Goal: Task Accomplishment & Management: Use online tool/utility

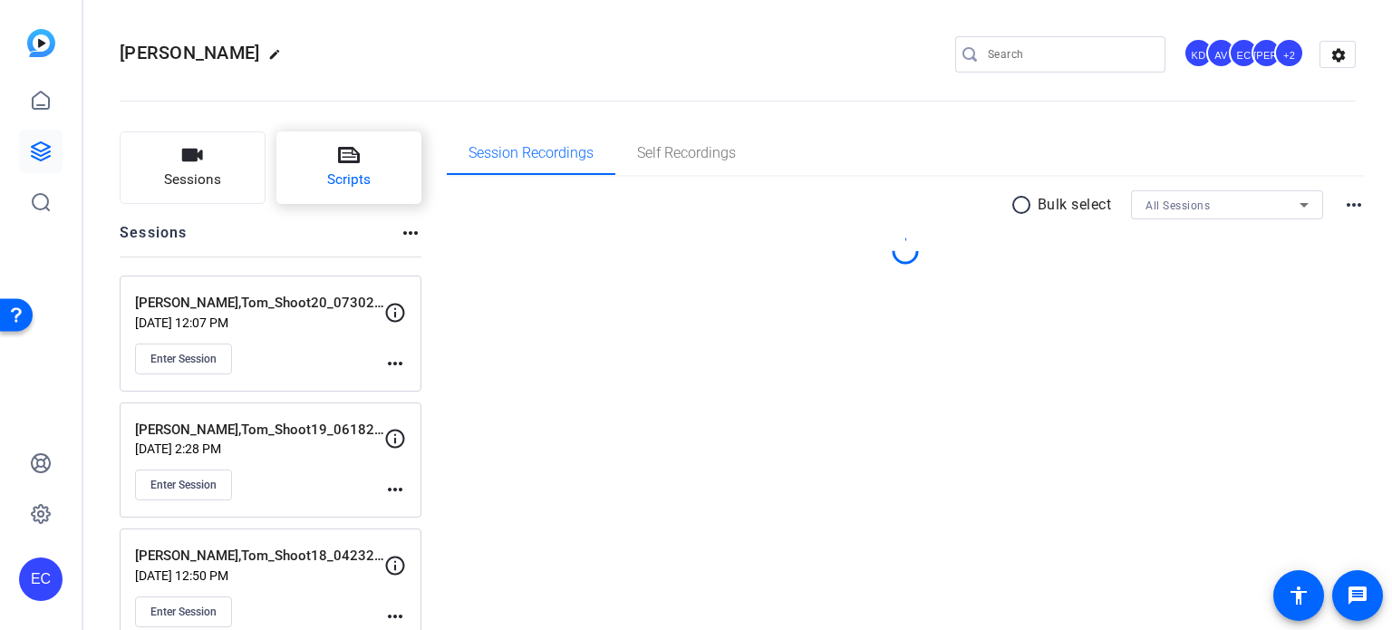
click at [342, 178] on span "Scripts" at bounding box center [349, 179] width 44 height 21
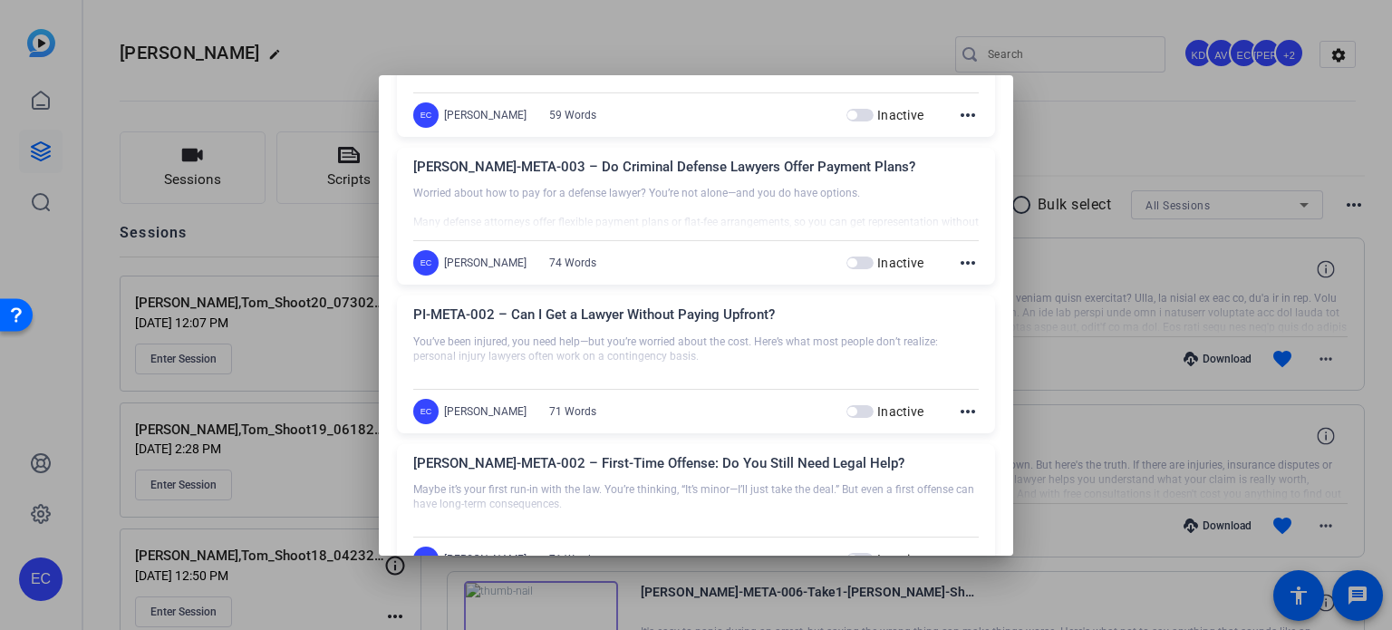
scroll to position [181, 0]
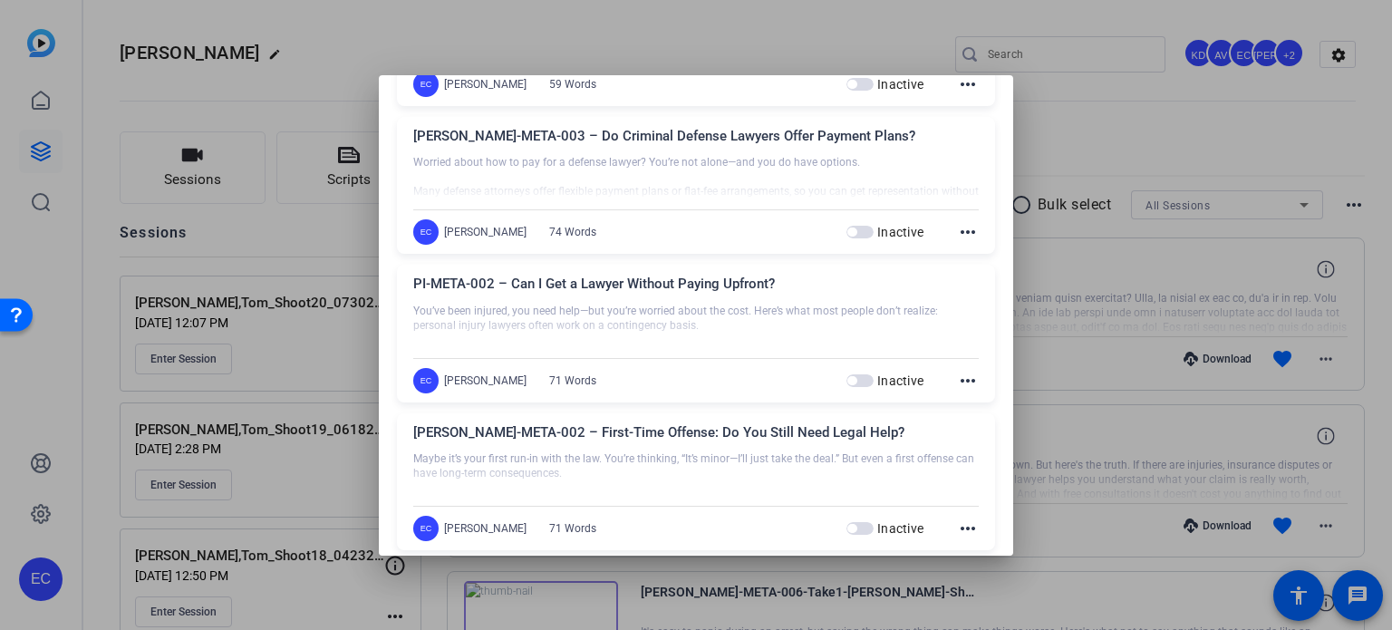
click at [850, 376] on span "button" at bounding box center [860, 380] width 27 height 13
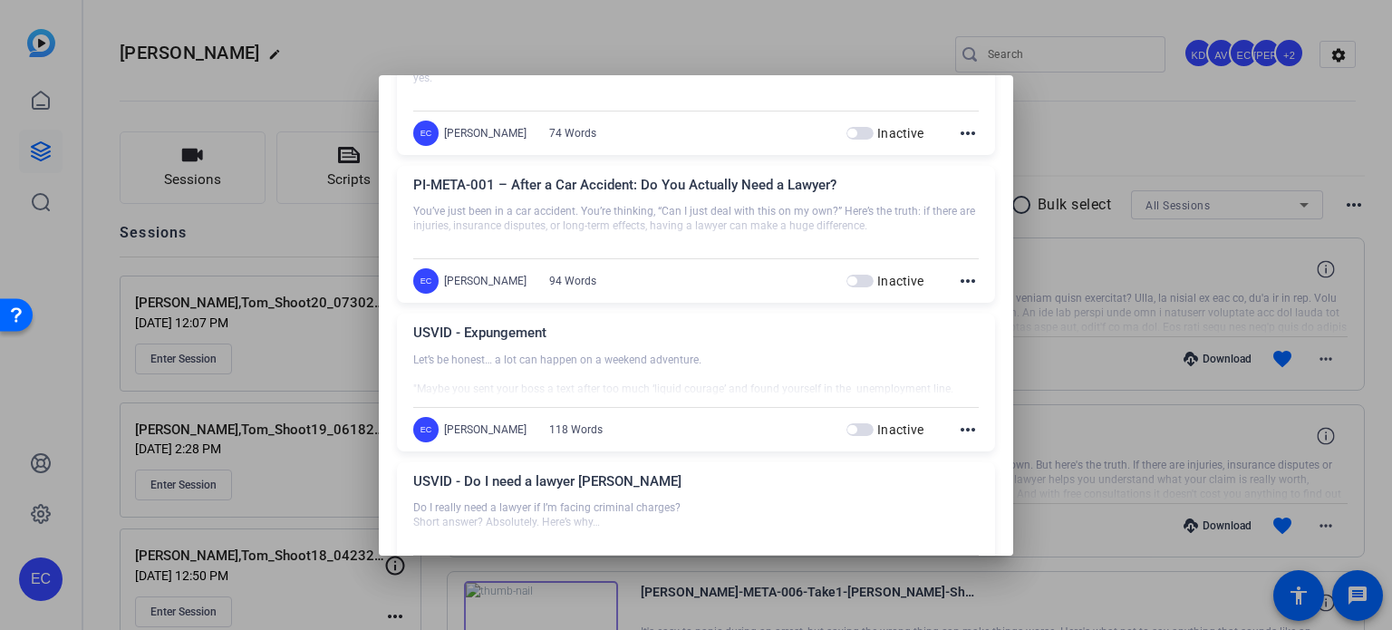
scroll to position [0, 0]
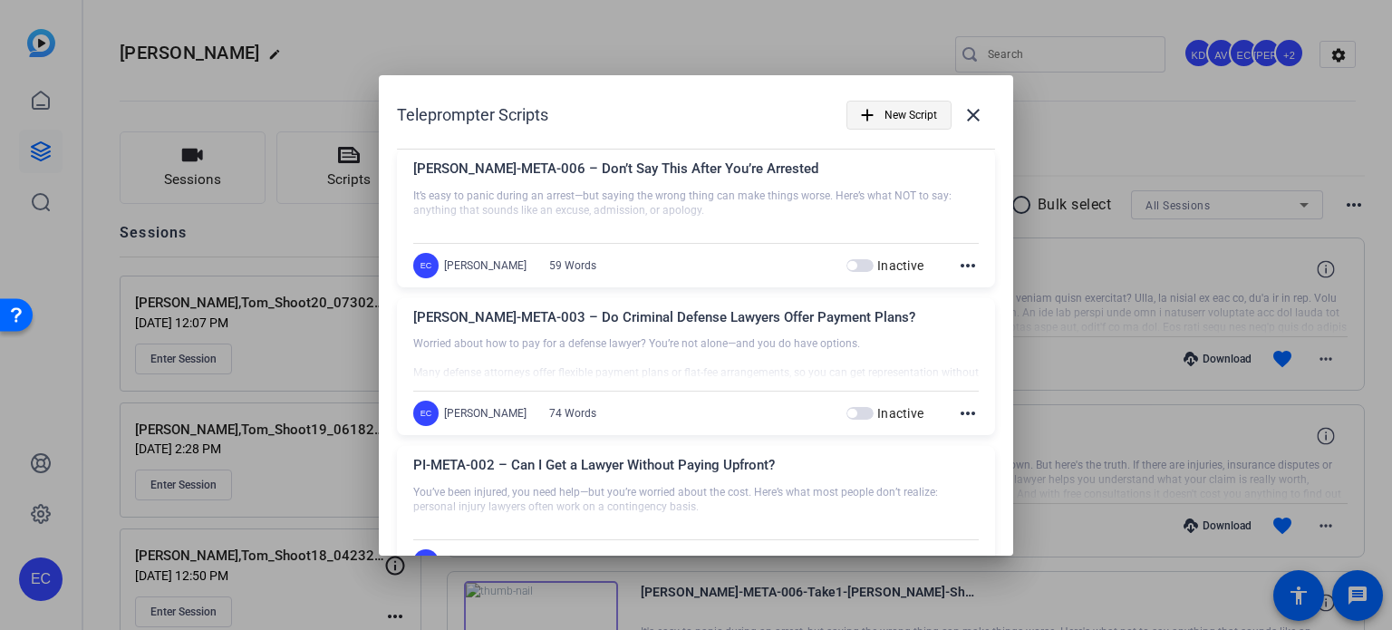
click at [918, 119] on span "New Script" at bounding box center [911, 115] width 53 height 34
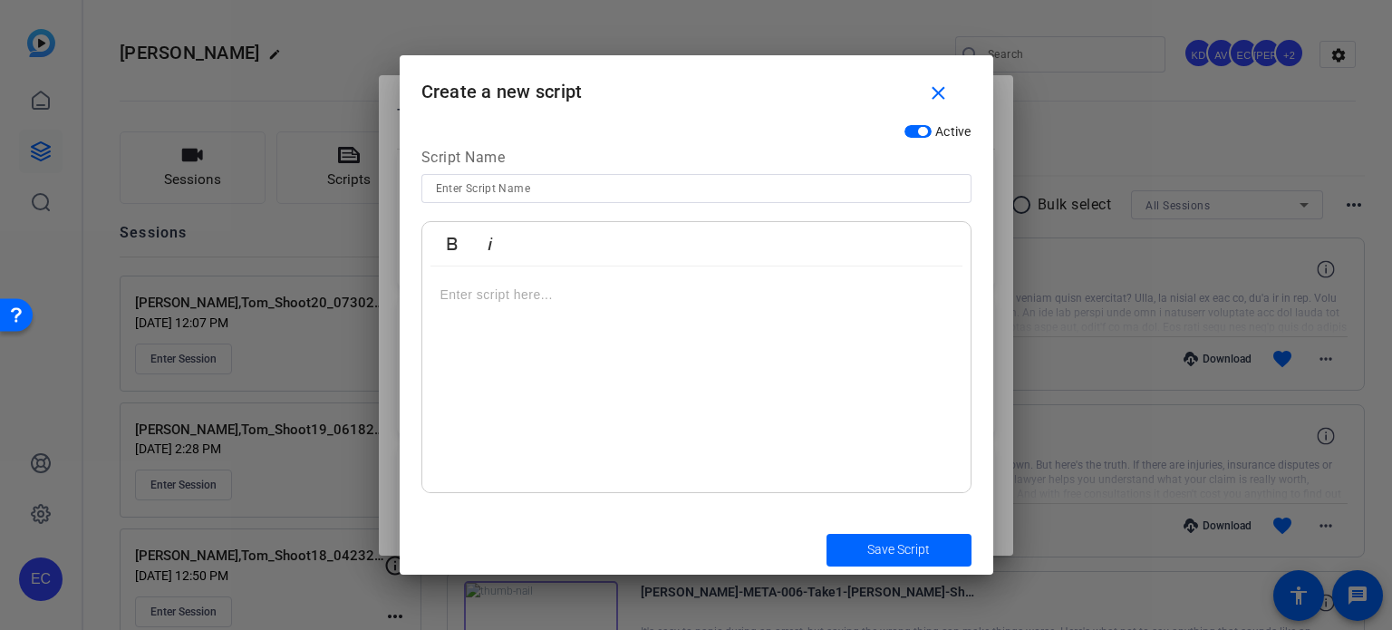
click at [588, 184] on input at bounding box center [696, 189] width 521 height 22
paste input "PI-META-003 – What to Do First After an Accident"
type input "PI-META-003 – What to Do First After an Accident"
click at [468, 338] on div at bounding box center [696, 379] width 548 height 227
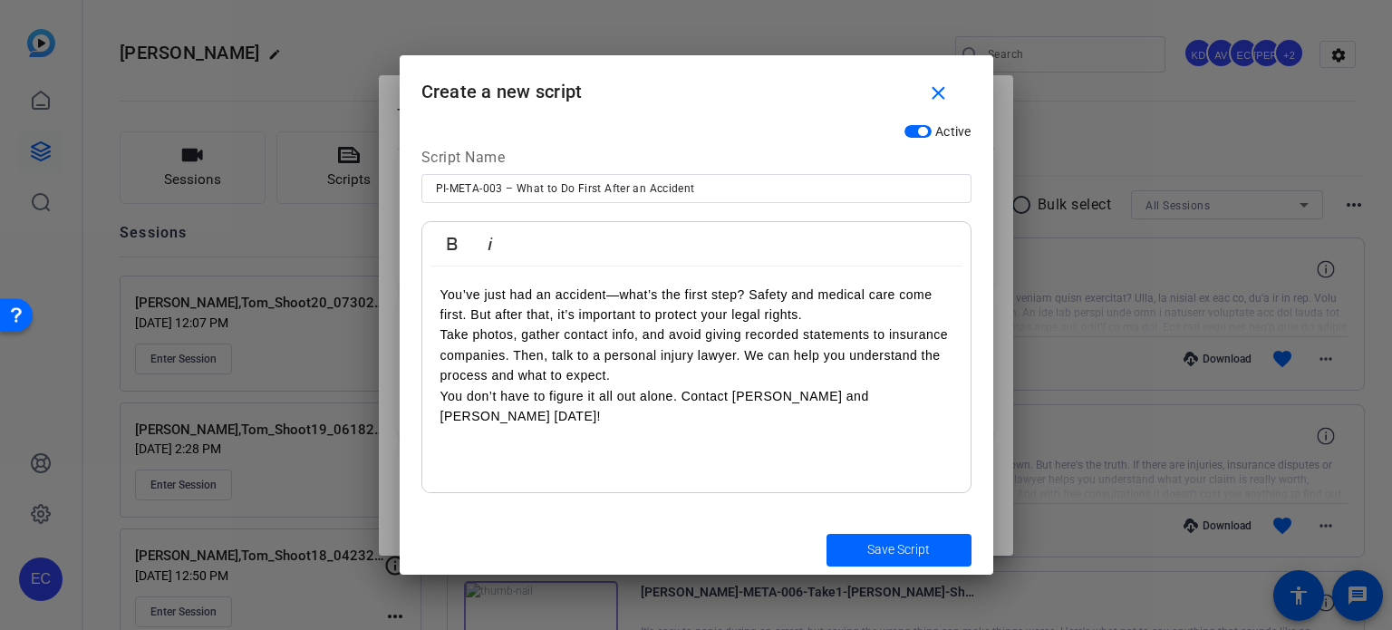
click at [818, 316] on p "You’ve just had an accident—what’s the first step? Safety and medical care come…" at bounding box center [696, 305] width 512 height 41
click at [750, 289] on p "You’ve just had an accident—what’s the first step? Safety and medical care come…" at bounding box center [696, 305] width 512 height 41
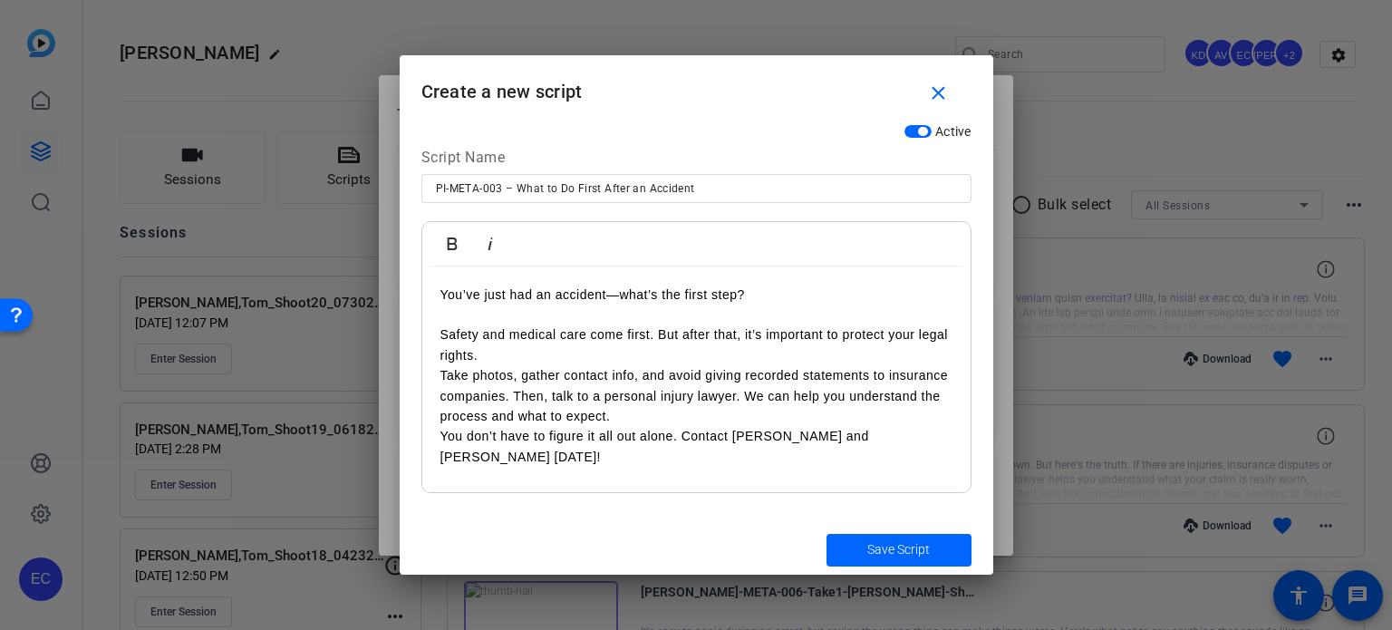
click at [598, 359] on p "Safety and medical care come first. But after that, it’s important to protect y…" at bounding box center [696, 344] width 512 height 41
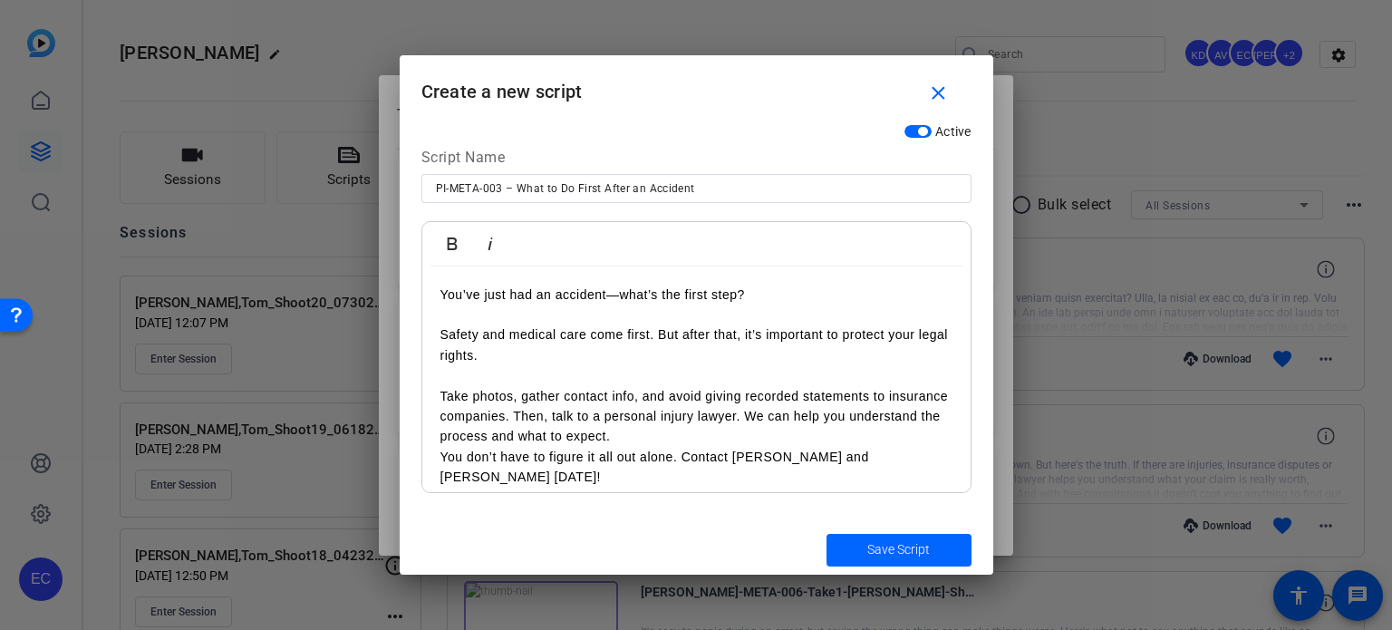
click at [516, 418] on p "Take photos, gather contact info, and avoid giving recorded statements to insur…" at bounding box center [696, 416] width 512 height 61
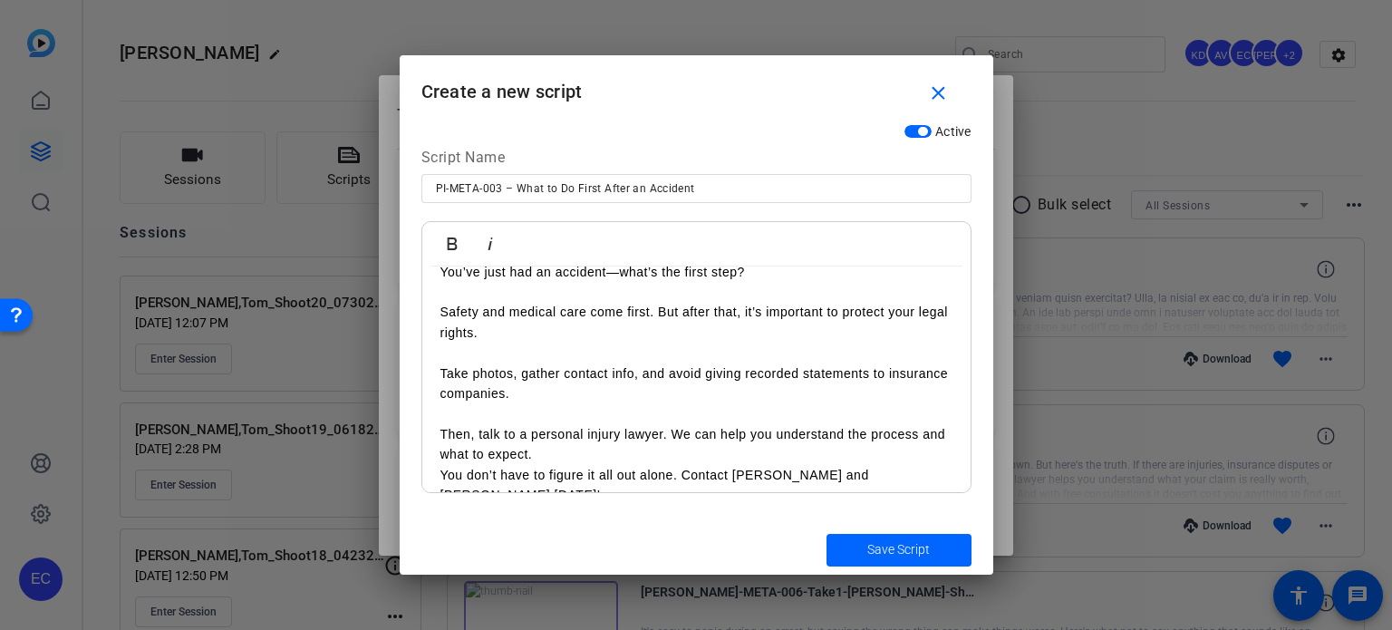
scroll to position [33, 0]
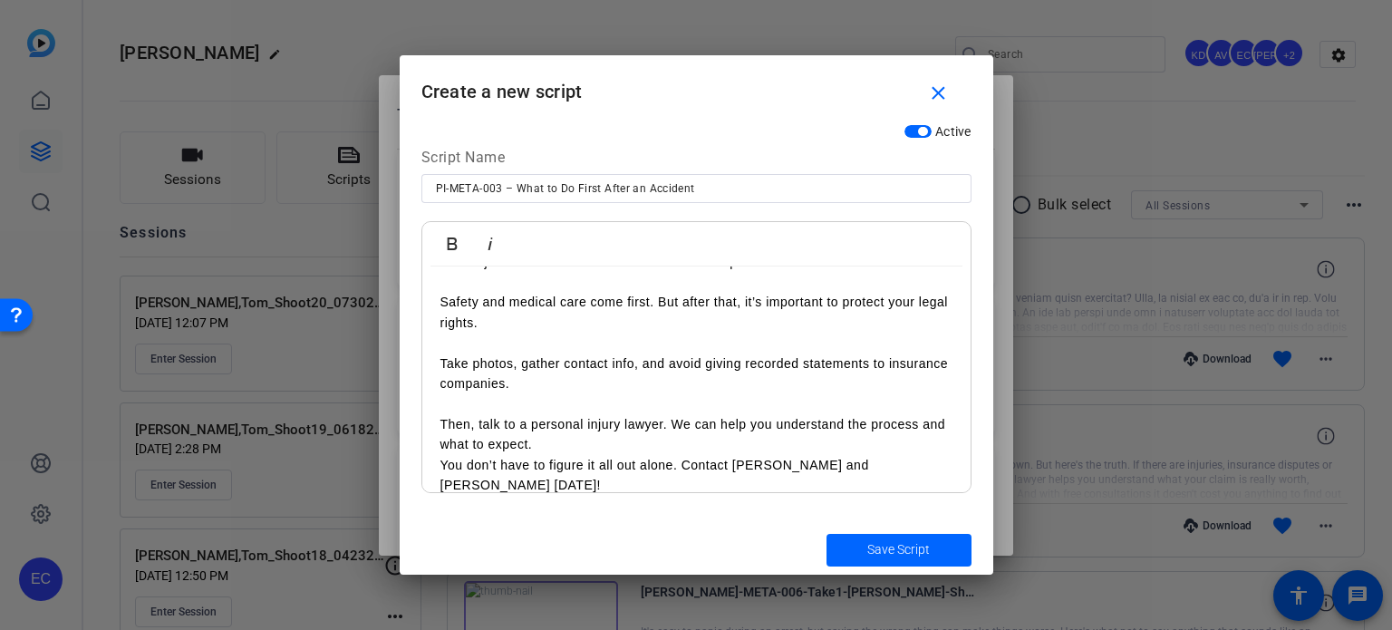
click at [600, 441] on p "Then, talk to a personal injury lawyer. We can help you understand the process …" at bounding box center [696, 434] width 512 height 41
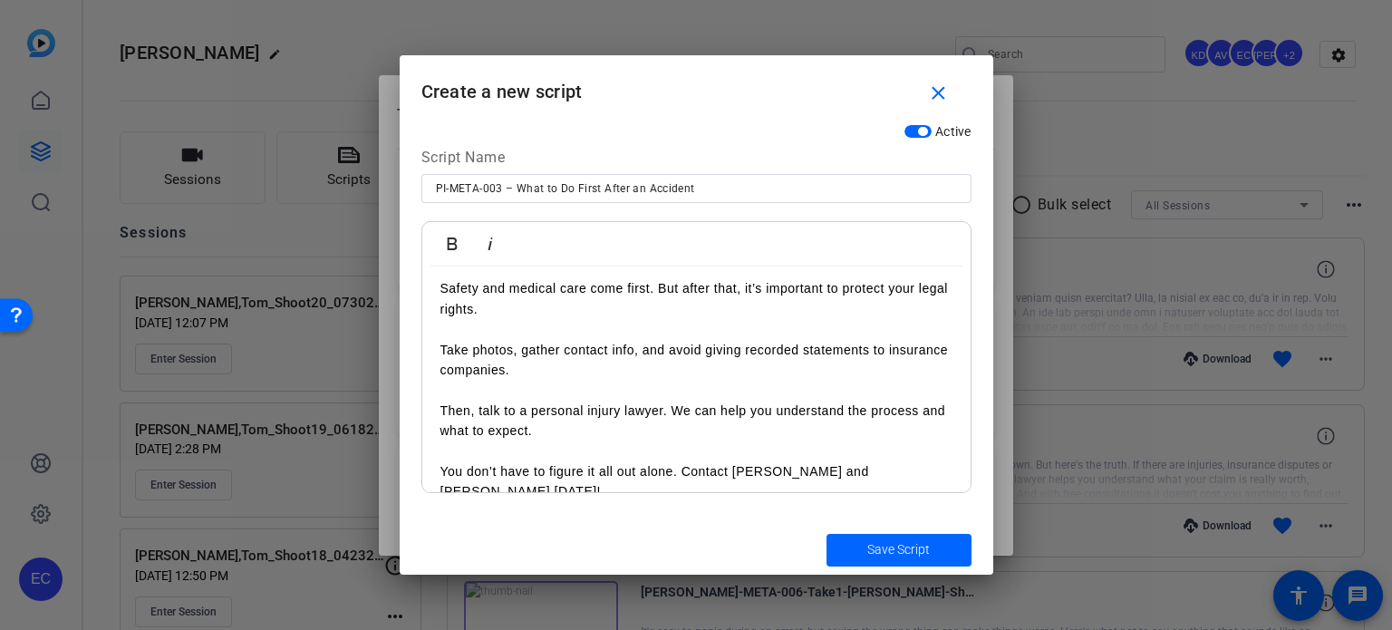
scroll to position [53, 0]
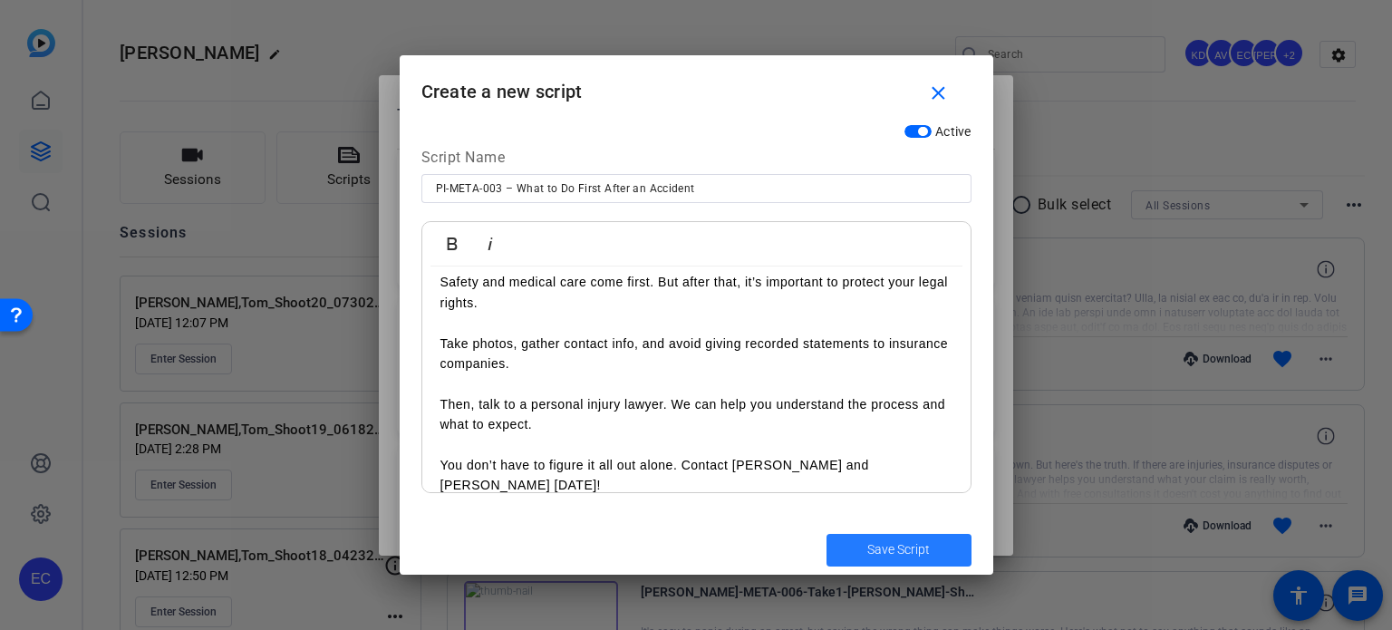
click at [865, 534] on span "submit" at bounding box center [899, 550] width 145 height 44
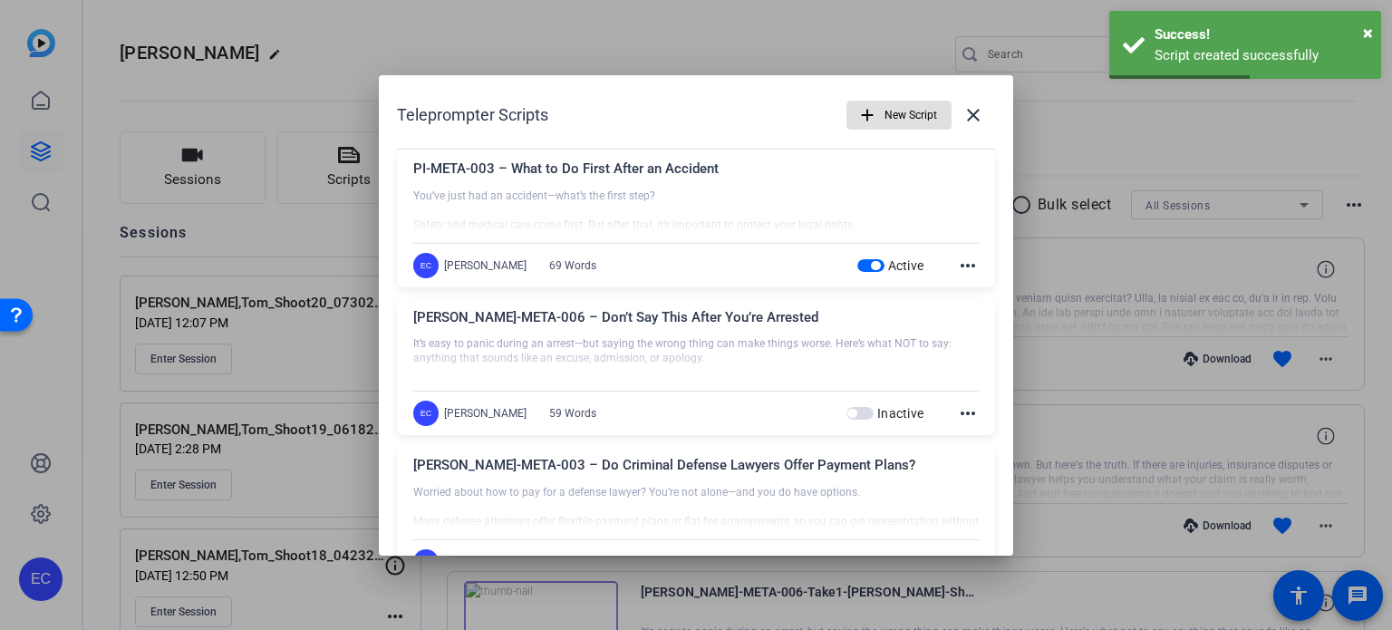
click at [885, 122] on span "New Script" at bounding box center [911, 115] width 53 height 34
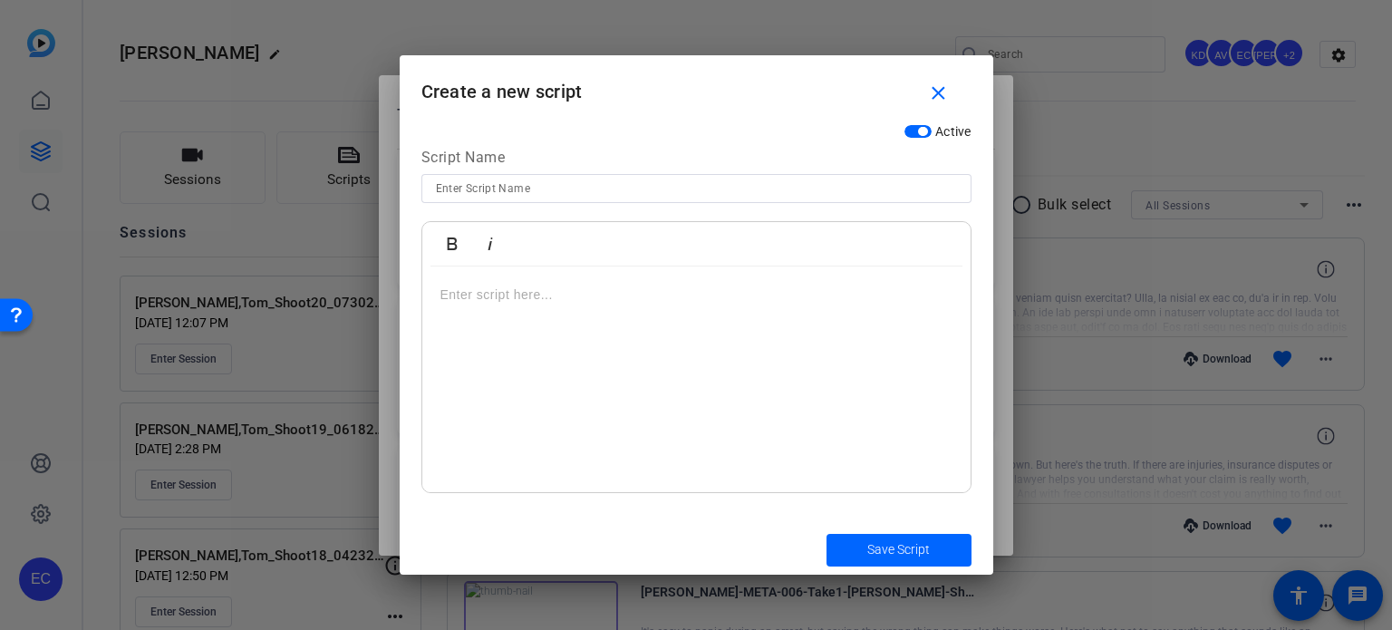
click at [494, 191] on input at bounding box center [696, 189] width 521 height 22
paste input "PI-META-005 – Should I Talk to the Insurance Company Alone?"
type input "PI-META-005 – Should I Talk to the Insurance Company Alone?"
click at [633, 317] on div at bounding box center [696, 379] width 548 height 227
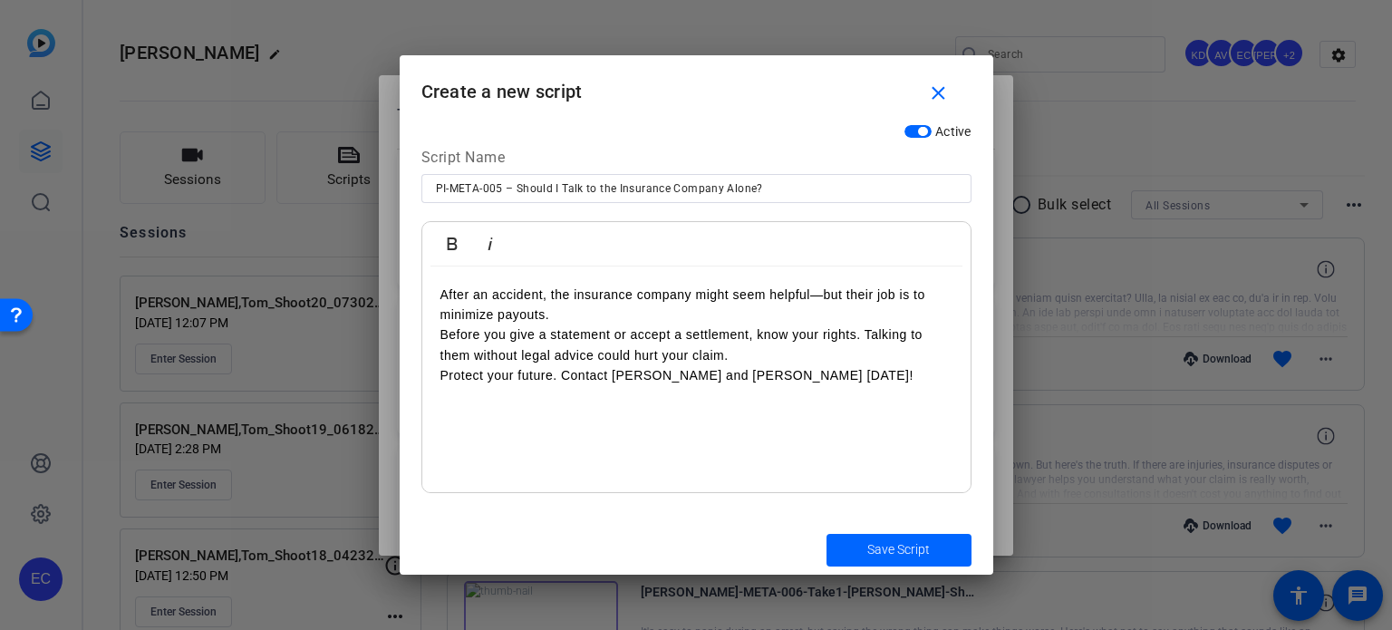
click at [615, 307] on p "After an accident, the insurance company might seem helpful—but their job is to…" at bounding box center [696, 305] width 512 height 41
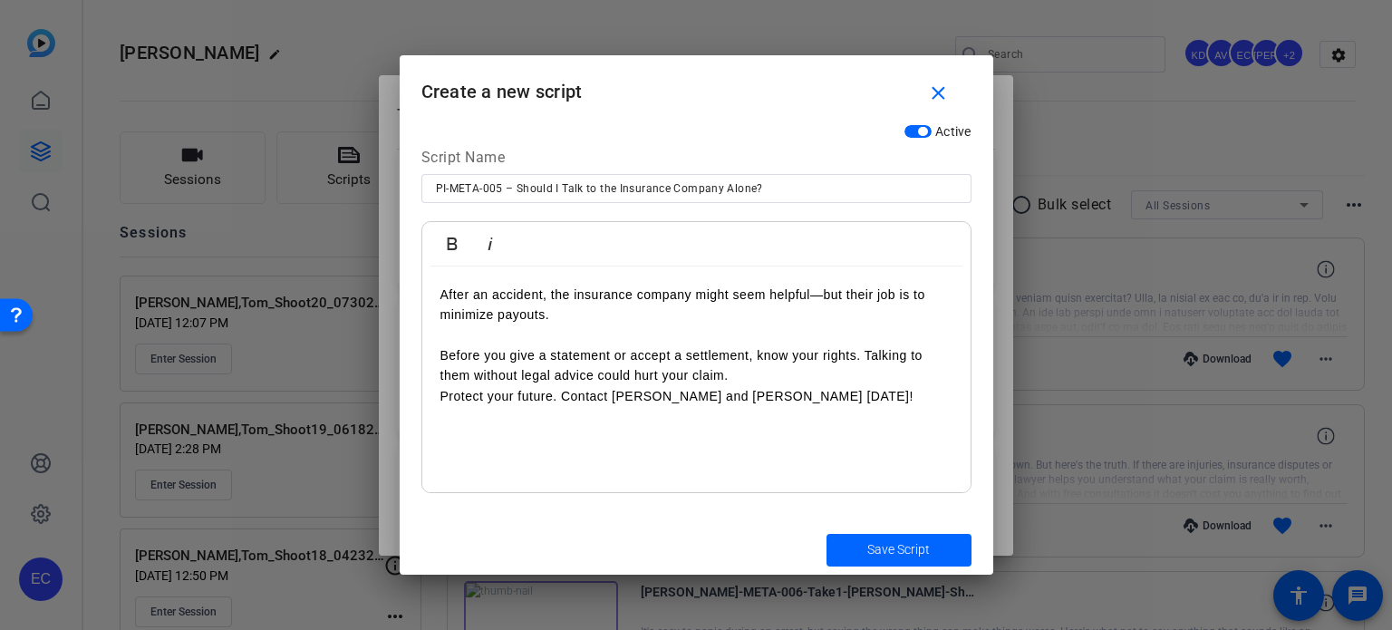
click at [865, 357] on p "Before you give a statement or accept a settlement, know your rights. Talking t…" at bounding box center [696, 365] width 512 height 41
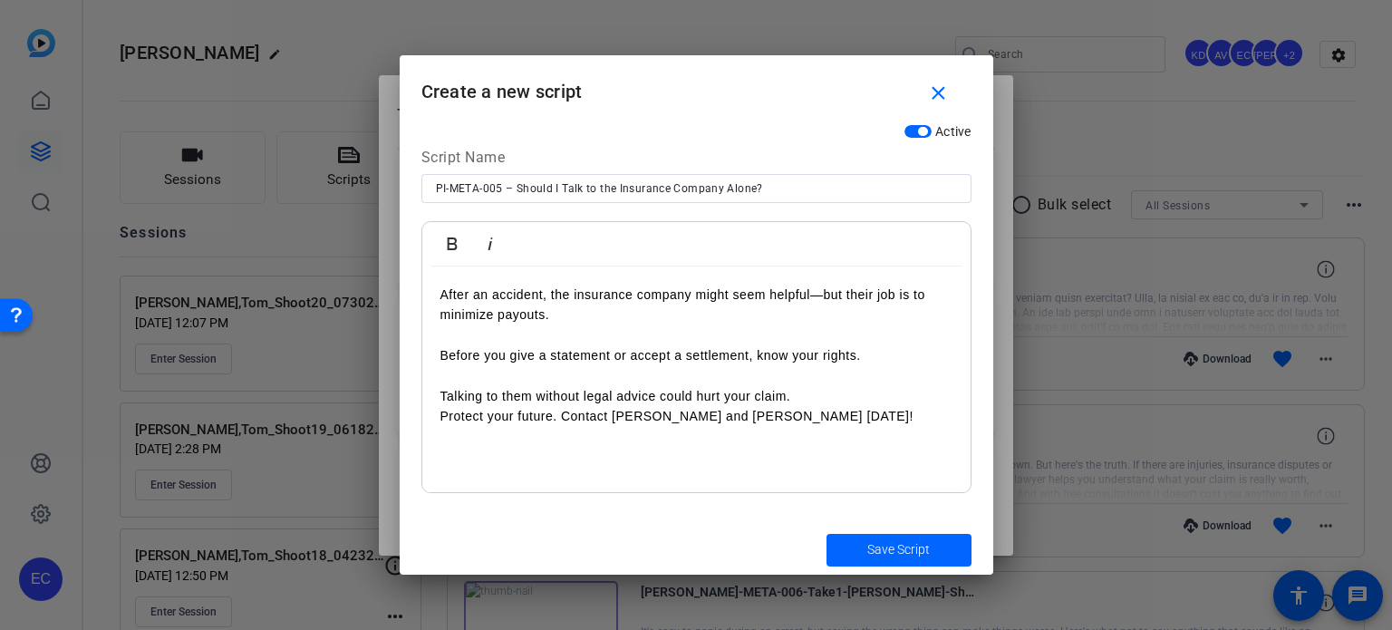
click at [791, 397] on p "Talking to them without legal advice could hurt your claim." at bounding box center [696, 396] width 512 height 20
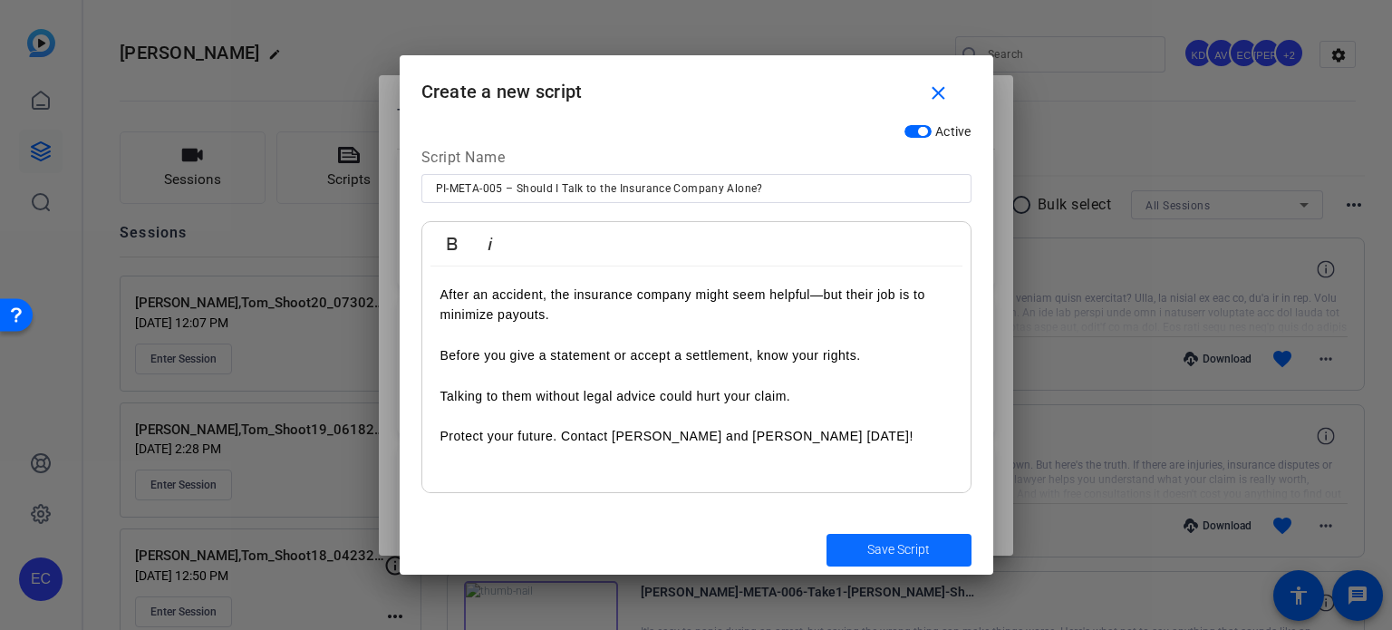
click at [910, 543] on span "Save Script" at bounding box center [898, 549] width 63 height 19
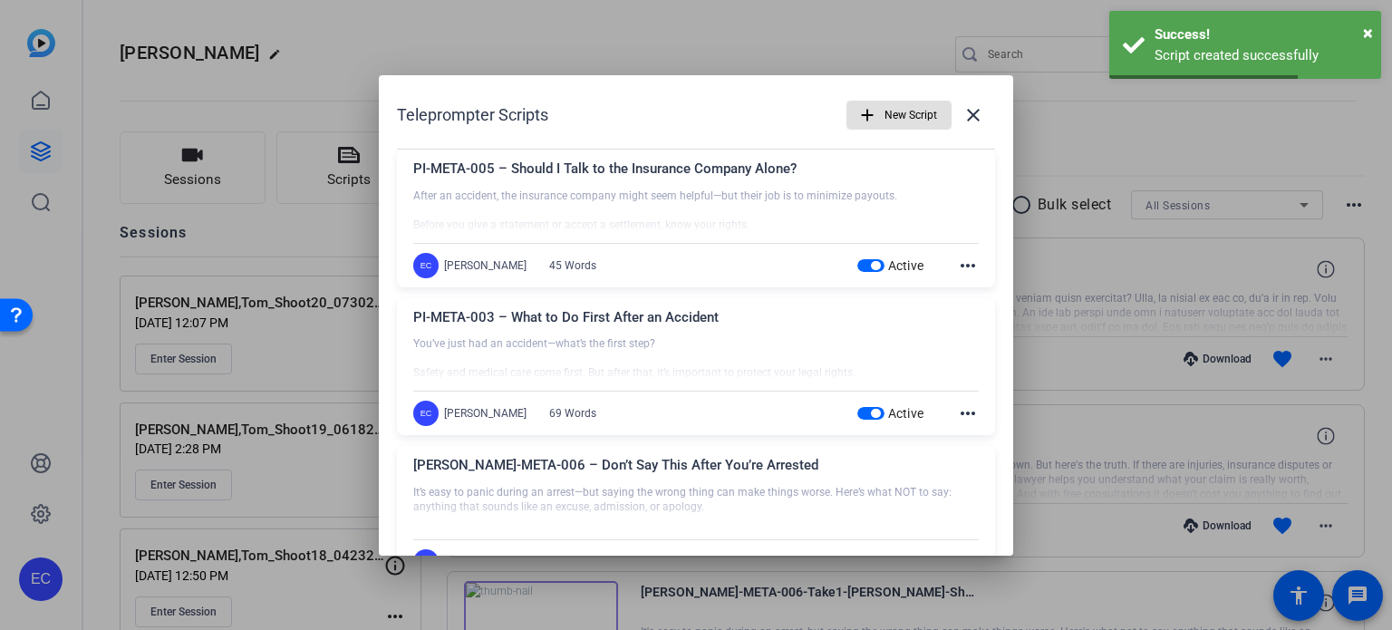
click at [885, 111] on span "New Script" at bounding box center [911, 115] width 53 height 34
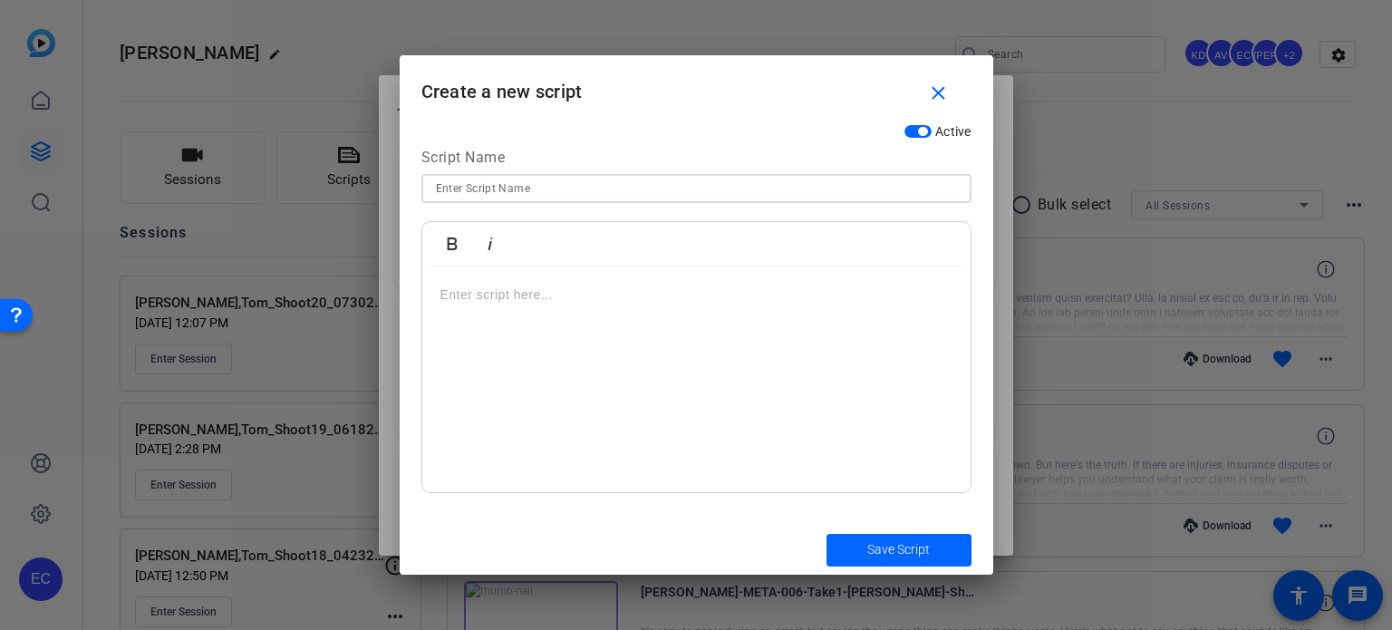
click at [543, 188] on input at bounding box center [696, 189] width 521 height 22
paste input "CRIM-META-009 – Arrested for DUI? Know This First."
type input "CRIM-META-009 – Arrested for DUI? Know This First."
click at [571, 337] on div at bounding box center [696, 379] width 548 height 227
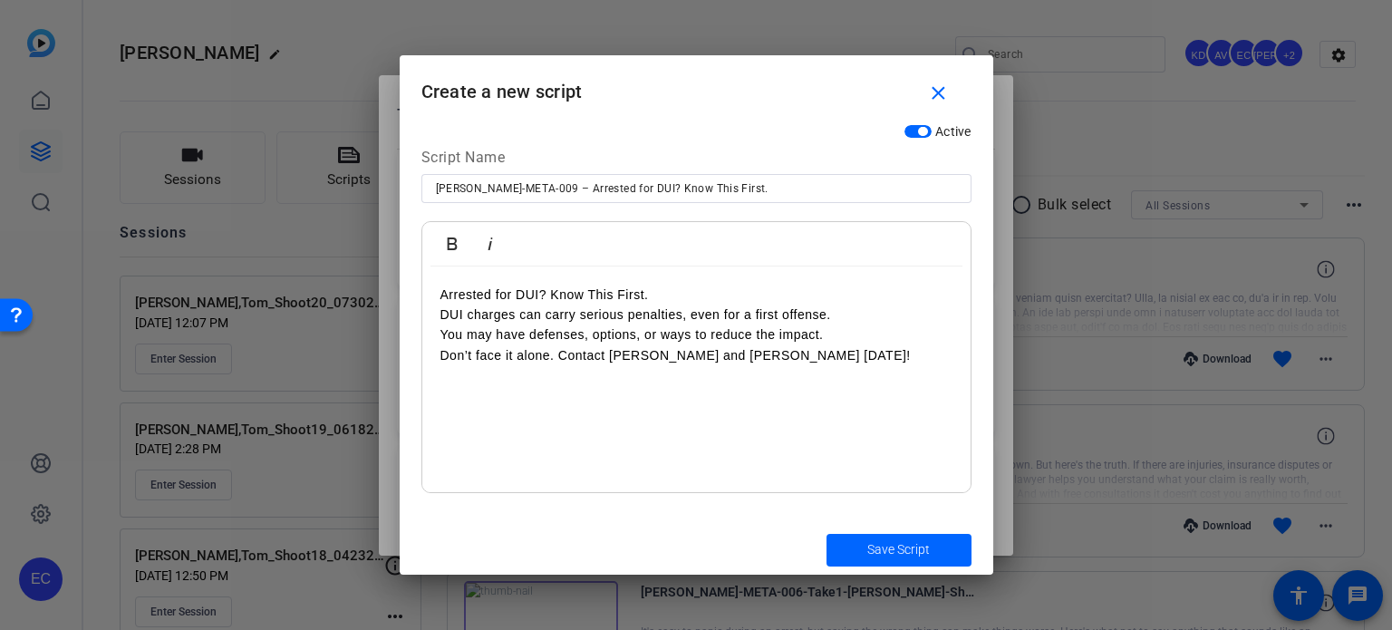
click at [679, 289] on p "Arrested for DUI? Know This First." at bounding box center [696, 295] width 512 height 20
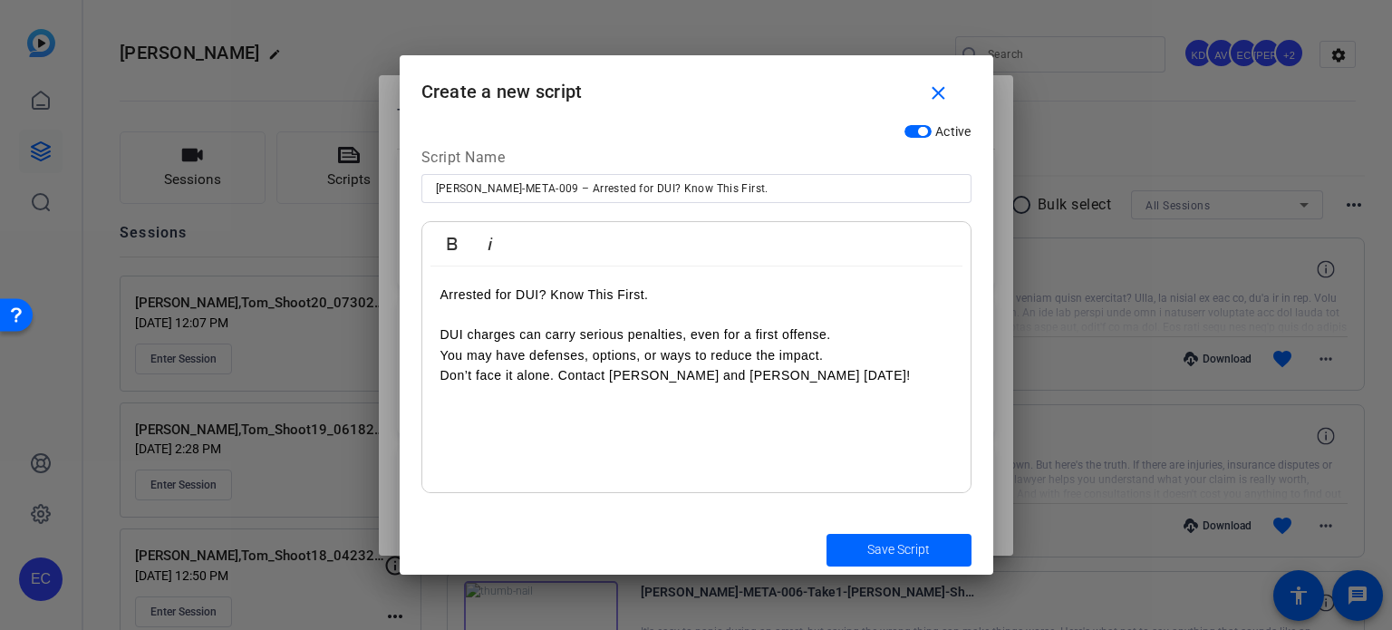
click at [862, 329] on p "DUI charges can carry serious penalties, even for a first offense." at bounding box center [696, 334] width 512 height 20
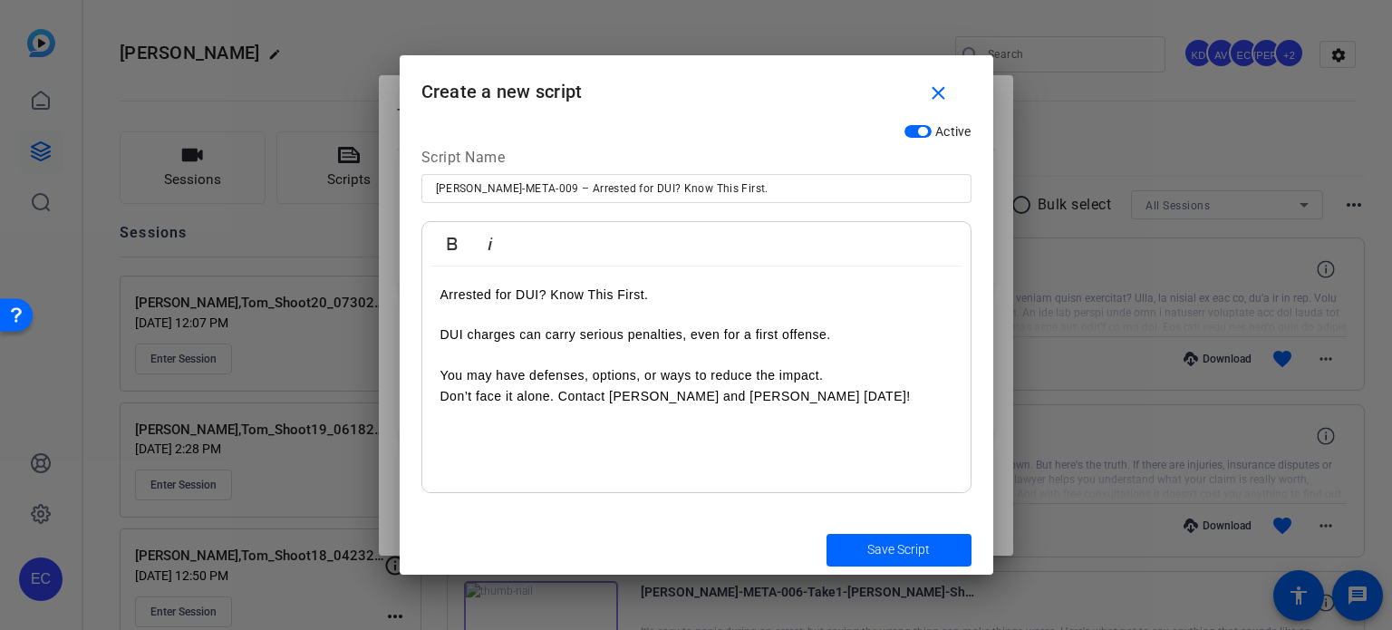
click at [848, 377] on p "You may have defenses, options, or ways to reduce the impact." at bounding box center [696, 375] width 512 height 20
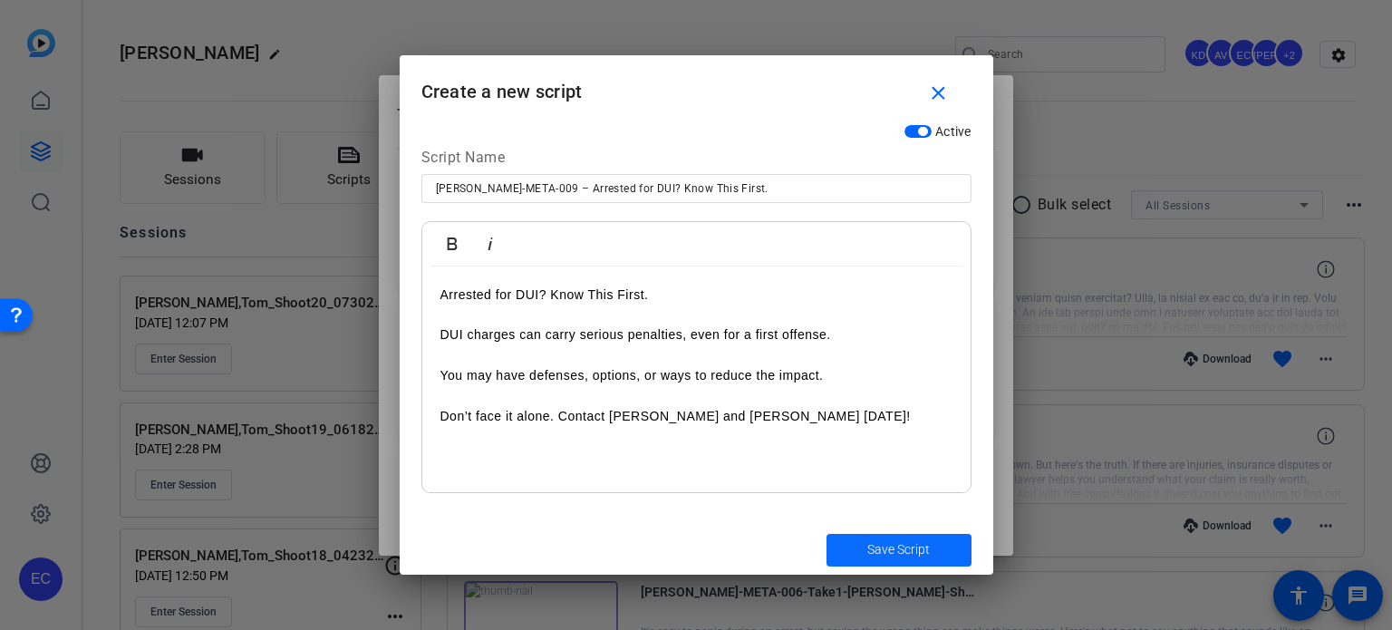
click at [888, 547] on span "Save Script" at bounding box center [898, 549] width 63 height 19
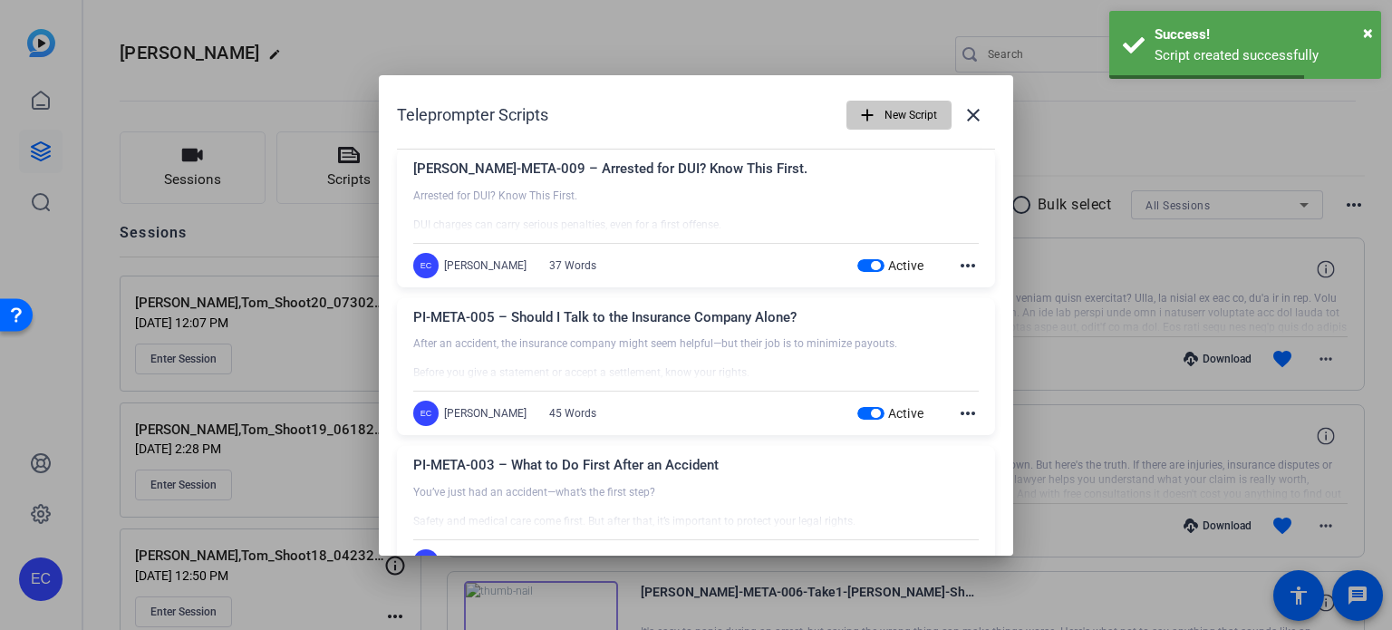
click at [857, 111] on mat-icon "add" at bounding box center [867, 115] width 20 height 20
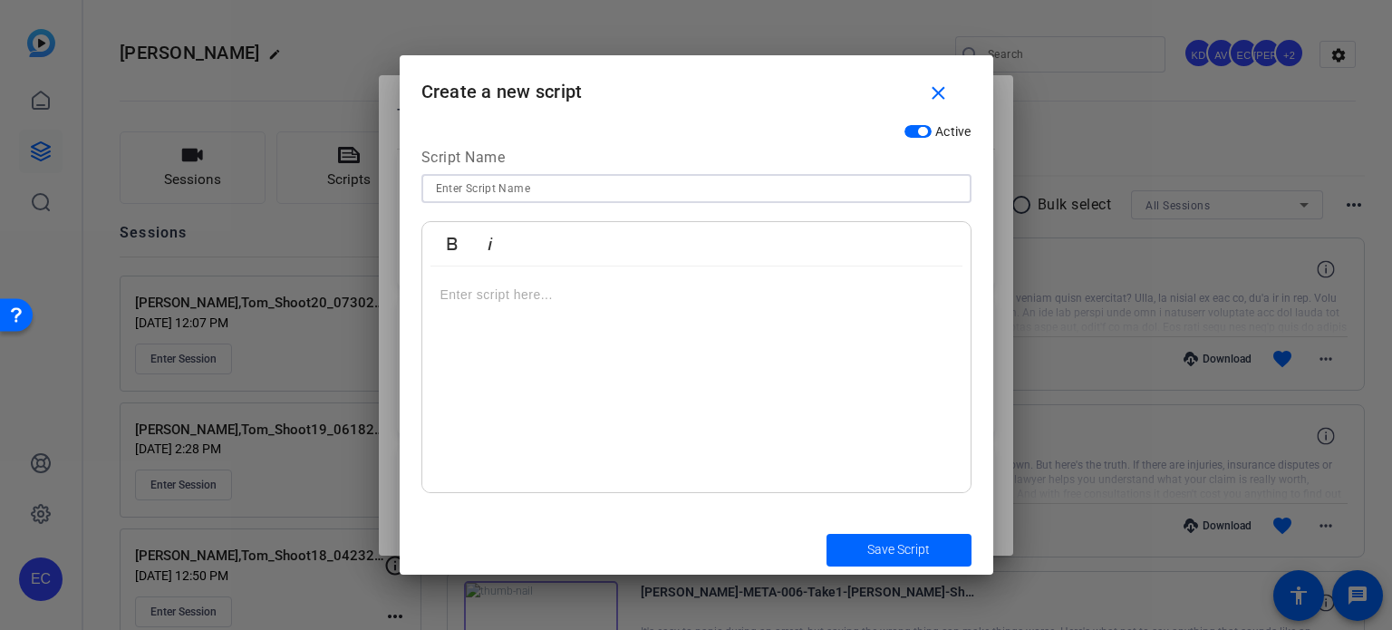
click at [602, 193] on input at bounding box center [696, 189] width 521 height 22
paste input "CRIM-META-010 – Do I Have to Answer Police Questions?"
type input "CRIM-META-010 – Do I Have to Answer Police Questions?"
click at [687, 328] on div at bounding box center [696, 379] width 548 height 227
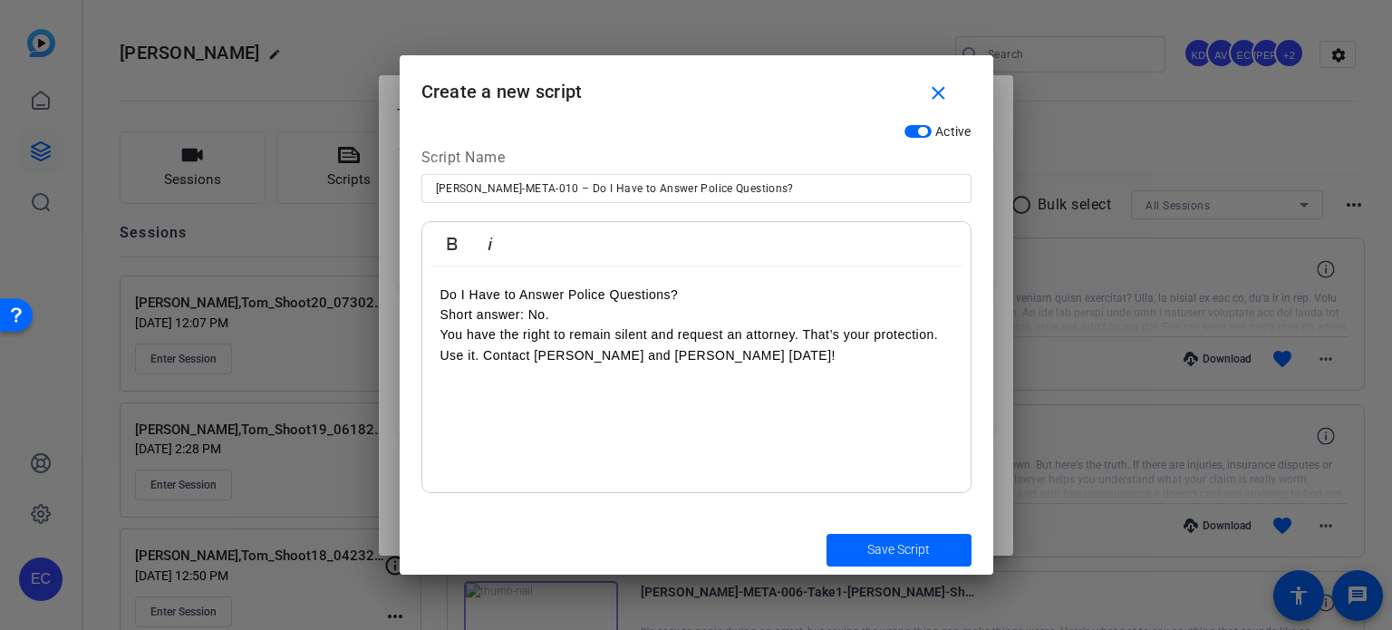
click at [701, 295] on p "Do I Have to Answer Police Questions?" at bounding box center [696, 295] width 512 height 20
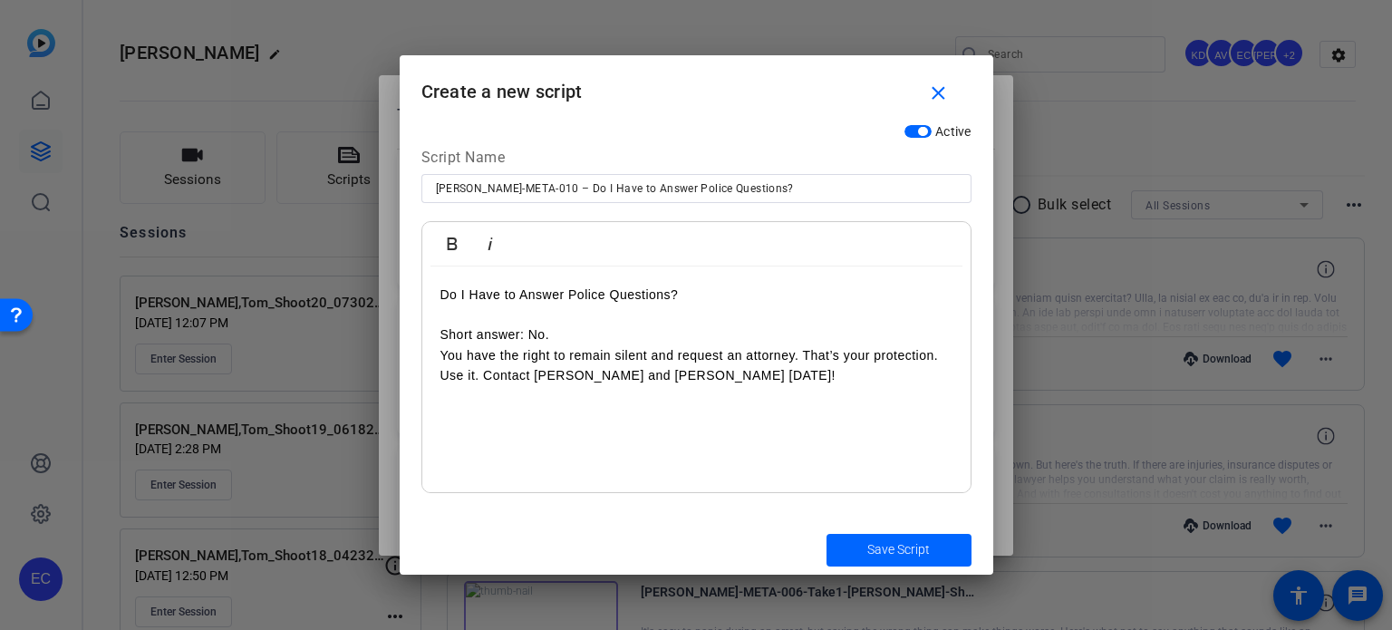
click at [601, 337] on p "Short answer: No." at bounding box center [696, 334] width 512 height 20
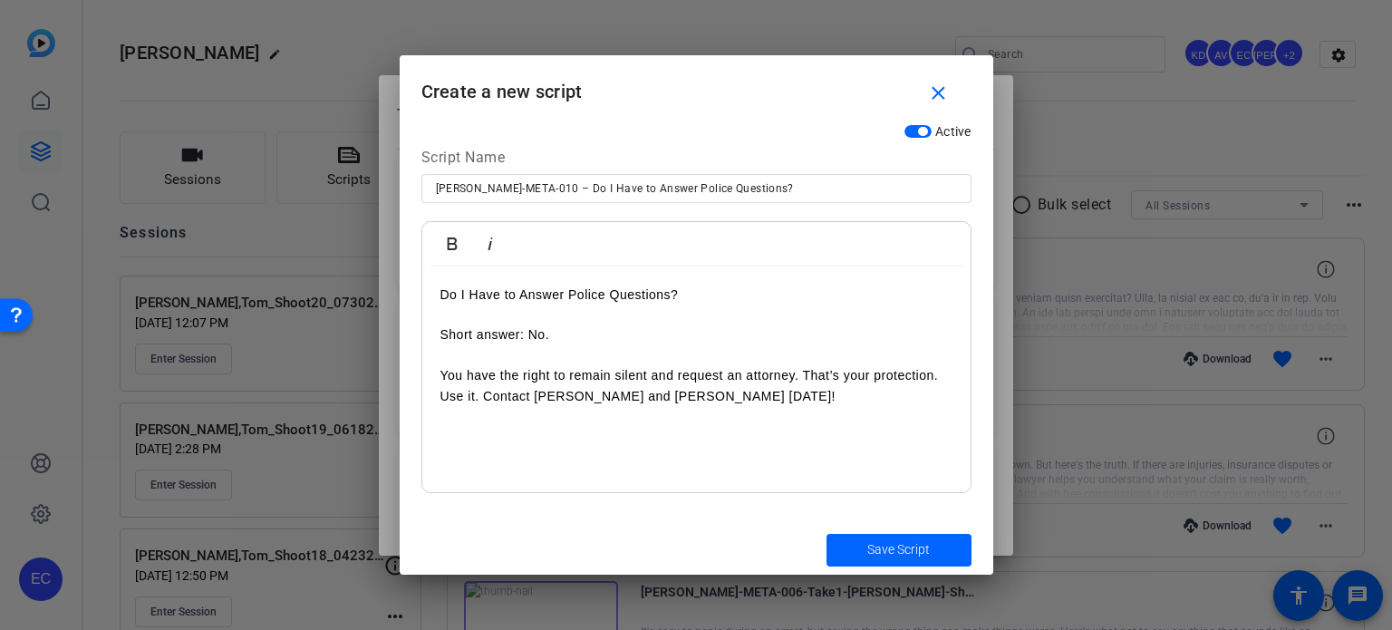
click at [946, 373] on p "You have the right to remain silent and request an attorney. That’s your protec…" at bounding box center [696, 375] width 512 height 20
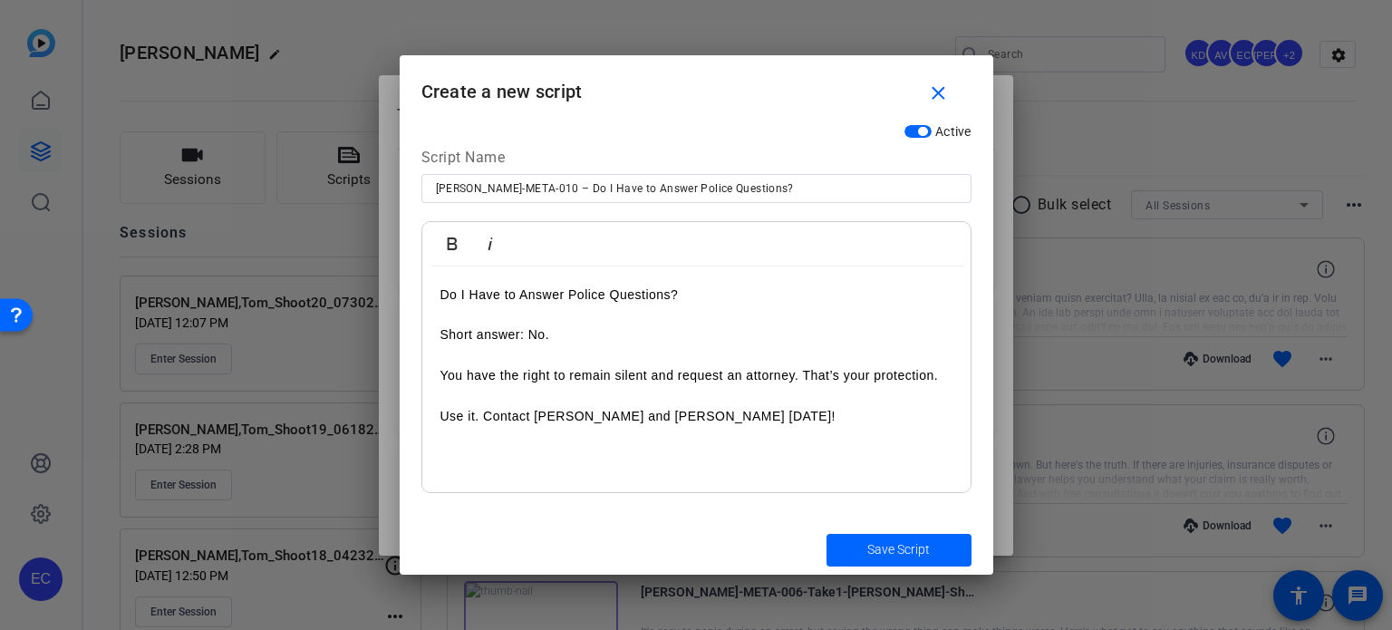
click at [443, 417] on p "Use it. Contact Wilson and Kinsman today!" at bounding box center [696, 416] width 512 height 20
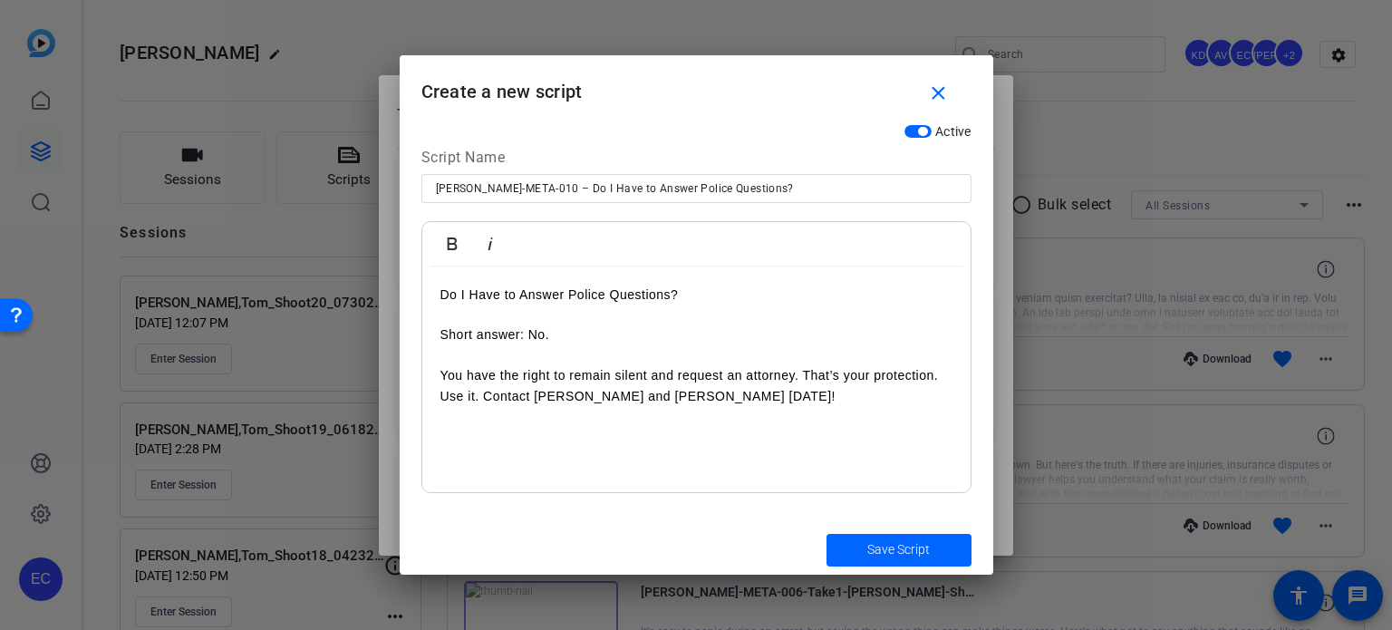
click at [485, 398] on p "Use it. Contact Wilson and Kinsman today!" at bounding box center [696, 396] width 512 height 20
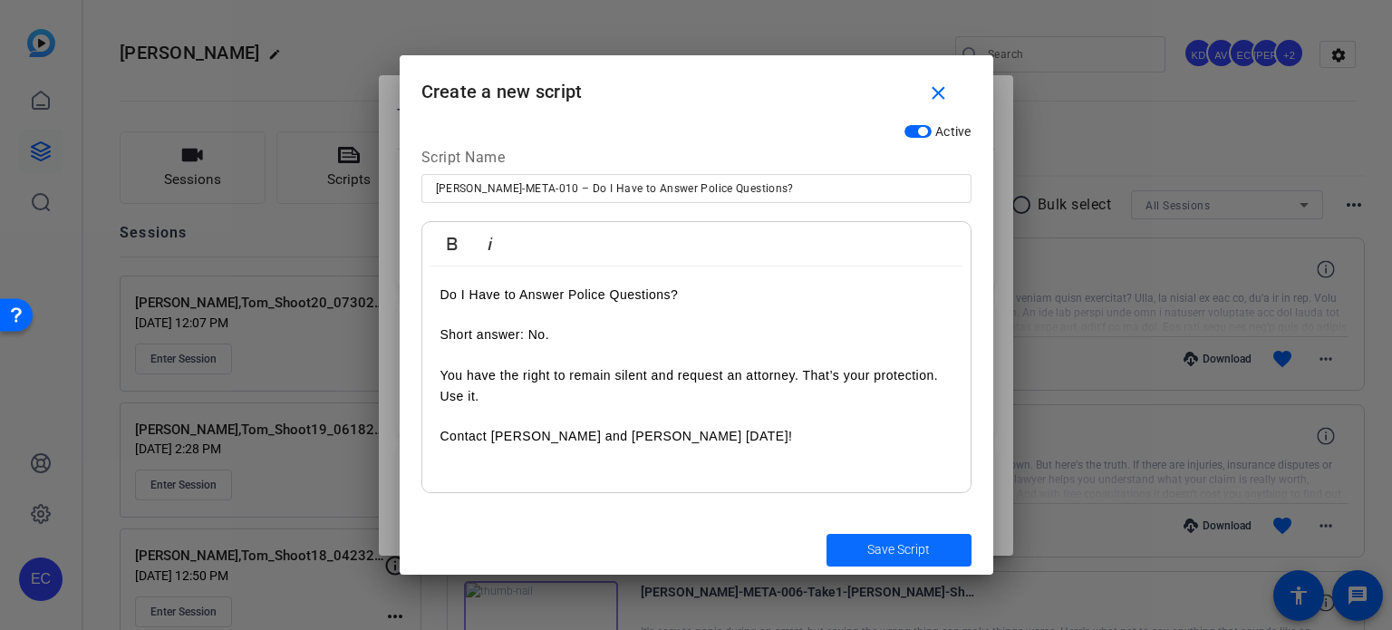
click at [876, 544] on span "Save Script" at bounding box center [898, 549] width 63 height 19
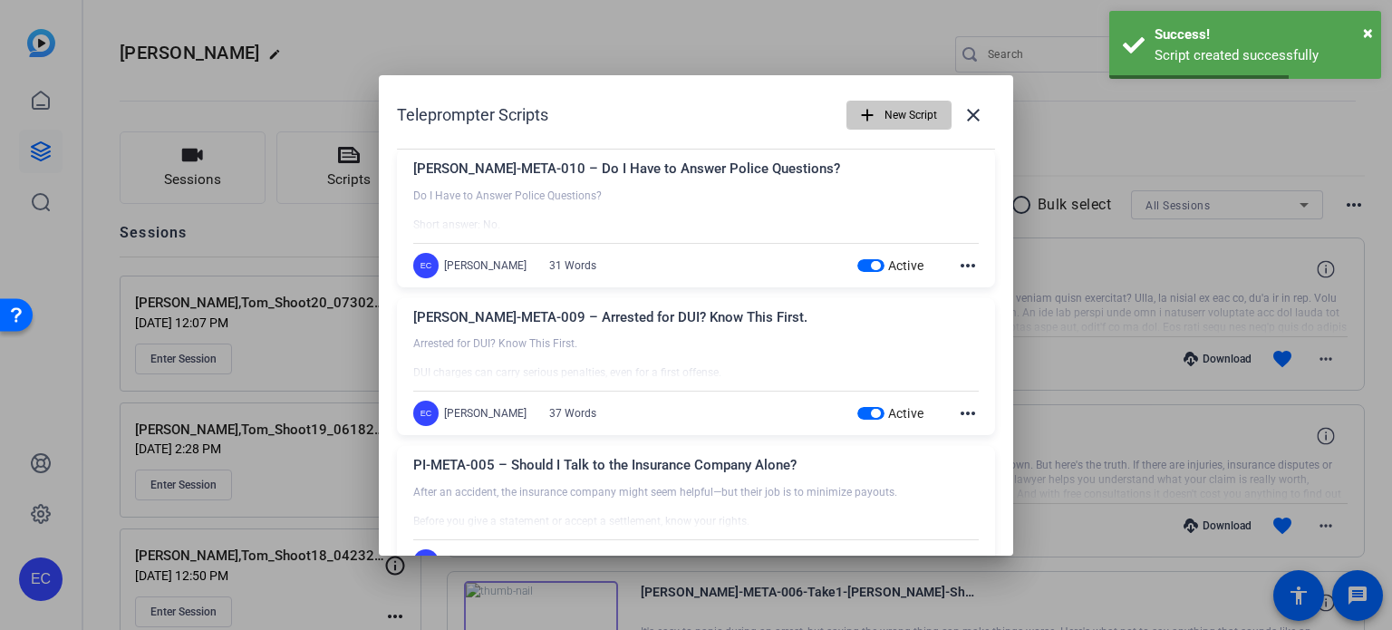
click at [885, 108] on span "New Script" at bounding box center [911, 115] width 53 height 34
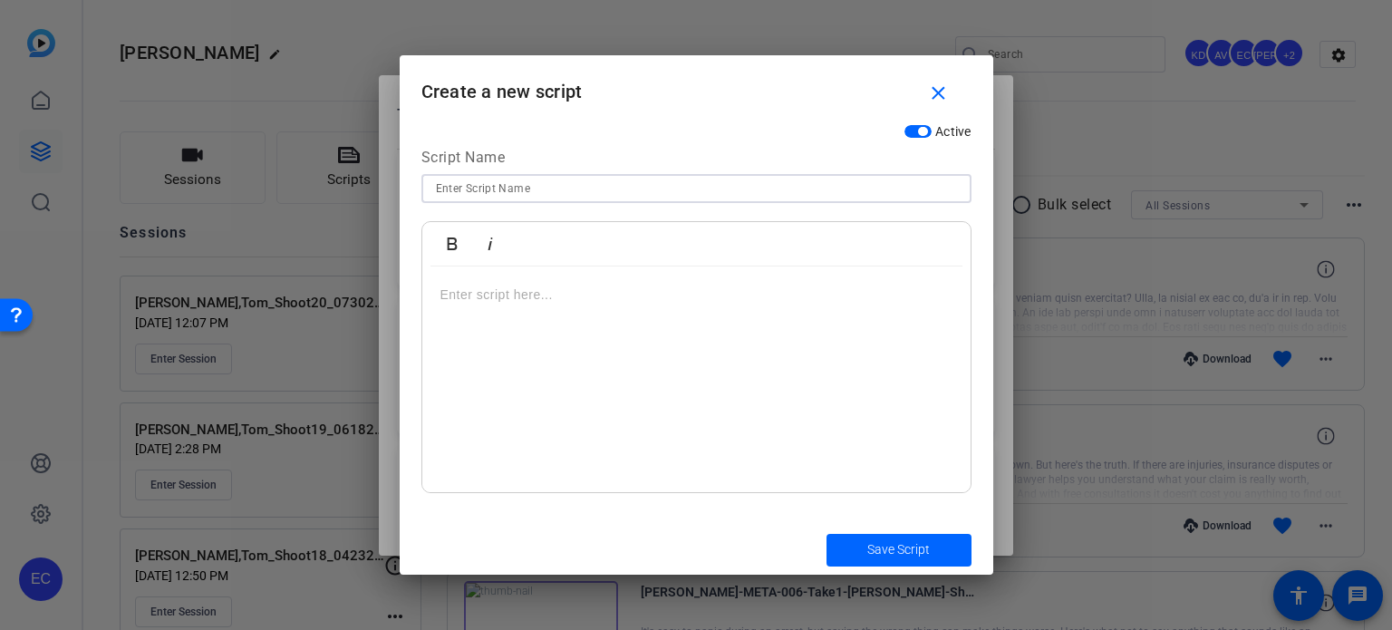
click at [569, 194] on input at bounding box center [696, 189] width 521 height 22
paste input "[PERSON_NAME]-META-011 – Will a Conviction Stay on My Record Forever?"
type input "[PERSON_NAME]-META-011 – Will a Conviction Stay on My Record Forever?"
click at [556, 275] on div at bounding box center [696, 379] width 548 height 227
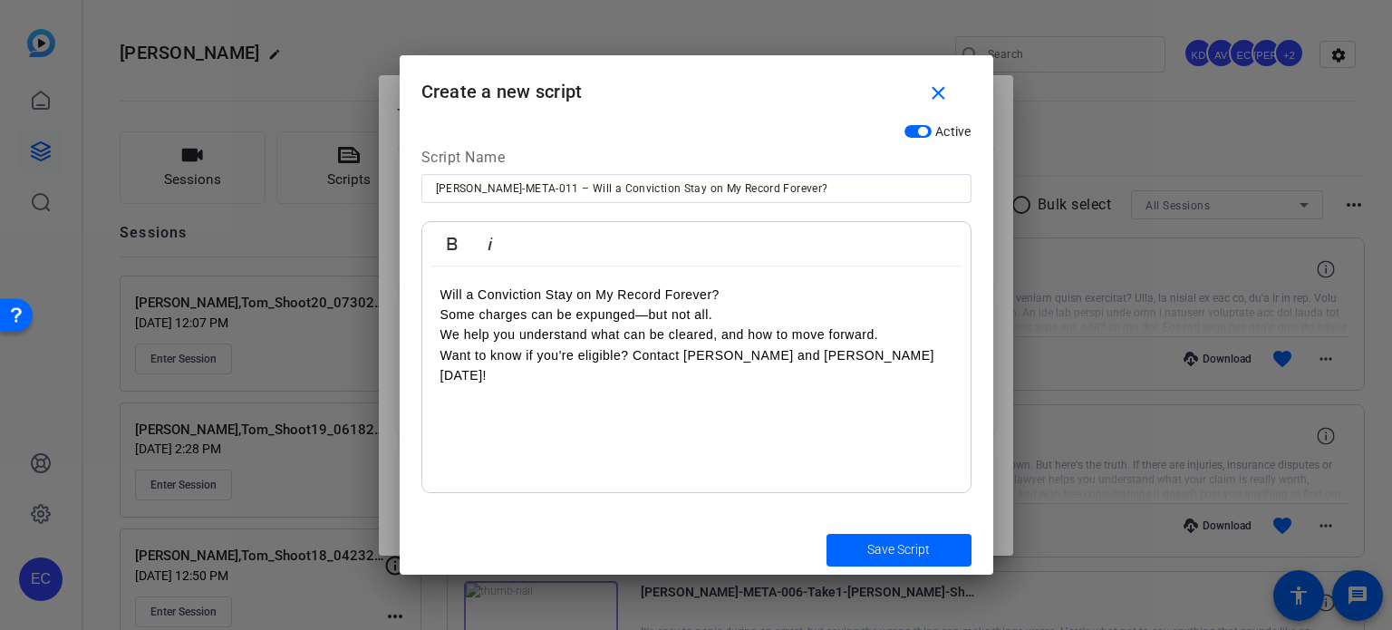
click at [744, 313] on p "Some charges can be expunged—but not all." at bounding box center [696, 315] width 512 height 20
click at [747, 295] on p "Will a Conviction Stay on My Record Forever?" at bounding box center [696, 295] width 512 height 20
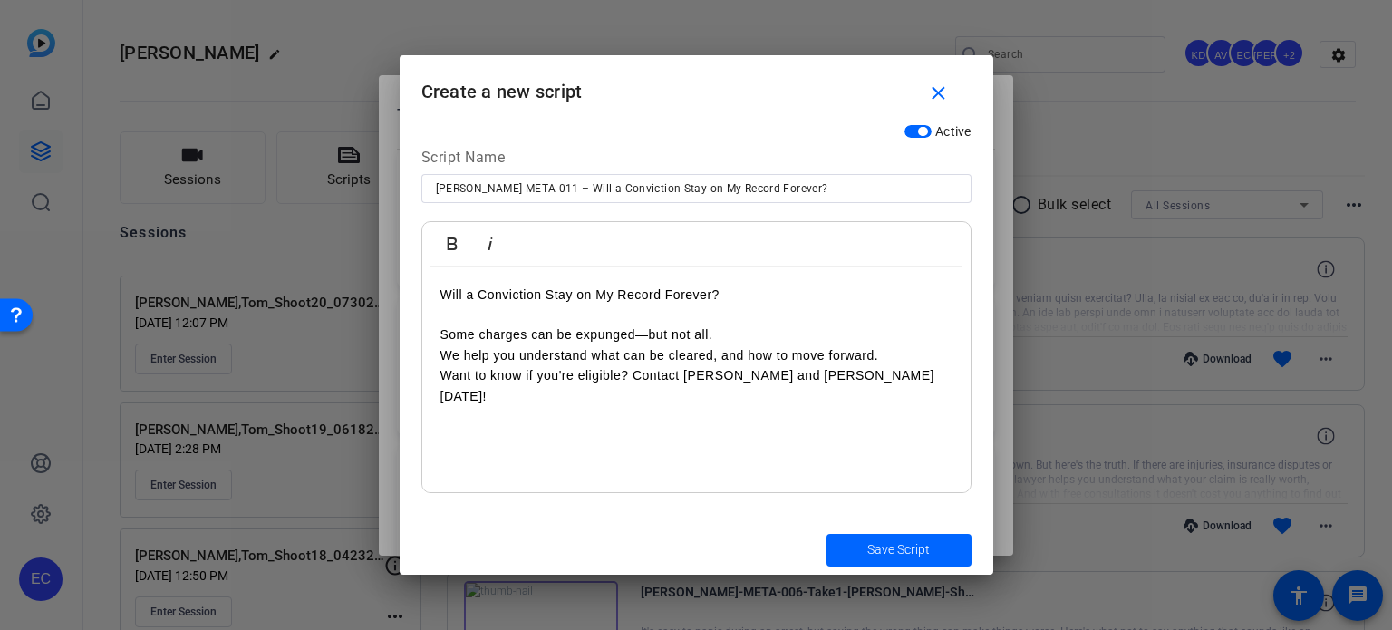
click at [737, 323] on p at bounding box center [696, 315] width 512 height 20
click at [731, 336] on p "Some charges can be expunged—but not all." at bounding box center [696, 334] width 512 height 20
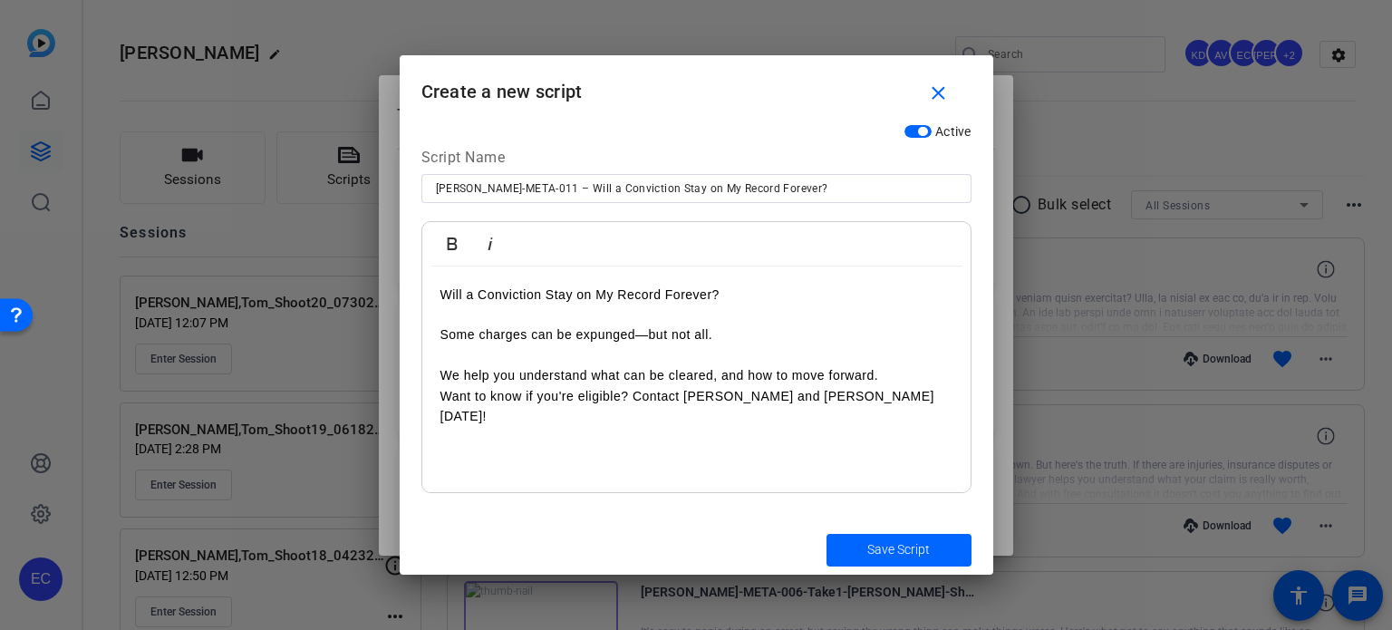
click at [894, 373] on p "We help you understand what can be cleared, and how to move forward." at bounding box center [696, 375] width 512 height 20
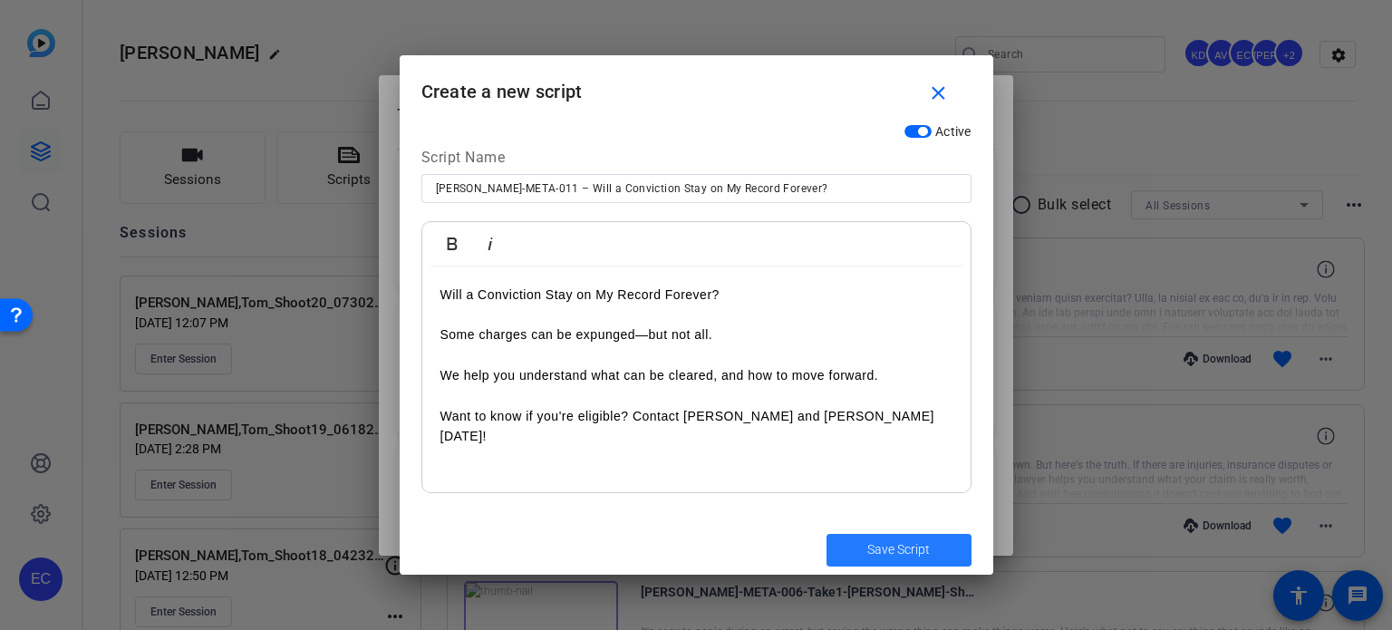
click at [878, 549] on span "Save Script" at bounding box center [898, 549] width 63 height 19
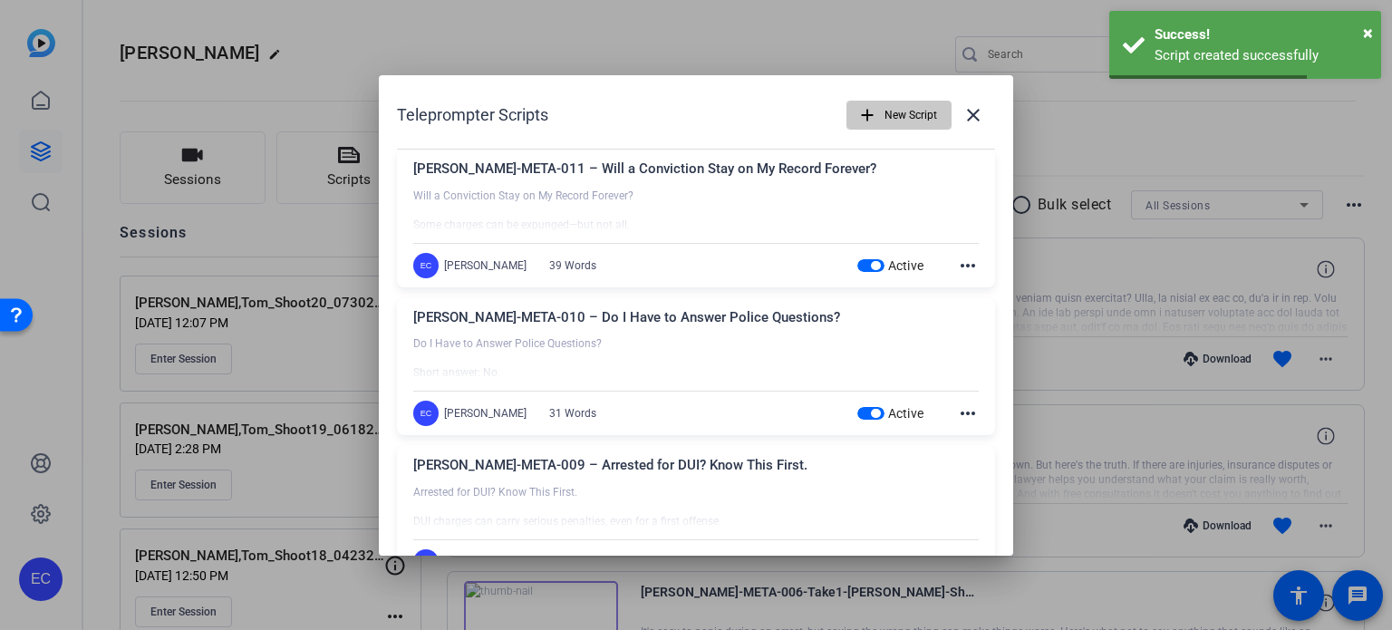
click at [898, 114] on span "New Script" at bounding box center [911, 115] width 53 height 34
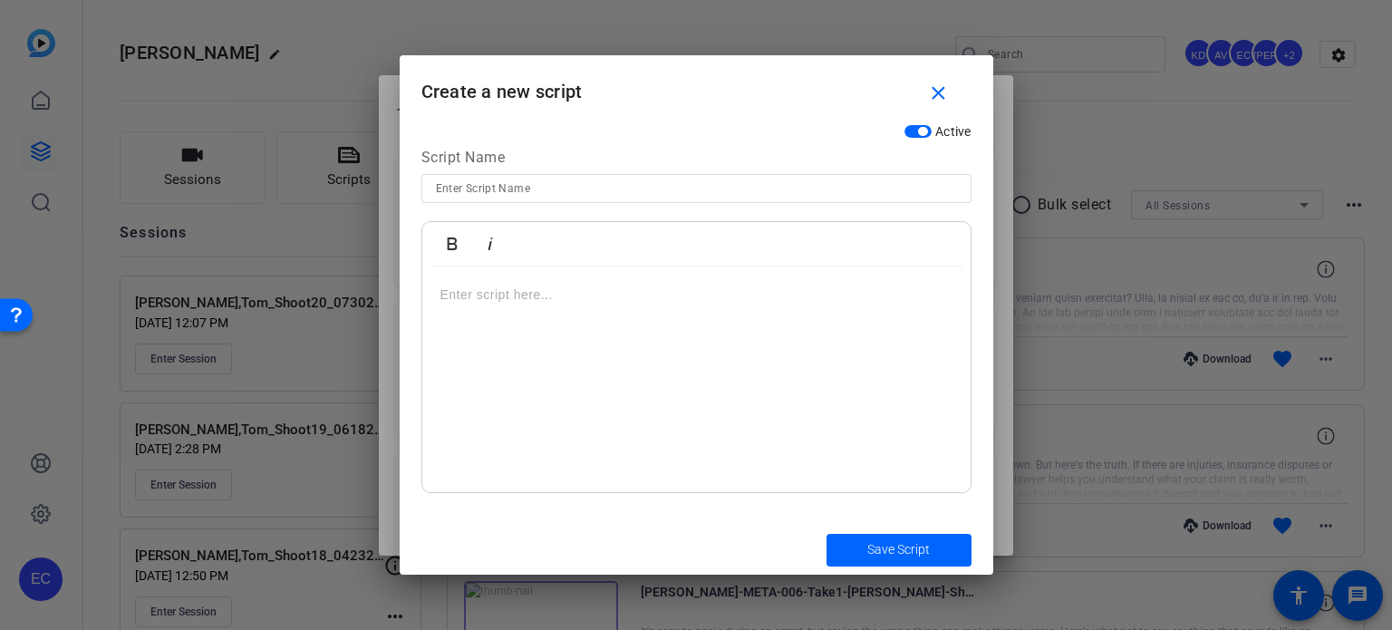
click at [602, 200] on div at bounding box center [696, 188] width 521 height 29
click at [613, 184] on input at bounding box center [696, 189] width 521 height 22
paste input "[PERSON_NAME]-META-012 – Juvenile Charges: Do They Matter?"
type input "[PERSON_NAME]-META-012 – Juvenile Charges: Do They Matter?"
click at [586, 317] on div at bounding box center [696, 379] width 548 height 227
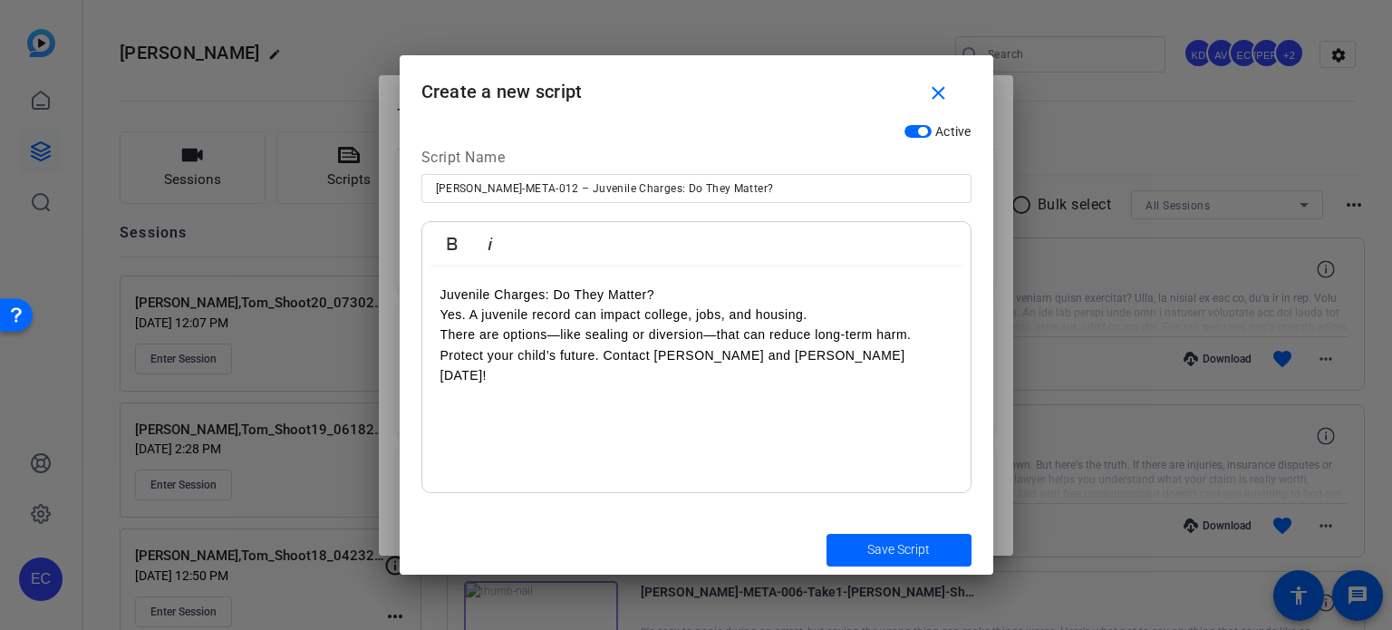
click at [682, 285] on p "Juvenile Charges: Do They Matter?" at bounding box center [696, 295] width 512 height 20
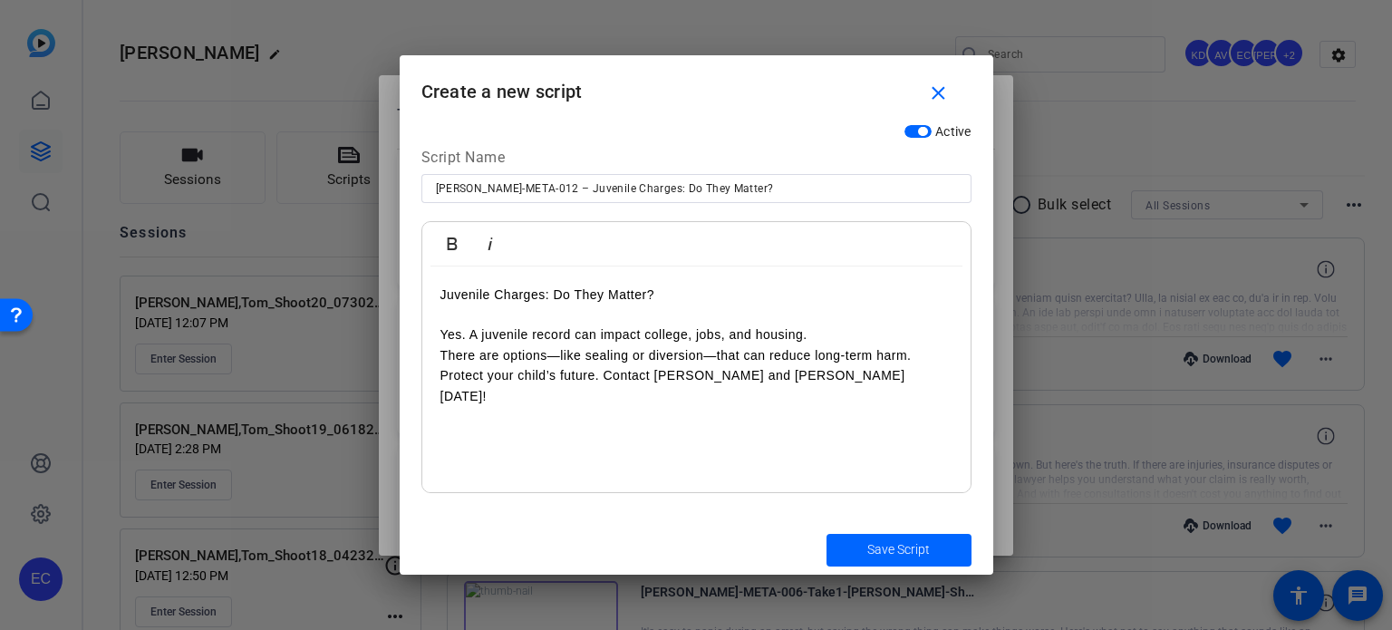
click at [812, 330] on p "Yes. A juvenile record can impact college, jobs, and housing." at bounding box center [696, 334] width 512 height 20
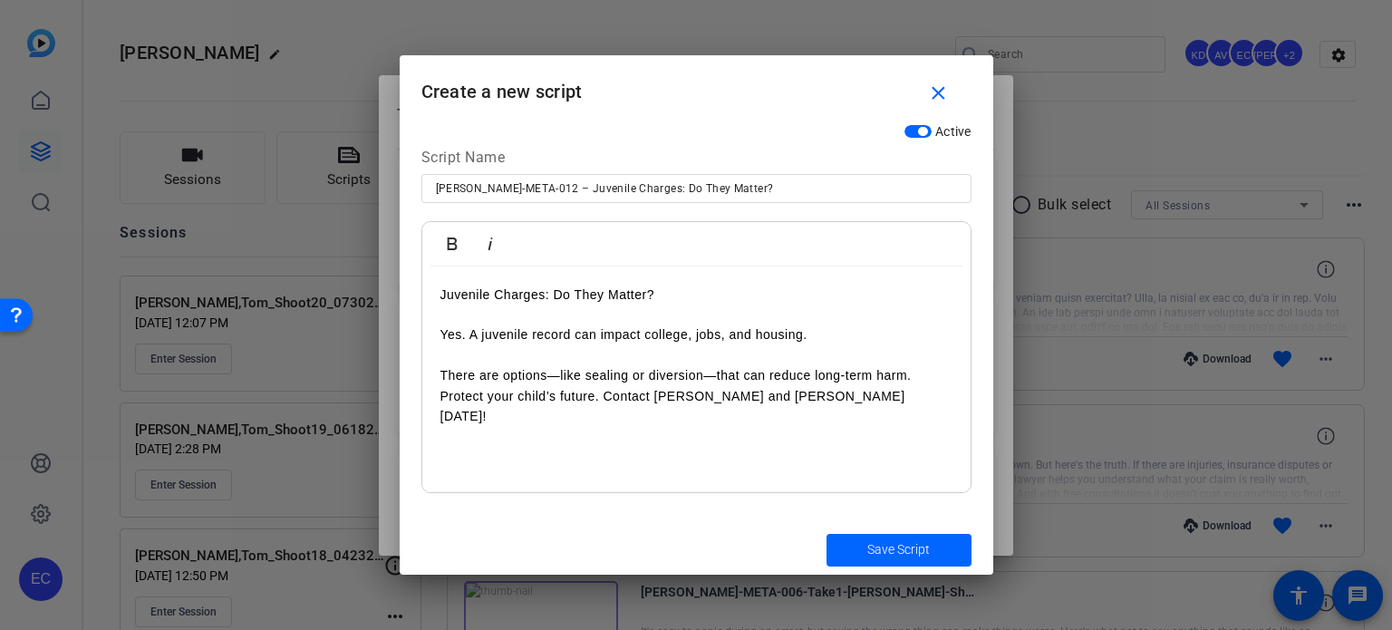
click at [946, 376] on p "There are options—like sealing or diversion—that can reduce long-term harm." at bounding box center [696, 375] width 512 height 20
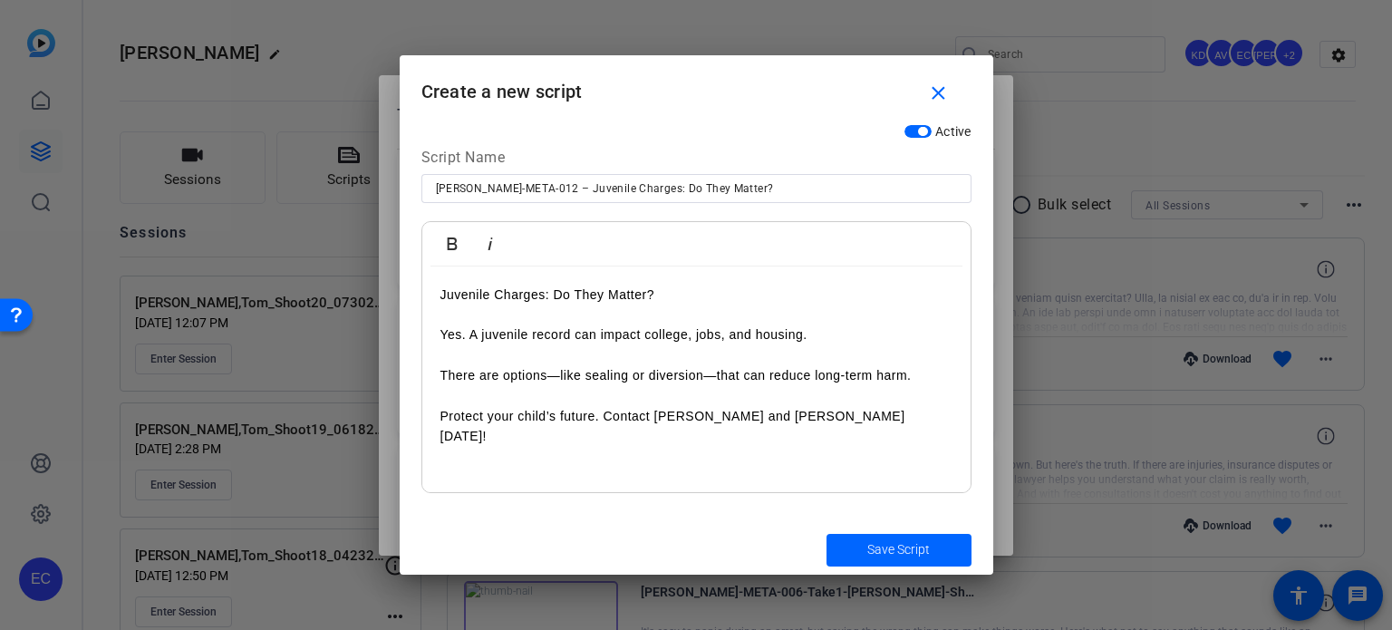
drag, startPoint x: 895, startPoint y: 548, endPoint x: 518, endPoint y: 450, distance: 388.9
click at [518, 450] on form "Create a new script close Active Script Name CRIM-META-012 – Juvenile Charges: …" at bounding box center [697, 314] width 594 height 519
drag, startPoint x: 559, startPoint y: 415, endPoint x: 517, endPoint y: 413, distance: 42.6
click at [517, 413] on p "Protect your child’s future. Contact Wilson and Kinsman today!" at bounding box center [696, 426] width 512 height 41
click at [915, 552] on span "Save Script" at bounding box center [898, 549] width 63 height 19
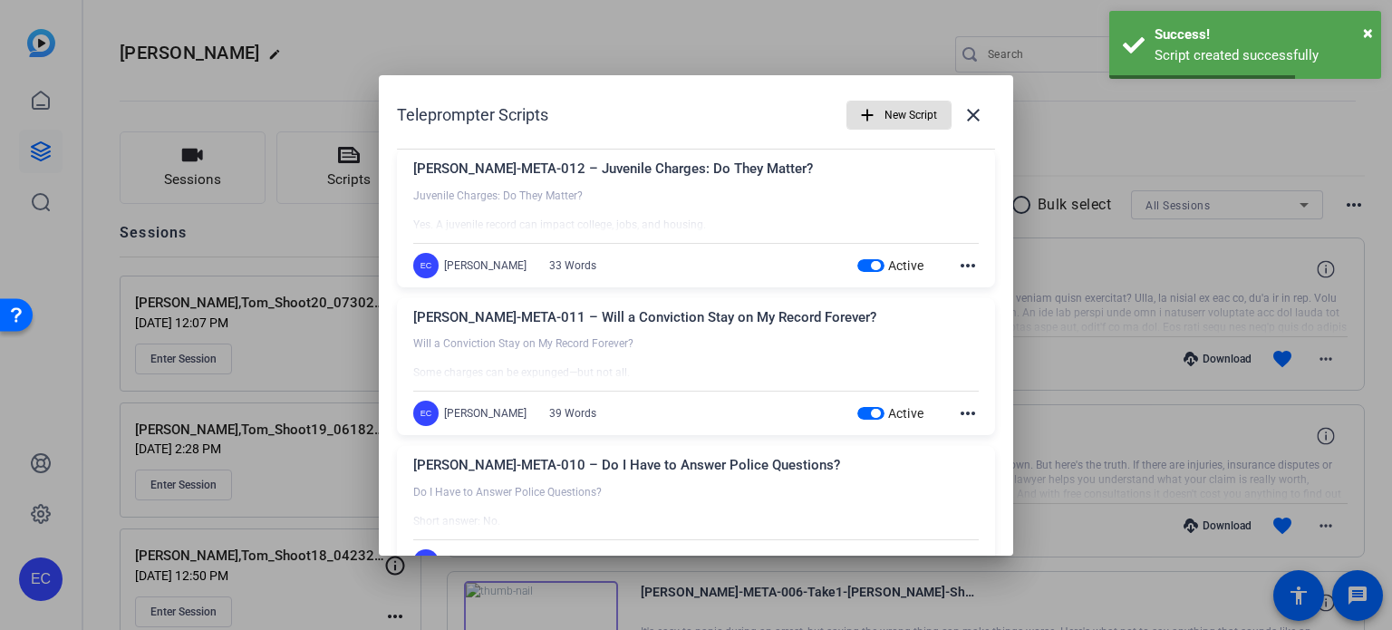
click at [903, 103] on span "New Script" at bounding box center [911, 115] width 53 height 34
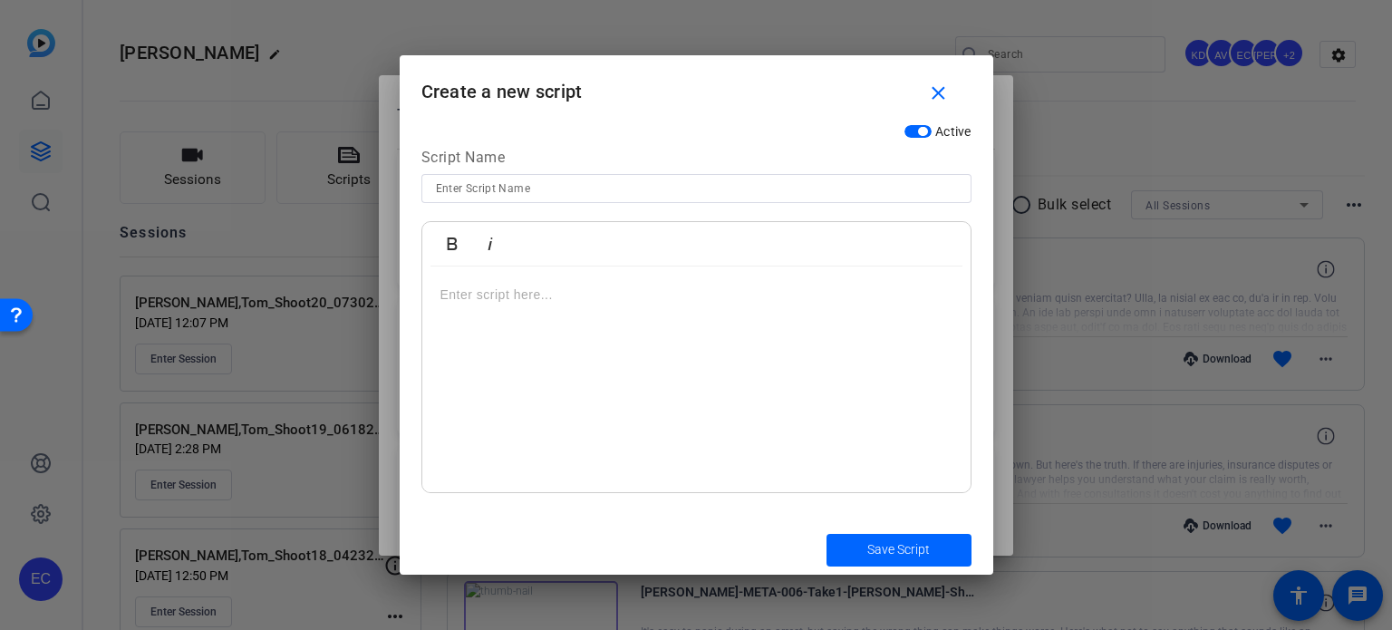
click at [664, 190] on input at bounding box center [696, 189] width 521 height 22
paste input "[PERSON_NAME]-META-013 – Caught with a Controlled Substance?"
type input "[PERSON_NAME]-META-013 – Caught with a Controlled Substance?"
click at [627, 339] on div at bounding box center [696, 379] width 548 height 227
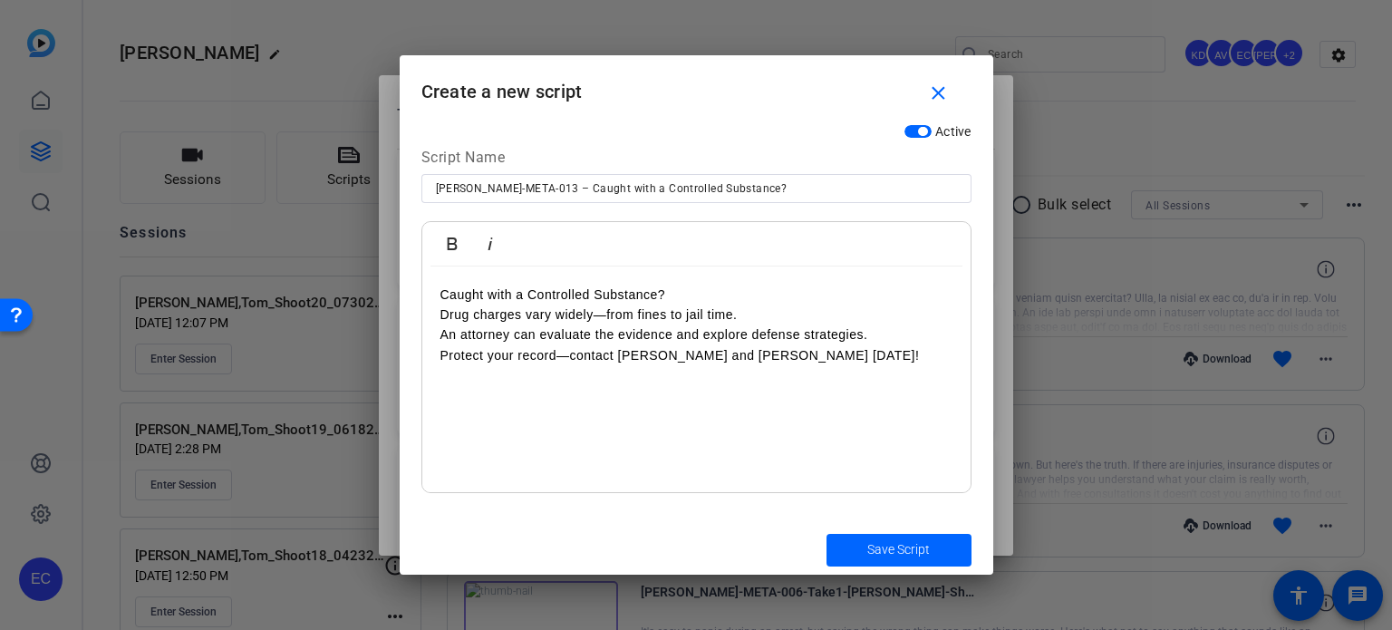
click at [726, 298] on p "Caught with a Controlled Substance?" at bounding box center [696, 295] width 512 height 20
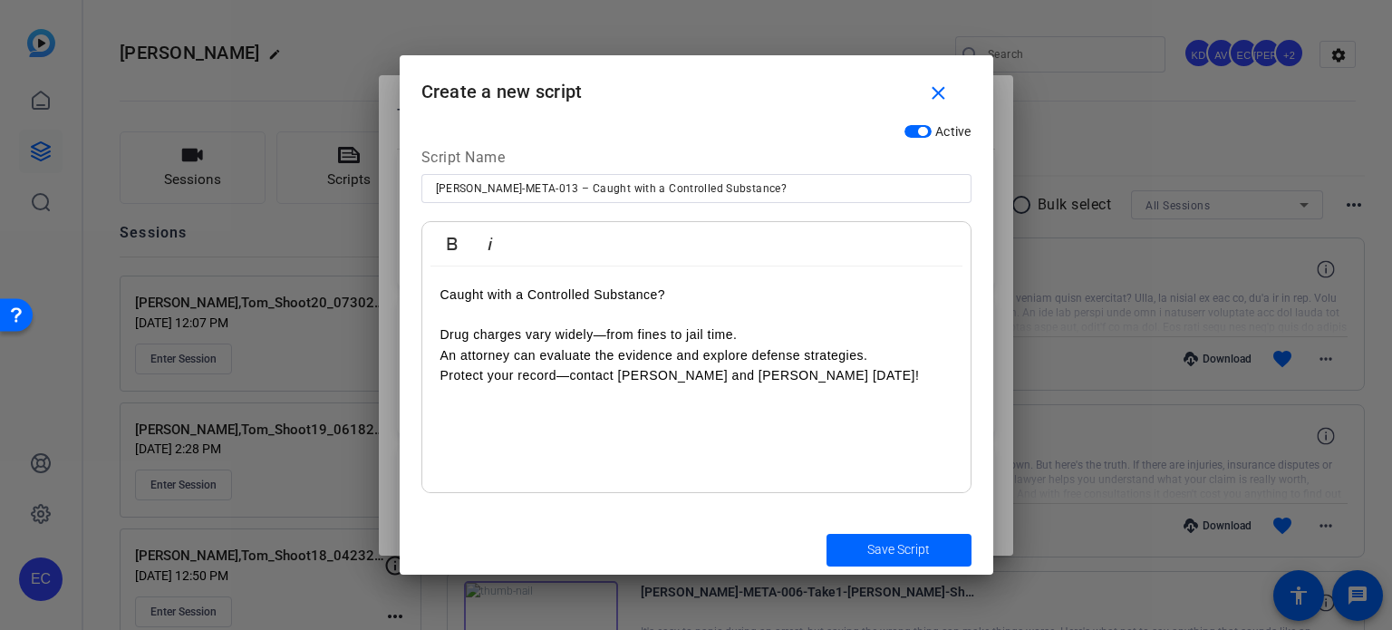
click at [756, 329] on p "Drug charges vary widely—from fines to jail time." at bounding box center [696, 334] width 512 height 20
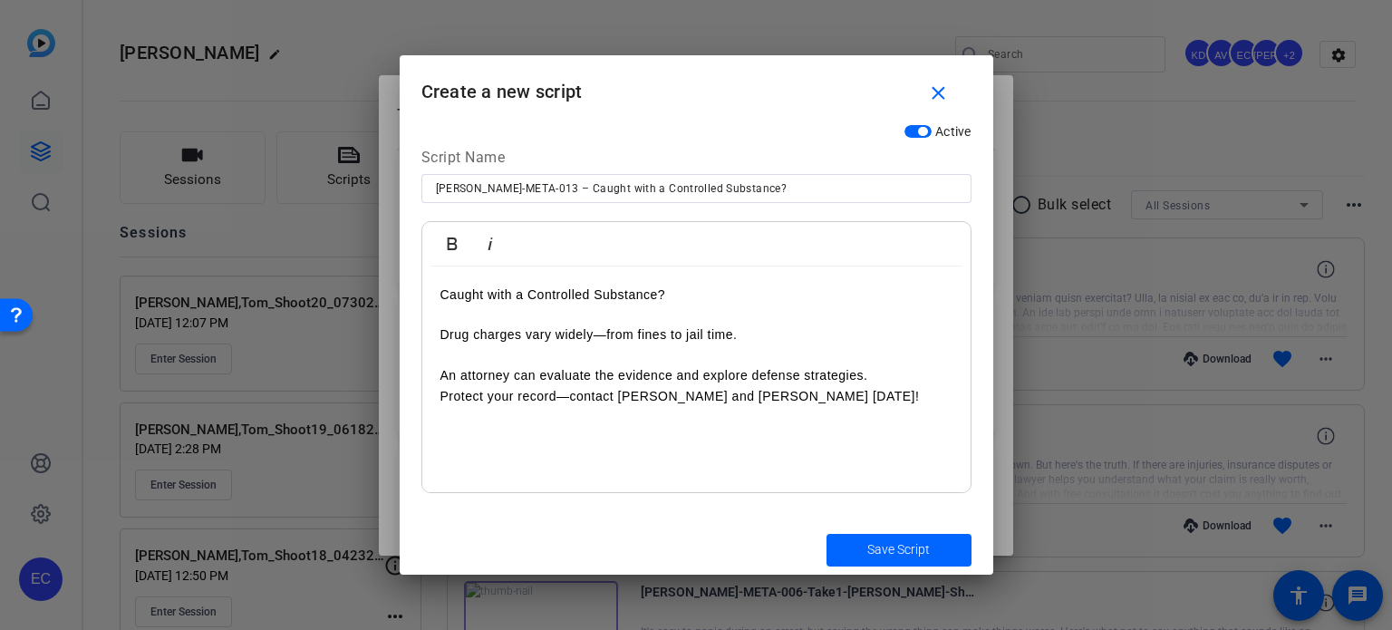
click at [890, 376] on p "An attorney can evaluate the evidence and explore defense strategies." at bounding box center [696, 375] width 512 height 20
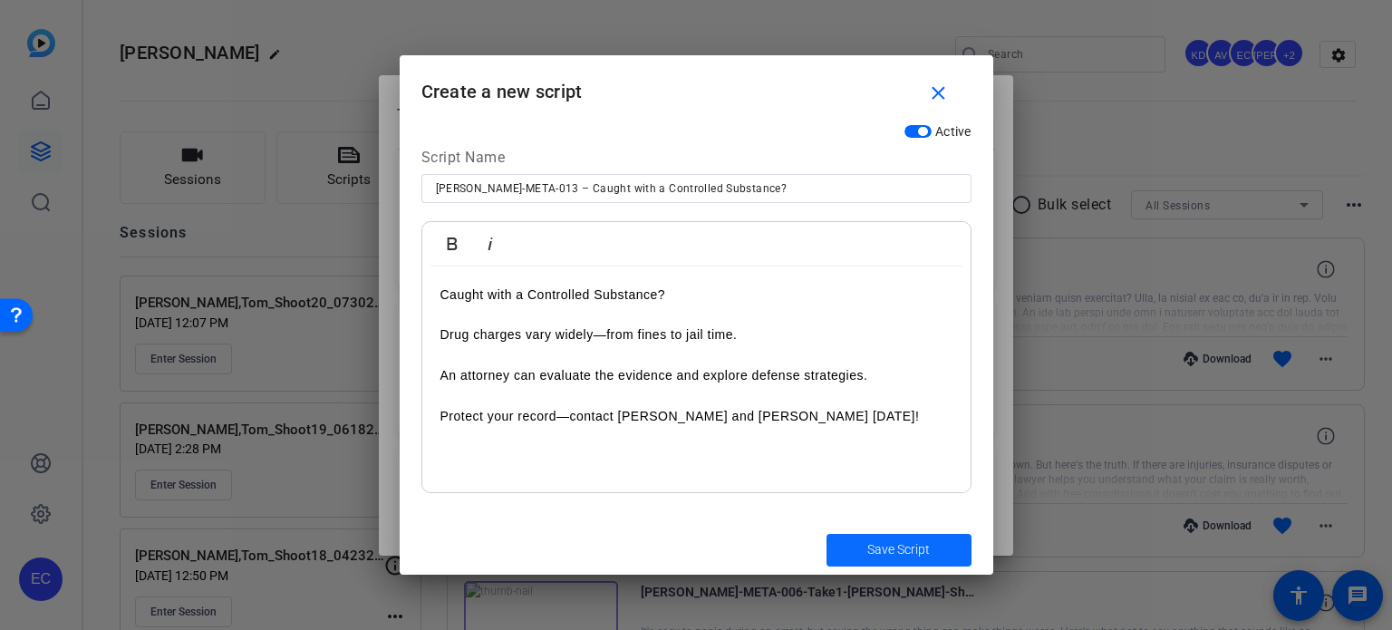
click at [870, 549] on span "Save Script" at bounding box center [898, 549] width 63 height 19
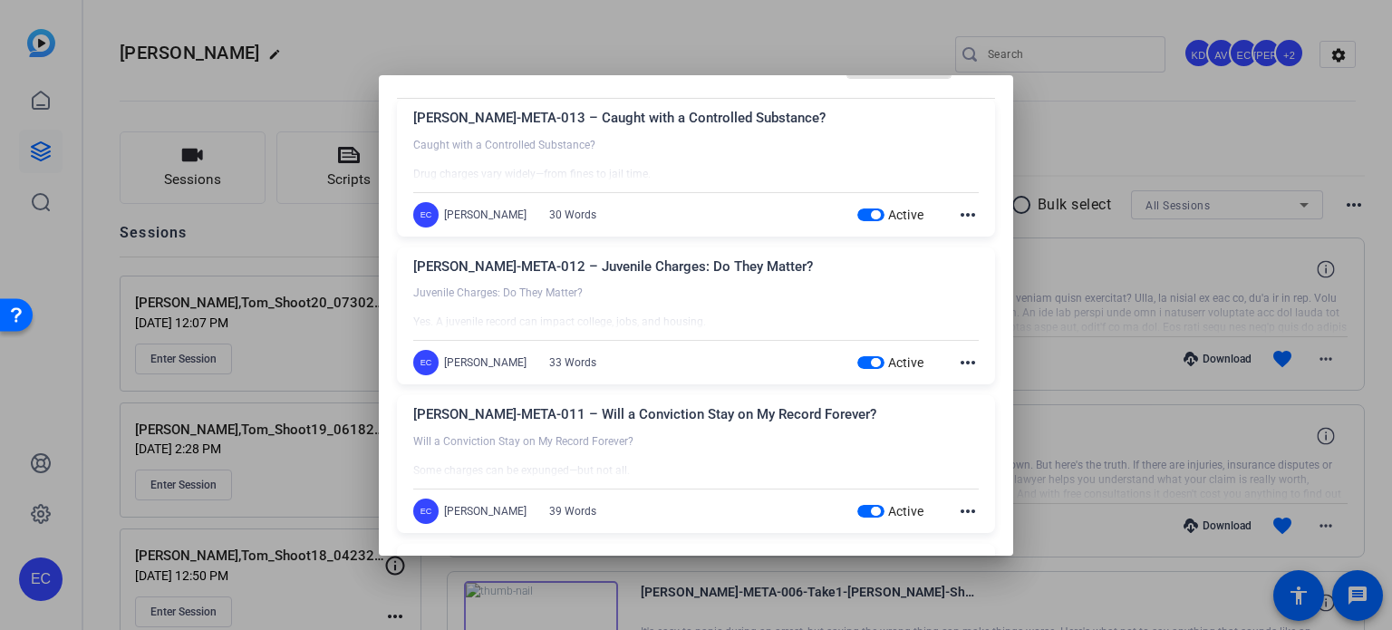
scroll to position [0, 0]
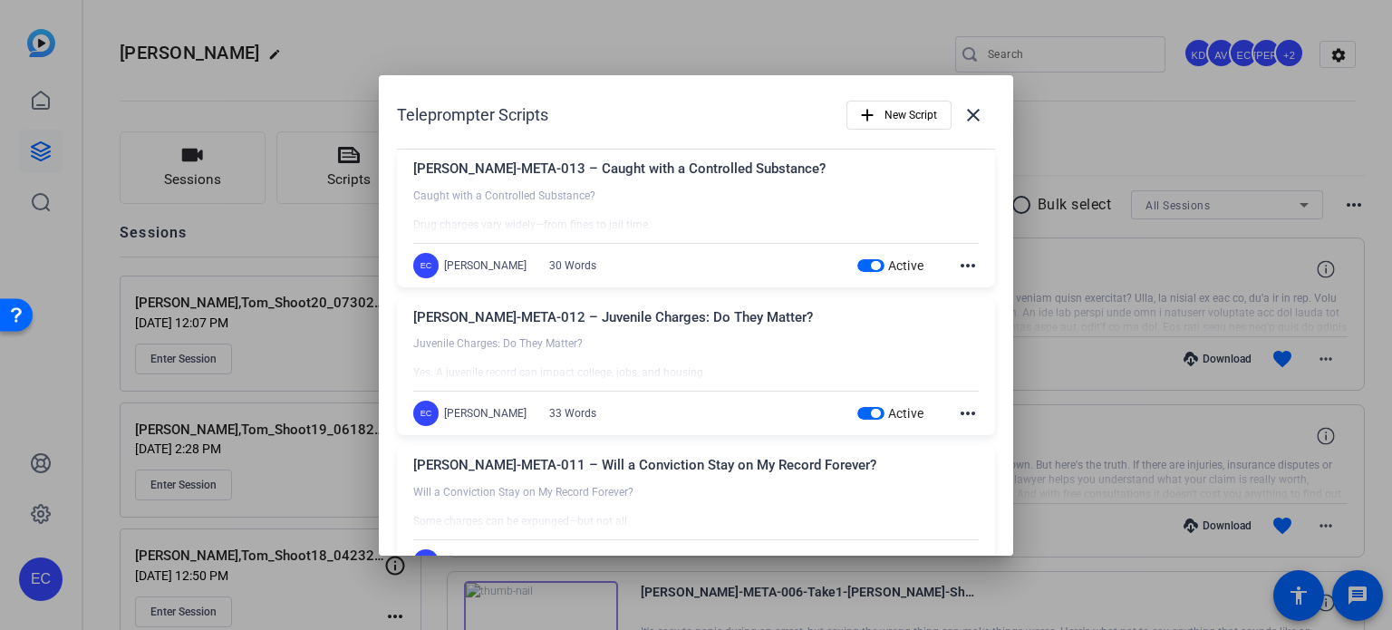
click at [370, 39] on div at bounding box center [696, 315] width 1392 height 630
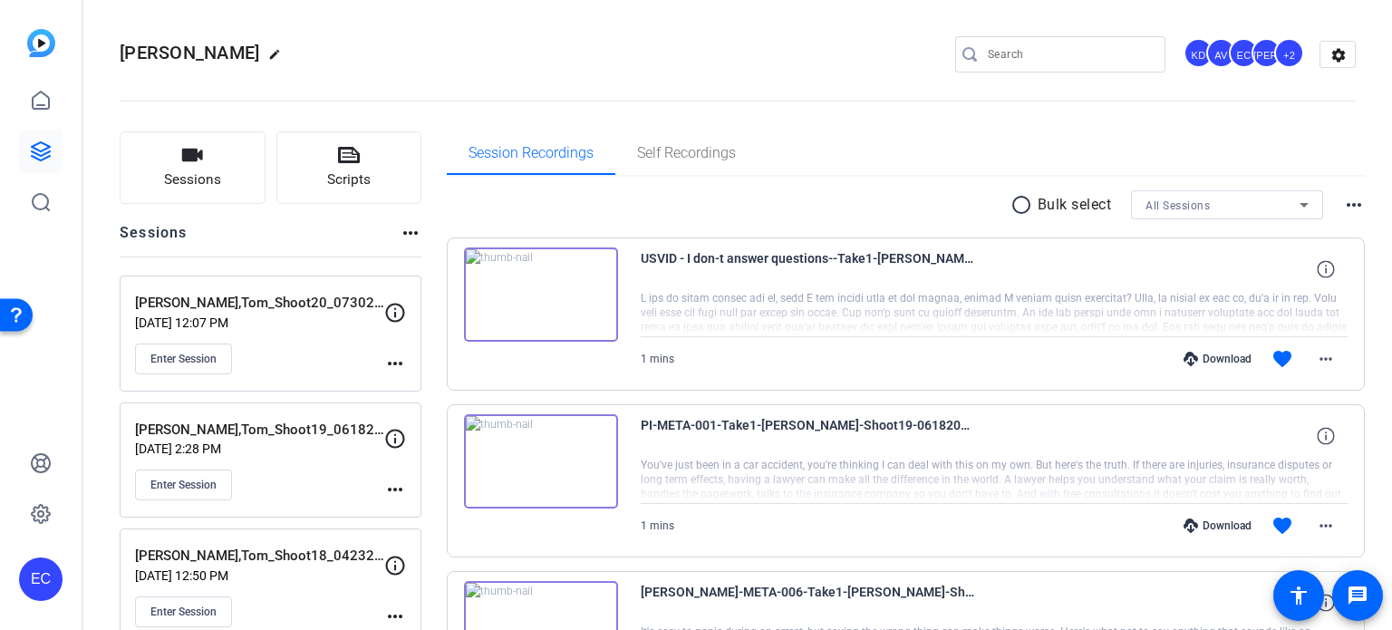
click at [394, 362] on mat-icon "more_horiz" at bounding box center [395, 364] width 22 height 22
click at [412, 380] on span "Edit Session" at bounding box center [440, 389] width 82 height 22
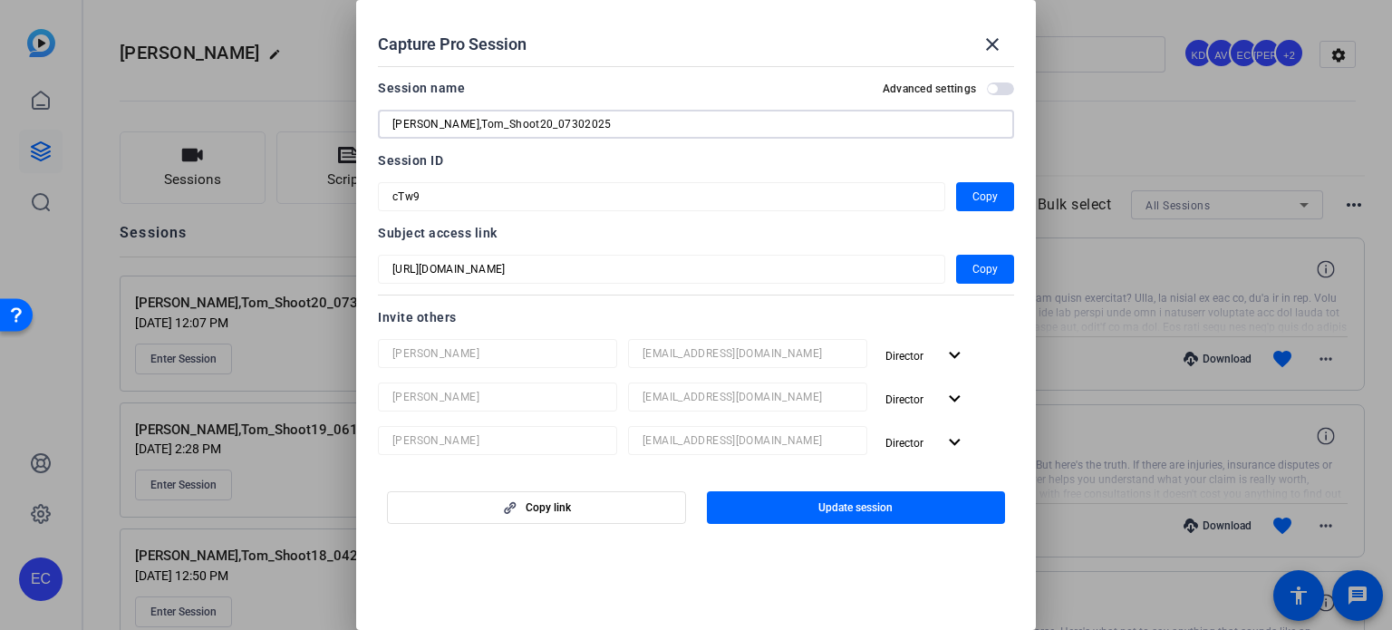
drag, startPoint x: 529, startPoint y: 126, endPoint x: 512, endPoint y: 130, distance: 17.6
click at [512, 130] on input "Wilson,Tom_Shoot20_07302025" at bounding box center [695, 124] width 607 height 22
type input "[PERSON_NAME],Tom_Shoot20_08122025"
click at [943, 514] on span "button" at bounding box center [856, 508] width 299 height 44
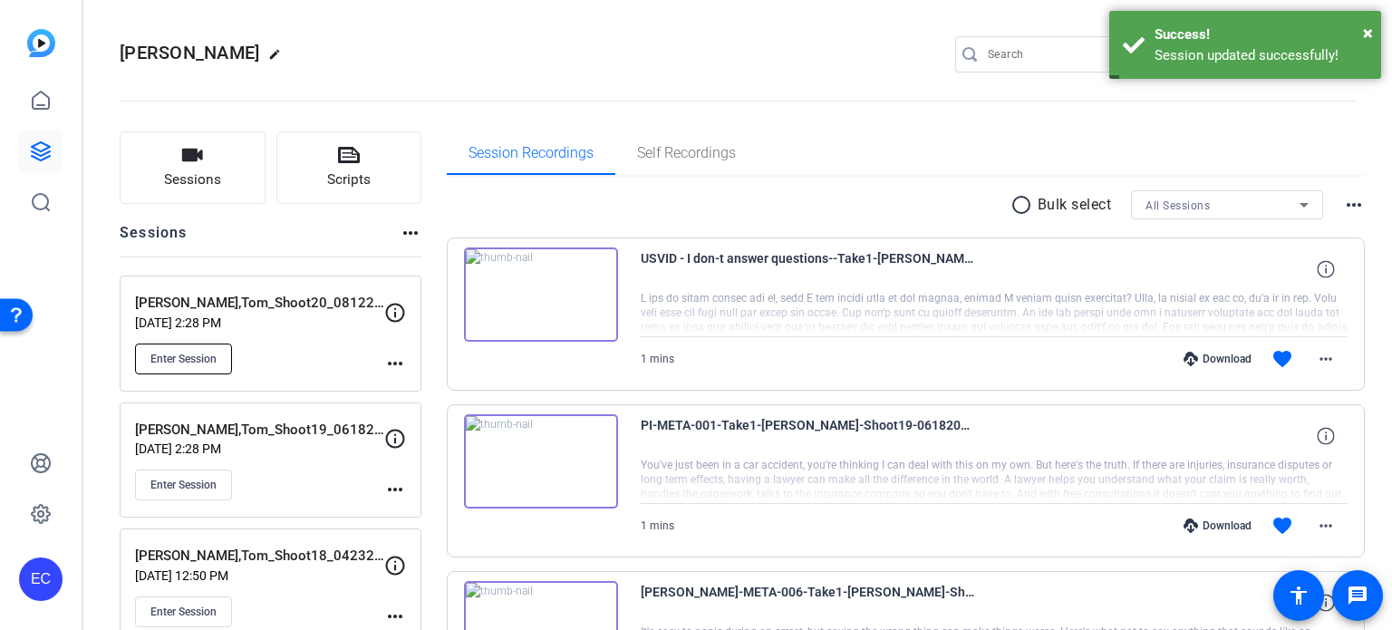
click at [182, 361] on span "Enter Session" at bounding box center [183, 359] width 66 height 15
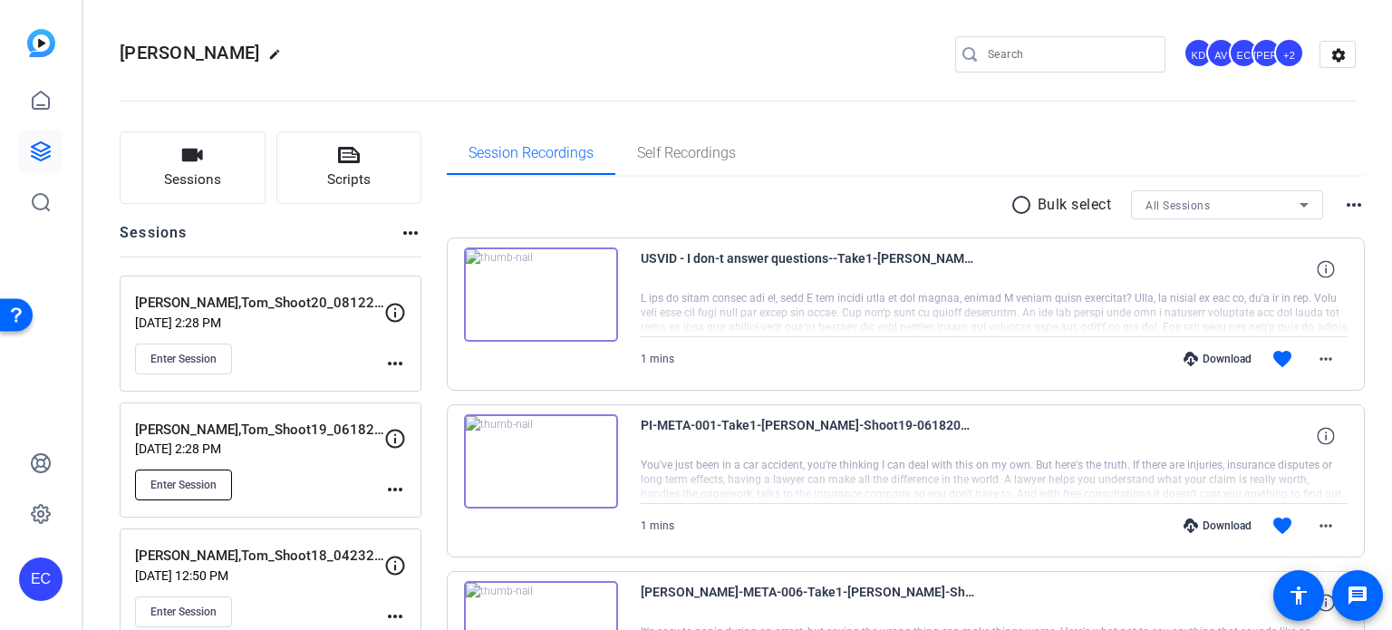
click at [156, 482] on span "Enter Session" at bounding box center [183, 485] width 66 height 15
click at [404, 369] on mat-icon "more_horiz" at bounding box center [395, 364] width 22 height 22
click at [409, 397] on span "Edit Session" at bounding box center [440, 389] width 82 height 22
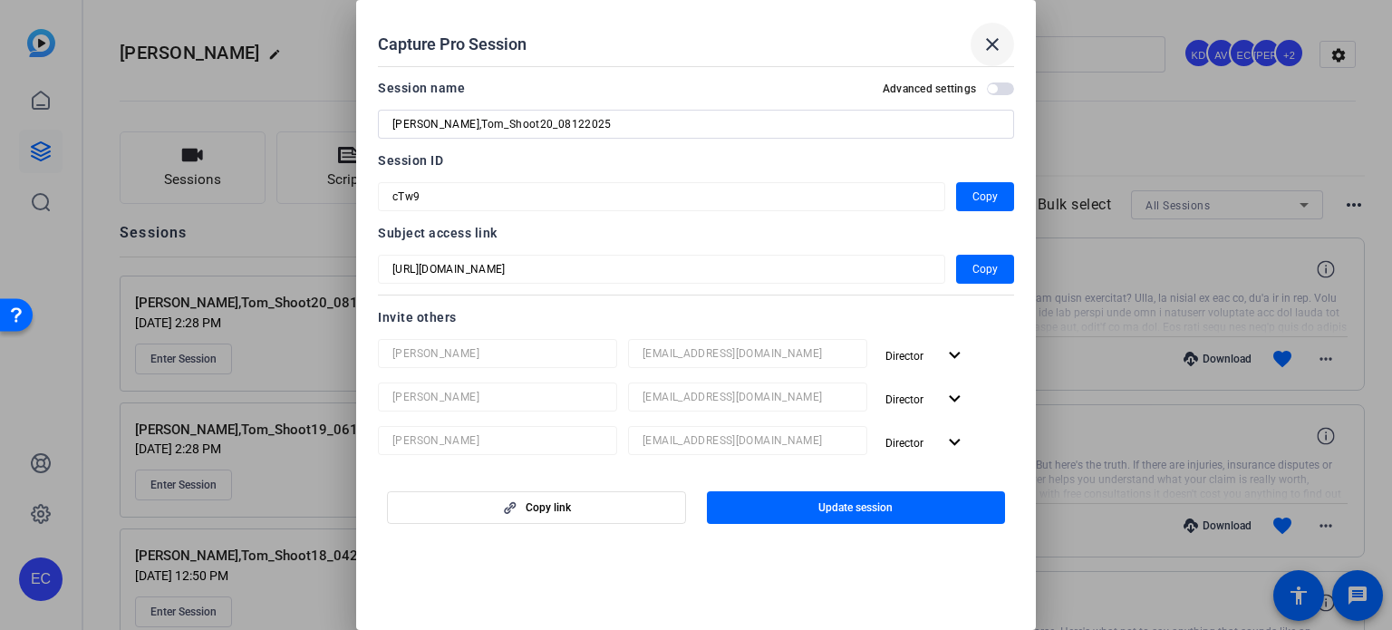
click at [990, 35] on mat-icon "close" at bounding box center [993, 45] width 22 height 22
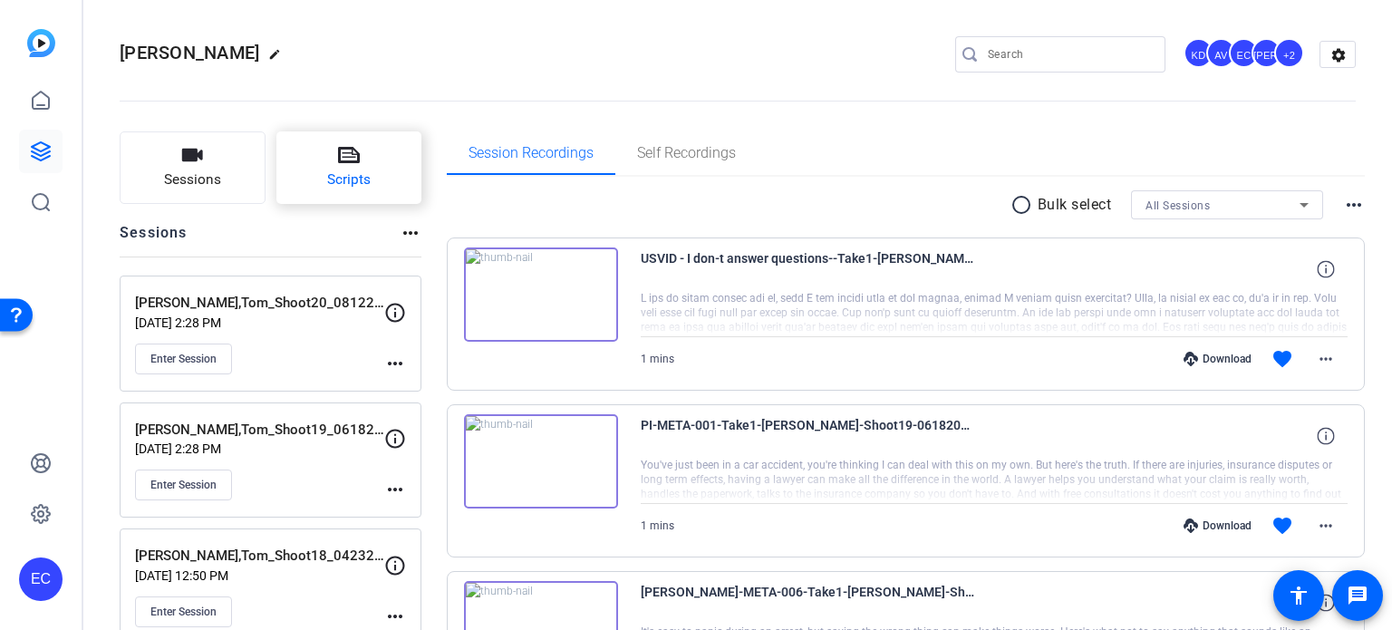
click at [388, 175] on button "Scripts" at bounding box center [349, 167] width 146 height 73
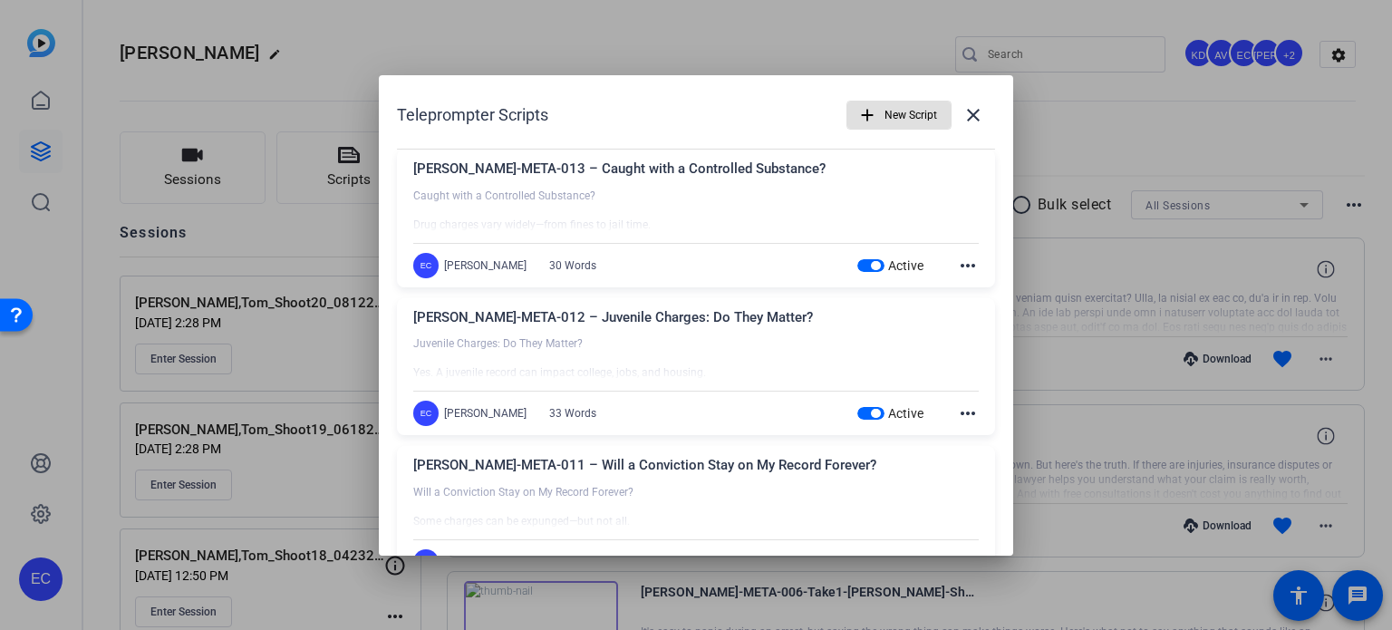
click at [895, 111] on span "New Script" at bounding box center [911, 115] width 53 height 34
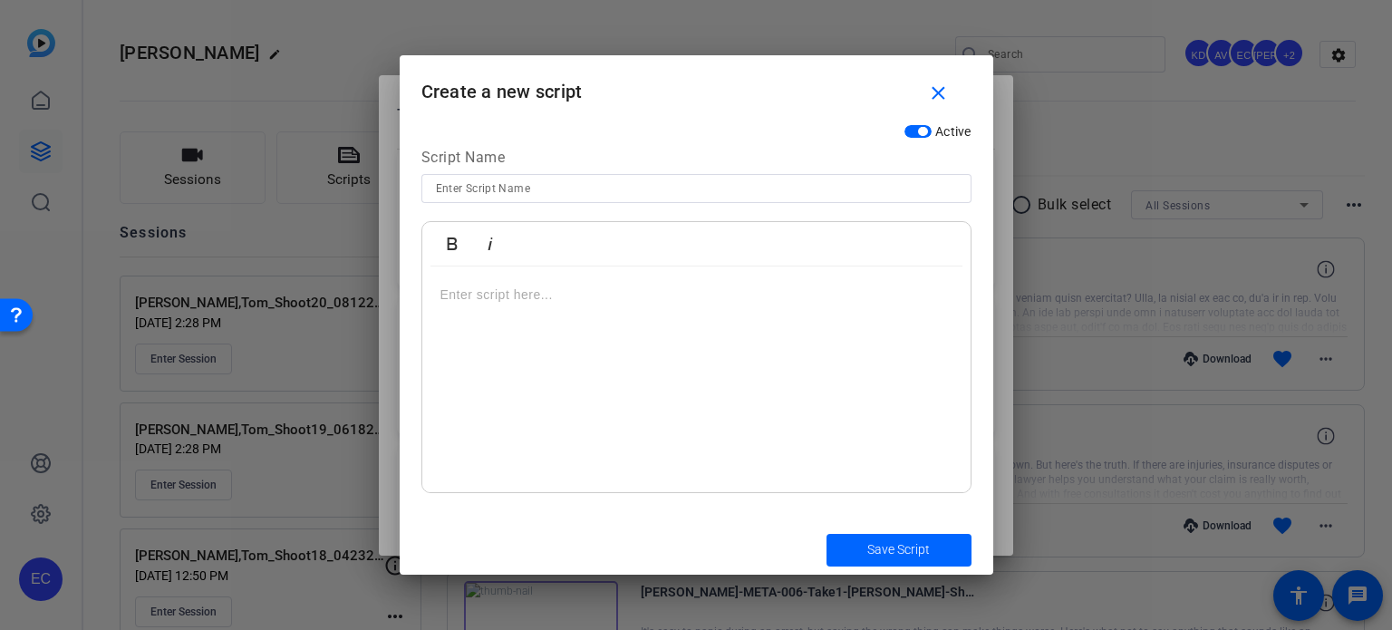
click at [571, 373] on div at bounding box center [696, 379] width 548 height 227
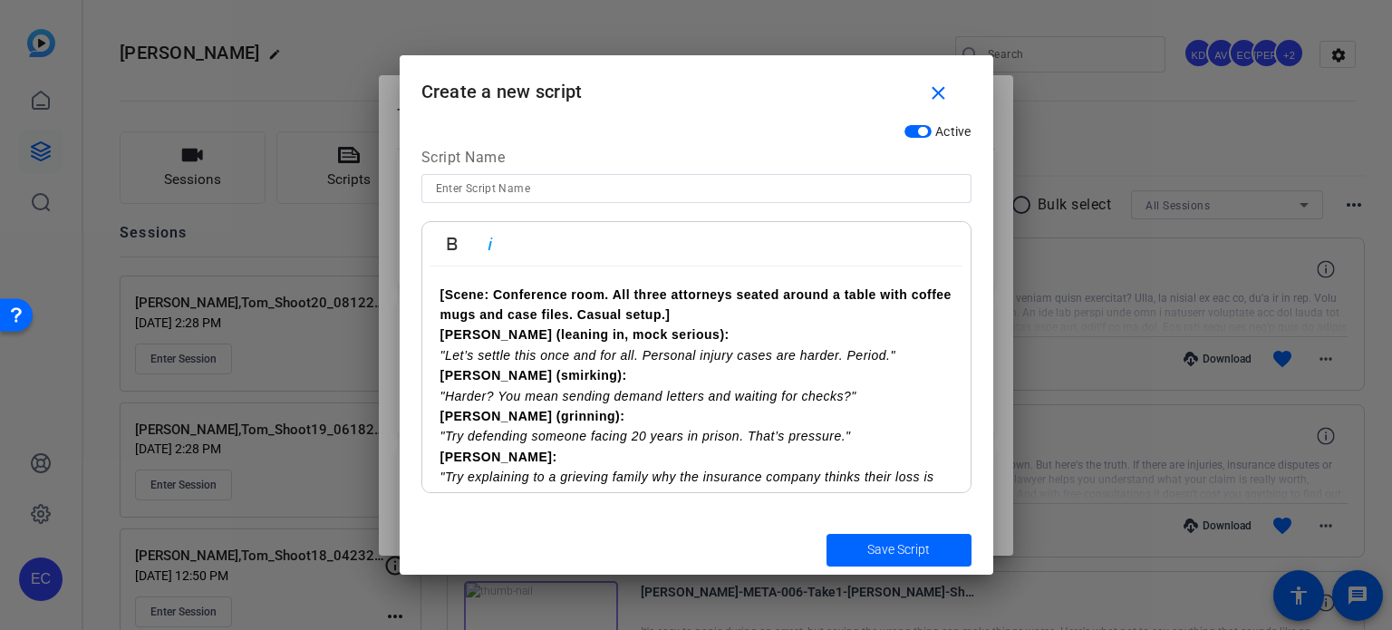
click at [738, 311] on p "[Scene: Conference room. All three attorneys seated around a table with coffee …" at bounding box center [696, 305] width 512 height 41
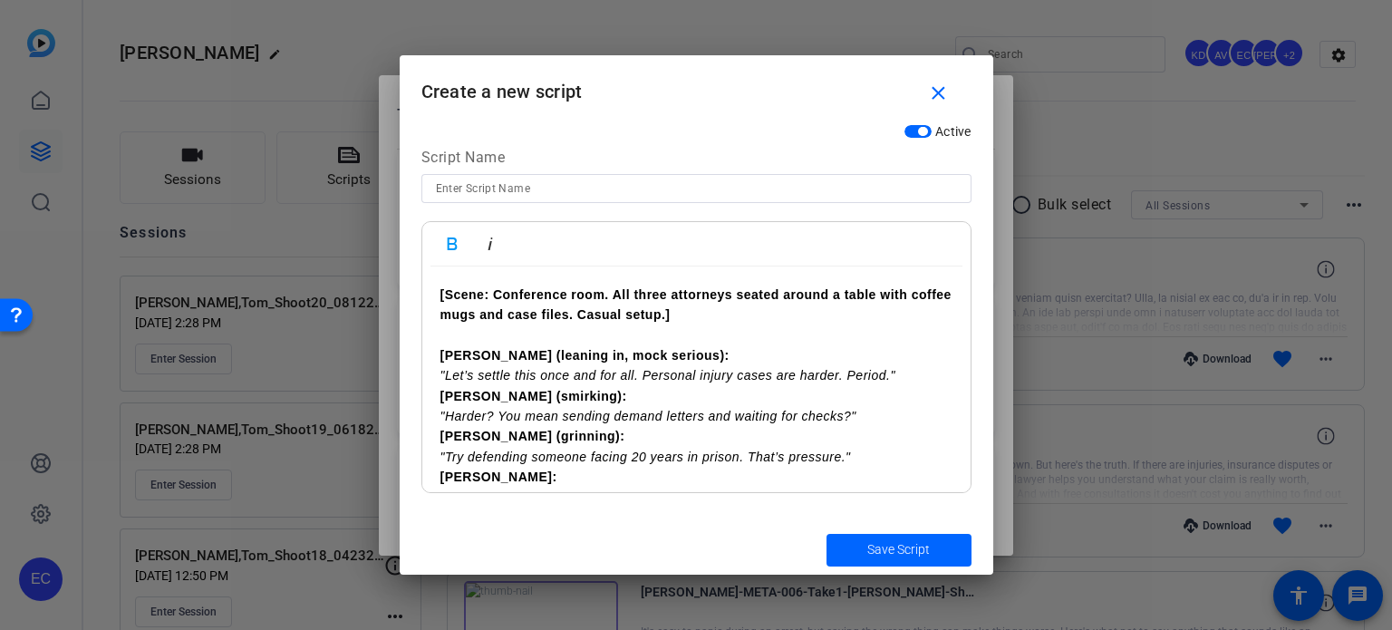
click at [900, 376] on p "Joe (leaning in, mock serious): "Let’s settle this once and for all. Personal i…" at bounding box center [696, 365] width 512 height 41
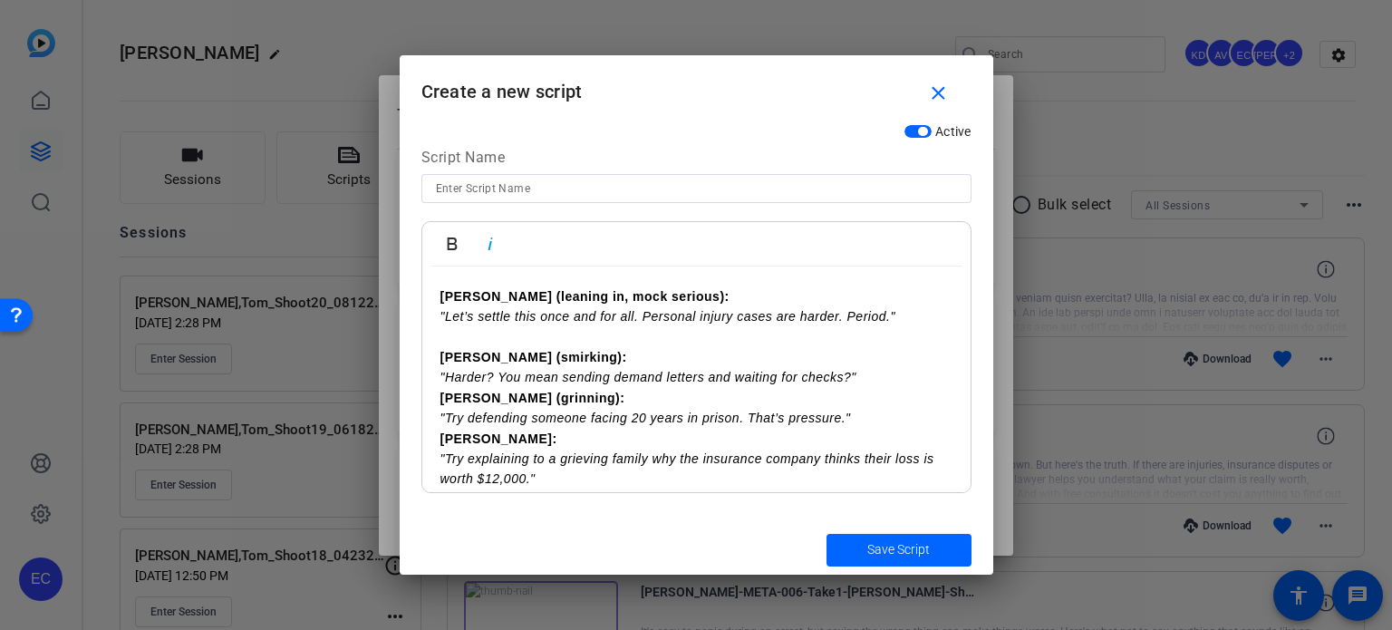
scroll to position [91, 0]
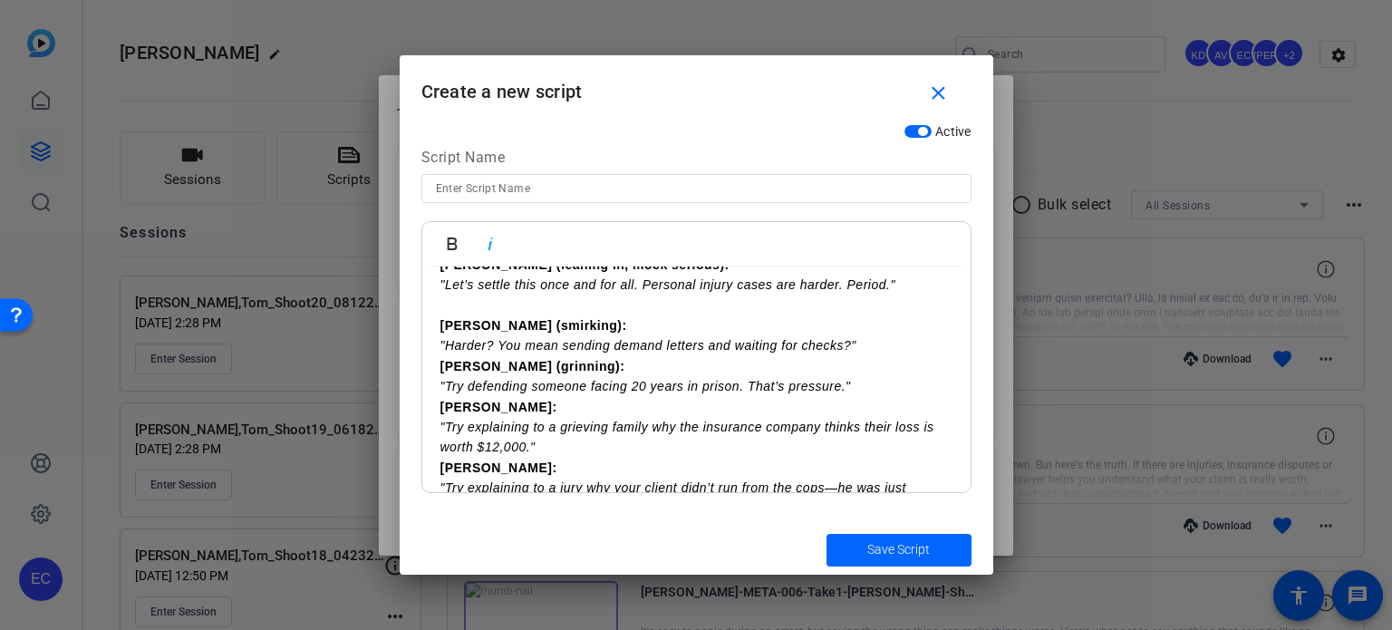
click at [858, 345] on p "Nick (smirking): "Harder? You mean sending demand letters and waiting for check…" at bounding box center [696, 335] width 512 height 41
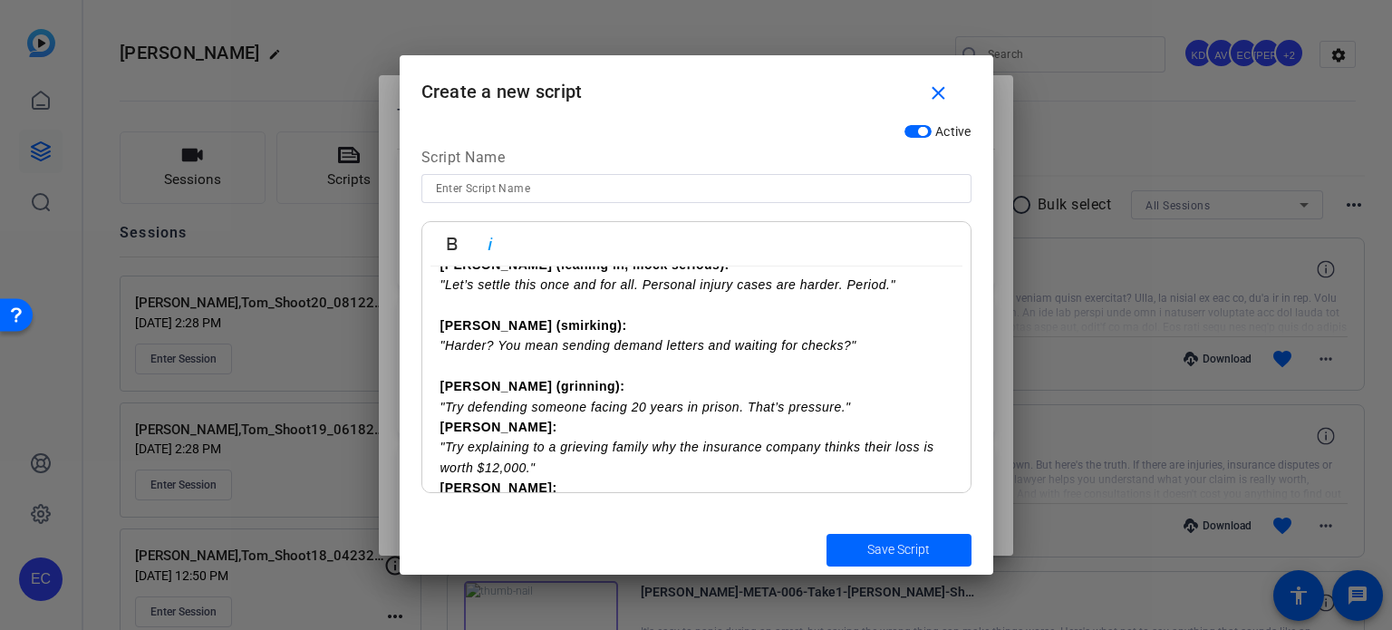
scroll to position [181, 0]
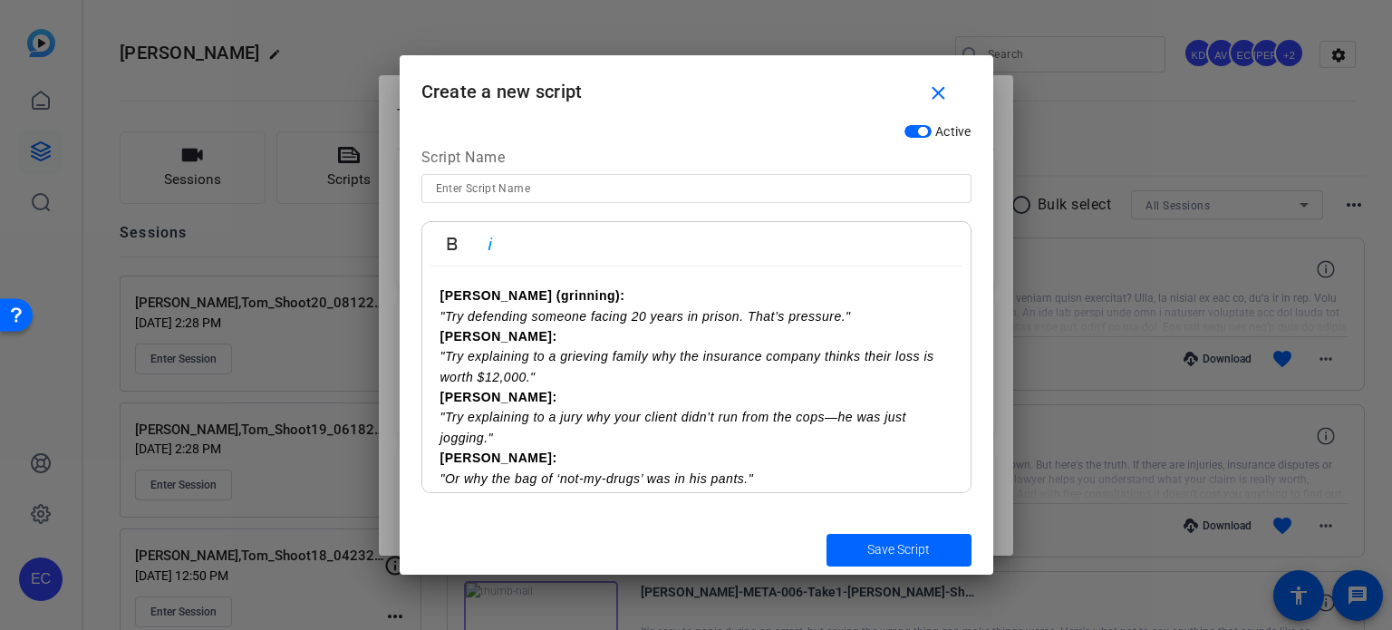
click at [862, 317] on p "Cody (grinning): "Try defending someone facing 20 years in prison. That’s press…" at bounding box center [696, 305] width 512 height 41
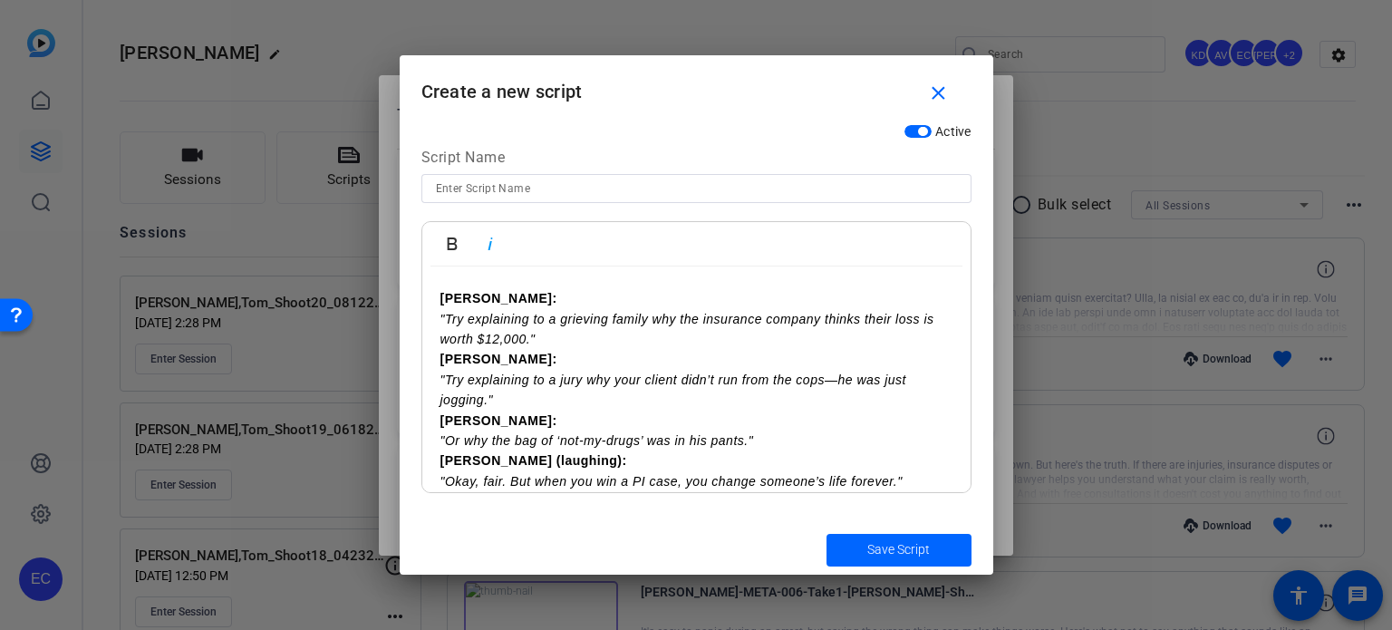
scroll to position [272, 0]
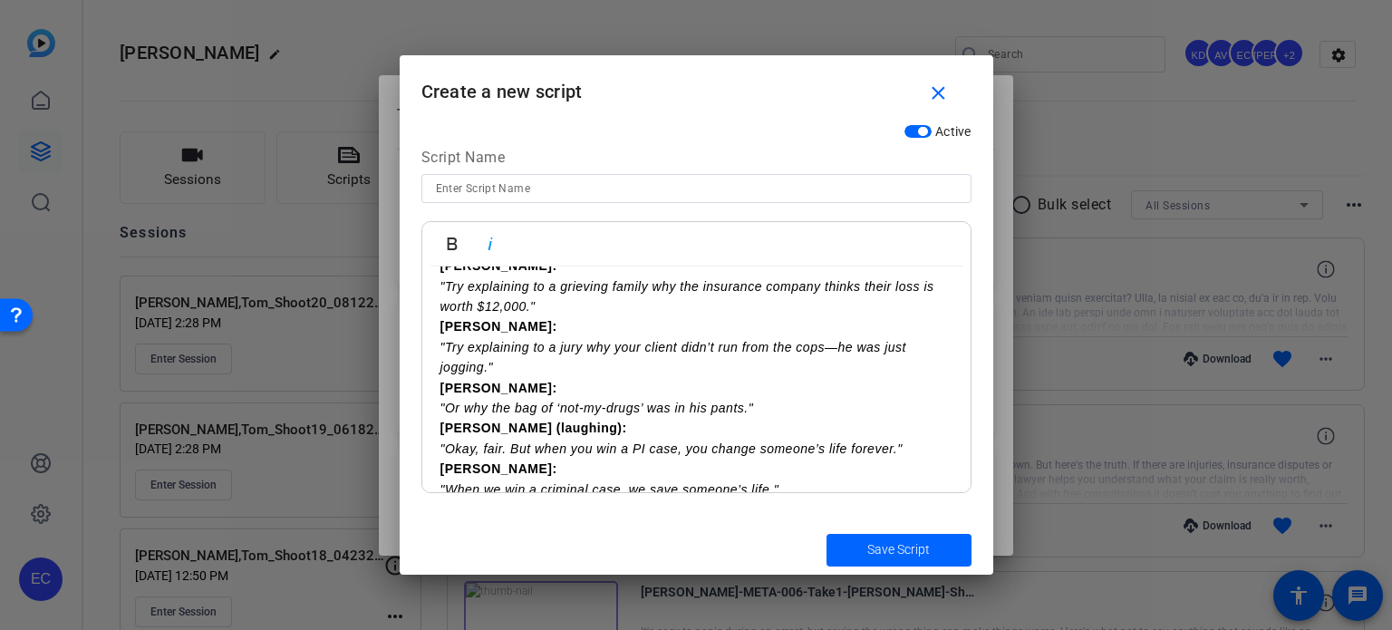
click at [566, 304] on p "Joe: "Try explaining to a grieving family why the insurance company thinks thei…" at bounding box center [696, 286] width 512 height 61
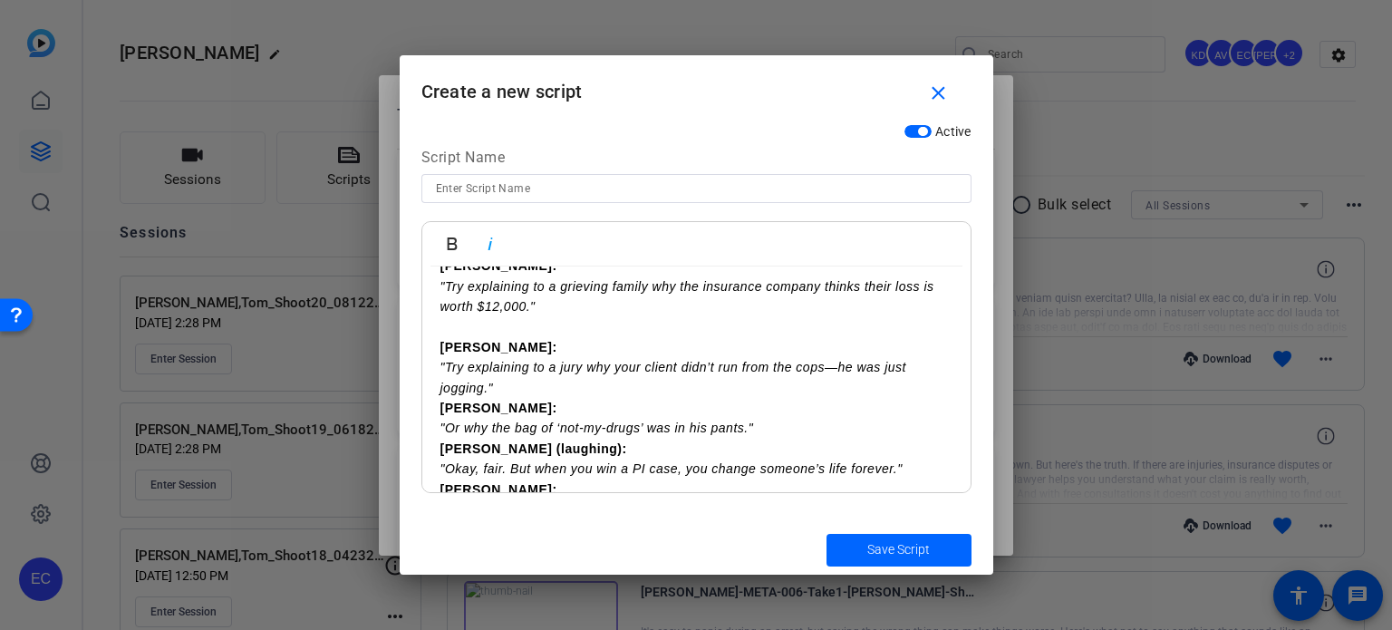
click at [531, 383] on p "Nick: "Try explaining to a jury why your client didn’t run from the cops—he was…" at bounding box center [696, 367] width 512 height 61
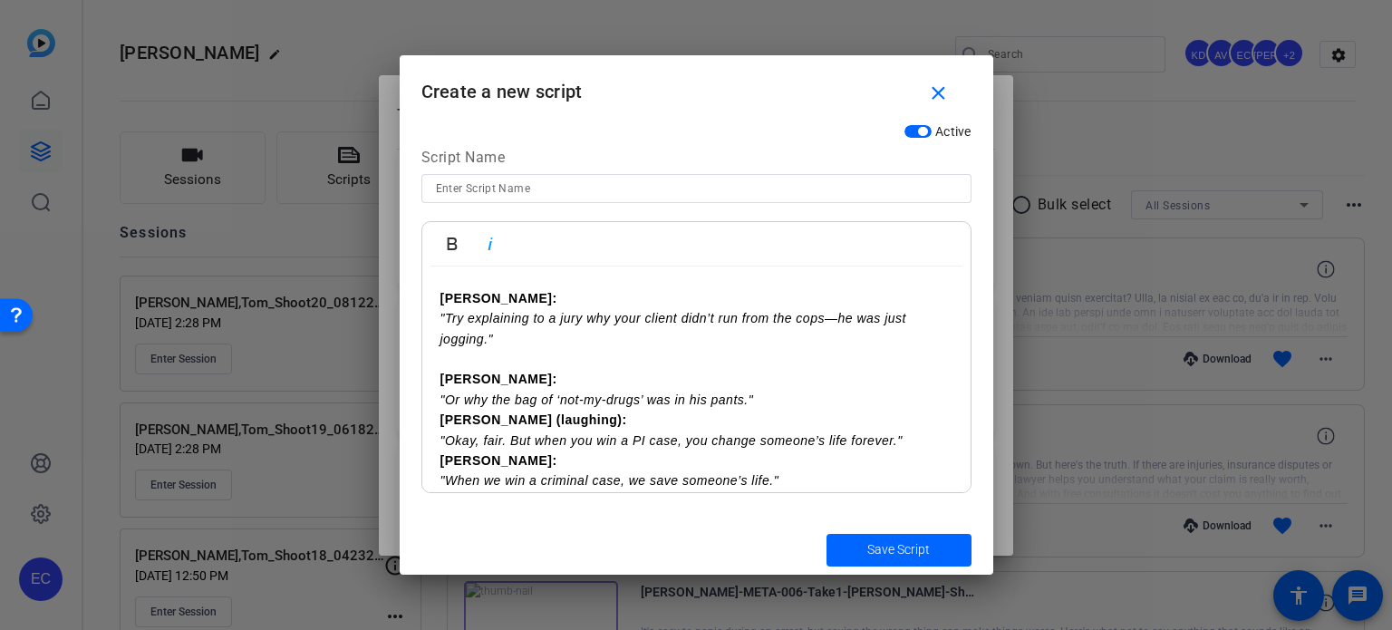
scroll to position [363, 0]
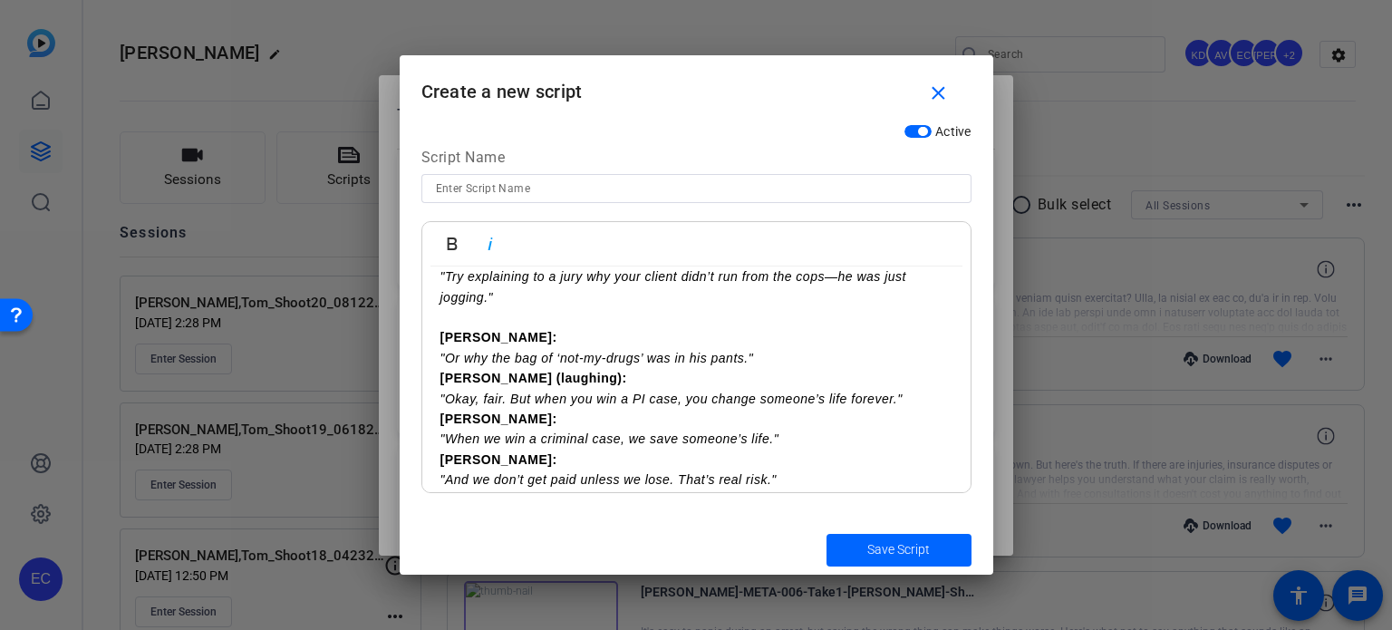
click at [777, 354] on p "Cody: "Or why the bag of ‘not-my-drugs’ was in his pants."" at bounding box center [696, 347] width 512 height 41
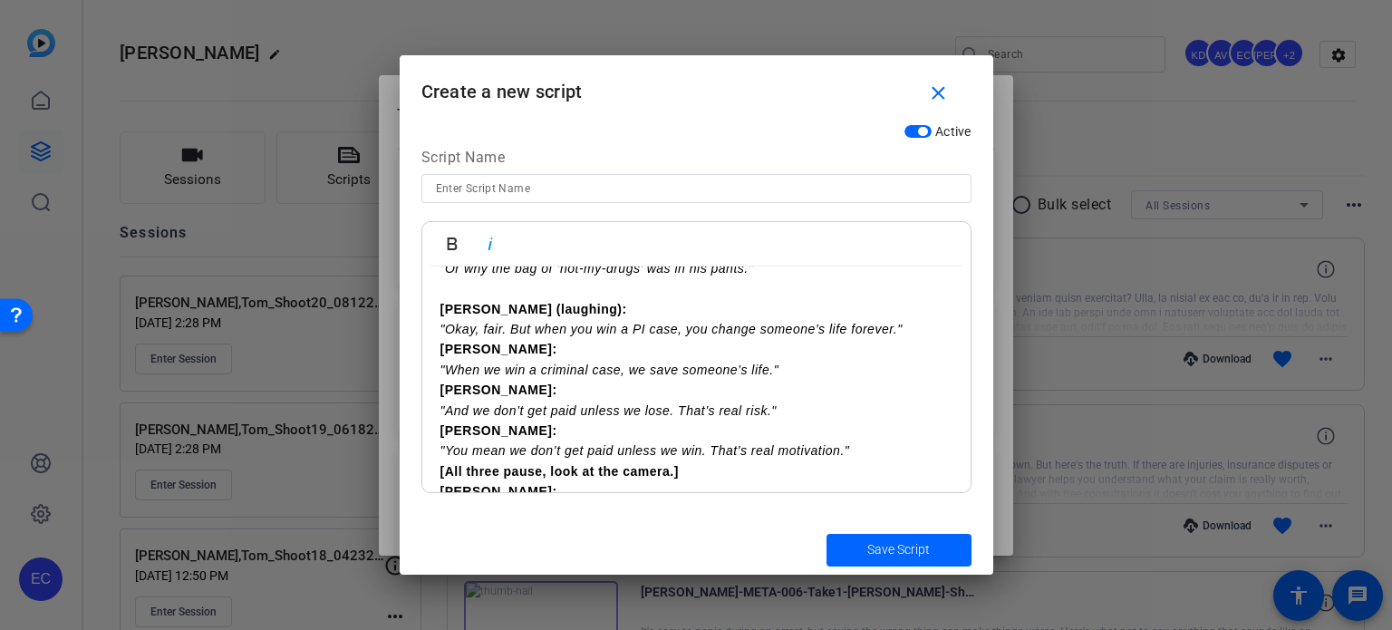
scroll to position [453, 0]
click at [912, 329] on p "Joe (laughing): "Okay, fair. But when you win a PI case, you change someone’s l…" at bounding box center [696, 318] width 512 height 41
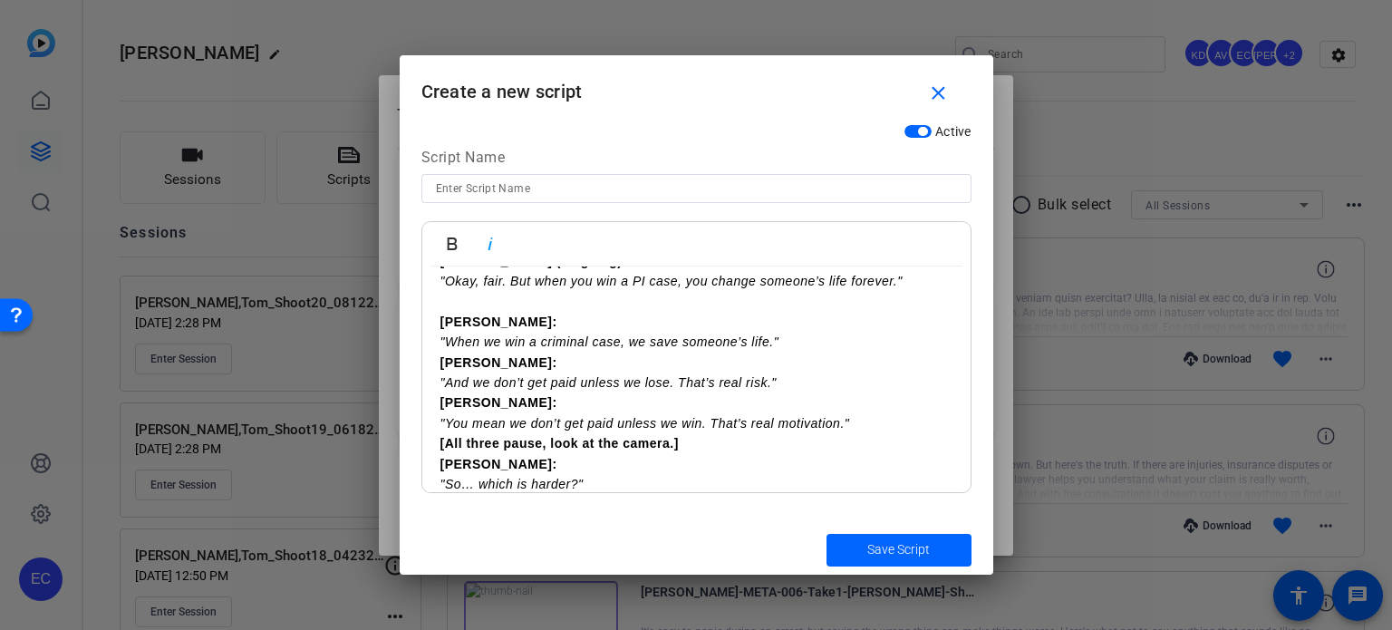
scroll to position [544, 0]
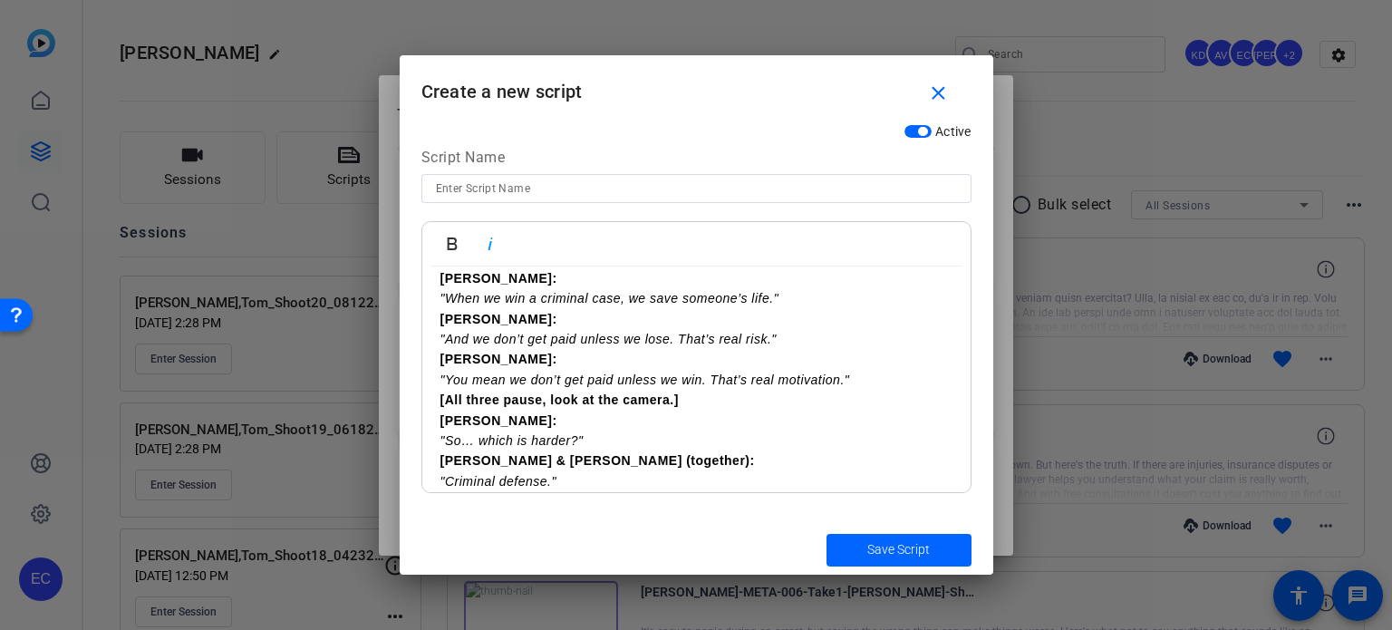
click at [794, 295] on p "Nick: "When we win a criminal case, we save someone’s life."" at bounding box center [696, 288] width 512 height 41
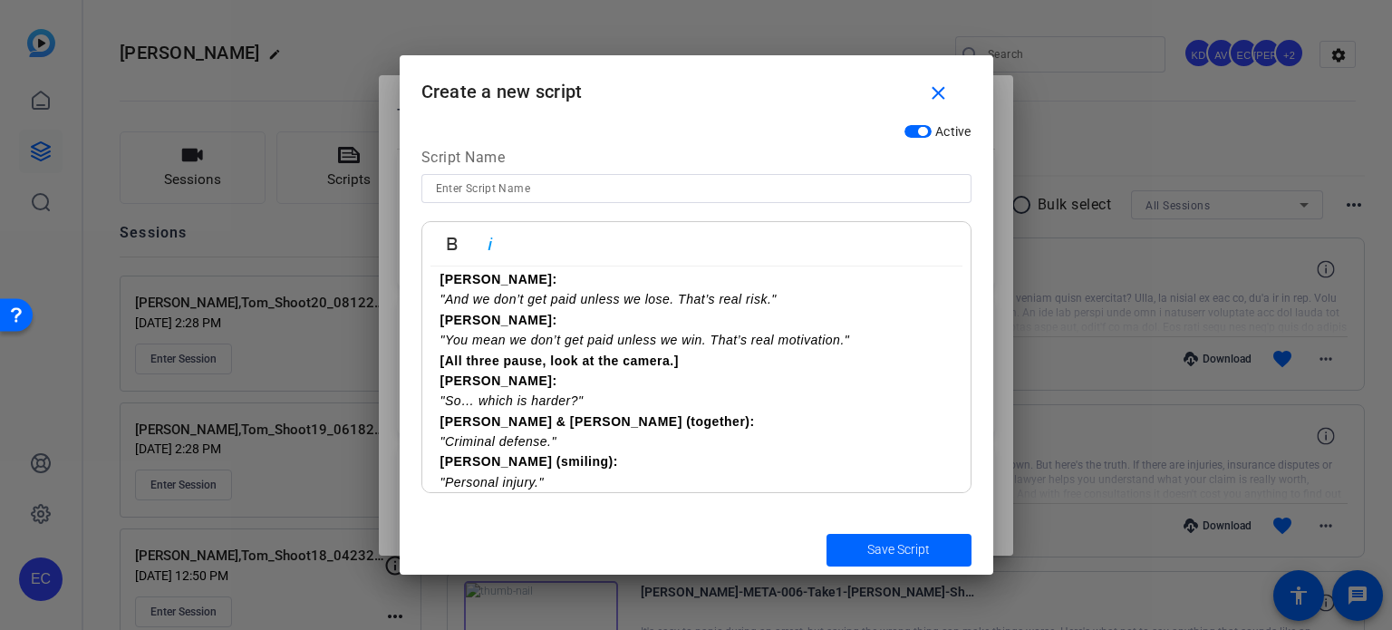
scroll to position [634, 0]
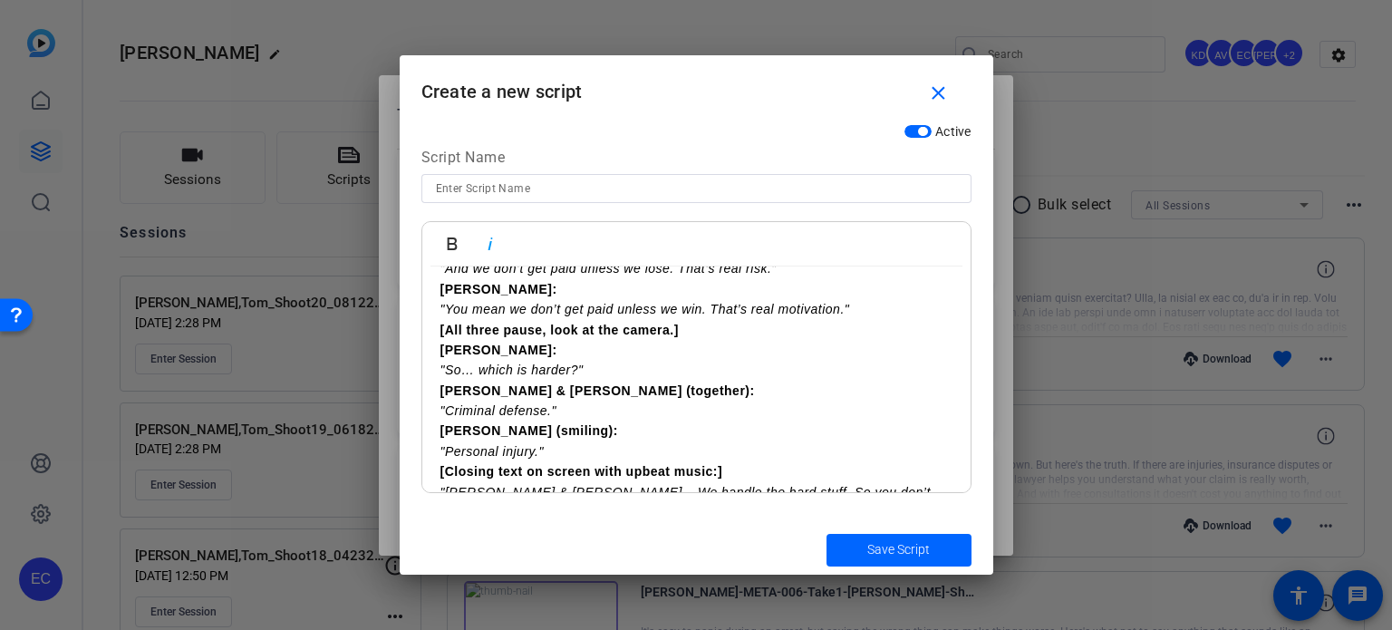
click at [814, 276] on p "Cody: "And we don’t get paid unless we lose. That’s real risk."" at bounding box center [696, 258] width 512 height 41
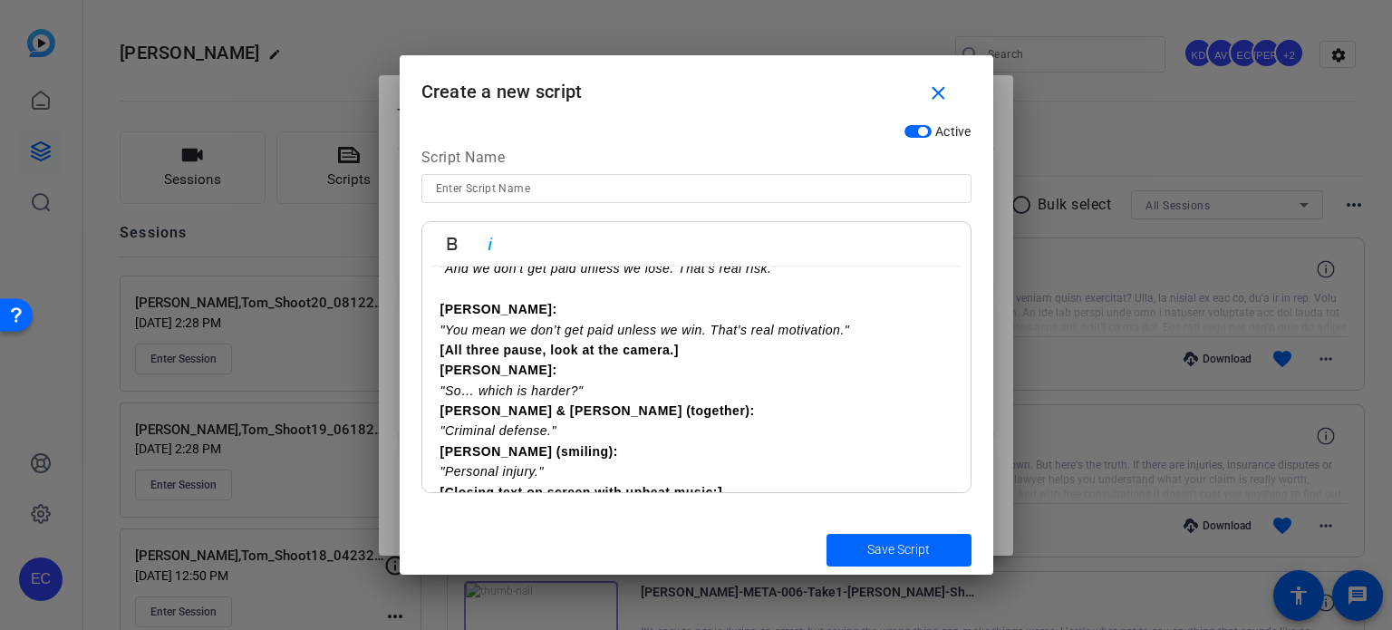
click at [863, 338] on p "Joe: "You mean we don’t get paid unless we win. That’s real motivation."" at bounding box center [696, 319] width 512 height 41
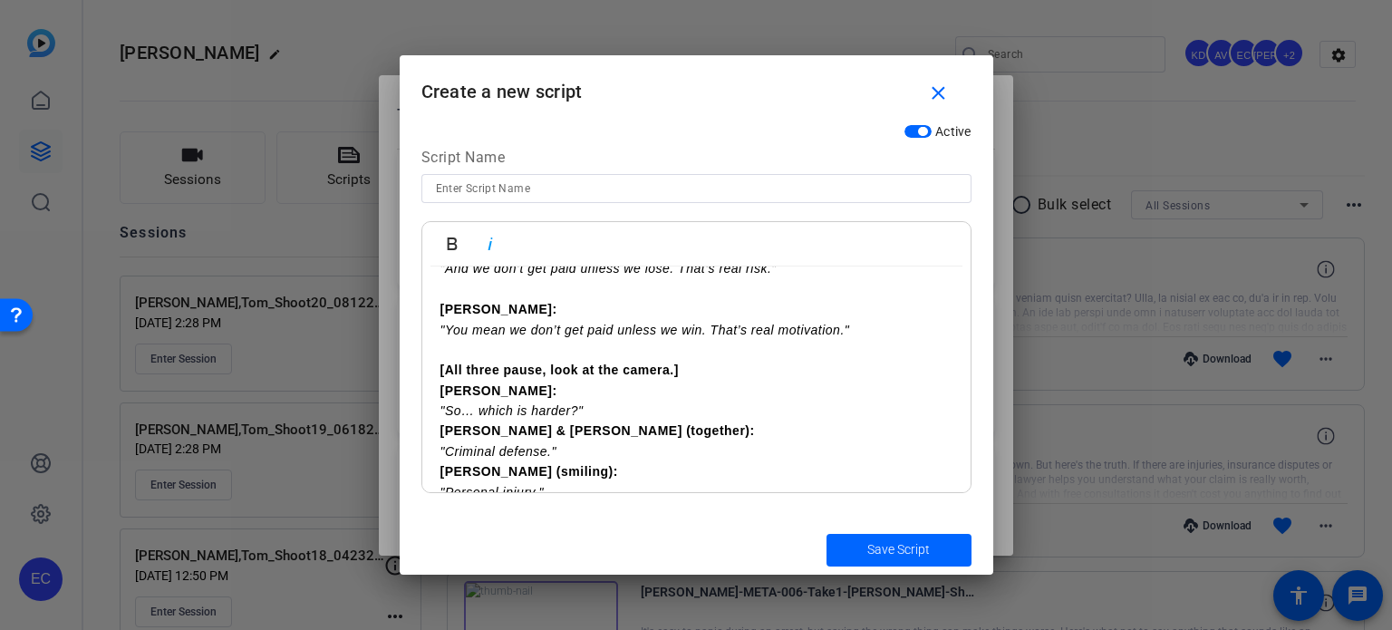
scroll to position [722, 0]
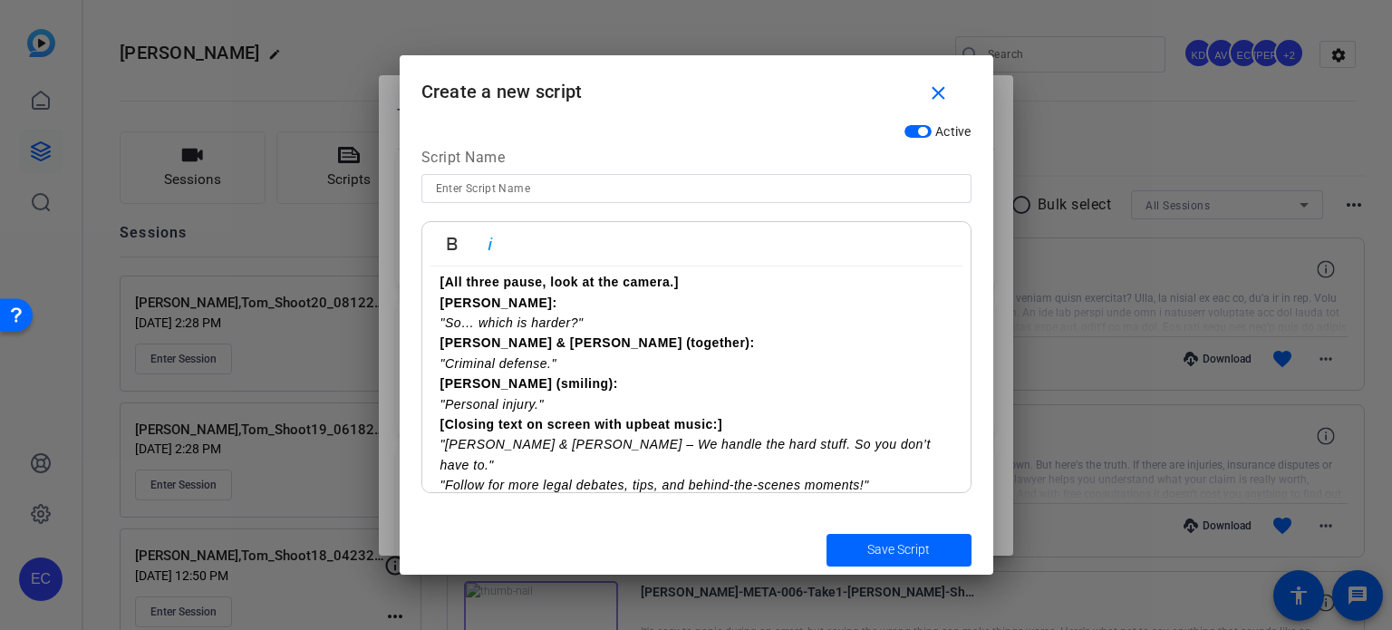
click at [682, 282] on p "[All three pause, look at the camera.]" at bounding box center [696, 282] width 512 height 20
click at [595, 322] on p "Joe: "So… which is harder?"" at bounding box center [696, 313] width 512 height 41
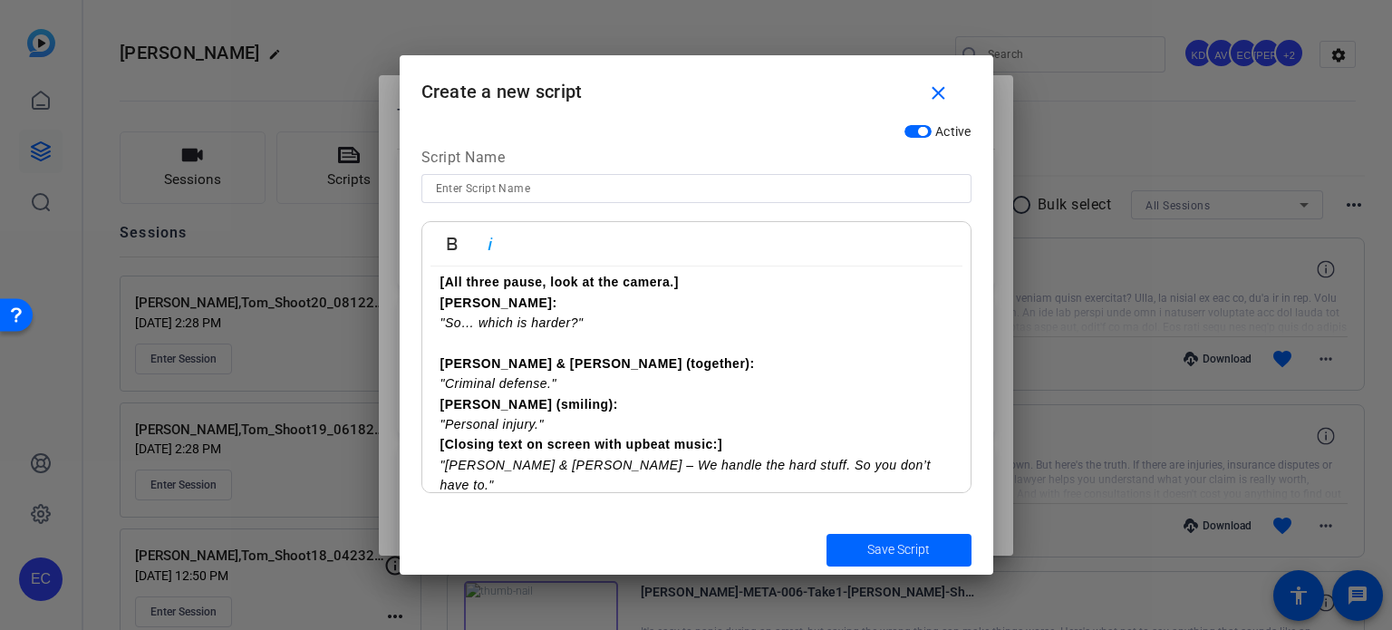
click at [572, 386] on p "Nick & Cody (together): "Criminal defense."" at bounding box center [696, 373] width 512 height 41
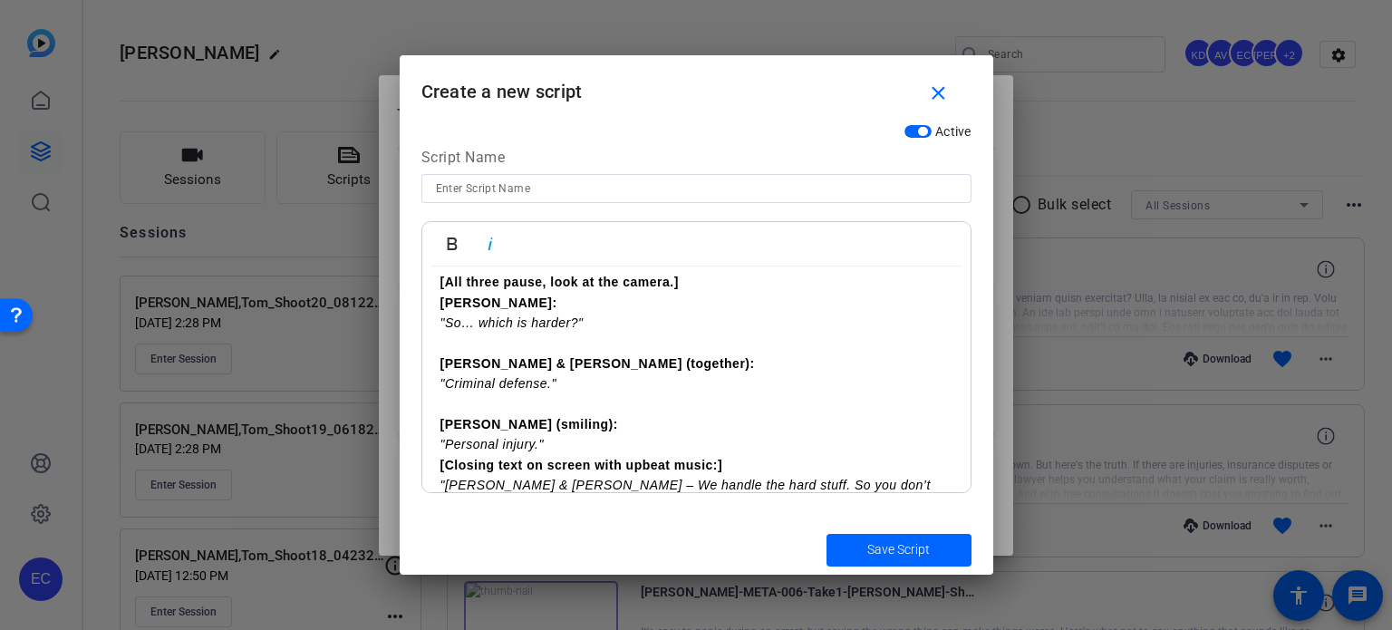
scroll to position [763, 0]
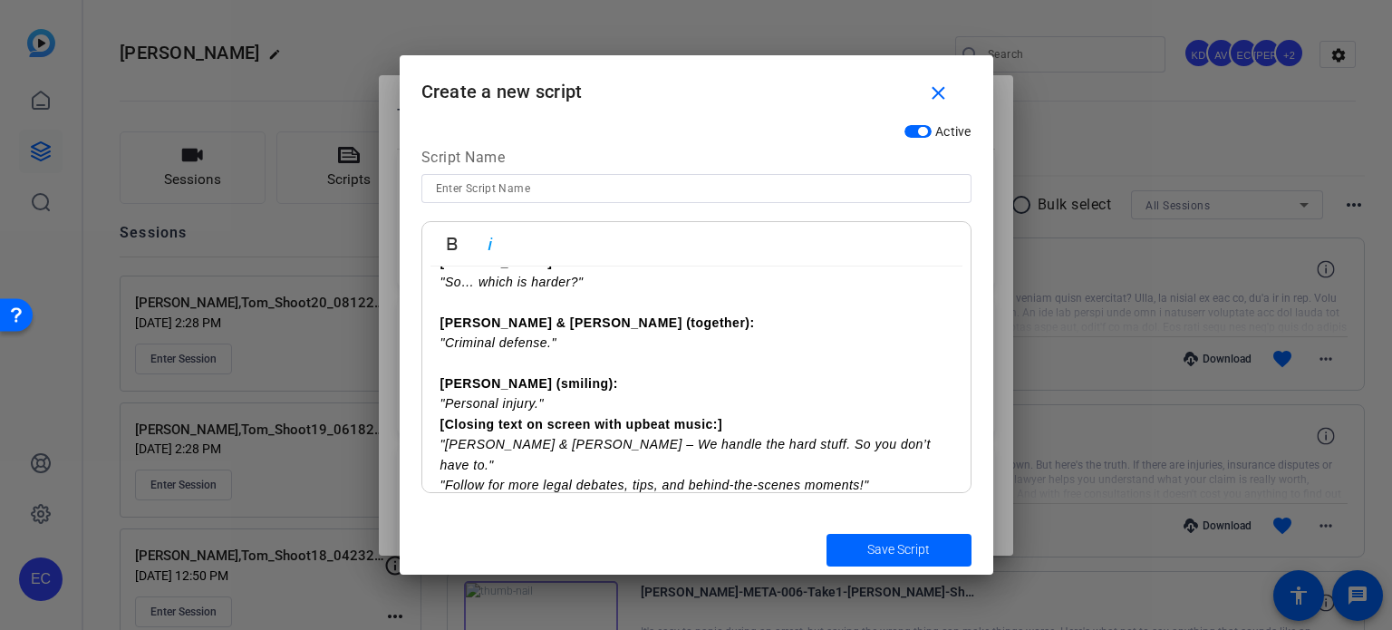
click at [571, 398] on p "Joe (smiling): "Personal injury."" at bounding box center [696, 393] width 512 height 41
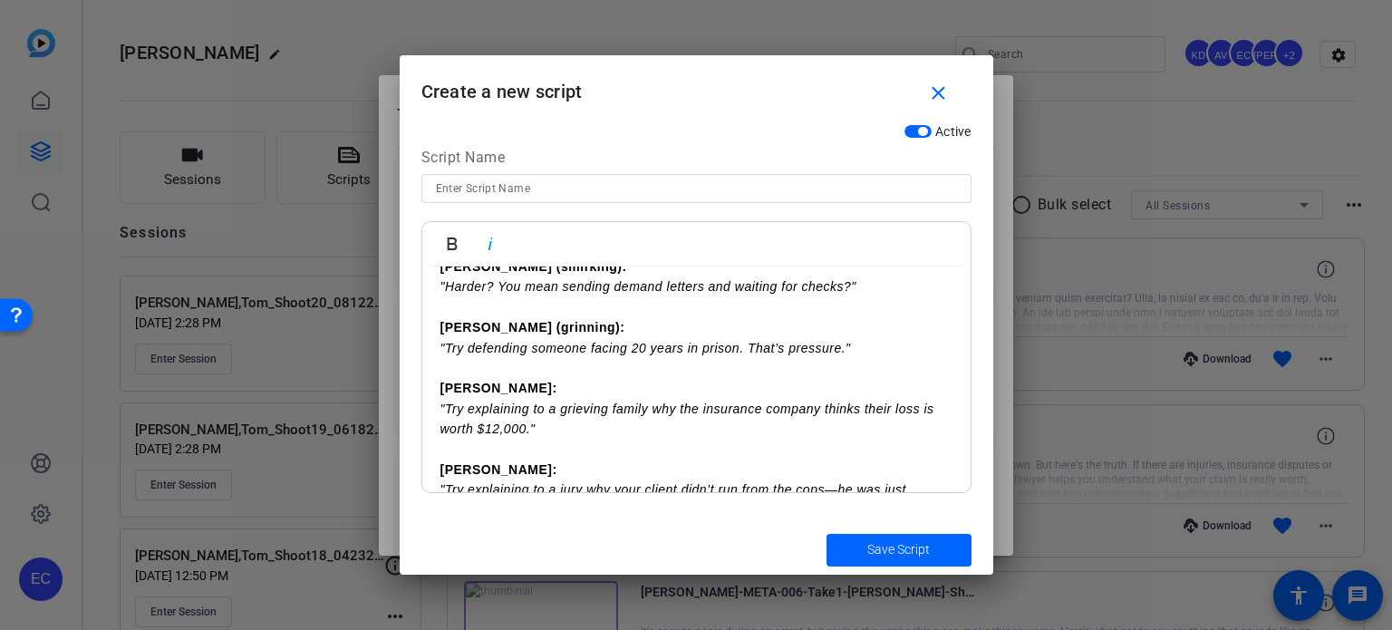
scroll to position [0, 0]
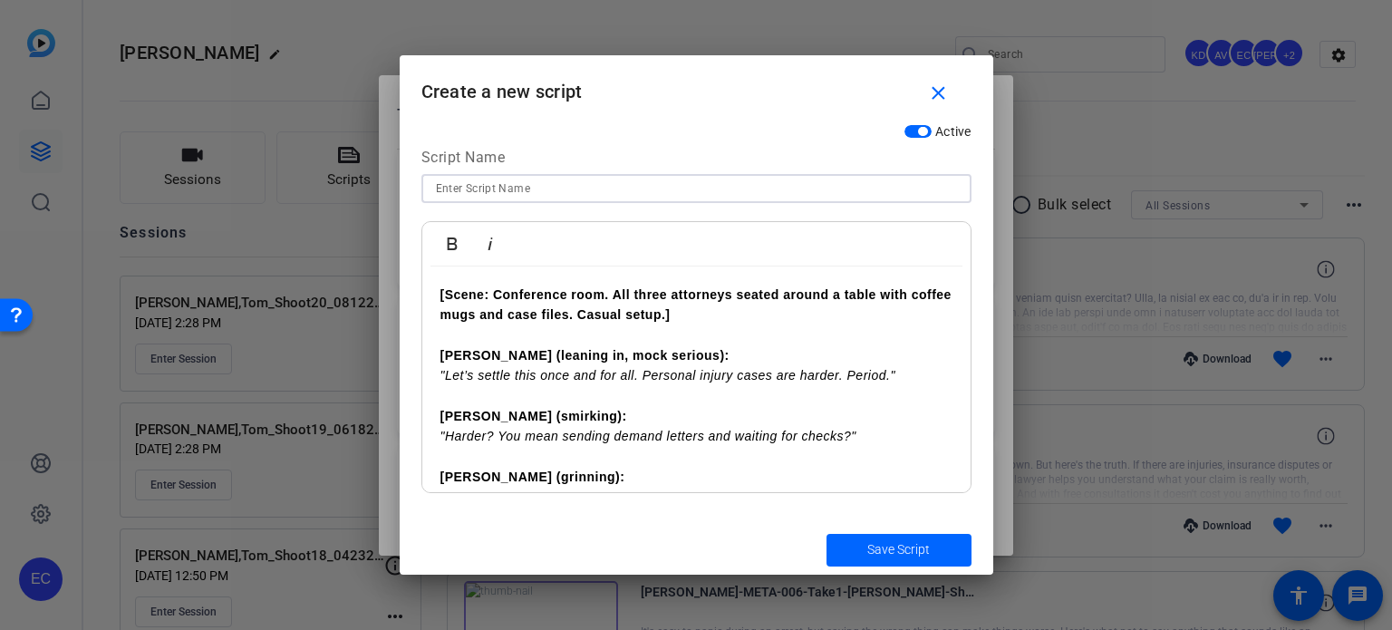
click at [558, 187] on input at bounding box center [696, 189] width 521 height 22
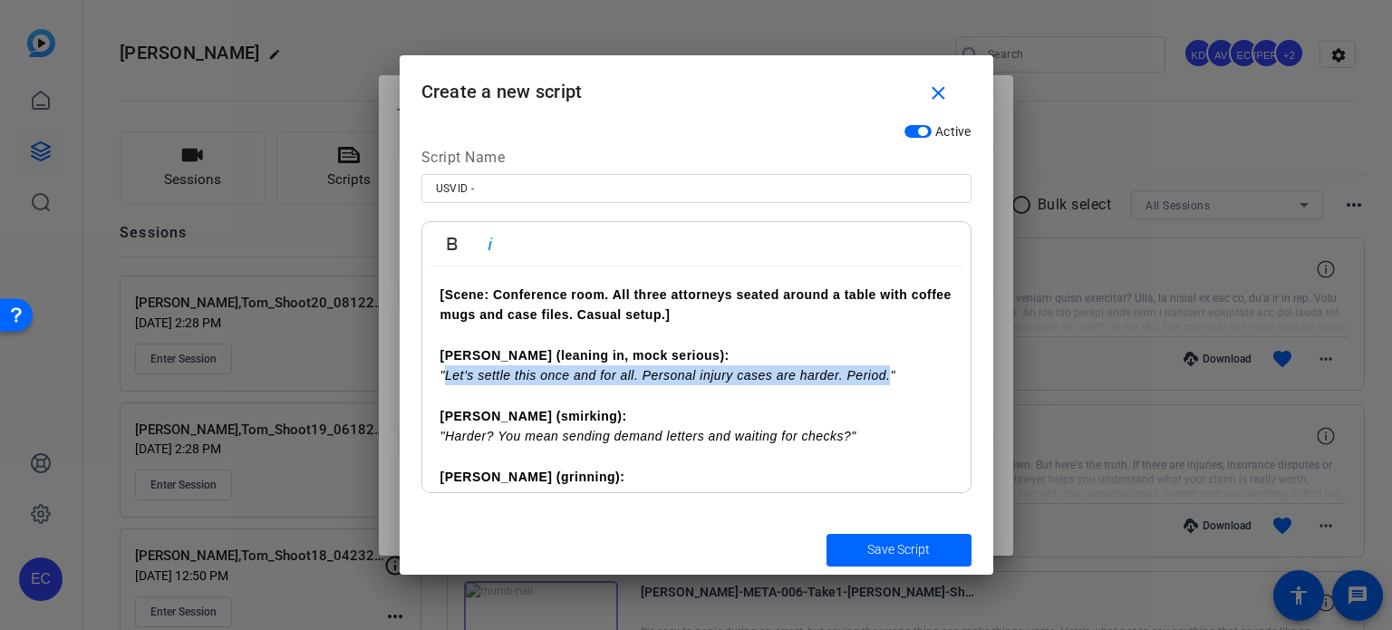
drag, startPoint x: 889, startPoint y: 377, endPoint x: 449, endPoint y: 381, distance: 440.5
click at [448, 381] on em ""Let’s settle this once and for all. Personal injury cases are harder. Period."" at bounding box center [667, 375] width 455 height 15
copy em "Let’s settle this once and for all. Personal injury cases are harder. Period."
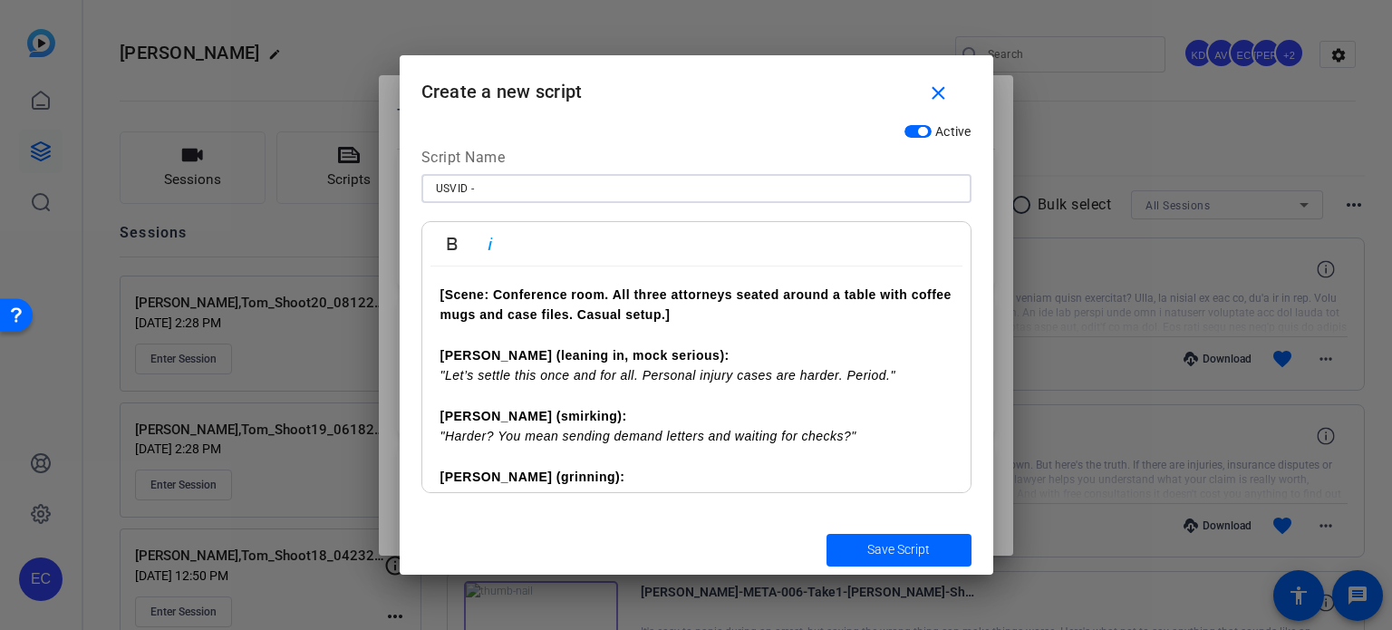
click at [556, 178] on input "USVID -" at bounding box center [696, 189] width 521 height 22
paste input "Let’s settle this once and for all. Personal injury cases are harder. Period."
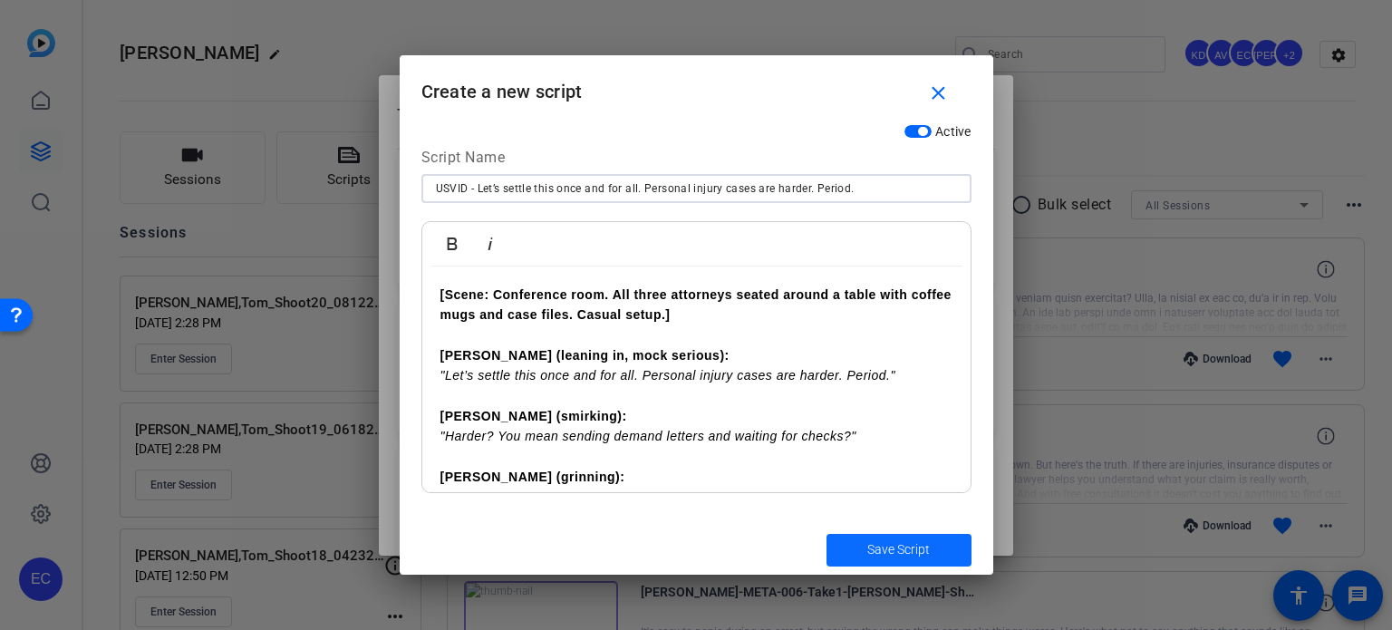
type input "USVID - Let’s settle this once and for all. Personal injury cases are harder. P…"
click at [867, 542] on span "Save Script" at bounding box center [898, 549] width 63 height 19
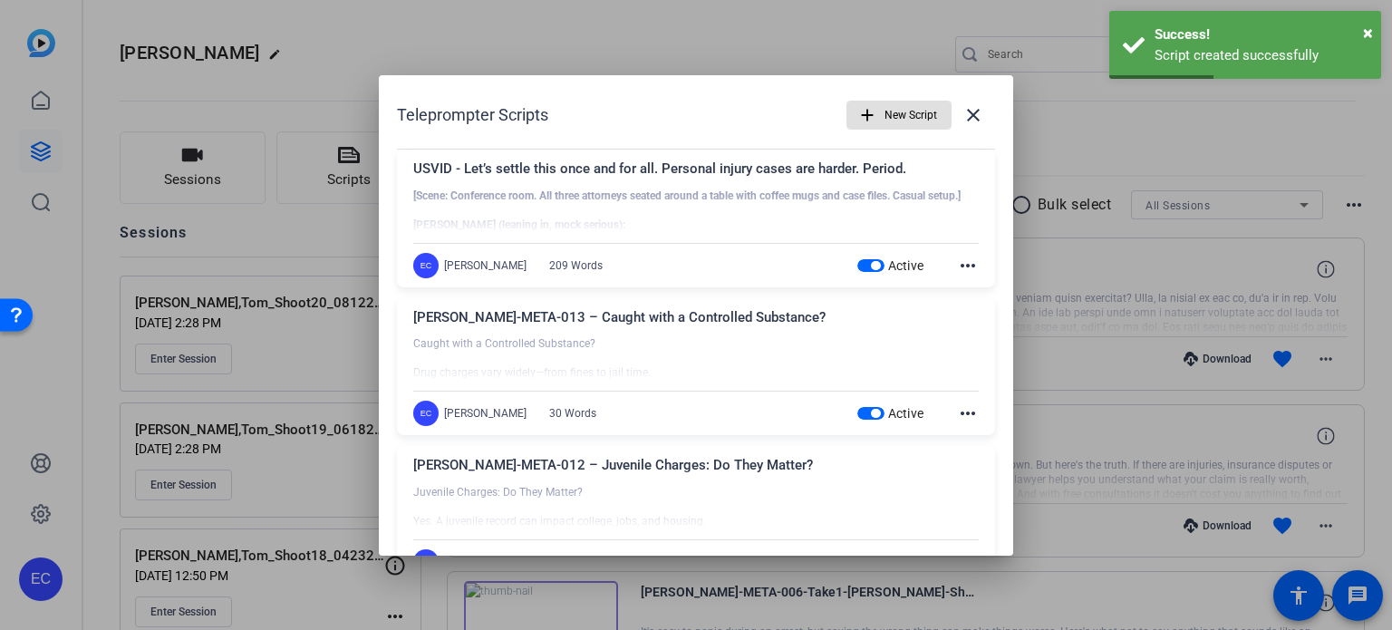
click at [874, 111] on span "button" at bounding box center [898, 115] width 103 height 44
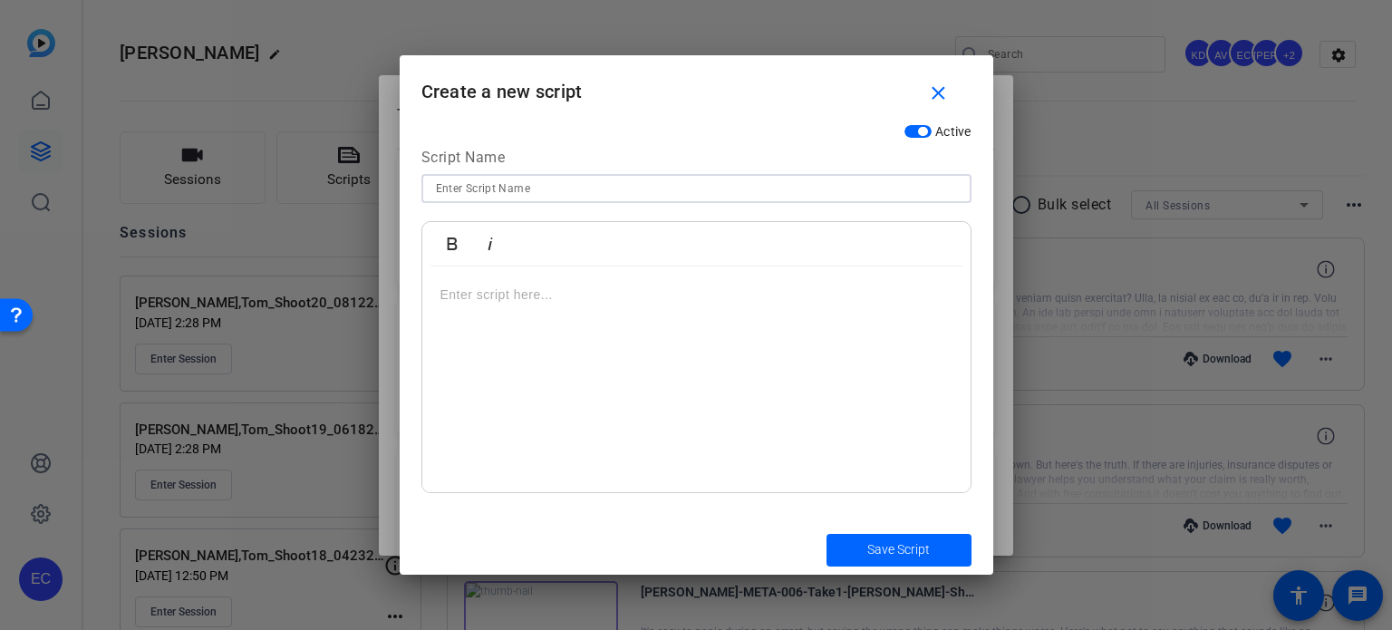
click at [515, 189] on input at bounding box center [696, 189] width 521 height 22
type input "u"
paste input "Lawyer Superpowers"
type input "USVID - Lawyer Superpowers"
click at [562, 431] on div at bounding box center [696, 379] width 548 height 227
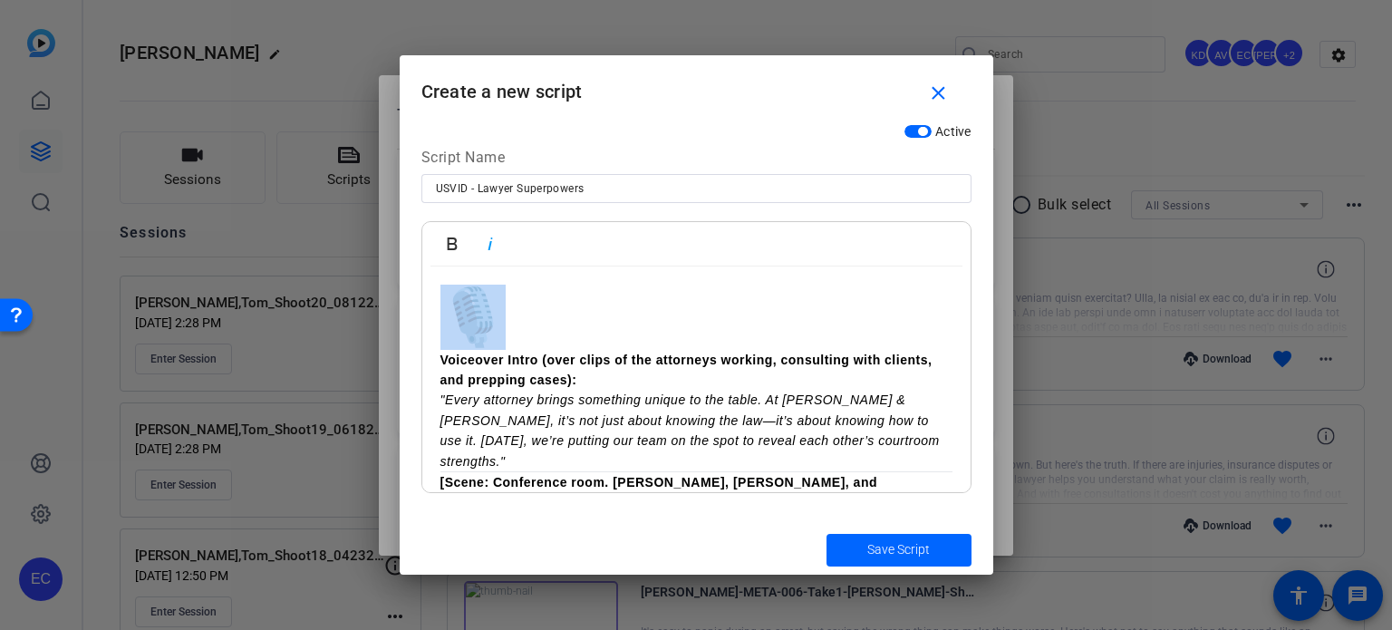
drag, startPoint x: 440, startPoint y: 358, endPoint x: 417, endPoint y: 302, distance: 60.9
click at [417, 302] on div "Active Script Name USVID - Lawyer Superpowers Bold Italic Voiceover Intro (over…" at bounding box center [697, 320] width 594 height 410
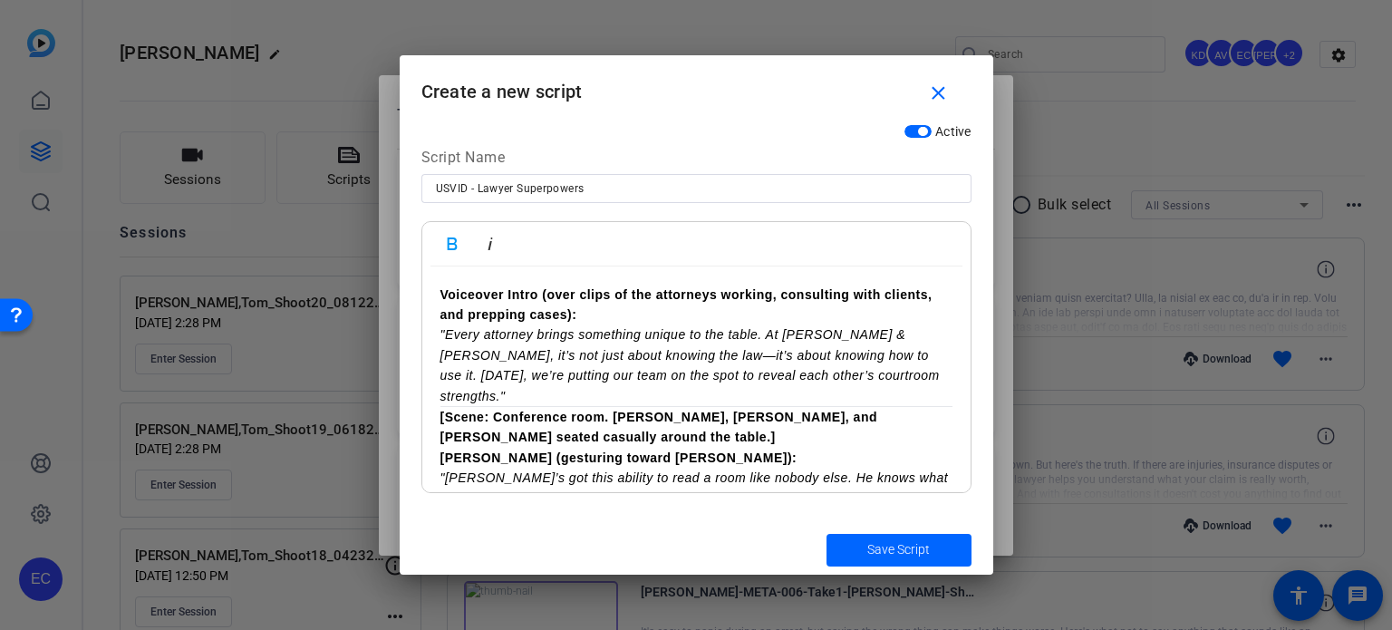
click at [856, 375] on p "Voiceover Intro (over clips of the attorneys working, consulting with clients, …" at bounding box center [696, 345] width 512 height 121
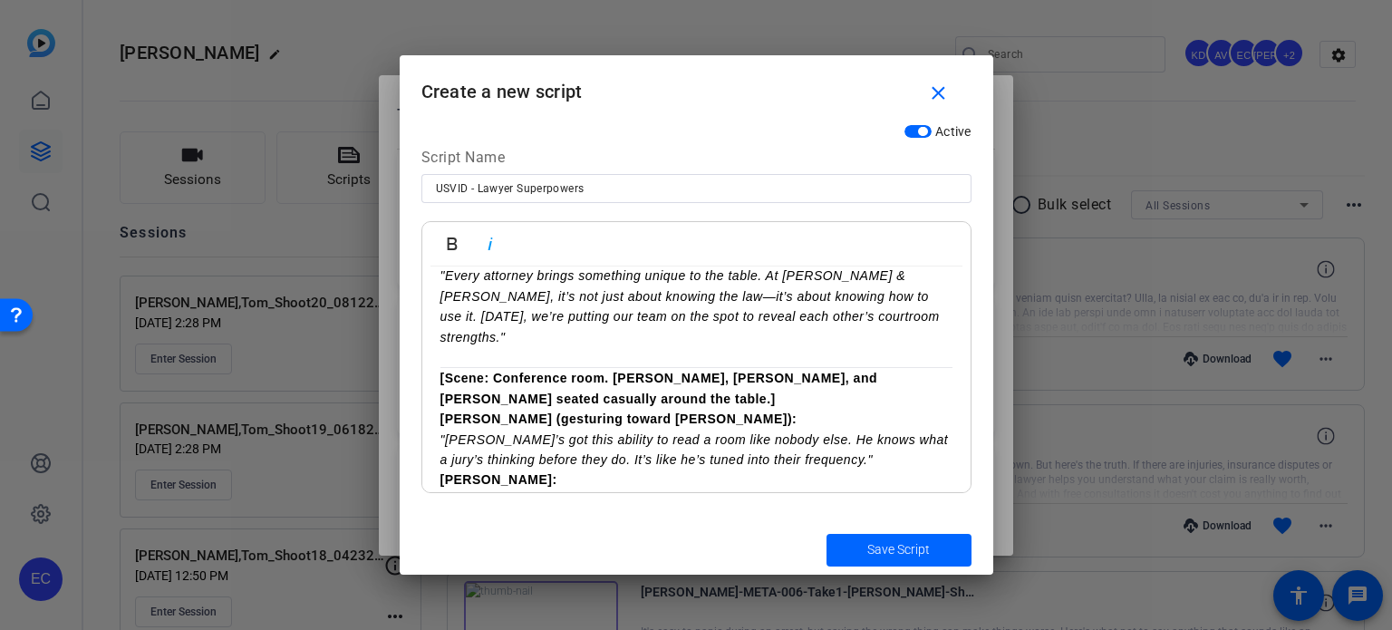
scroll to position [91, 0]
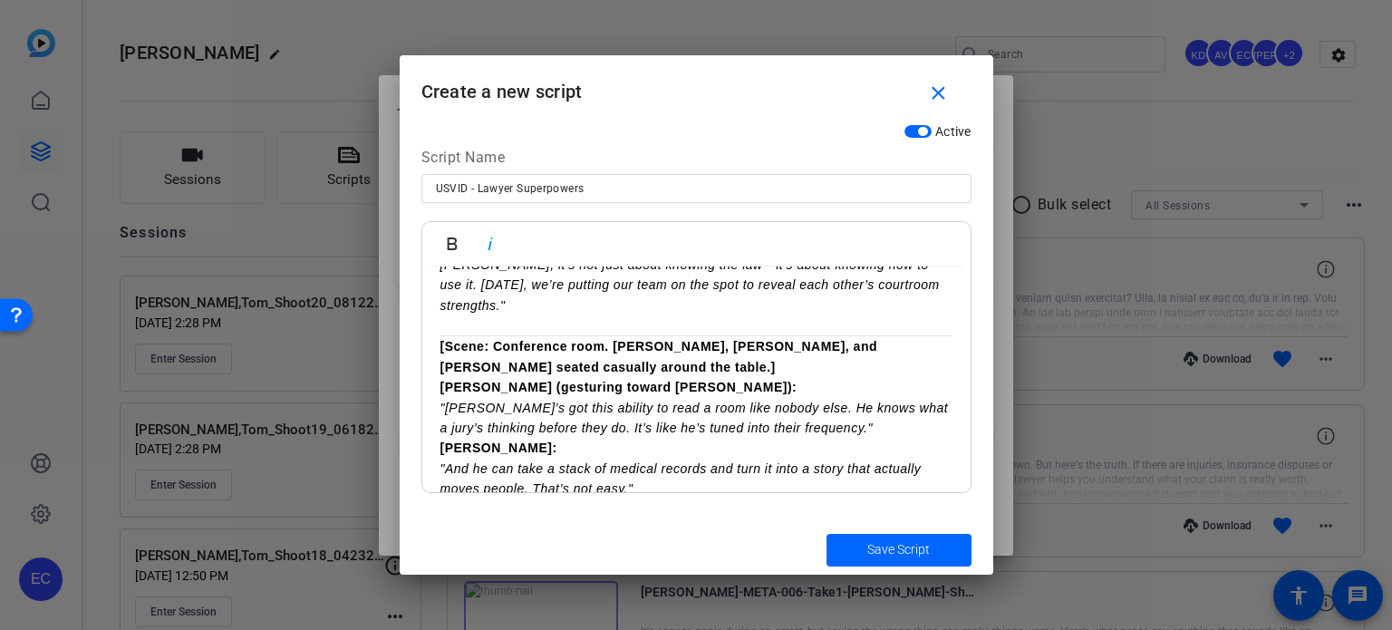
click at [850, 402] on p "Nick (gesturing toward Joe): "Joe’s got this ability to read a room like nobody…" at bounding box center [696, 407] width 512 height 61
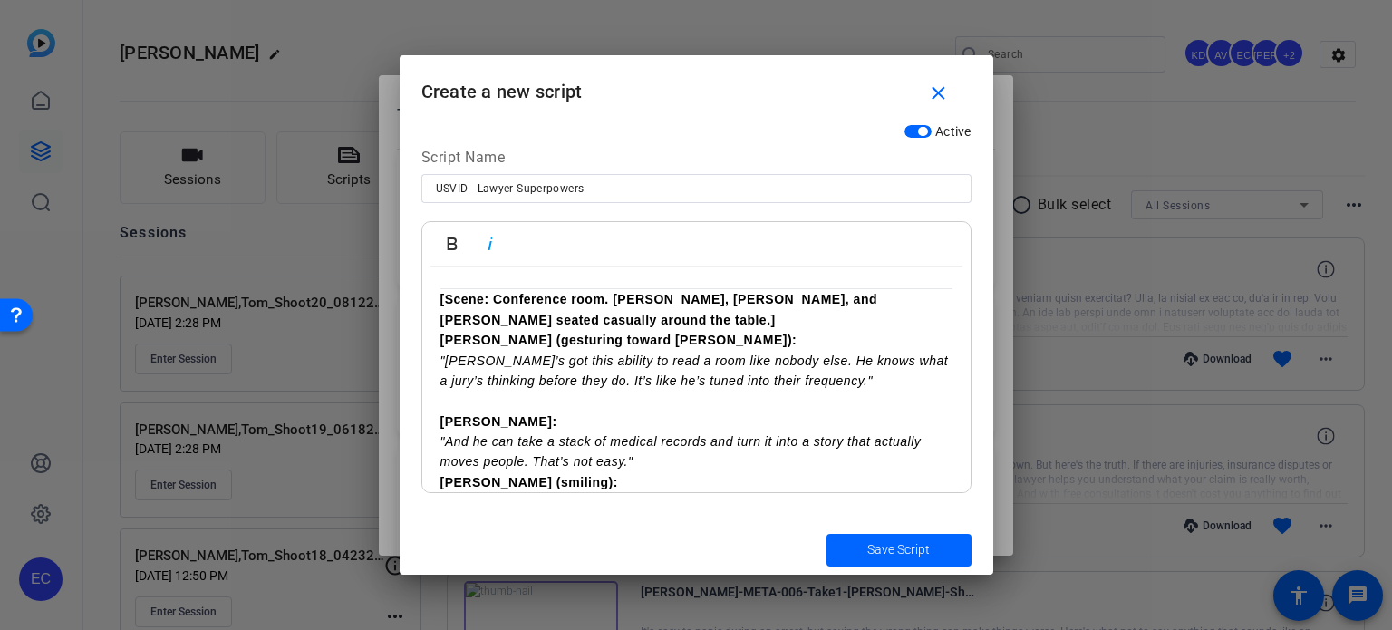
scroll to position [181, 0]
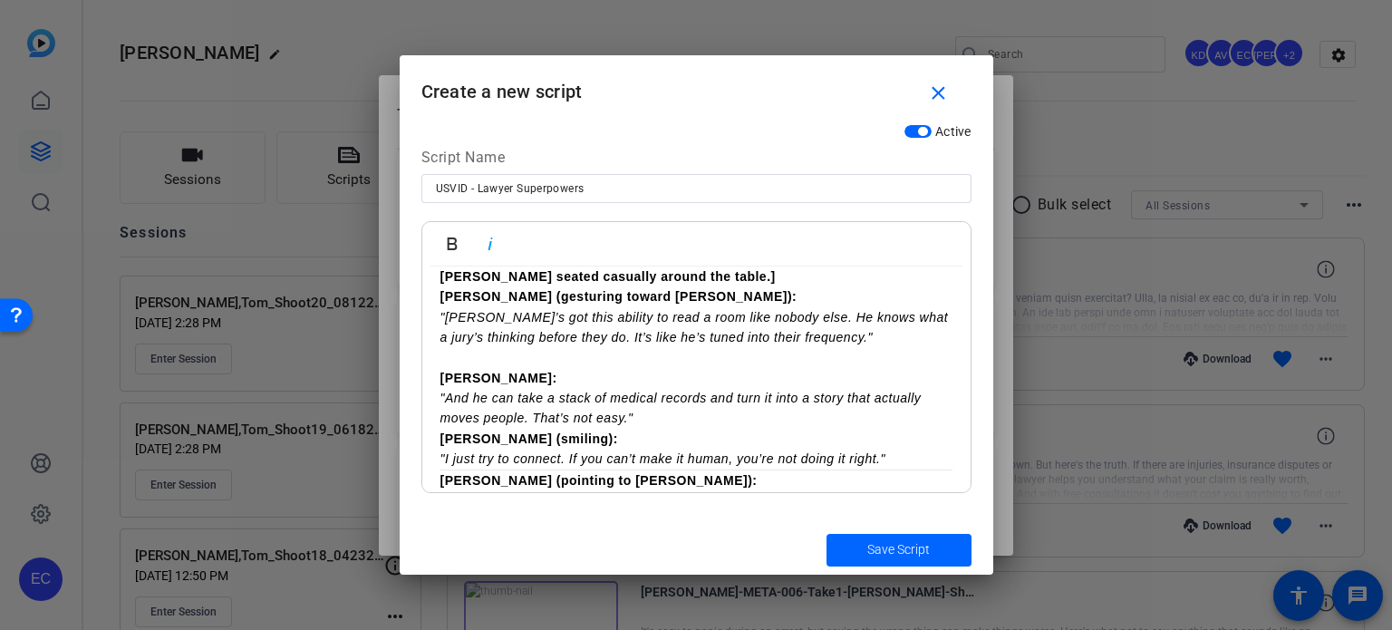
click at [653, 394] on p "Cody: "And he can take a stack of medical records and turn it into a story that…" at bounding box center [696, 398] width 512 height 61
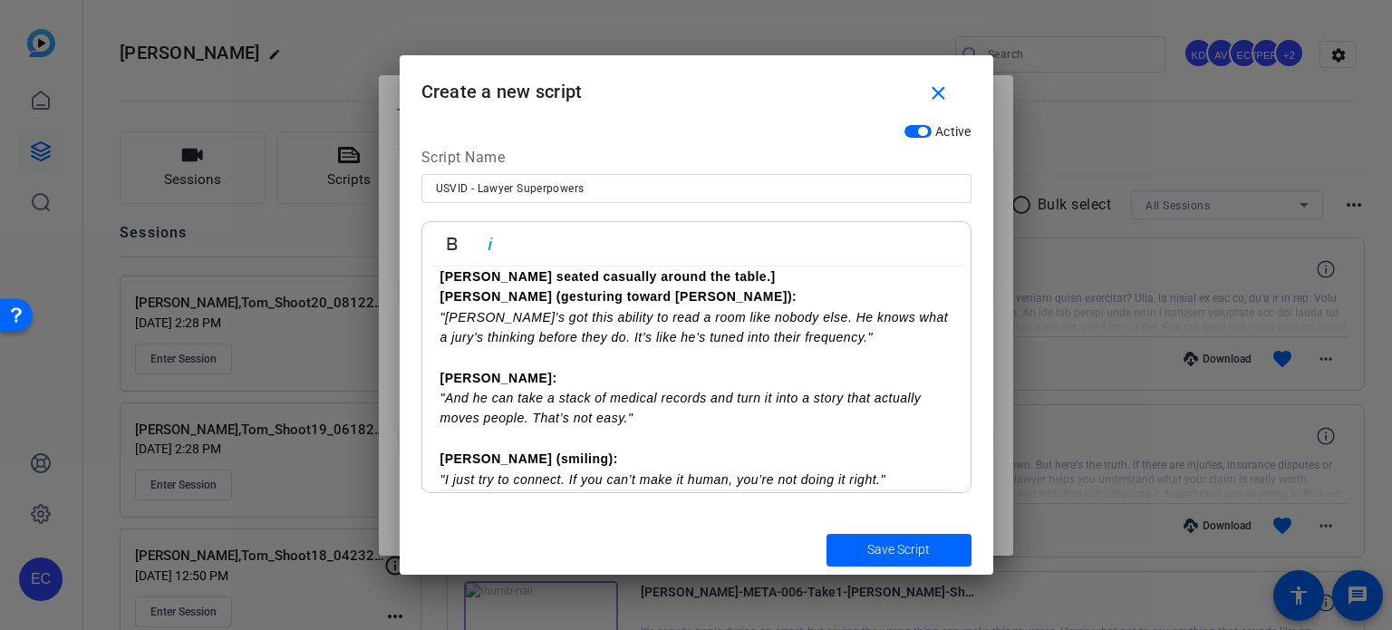
scroll to position [272, 0]
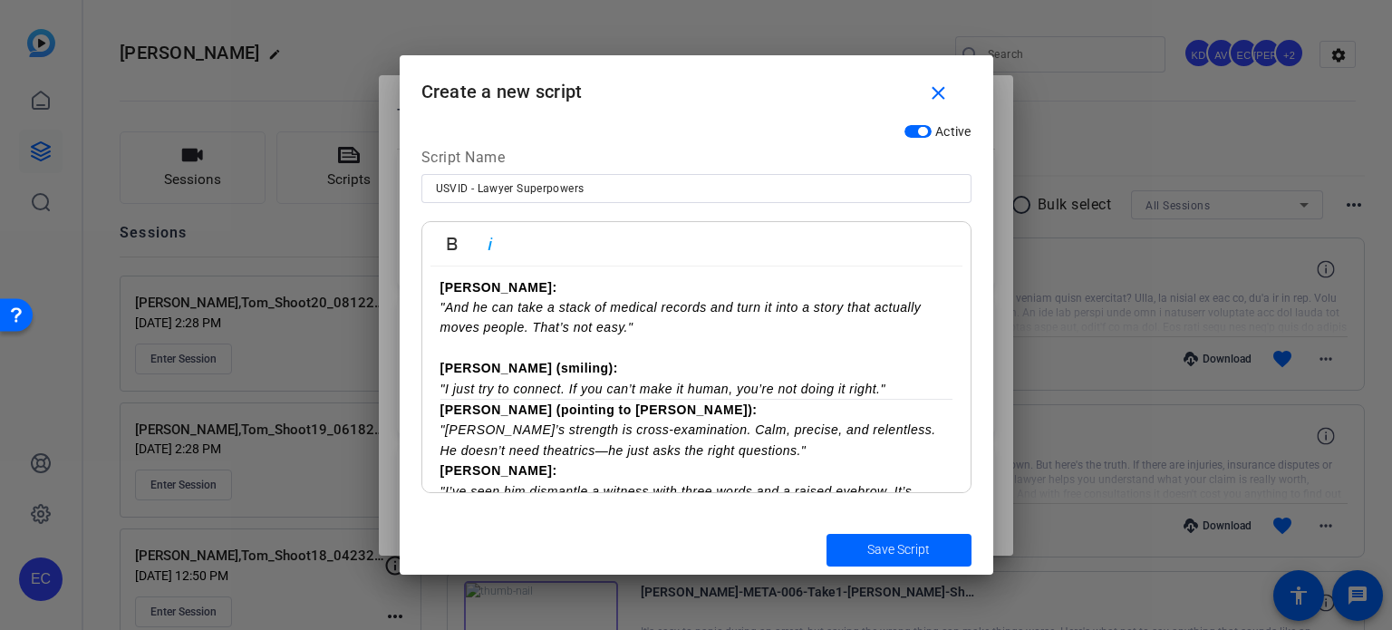
click at [919, 367] on p "Joe (smiling): "I just try to connect. If you can’t make it human, you’re not d…" at bounding box center [696, 378] width 512 height 41
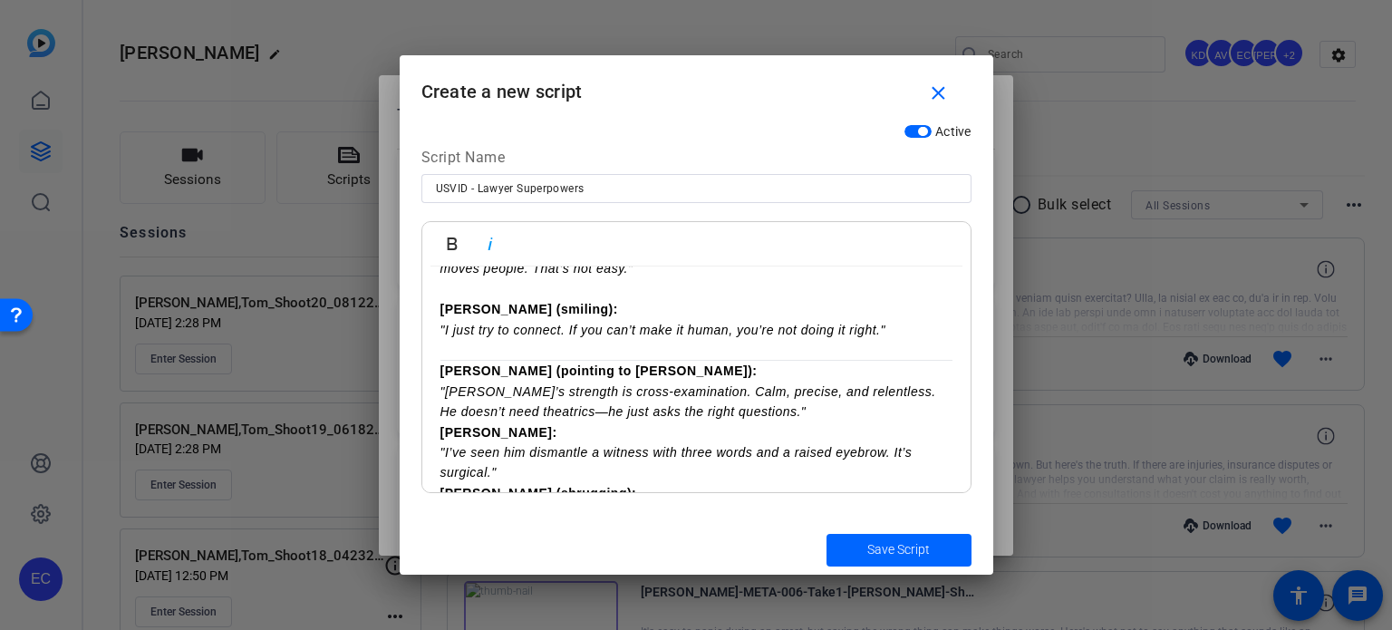
scroll to position [363, 0]
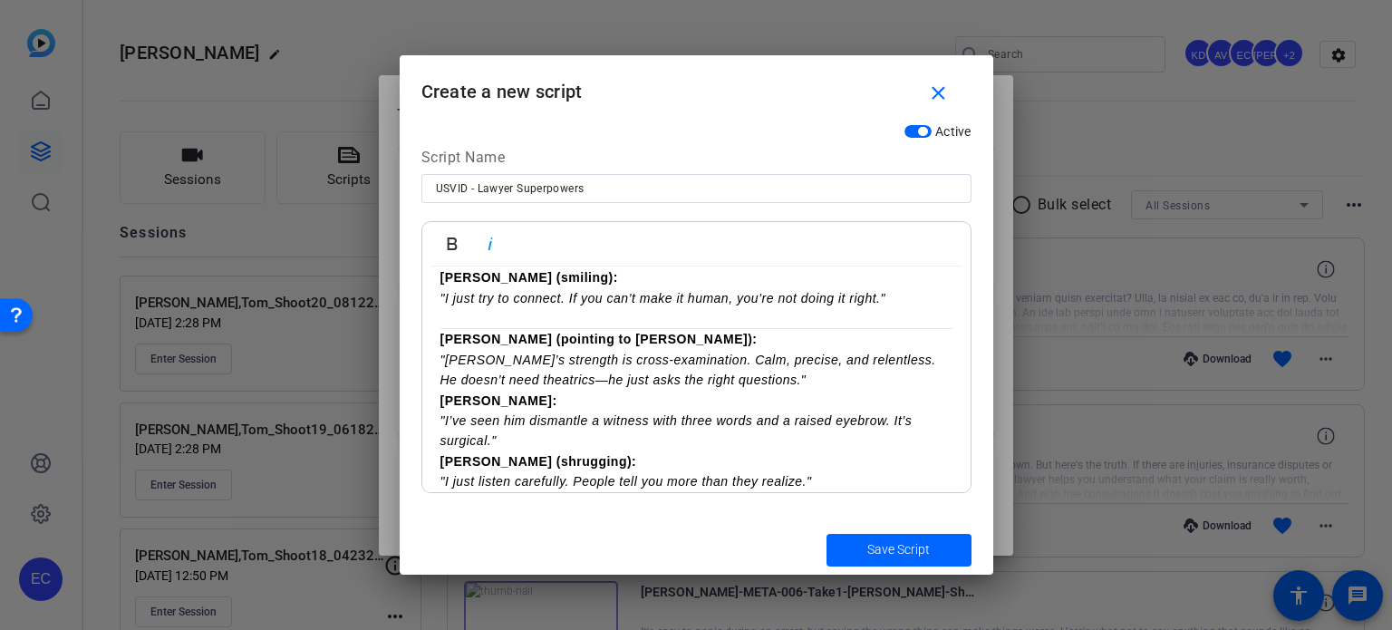
click at [754, 355] on p "Joe (pointing to Nick): "Nick’s strength is cross-examination. Calm, precise, a…" at bounding box center [696, 359] width 512 height 61
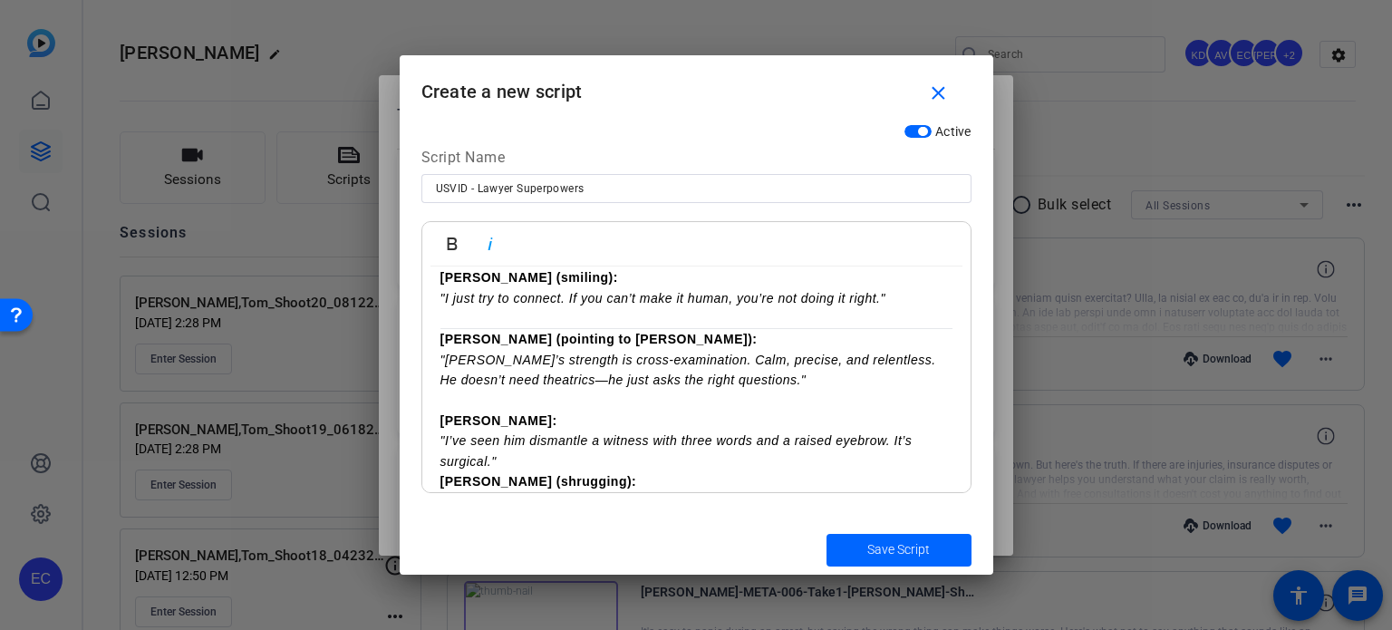
scroll to position [453, 0]
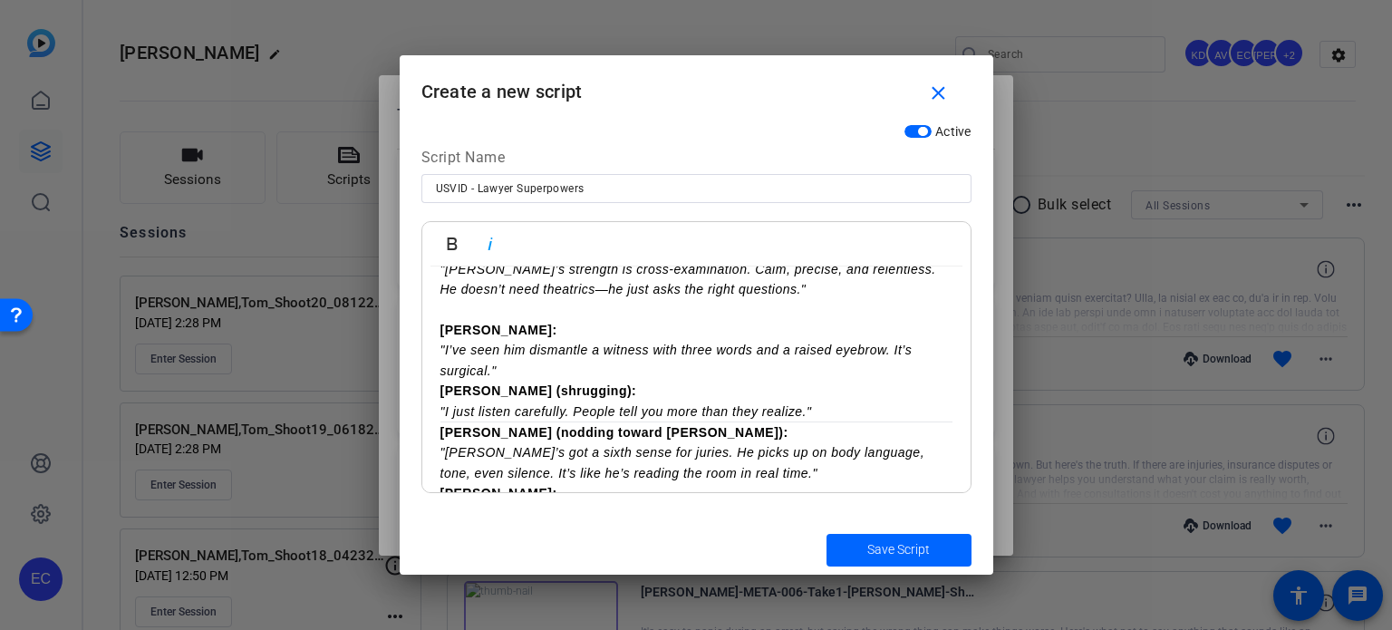
click at [526, 351] on p "Cody: "I’ve seen him dismantle a witness with three words and a raised eyebrow.…" at bounding box center [696, 350] width 512 height 61
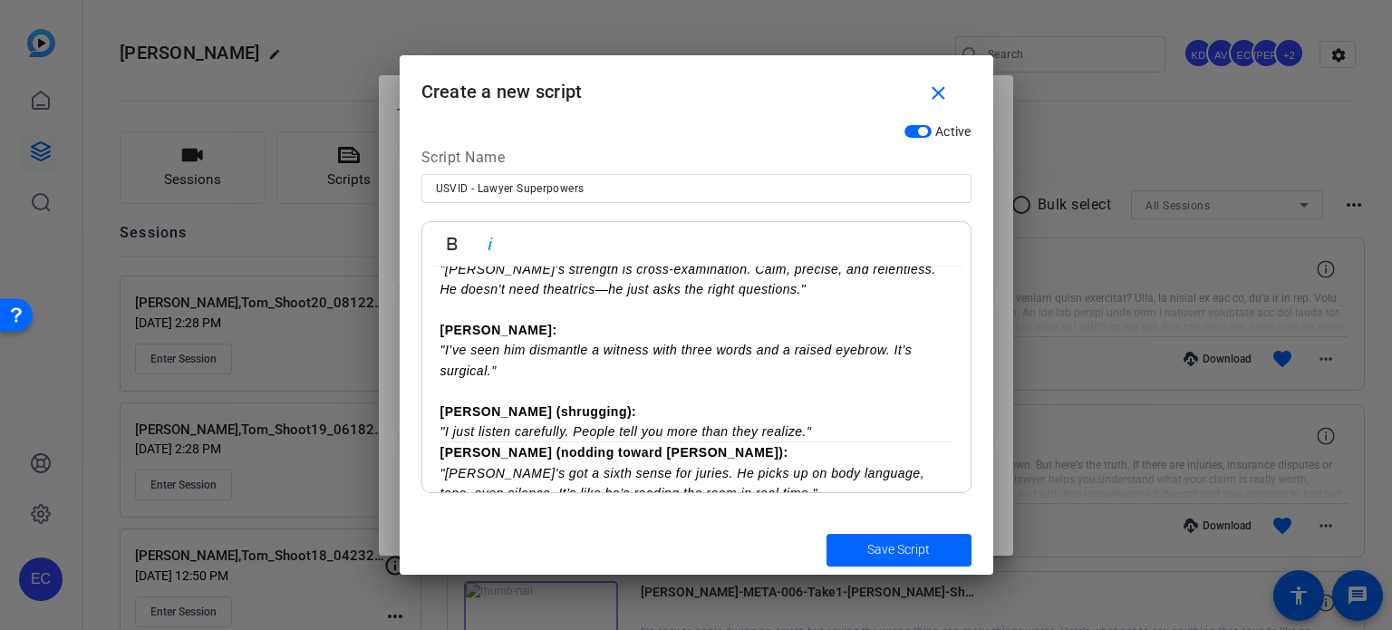
scroll to position [544, 0]
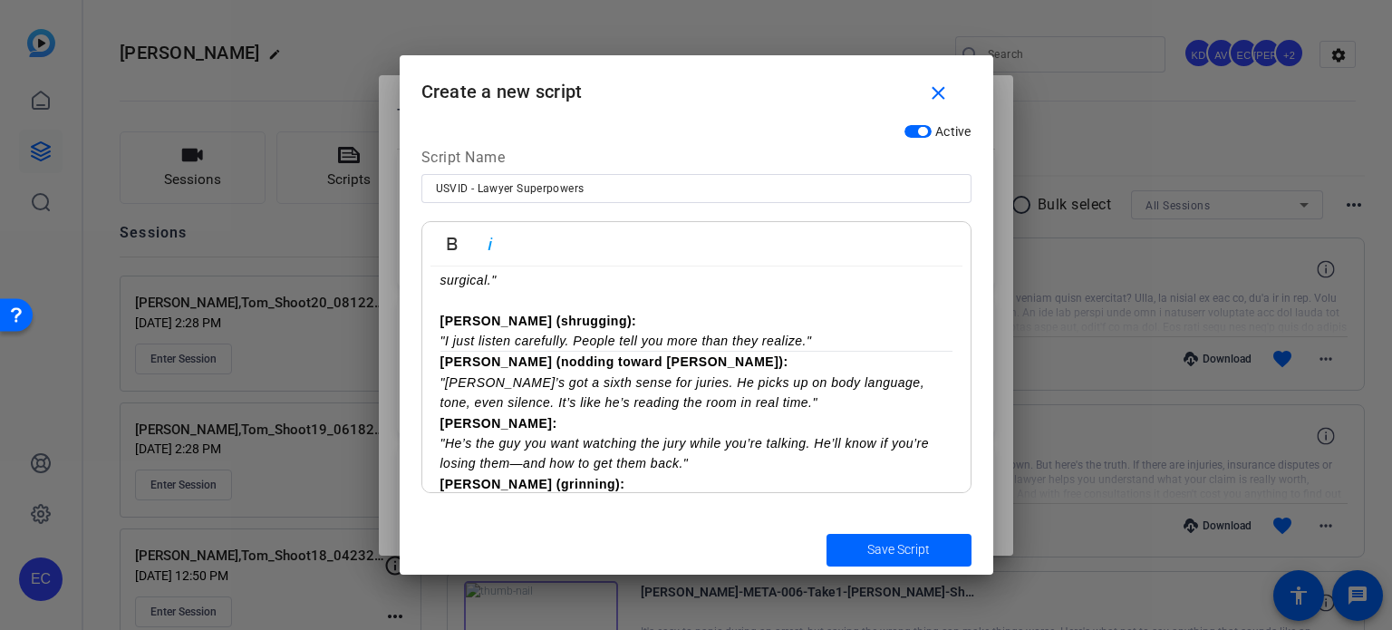
click at [818, 314] on p "Nick (shrugging): "I just listen carefully. People tell you more than they real…" at bounding box center [696, 331] width 512 height 41
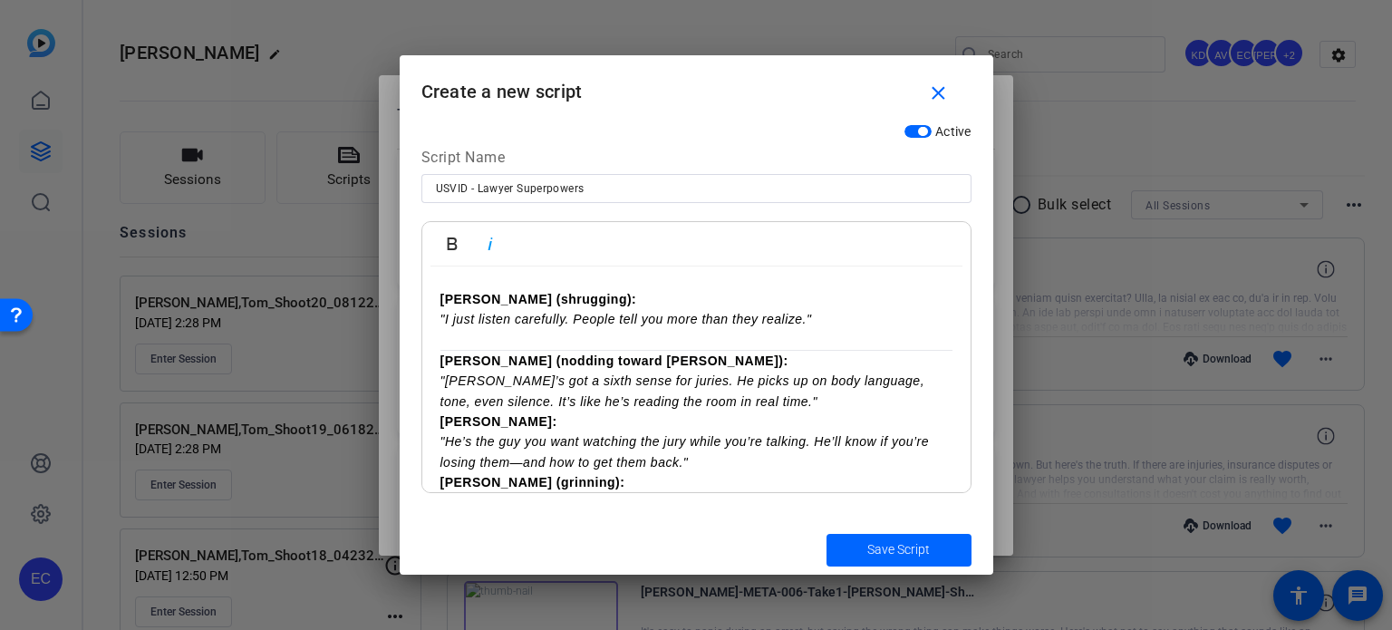
scroll to position [634, 0]
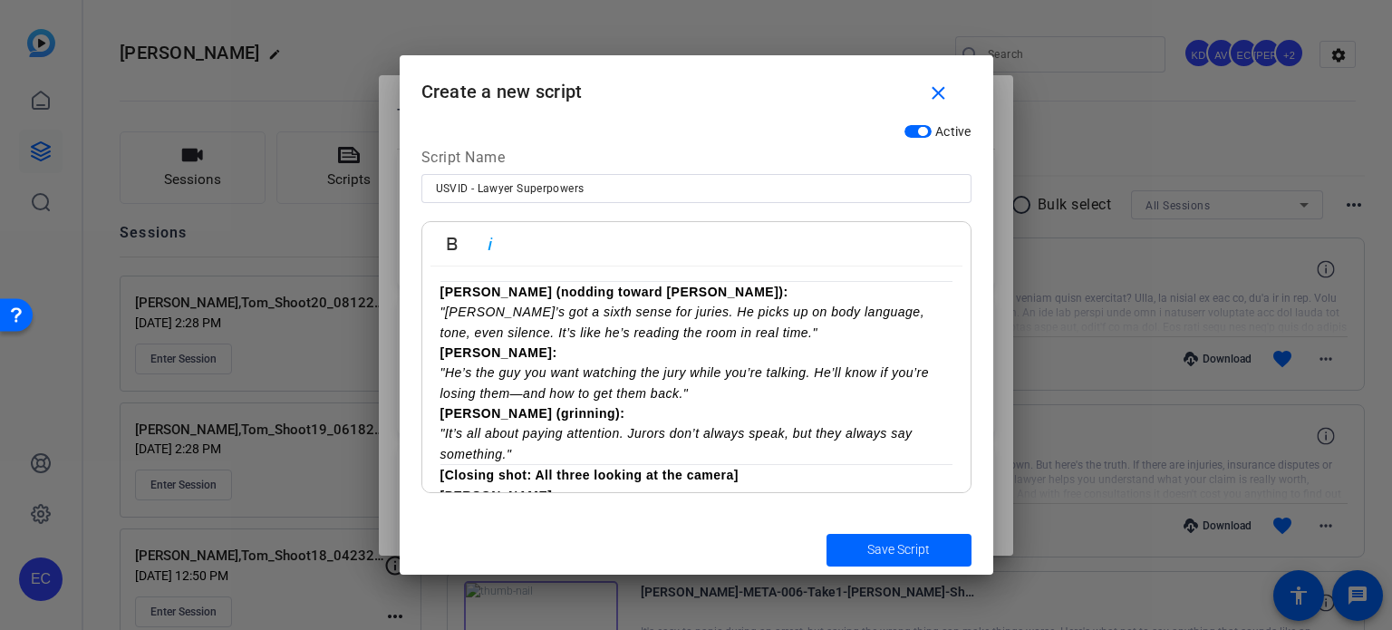
click at [754, 316] on p "Joe (nodding toward Cody): "Cody’s got a sixth sense for juries. He picks up on…" at bounding box center [696, 312] width 512 height 61
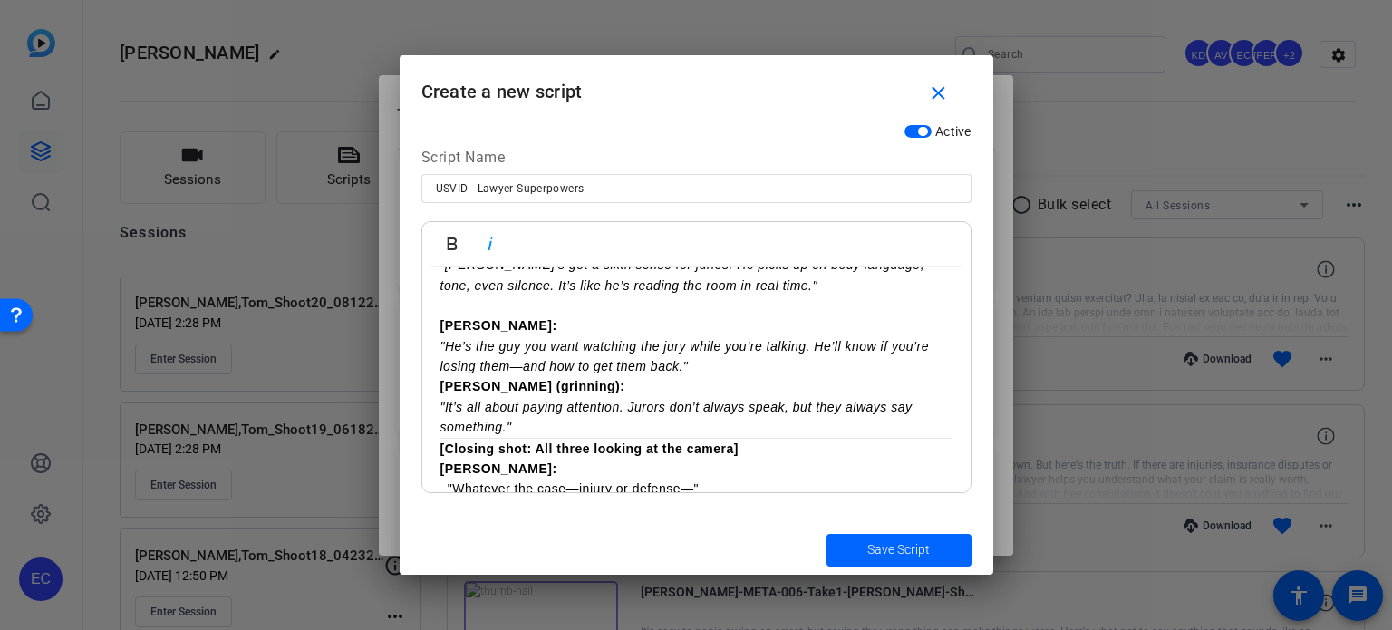
scroll to position [725, 0]
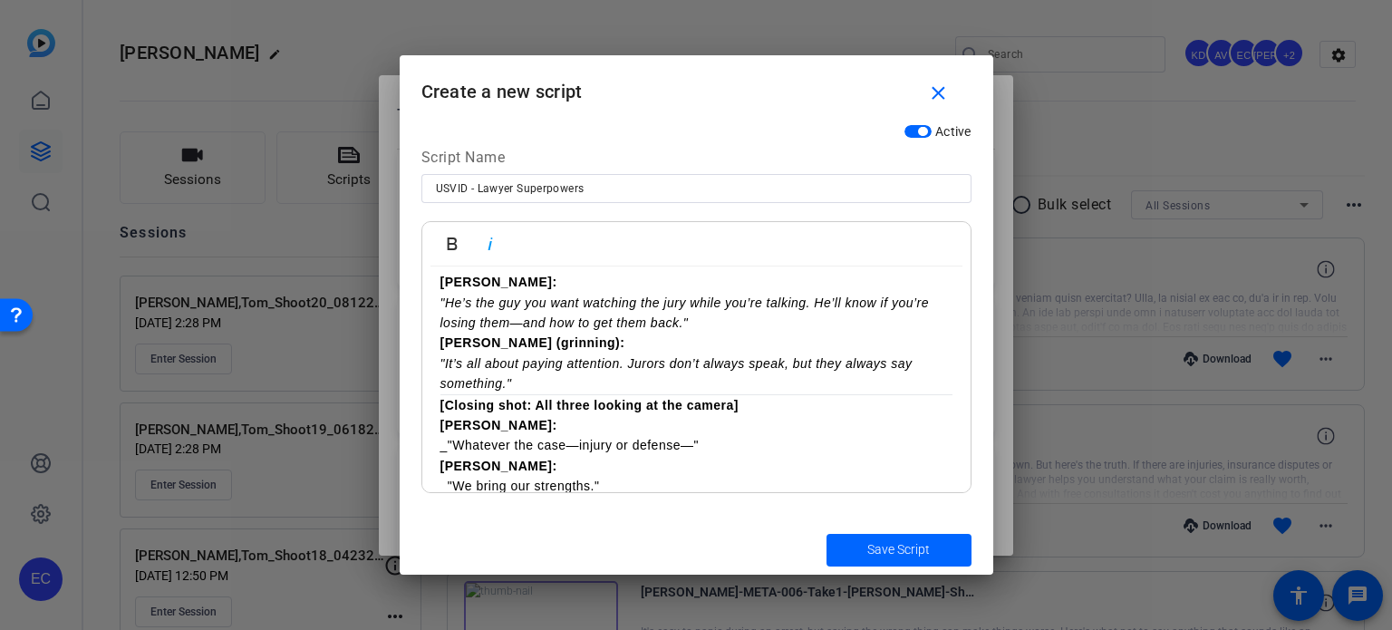
click at [689, 300] on p "Nick: "He’s the guy you want watching the jury while you’re talking. He’ll know…" at bounding box center [696, 302] width 512 height 61
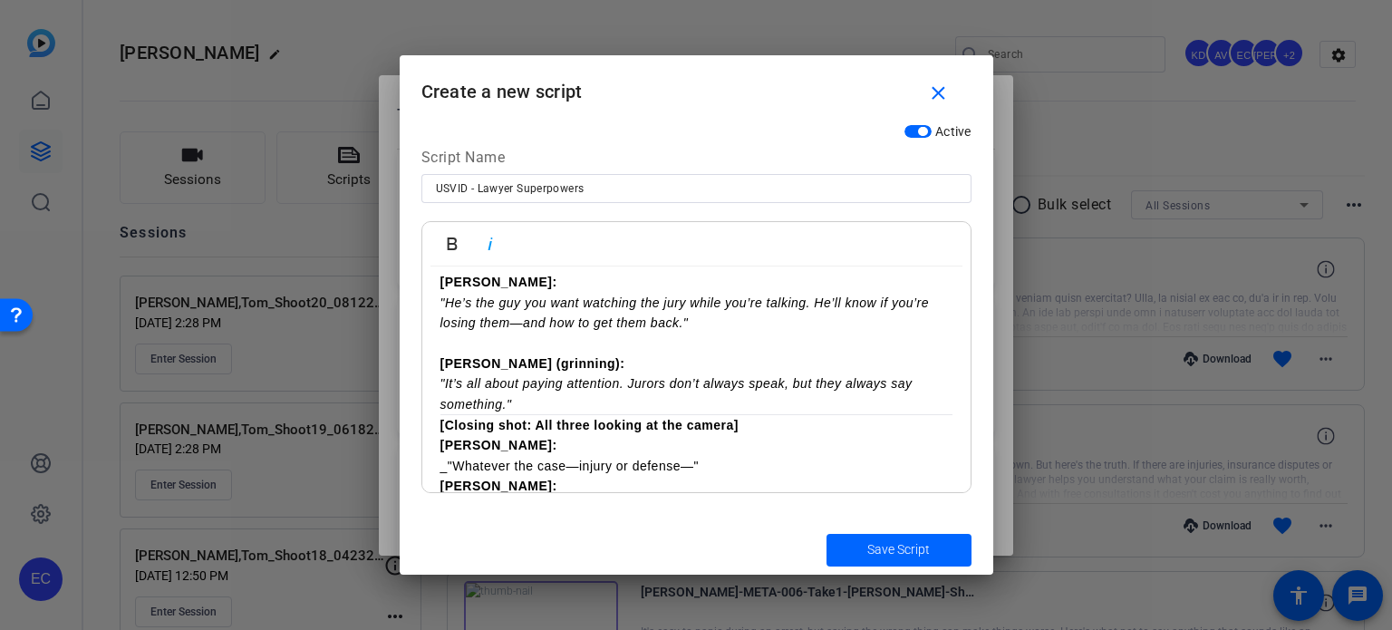
click at [587, 386] on p "Cody (grinning): "It’s all about paying attention. Jurors don’t always speak, b…" at bounding box center [696, 383] width 512 height 61
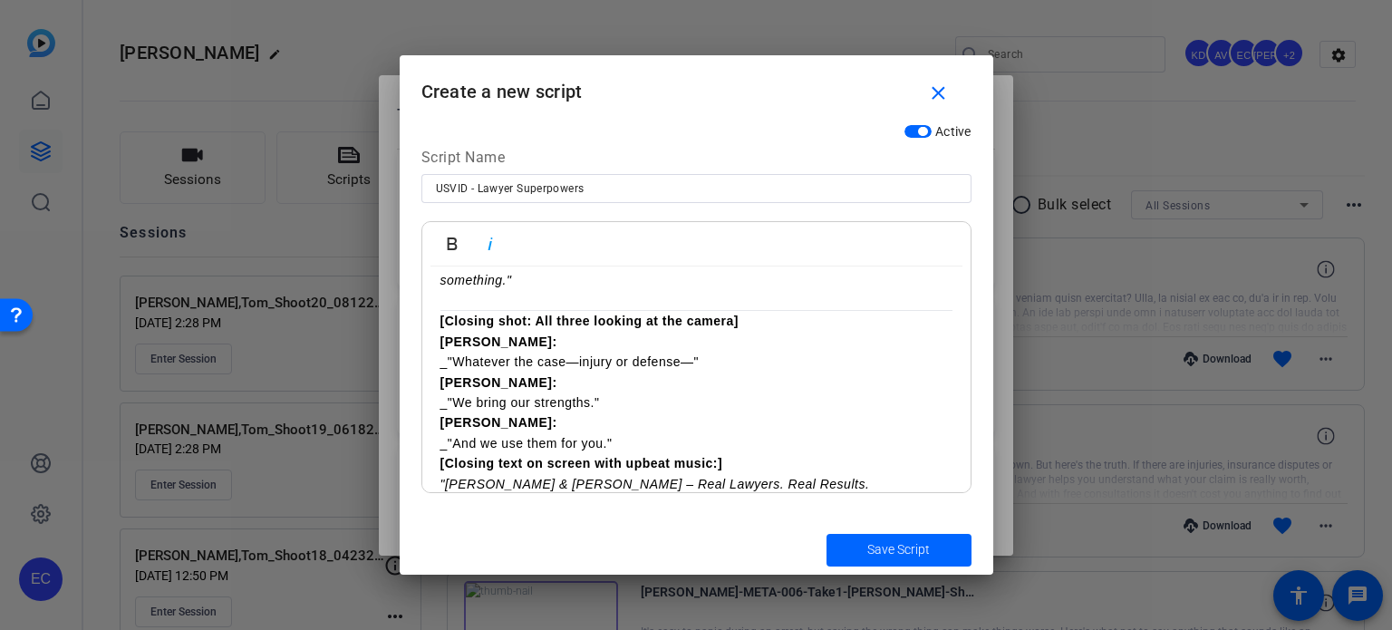
scroll to position [867, 0]
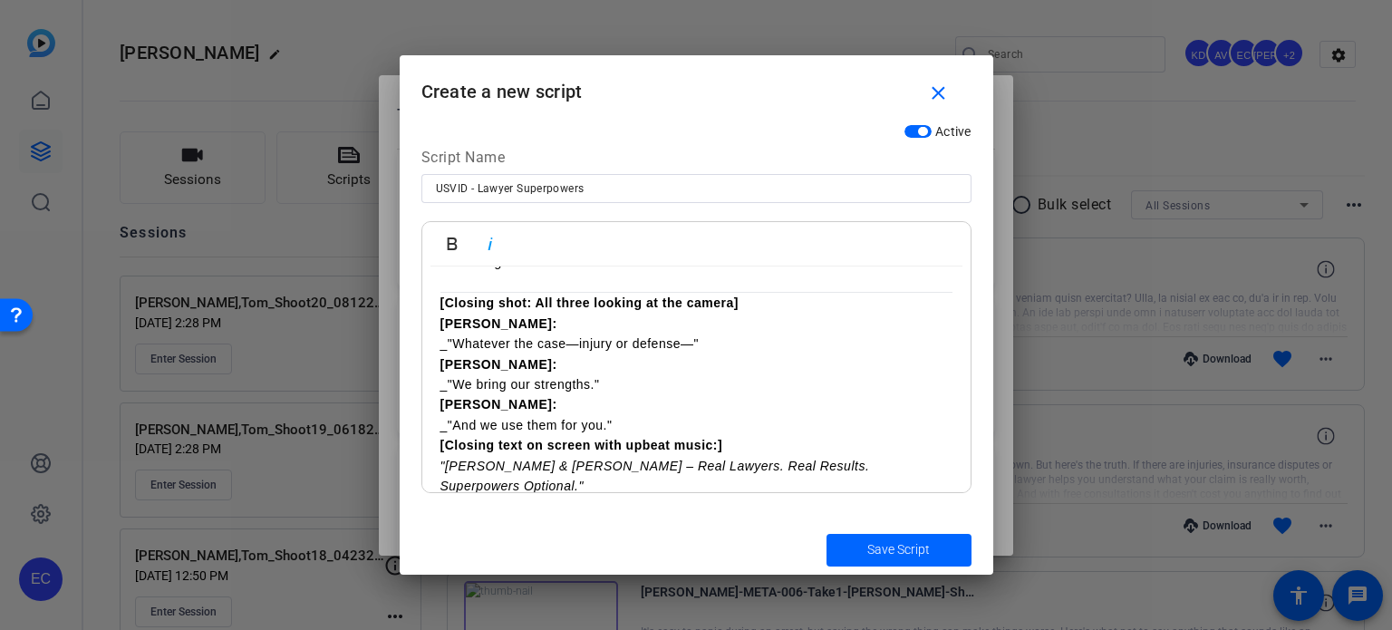
click at [663, 401] on p "Joe: _"Whatever the case—injury or defense—" Nick: _"We bring our strengths." C…" at bounding box center [696, 374] width 512 height 121
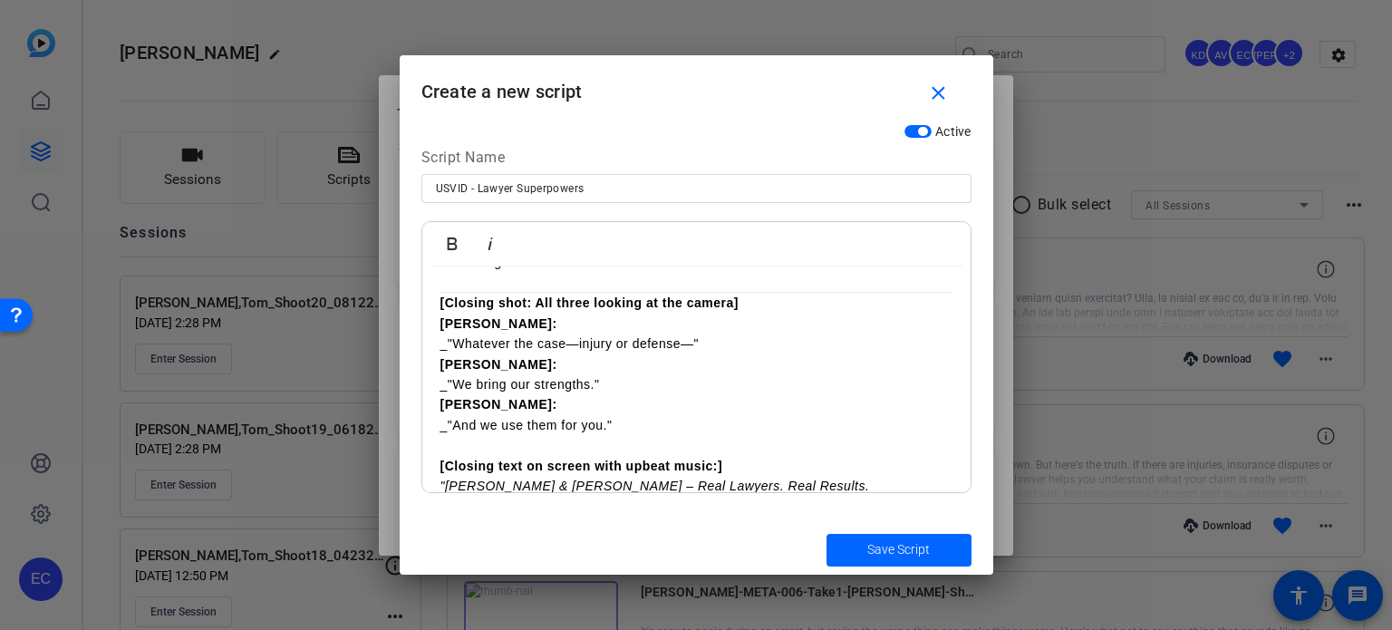
scroll to position [888, 0]
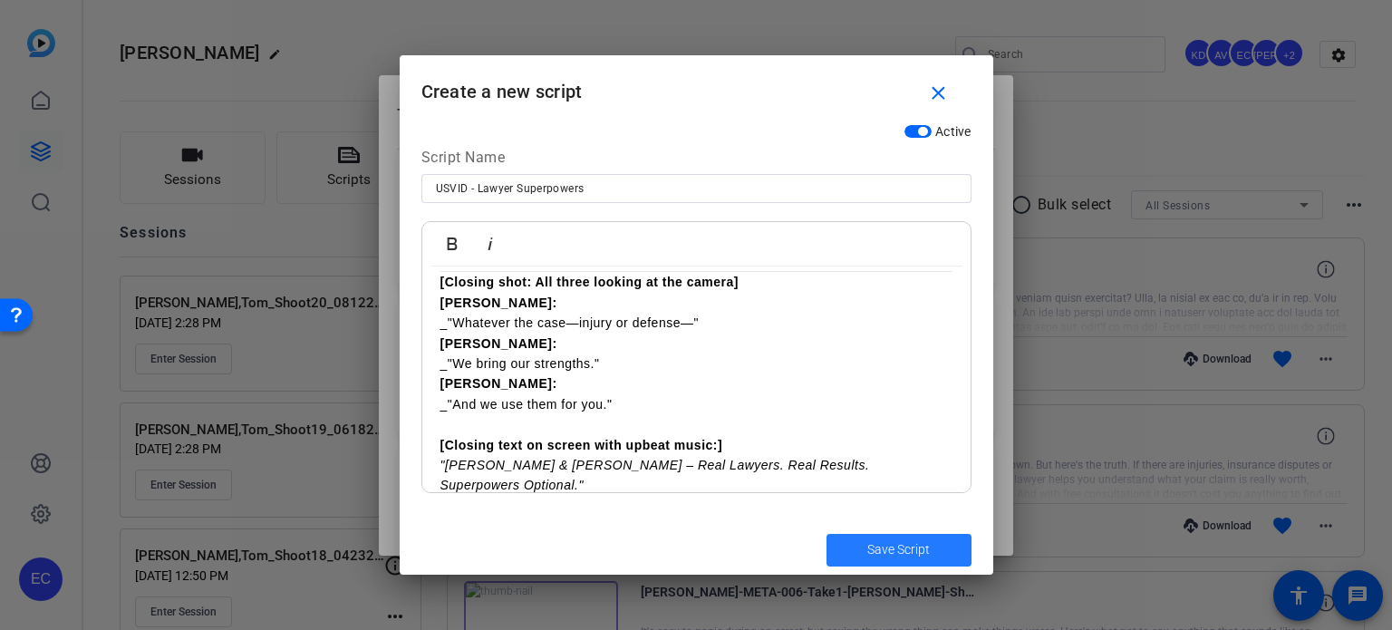
click at [929, 552] on span "Save Script" at bounding box center [898, 549] width 63 height 19
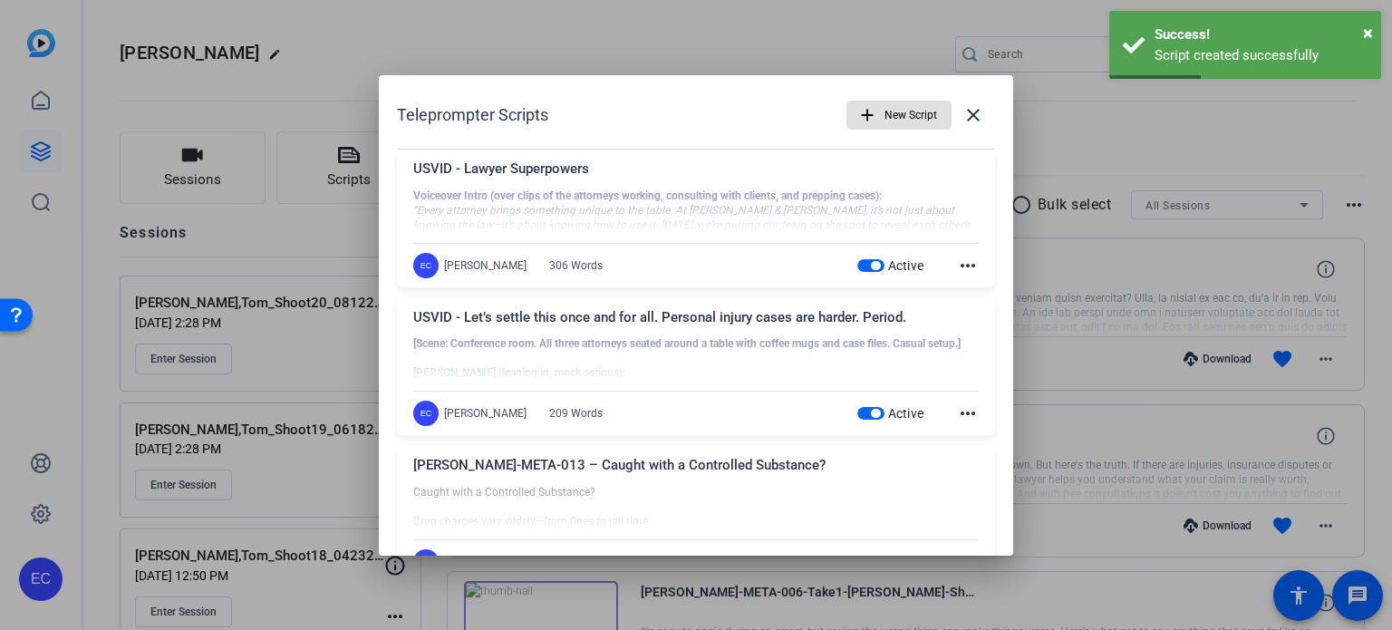
click at [871, 121] on span "button" at bounding box center [898, 115] width 103 height 44
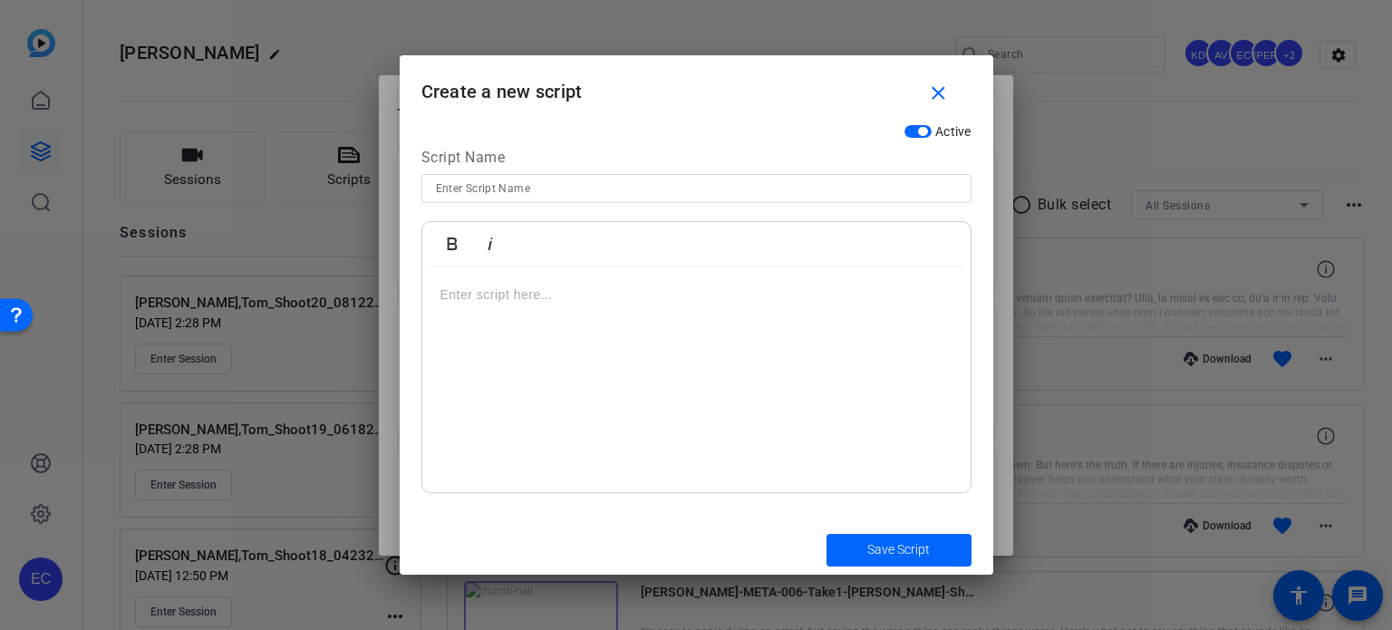
click at [595, 192] on input at bounding box center [696, 189] width 521 height 22
paste input "Who’s the Messiest Attorney?"
type input "USVID - Who’s the Messiest Attorney?"
click at [663, 402] on div at bounding box center [696, 379] width 548 height 227
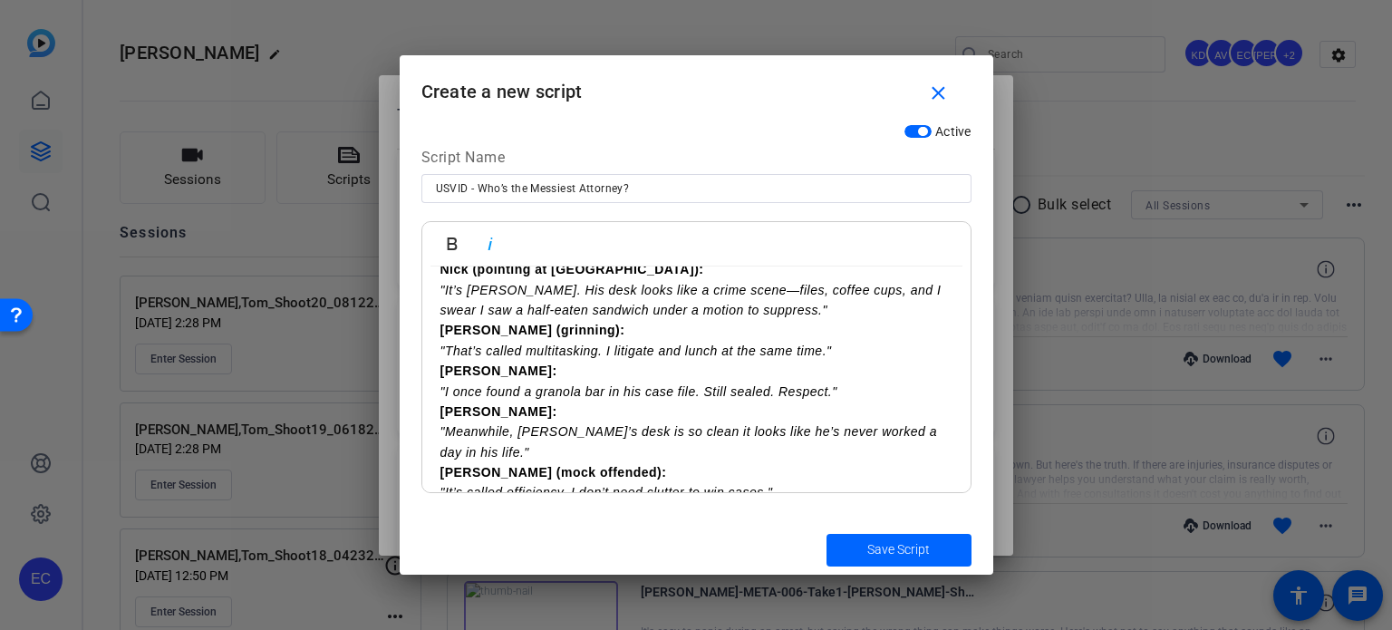
scroll to position [0, 0]
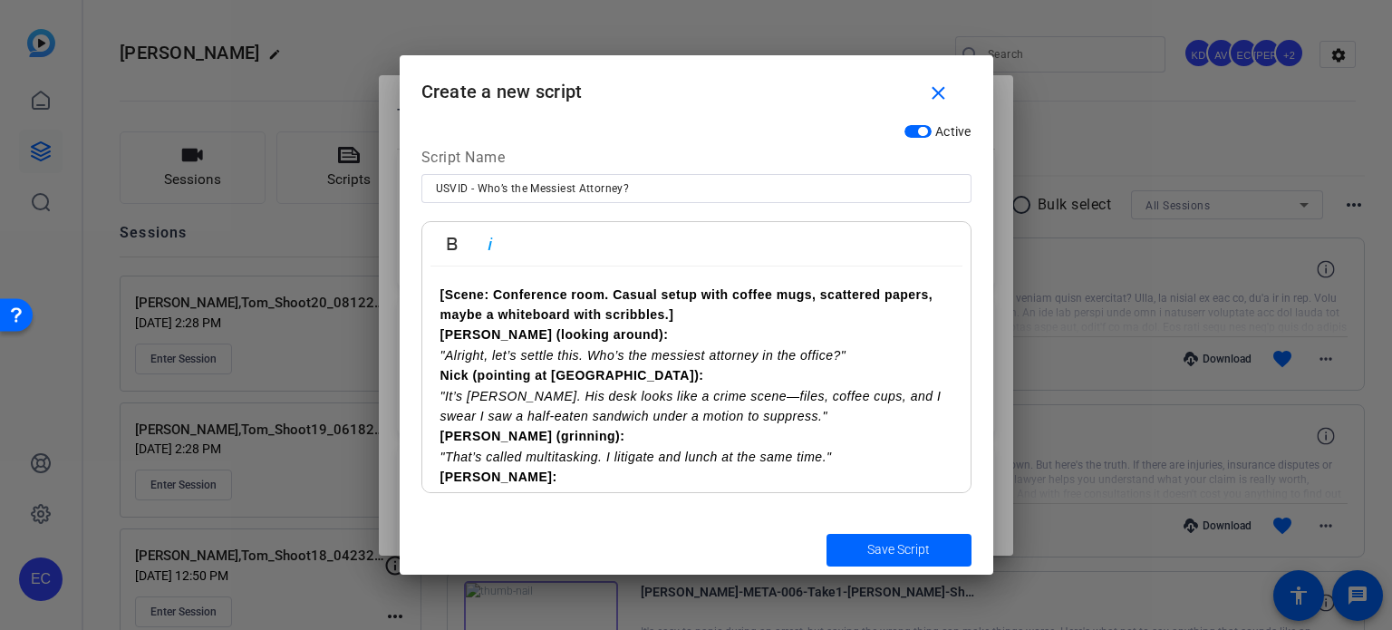
click at [859, 354] on p "Joe (looking around): "Alright, let’s settle this. Who’s the messiest attorney …" at bounding box center [696, 344] width 512 height 41
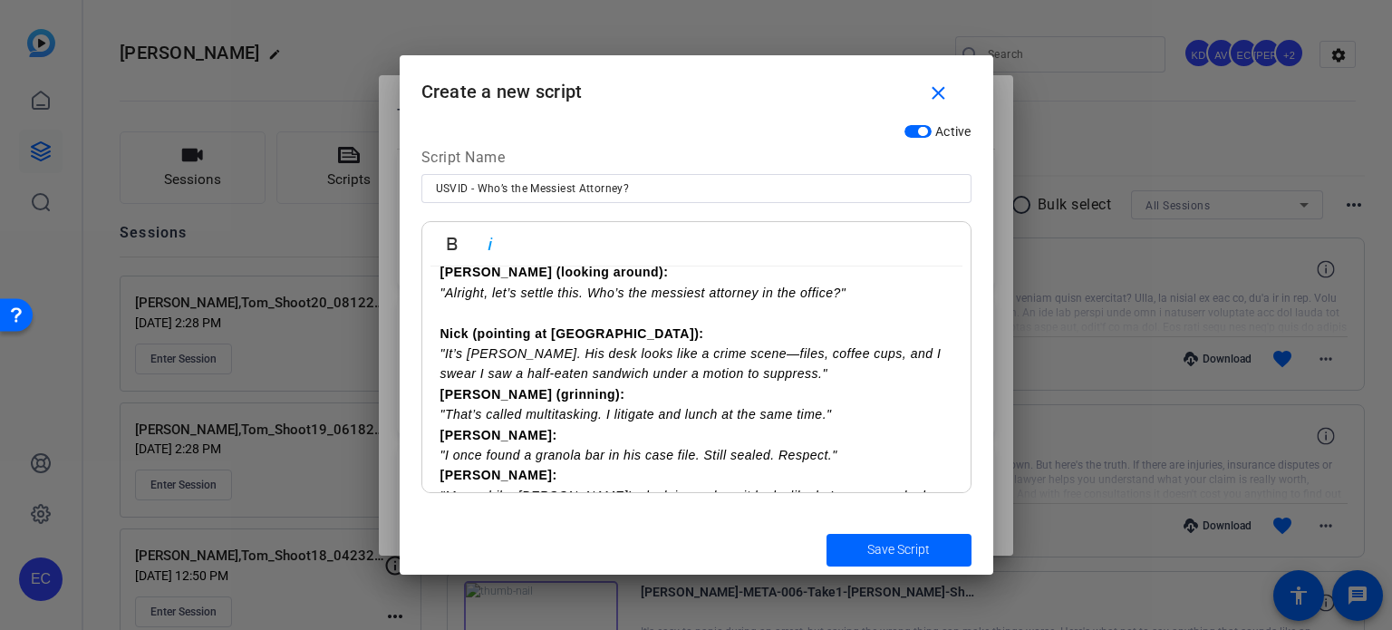
scroll to position [91, 0]
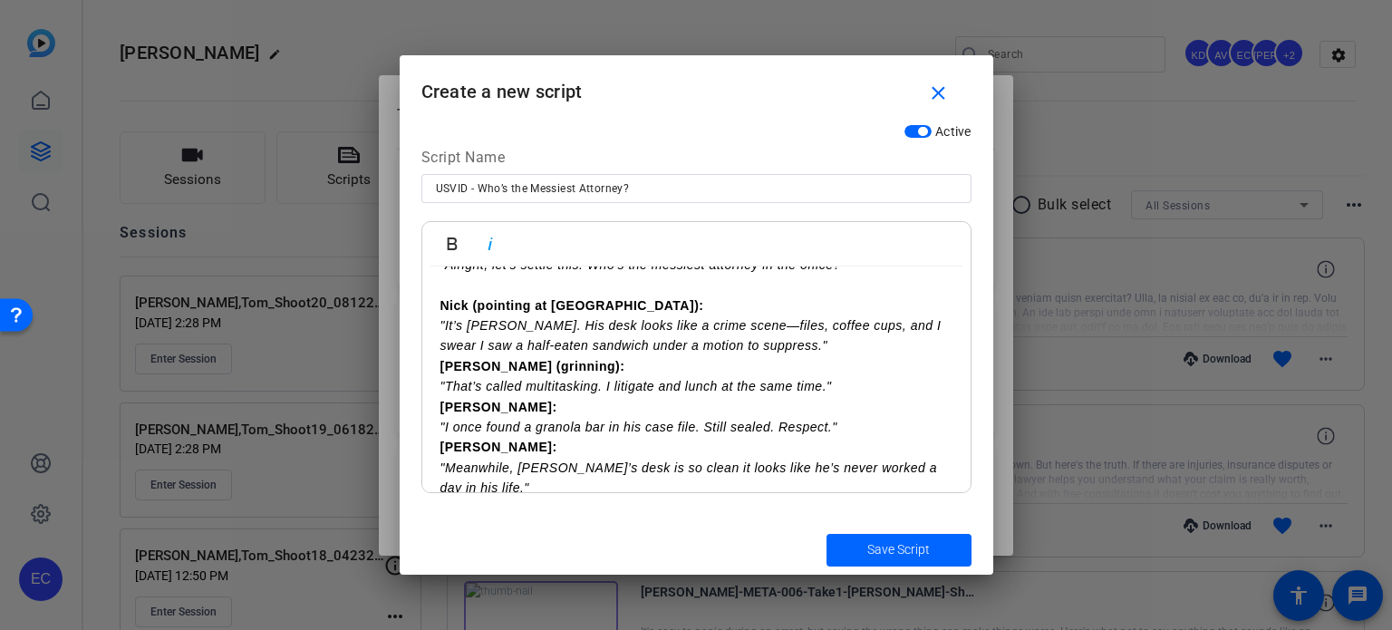
click at [796, 343] on p "Nick (pointing at Cody): "It’s Cody. His desk looks like a crime scene—files, c…" at bounding box center [696, 325] width 512 height 61
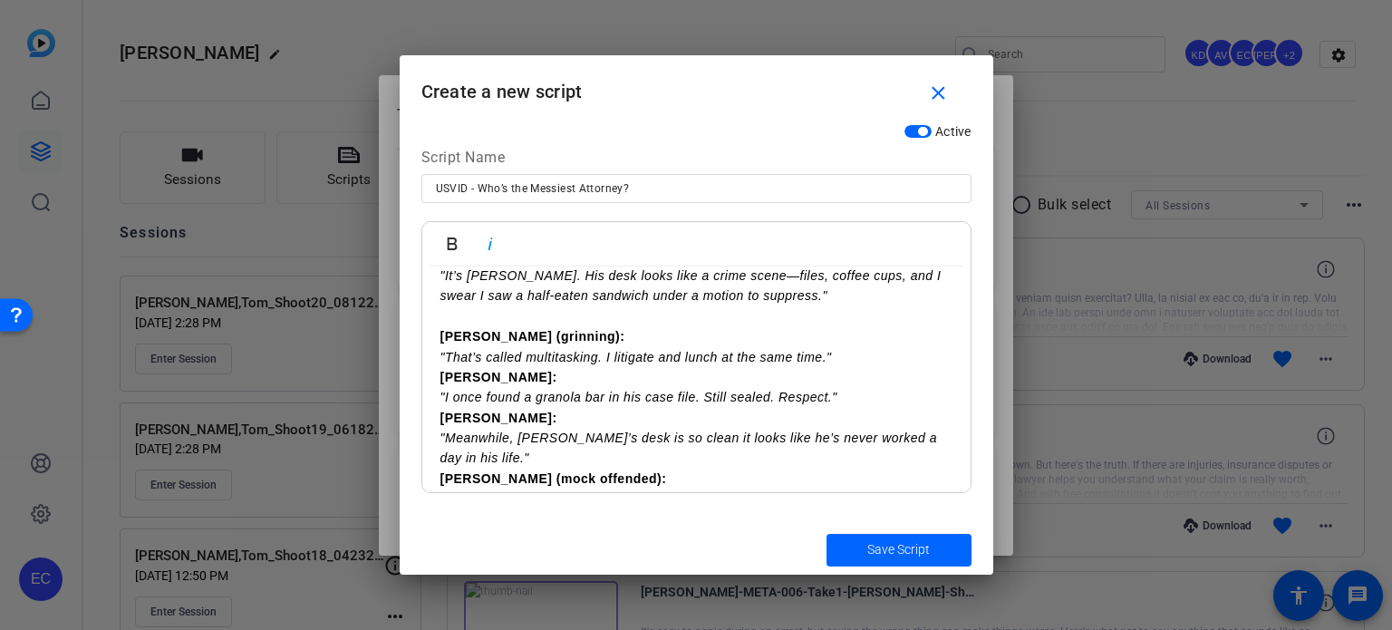
scroll to position [181, 0]
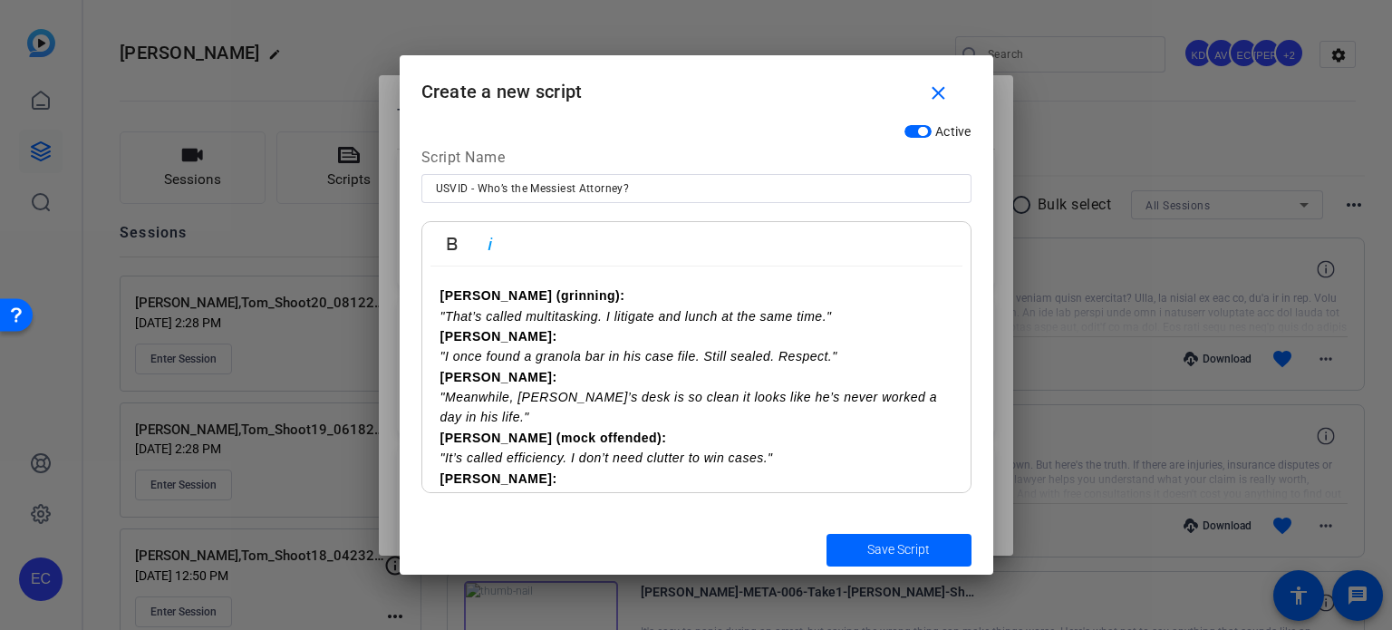
click at [861, 319] on p "Cody (grinning): "That’s called multitasking. I litigate and lunch at the same …" at bounding box center [696, 305] width 512 height 41
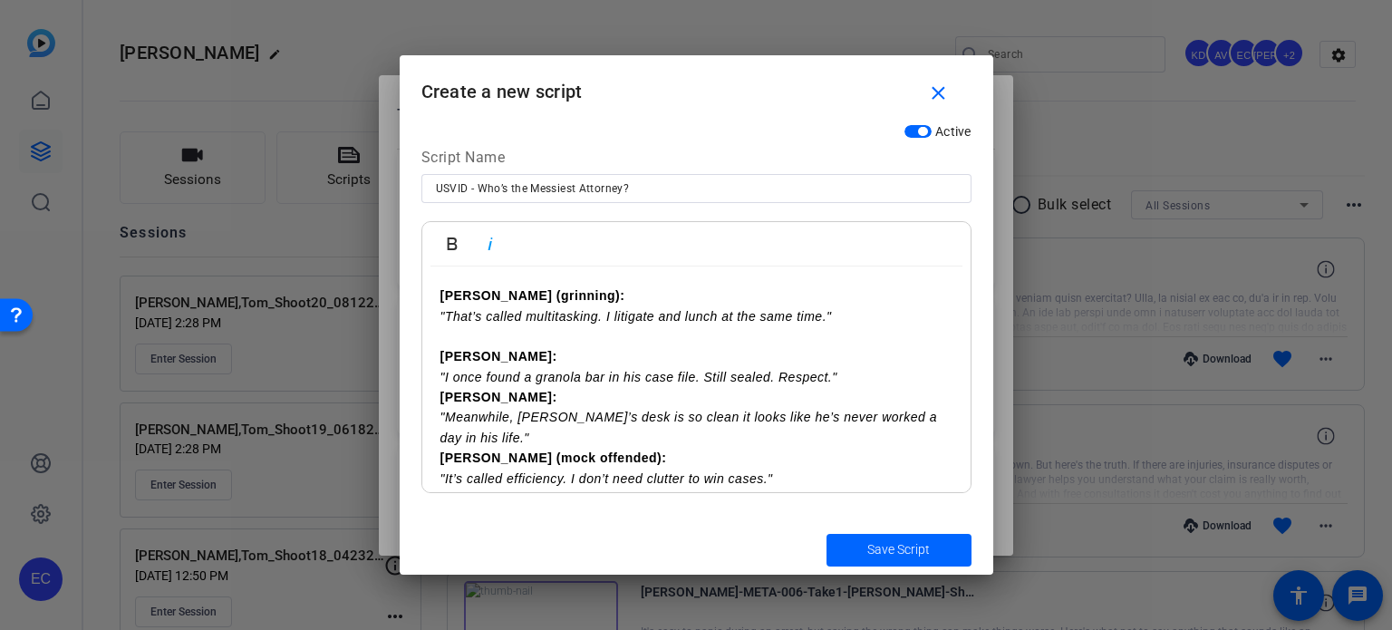
click at [874, 382] on p "Joe: "I once found a granola bar in his case file. Still sealed. Respect."" at bounding box center [696, 366] width 512 height 41
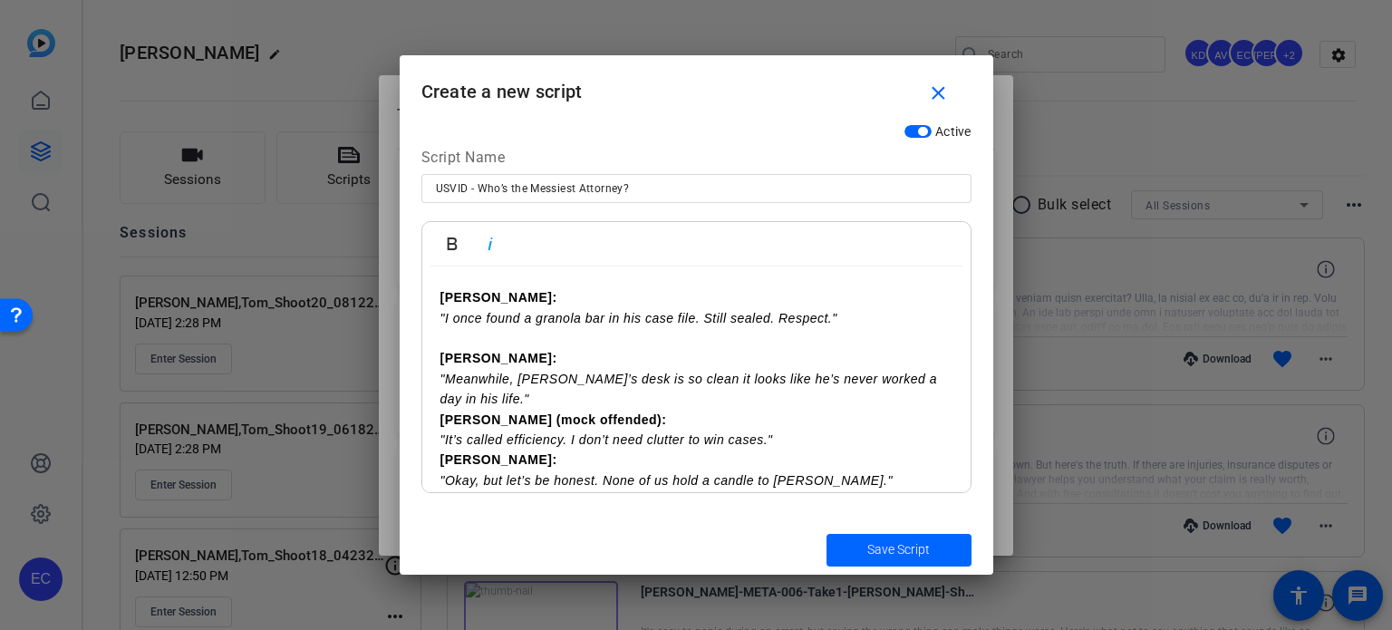
scroll to position [272, 0]
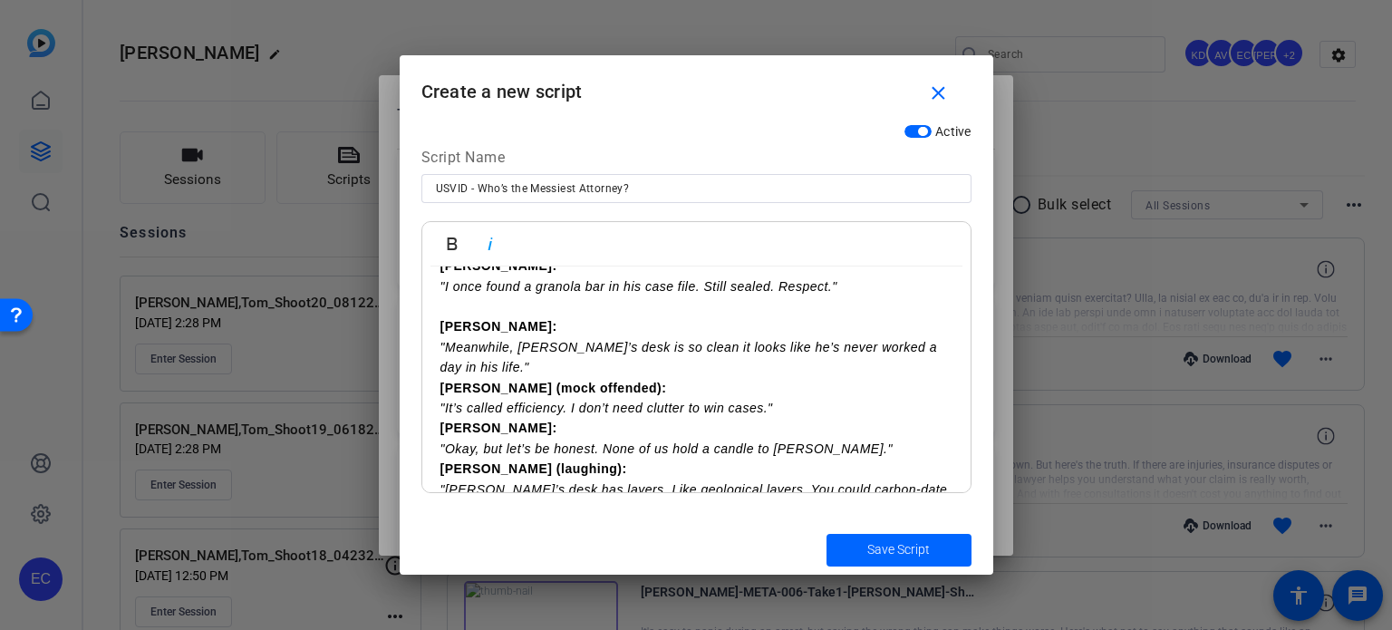
click at [946, 347] on div "[Scene: Conference room. Casual setup with coffee mugs, scattered papers, maybe…" at bounding box center [696, 408] width 548 height 827
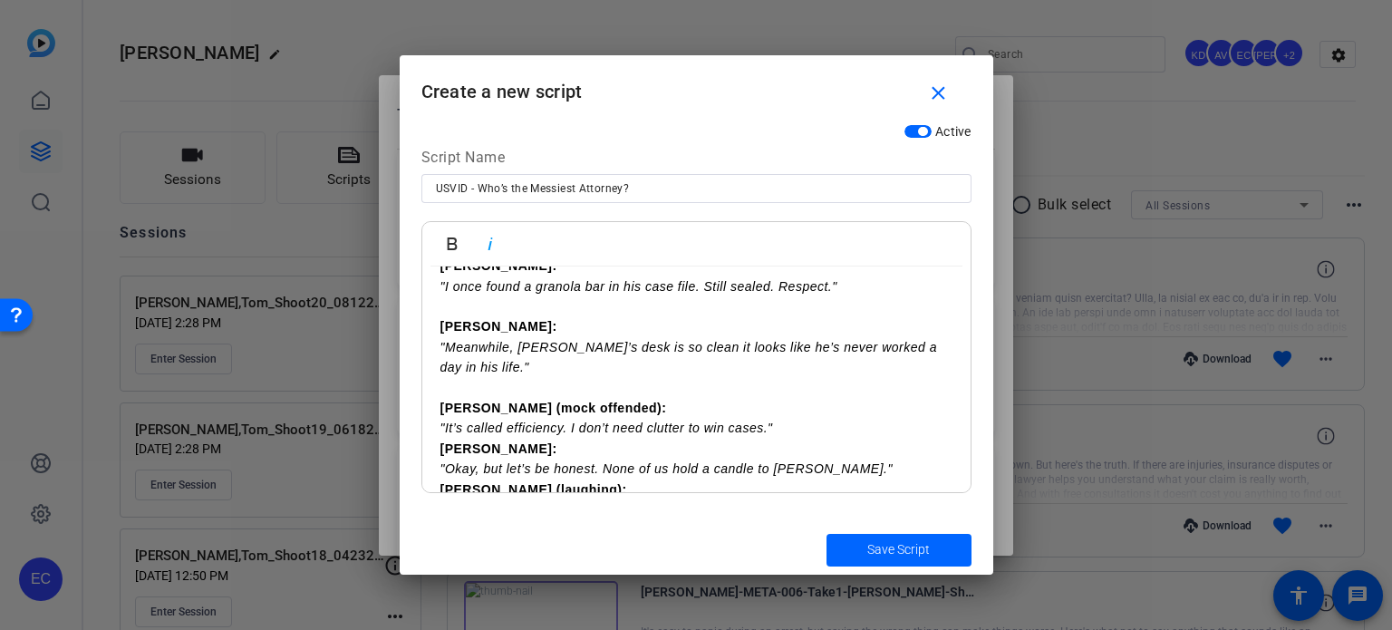
click at [776, 400] on p "Joe (mock offended): "It’s called efficiency. I don’t need clutter to win cases…" at bounding box center [696, 418] width 512 height 41
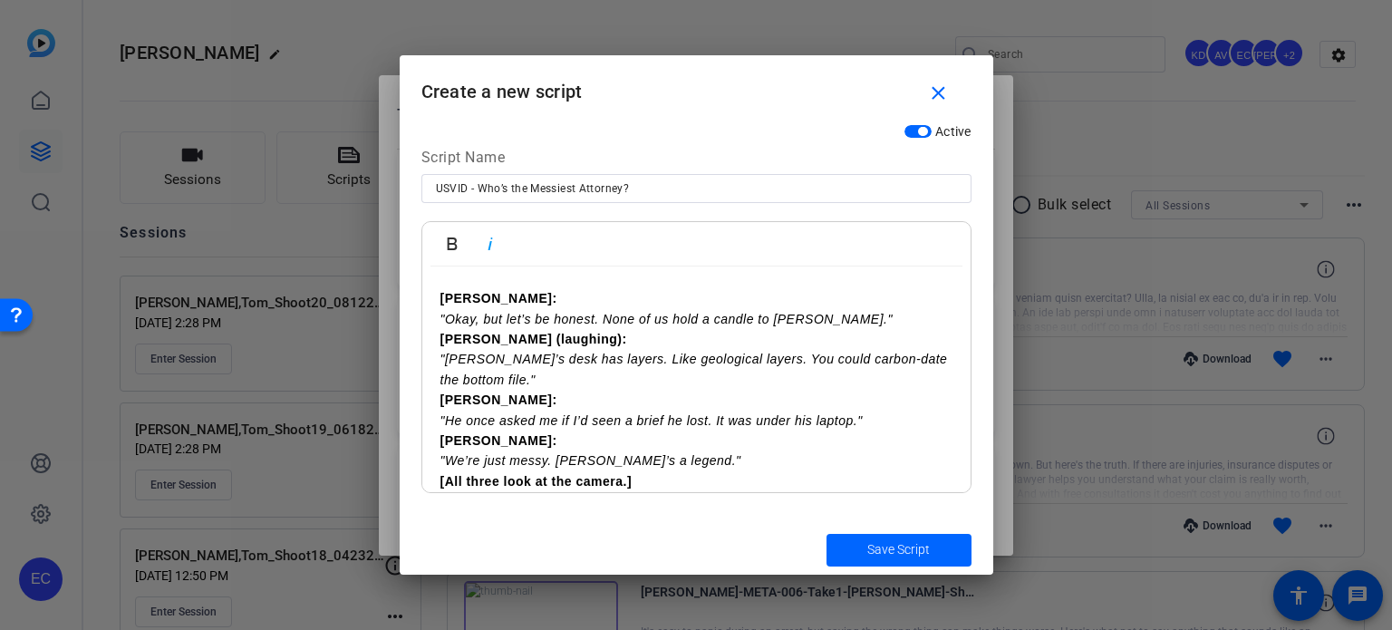
scroll to position [453, 0]
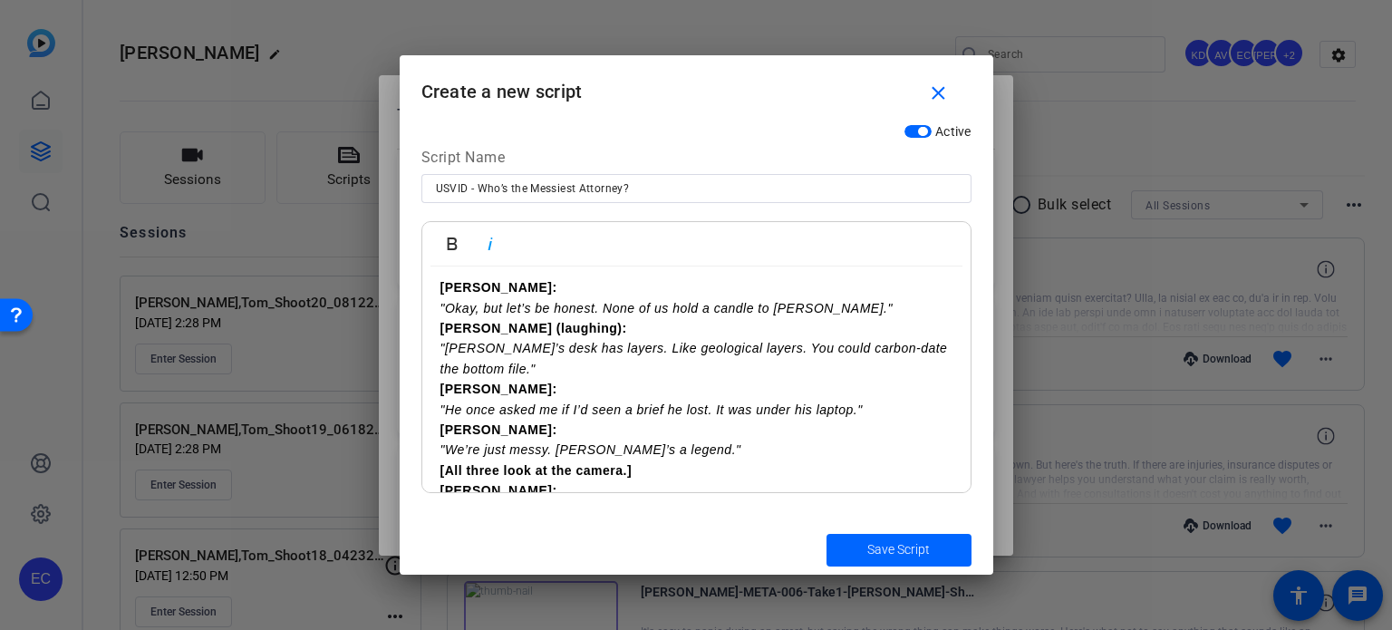
click at [840, 287] on p "Cody: "Okay, but let’s be honest. None of us hold a candle to Eric."" at bounding box center [696, 297] width 512 height 41
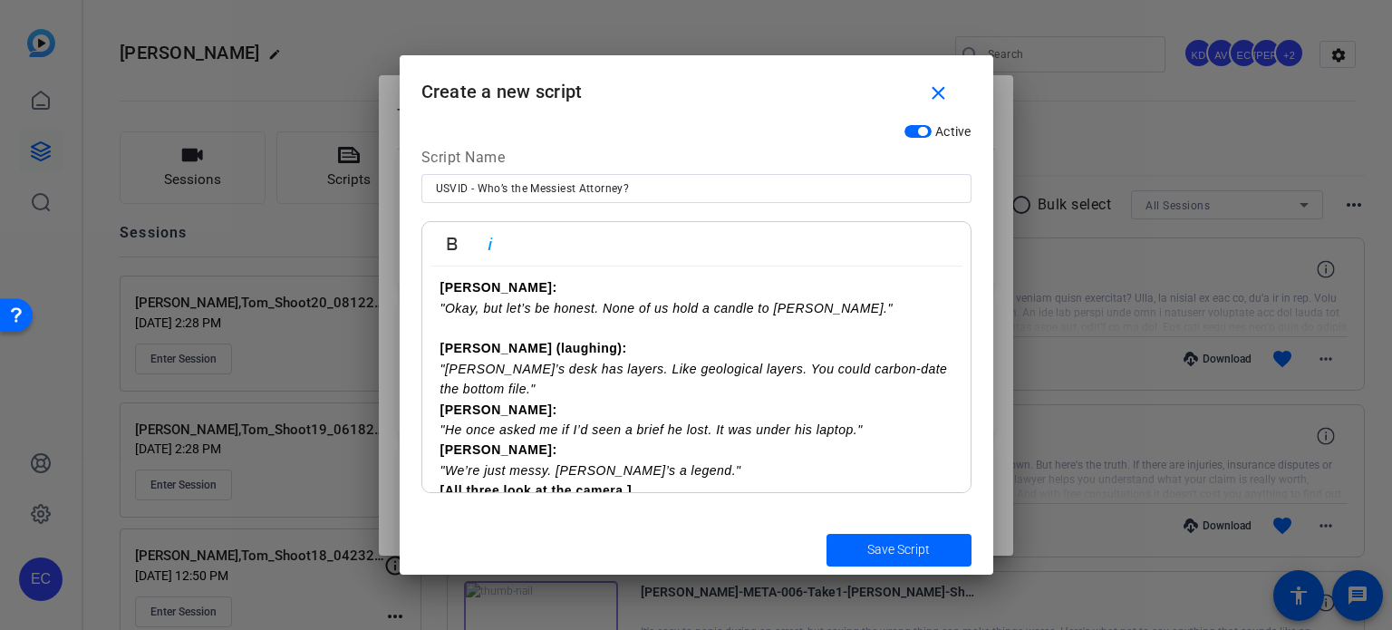
click at [490, 369] on p "Nick (laughing): "Eric’s desk has layers. Like geological layers. You could car…" at bounding box center [696, 368] width 512 height 61
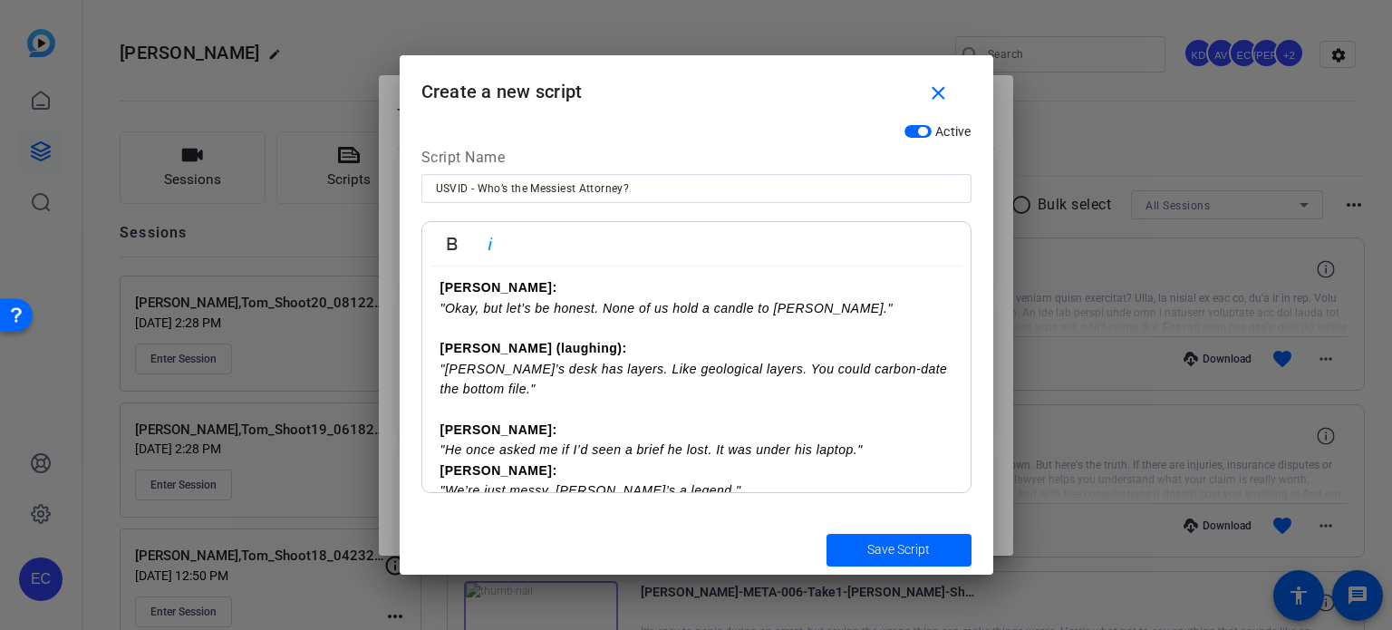
click at [879, 431] on p "Joe: "He once asked me if I’d seen a brief he lost. It was under his laptop."" at bounding box center [696, 440] width 512 height 41
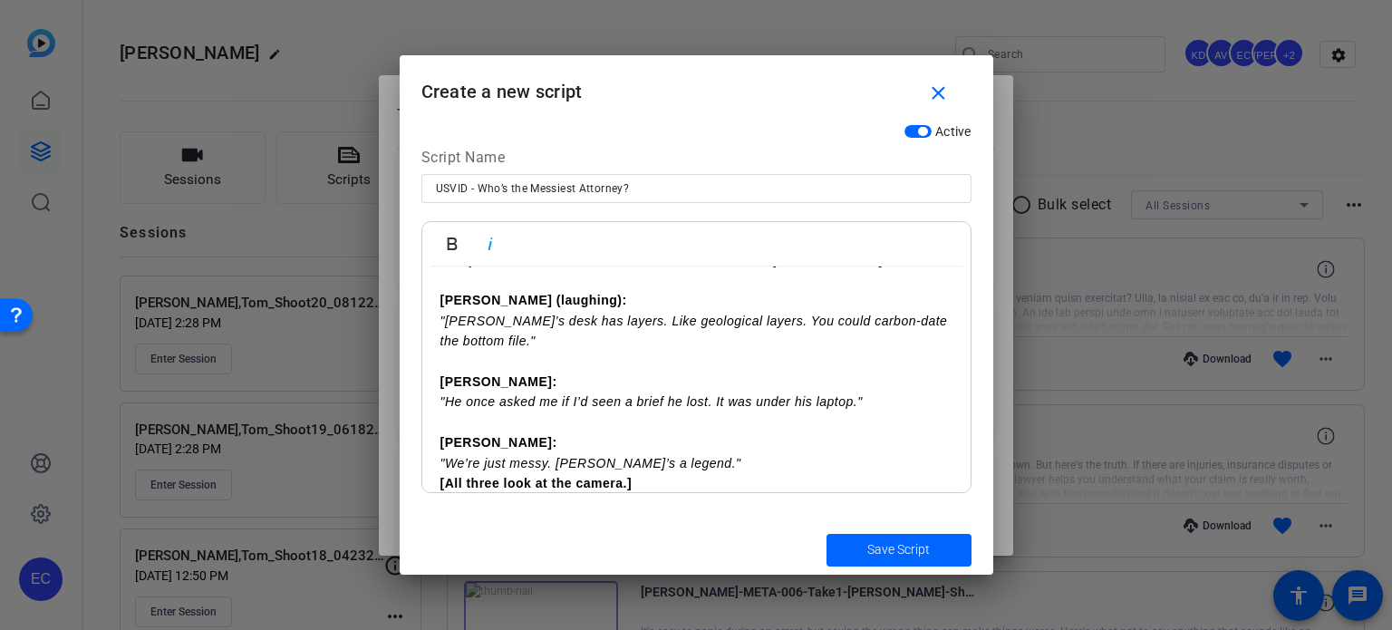
scroll to position [544, 0]
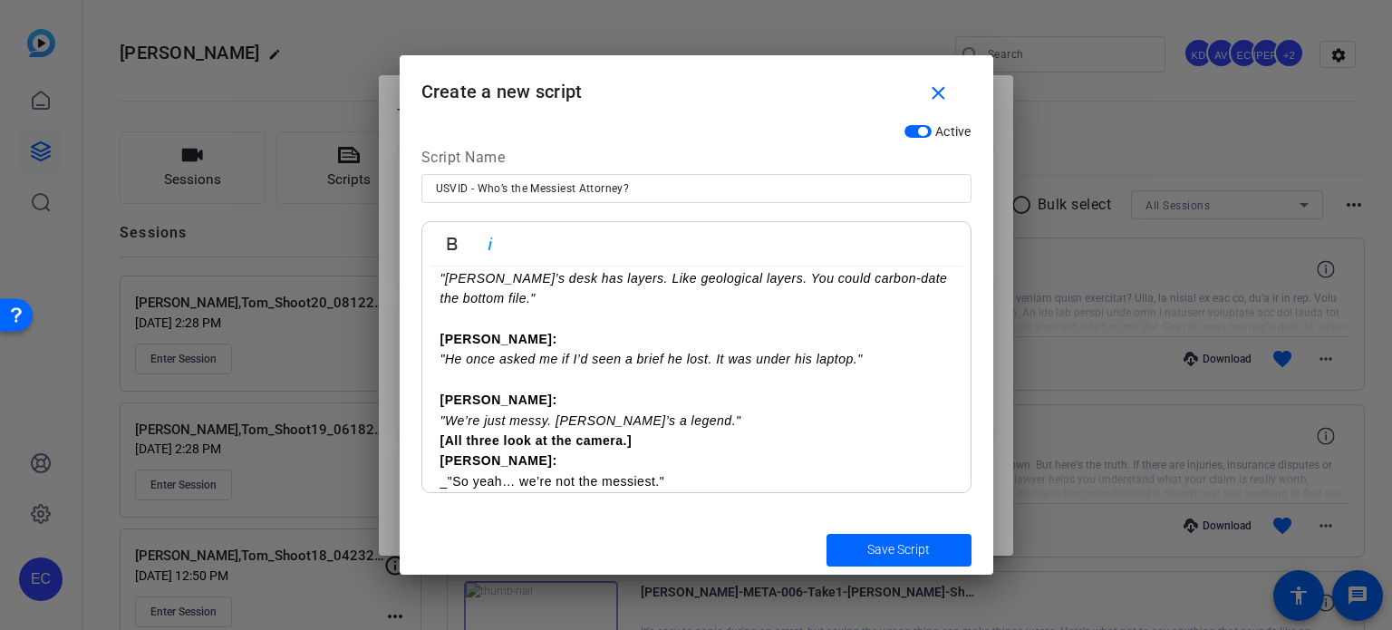
click at [675, 391] on p "Cody: "We’re just messy. Eric’s a legend."" at bounding box center [696, 410] width 512 height 41
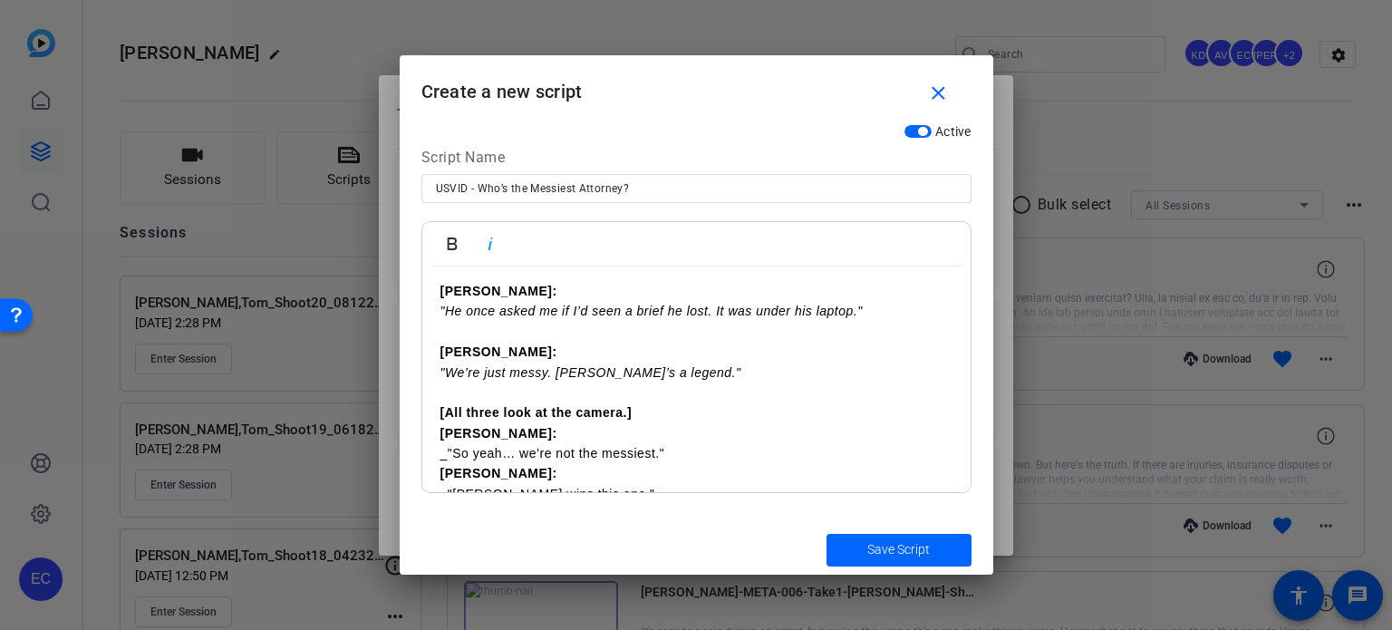
scroll to position [634, 0]
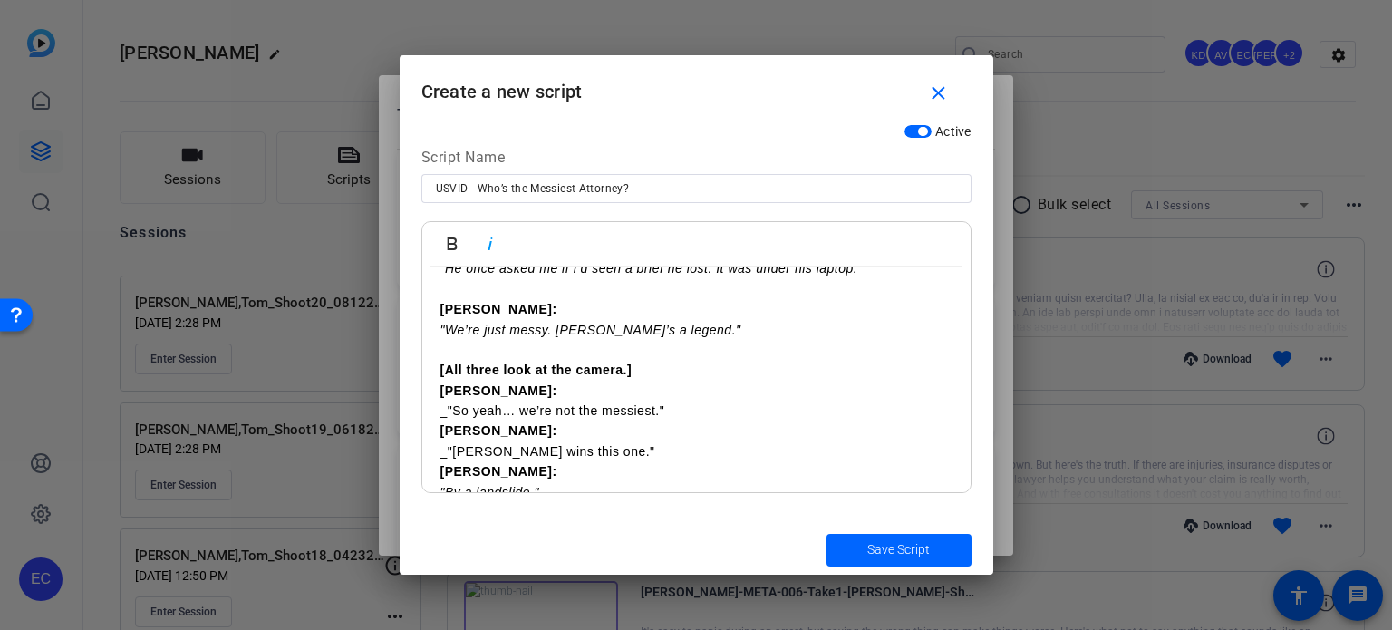
click at [686, 384] on p "Joe: _"So yeah… we’re not the messiest." Nick: _"Eric wins this one." Cody: "By…" at bounding box center [696, 441] width 512 height 121
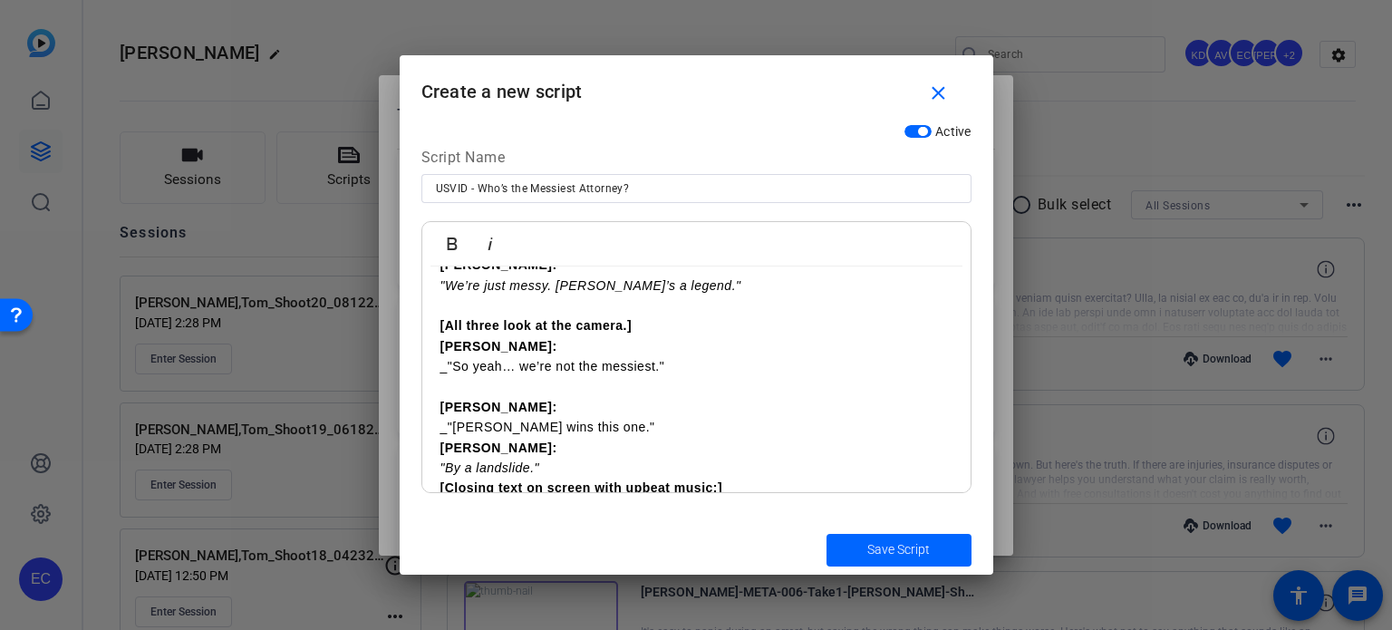
scroll to position [702, 0]
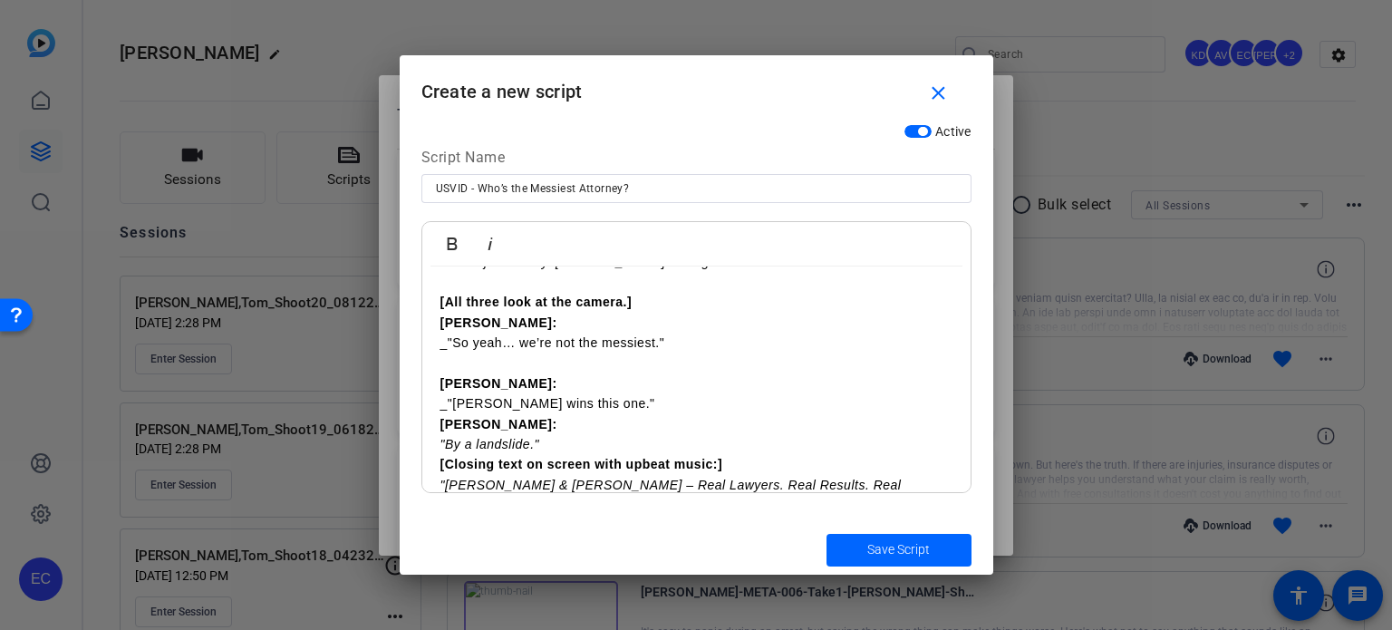
click at [611, 376] on p "Nick: _"Eric wins this one." Cody: "By a landslide."" at bounding box center [696, 404] width 512 height 102
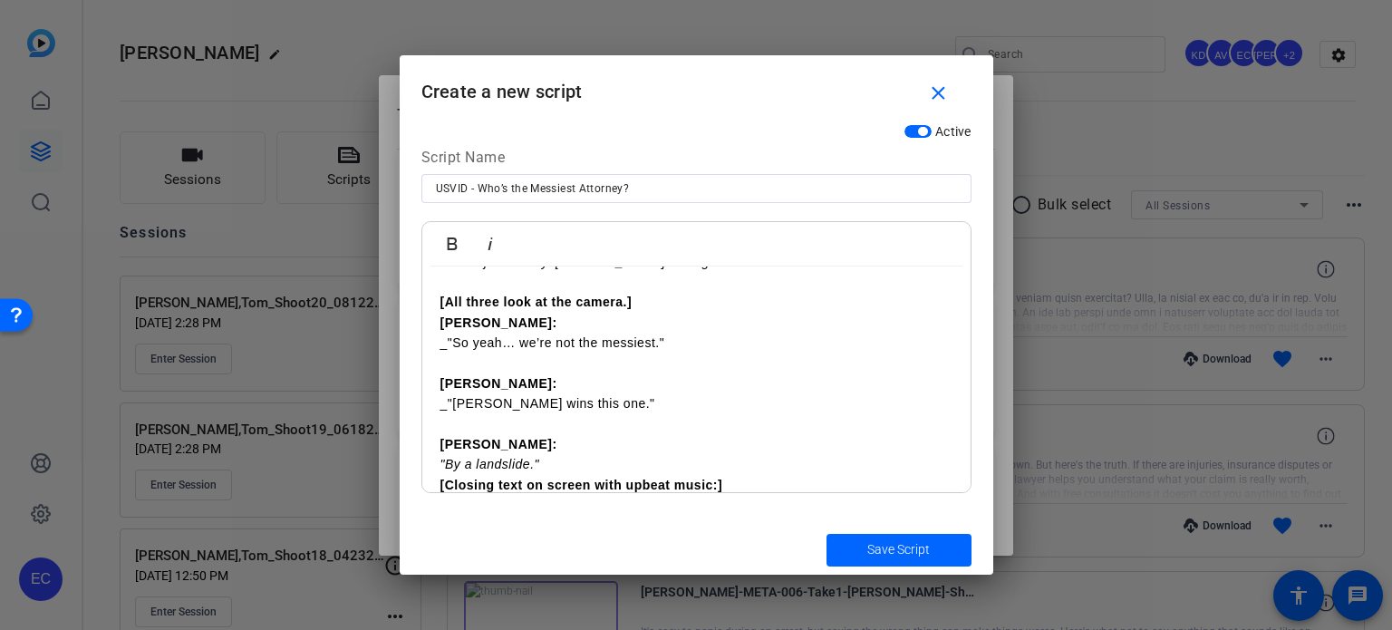
scroll to position [722, 0]
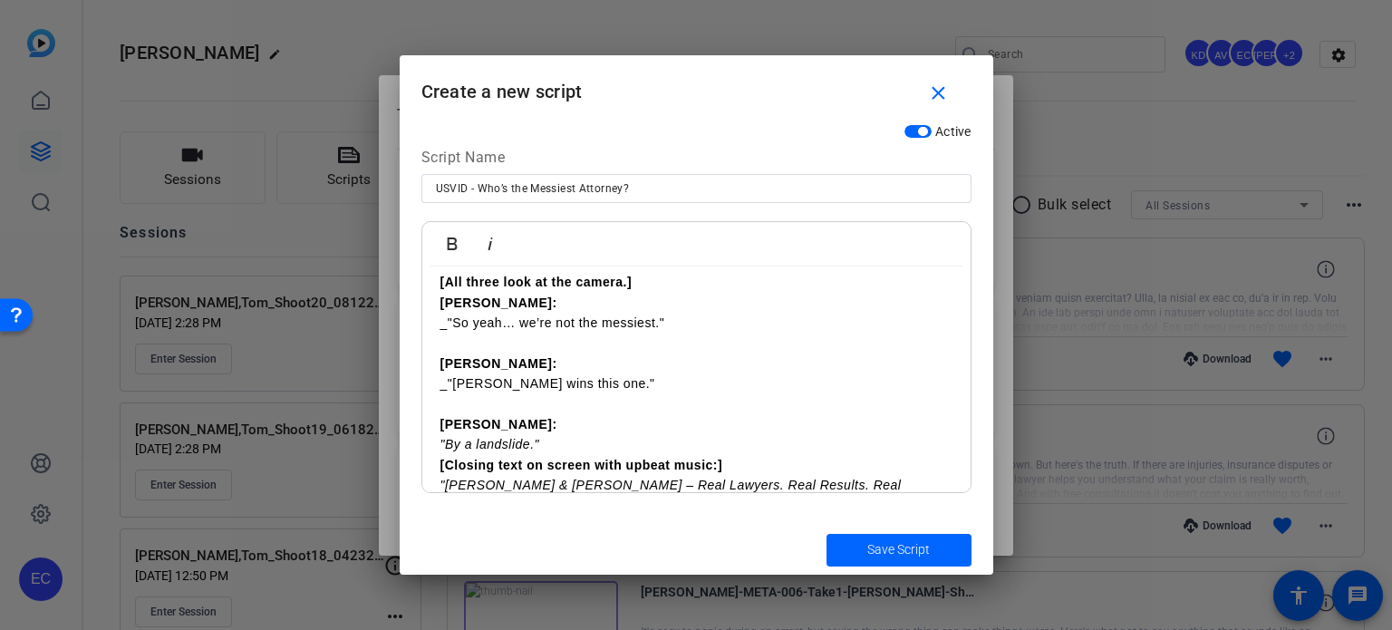
click at [586, 420] on p "Cody: "By a landslide."" at bounding box center [696, 424] width 512 height 61
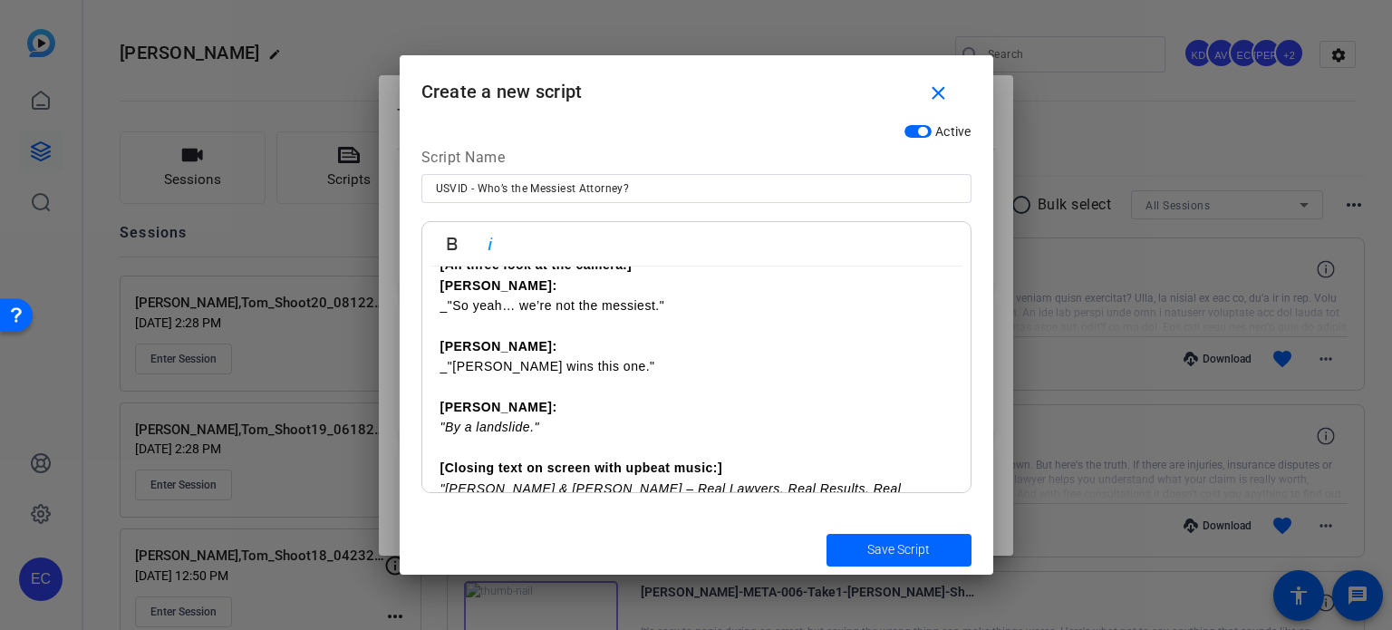
scroll to position [743, 0]
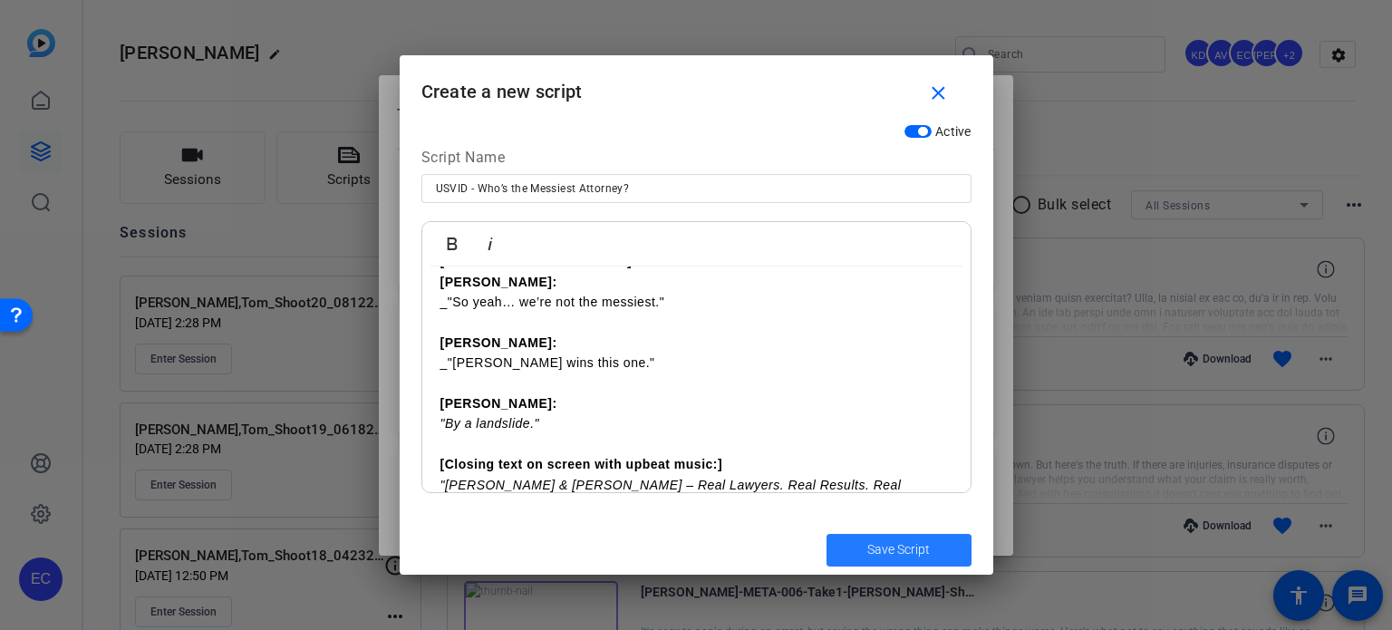
click at [882, 542] on span "Save Script" at bounding box center [898, 549] width 63 height 19
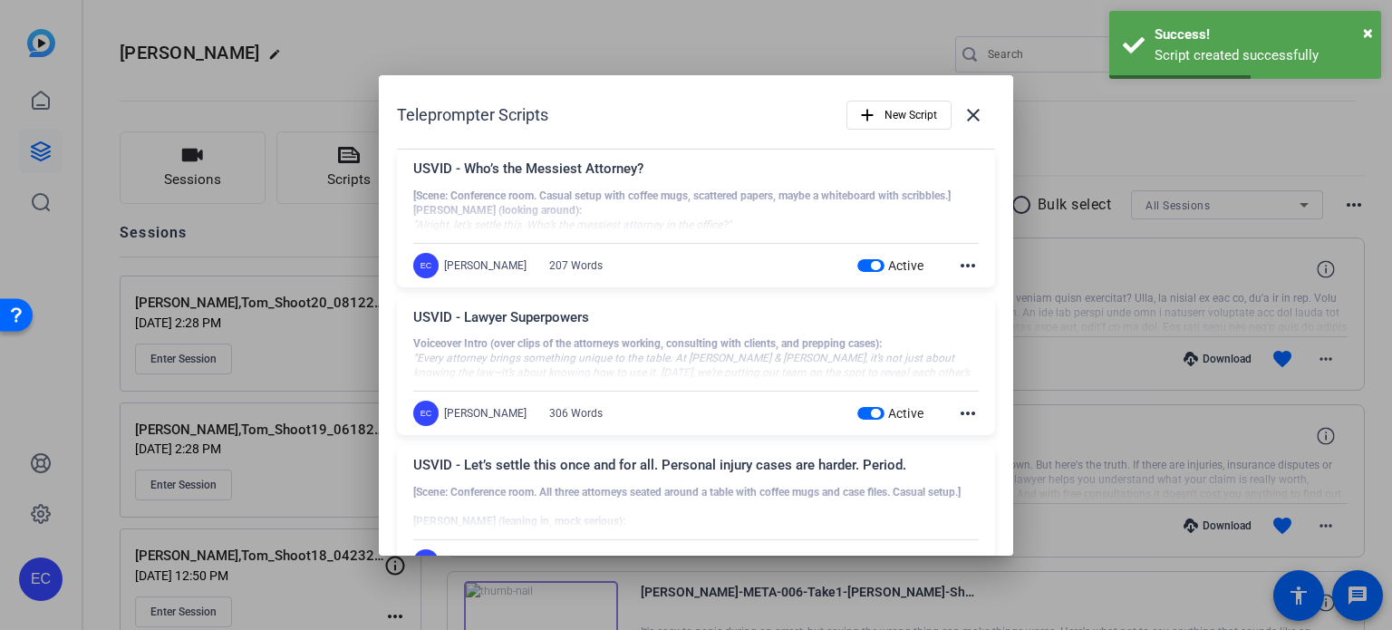
click at [1139, 282] on div at bounding box center [696, 315] width 1392 height 630
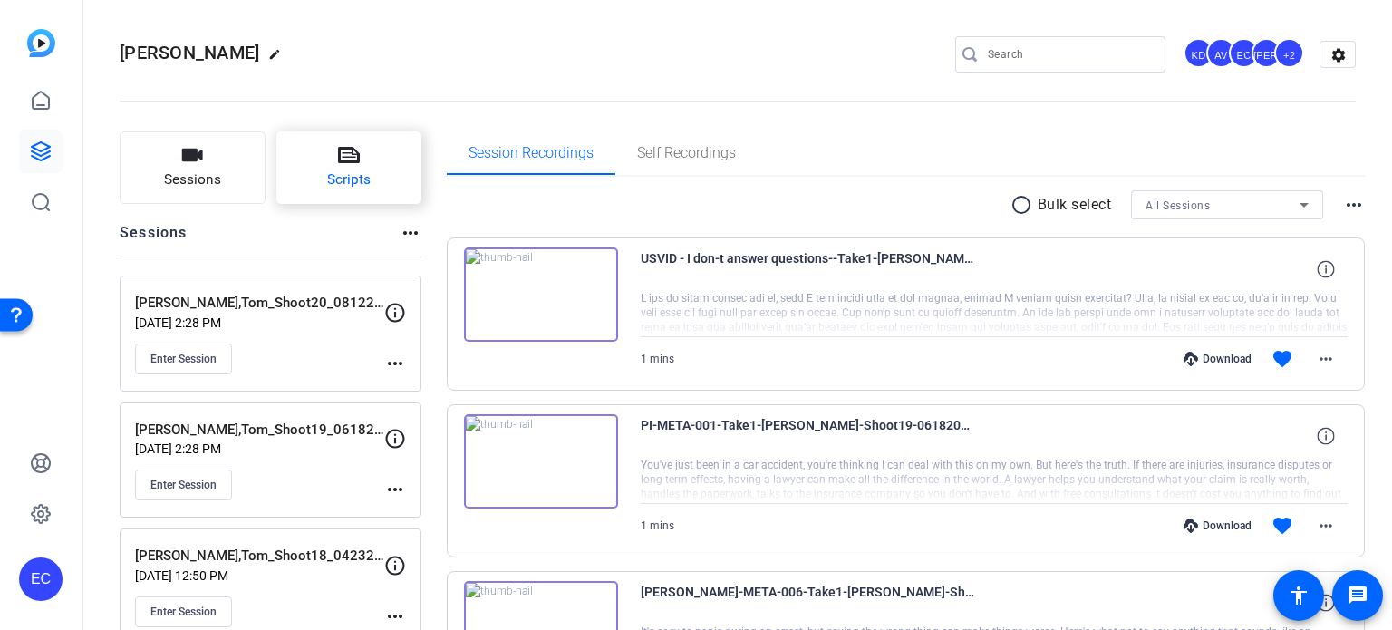
click at [376, 173] on button "Scripts" at bounding box center [349, 167] width 146 height 73
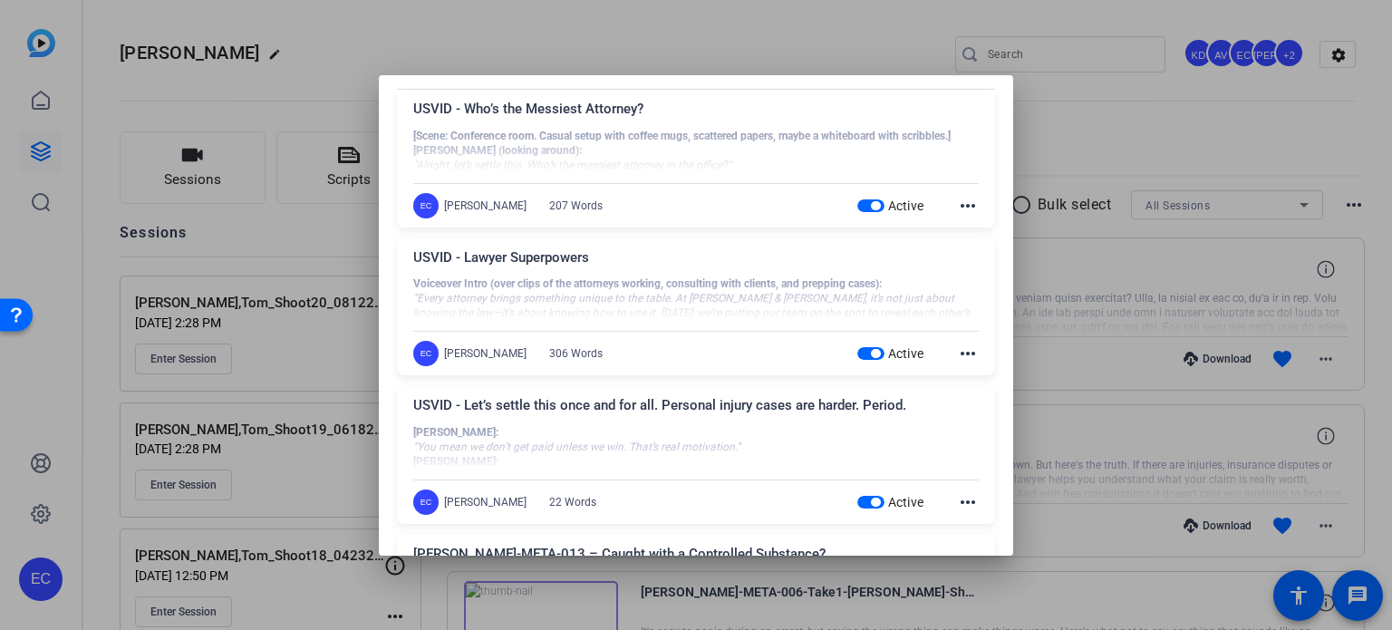
scroll to position [91, 0]
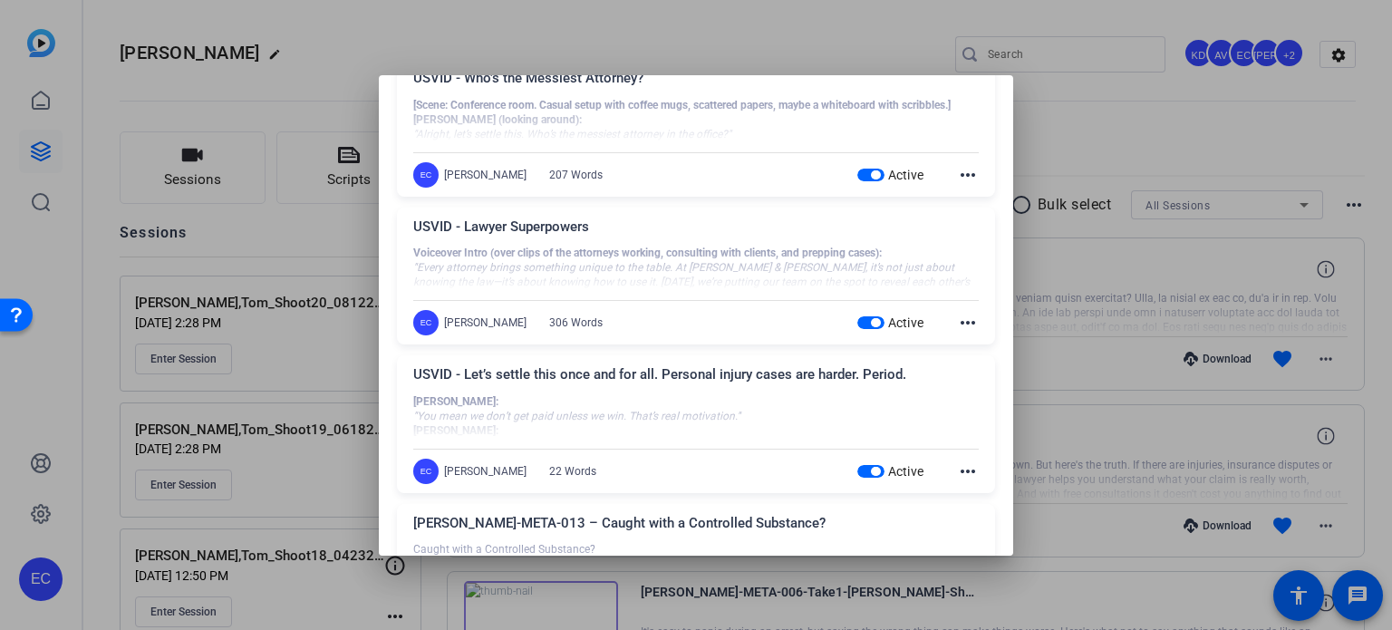
click at [957, 467] on mat-icon "more_horiz" at bounding box center [968, 471] width 22 height 22
click at [959, 495] on button "Edit" at bounding box center [999, 497] width 102 height 23
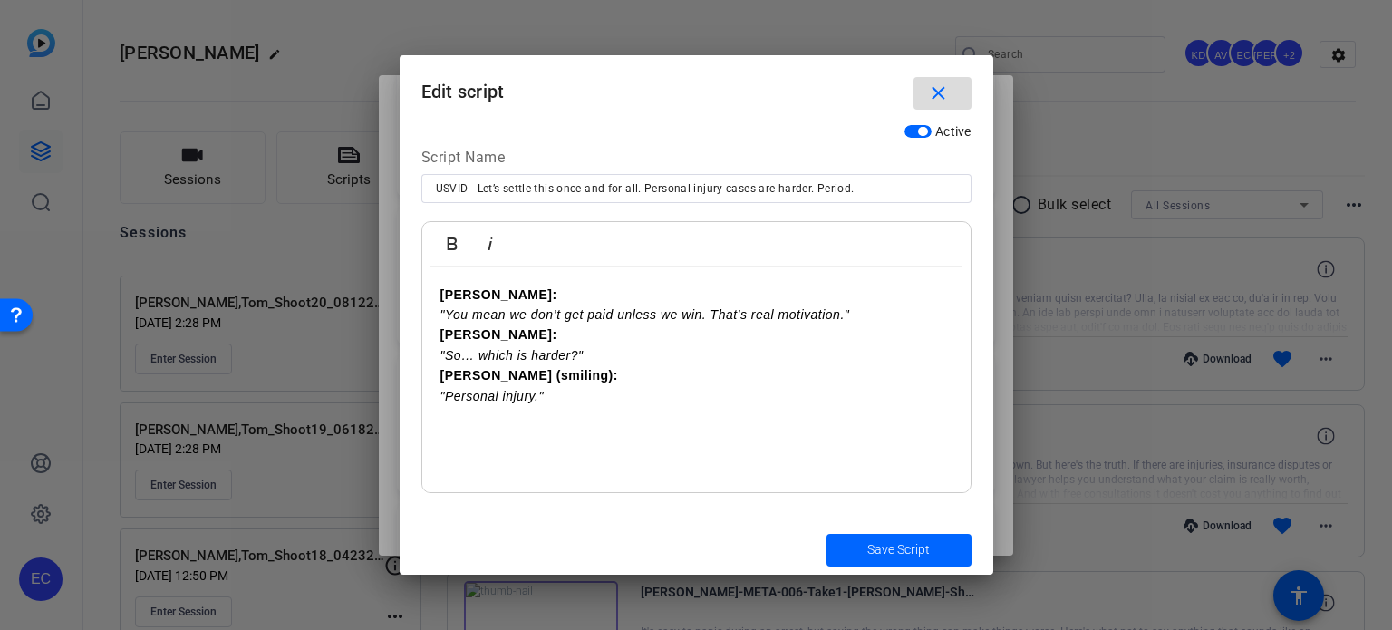
click at [927, 92] on mat-icon "close" at bounding box center [938, 93] width 23 height 23
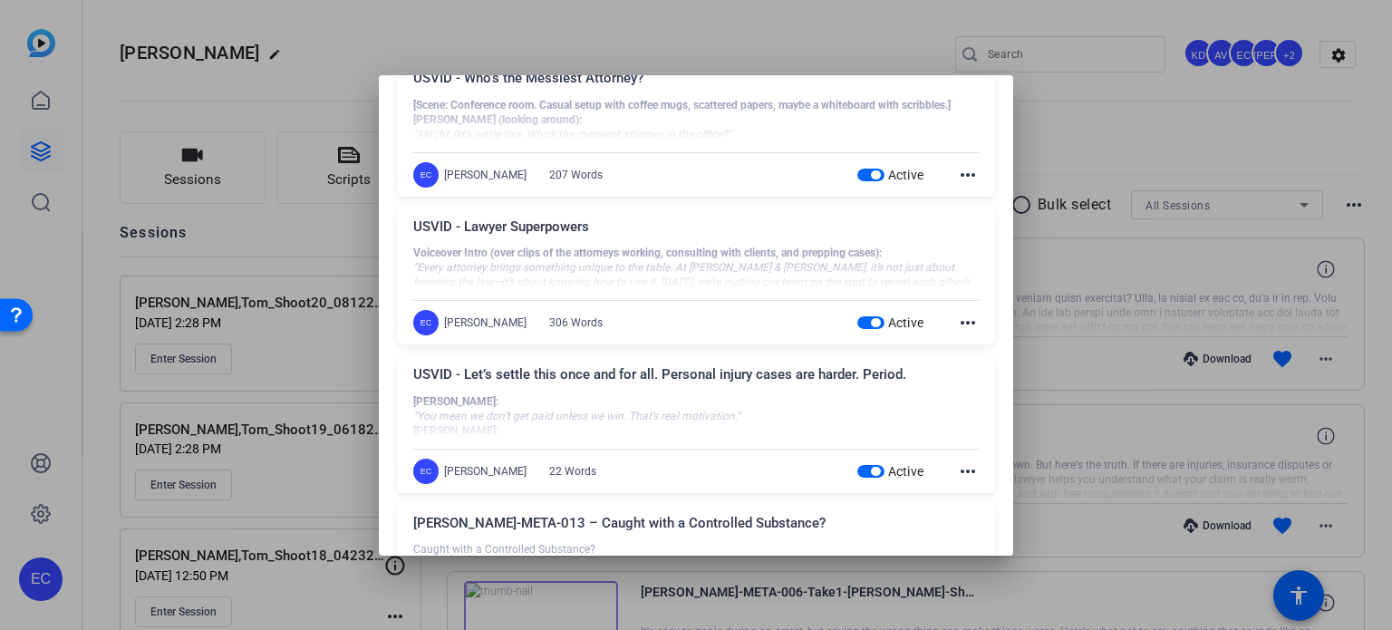
click at [1077, 115] on div at bounding box center [696, 315] width 1392 height 630
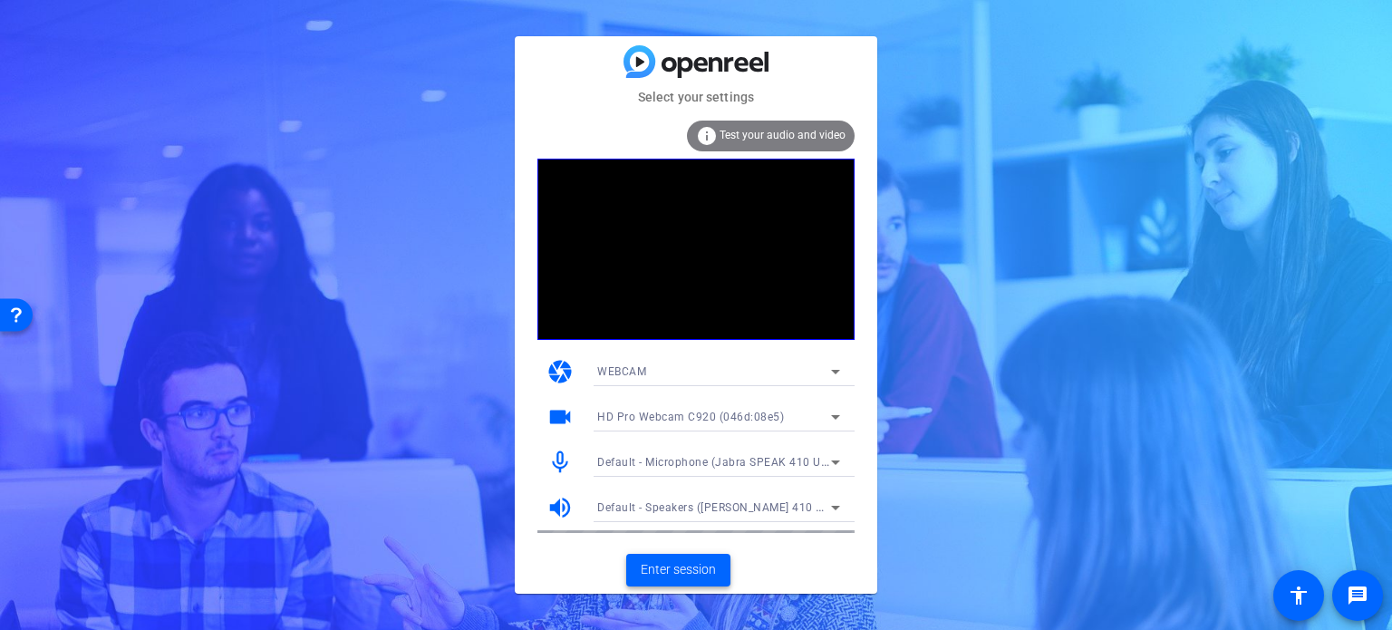
click at [688, 576] on span "Enter session" at bounding box center [678, 569] width 75 height 19
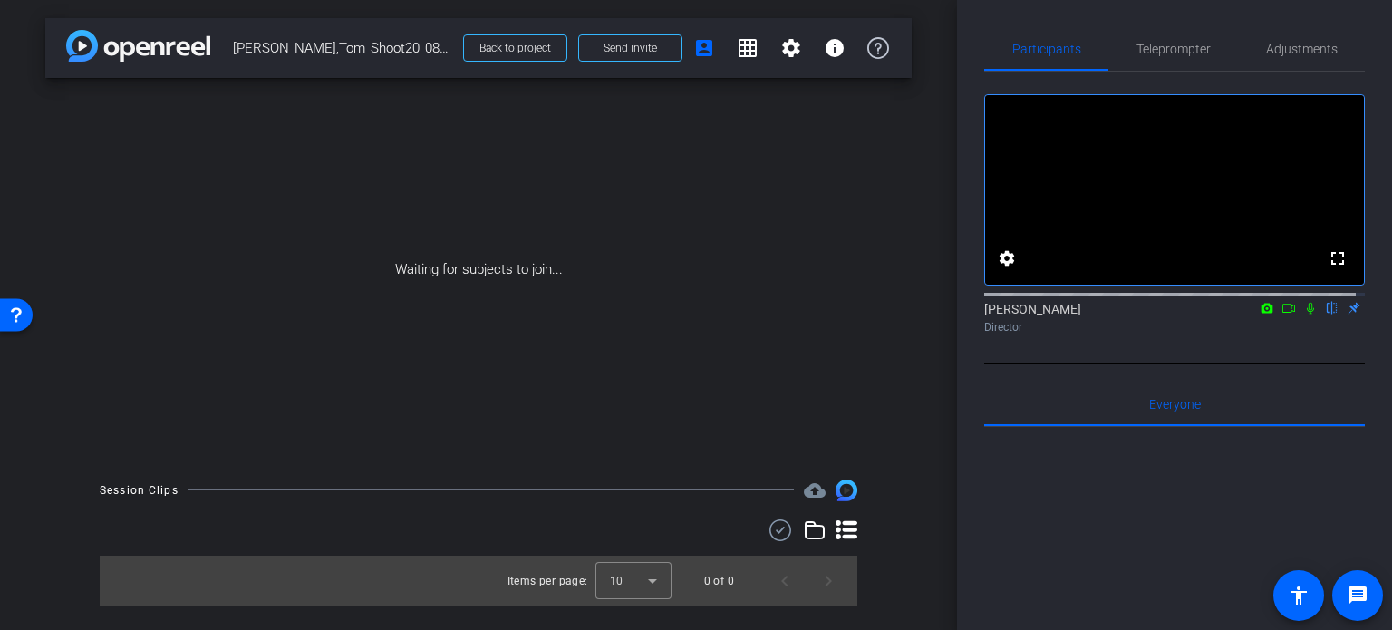
click at [1307, 314] on icon at bounding box center [1310, 309] width 7 height 12
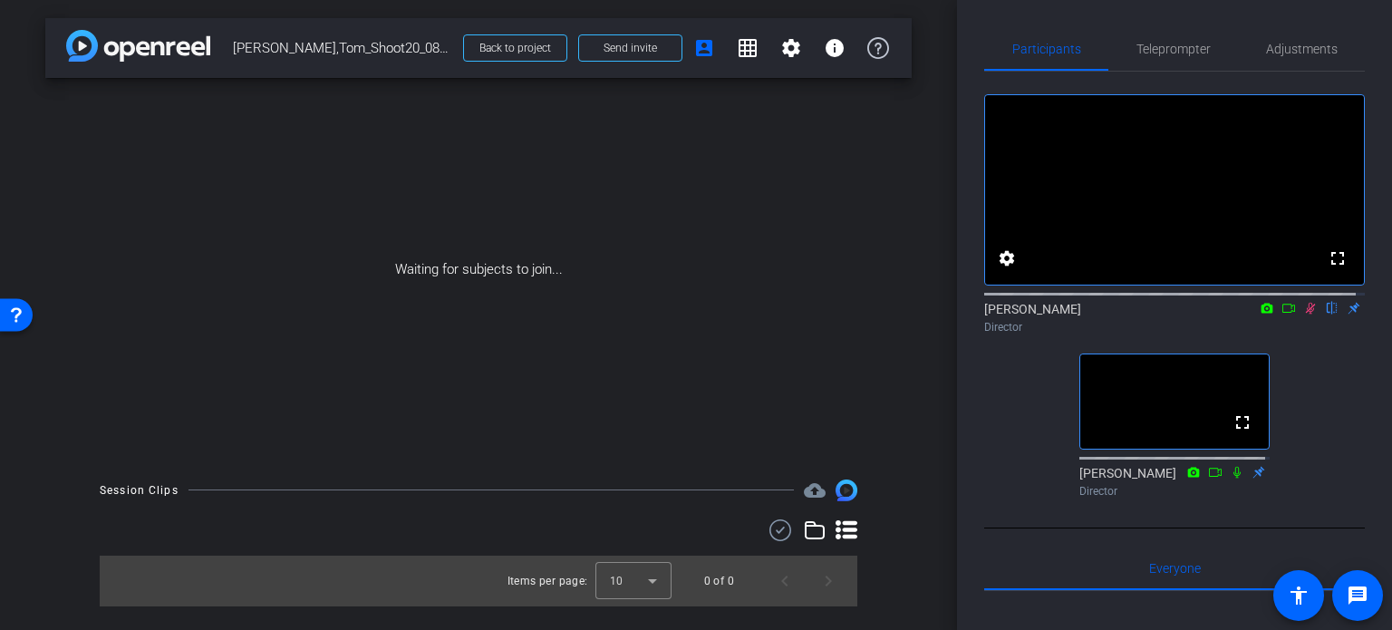
click at [1303, 314] on icon at bounding box center [1310, 308] width 15 height 13
click at [1304, 314] on icon at bounding box center [1310, 308] width 15 height 13
click at [917, 434] on div "arrow_back Wilson,Tom_Shoot20_08122025 Back to project Send invite account_box …" at bounding box center [478, 315] width 957 height 630
click at [905, 402] on div "Waiting for subjects to join..." at bounding box center [478, 269] width 866 height 383
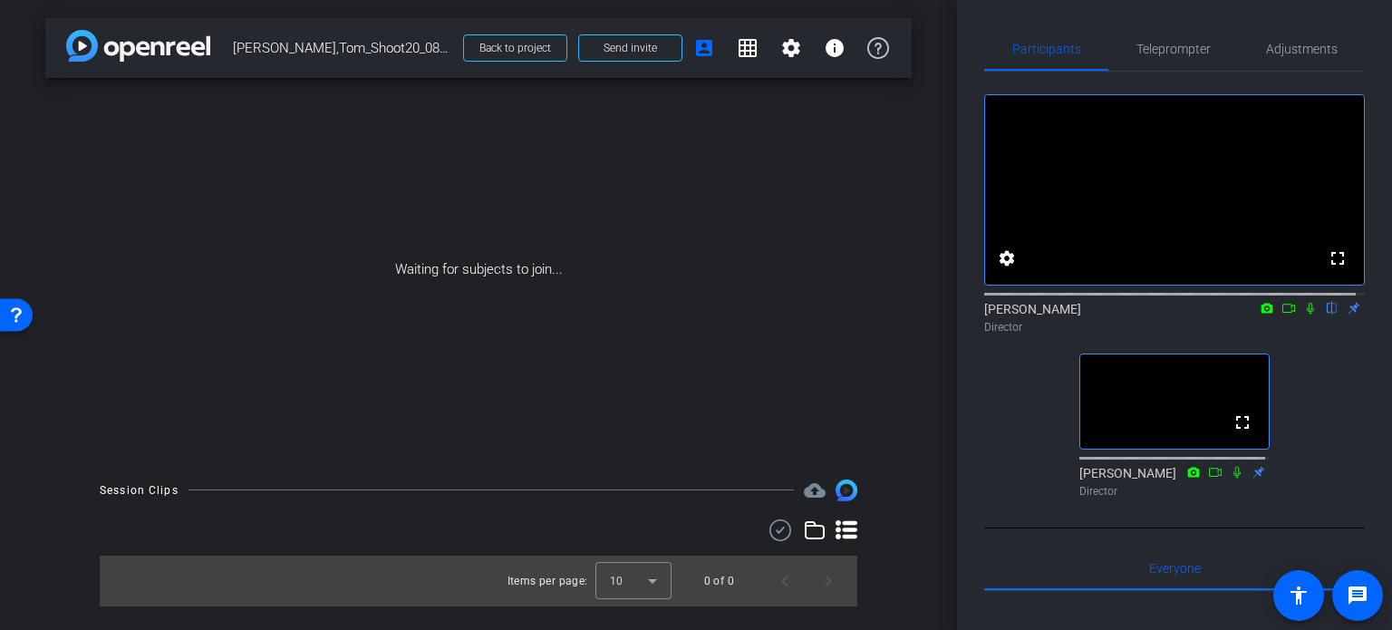
click at [928, 406] on div "arrow_back Wilson,Tom_Shoot20_08122025 Back to project Send invite account_box …" at bounding box center [478, 315] width 957 height 630
click at [917, 394] on div "arrow_back Wilson,Tom_Shoot20_08122025 Back to project Send invite account_box …" at bounding box center [478, 315] width 957 height 630
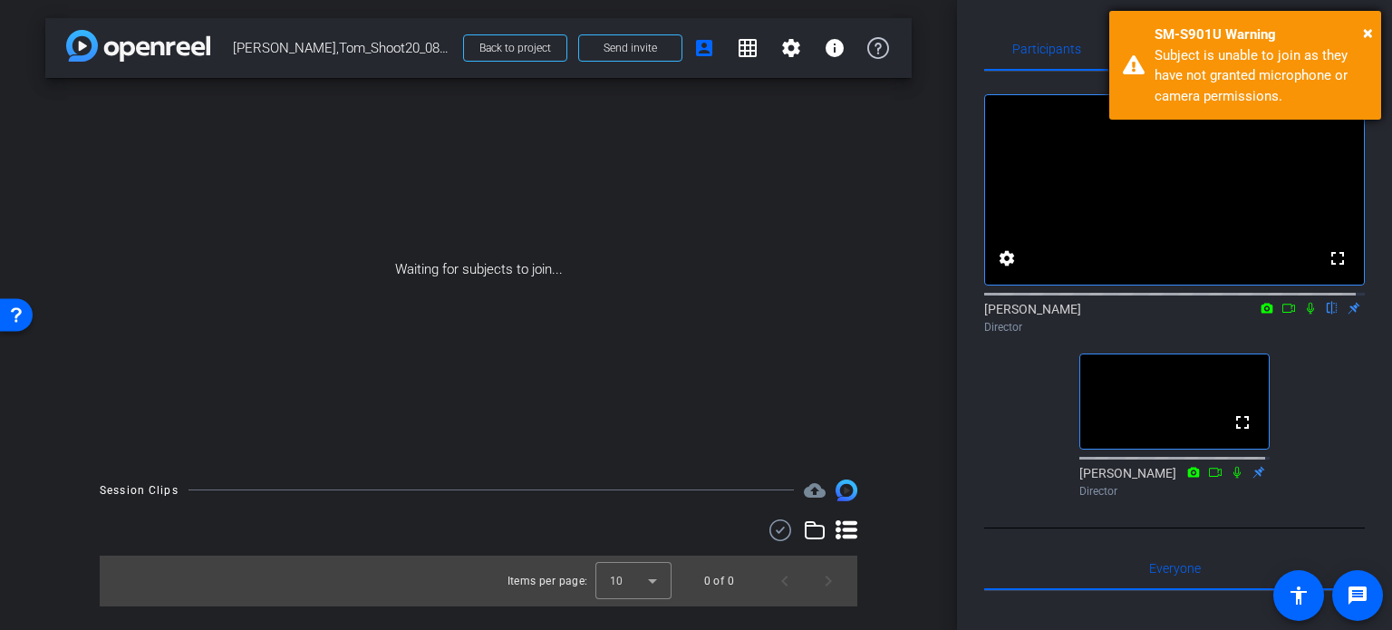
click at [1362, 34] on div "SM-S901U Warning" at bounding box center [1261, 34] width 213 height 21
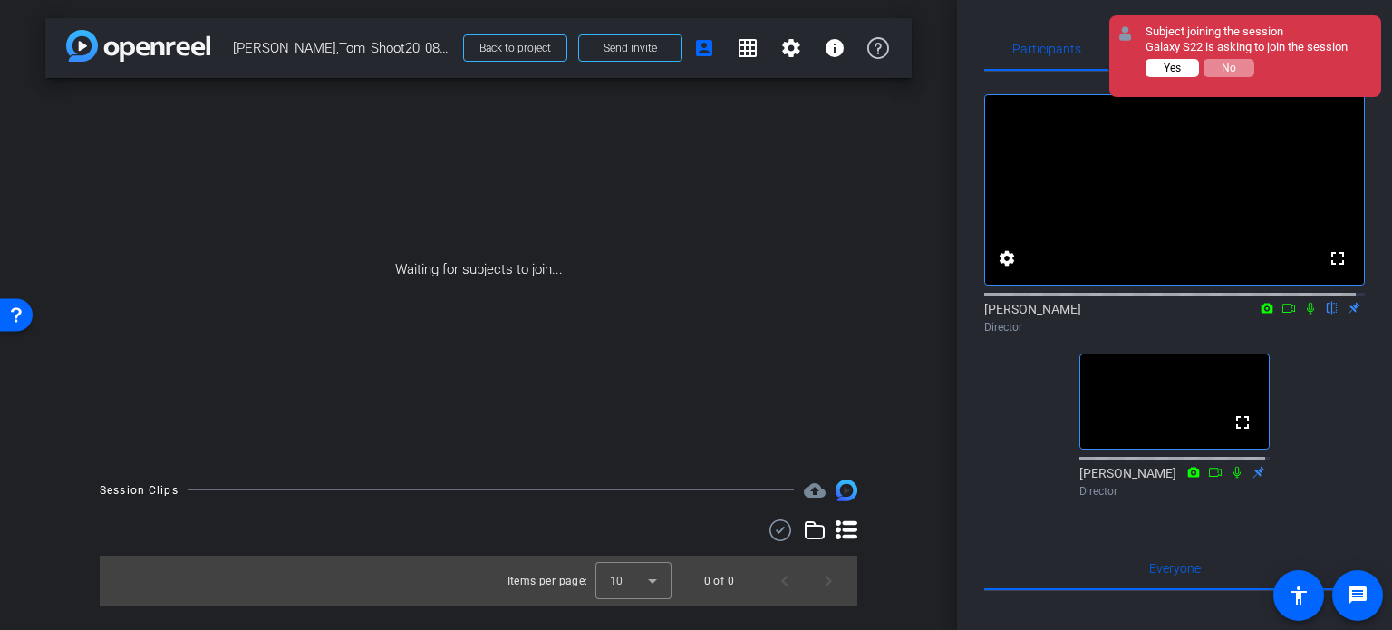
click at [1175, 67] on span "Yes" at bounding box center [1172, 68] width 17 height 13
click at [1182, 70] on button "Yes" at bounding box center [1172, 68] width 53 height 18
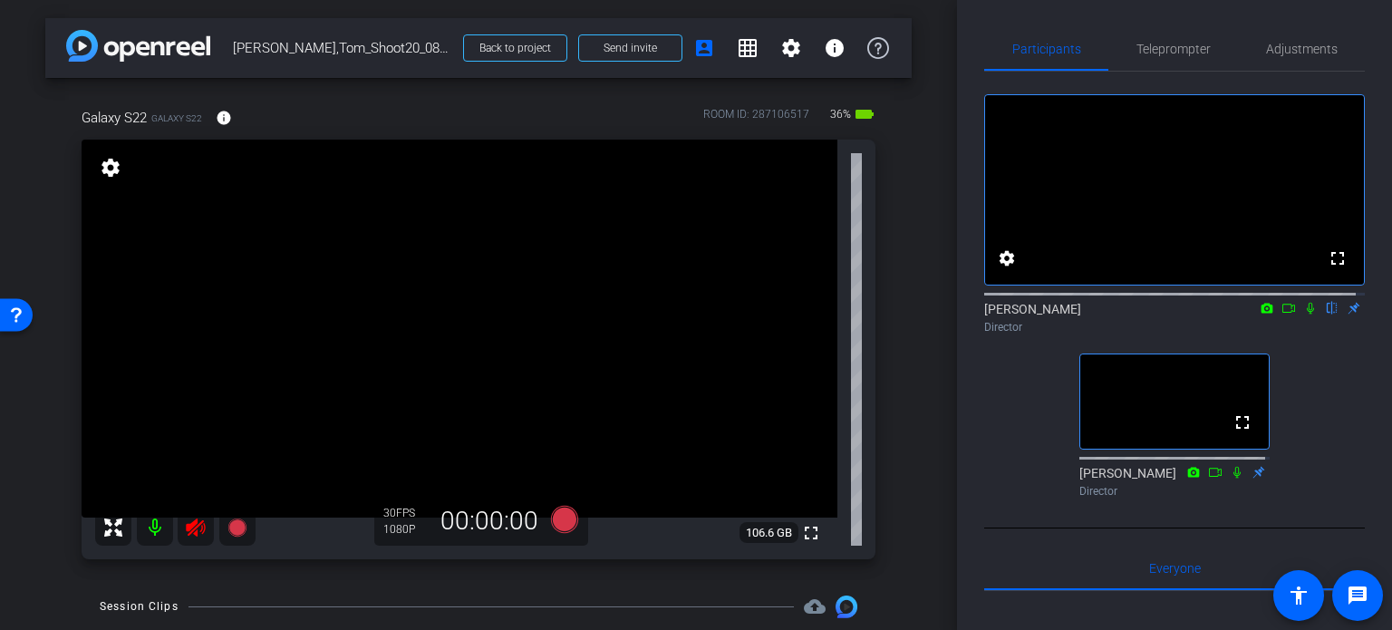
click at [192, 524] on icon at bounding box center [195, 527] width 19 height 18
click at [1284, 46] on span "Adjustments" at bounding box center [1302, 49] width 72 height 13
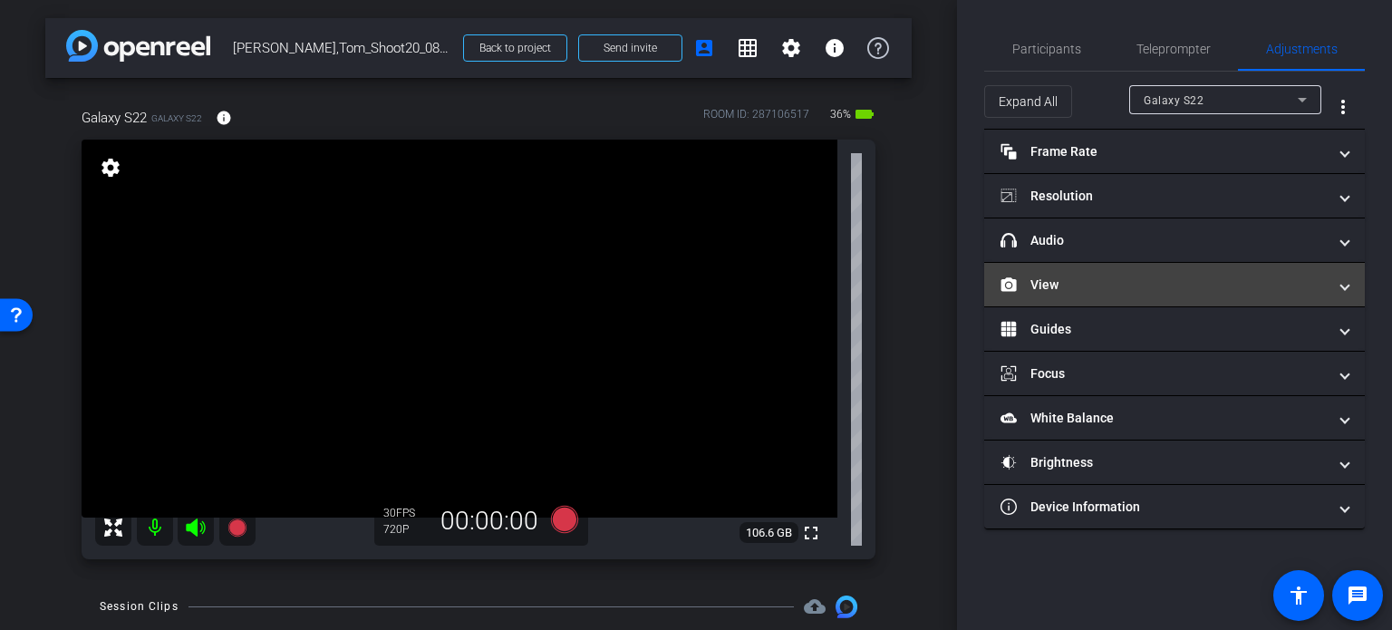
click at [1070, 290] on mat-panel-title "View" at bounding box center [1164, 285] width 326 height 19
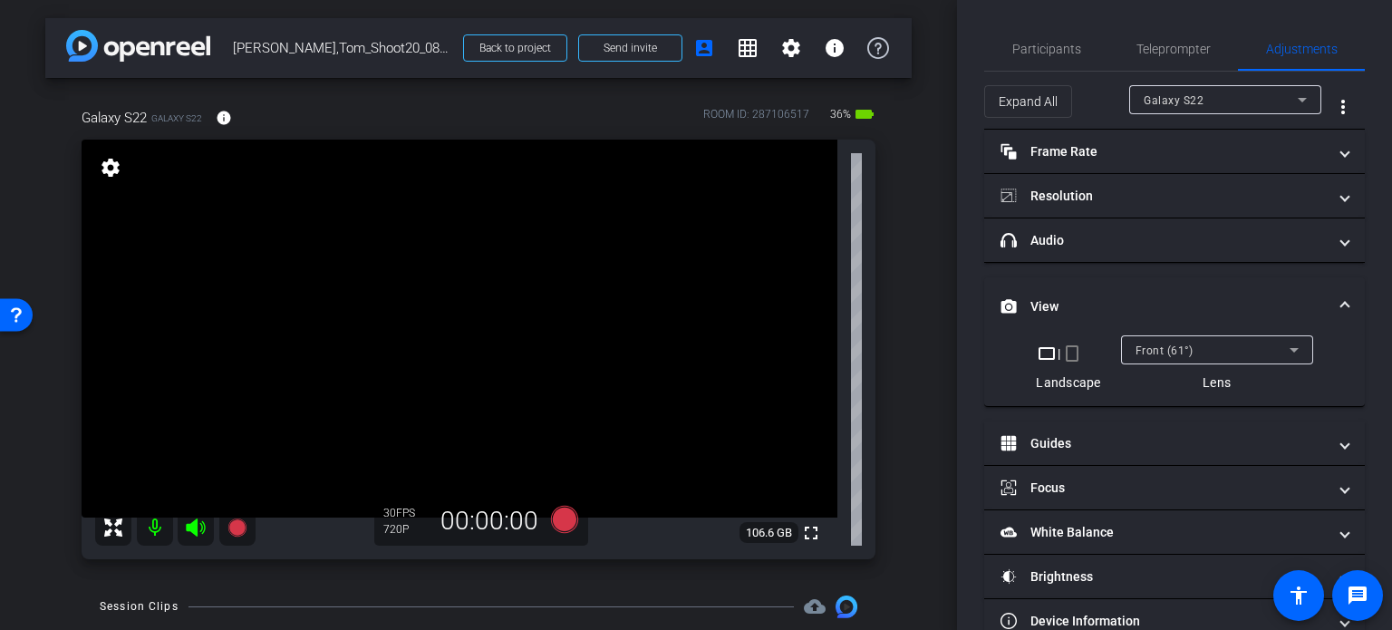
click at [1073, 353] on mat-icon "crop_portrait" at bounding box center [1072, 354] width 22 height 22
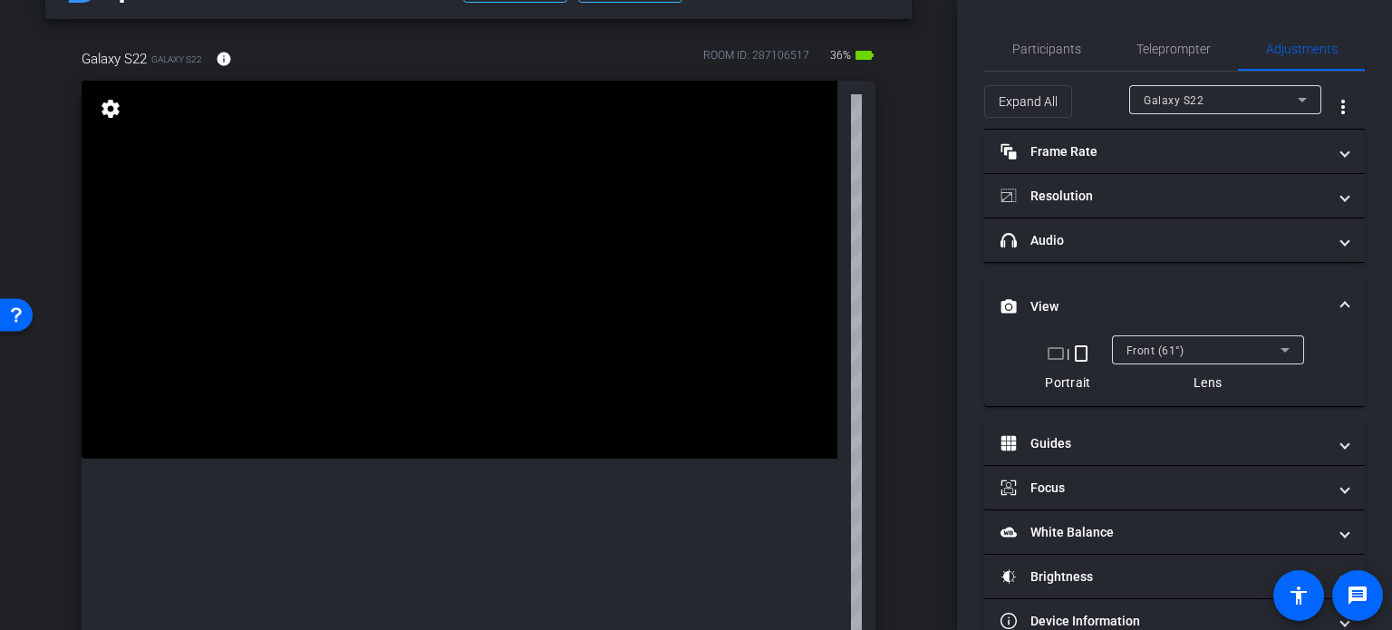
scroll to position [91, 0]
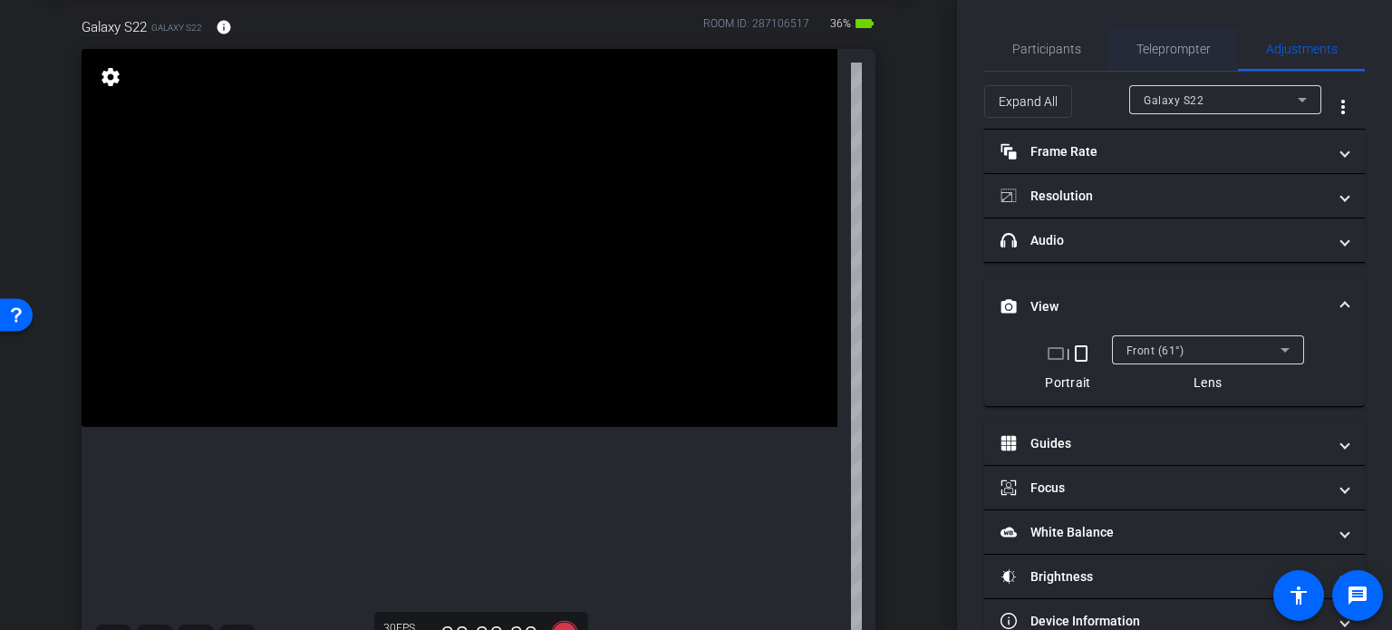
click at [1156, 46] on span "Teleprompter" at bounding box center [1174, 49] width 74 height 13
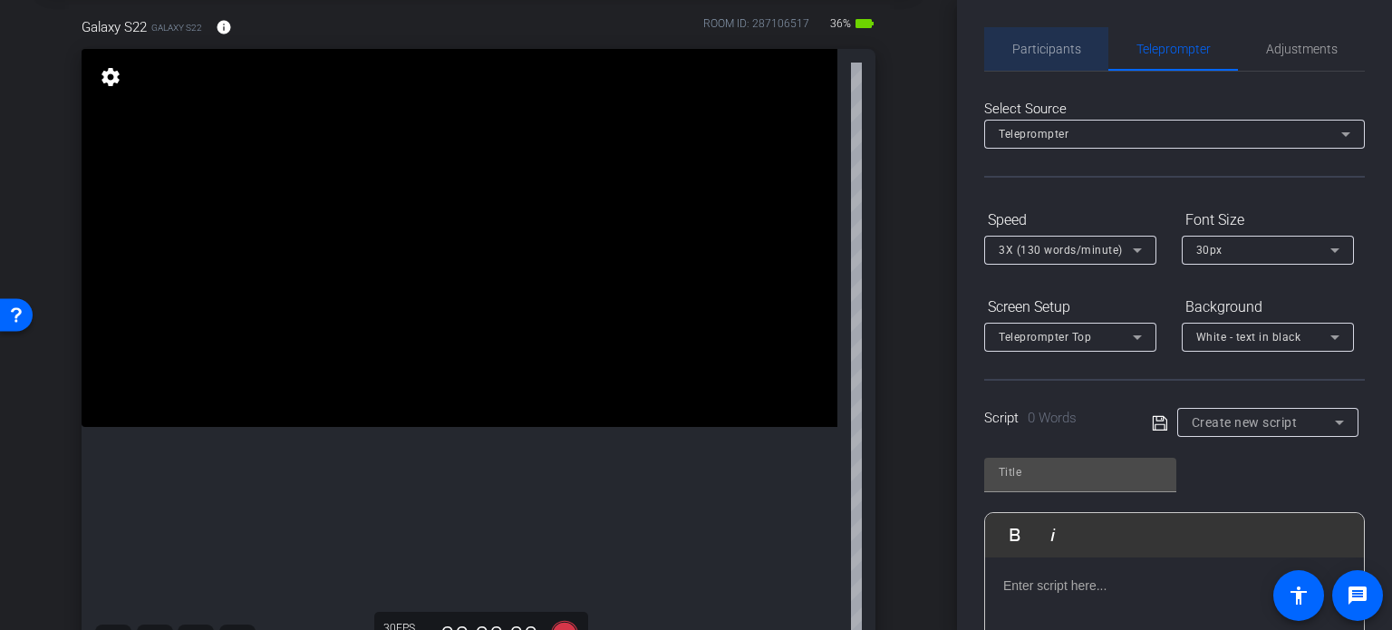
click at [1057, 51] on span "Participants" at bounding box center [1046, 49] width 69 height 13
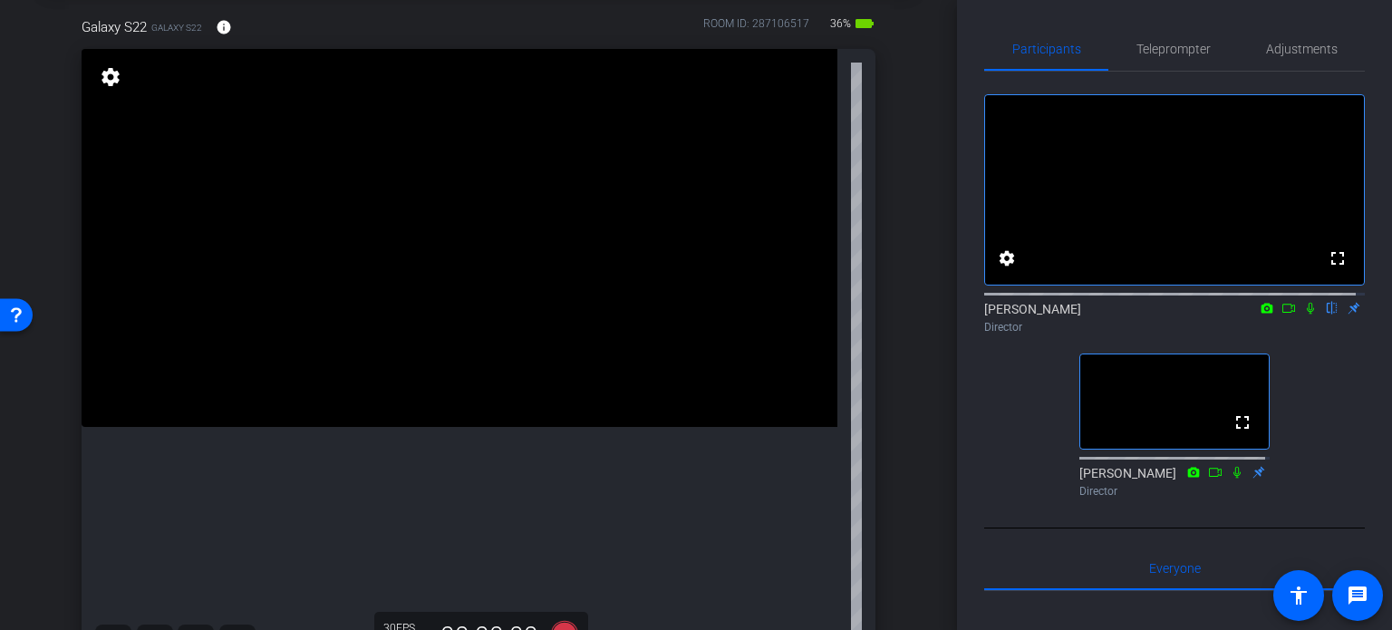
click at [1303, 314] on icon at bounding box center [1310, 308] width 15 height 13
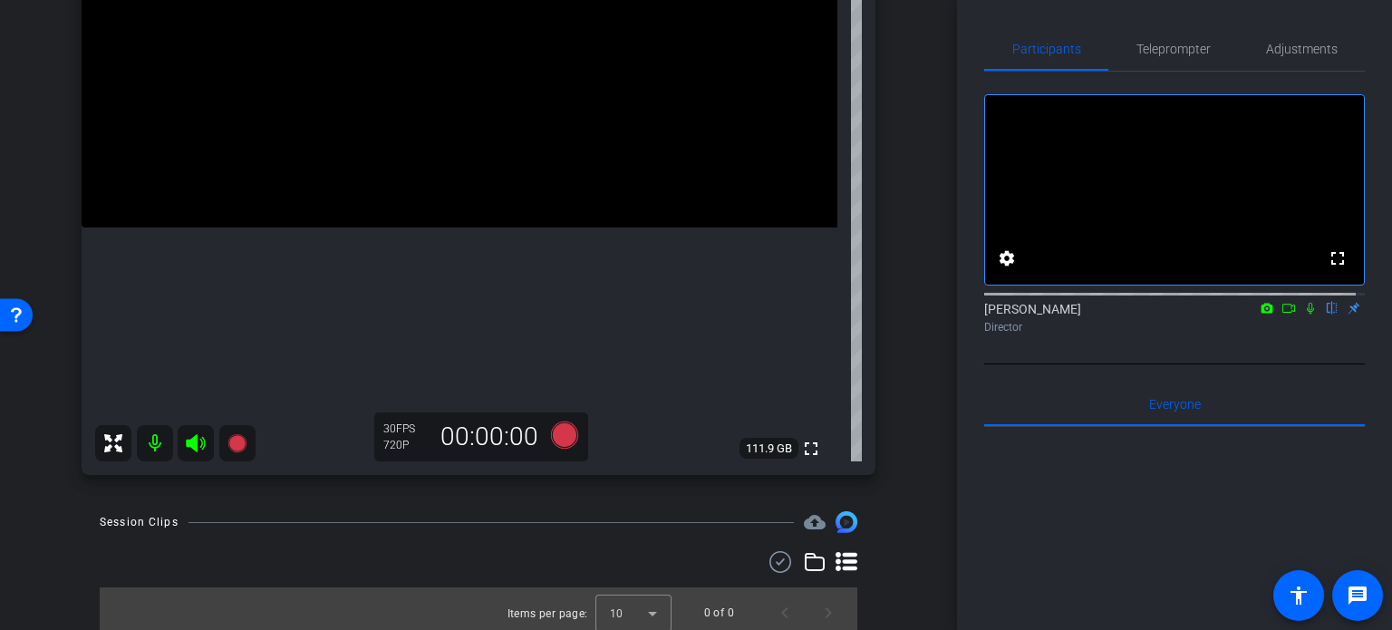
scroll to position [297, 0]
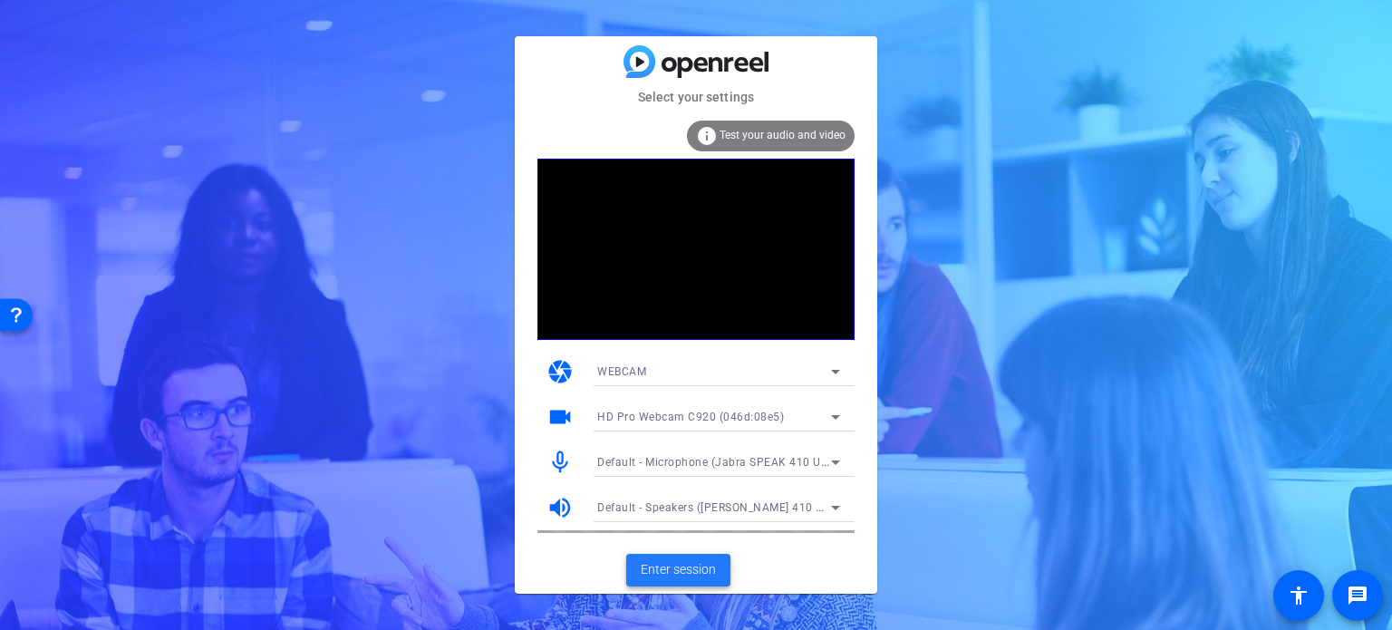
click at [682, 568] on span "Enter session" at bounding box center [678, 569] width 75 height 19
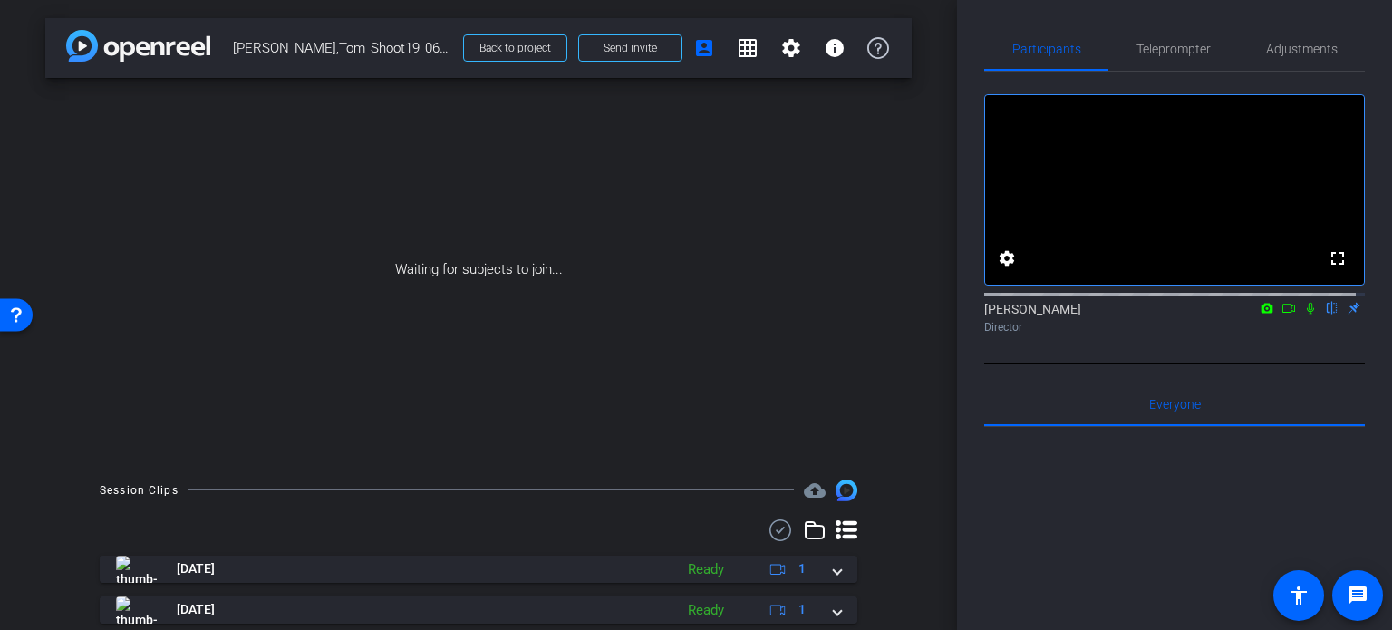
click at [1307, 314] on icon at bounding box center [1310, 308] width 15 height 13
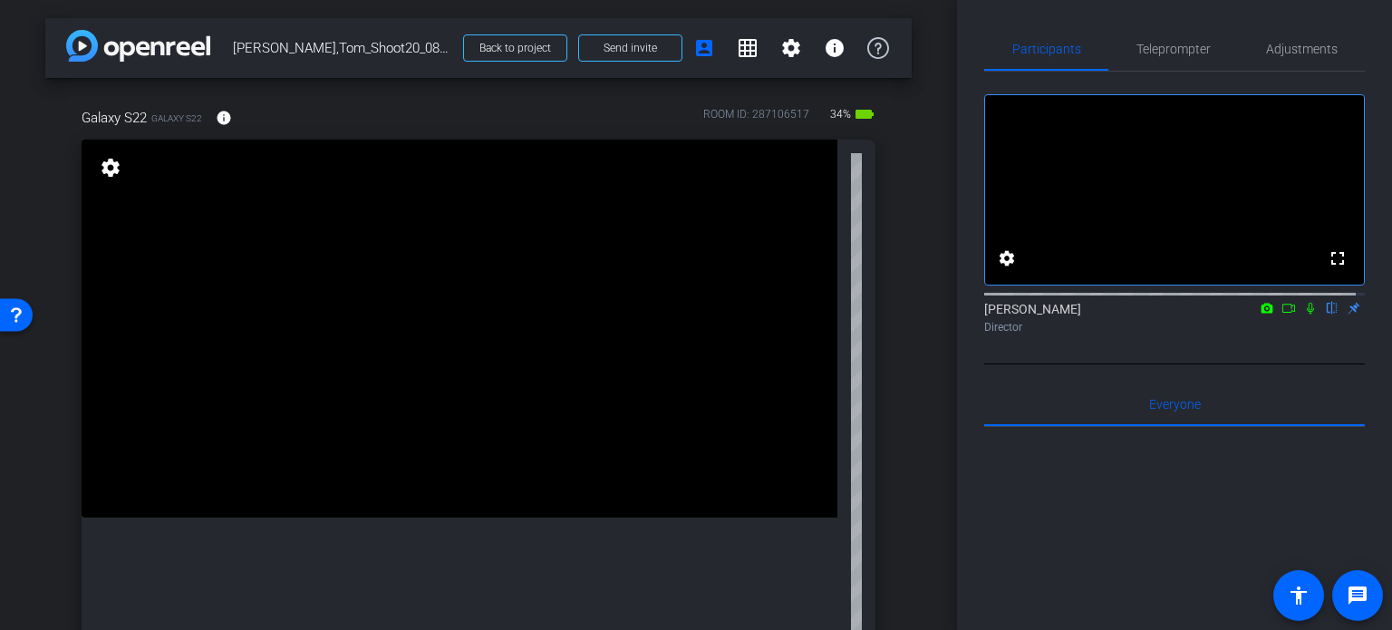
scroll to position [91, 0]
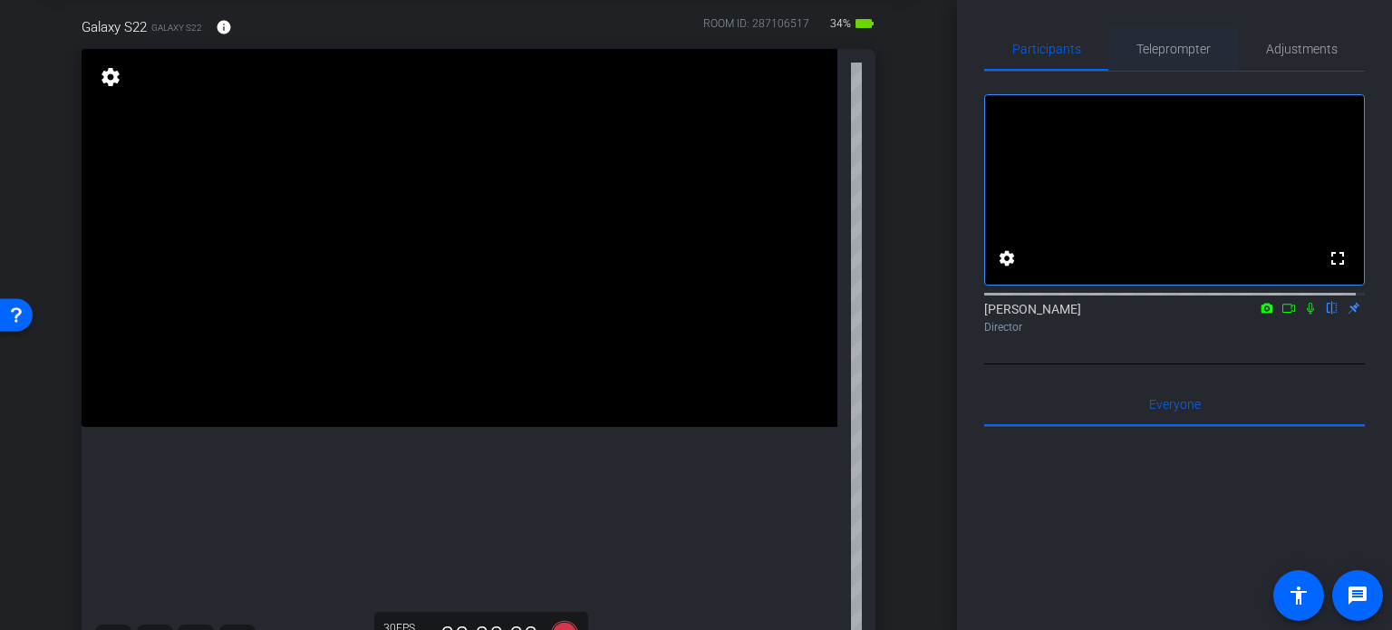
click at [1172, 39] on span "Teleprompter" at bounding box center [1174, 49] width 74 height 44
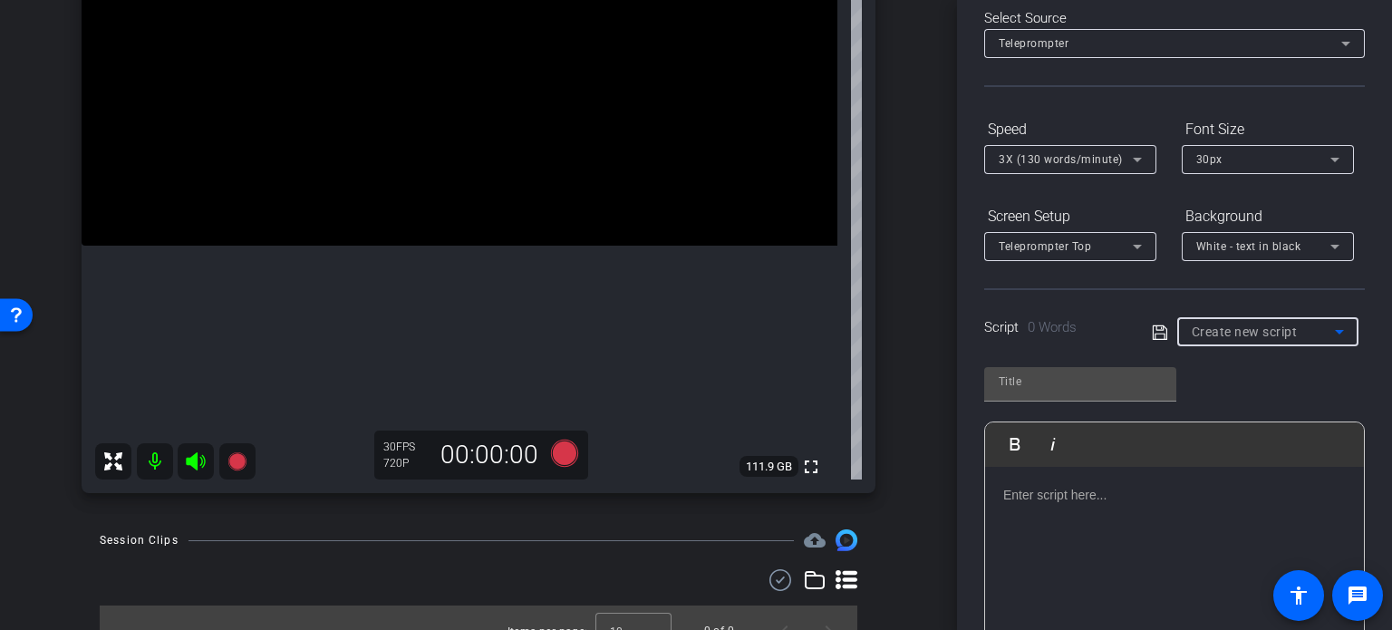
click at [1247, 324] on span "Create new script" at bounding box center [1245, 331] width 106 height 15
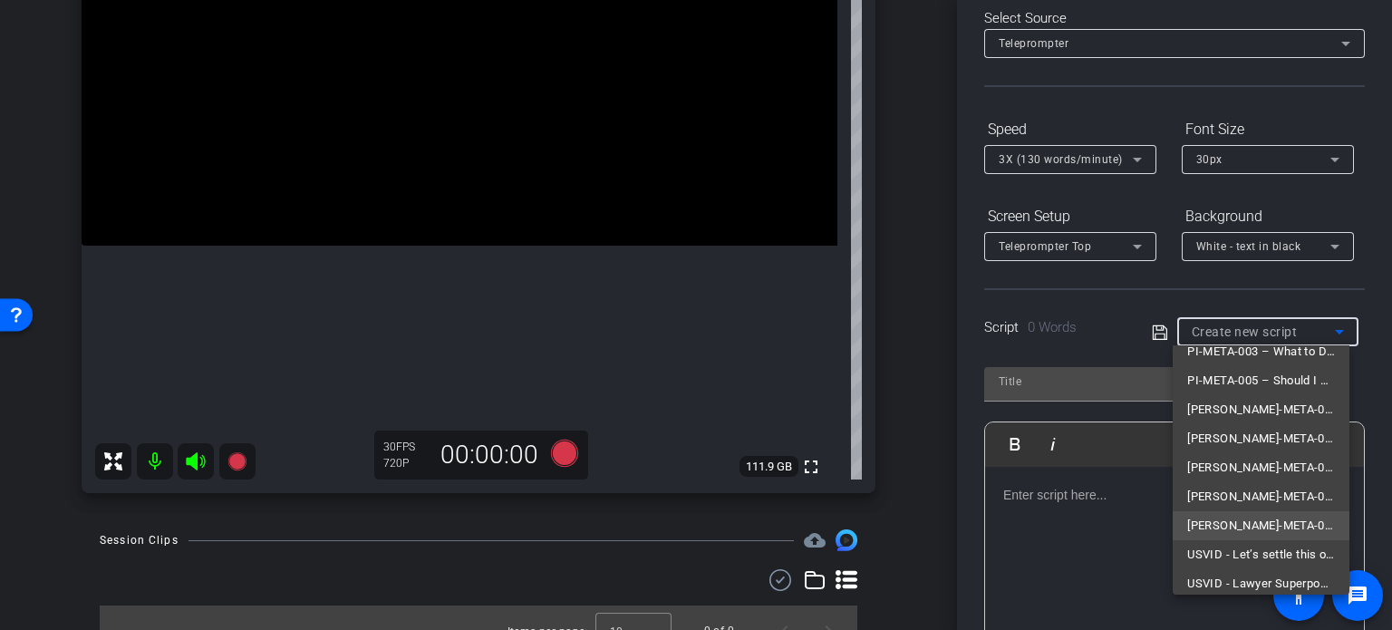
scroll to position [112, 0]
click at [1247, 510] on span "USVID - Let’s settle this once and for all. Personal injury cases are harder. P…" at bounding box center [1261, 516] width 148 height 22
type input "USVID - Let’s settle this once and for all. Personal injury cases are harder. P…"
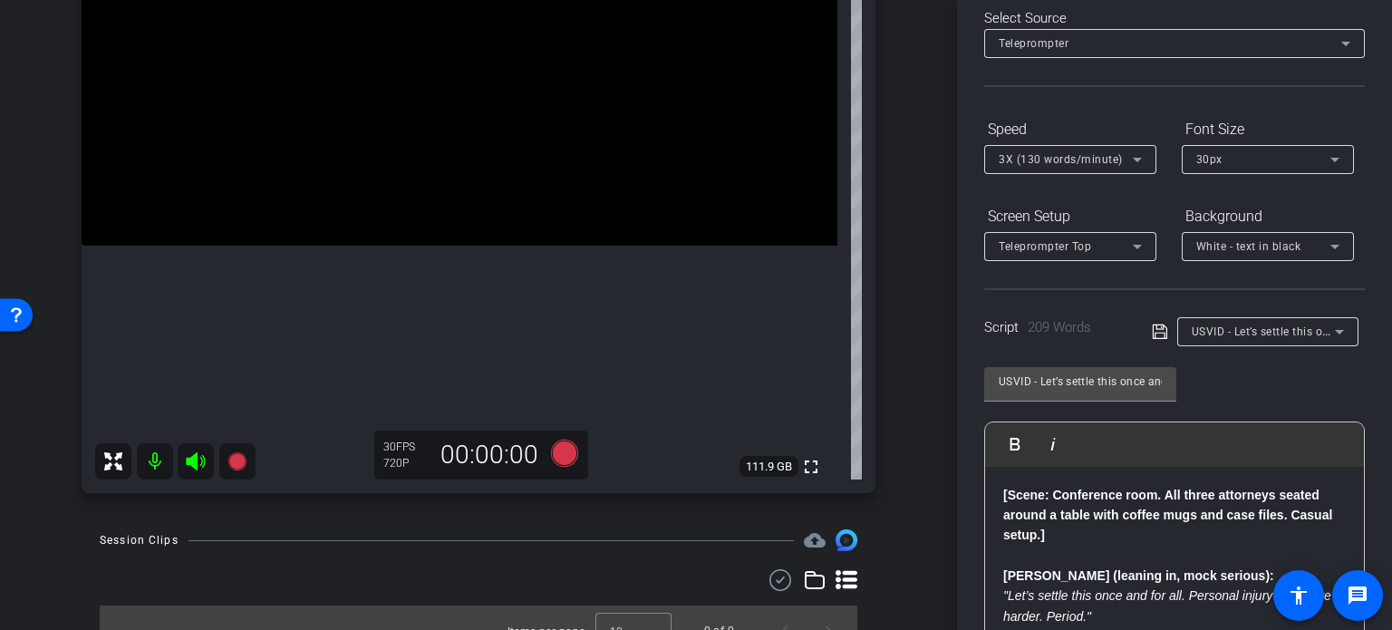
click at [939, 383] on div "arrow_back Wilson,Tom_Shoot20_08122025 Back to project Send invite account_box …" at bounding box center [478, 315] width 957 height 630
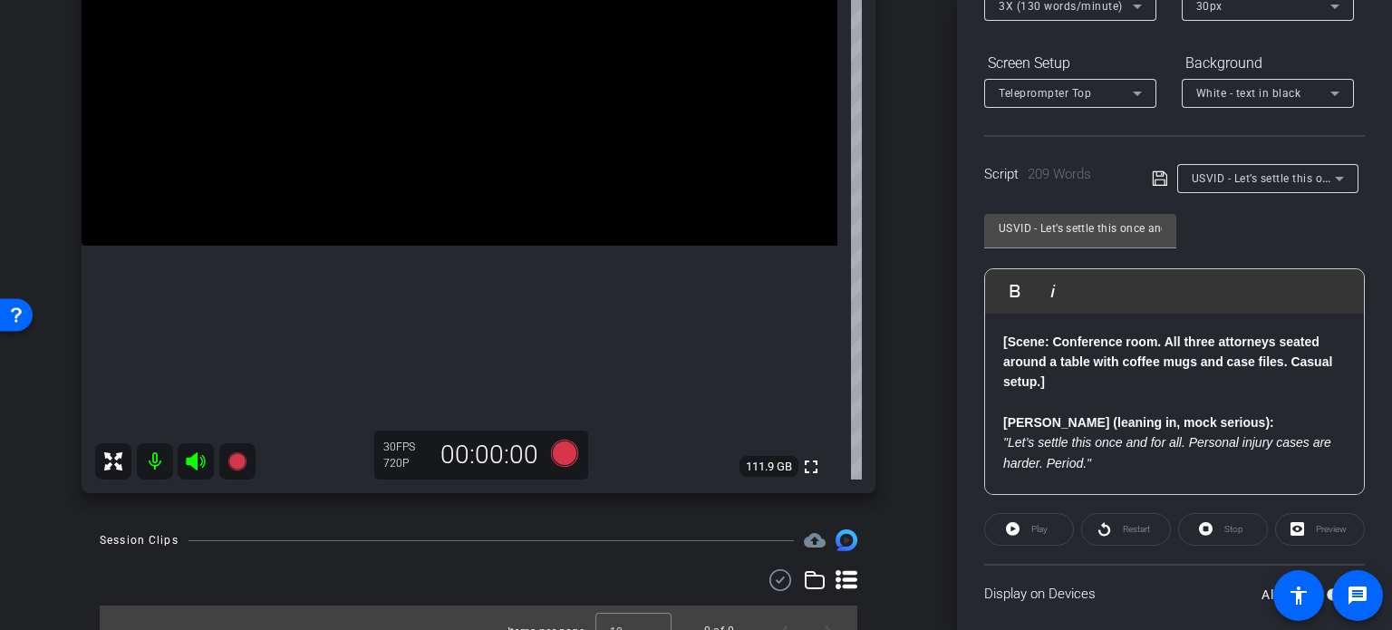
scroll to position [272, 0]
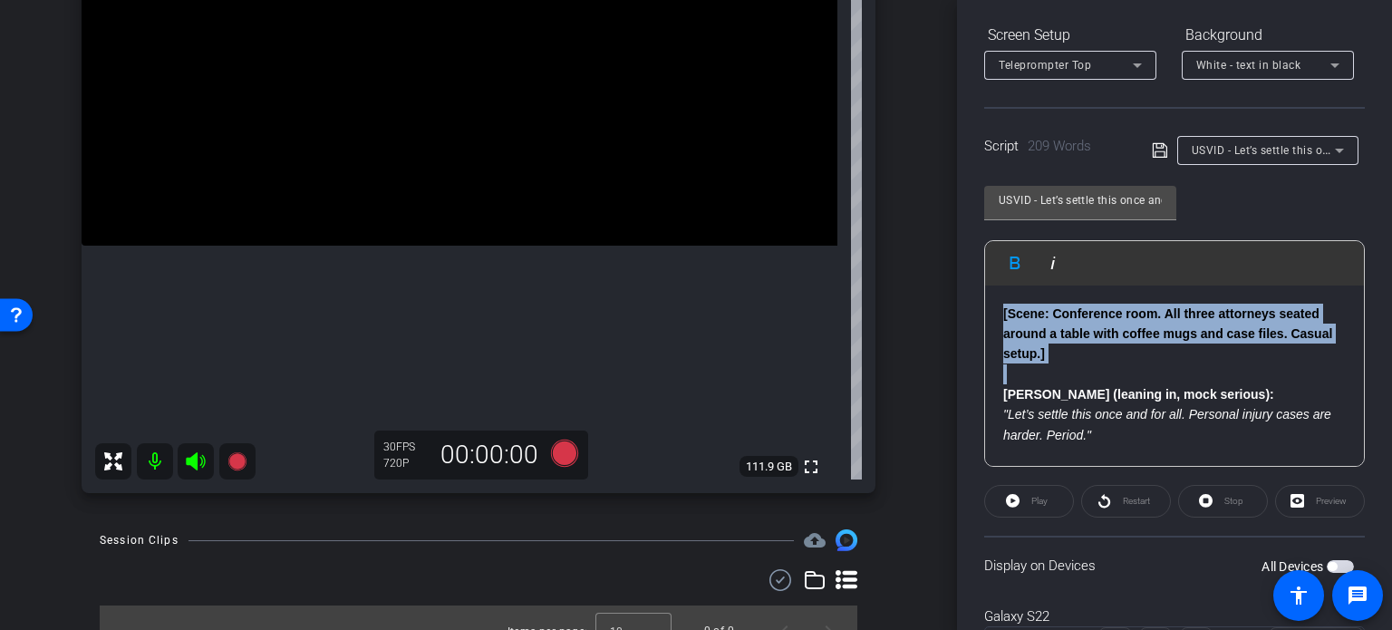
drag, startPoint x: 1000, startPoint y: 395, endPoint x: 979, endPoint y: 309, distance: 88.6
click at [979, 309] on div "Participants Teleprompter Adjustments settings Erika Centeno flip Director Ever…" at bounding box center [1174, 315] width 435 height 630
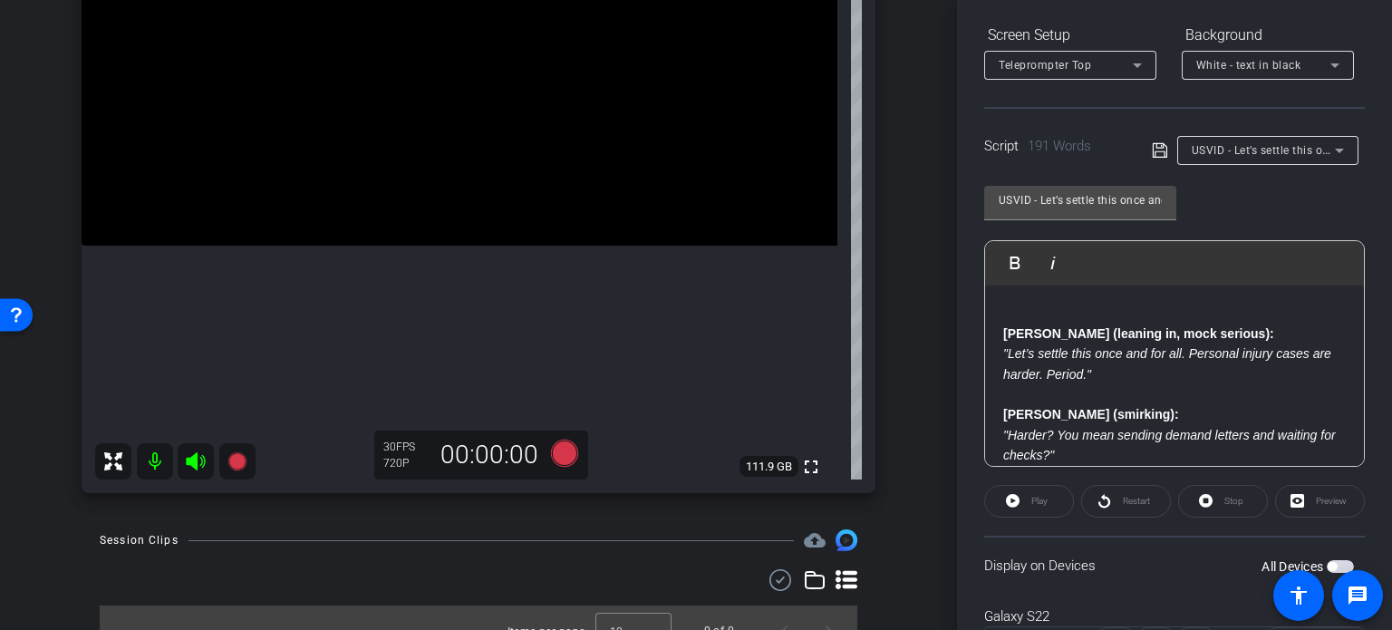
click at [1004, 335] on strong "Joe (leaning in, mock serious):" at bounding box center [1138, 333] width 271 height 15
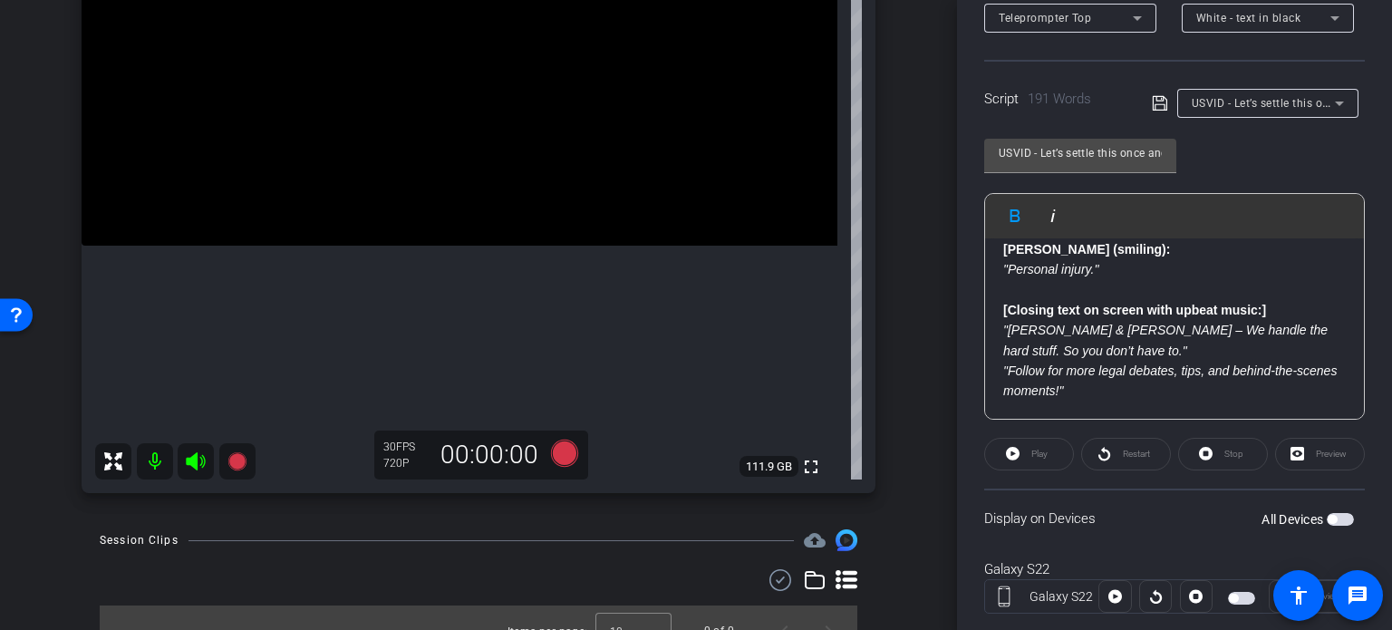
scroll to position [359, 0]
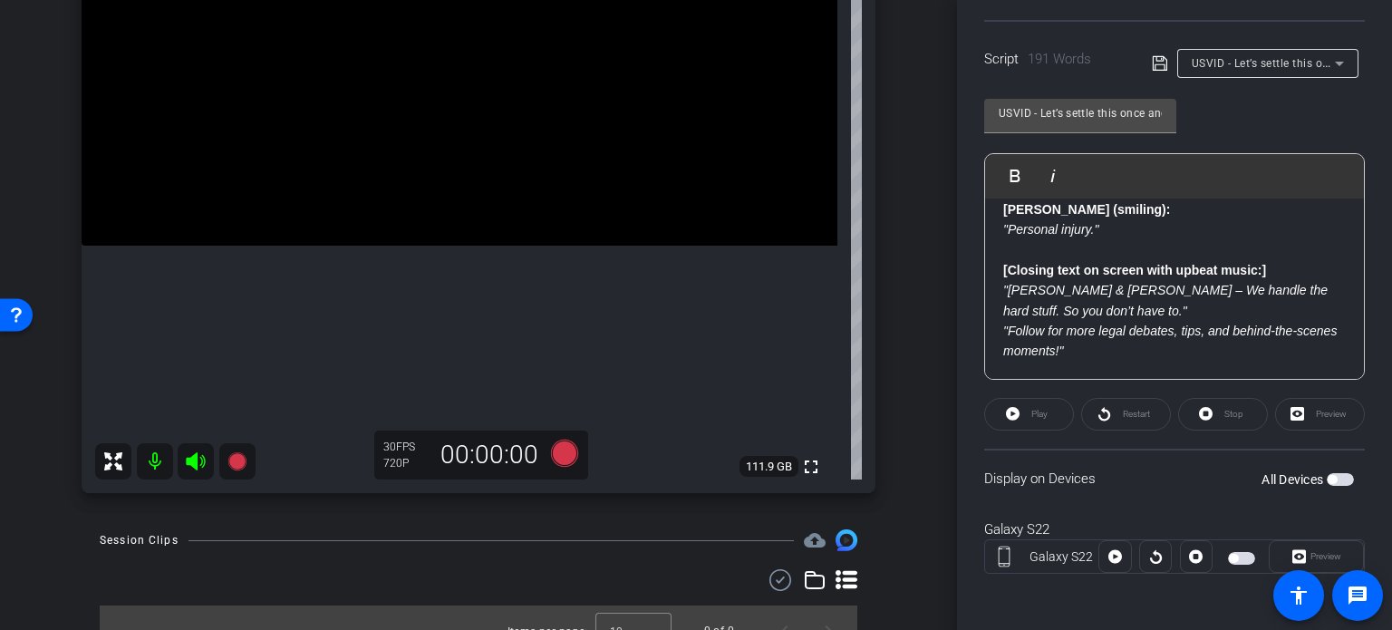
click at [914, 447] on div "arrow_back Wilson,Tom_Shoot20_08122025 Back to project Send invite account_box …" at bounding box center [478, 315] width 957 height 630
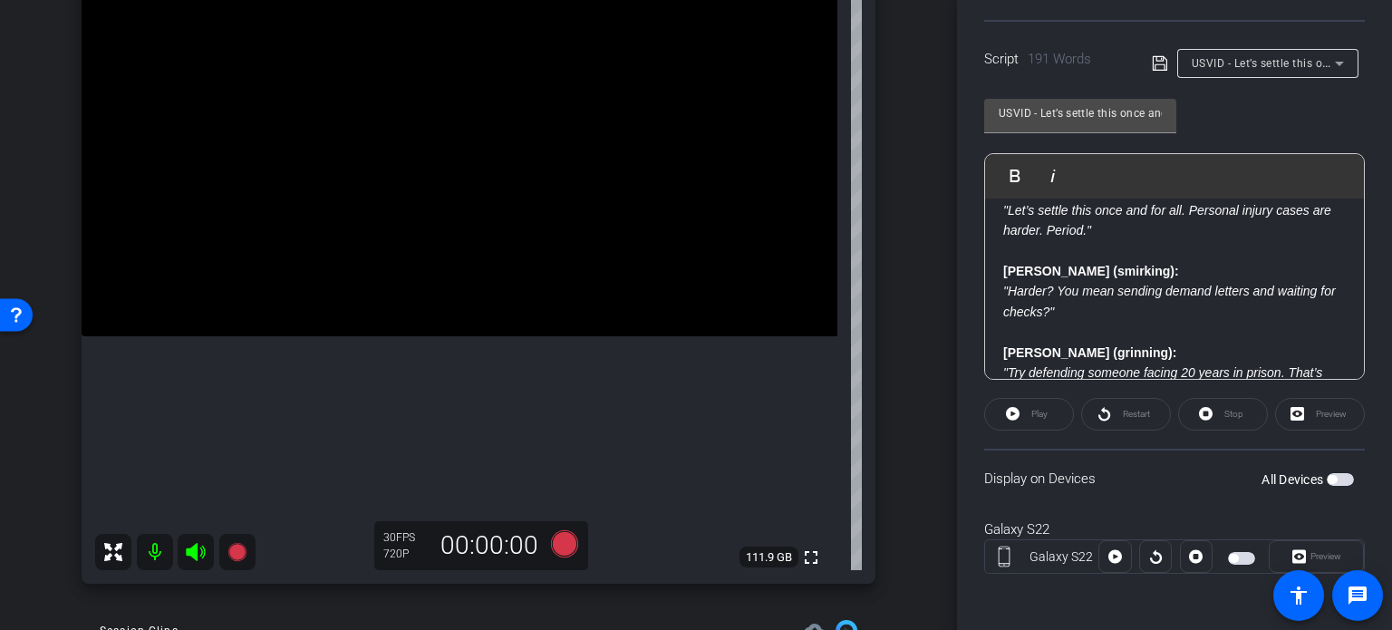
scroll to position [0, 0]
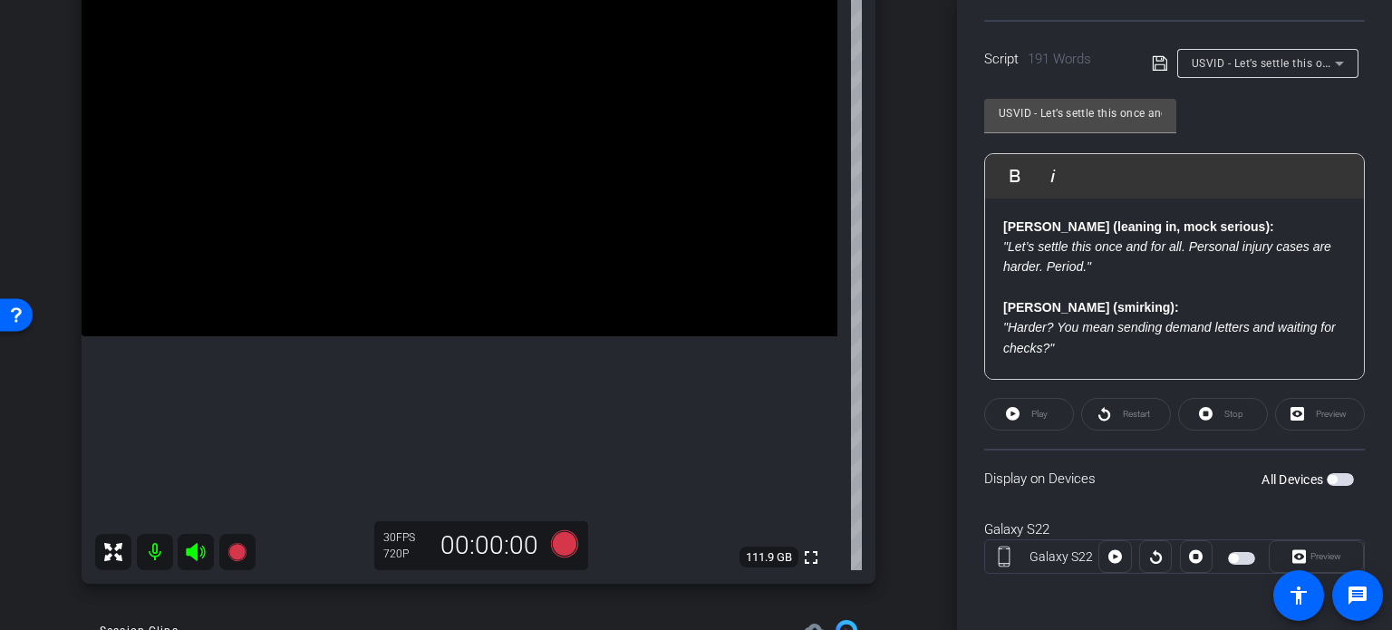
click at [1253, 117] on div "USVID - Let’s settle this once and for all. Personal injury cases are harder. P…" at bounding box center [1174, 232] width 381 height 295
click at [1233, 78] on div at bounding box center [1267, 88] width 181 height 20
click at [1240, 64] on span "USVID - Let’s settle this once and for all. Personal injury cases are harder. P…" at bounding box center [1406, 62] width 429 height 15
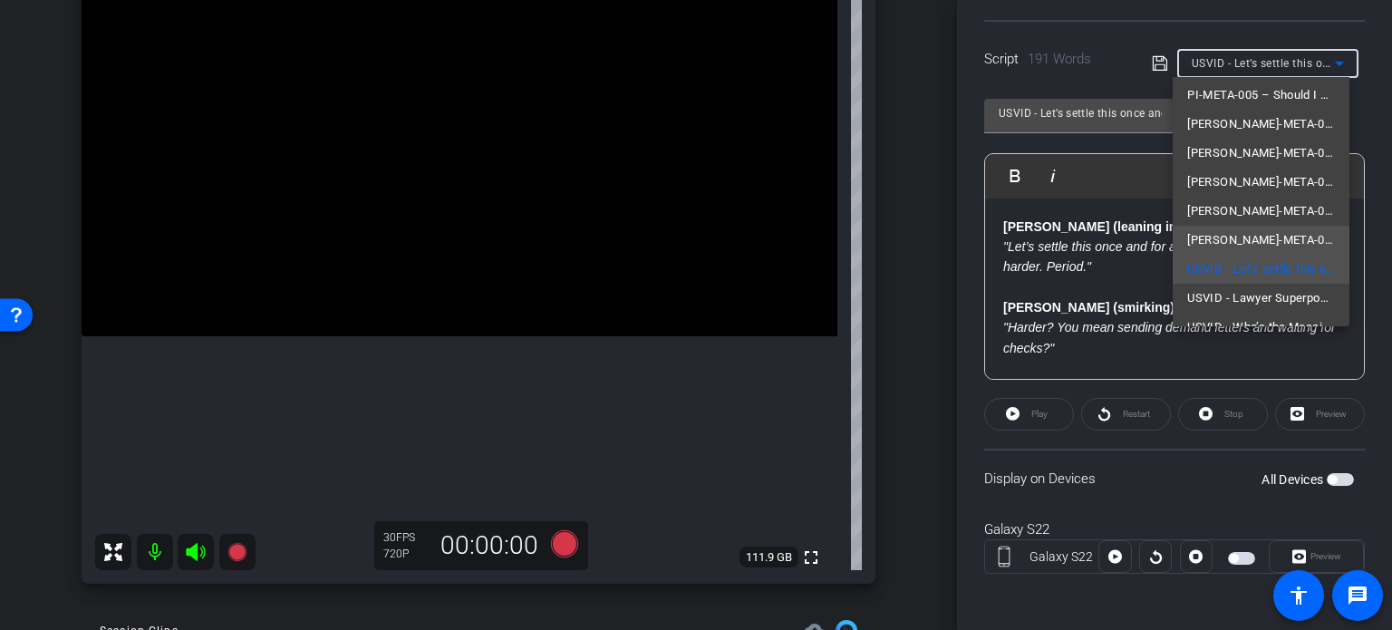
scroll to position [112, 0]
click at [1143, 278] on div at bounding box center [696, 315] width 1392 height 630
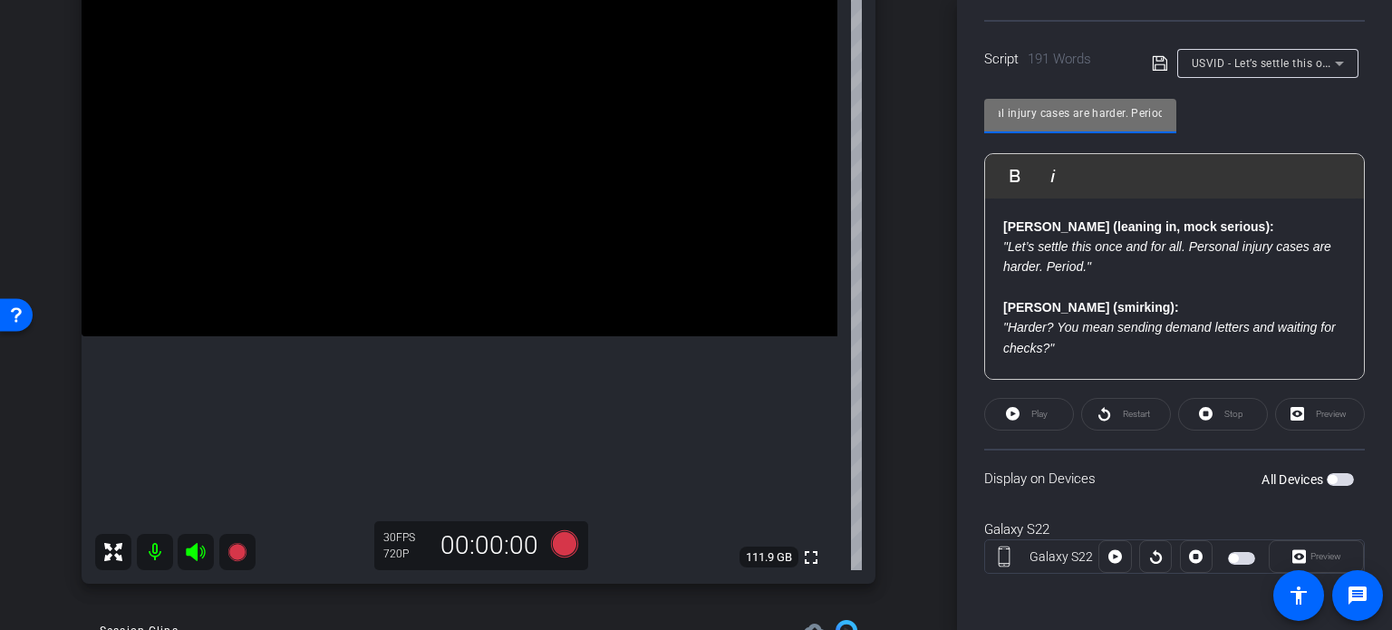
scroll to position [0, 254]
drag, startPoint x: 1106, startPoint y: 111, endPoint x: 1214, endPoint y: 103, distance: 109.1
click at [1214, 103] on div "USVID - Let’s settle this once and for all. Personal injury cases are harder. P…" at bounding box center [1174, 232] width 381 height 295
click at [1117, 109] on input "USVID - Let’s settle this once and for all. Personal injury cases are harder. P…" at bounding box center [1080, 113] width 163 height 22
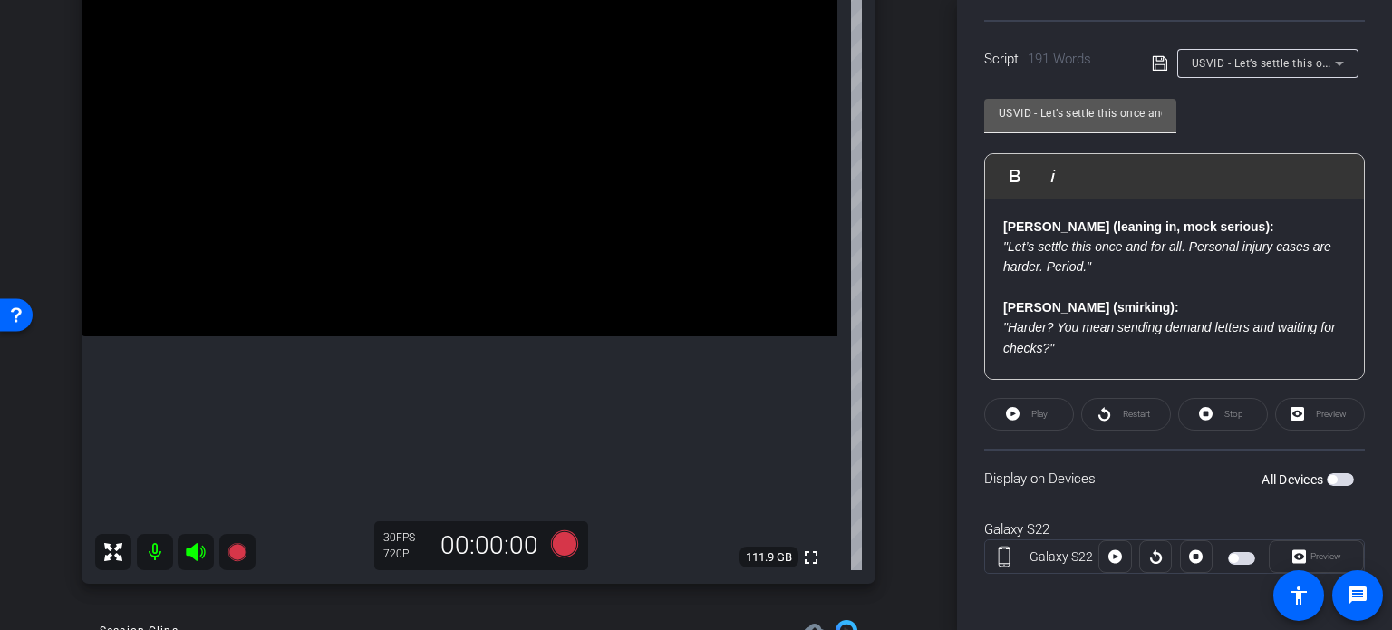
drag, startPoint x: 1067, startPoint y: 126, endPoint x: 1050, endPoint y: 129, distance: 16.5
click at [1050, 129] on div "USVID - Let’s settle this once and for all. Personal injury cases are harder. P…" at bounding box center [1080, 116] width 192 height 34
drag, startPoint x: 1054, startPoint y: 117, endPoint x: 923, endPoint y: 133, distance: 132.4
click at [923, 133] on div "arrow_back Wilson,Tom_Shoot20_08122025 Back to project Send invite account_box …" at bounding box center [696, 315] width 1392 height 630
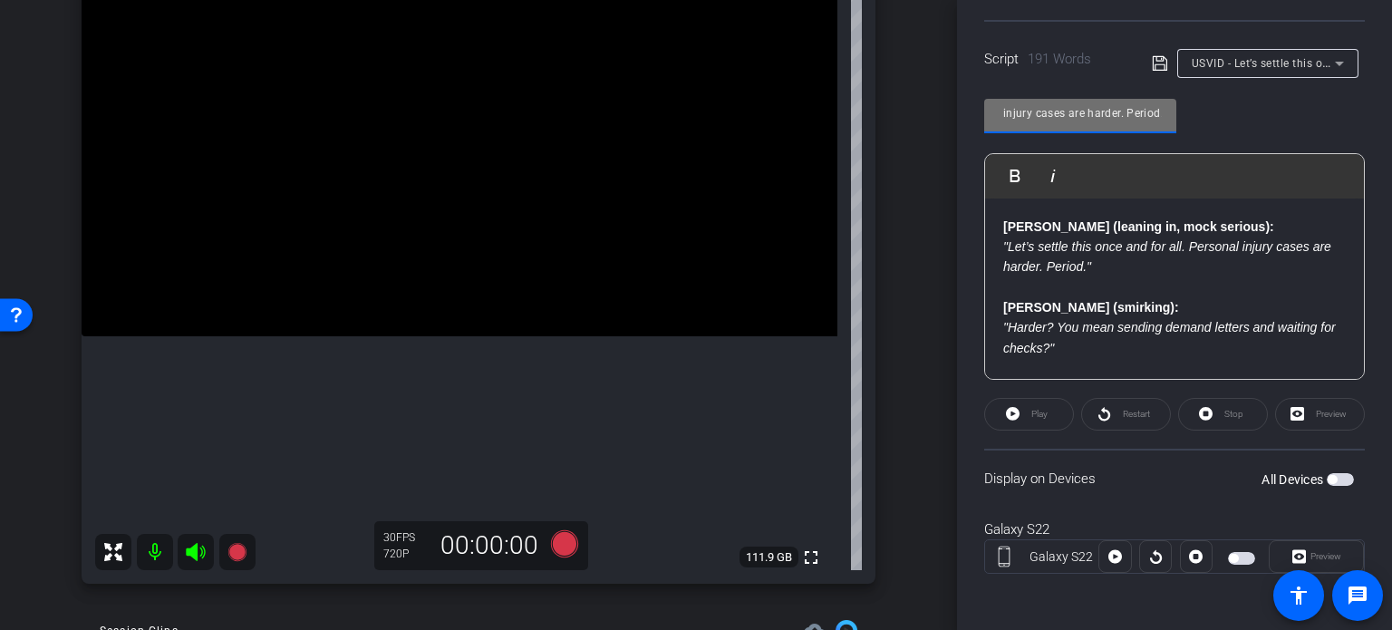
click at [1015, 114] on input "USVID - Let’s settle this once and for all. Personal injury cases are harder. P…" at bounding box center [1080, 113] width 163 height 22
click at [1047, 110] on input "USVID - Let’s settle this once and for all. Personal injury cases are harder. P…" at bounding box center [1080, 113] width 163 height 22
click at [1107, 118] on input "USVID - Let’s settle this once and for all. Personal injury cases are harder. P…" at bounding box center [1080, 113] width 163 height 22
click at [1171, 289] on p at bounding box center [1174, 287] width 343 height 20
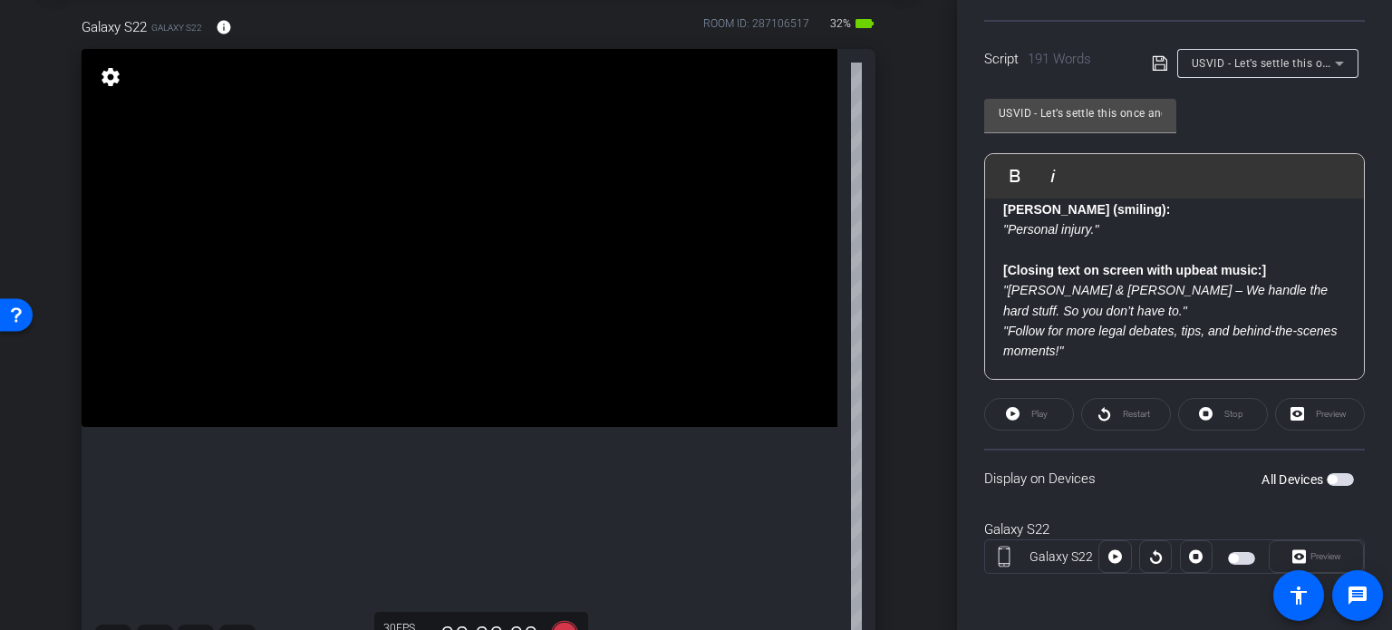
scroll to position [181, 0]
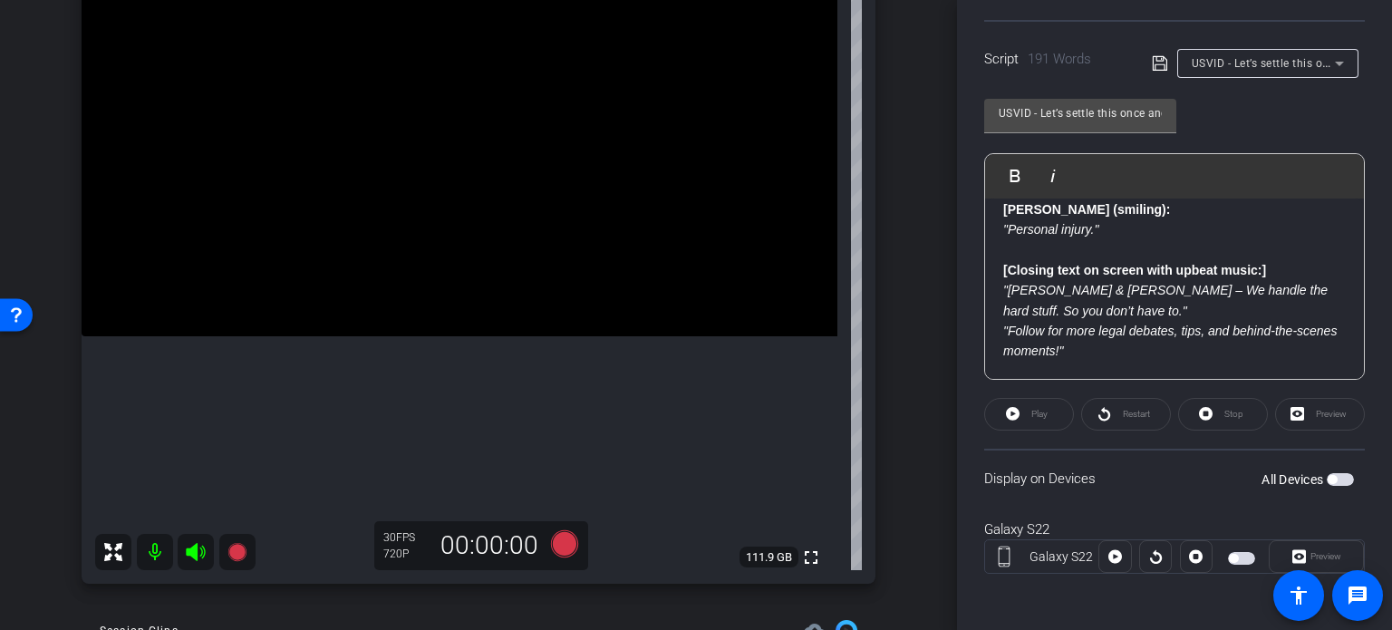
click at [1331, 479] on span "button" at bounding box center [1340, 479] width 27 height 13
click at [1335, 482] on span "button" at bounding box center [1340, 479] width 27 height 13
click at [1330, 478] on span "button" at bounding box center [1340, 479] width 27 height 13
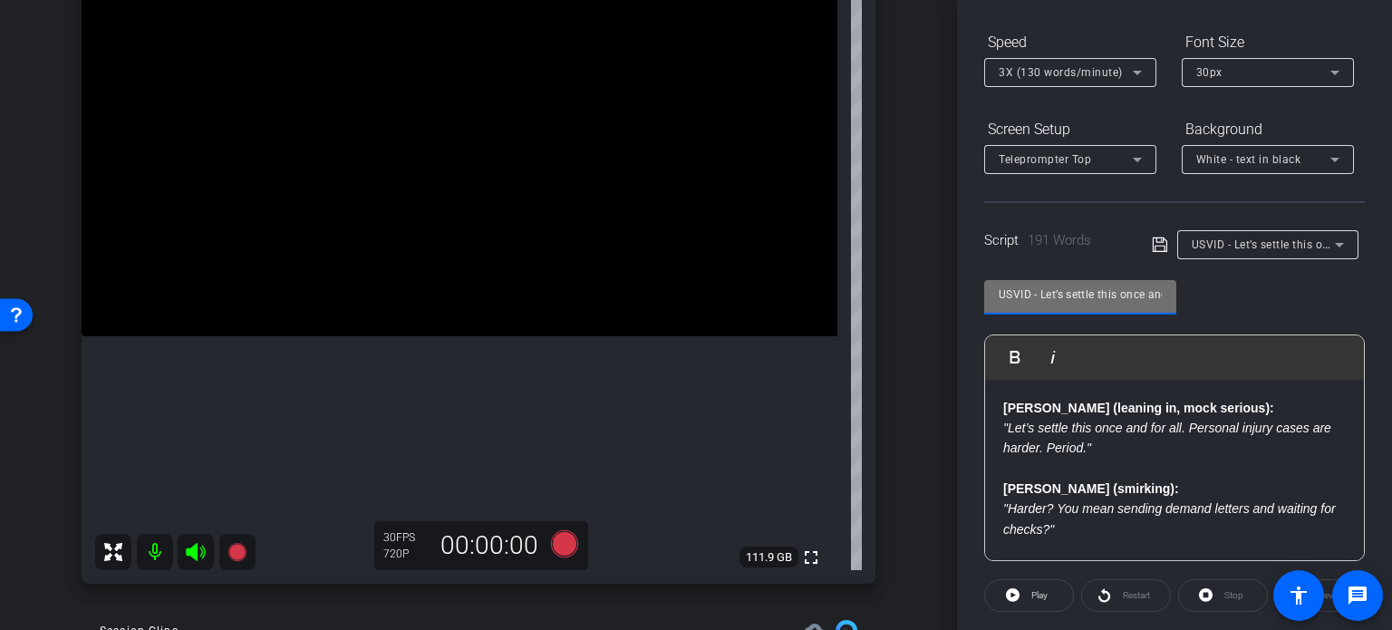
scroll to position [0, 254]
drag, startPoint x: 1001, startPoint y: 292, endPoint x: 1366, endPoint y: 249, distance: 367.7
click at [1366, 249] on div "Participants Teleprompter Adjustments settings Erika Centeno flip Director Ever…" at bounding box center [1174, 315] width 435 height 630
click at [930, 436] on div "arrow_back Wilson,Tom_Shoot20_08122025 Back to project Send invite account_box …" at bounding box center [478, 134] width 957 height 630
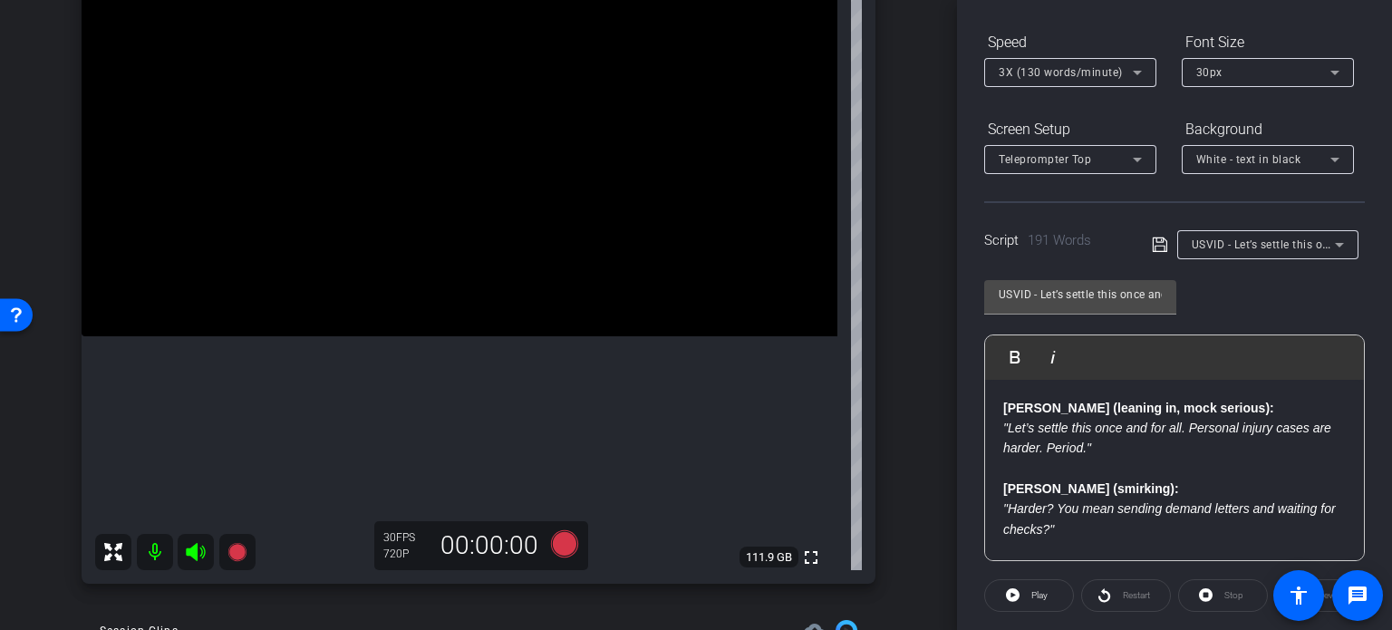
scroll to position [272, 0]
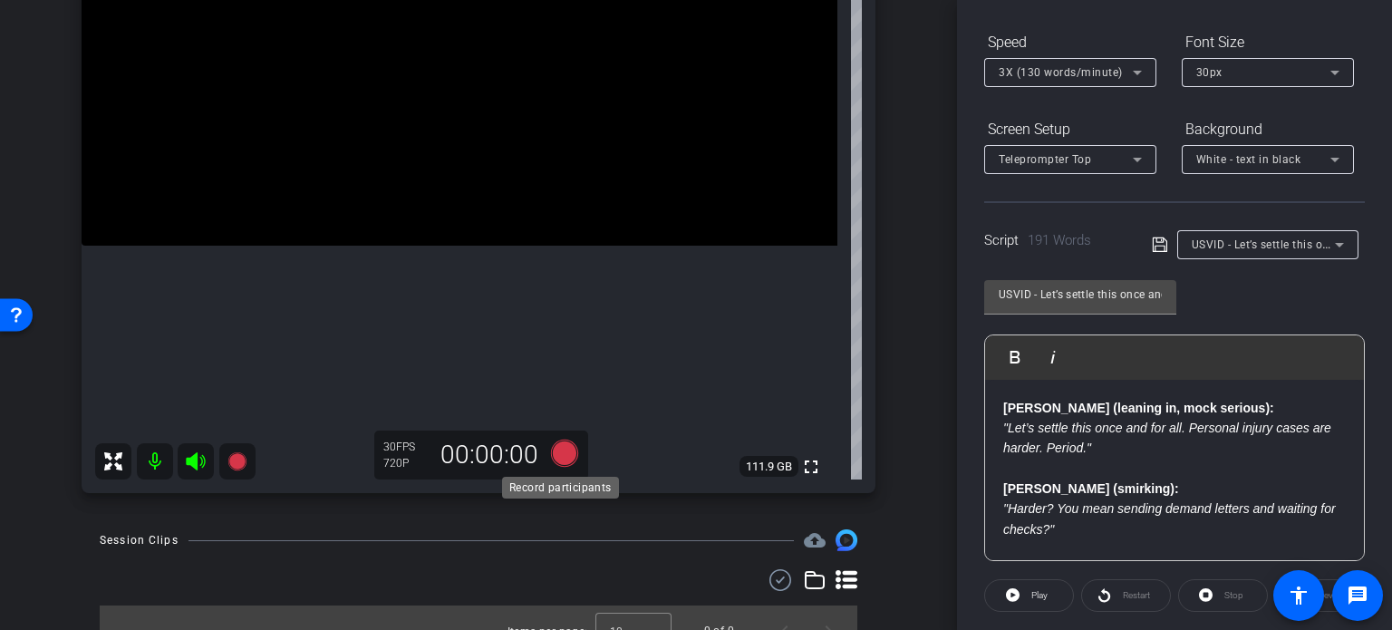
click at [561, 450] on icon at bounding box center [564, 453] width 27 height 27
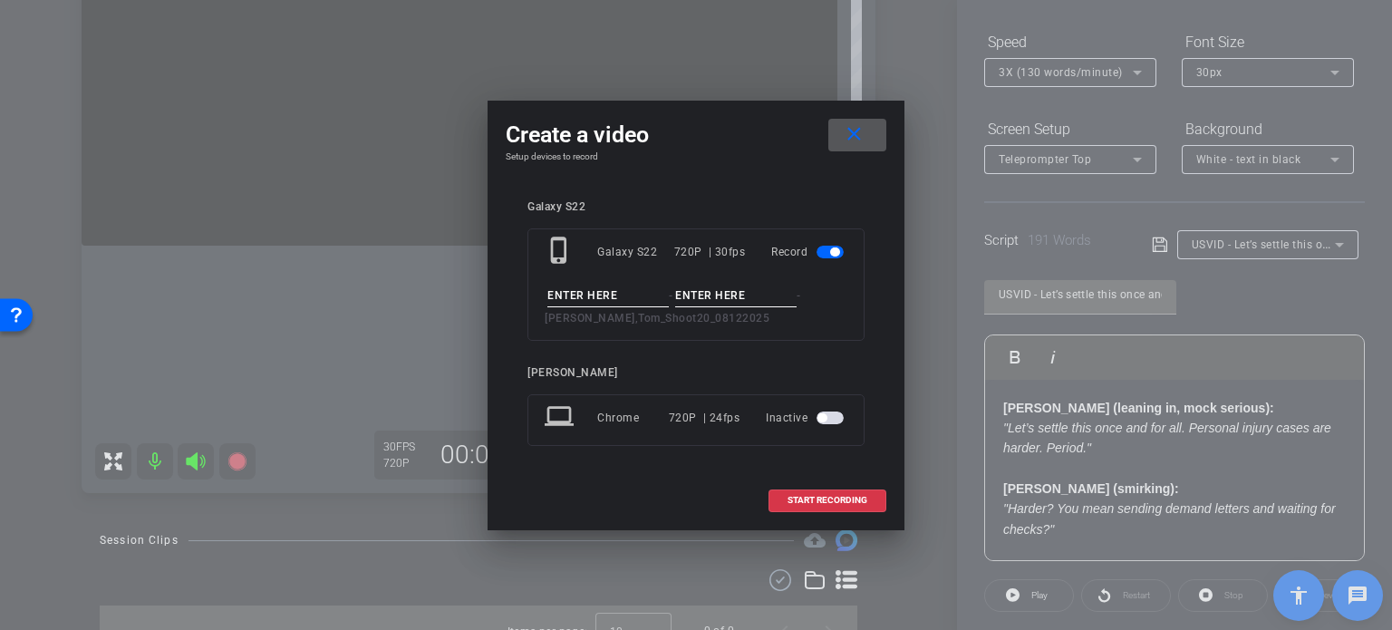
click at [593, 290] on input at bounding box center [607, 296] width 121 height 23
paste input "USVID - Let’s settle this once and for all. Personal injury cases are harder. P…"
type input "USVID - Let’s settle this once and for all. Personal injury cases are harder. P…"
click at [717, 301] on input at bounding box center [735, 296] width 121 height 23
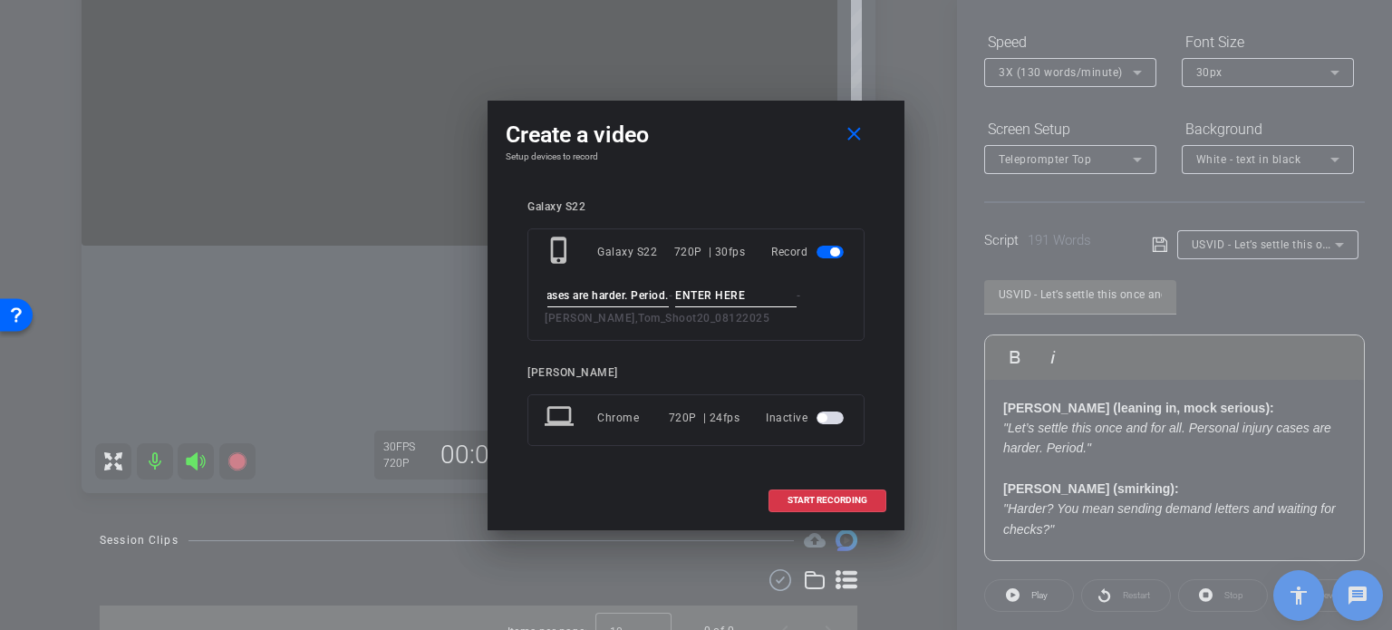
scroll to position [0, 0]
type input "Take1"
click at [861, 498] on span "START RECORDING" at bounding box center [828, 500] width 80 height 9
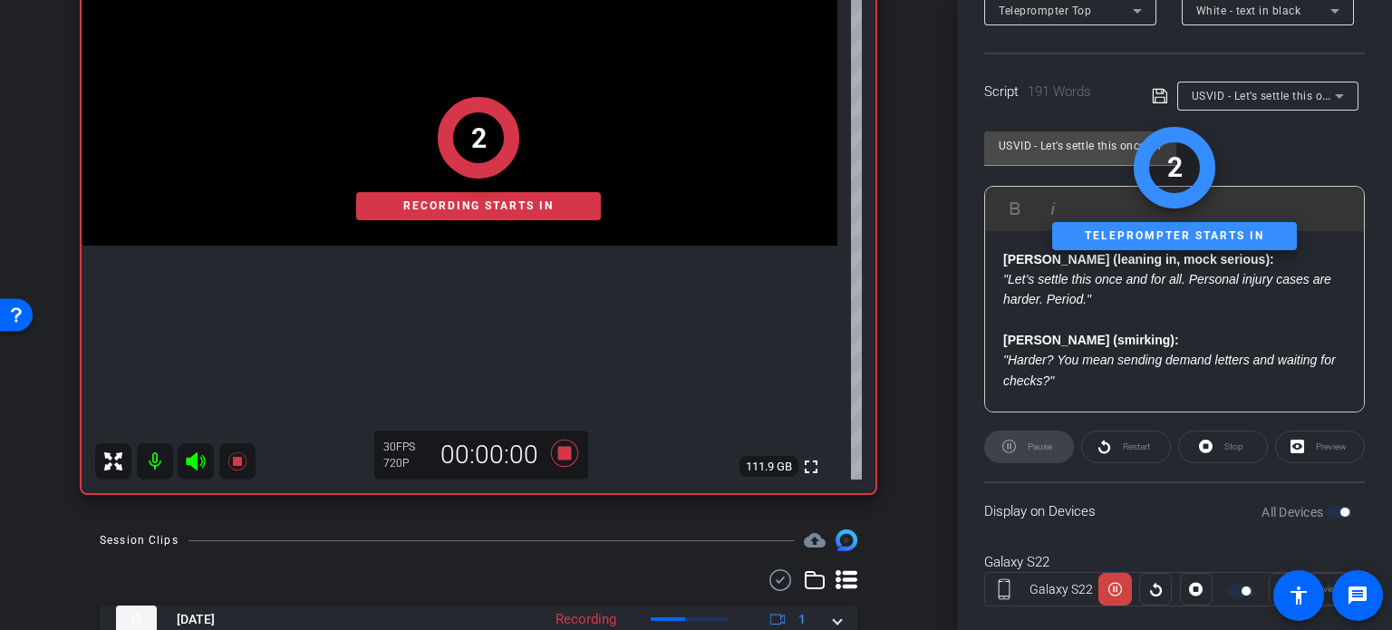
scroll to position [359, 0]
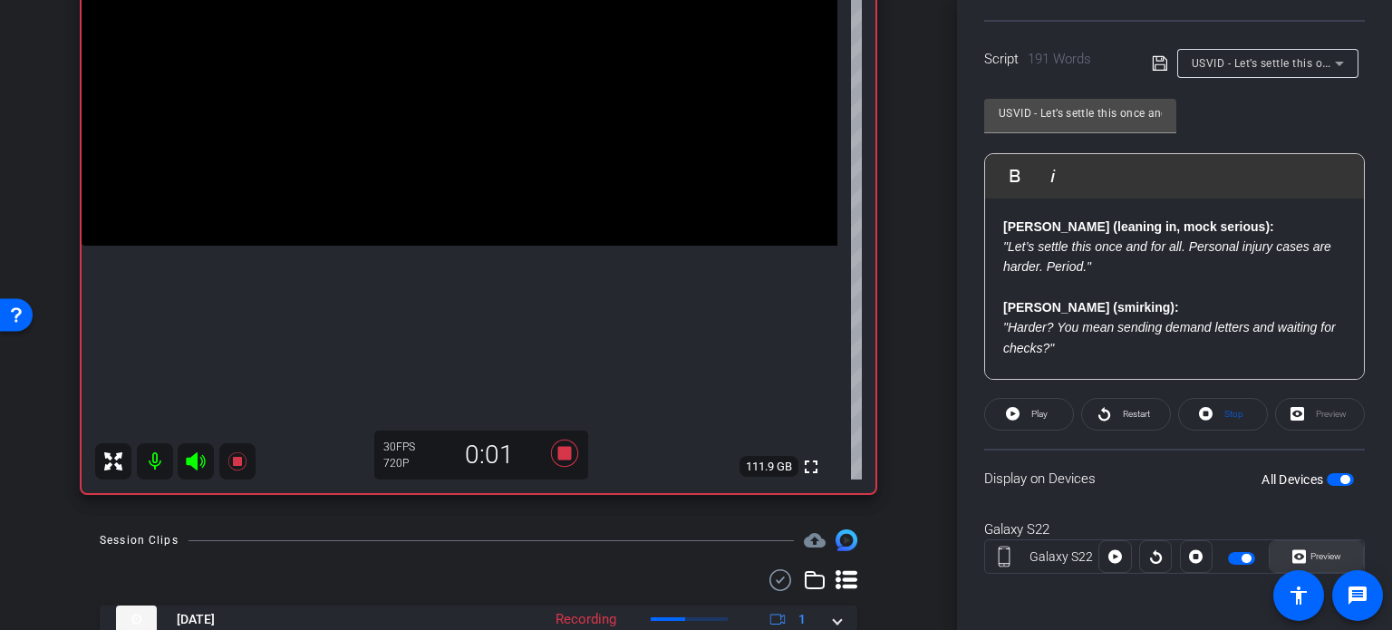
click at [1329, 555] on span "Preview" at bounding box center [1326, 556] width 31 height 10
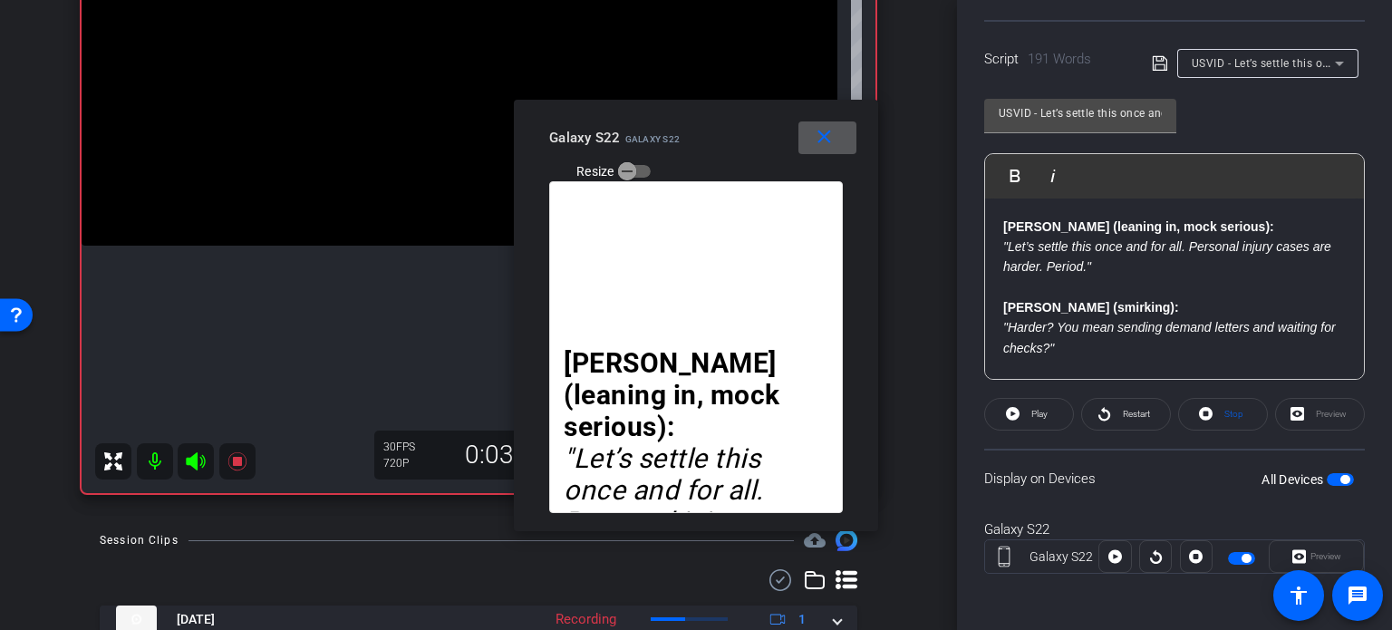
click at [829, 140] on mat-icon "close" at bounding box center [824, 137] width 23 height 23
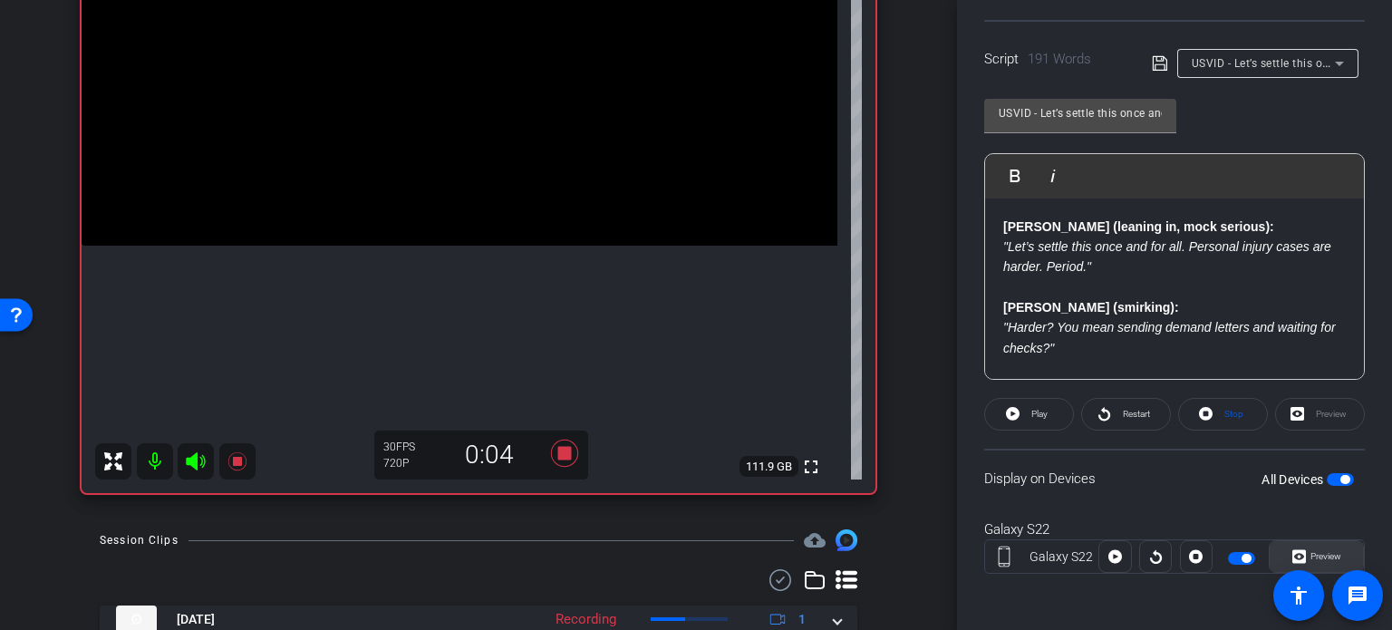
click at [1306, 545] on span "Preview" at bounding box center [1323, 556] width 35 height 25
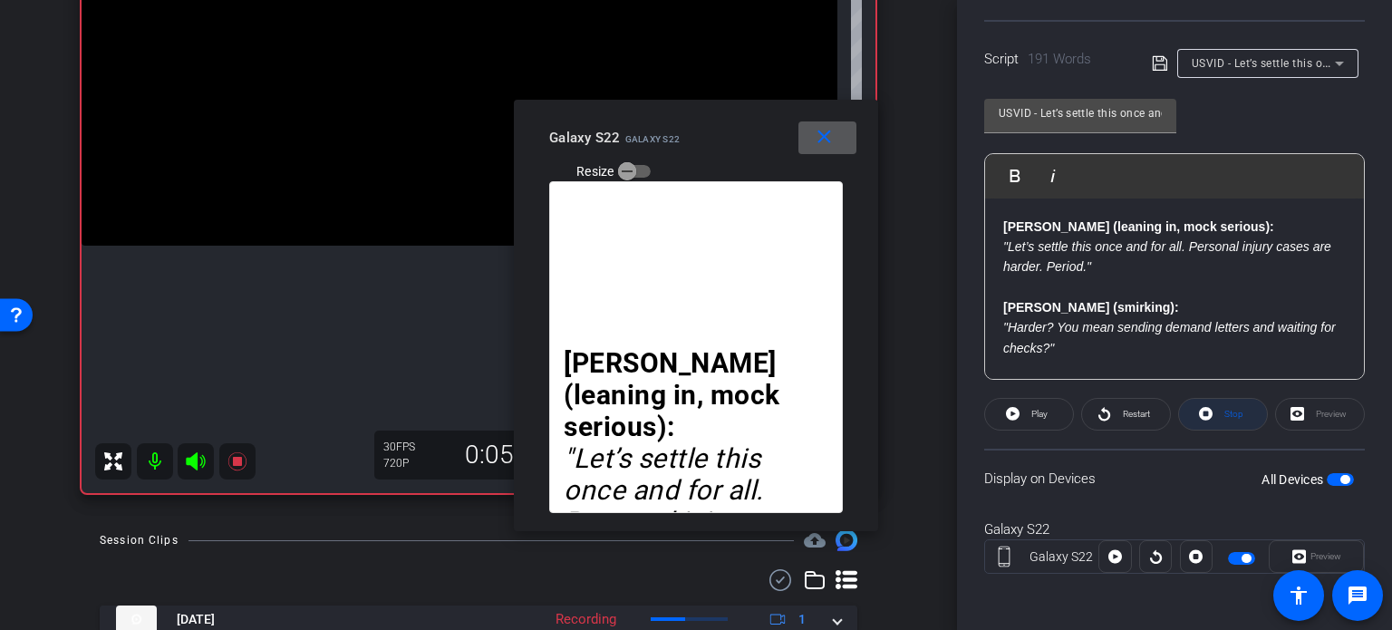
click at [1203, 405] on icon at bounding box center [1206, 413] width 14 height 23
click at [1033, 412] on span "Play" at bounding box center [1039, 414] width 16 height 10
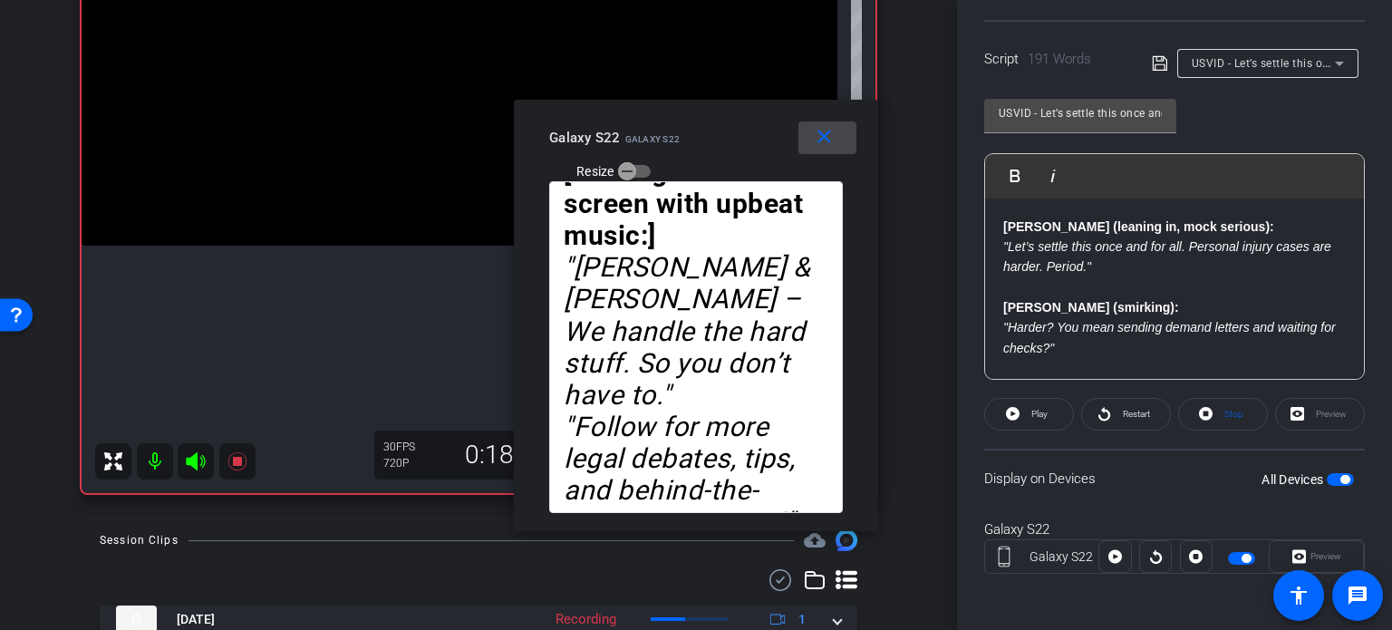
click at [823, 148] on mat-icon "close" at bounding box center [824, 137] width 23 height 23
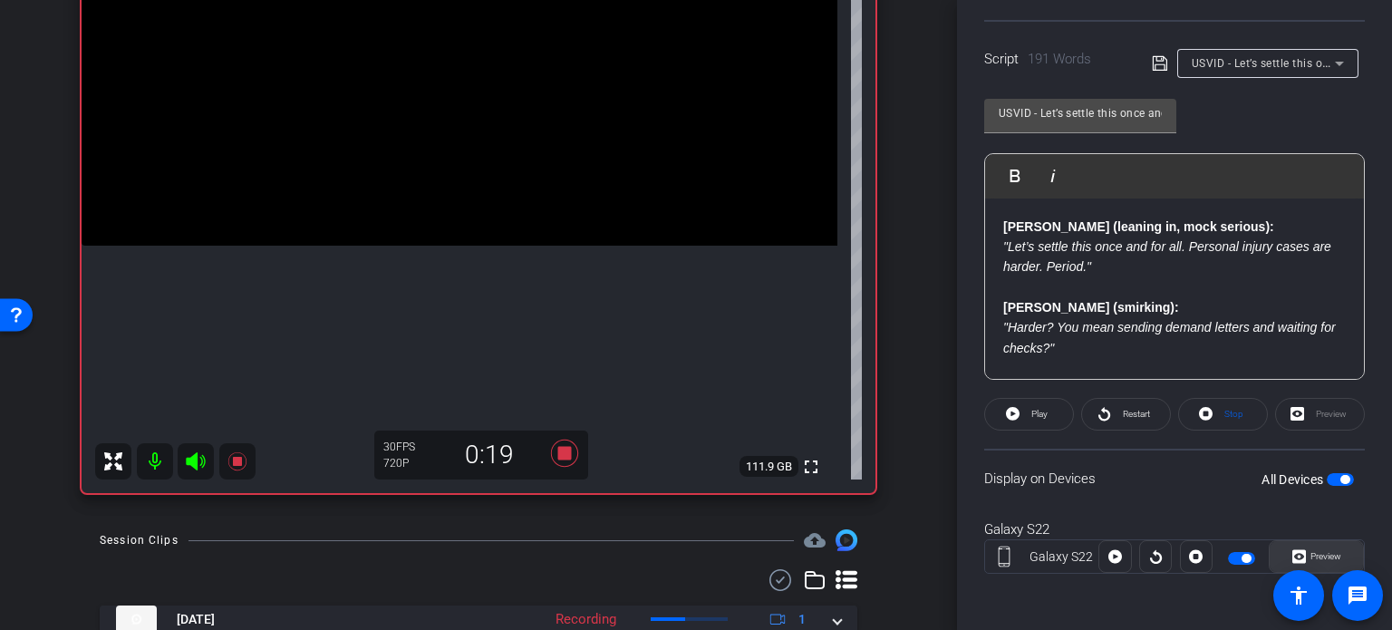
click at [1323, 556] on span "Preview" at bounding box center [1326, 556] width 31 height 10
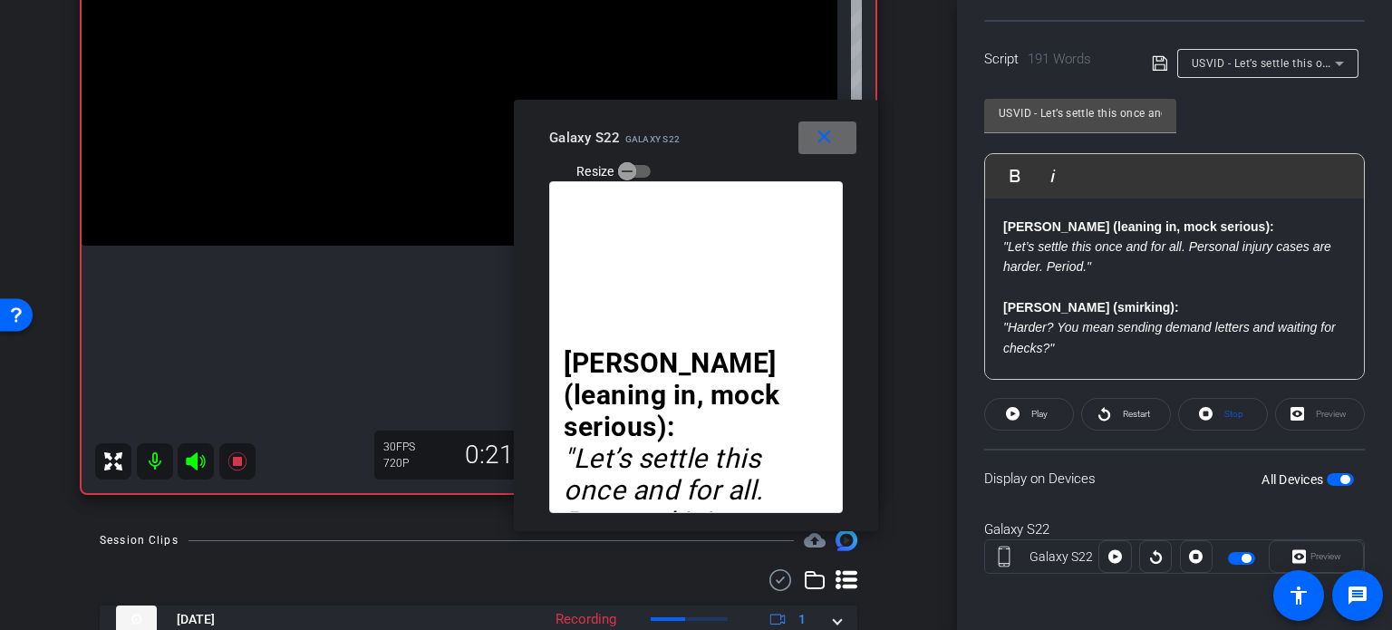
click at [837, 138] on span at bounding box center [827, 138] width 58 height 44
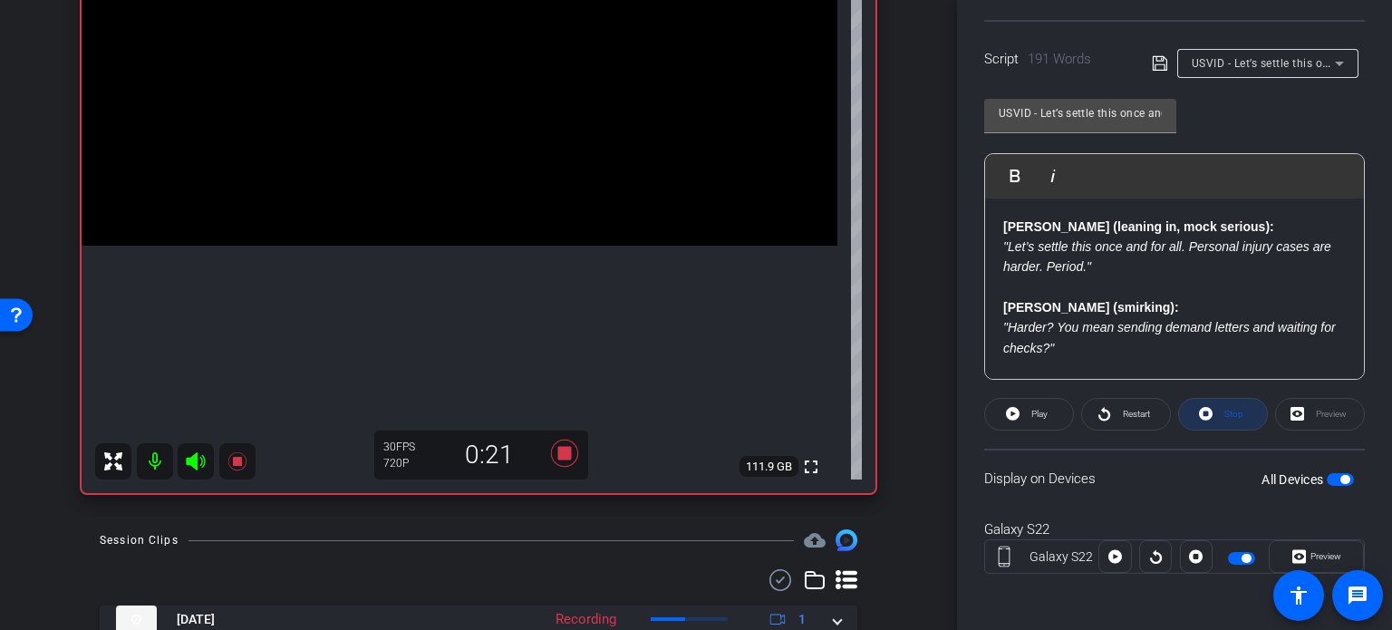
click at [1212, 420] on span at bounding box center [1223, 414] width 88 height 44
click at [1224, 409] on span "Stop" at bounding box center [1233, 414] width 19 height 10
click at [1240, 411] on div "Stop" at bounding box center [1223, 414] width 90 height 33
click at [1337, 543] on span at bounding box center [1316, 557] width 93 height 44
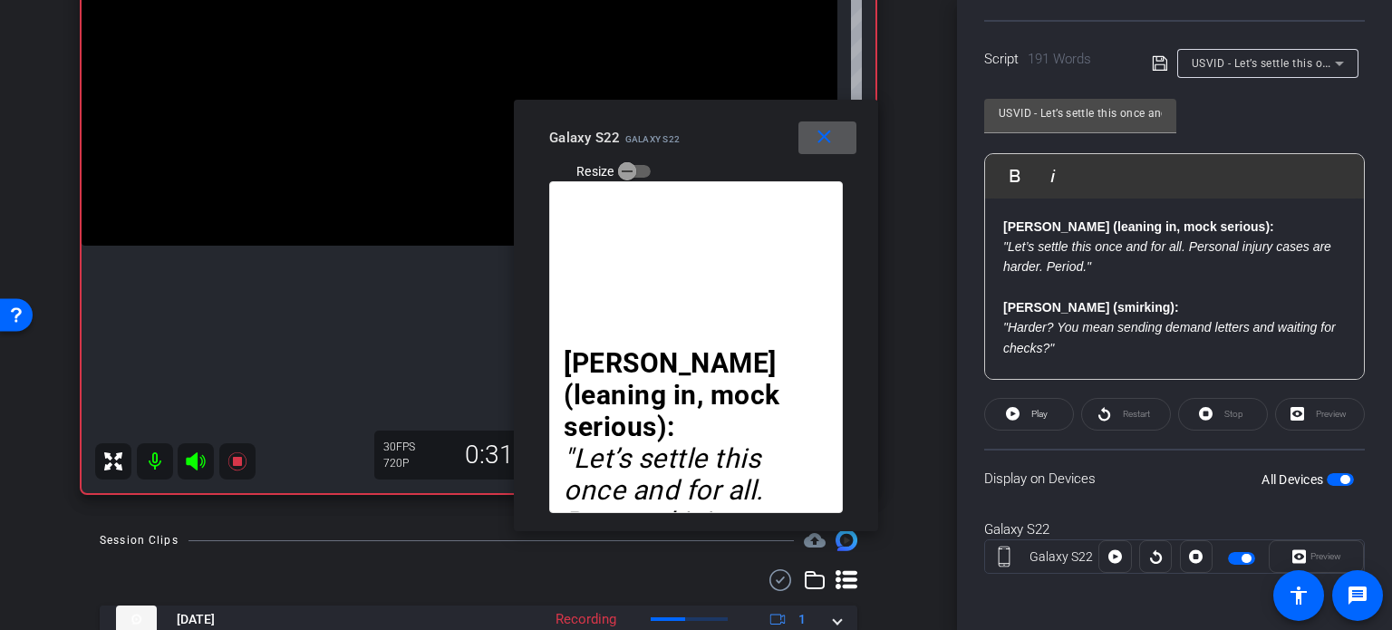
click at [833, 140] on mat-icon "close" at bounding box center [824, 137] width 23 height 23
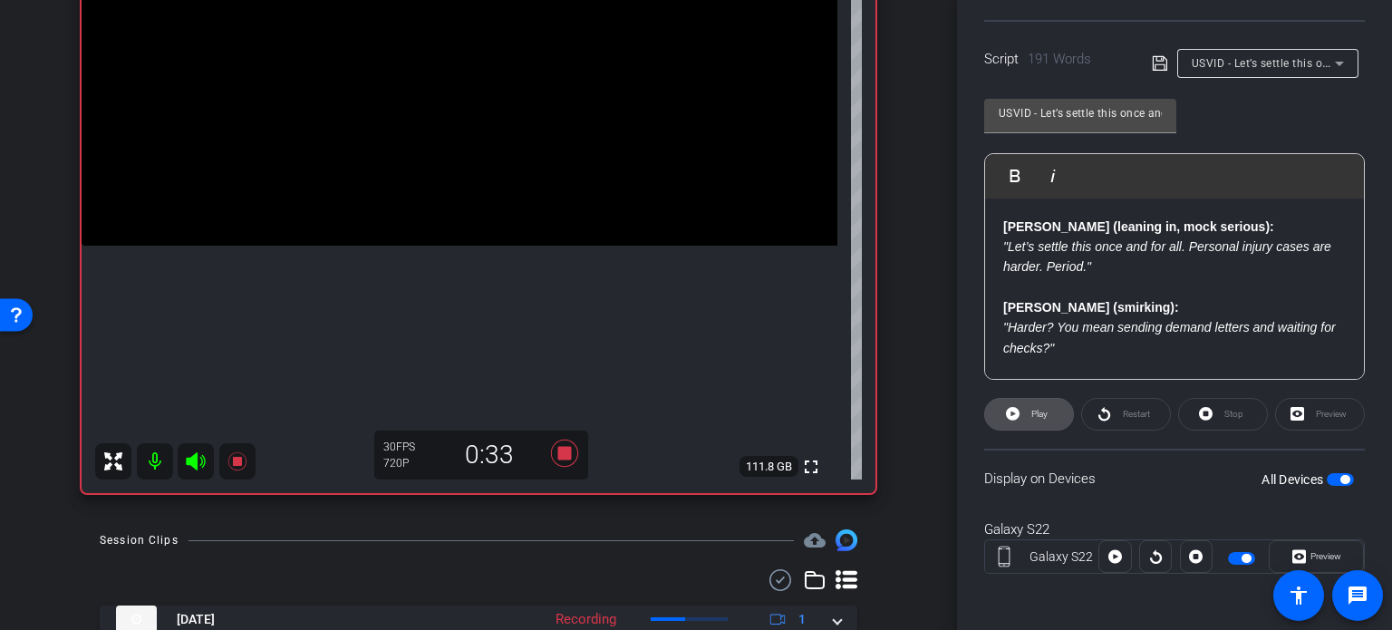
click at [1036, 409] on span "Play" at bounding box center [1039, 414] width 16 height 10
click at [1323, 557] on span "Preview" at bounding box center [1326, 556] width 31 height 10
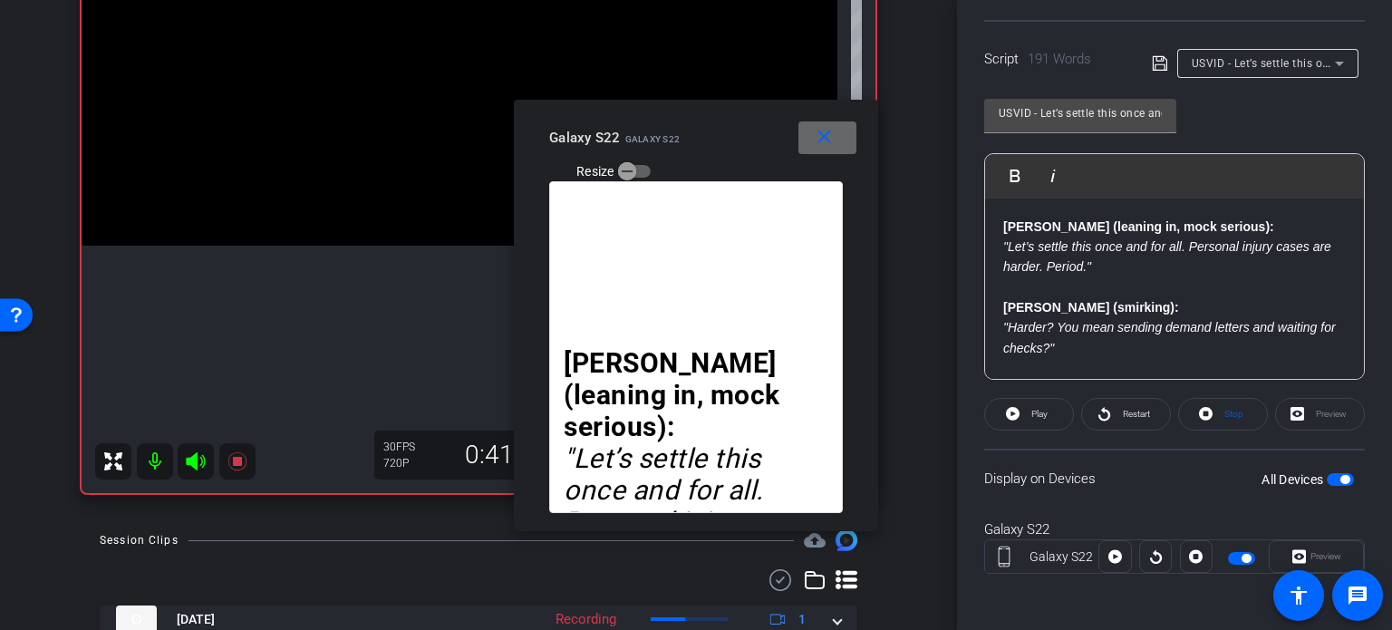
click at [813, 149] on span at bounding box center [827, 138] width 58 height 44
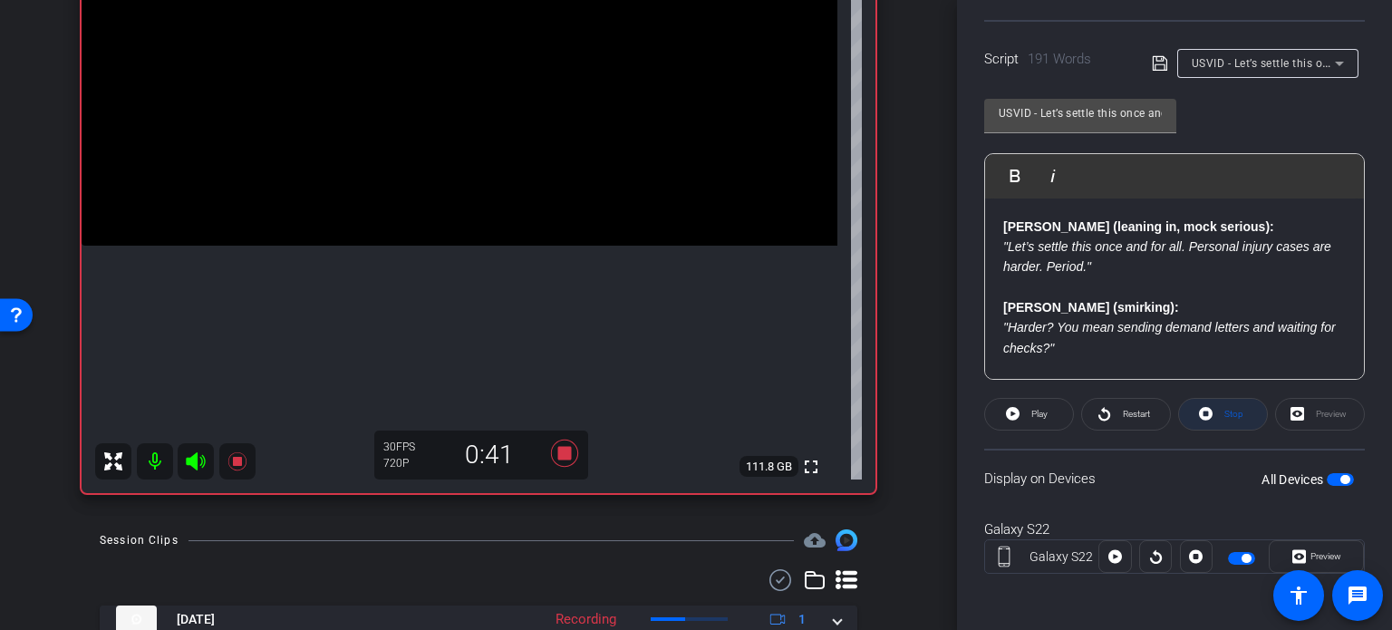
click at [1220, 415] on span "Stop" at bounding box center [1232, 414] width 24 height 25
click at [553, 446] on icon at bounding box center [564, 453] width 27 height 27
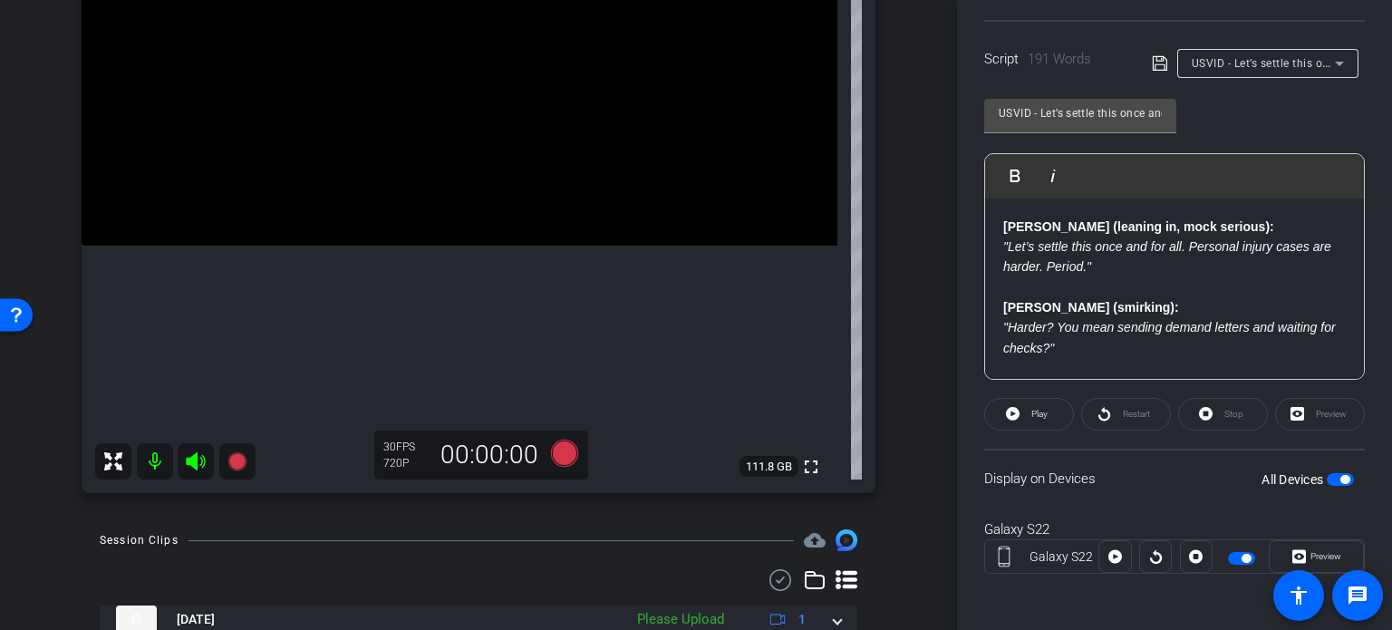
click at [1340, 478] on span "button" at bounding box center [1344, 479] width 9 height 9
click at [1336, 478] on span "button" at bounding box center [1340, 479] width 27 height 13
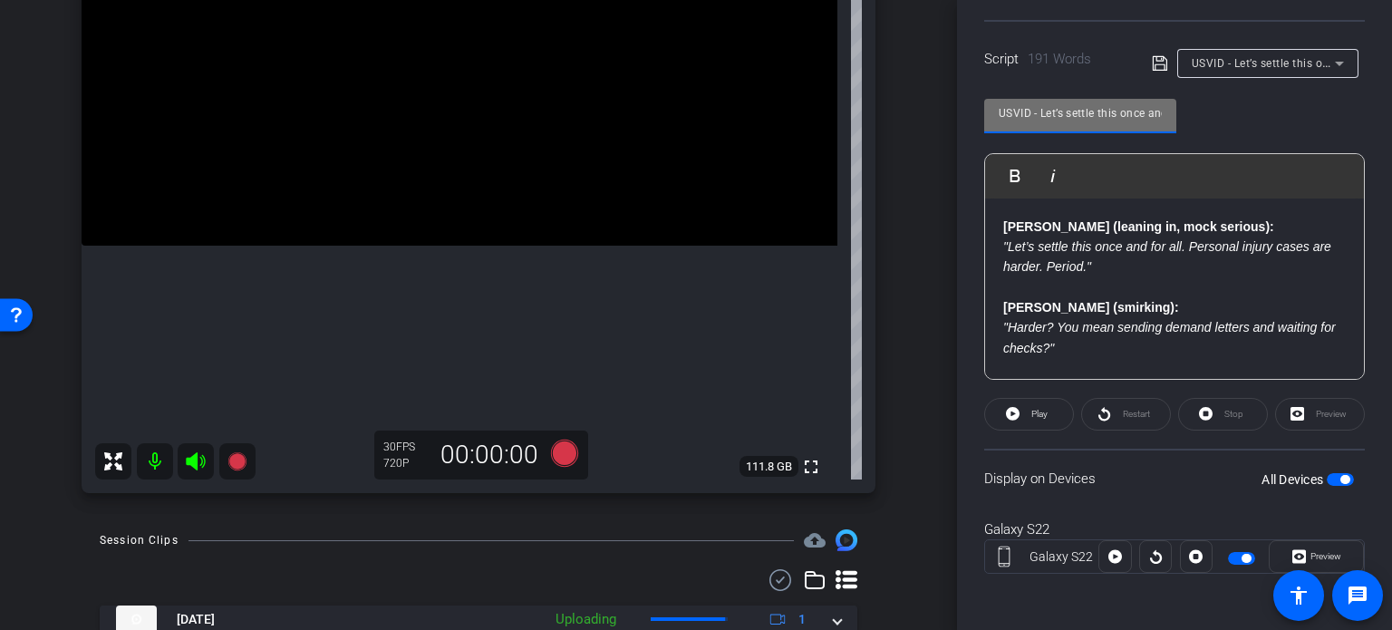
scroll to position [0, 254]
drag, startPoint x: 998, startPoint y: 110, endPoint x: 1323, endPoint y: 109, distance: 325.4
click at [1321, 108] on div "USVID - Let’s settle this once and for all. Personal injury cases are harder. P…" at bounding box center [1174, 232] width 381 height 295
click at [903, 334] on div "arrow_back Wilson,Tom_Shoot20_08122025 Back to project Send invite account_box …" at bounding box center [478, 43] width 957 height 630
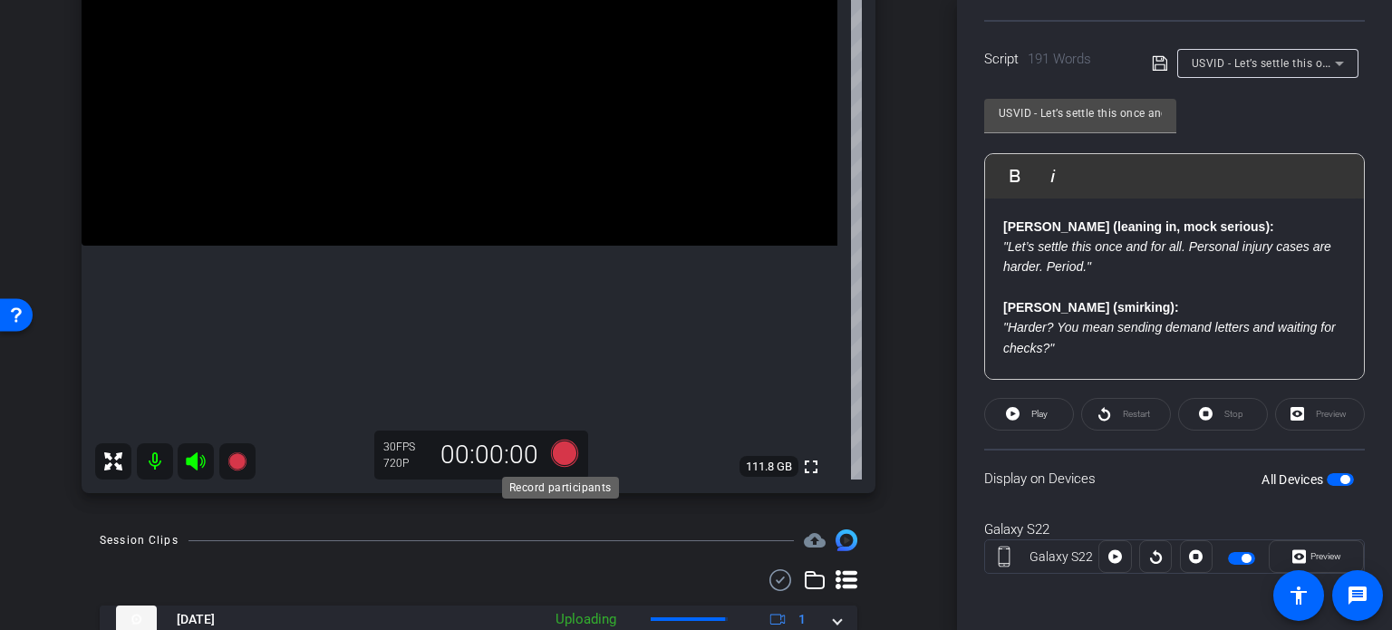
click at [564, 451] on icon at bounding box center [564, 453] width 27 height 27
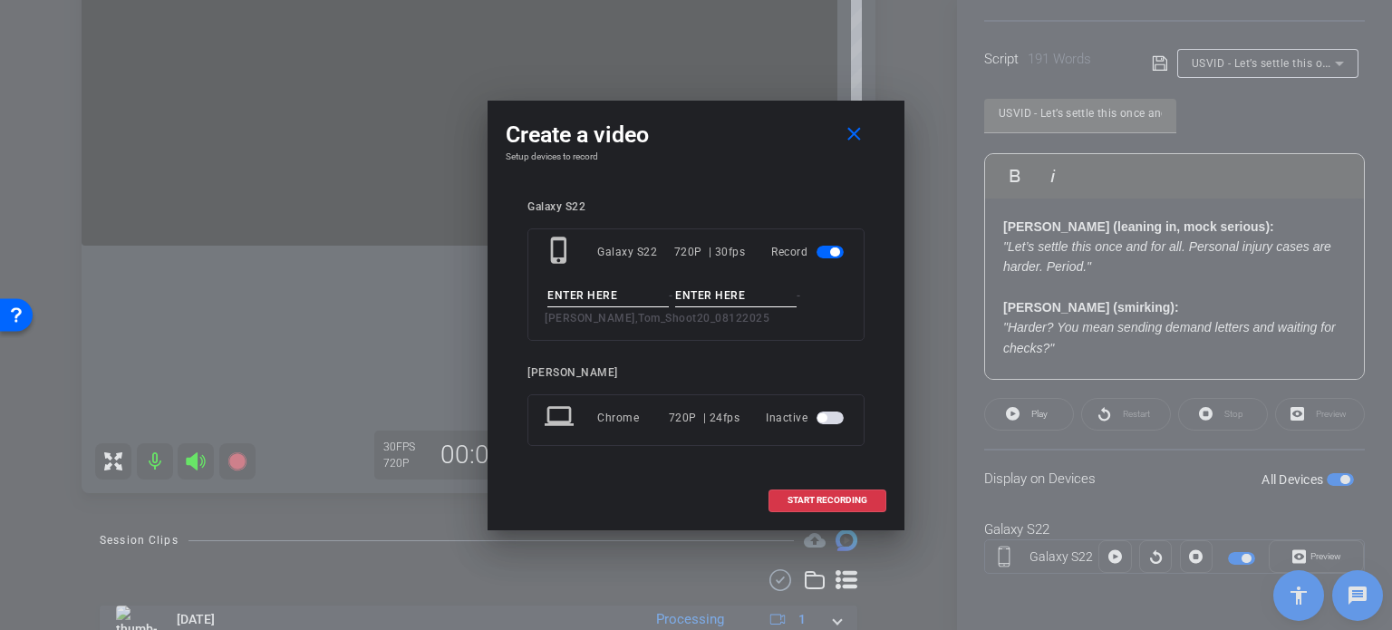
click at [603, 285] on input at bounding box center [607, 296] width 121 height 23
paste input "USVID - Let’s settle this once and for all. Personal injury cases are harder. P…"
type input "USVID - Let’s settle this once and for all. Personal injury cases are harder. P…"
click at [686, 285] on input at bounding box center [735, 296] width 121 height 23
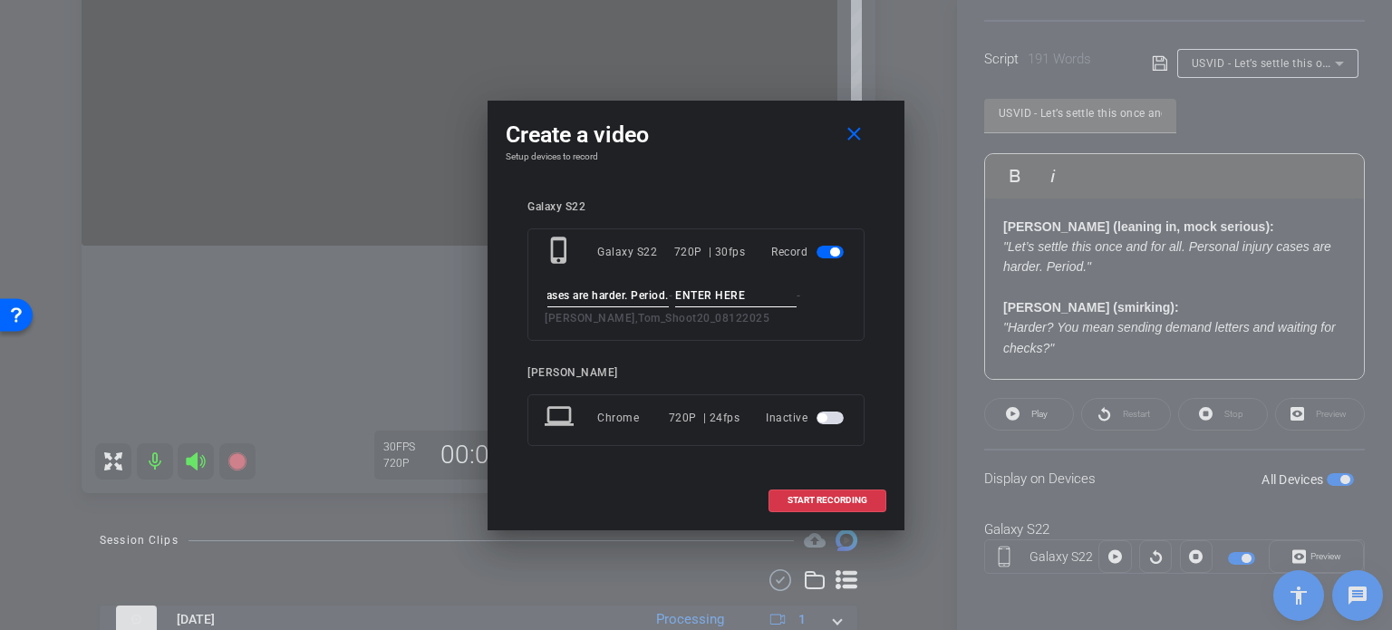
scroll to position [0, 0]
type input "Take2"
click at [819, 489] on span at bounding box center [827, 501] width 116 height 44
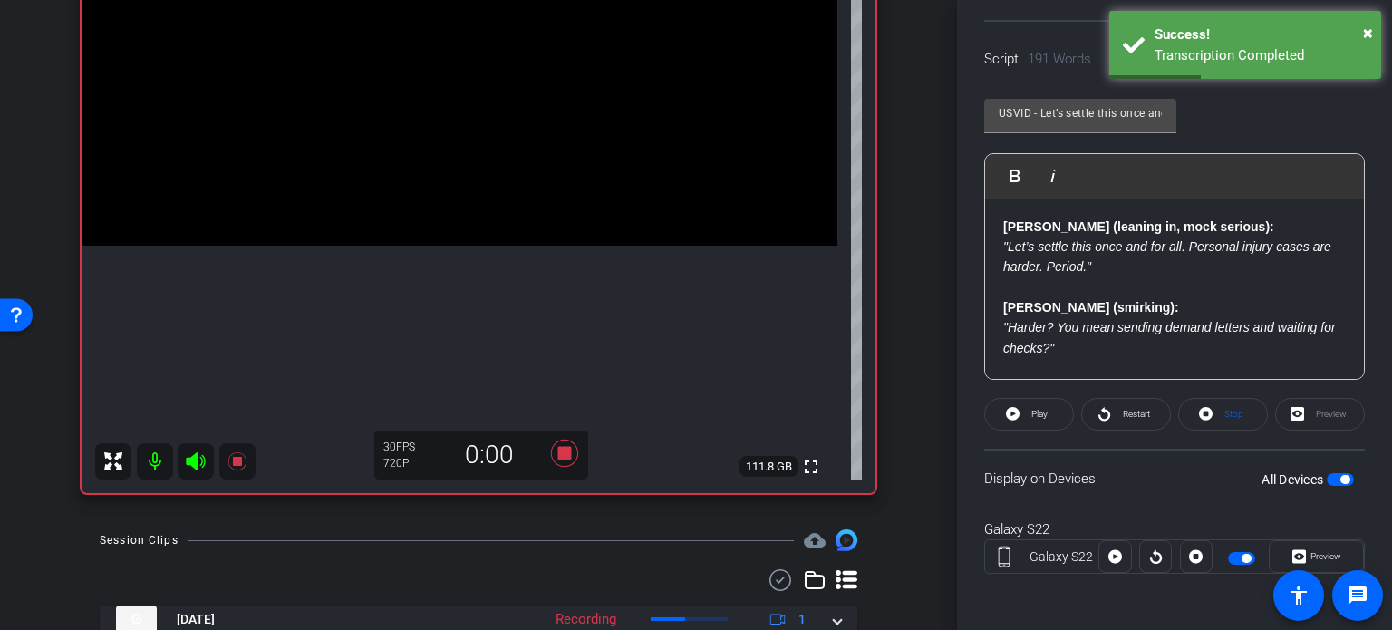
click at [1315, 556] on span "Preview" at bounding box center [1326, 556] width 31 height 10
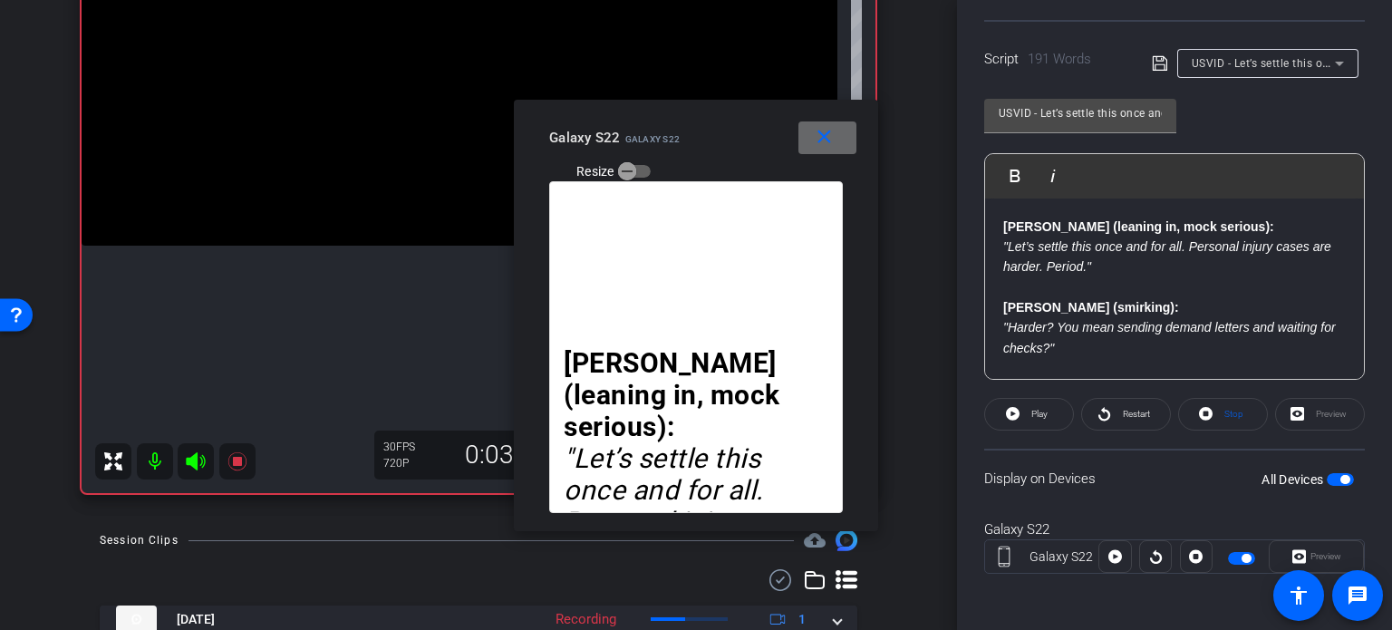
click at [824, 140] on mat-icon "close" at bounding box center [824, 137] width 23 height 23
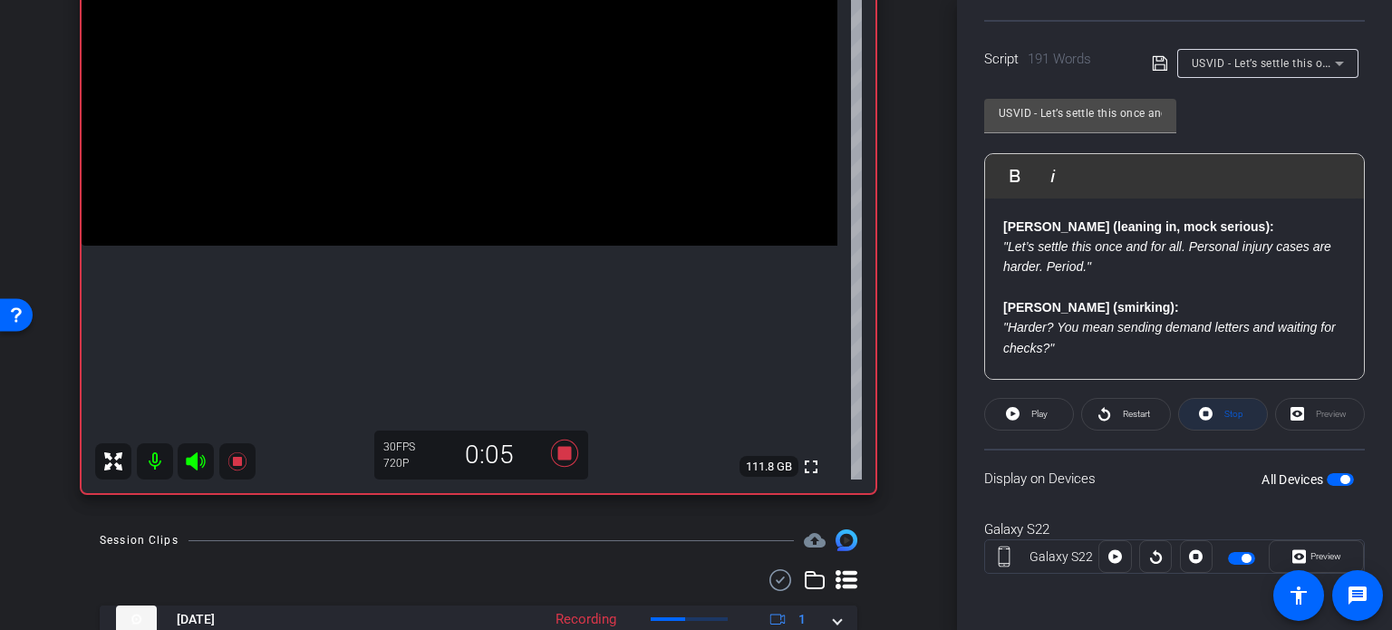
click at [1224, 414] on span "Stop" at bounding box center [1233, 414] width 19 height 10
click at [1340, 479] on span "button" at bounding box center [1344, 479] width 9 height 9
click at [1332, 479] on span "button" at bounding box center [1340, 479] width 27 height 13
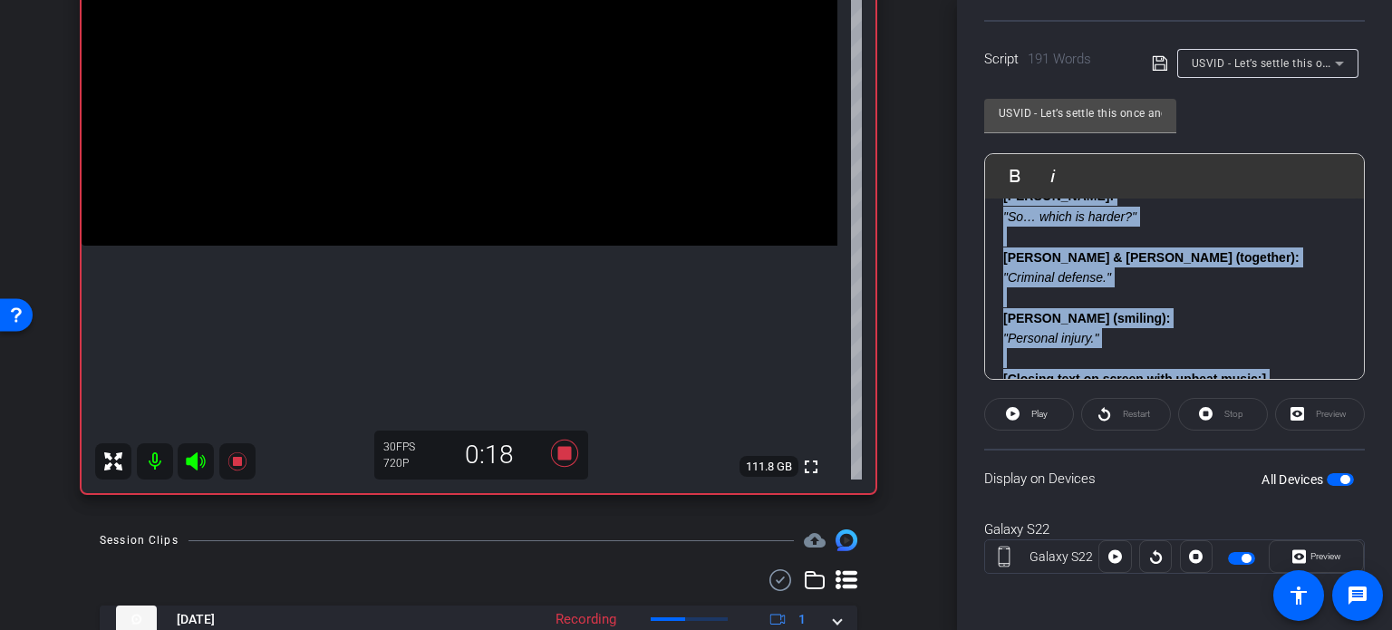
scroll to position [910, 0]
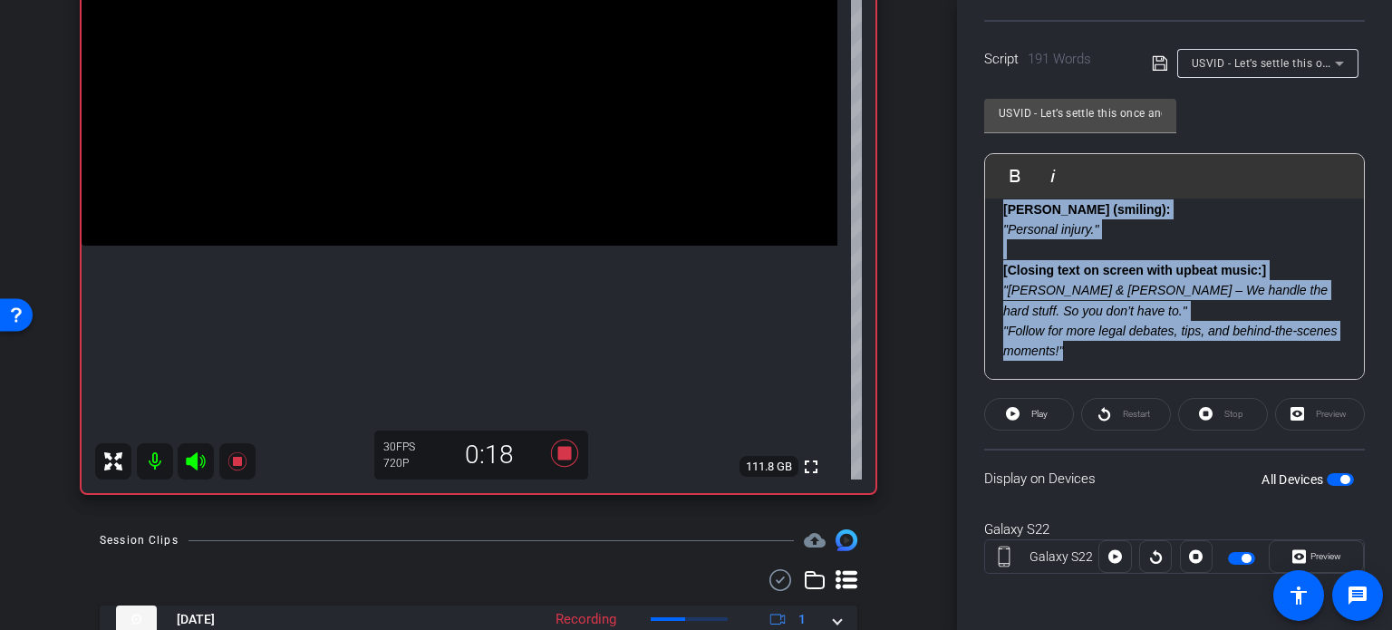
drag, startPoint x: 1005, startPoint y: 287, endPoint x: 1364, endPoint y: 406, distance: 378.0
click at [1364, 406] on div "Participants Teleprompter Adjustments settings Erika Centeno flip Director Ever…" at bounding box center [1174, 315] width 435 height 630
copy div "Nick (smirking): "Harder? You mean sending demand letters and waiting for check…"
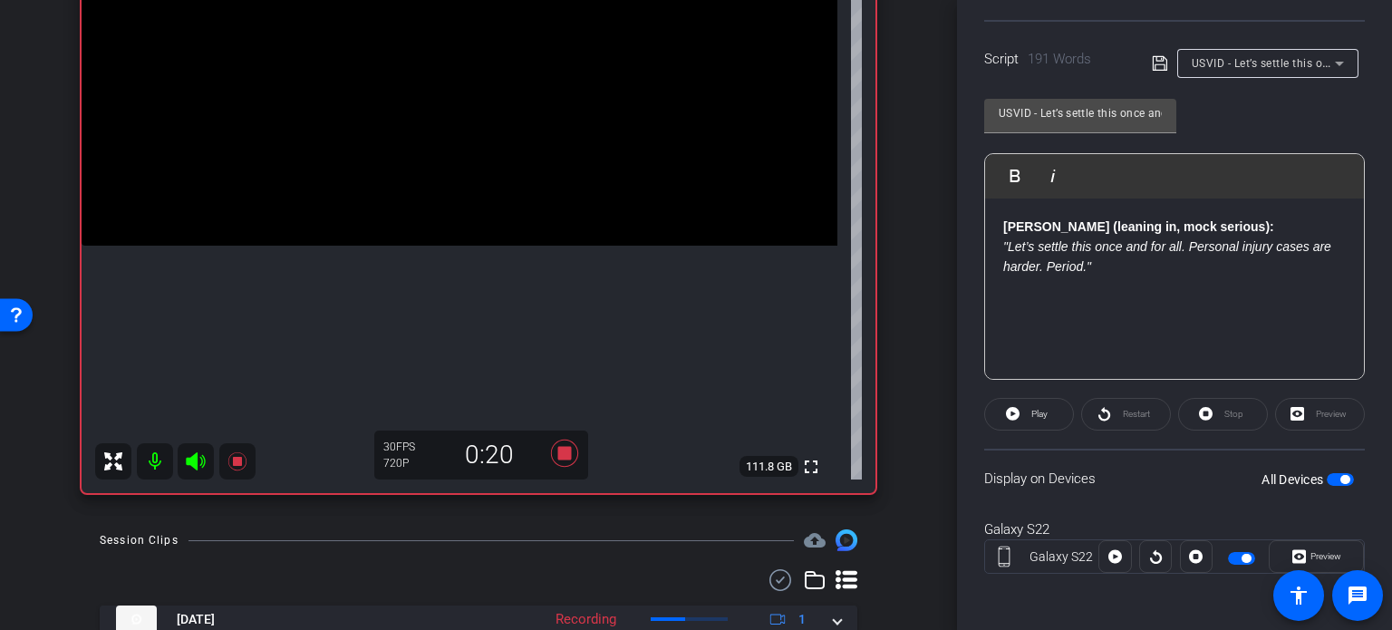
scroll to position [0, 0]
drag, startPoint x: 905, startPoint y: 376, endPoint x: 1320, endPoint y: 472, distance: 425.2
click at [917, 375] on div "arrow_back Wilson,Tom_Shoot20_08122025 Back to project Send invite account_box …" at bounding box center [478, 315] width 957 height 630
click at [1327, 476] on span "button" at bounding box center [1340, 479] width 27 height 13
click at [1328, 476] on span "button" at bounding box center [1332, 479] width 9 height 9
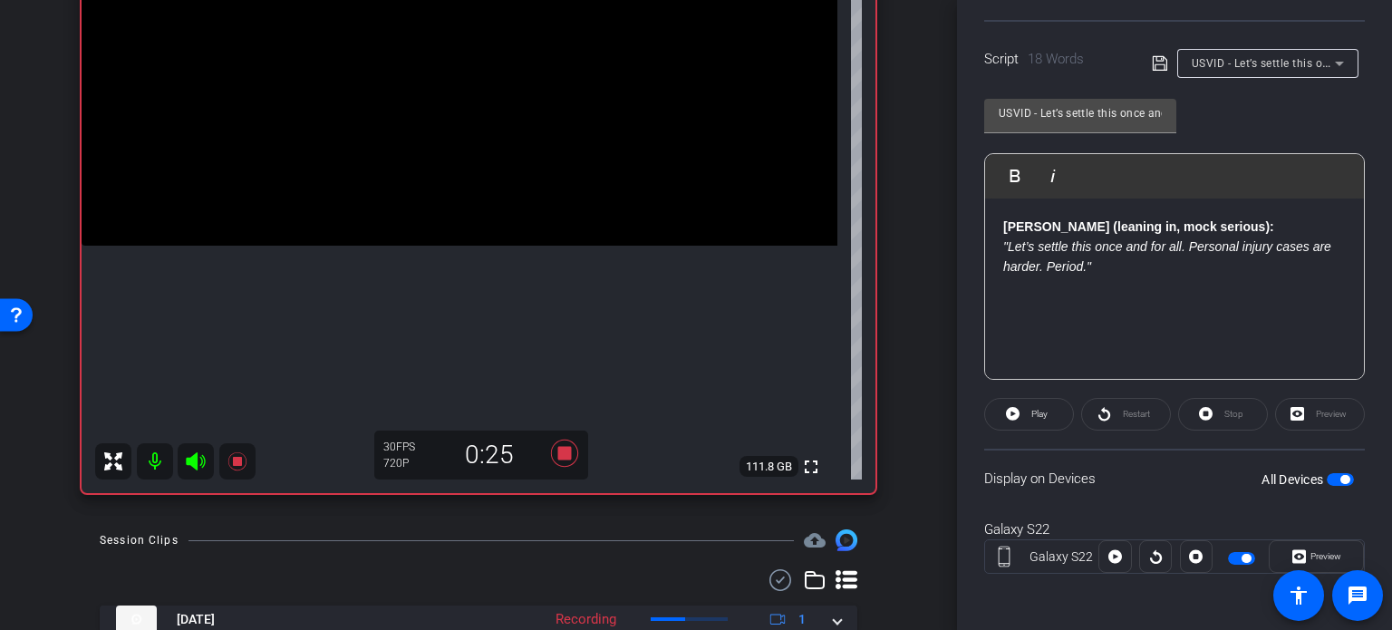
scroll to position [181, 0]
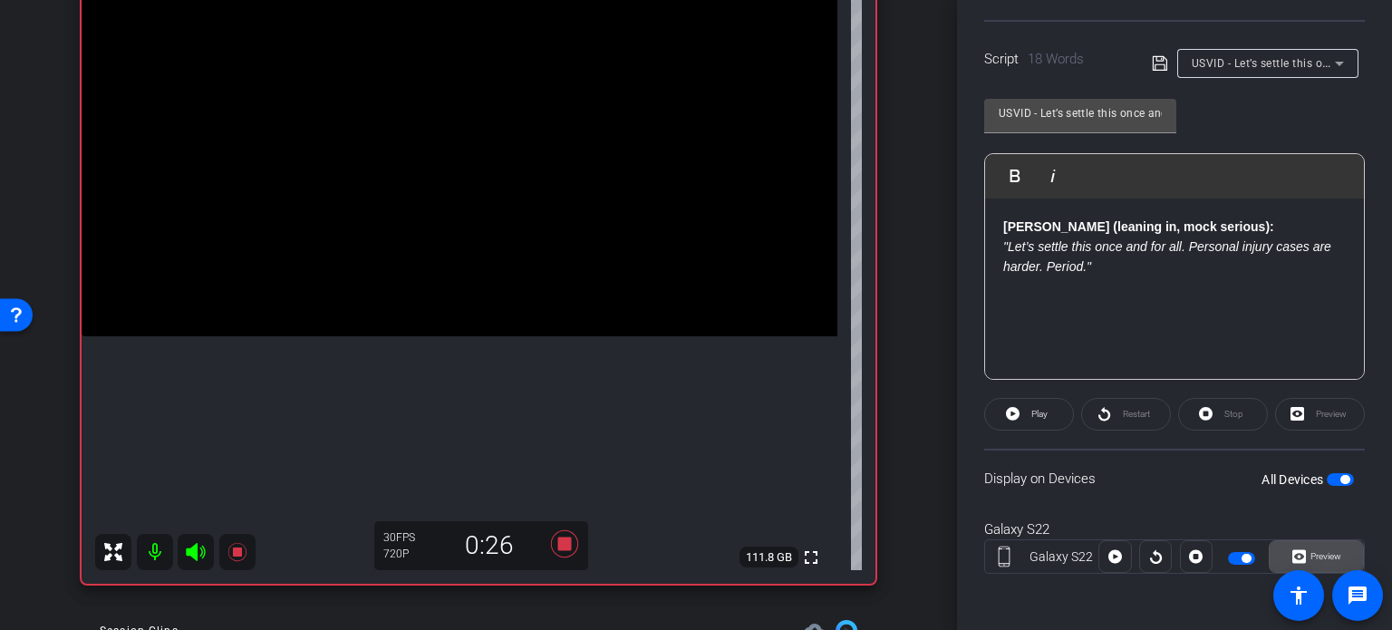
click at [1314, 544] on span "Preview" at bounding box center [1323, 556] width 35 height 25
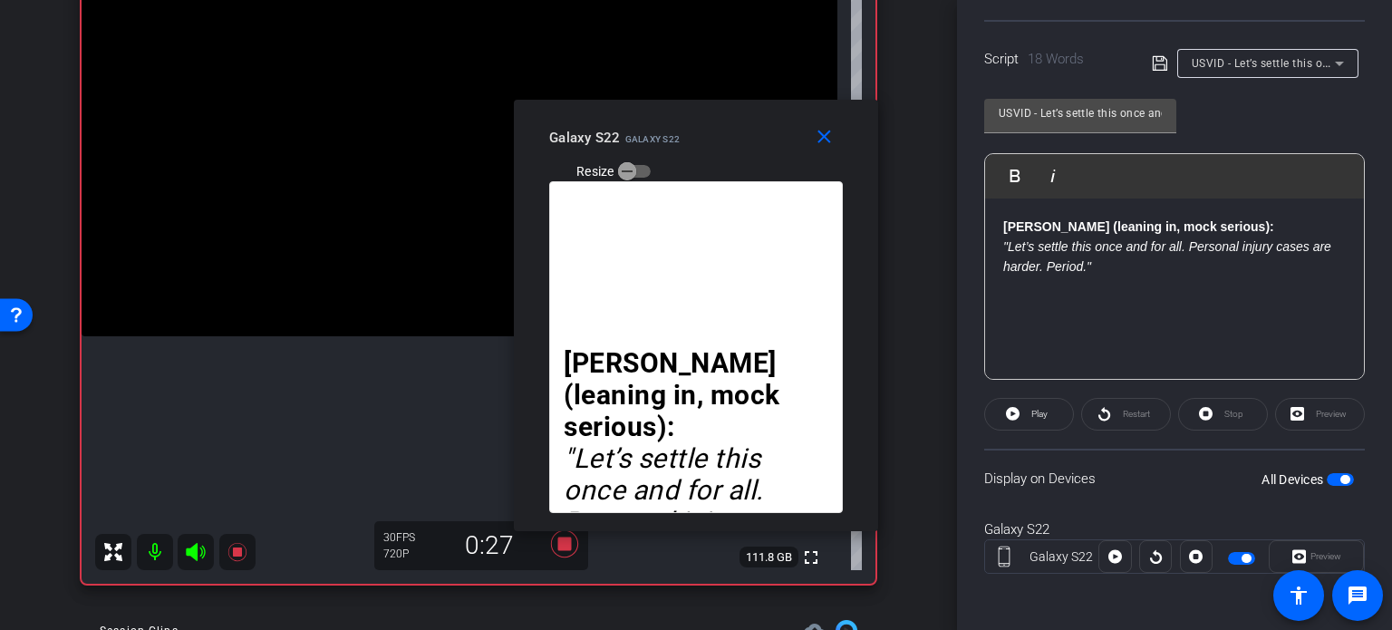
click at [1321, 554] on div "Preview" at bounding box center [1316, 556] width 95 height 33
click at [1039, 405] on span "Play" at bounding box center [1037, 414] width 21 height 25
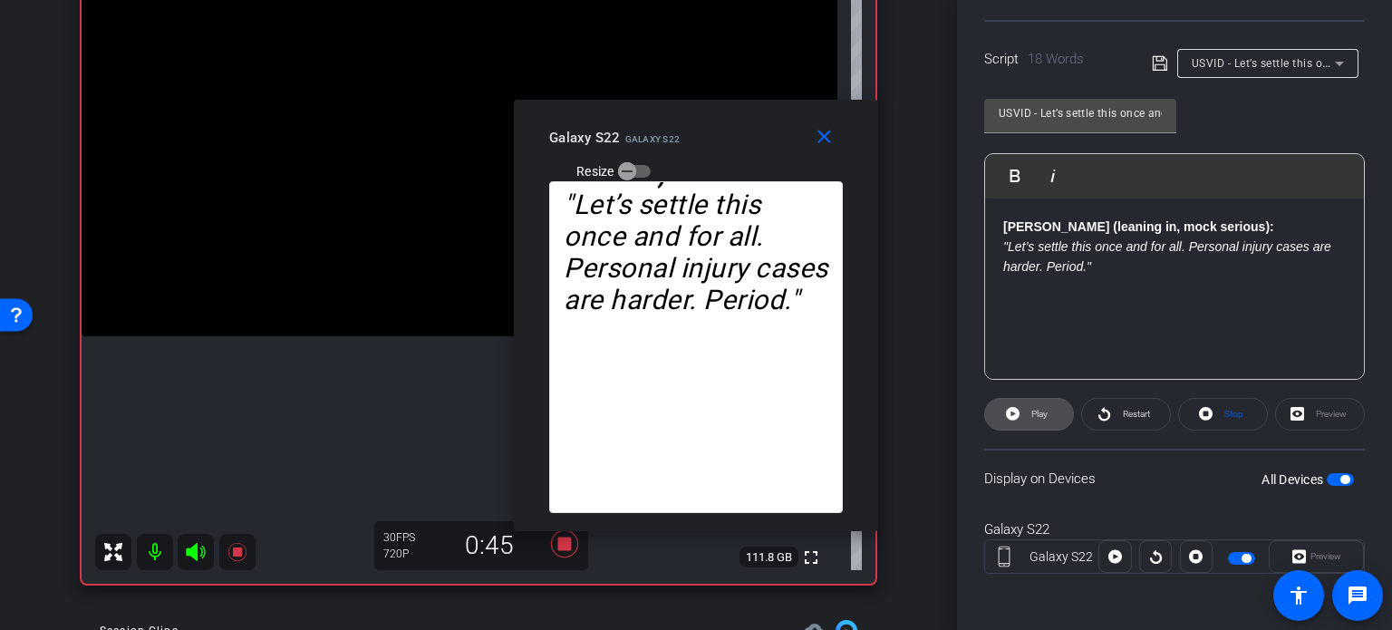
click at [1048, 419] on span at bounding box center [1029, 414] width 88 height 44
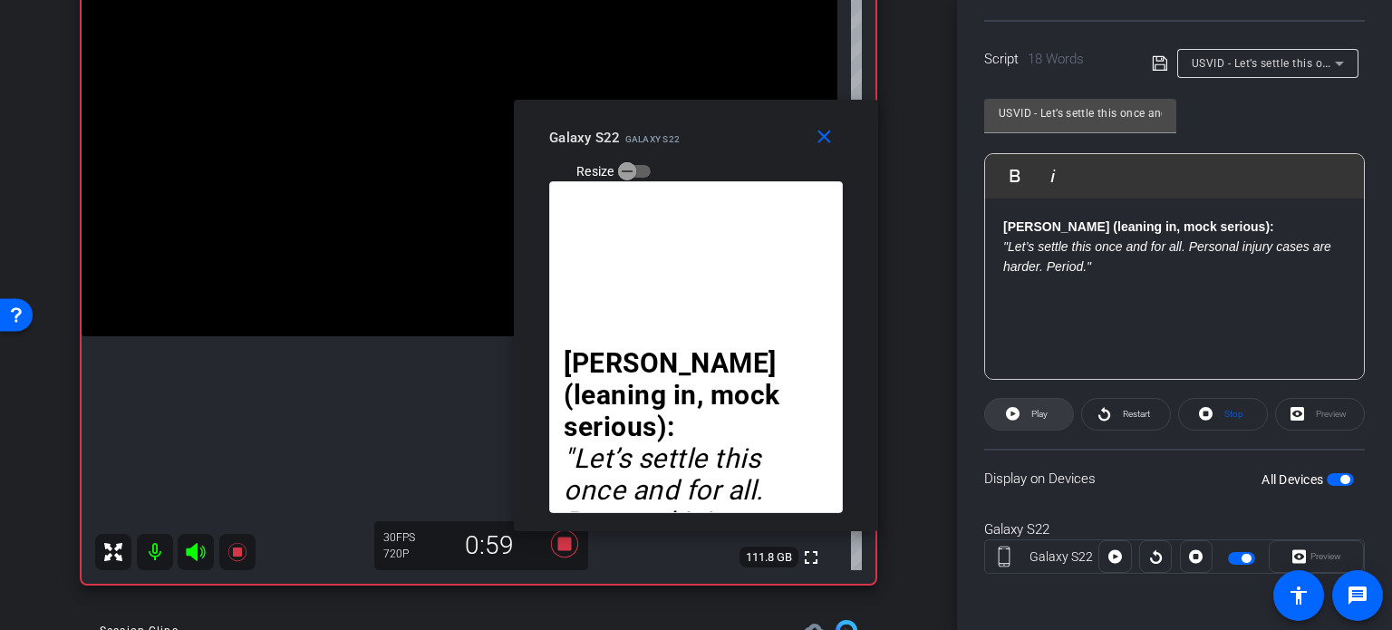
click at [1018, 413] on icon at bounding box center [1013, 414] width 14 height 14
click at [837, 139] on span at bounding box center [827, 138] width 58 height 44
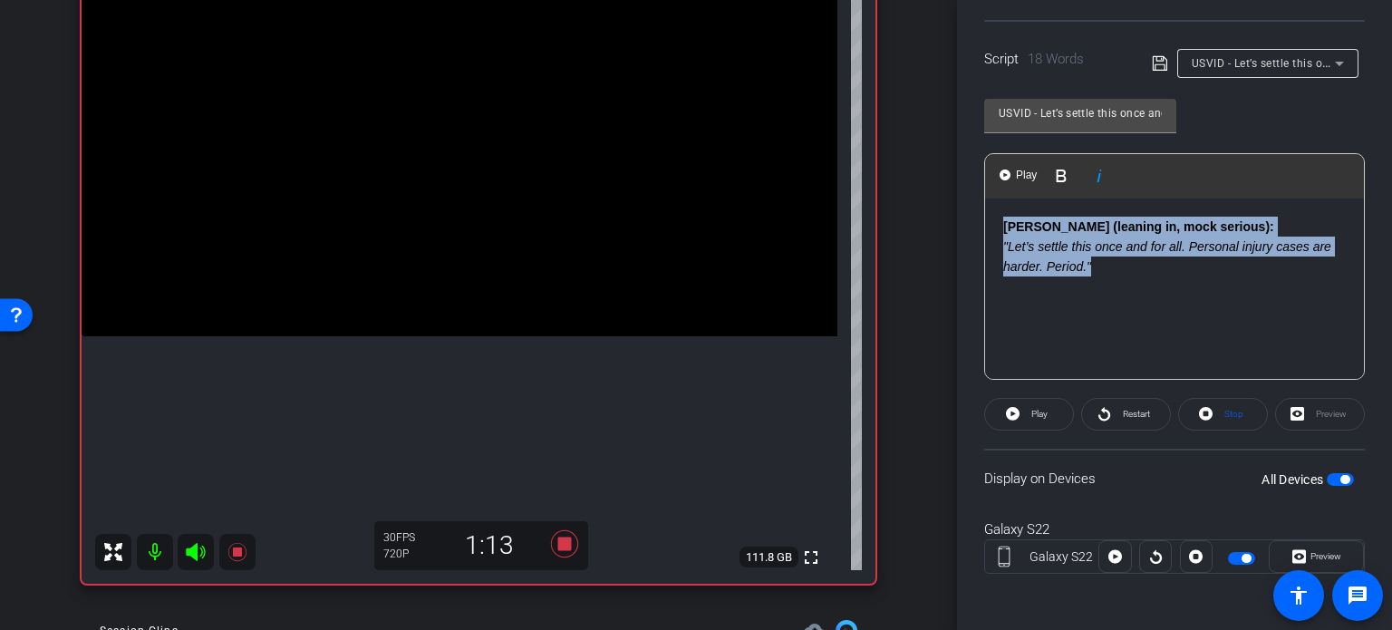
drag, startPoint x: 1156, startPoint y: 274, endPoint x: 908, endPoint y: 190, distance: 262.0
click at [908, 190] on div "arrow_back Wilson,Tom_Shoot20_08122025 Back to project Send invite account_box …" at bounding box center [696, 315] width 1392 height 630
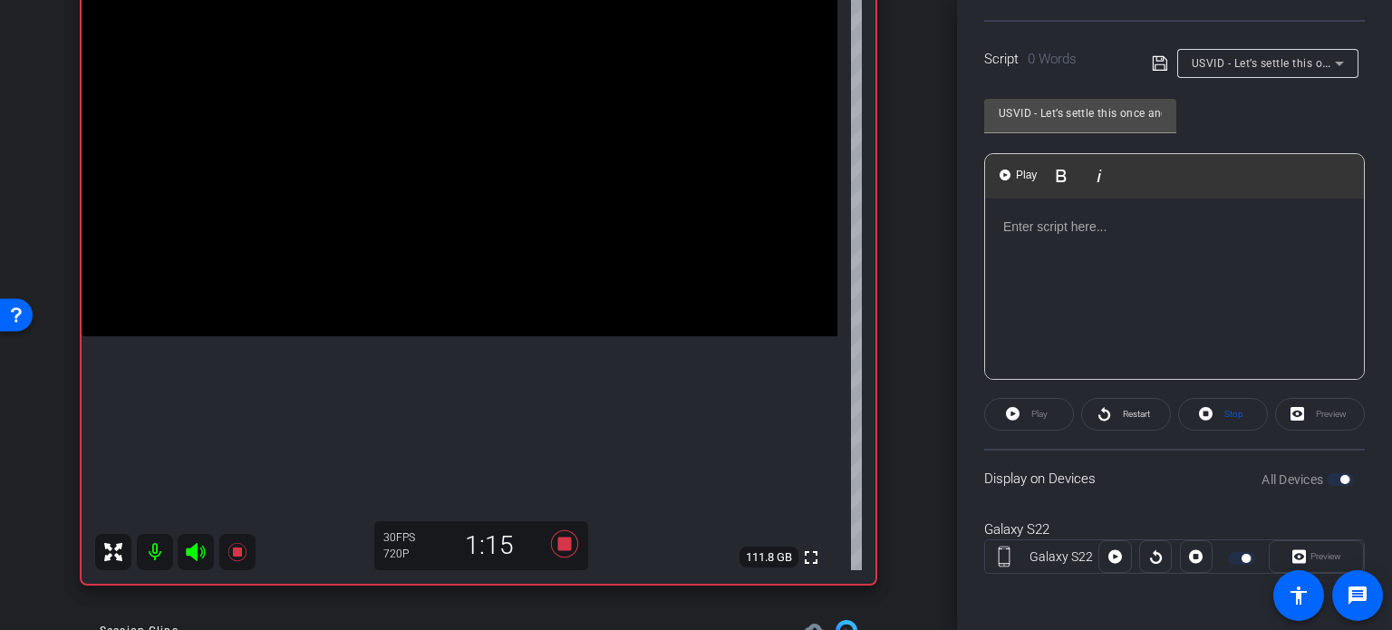
click at [1065, 236] on div at bounding box center [1174, 288] width 379 height 181
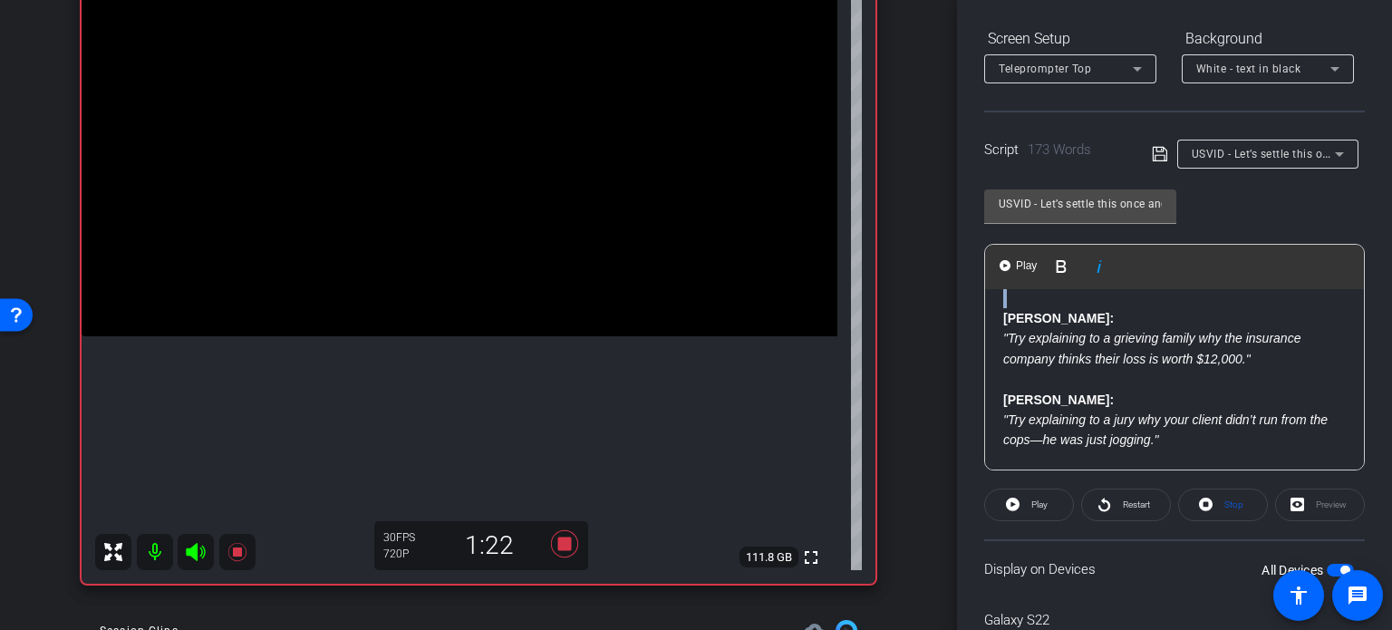
scroll to position [0, 0]
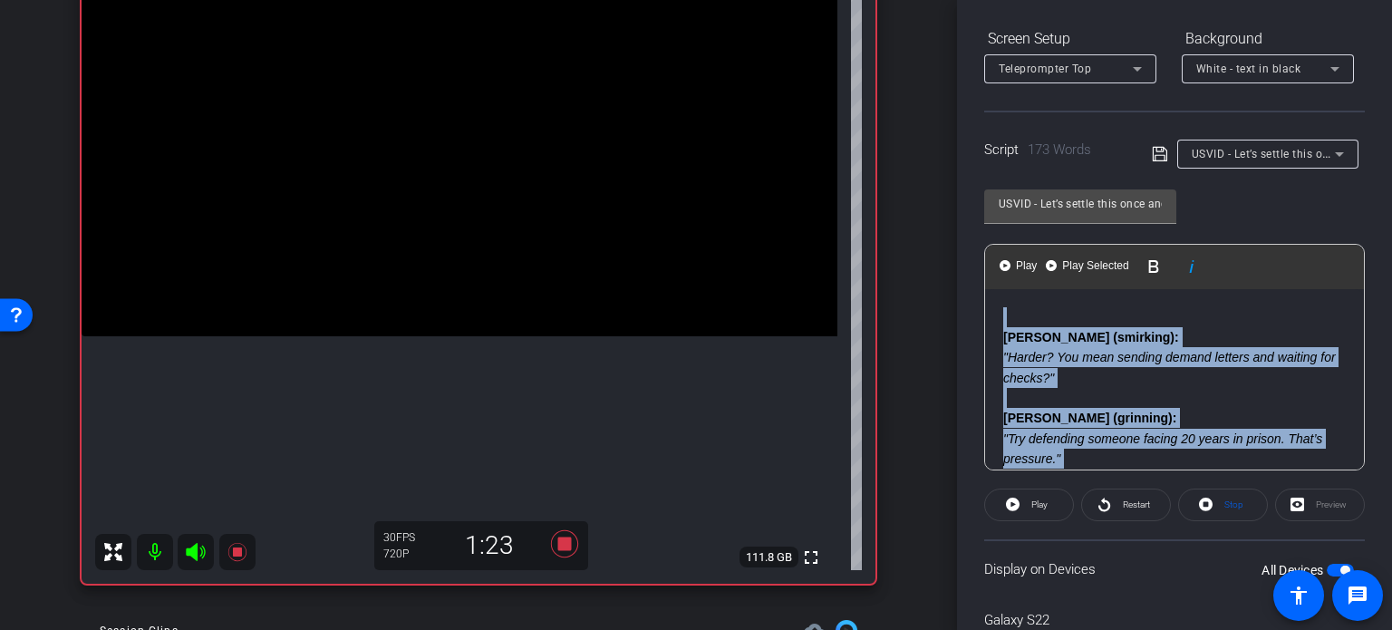
drag, startPoint x: 1001, startPoint y: 319, endPoint x: 953, endPoint y: 245, distance: 88.0
click at [953, 245] on div "arrow_back Wilson,Tom_Shoot20_08122025 Back to project Send invite account_box …" at bounding box center [696, 315] width 1392 height 630
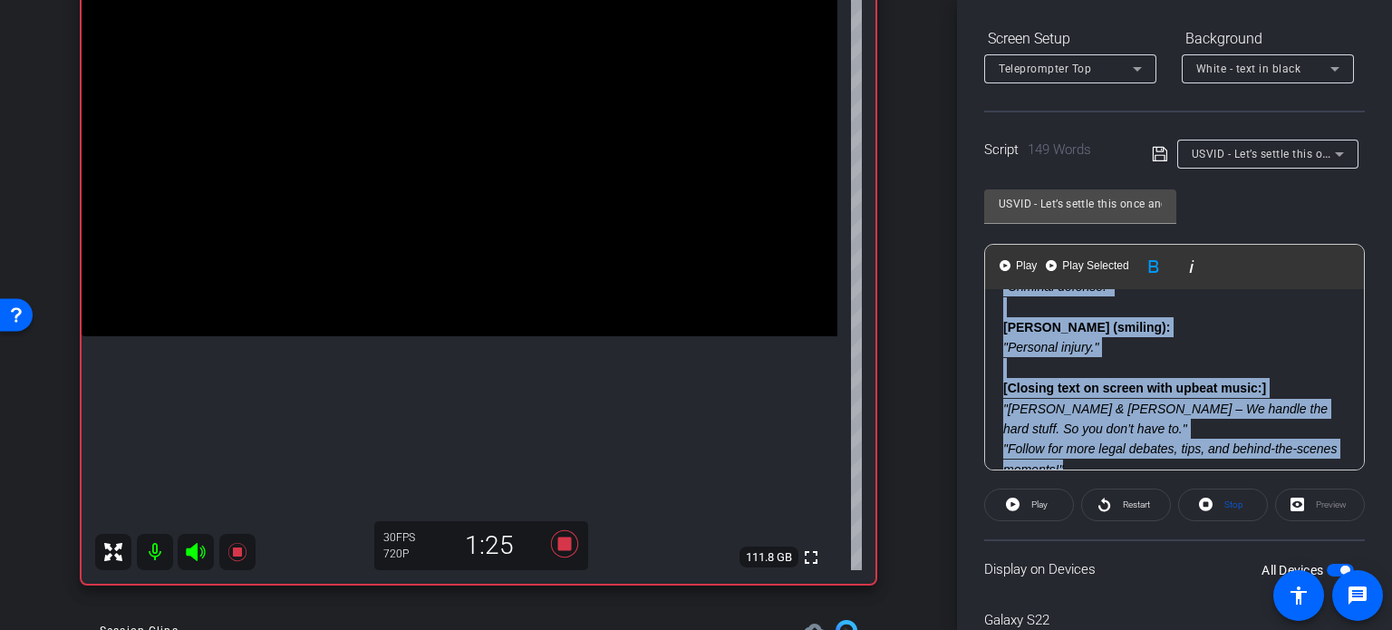
scroll to position [667, 0]
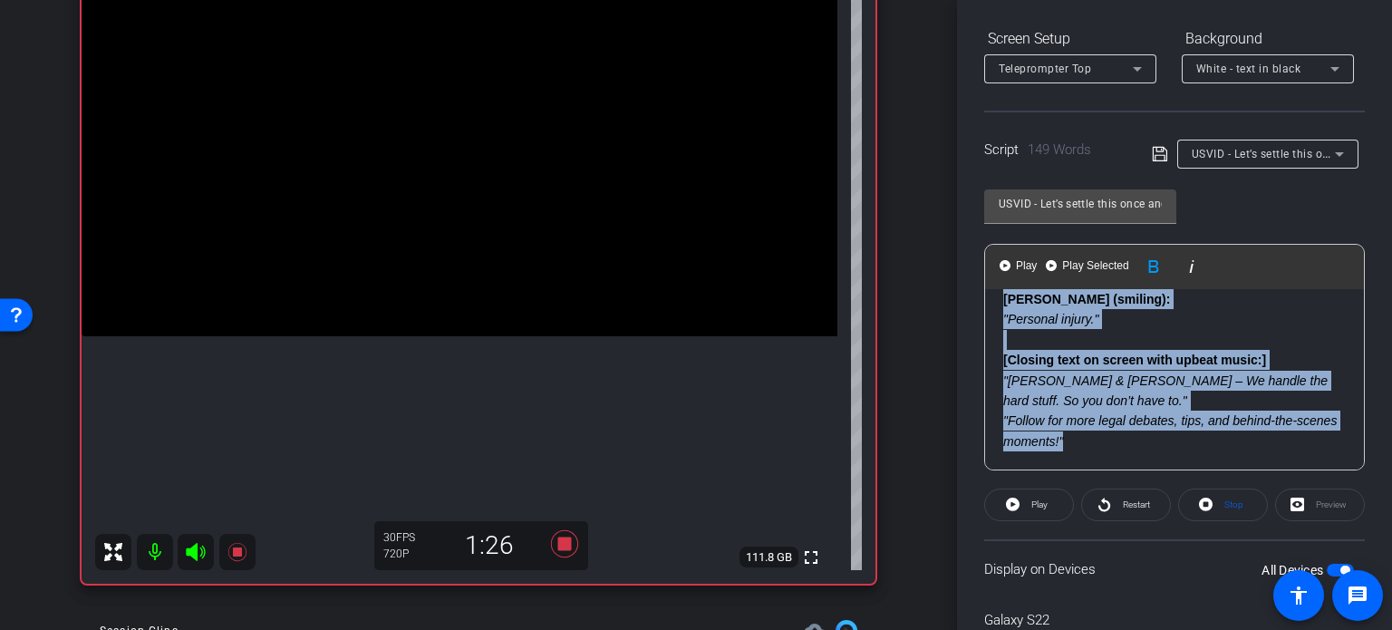
drag, startPoint x: 1004, startPoint y: 373, endPoint x: 1377, endPoint y: 498, distance: 393.2
click at [1377, 498] on div "Participants Teleprompter Adjustments settings Erika Centeno flip Director Ever…" at bounding box center [1174, 315] width 435 height 630
copy div "Nick: "Try explaining to a jury why your client didn’t run from the cops—he was…"
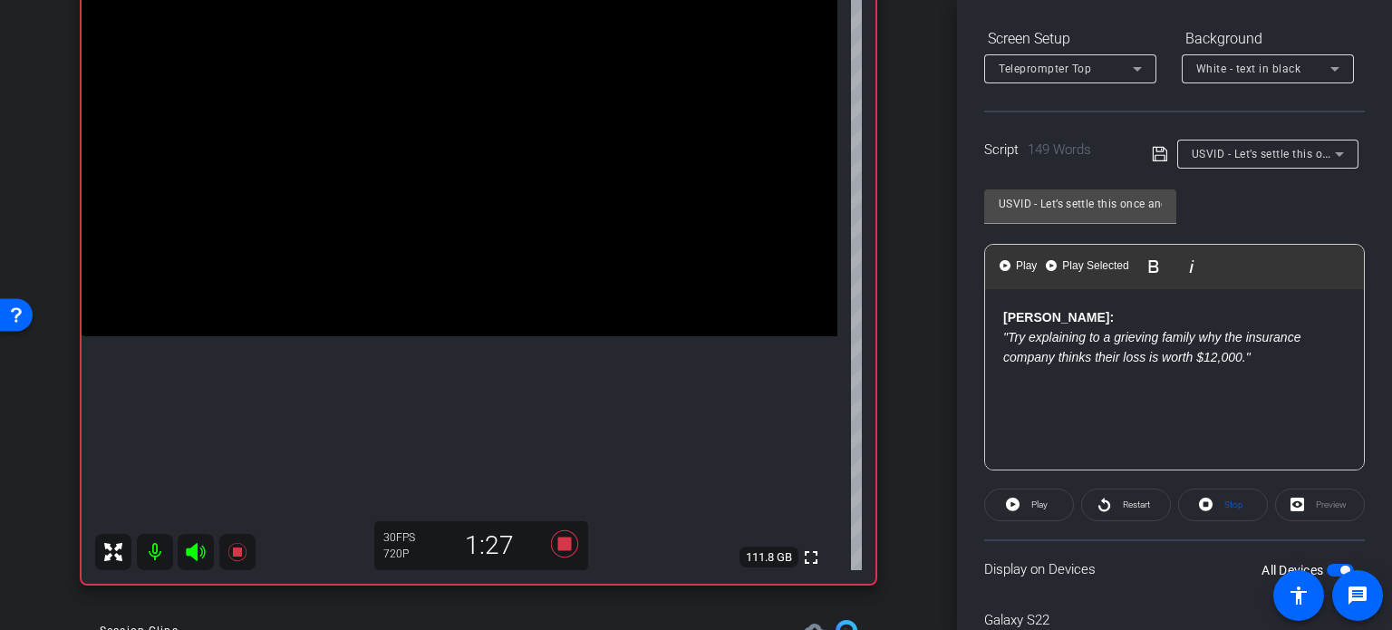
scroll to position [359, 0]
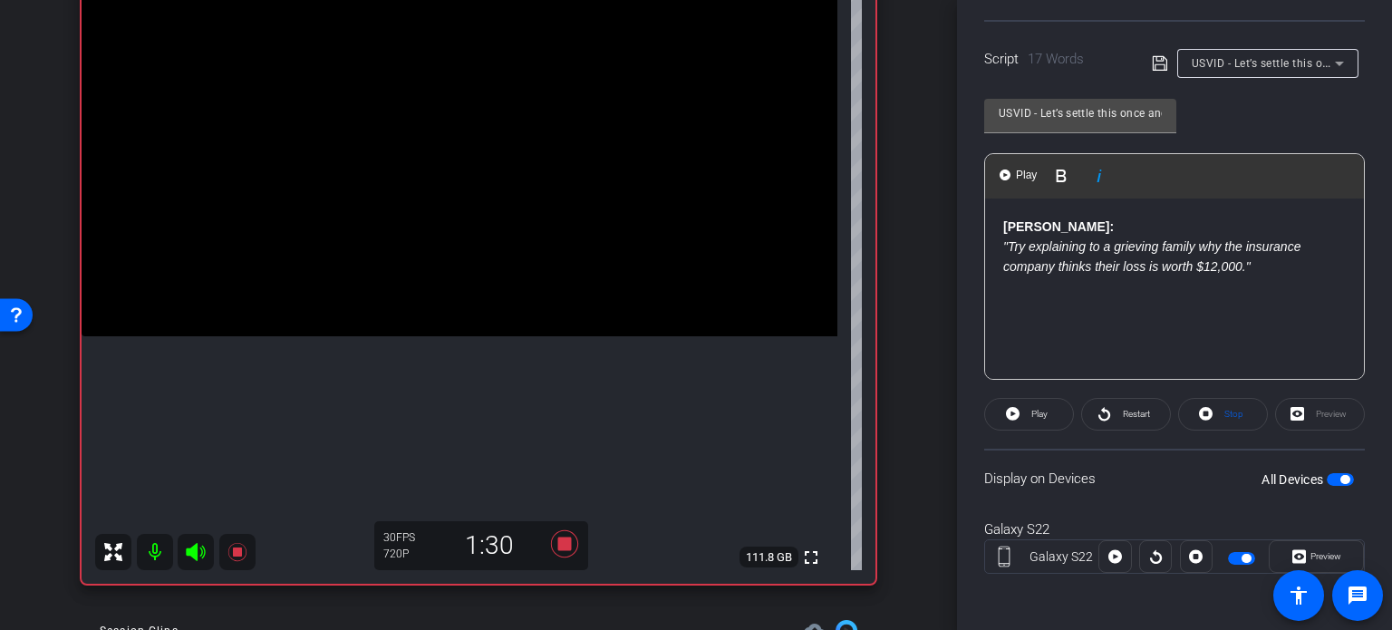
click at [1330, 478] on span "button" at bounding box center [1340, 479] width 27 height 13
click at [1233, 418] on span "Stop" at bounding box center [1232, 414] width 24 height 25
click at [1046, 417] on span "Play" at bounding box center [1039, 414] width 16 height 10
click at [1321, 556] on span "Preview" at bounding box center [1326, 556] width 31 height 10
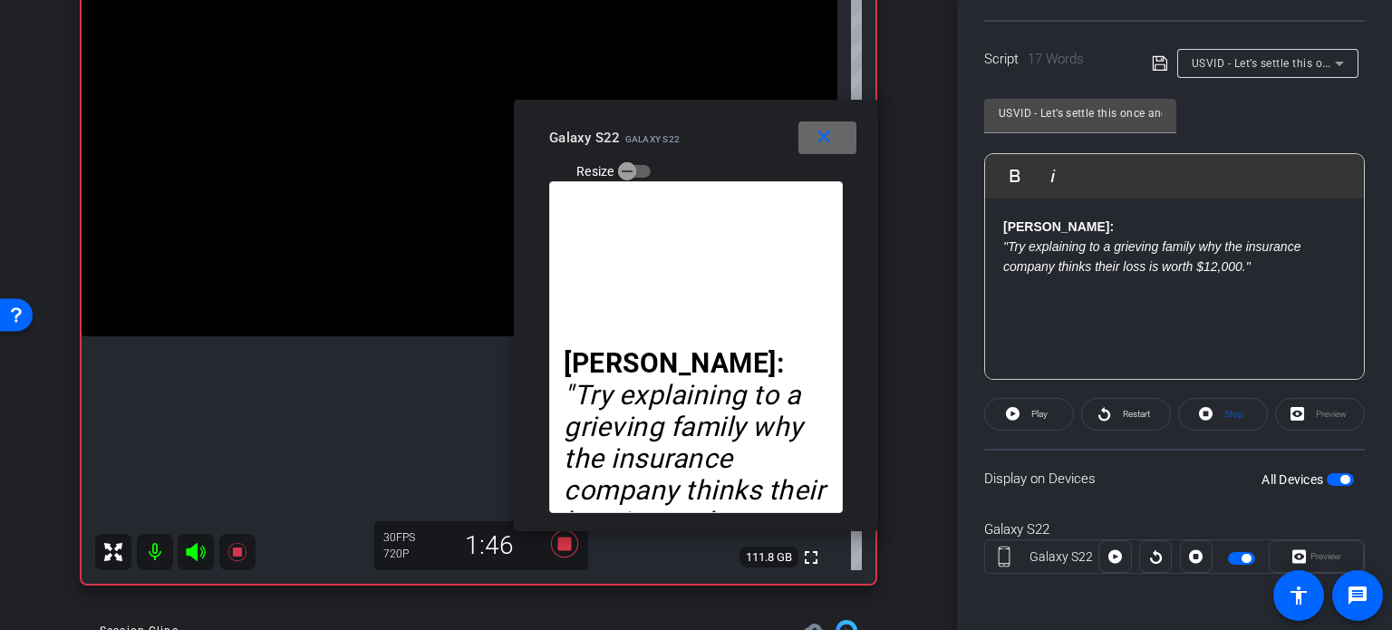
click at [833, 140] on mat-icon "close" at bounding box center [824, 137] width 23 height 23
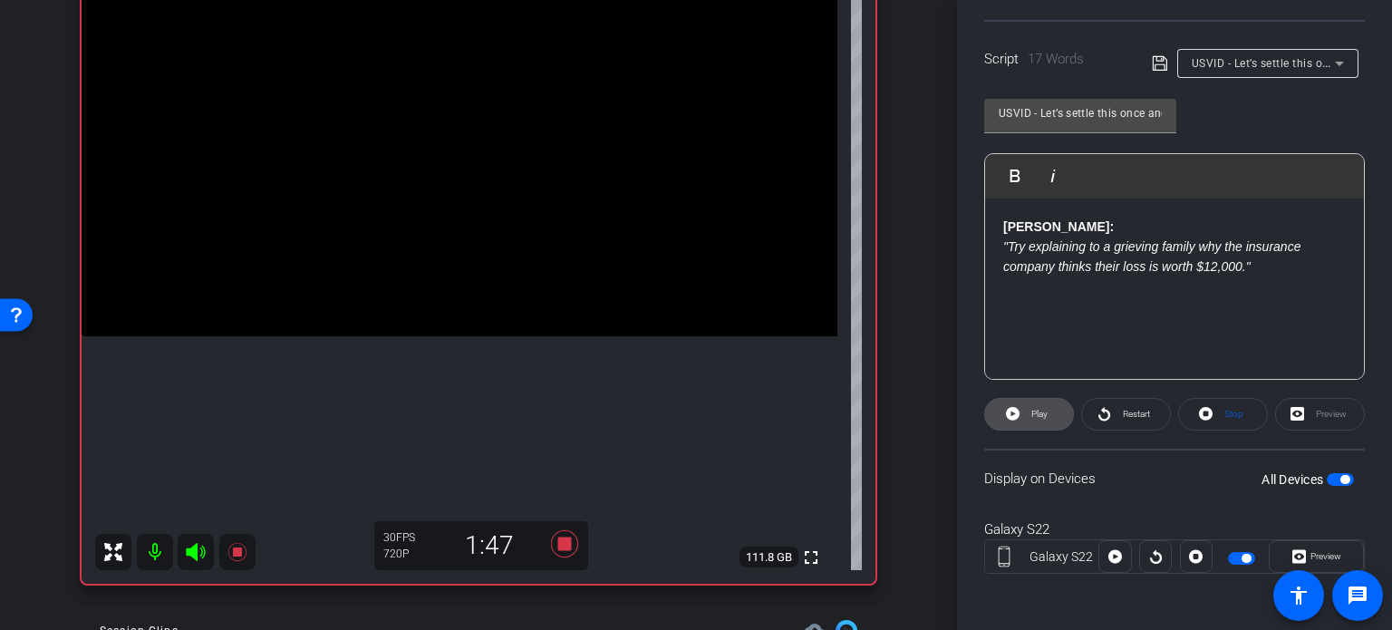
click at [1031, 409] on span "Play" at bounding box center [1039, 414] width 16 height 10
click at [1316, 551] on span "Preview" at bounding box center [1326, 556] width 31 height 10
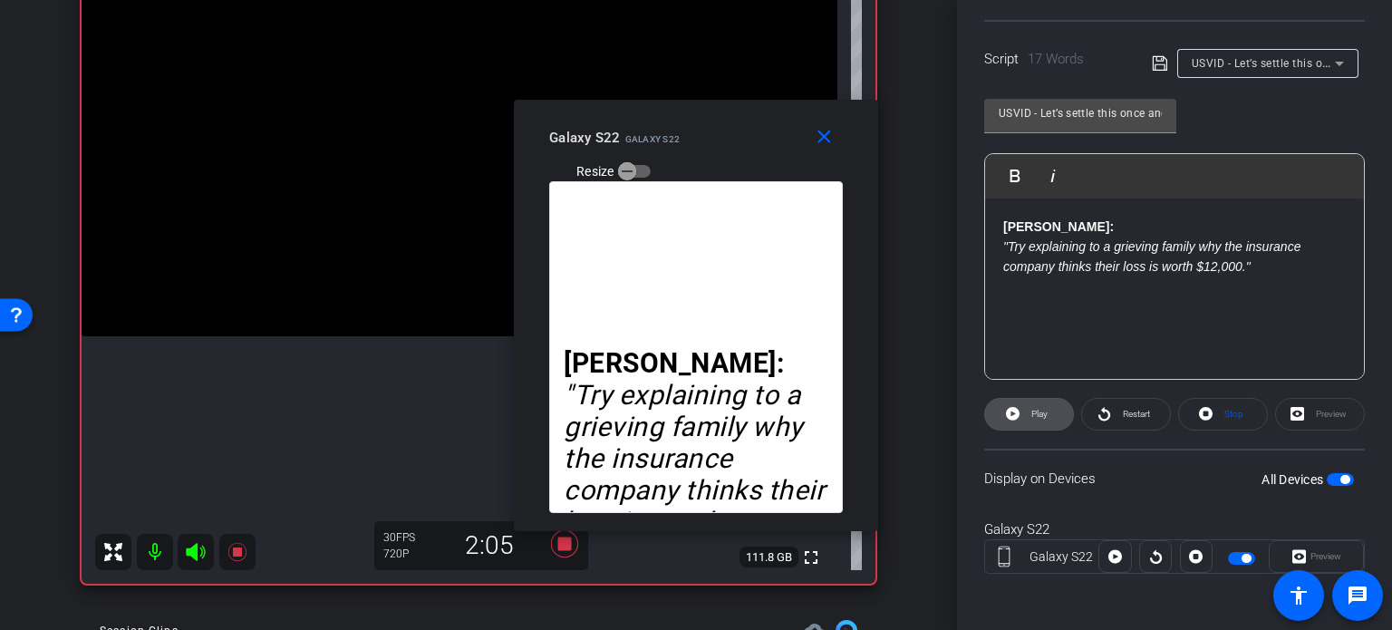
click at [1009, 420] on icon at bounding box center [1013, 413] width 14 height 23
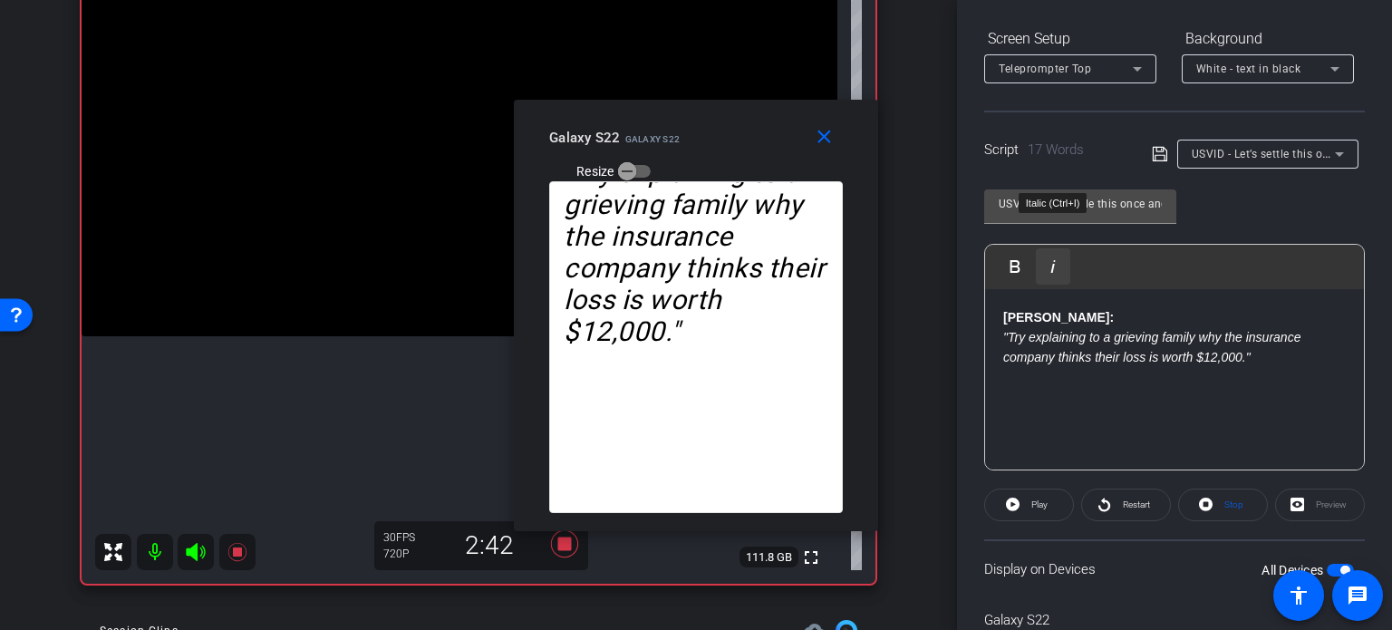
scroll to position [87, 0]
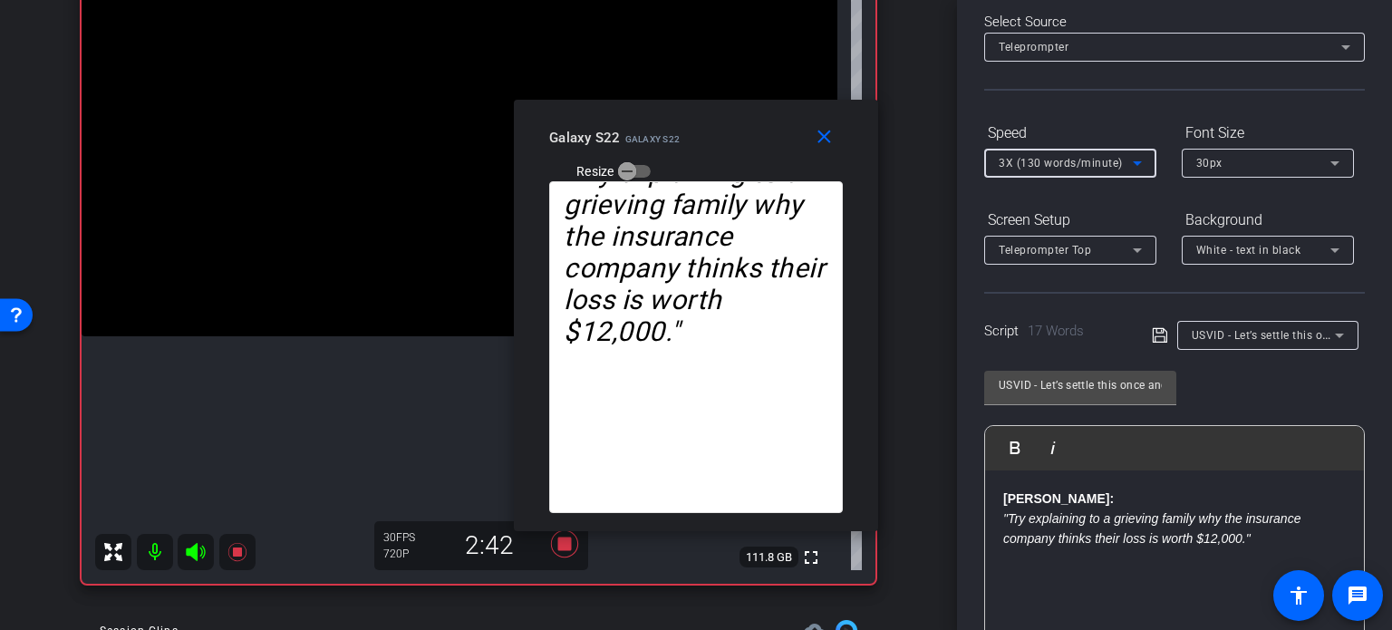
click at [1032, 157] on span "3X (130 words/minute)" at bounding box center [1061, 163] width 124 height 13
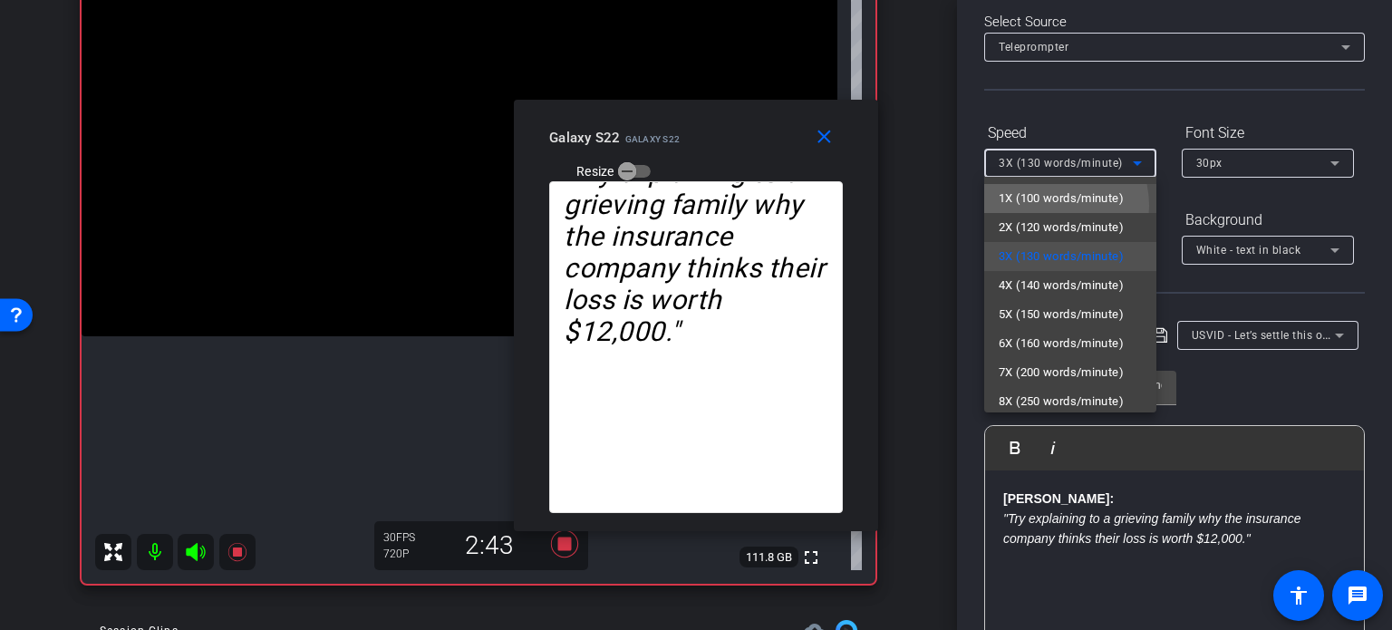
click at [1043, 206] on span "1X (100 words/minute)" at bounding box center [1061, 199] width 125 height 22
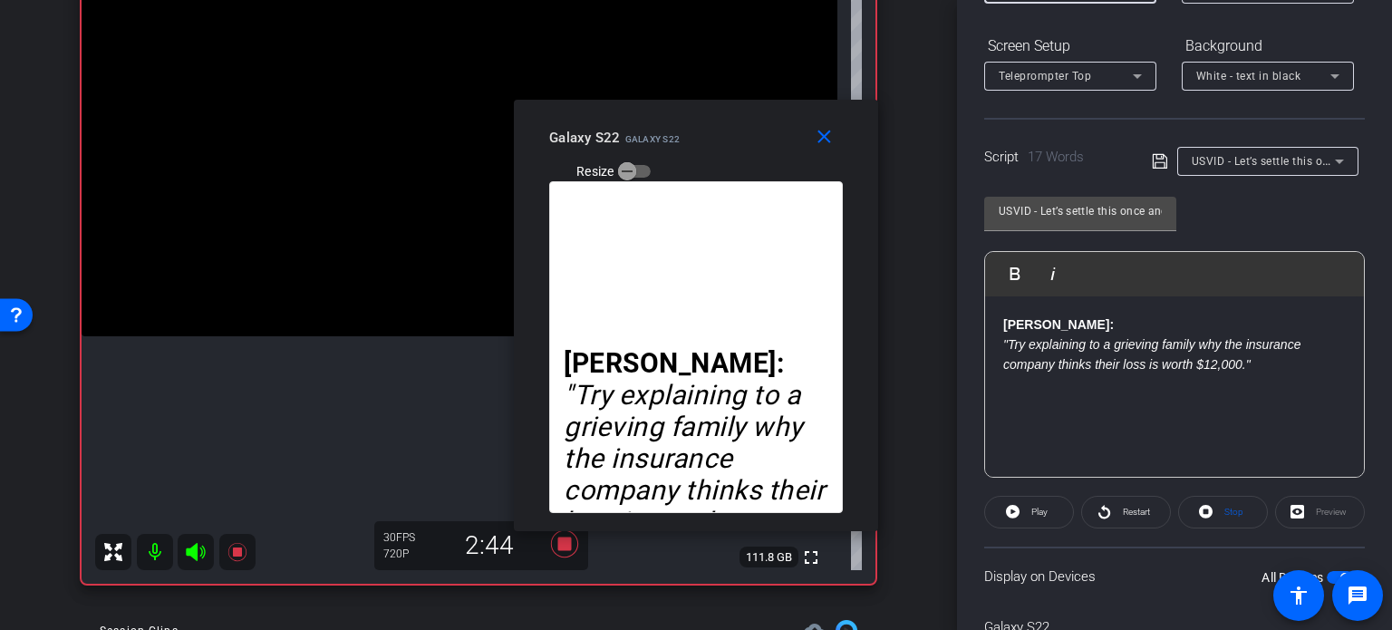
scroll to position [268, 0]
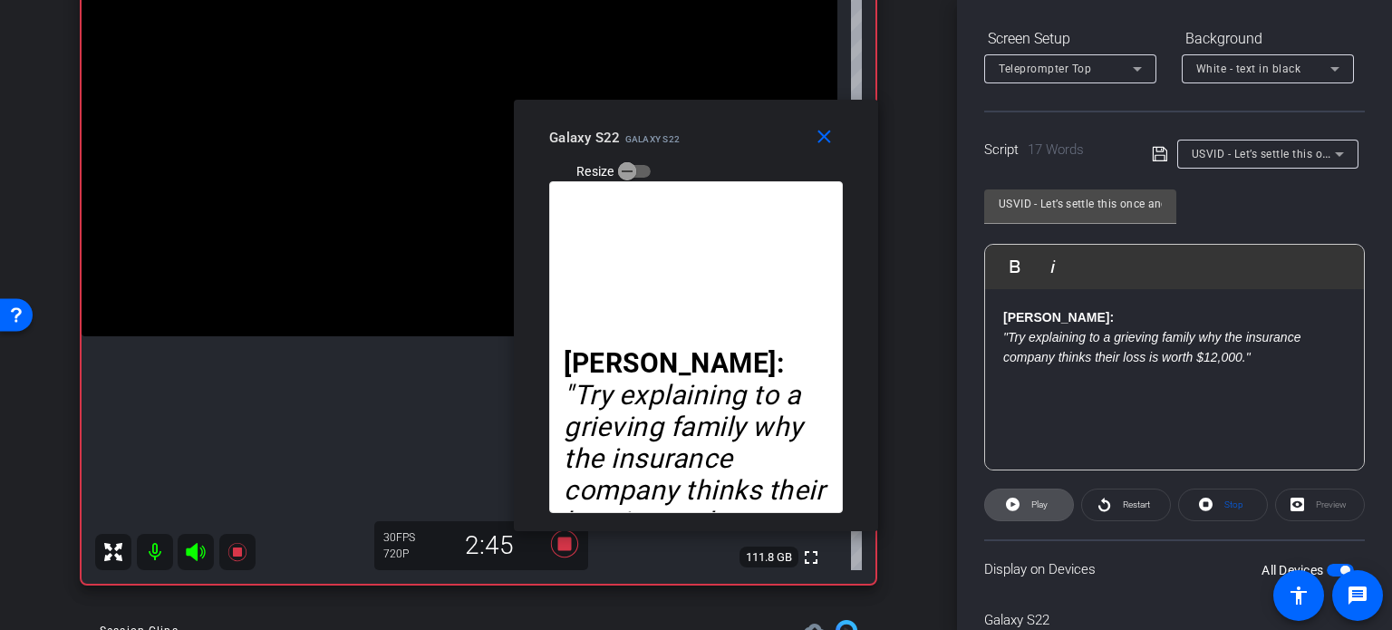
click at [1047, 515] on span "Play" at bounding box center [1037, 504] width 21 height 25
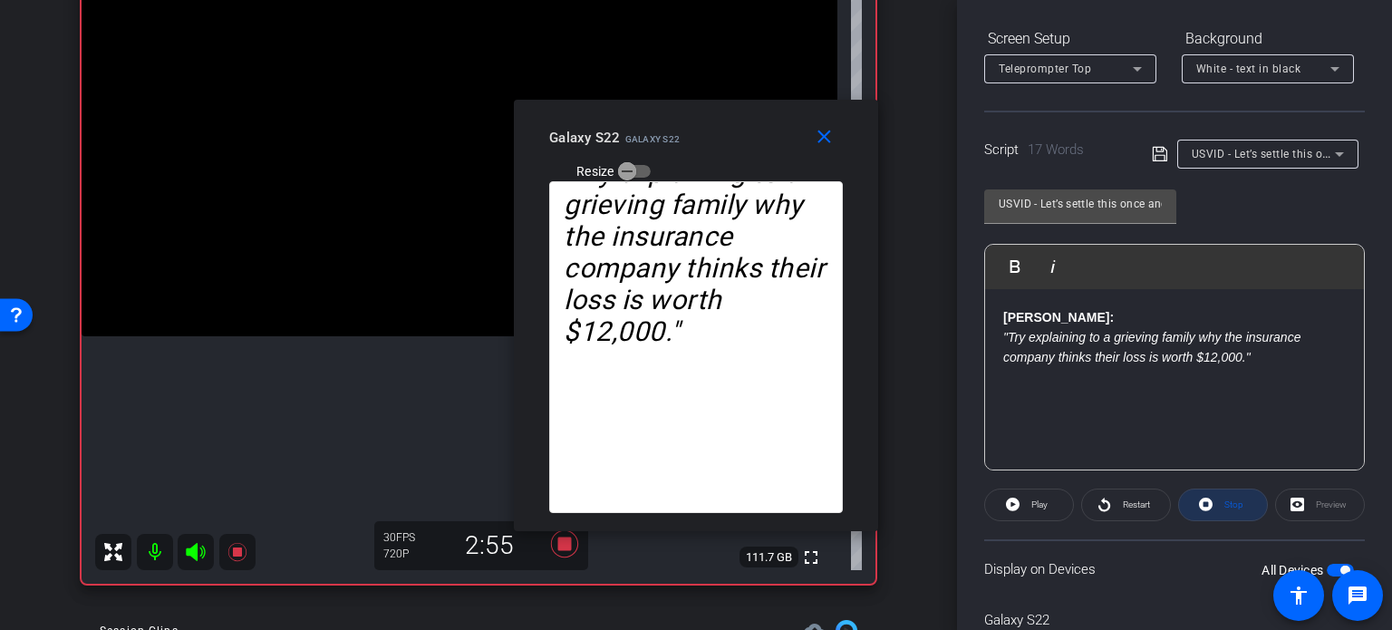
click at [1203, 499] on icon at bounding box center [1206, 505] width 14 height 14
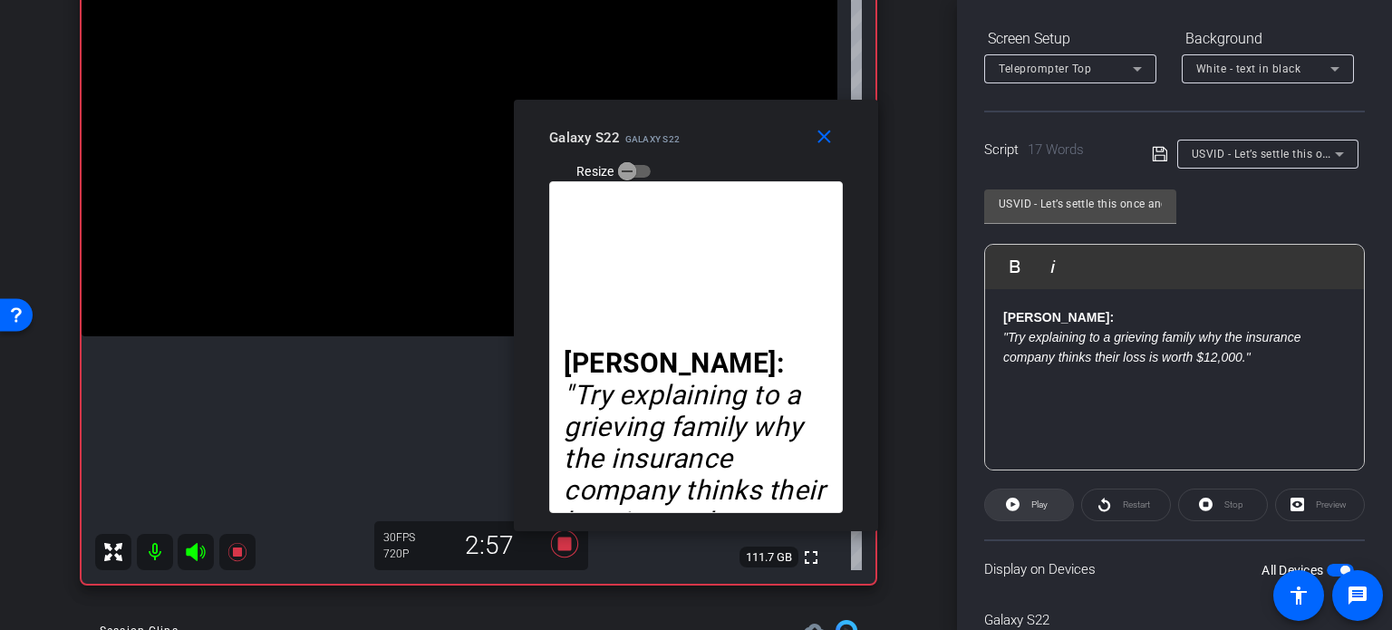
click at [1031, 499] on span "Play" at bounding box center [1039, 504] width 16 height 10
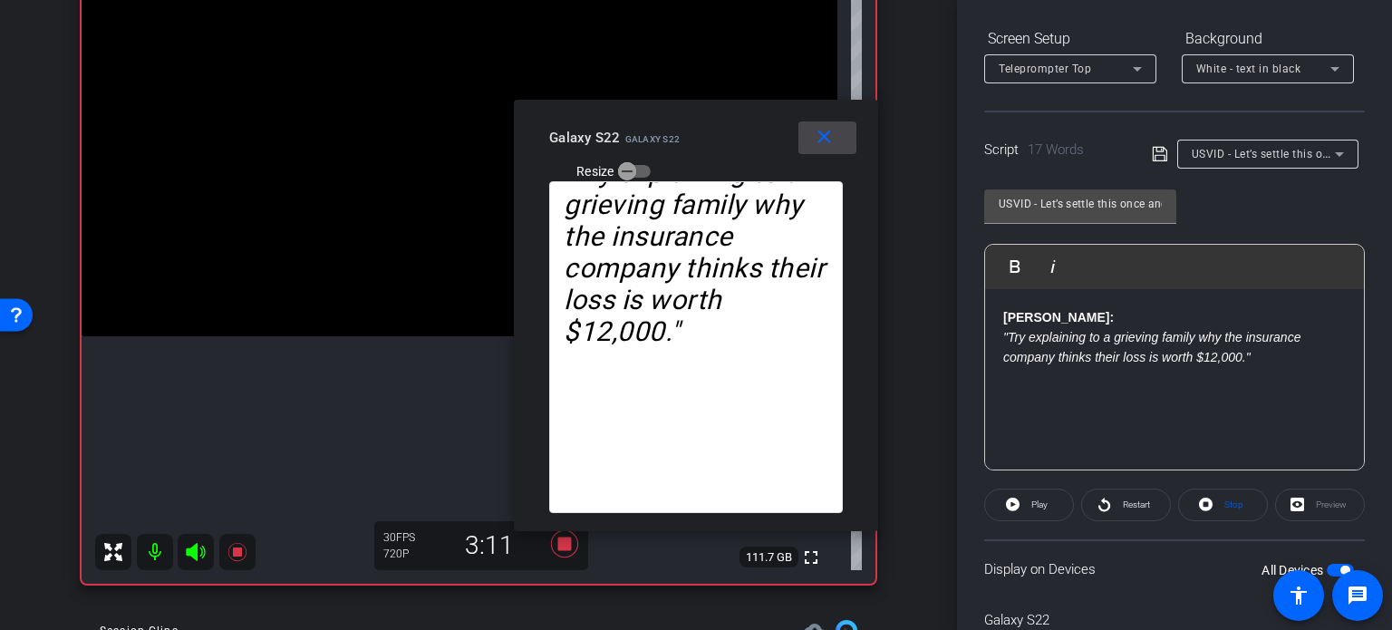
click at [827, 132] on mat-icon "close" at bounding box center [824, 137] width 23 height 23
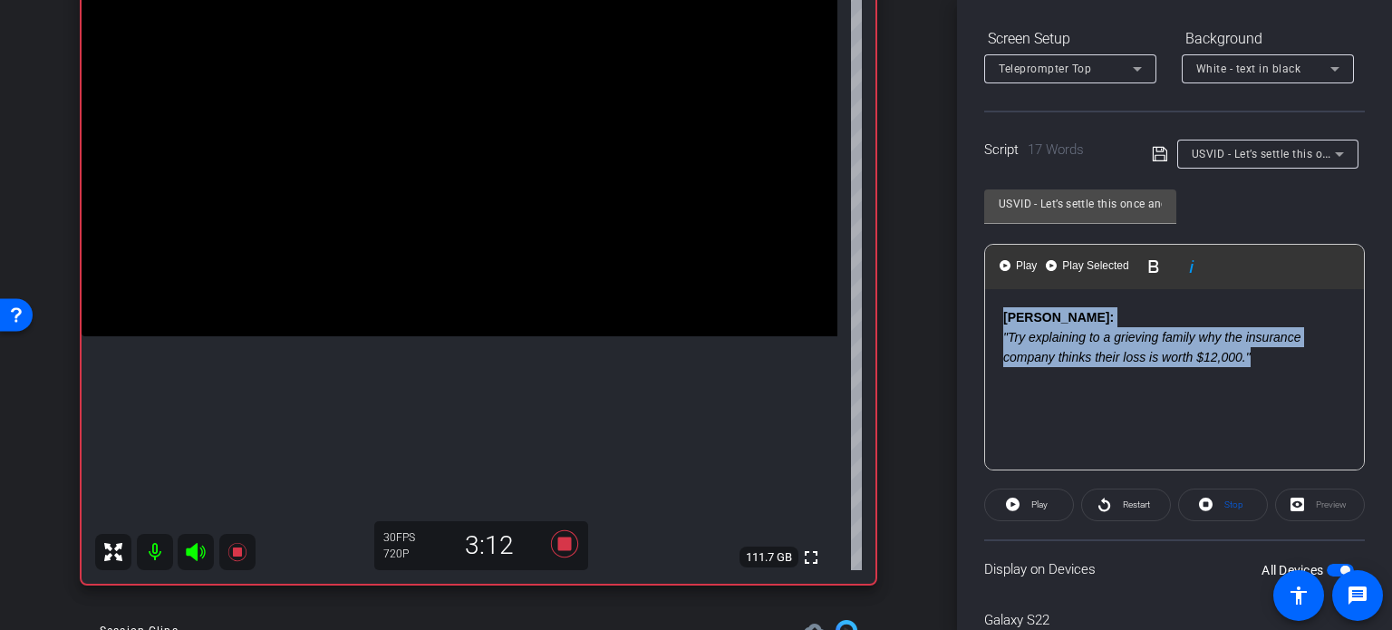
drag, startPoint x: 1260, startPoint y: 362, endPoint x: 939, endPoint y: 308, distance: 325.3
click at [939, 308] on div "arrow_back Wilson,Tom_Shoot20_08122025 Back to project Send invite account_box …" at bounding box center [696, 315] width 1392 height 630
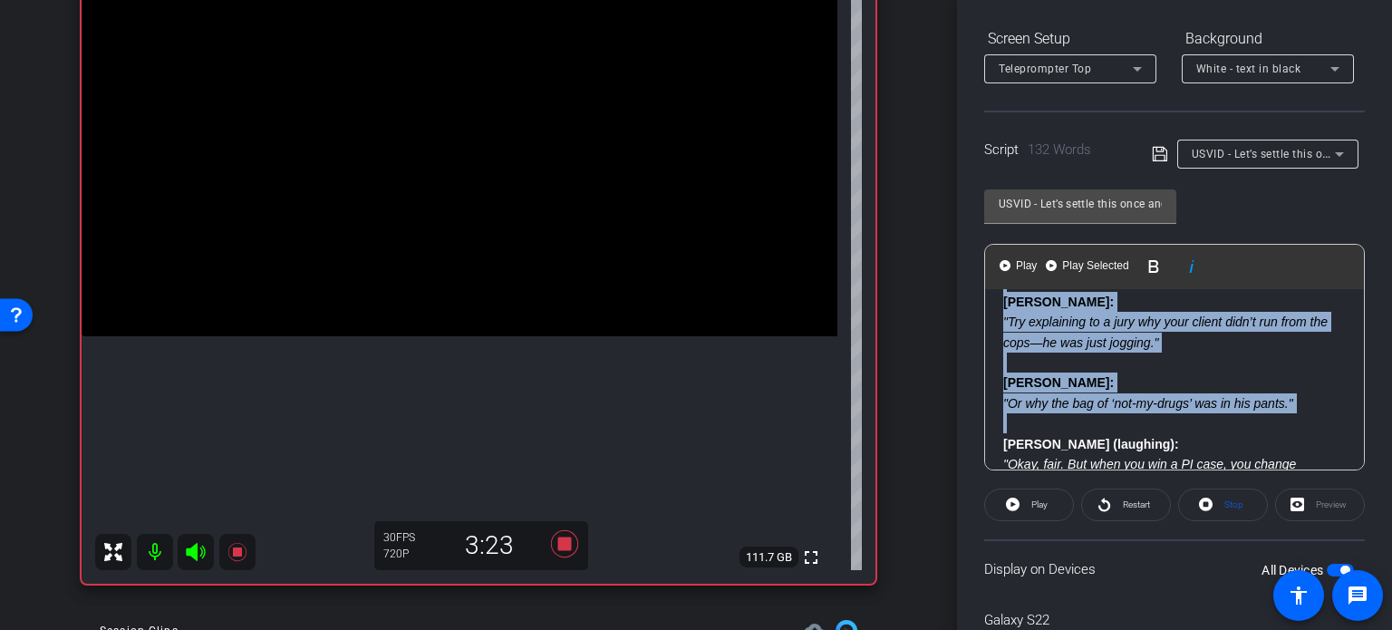
scroll to position [0, 0]
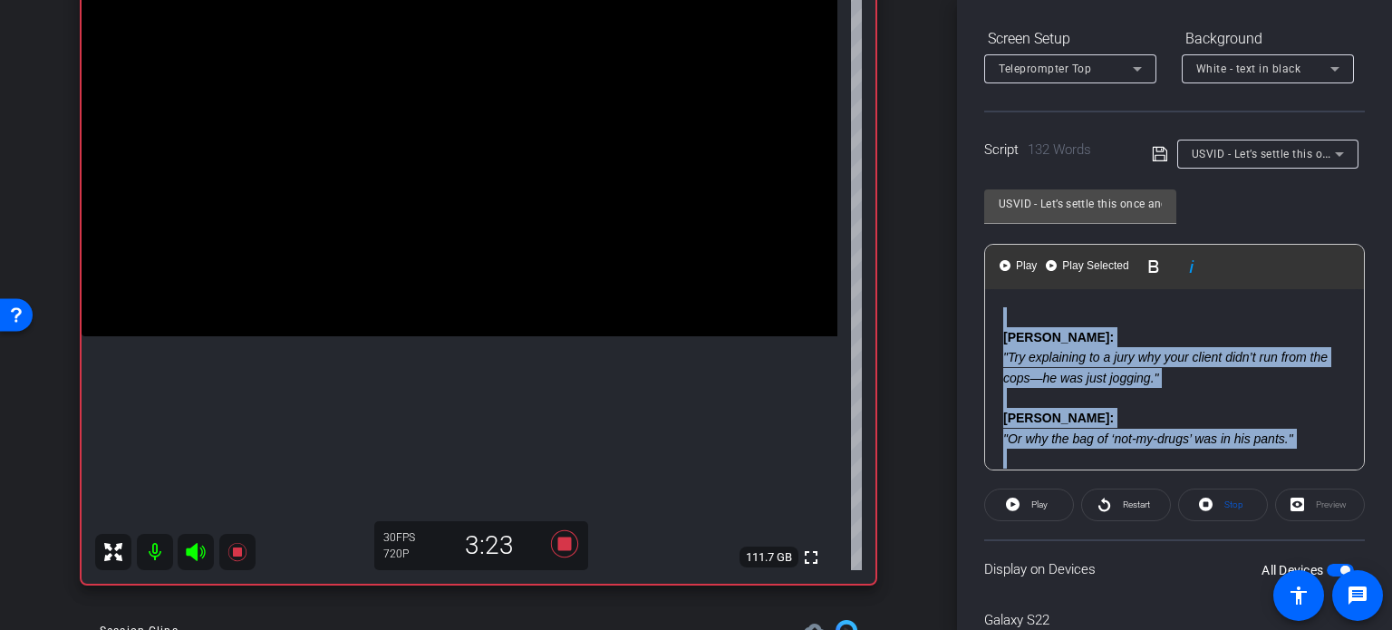
drag, startPoint x: 1003, startPoint y: 387, endPoint x: 967, endPoint y: 256, distance: 135.5
click at [967, 256] on div "Participants Teleprompter Adjustments settings Erika Centeno flip Director Ever…" at bounding box center [1174, 315] width 435 height 630
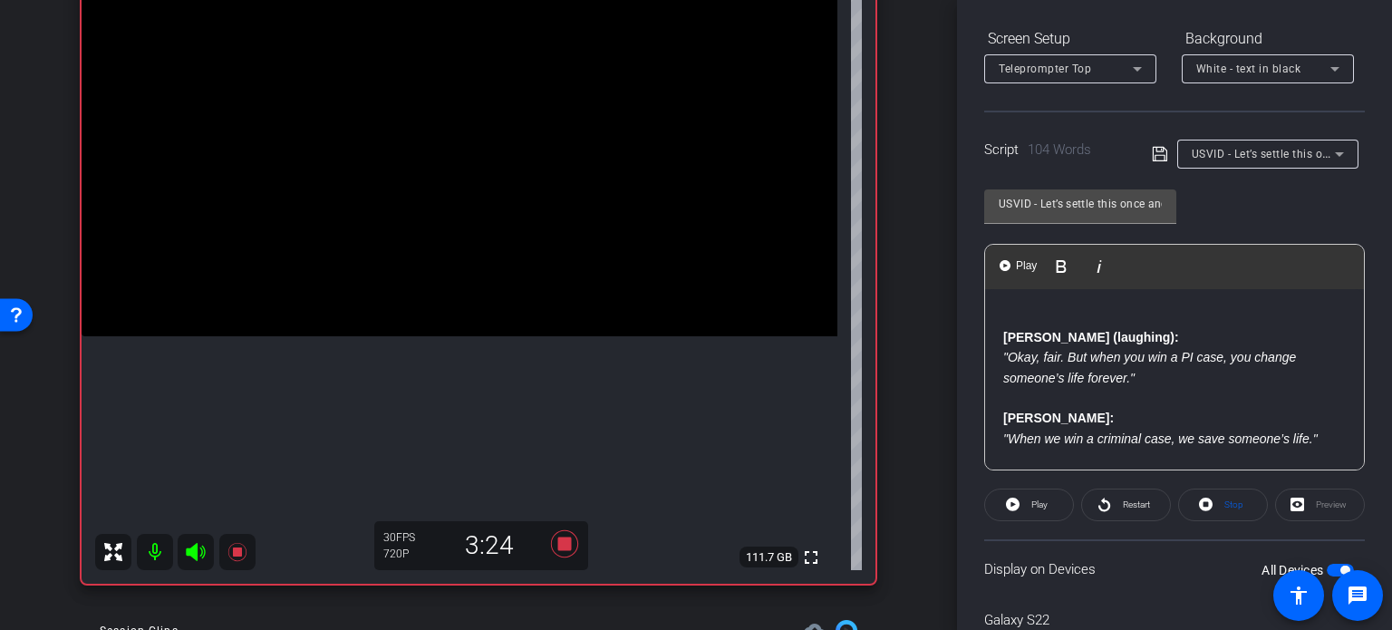
click at [998, 333] on div "Joe (laughing): "Okay, fair. But when you win a PI case, you change someone’s l…" at bounding box center [1174, 611] width 379 height 645
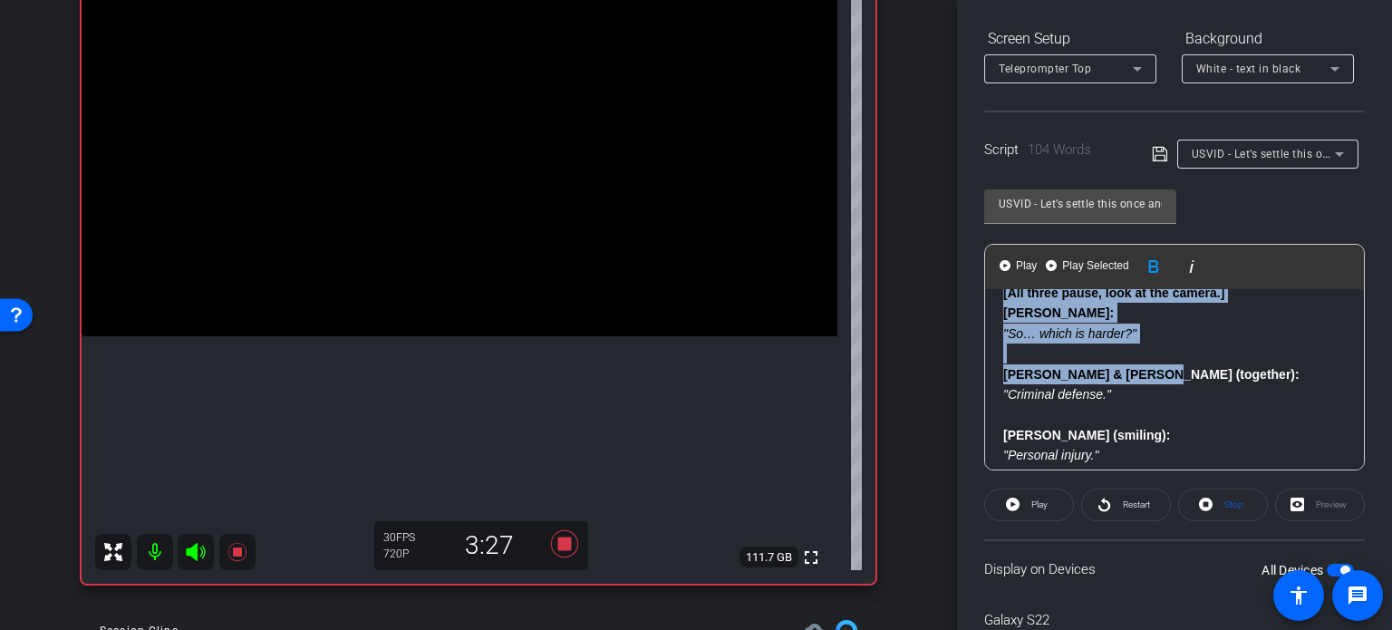
scroll to position [443, 0]
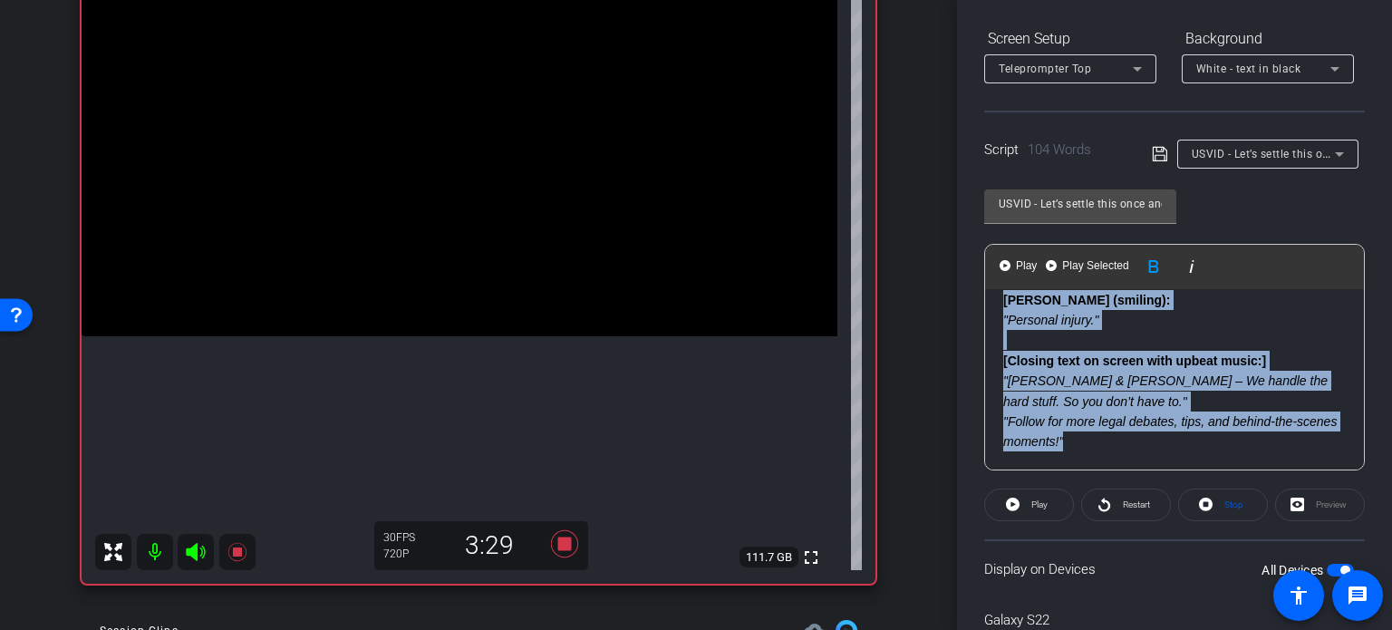
drag, startPoint x: 1005, startPoint y: 376, endPoint x: 1305, endPoint y: 431, distance: 305.0
click at [1305, 431] on div "Joe (laughing): "Okay, fair. But when you win a PI case, you change someone’s l…" at bounding box center [1174, 158] width 379 height 624
copy div "Nick: "When we win a criminal case, we save someone’s life." Cody: "And we don’…"
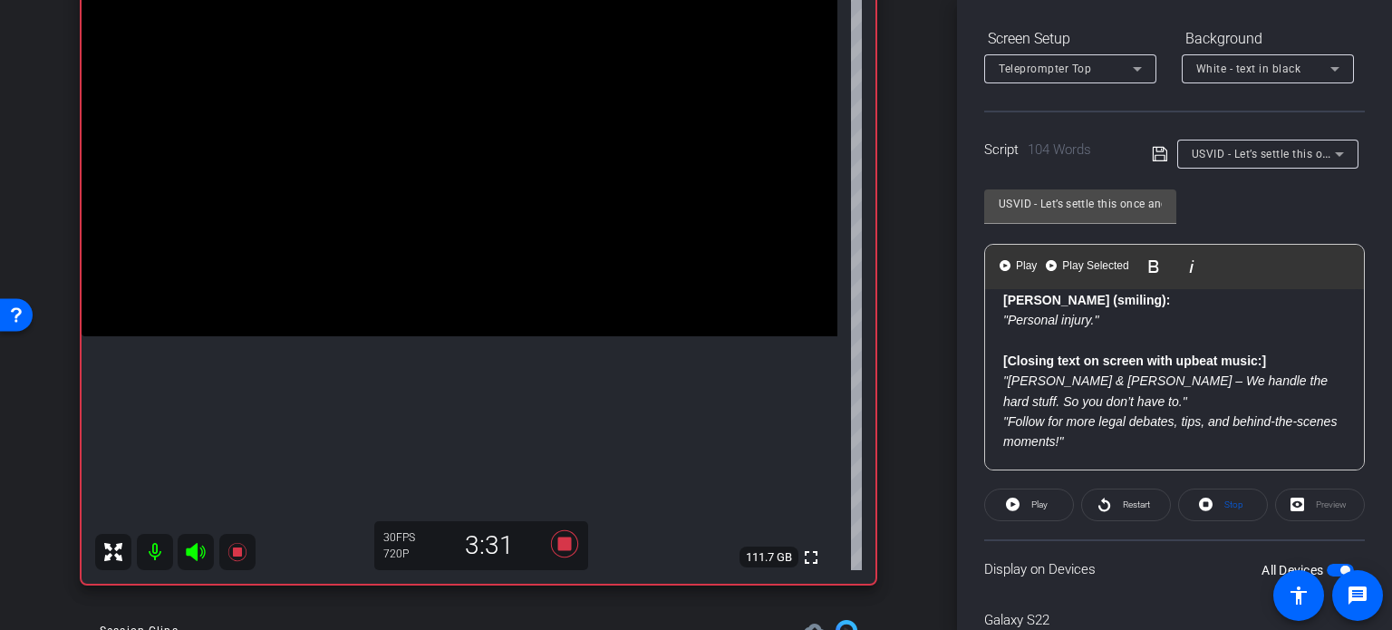
scroll to position [359, 0]
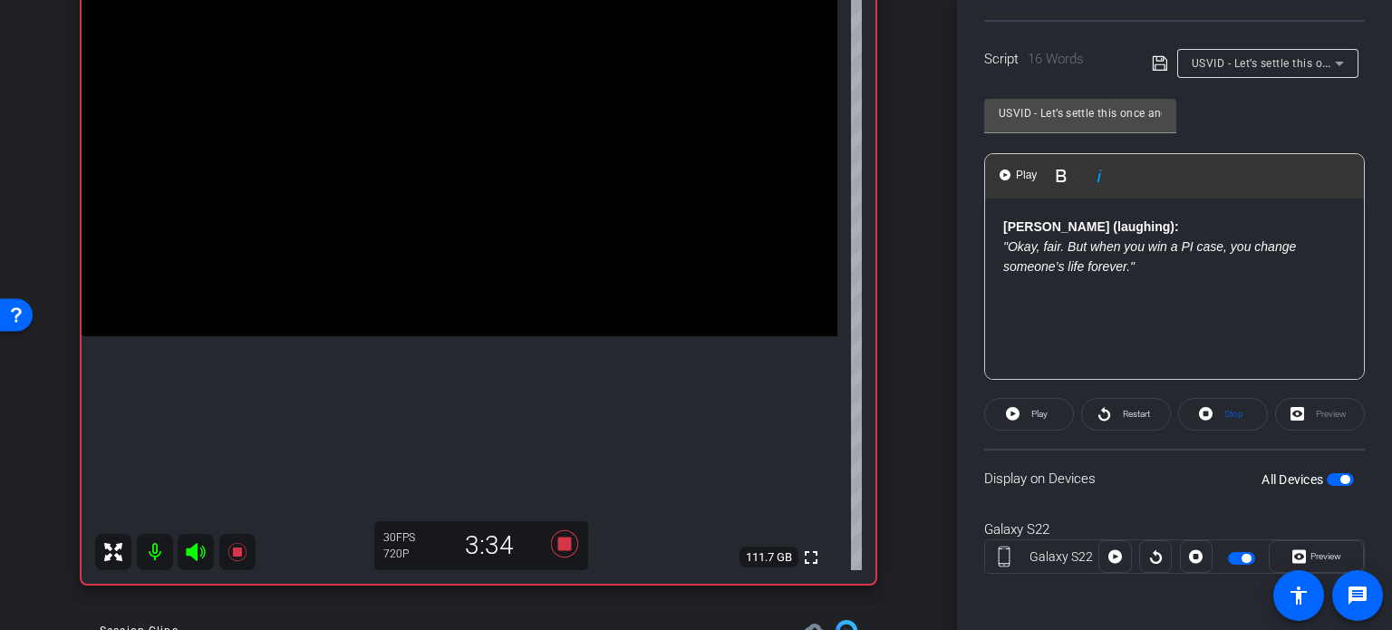
click at [1340, 478] on span "button" at bounding box center [1344, 479] width 9 height 9
click at [1334, 478] on span "button" at bounding box center [1340, 479] width 27 height 13
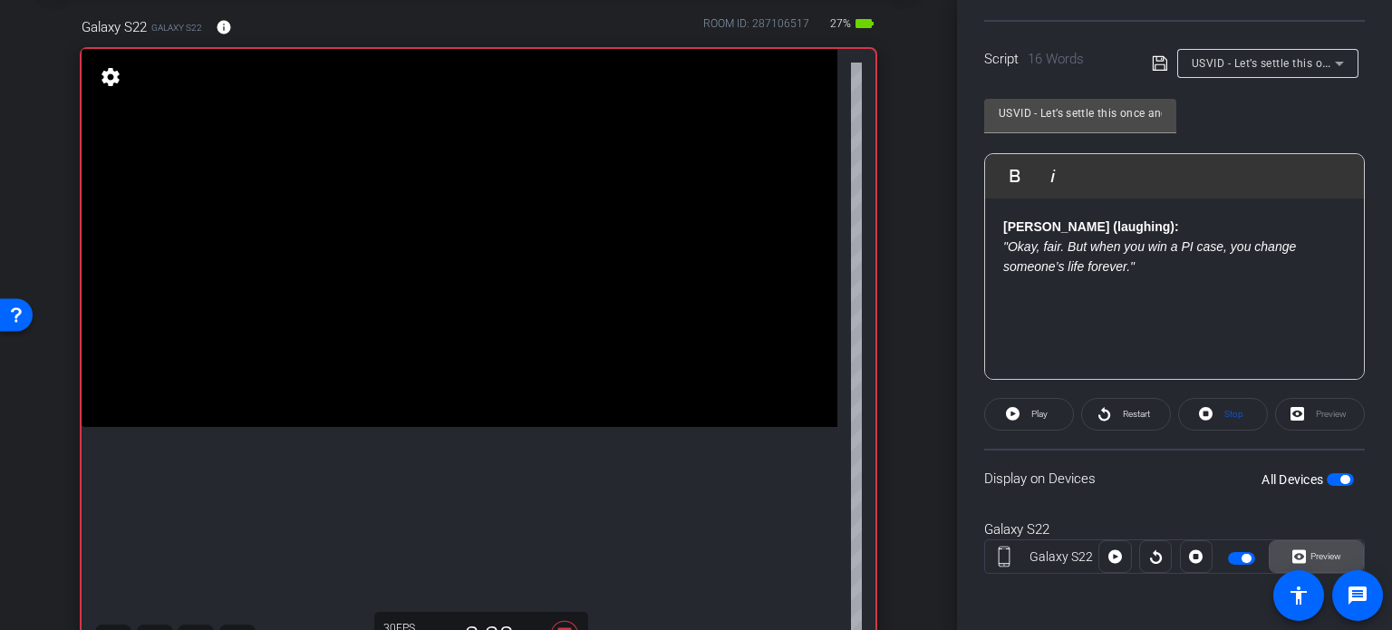
click at [1316, 551] on span "Preview" at bounding box center [1326, 556] width 31 height 10
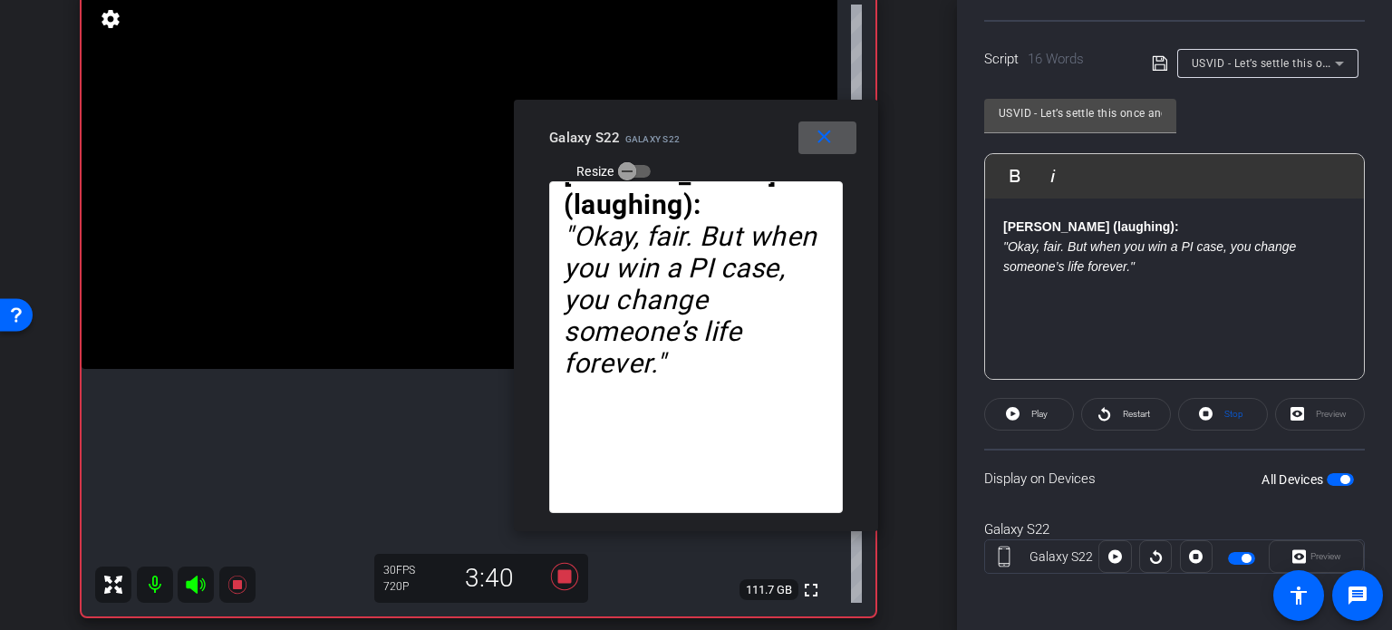
scroll to position [181, 0]
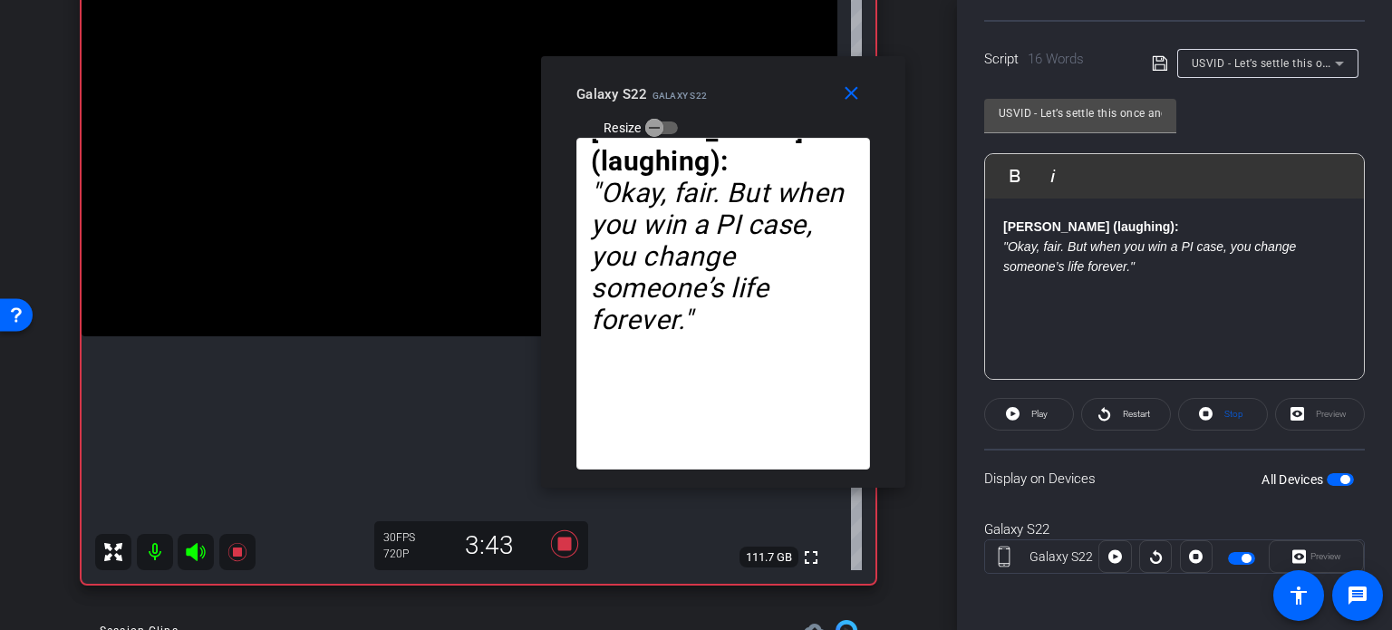
drag, startPoint x: 751, startPoint y: 139, endPoint x: 779, endPoint y: 95, distance: 51.3
click at [779, 95] on div "Galaxy S22 Galaxy S22 Resize" at bounding box center [729, 110] width 307 height 64
click at [1040, 415] on span "Play" at bounding box center [1039, 414] width 16 height 10
click at [1220, 405] on span "Stop" at bounding box center [1232, 414] width 24 height 25
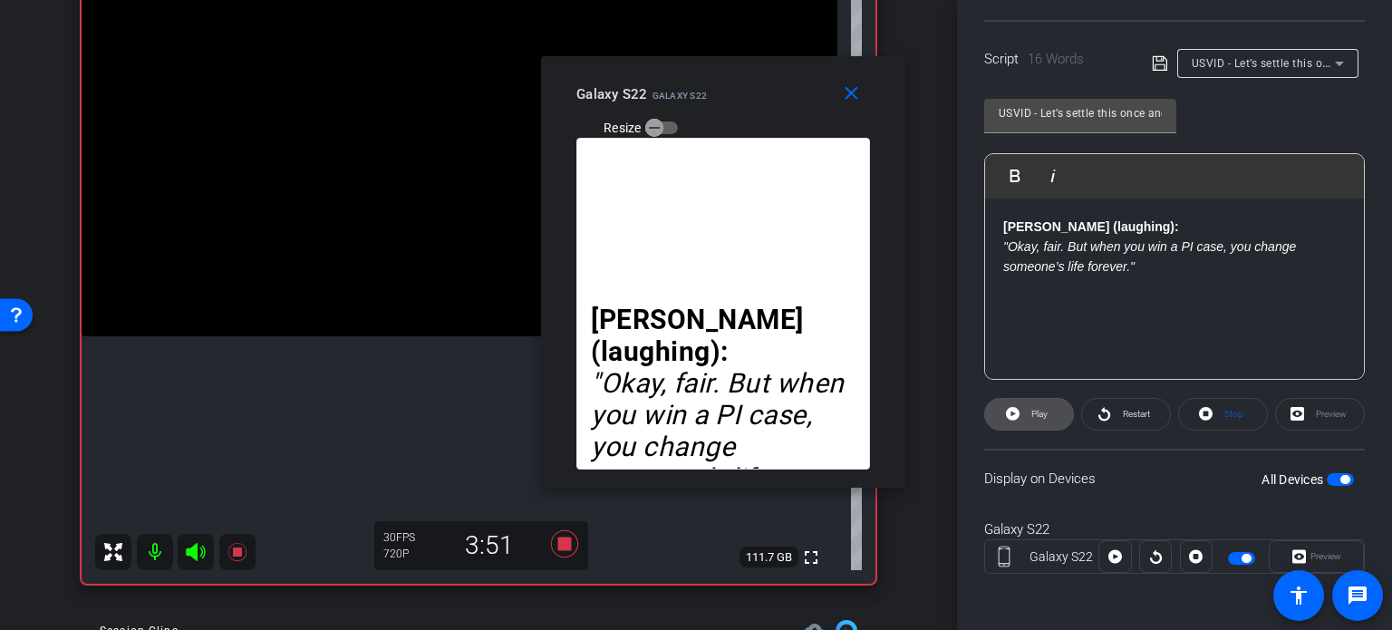
click at [1058, 411] on span at bounding box center [1029, 414] width 88 height 44
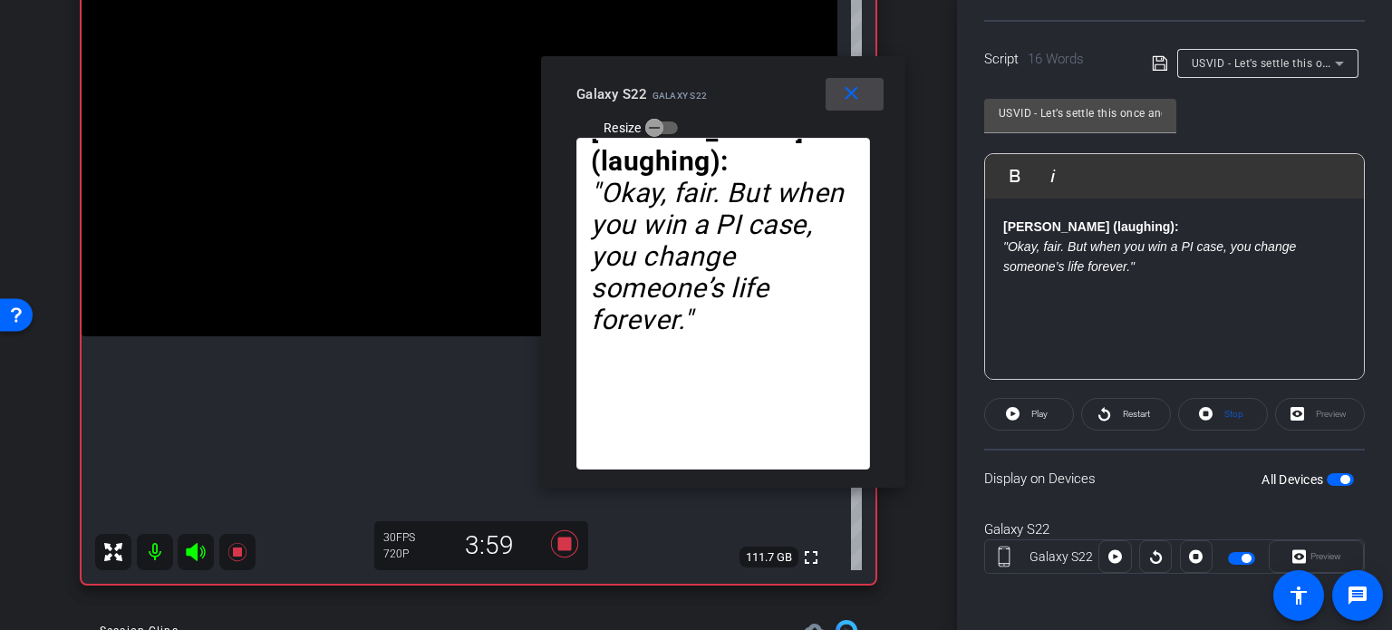
click at [843, 94] on mat-icon "close" at bounding box center [851, 93] width 23 height 23
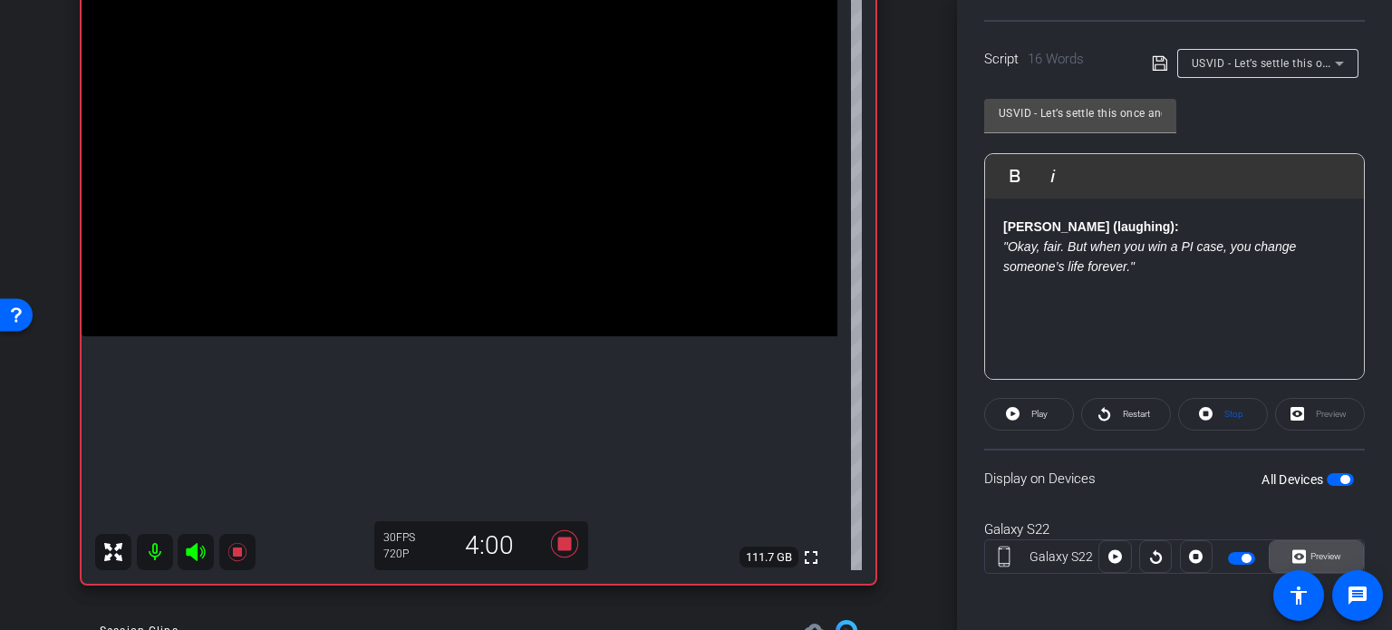
click at [1328, 555] on span "Preview" at bounding box center [1326, 556] width 31 height 10
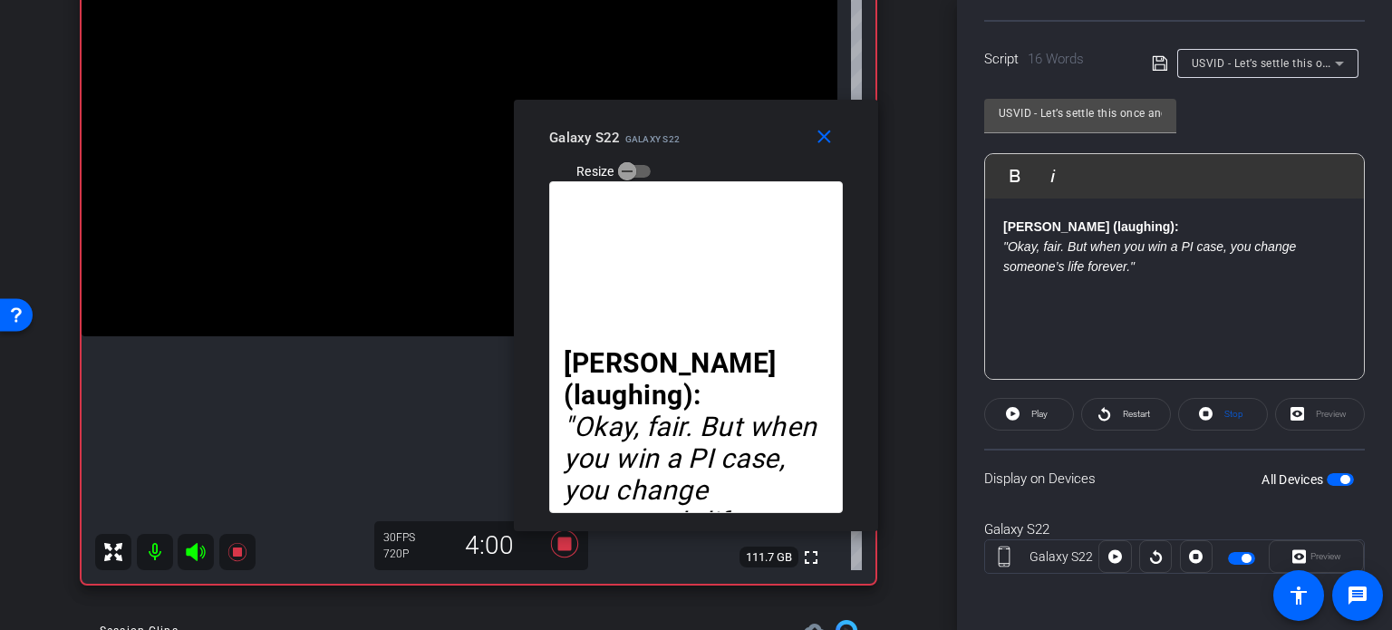
click at [1319, 554] on div "Preview" at bounding box center [1316, 556] width 95 height 33
click at [1220, 420] on span "Stop" at bounding box center [1232, 414] width 24 height 25
click at [1029, 411] on span "Play" at bounding box center [1037, 414] width 21 height 25
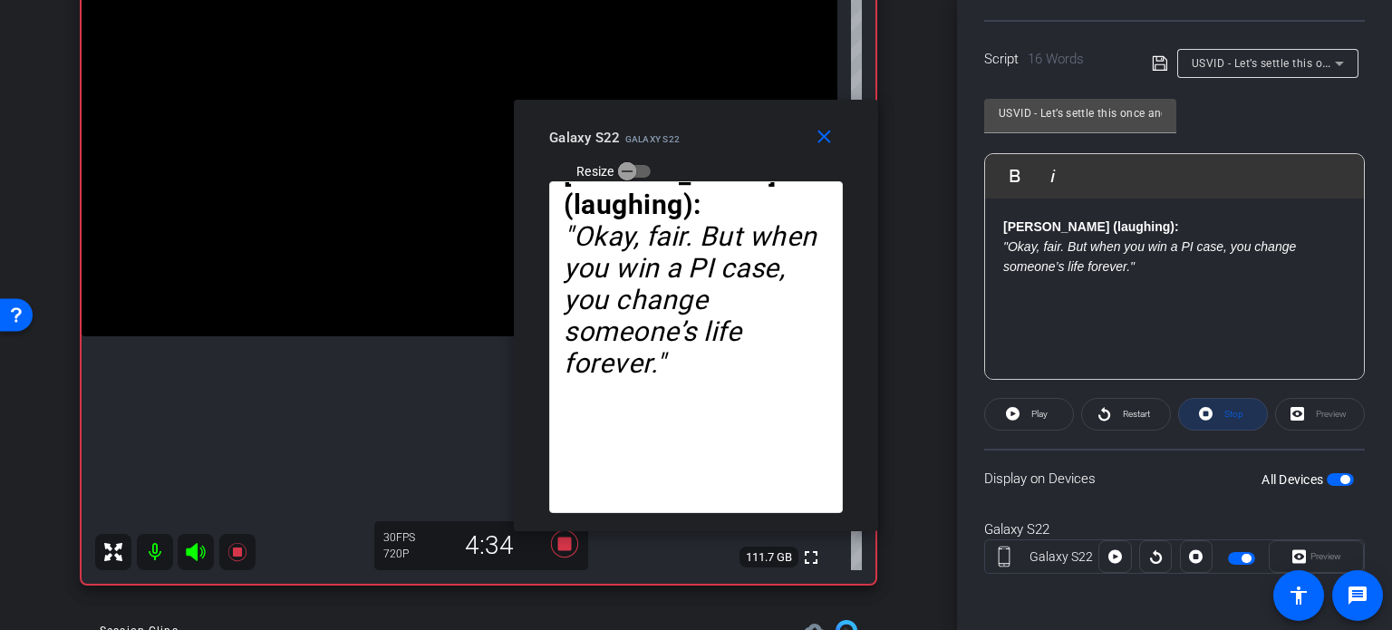
click at [1245, 419] on span at bounding box center [1223, 414] width 88 height 44
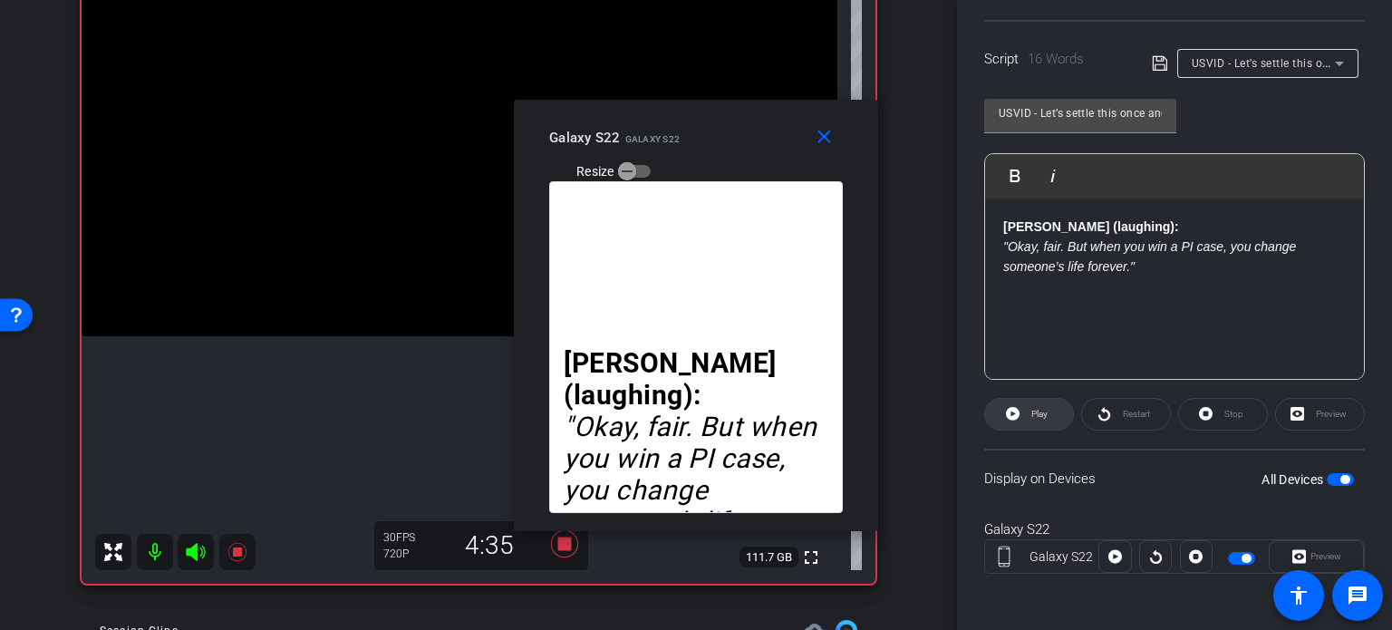
click at [1048, 411] on span at bounding box center [1029, 414] width 88 height 44
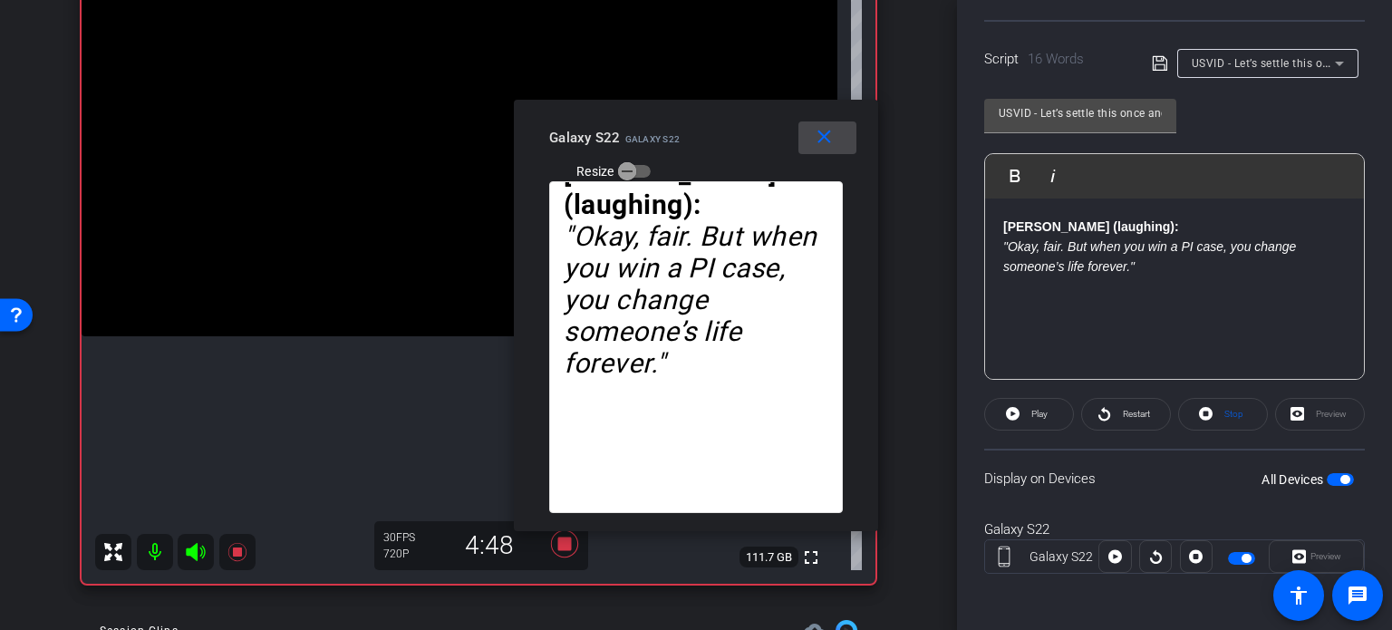
click at [821, 136] on mat-icon "close" at bounding box center [824, 137] width 23 height 23
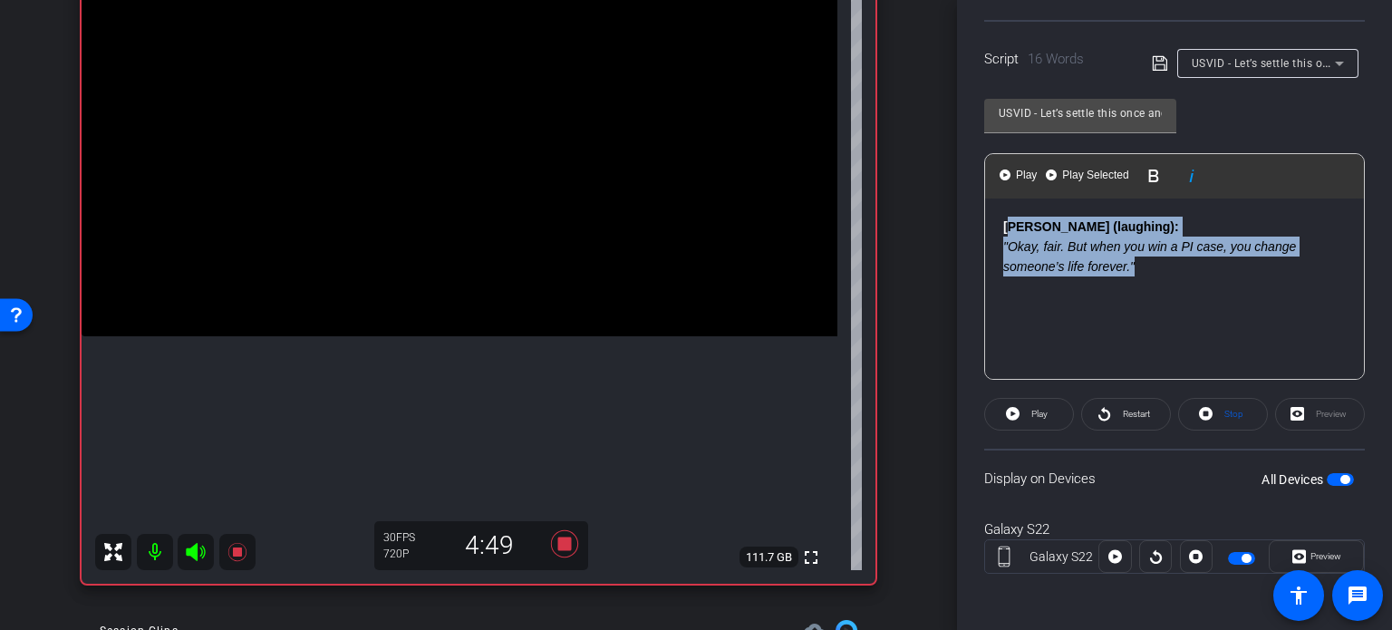
drag, startPoint x: 1154, startPoint y: 264, endPoint x: 1009, endPoint y: 192, distance: 161.7
click at [1009, 192] on div "Play Play from this location Play Selected Play and display the selected text o…" at bounding box center [1174, 266] width 381 height 227
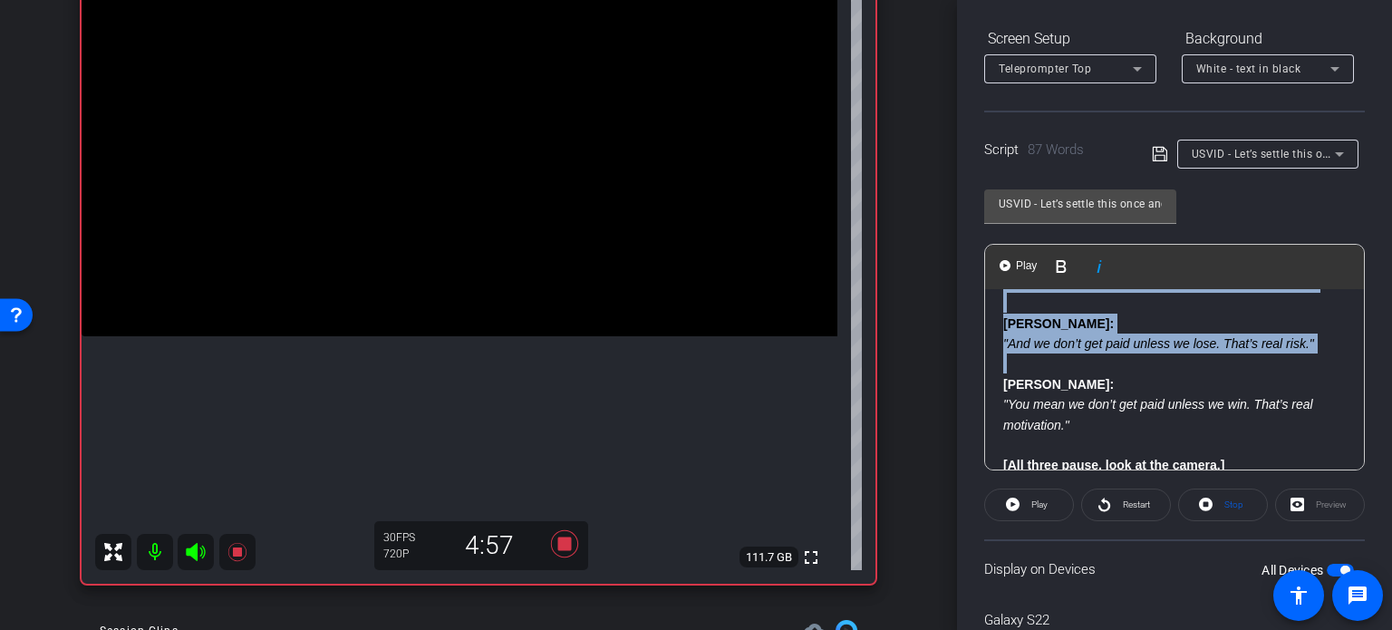
scroll to position [0, 0]
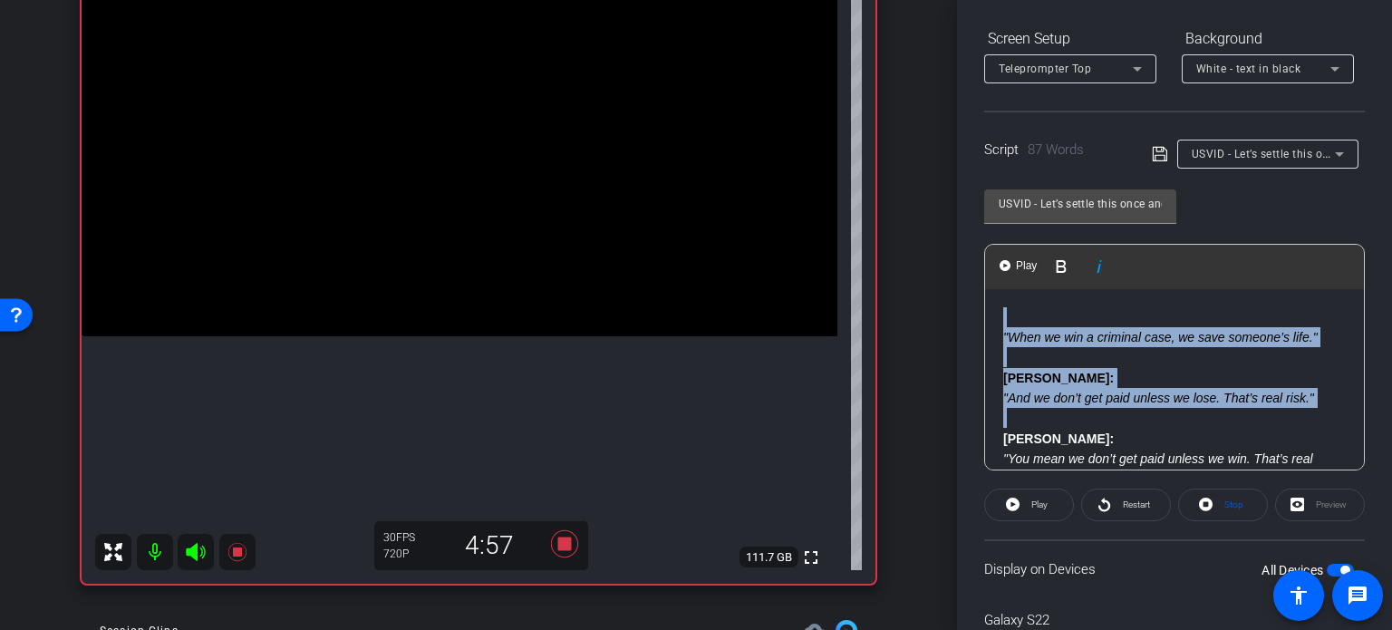
drag, startPoint x: 1002, startPoint y: 347, endPoint x: 964, endPoint y: 285, distance: 72.4
click at [964, 285] on div "Participants Teleprompter Adjustments settings Erika Centeno flip Director Ever…" at bounding box center [1174, 315] width 435 height 630
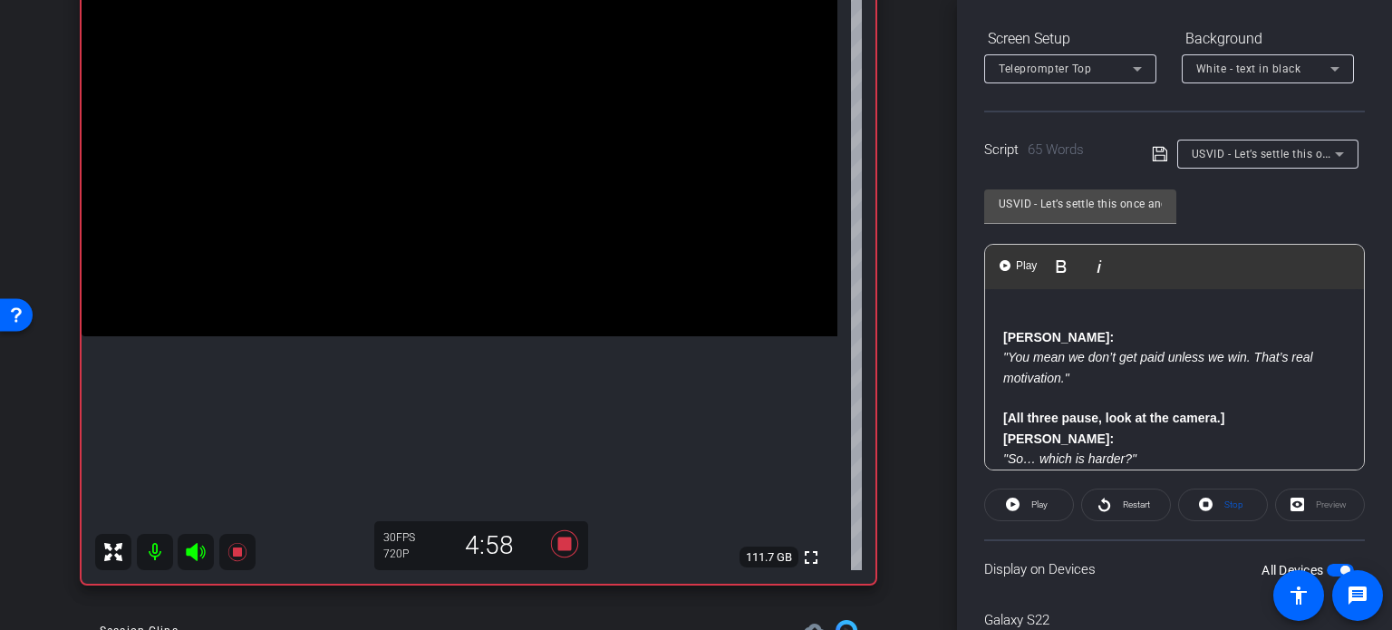
click at [994, 334] on div "Joe: "You mean we don’t get paid unless we win. That’s real motivation." [All t…" at bounding box center [1174, 510] width 379 height 442
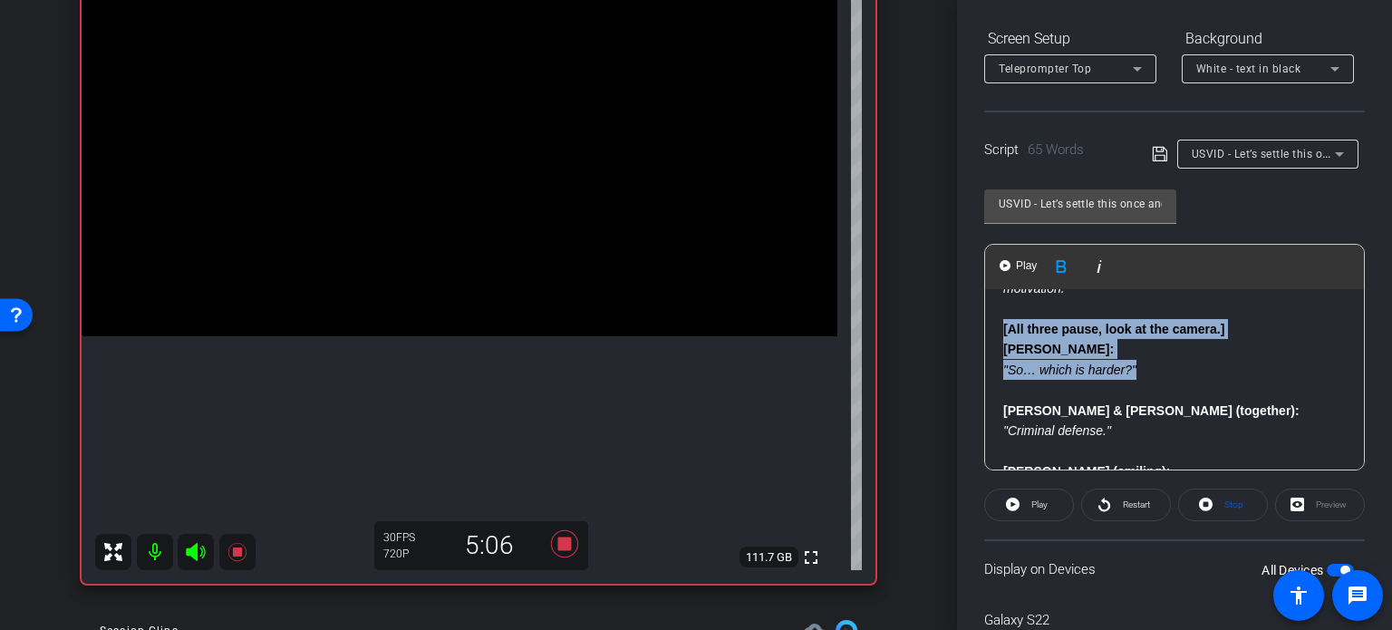
scroll to position [59, 0]
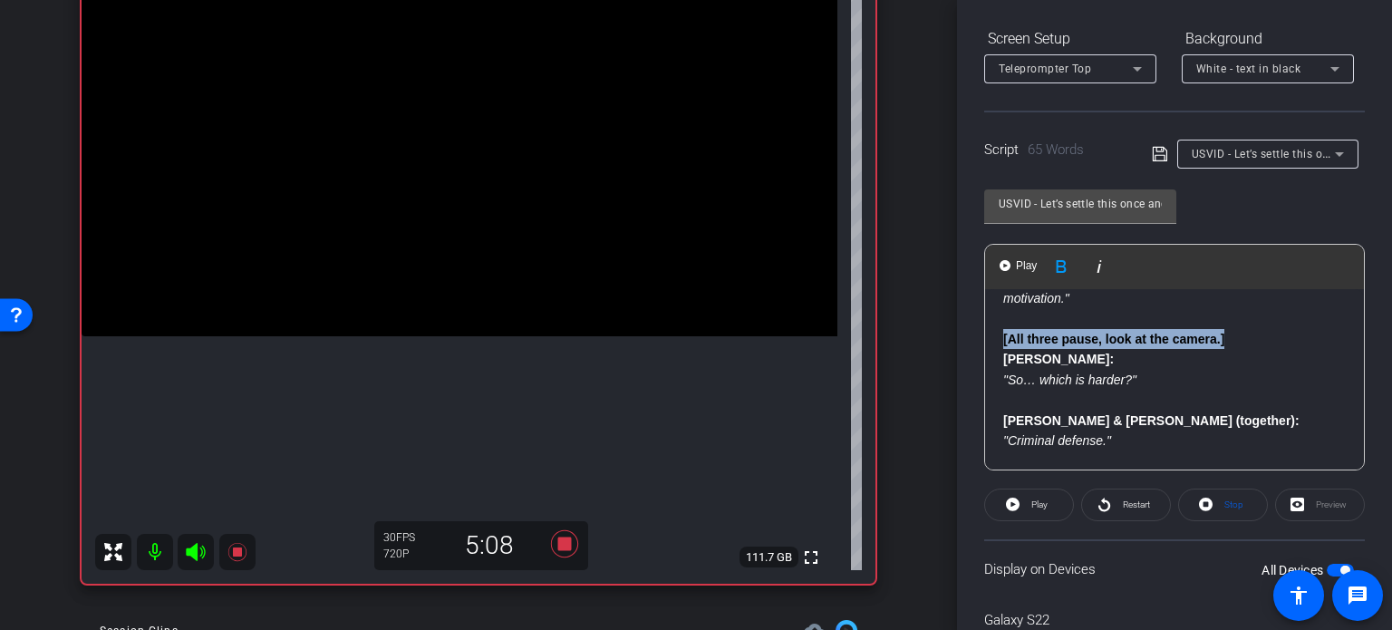
drag, startPoint x: 994, startPoint y: 392, endPoint x: 1225, endPoint y: 329, distance: 239.7
click at [1225, 329] on div "Joe: "You mean we don’t get paid unless we win. That’s real motivation." [All t…" at bounding box center [1174, 440] width 379 height 421
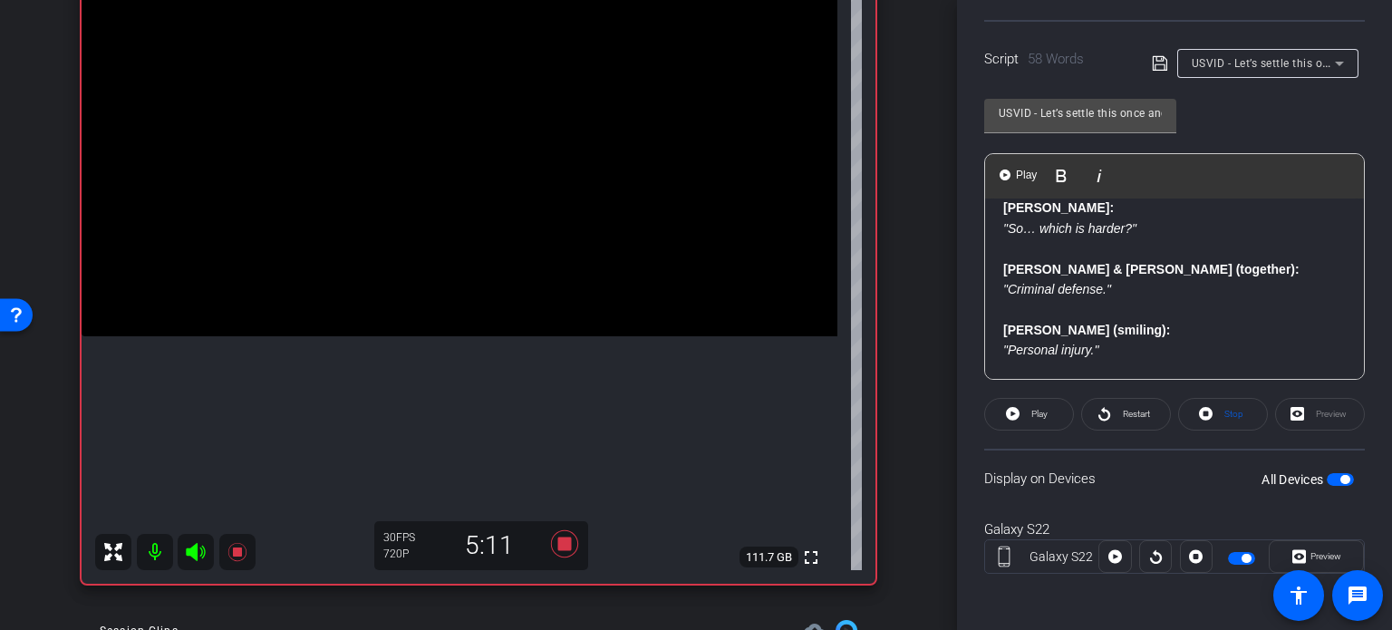
scroll to position [150, 0]
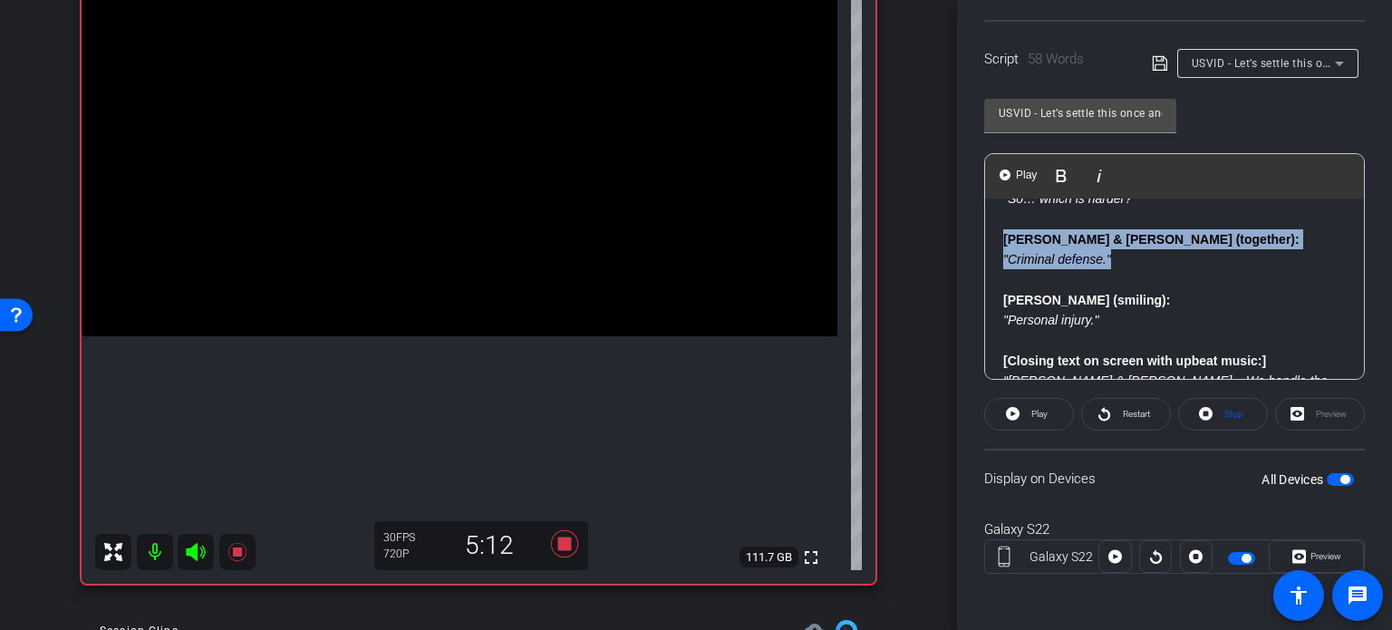
drag, startPoint x: 1003, startPoint y: 231, endPoint x: 1133, endPoint y: 264, distance: 133.6
click at [1133, 264] on p "Nick & Cody (together): "Criminal defense."" at bounding box center [1174, 249] width 343 height 41
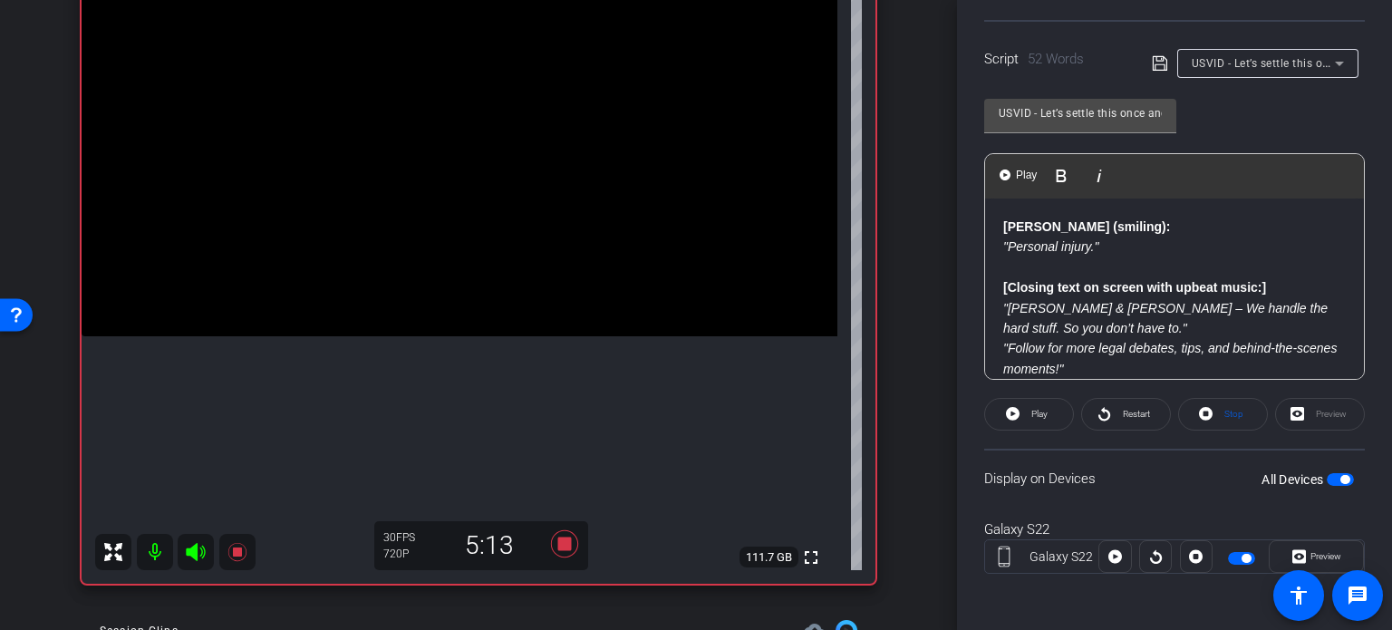
scroll to position [199, 0]
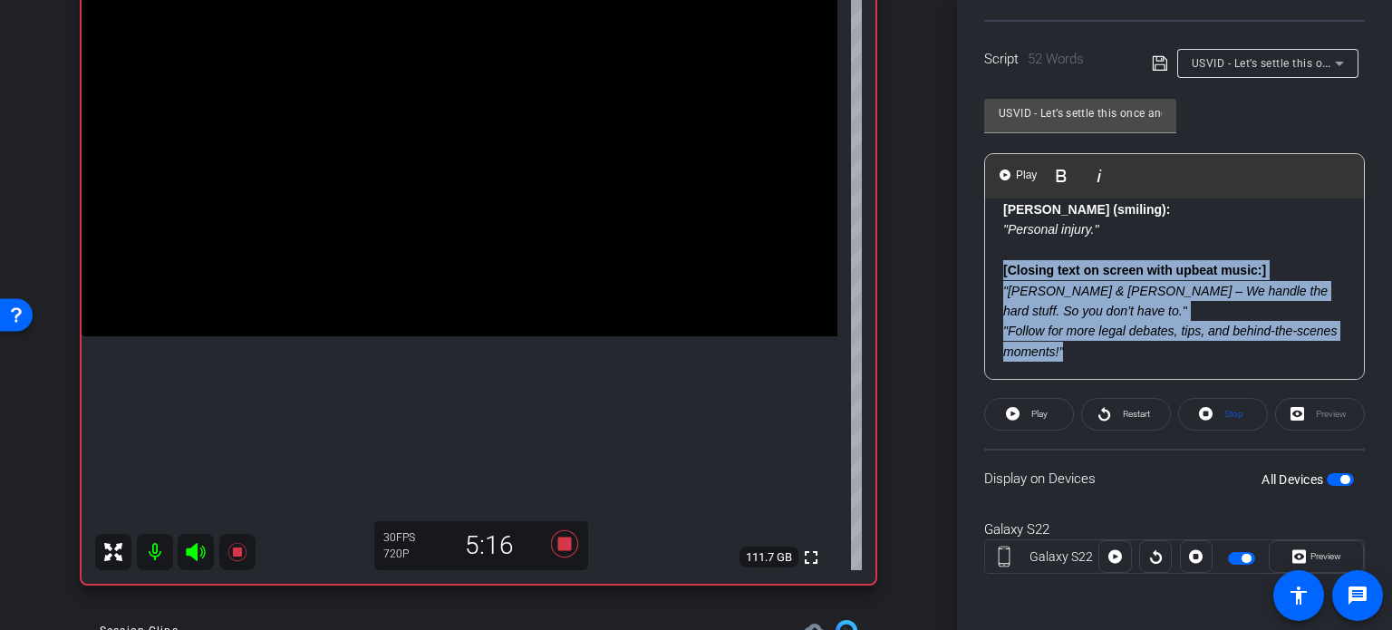
drag, startPoint x: 1001, startPoint y: 268, endPoint x: 1207, endPoint y: 358, distance: 224.5
click at [1207, 358] on div "Joe: "You mean we don’t get paid unless we win. That’s real motivation." Joe: "…" at bounding box center [1174, 190] width 379 height 382
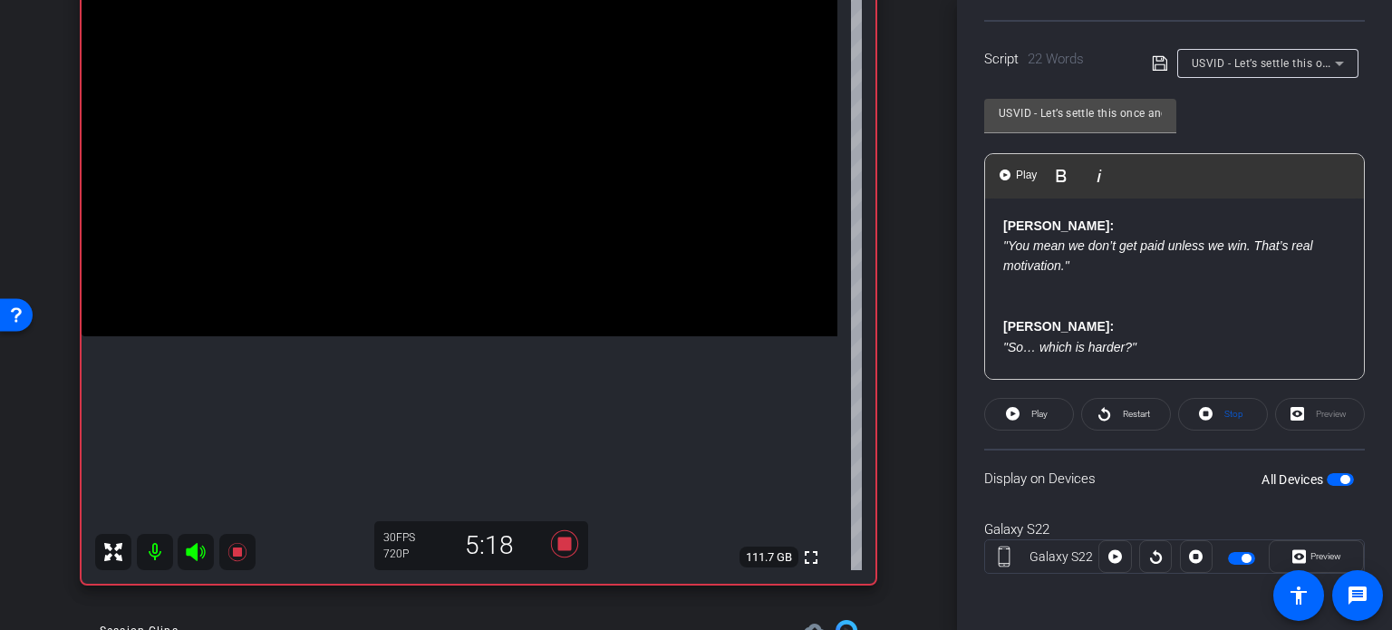
scroll to position [0, 0]
click at [1329, 479] on span "button" at bounding box center [1340, 479] width 27 height 13
click at [1033, 307] on p at bounding box center [1174, 307] width 343 height 20
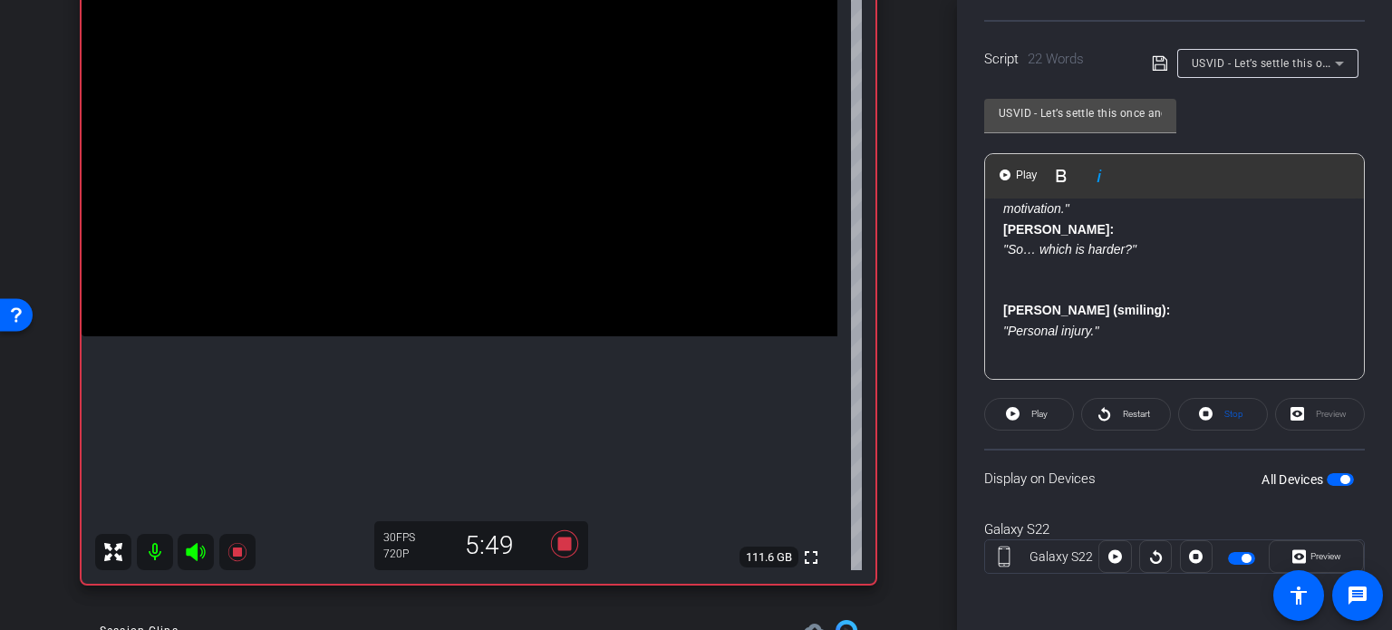
click at [1057, 297] on div "Joe: "You mean we don’t get paid unless we win. That’s real motivation." Joe: "…" at bounding box center [1174, 259] width 379 height 239
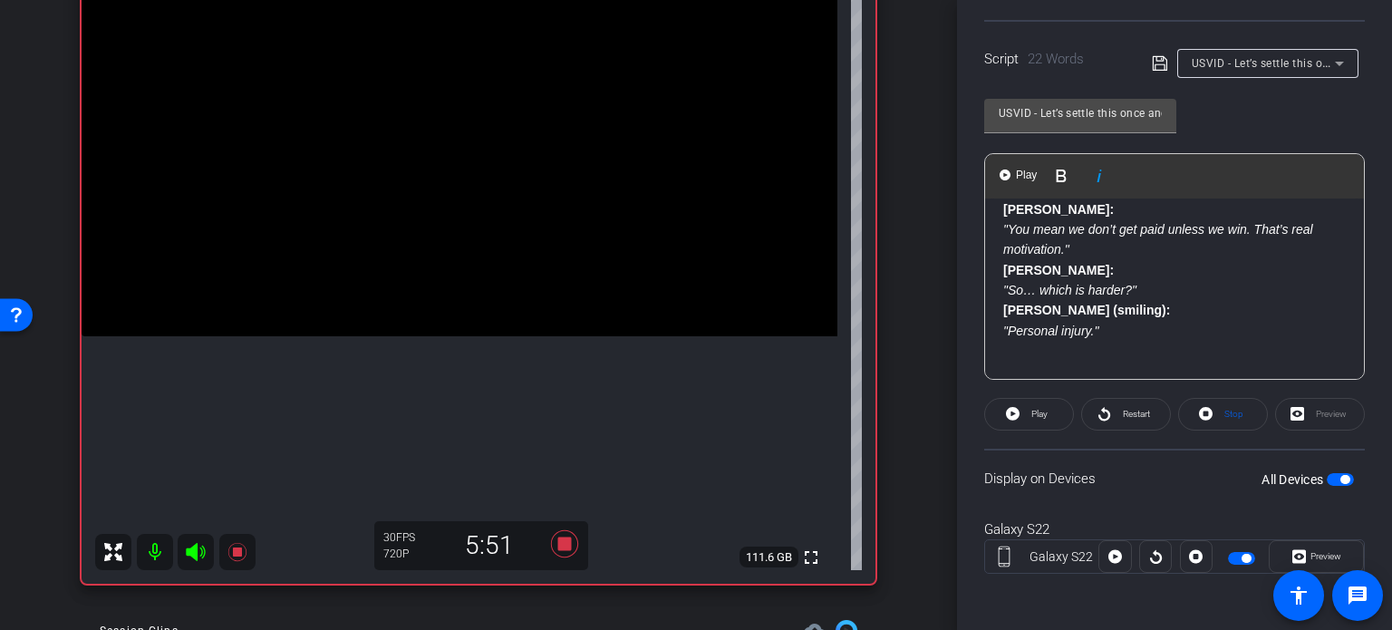
click at [1340, 476] on span "button" at bounding box center [1344, 479] width 9 height 9
click at [1336, 476] on span "button" at bounding box center [1340, 479] width 27 height 13
click at [1220, 409] on span "Stop" at bounding box center [1232, 414] width 24 height 25
click at [1320, 556] on span "Preview" at bounding box center [1326, 556] width 31 height 10
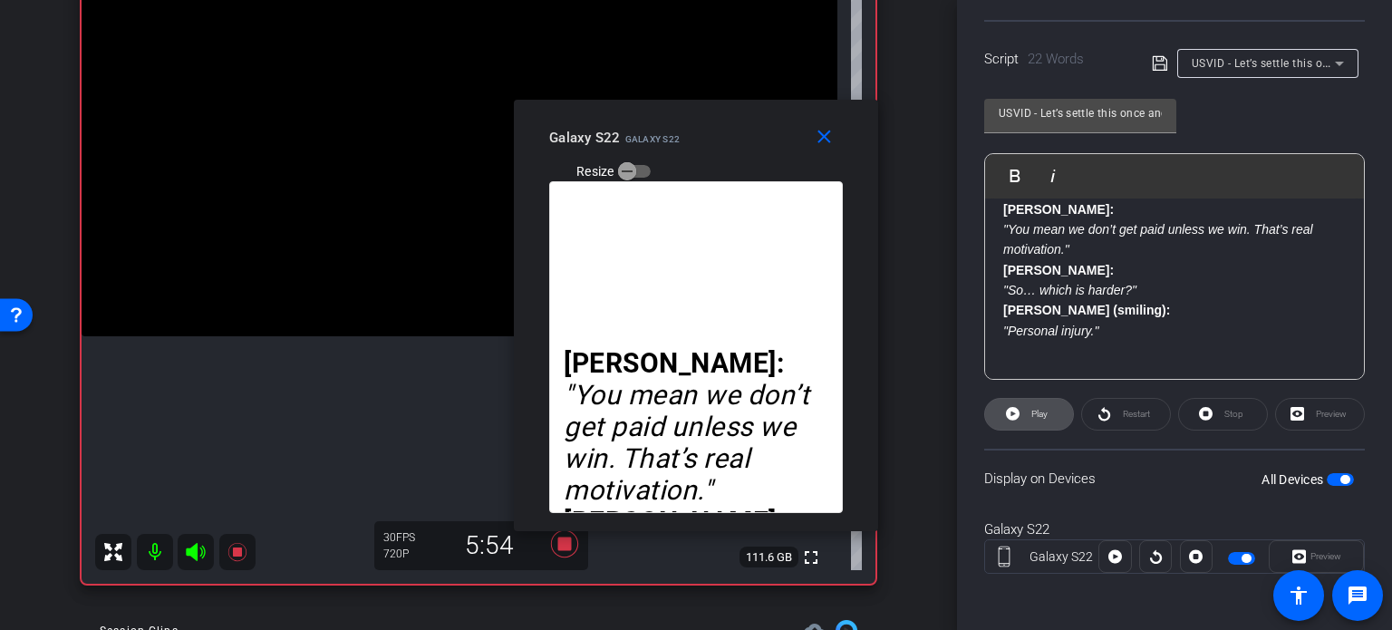
click at [1032, 410] on span "Play" at bounding box center [1039, 414] width 16 height 10
click at [1232, 412] on span "Stop" at bounding box center [1233, 414] width 19 height 10
click at [1019, 423] on span at bounding box center [1029, 414] width 88 height 44
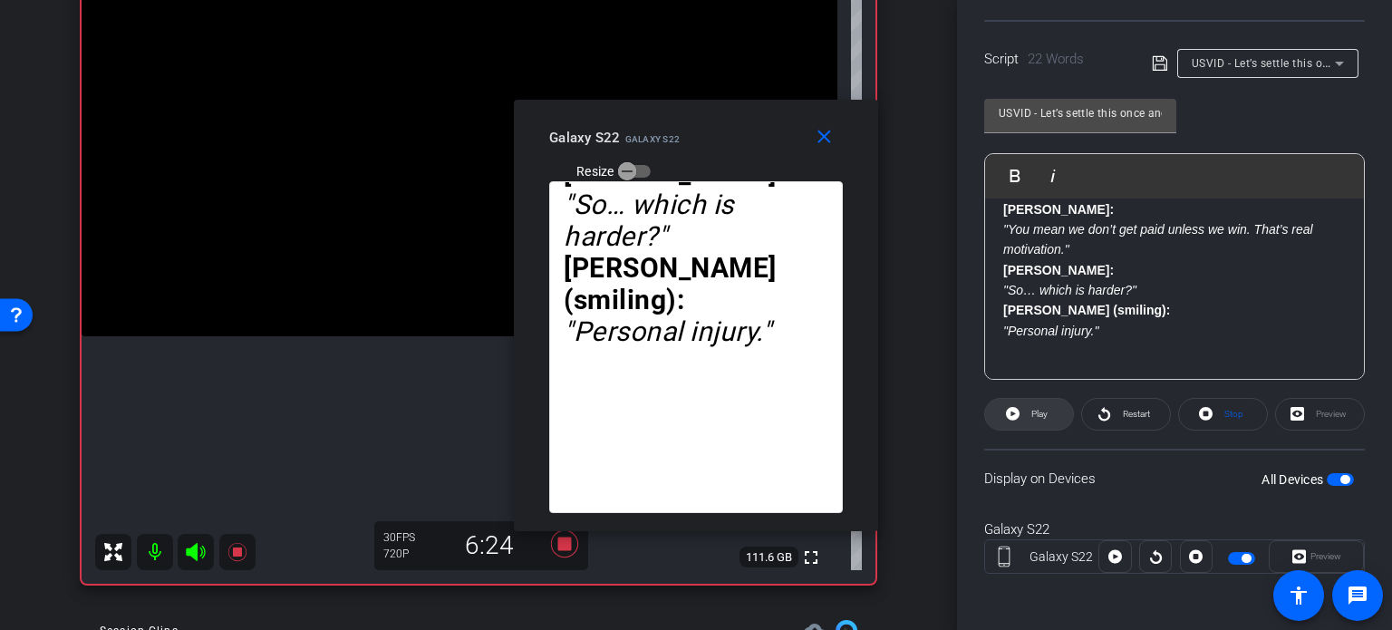
click at [1021, 412] on span at bounding box center [1029, 414] width 88 height 44
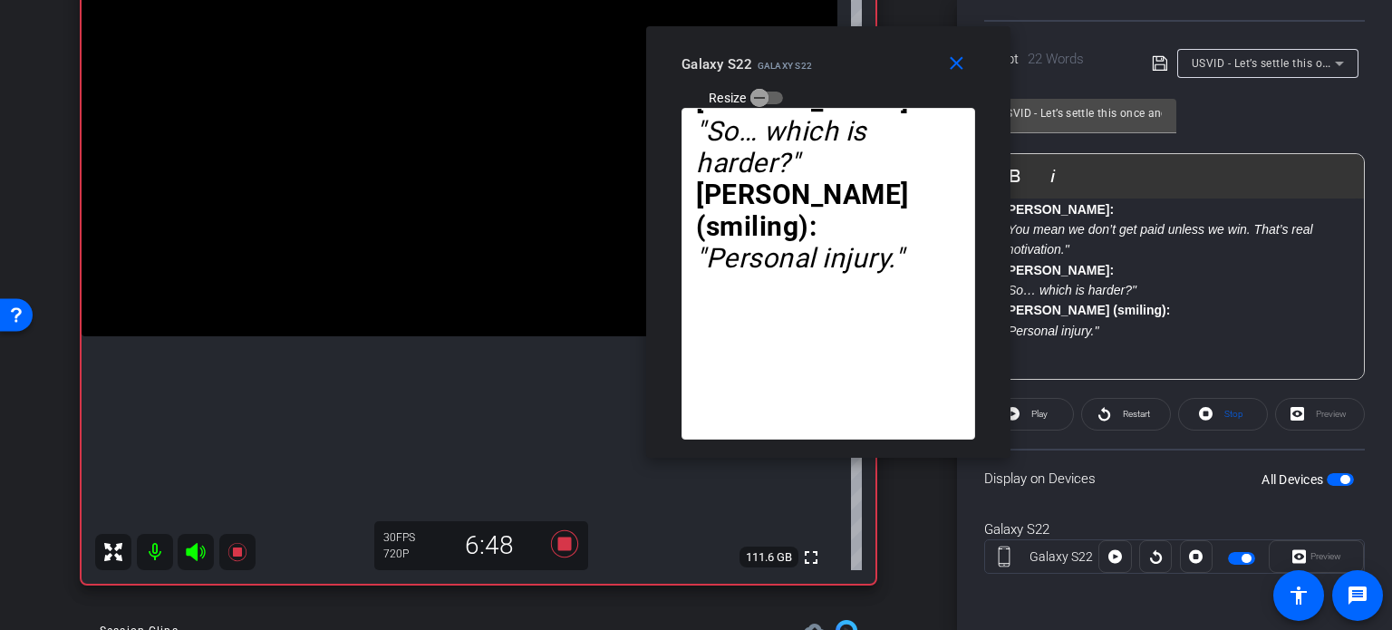
drag, startPoint x: 756, startPoint y: 139, endPoint x: 888, endPoint y: 65, distance: 151.3
click at [888, 65] on div "Galaxy S22 Galaxy S22 Resize" at bounding box center [835, 80] width 307 height 64
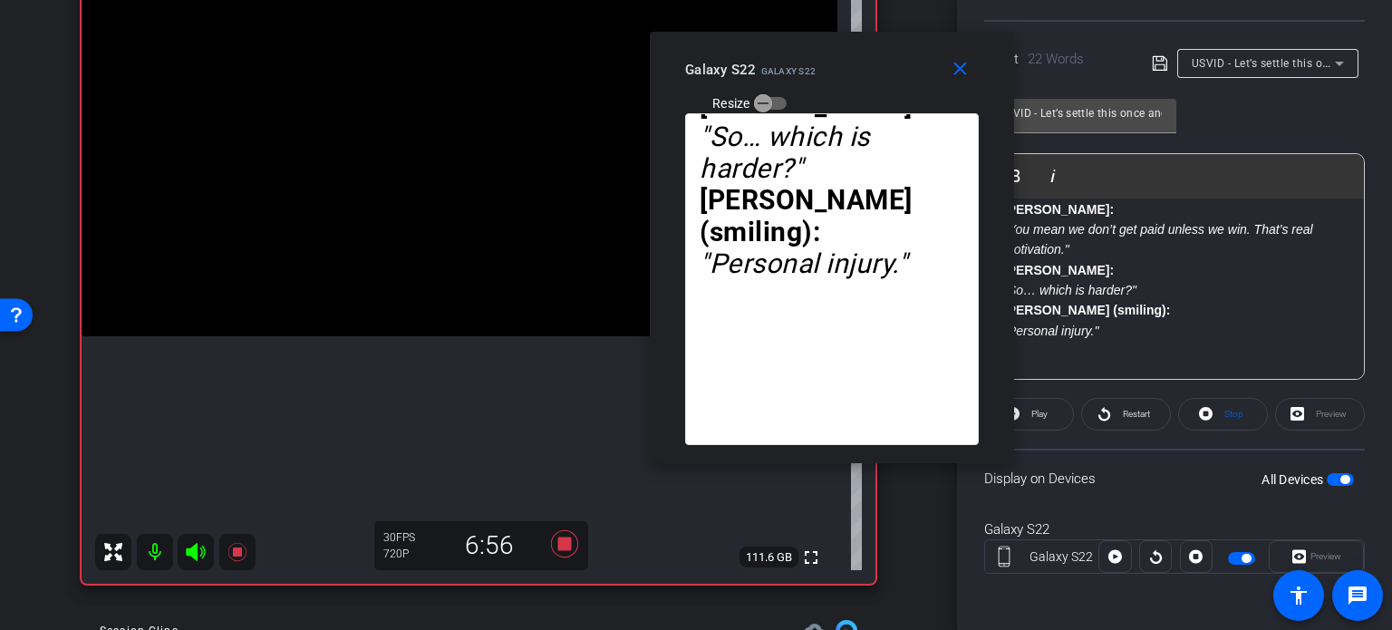
click at [892, 71] on div "Galaxy S22 Galaxy S22 Resize" at bounding box center [838, 85] width 307 height 64
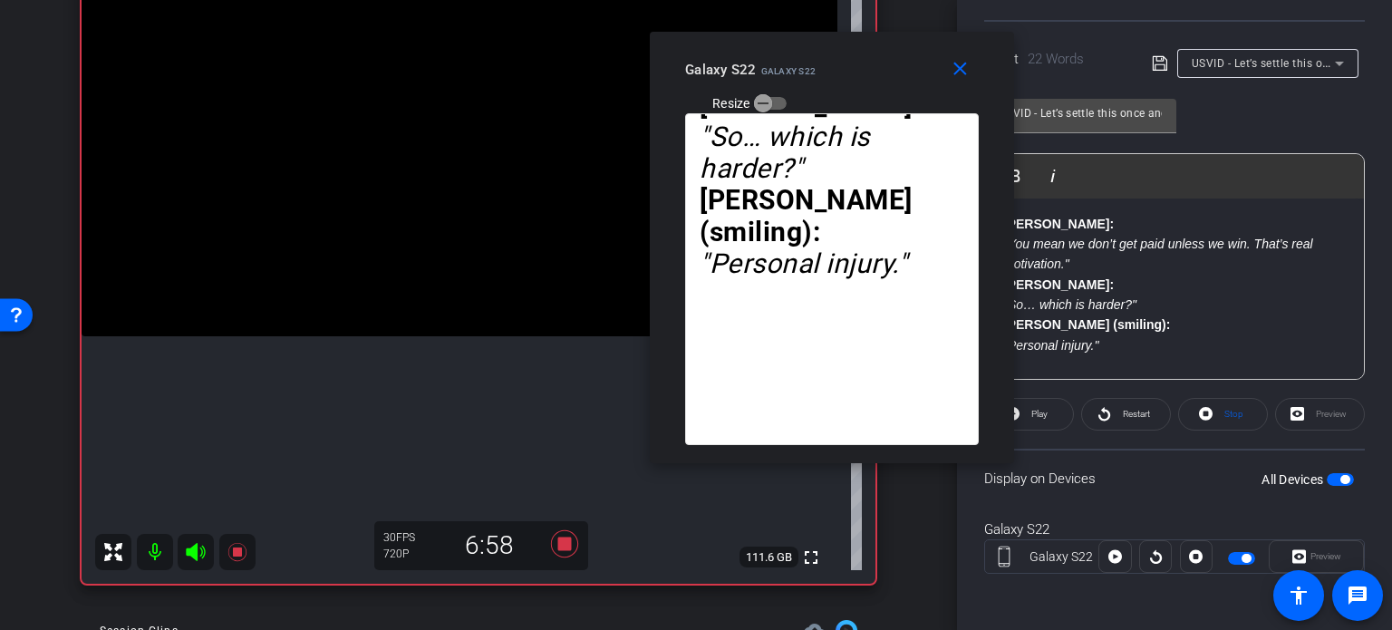
scroll to position [0, 0]
click at [953, 68] on mat-icon "close" at bounding box center [960, 69] width 23 height 23
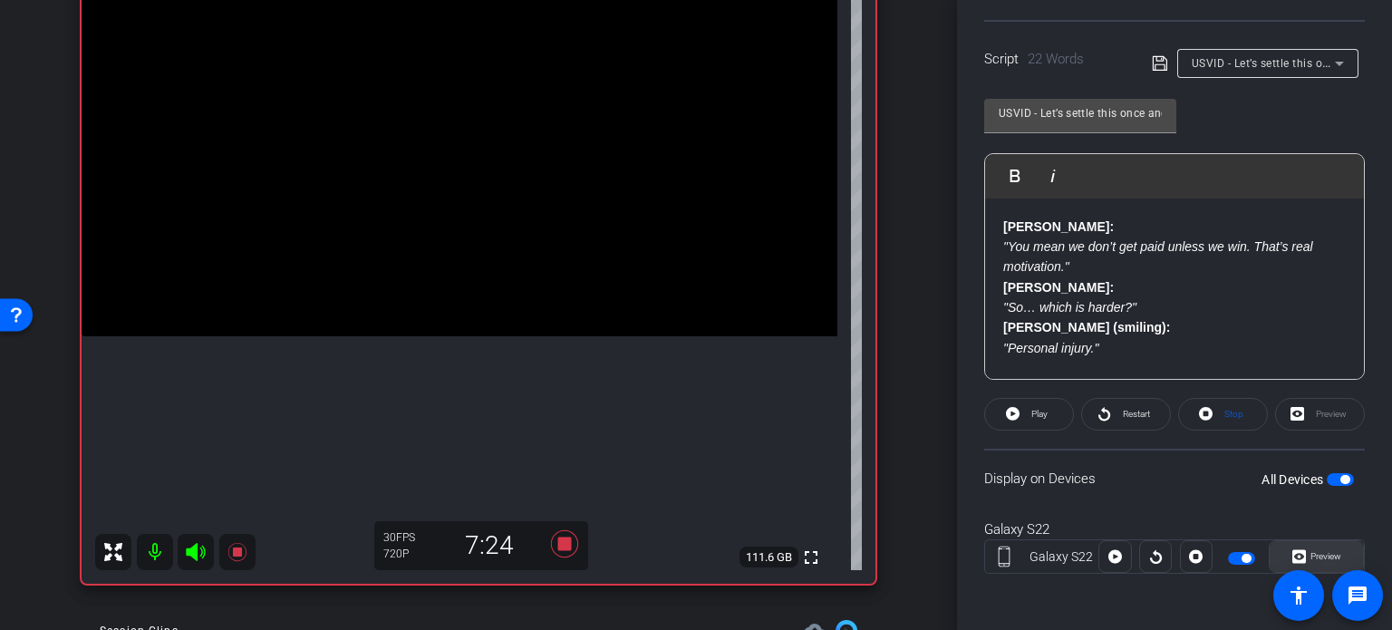
click at [1292, 543] on icon at bounding box center [1299, 556] width 14 height 27
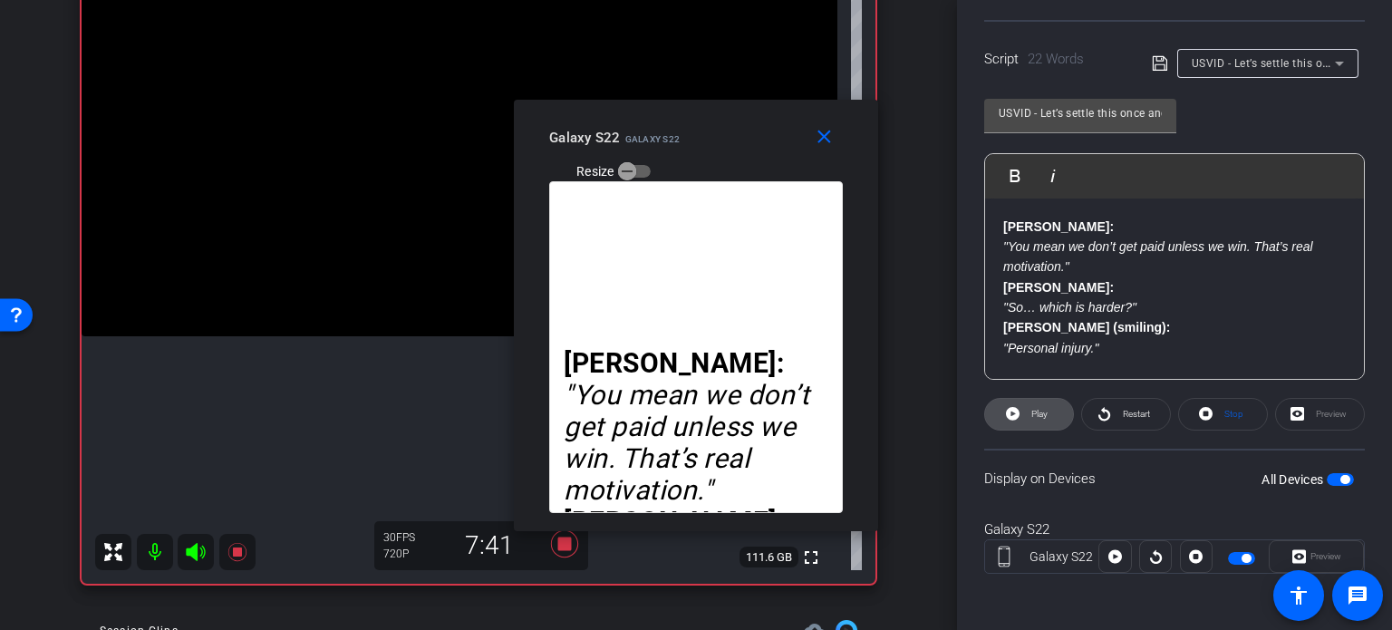
click at [1022, 411] on span at bounding box center [1029, 414] width 88 height 44
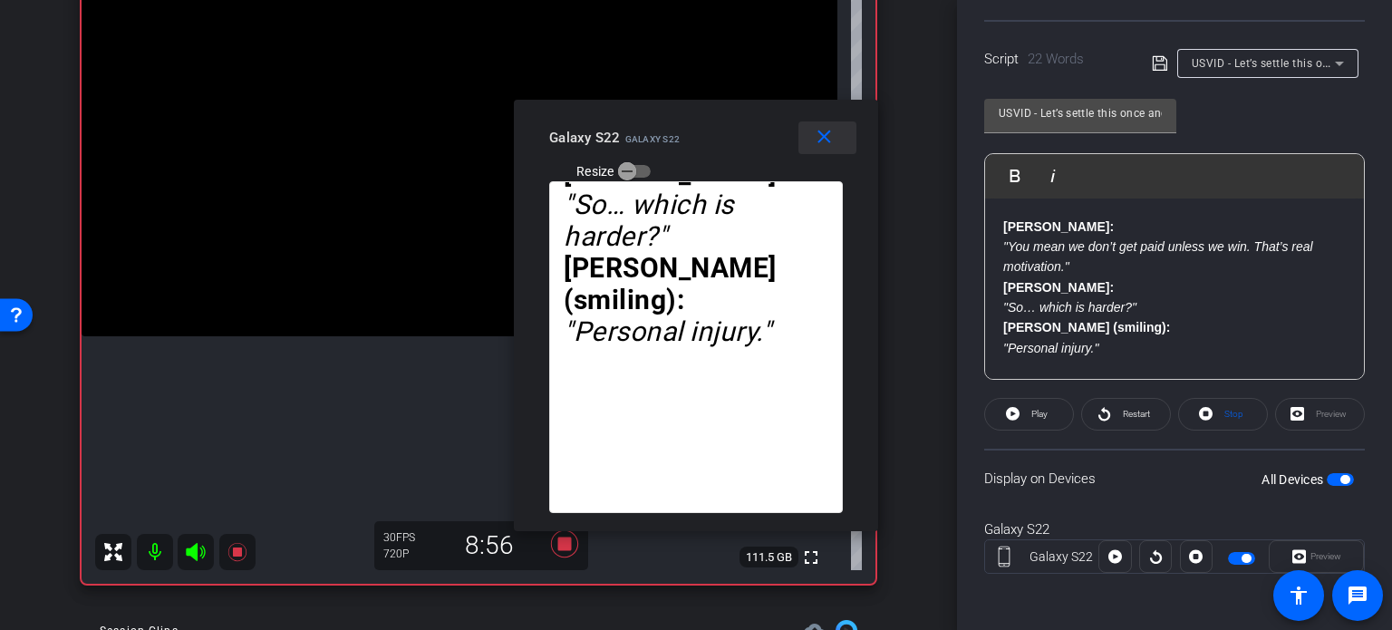
click at [836, 140] on span at bounding box center [827, 138] width 58 height 44
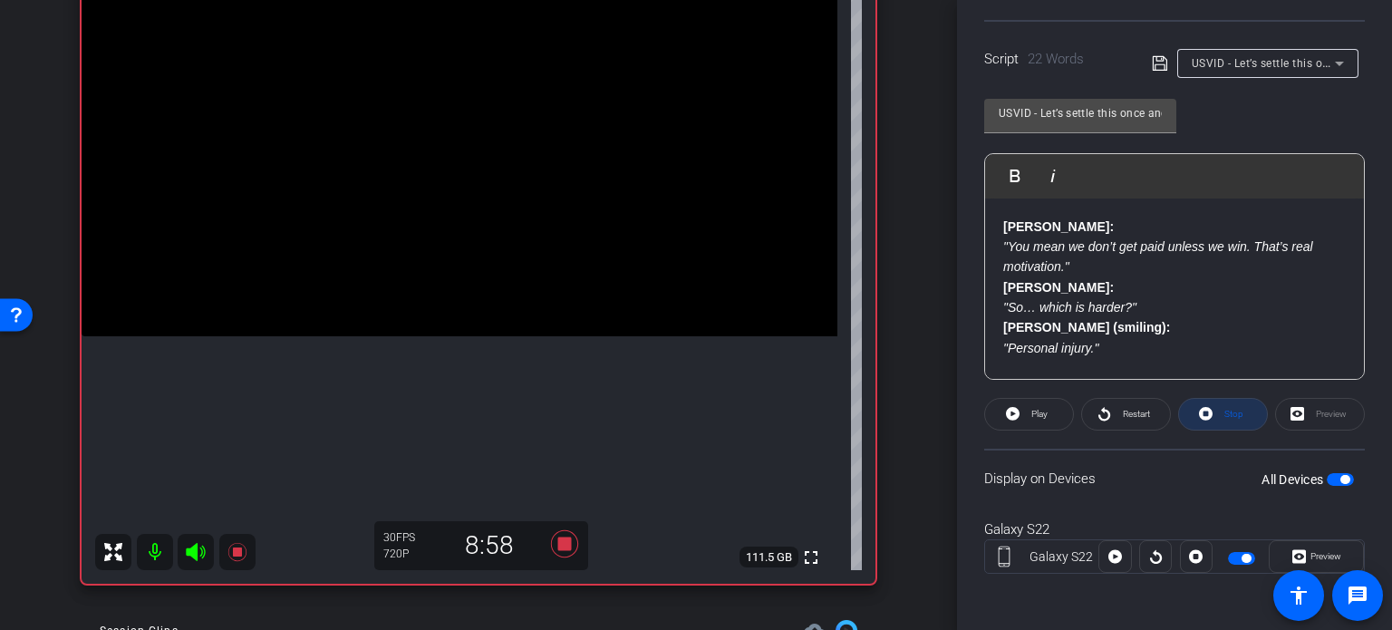
click at [1224, 410] on span "Stop" at bounding box center [1233, 414] width 19 height 10
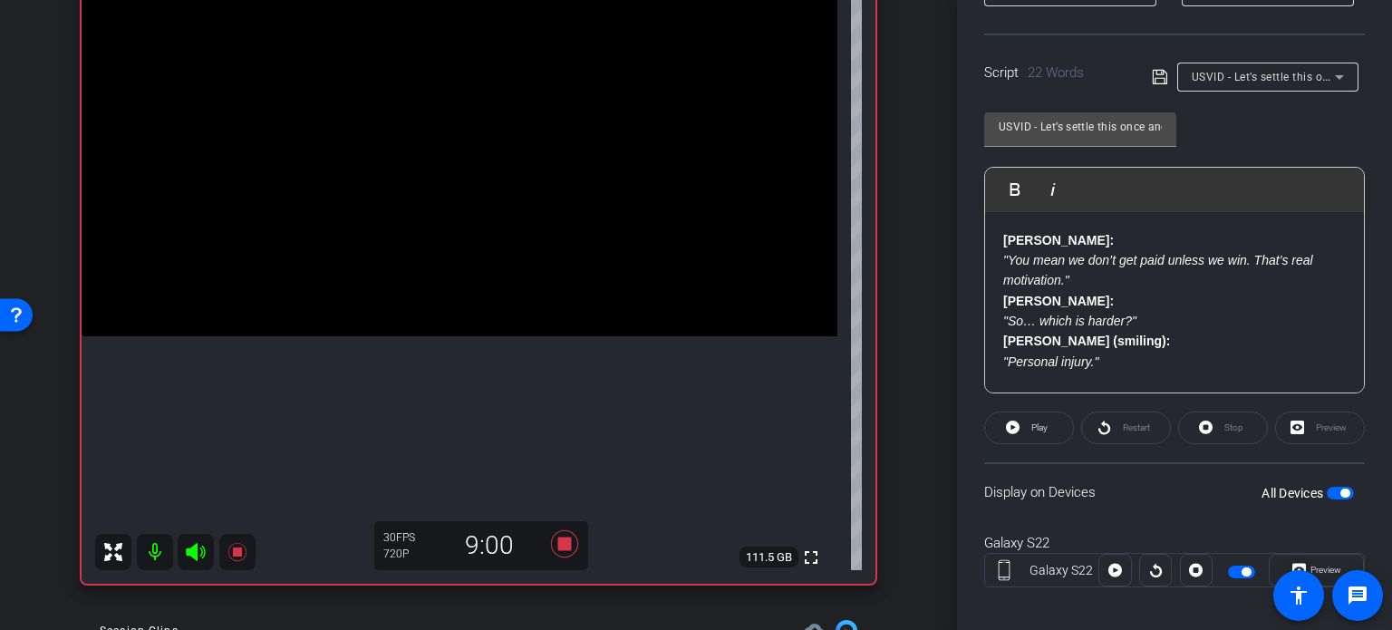
scroll to position [359, 0]
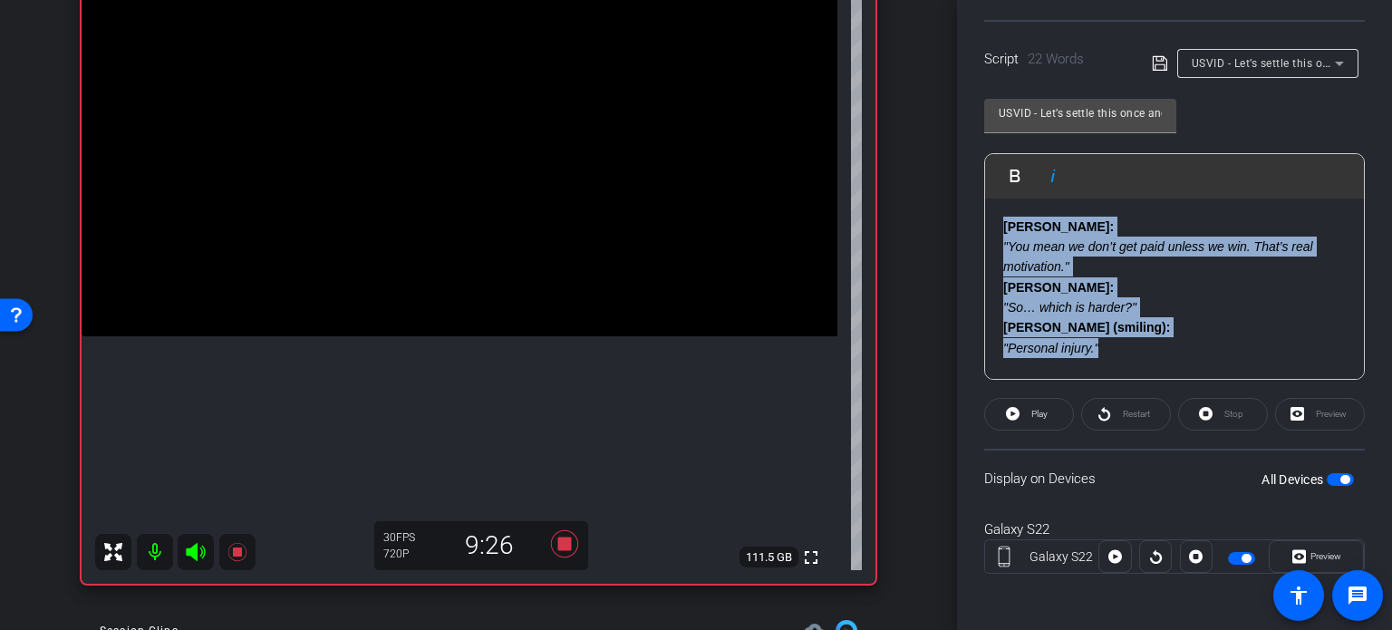
drag, startPoint x: 1104, startPoint y: 352, endPoint x: 986, endPoint y: 189, distance: 201.2
click at [986, 189] on div "Play Play from this location Play Selected Play and display the selected text o…" at bounding box center [1174, 266] width 381 height 227
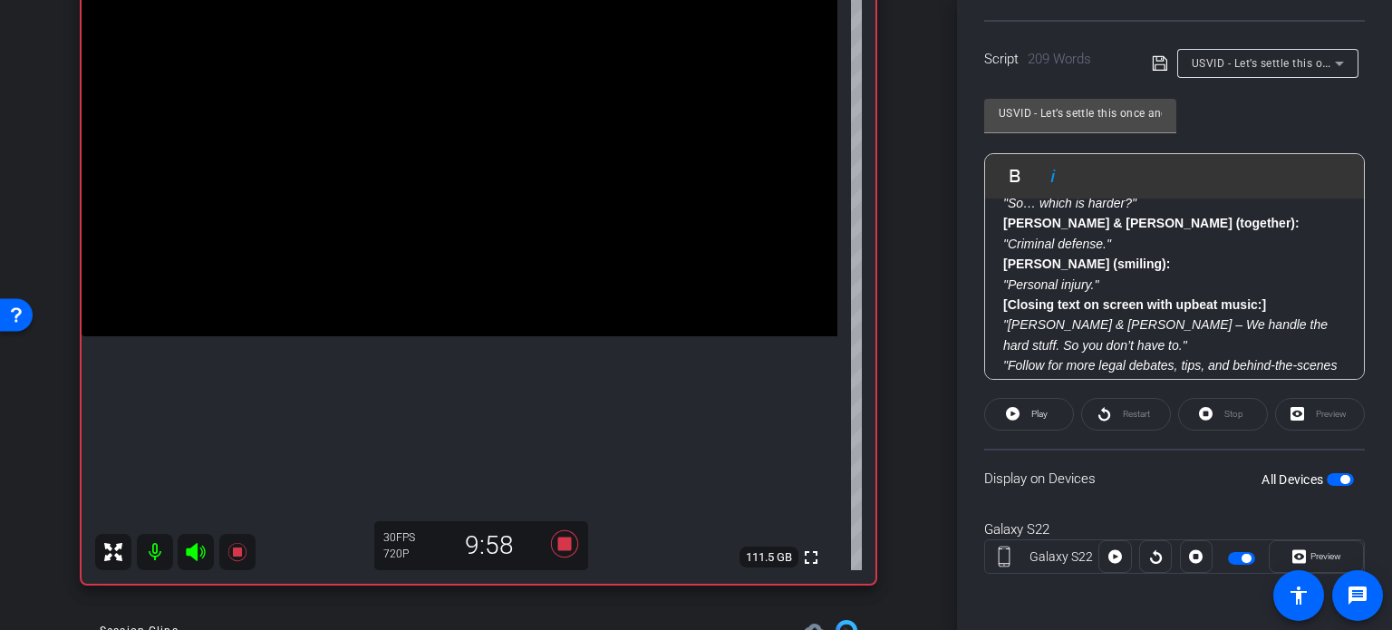
scroll to position [707, 0]
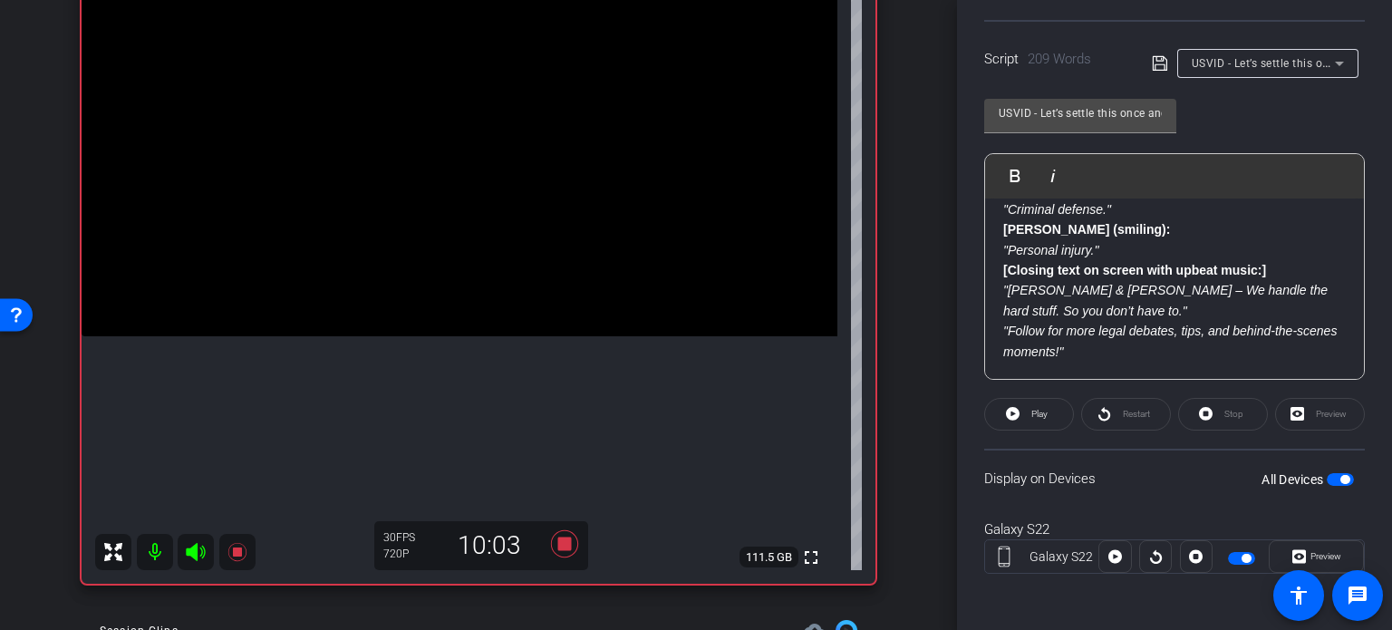
click at [905, 350] on div "arrow_back Wilson,Tom_Shoot20_08122025 Back to project Send invite account_box …" at bounding box center [478, 134] width 957 height 630
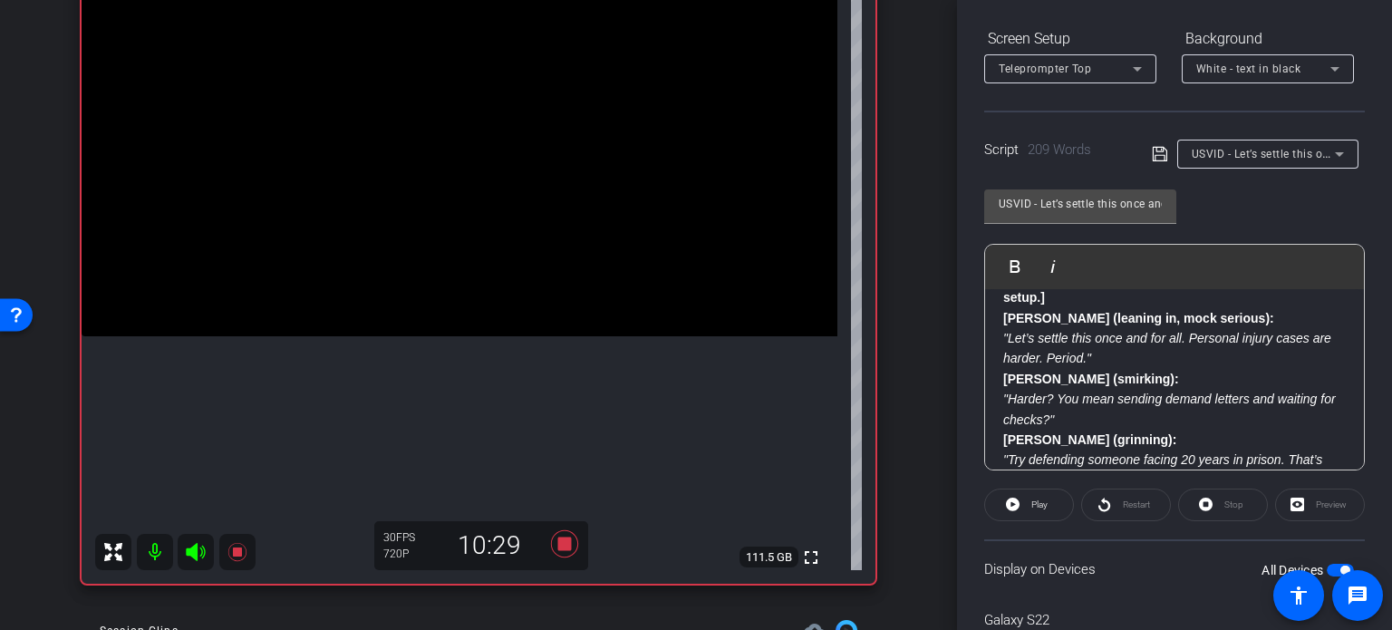
scroll to position [0, 0]
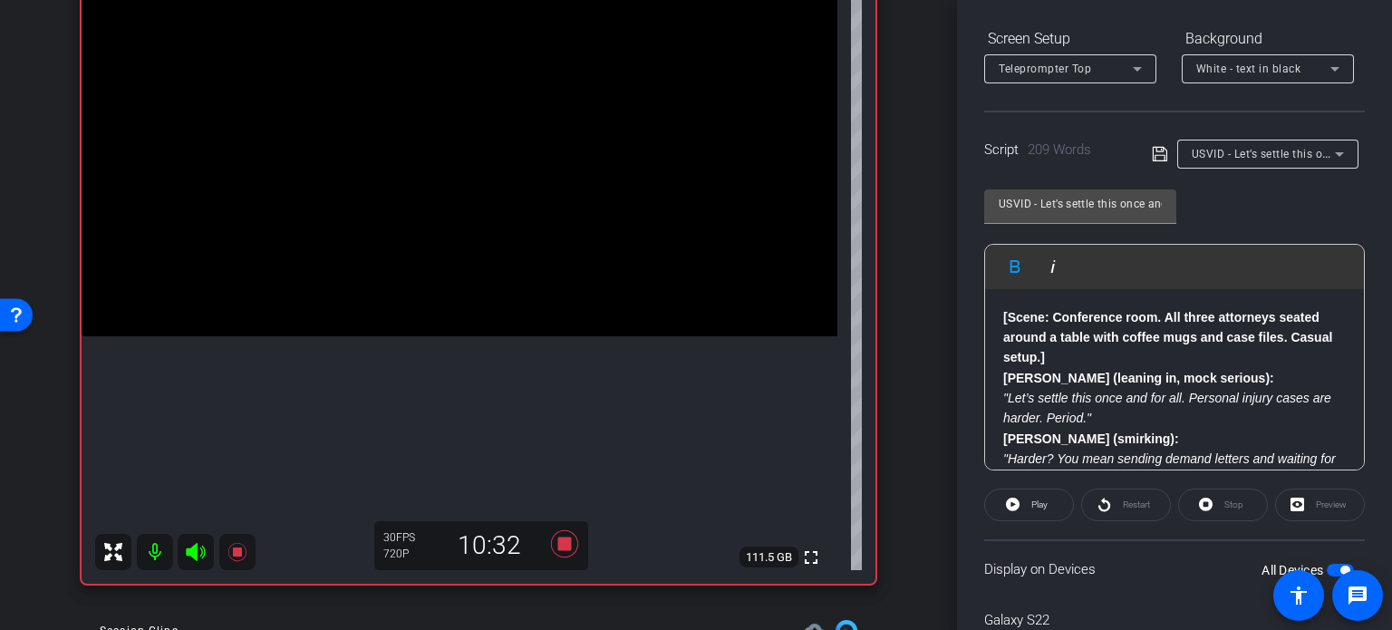
drag, startPoint x: 1339, startPoint y: 312, endPoint x: 1349, endPoint y: 324, distance: 16.1
click at [1349, 324] on div "[Scene: Conference room. All three attorneys seated around a table with coffee …" at bounding box center [1174, 379] width 379 height 181
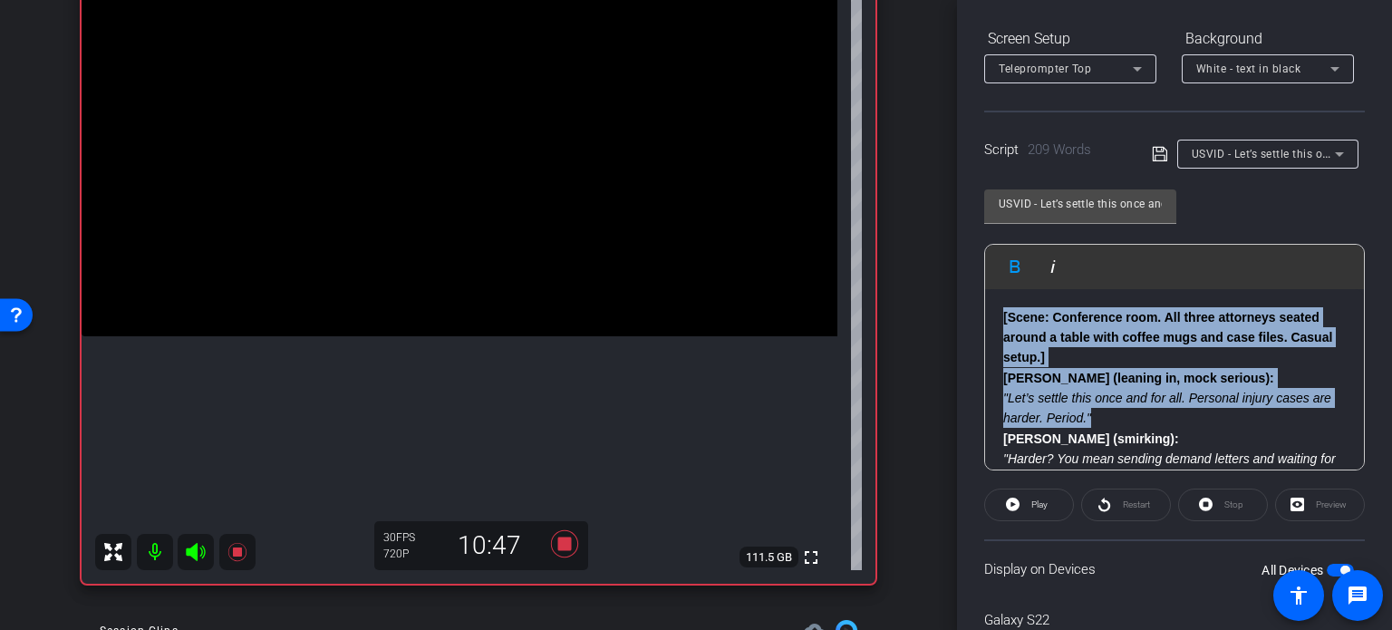
drag, startPoint x: 997, startPoint y: 348, endPoint x: 968, endPoint y: 277, distance: 76.4
click at [968, 277] on div "Participants Teleprompter Adjustments settings Erika Centeno flip Director Ever…" at bounding box center [1174, 315] width 435 height 630
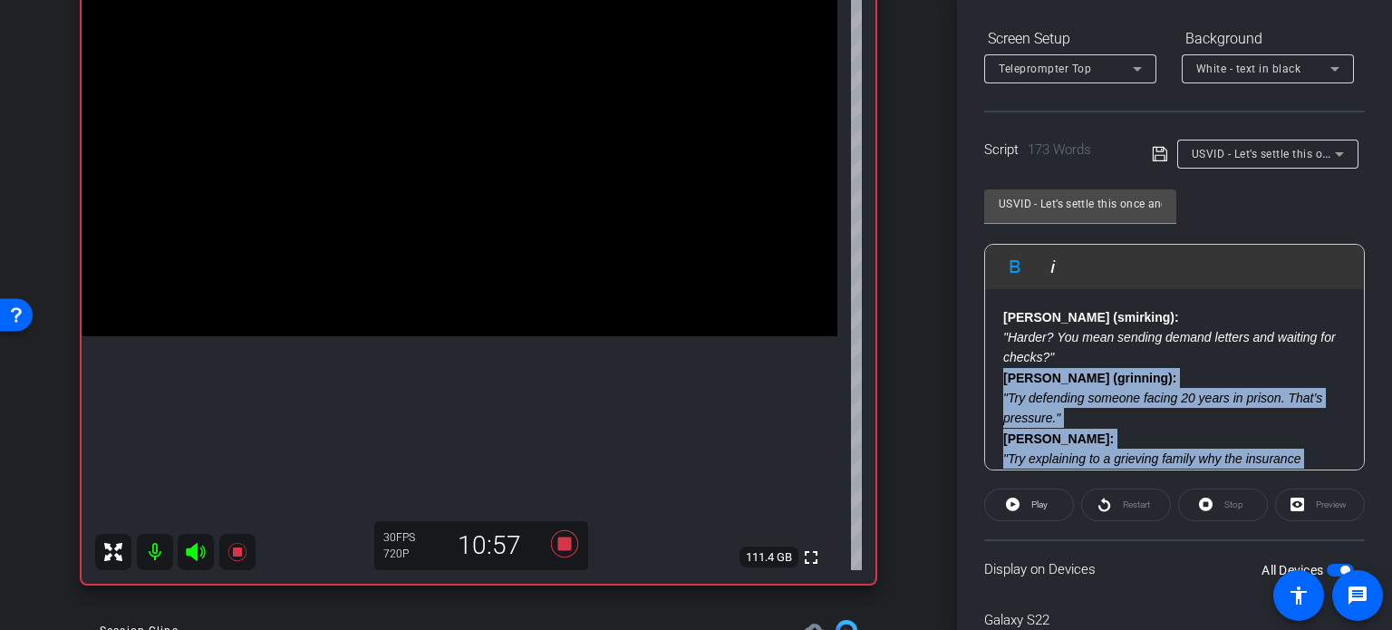
drag, startPoint x: 1003, startPoint y: 316, endPoint x: 968, endPoint y: 369, distance: 63.3
click at [968, 369] on div "Participants Teleprompter Adjustments settings Erika Centeno flip Director Ever…" at bounding box center [1174, 315] width 435 height 630
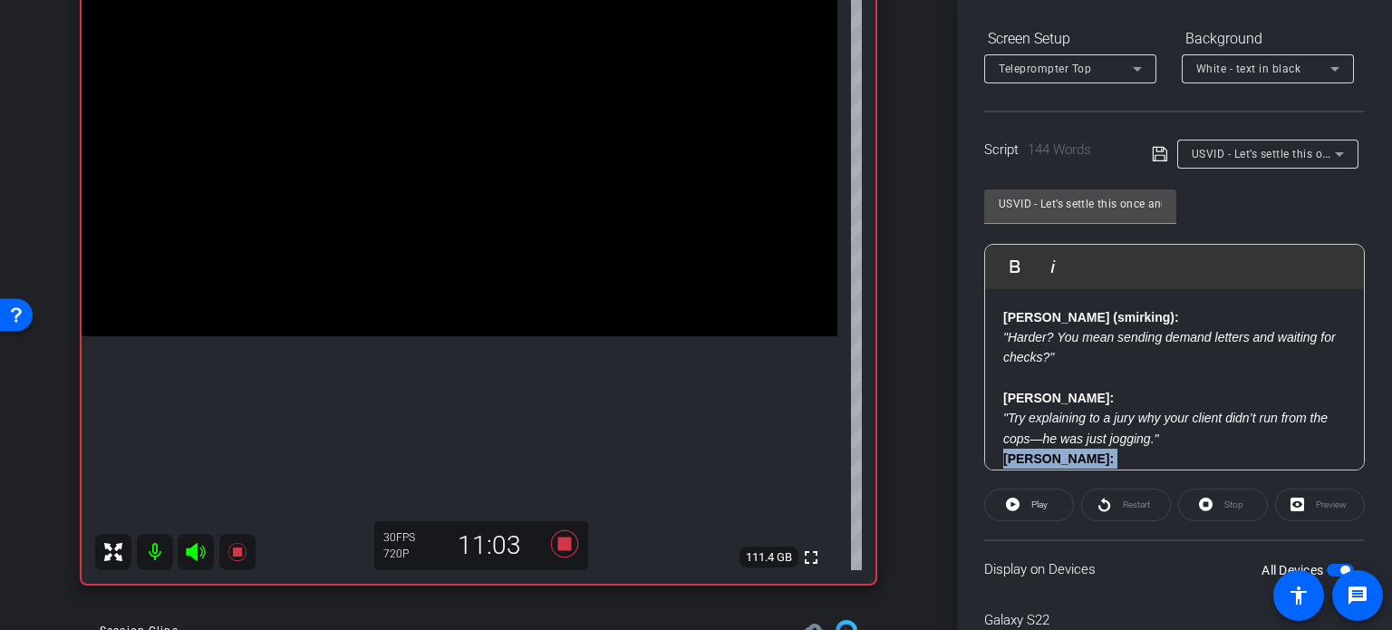
drag, startPoint x: 999, startPoint y: 380, endPoint x: 987, endPoint y: 451, distance: 72.6
click at [987, 451] on div "Nick (smirking): "Harder? You mean sending demand letters and waiting for check…" at bounding box center [1174, 621] width 379 height 665
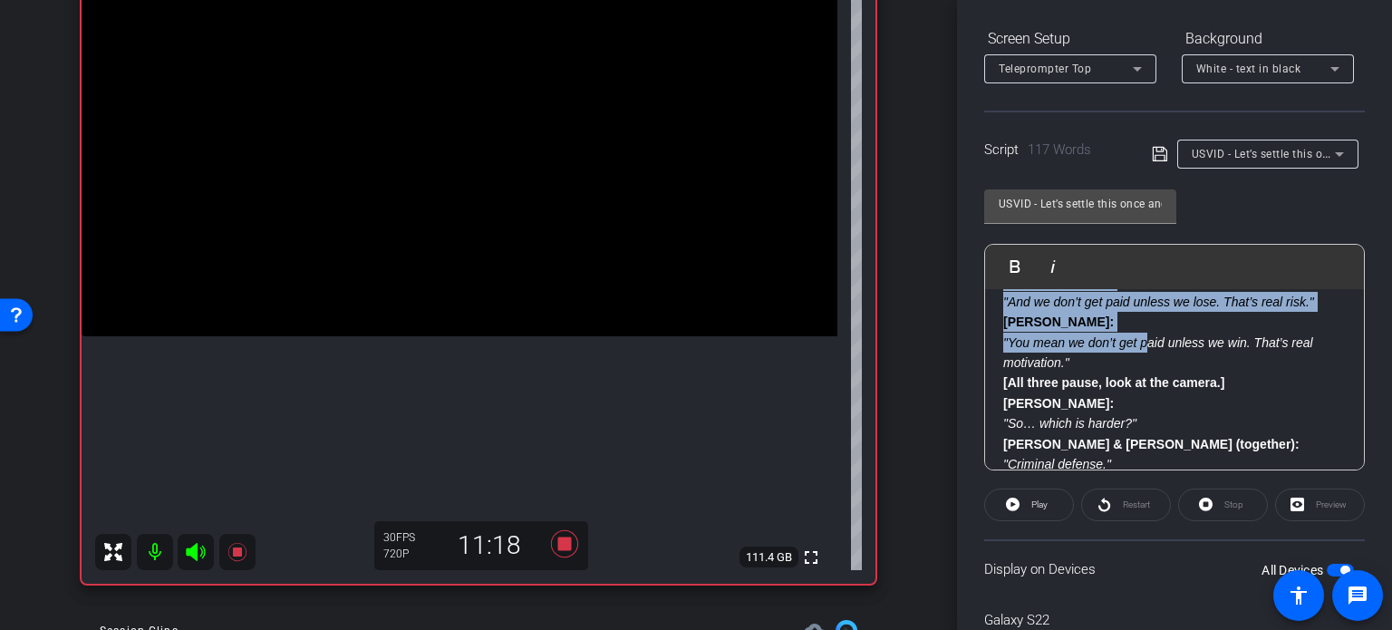
scroll to position [181, 0]
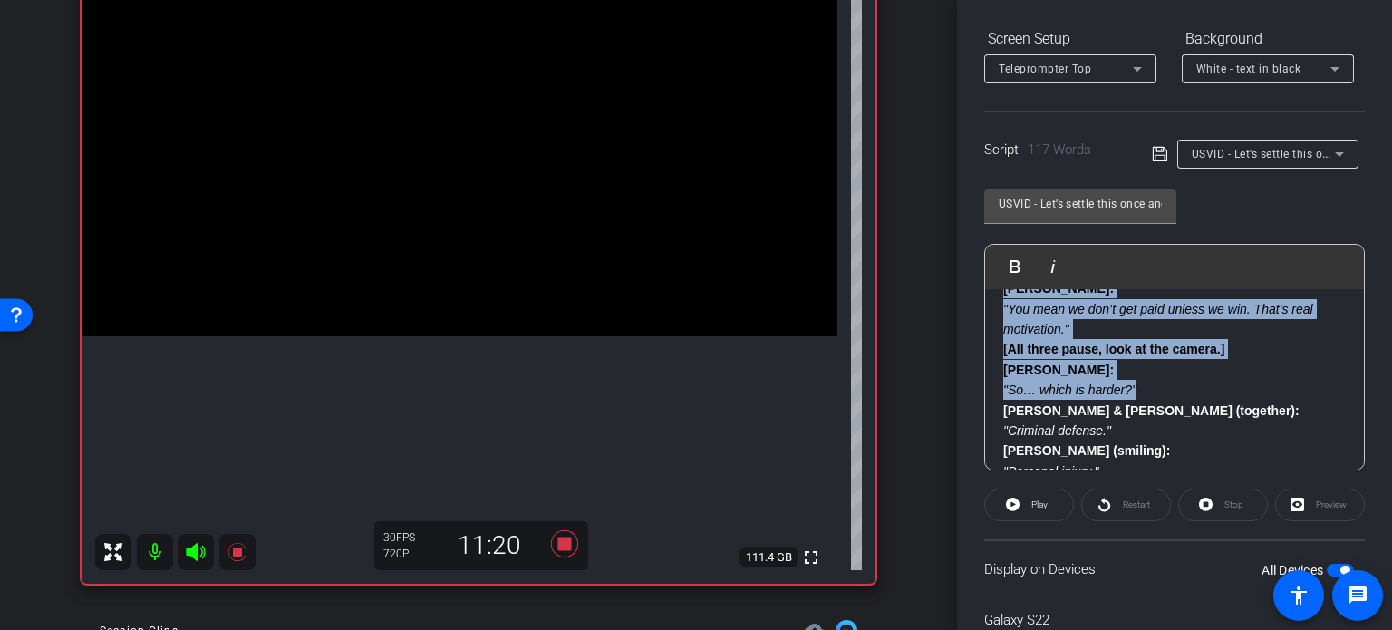
drag, startPoint x: 1001, startPoint y: 338, endPoint x: 1146, endPoint y: 383, distance: 151.1
click at [1146, 383] on div "Nick (smirking): "Harder? You mean sending demand letters and waiting for check…" at bounding box center [1174, 309] width 379 height 585
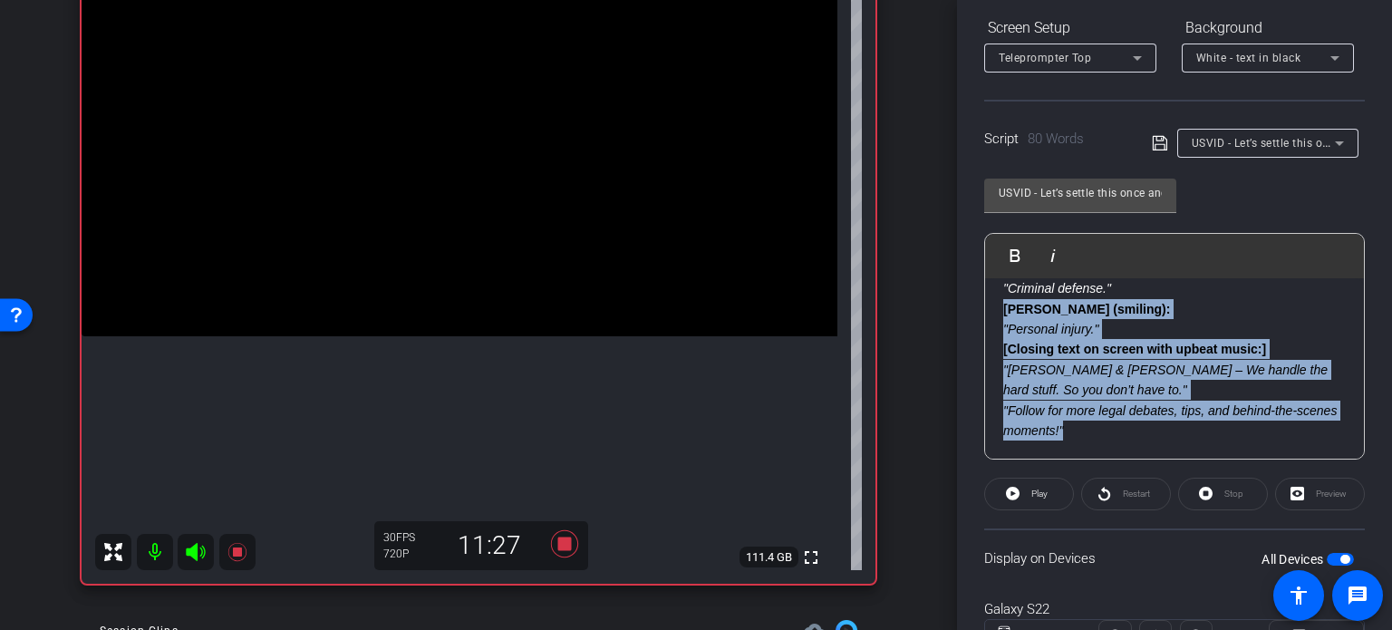
drag, startPoint x: 1127, startPoint y: 431, endPoint x: 997, endPoint y: 314, distance: 173.9
click at [997, 314] on div "Nick (smirking): "Harder? You mean sending demand letters and waiting for check…" at bounding box center [1174, 238] width 379 height 442
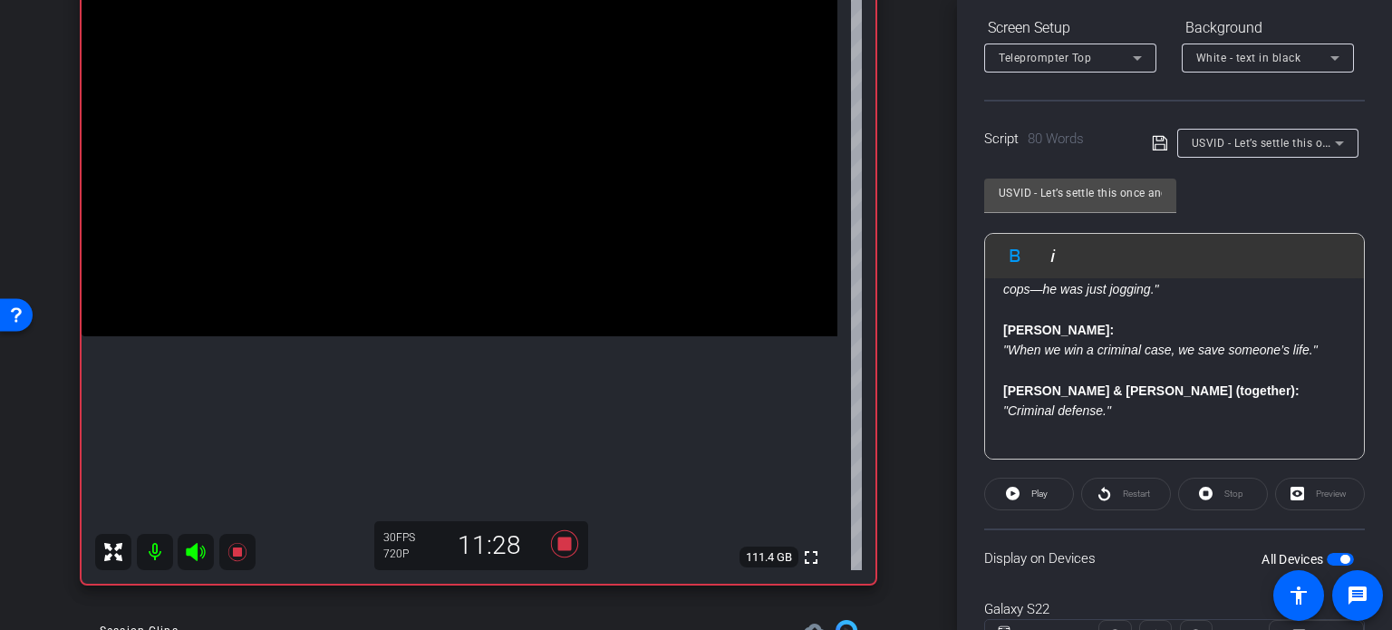
scroll to position [359, 0]
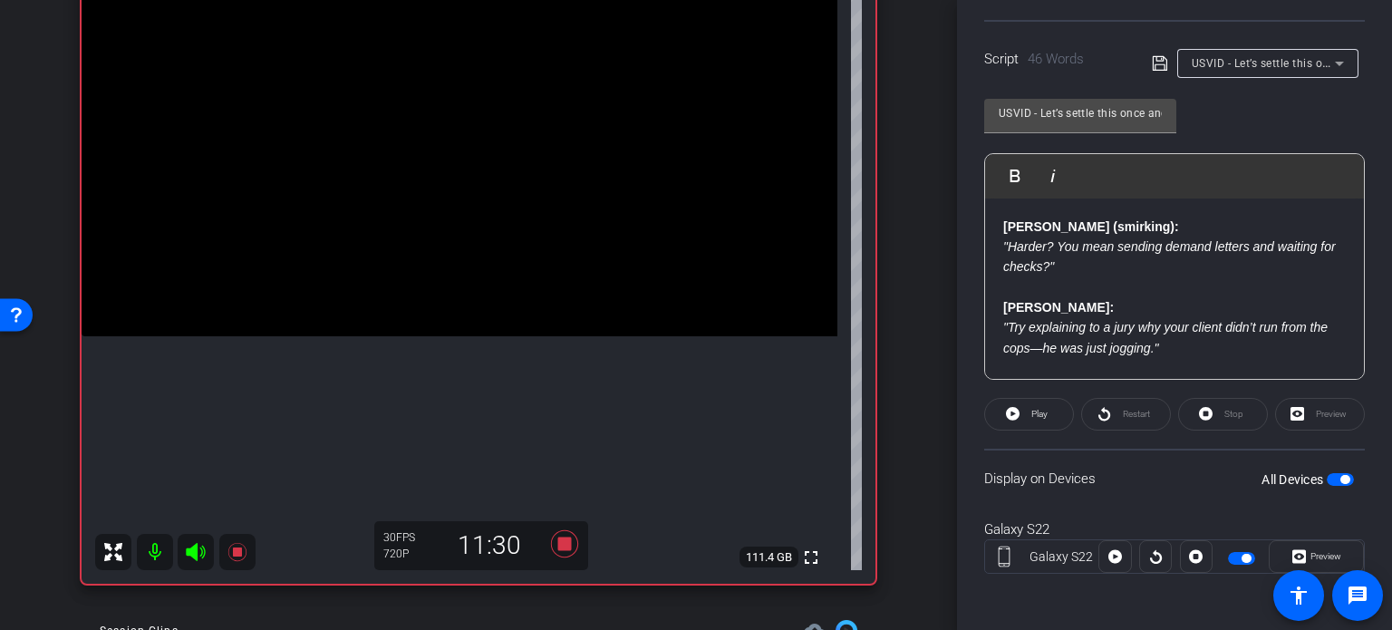
click at [1329, 473] on span "button" at bounding box center [1340, 479] width 27 height 13
click at [1017, 411] on icon at bounding box center [1013, 414] width 14 height 14
click at [1306, 556] on span "Preview" at bounding box center [1323, 556] width 35 height 25
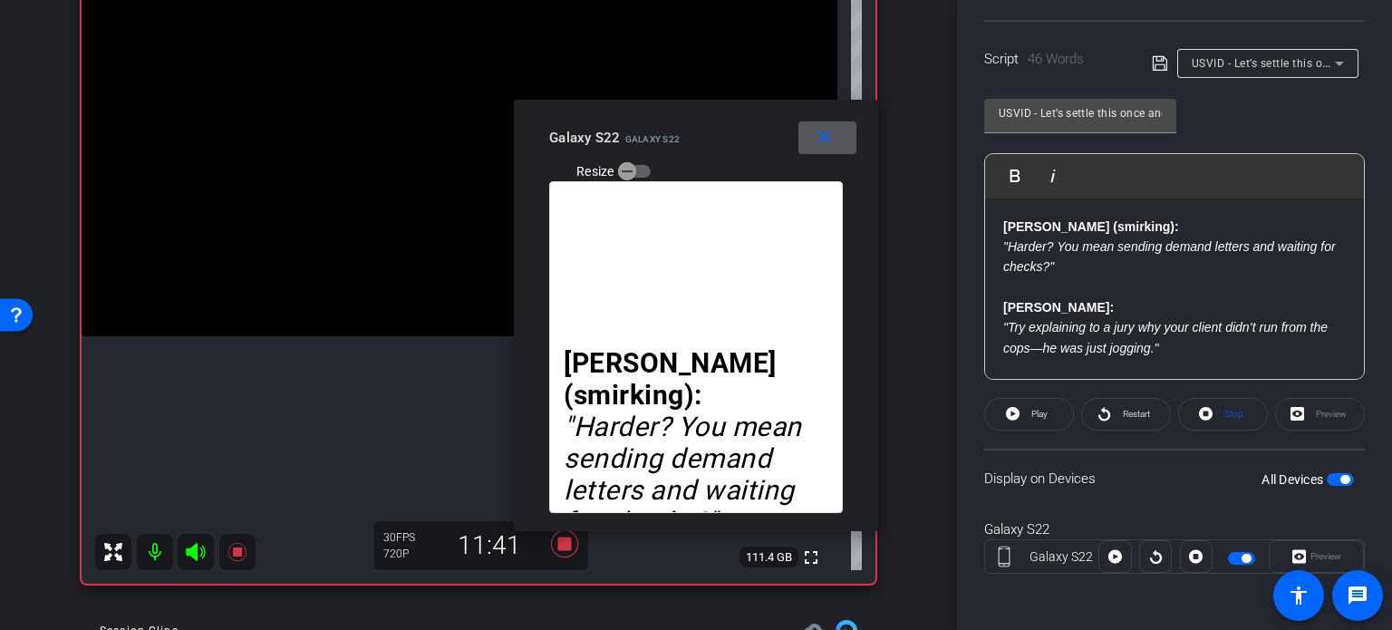
click at [817, 146] on mat-icon "close" at bounding box center [824, 137] width 23 height 23
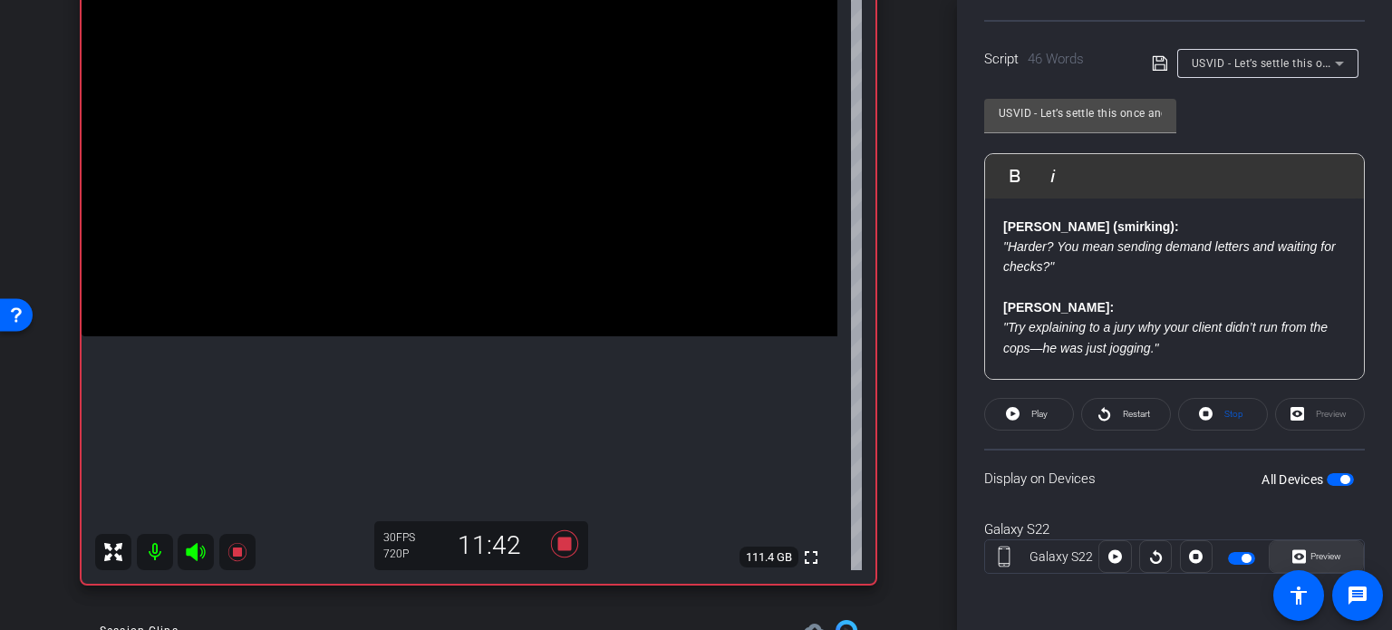
click at [1292, 550] on icon at bounding box center [1299, 557] width 14 height 14
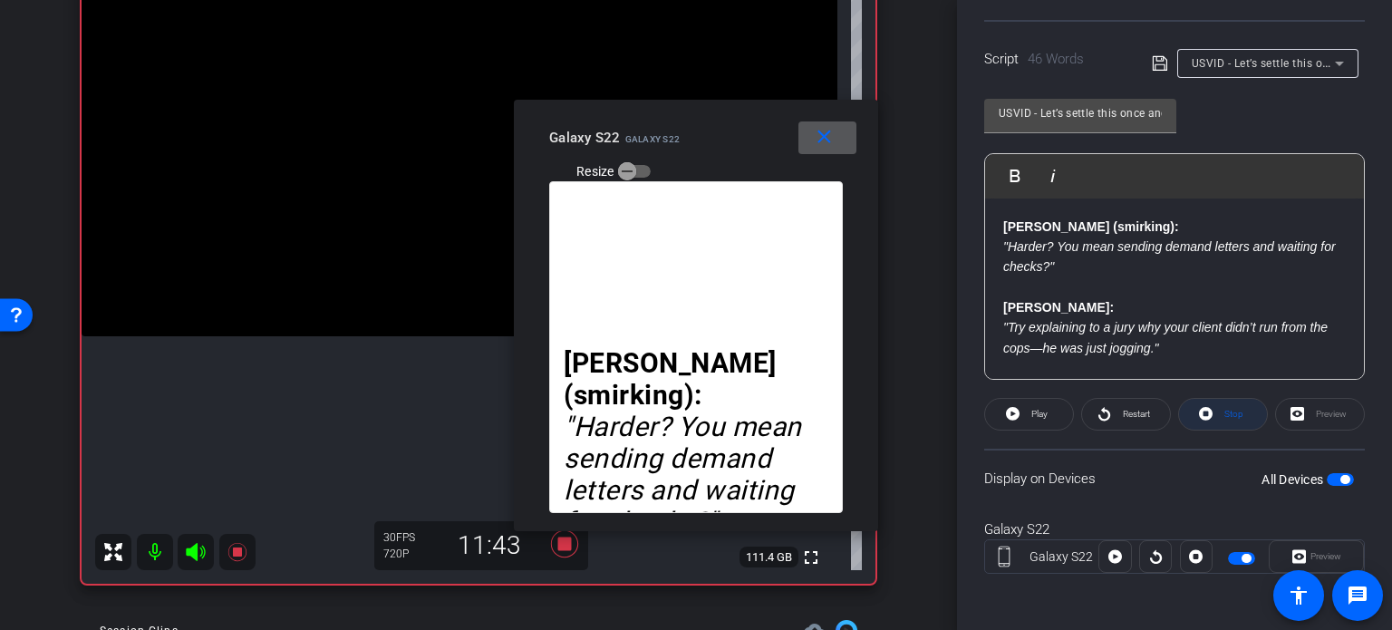
click at [1224, 410] on span "Stop" at bounding box center [1233, 414] width 19 height 10
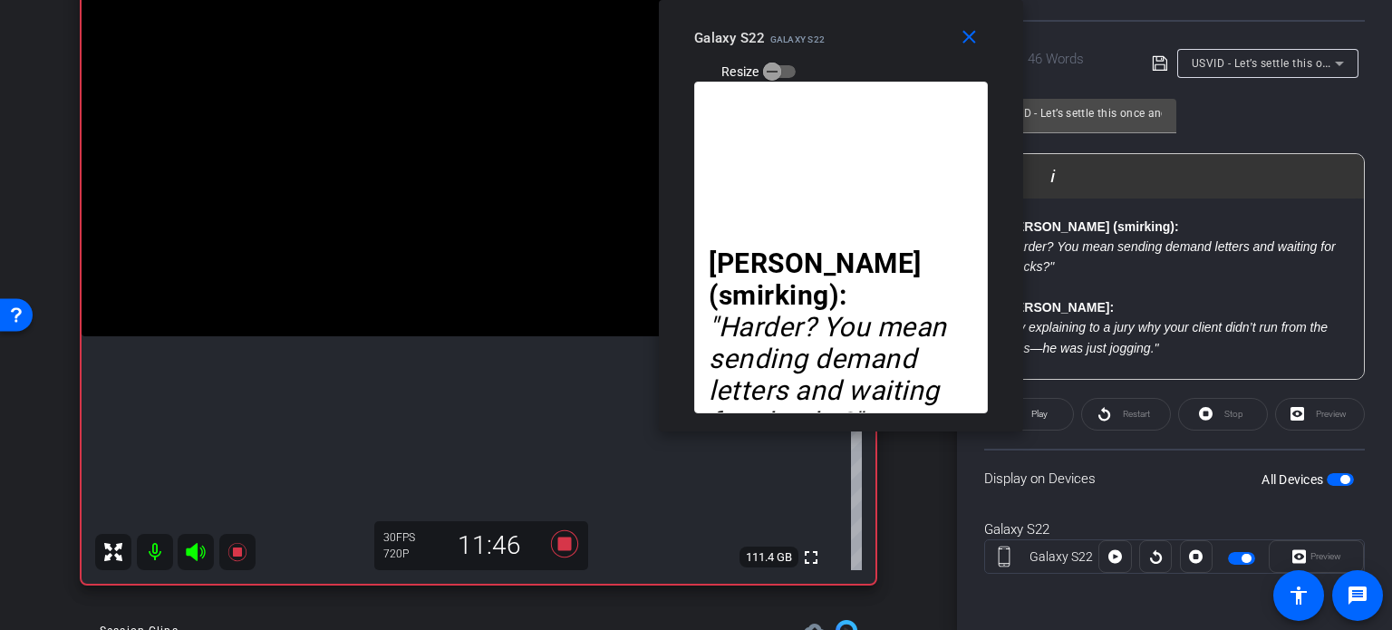
drag, startPoint x: 755, startPoint y: 155, endPoint x: 900, endPoint y: 13, distance: 203.2
click at [900, 13] on div "close Galaxy S22 Galaxy S22 Resize" at bounding box center [841, 41] width 364 height 82
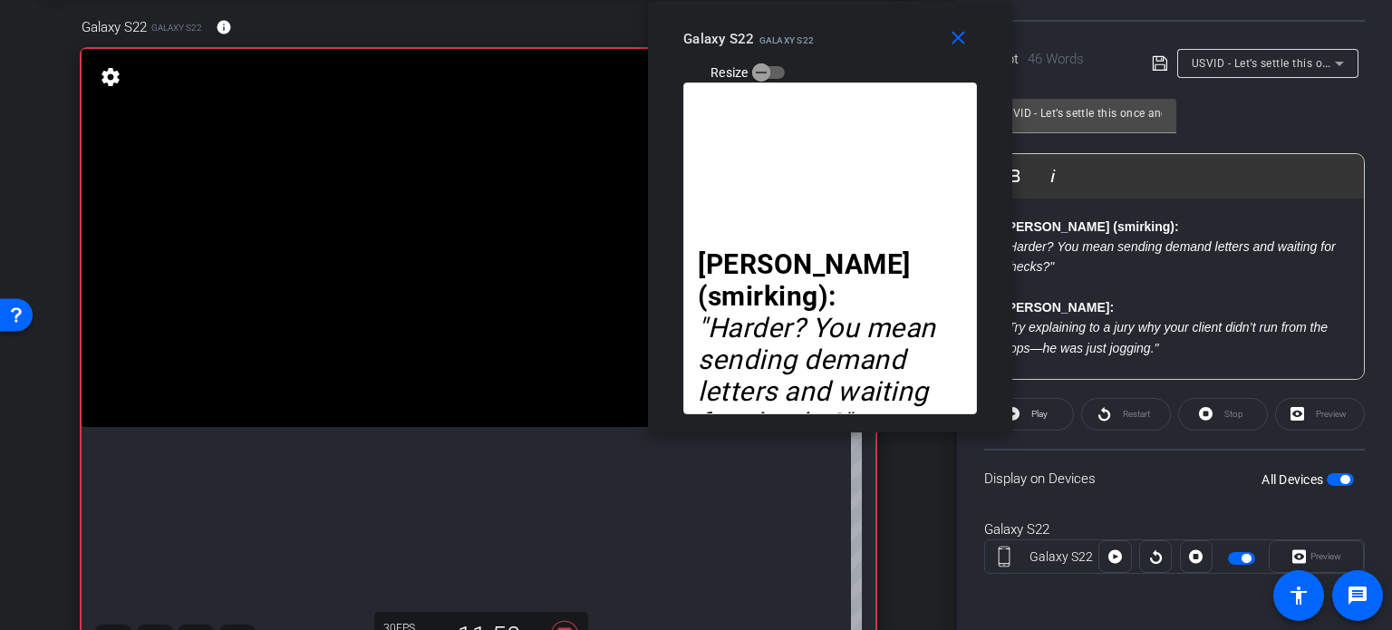
drag, startPoint x: 874, startPoint y: 47, endPoint x: 863, endPoint y: 48, distance: 10.9
click at [863, 48] on div "Galaxy S22 Galaxy S22 Resize" at bounding box center [836, 55] width 307 height 64
click at [1202, 410] on div "Stop" at bounding box center [1223, 414] width 90 height 33
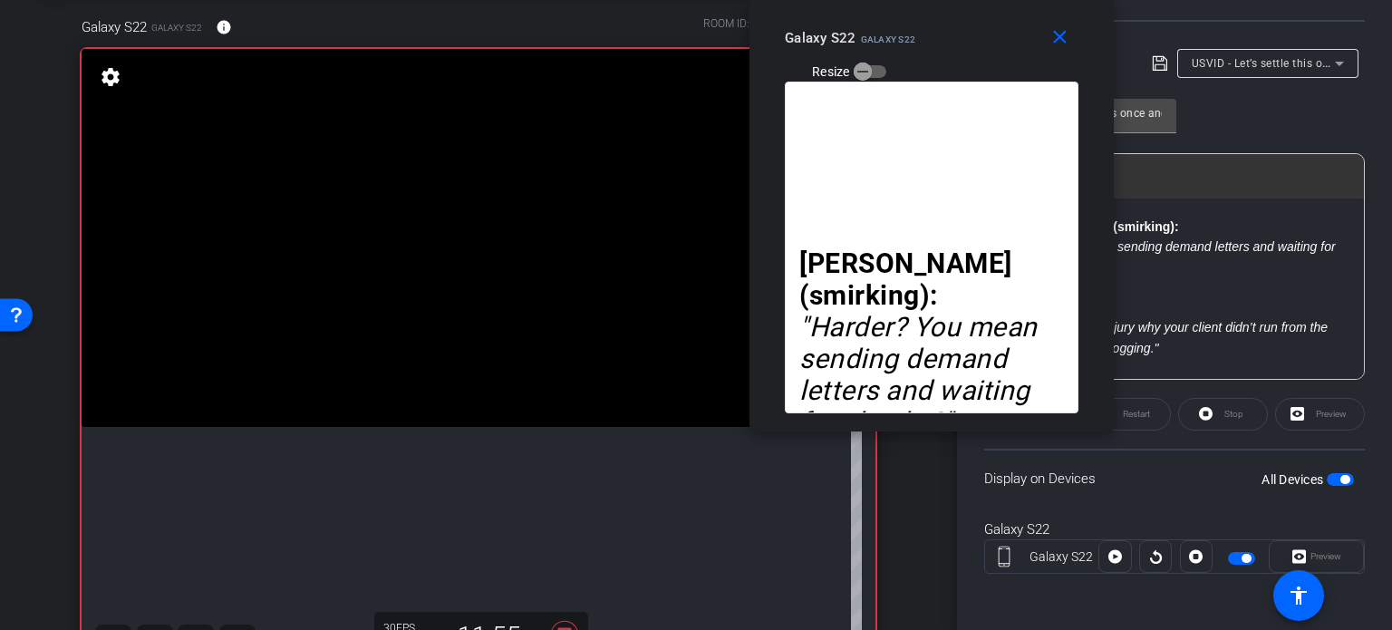
drag, startPoint x: 881, startPoint y: 44, endPoint x: 982, endPoint y: 15, distance: 105.8
click at [982, 15] on div "close Galaxy S22 Galaxy S22 Resize" at bounding box center [932, 41] width 364 height 82
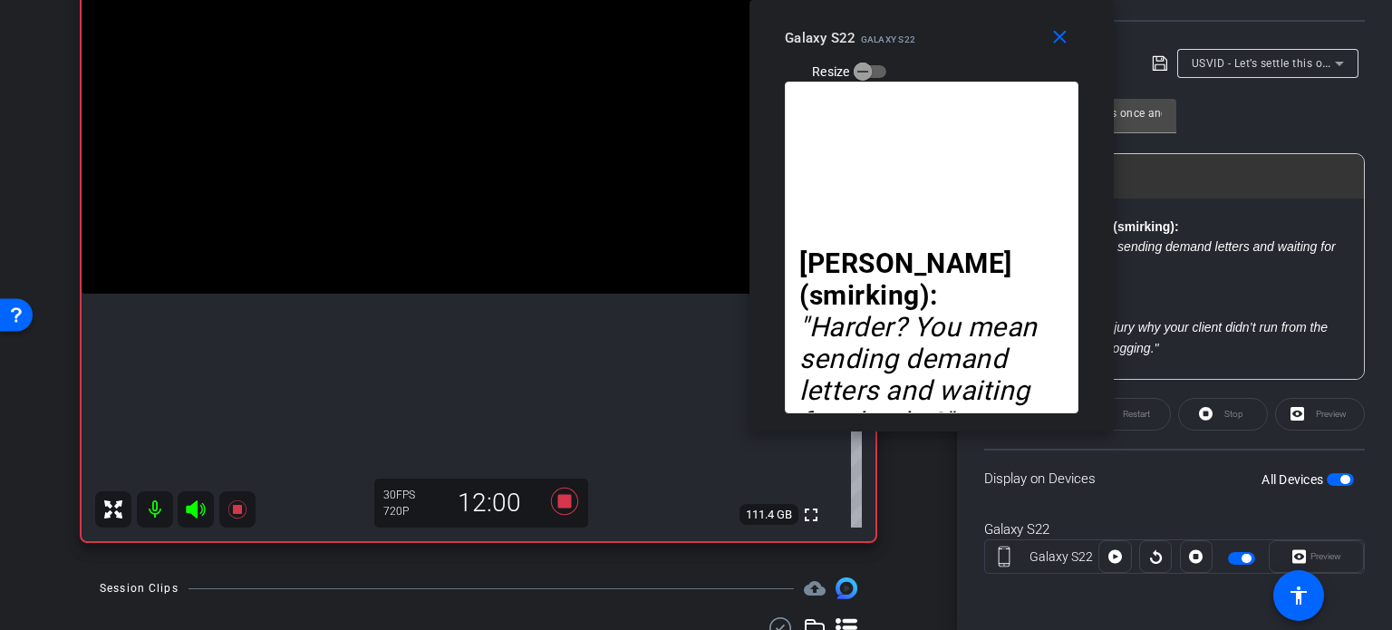
scroll to position [181, 0]
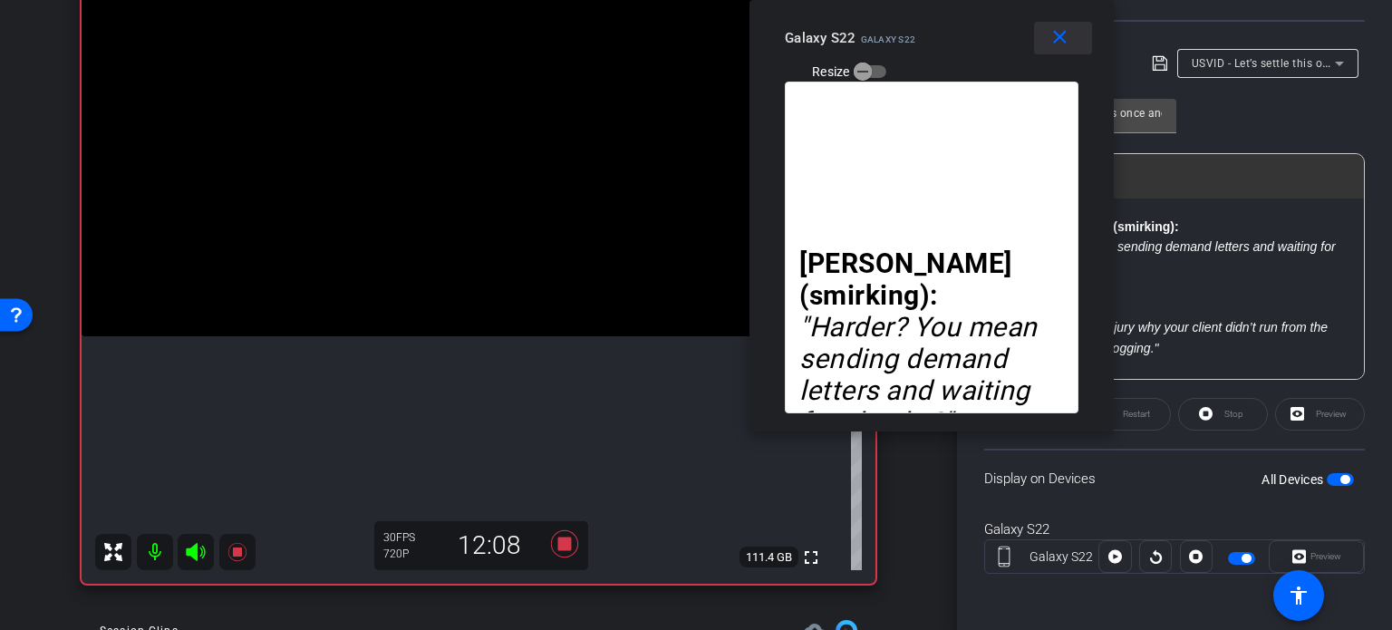
click at [1056, 43] on mat-icon "close" at bounding box center [1060, 37] width 23 height 23
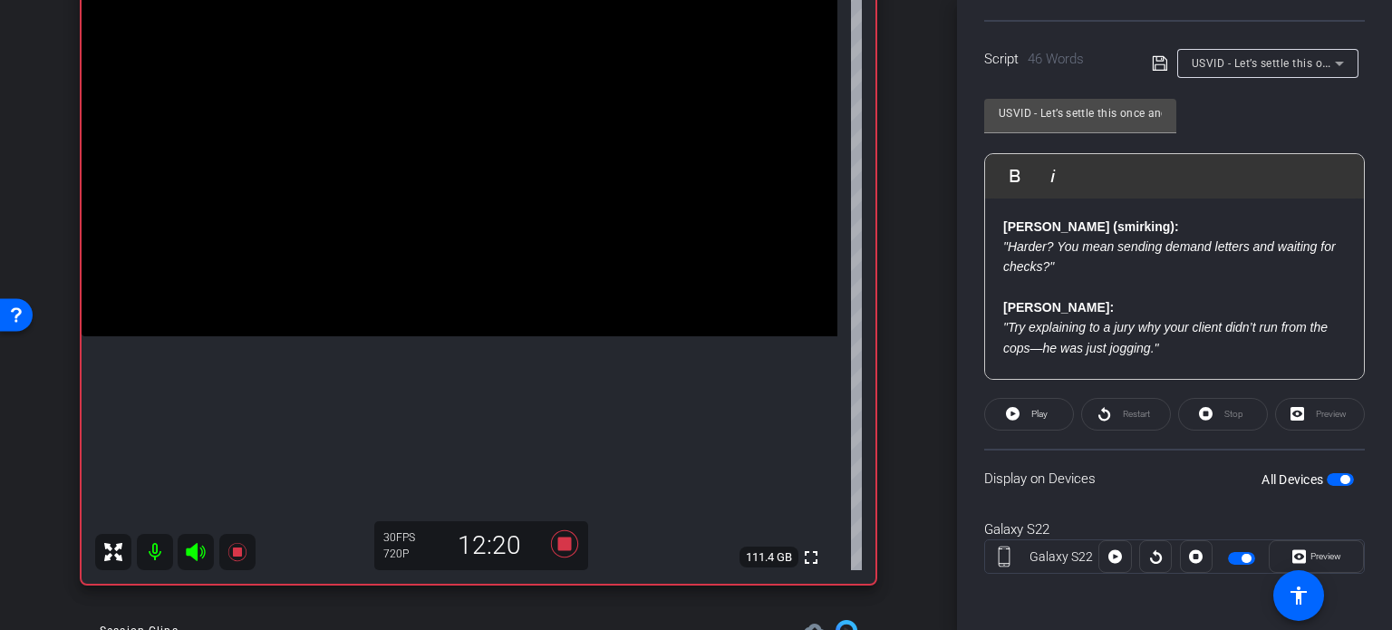
click at [1230, 416] on div "Stop" at bounding box center [1223, 414] width 90 height 33
click at [1197, 413] on div "Stop" at bounding box center [1223, 414] width 90 height 33
click at [1247, 411] on div "Stop" at bounding box center [1223, 414] width 90 height 33
click at [1222, 418] on div "Stop" at bounding box center [1223, 414] width 90 height 33
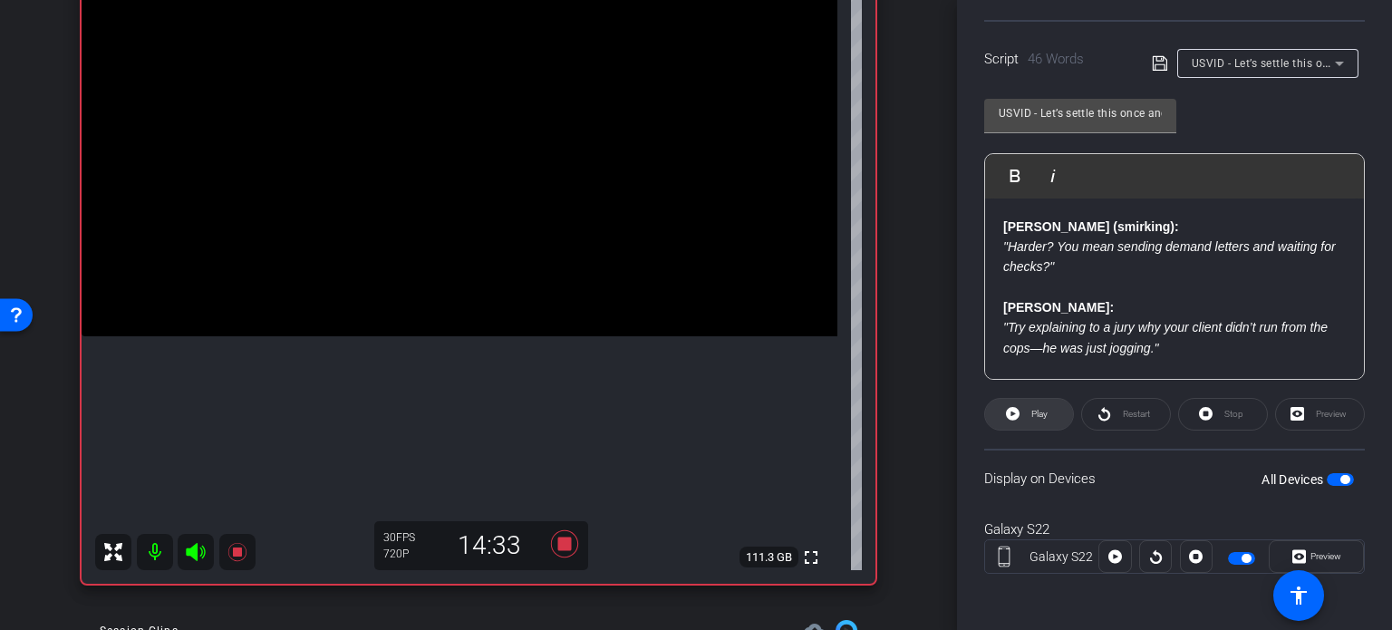
click at [1036, 411] on span "Play" at bounding box center [1039, 414] width 16 height 10
click at [1323, 552] on span "Preview" at bounding box center [1326, 556] width 31 height 10
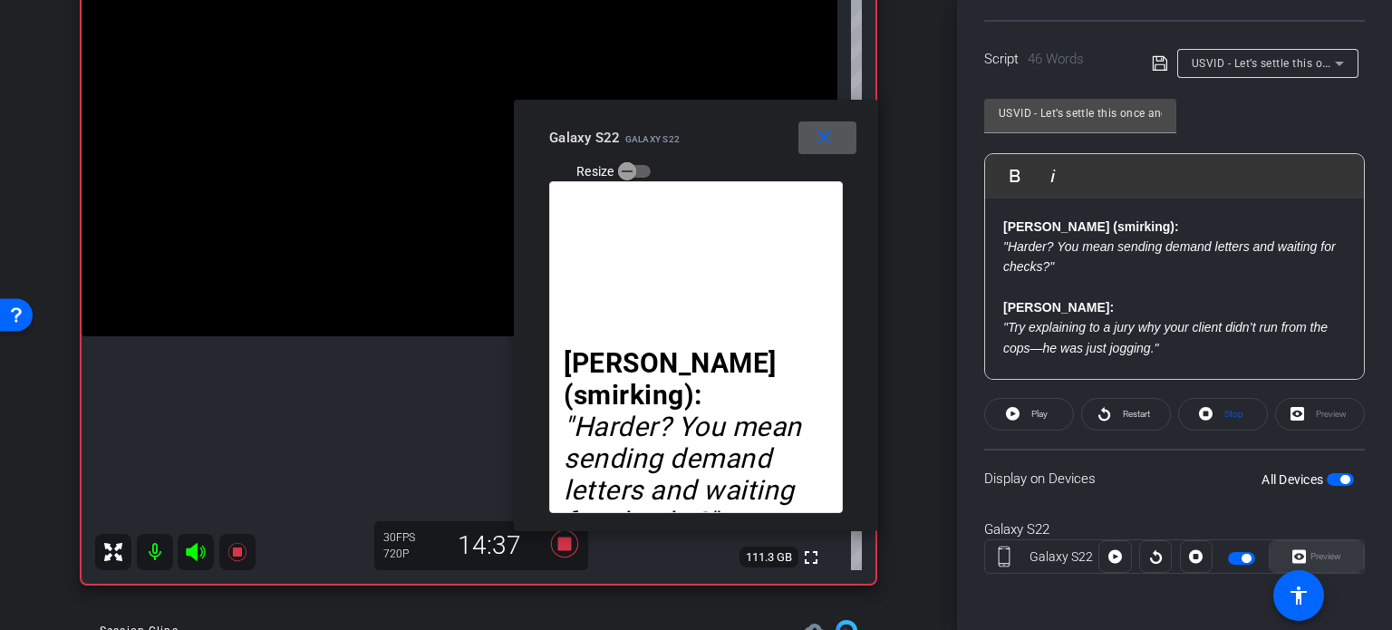
click at [1323, 552] on div "Preview" at bounding box center [1316, 556] width 95 height 33
click at [1031, 412] on span "Play" at bounding box center [1039, 414] width 16 height 10
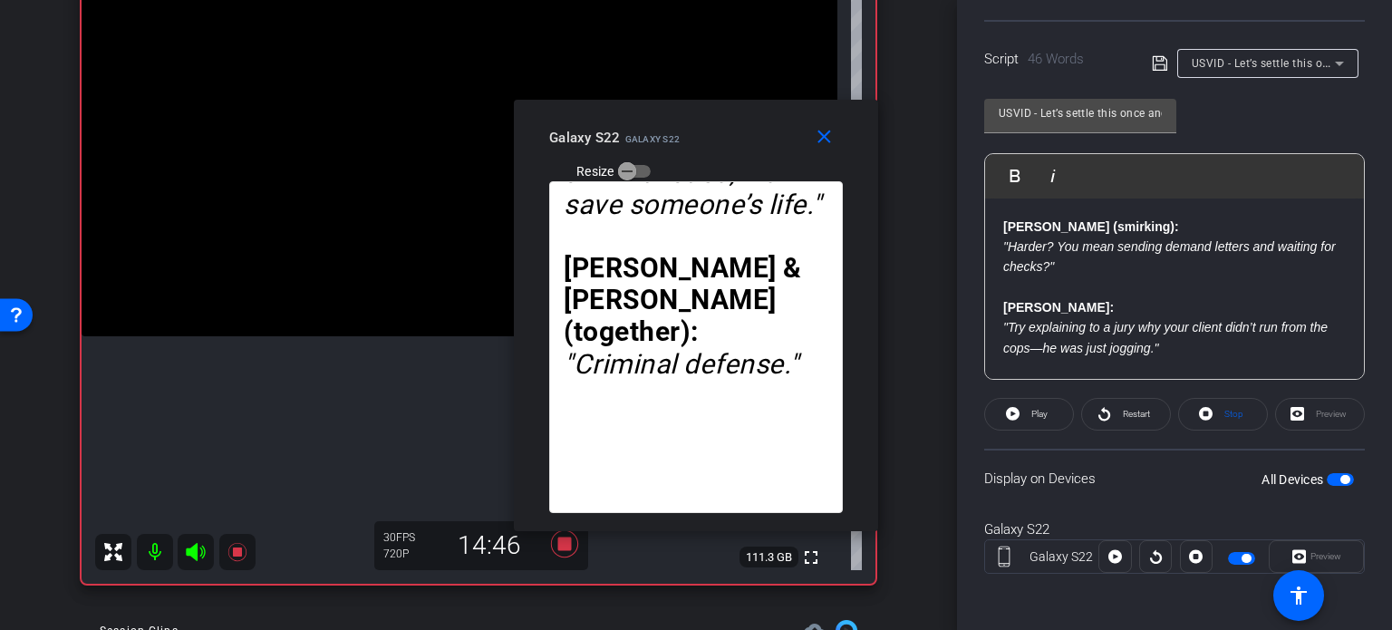
click at [1340, 475] on span "button" at bounding box center [1344, 479] width 9 height 9
click at [1328, 476] on span "button" at bounding box center [1332, 479] width 9 height 9
click at [1220, 402] on span "Stop" at bounding box center [1232, 414] width 24 height 25
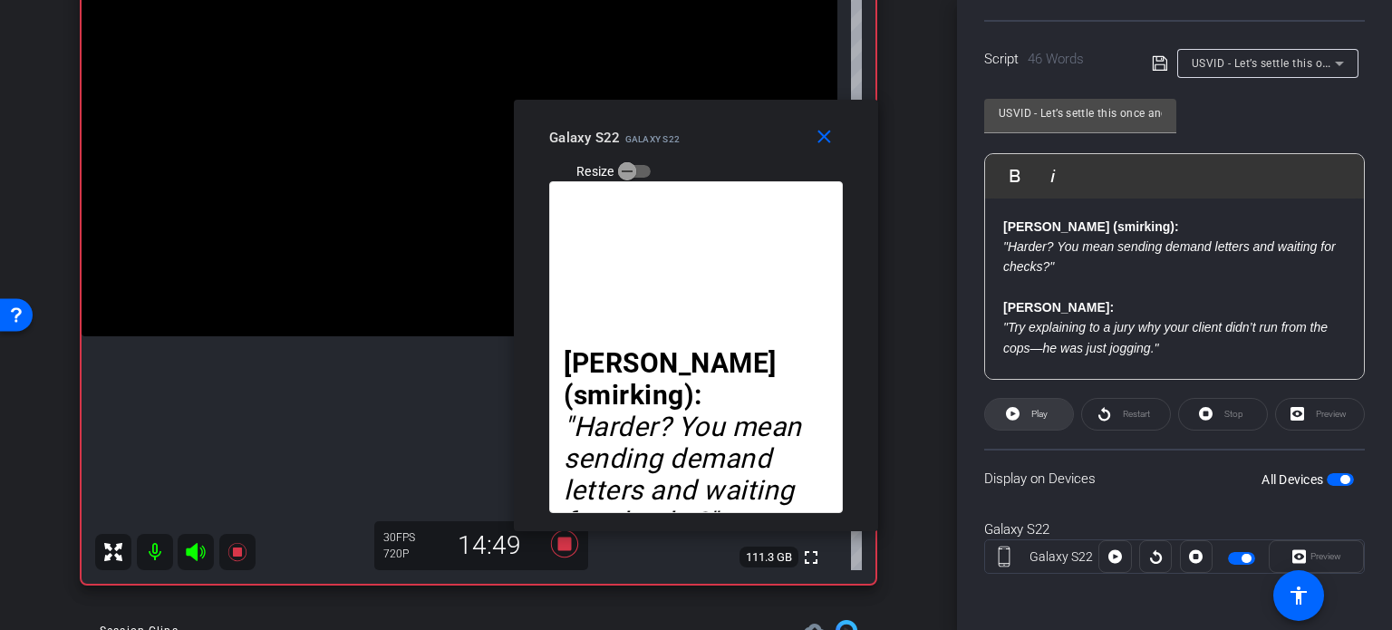
click at [1021, 414] on span at bounding box center [1029, 414] width 88 height 44
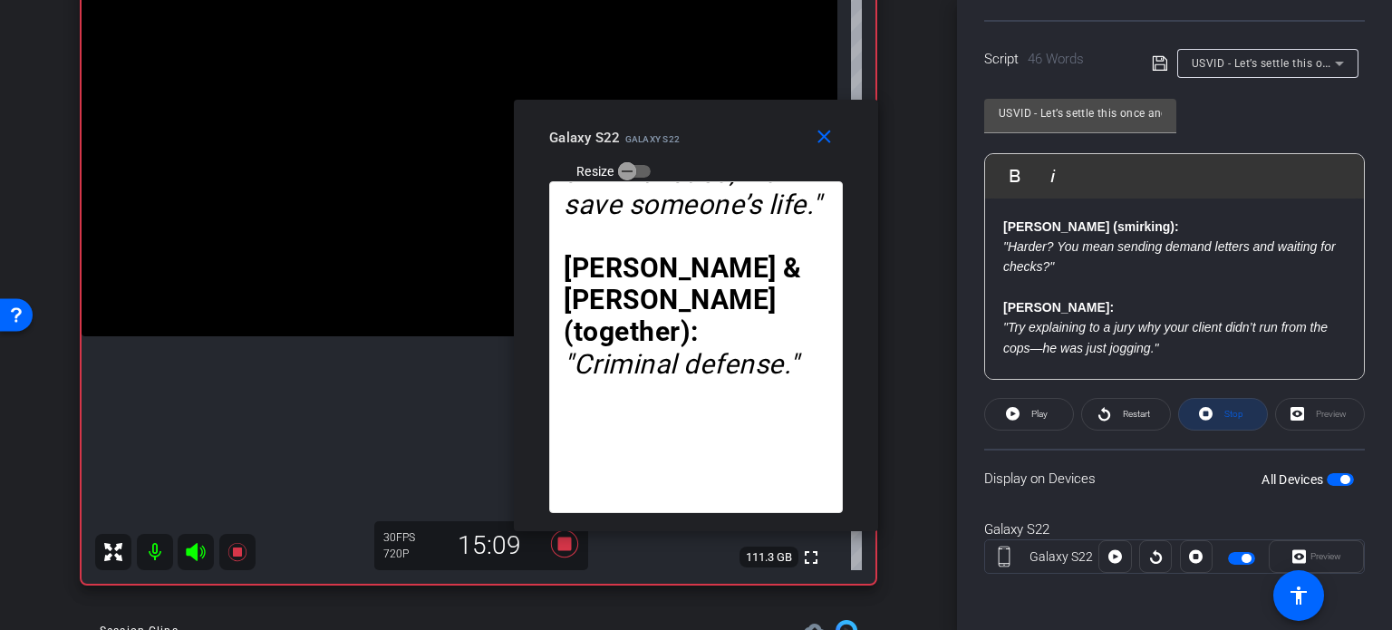
click at [1220, 418] on span "Stop" at bounding box center [1232, 414] width 24 height 25
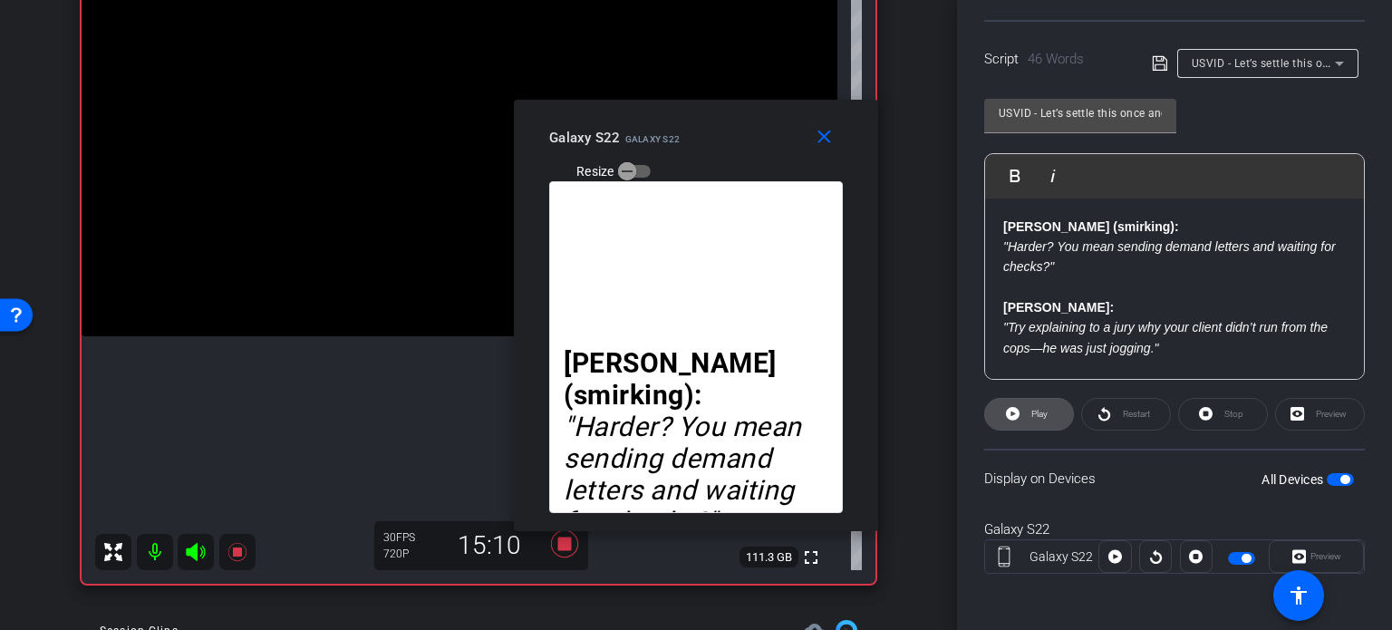
click at [1035, 418] on span "Play" at bounding box center [1037, 414] width 21 height 25
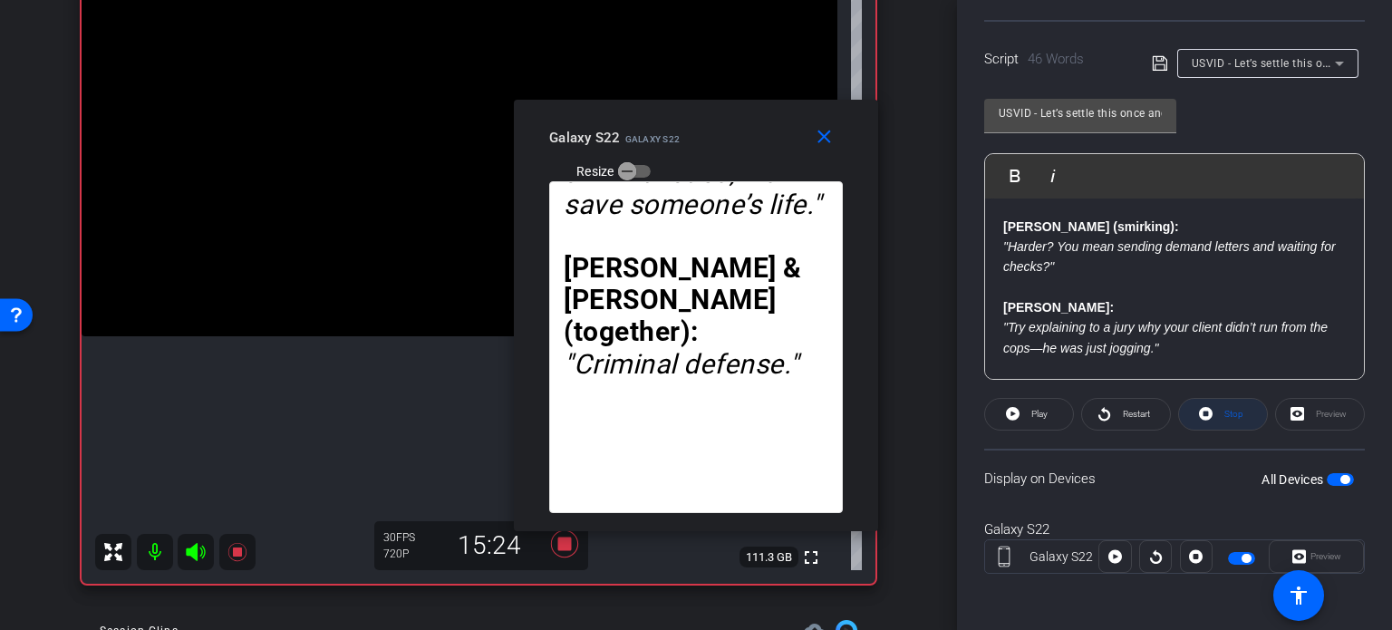
click at [1224, 421] on span "Stop" at bounding box center [1232, 414] width 24 height 25
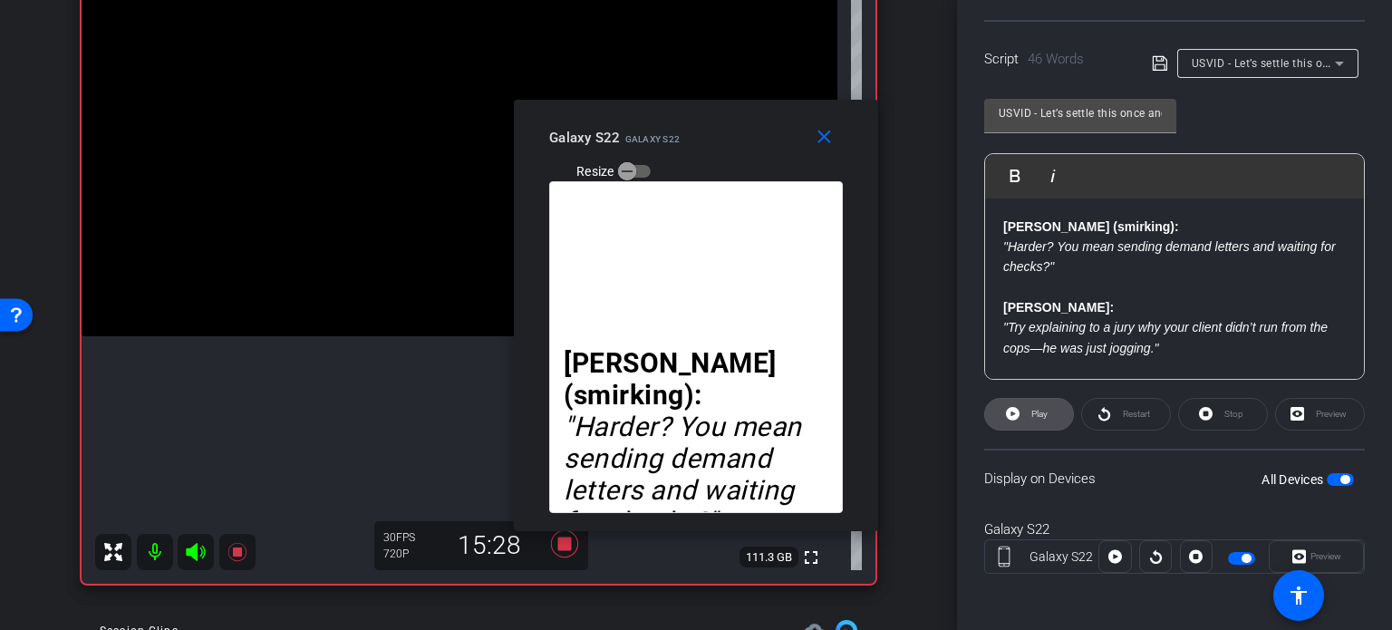
click at [1037, 411] on span "Play" at bounding box center [1039, 414] width 16 height 10
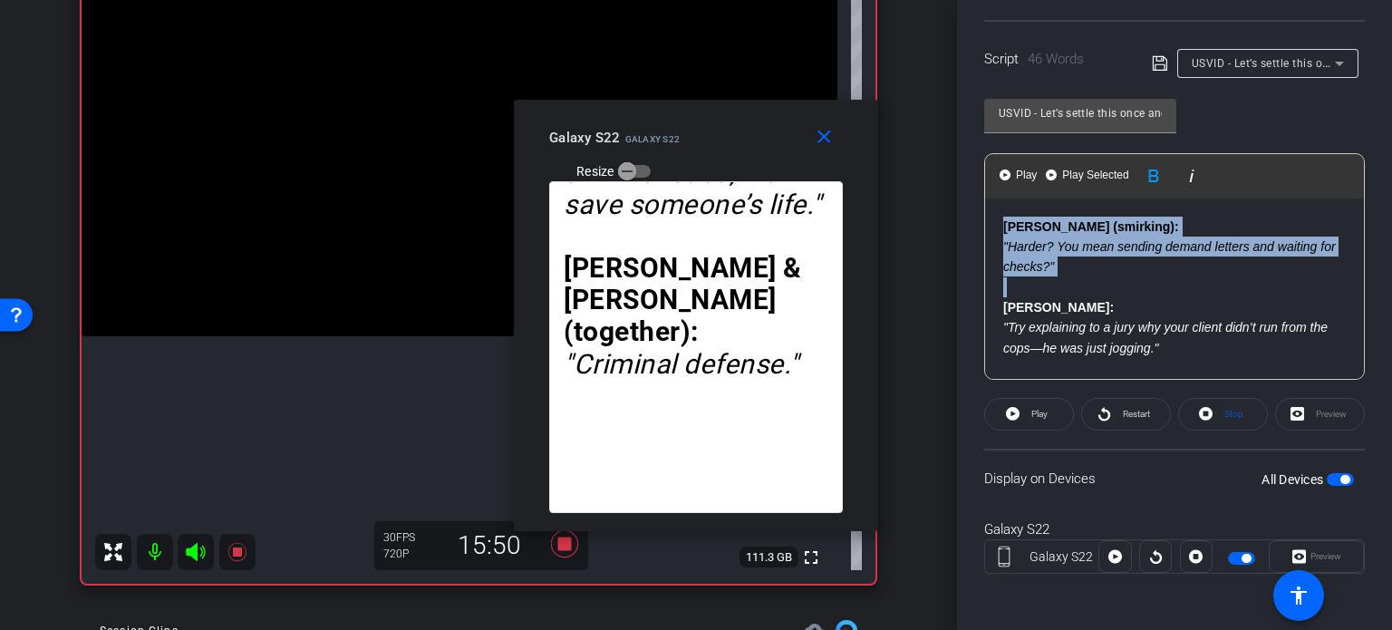
drag, startPoint x: 1001, startPoint y: 304, endPoint x: 977, endPoint y: 208, distance: 99.1
click at [977, 208] on div "Participants Teleprompter Adjustments settings Erika Centeno flip Director Ever…" at bounding box center [1174, 315] width 435 height 630
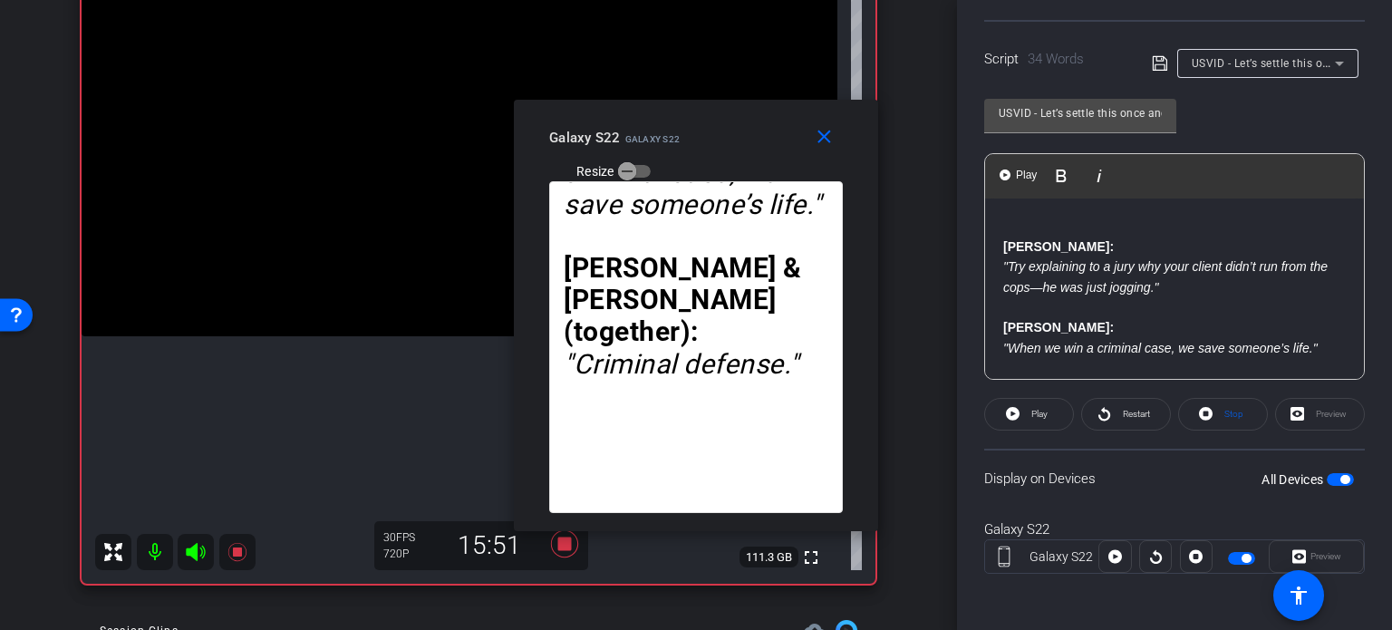
click at [999, 246] on div "Nick: "Try explaining to a jury why your client didn’t run from the cops—he was…" at bounding box center [1174, 327] width 379 height 259
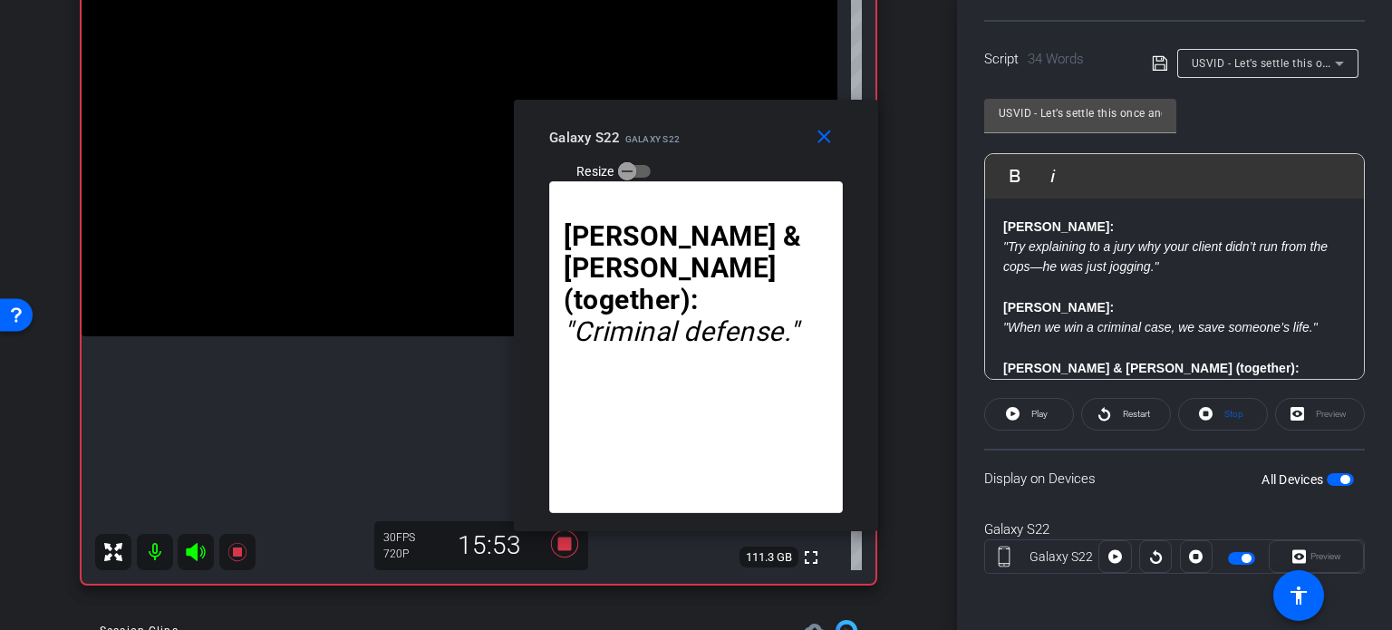
click at [1327, 474] on span "button" at bounding box center [1340, 479] width 27 height 13
click at [1328, 475] on span "button" at bounding box center [1332, 479] width 9 height 9
click at [1229, 411] on span "Stop" at bounding box center [1233, 414] width 19 height 10
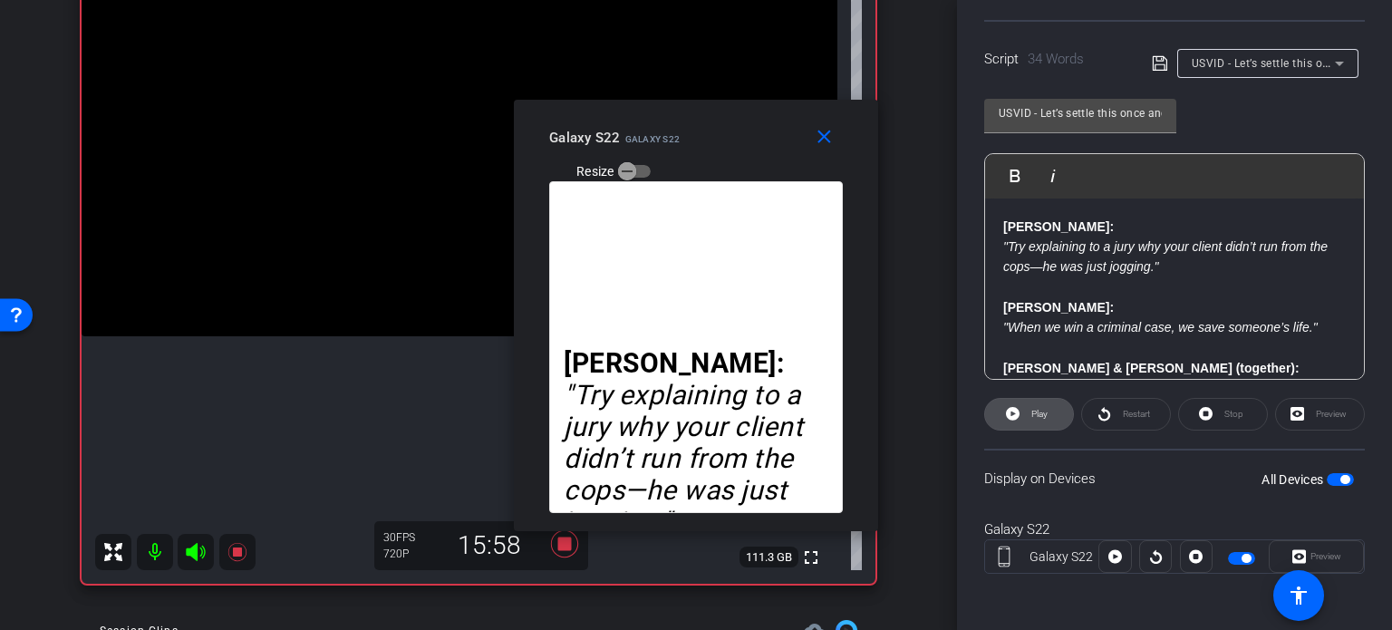
click at [1027, 416] on span "Play" at bounding box center [1037, 414] width 21 height 25
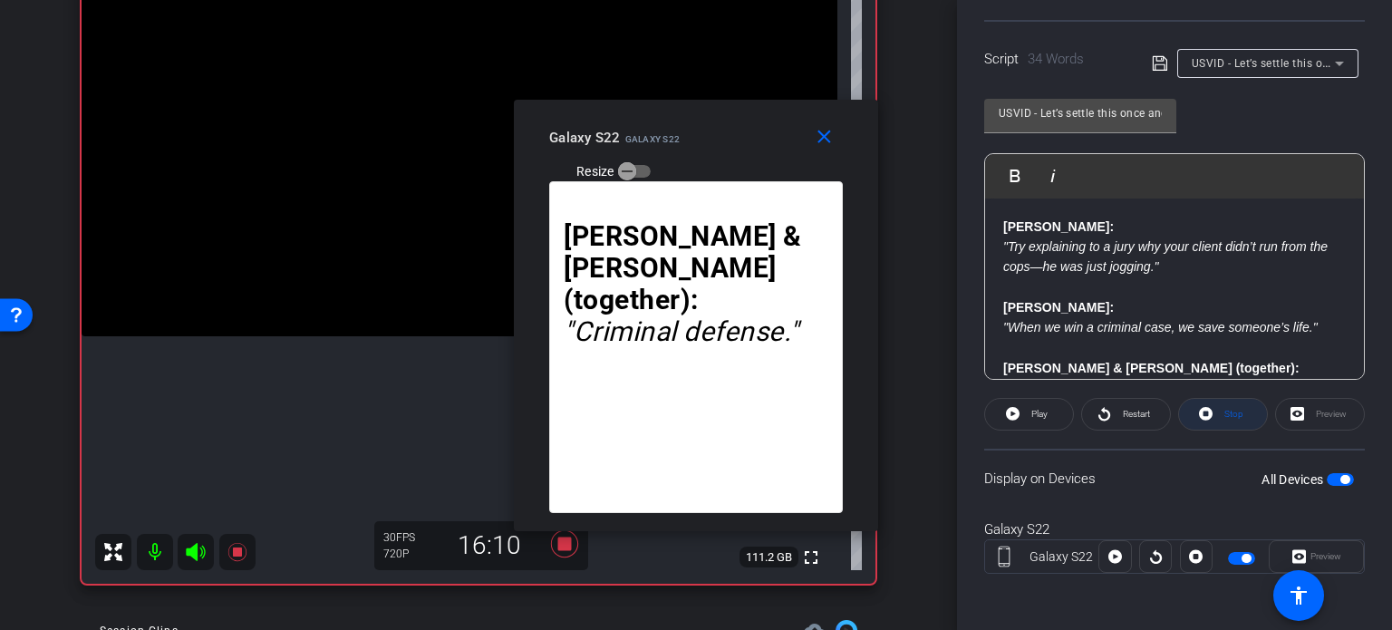
click at [1199, 413] on icon at bounding box center [1206, 414] width 14 height 14
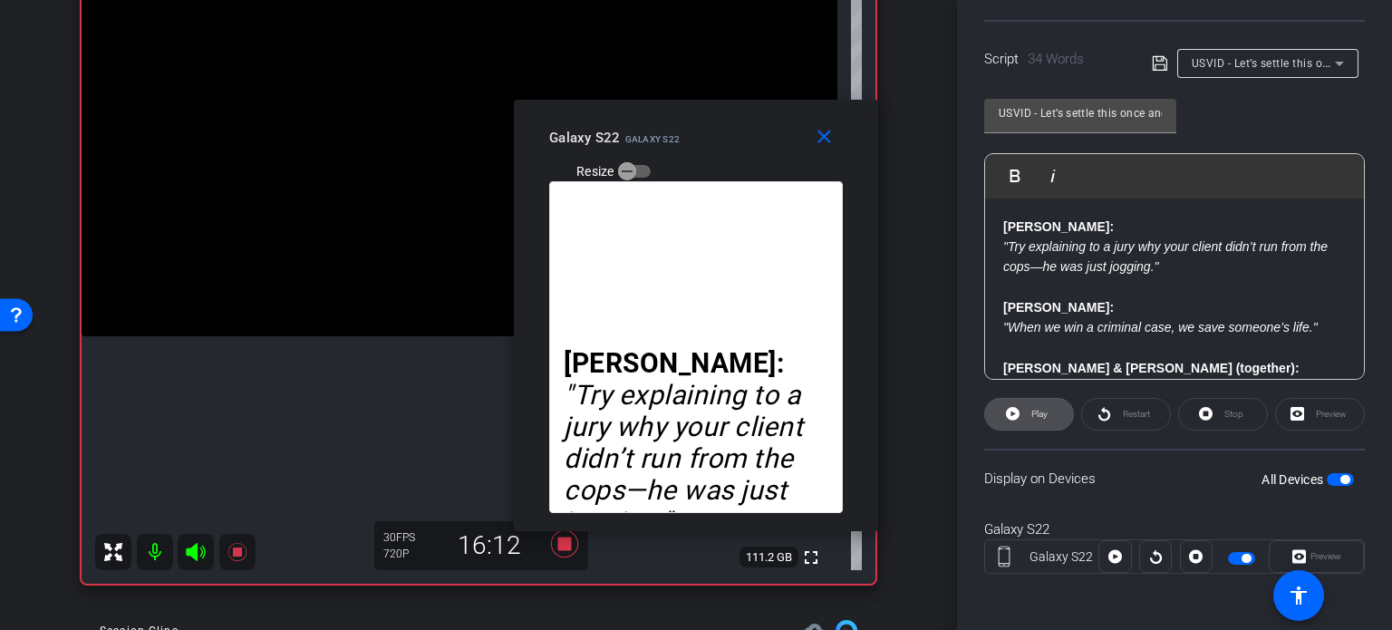
click at [1039, 412] on span "Play" at bounding box center [1039, 414] width 16 height 10
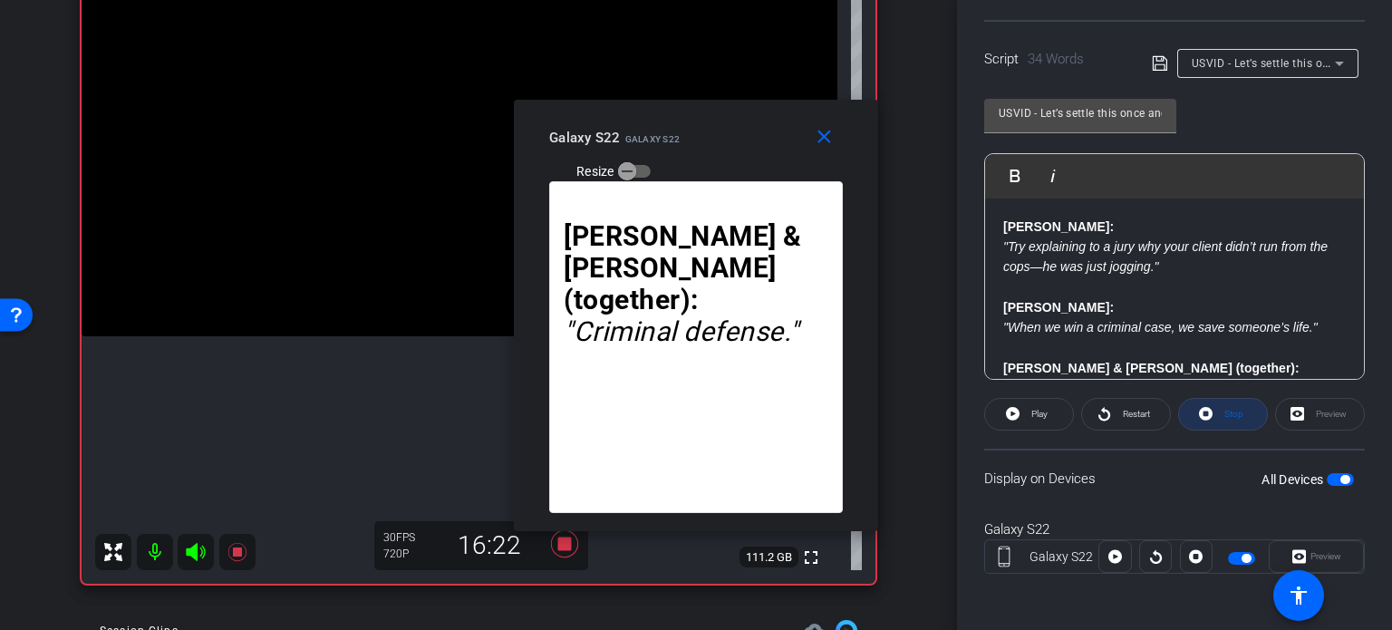
click at [1204, 419] on icon at bounding box center [1206, 413] width 14 height 23
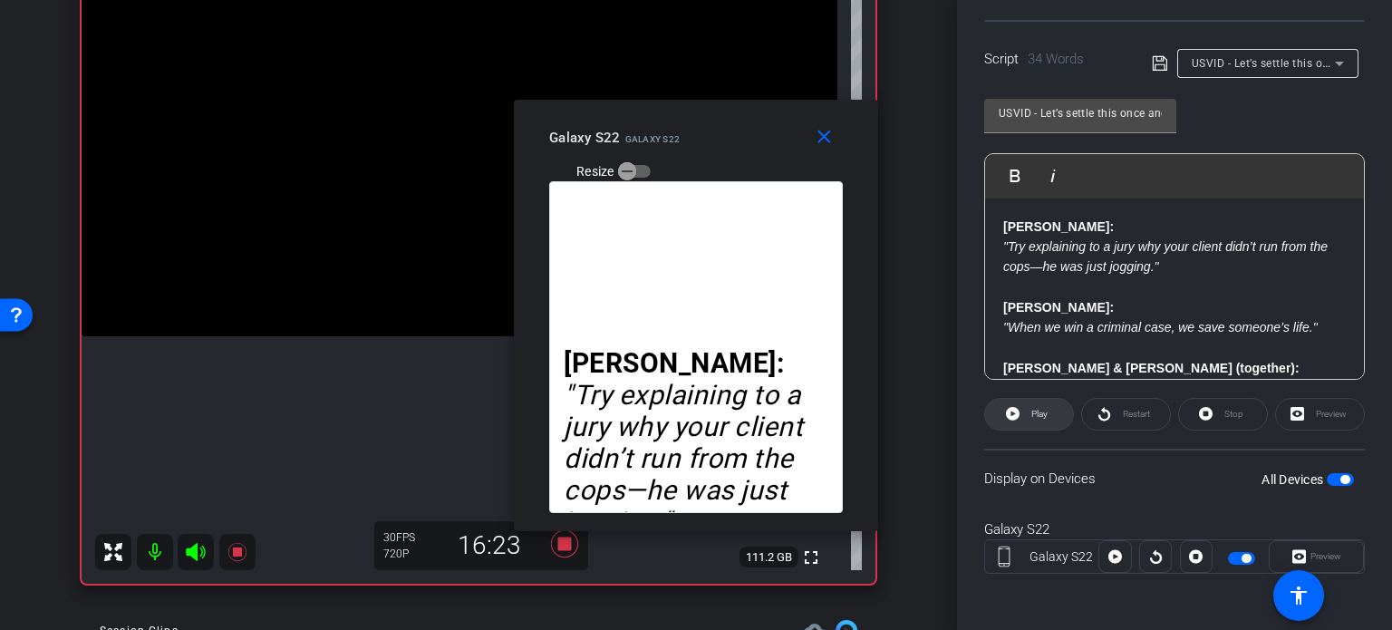
click at [1031, 418] on span "Play" at bounding box center [1037, 414] width 21 height 25
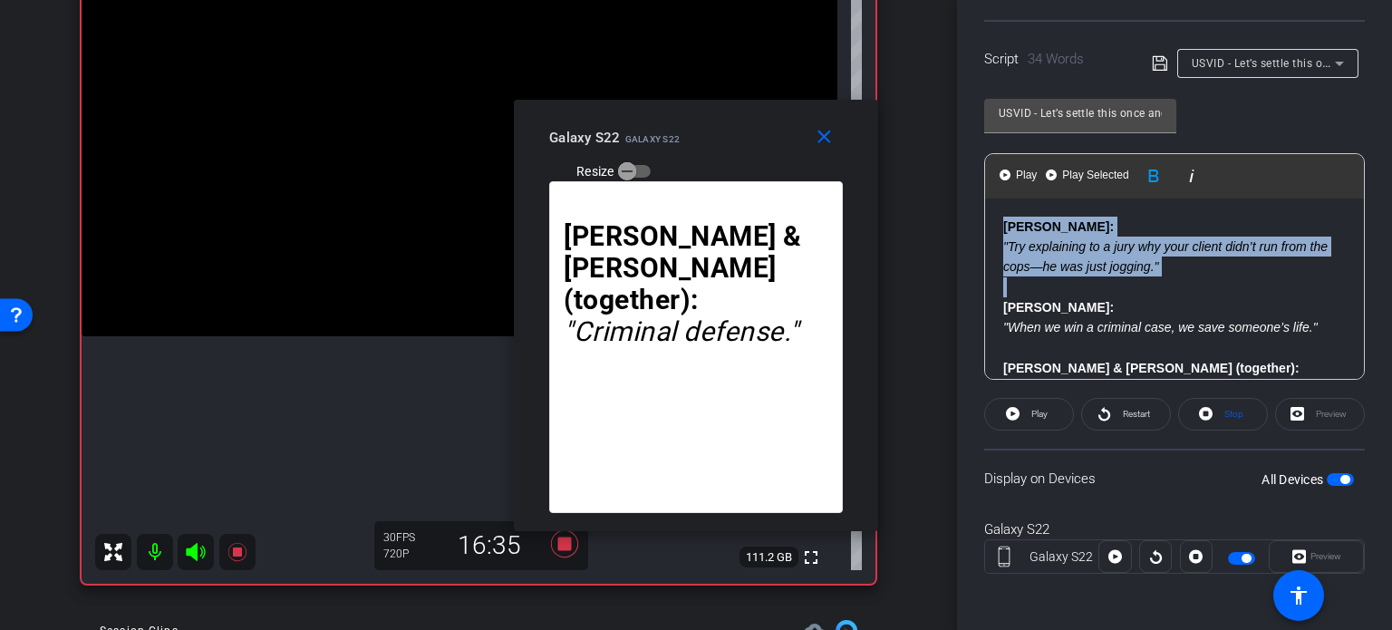
drag, startPoint x: 1004, startPoint y: 253, endPoint x: 963, endPoint y: 166, distance: 96.1
click at [963, 166] on div "Participants Teleprompter Adjustments settings Erika Centeno flip Director Ever…" at bounding box center [1174, 315] width 435 height 630
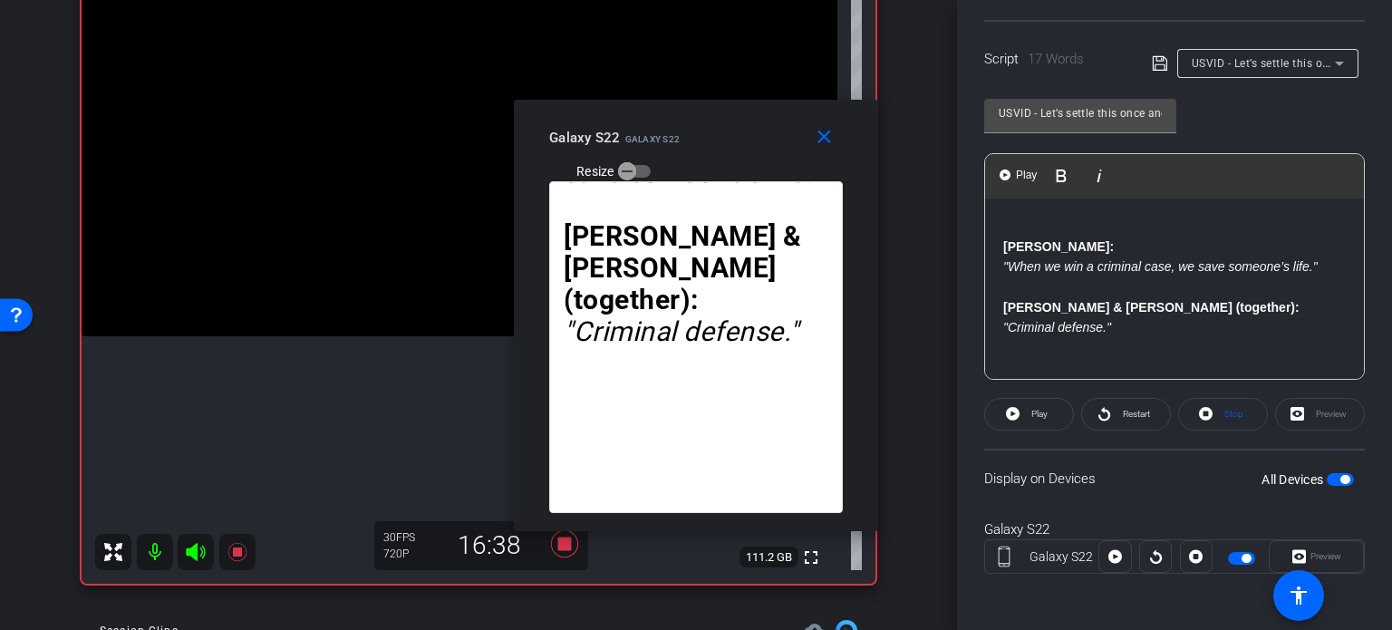
click at [1340, 477] on span "button" at bounding box center [1344, 479] width 9 height 9
click at [1329, 478] on span "button" at bounding box center [1340, 479] width 27 height 13
click at [1236, 412] on span "Stop" at bounding box center [1232, 414] width 24 height 25
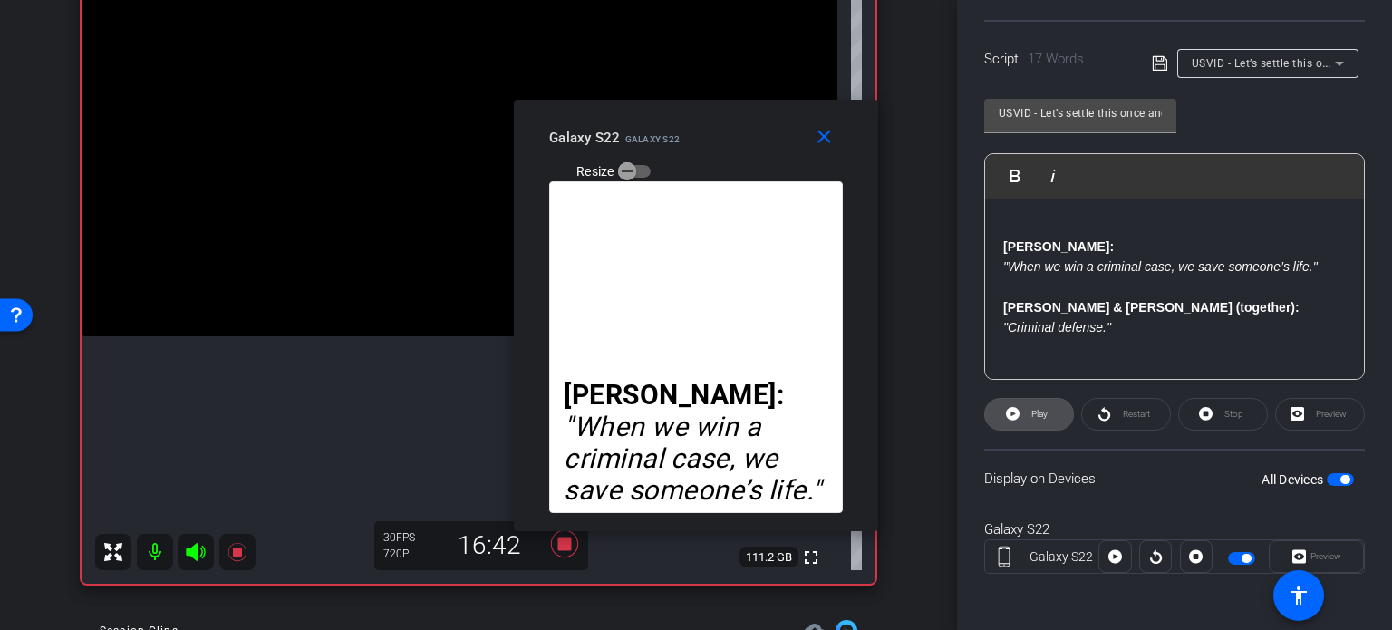
click at [1021, 414] on span at bounding box center [1029, 414] width 88 height 44
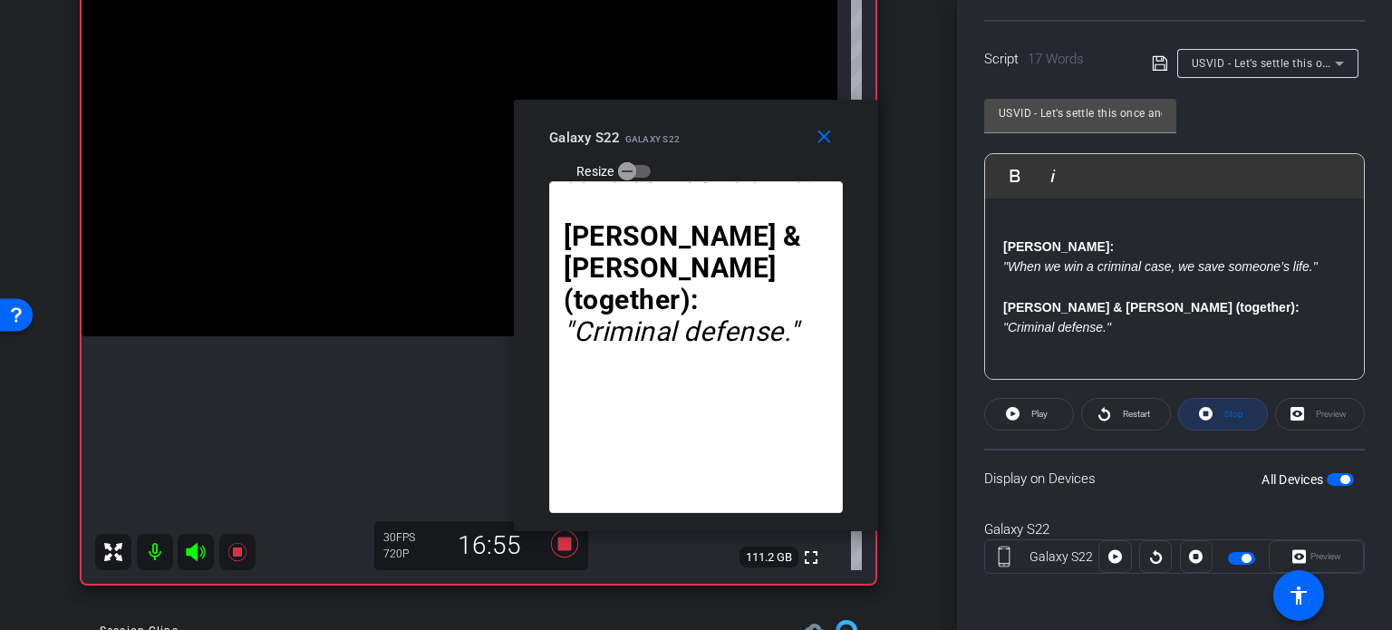
click at [1214, 419] on button "Stop" at bounding box center [1223, 414] width 90 height 33
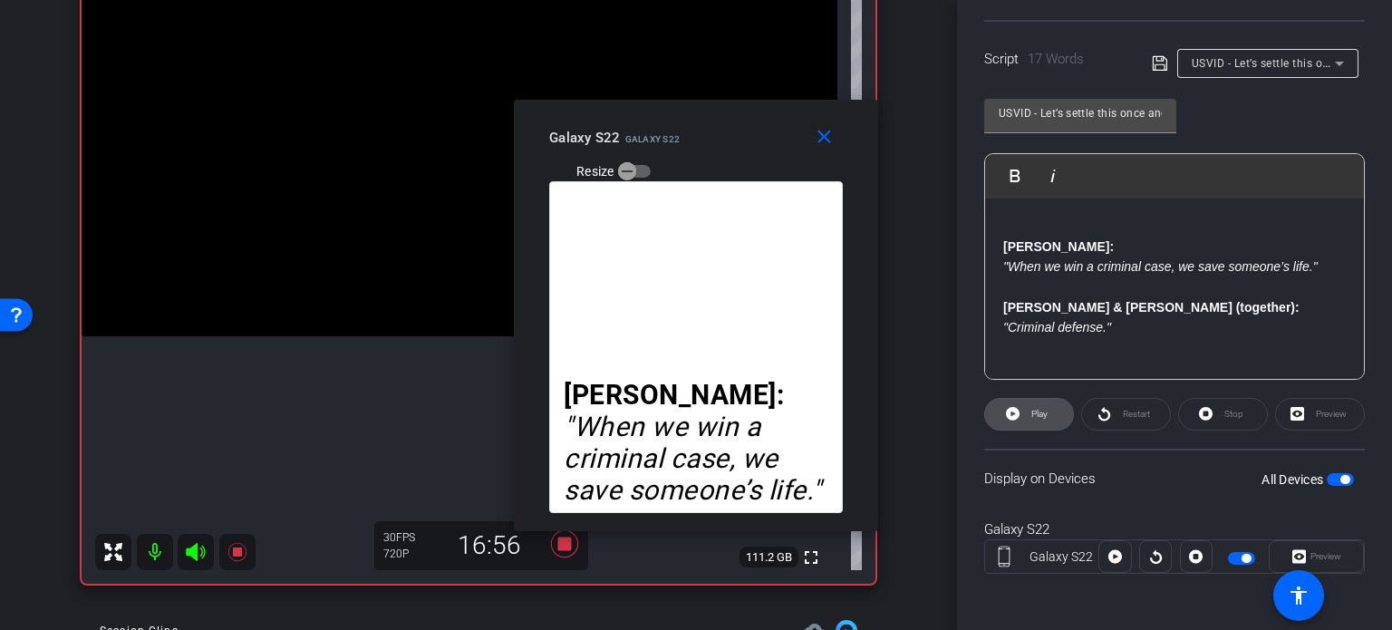
click at [1027, 415] on span "Play" at bounding box center [1037, 414] width 21 height 25
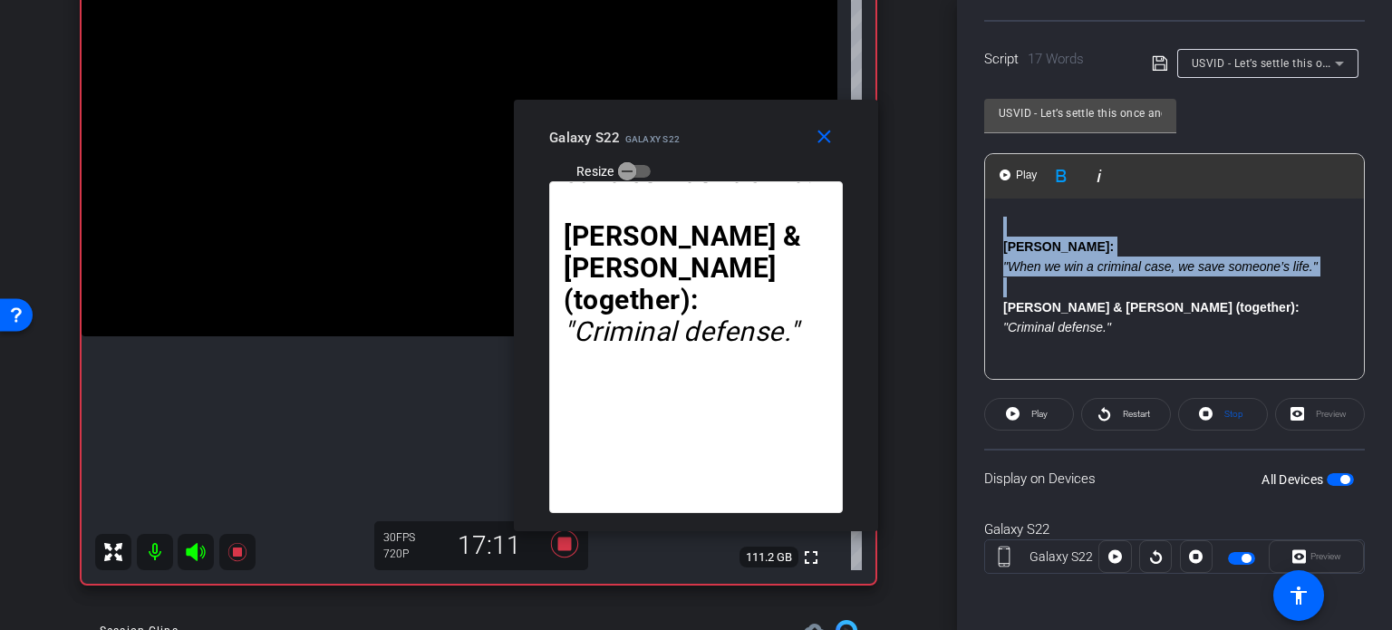
drag, startPoint x: 1004, startPoint y: 307, endPoint x: 1001, endPoint y: 222, distance: 85.3
click at [1001, 222] on div "Nick: "When we win a criminal case, we save someone’s life." Nick & Cody (toget…" at bounding box center [1174, 288] width 379 height 181
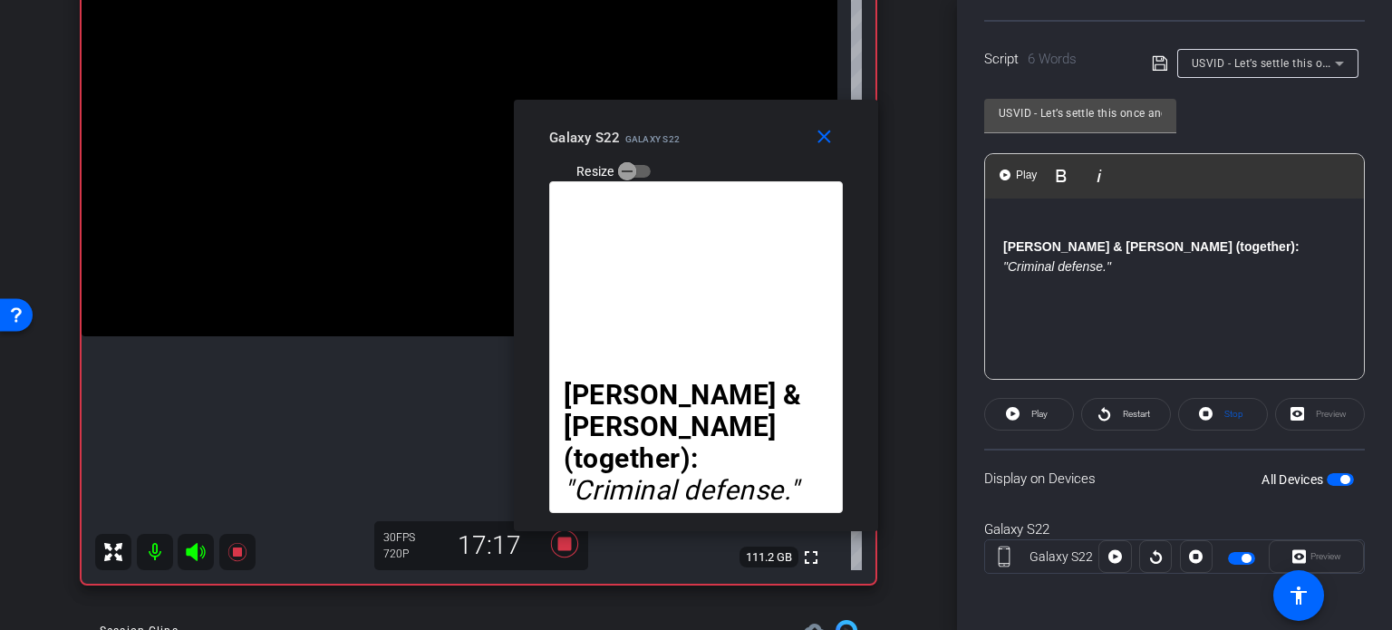
click at [1000, 246] on div "Nick & Cody (together): "Criminal defense."" at bounding box center [1174, 288] width 379 height 181
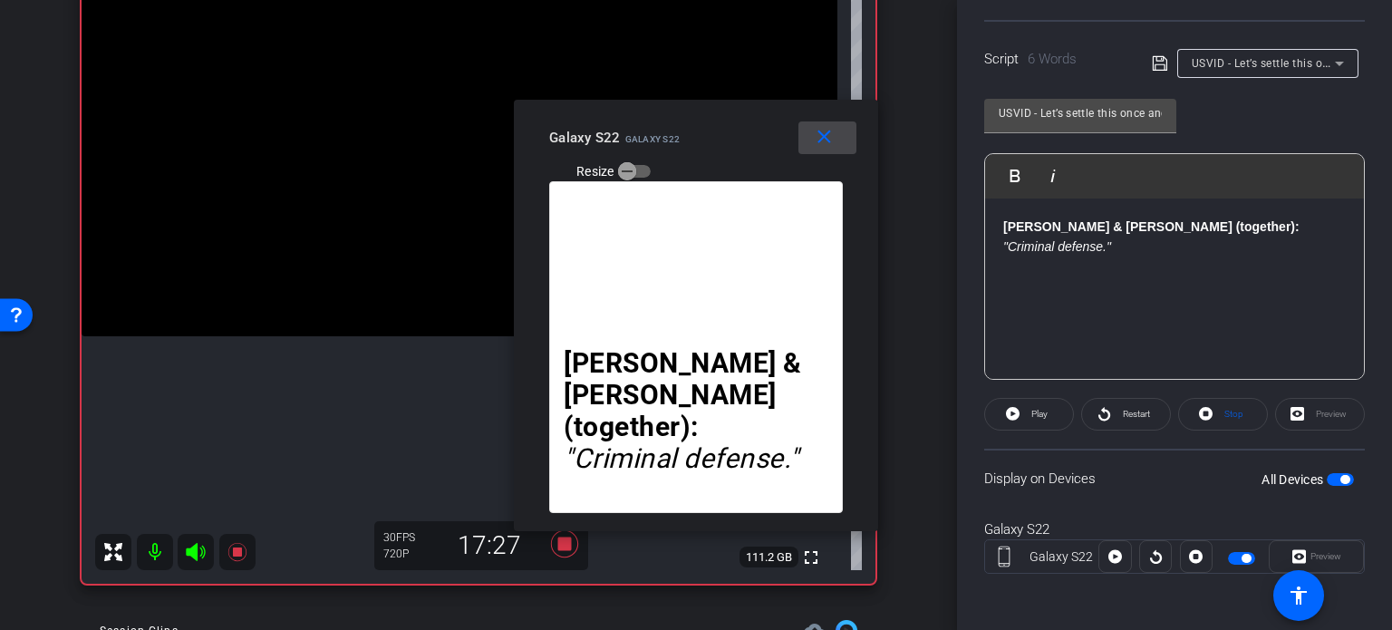
click at [827, 139] on mat-icon "close" at bounding box center [824, 137] width 23 height 23
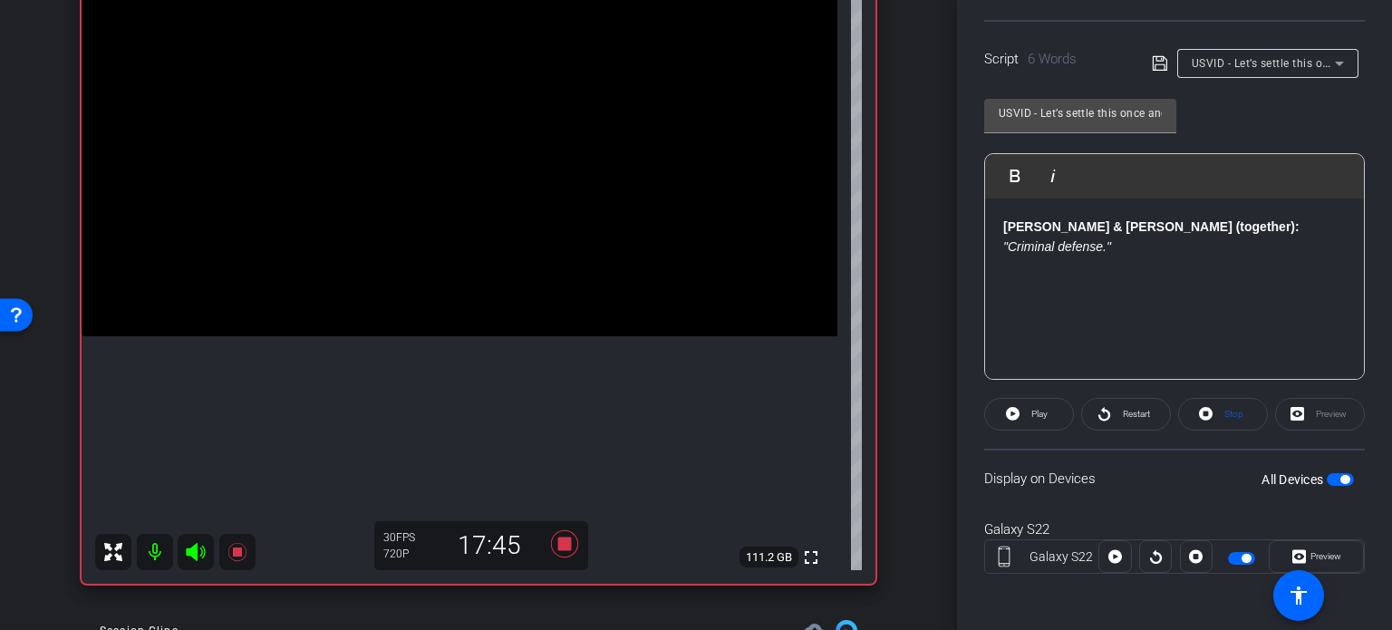
click at [901, 386] on div "Galaxy S22 Galaxy S22 info ROOM ID: 287106517 16% battery_std fullscreen settin…" at bounding box center [478, 249] width 866 height 705
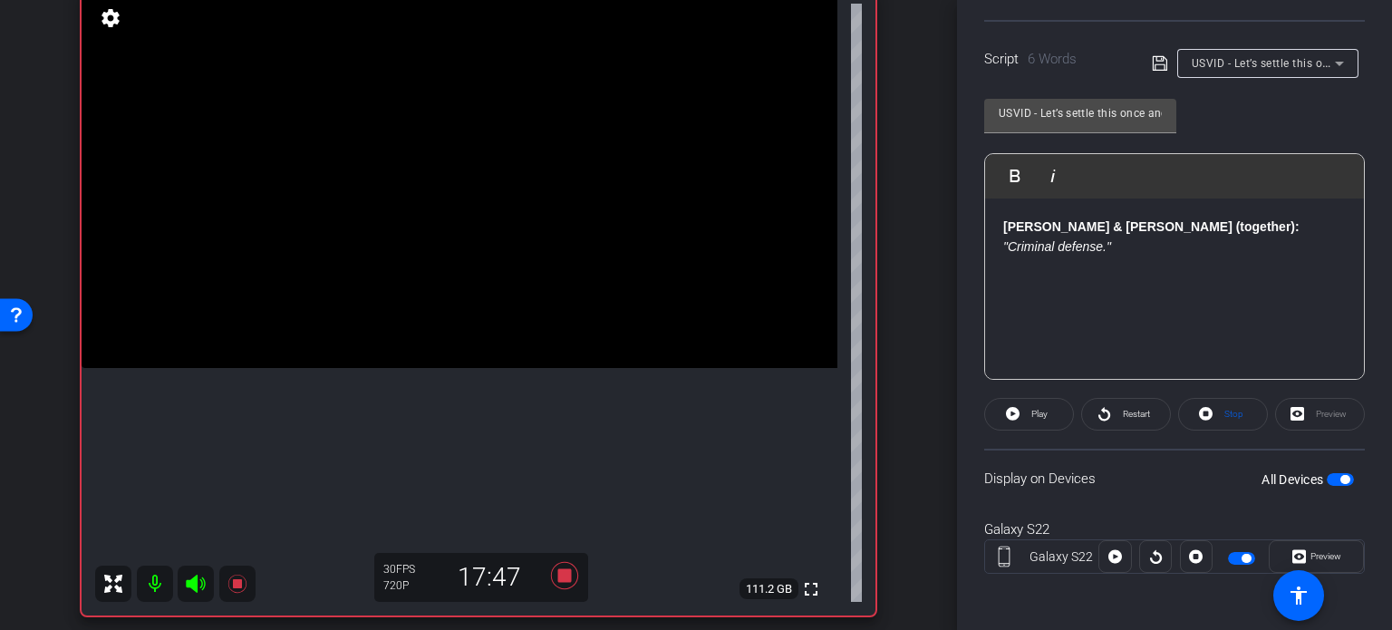
scroll to position [181, 0]
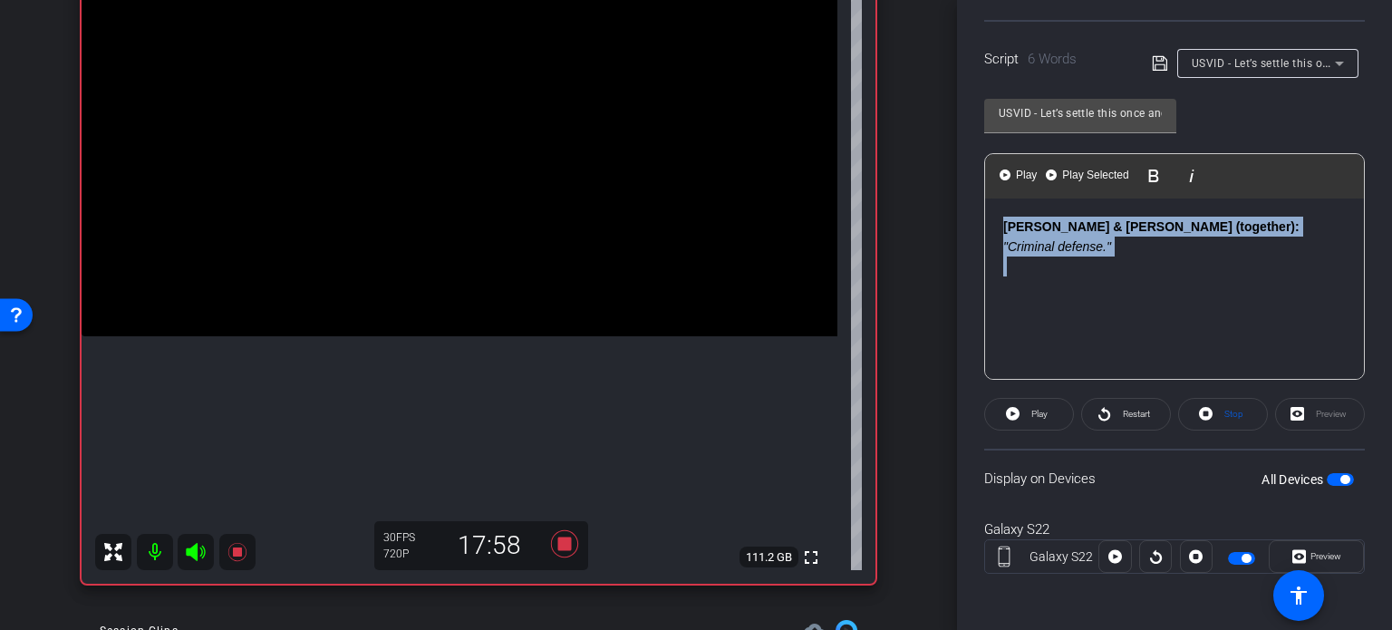
drag, startPoint x: 1165, startPoint y: 272, endPoint x: 943, endPoint y: 210, distance: 229.6
click at [943, 210] on div "arrow_back Wilson,Tom_Shoot20_08122025 Back to project Send invite account_box …" at bounding box center [696, 315] width 1392 height 630
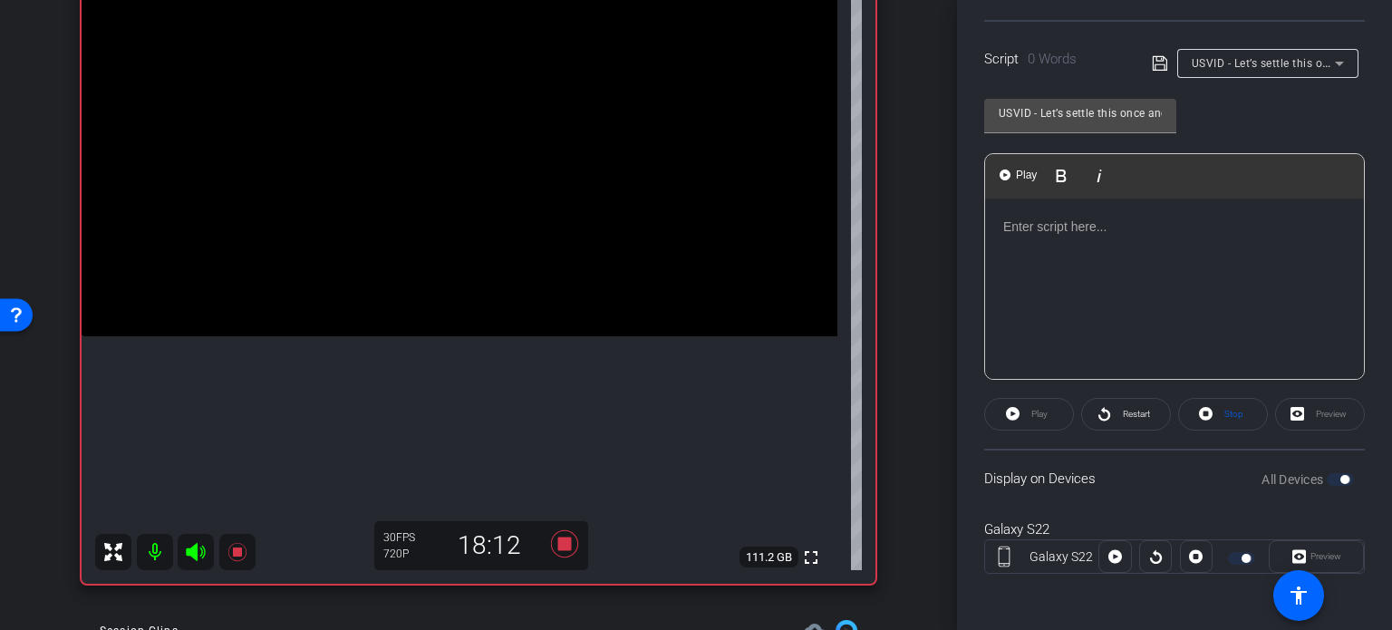
click at [1010, 235] on p at bounding box center [1174, 227] width 343 height 20
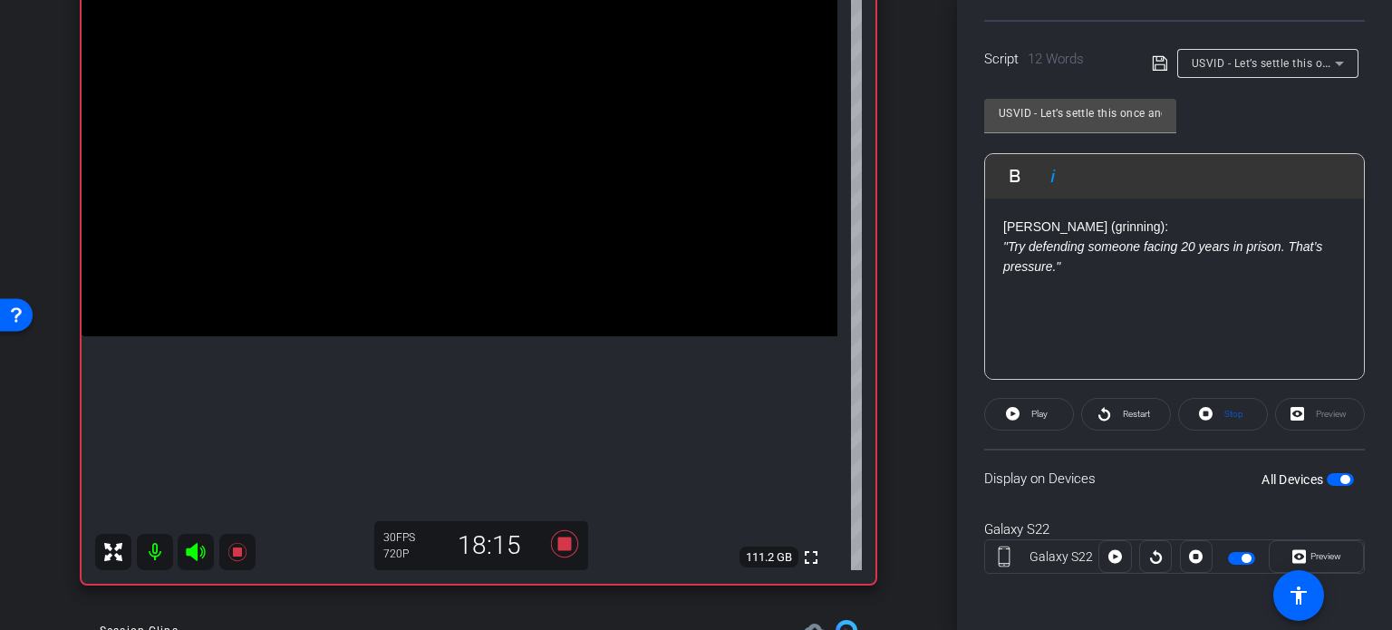
click at [1329, 481] on span "button" at bounding box center [1340, 479] width 27 height 13
click at [1078, 267] on p "Cody (grinning): "Try defending someone facing 20 years in prison. That’s press…" at bounding box center [1174, 247] width 343 height 61
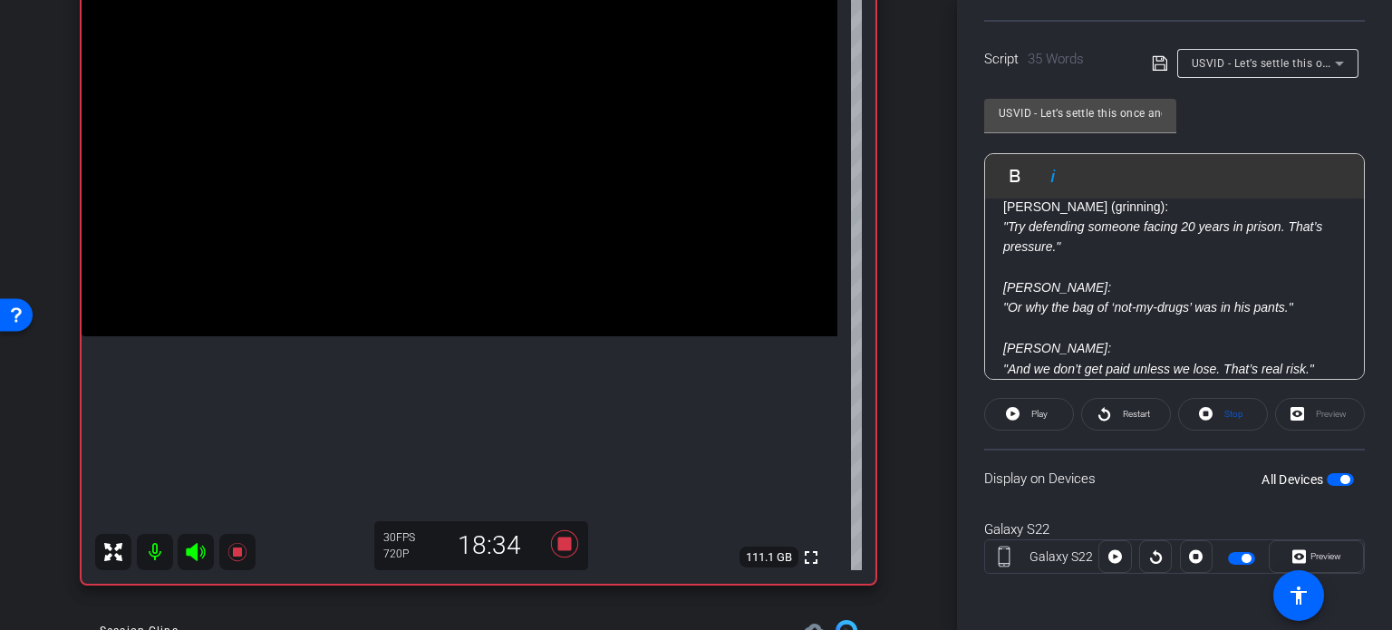
click at [1333, 473] on span "button" at bounding box center [1340, 479] width 27 height 13
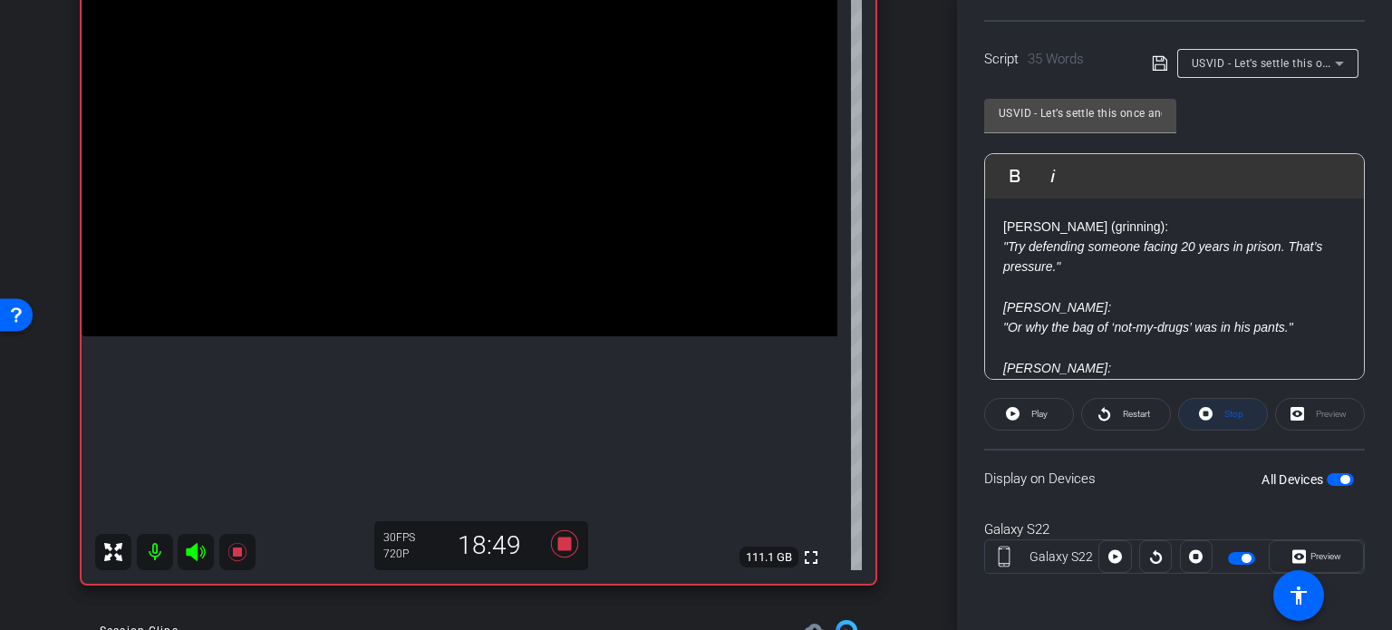
click at [1224, 411] on span "Stop" at bounding box center [1233, 414] width 19 height 10
click at [1019, 417] on span at bounding box center [1029, 414] width 88 height 44
click at [1316, 554] on span "Preview" at bounding box center [1326, 556] width 31 height 10
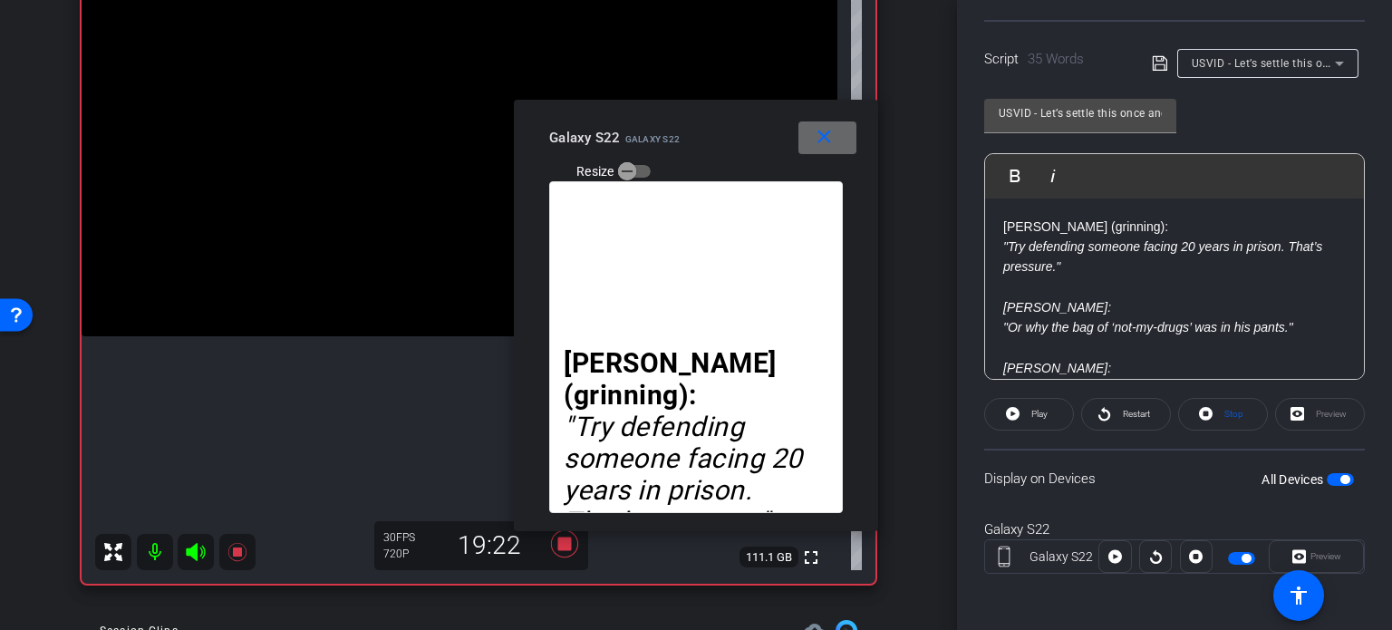
click at [829, 140] on mat-icon "close" at bounding box center [824, 137] width 23 height 23
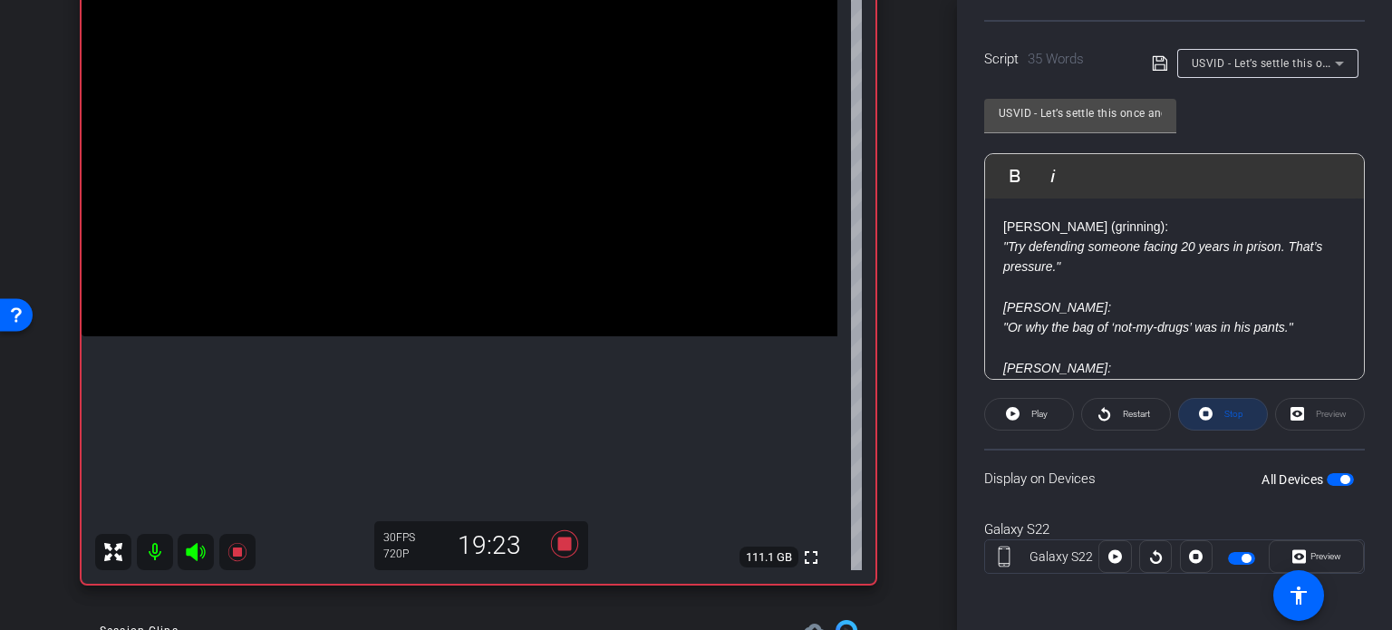
click at [1199, 407] on icon at bounding box center [1206, 414] width 14 height 14
click at [1031, 412] on span "Play" at bounding box center [1039, 414] width 16 height 10
click at [1313, 556] on span "Preview" at bounding box center [1326, 556] width 31 height 10
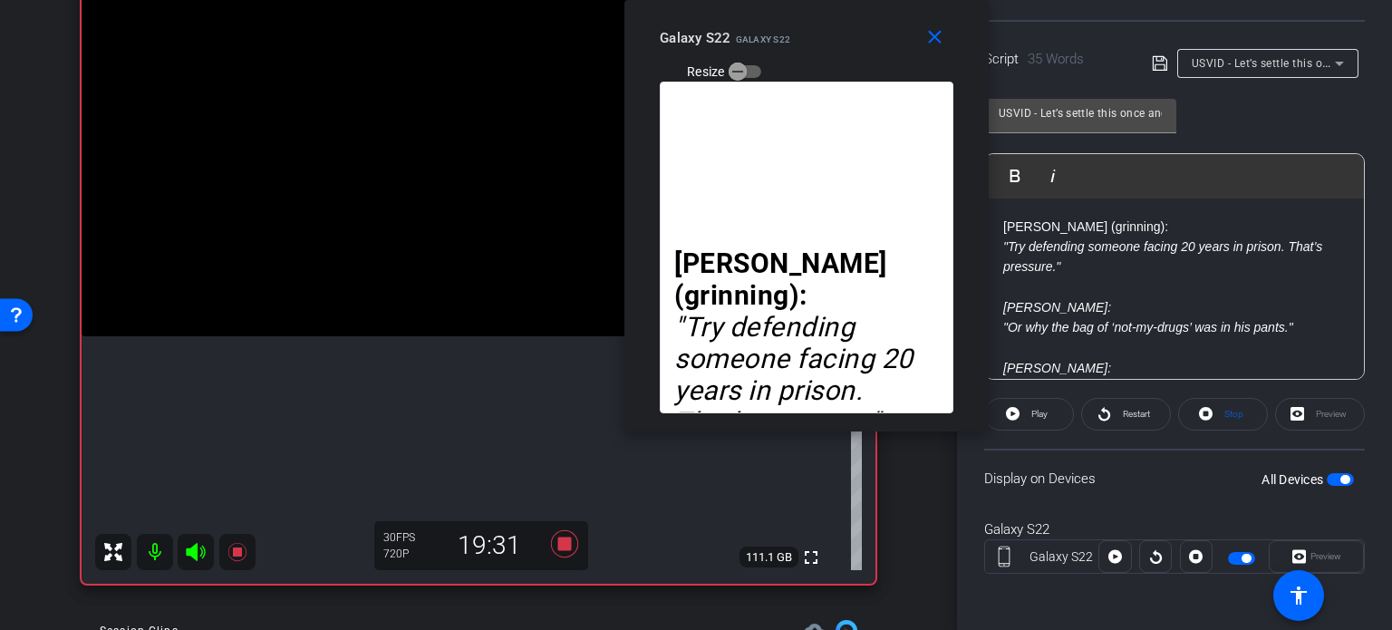
drag, startPoint x: 715, startPoint y: 156, endPoint x: 823, endPoint y: 29, distance: 166.5
click at [823, 29] on div "Galaxy S22 Galaxy S22 Resize" at bounding box center [813, 54] width 307 height 64
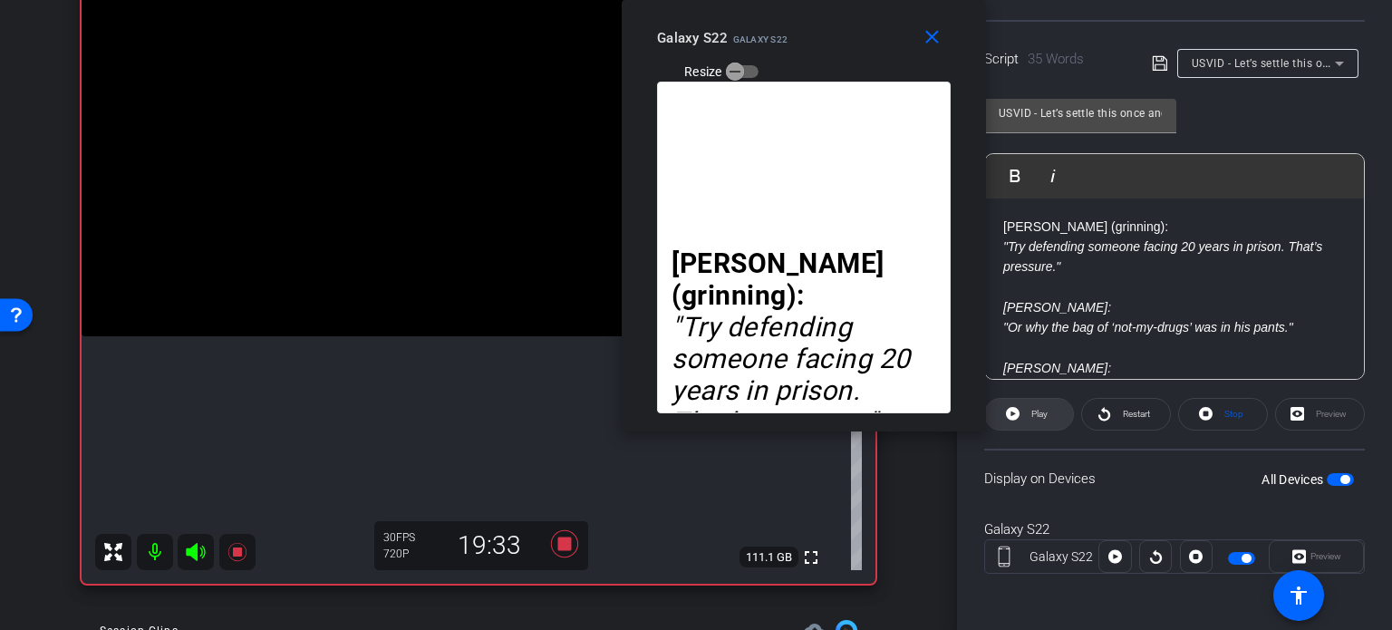
click at [1029, 416] on span "Play" at bounding box center [1037, 414] width 21 height 25
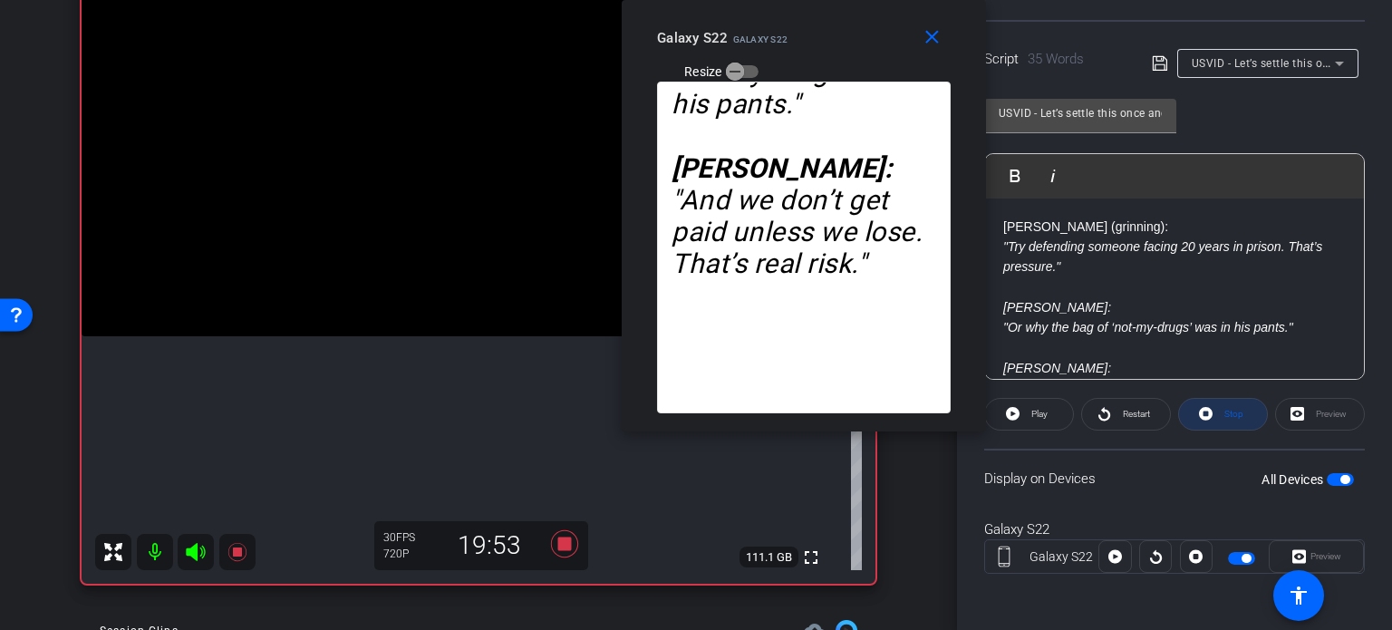
click at [1224, 405] on span "Stop" at bounding box center [1232, 414] width 24 height 25
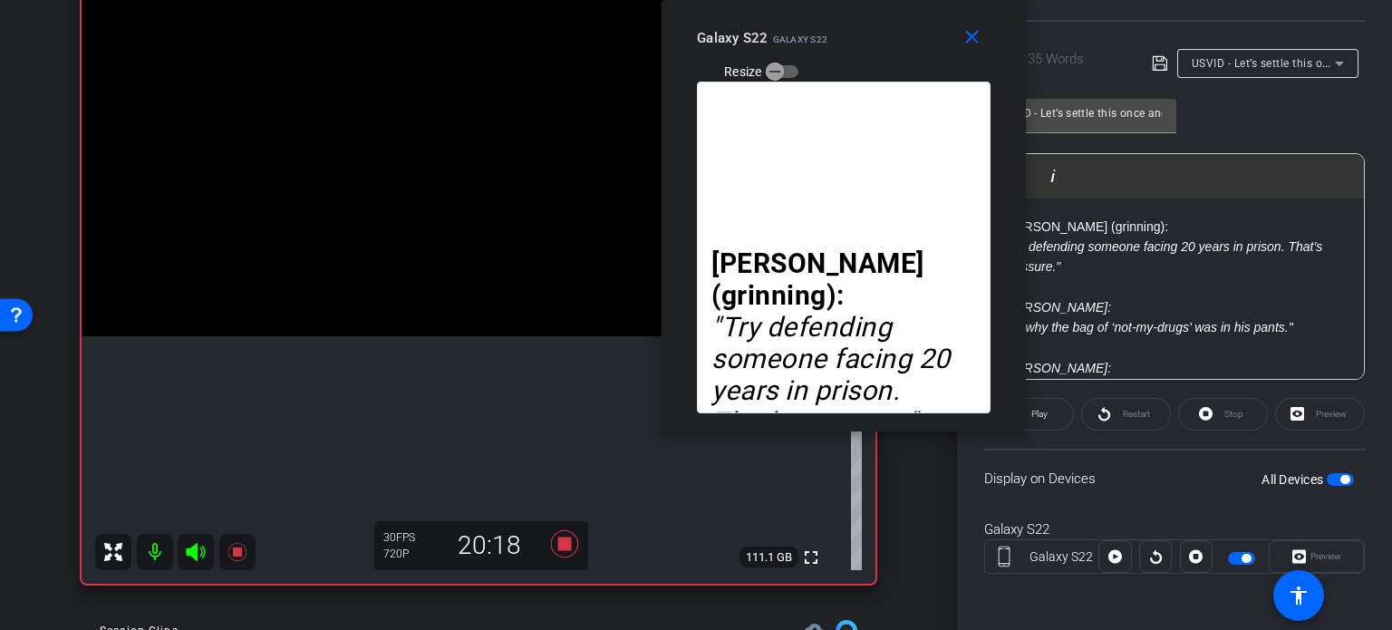
drag, startPoint x: 902, startPoint y: 54, endPoint x: 924, endPoint y: 48, distance: 23.5
click at [924, 48] on div "Galaxy S22 Galaxy S22 Resize" at bounding box center [850, 54] width 307 height 64
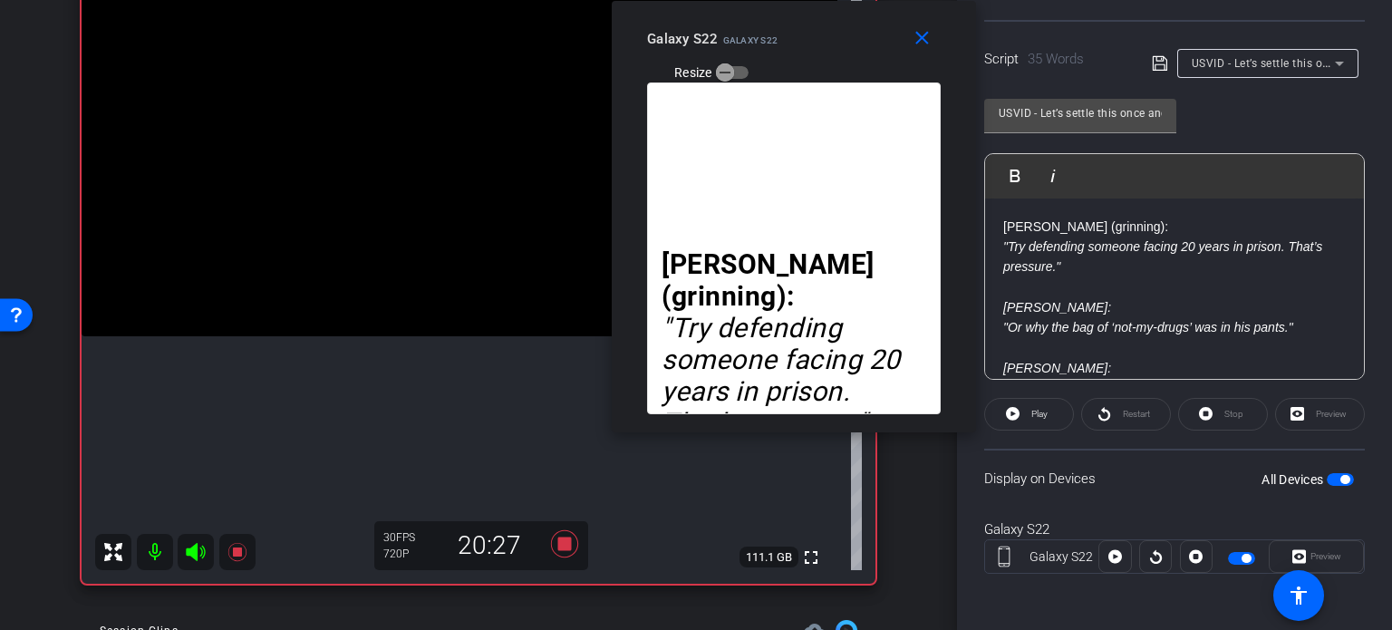
drag, startPoint x: 905, startPoint y: 45, endPoint x: 856, endPoint y: 46, distance: 48.0
click at [856, 46] on div "Galaxy S22 Galaxy S22 Resize" at bounding box center [800, 55] width 307 height 64
click at [1028, 416] on span "Play" at bounding box center [1037, 414] width 21 height 25
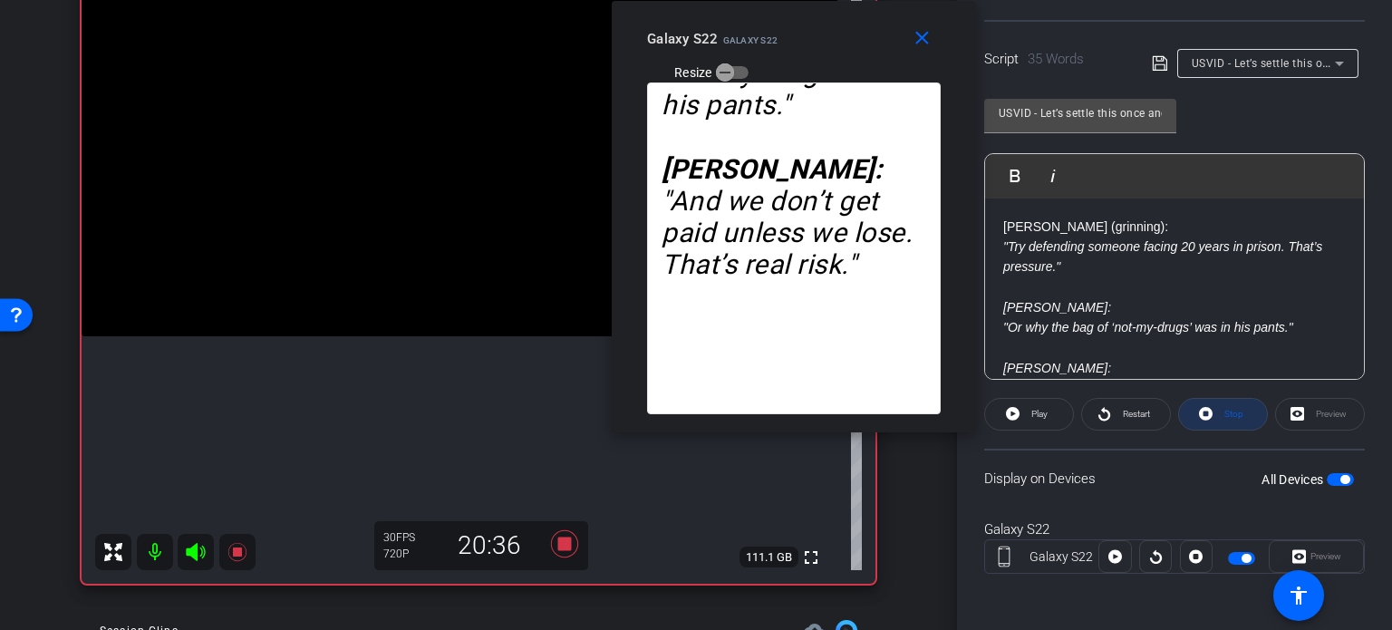
click at [1202, 409] on icon at bounding box center [1206, 414] width 14 height 14
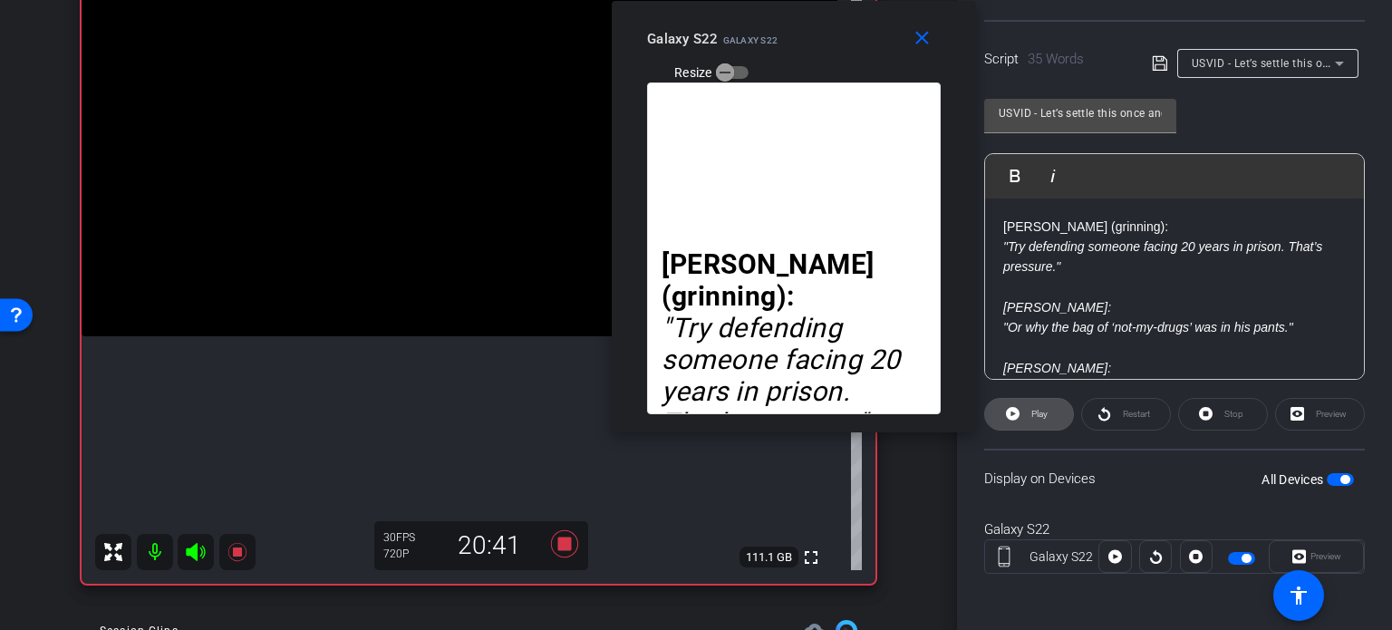
click at [1021, 416] on span at bounding box center [1029, 414] width 88 height 44
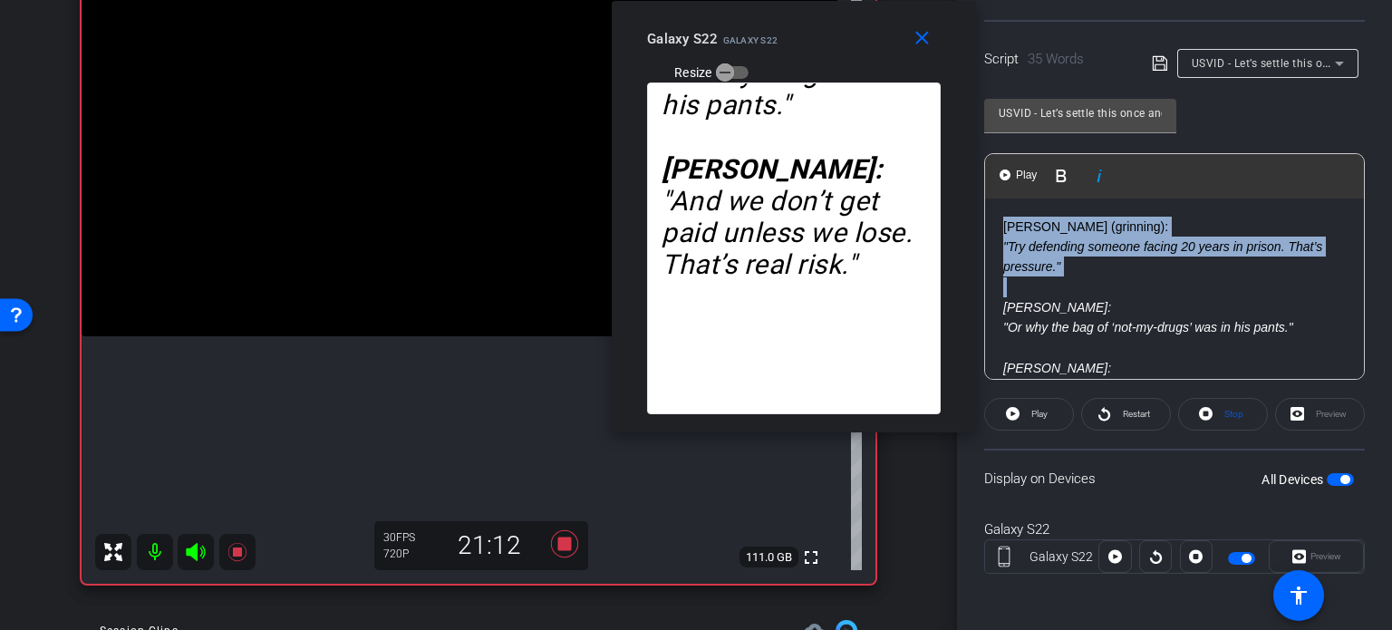
drag, startPoint x: 998, startPoint y: 311, endPoint x: 993, endPoint y: 223, distance: 88.0
click at [993, 223] on div "Cody (grinning): "Try defending someone facing 20 years in prison. That’s press…" at bounding box center [1174, 307] width 379 height 219
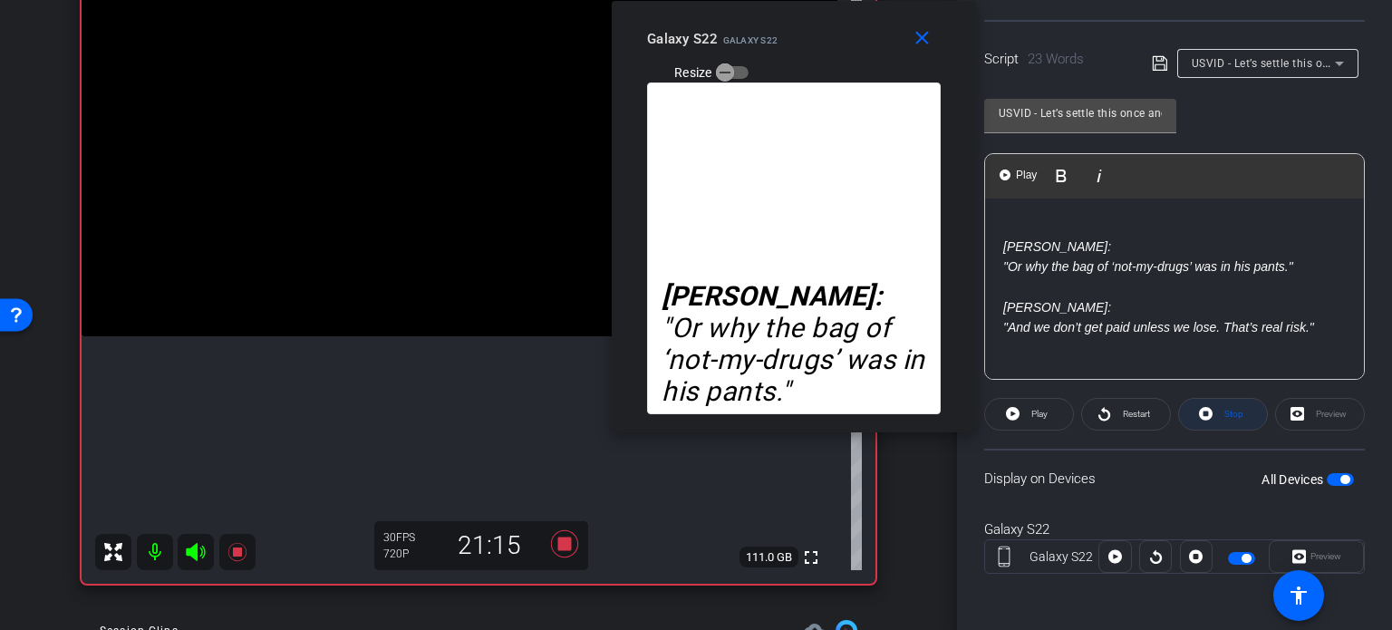
click at [1224, 412] on span "Stop" at bounding box center [1233, 414] width 19 height 10
click at [1044, 412] on span "Play" at bounding box center [1039, 414] width 16 height 10
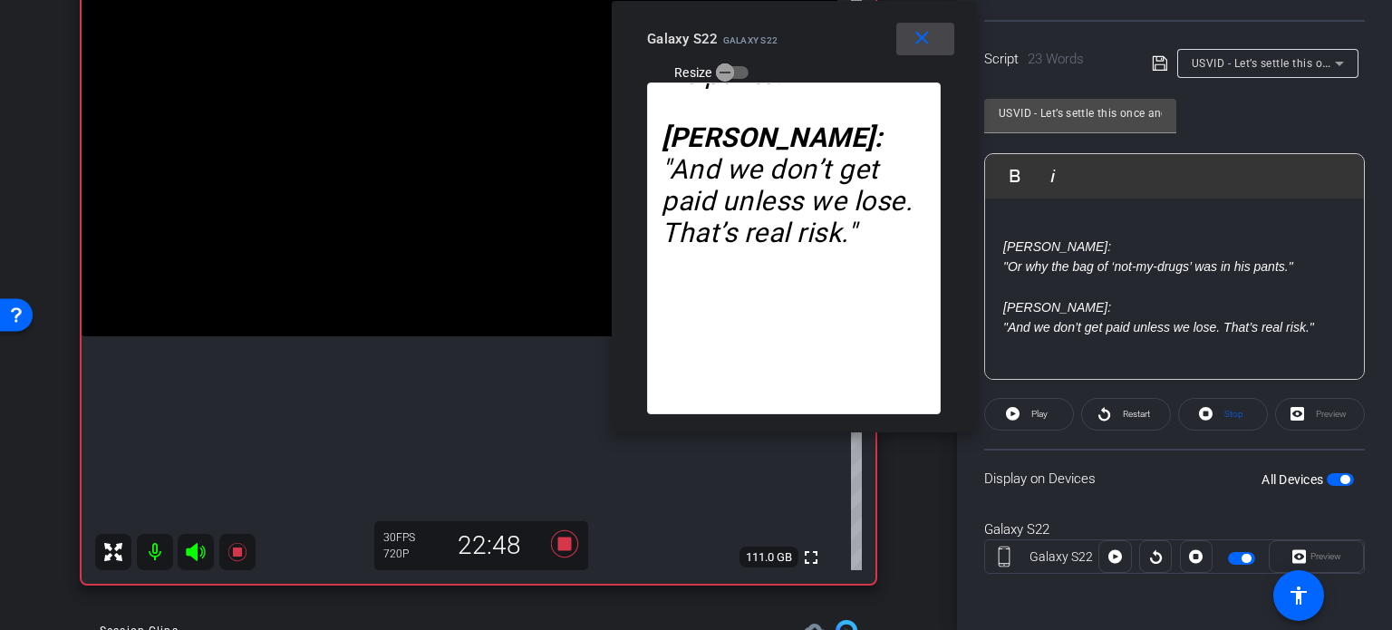
click at [928, 36] on mat-icon "close" at bounding box center [922, 38] width 23 height 23
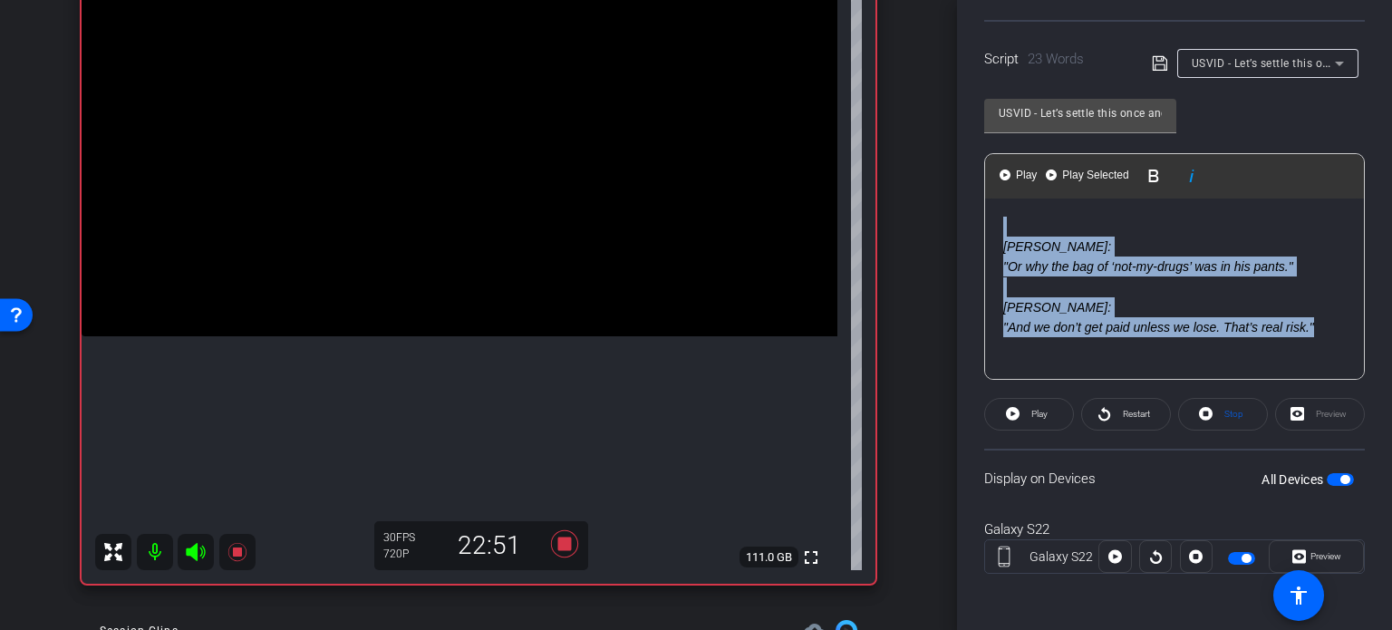
drag, startPoint x: 1321, startPoint y: 325, endPoint x: 980, endPoint y: 222, distance: 356.1
click at [980, 222] on div "Participants Teleprompter Adjustments settings Erika Centeno flip Director Ever…" at bounding box center [1174, 315] width 435 height 630
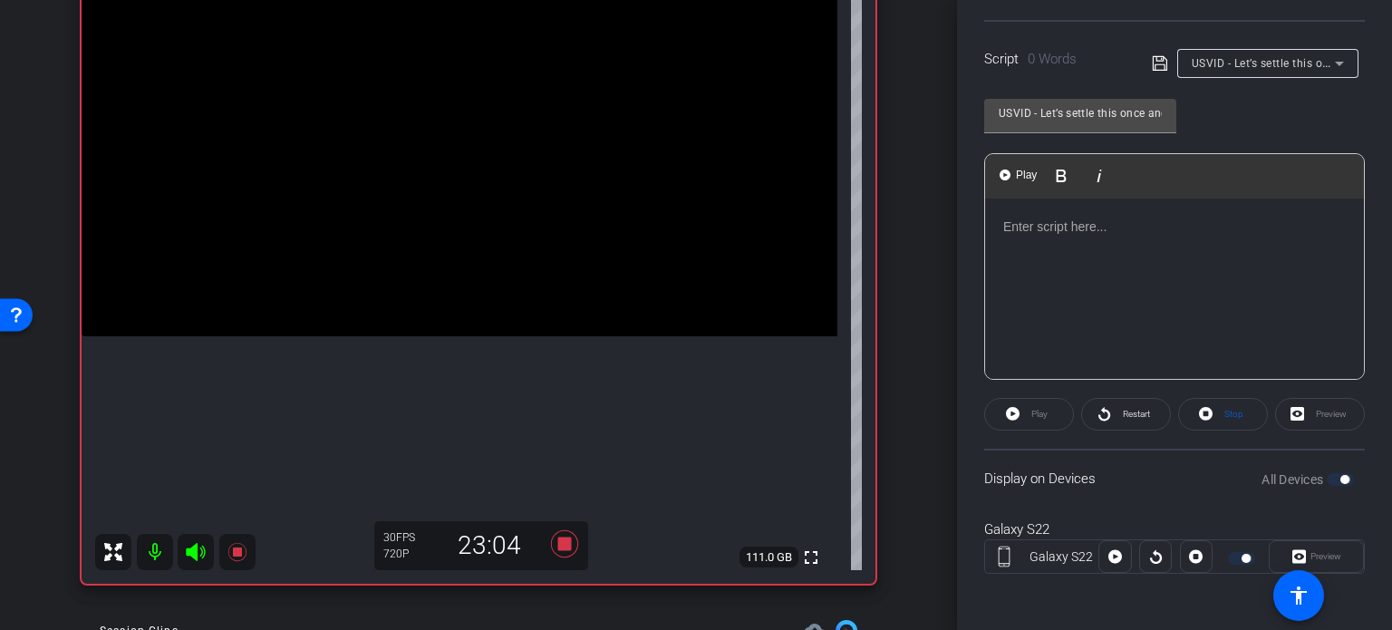
click at [1049, 308] on div at bounding box center [1174, 288] width 379 height 181
click at [1098, 267] on div at bounding box center [1174, 288] width 379 height 181
click at [1015, 274] on div at bounding box center [1174, 288] width 379 height 181
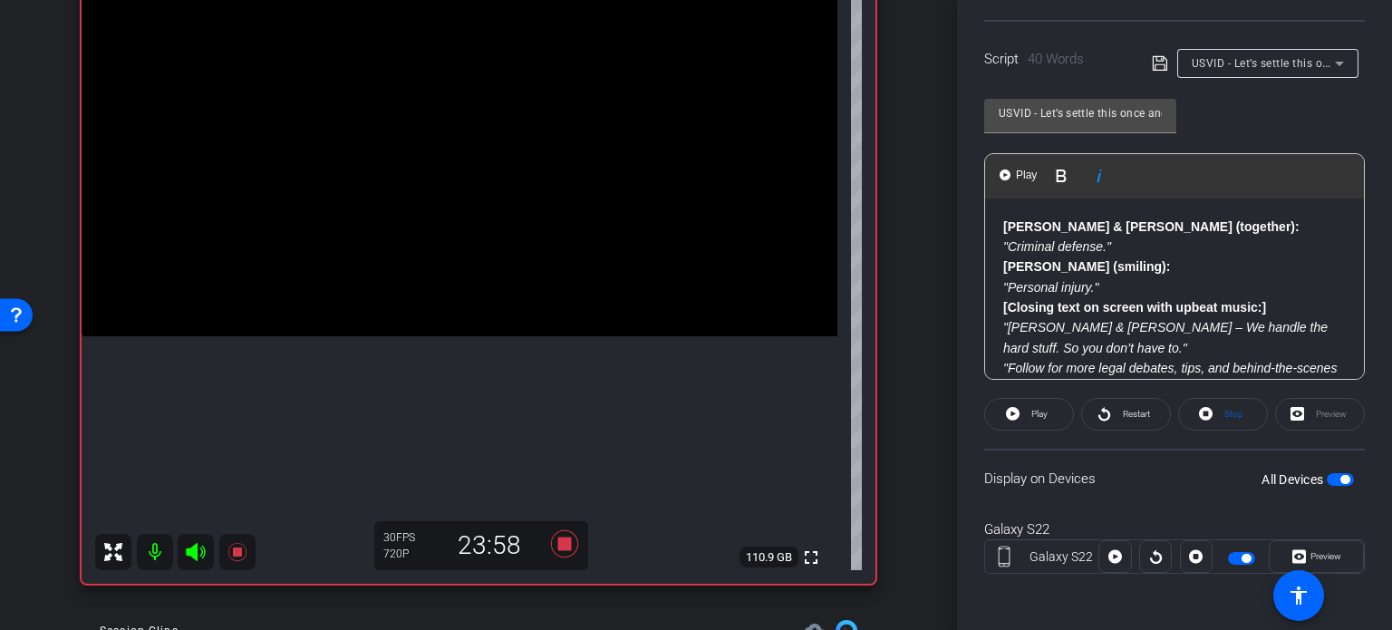
scroll to position [37, 0]
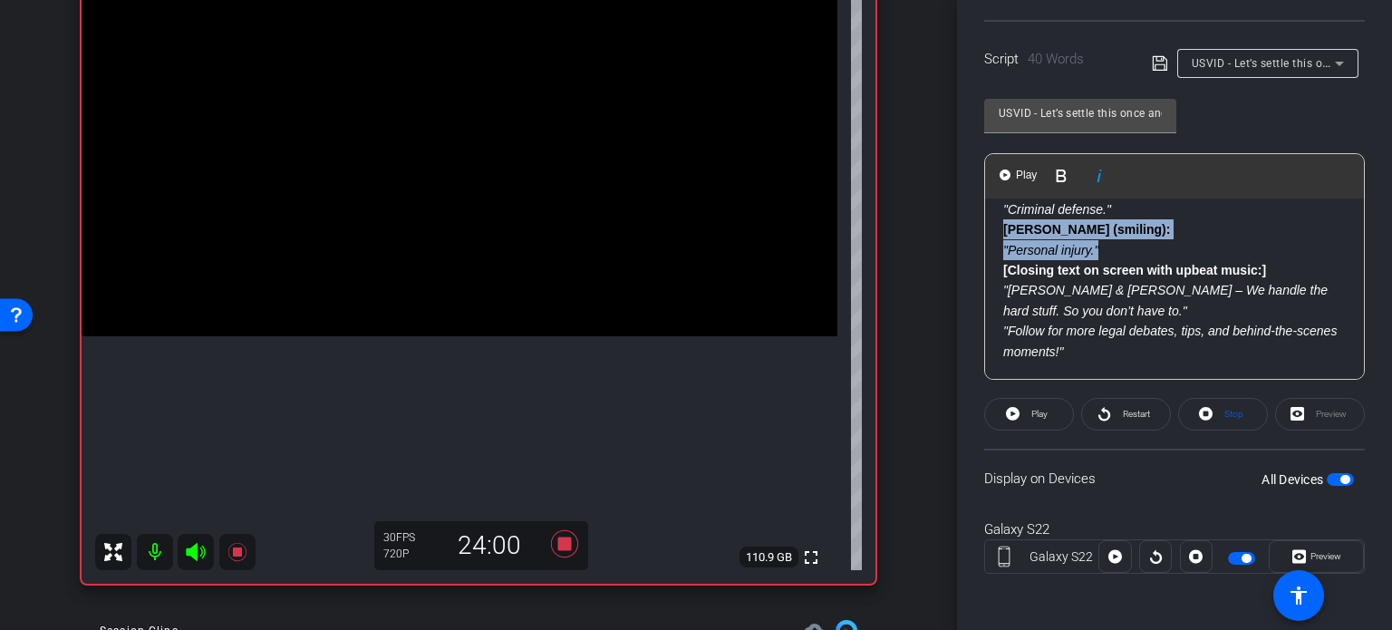
drag, startPoint x: 1118, startPoint y: 253, endPoint x: 997, endPoint y: 230, distance: 122.7
click at [997, 230] on div "Nick & Cody (together): "Criminal defense." Joe (smiling): "Personal injury." […" at bounding box center [1174, 270] width 379 height 219
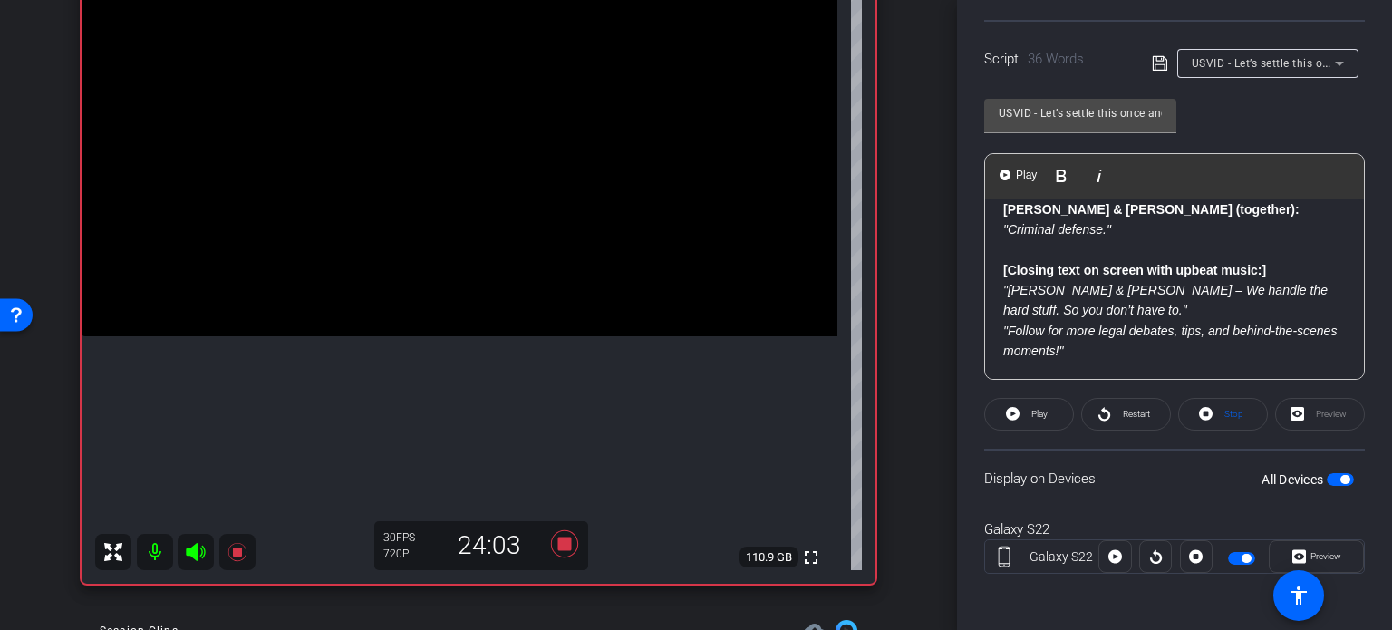
click at [1340, 475] on span "button" at bounding box center [1344, 479] width 9 height 9
click at [1332, 475] on span "button" at bounding box center [1340, 479] width 27 height 13
click at [1340, 478] on span "button" at bounding box center [1344, 479] width 9 height 9
click at [1335, 478] on span "button" at bounding box center [1340, 479] width 27 height 13
click at [1292, 547] on icon at bounding box center [1299, 556] width 14 height 27
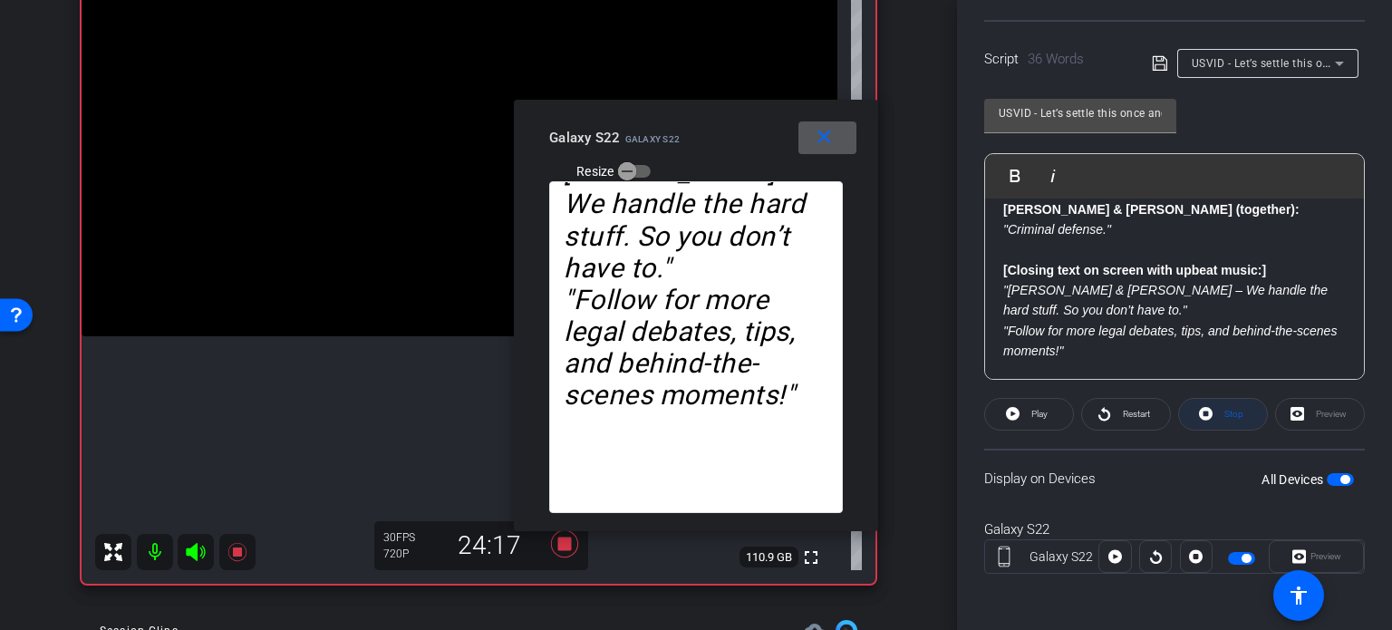
click at [1229, 418] on span "Stop" at bounding box center [1232, 414] width 24 height 25
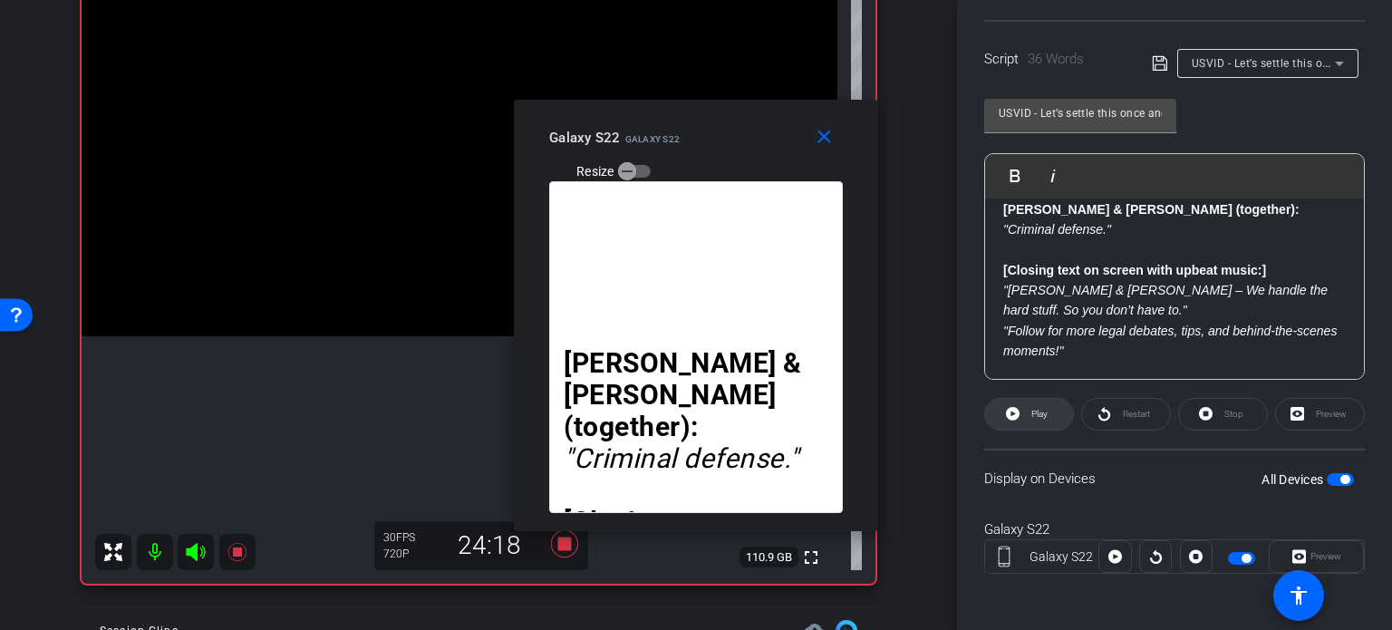
click at [1047, 404] on span "Play" at bounding box center [1037, 414] width 21 height 25
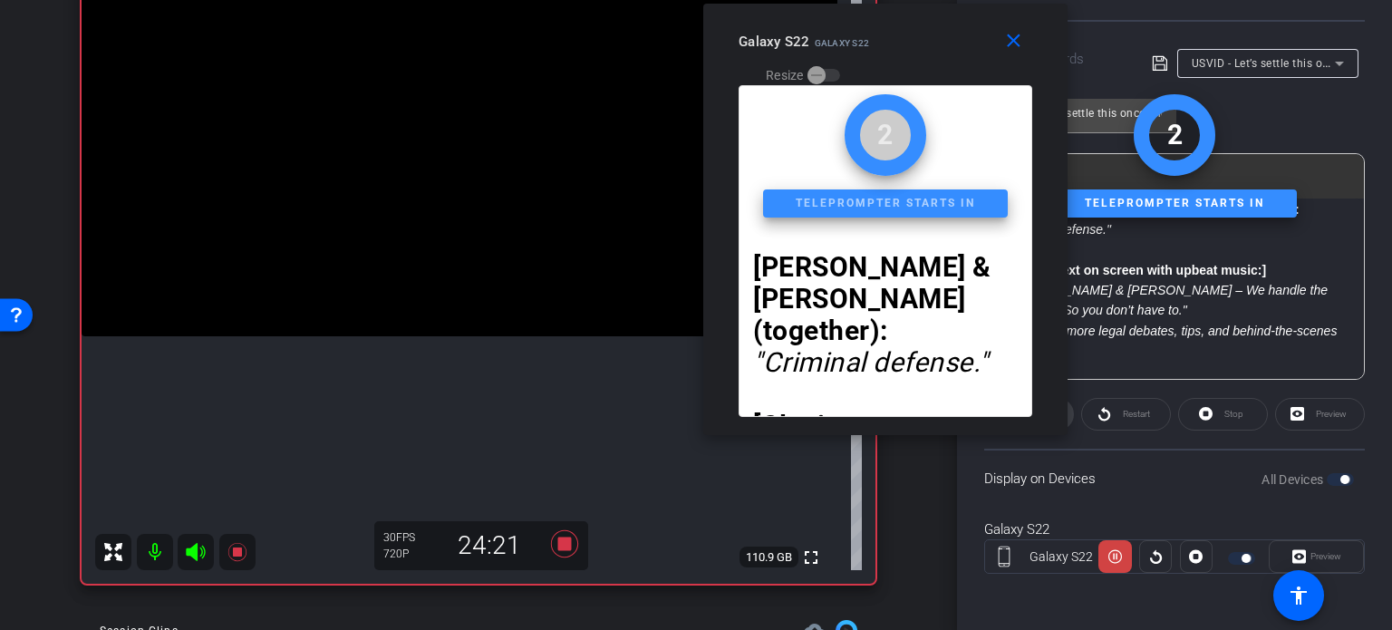
drag, startPoint x: 756, startPoint y: 159, endPoint x: 945, endPoint y: 63, distance: 212.4
click at [945, 63] on div "Galaxy S22 Galaxy S22 Resize" at bounding box center [892, 57] width 307 height 64
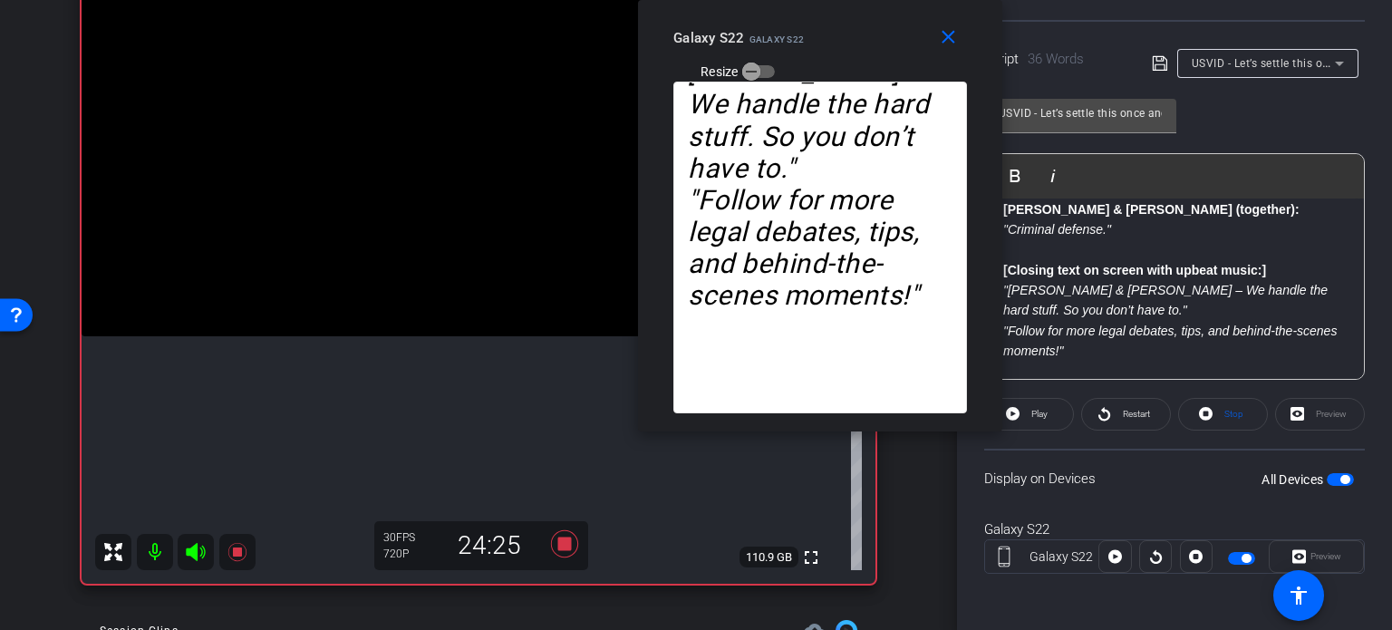
drag, startPoint x: 943, startPoint y: 55, endPoint x: 906, endPoint y: 55, distance: 36.3
click at [906, 55] on div "Galaxy S22 Galaxy S22 Resize" at bounding box center [826, 54] width 307 height 64
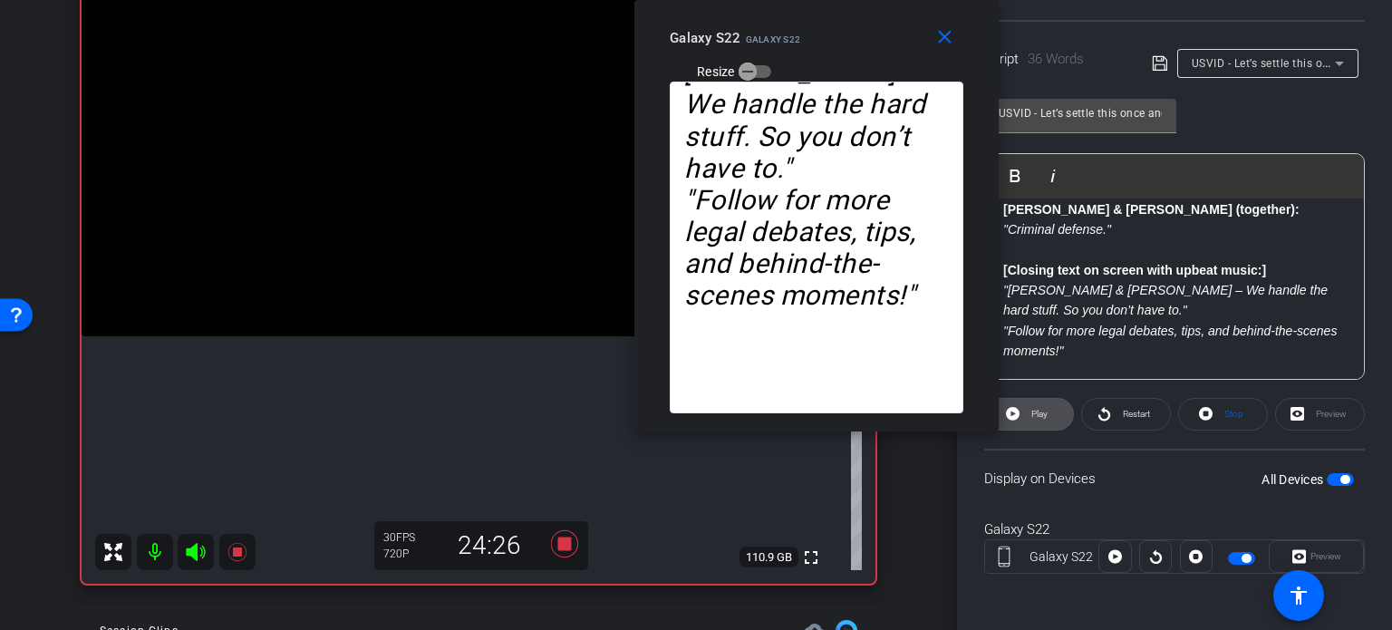
click at [1044, 417] on span "Play" at bounding box center [1039, 414] width 16 height 10
click at [949, 30] on mat-icon "close" at bounding box center [945, 37] width 23 height 23
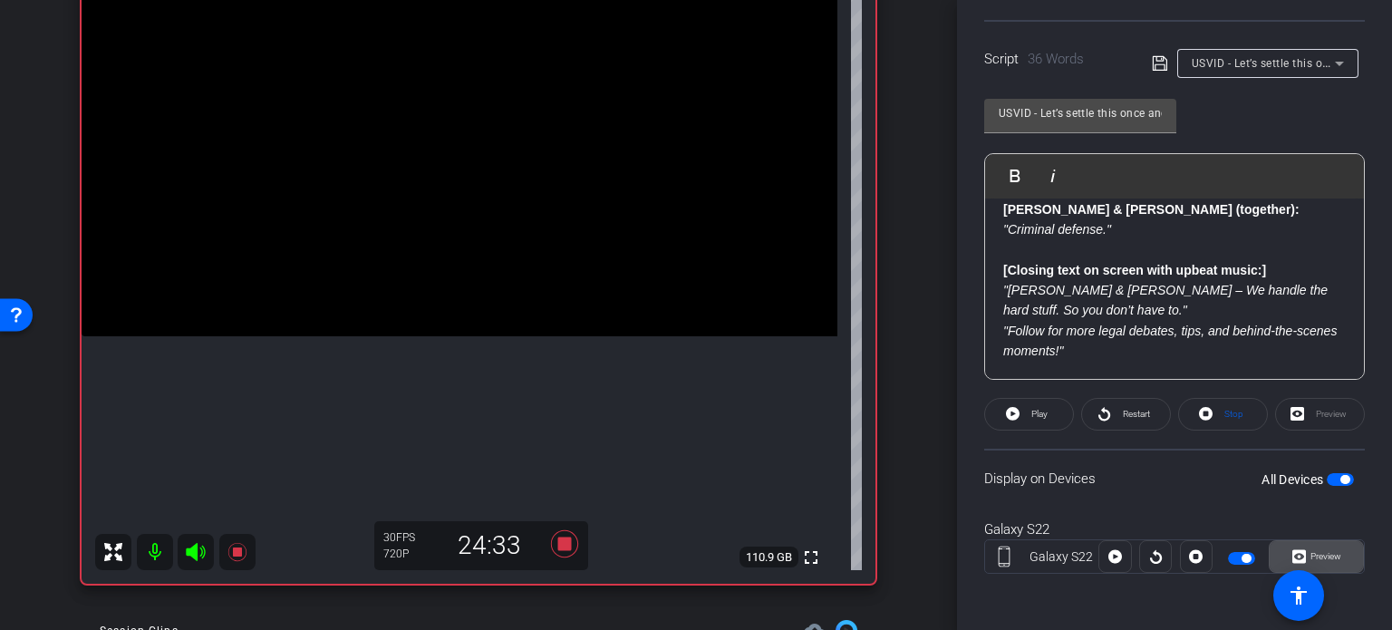
click at [1302, 540] on span at bounding box center [1316, 557] width 93 height 44
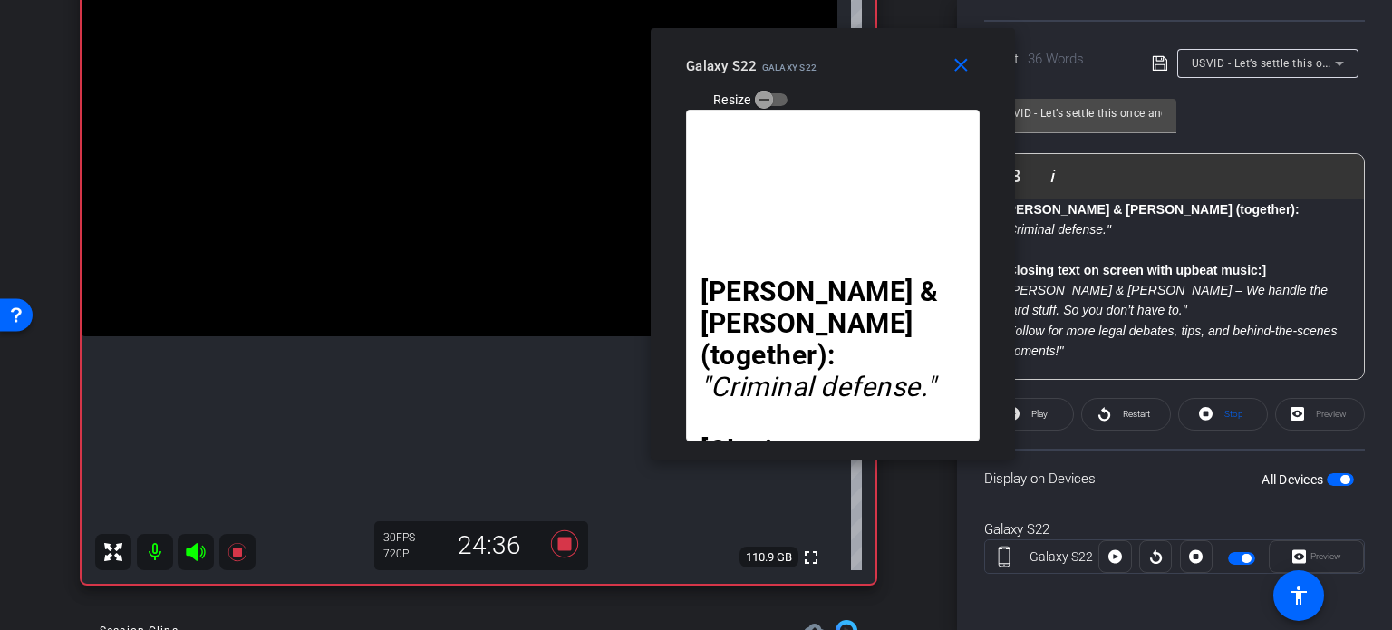
drag, startPoint x: 752, startPoint y: 148, endPoint x: 889, endPoint y: 76, distance: 154.5
click at [889, 76] on div "Galaxy S22 Galaxy S22 Resize" at bounding box center [839, 82] width 307 height 64
click at [1053, 409] on span at bounding box center [1029, 414] width 88 height 44
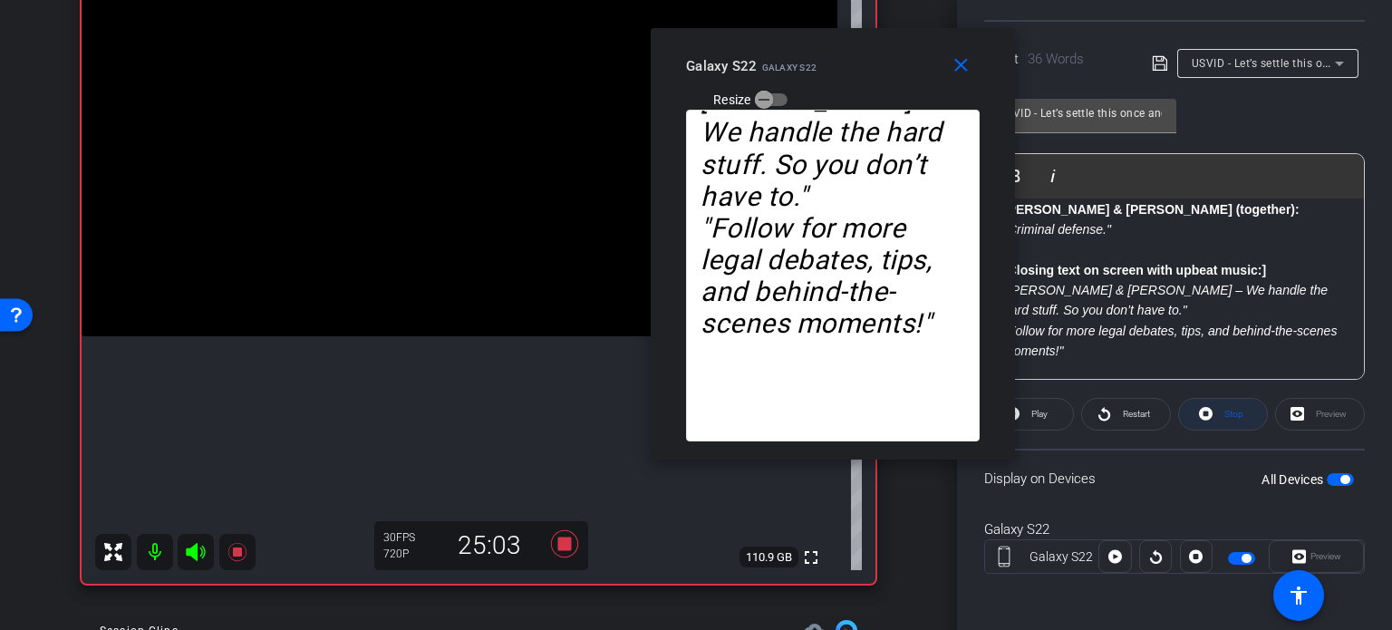
click at [1199, 409] on icon at bounding box center [1206, 413] width 14 height 23
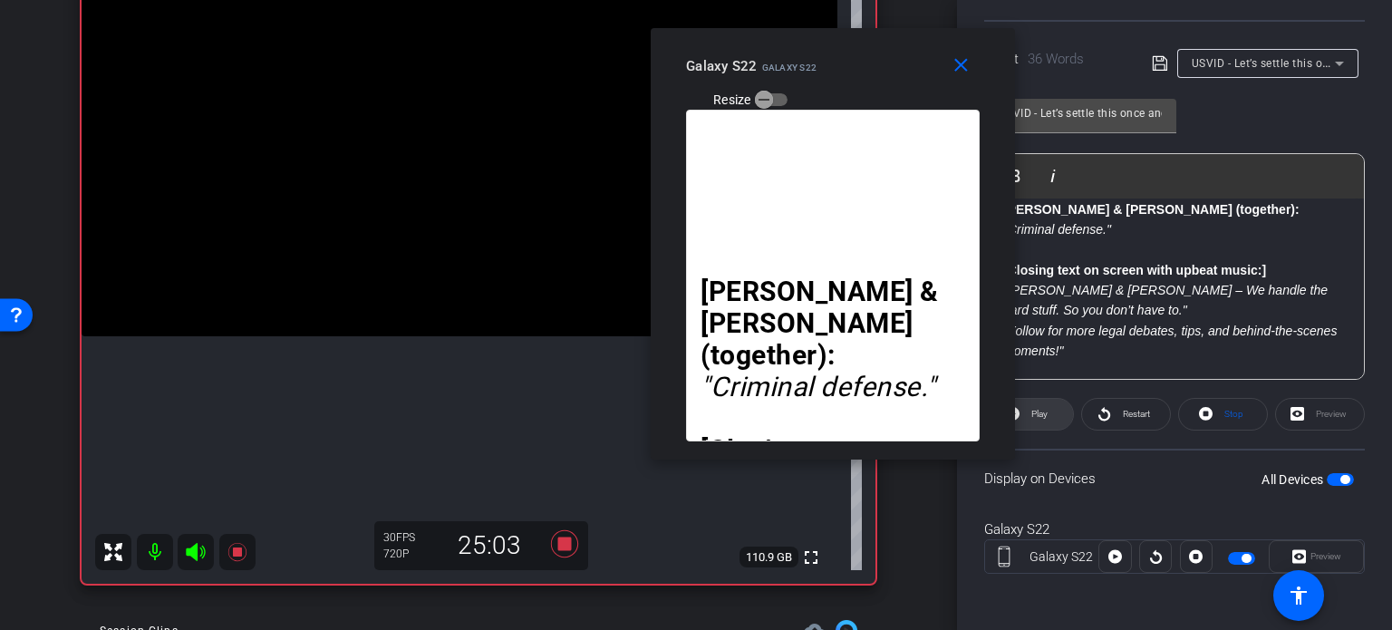
click at [1051, 410] on span at bounding box center [1029, 414] width 88 height 44
click at [1024, 423] on span at bounding box center [1029, 414] width 88 height 44
click at [972, 73] on mat-icon "close" at bounding box center [961, 65] width 23 height 23
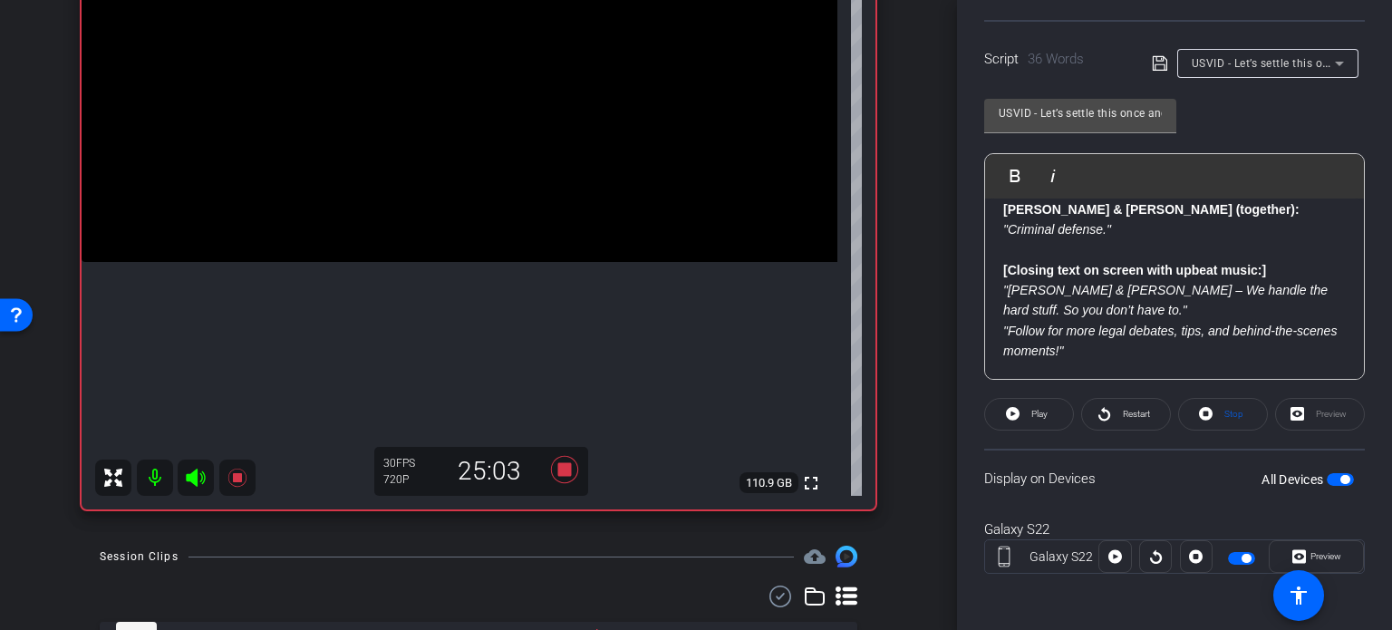
scroll to position [272, 0]
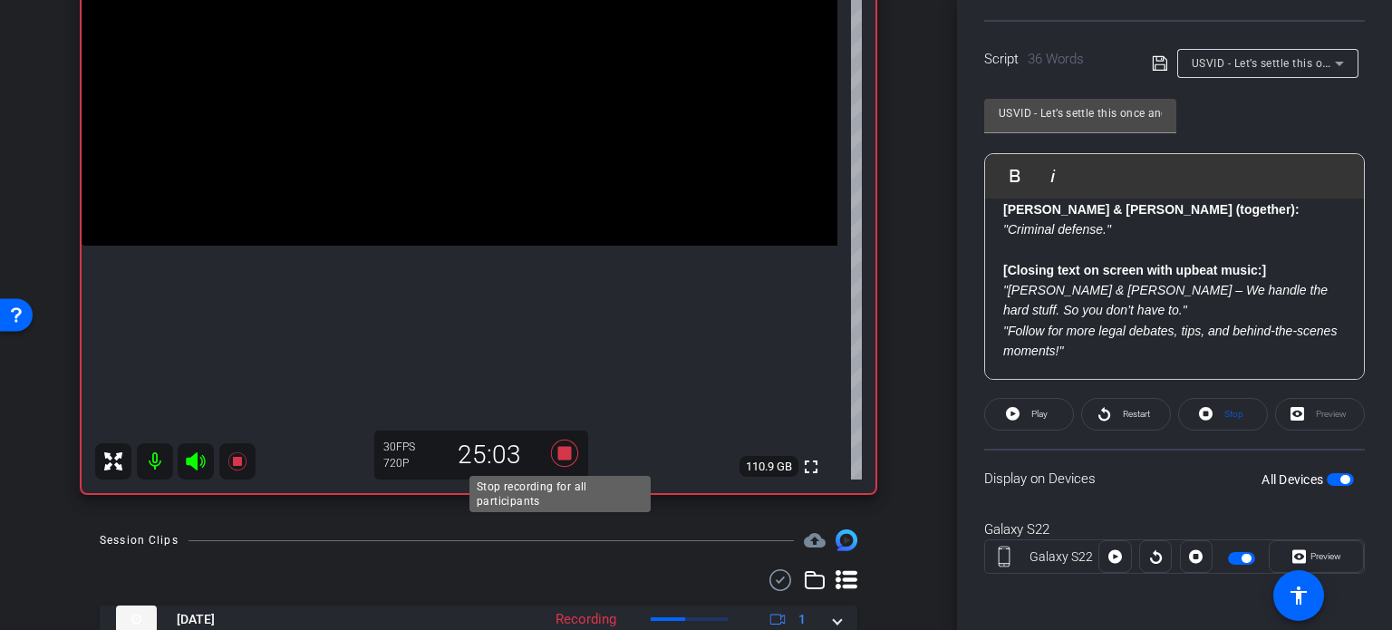
click at [558, 452] on icon at bounding box center [564, 453] width 27 height 27
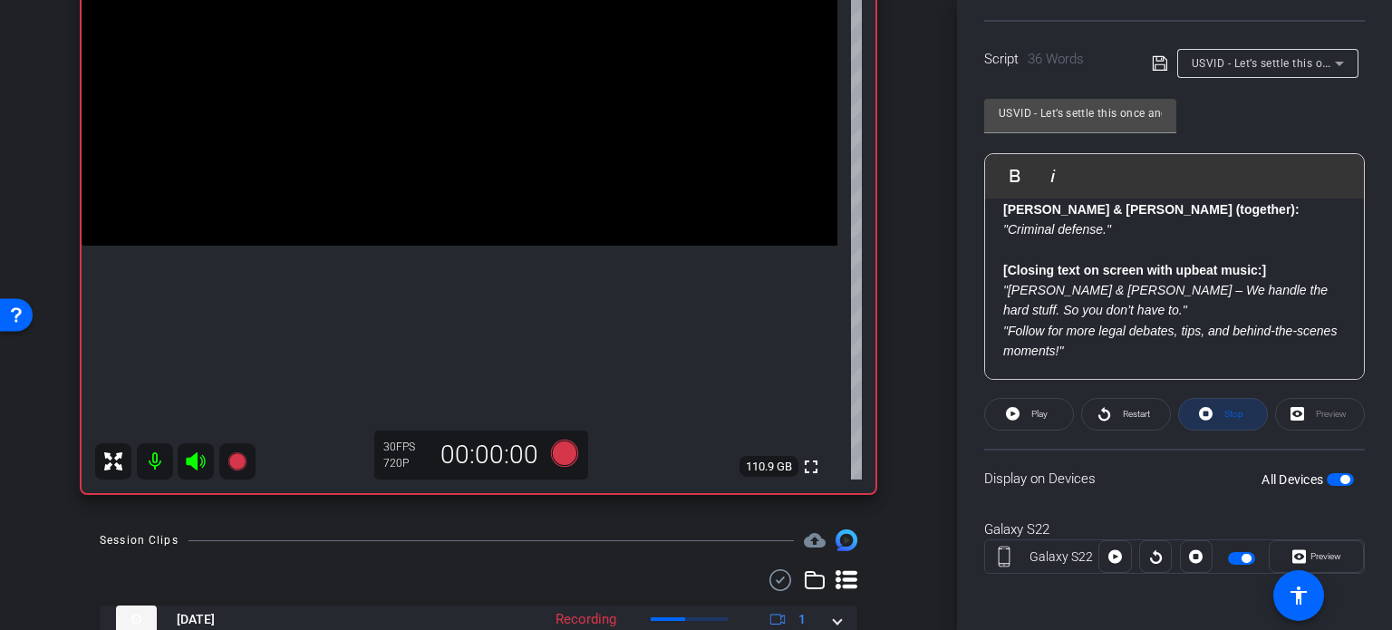
click at [1235, 410] on span "Stop" at bounding box center [1233, 414] width 19 height 10
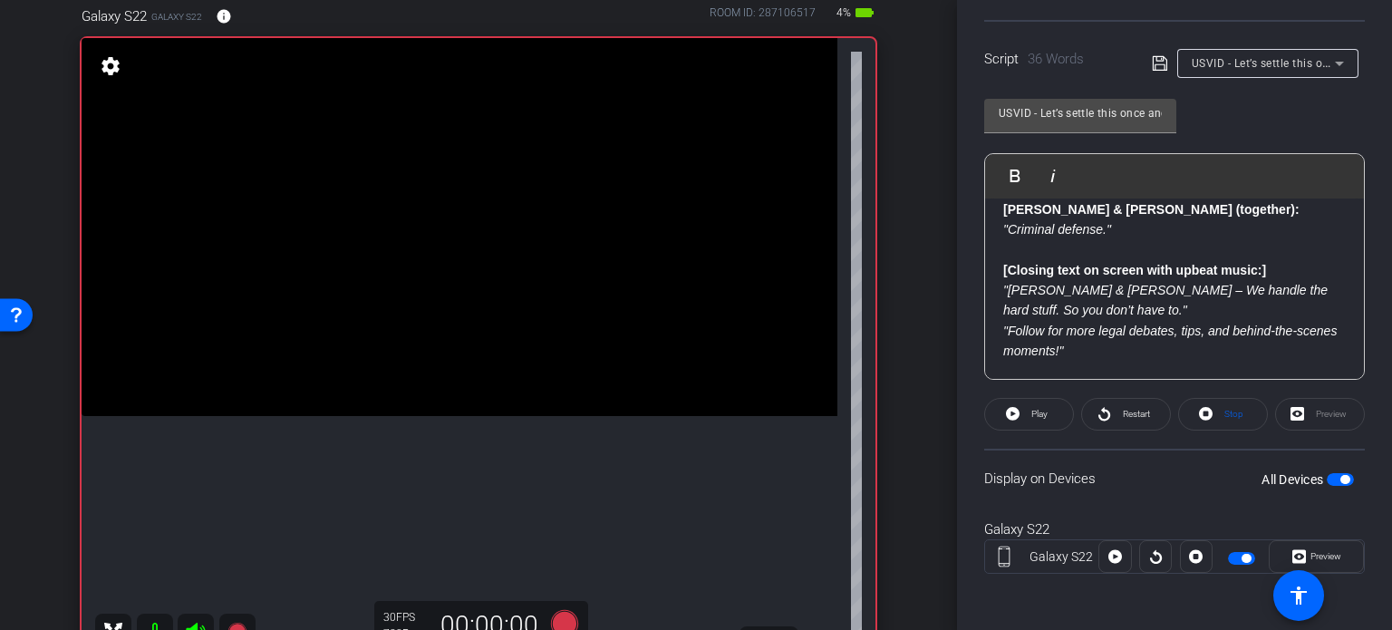
scroll to position [0, 0]
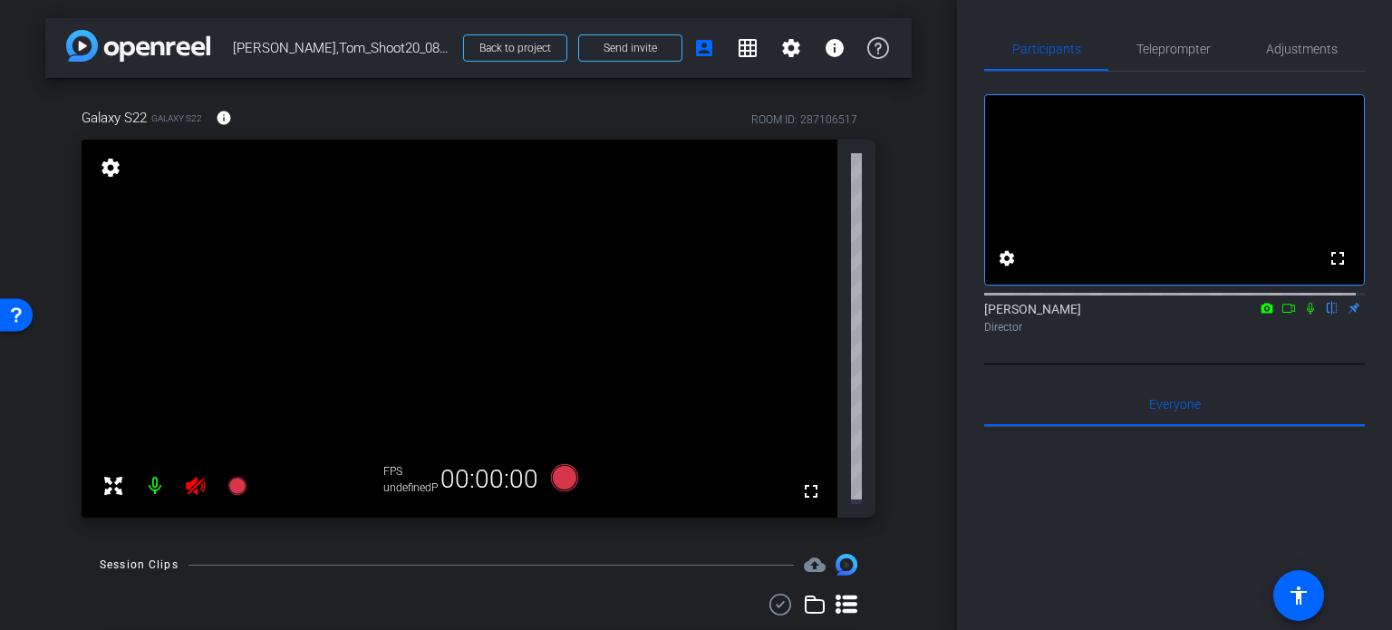
scroll to position [91, 0]
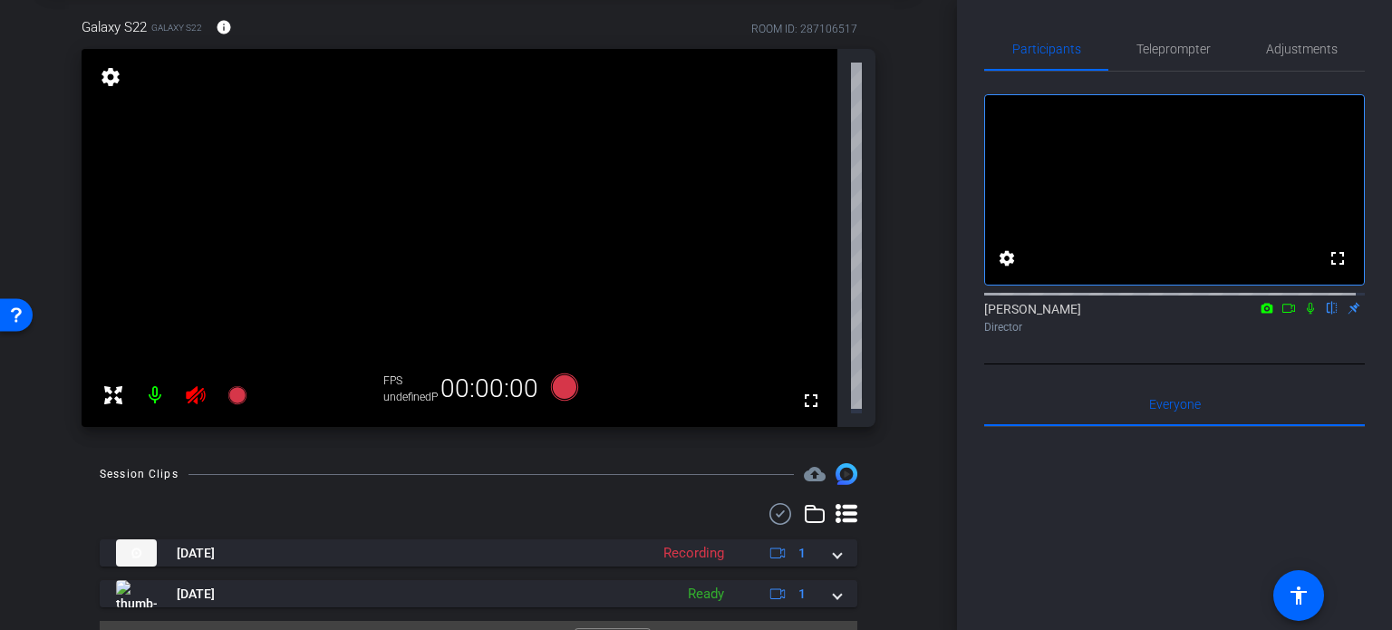
click at [195, 392] on icon at bounding box center [195, 395] width 19 height 18
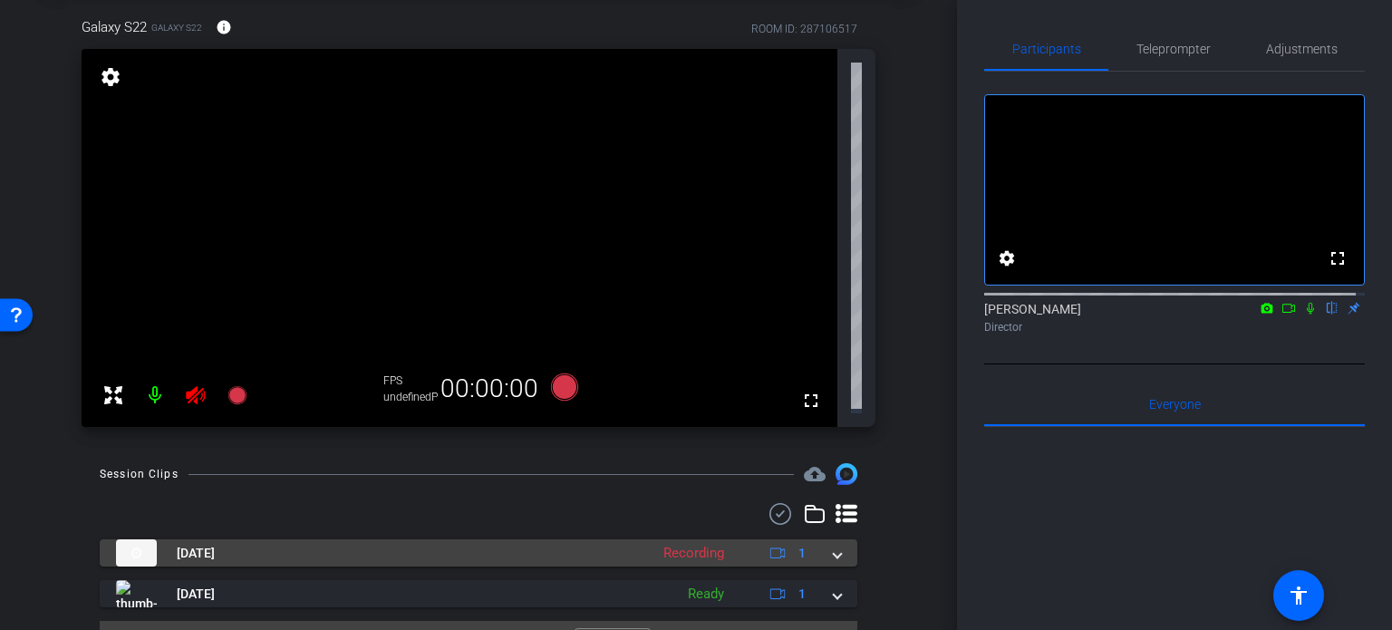
click at [834, 548] on span at bounding box center [837, 553] width 7 height 19
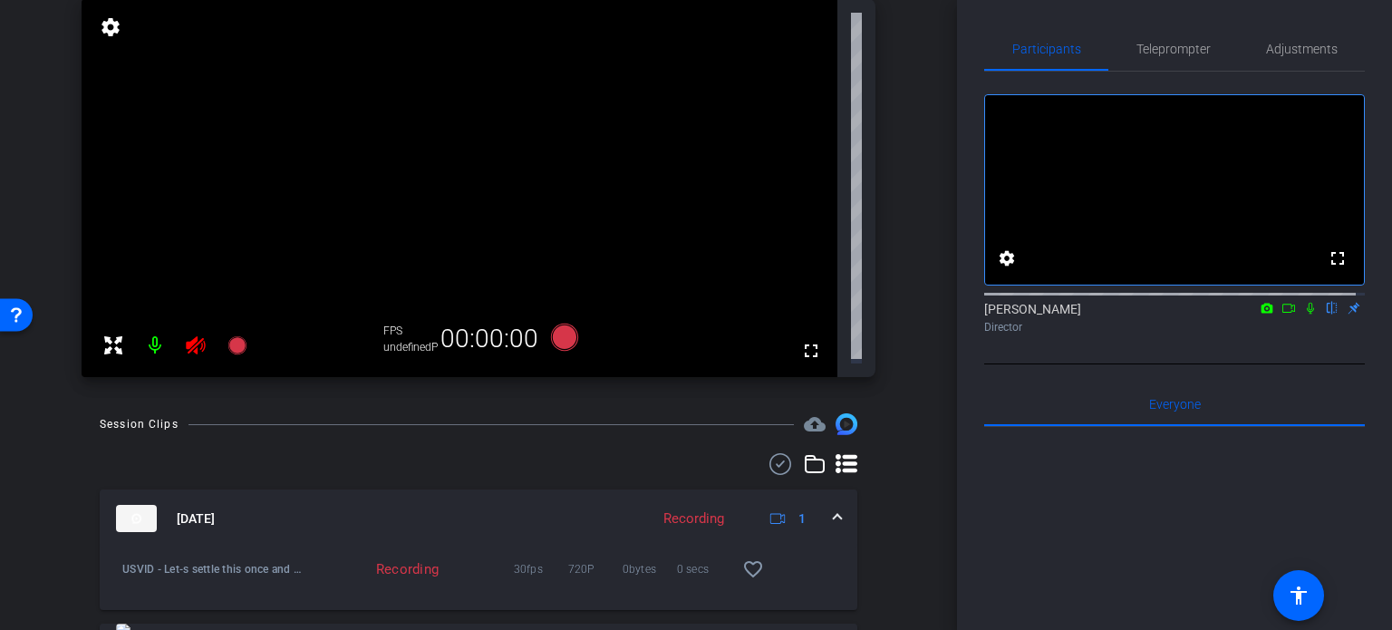
scroll to position [181, 0]
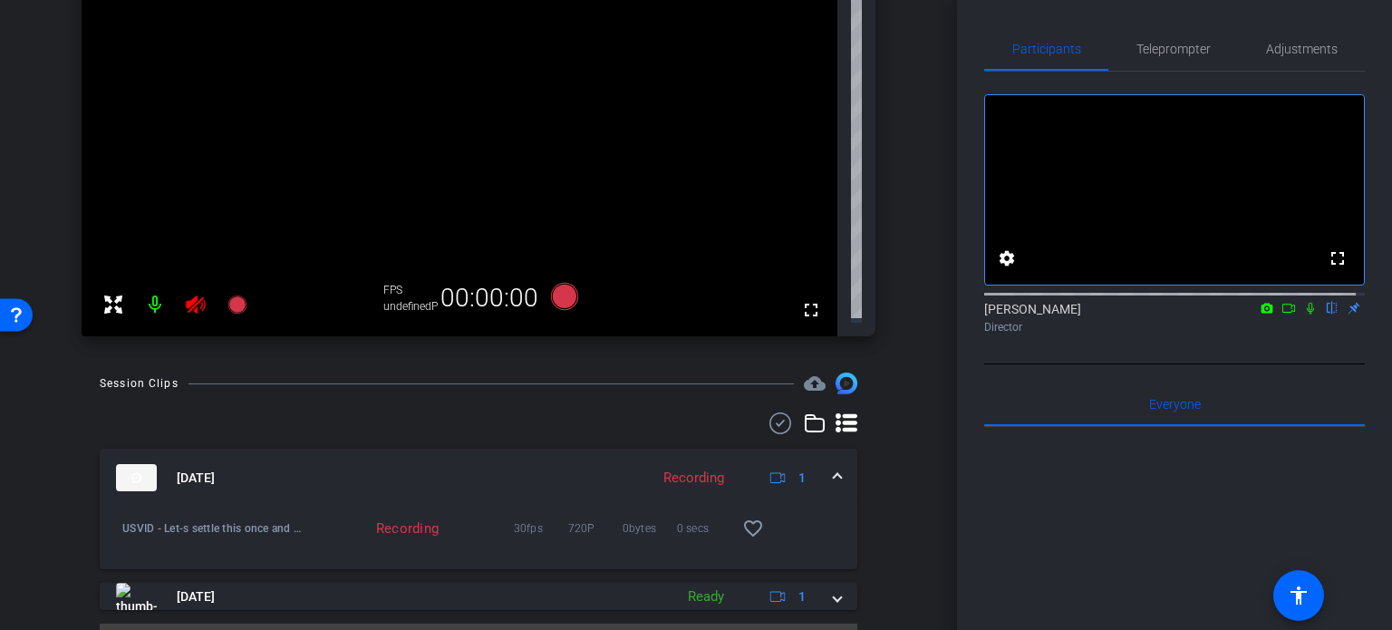
click at [834, 469] on span at bounding box center [837, 478] width 7 height 19
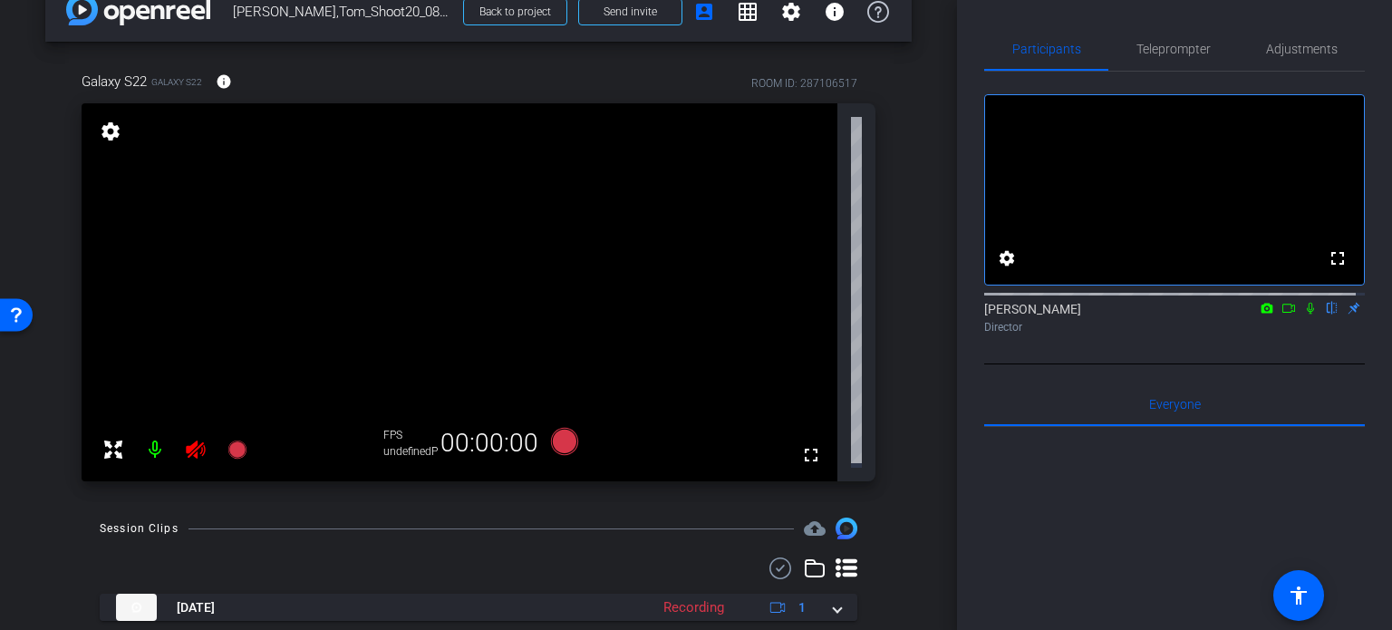
scroll to position [0, 0]
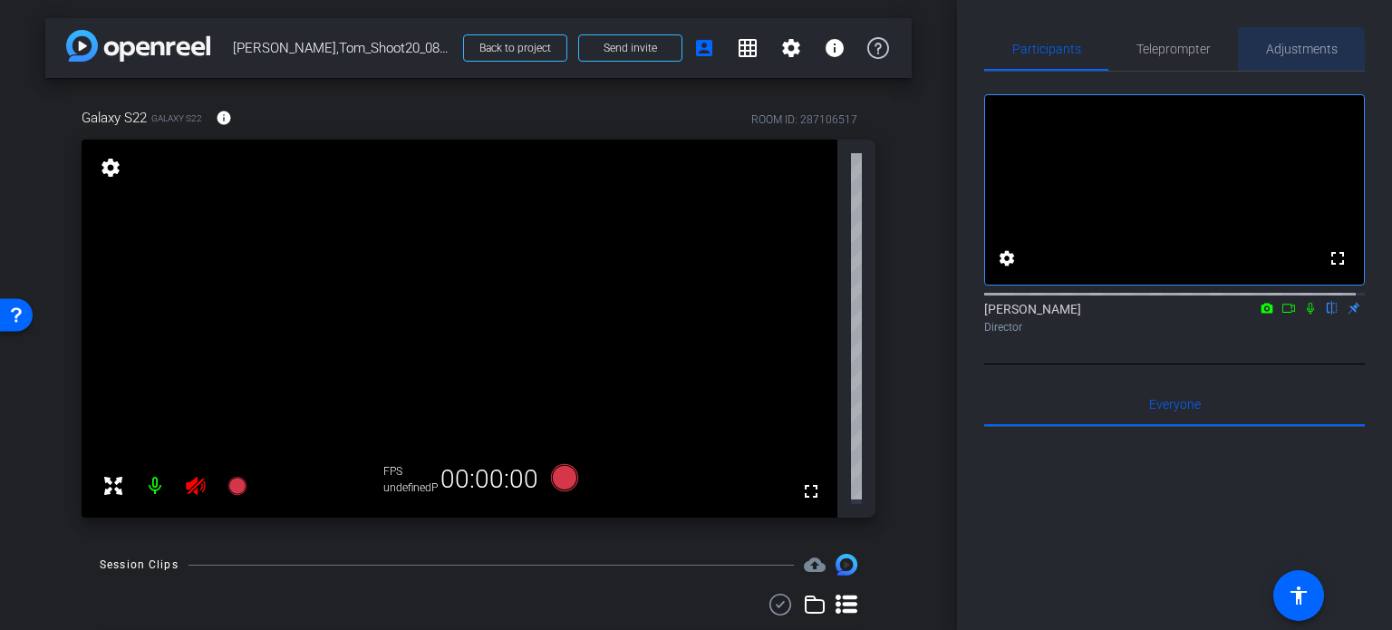
click at [1286, 53] on span "Adjustments" at bounding box center [1302, 49] width 72 height 13
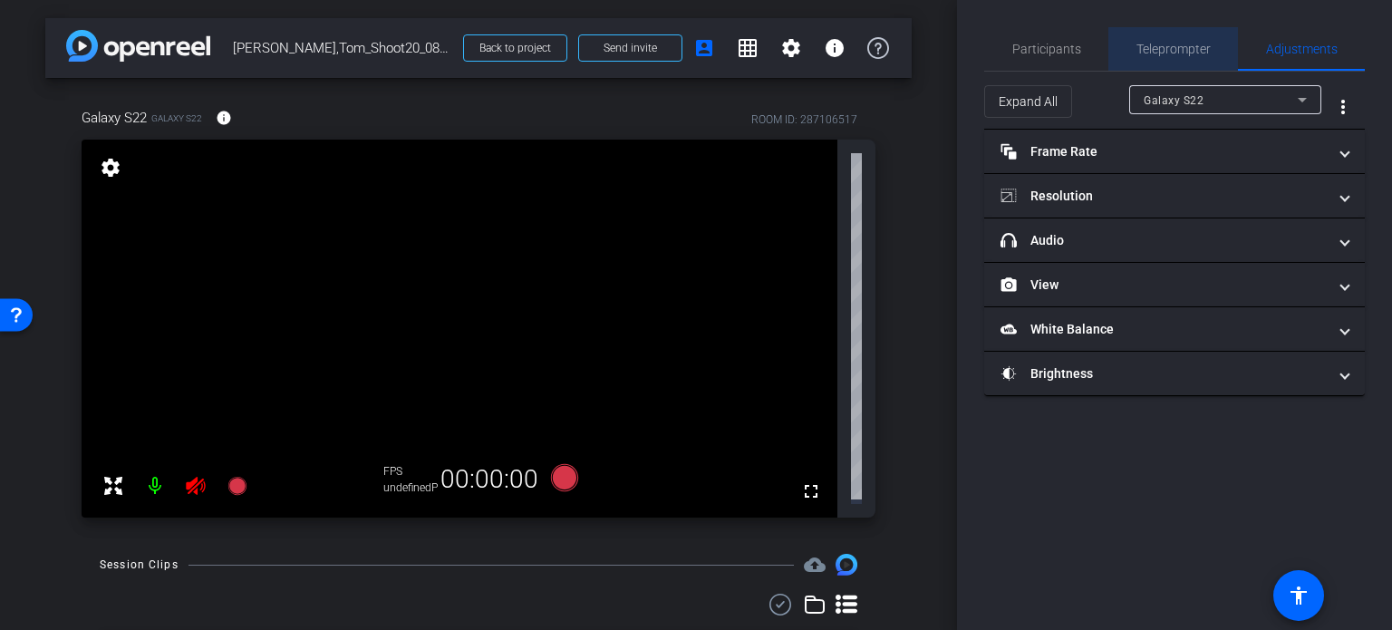
click at [1170, 61] on span "Teleprompter" at bounding box center [1174, 49] width 74 height 44
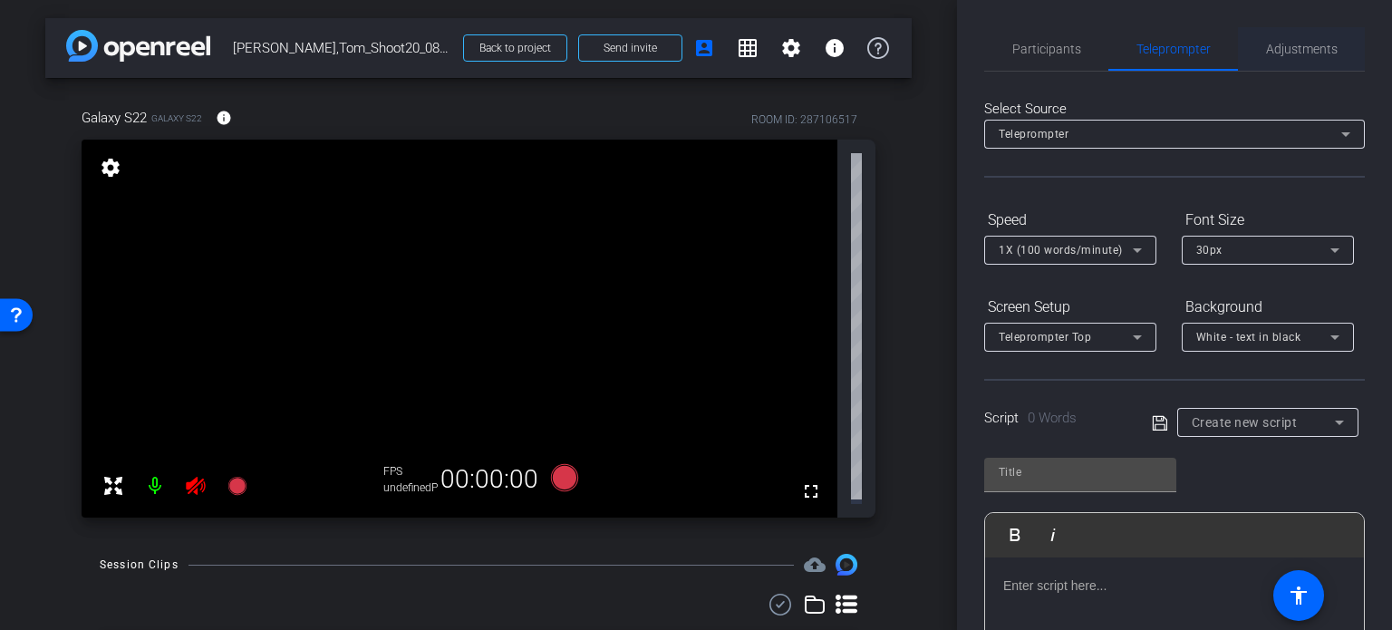
click at [1280, 31] on span "Adjustments" at bounding box center [1302, 49] width 72 height 44
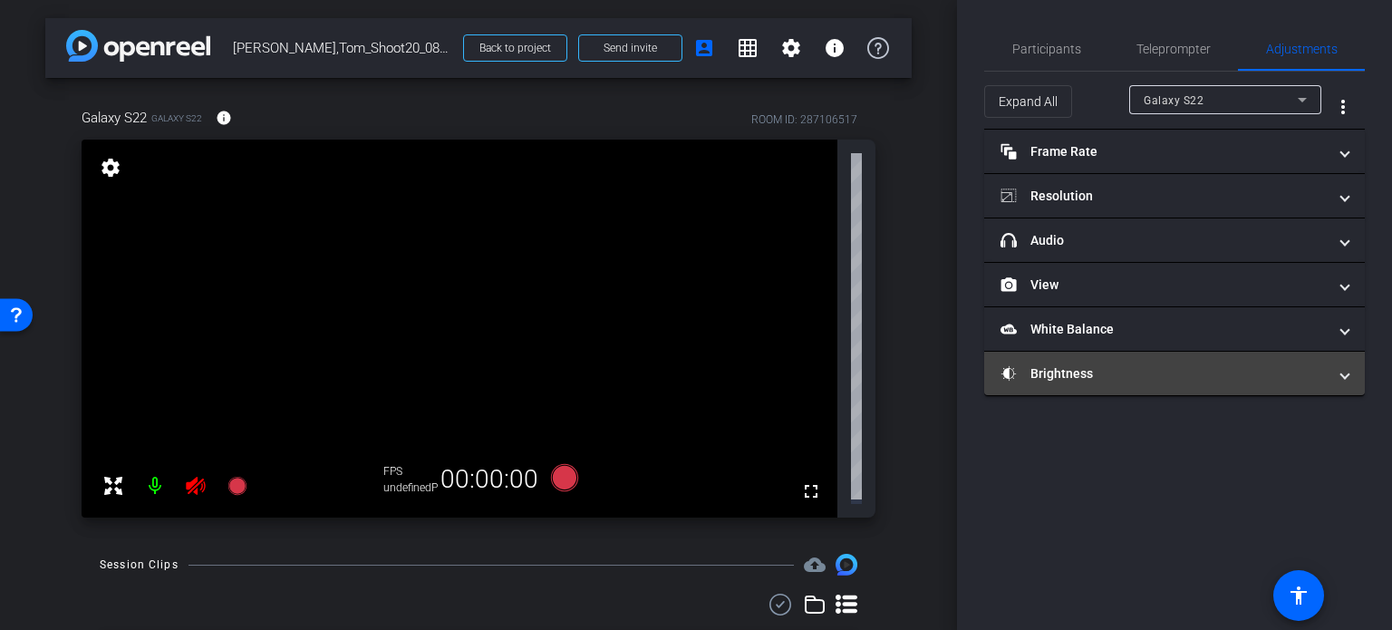
click at [1119, 371] on mat-panel-title "Brightness" at bounding box center [1164, 373] width 326 height 19
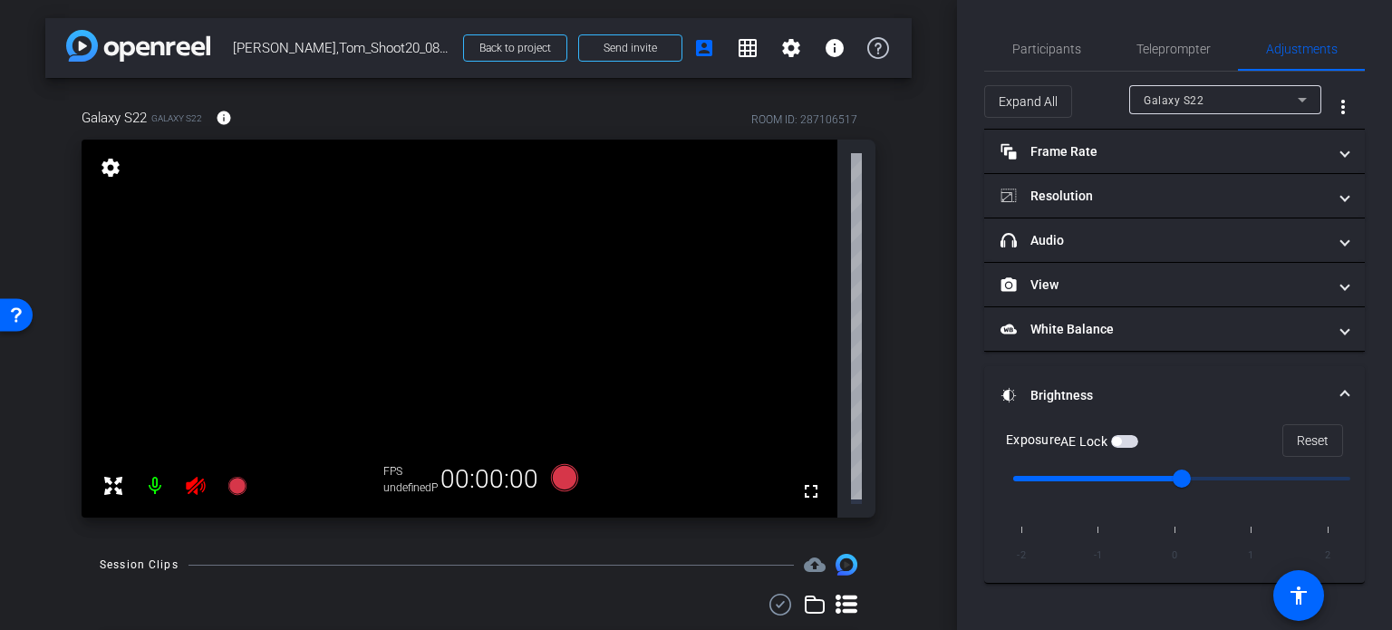
click at [1119, 371] on mat-expansion-panel-header "Brightness" at bounding box center [1174, 395] width 381 height 58
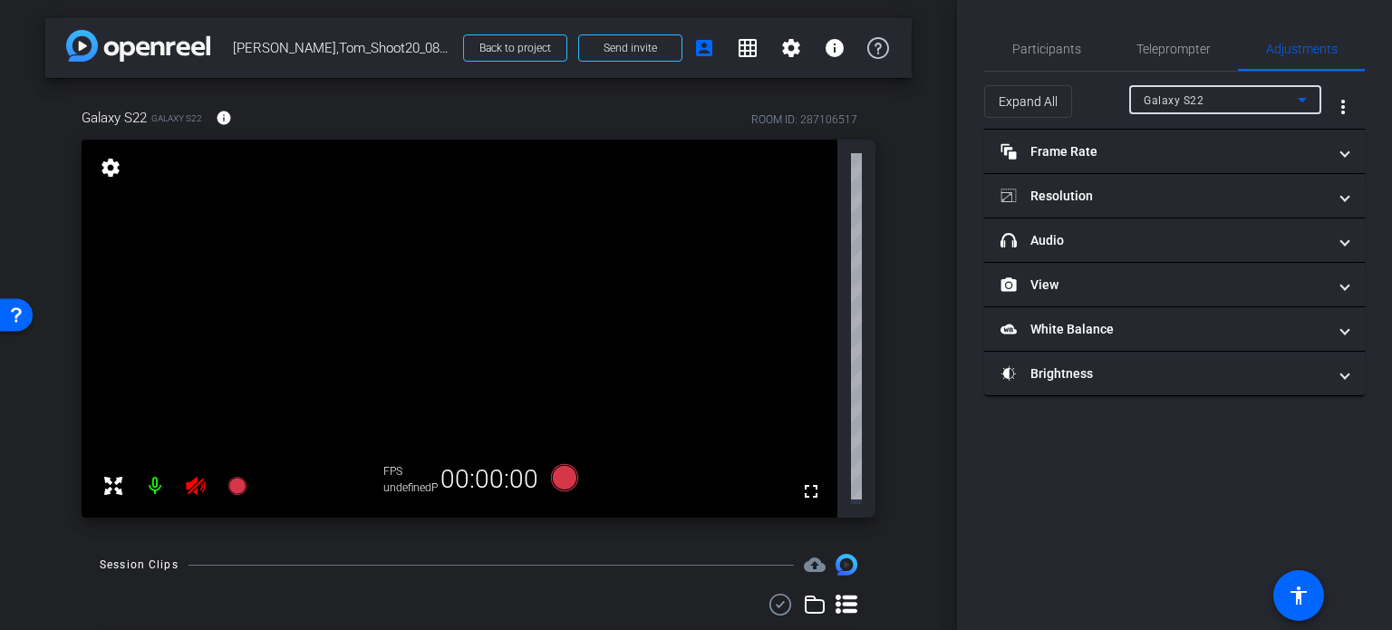
click at [1201, 94] on span "Galaxy S22" at bounding box center [1174, 100] width 60 height 13
click at [1200, 102] on div at bounding box center [696, 315] width 1392 height 630
click at [194, 478] on icon at bounding box center [195, 486] width 19 height 18
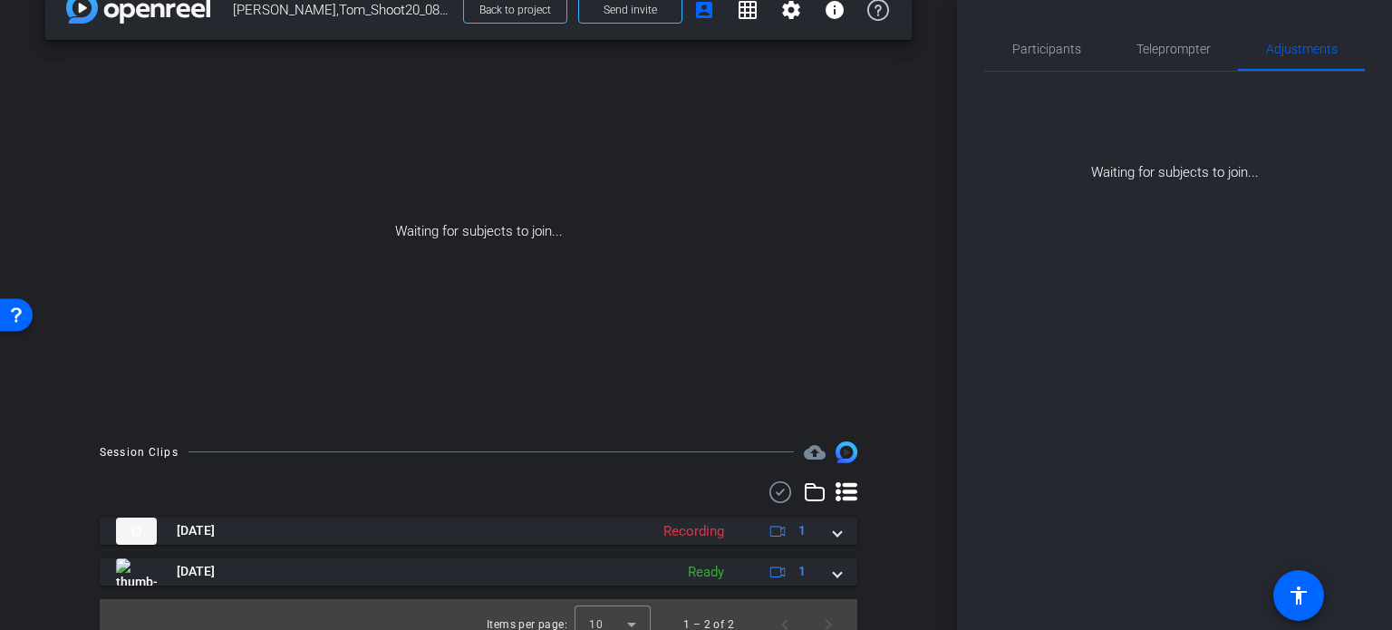
scroll to position [57, 0]
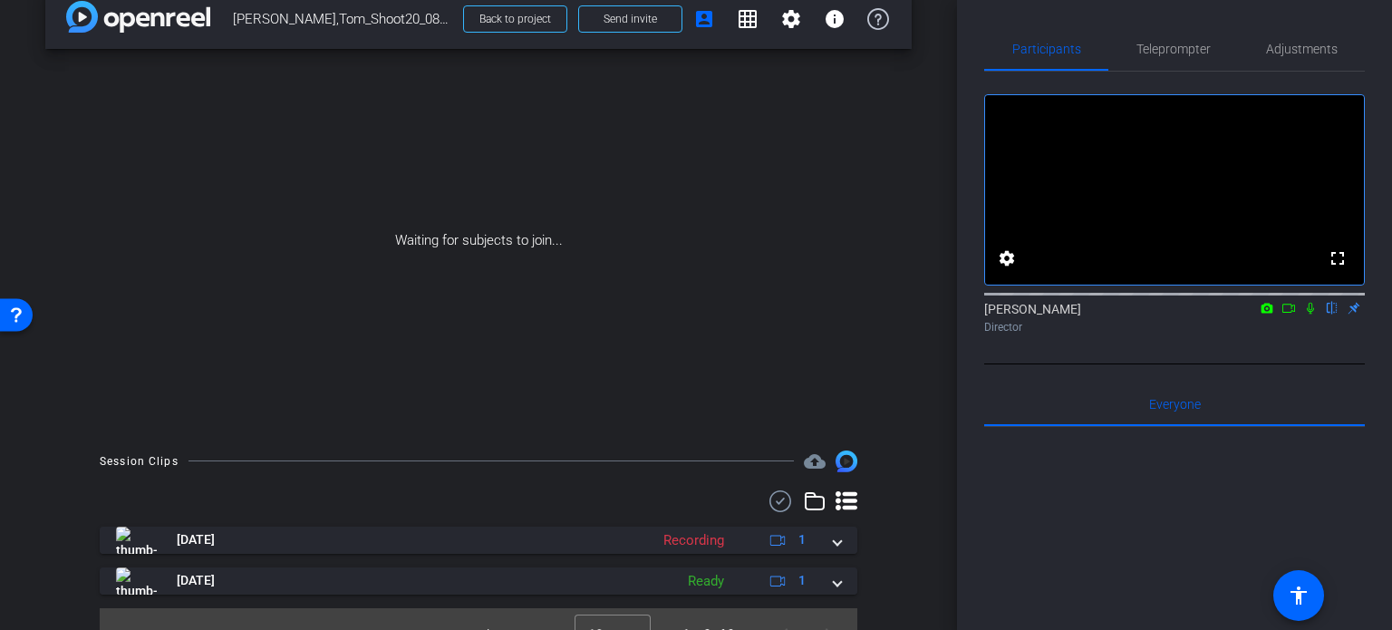
scroll to position [57, 0]
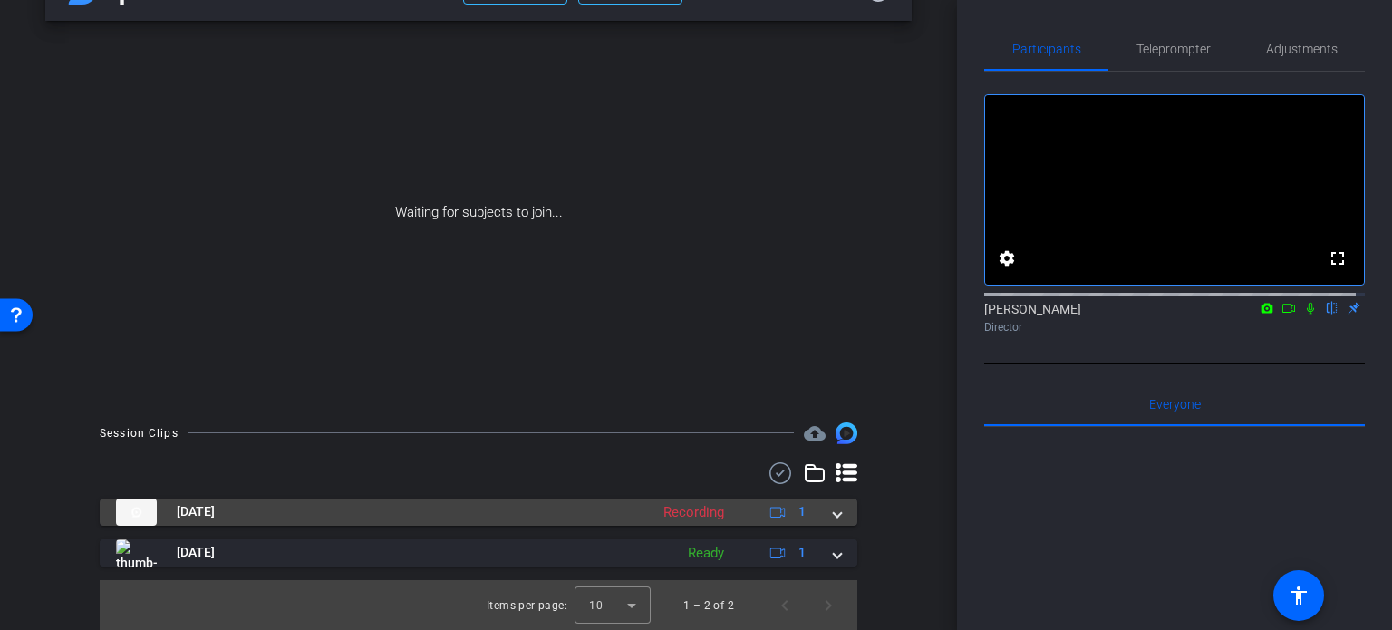
click at [823, 517] on div "Aug 12, 2025 Recording 1" at bounding box center [475, 511] width 718 height 27
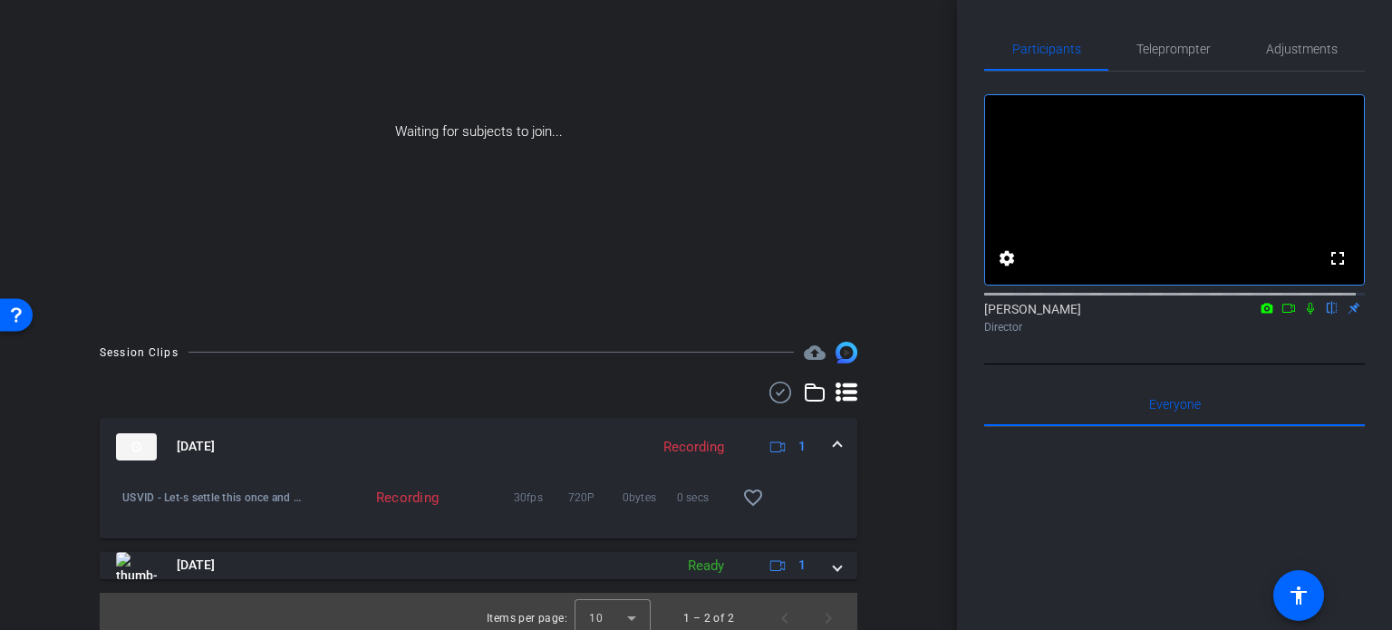
scroll to position [150, 0]
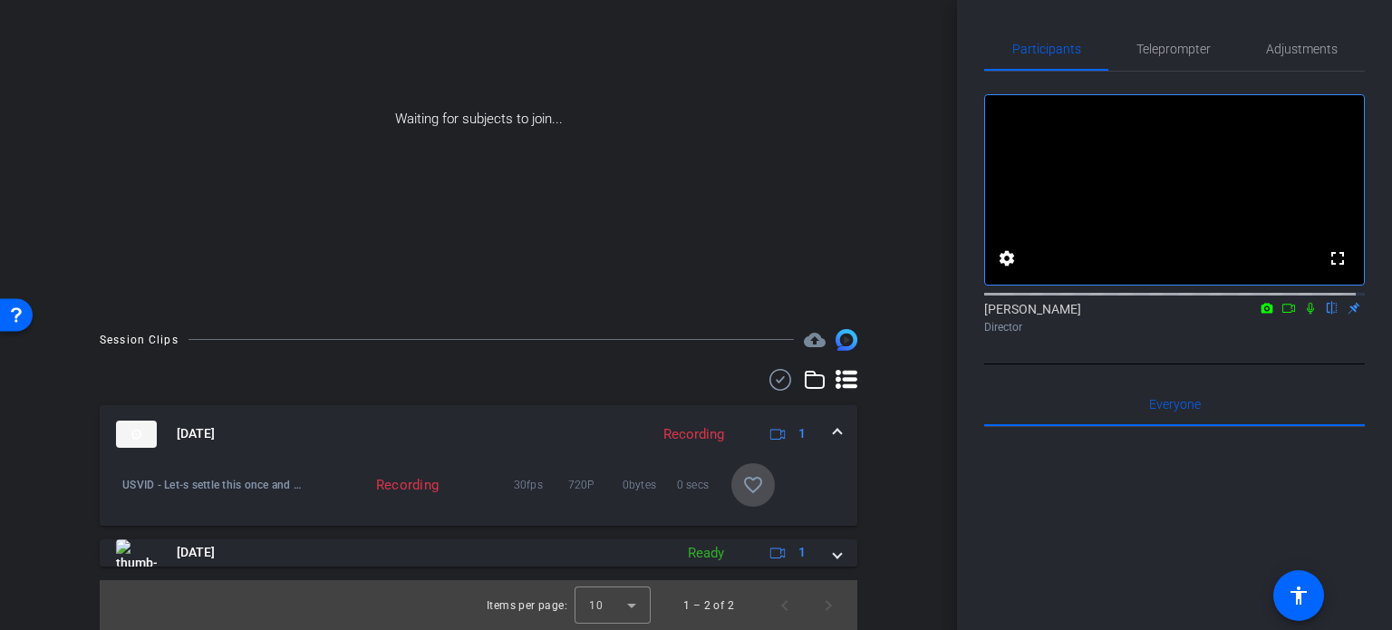
click at [748, 489] on mat-icon "favorite_border" at bounding box center [753, 485] width 22 height 22
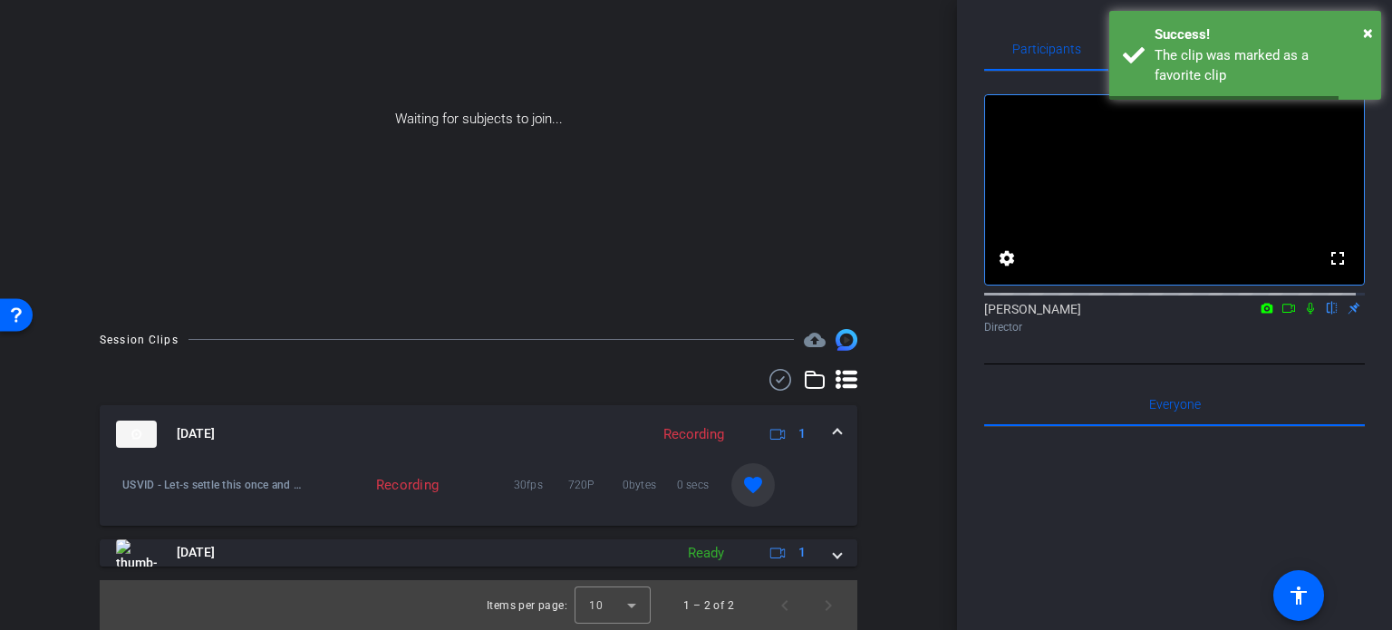
click at [835, 427] on mat-expansion-panel-header "[DATE] Recording 1" at bounding box center [479, 434] width 758 height 58
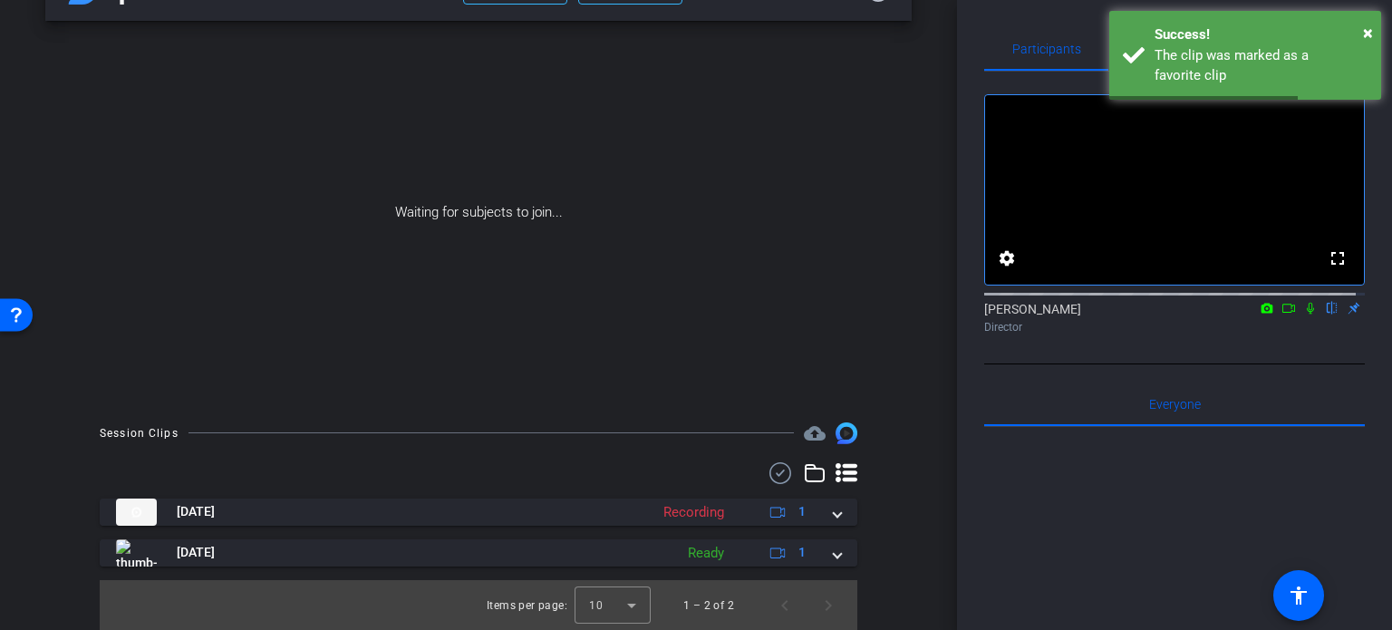
scroll to position [0, 0]
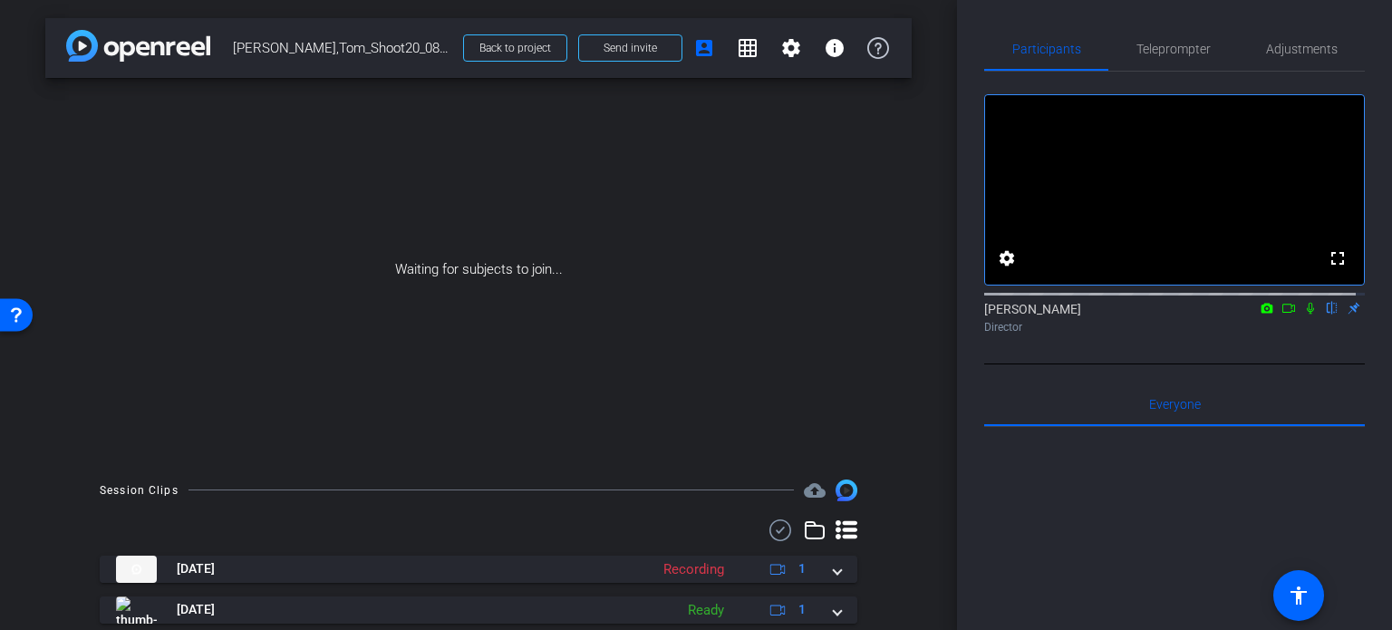
scroll to position [57, 0]
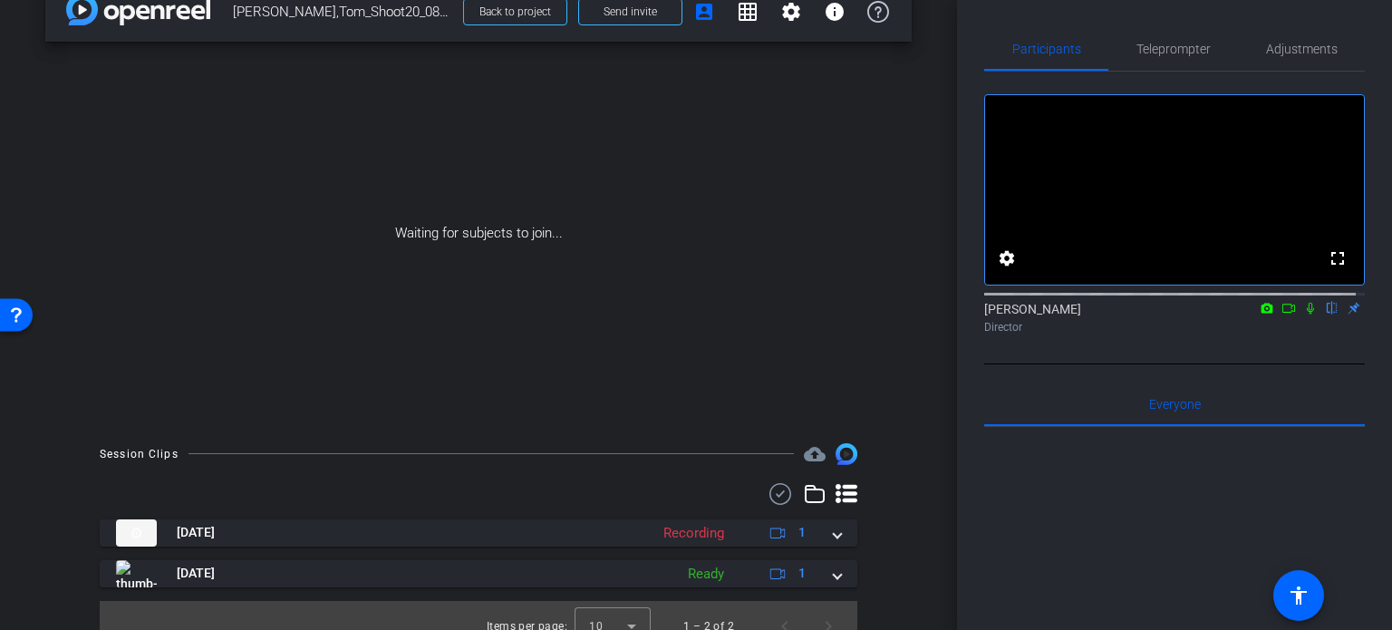
scroll to position [57, 0]
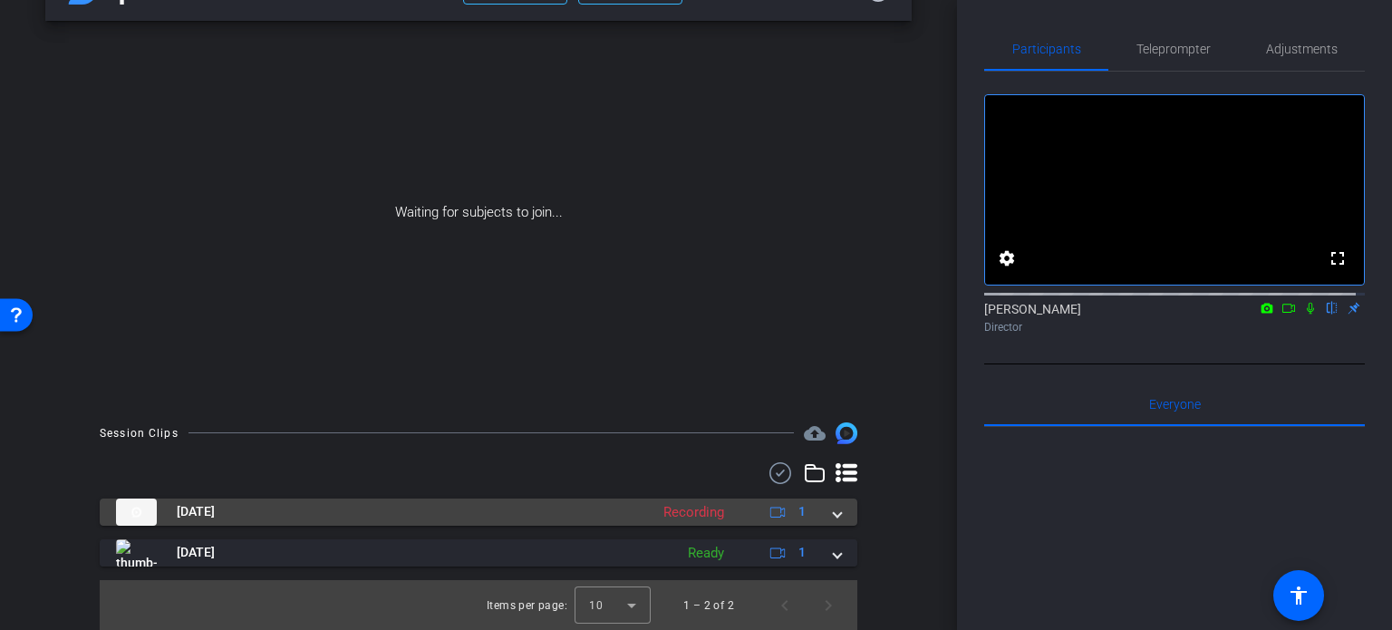
click at [847, 501] on mat-expansion-panel-header "[DATE] Recording 1" at bounding box center [479, 511] width 758 height 27
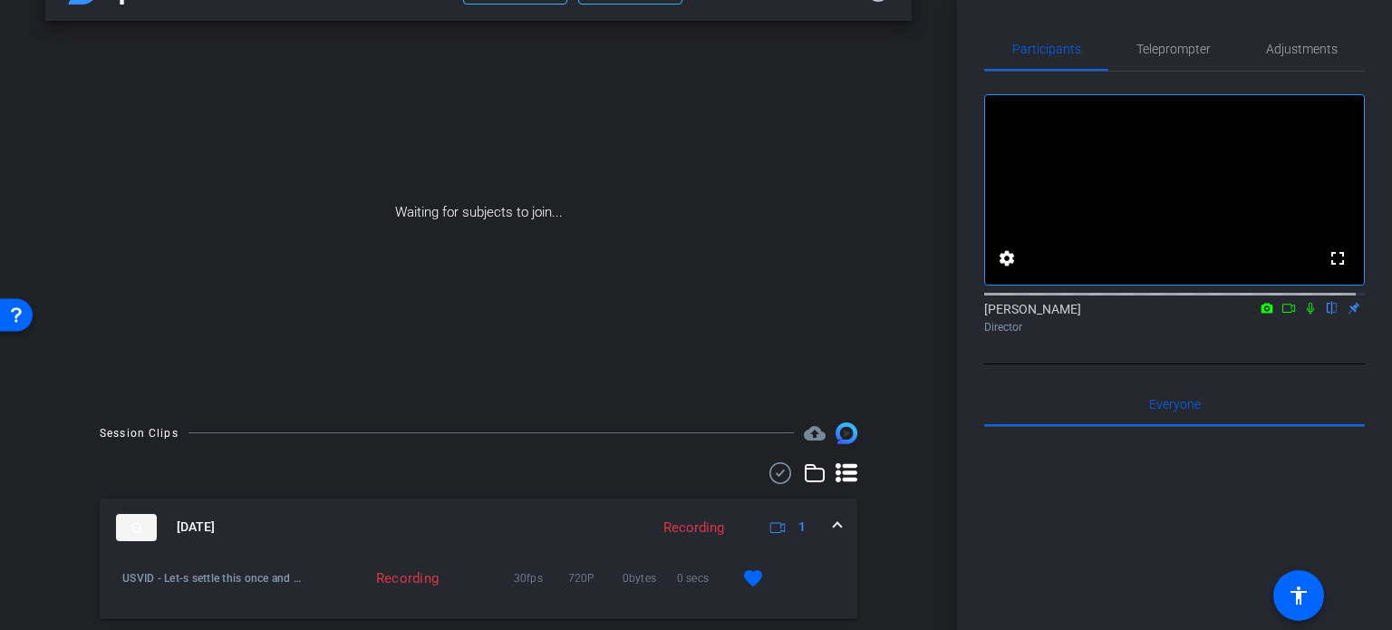
click at [834, 518] on span at bounding box center [837, 527] width 7 height 19
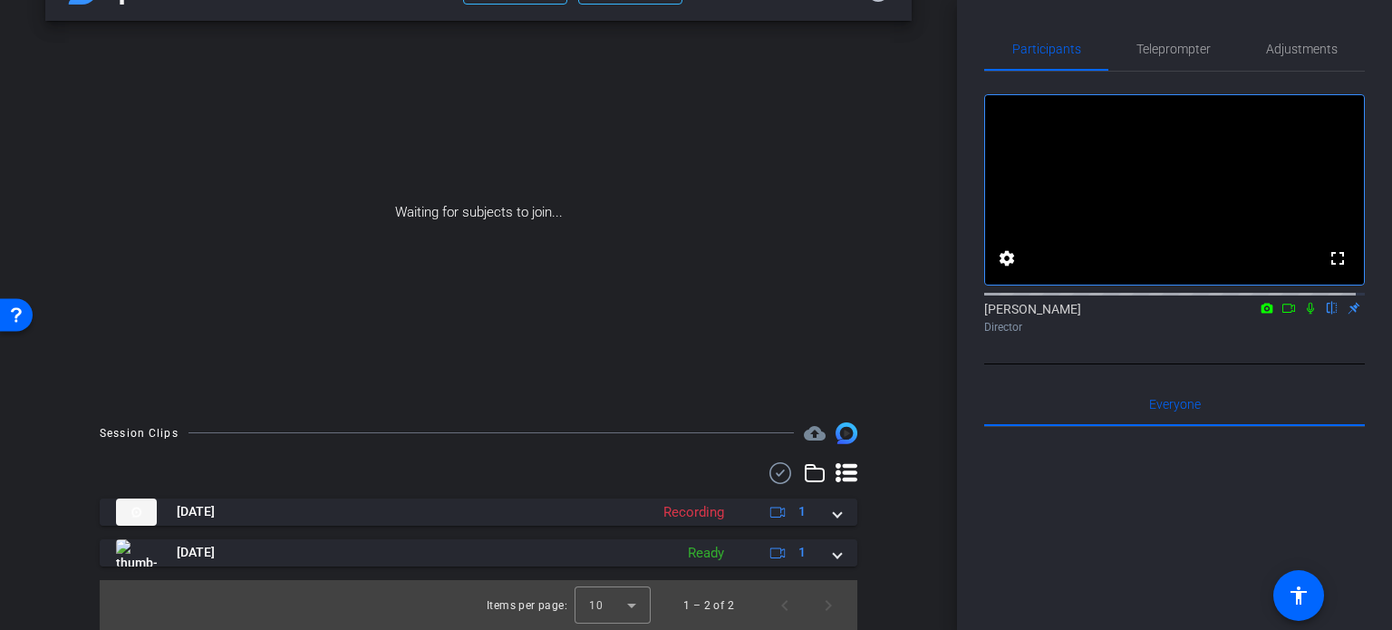
scroll to position [0, 0]
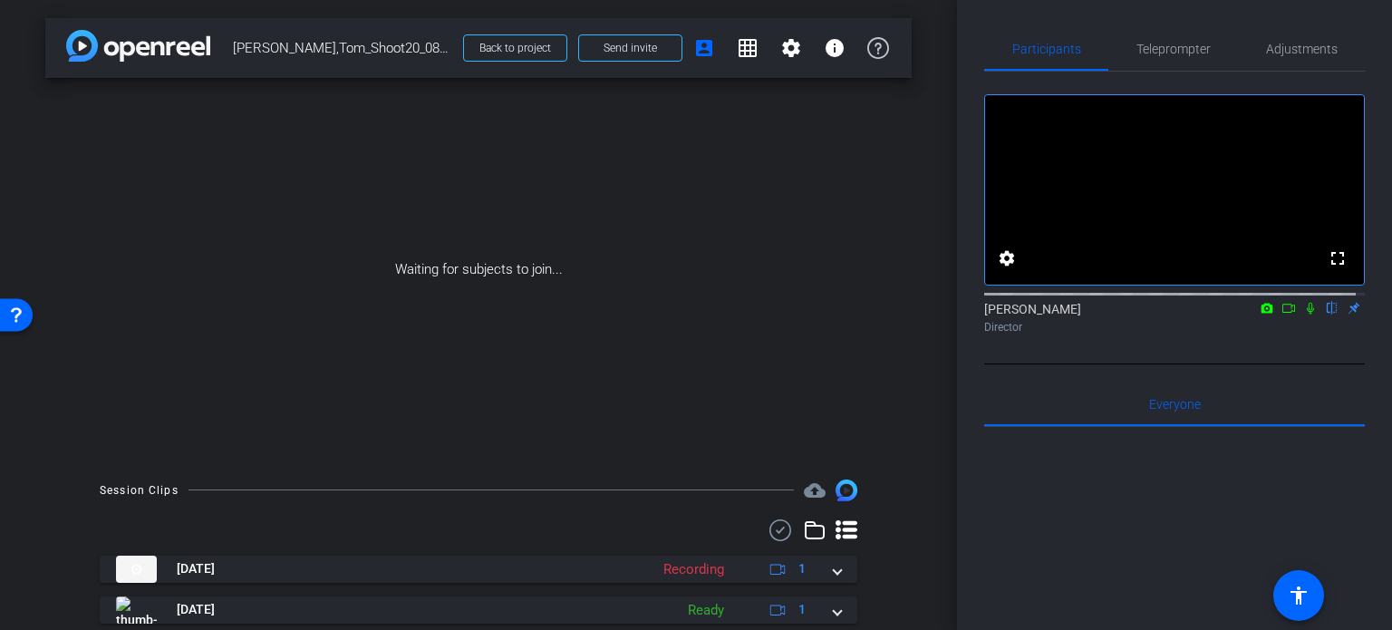
click at [1138, 335] on div "Director" at bounding box center [1174, 327] width 381 height 16
click at [180, 318] on div "Waiting for subjects to join..." at bounding box center [478, 269] width 866 height 383
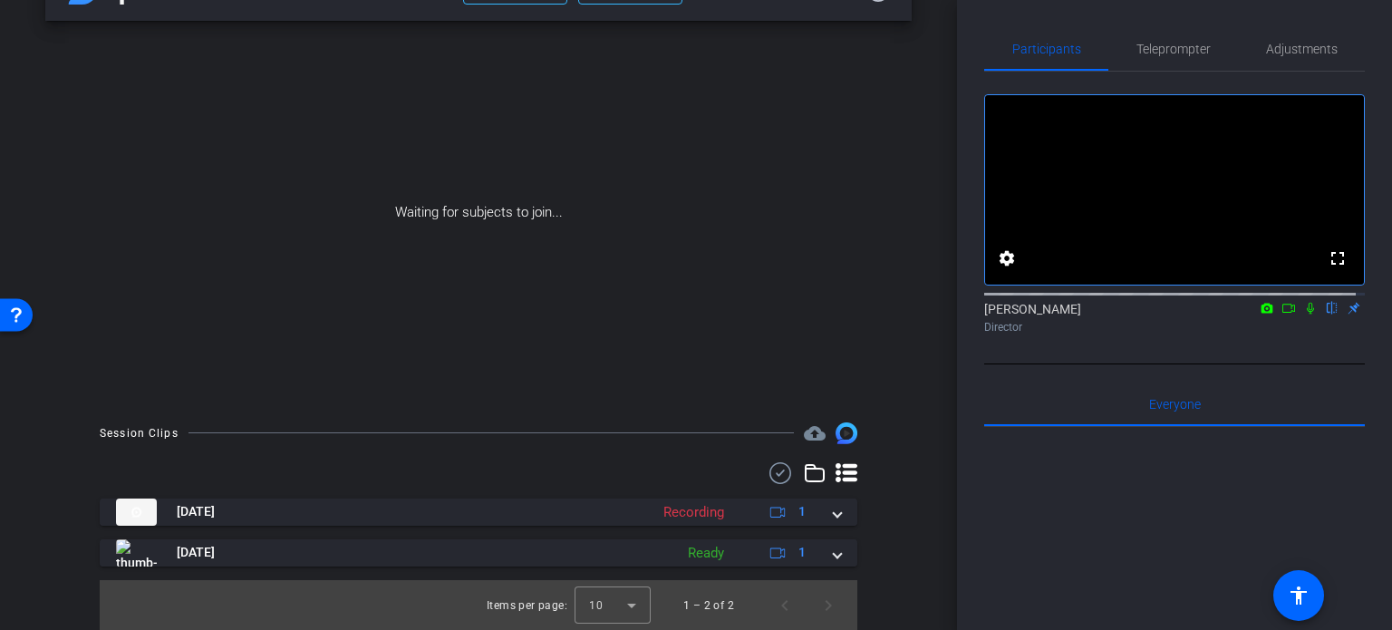
click at [633, 143] on div "Waiting for subjects to join..." at bounding box center [478, 212] width 866 height 383
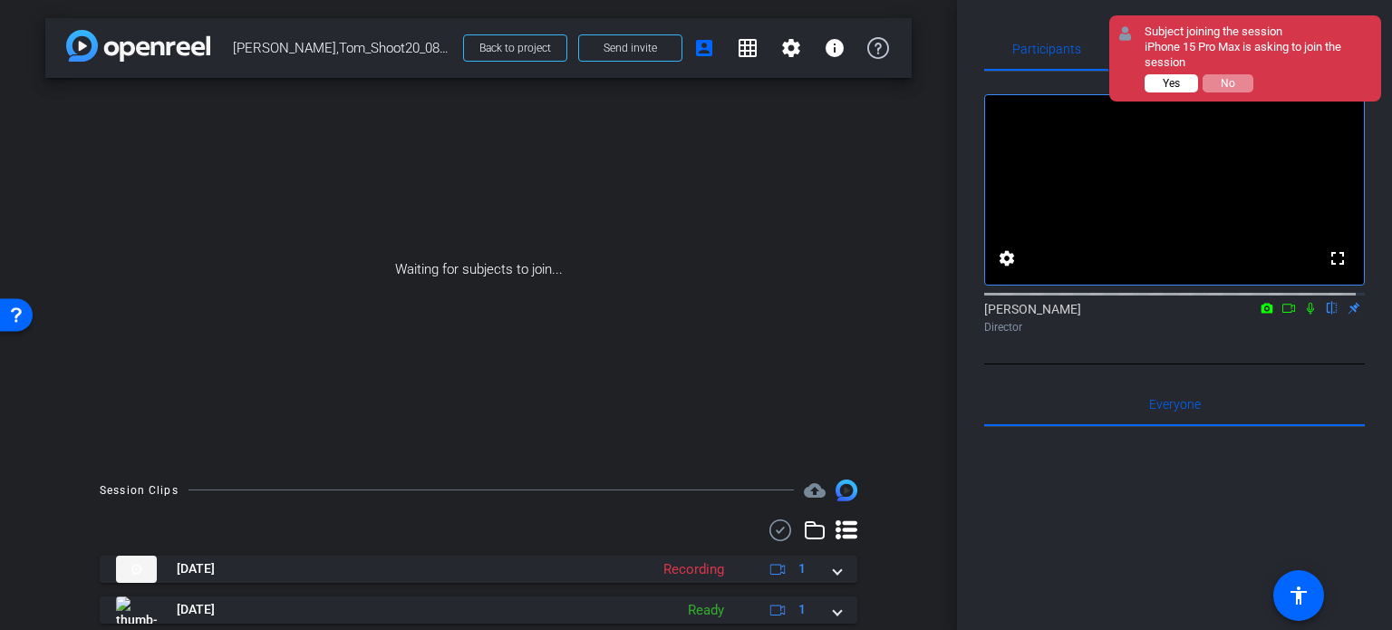
click at [1167, 77] on span "Yes" at bounding box center [1171, 83] width 17 height 13
click at [1163, 86] on span "Yes" at bounding box center [1171, 83] width 17 height 13
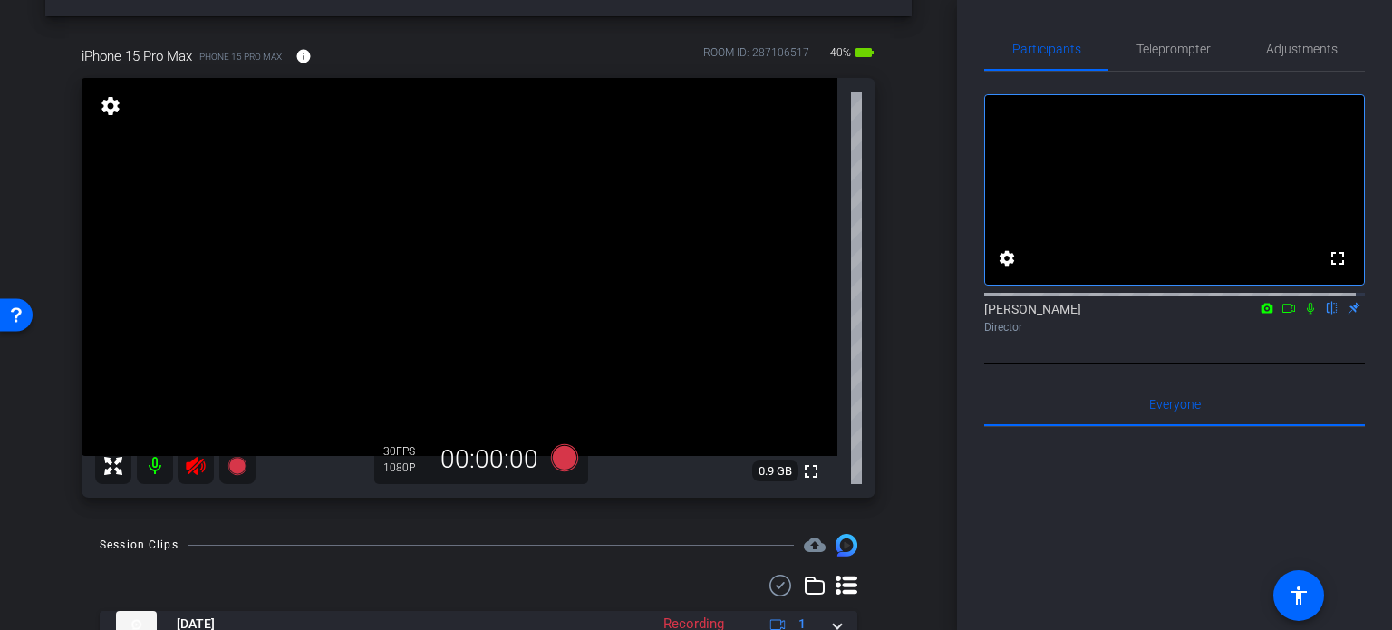
scroll to position [91, 0]
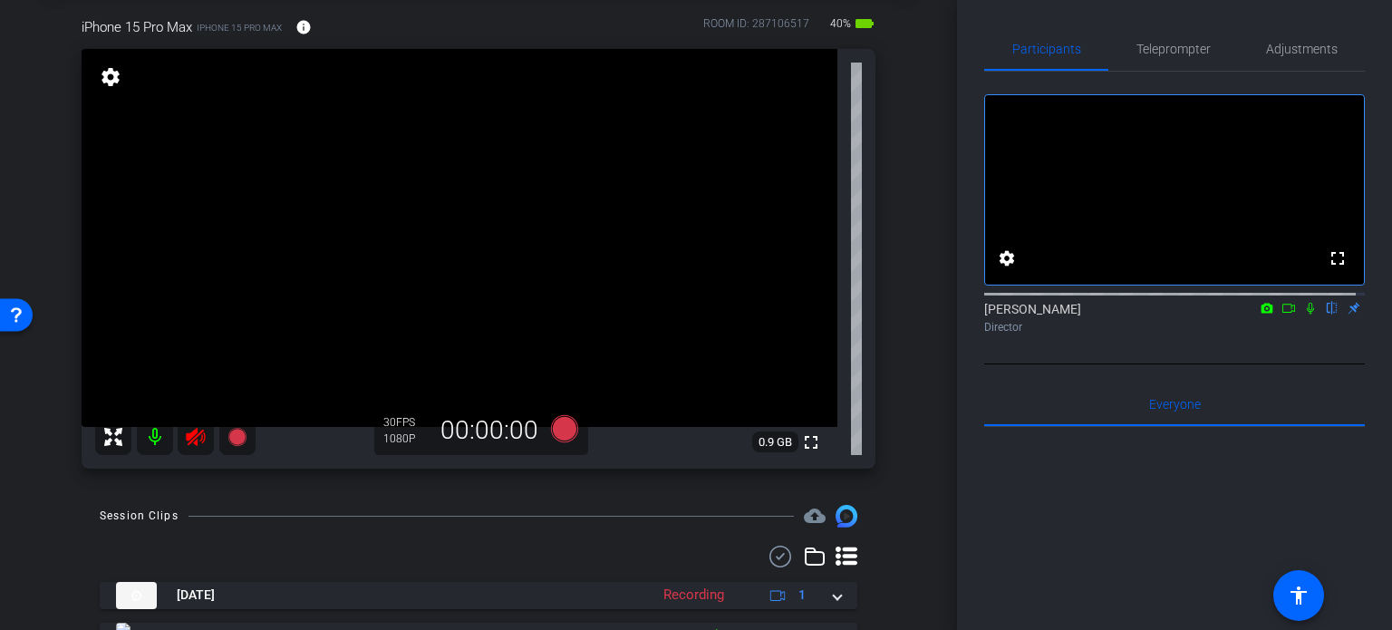
click at [192, 432] on icon at bounding box center [195, 437] width 19 height 18
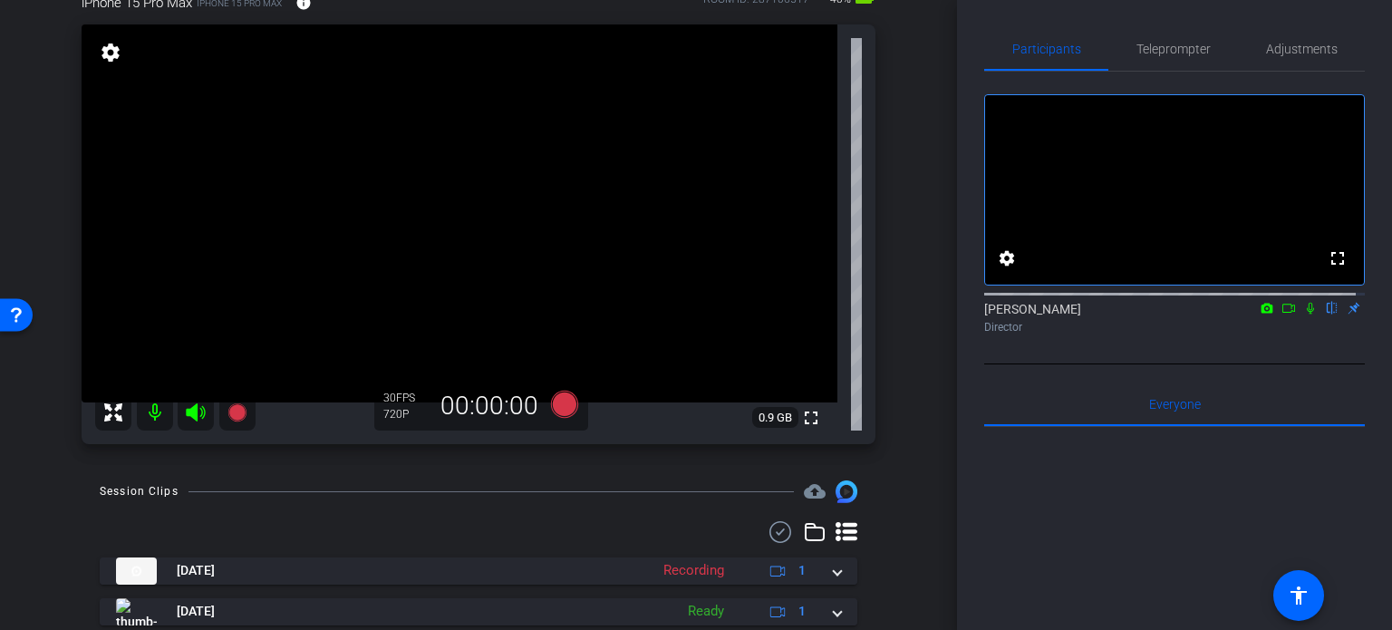
scroll to position [83, 0]
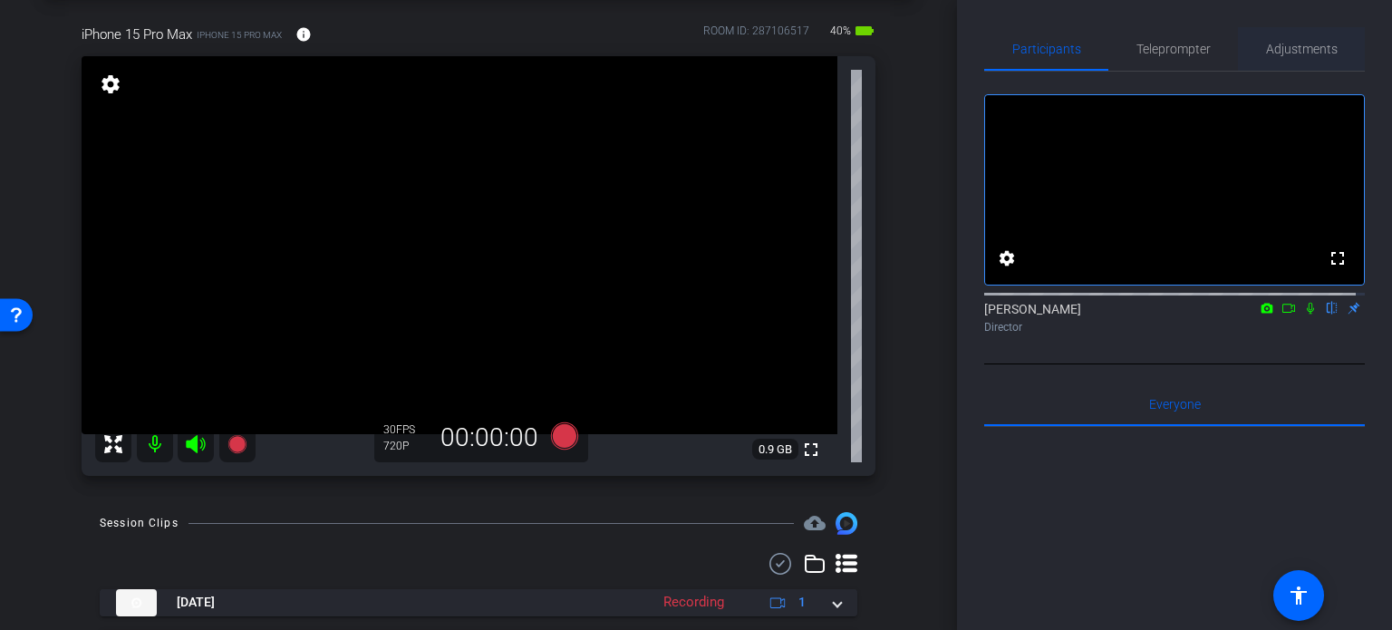
click at [1311, 53] on span "Adjustments" at bounding box center [1302, 49] width 72 height 13
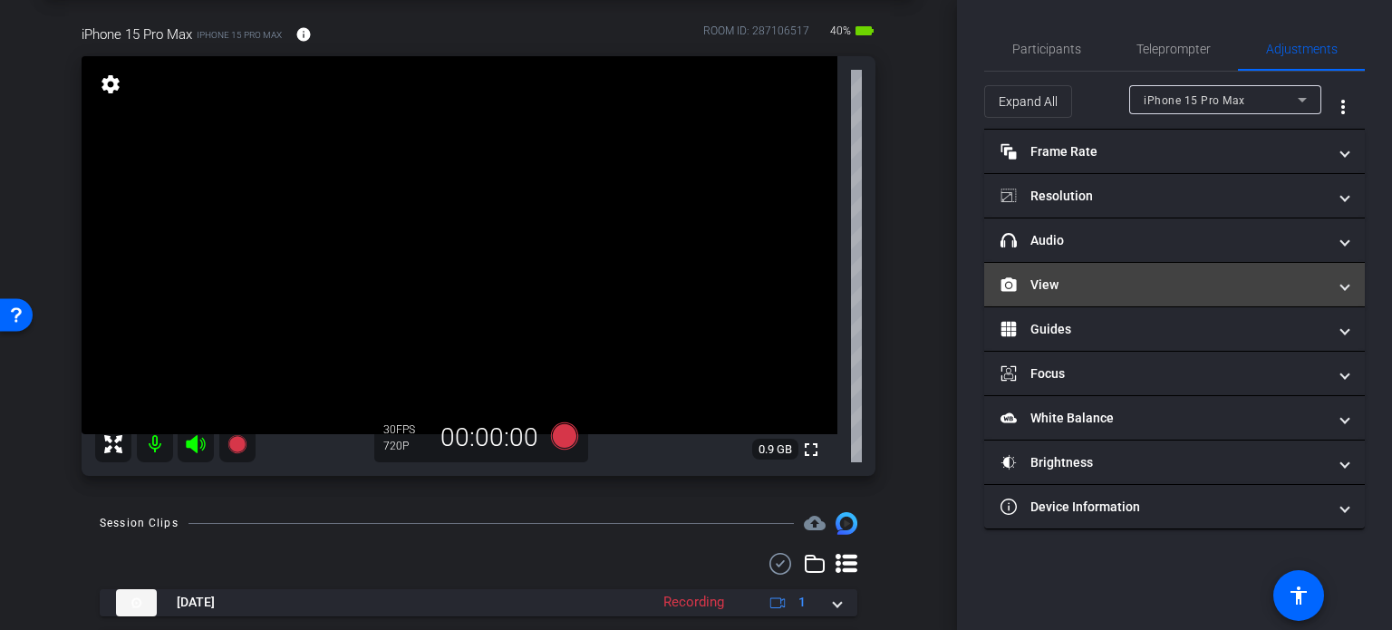
click at [1098, 286] on mat-panel-title "View" at bounding box center [1164, 285] width 326 height 19
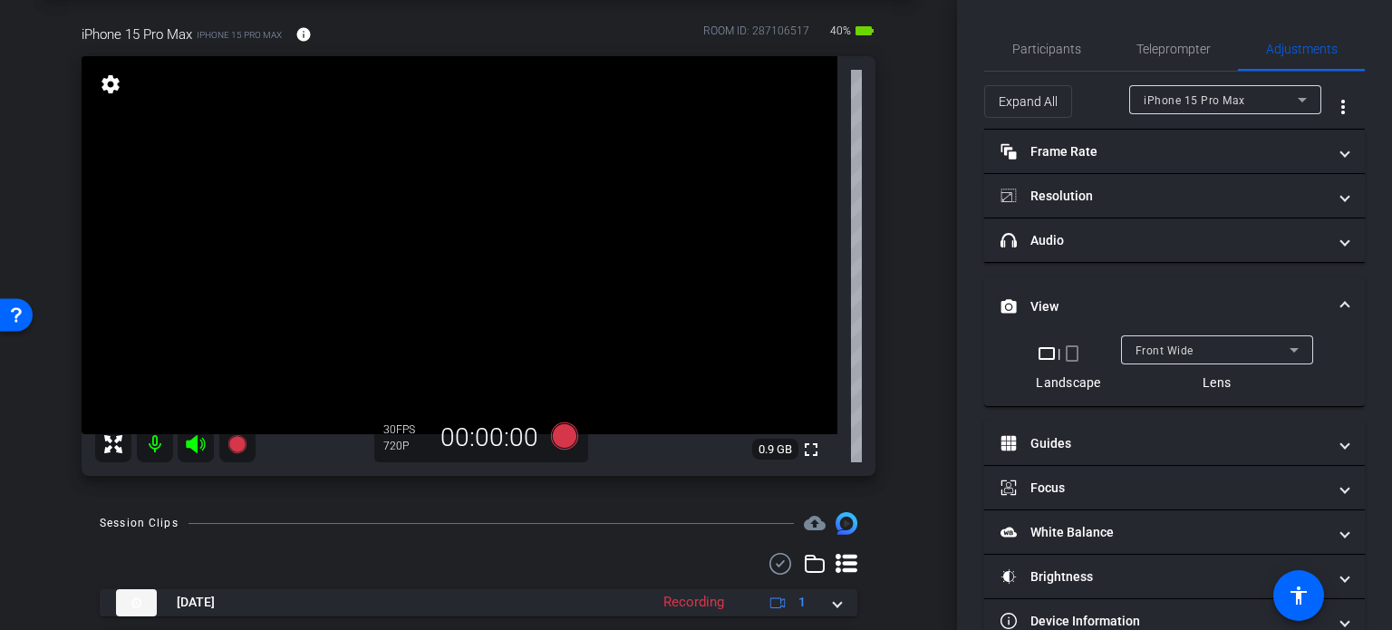
click at [1071, 353] on mat-icon "crop_portrait" at bounding box center [1072, 354] width 22 height 22
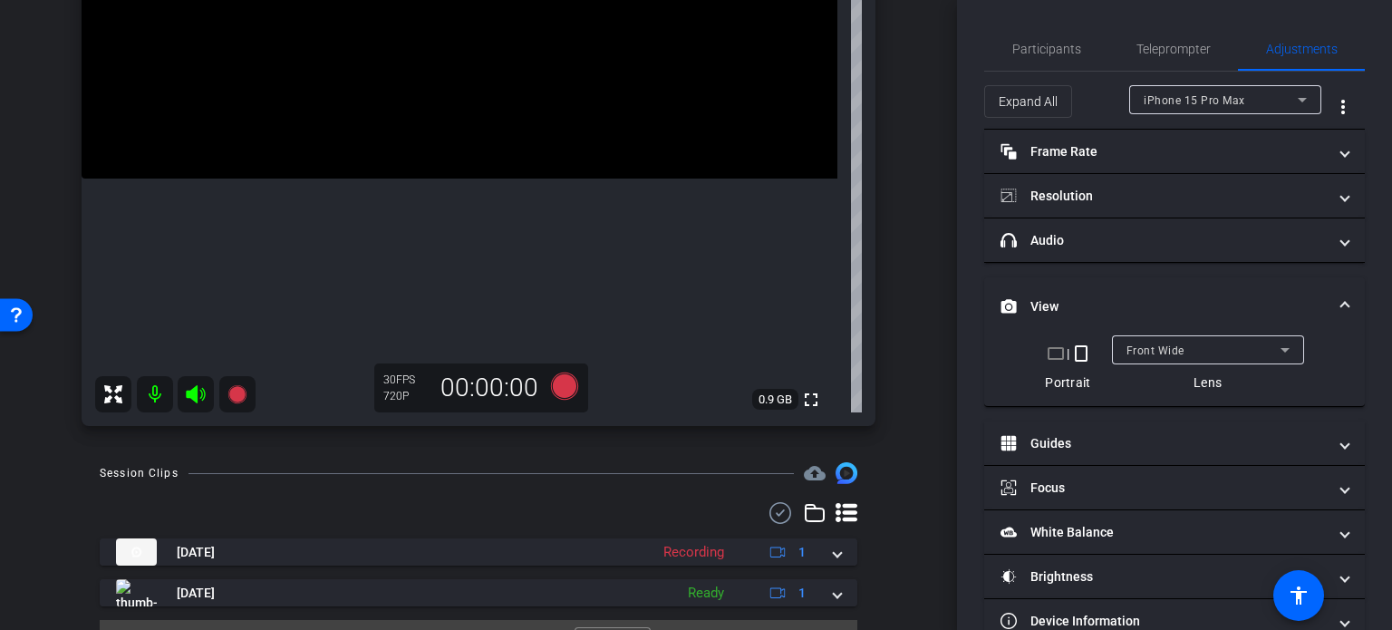
scroll to position [380, 0]
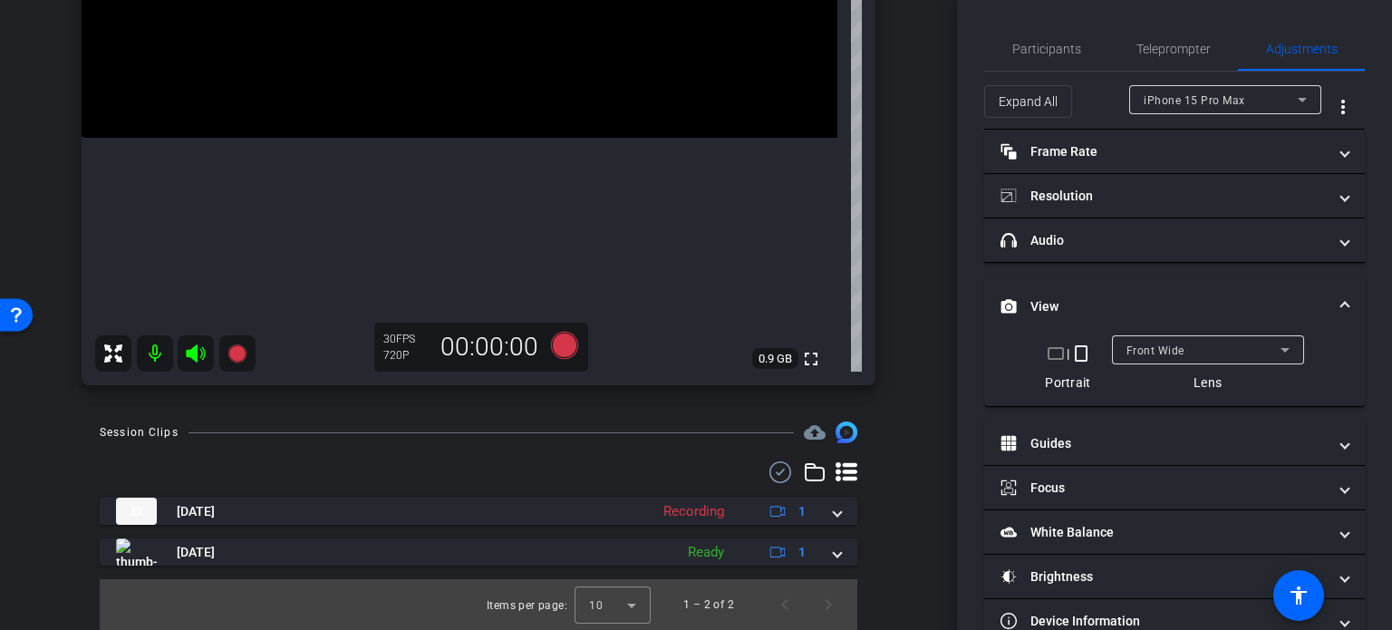
click at [1341, 305] on mat-expansion-panel-header "View" at bounding box center [1174, 306] width 381 height 58
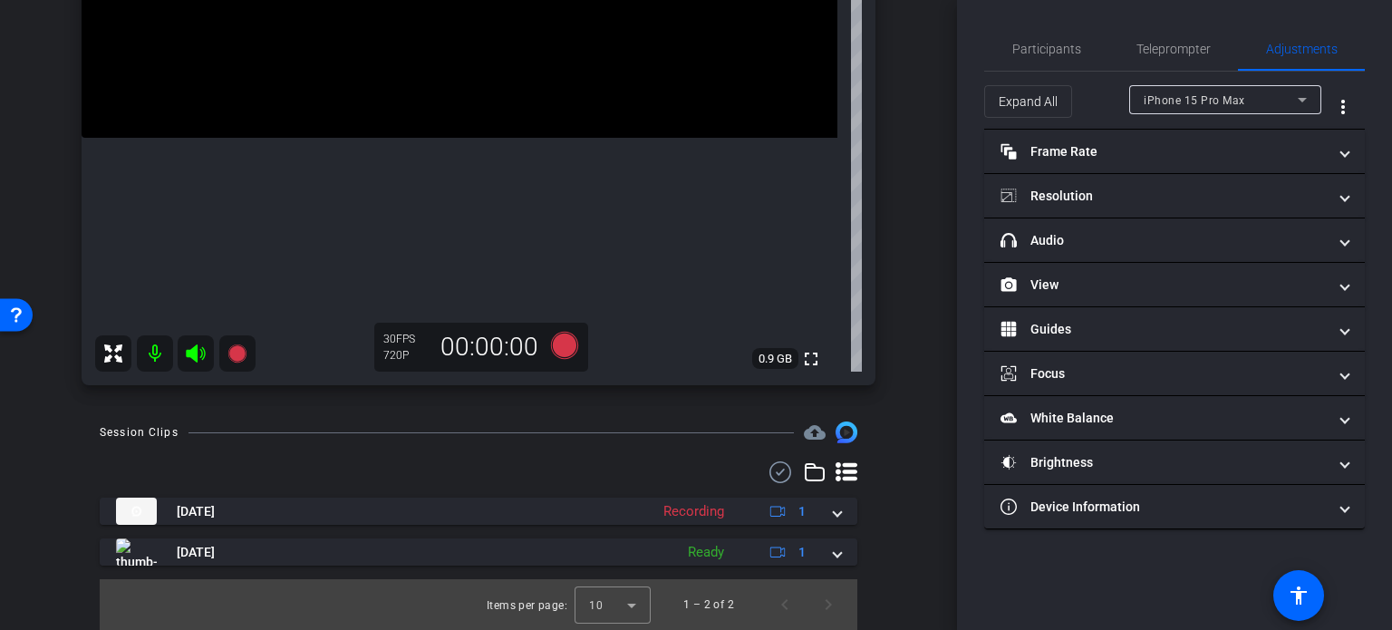
click at [892, 398] on div "iPhone 15 Pro Max iPhone 15 Pro Max info ROOM ID: 287106517 40% battery_std ful…" at bounding box center [478, 50] width 866 height 705
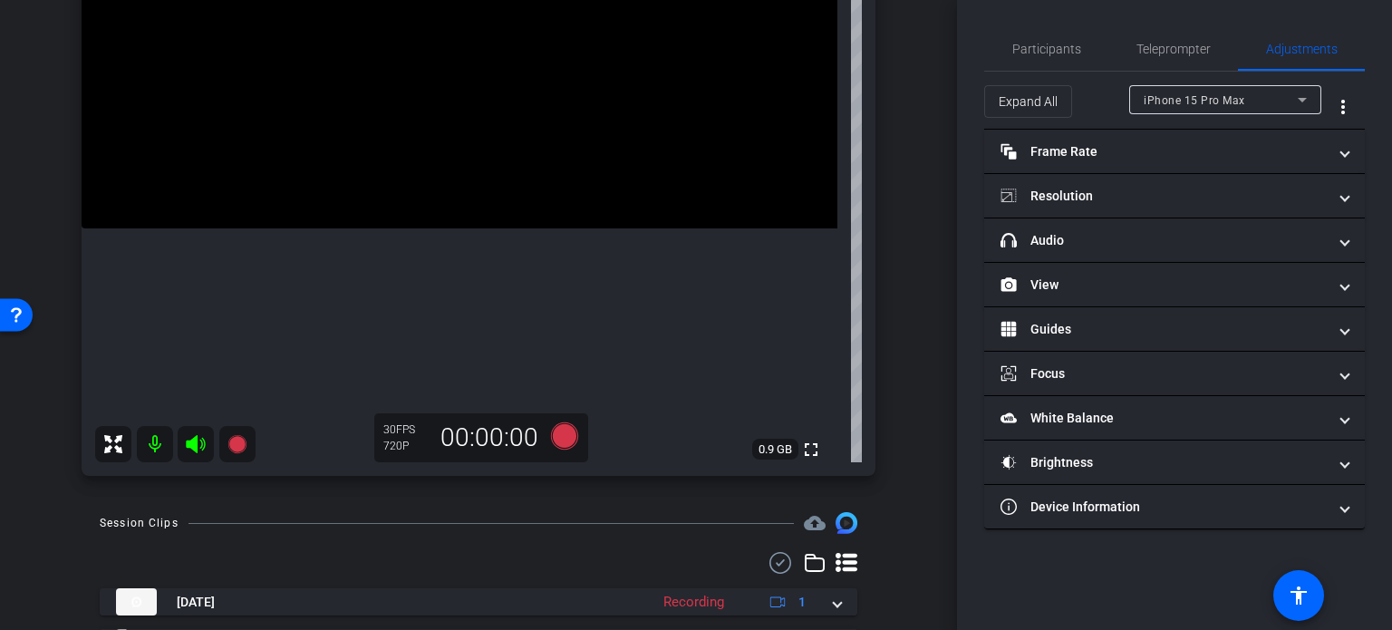
scroll to position [198, 0]
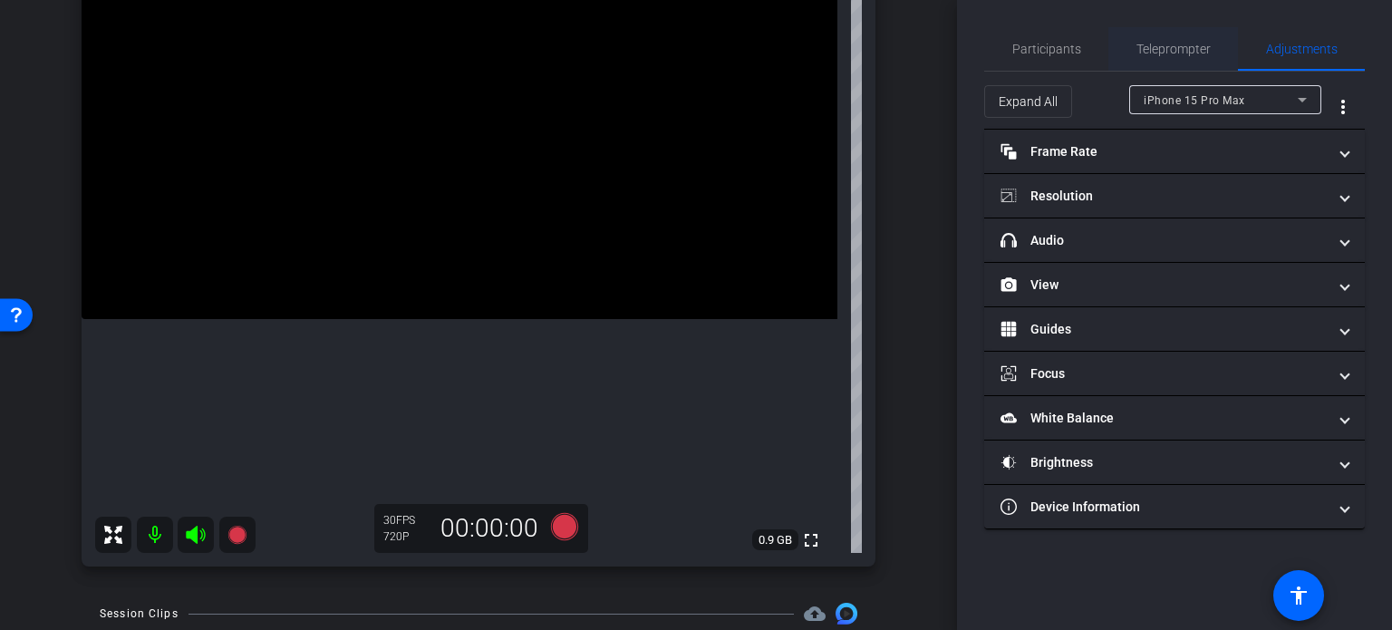
click at [1170, 50] on span "Teleprompter" at bounding box center [1174, 49] width 74 height 13
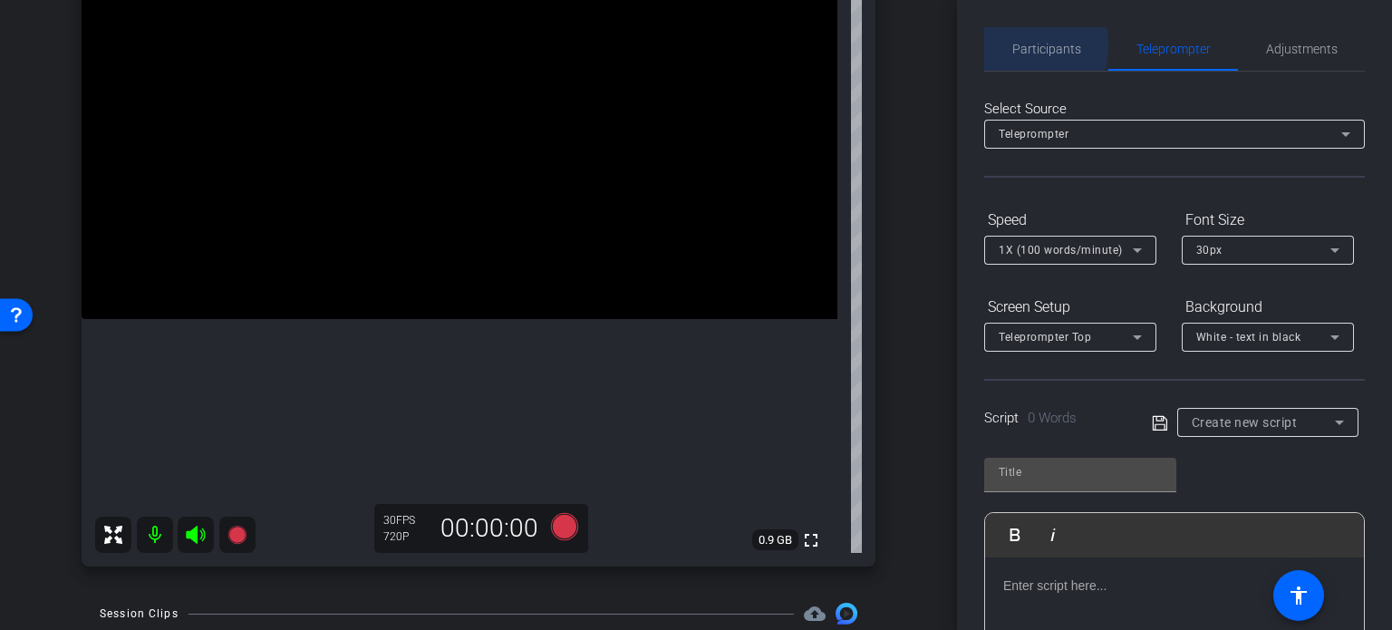
click at [1030, 45] on span "Participants" at bounding box center [1046, 49] width 69 height 13
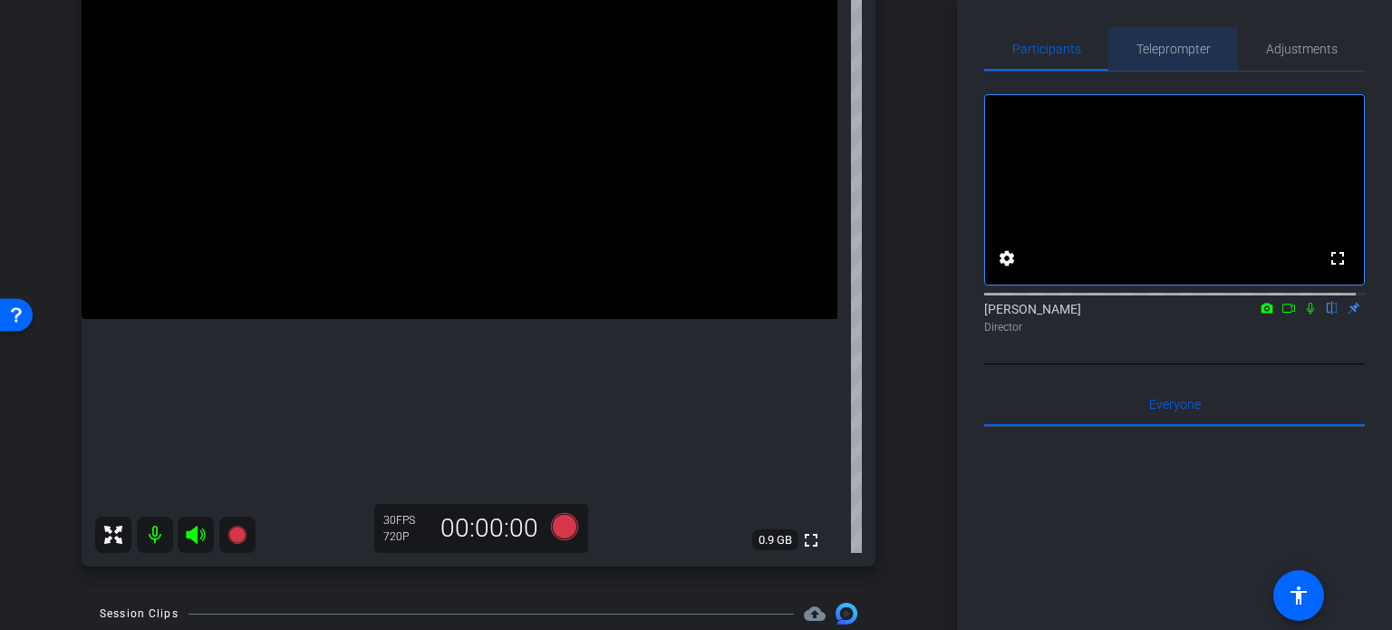
click at [1178, 43] on span "Teleprompter" at bounding box center [1174, 49] width 74 height 13
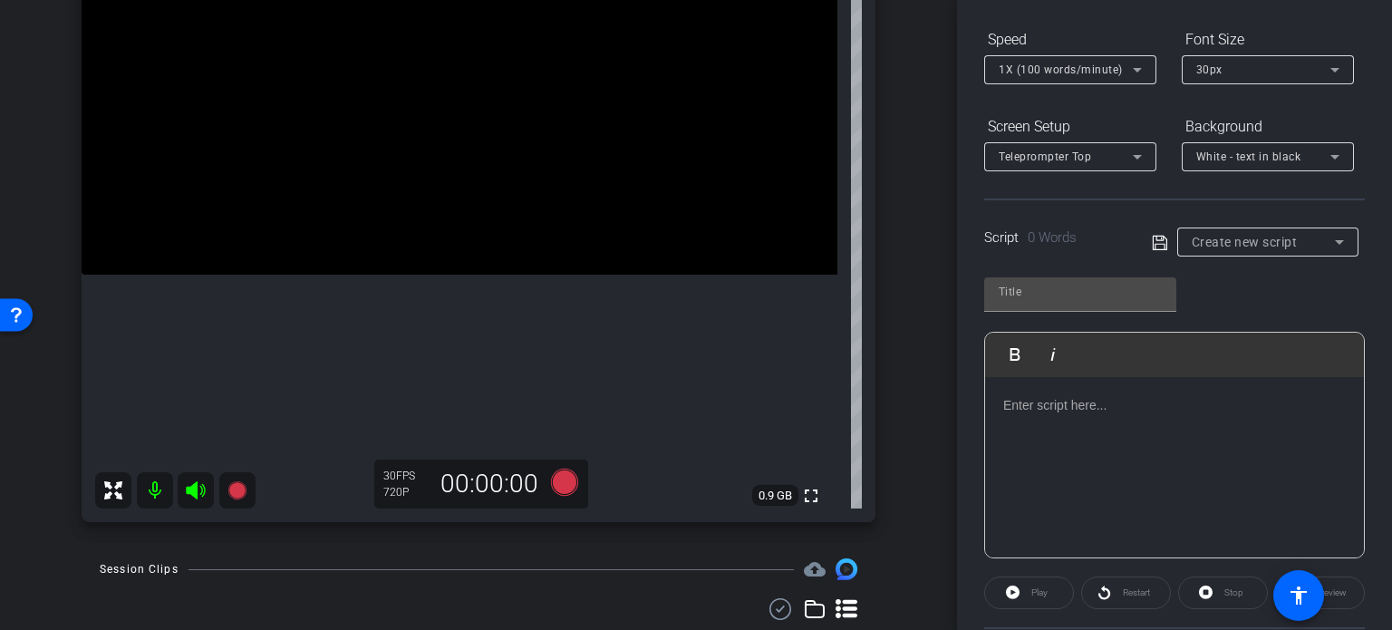
scroll to position [272, 0]
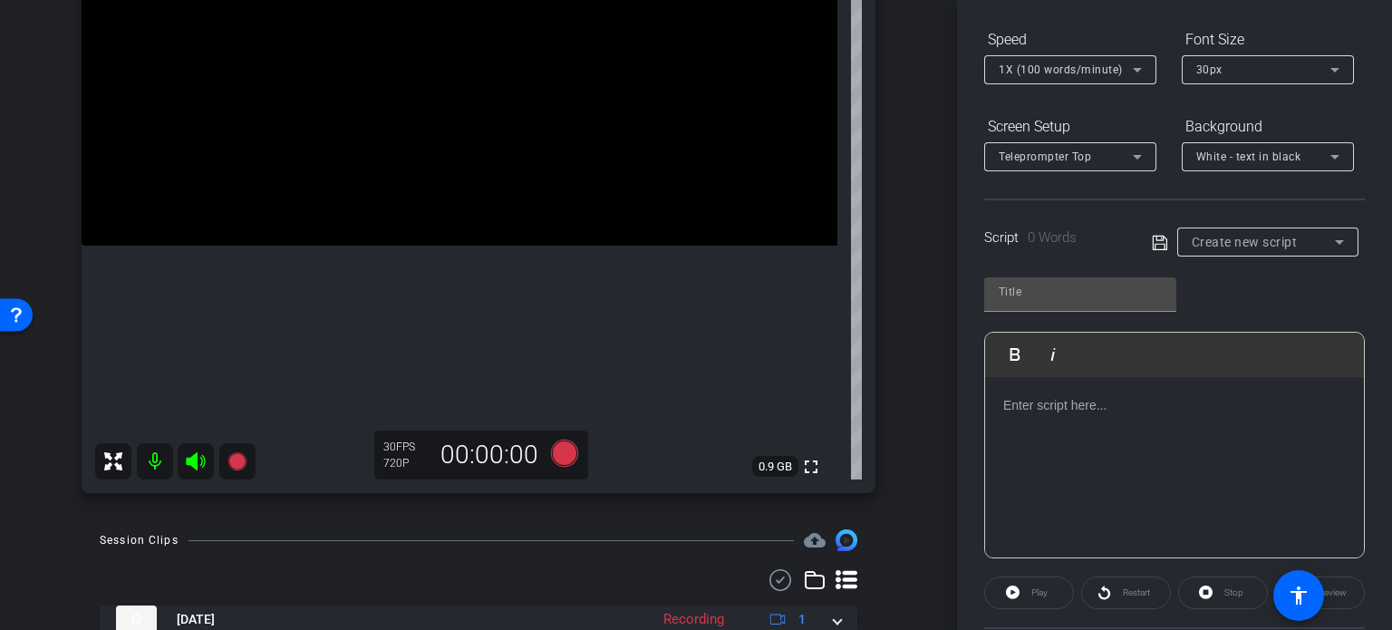
click at [1183, 234] on div "Create new script" at bounding box center [1267, 241] width 181 height 29
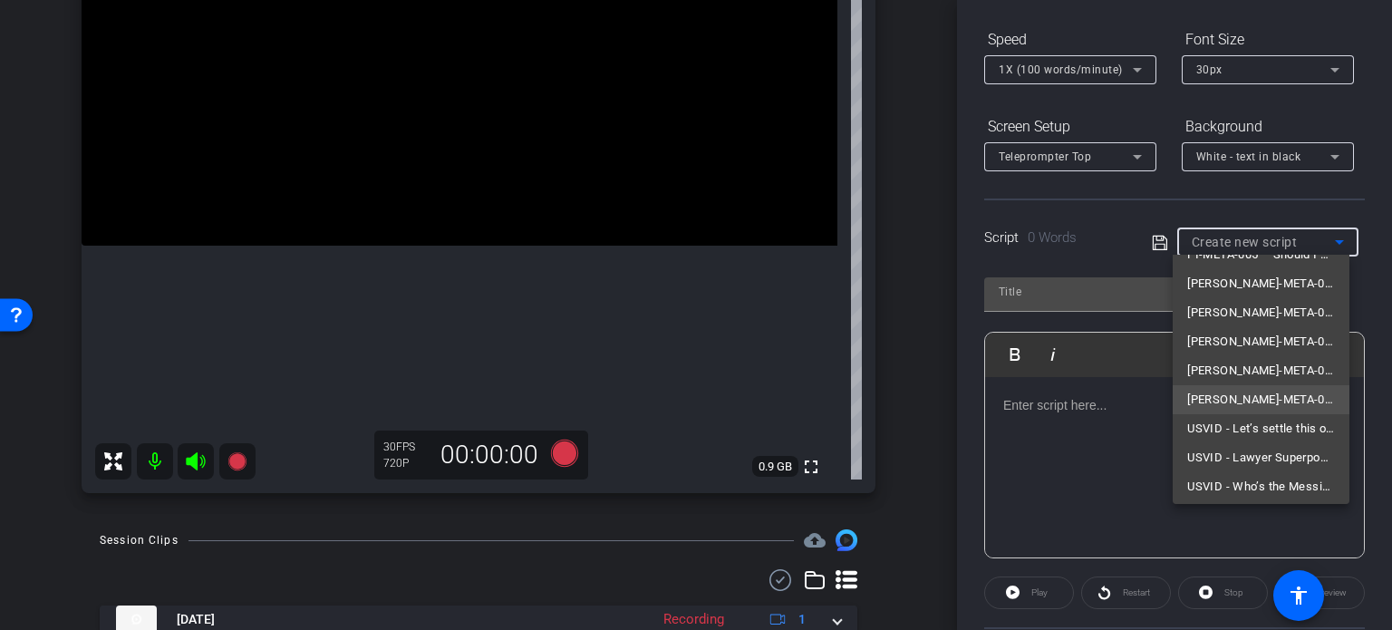
scroll to position [112, 0]
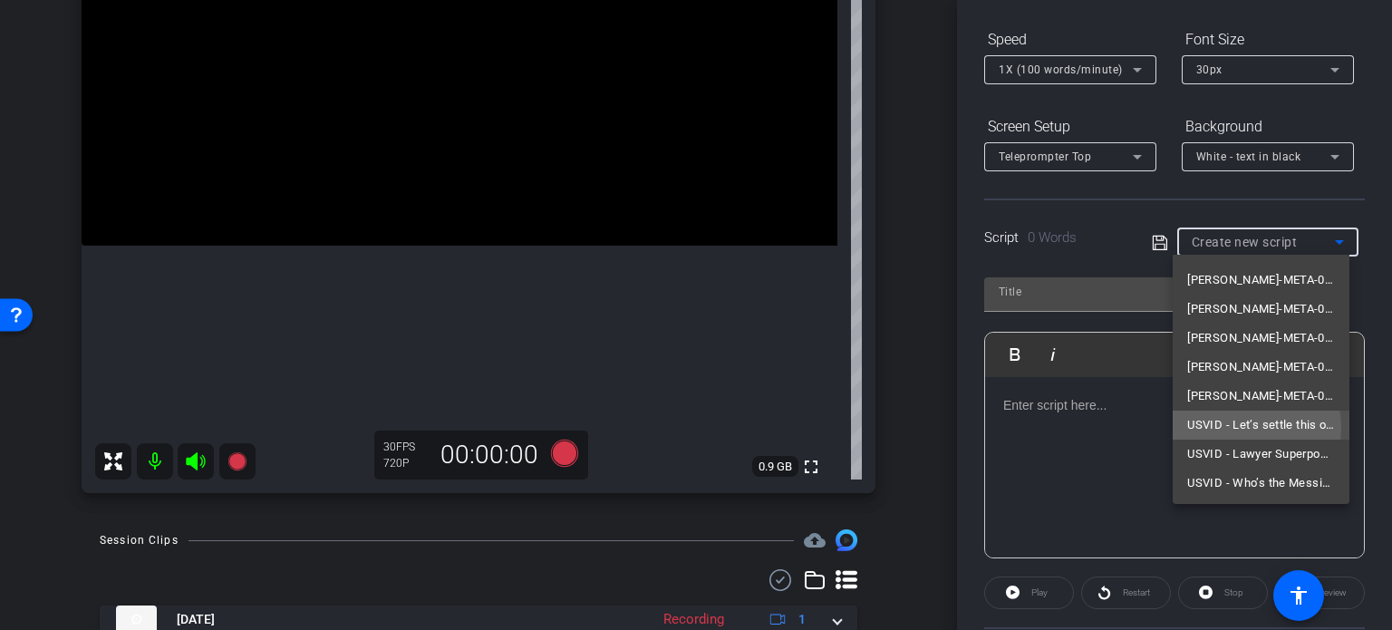
click at [1241, 427] on span "USVID - Let’s settle this once and for all. Personal injury cases are harder. P…" at bounding box center [1261, 425] width 148 height 22
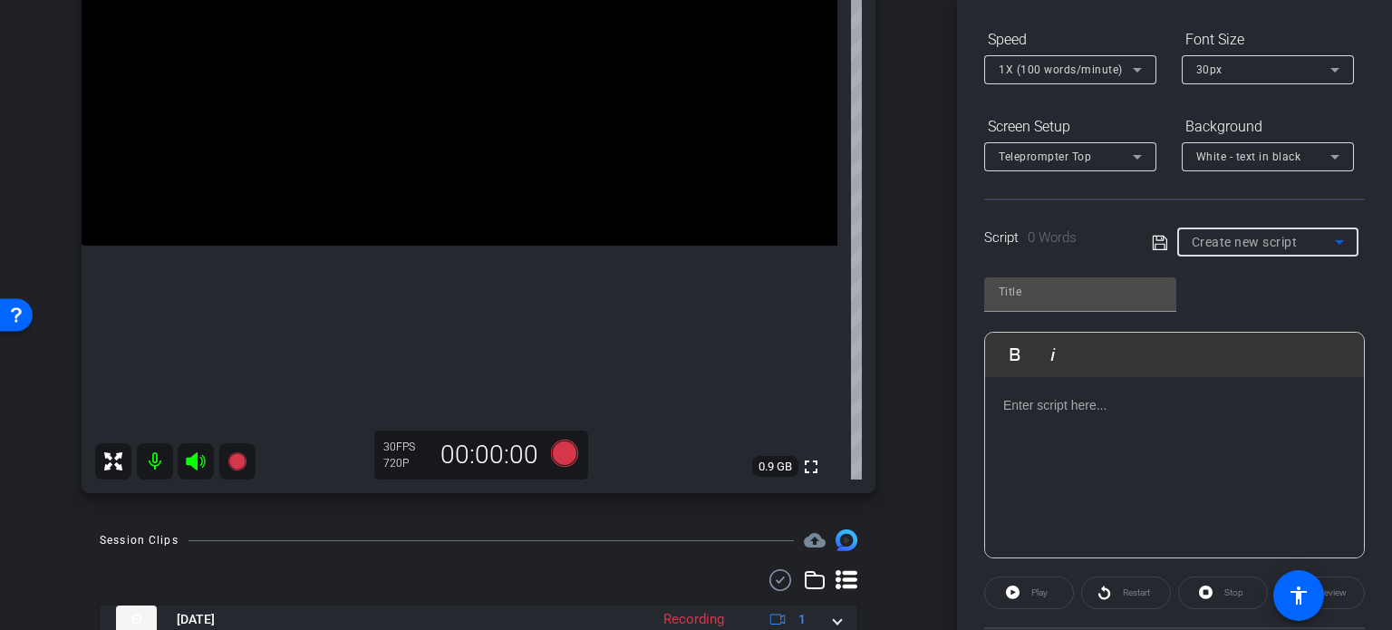
type input "USVID - Let’s settle this once and for all. Personal injury cases are harder. P…"
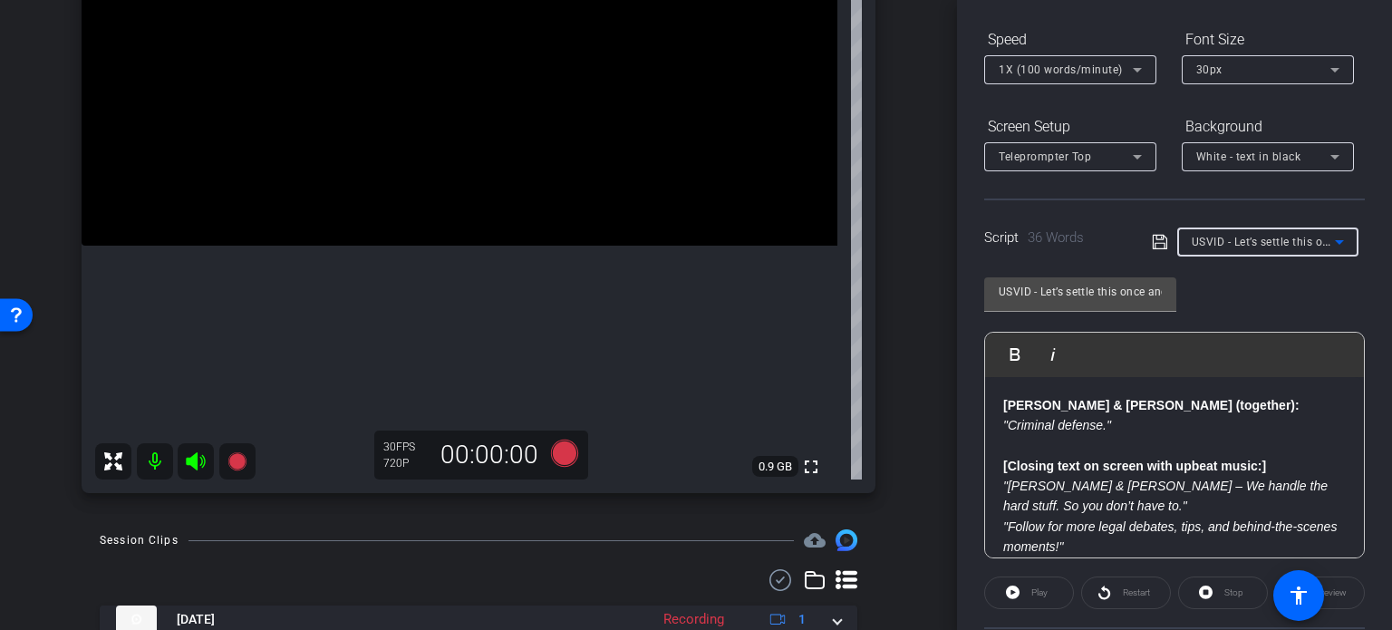
click at [1125, 442] on p at bounding box center [1174, 445] width 343 height 20
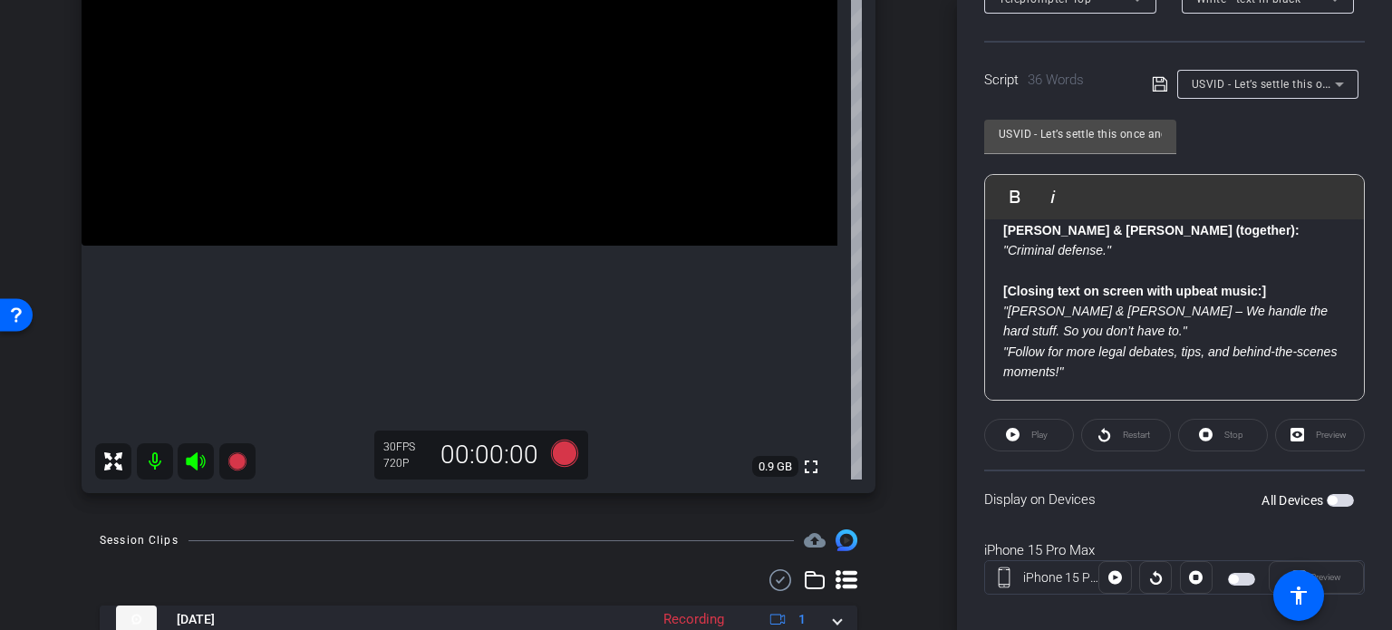
scroll to position [359, 0]
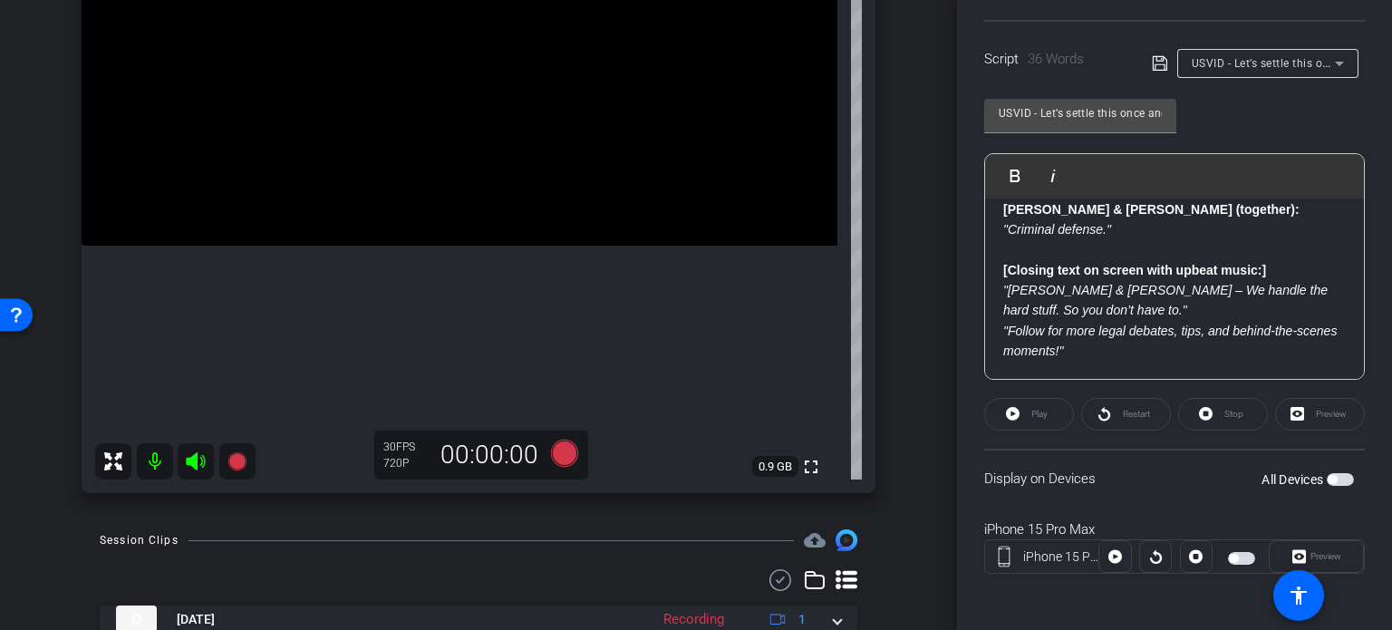
click at [1329, 477] on span "button" at bounding box center [1340, 479] width 27 height 13
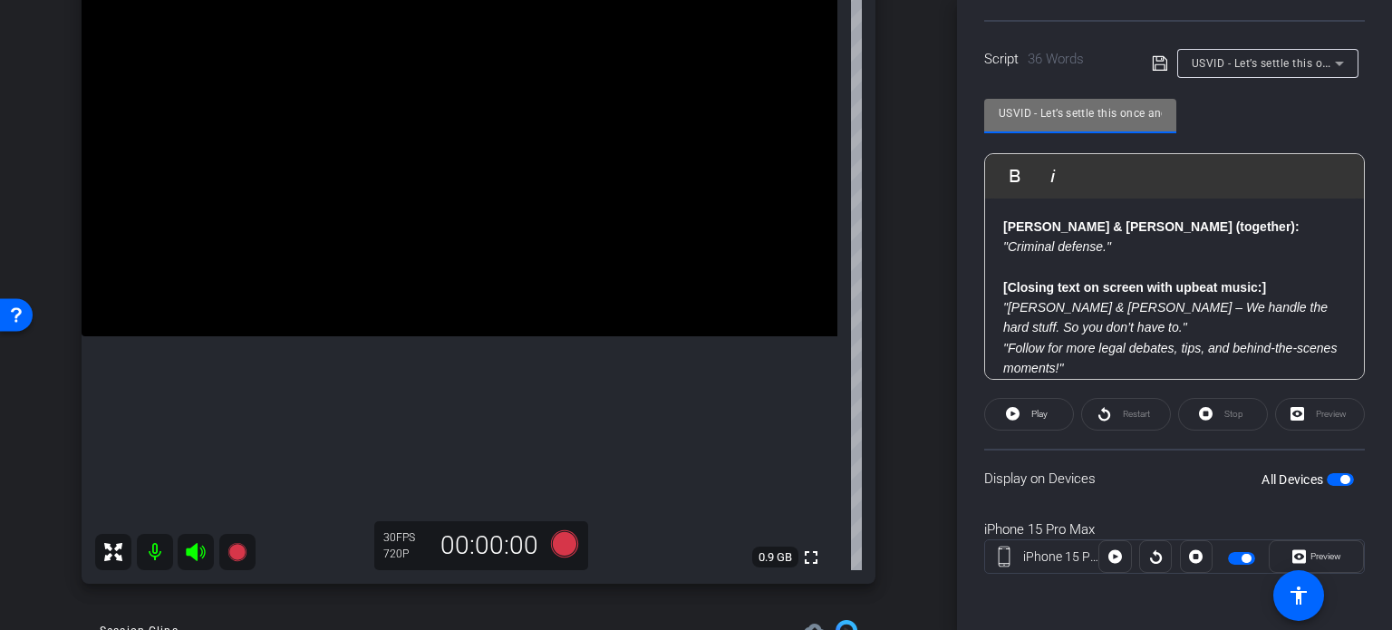
scroll to position [0, 254]
drag, startPoint x: 999, startPoint y: 112, endPoint x: 1313, endPoint y: 100, distance: 314.8
click at [1313, 100] on div "USVID - Let’s settle this once and for all. Personal injury cases are harder. P…" at bounding box center [1174, 232] width 381 height 295
click at [881, 361] on div "iPhone 15 Pro Max iPhone 15 Pro Max info ROOM ID: 287106517 40% battery_std ful…" at bounding box center [478, 249] width 866 height 705
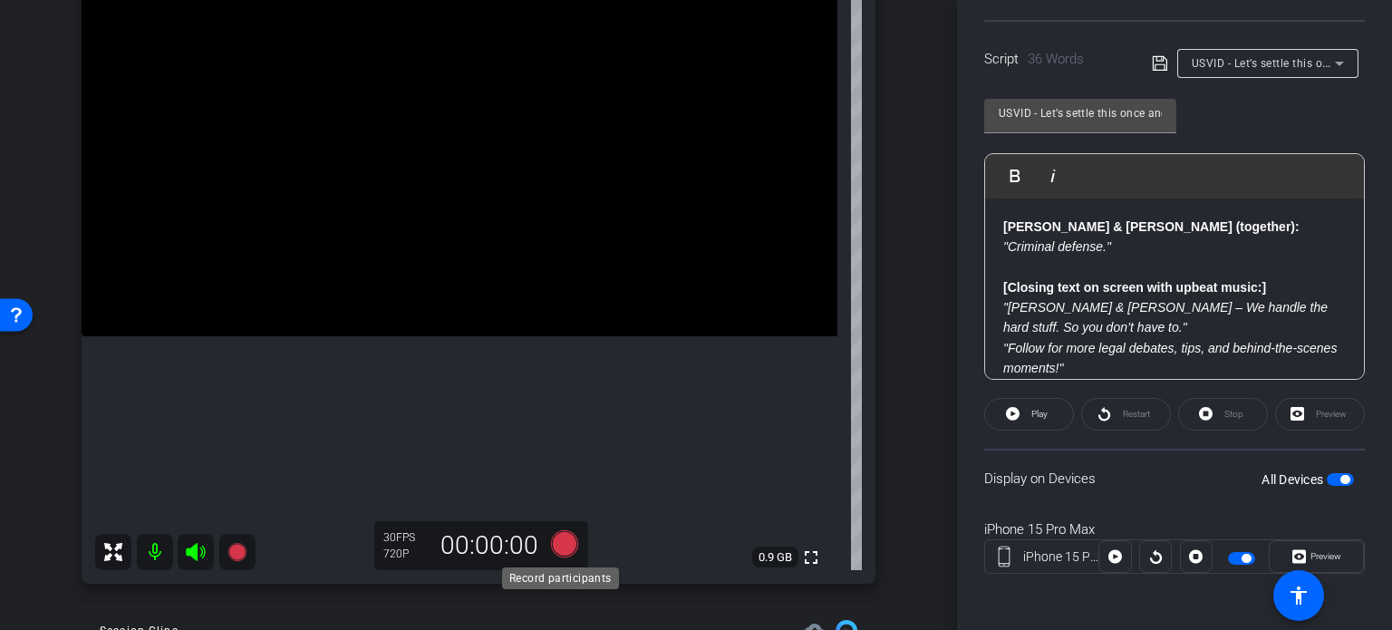
click at [566, 545] on icon at bounding box center [564, 543] width 27 height 27
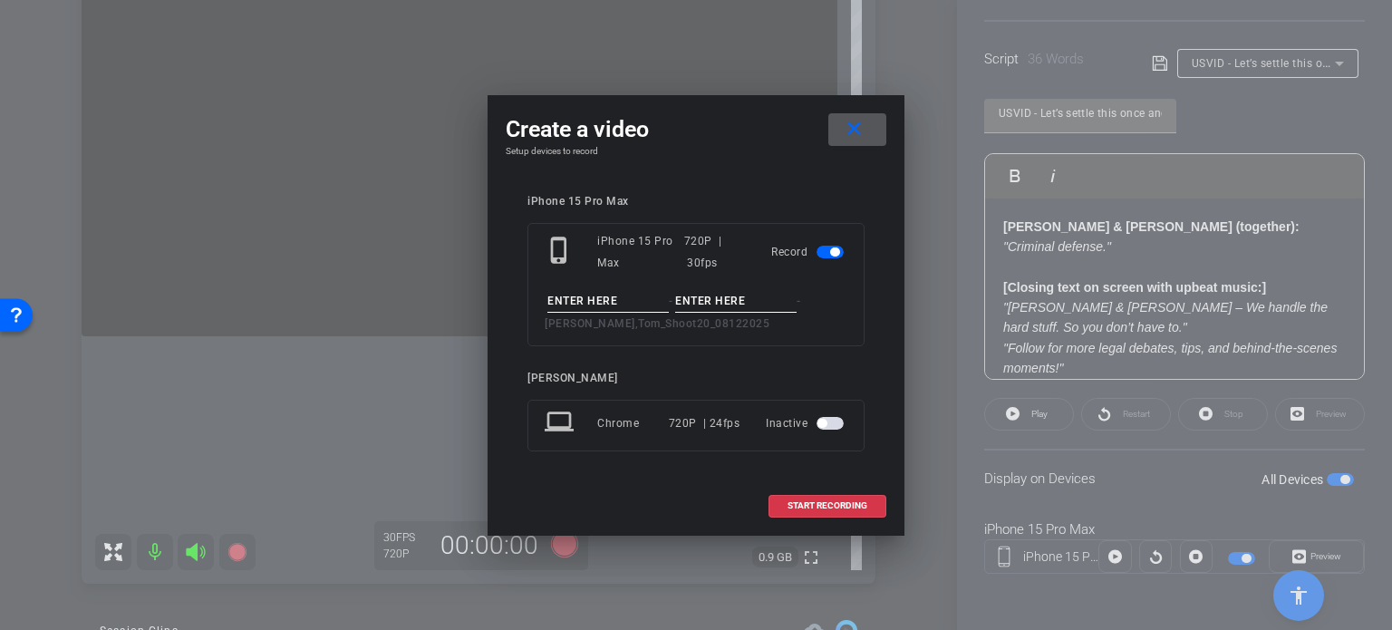
click at [608, 296] on input at bounding box center [607, 301] width 121 height 23
paste input "USVID - Let’s settle this once and for all. Personal injury cases are harder. P…"
type input "USVID - Let’s settle this once and for all. Personal injury cases are harder. P…"
click at [738, 292] on input at bounding box center [735, 301] width 121 height 23
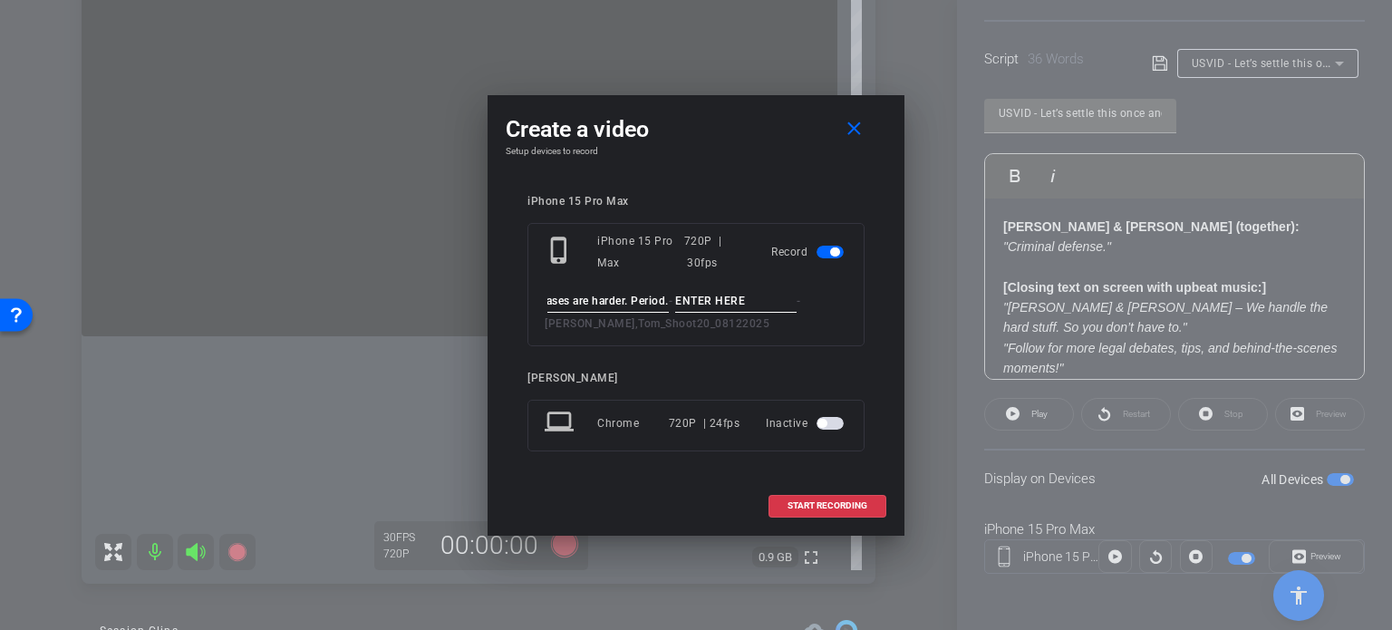
scroll to position [0, 0]
type input "Ending"
click at [750, 180] on div "iPhone 15 Pro Max phone_iphone iPhone 15 Pro Max 720P | 30fps Record USVID - Le…" at bounding box center [696, 336] width 381 height 318
click at [829, 510] on span at bounding box center [827, 506] width 116 height 44
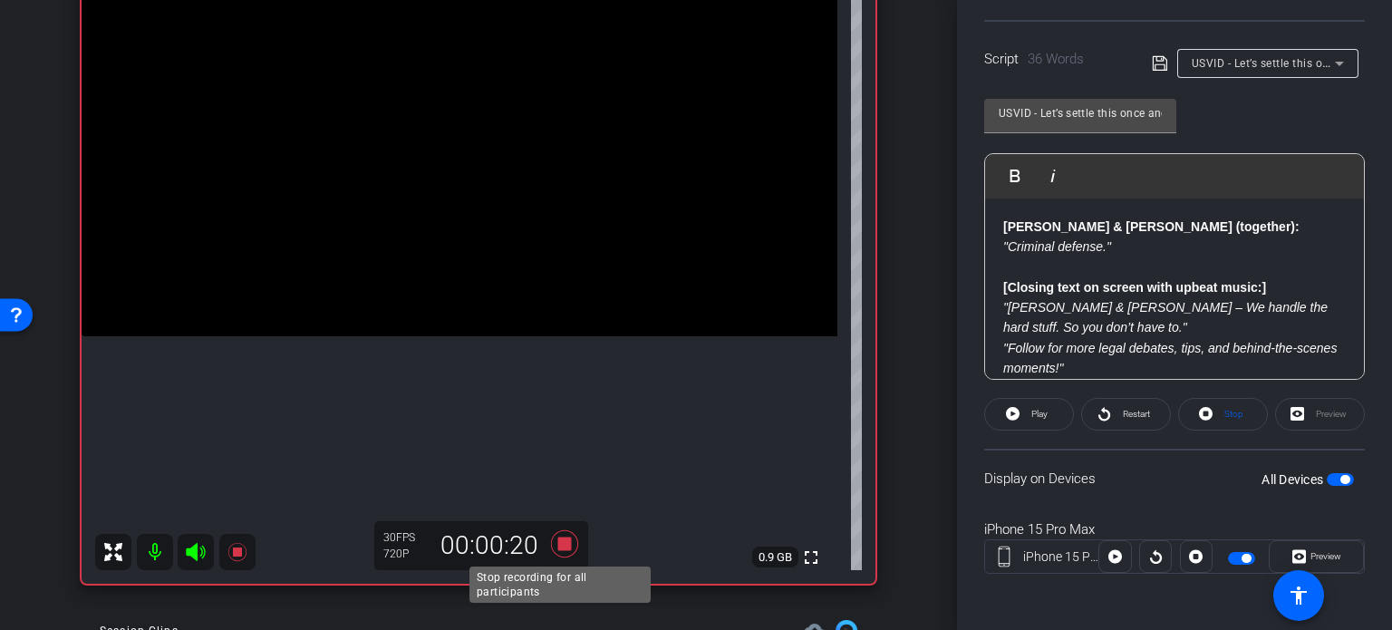
click at [565, 550] on icon at bounding box center [565, 543] width 44 height 33
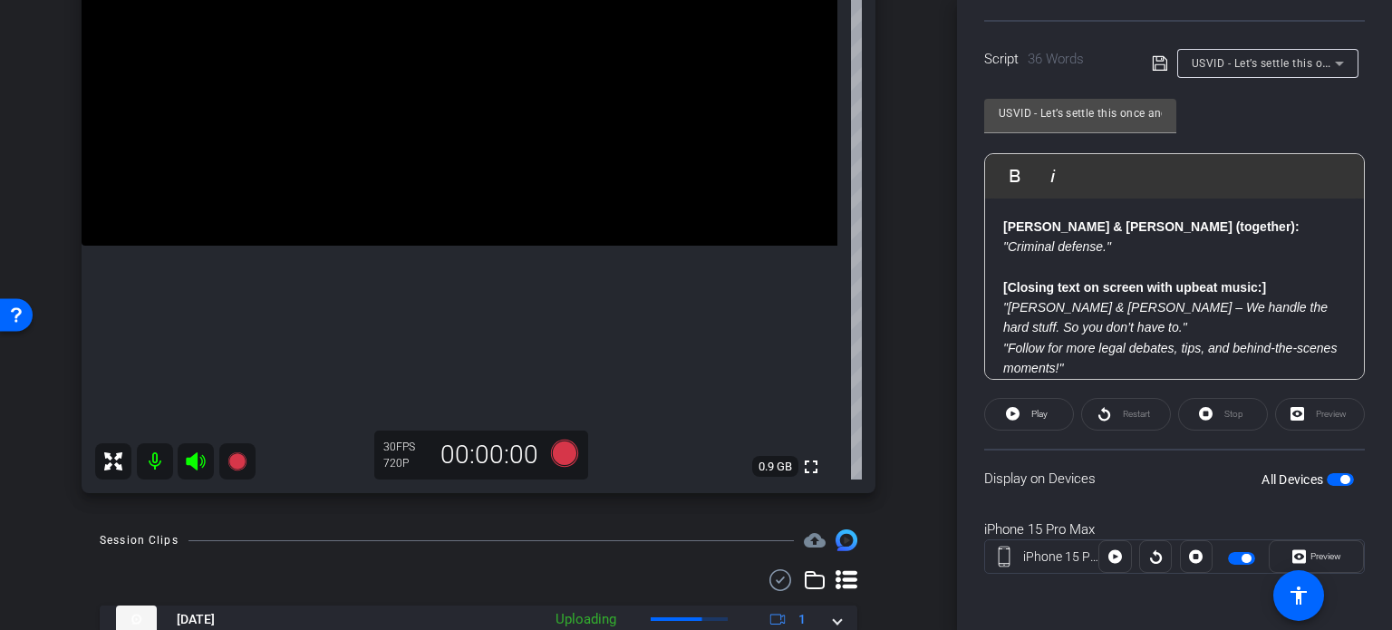
scroll to position [363, 0]
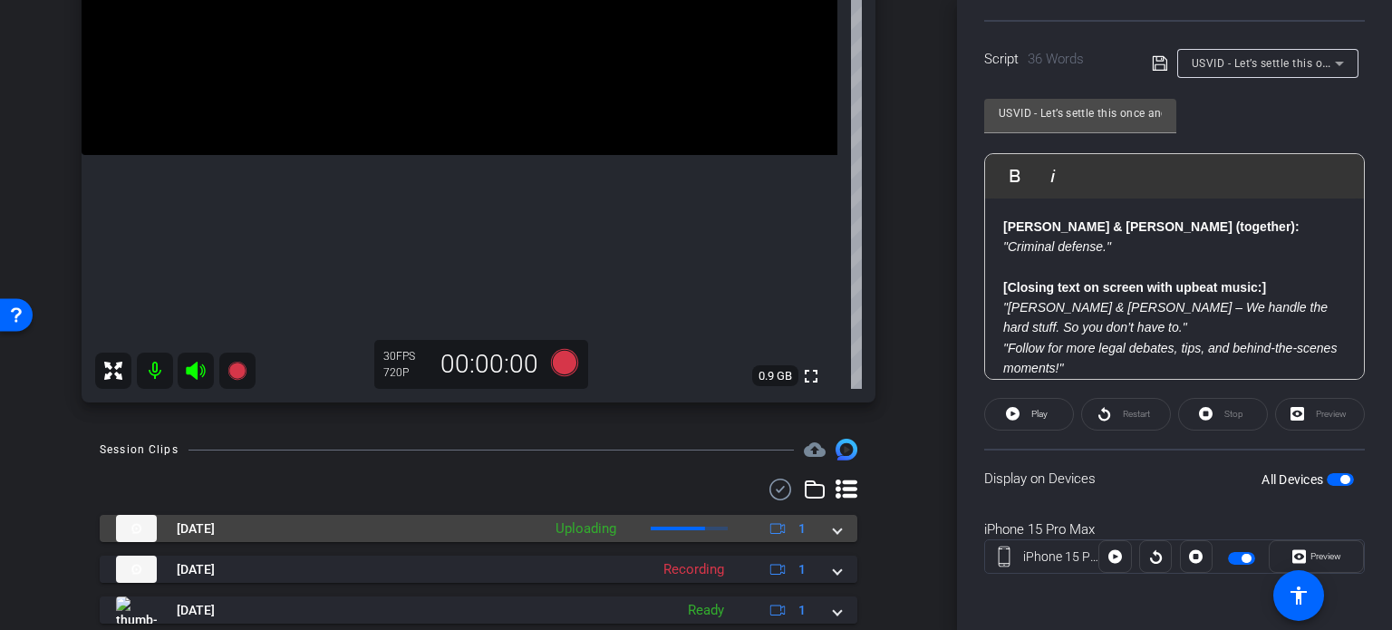
click at [834, 528] on span at bounding box center [837, 528] width 7 height 19
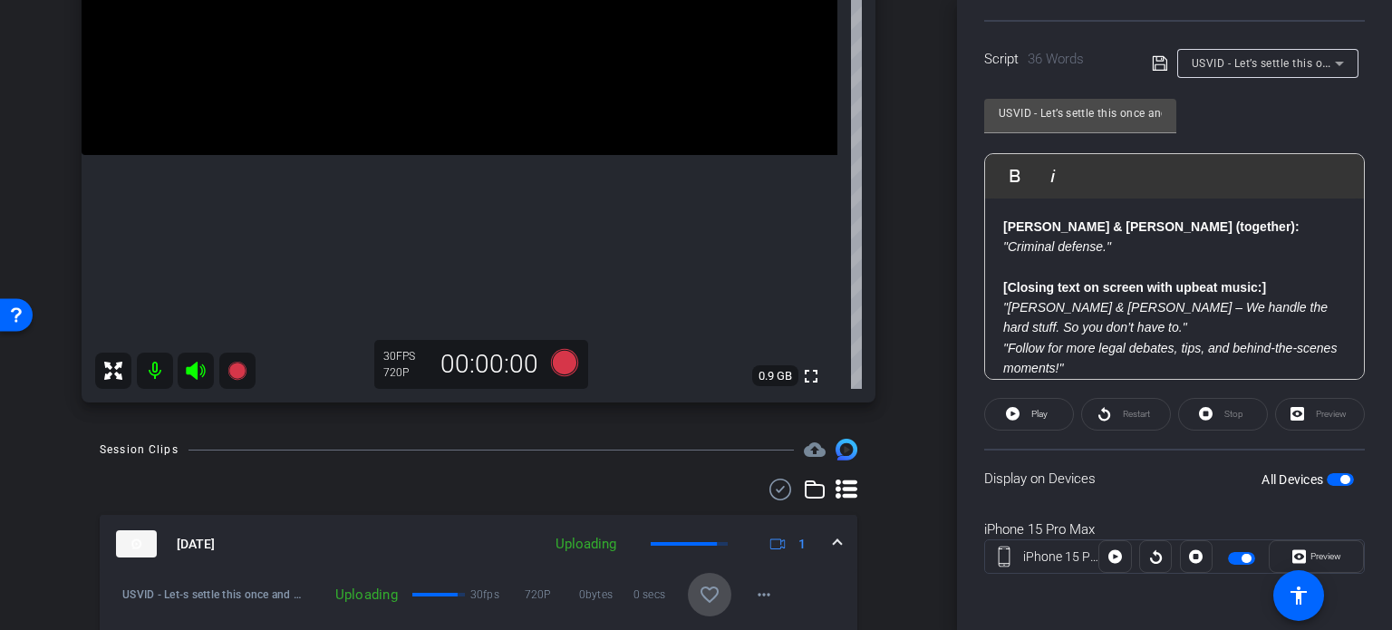
click at [703, 594] on mat-icon "favorite_border" at bounding box center [710, 595] width 22 height 22
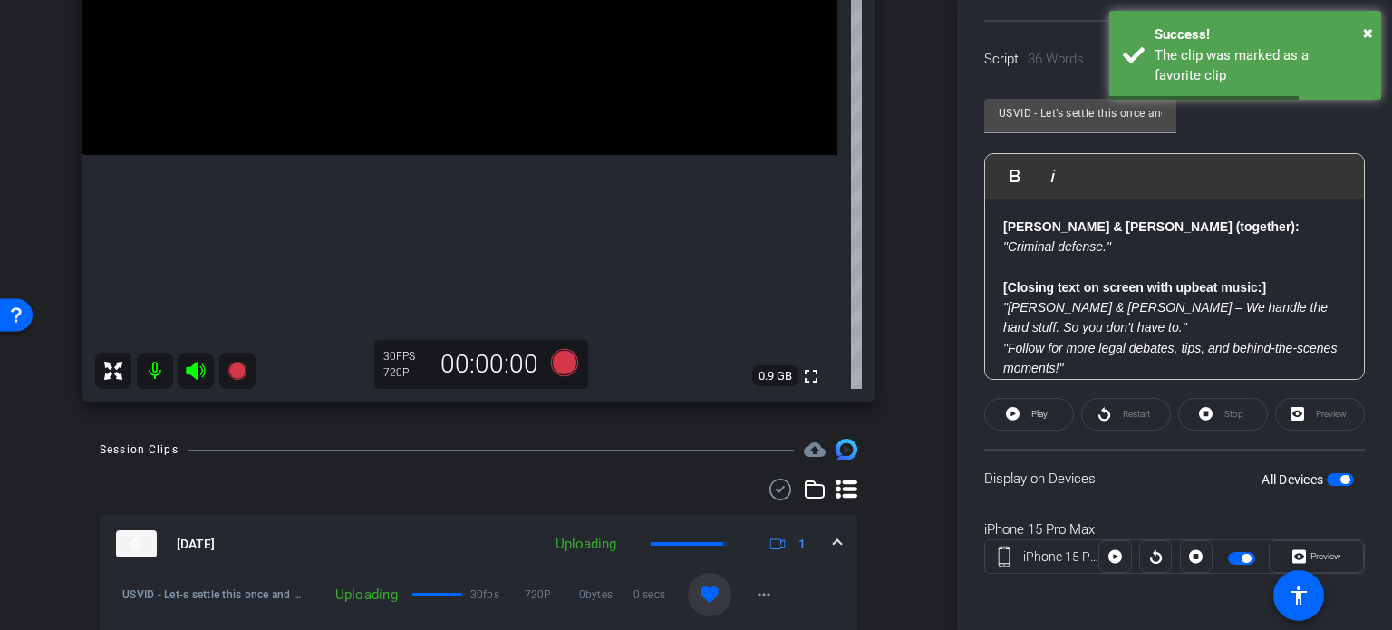
click at [836, 539] on mat-expansion-panel-header "Aug 12, 2025 Uploading 1" at bounding box center [479, 544] width 758 height 58
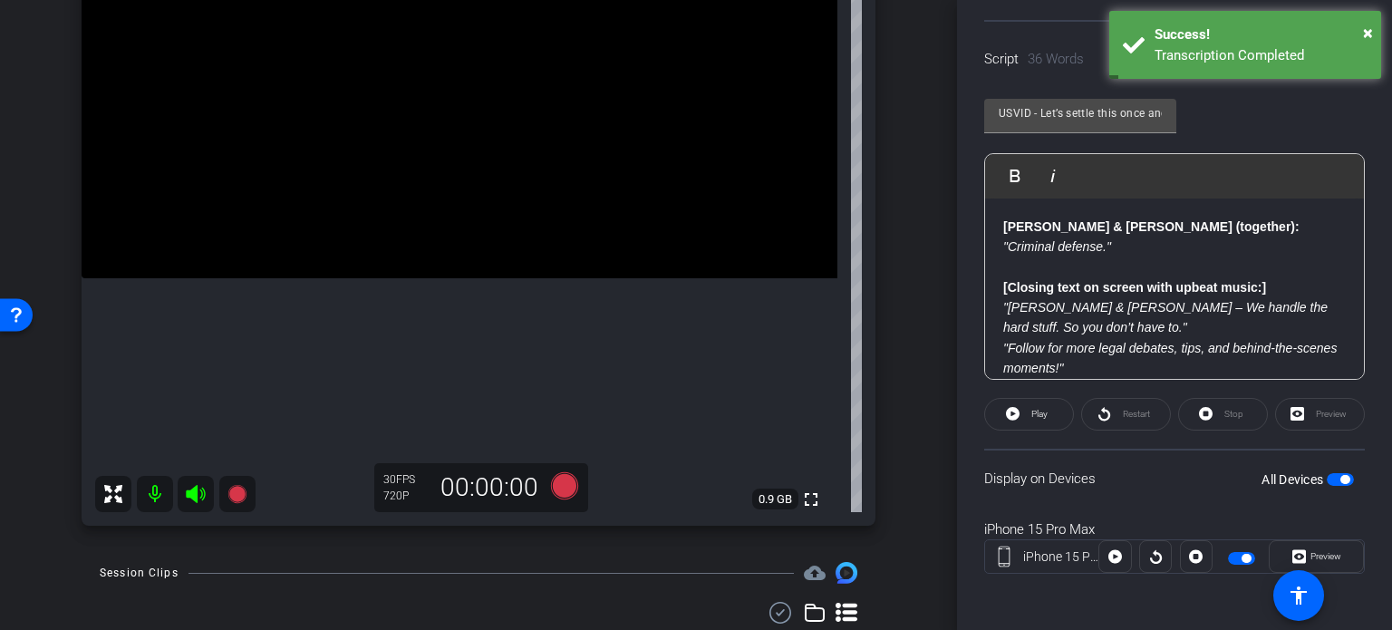
scroll to position [149, 0]
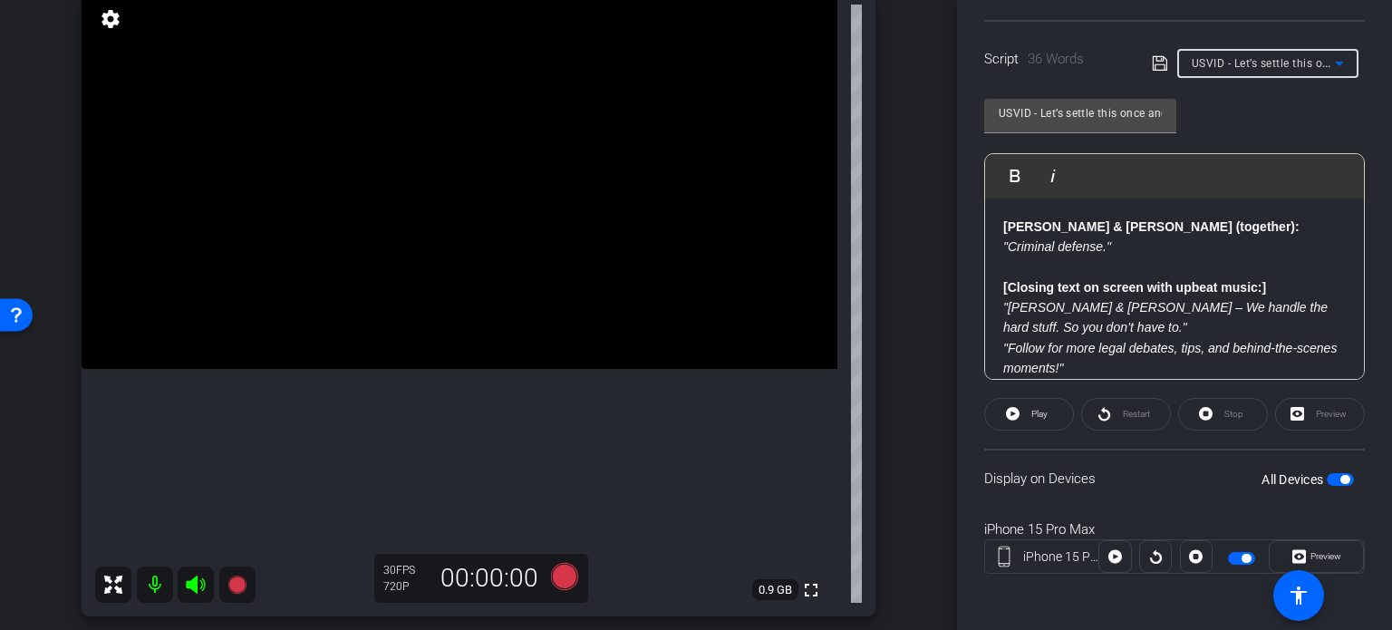
click at [1227, 63] on span "USVID - Let’s settle this once and for all. Personal injury cases are harder. P…" at bounding box center [1406, 62] width 429 height 15
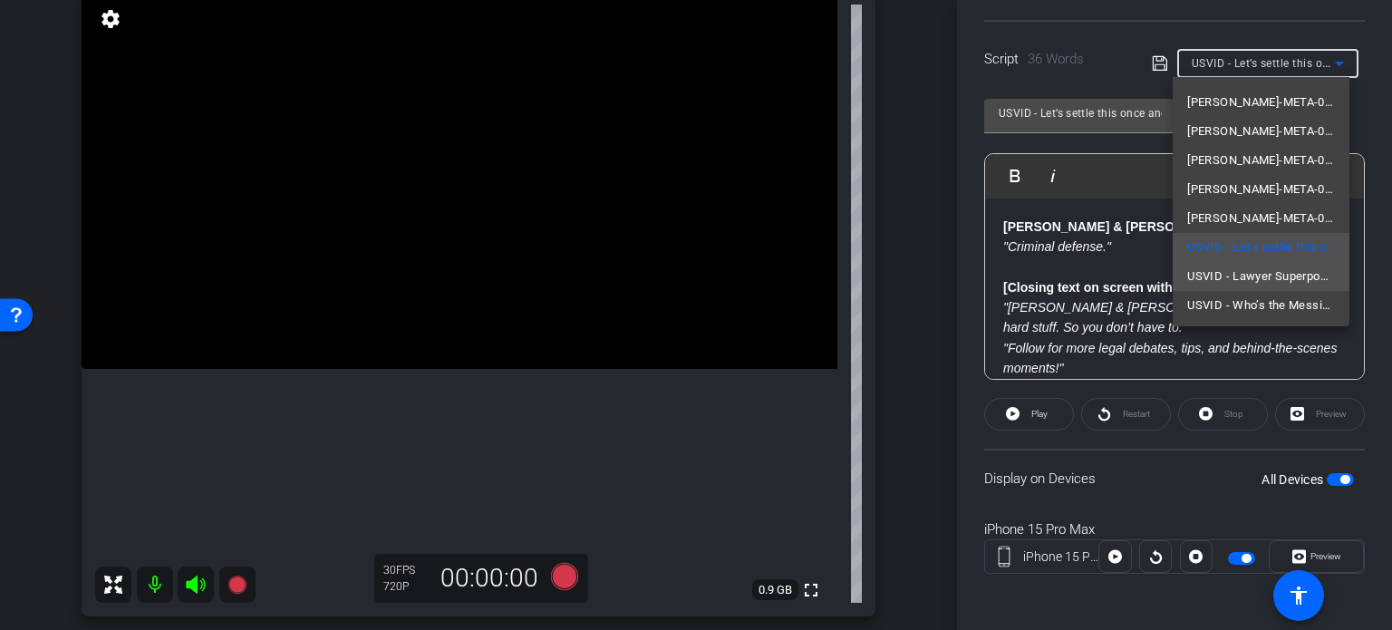
scroll to position [261, 0]
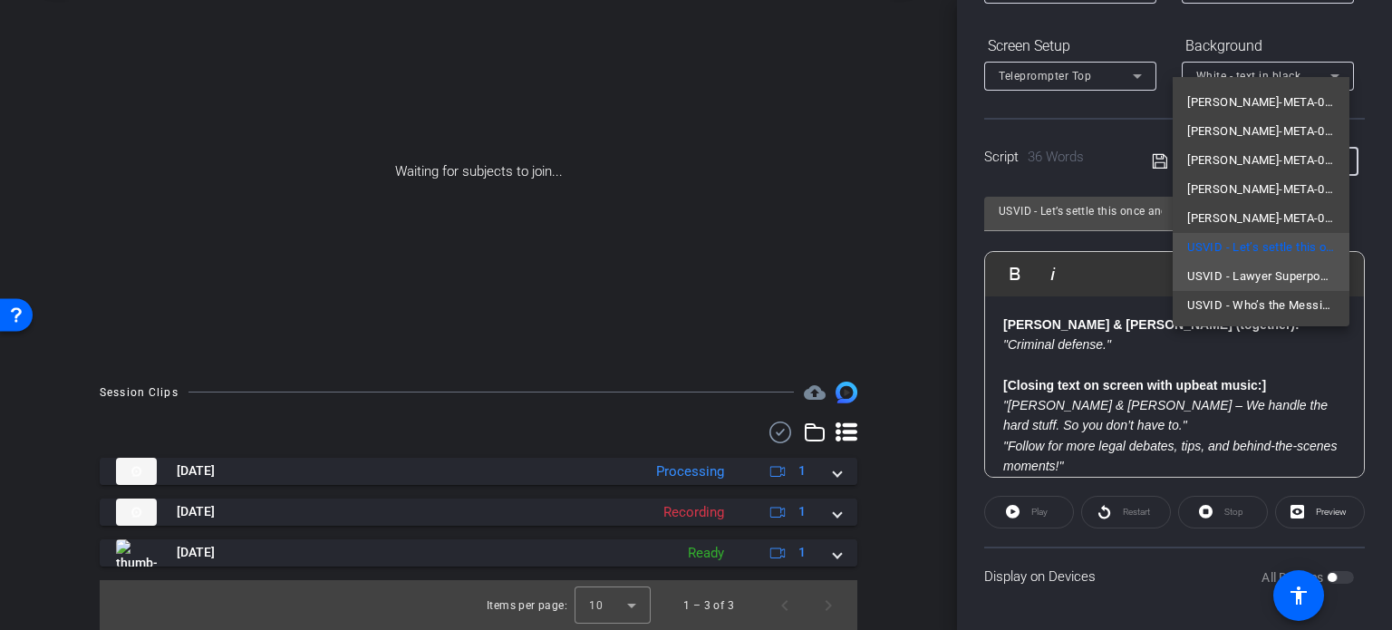
click at [1215, 268] on span "USVID - Lawyer Superpowers" at bounding box center [1261, 277] width 148 height 22
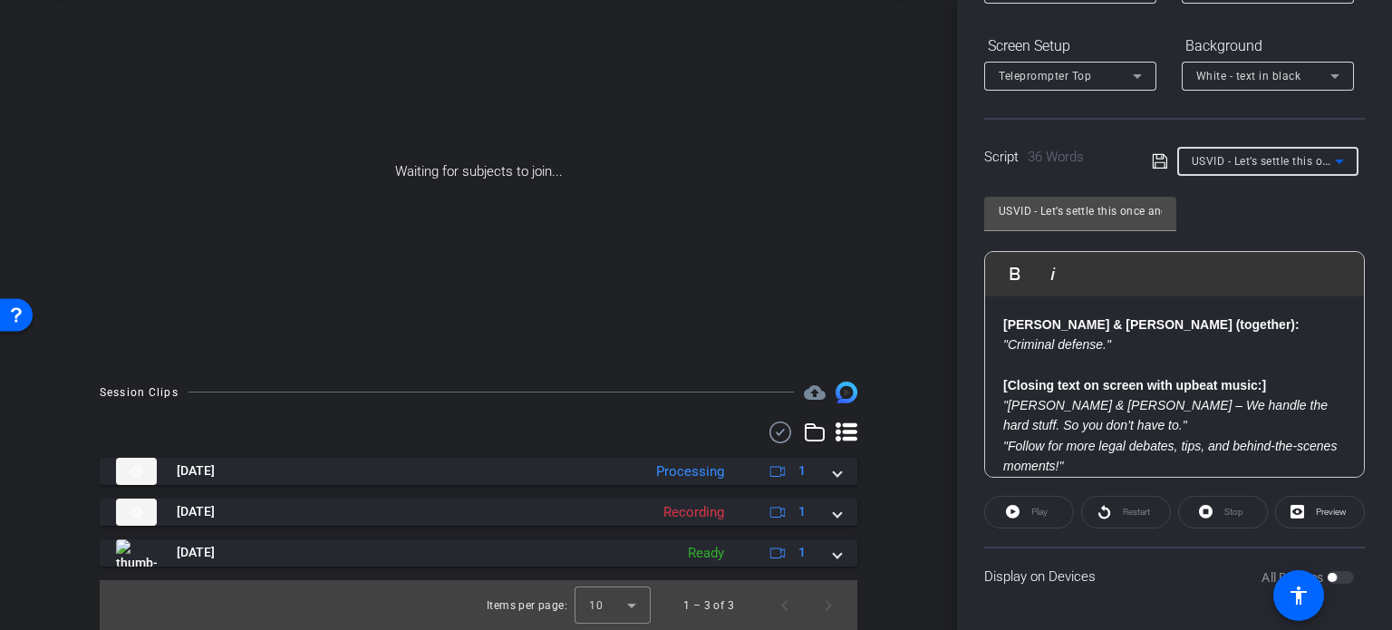
type input "USVID - Lawyer Superpowers"
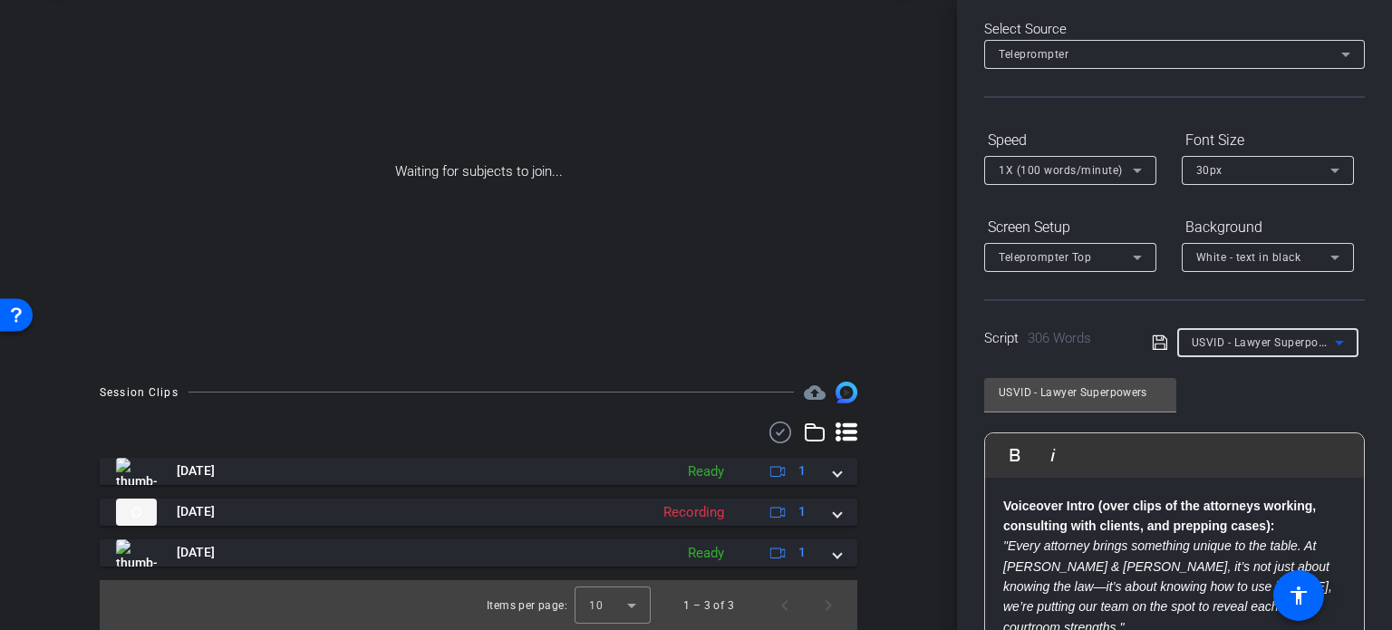
scroll to position [0, 0]
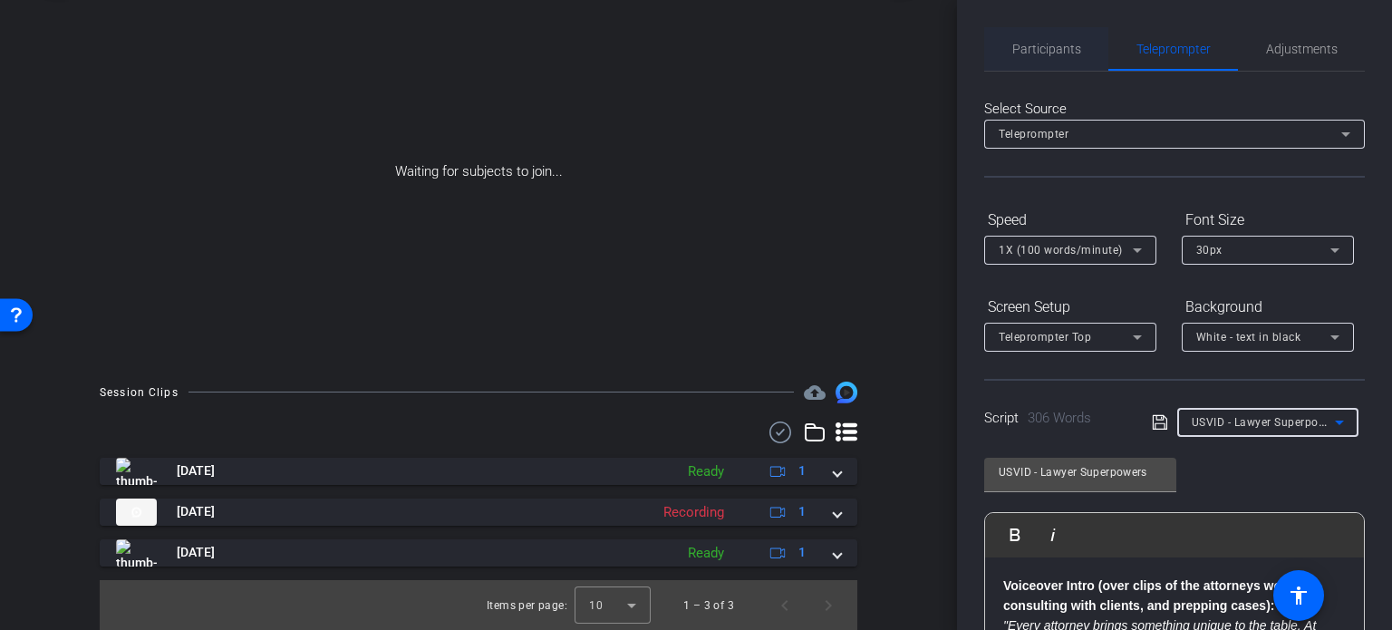
click at [1029, 35] on span "Participants" at bounding box center [1046, 49] width 69 height 44
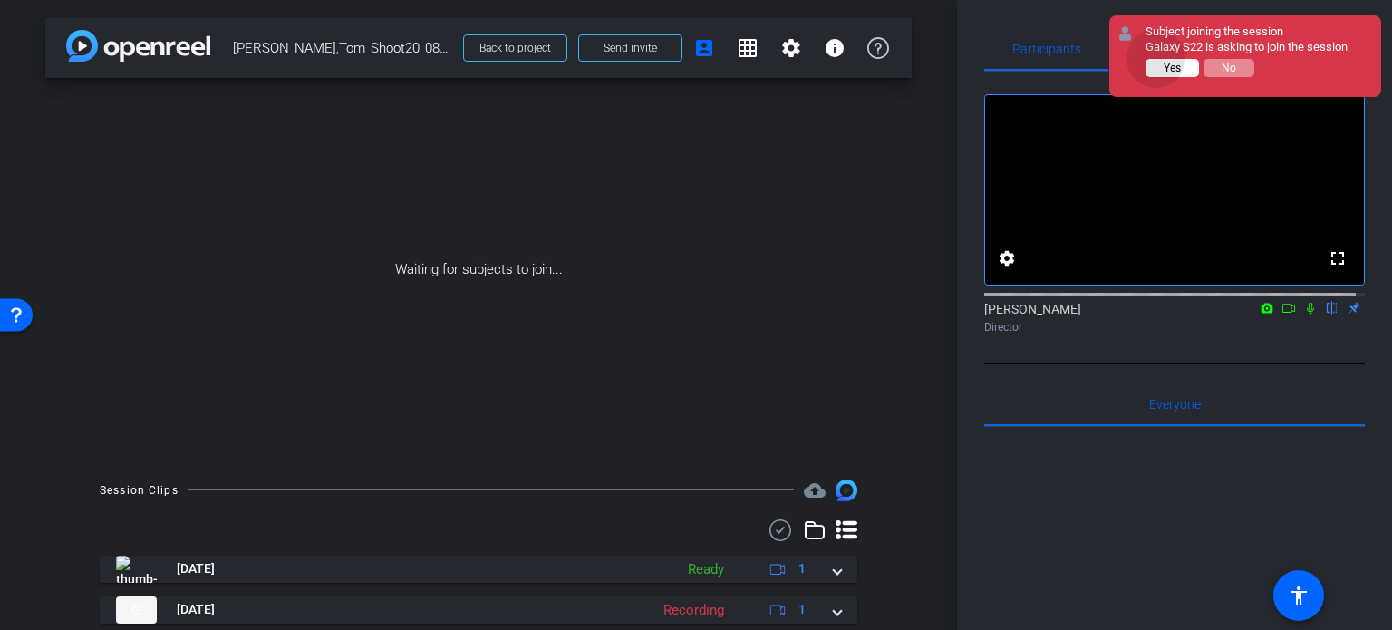
click at [1156, 59] on button "Yes" at bounding box center [1172, 68] width 53 height 18
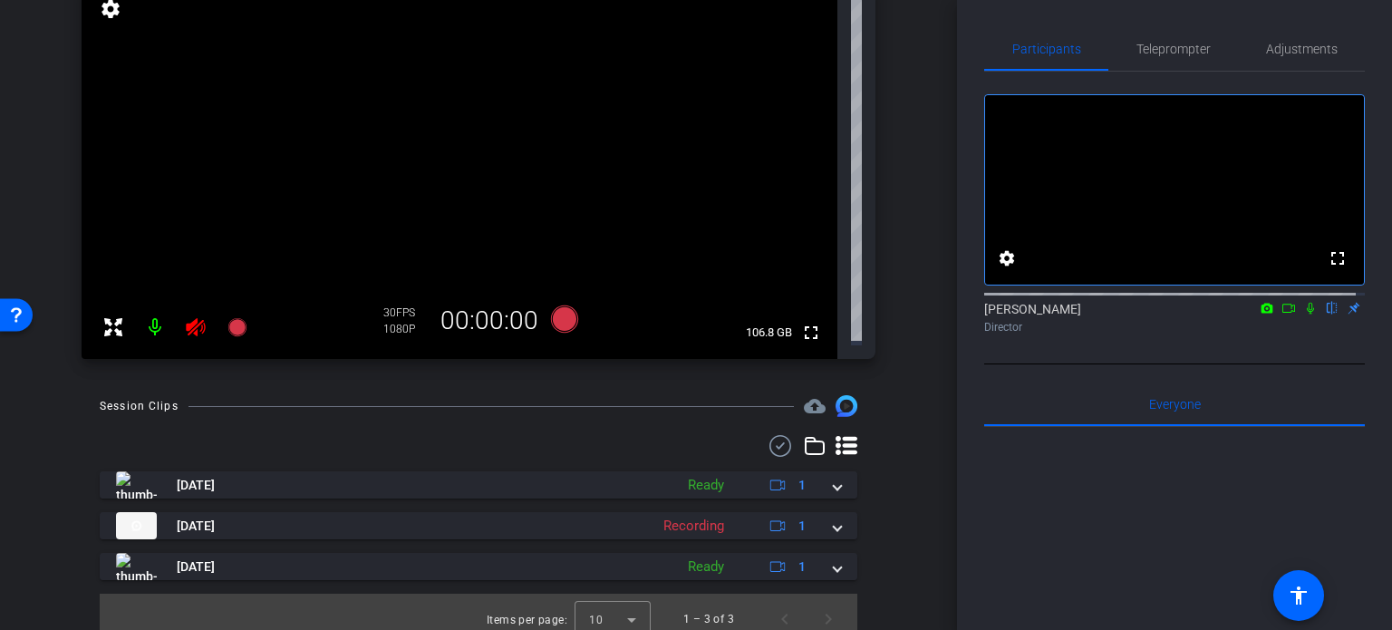
scroll to position [169, 0]
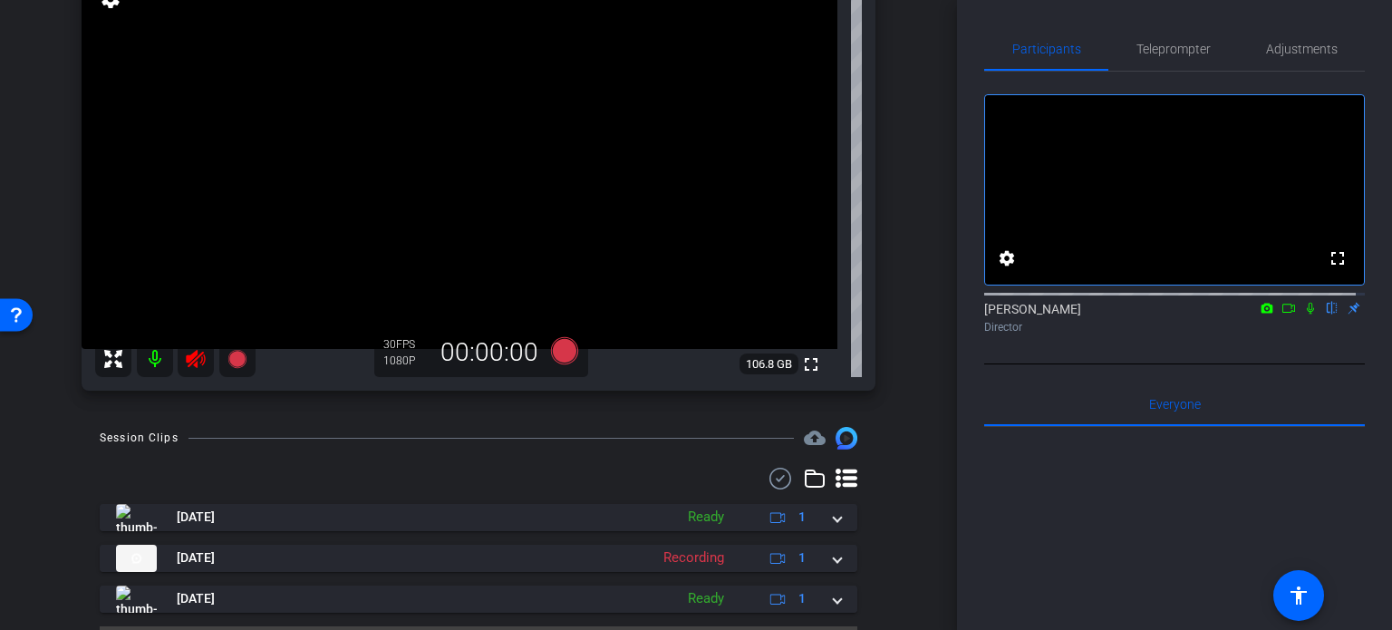
click at [191, 362] on icon at bounding box center [196, 359] width 22 height 22
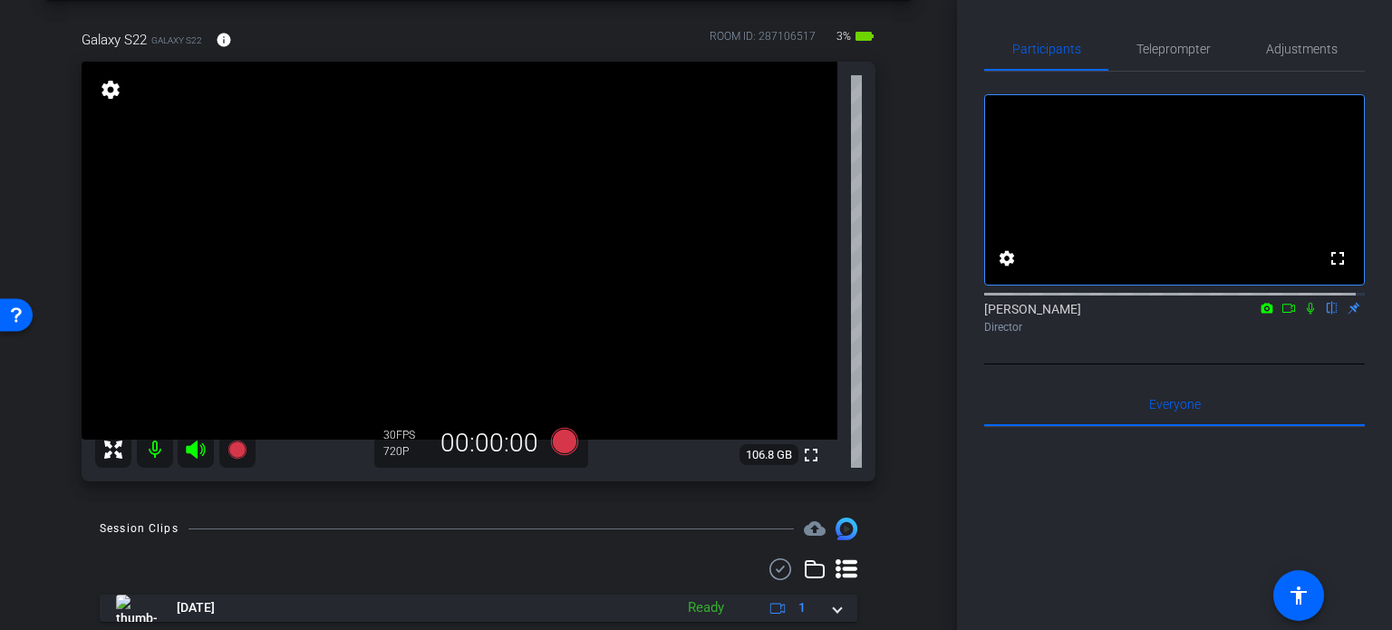
scroll to position [0, 0]
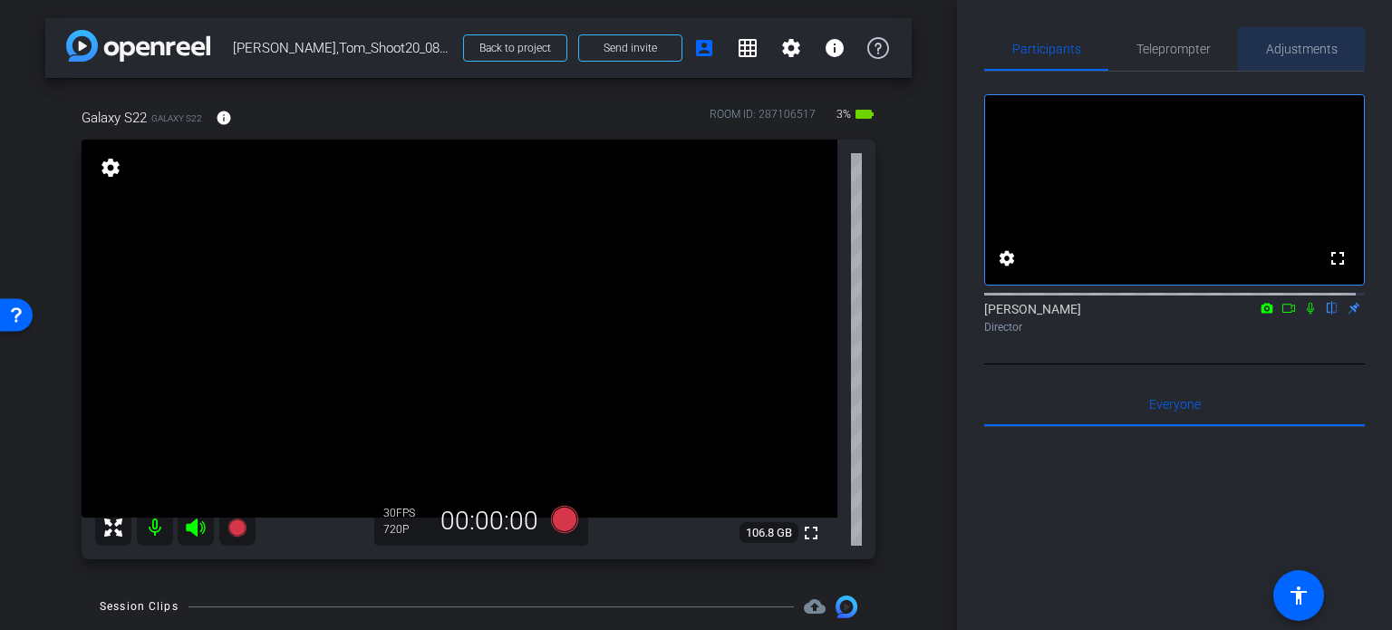
click at [1315, 49] on span "Adjustments" at bounding box center [1302, 49] width 72 height 13
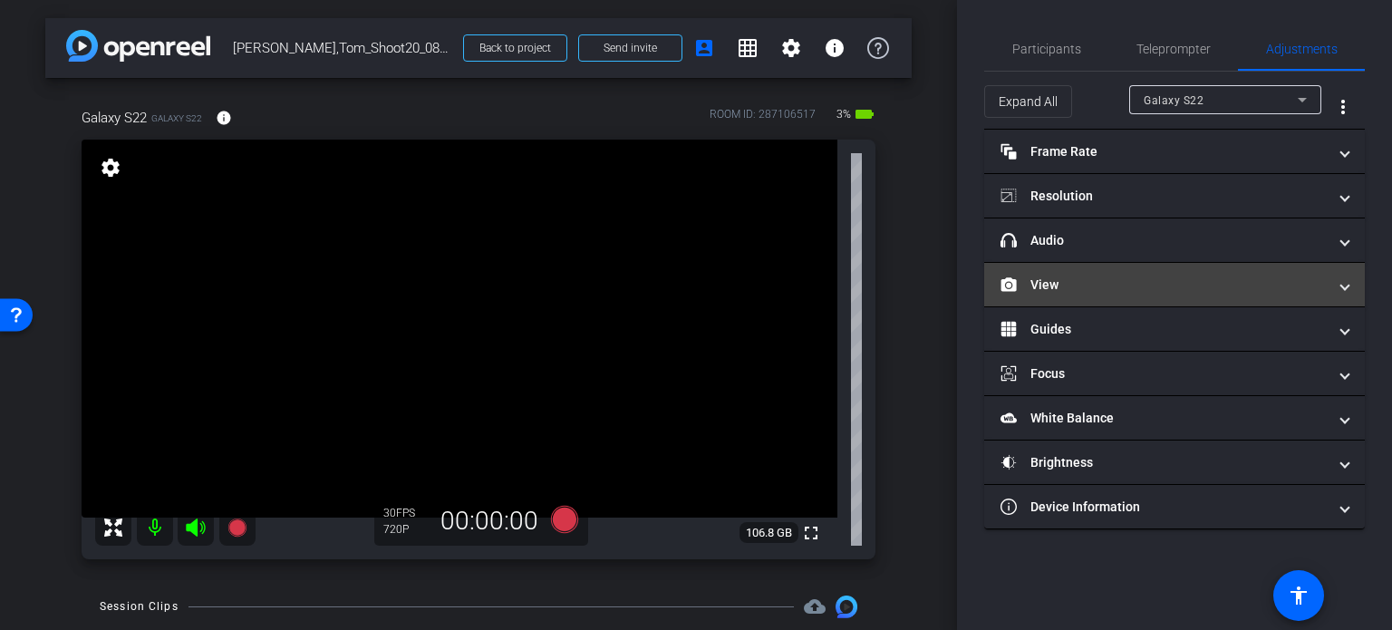
click at [1142, 282] on mat-panel-title "View" at bounding box center [1164, 285] width 326 height 19
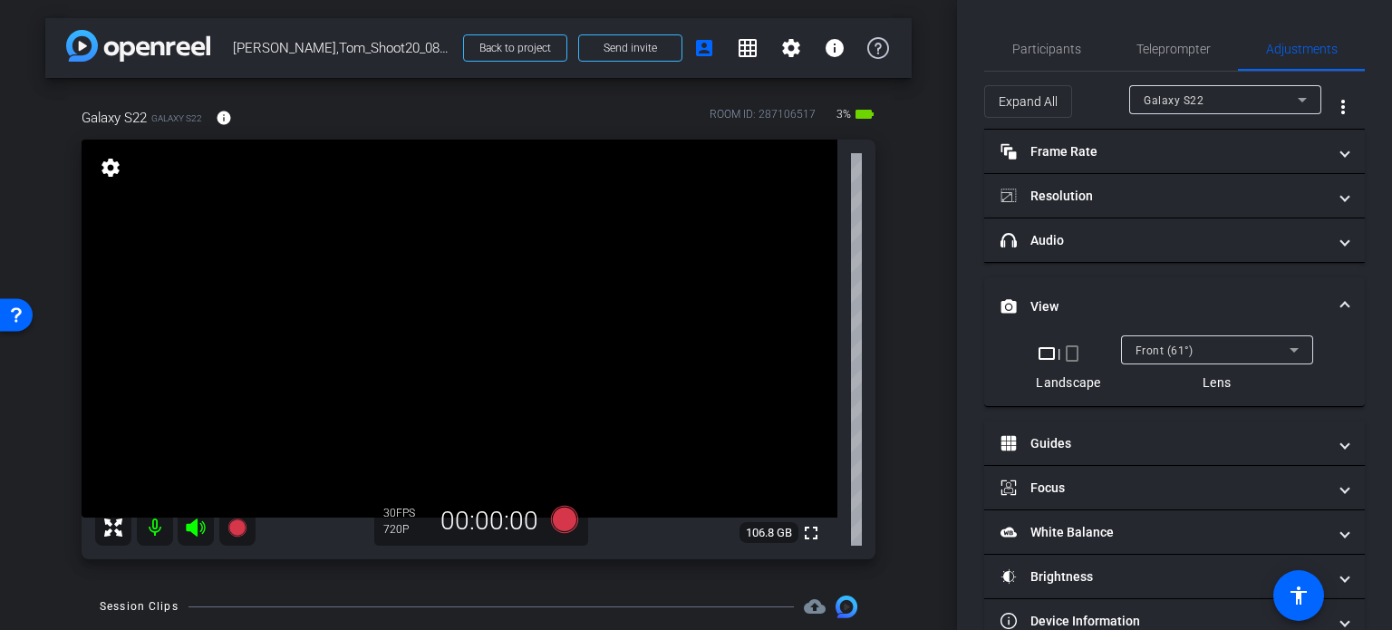
click at [1064, 354] on mat-icon "crop_portrait" at bounding box center [1072, 354] width 22 height 22
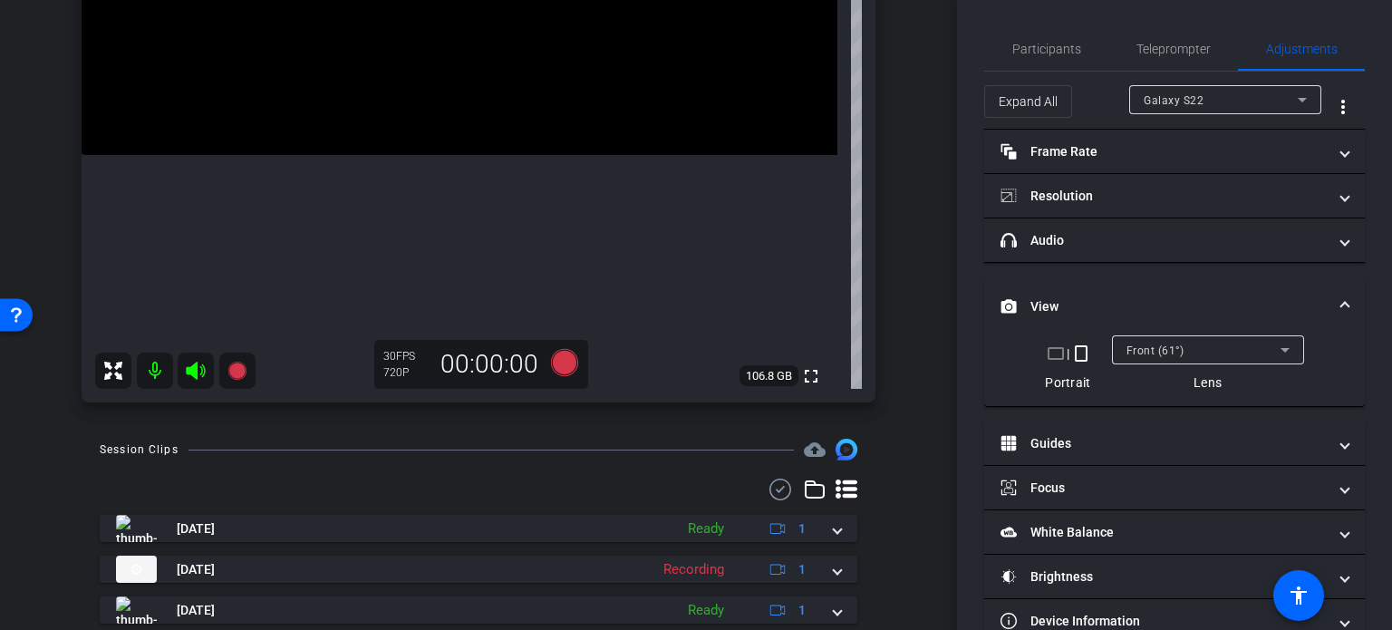
scroll to position [421, 0]
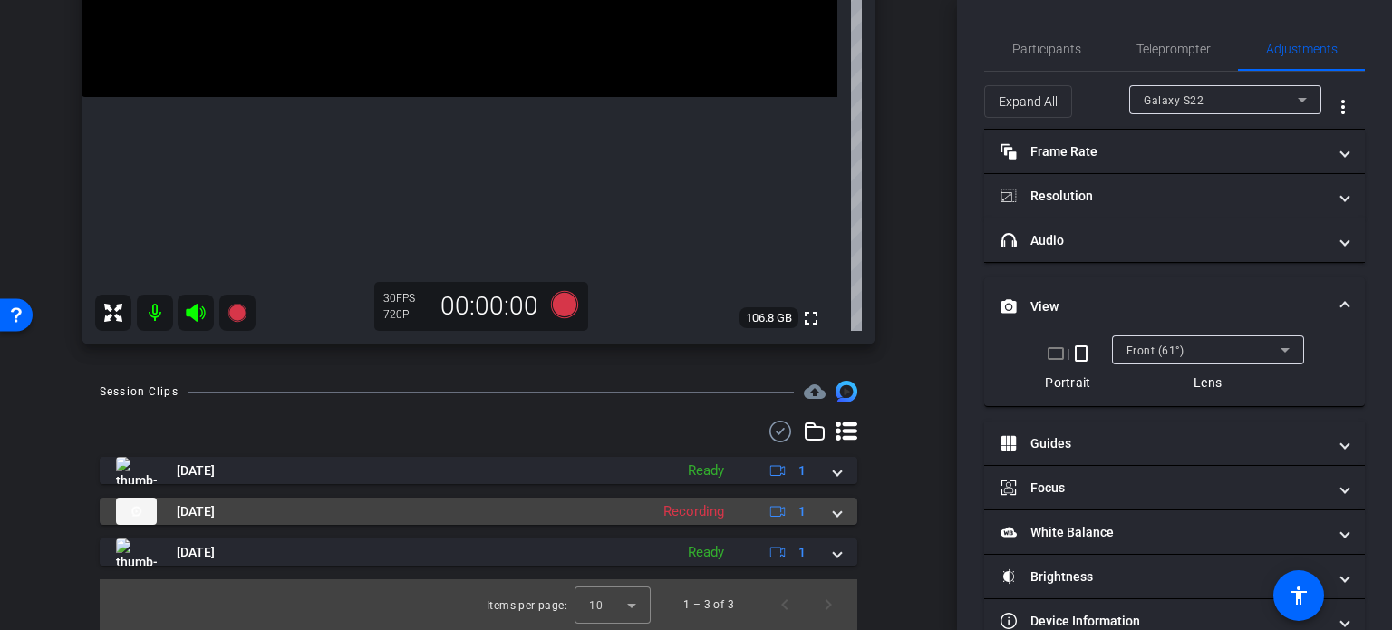
click at [834, 507] on mat-expansion-panel-header "Aug 12, 2025 Recording 1" at bounding box center [479, 511] width 758 height 27
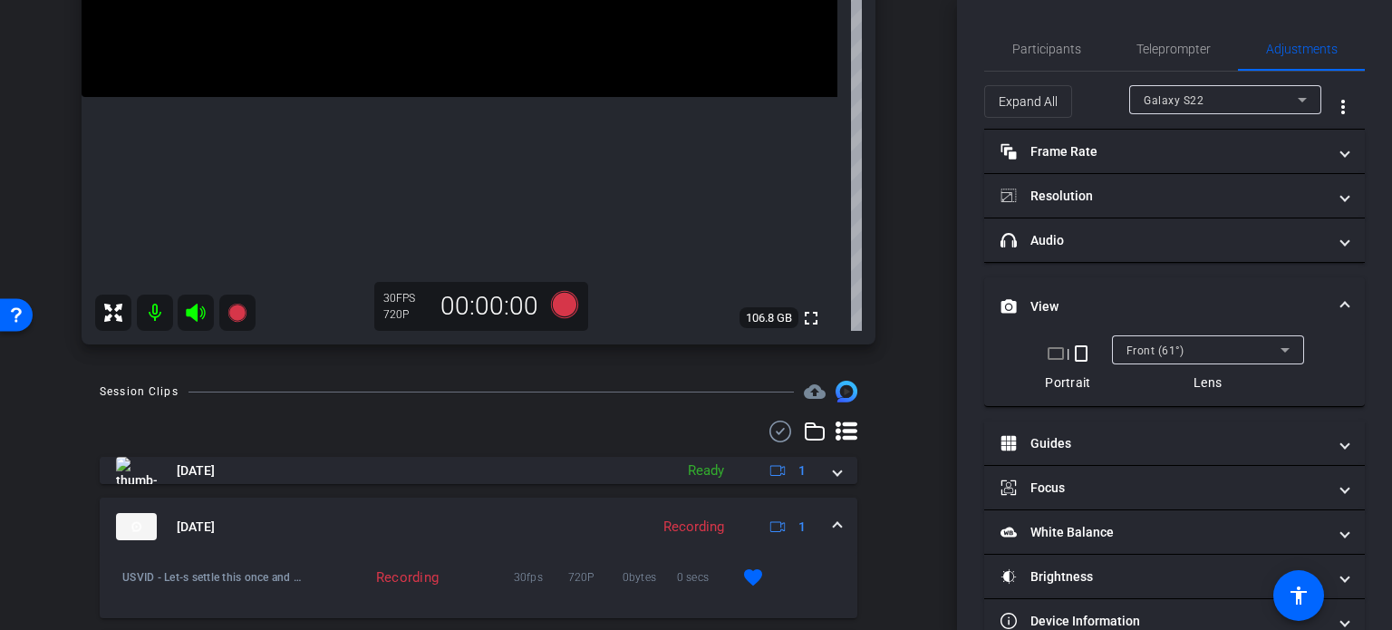
scroll to position [511, 0]
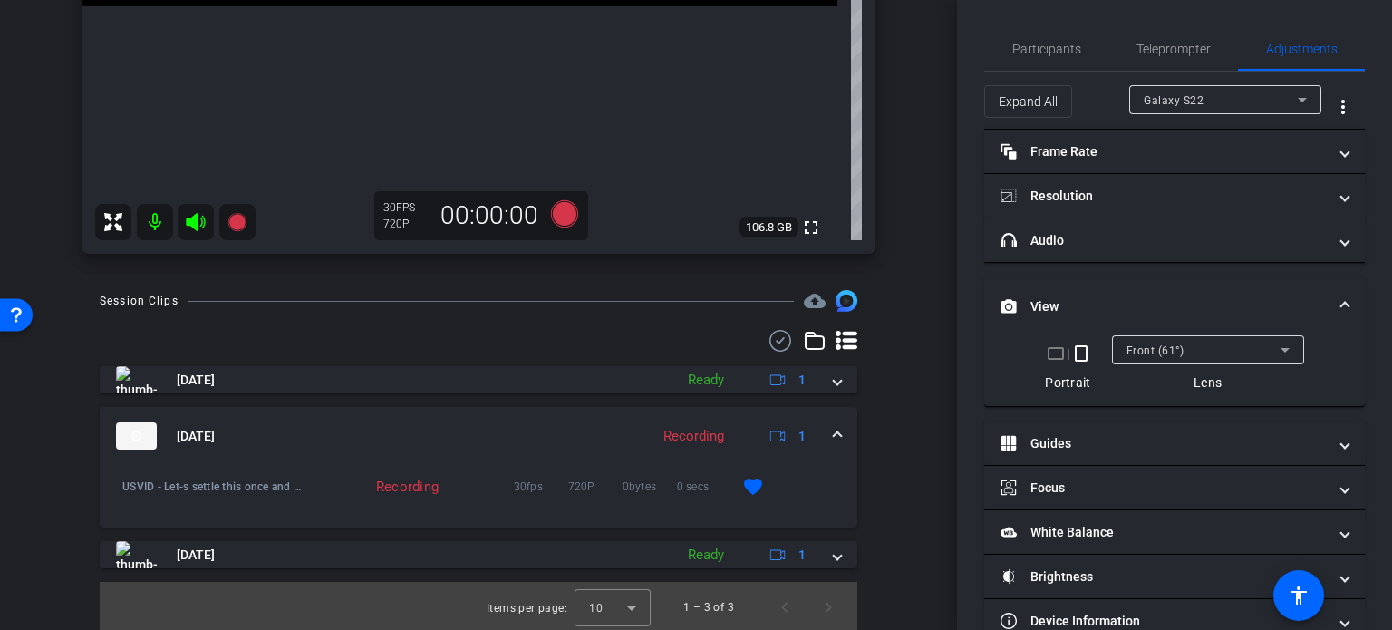
click at [834, 427] on span at bounding box center [837, 436] width 7 height 19
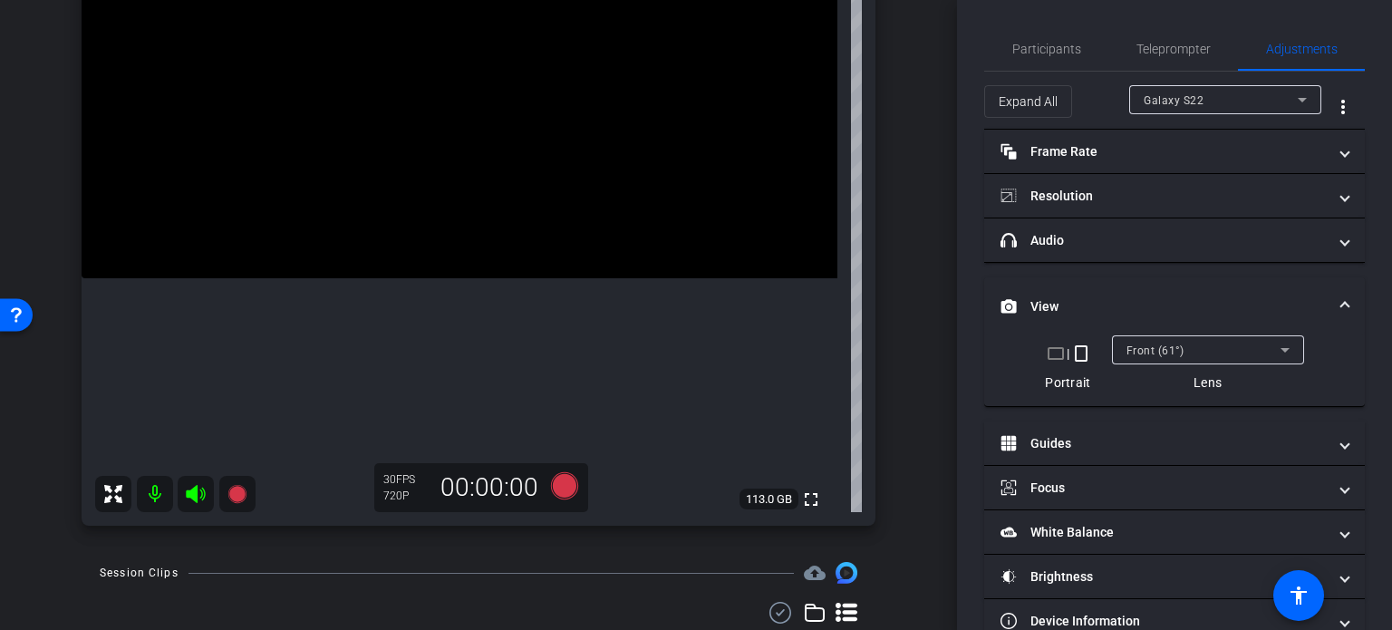
scroll to position [421, 0]
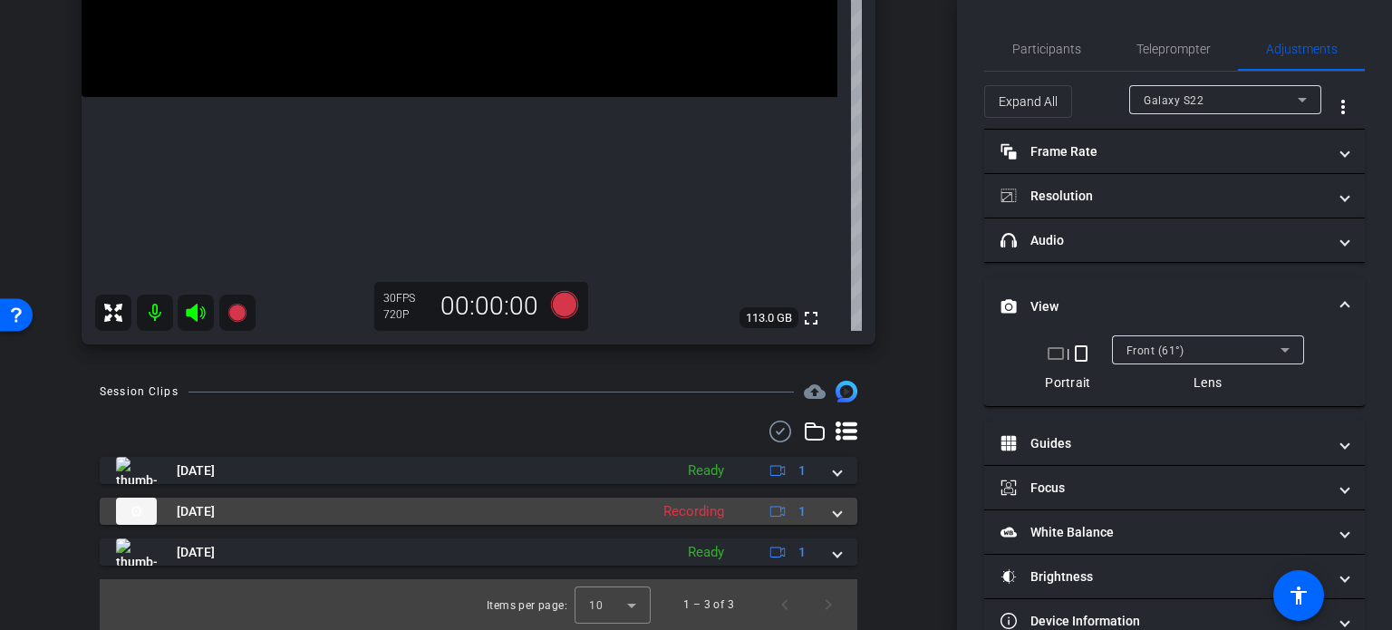
click at [834, 510] on span at bounding box center [837, 511] width 7 height 19
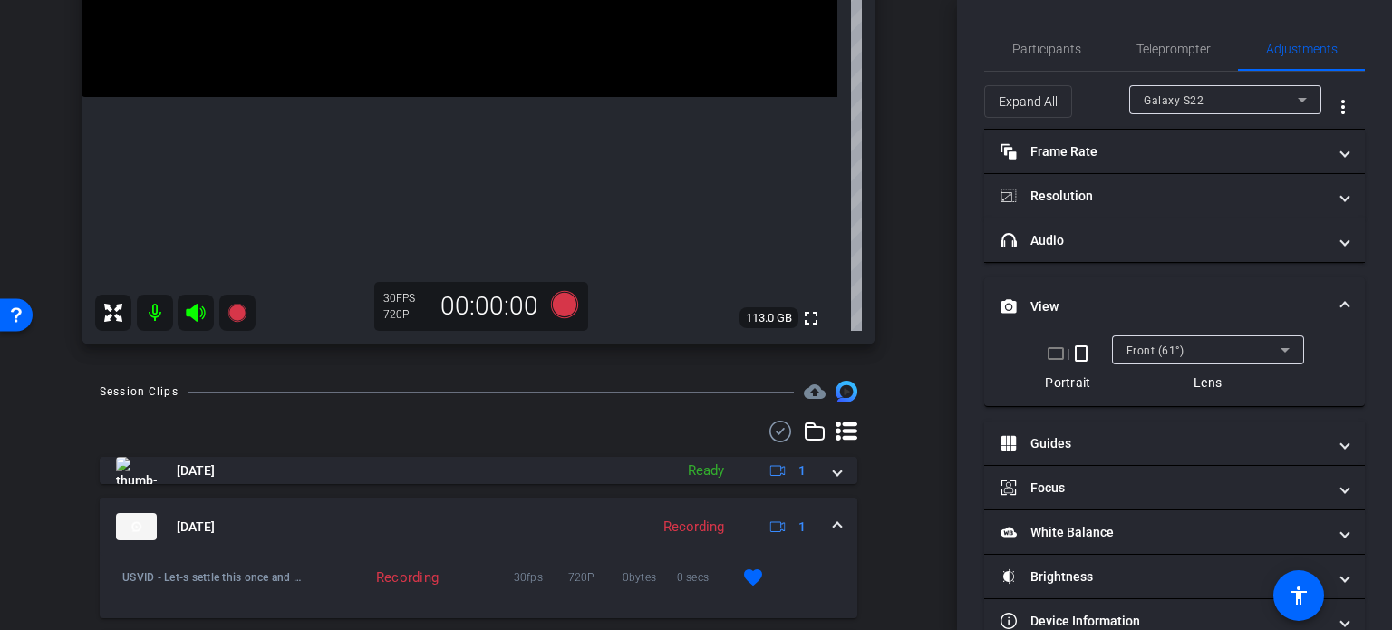
click at [833, 527] on mat-expansion-panel-header "Aug 12, 2025 Recording 1" at bounding box center [479, 527] width 758 height 58
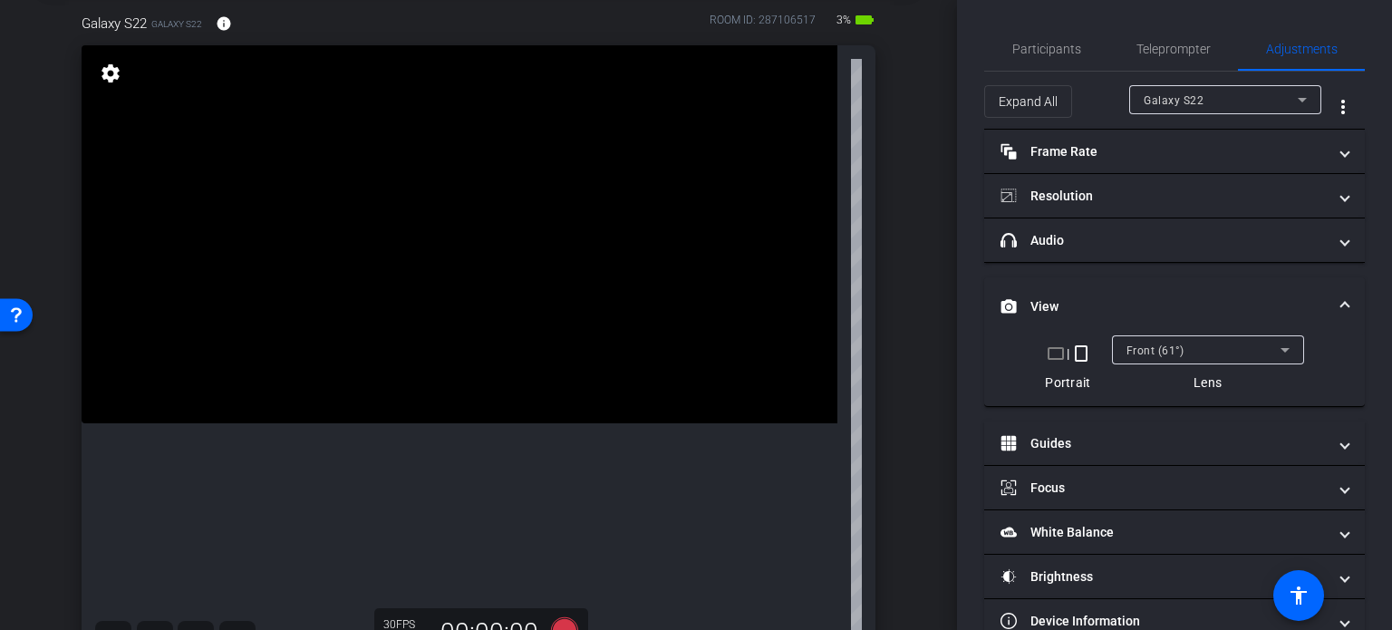
scroll to position [58, 0]
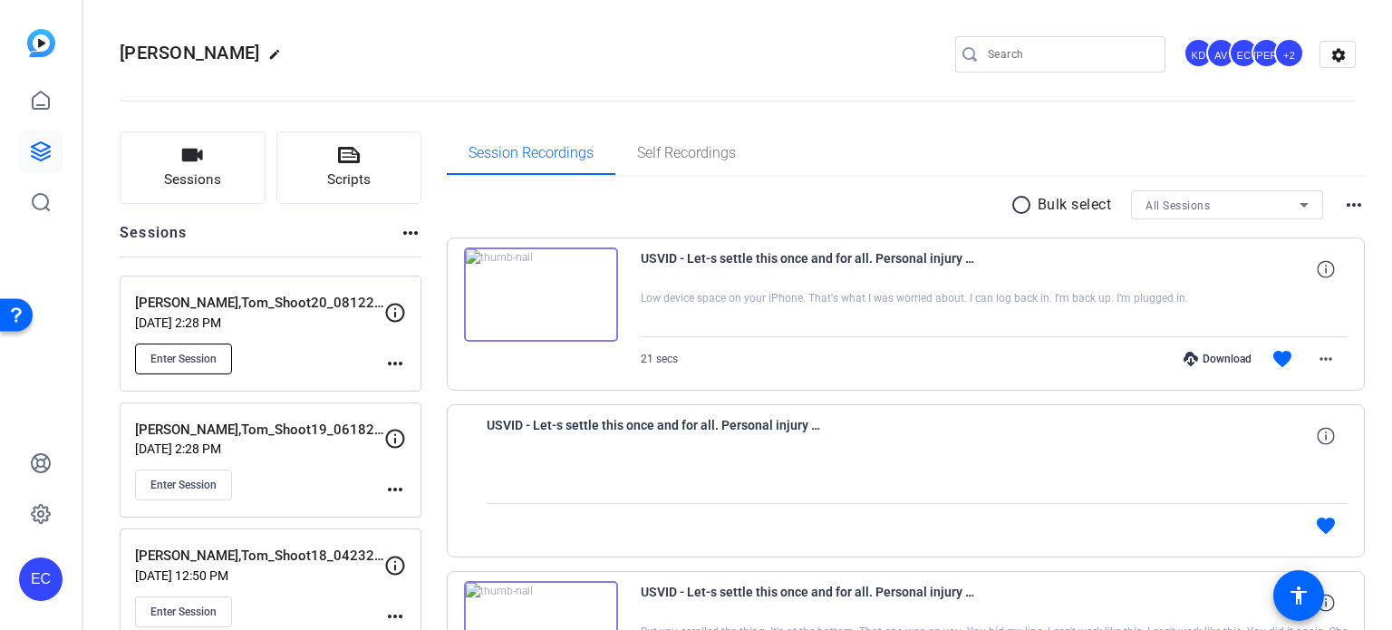
click at [198, 357] on span "Enter Session" at bounding box center [183, 359] width 66 height 15
click at [338, 181] on span "Scripts" at bounding box center [349, 179] width 44 height 21
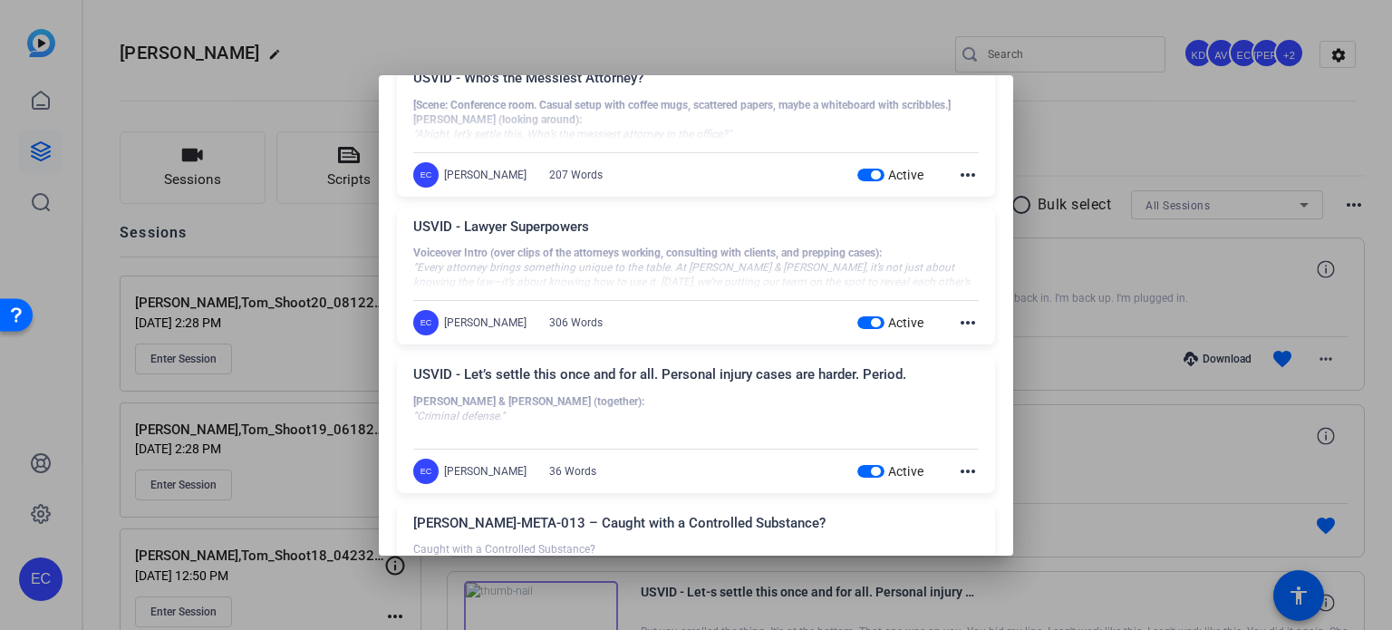
scroll to position [181, 0]
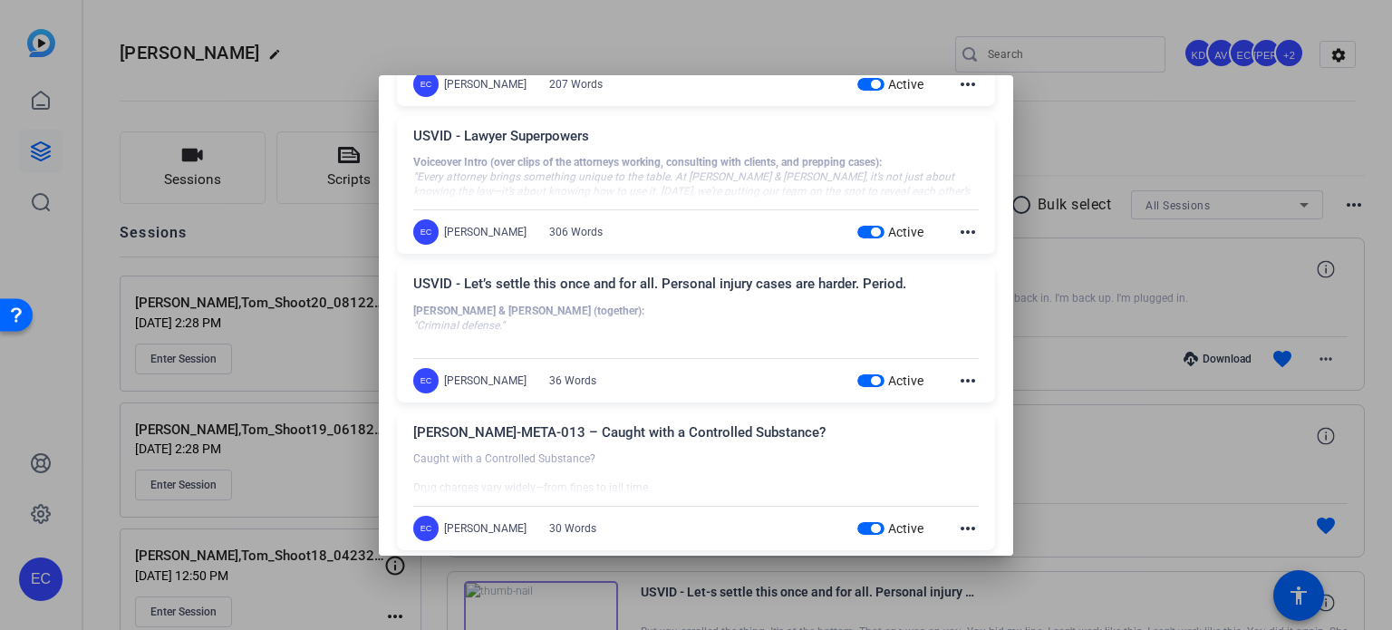
click at [962, 379] on mat-icon "more_horiz" at bounding box center [968, 381] width 22 height 22
click at [971, 411] on span "Edit" at bounding box center [999, 407] width 73 height 22
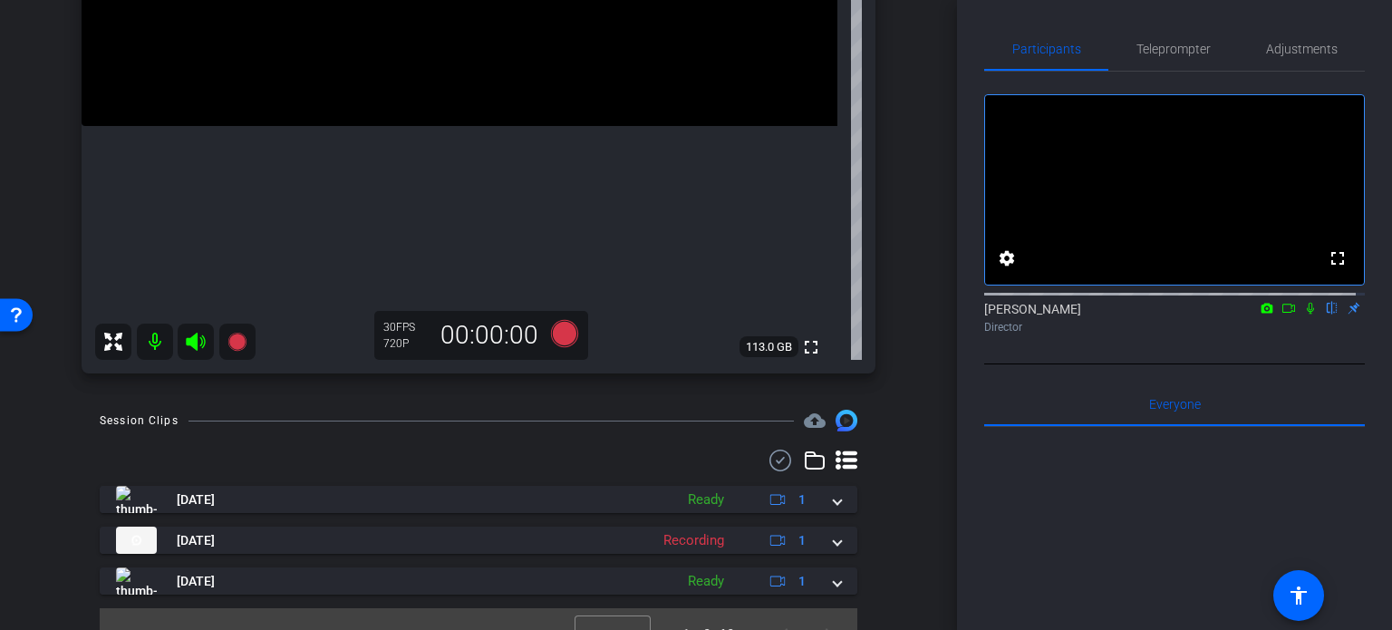
scroll to position [421, 0]
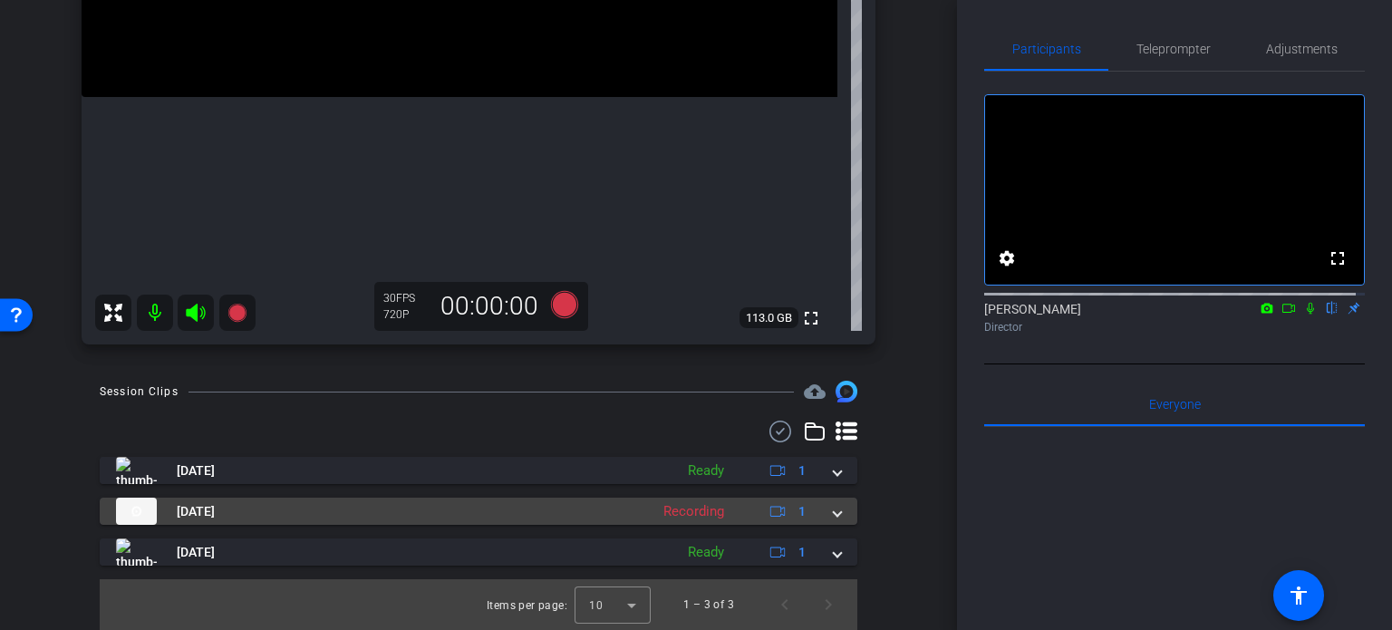
click at [835, 524] on mat-expansion-panel-header "[DATE] Recording 1" at bounding box center [479, 511] width 758 height 27
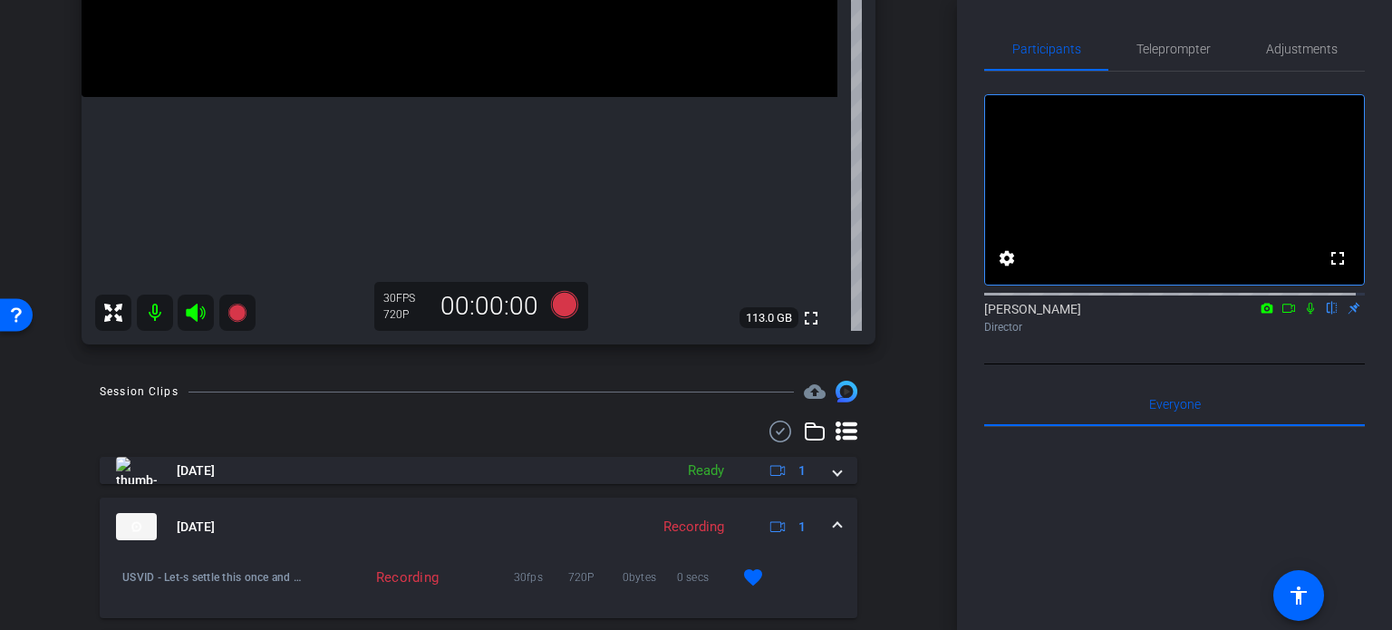
click at [834, 525] on span at bounding box center [837, 527] width 7 height 19
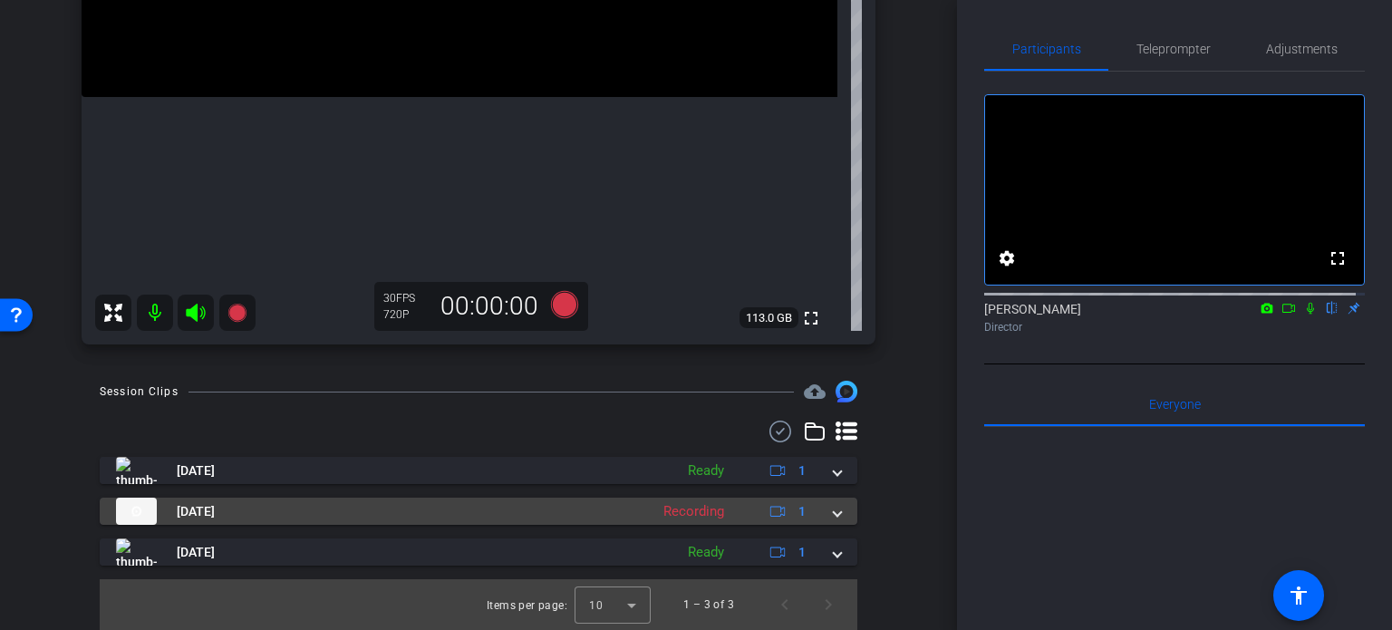
click at [834, 515] on mat-expansion-panel-header "[DATE] Recording 1" at bounding box center [479, 511] width 758 height 27
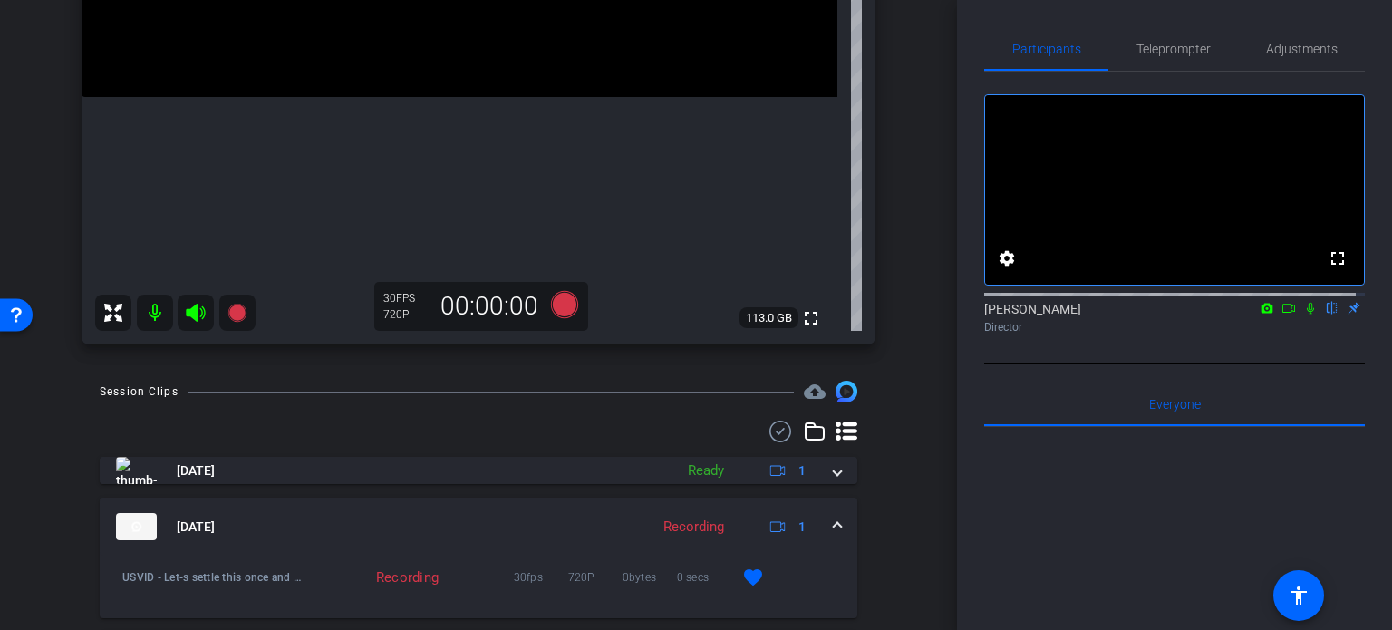
scroll to position [511, 0]
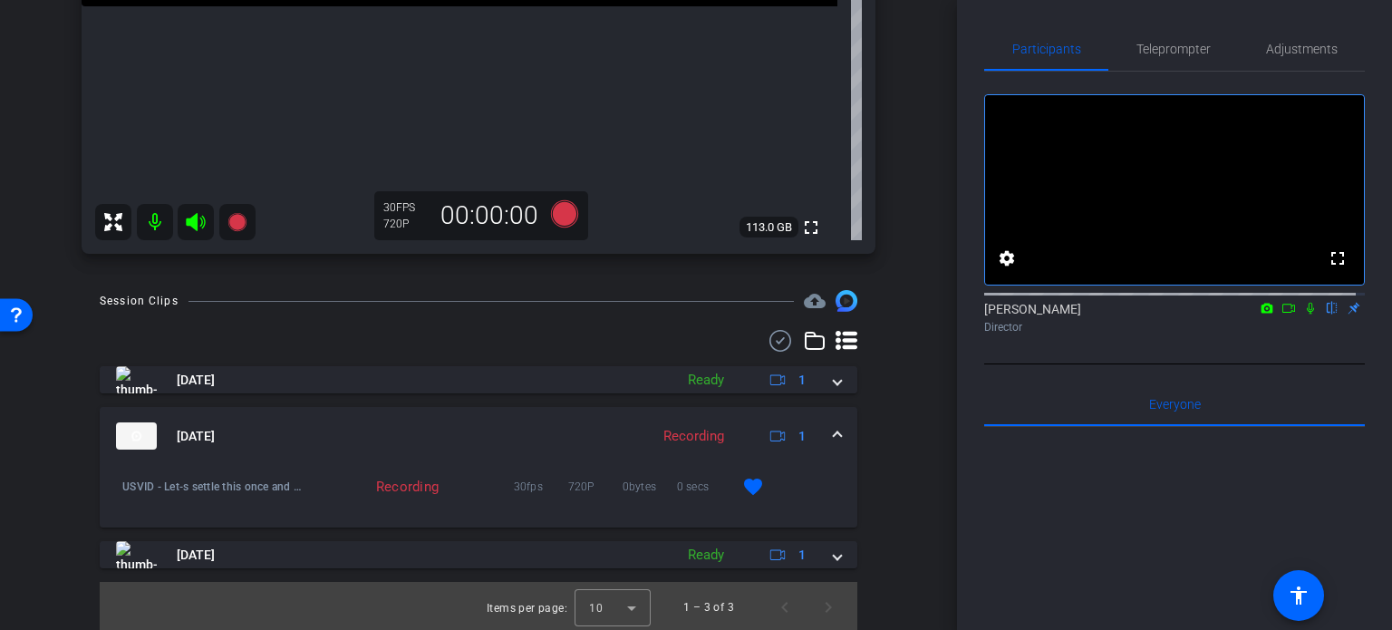
click at [835, 427] on mat-expansion-panel-header "[DATE] Recording 1" at bounding box center [479, 436] width 758 height 58
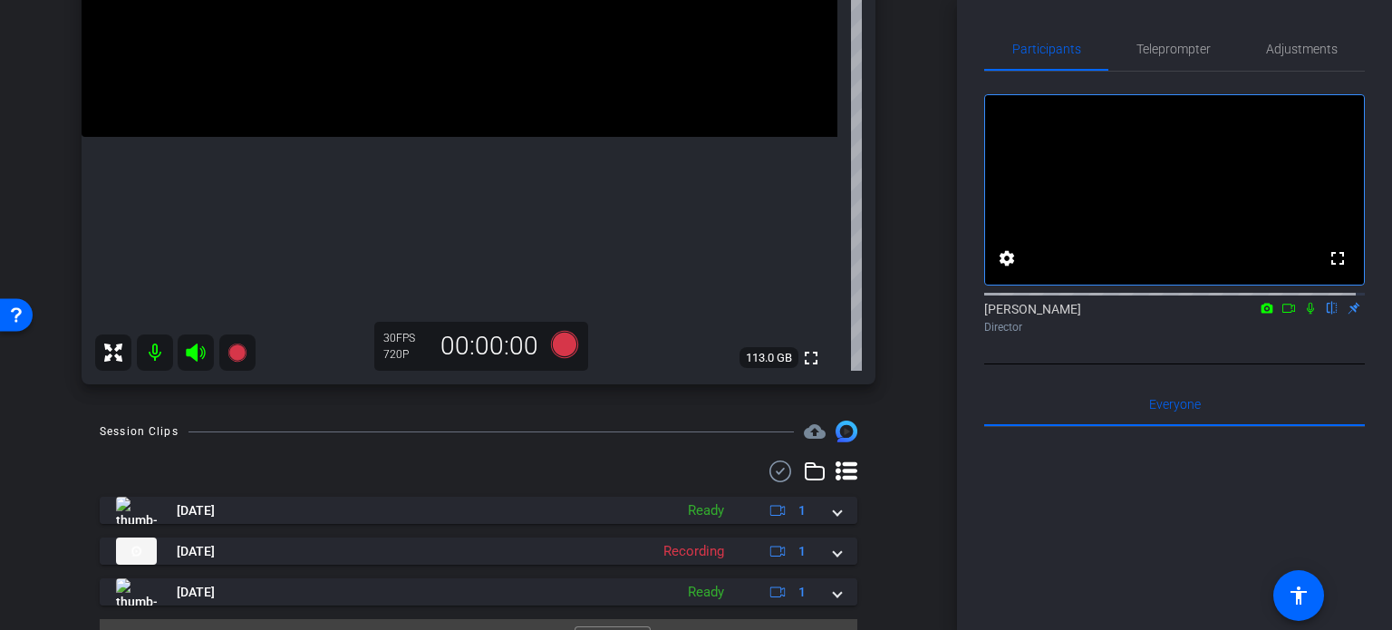
scroll to position [421, 0]
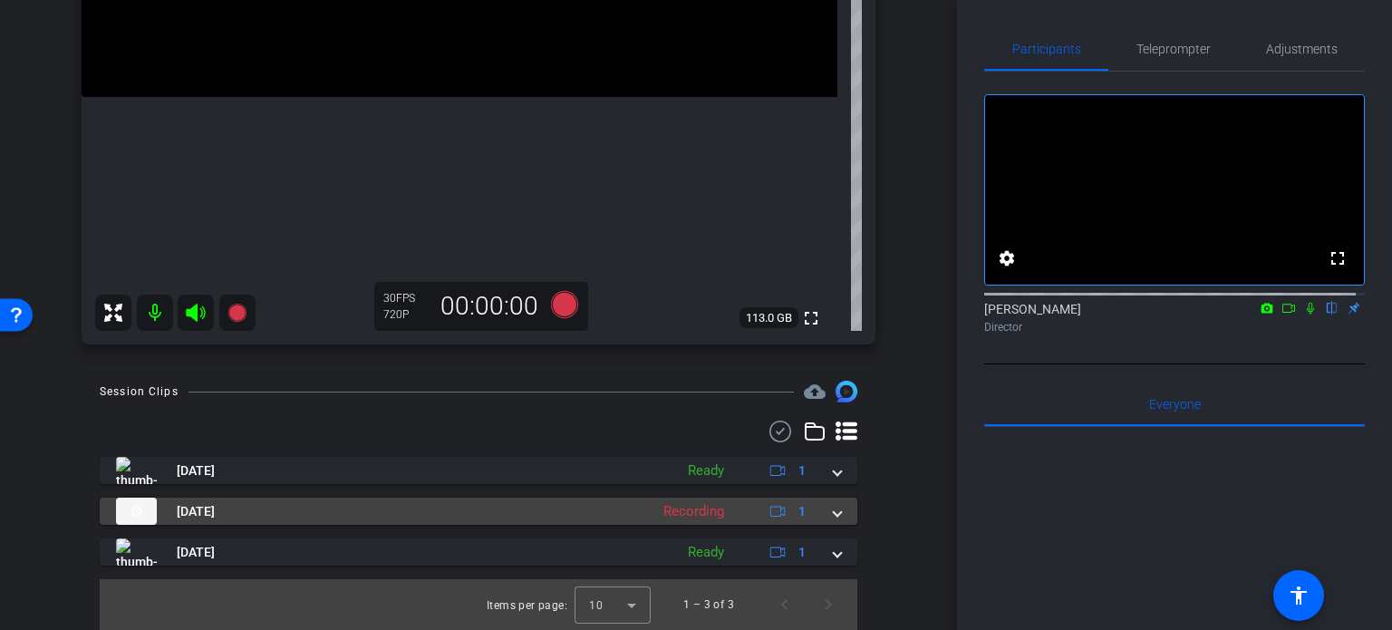
click at [835, 512] on mat-expansion-panel-header "[DATE] Recording 1" at bounding box center [479, 511] width 758 height 27
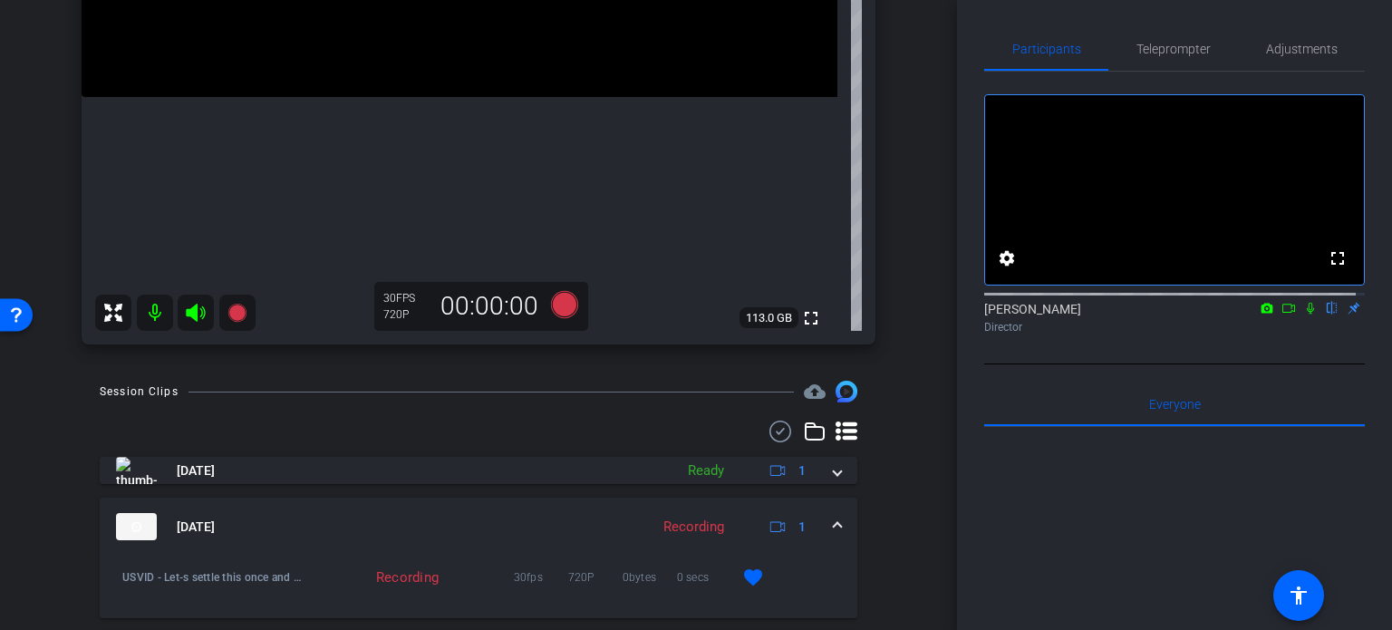
click at [834, 519] on span at bounding box center [837, 527] width 7 height 19
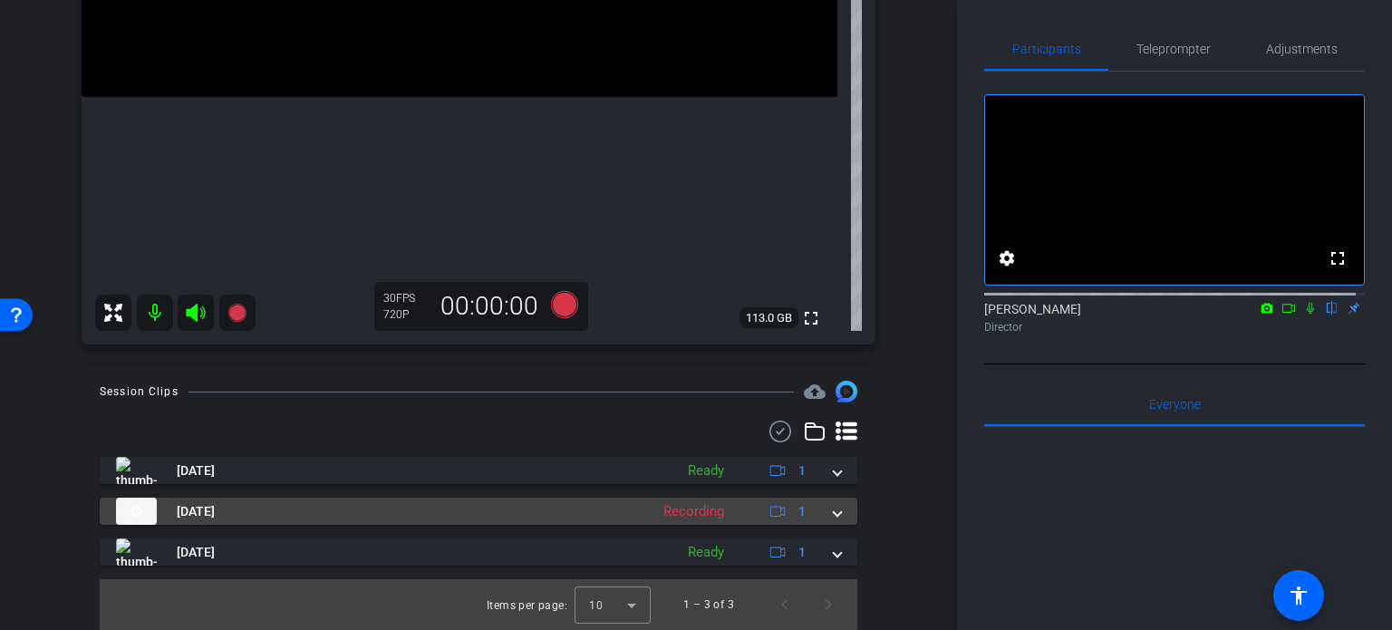
click at [832, 509] on mat-expansion-panel-header "[DATE] Recording 1" at bounding box center [479, 511] width 758 height 27
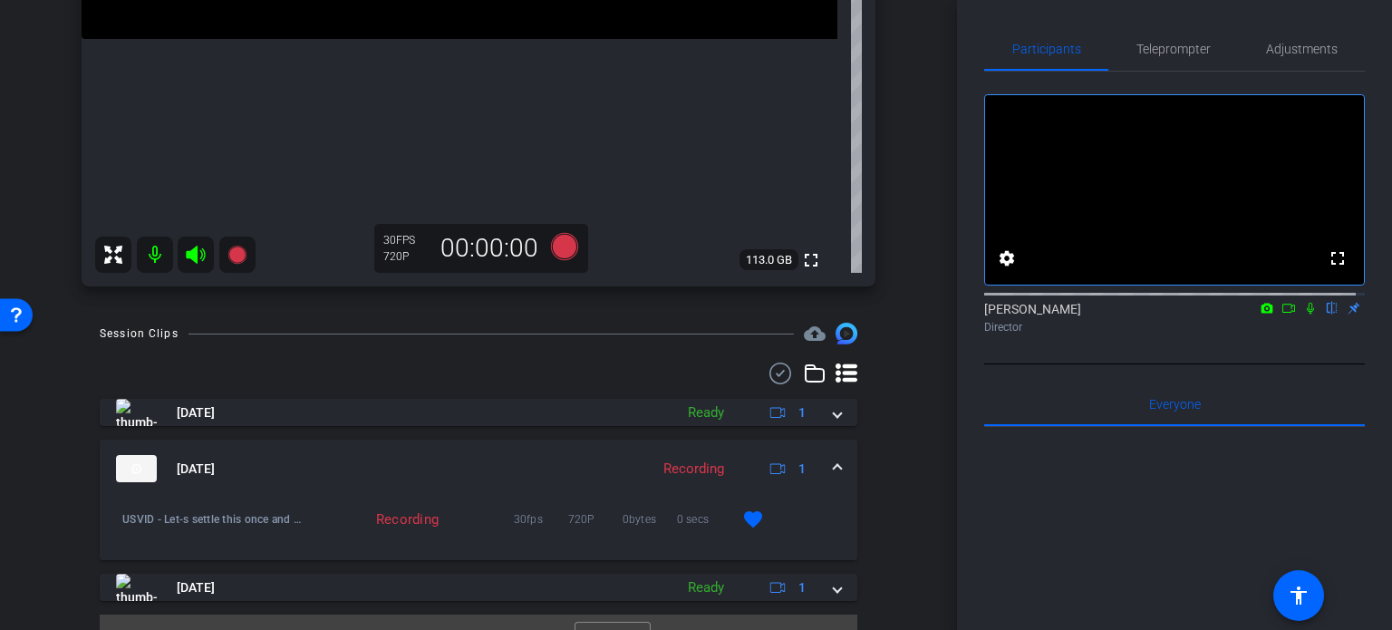
scroll to position [511, 0]
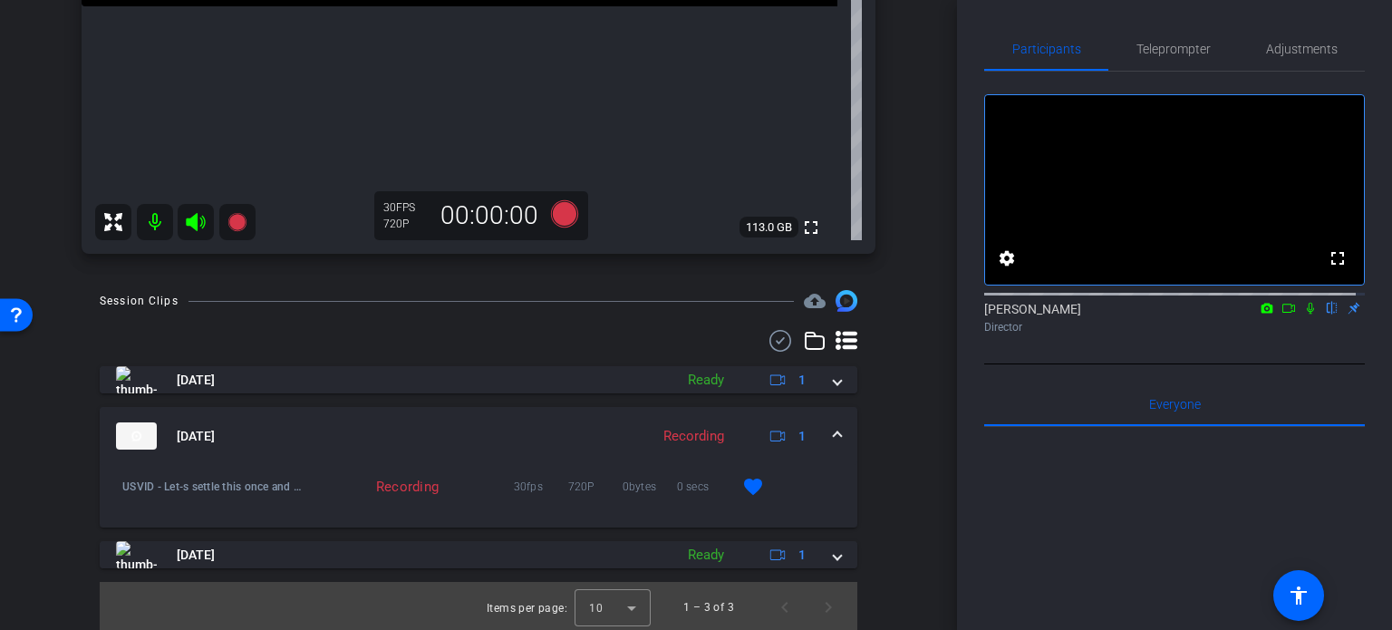
click at [837, 427] on mat-expansion-panel-header "[DATE] Recording 1" at bounding box center [479, 436] width 758 height 58
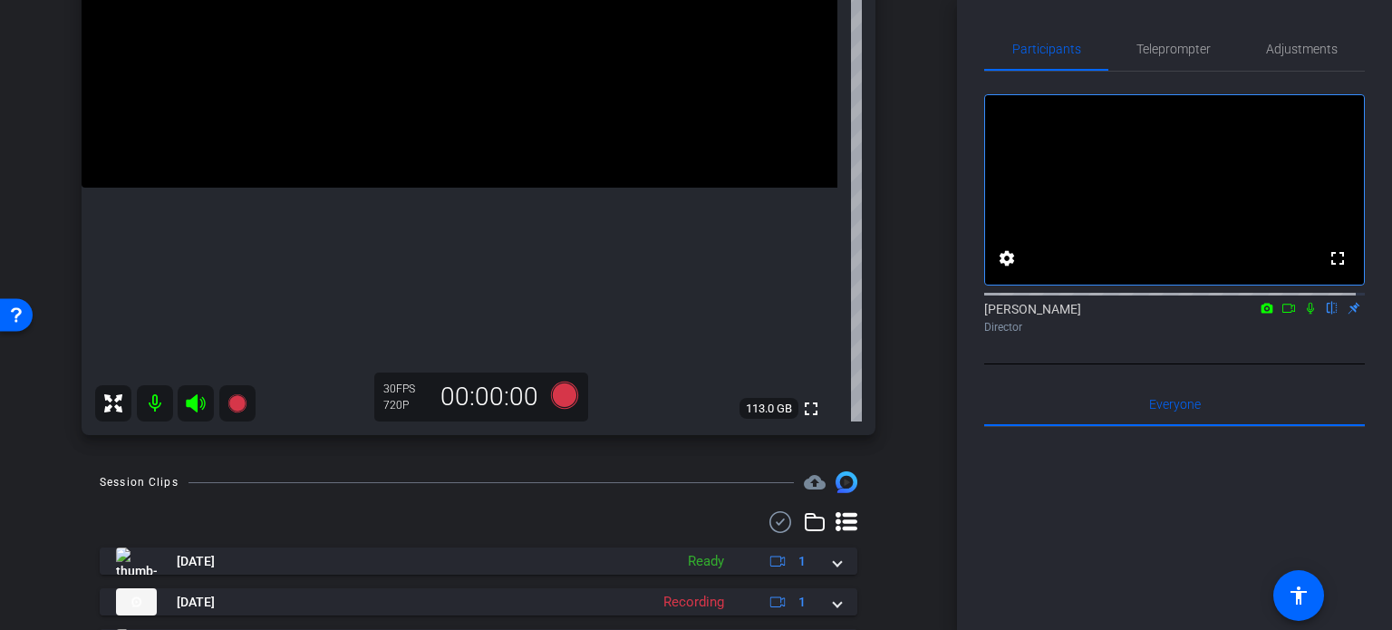
scroll to position [421, 0]
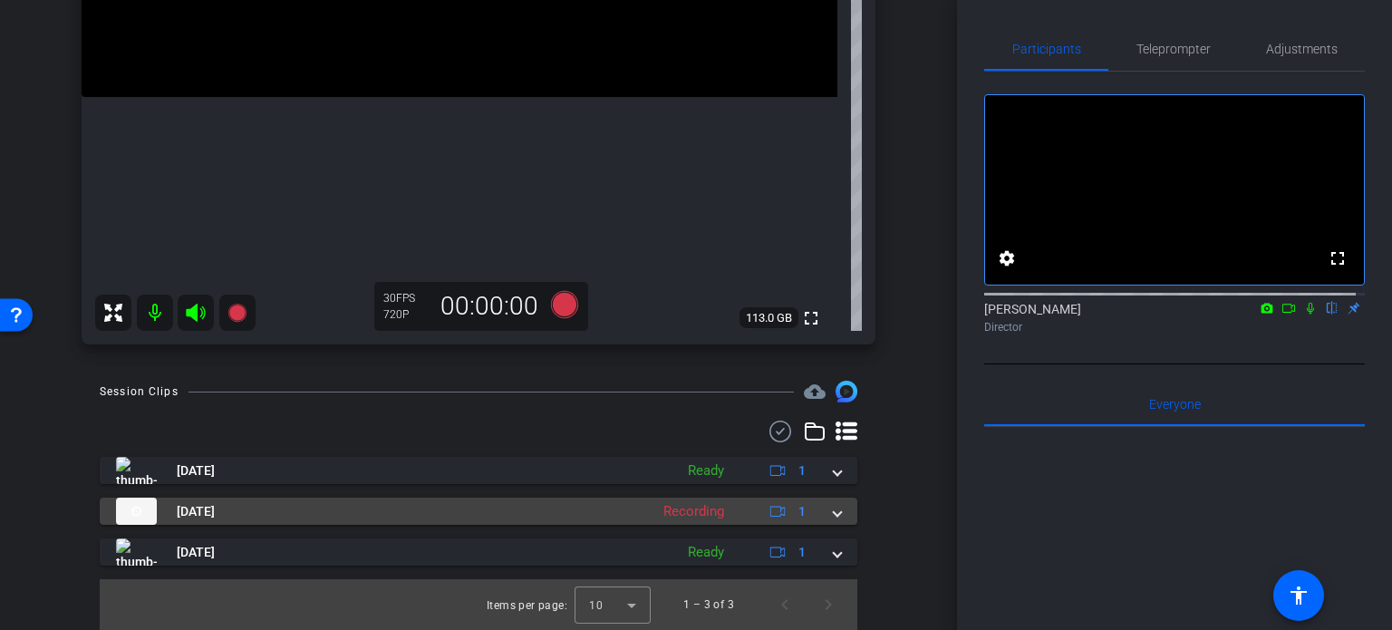
click at [834, 507] on span at bounding box center [837, 511] width 7 height 19
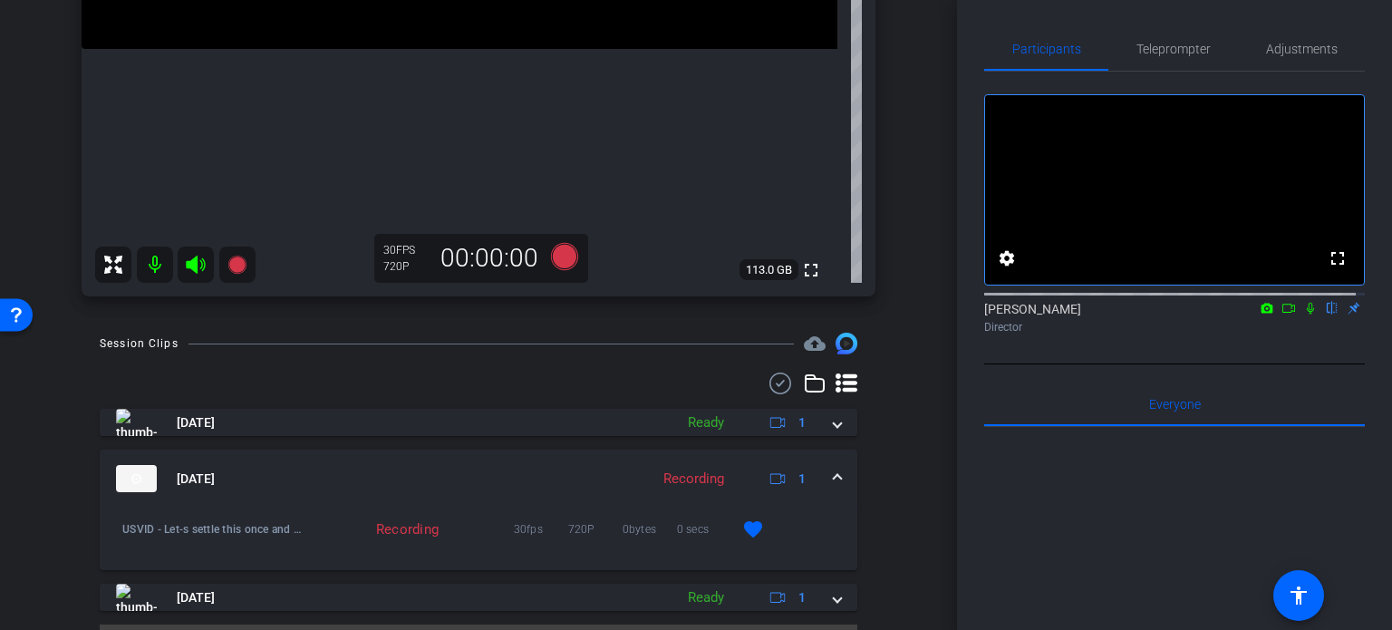
scroll to position [511, 0]
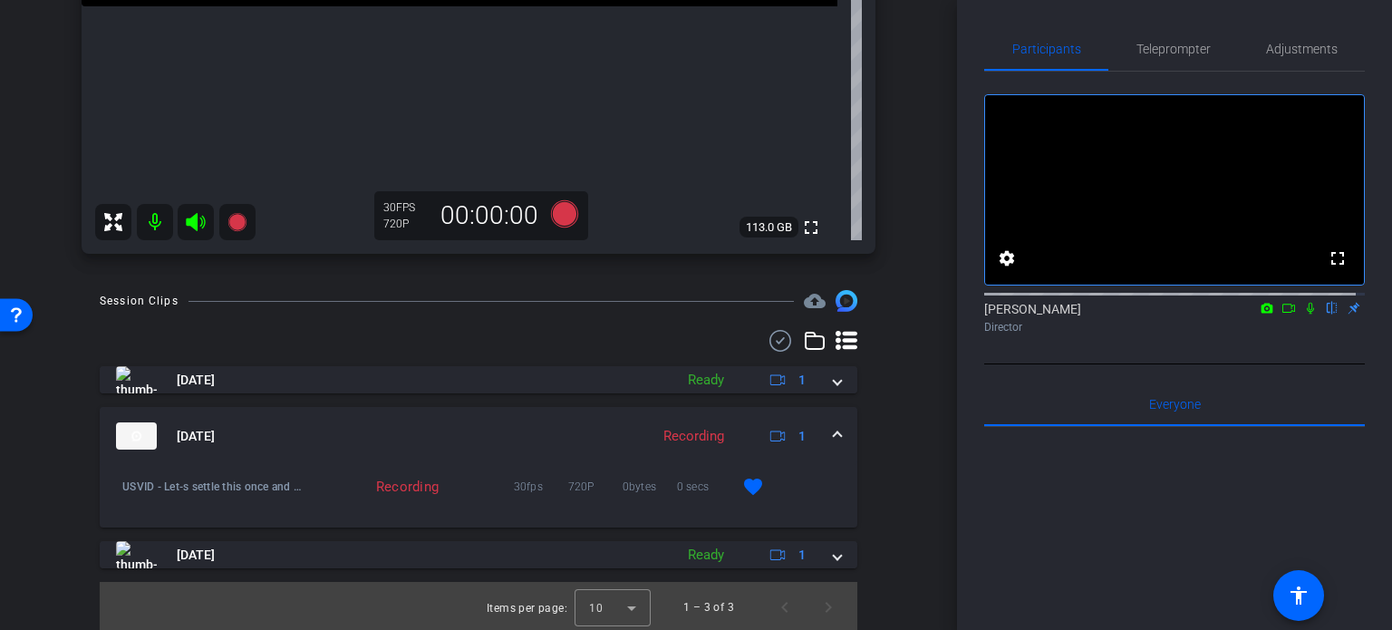
click at [834, 428] on mat-expansion-panel-header "[DATE] Recording 1" at bounding box center [479, 436] width 758 height 58
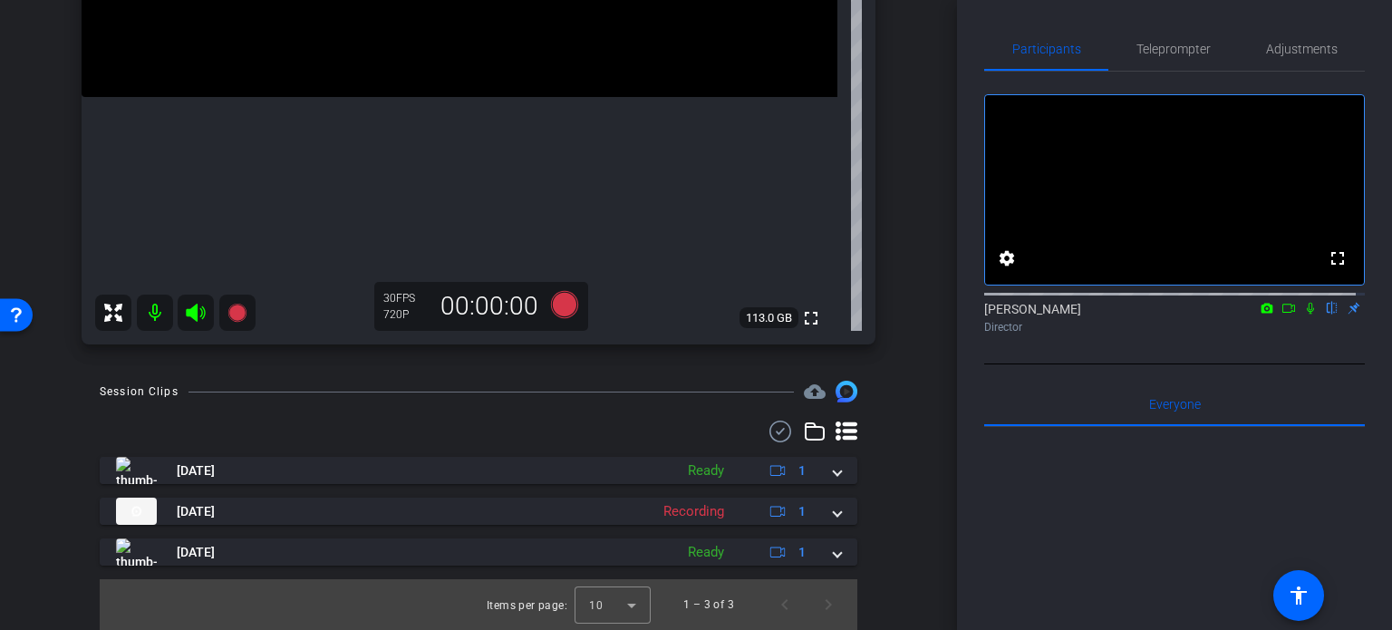
scroll to position [421, 0]
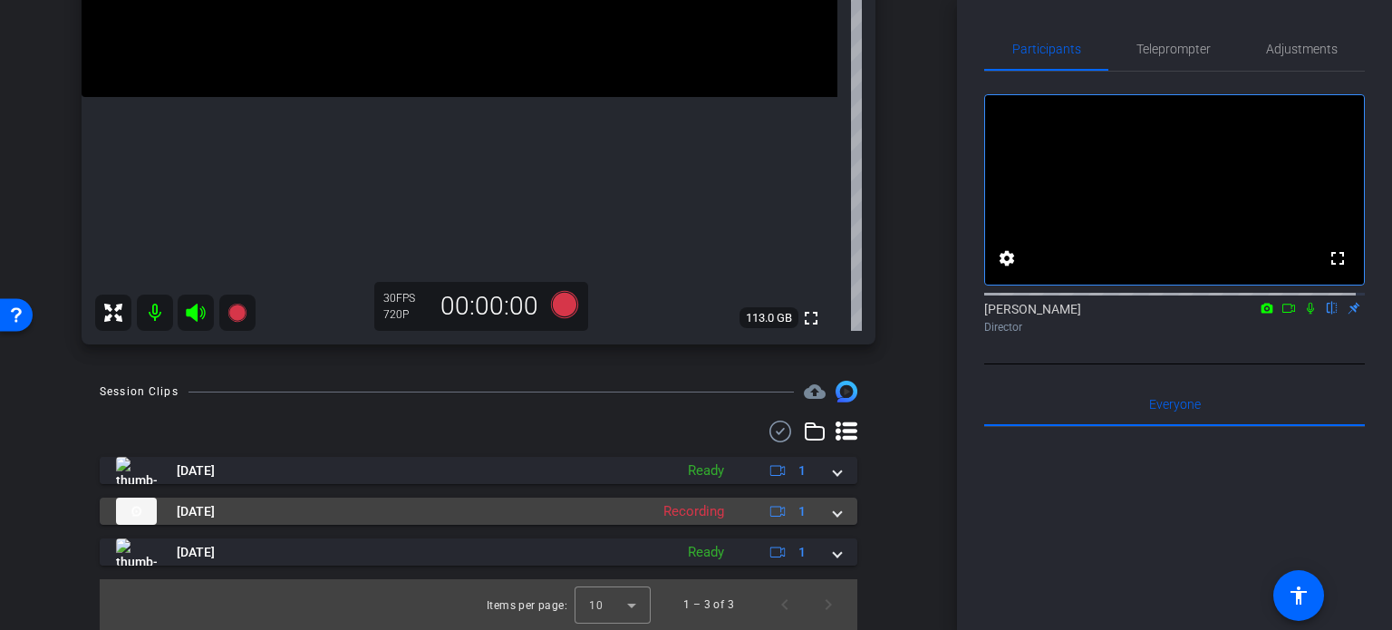
click at [834, 513] on span at bounding box center [837, 511] width 7 height 19
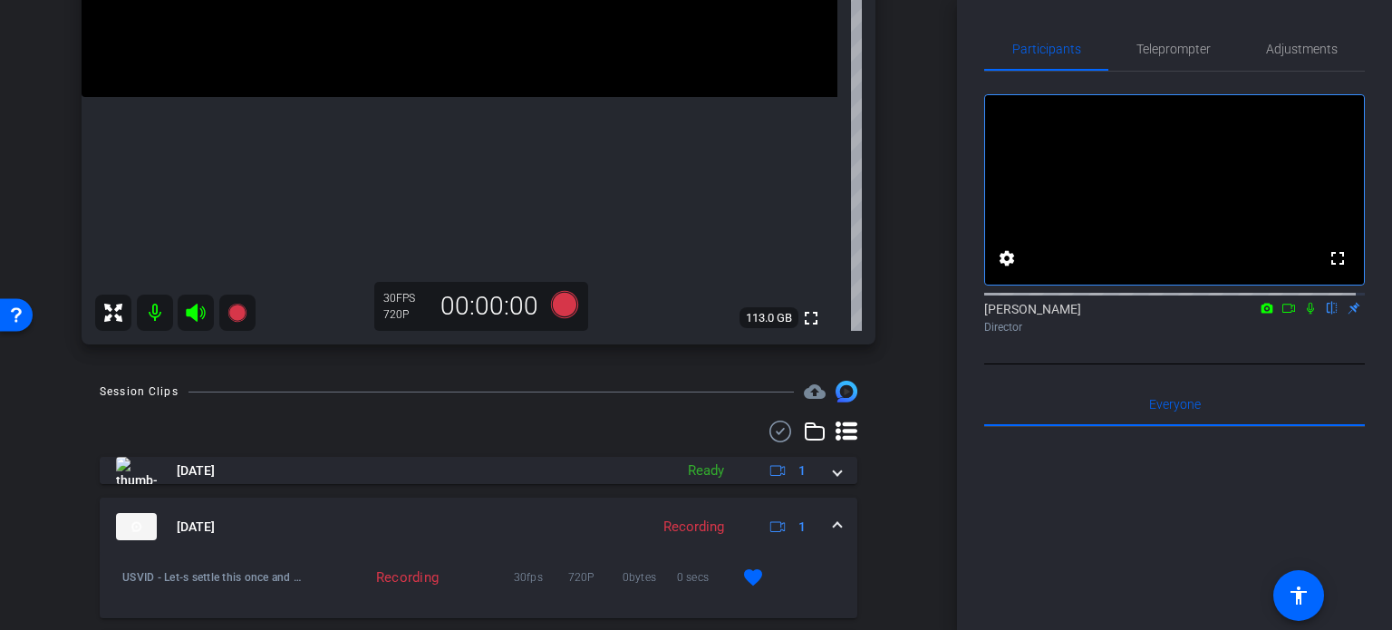
scroll to position [511, 0]
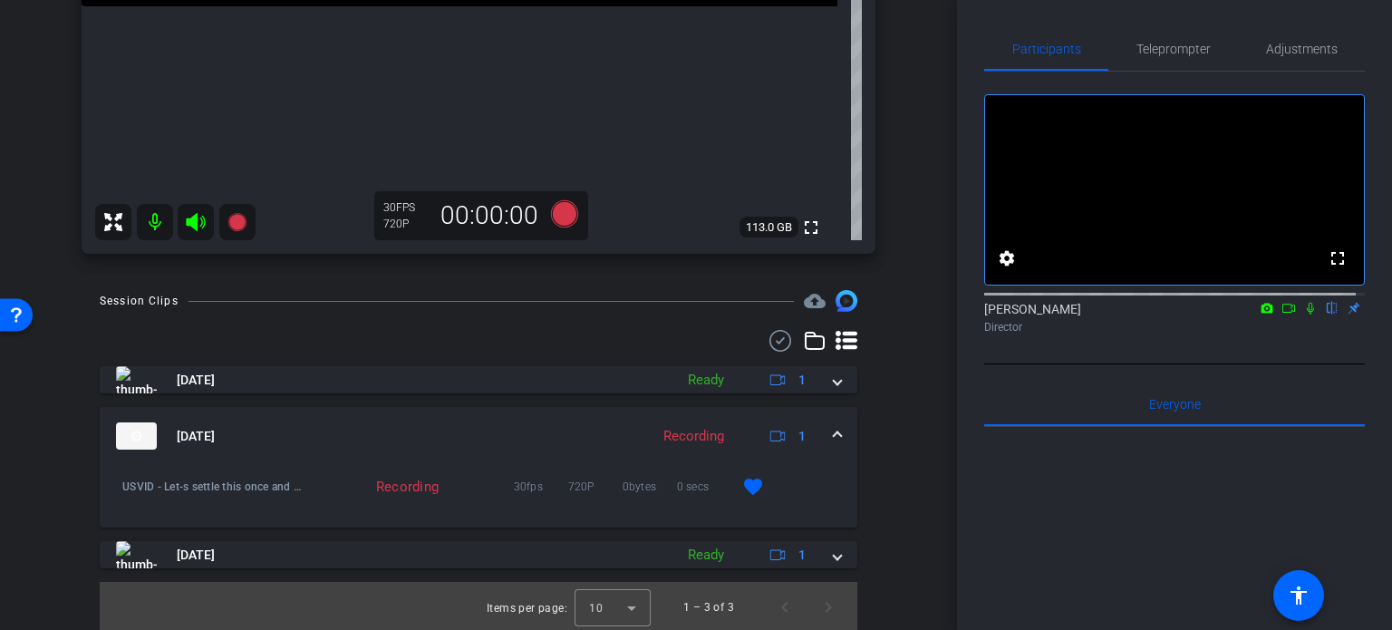
click at [834, 427] on span at bounding box center [837, 436] width 7 height 19
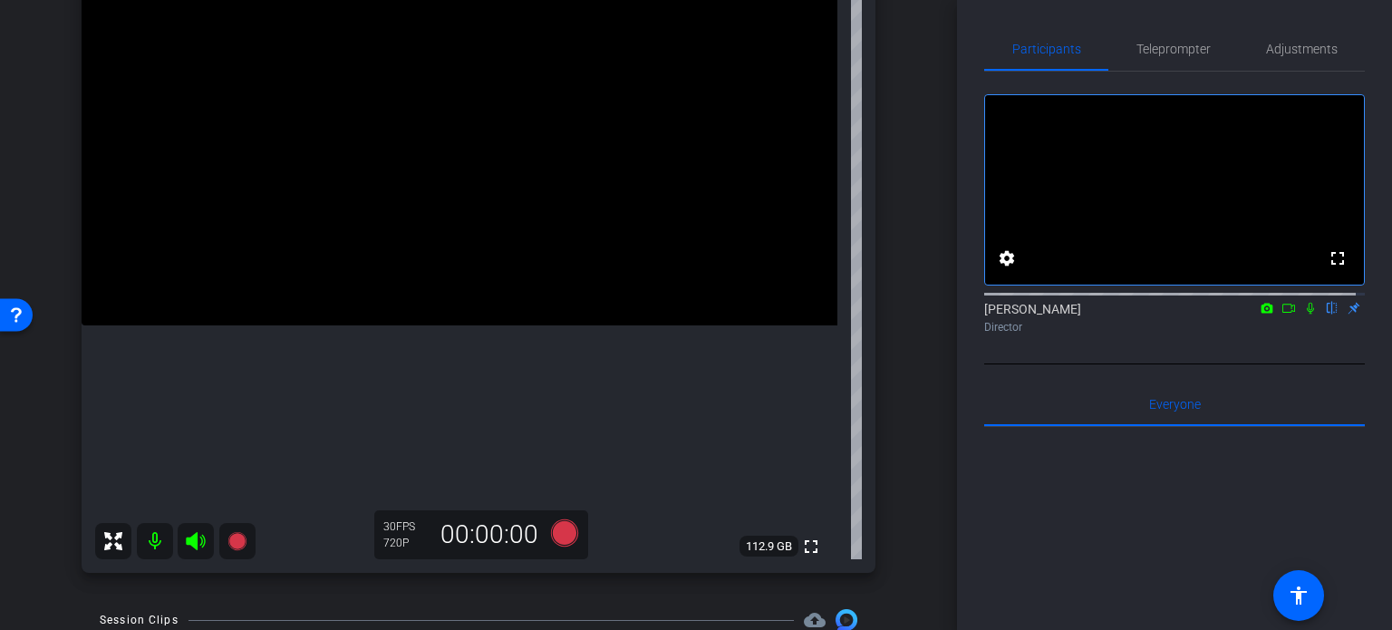
scroll to position [149, 0]
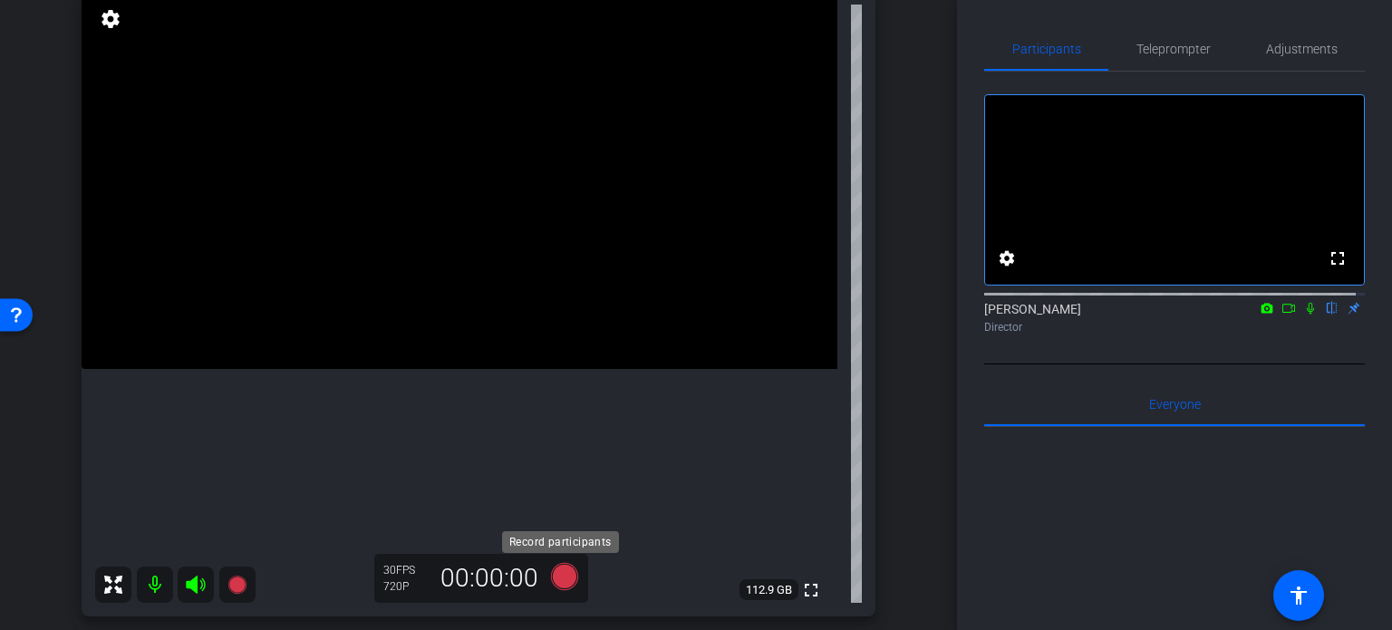
click at [569, 576] on icon at bounding box center [564, 576] width 27 height 27
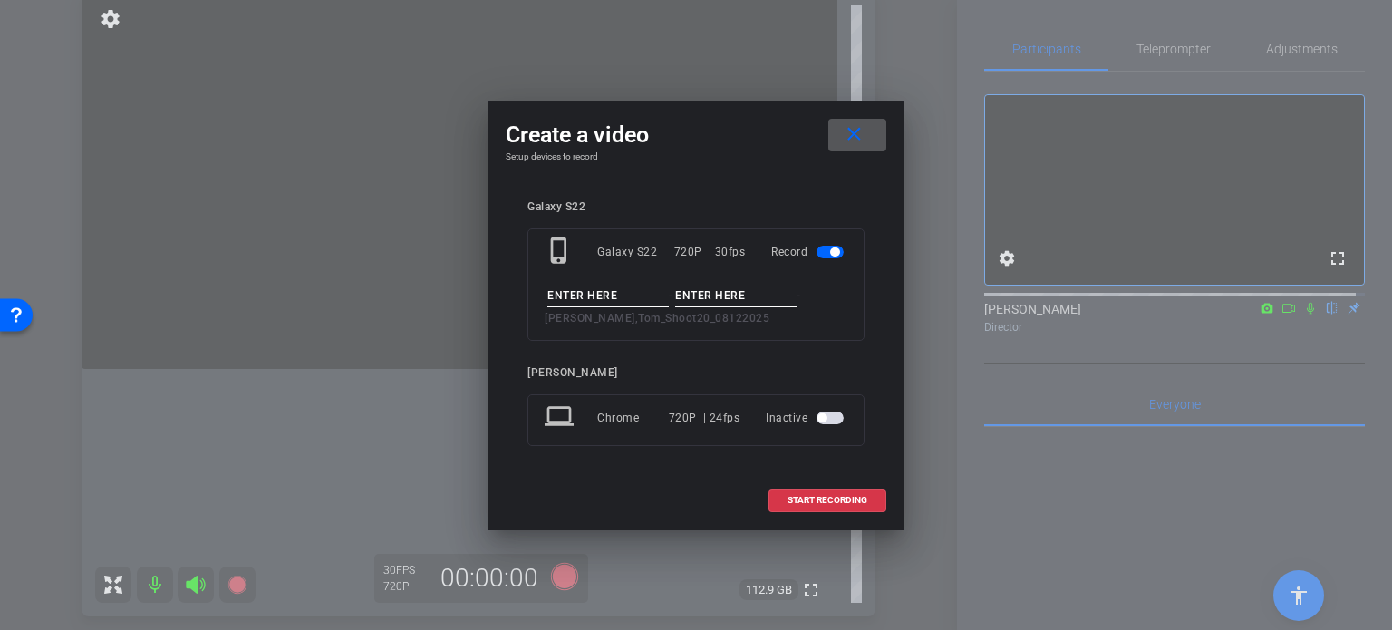
click at [614, 305] on input at bounding box center [607, 296] width 121 height 23
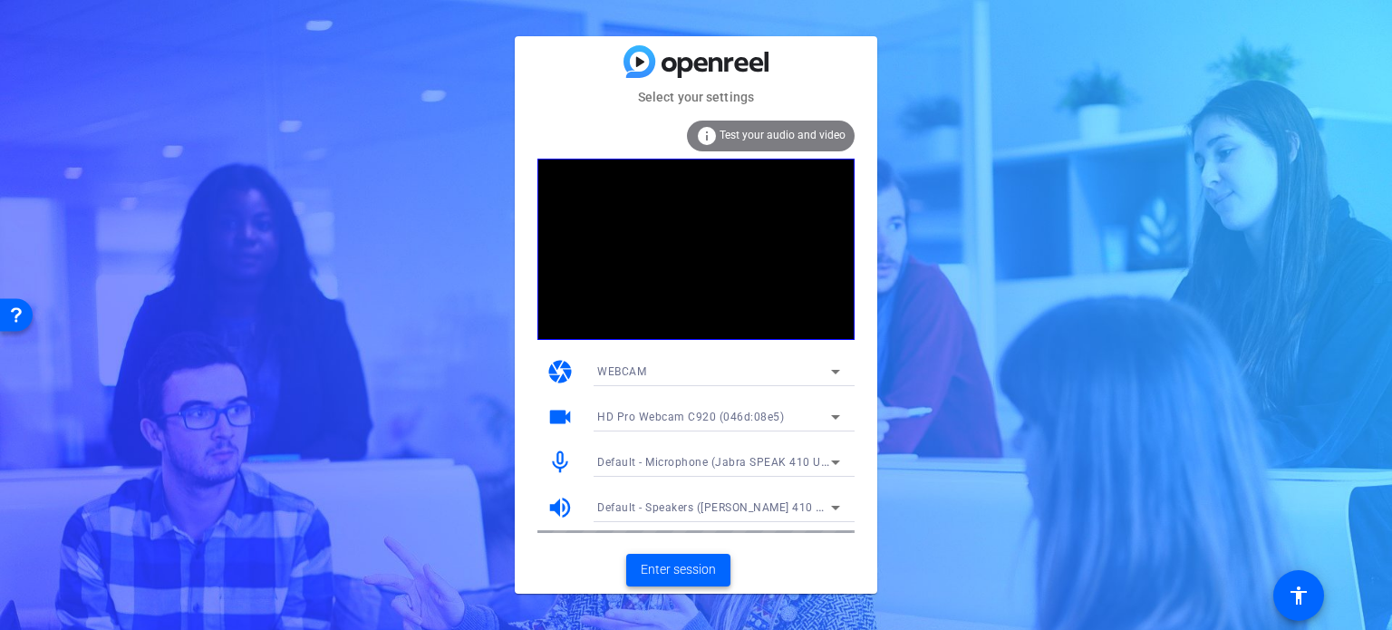
click at [675, 571] on span "Enter session" at bounding box center [678, 569] width 75 height 19
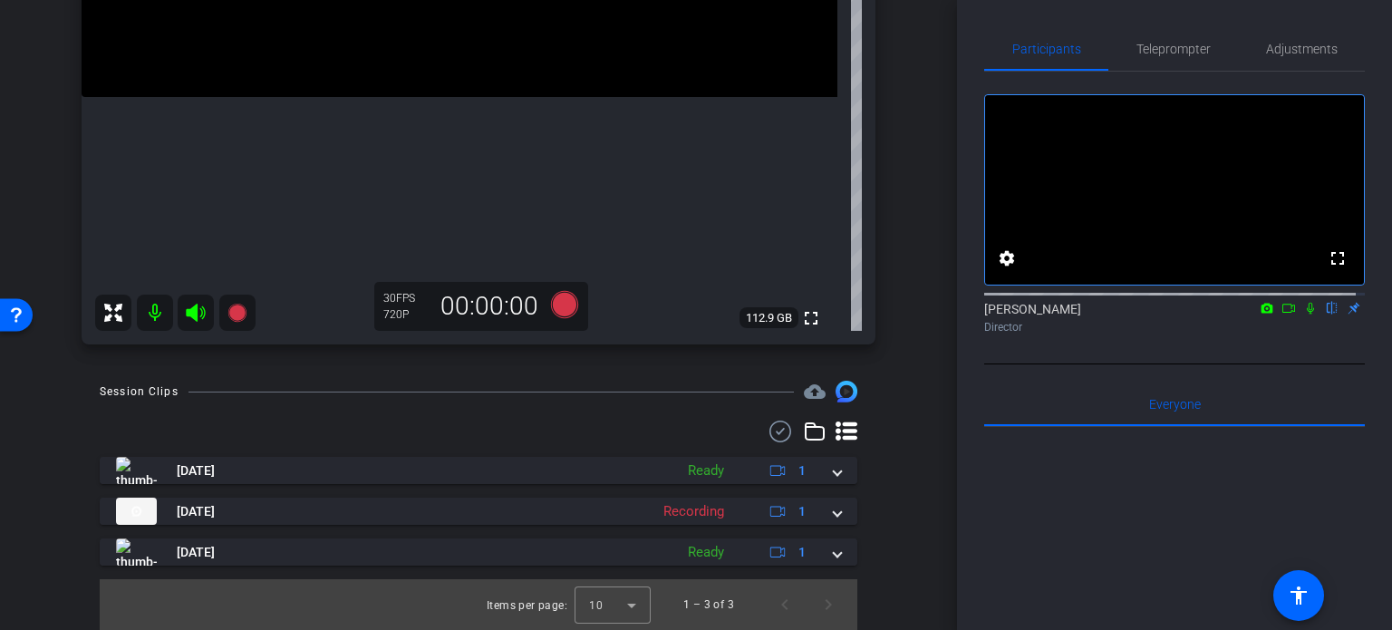
scroll to position [239, 0]
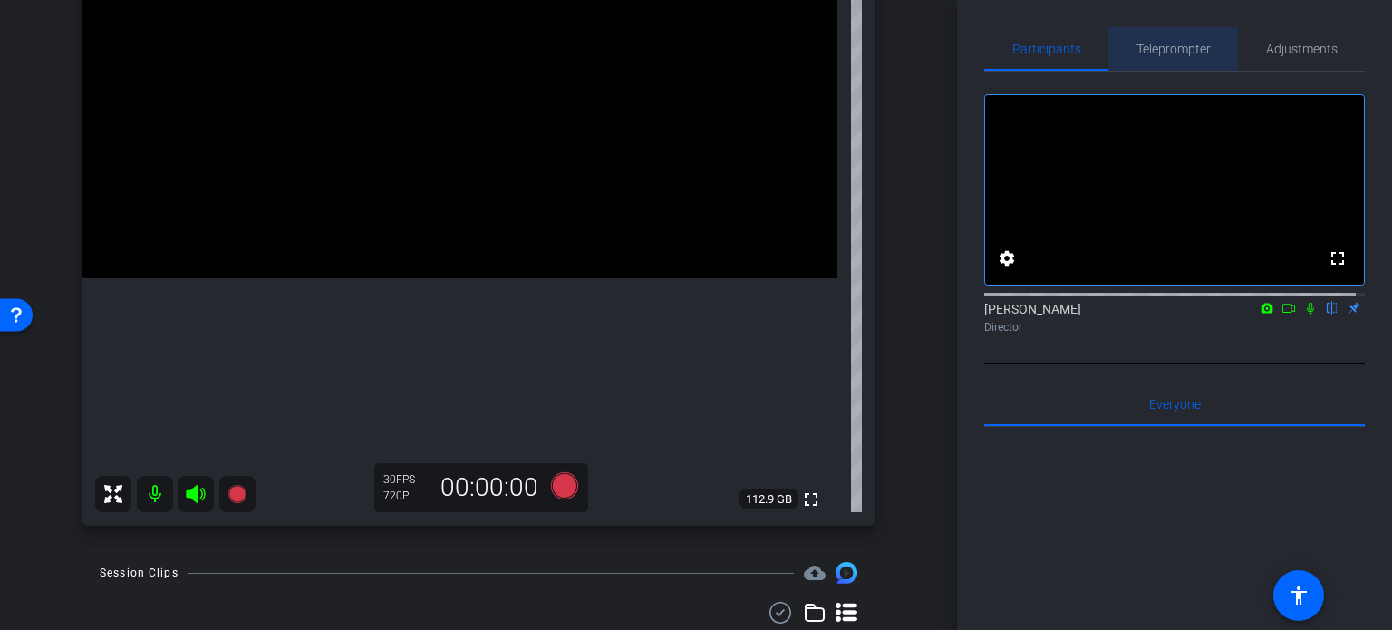
click at [1178, 44] on span "Teleprompter" at bounding box center [1174, 49] width 74 height 13
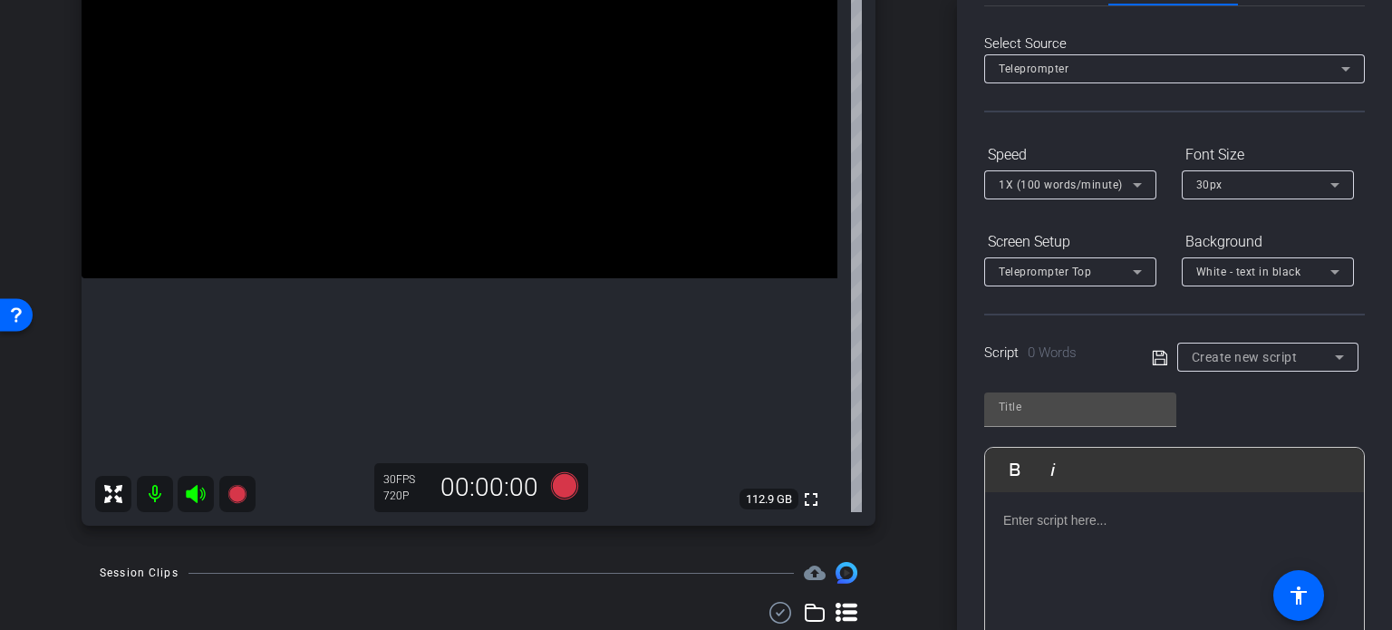
scroll to position [181, 0]
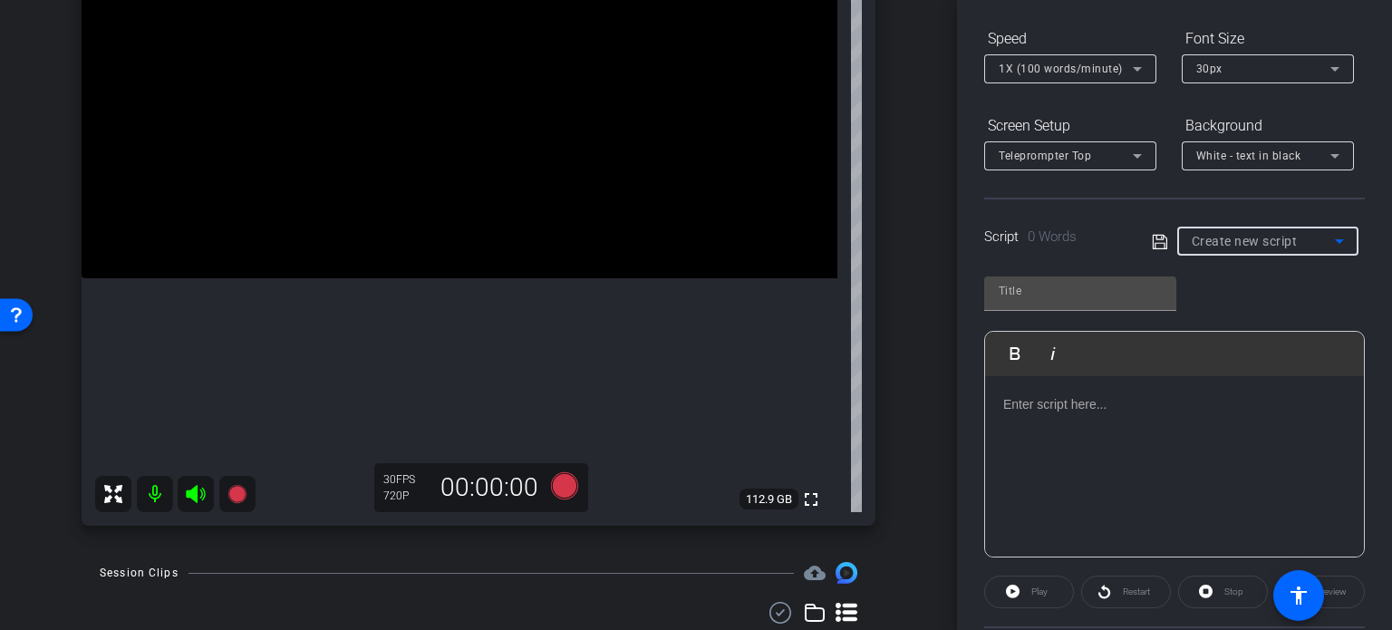
click at [1234, 245] on span "Create new script" at bounding box center [1245, 241] width 106 height 15
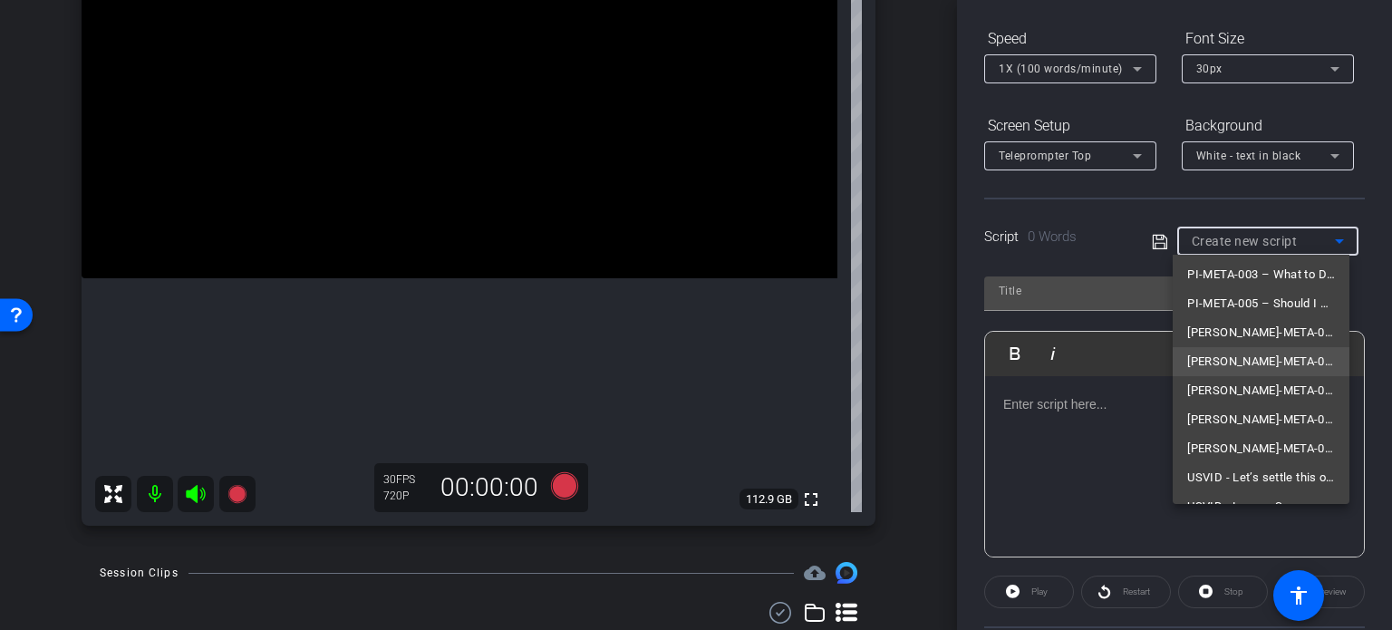
scroll to position [112, 0]
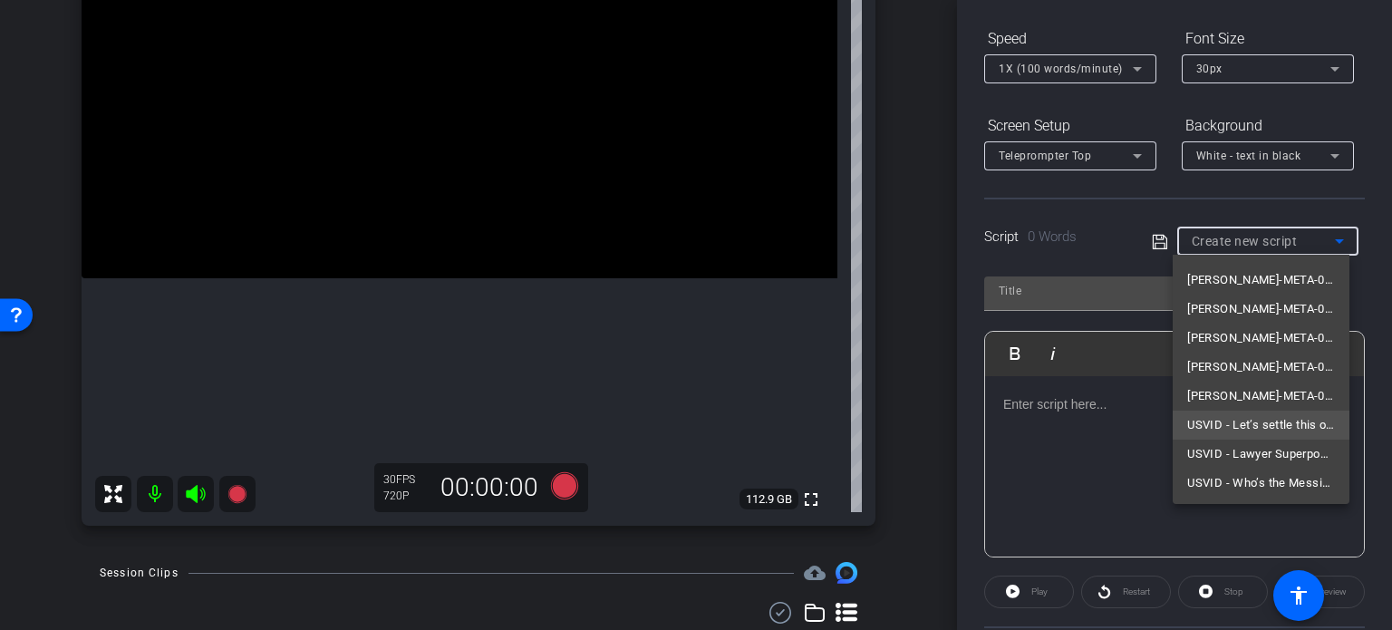
click at [1258, 421] on span "USVID - Let’s settle this once and for all. Personal injury cases are harder. P…" at bounding box center [1261, 425] width 148 height 22
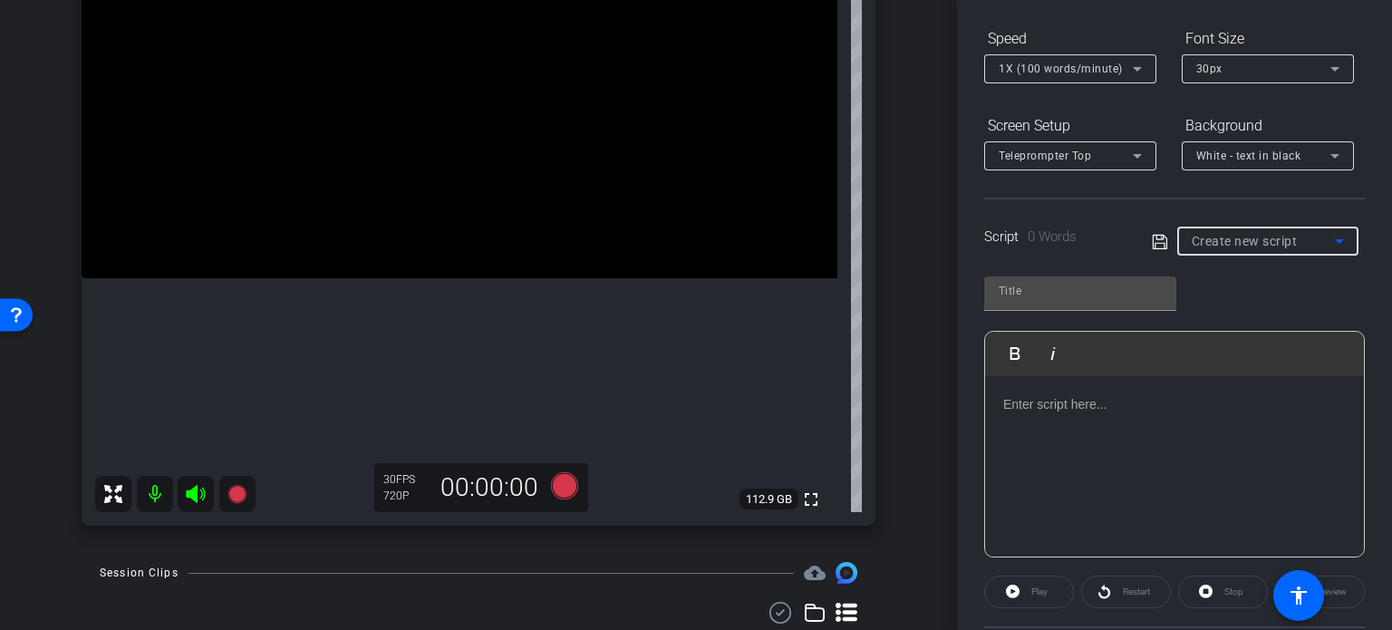
type input "USVID - Let’s settle this once and for all. Personal injury cases are harder. P…"
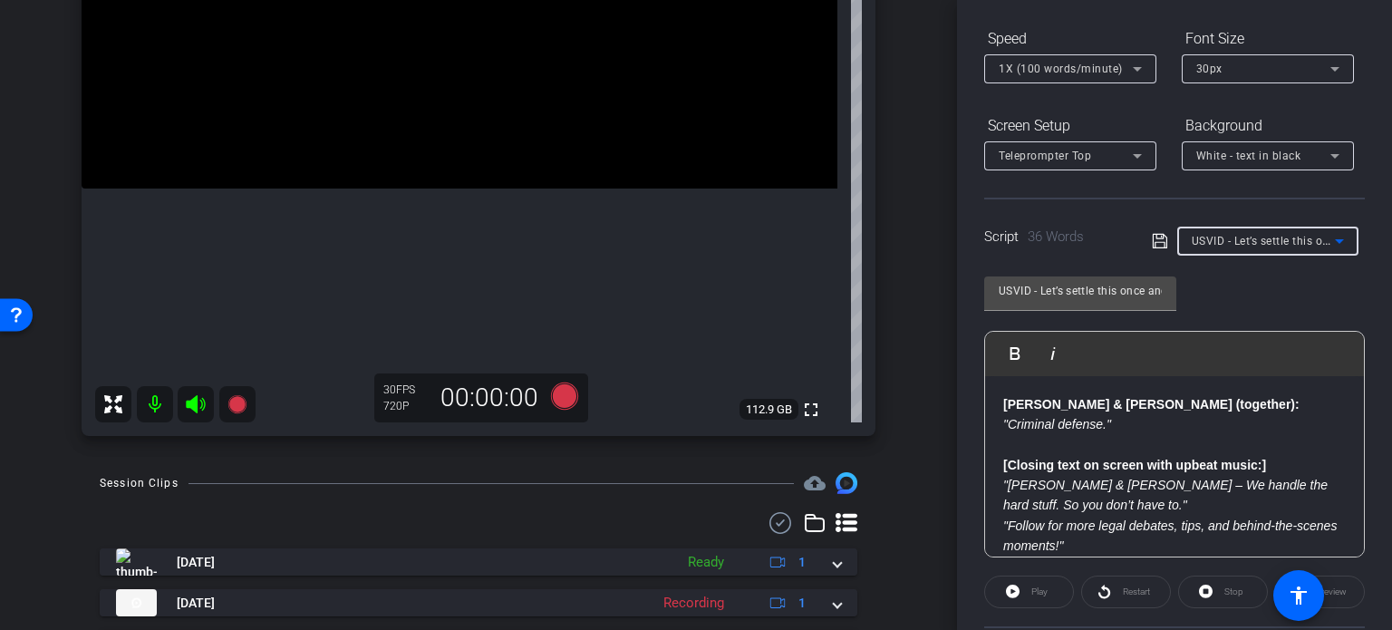
scroll to position [330, 0]
click at [554, 404] on icon at bounding box center [564, 395] width 27 height 27
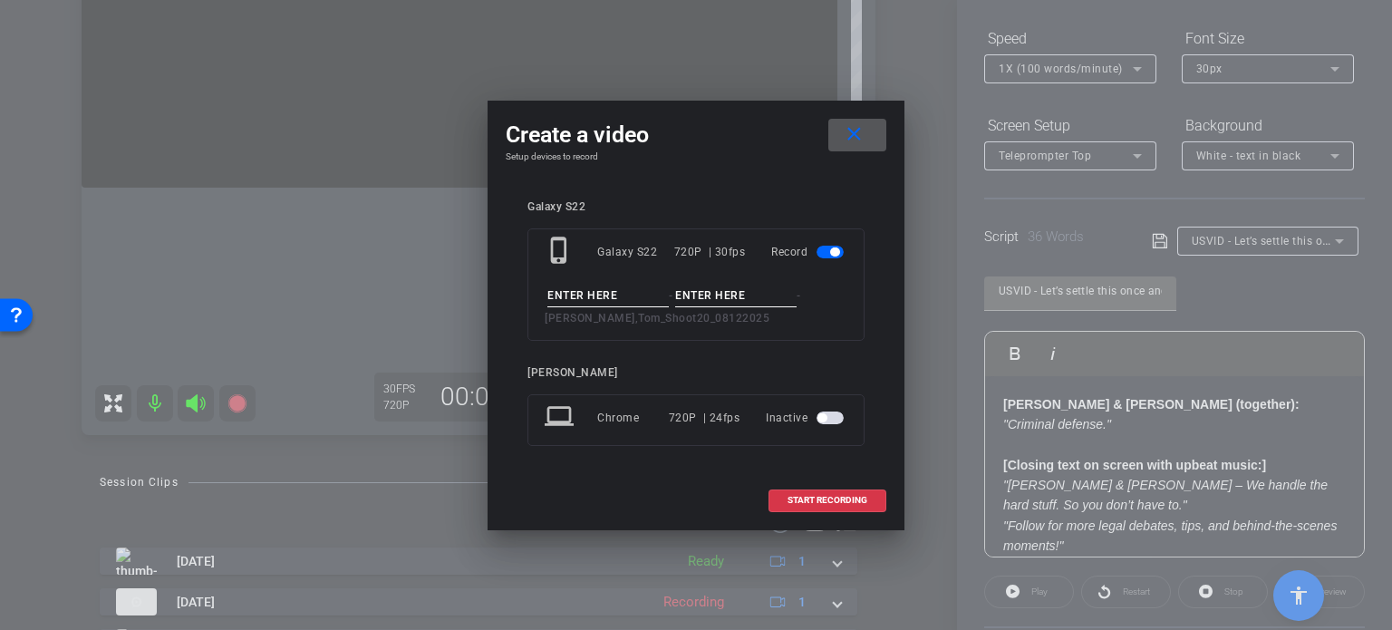
click at [621, 292] on input at bounding box center [607, 296] width 121 height 23
drag, startPoint x: 856, startPoint y: 138, endPoint x: 974, endPoint y: 188, distance: 128.8
click at [869, 140] on button "close" at bounding box center [857, 135] width 58 height 33
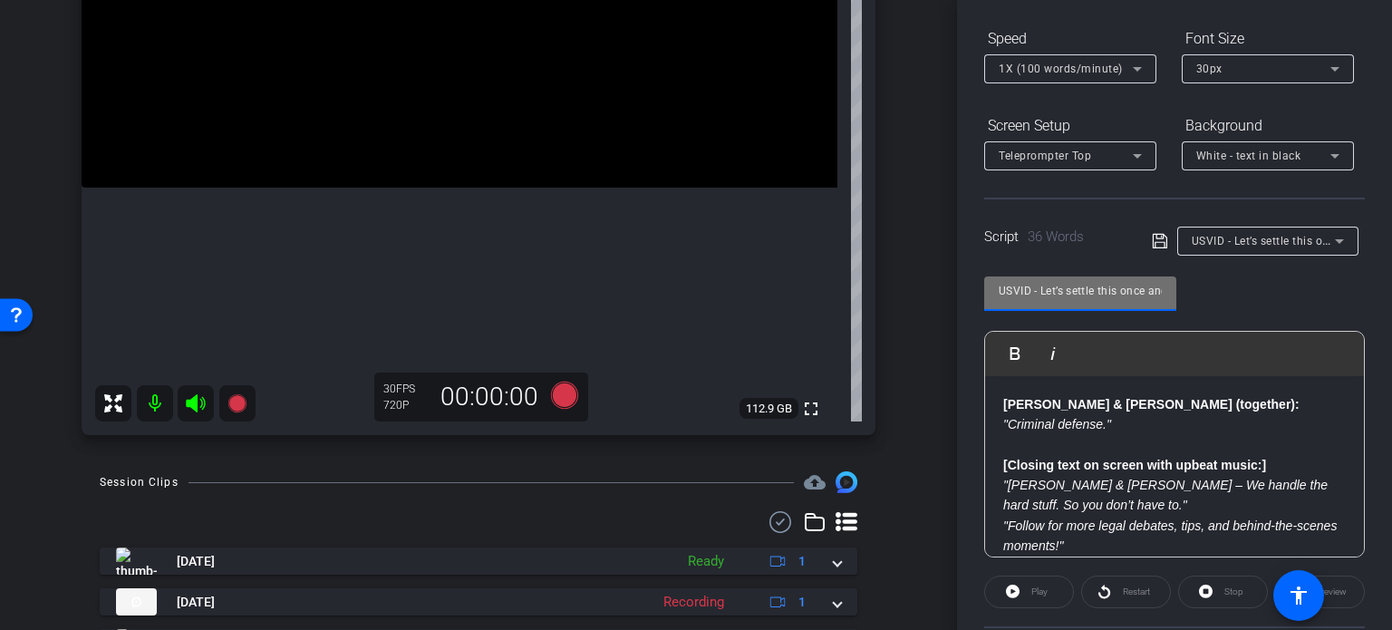
scroll to position [0, 254]
drag, startPoint x: 999, startPoint y: 289, endPoint x: 1391, endPoint y: 258, distance: 393.6
click at [1391, 258] on div "Participants Teleprompter Adjustments settings [PERSON_NAME] flip Director Ever…" at bounding box center [1174, 315] width 435 height 630
click at [932, 394] on div "arrow_back [PERSON_NAME],Tom_Shoot20_08122025 Back to project Send invite accou…" at bounding box center [478, 315] width 957 height 630
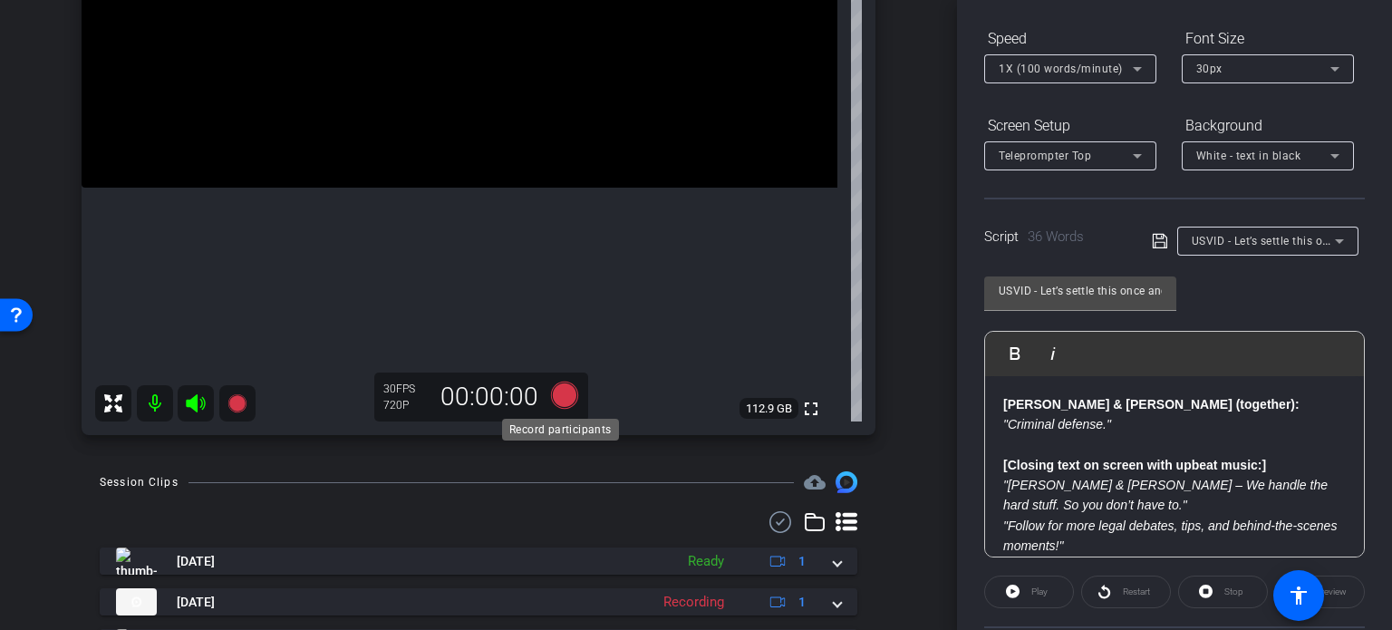
click at [558, 387] on icon at bounding box center [564, 395] width 27 height 27
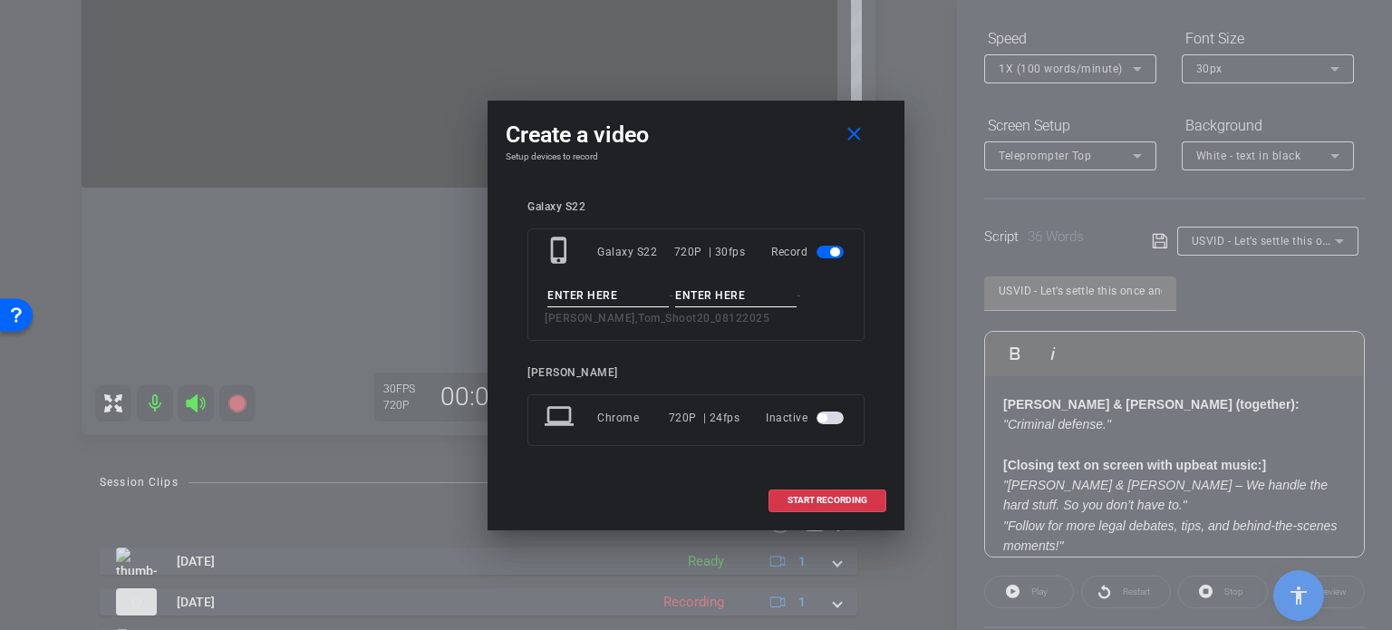
click at [634, 296] on input at bounding box center [607, 296] width 121 height 23
paste input "USVID - Let’s settle this once and for all. Personal injury cases are harder. P…"
type input "USVID - Let’s settle this once and for all. Personal injury cases are harder. P…"
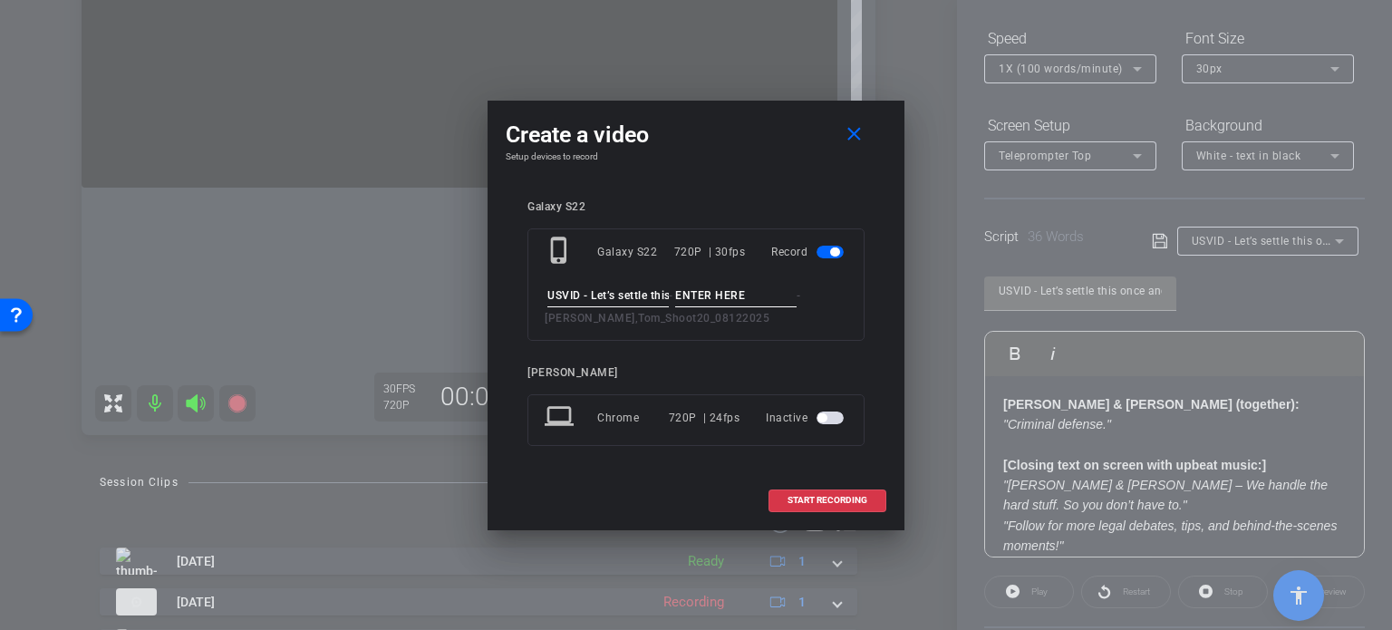
click at [700, 292] on input at bounding box center [735, 296] width 121 height 23
type input "Ending"
click at [818, 498] on span "START RECORDING" at bounding box center [828, 500] width 80 height 9
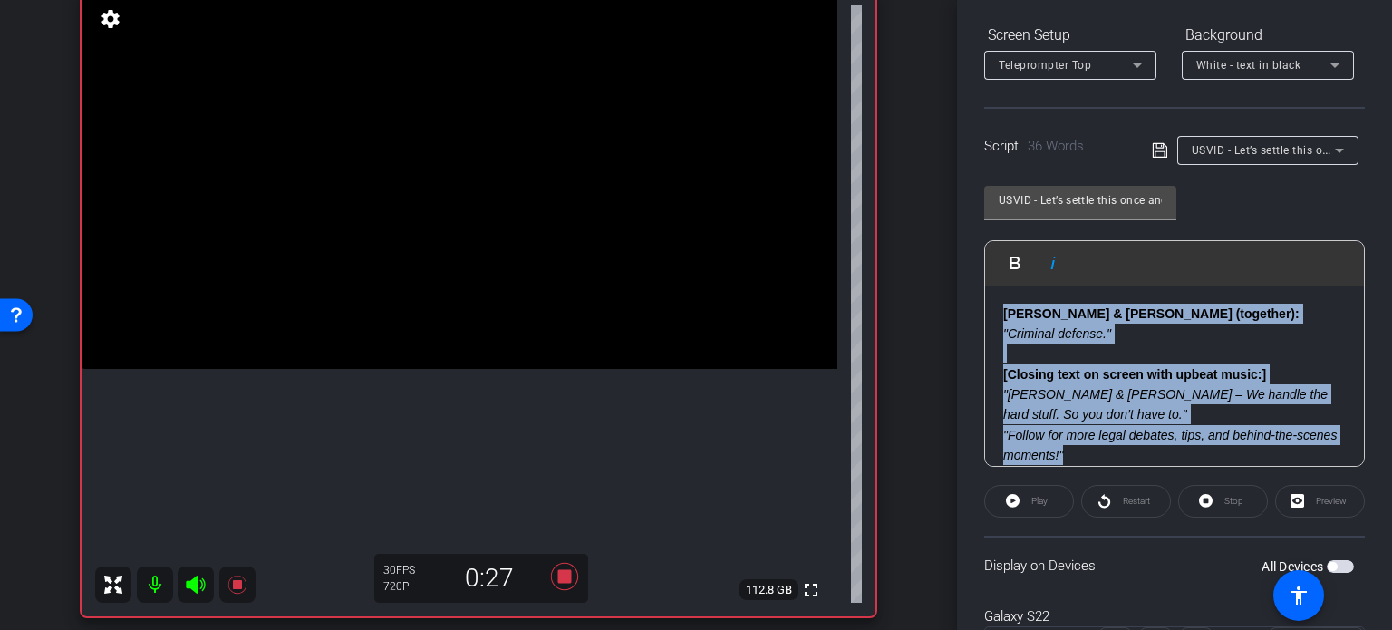
drag, startPoint x: 1143, startPoint y: 437, endPoint x: 953, endPoint y: 250, distance: 266.6
click at [953, 250] on div "arrow_back Wilson,Tom_Shoot20_08122025 Back to project Send invite account_box …" at bounding box center [696, 315] width 1392 height 630
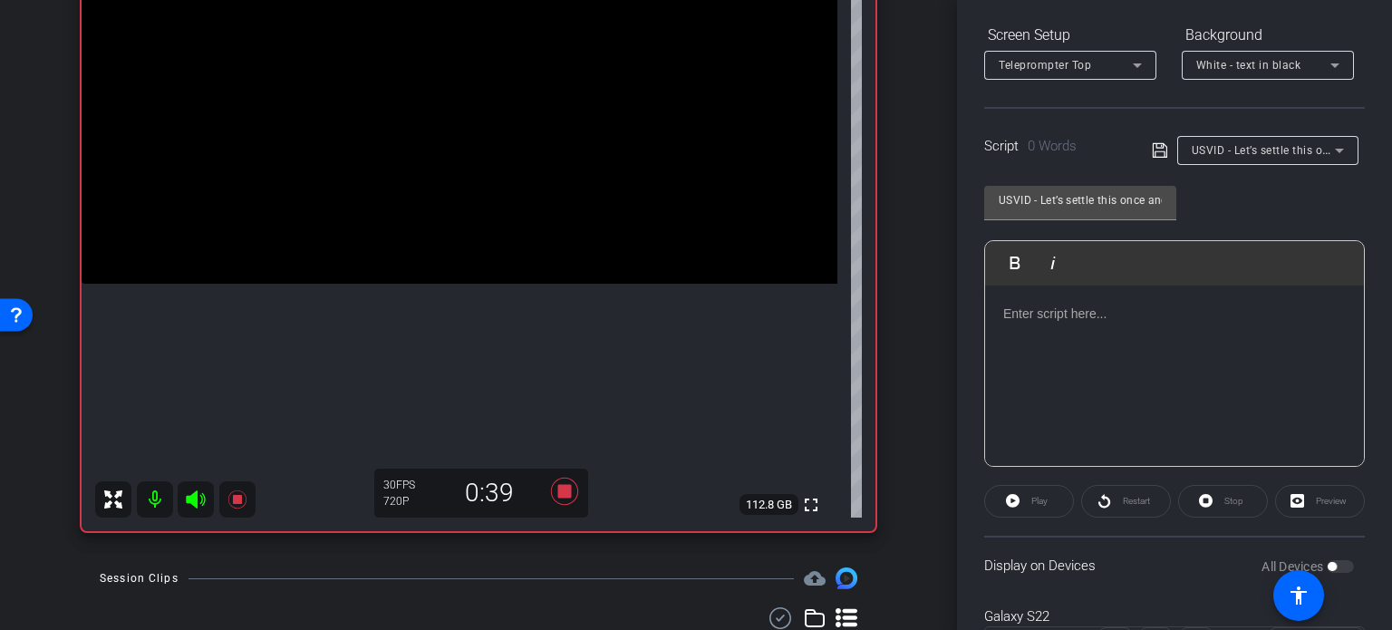
scroll to position [149, 0]
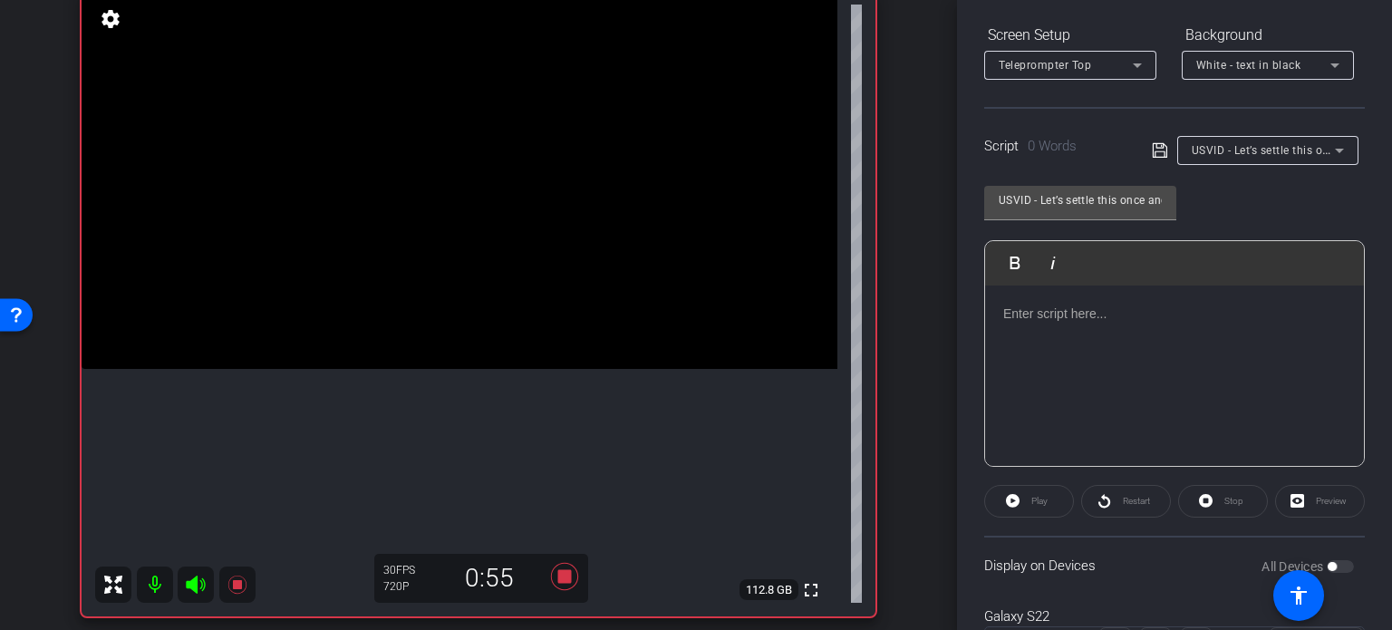
click at [1057, 383] on div at bounding box center [1174, 375] width 379 height 181
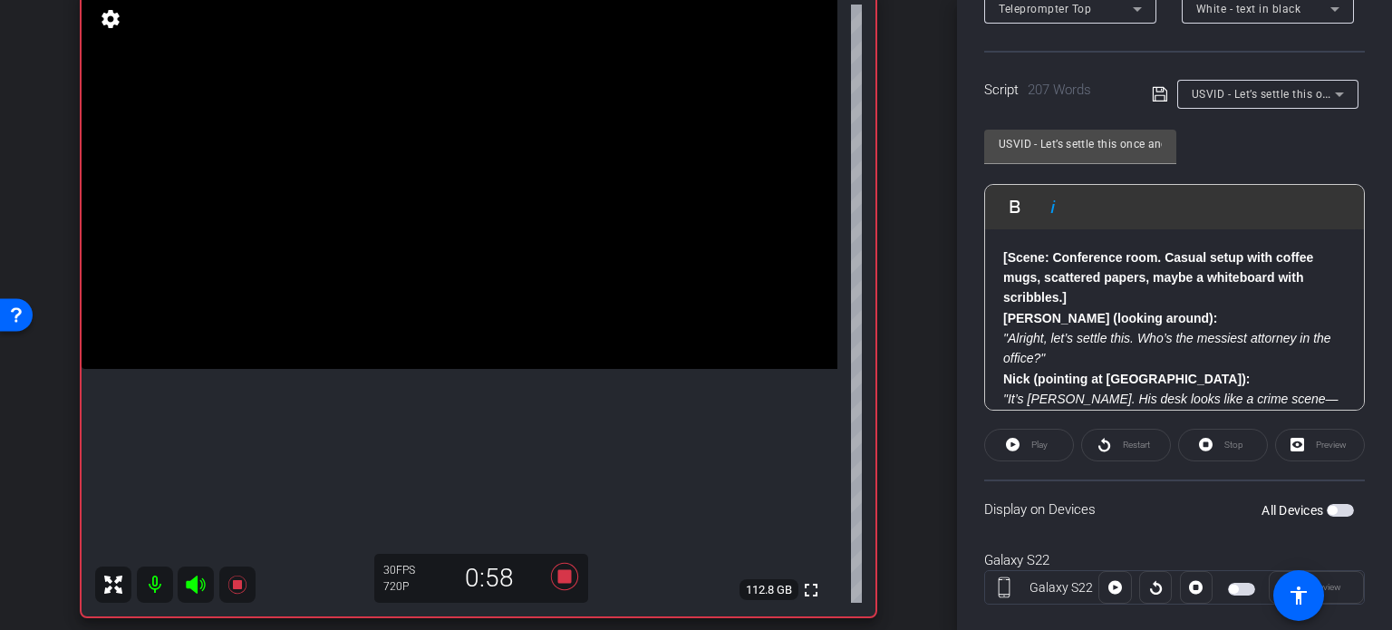
scroll to position [359, 0]
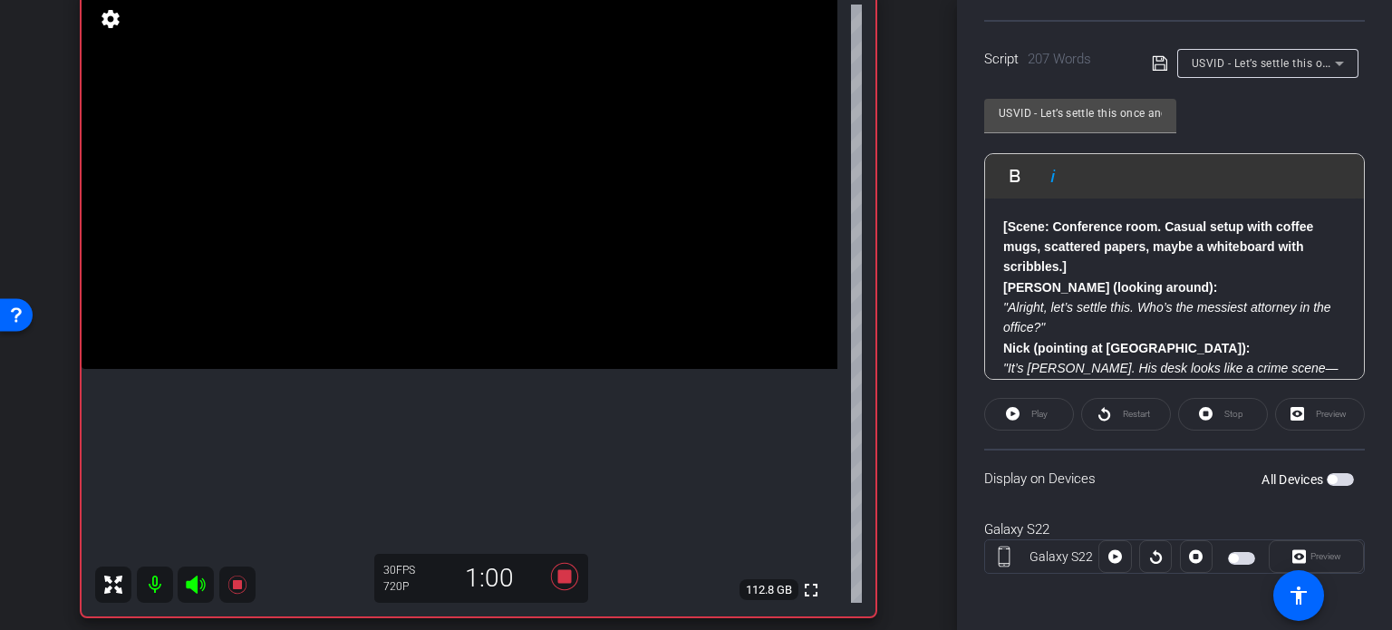
click at [1327, 473] on span "button" at bounding box center [1340, 479] width 27 height 13
click at [924, 434] on div "arrow_back Wilson,Tom_Shoot20_08122025 Back to project Send invite account_box …" at bounding box center [478, 166] width 957 height 630
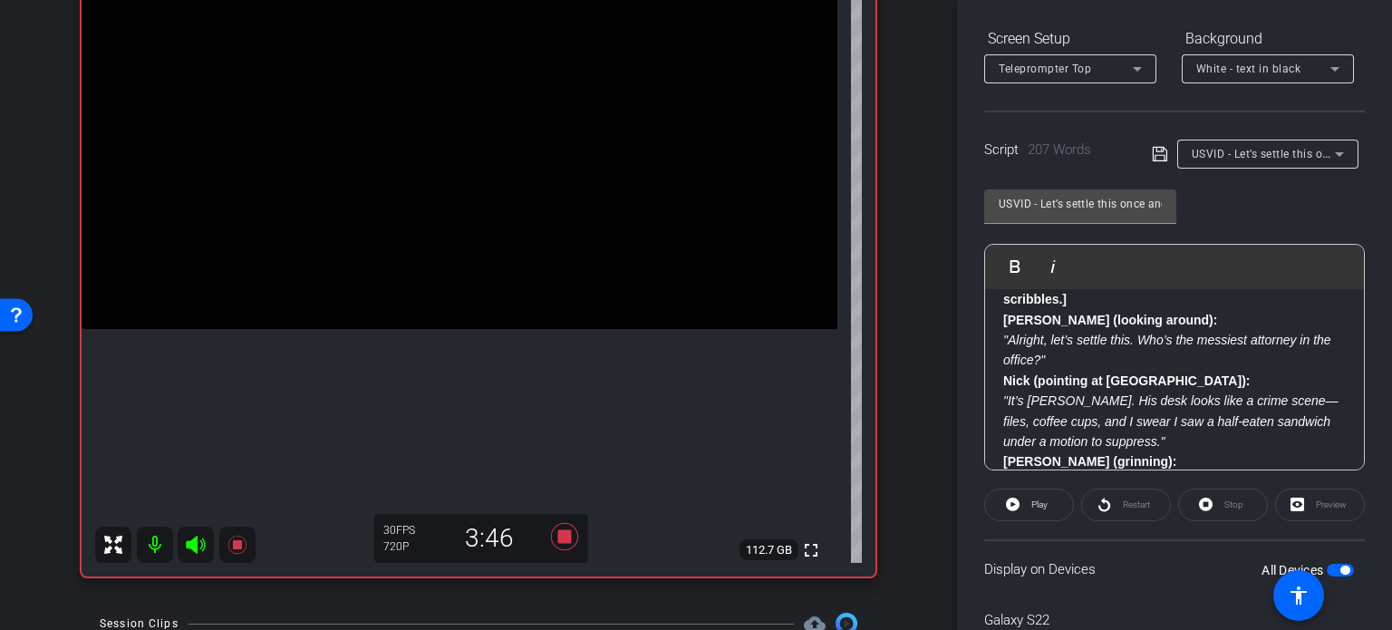
scroll to position [91, 0]
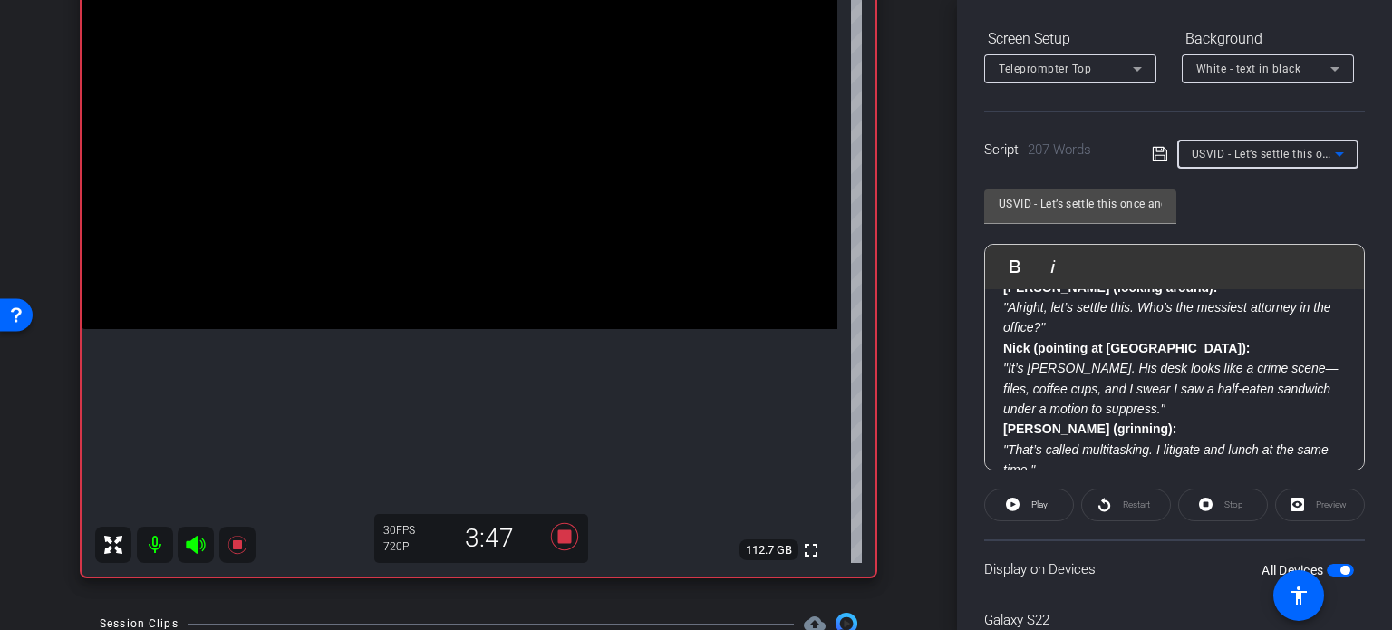
click at [1263, 155] on span "USVID - Let’s settle this once and for all. Personal injury cases are harder. P…" at bounding box center [1406, 153] width 429 height 15
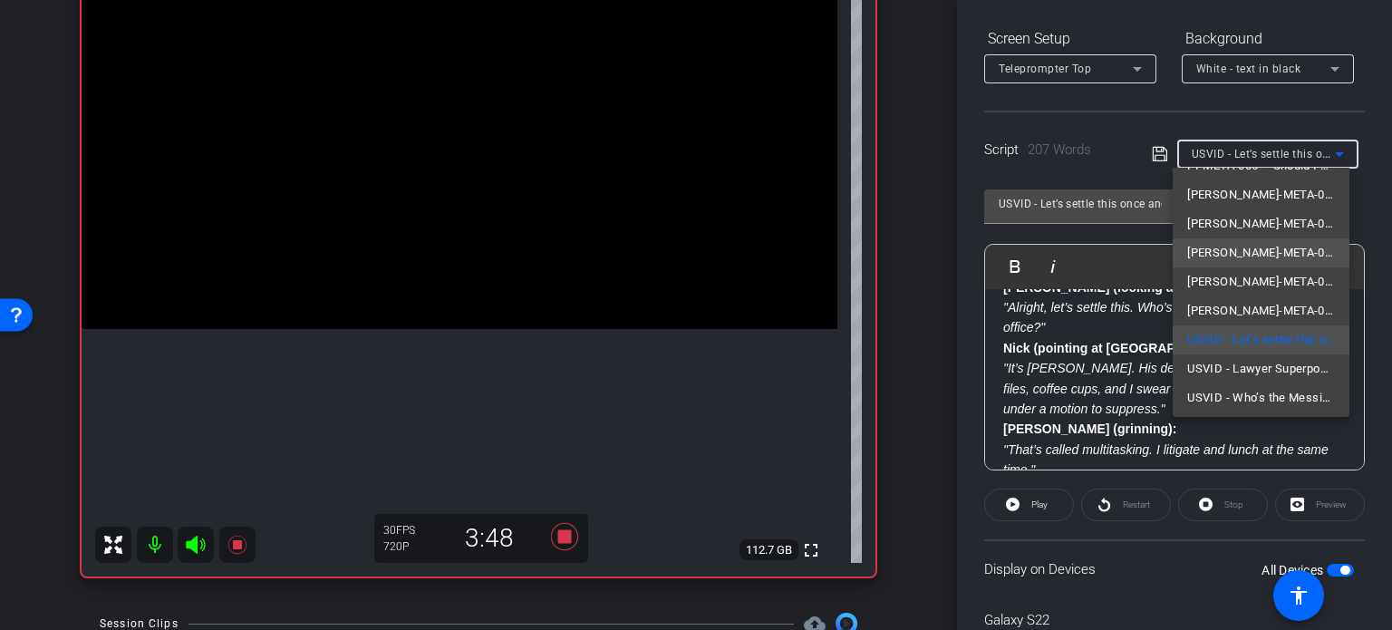
scroll to position [112, 0]
click at [928, 392] on div at bounding box center [696, 315] width 1392 height 630
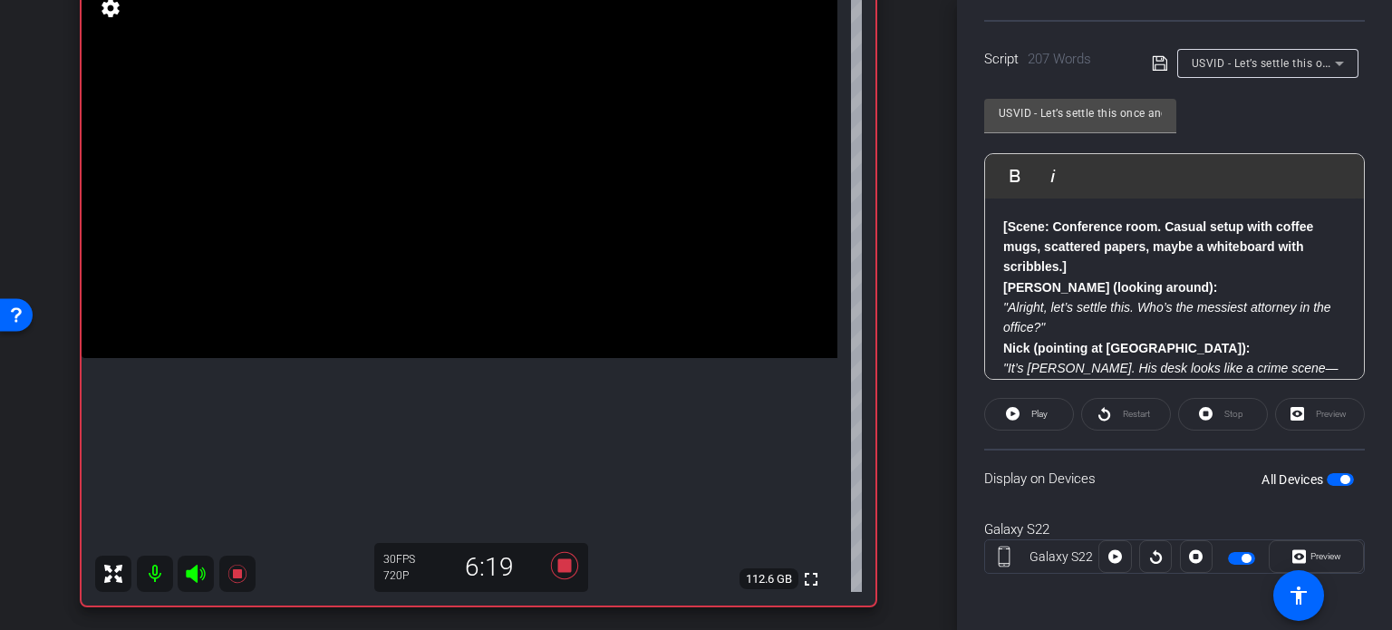
scroll to position [181, 0]
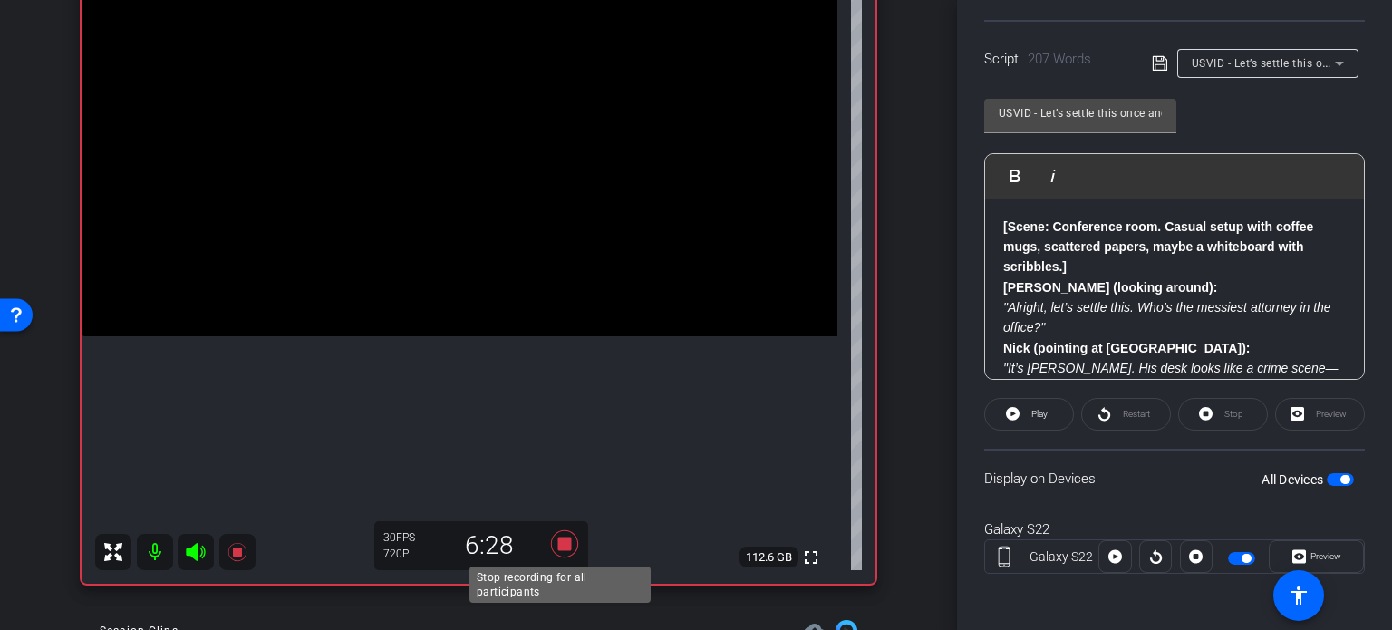
click at [557, 545] on icon at bounding box center [564, 543] width 27 height 27
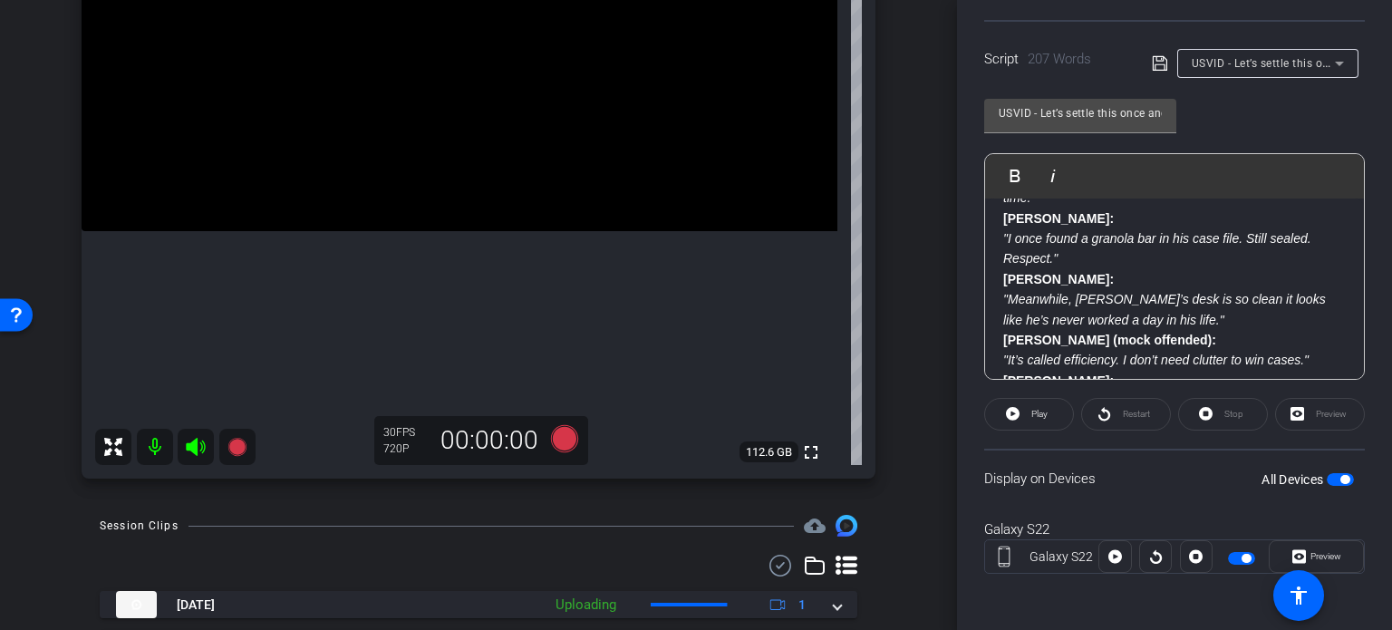
scroll to position [363, 0]
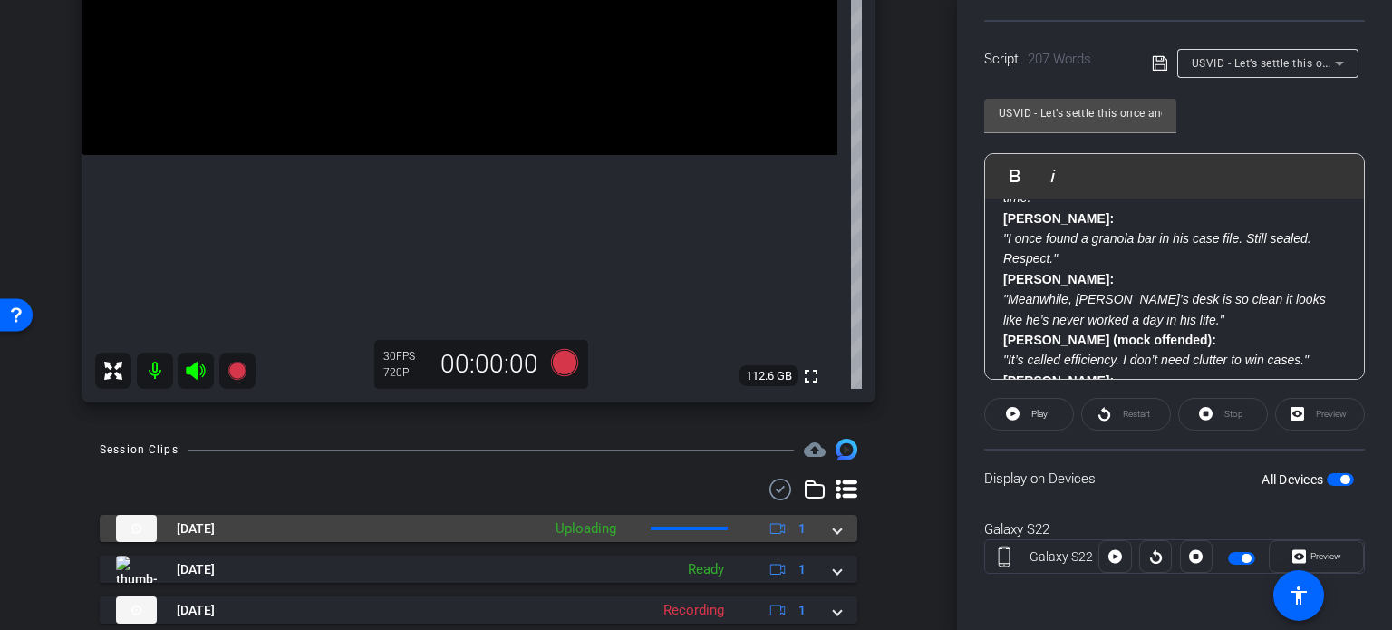
click at [834, 534] on span at bounding box center [837, 528] width 7 height 19
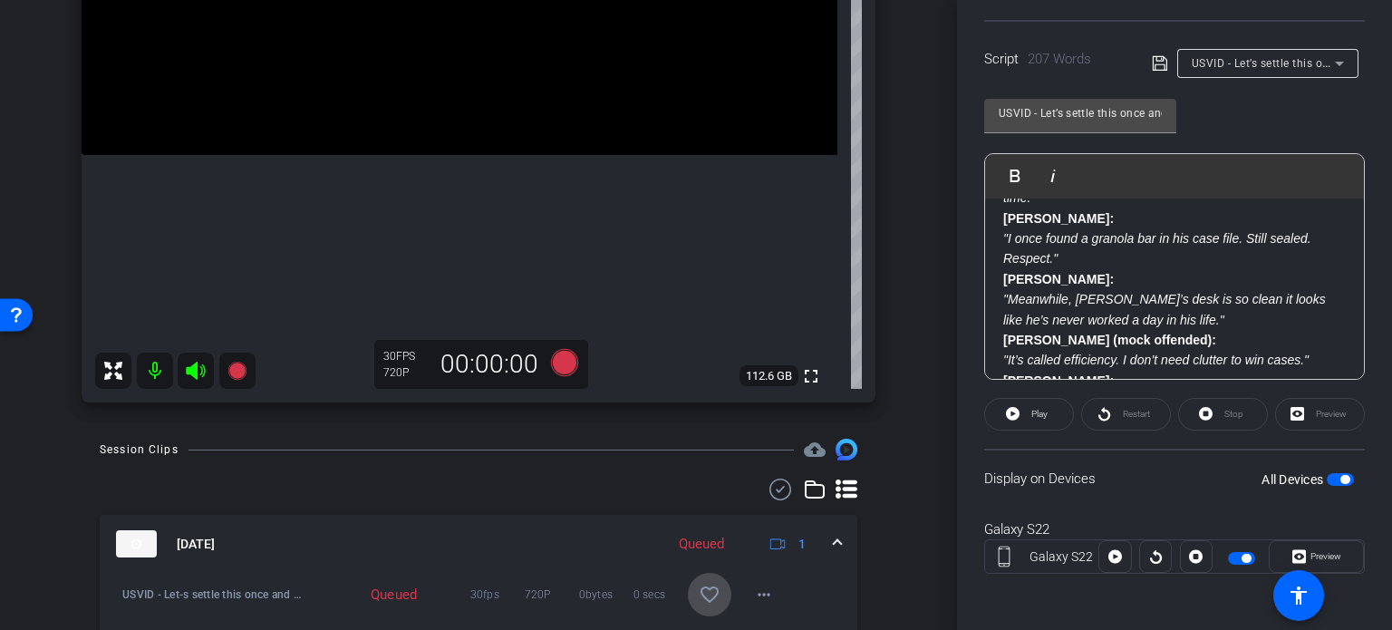
click at [703, 589] on mat-icon "favorite_border" at bounding box center [710, 595] width 22 height 22
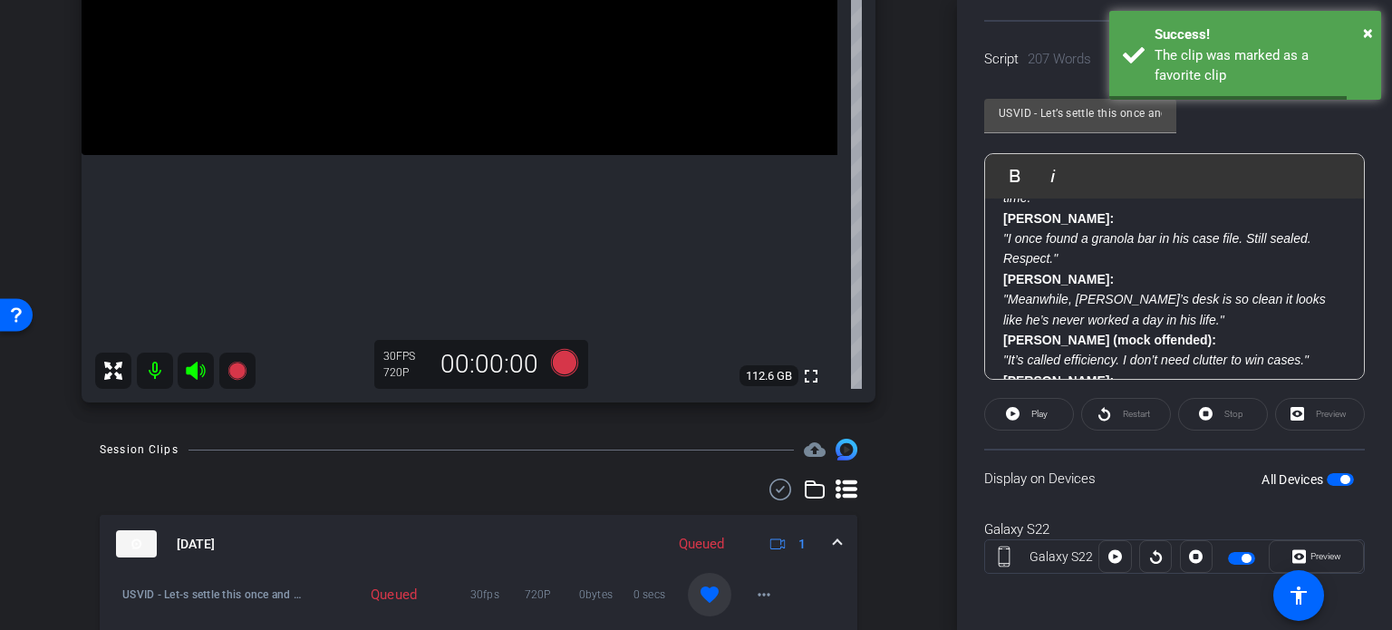
click at [834, 545] on mat-expansion-panel-header "Aug 12, 2025 Queued 1" at bounding box center [479, 544] width 758 height 58
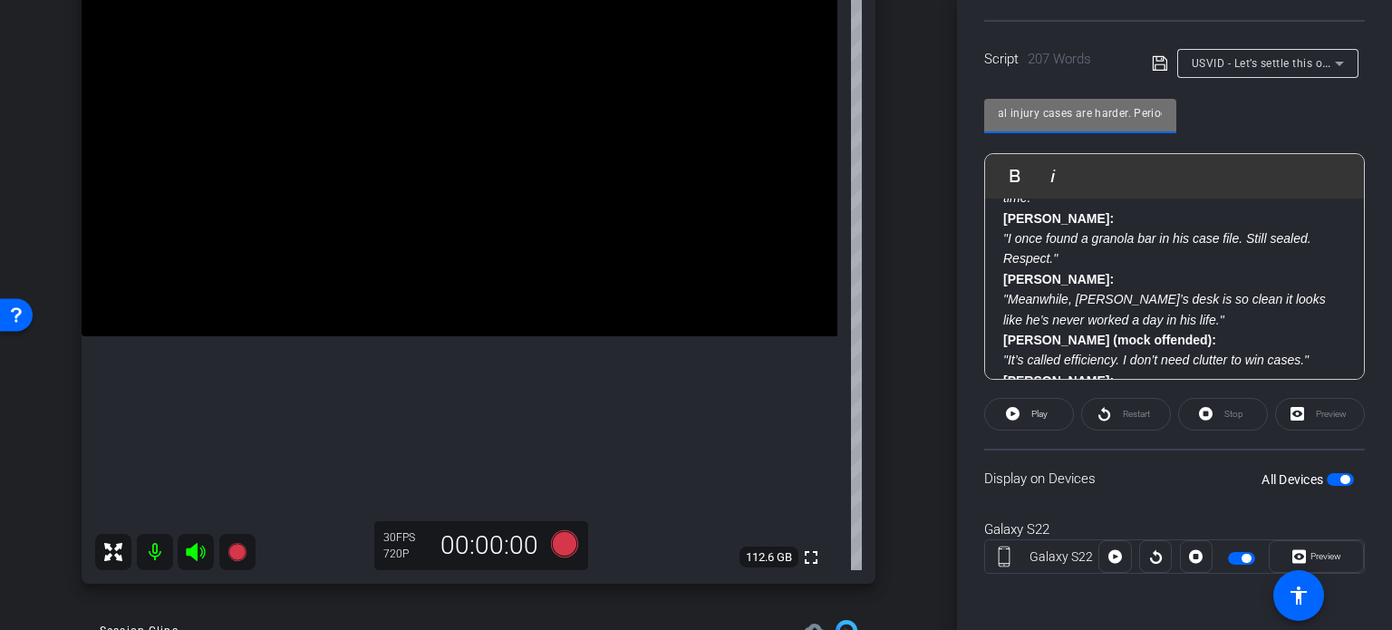
scroll to position [0, 254]
drag, startPoint x: 1000, startPoint y: 110, endPoint x: 1243, endPoint y: 135, distance: 245.1
click at [1243, 135] on div "USVID - Let’s settle this once and for all. Personal injury cases are harder. P…" at bounding box center [1174, 232] width 381 height 295
click at [893, 409] on div "Galaxy S22 Galaxy S22 info ROOM ID: 287106517 1% battery_std fullscreen setting…" at bounding box center [478, 249] width 866 height 705
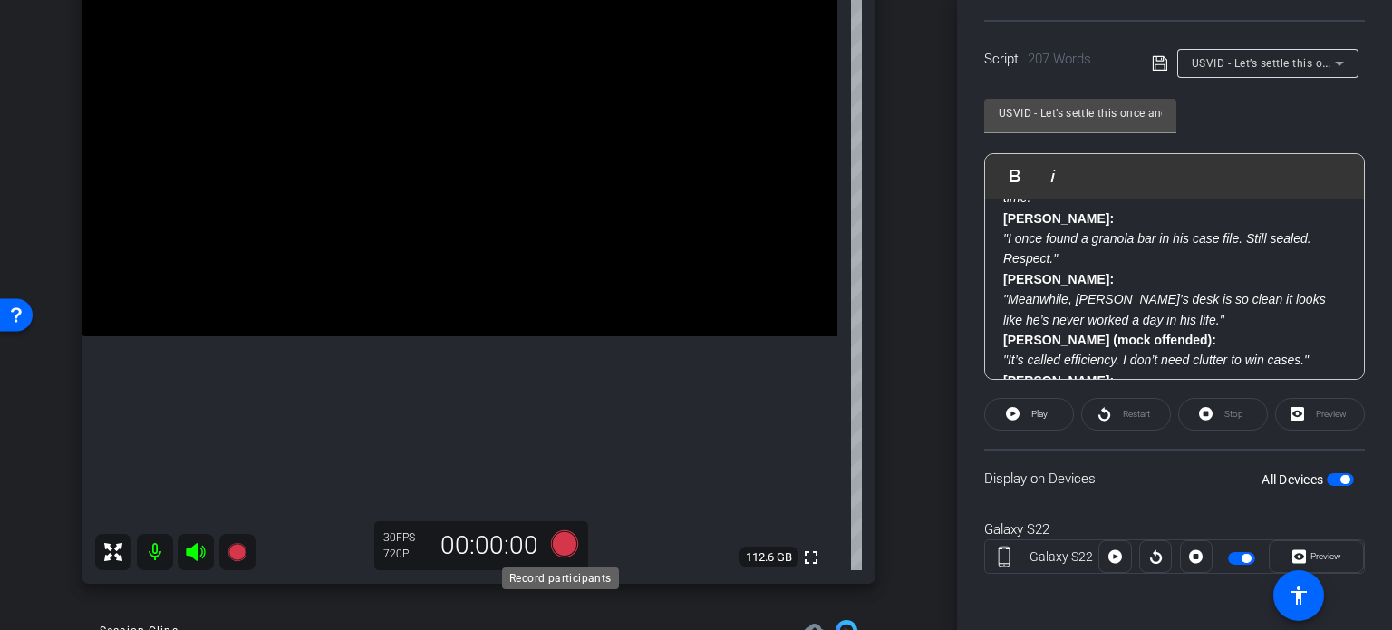
click at [568, 536] on icon at bounding box center [565, 543] width 44 height 33
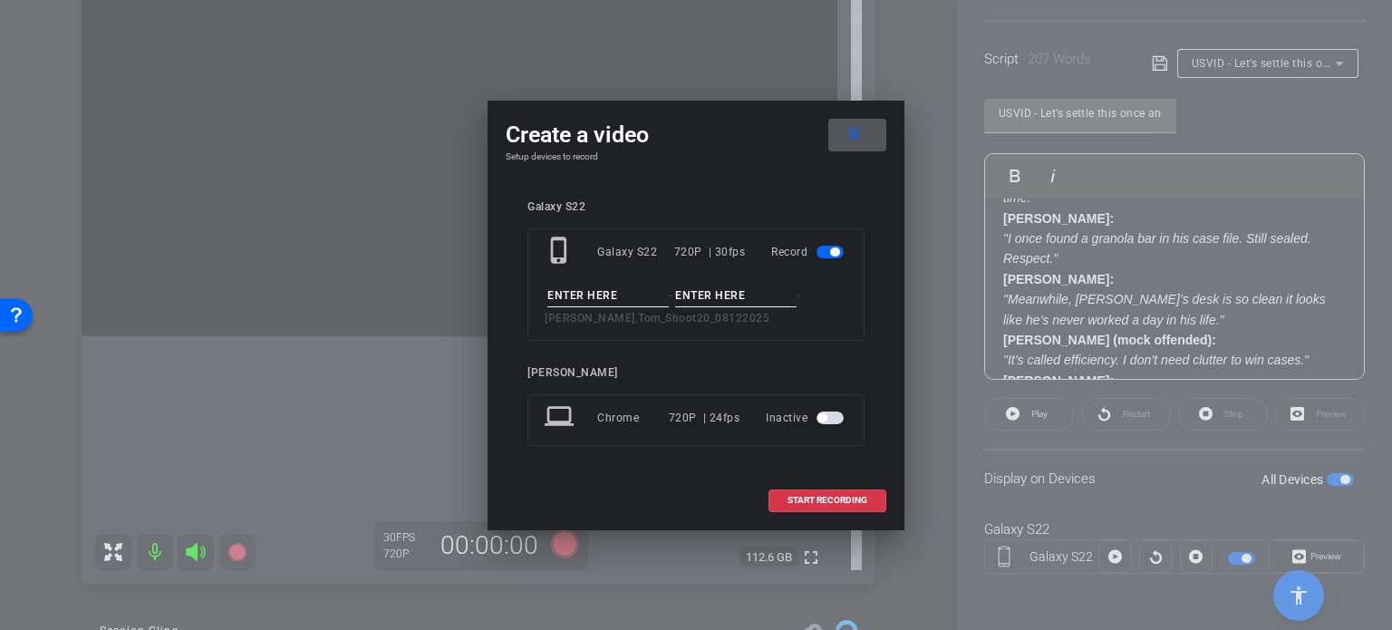
click at [884, 135] on span at bounding box center [857, 135] width 58 height 44
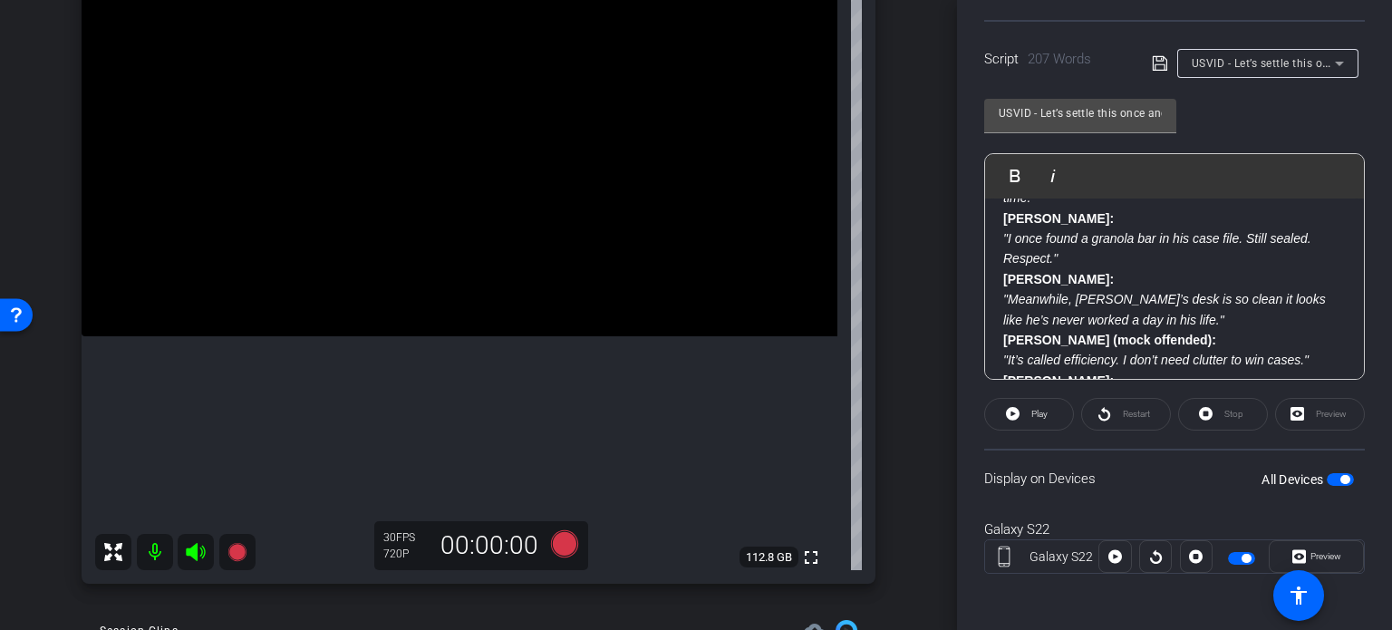
click at [1327, 480] on span "button" at bounding box center [1340, 479] width 27 height 13
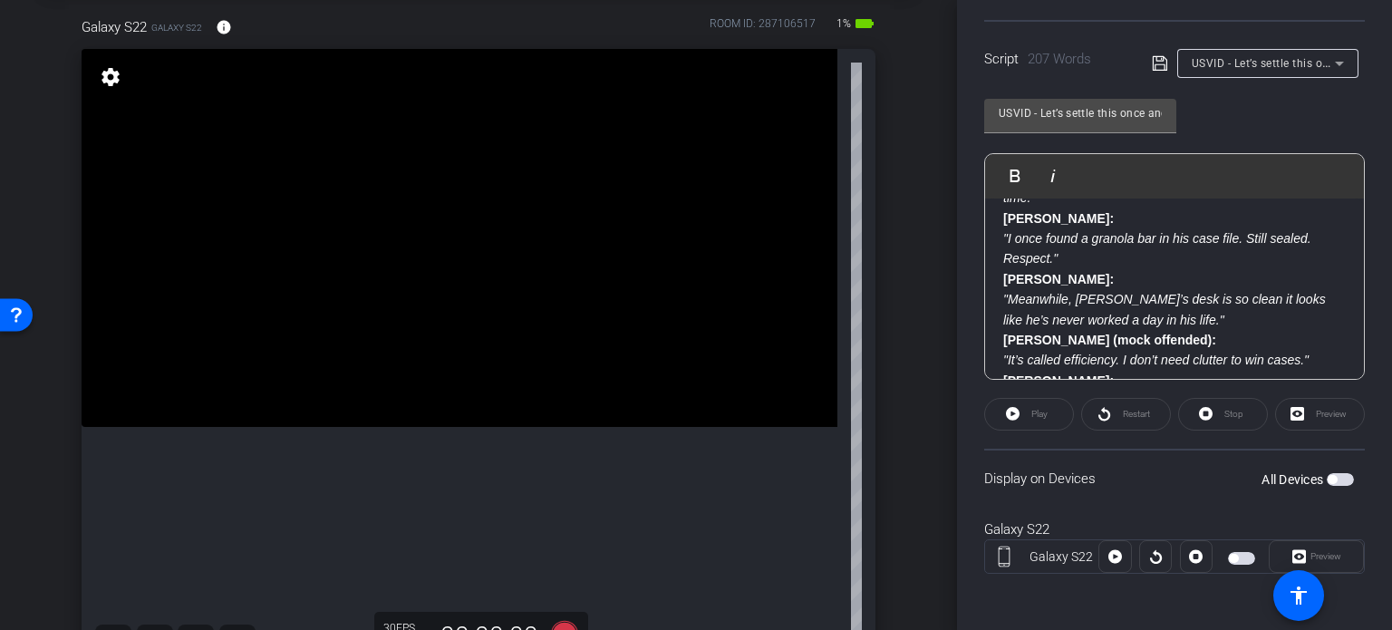
scroll to position [181, 0]
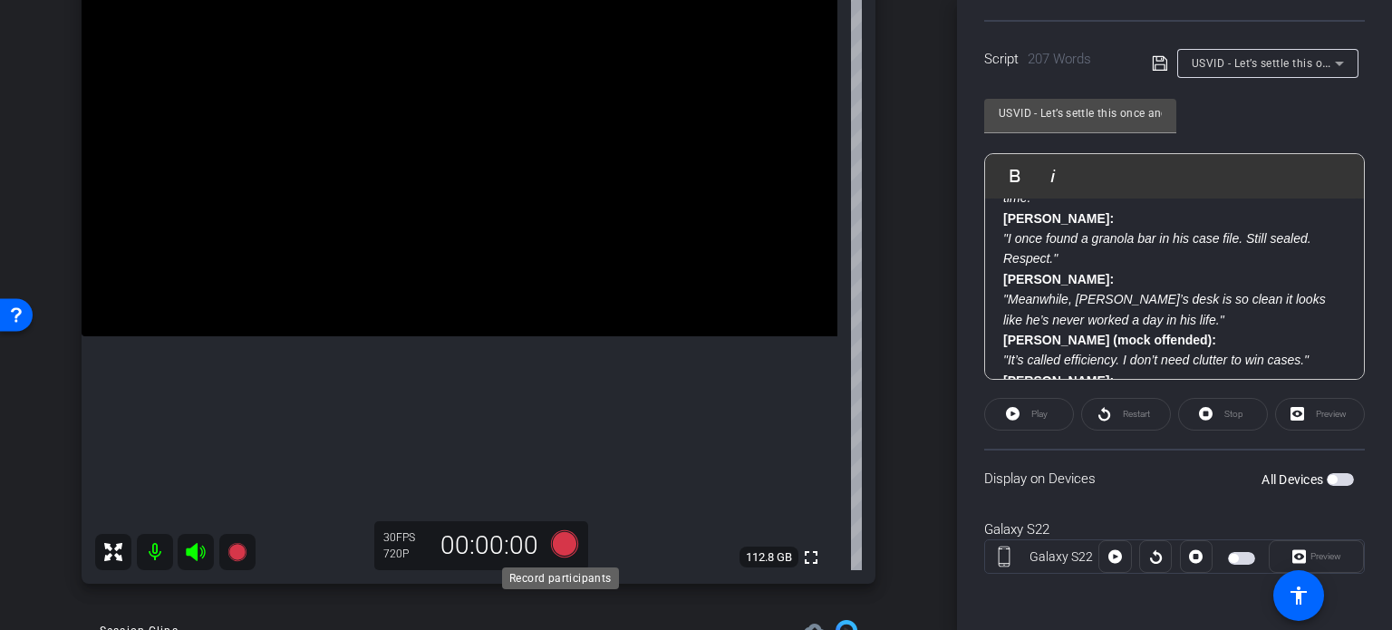
click at [566, 538] on icon at bounding box center [564, 543] width 27 height 27
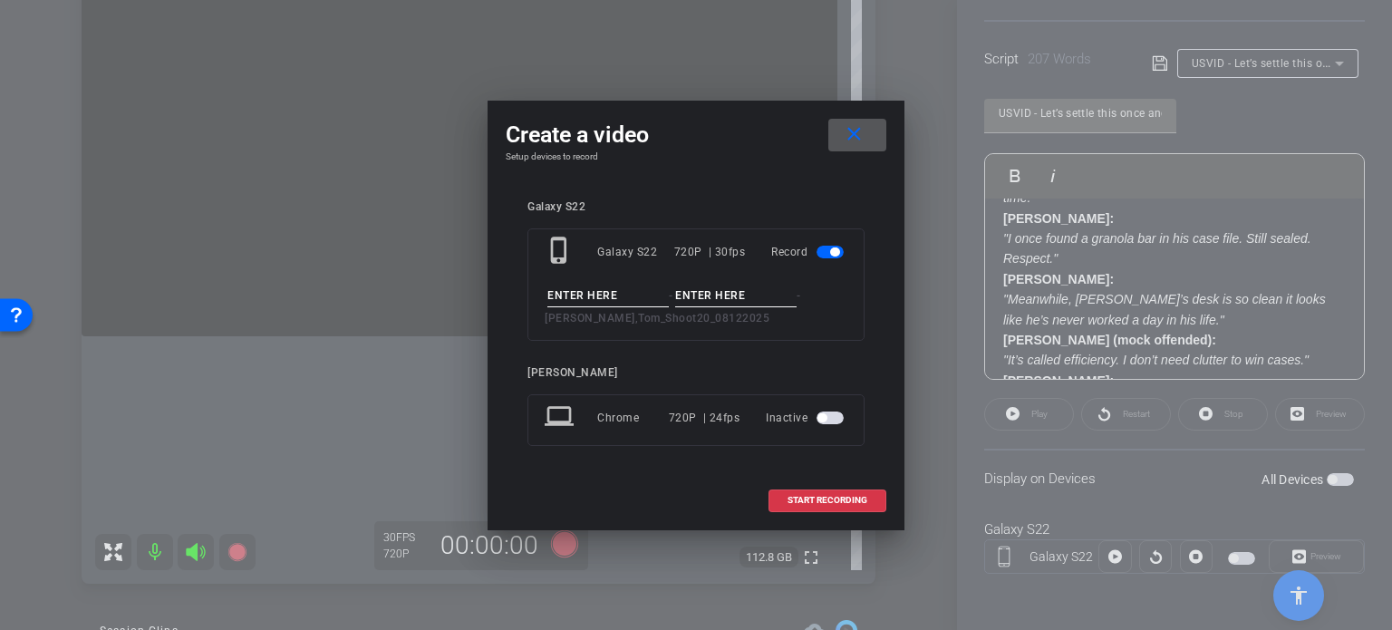
click at [643, 293] on input at bounding box center [607, 296] width 121 height 23
paste input "USVID - Let’s settle this once and for all. Personal injury cases are harder. P…"
type input "USVID - Let’s settle this once and for all. Personal injury cases are harder. P…"
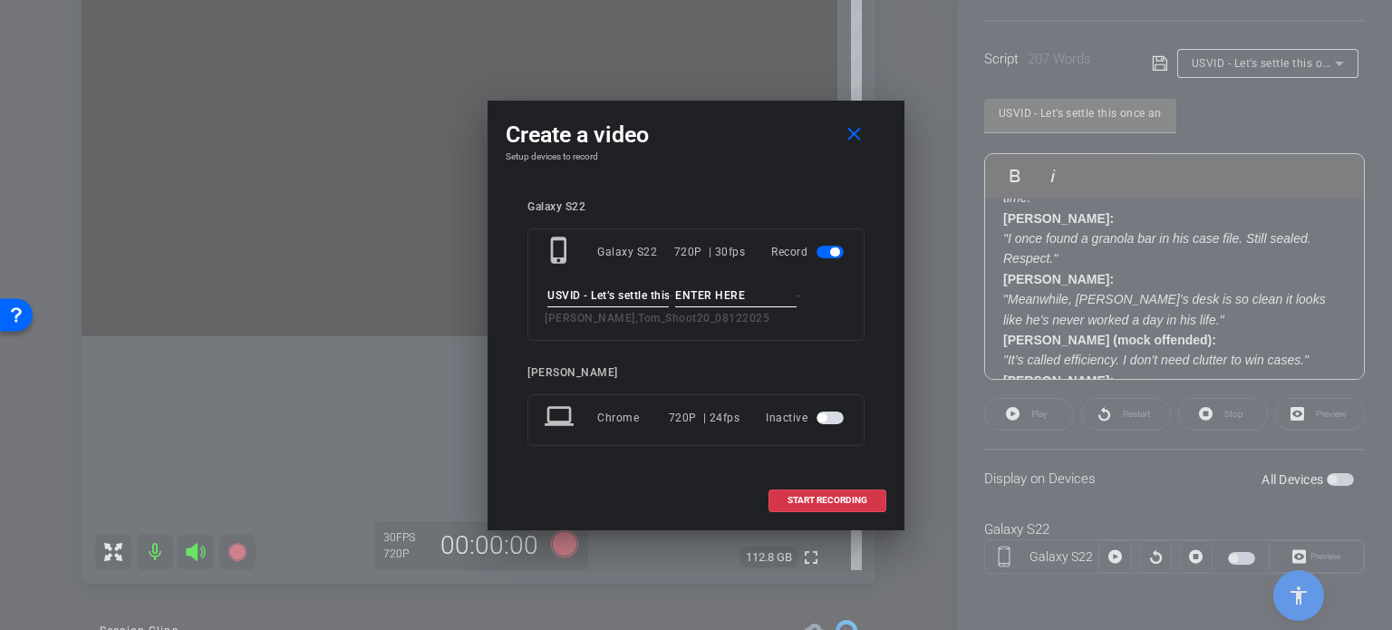
click at [750, 282] on div "phone_iphone Galaxy S22 720P | 30fps Record USVID - Let’s settle this once and …" at bounding box center [695, 284] width 337 height 112
click at [731, 300] on input at bounding box center [735, 296] width 121 height 23
type input "Take1"
click at [764, 175] on div "Create a video close Setup devices to record Galaxy S22 phone_iphone Galaxy S22…" at bounding box center [696, 316] width 417 height 430
click at [834, 496] on span "START RECORDING" at bounding box center [828, 500] width 80 height 9
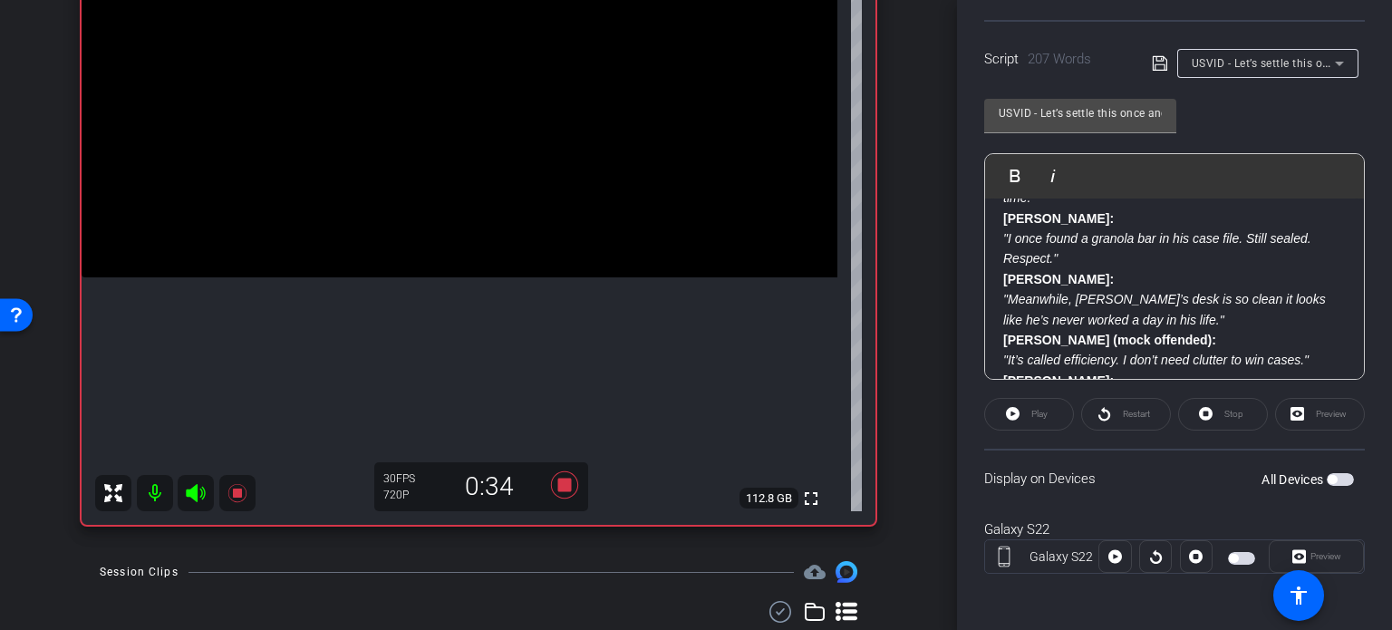
scroll to position [272, 0]
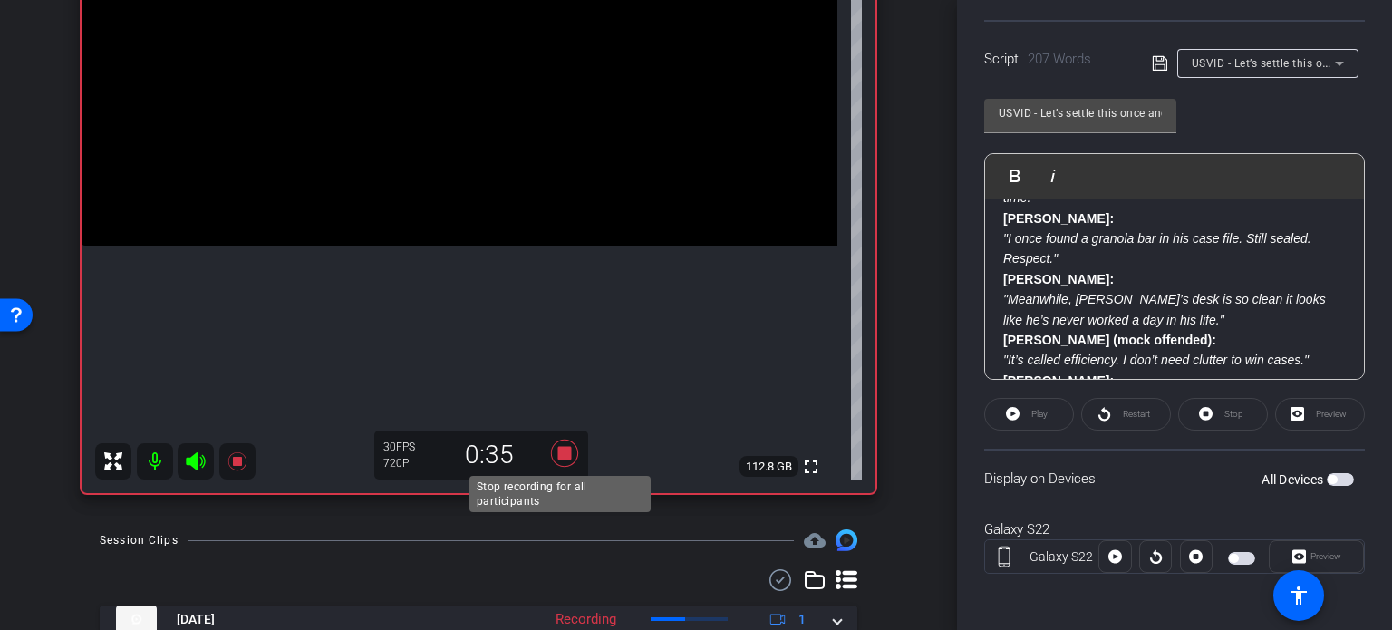
click at [551, 449] on icon at bounding box center [565, 453] width 44 height 33
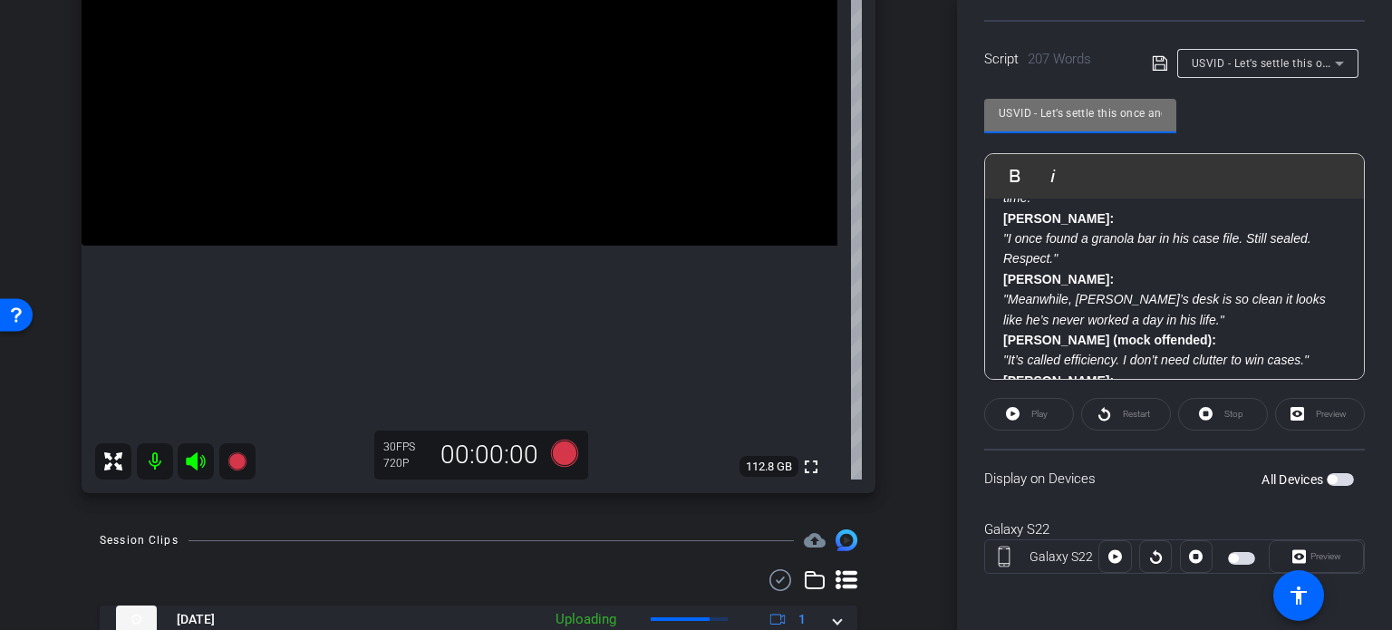
scroll to position [0, 254]
drag, startPoint x: 1000, startPoint y: 109, endPoint x: 1282, endPoint y: 88, distance: 283.5
click at [1282, 88] on div "USVID - Let’s settle this once and for all. Personal injury cases are harder. P…" at bounding box center [1174, 232] width 381 height 295
click at [879, 311] on div "Galaxy S22 Galaxy S22 info ROOM ID: 287106517 1% battery_std fullscreen setting…" at bounding box center [478, 158] width 866 height 705
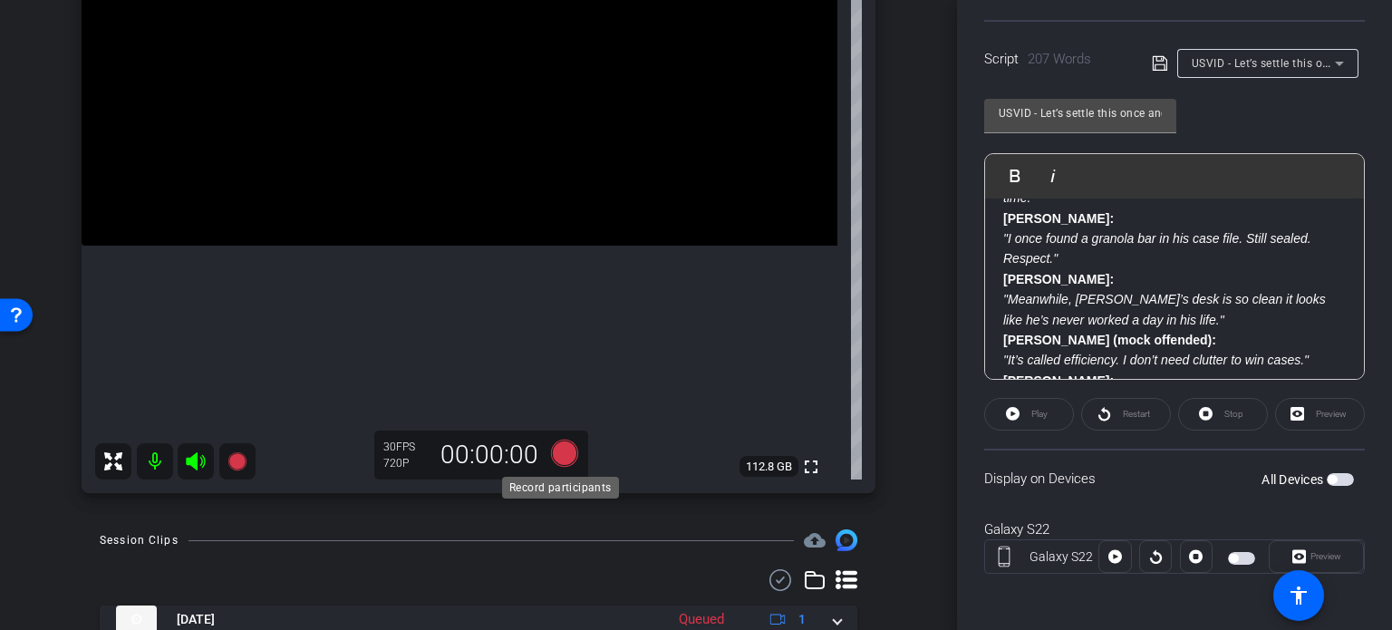
click at [560, 453] on icon at bounding box center [564, 453] width 27 height 27
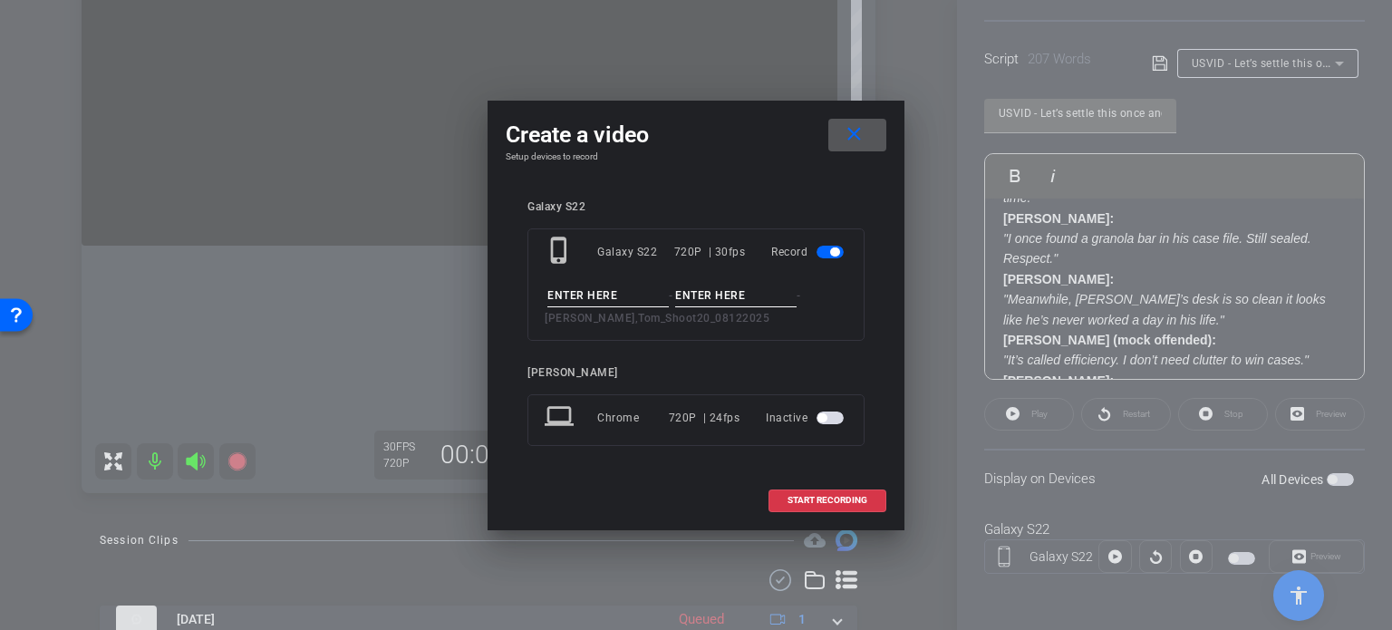
click at [596, 299] on input at bounding box center [607, 296] width 121 height 23
paste input "USVID - Let’s settle this once and for all. Personal injury cases are harder. P…"
click at [738, 297] on input at bounding box center [735, 296] width 121 height 23
drag, startPoint x: 619, startPoint y: 301, endPoint x: 729, endPoint y: 298, distance: 109.7
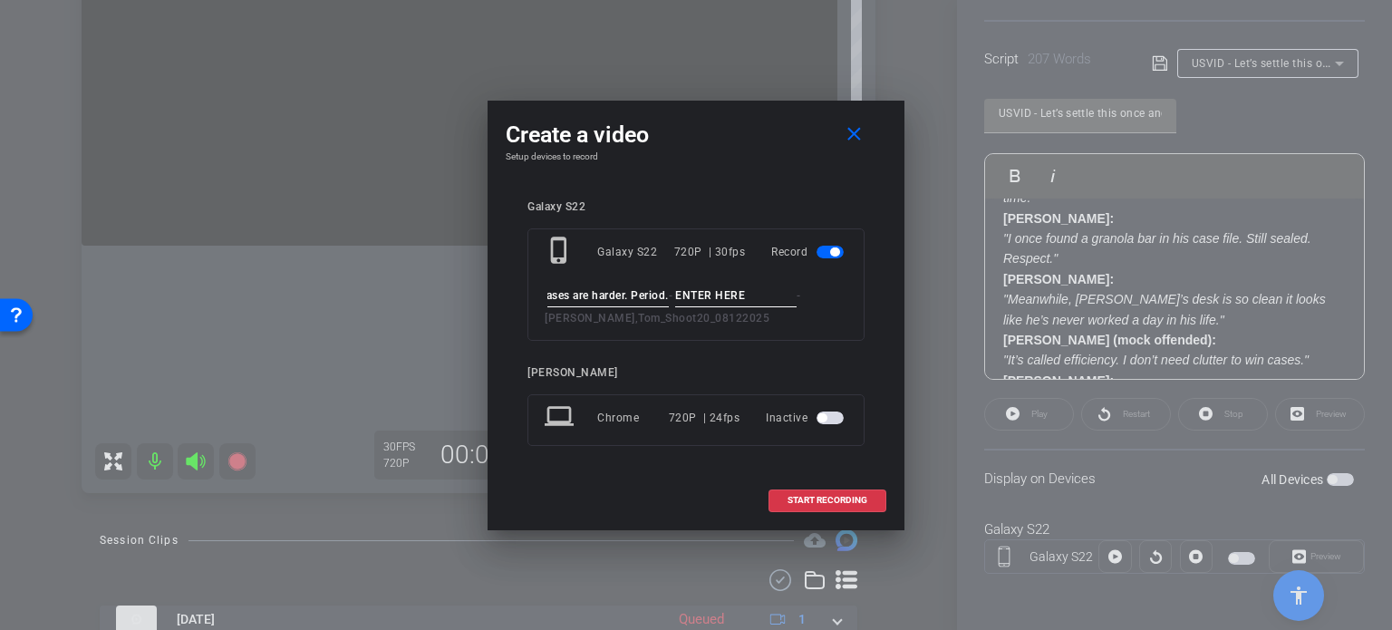
click at [729, 298] on div "USVID - Let’s settle this once and for all. Personal injury cases are harder. P…" at bounding box center [696, 307] width 303 height 44
click at [671, 296] on span "-" at bounding box center [671, 295] width 5 height 13
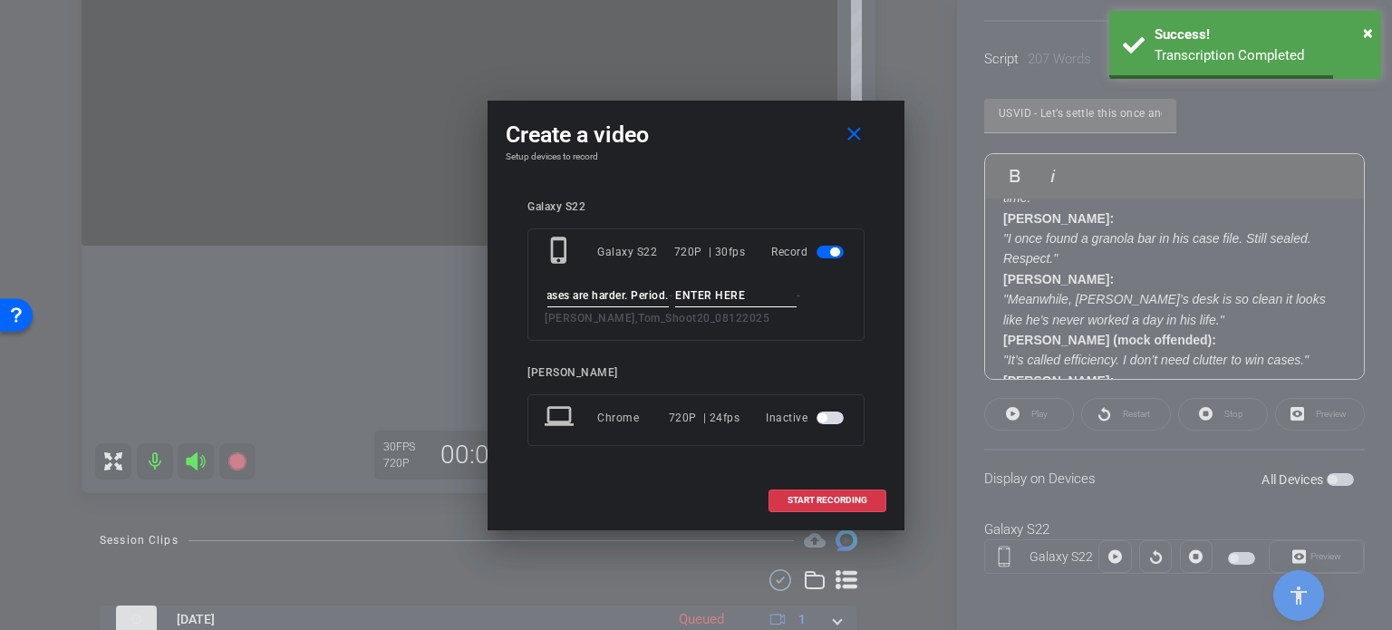
drag, startPoint x: 659, startPoint y: 296, endPoint x: 721, endPoint y: 289, distance: 63.0
click at [721, 289] on div "USVID - Let’s settle this once and for all. Personal injury cases are harder. P…" at bounding box center [696, 307] width 303 height 44
click at [665, 297] on input "USVID - Let’s settle this once and for all. Personal injury cases are harder. P…" at bounding box center [607, 296] width 121 height 23
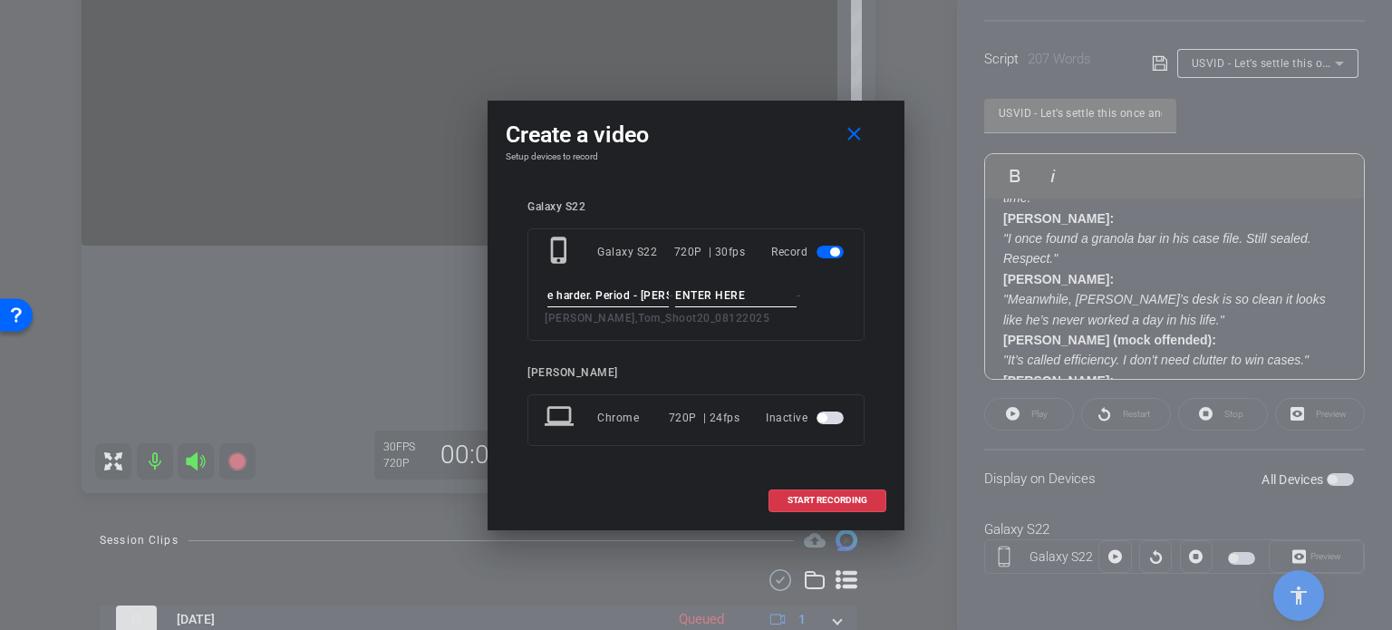
scroll to position [0, 345]
type input "USVID - Let’s settle this once and for all. Personal injury cases are harder. P…"
click at [722, 294] on input at bounding box center [735, 296] width 121 height 23
type input "Take1"
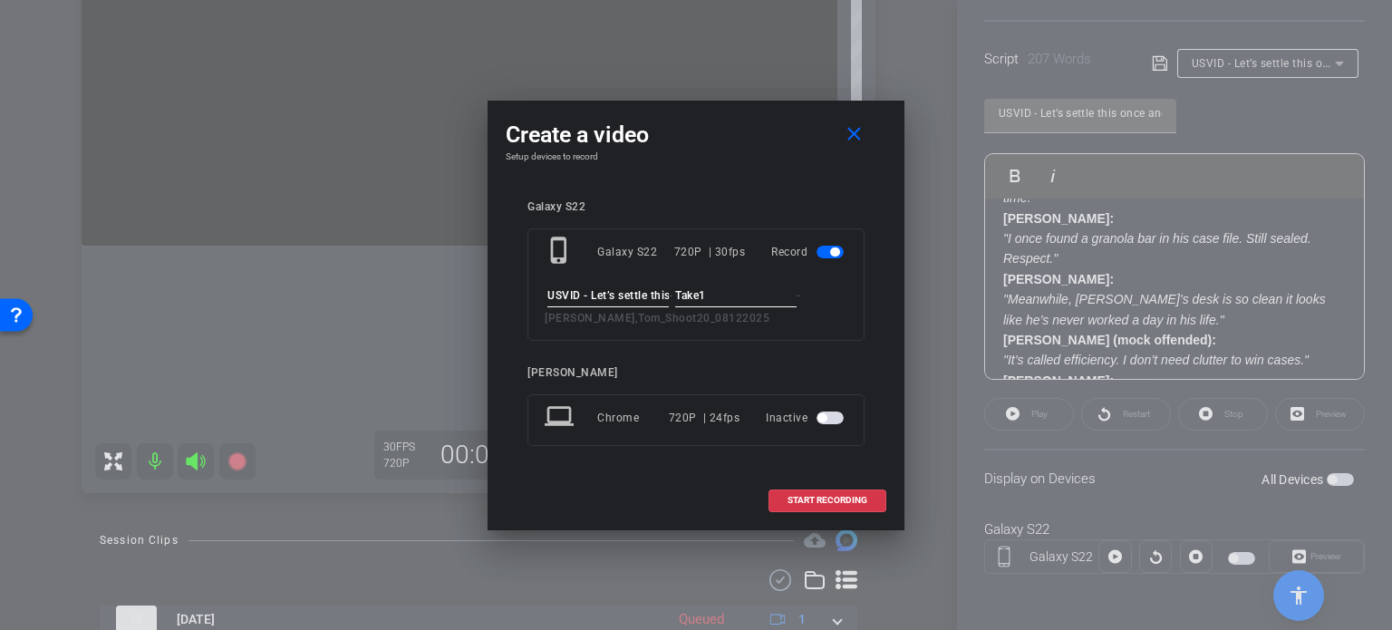
click at [754, 166] on div "Create a video close Setup devices to record Galaxy S22 phone_iphone Galaxy S22…" at bounding box center [696, 316] width 417 height 430
click at [805, 496] on span "START RECORDING" at bounding box center [828, 500] width 80 height 9
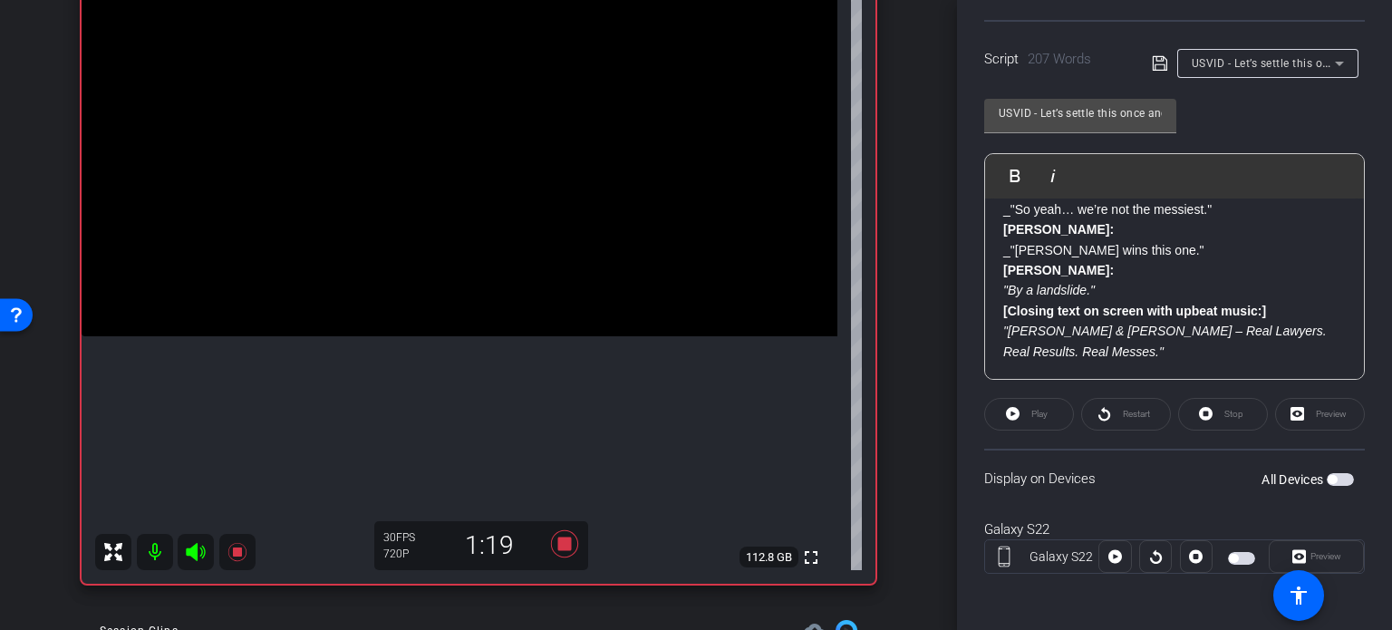
scroll to position [707, 0]
click at [557, 542] on icon at bounding box center [564, 543] width 27 height 27
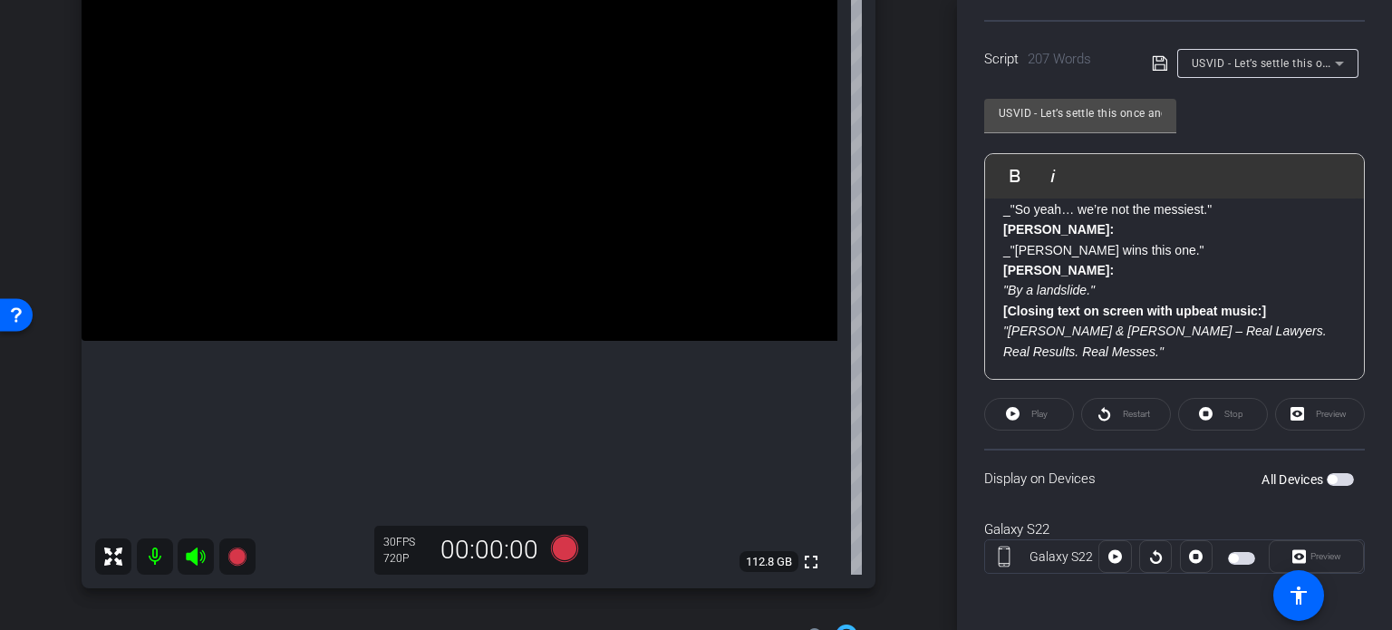
scroll to position [181, 0]
click at [1292, 57] on span "USVID - Let’s settle this once and for all. Personal injury cases are harder. P…" at bounding box center [1406, 62] width 429 height 15
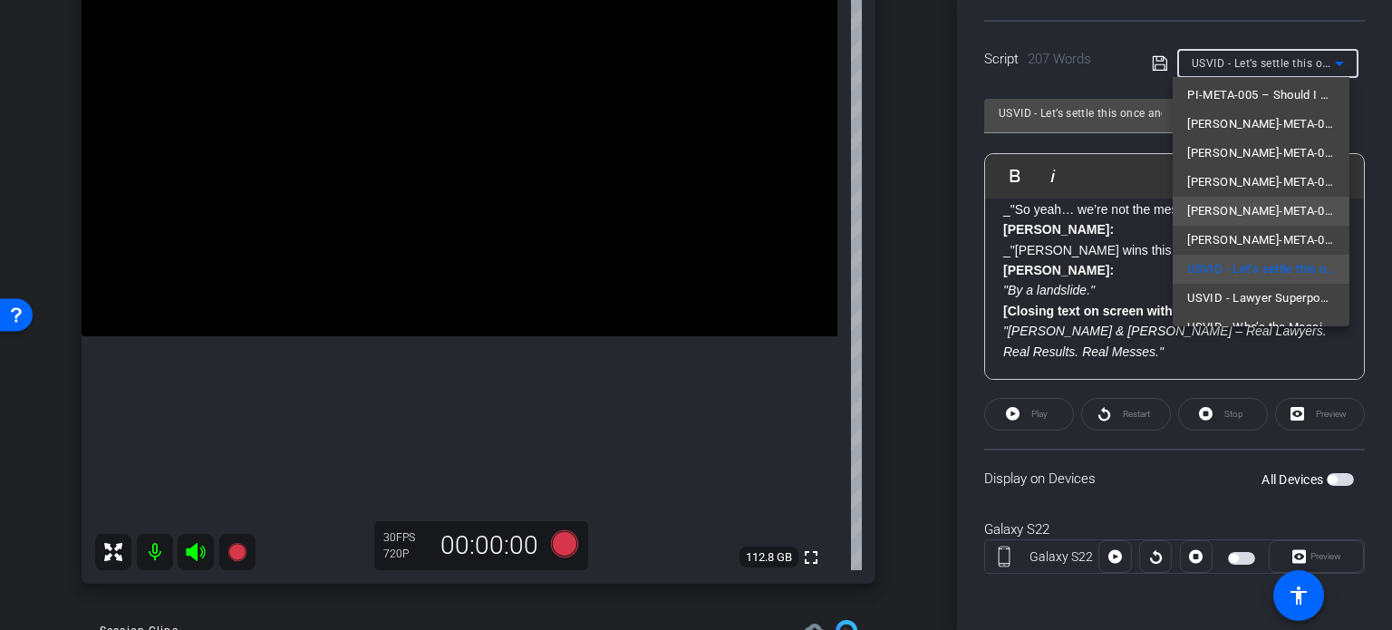
scroll to position [112, 0]
click at [1059, 289] on div at bounding box center [696, 315] width 1392 height 630
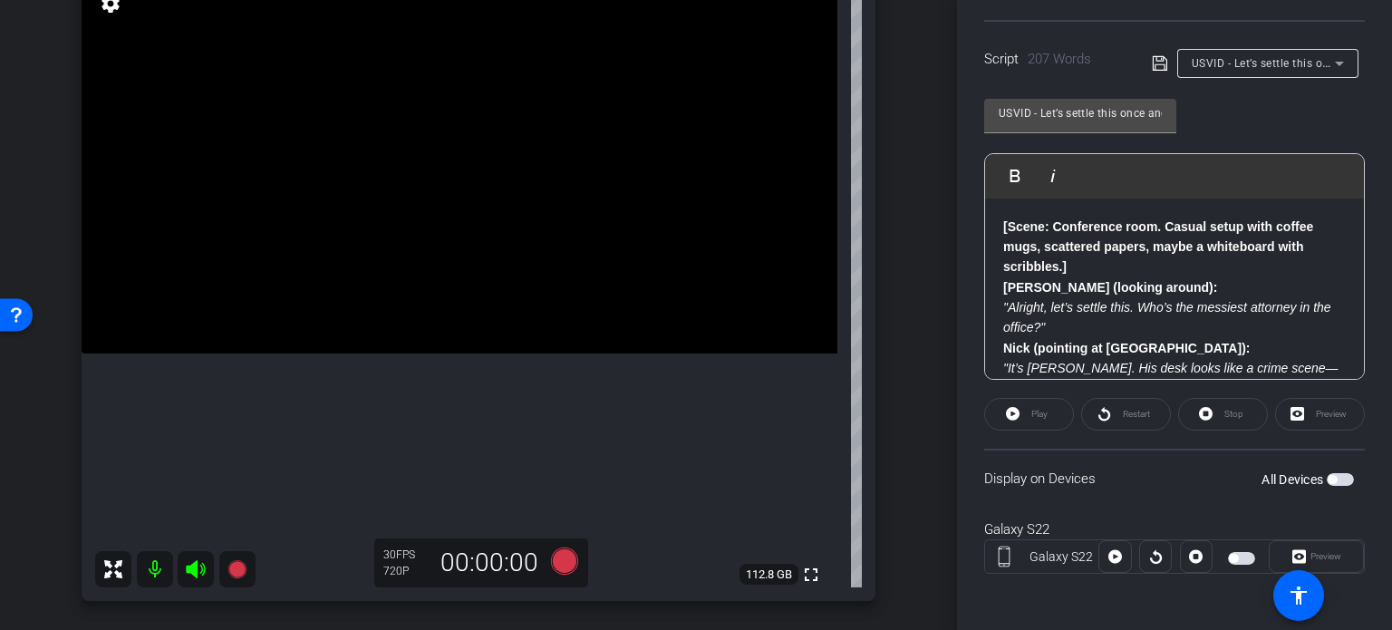
scroll to position [181, 0]
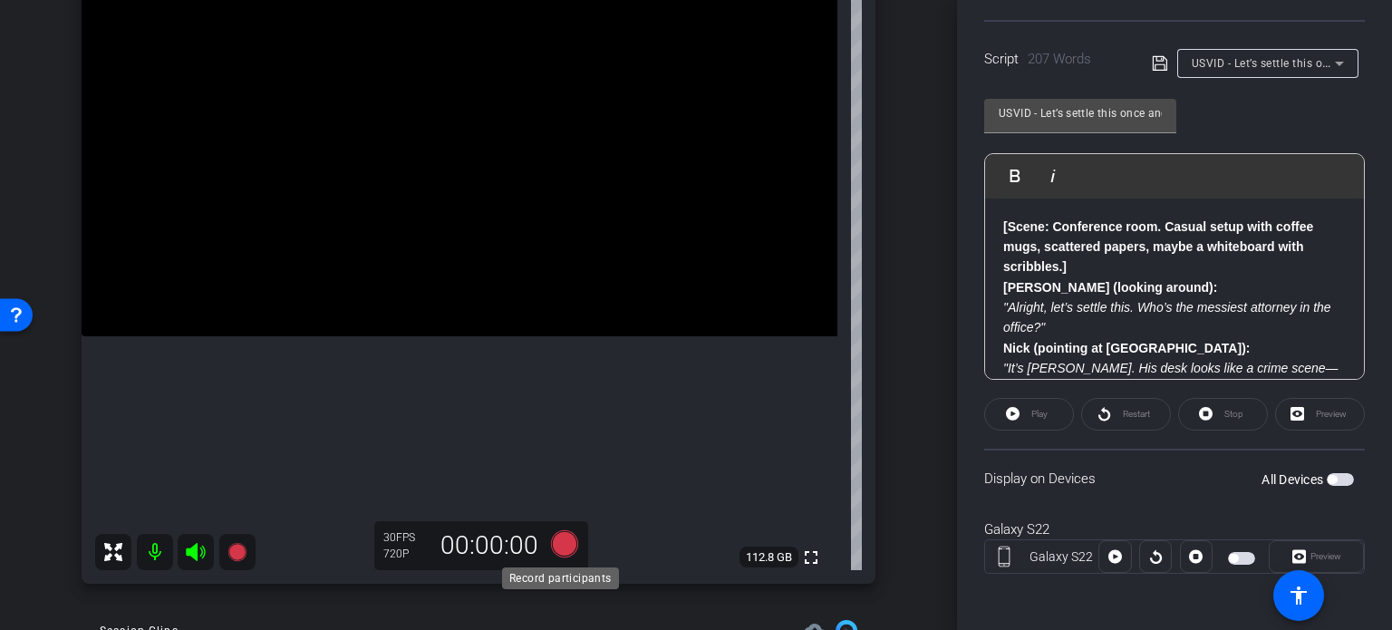
click at [552, 542] on icon at bounding box center [564, 543] width 27 height 27
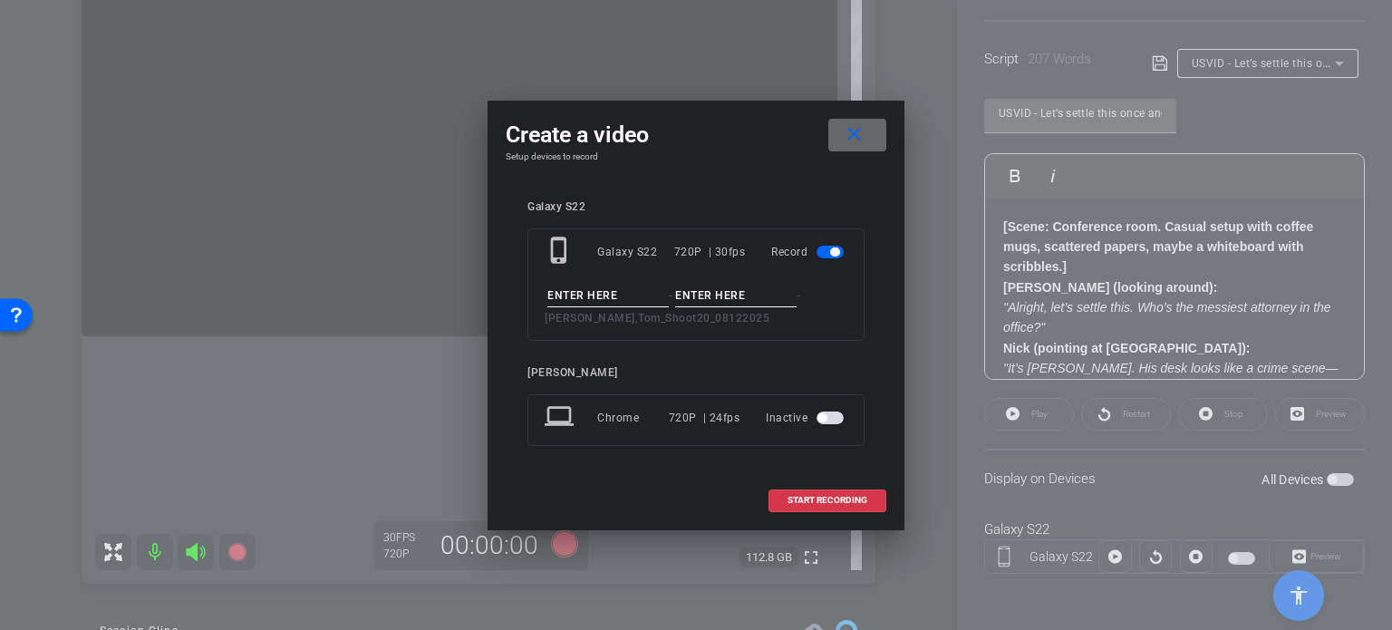
click at [860, 126] on mat-icon "close" at bounding box center [854, 134] width 23 height 23
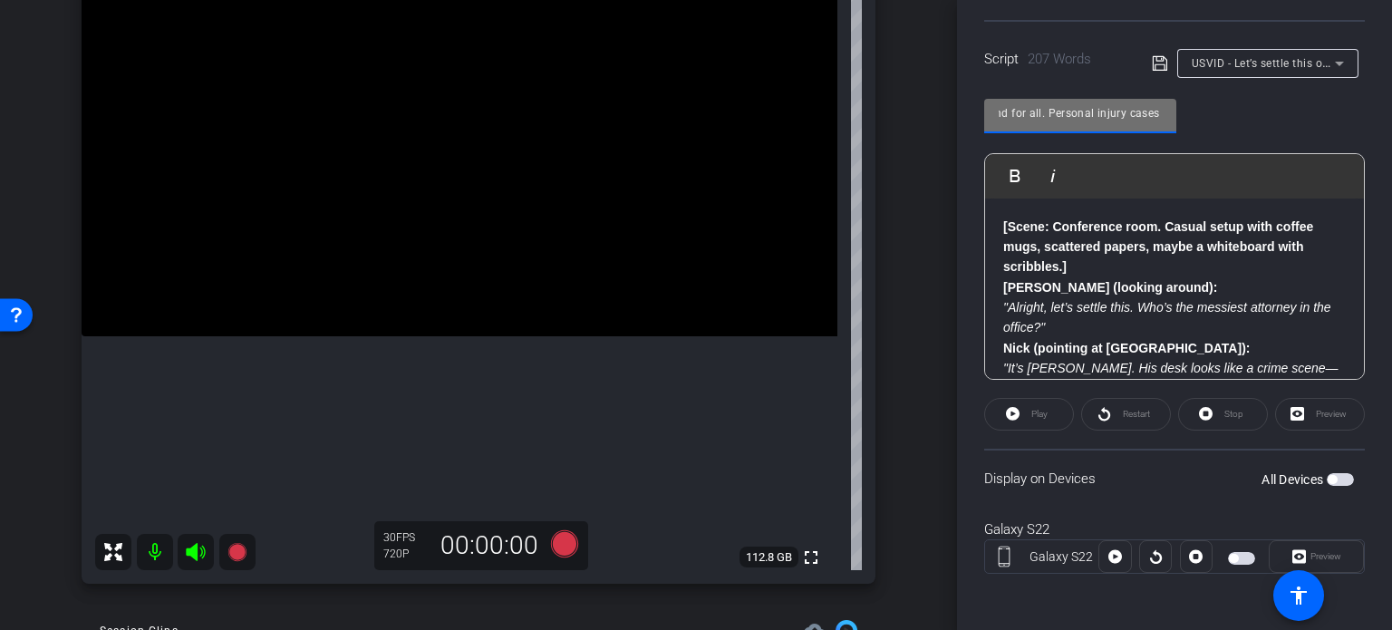
scroll to position [0, 254]
drag, startPoint x: 1001, startPoint y: 114, endPoint x: 1323, endPoint y: 140, distance: 323.6
click at [1323, 139] on div "USVID - Let’s settle this once and for all. Personal injury cases are harder. P…" at bounding box center [1174, 232] width 381 height 295
click at [871, 351] on div "Galaxy S22 Galaxy S22 info ROOM ID: 287106517 1% battery_std fullscreen setting…" at bounding box center [478, 249] width 866 height 705
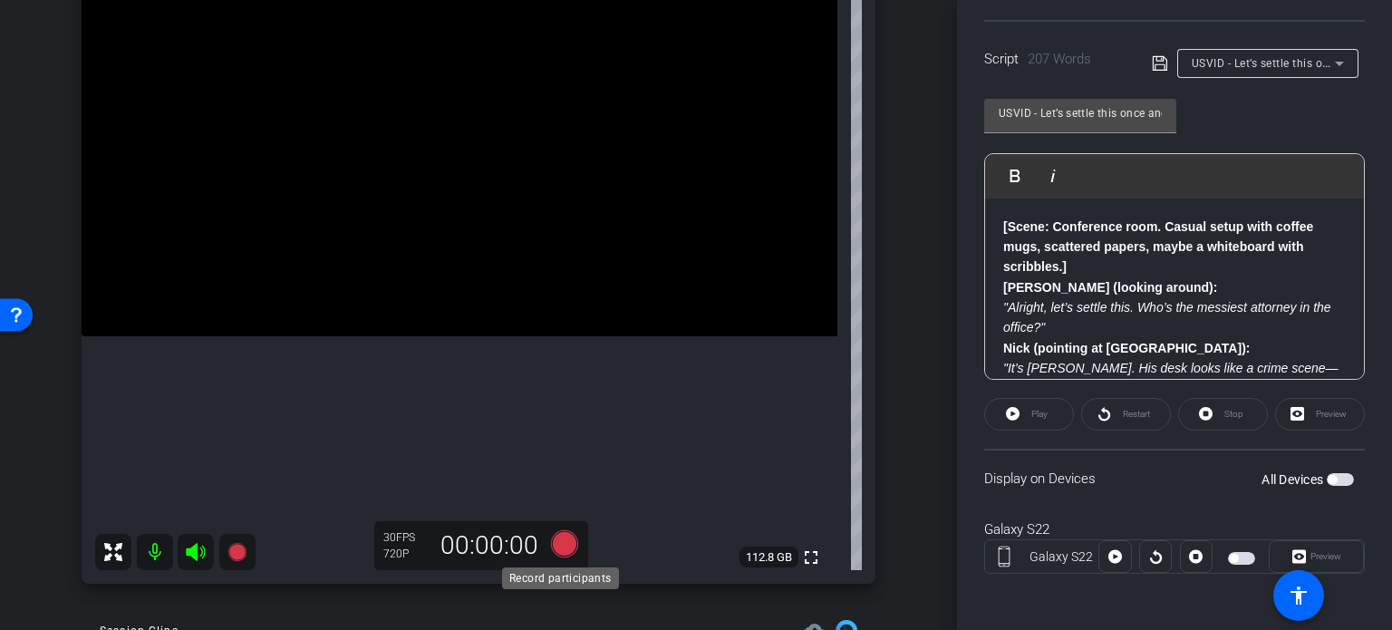
click at [571, 548] on icon at bounding box center [565, 543] width 44 height 33
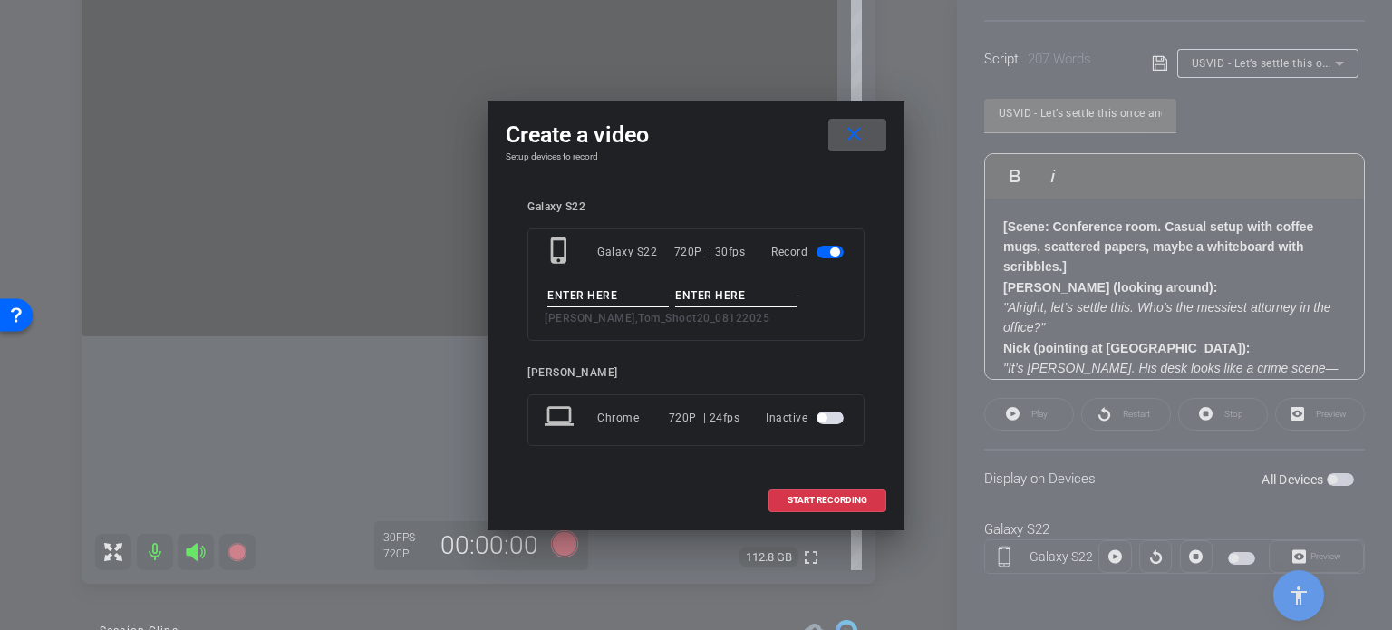
click at [614, 292] on input at bounding box center [607, 296] width 121 height 23
paste input "USVID - Let’s settle this once and for all. Personal injury cases are harder. P…"
type input "USVID - Let’s settle this once and for all. Personal injury cases are harder. P…"
click at [705, 293] on input at bounding box center [735, 296] width 121 height 23
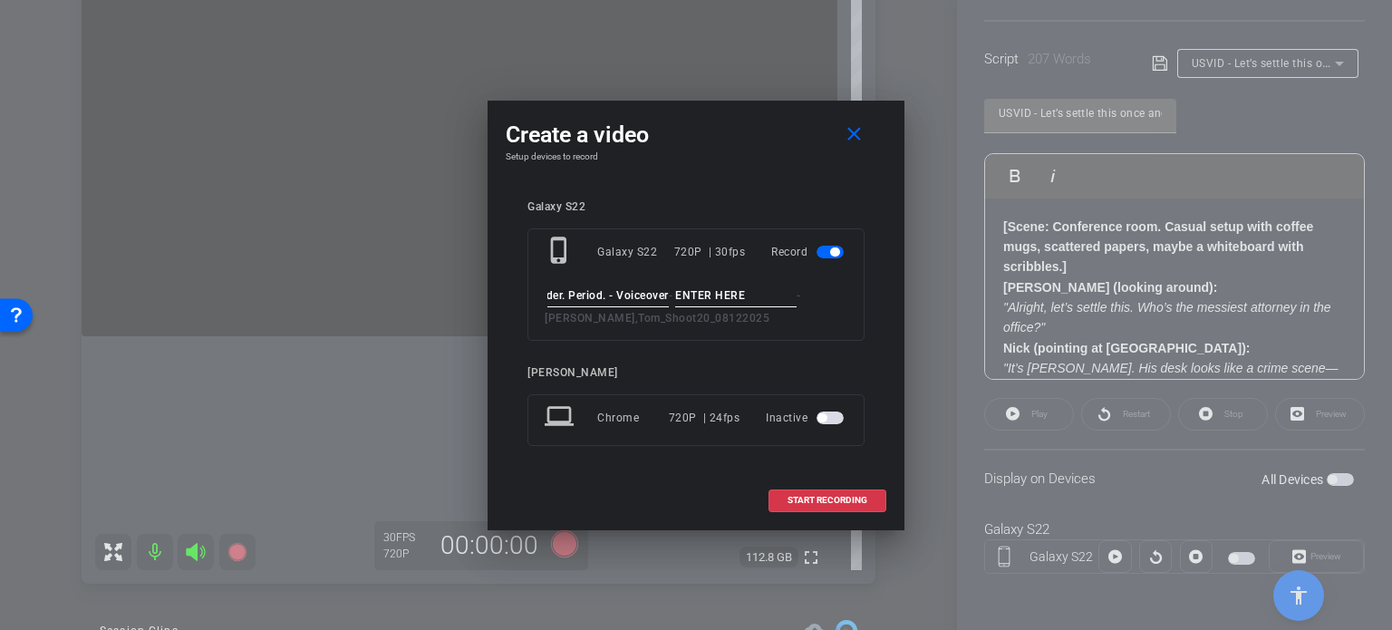
scroll to position [0, 0]
type input "Take1"
drag, startPoint x: 620, startPoint y: 293, endPoint x: 796, endPoint y: 298, distance: 175.9
click at [796, 298] on div "USVID - Let’s settle this once and for all. Personal injury cases are harder. P…" at bounding box center [696, 307] width 303 height 44
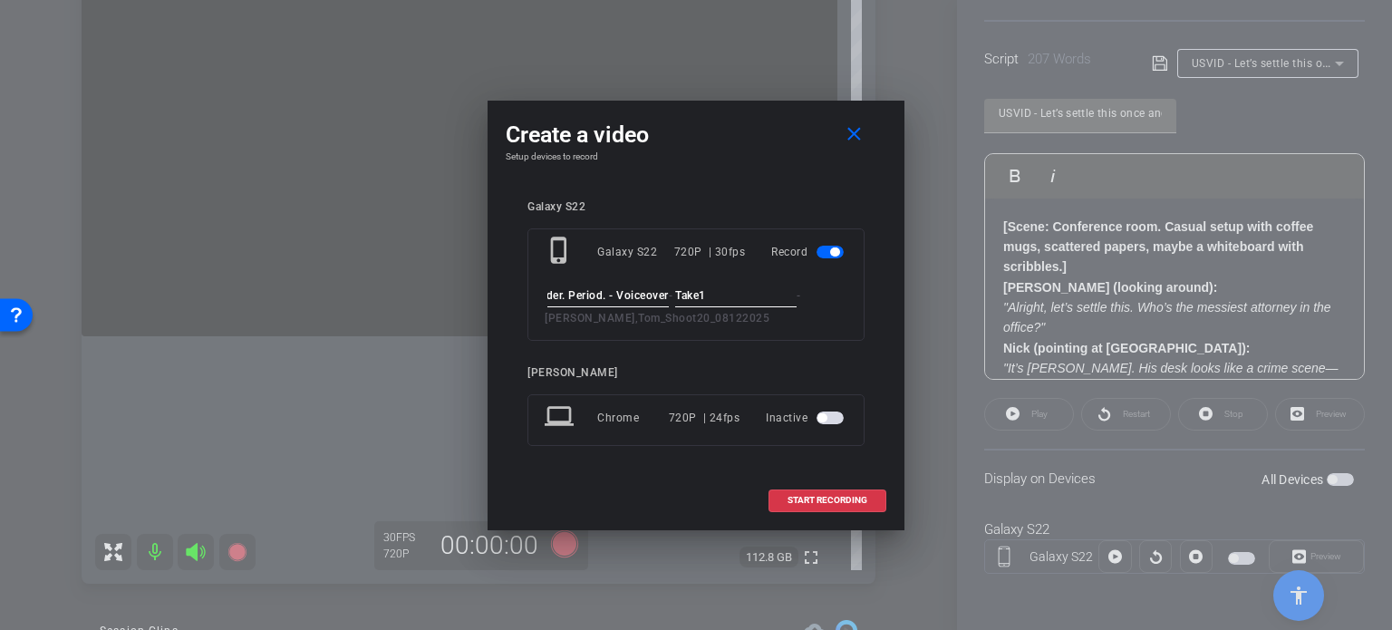
click at [645, 294] on input "USVID - Let’s settle this once and for all. Personal injury cases are harder. P…" at bounding box center [607, 296] width 121 height 23
drag, startPoint x: 667, startPoint y: 295, endPoint x: 540, endPoint y: 279, distance: 127.9
click at [540, 279] on div "phone_iphone Galaxy S22 720P | 30fps Record USVID - Let’s settle this once and …" at bounding box center [695, 284] width 337 height 112
click at [576, 299] on input "USVID - Let’s settle this once and for all. Personal injury cases are harder. P…" at bounding box center [607, 296] width 121 height 23
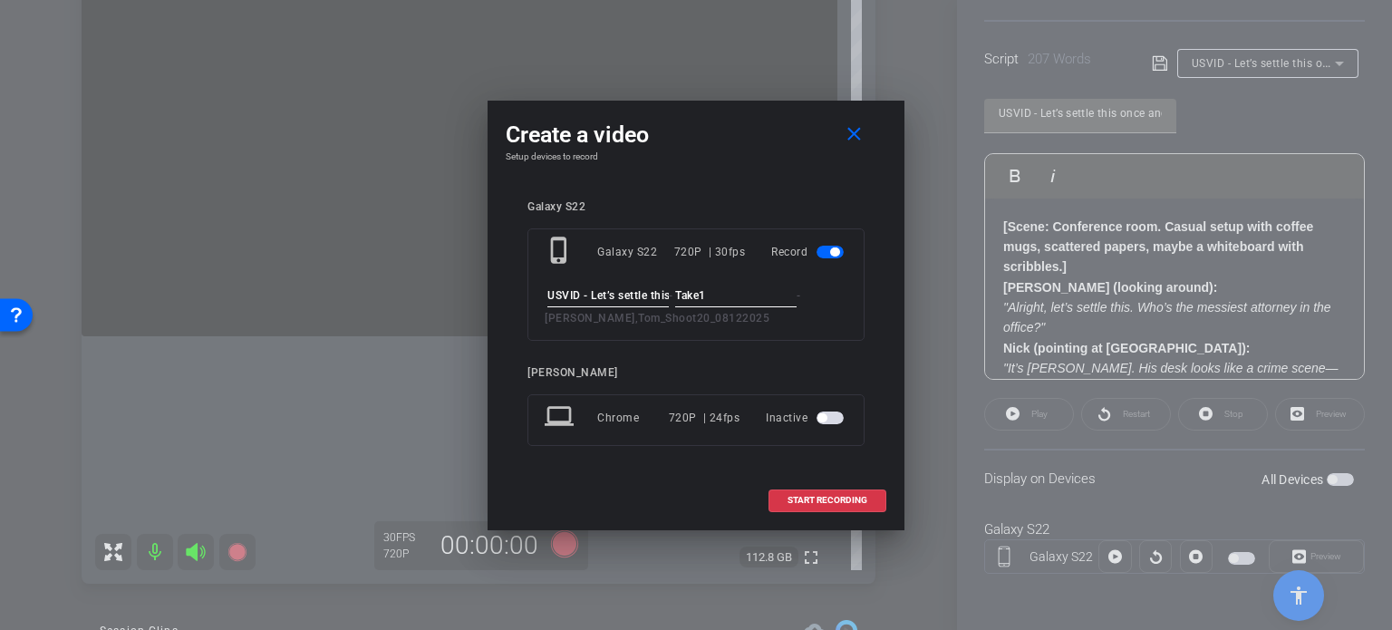
scroll to position [0, 373]
drag, startPoint x: 547, startPoint y: 293, endPoint x: 856, endPoint y: 315, distance: 309.0
click at [856, 315] on div "phone_iphone Galaxy S22 720P | 30fps Record USVID - Let’s settle this once and …" at bounding box center [695, 284] width 337 height 112
click at [649, 291] on input "USVID - Let’s settle this once and for all. Personal injury cases are harder. P…" at bounding box center [607, 296] width 121 height 23
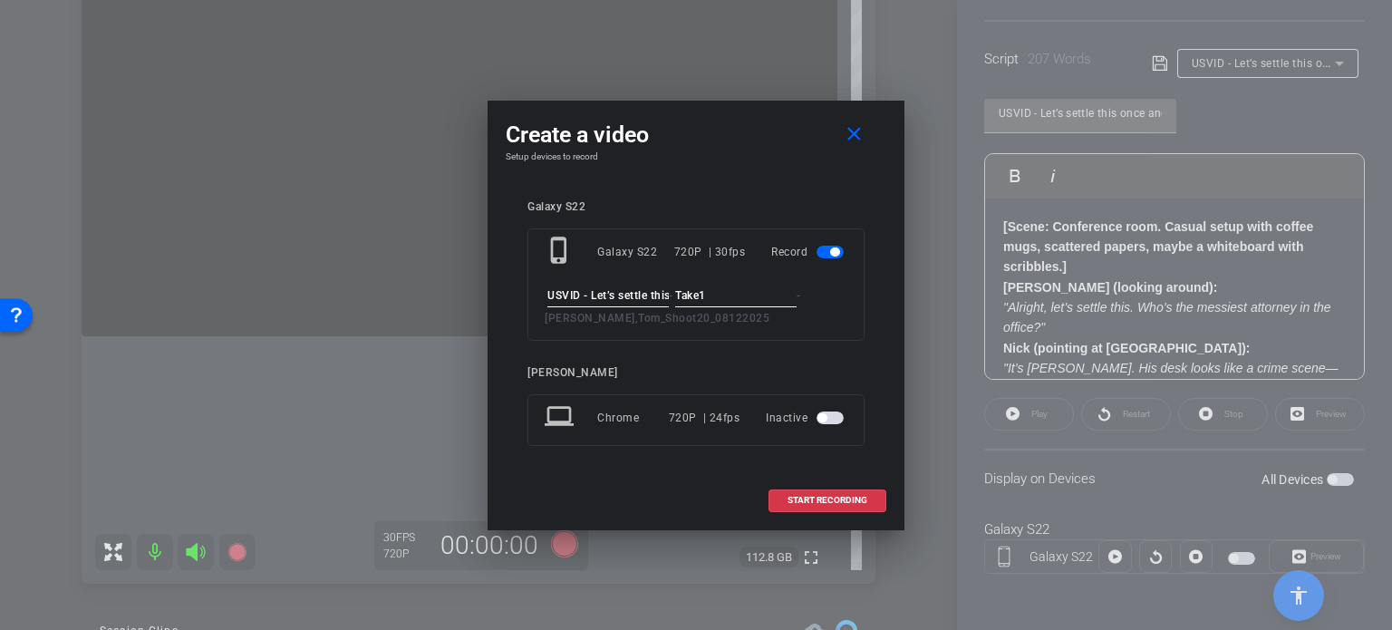
drag, startPoint x: 666, startPoint y: 298, endPoint x: 324, endPoint y: 279, distance: 343.1
click at [324, 279] on div "Create a video close Setup devices to record Galaxy S22 phone_iphone Galaxy S22…" at bounding box center [696, 315] width 1392 height 630
click at [859, 129] on mat-icon "close" at bounding box center [854, 134] width 23 height 23
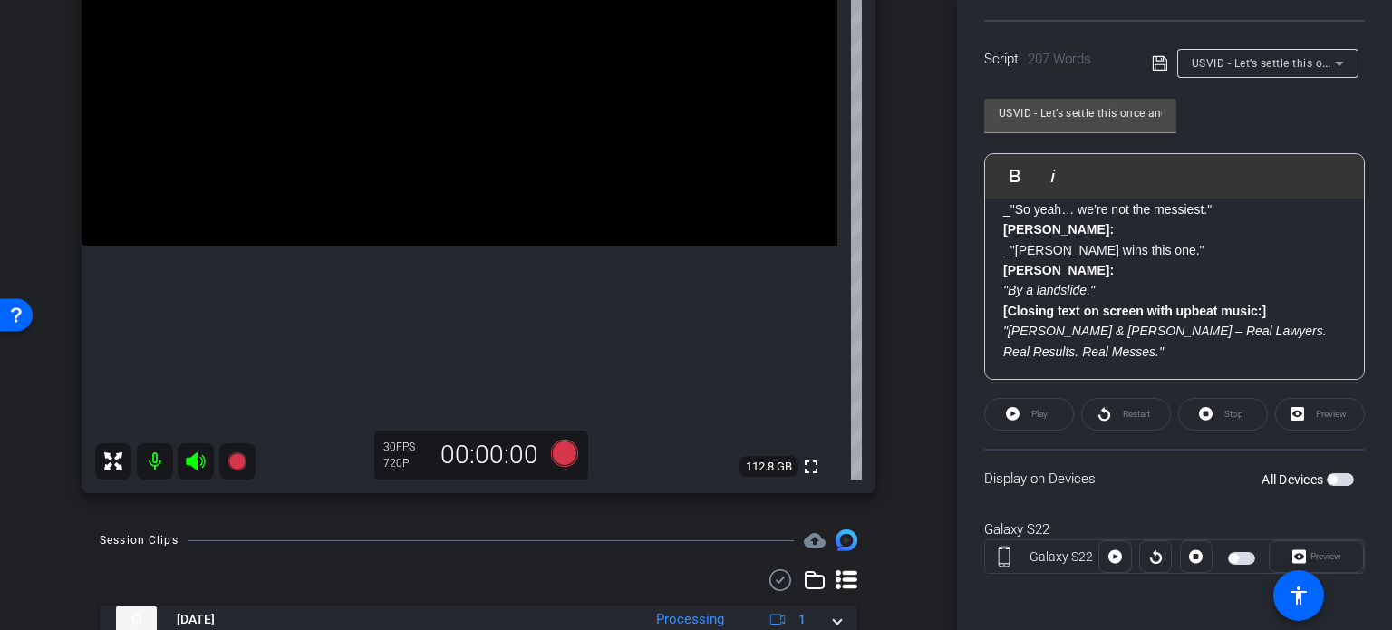
scroll to position [181, 0]
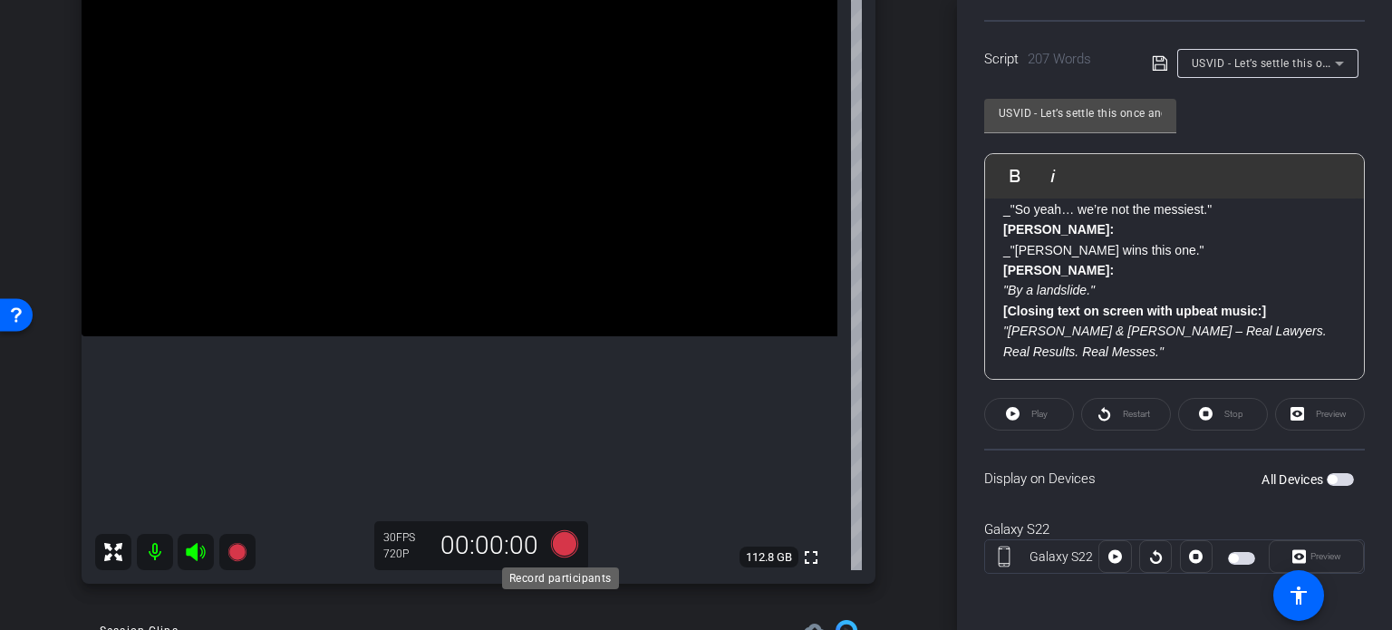
click at [563, 547] on icon at bounding box center [564, 543] width 27 height 27
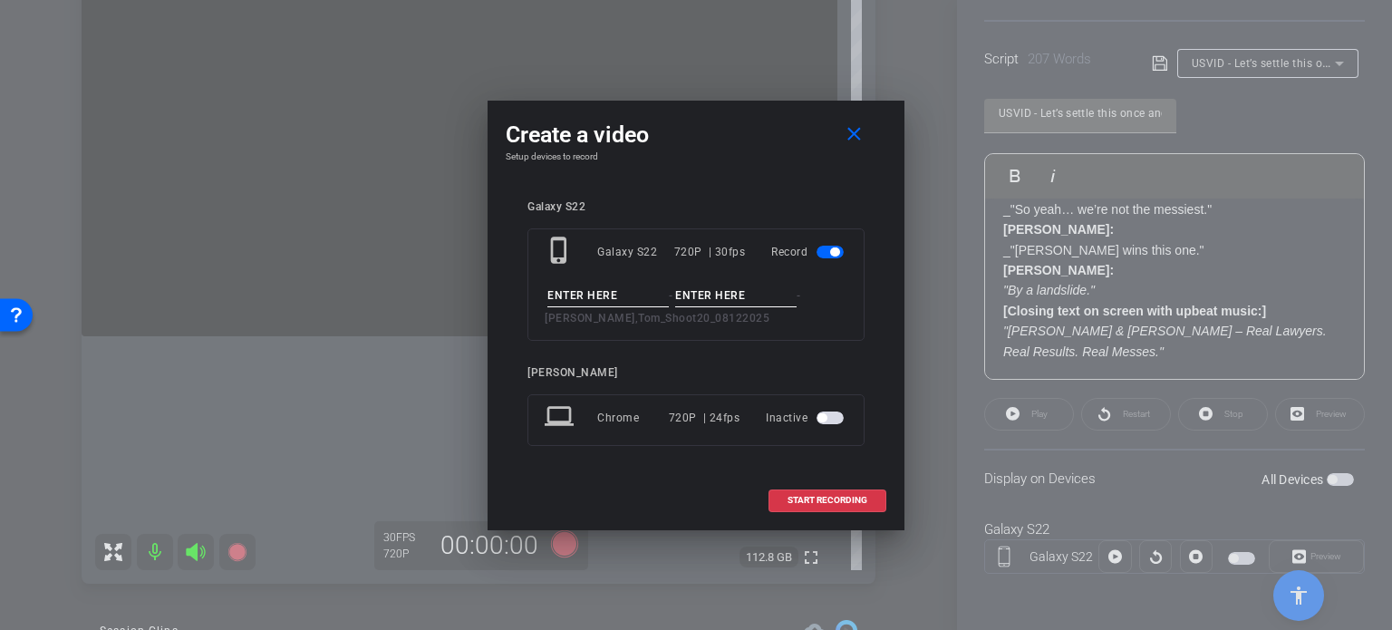
click at [626, 296] on input at bounding box center [607, 296] width 121 height 23
paste input "USVID - Let’s settle this once and for all. Personal injury cases are harder. P…"
type input "USVID - Let’s settle this once and for all. Personal injury cases are harder. P…"
click at [713, 297] on input at bounding box center [735, 296] width 121 height 23
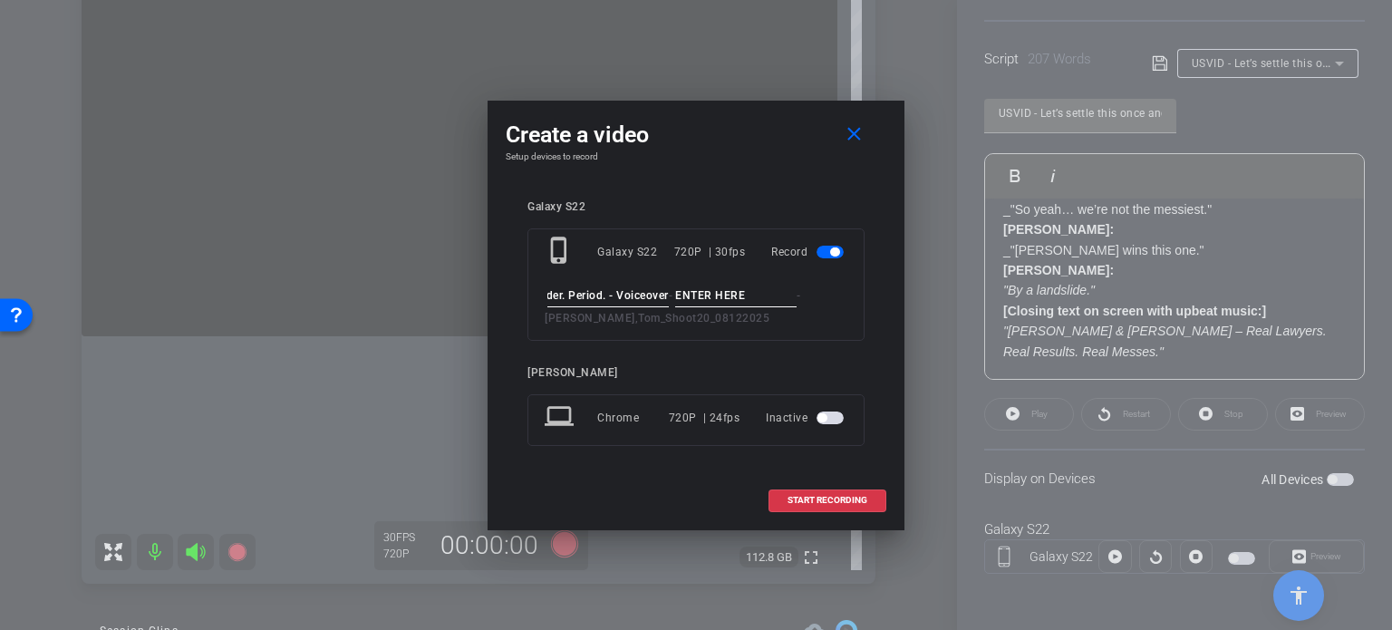
scroll to position [0, 0]
type input "Take1"
click at [760, 180] on div "Create a video close Setup devices to record Galaxy S22 phone_iphone Galaxy S22…" at bounding box center [696, 316] width 417 height 430
click at [819, 500] on span "START RECORDING" at bounding box center [828, 500] width 80 height 9
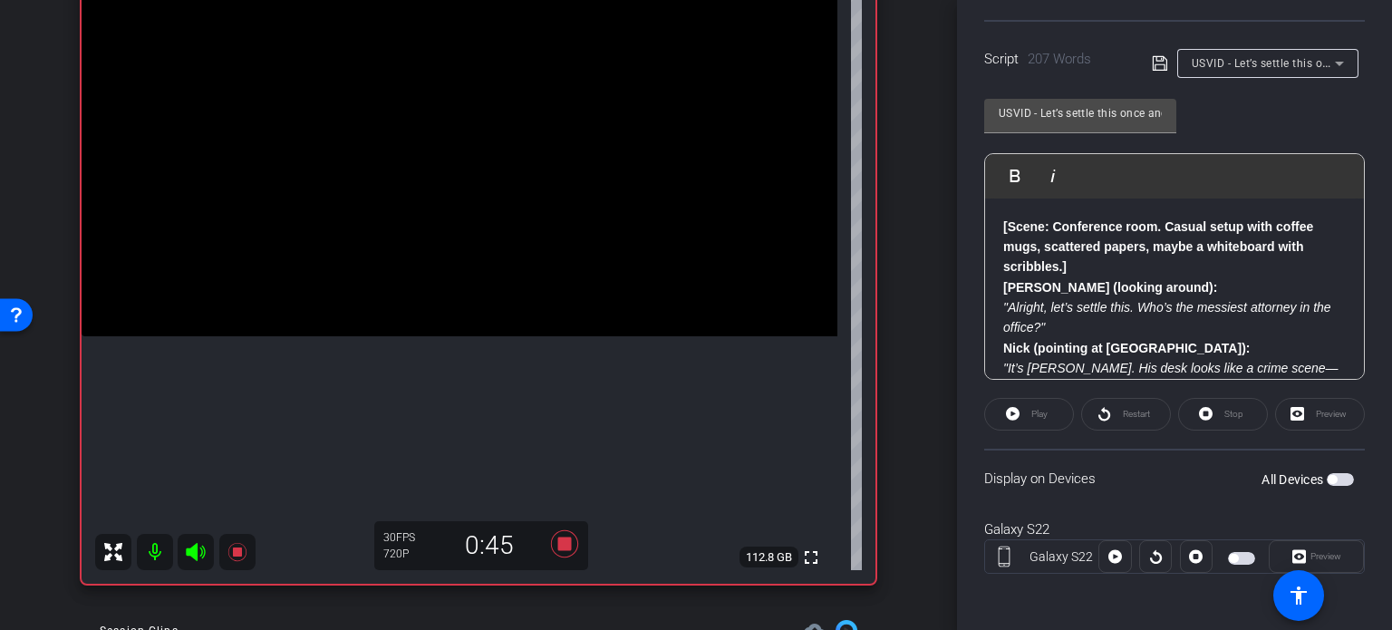
scroll to position [707, 0]
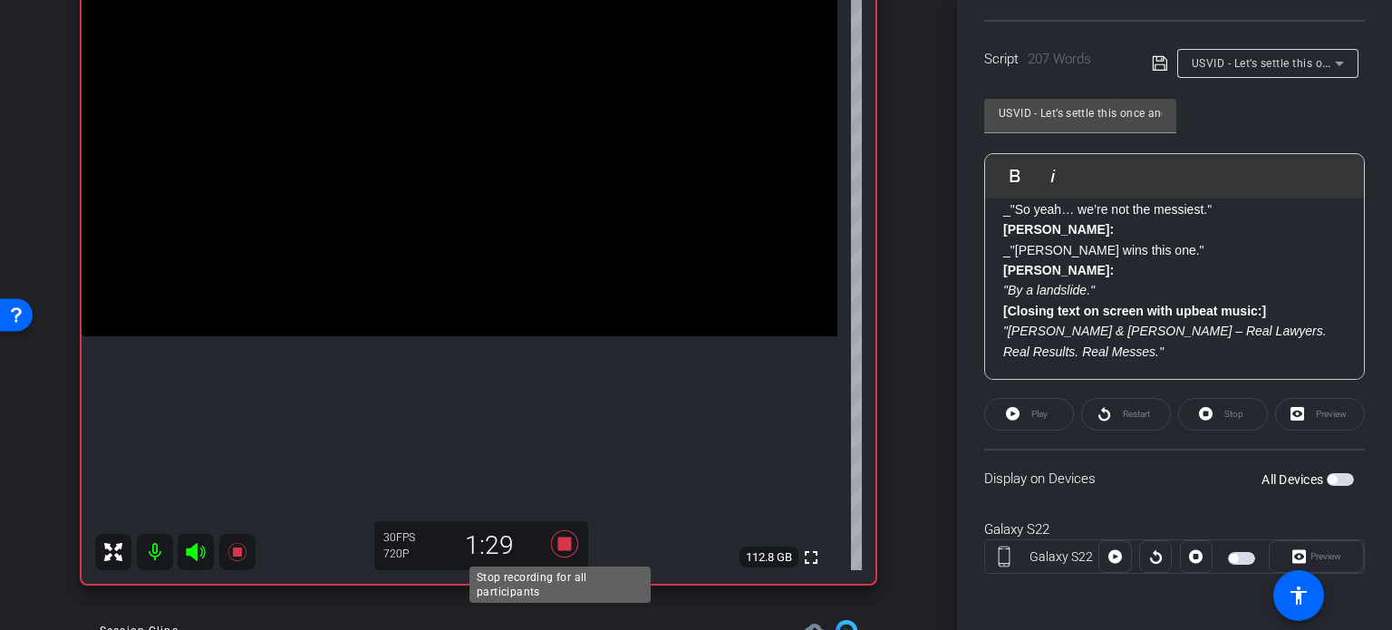
click at [558, 538] on icon at bounding box center [564, 543] width 27 height 27
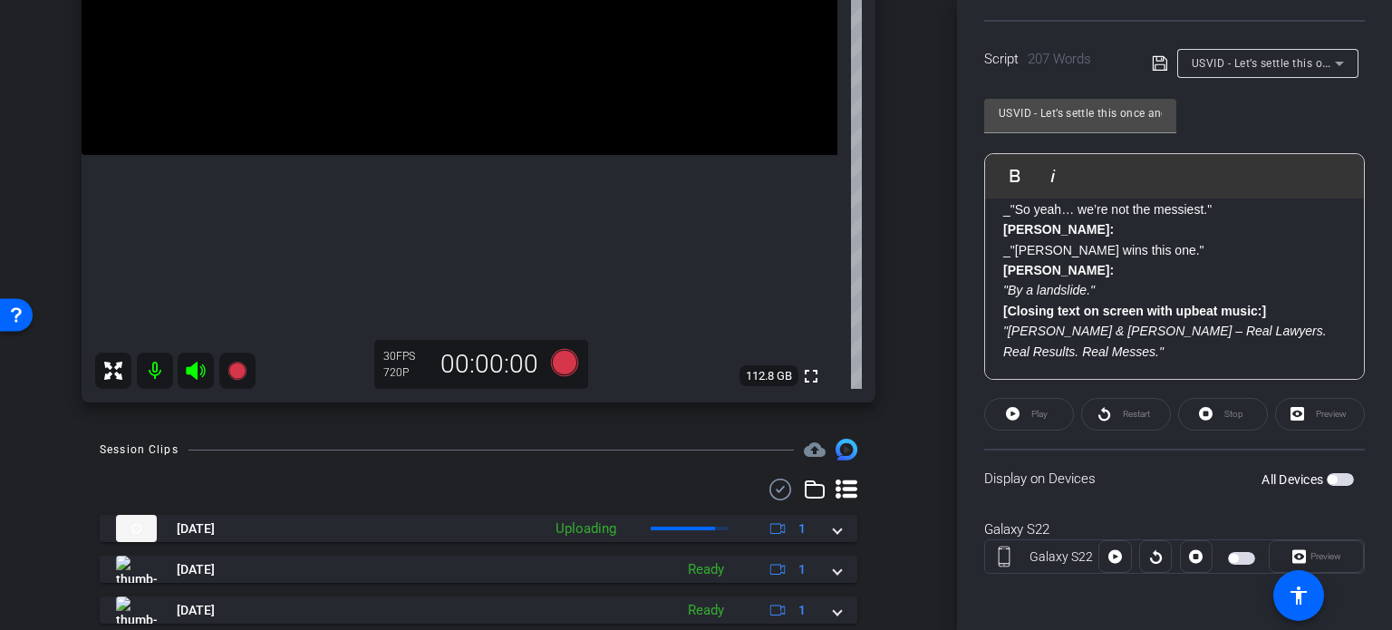
scroll to position [453, 0]
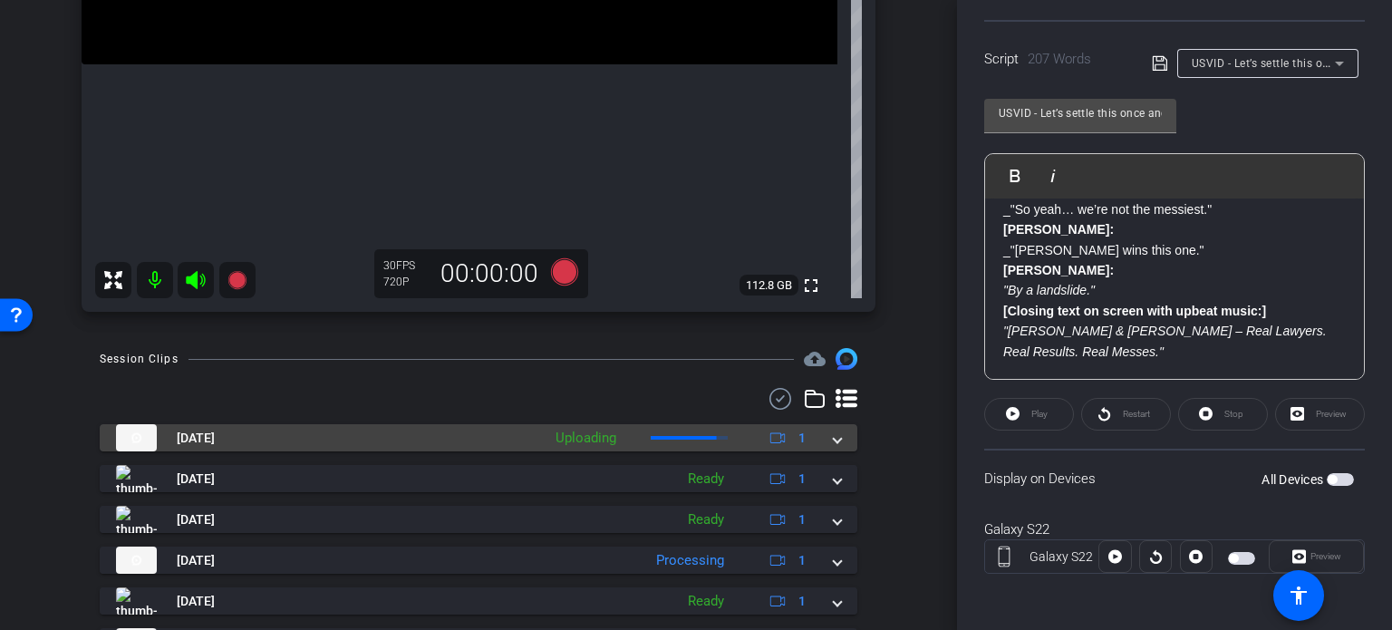
click at [834, 443] on span at bounding box center [837, 438] width 7 height 19
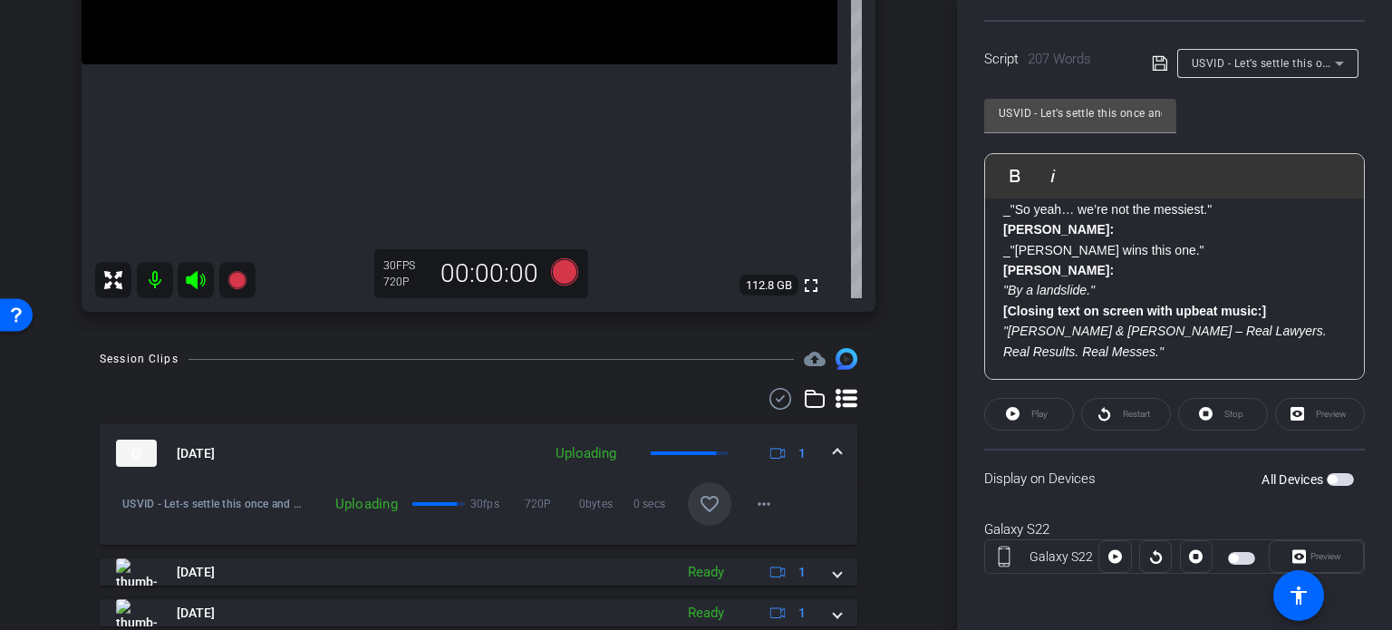
click at [705, 510] on mat-icon "favorite_border" at bounding box center [710, 504] width 22 height 22
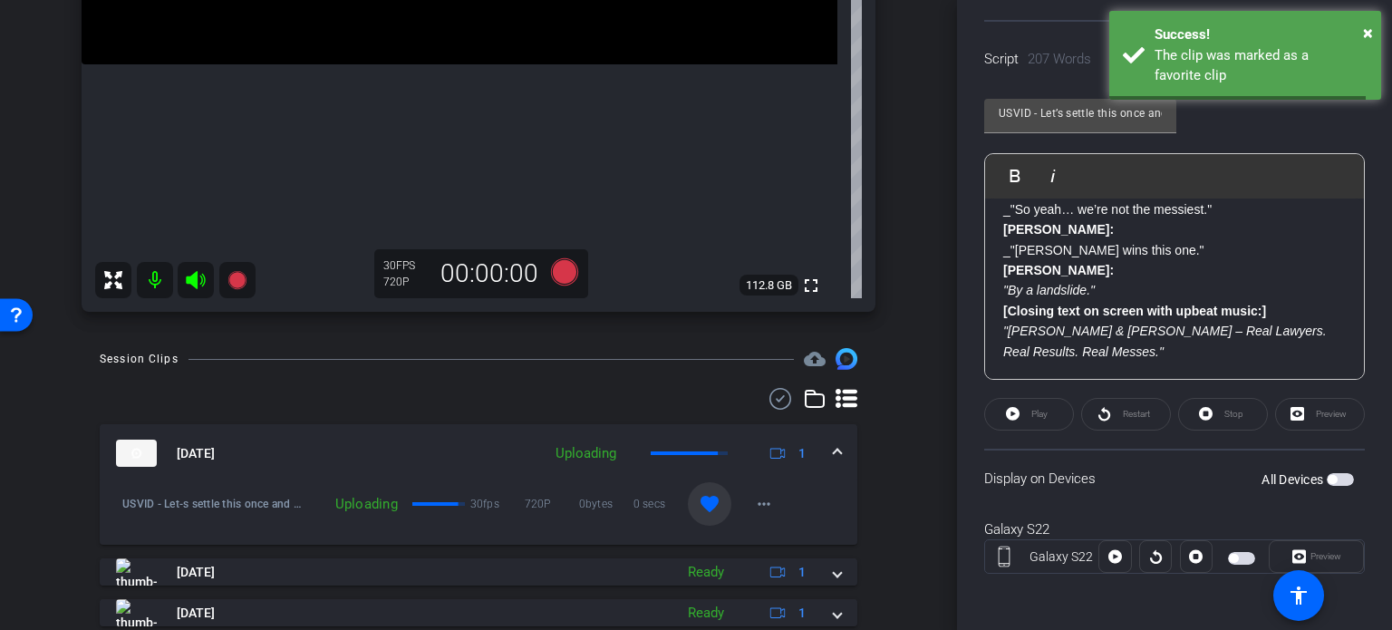
click at [824, 447] on div "Aug 12, 2025 Uploading 1" at bounding box center [475, 453] width 718 height 27
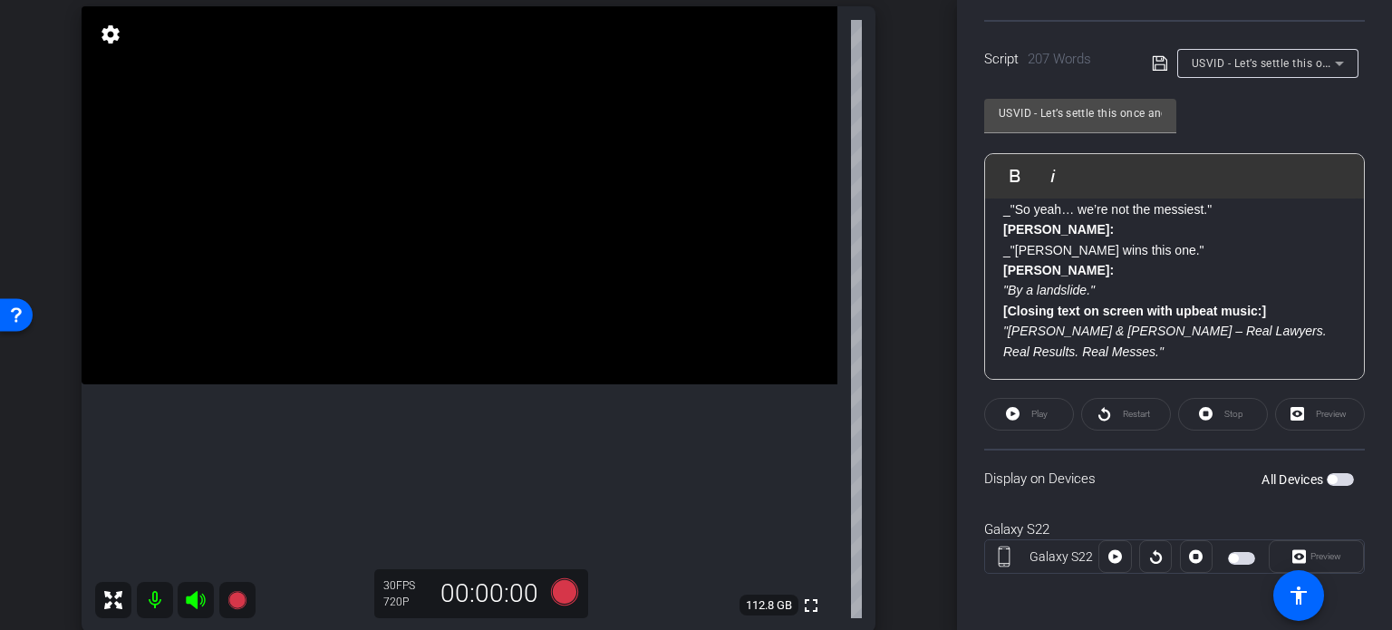
scroll to position [131, 0]
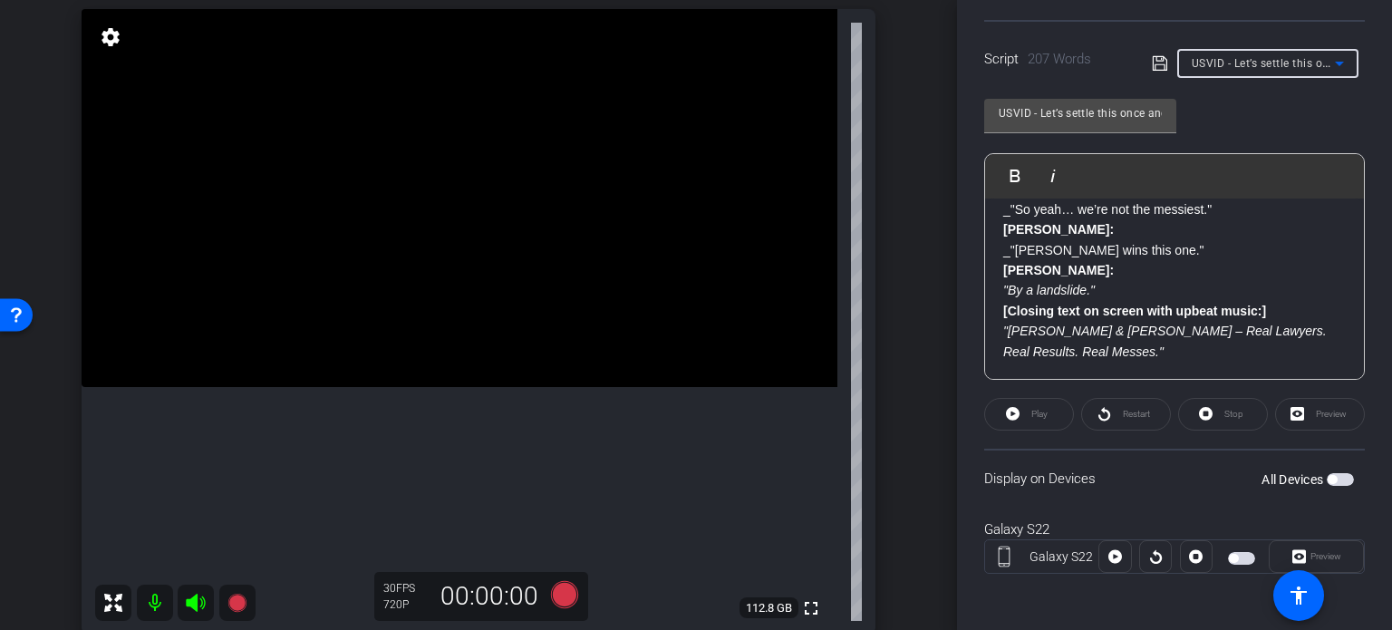
click at [1283, 60] on span "USVID - Let’s settle this once and for all. Personal injury cases are harder. P…" at bounding box center [1406, 62] width 429 height 15
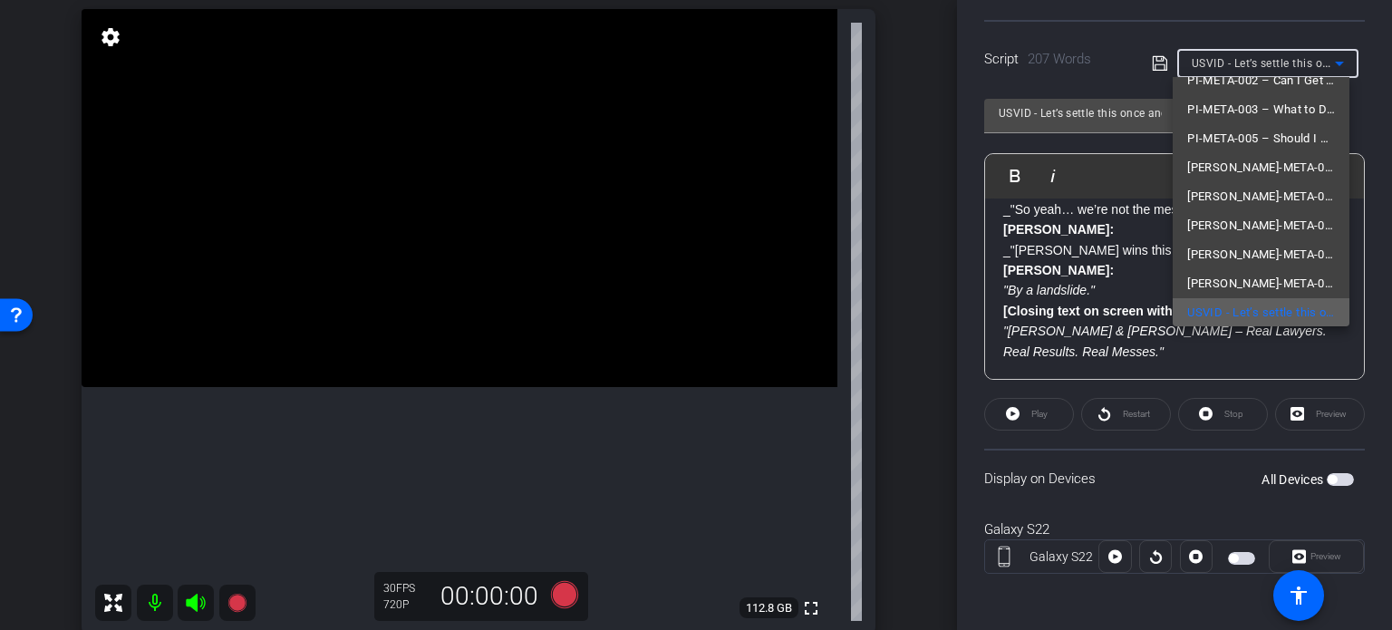
scroll to position [112, 0]
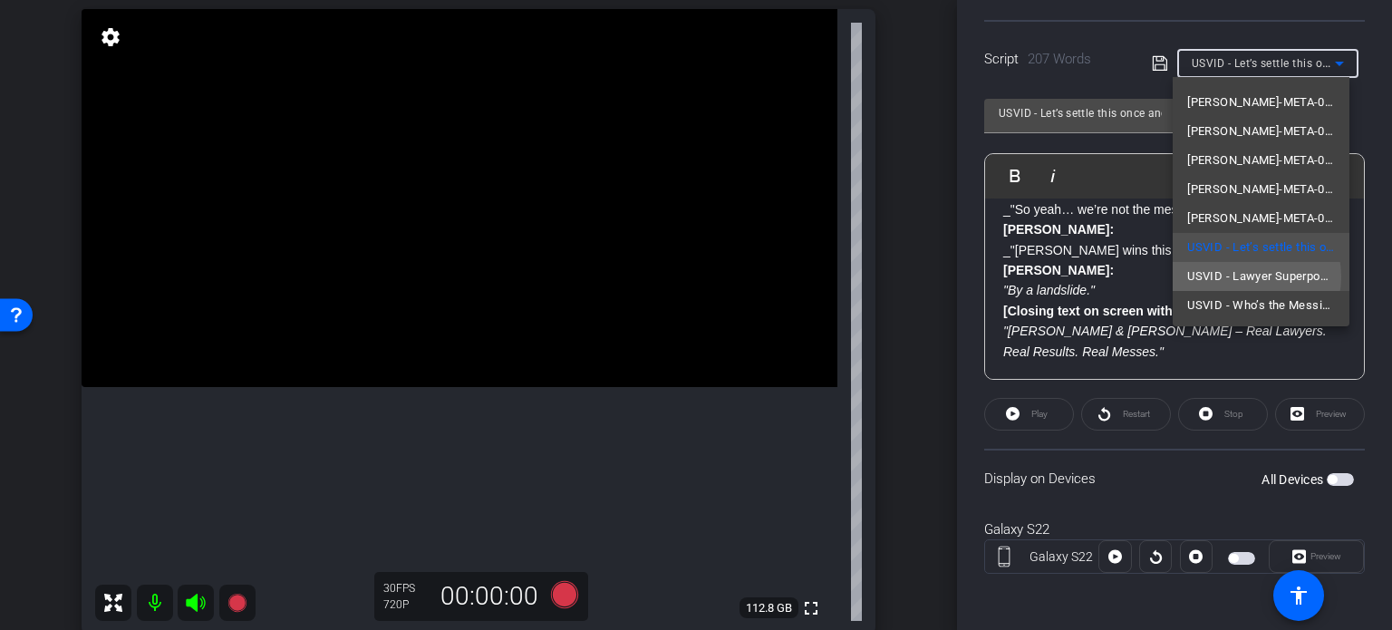
click at [1243, 276] on span "USVID - Lawyer Superpowers" at bounding box center [1261, 277] width 148 height 22
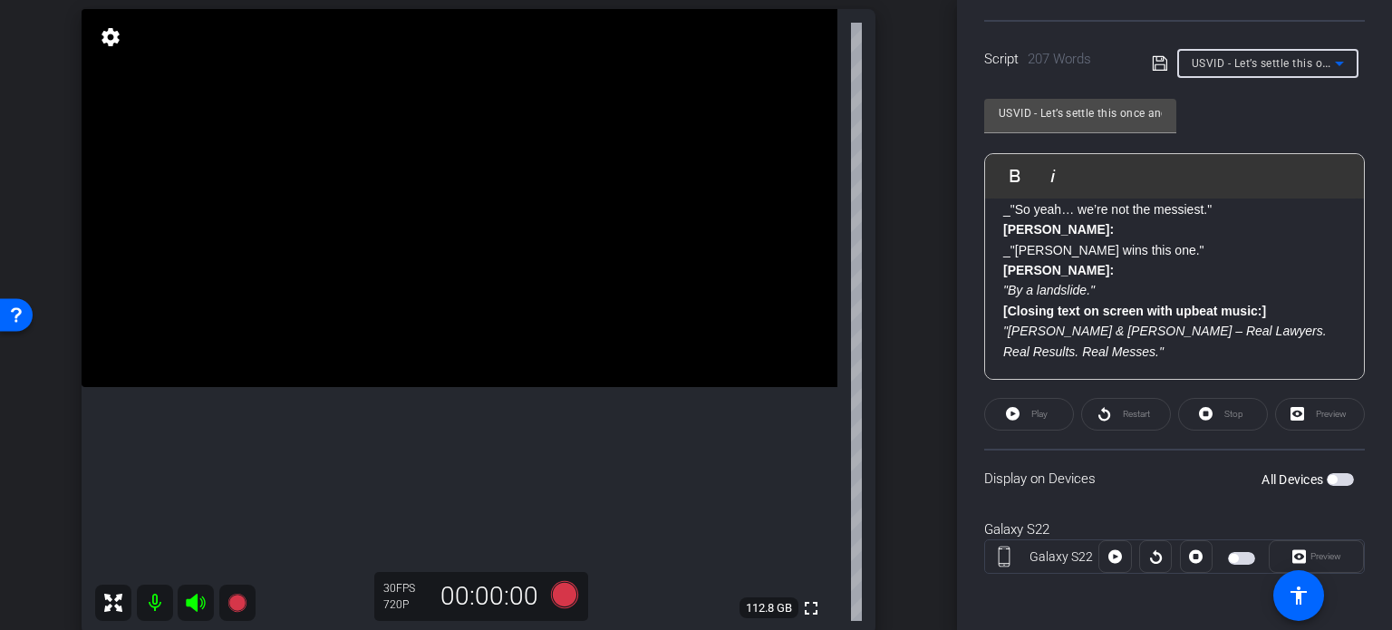
type input "USVID - Lawyer Superpowers"
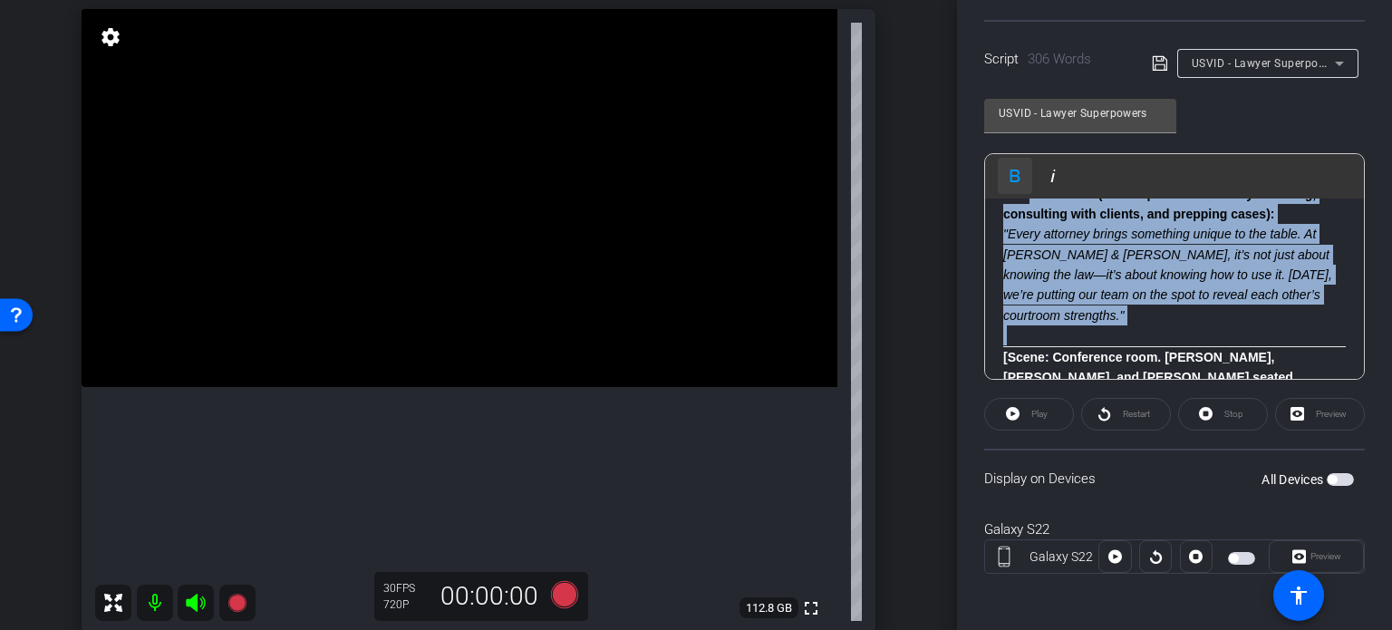
scroll to position [0, 0]
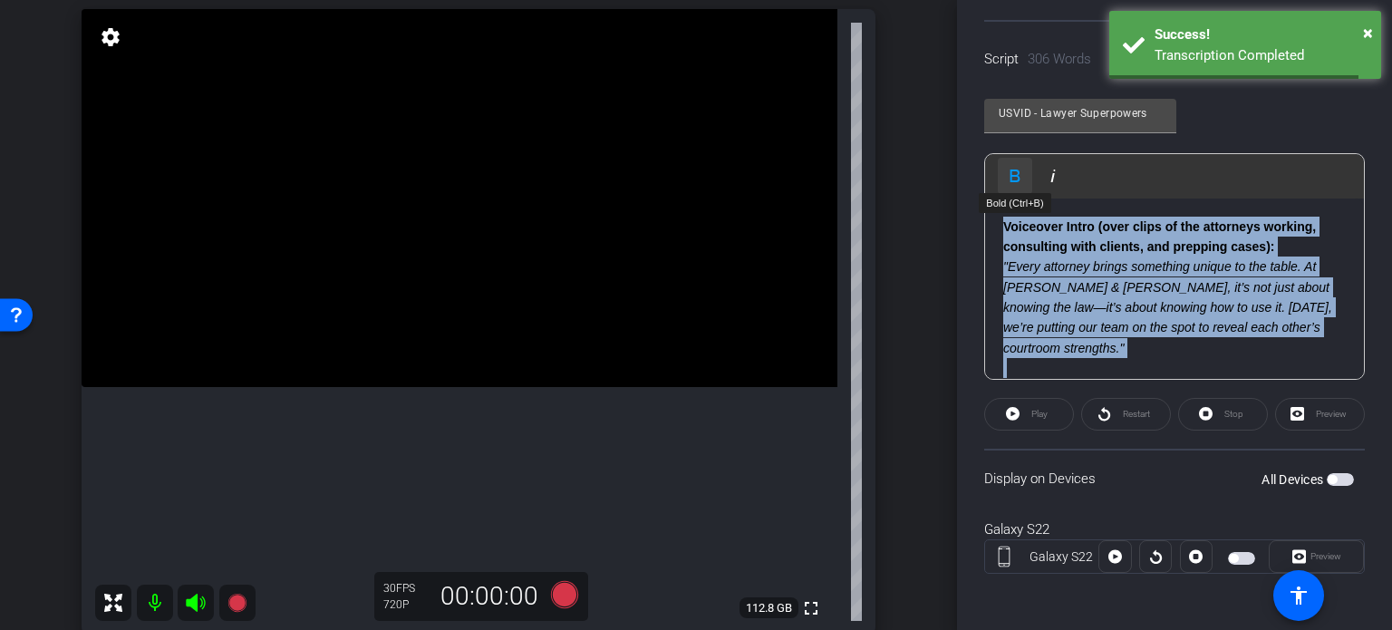
drag, startPoint x: 1000, startPoint y: 295, endPoint x: 1000, endPoint y: 156, distance: 138.7
click at [1000, 156] on div "Play Play from this location Play Selected Play and display the selected text o…" at bounding box center [1174, 266] width 381 height 227
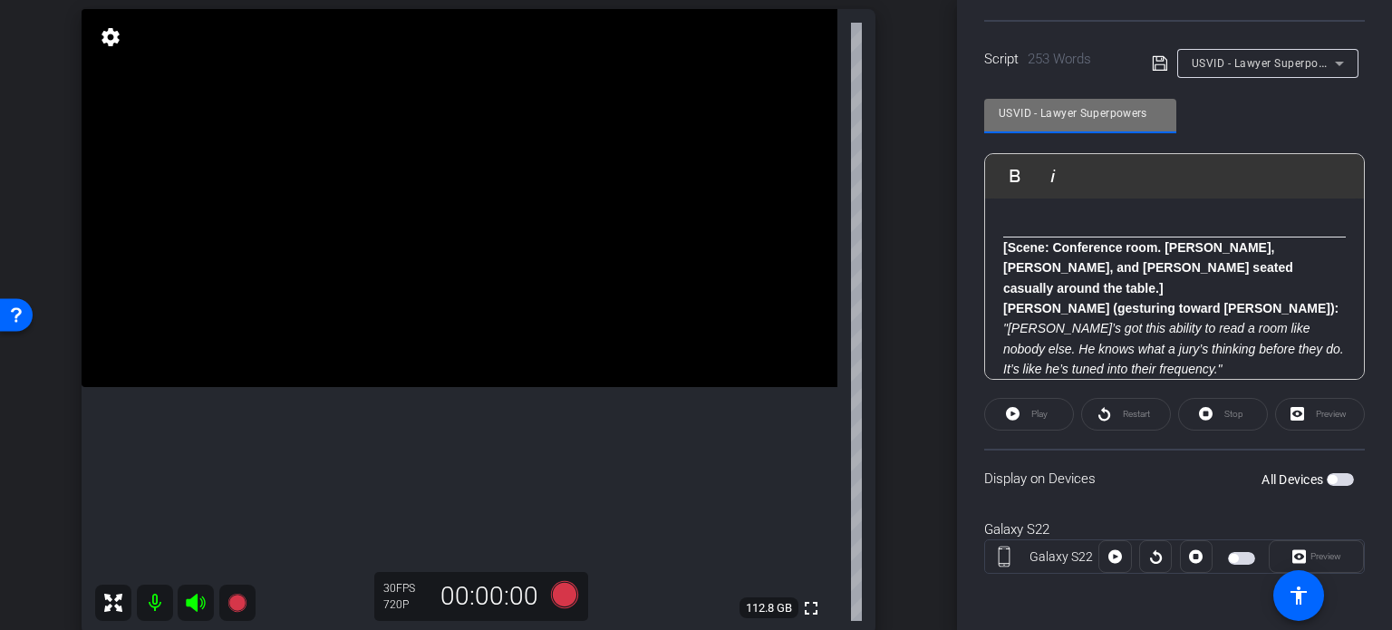
drag, startPoint x: 998, startPoint y: 111, endPoint x: 1175, endPoint y: 141, distance: 179.4
click at [1175, 141] on mat-form-field "USVID - Lawyer Superpowers" at bounding box center [1080, 126] width 192 height 54
click at [896, 317] on div "Galaxy S22 Galaxy S22 info ROOM ID: 287106517 3% battery_std fullscreen setting…" at bounding box center [478, 299] width 866 height 705
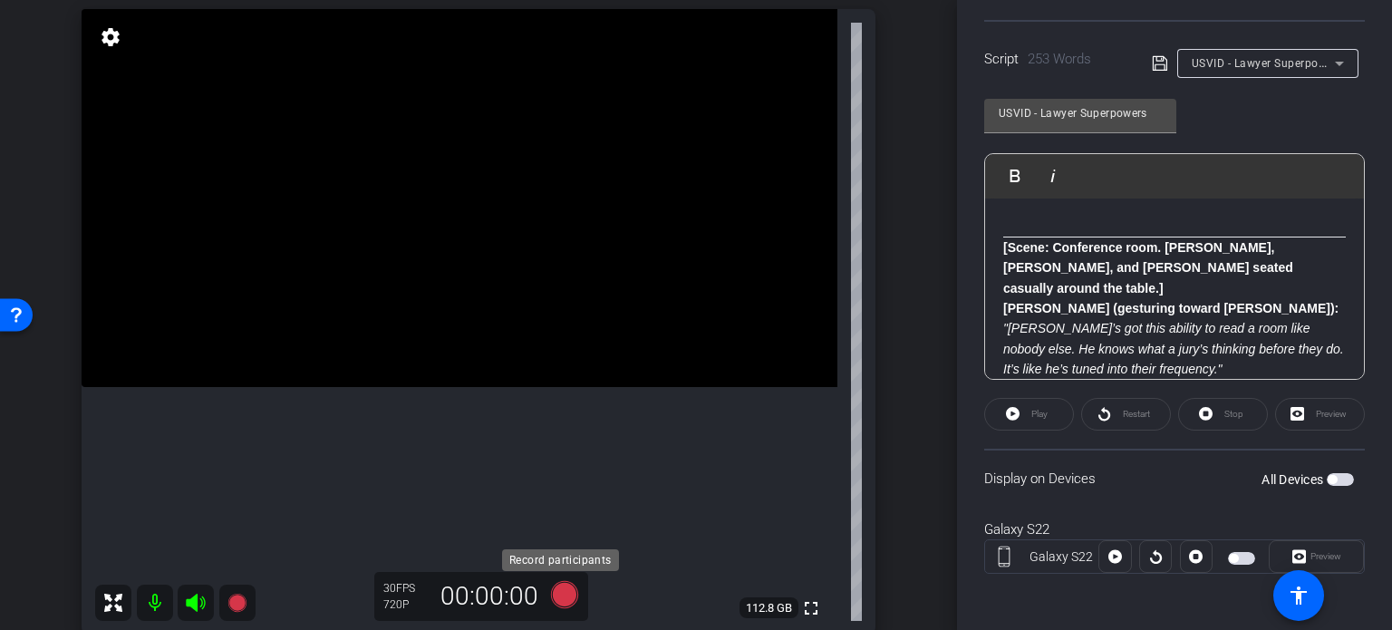
click at [556, 591] on icon at bounding box center [564, 594] width 27 height 27
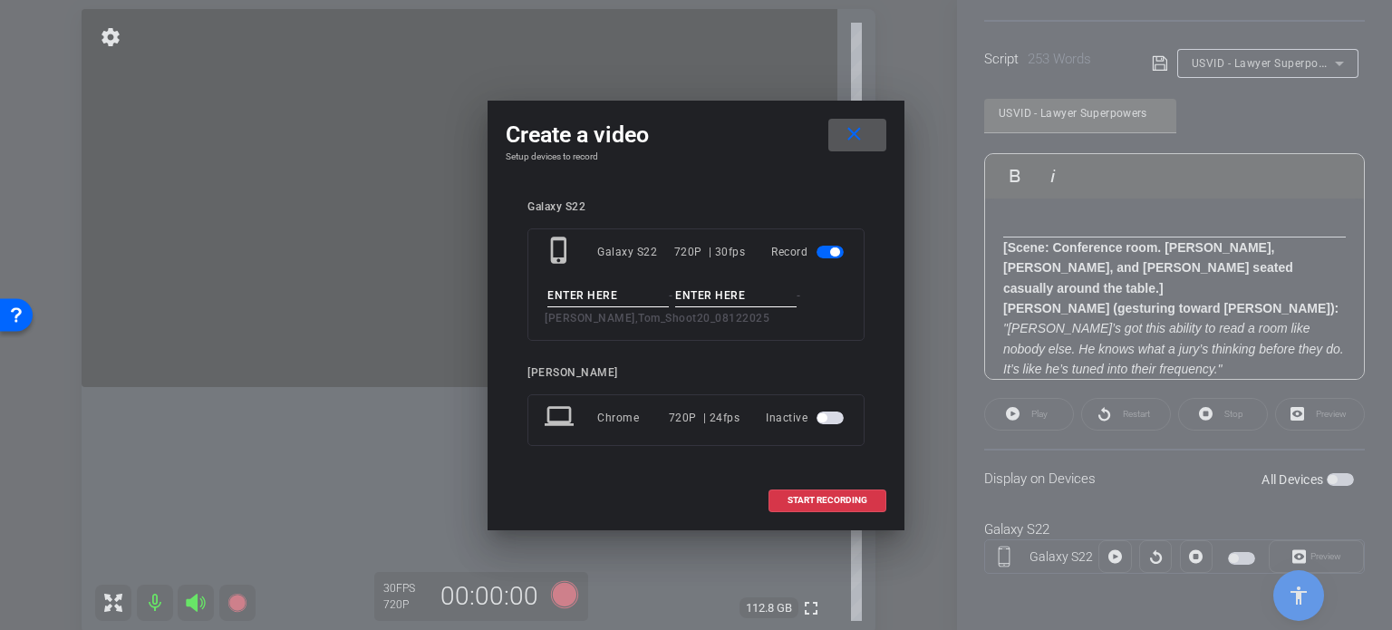
click at [624, 287] on input at bounding box center [607, 296] width 121 height 23
paste input "USVID - Lawyer Superpowers"
type input "USVID - Lawyer Superpowers"
click at [703, 301] on input at bounding box center [735, 296] width 121 height 23
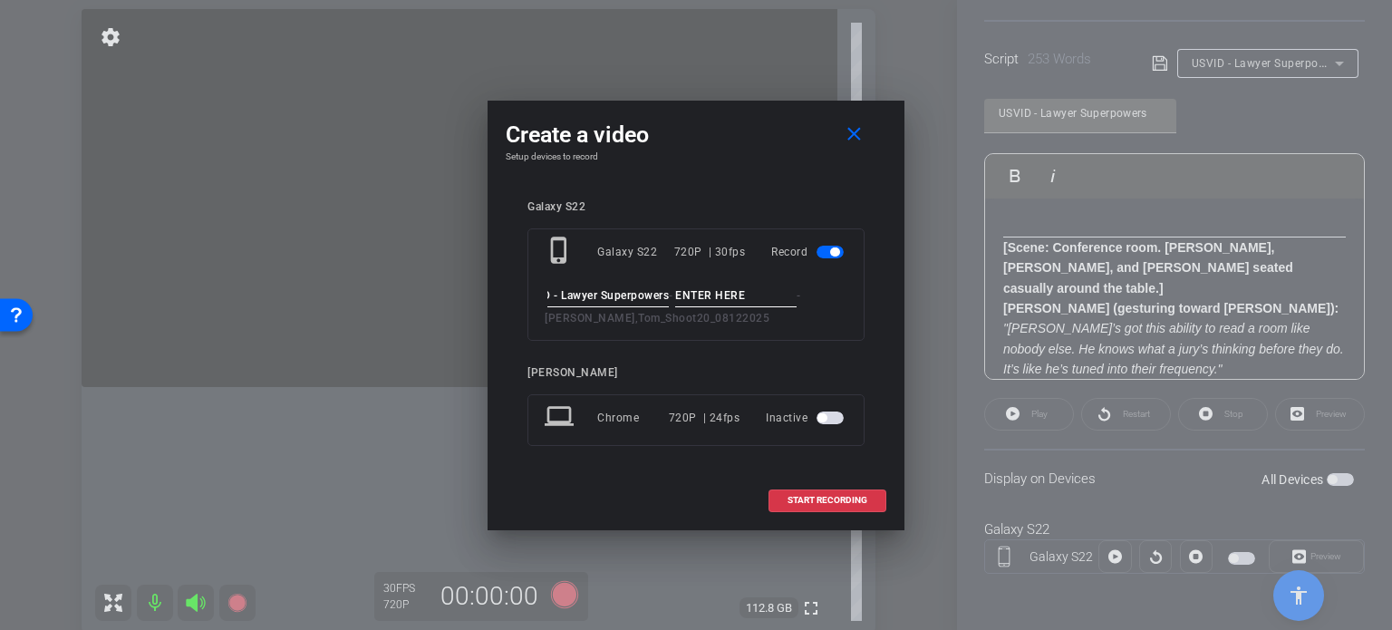
scroll to position [0, 0]
type input "Take1"
click at [729, 171] on div "Create a video close Setup devices to record Galaxy S22 phone_iphone Galaxy S22…" at bounding box center [696, 316] width 417 height 430
click at [723, 296] on input "Take1" at bounding box center [735, 296] width 121 height 23
click at [789, 496] on span "START RECORDING" at bounding box center [828, 500] width 80 height 9
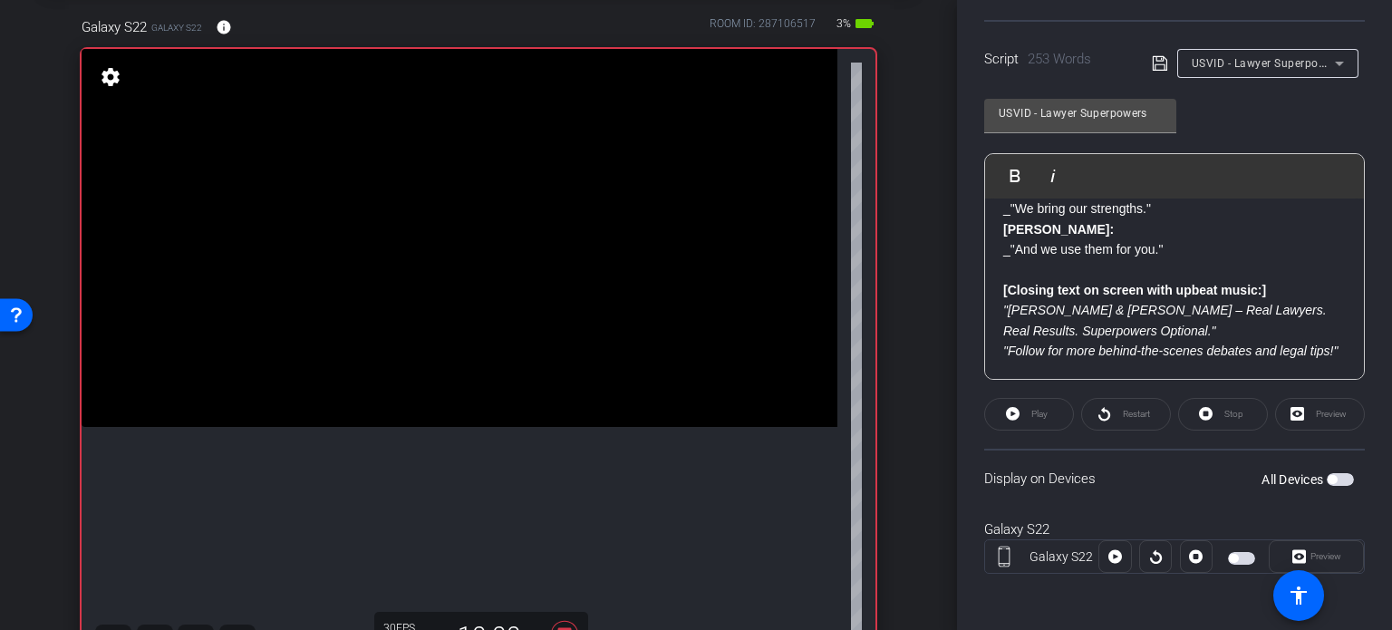
scroll to position [181, 0]
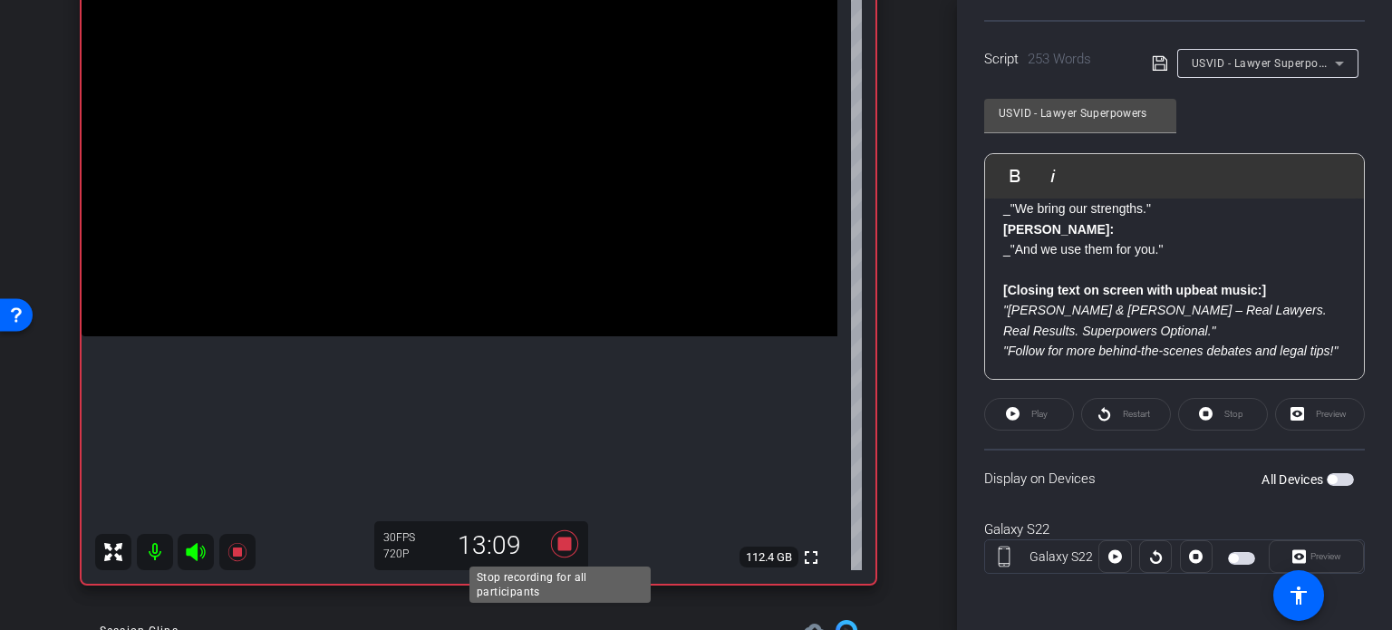
click at [557, 541] on icon at bounding box center [564, 543] width 27 height 27
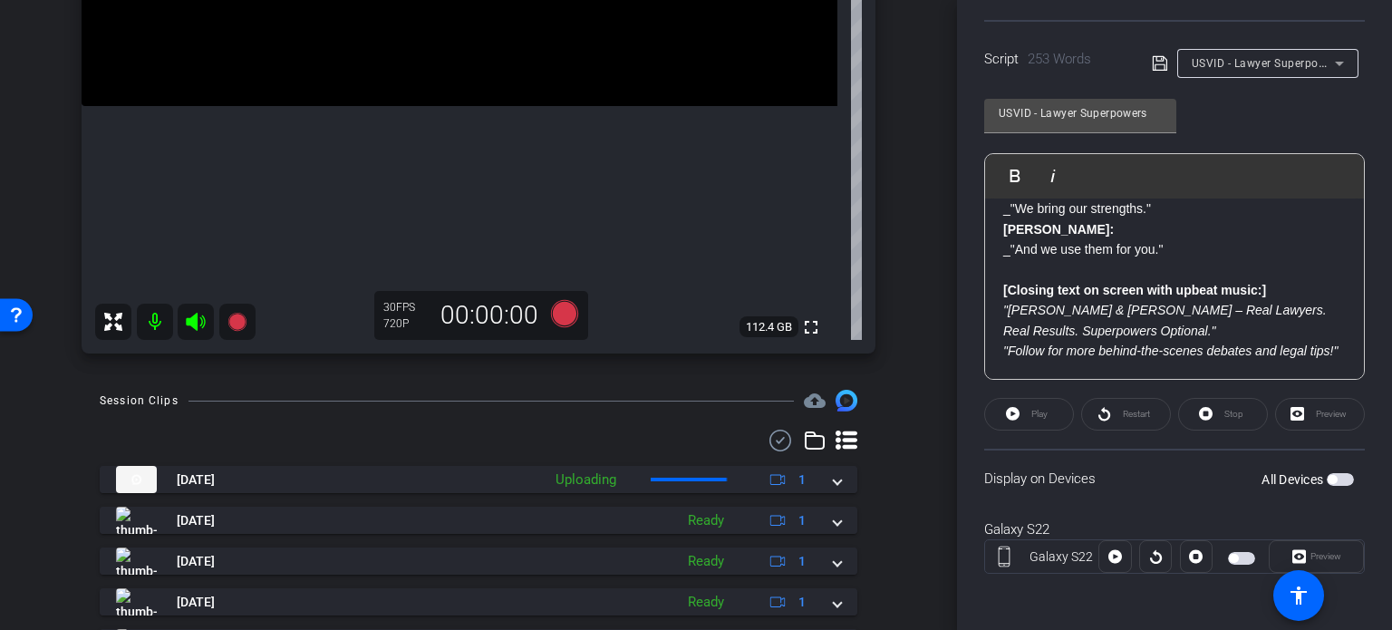
scroll to position [453, 0]
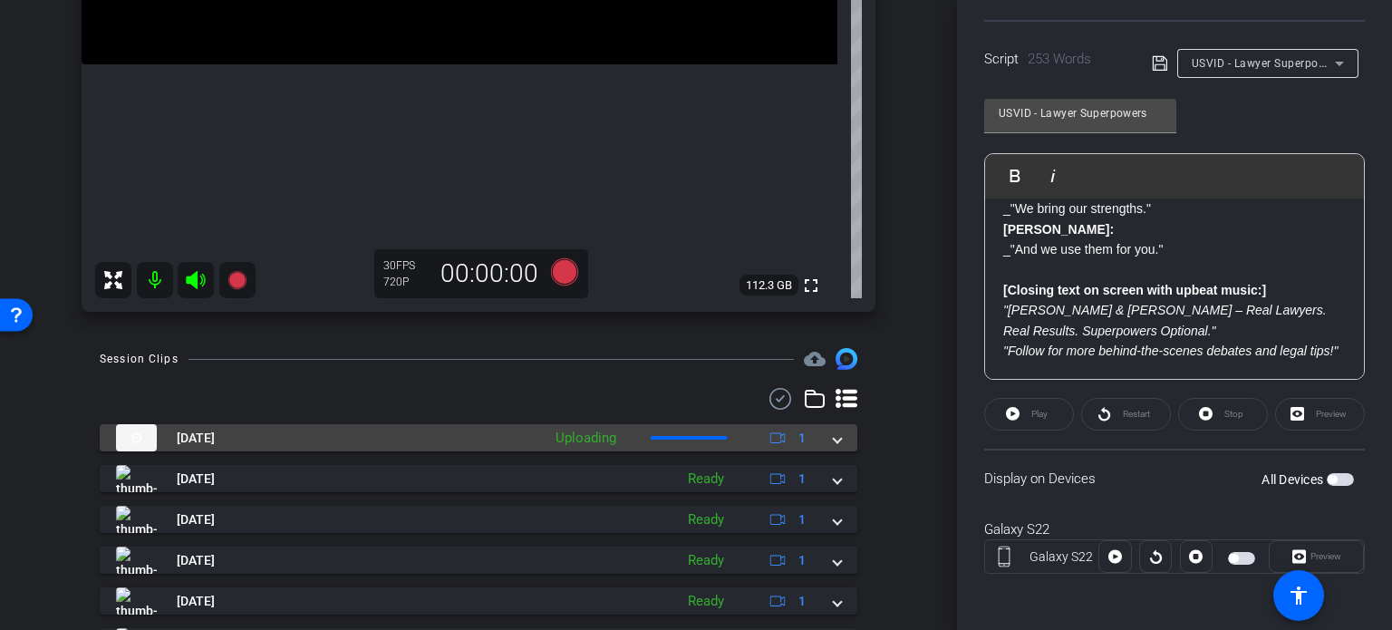
click at [829, 448] on mat-expansion-panel-header "Aug 12, 2025 Uploading 1" at bounding box center [479, 437] width 758 height 27
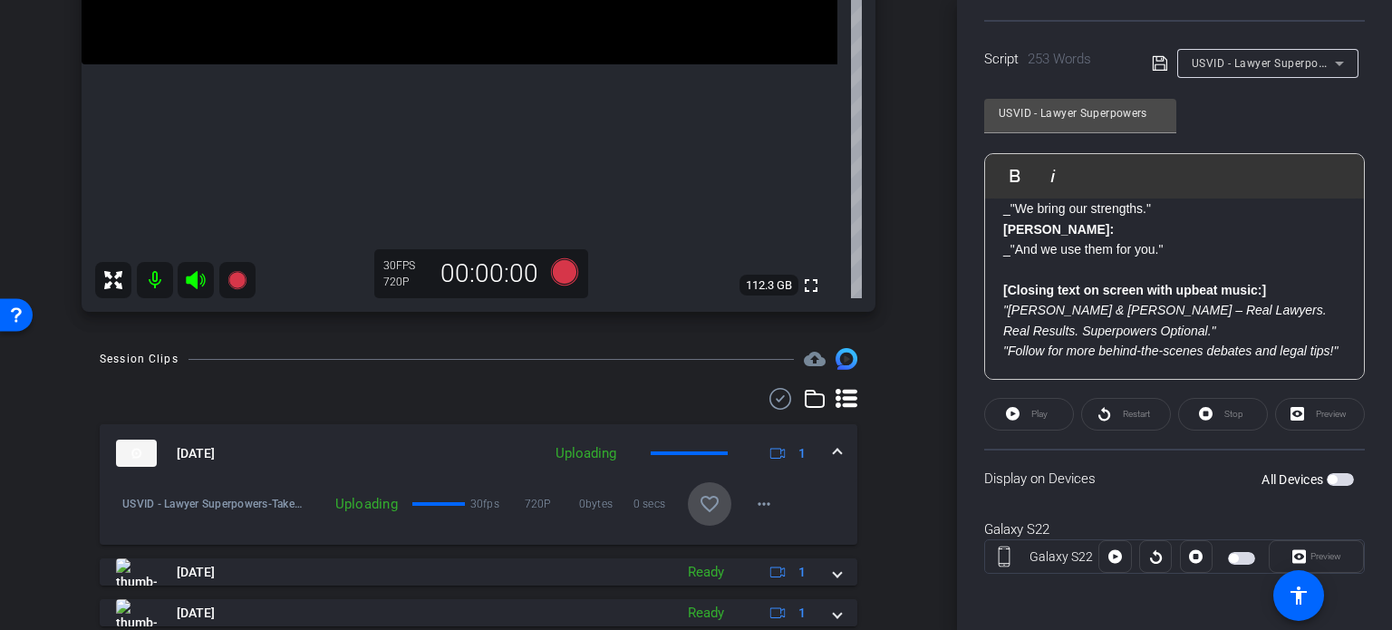
click at [700, 507] on mat-icon "favorite_border" at bounding box center [710, 504] width 22 height 22
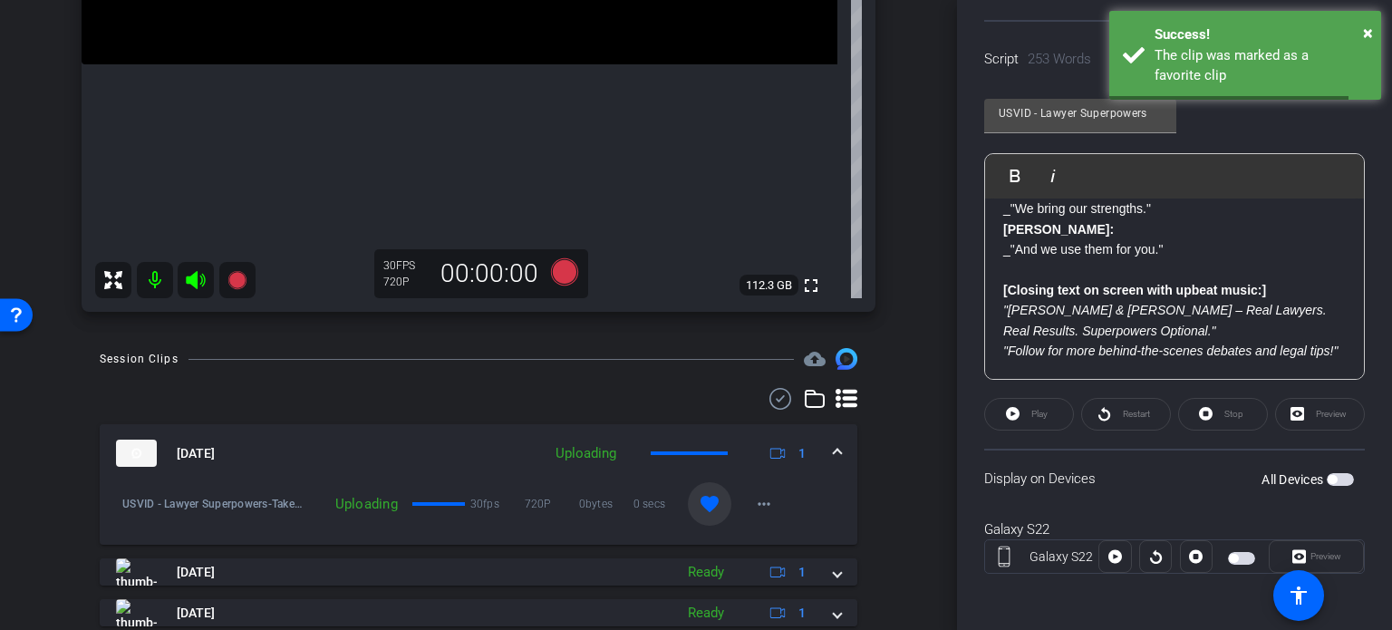
click at [834, 445] on span at bounding box center [837, 453] width 7 height 19
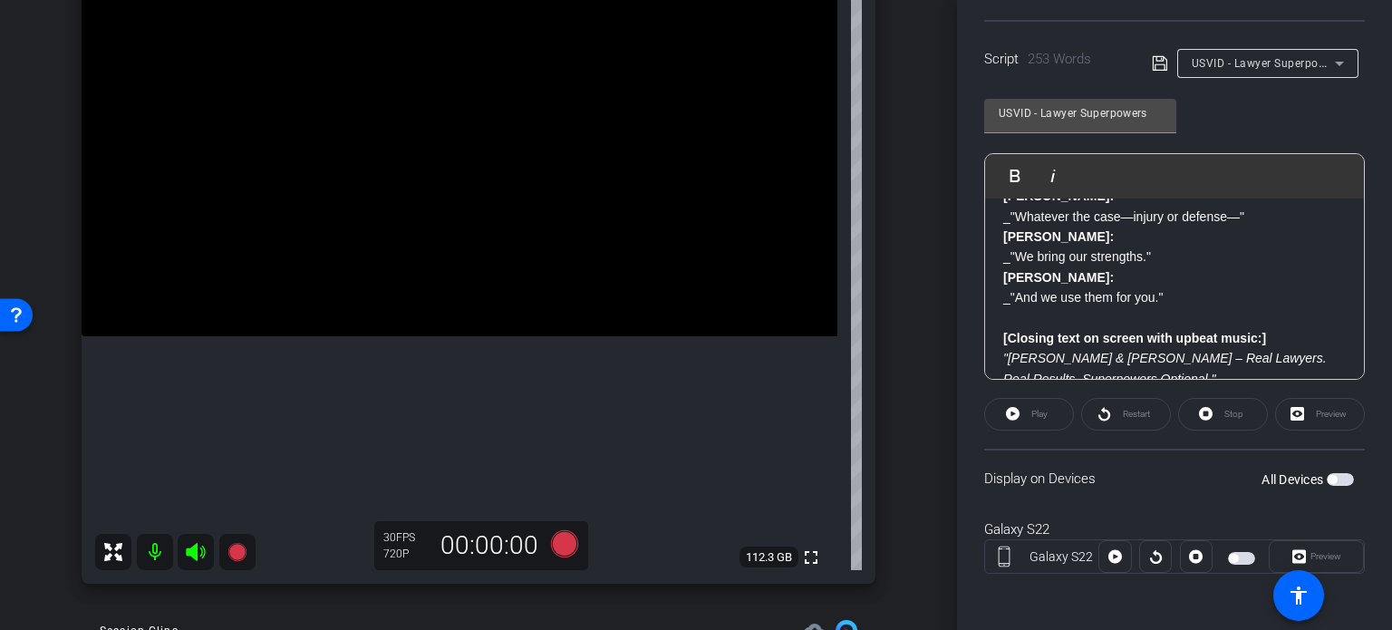
scroll to position [904, 0]
click at [1267, 61] on span "USVID - Lawyer Superpowers" at bounding box center [1267, 62] width 151 height 15
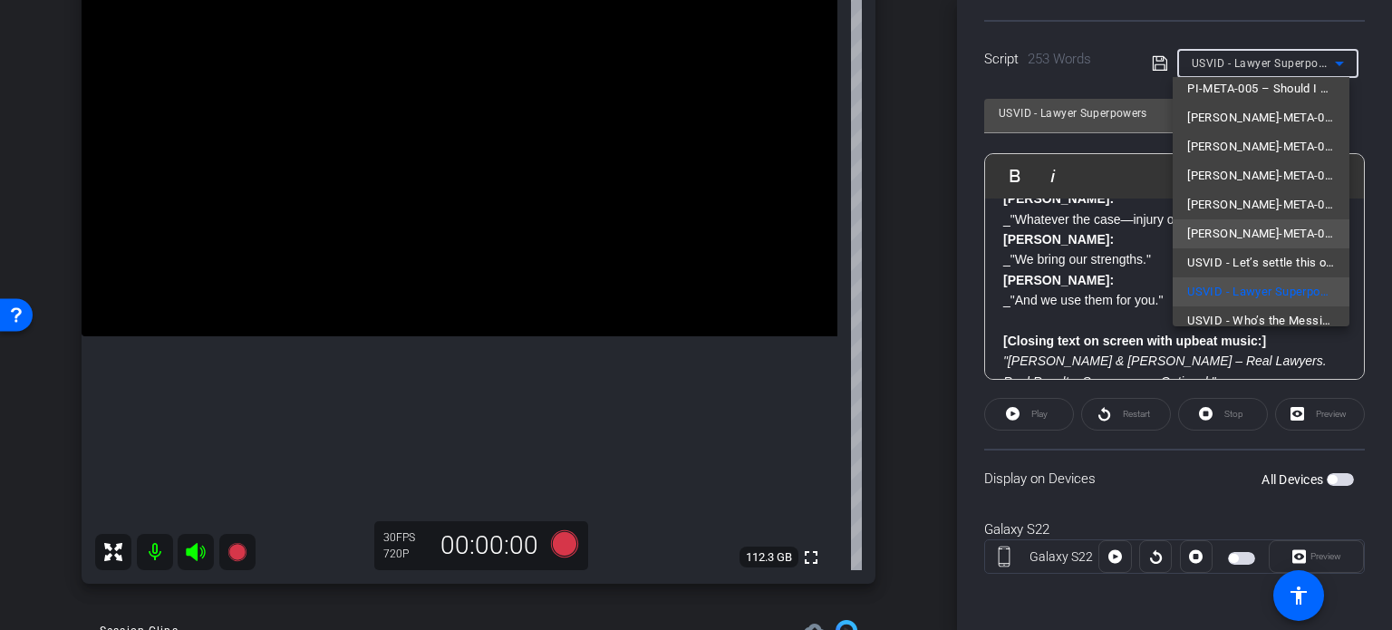
scroll to position [112, 0]
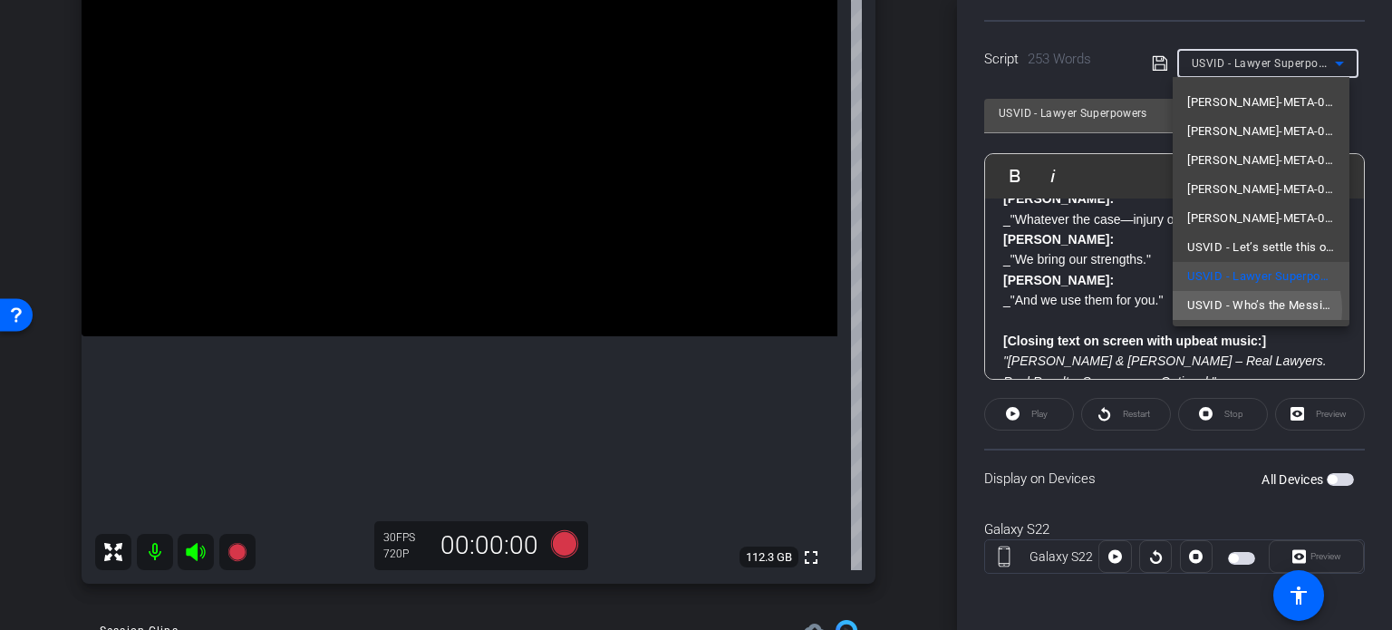
click at [1251, 308] on span "USVID - Who’s the Messiest Attorney?" at bounding box center [1261, 306] width 148 height 22
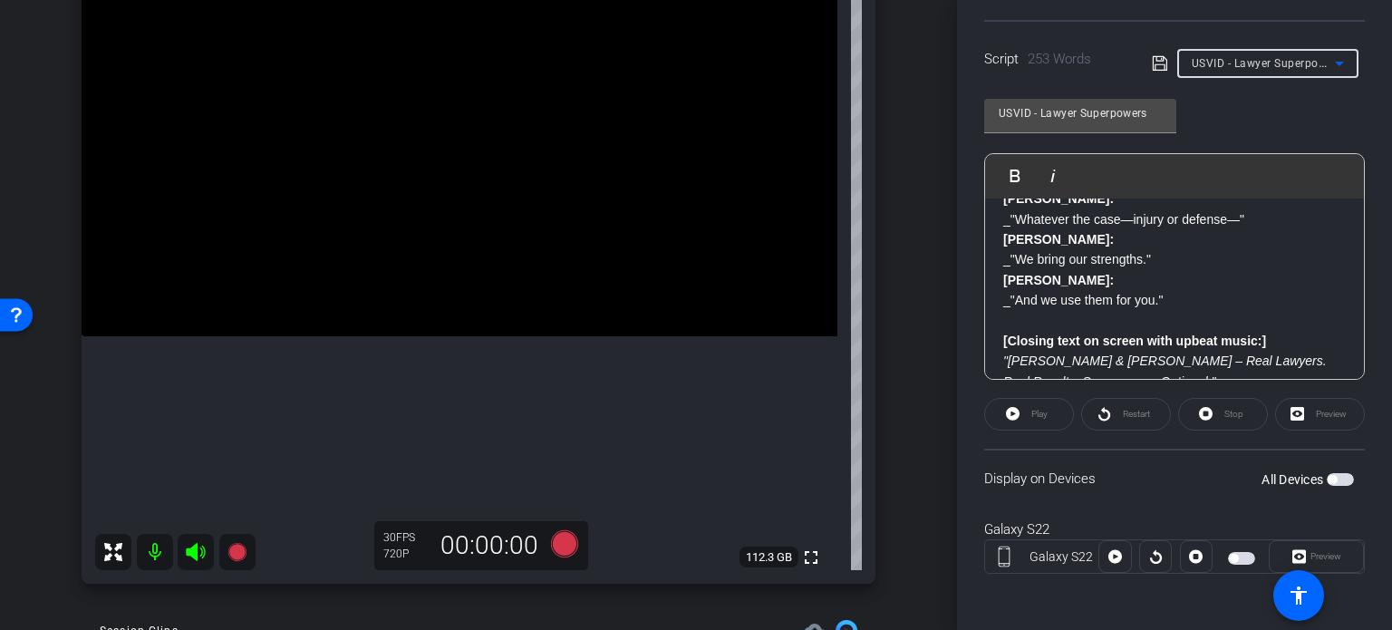
type input "USVID - Who’s the Messiest Attorney?"
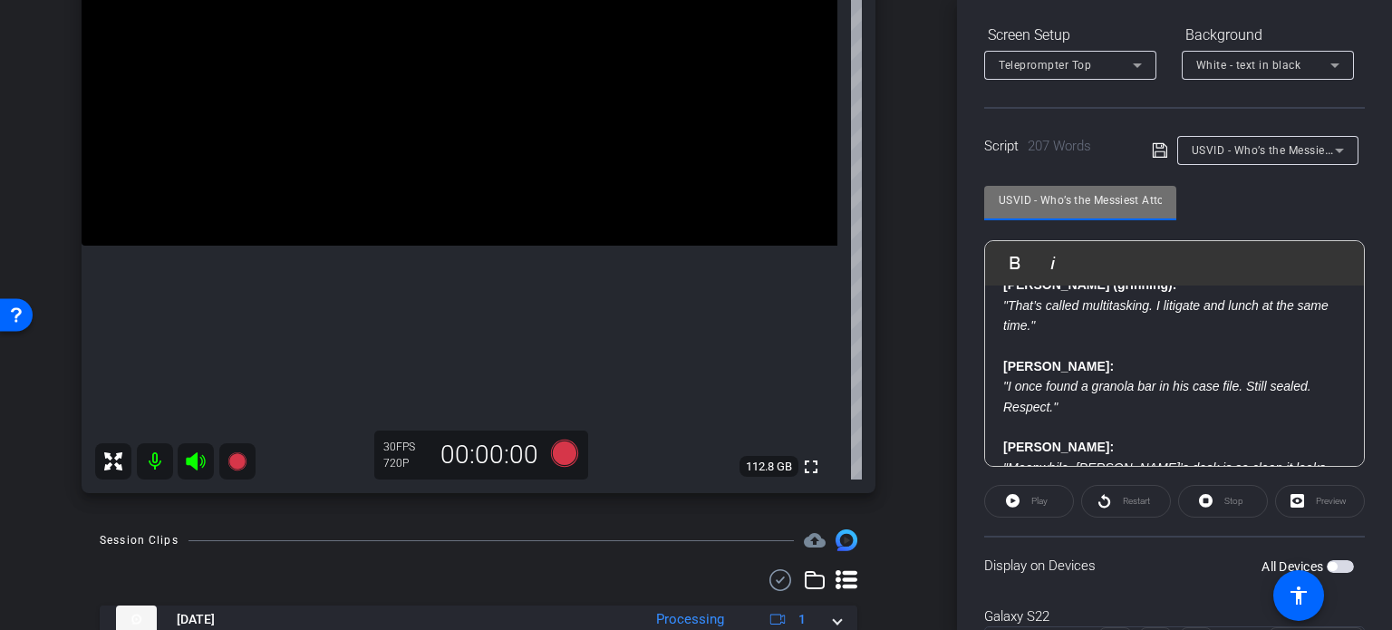
scroll to position [0, 29]
drag, startPoint x: 1000, startPoint y: 196, endPoint x: 1261, endPoint y: 246, distance: 265.7
click at [1261, 246] on div "USVID - Who’s the Messiest Attorney? Play Play from this location Play Selected…" at bounding box center [1174, 319] width 381 height 295
click at [917, 340] on div "arrow_back Wilson,Tom_Shoot20_08122025 Back to project Send invite account_box …" at bounding box center [478, 43] width 957 height 630
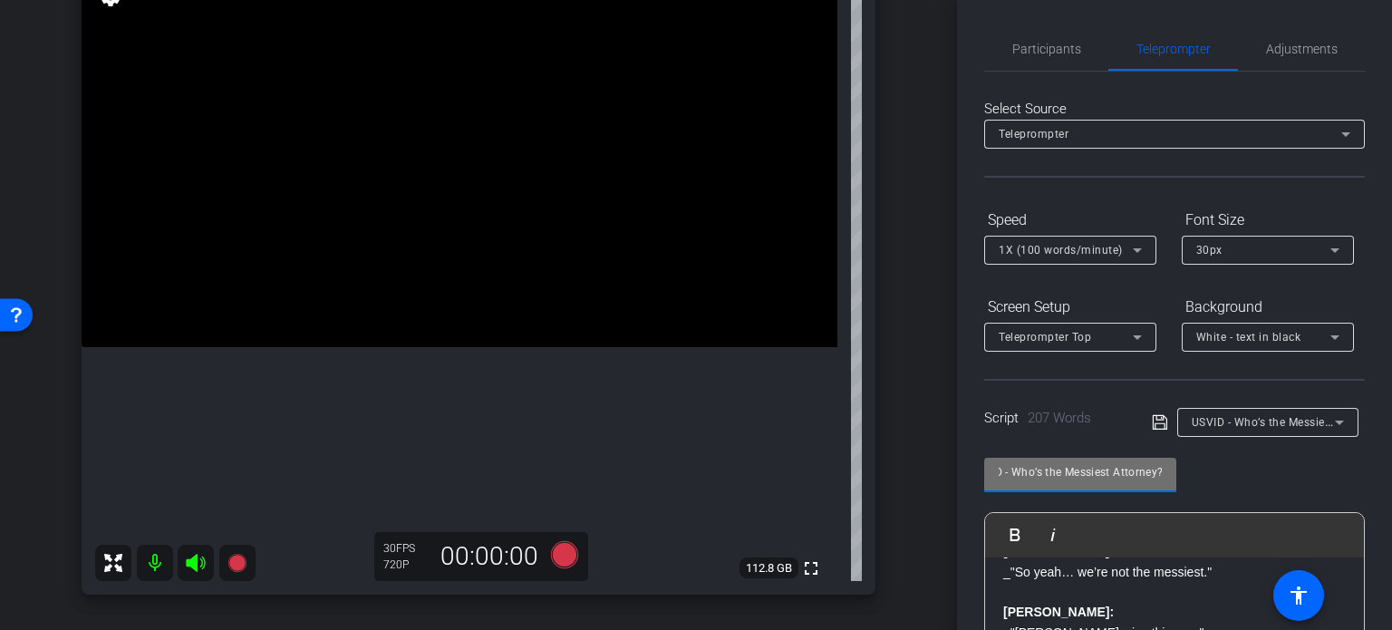
drag, startPoint x: 999, startPoint y: 466, endPoint x: 1314, endPoint y: 443, distance: 316.2
click at [1314, 444] on div "USVID - Who’s the Messiest Attorney? Play Play from this location Play Selected…" at bounding box center [1174, 591] width 381 height 295
click at [921, 497] on div "arrow_back Wilson,Tom_Shoot20_08122025 Back to project Send invite account_box …" at bounding box center [478, 315] width 957 height 630
click at [564, 550] on icon at bounding box center [564, 554] width 27 height 27
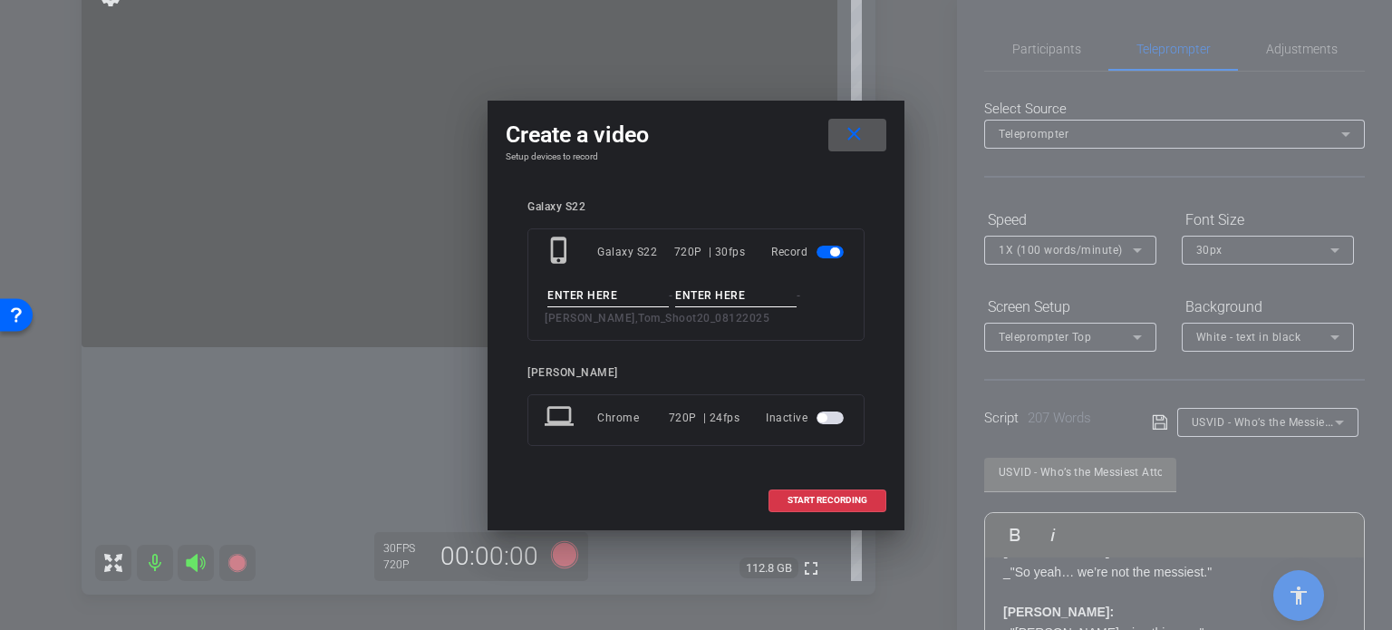
click at [638, 295] on input at bounding box center [607, 296] width 121 height 23
paste input "USVID - Who’s the Messiest Attorney?"
type input "USVID - Who’s the Messiest Attorney?"
click at [701, 297] on input at bounding box center [735, 296] width 121 height 23
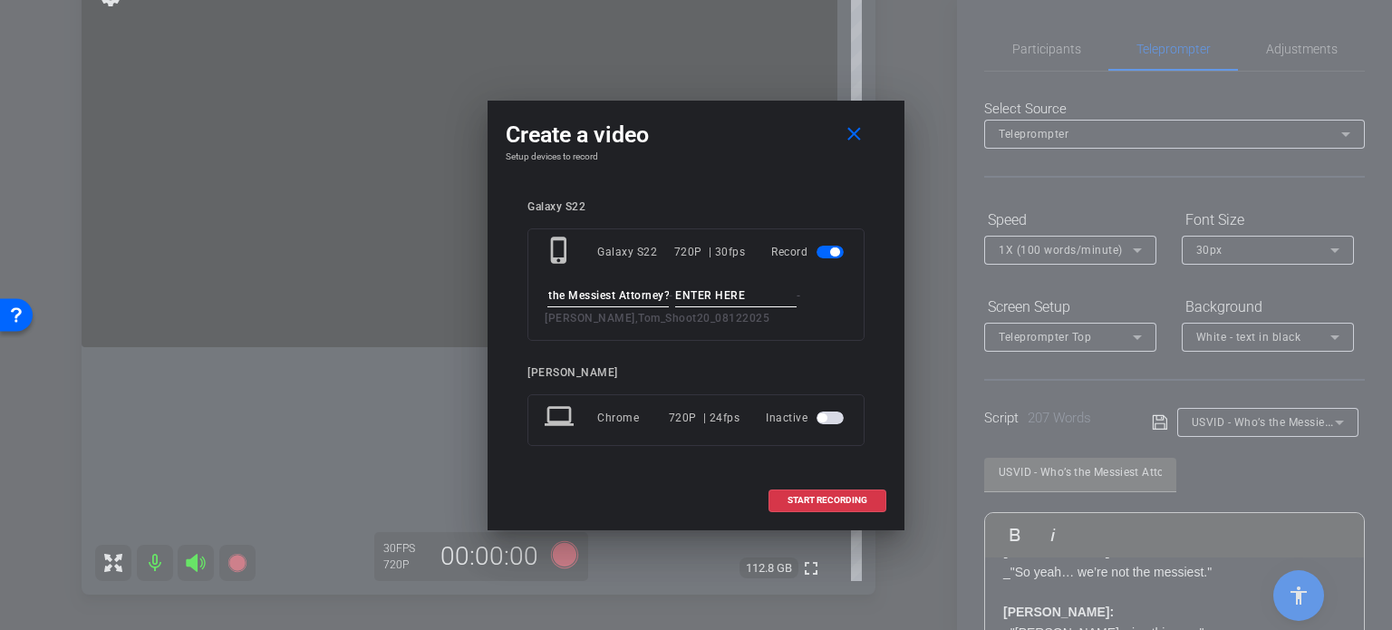
scroll to position [0, 0]
type input "Take1"
click at [696, 188] on div "Galaxy S22 phone_iphone Galaxy S22 720P | 30fps Record USVID - Who’s the Messie…" at bounding box center [696, 335] width 381 height 307
click at [808, 496] on span "START RECORDING" at bounding box center [828, 500] width 80 height 9
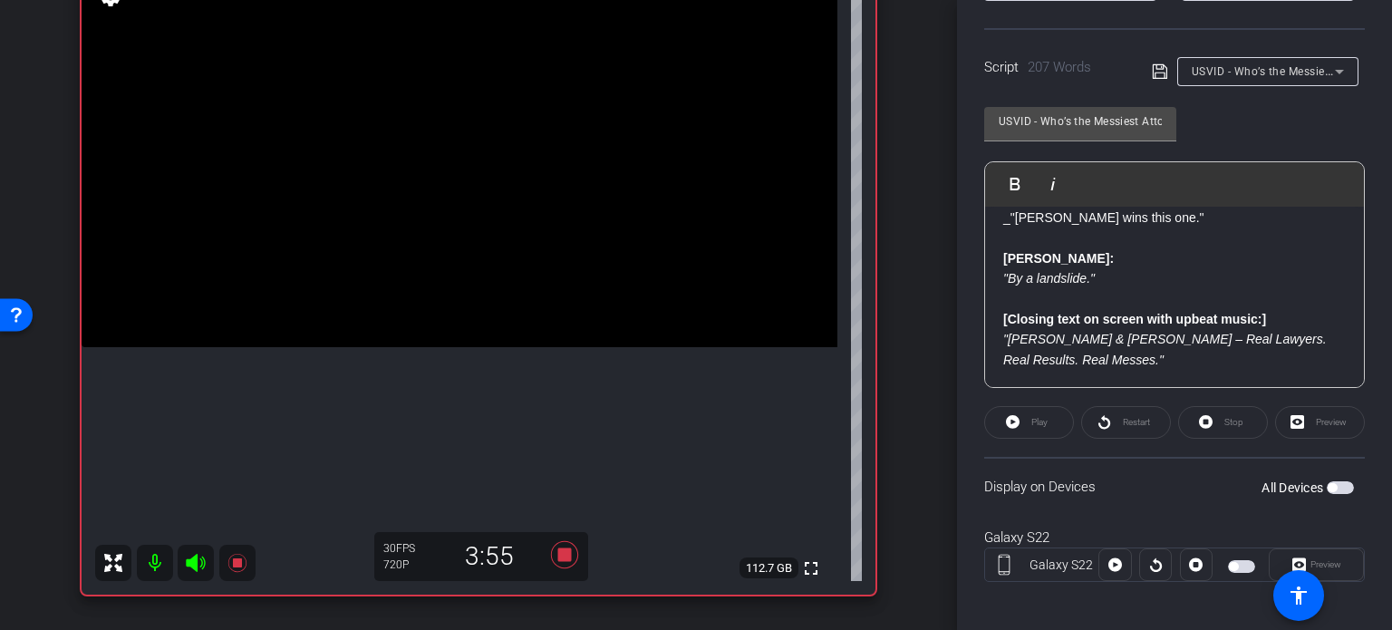
scroll to position [359, 0]
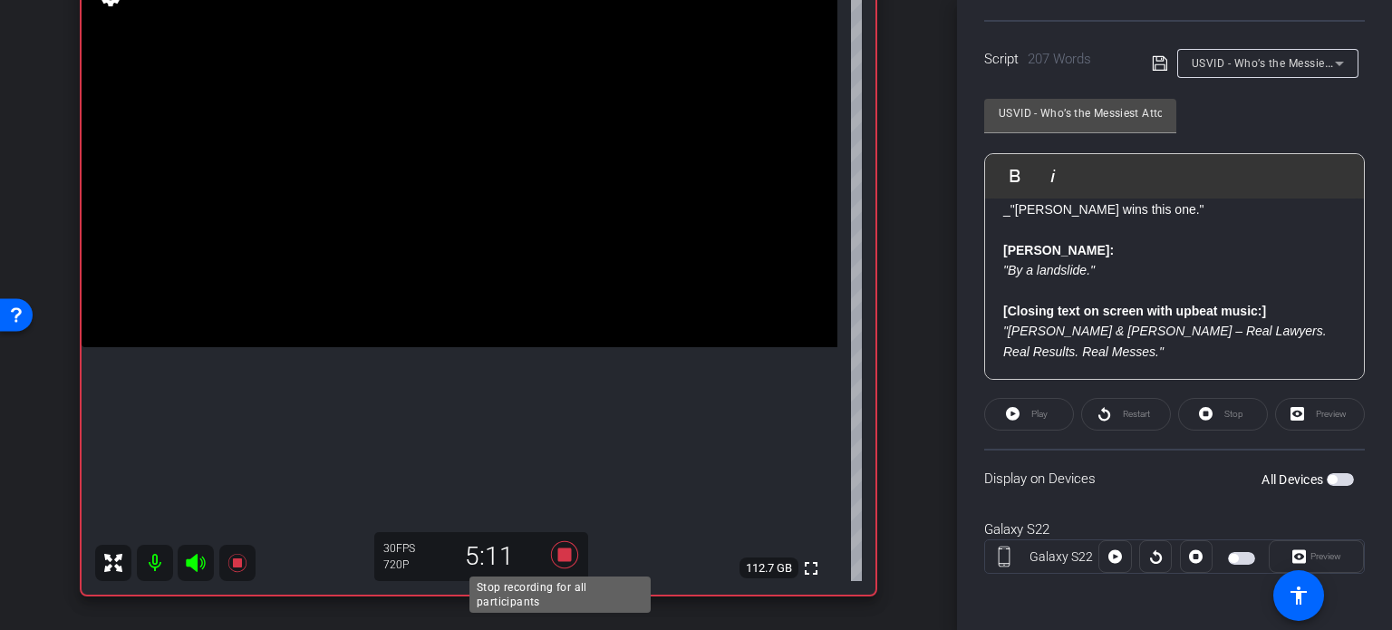
click at [556, 550] on icon at bounding box center [564, 554] width 27 height 27
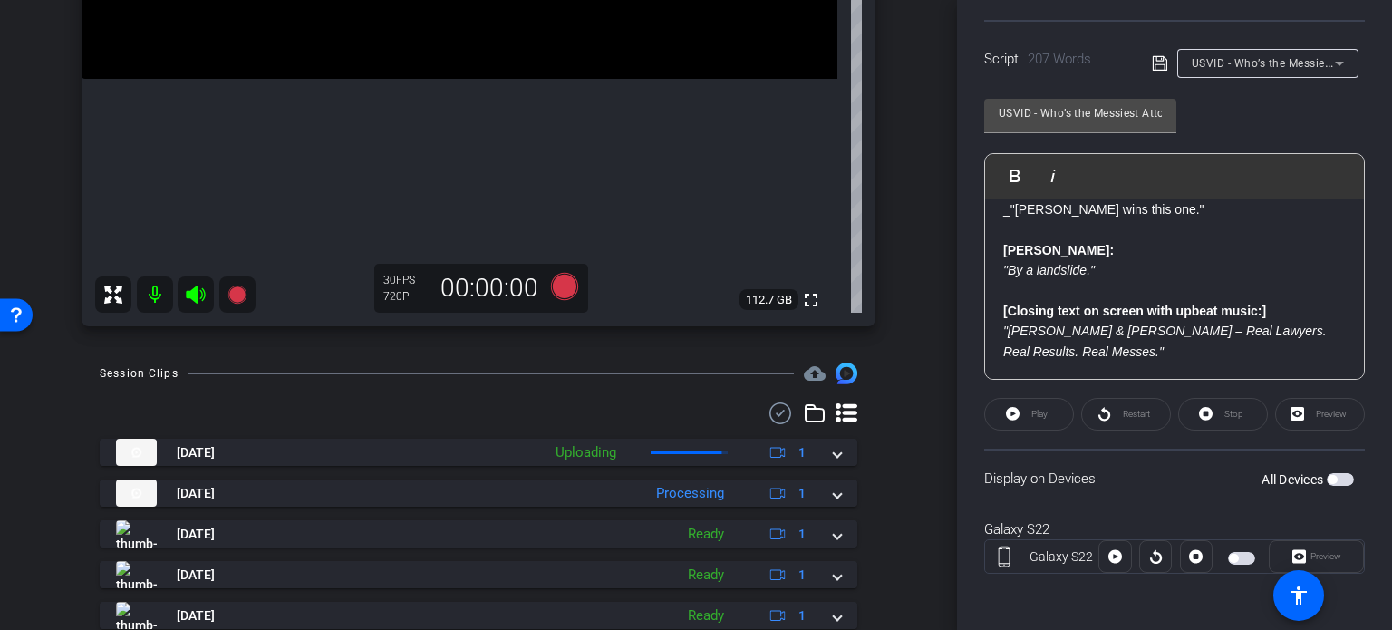
scroll to position [442, 0]
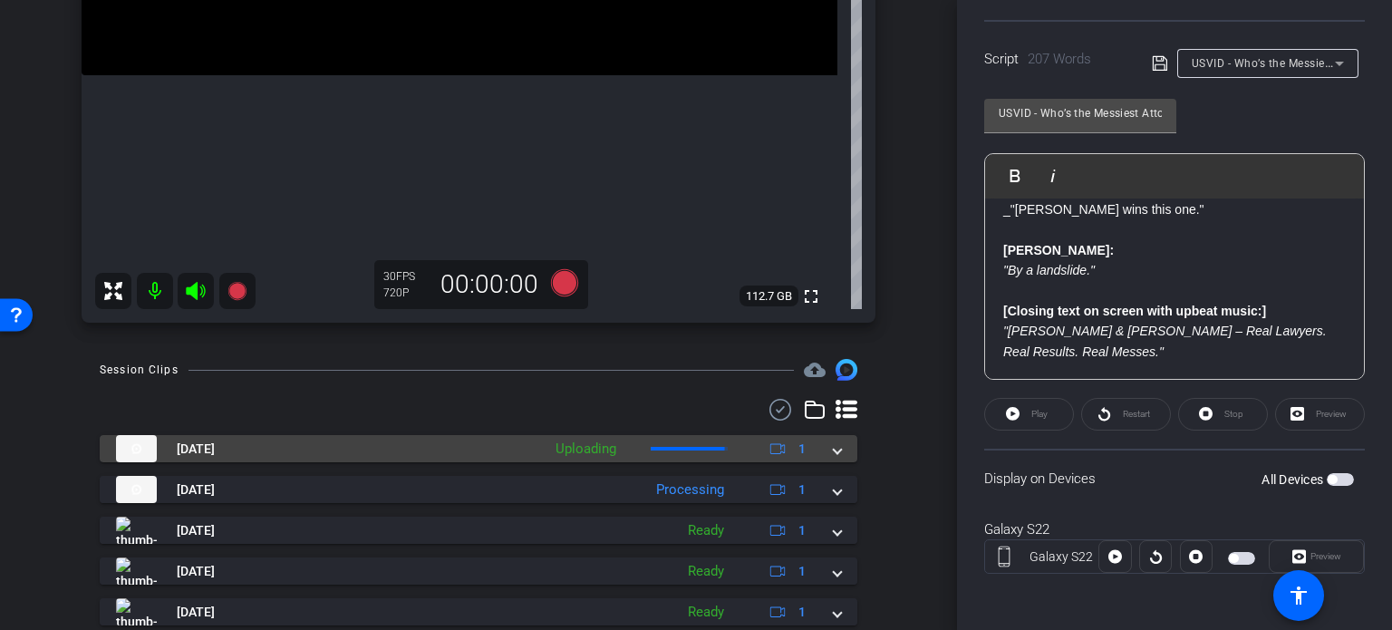
click at [834, 441] on span at bounding box center [837, 449] width 7 height 19
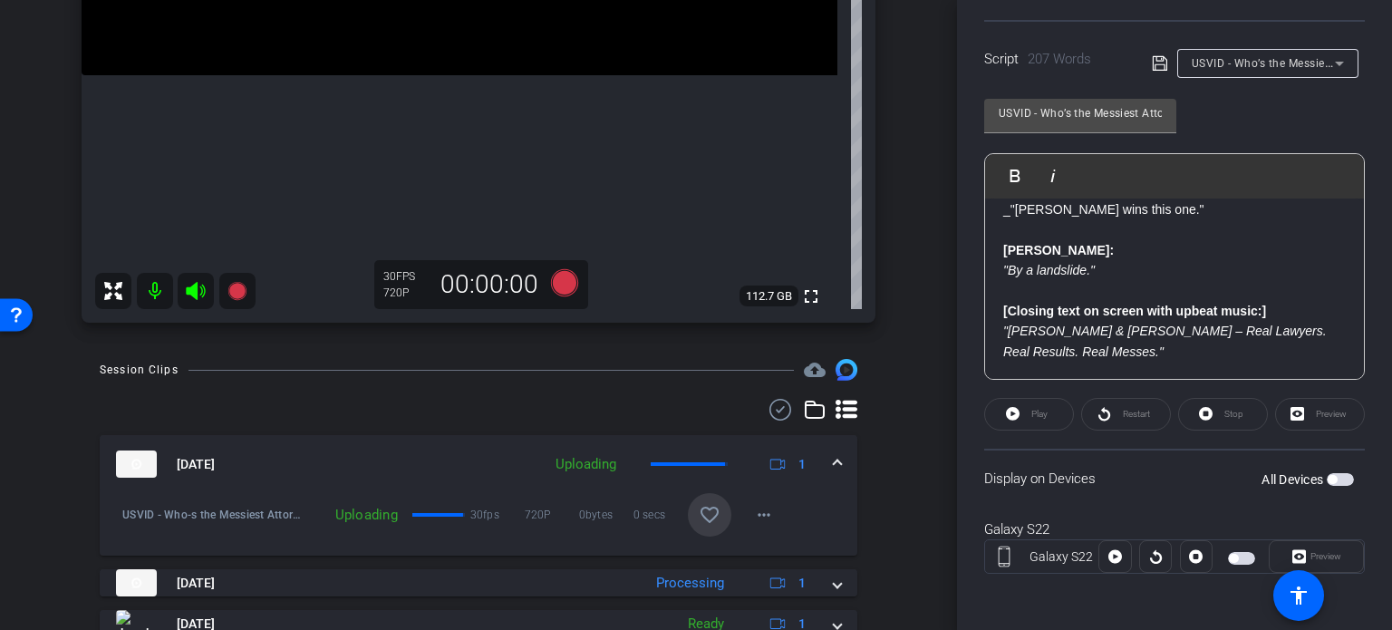
drag, startPoint x: 689, startPoint y: 508, endPoint x: 727, endPoint y: 499, distance: 39.1
click at [689, 508] on button "favorite_border" at bounding box center [710, 515] width 44 height 44
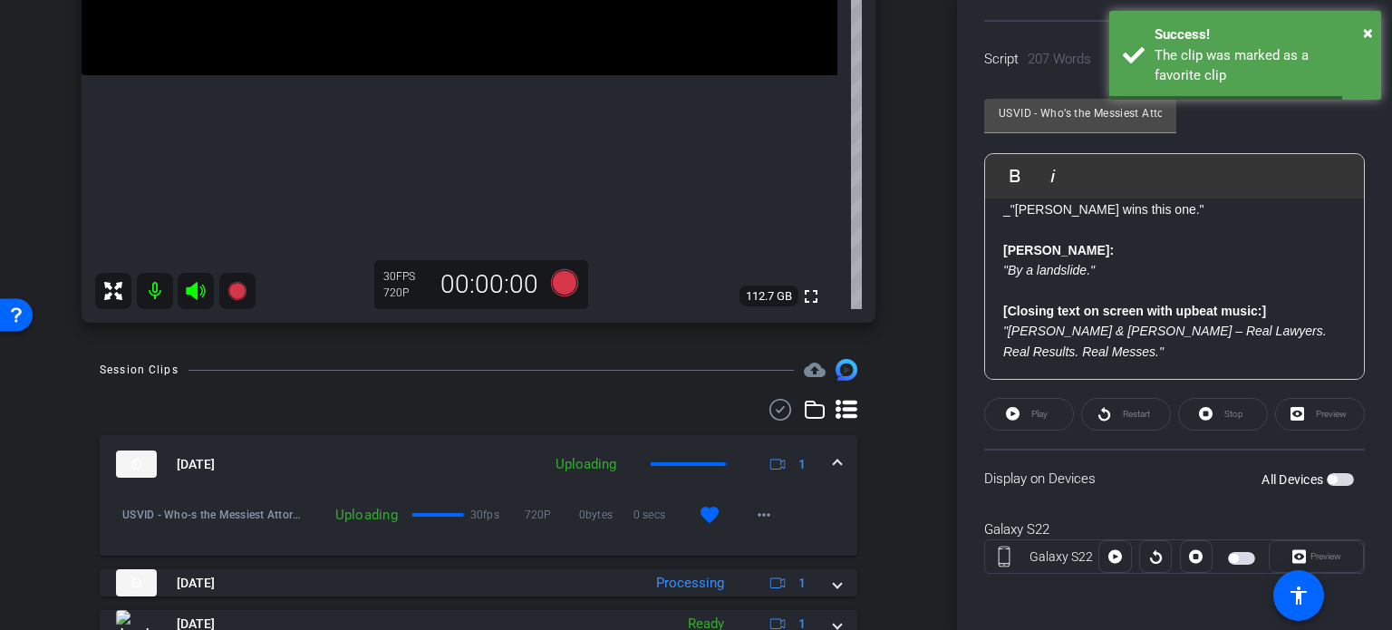
click at [834, 456] on span at bounding box center [837, 464] width 7 height 19
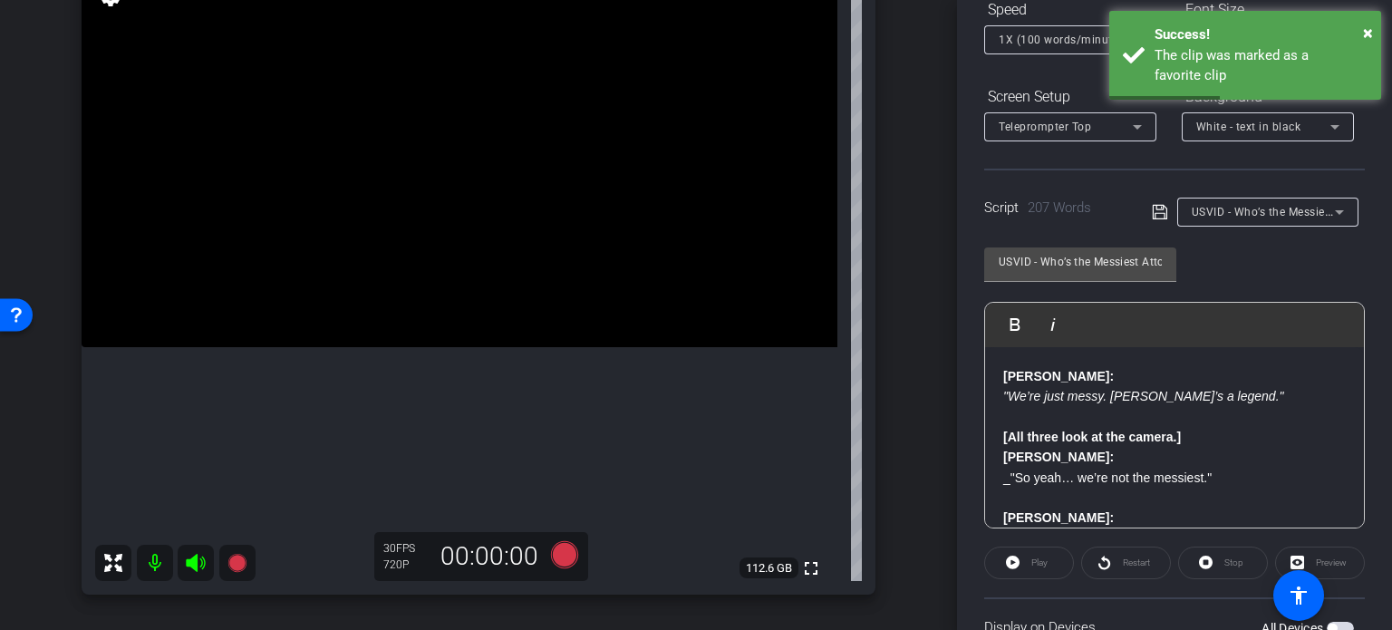
scroll to position [178, 0]
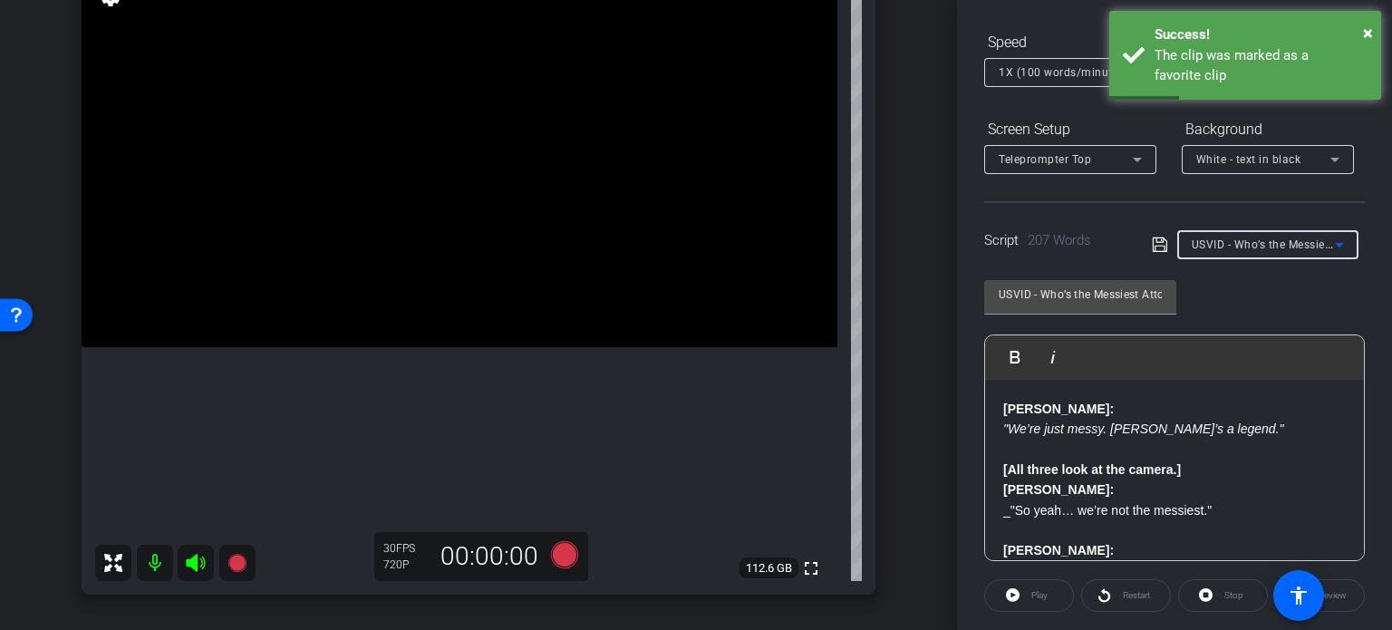
click at [1282, 243] on span "USVID - Who’s the Messiest Attorney?" at bounding box center [1291, 244] width 198 height 15
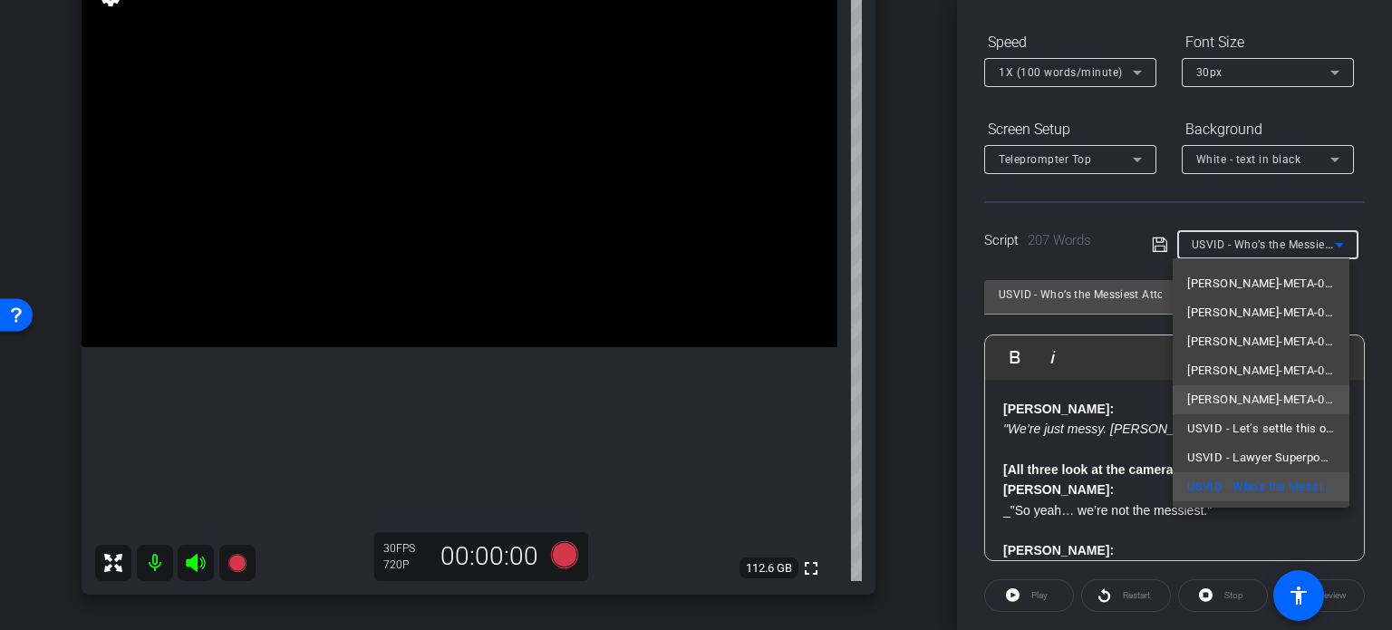
scroll to position [22, 0]
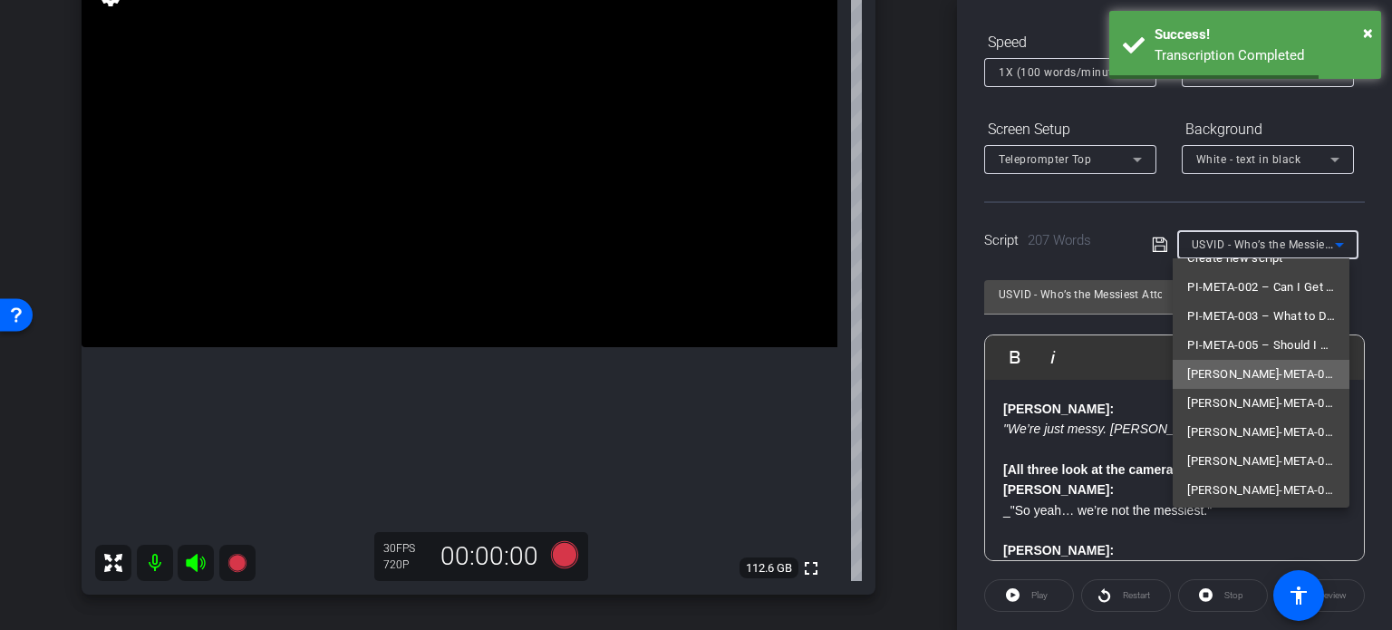
click at [1265, 370] on span "CRIM-META-009 – Arrested for DUI? Know This First." at bounding box center [1261, 374] width 148 height 22
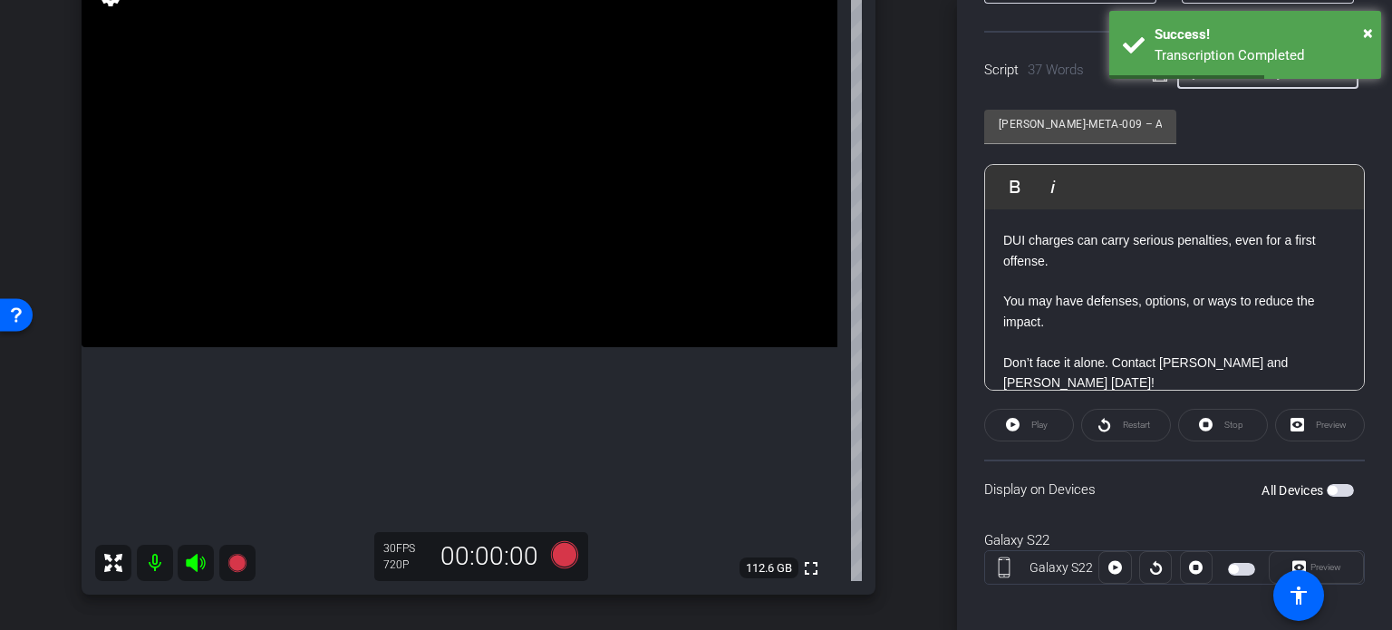
scroll to position [359, 0]
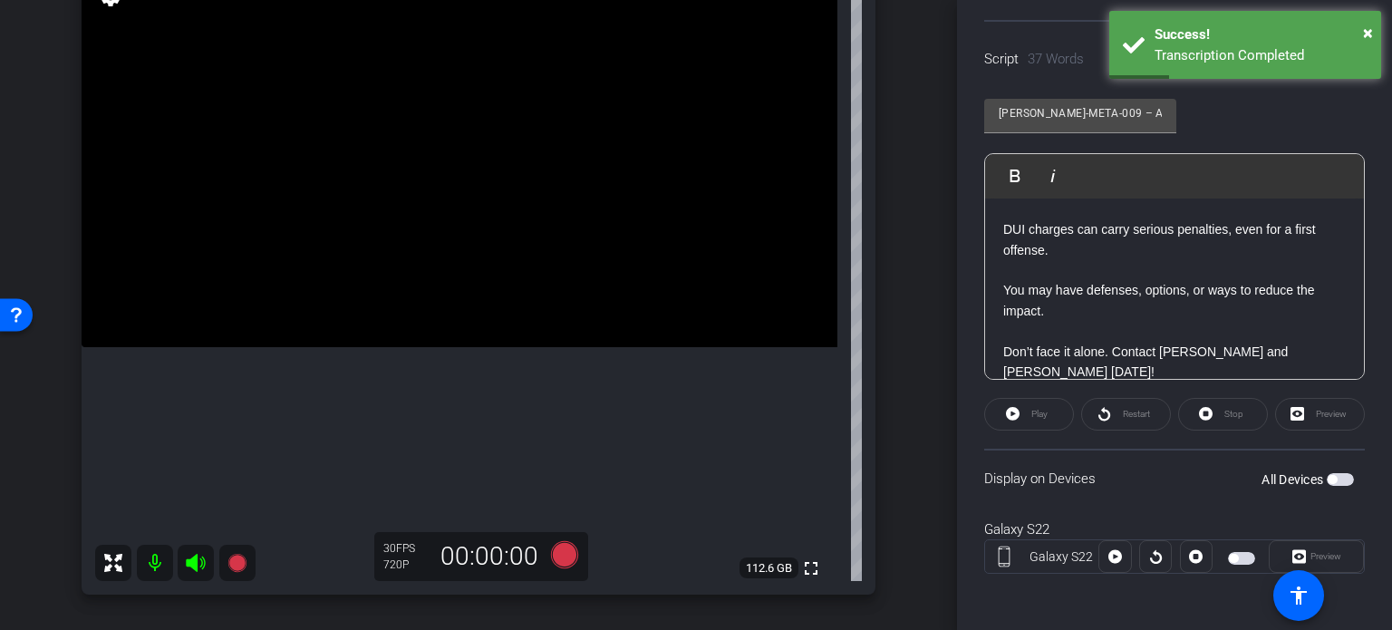
click at [1332, 481] on span "button" at bounding box center [1340, 479] width 27 height 13
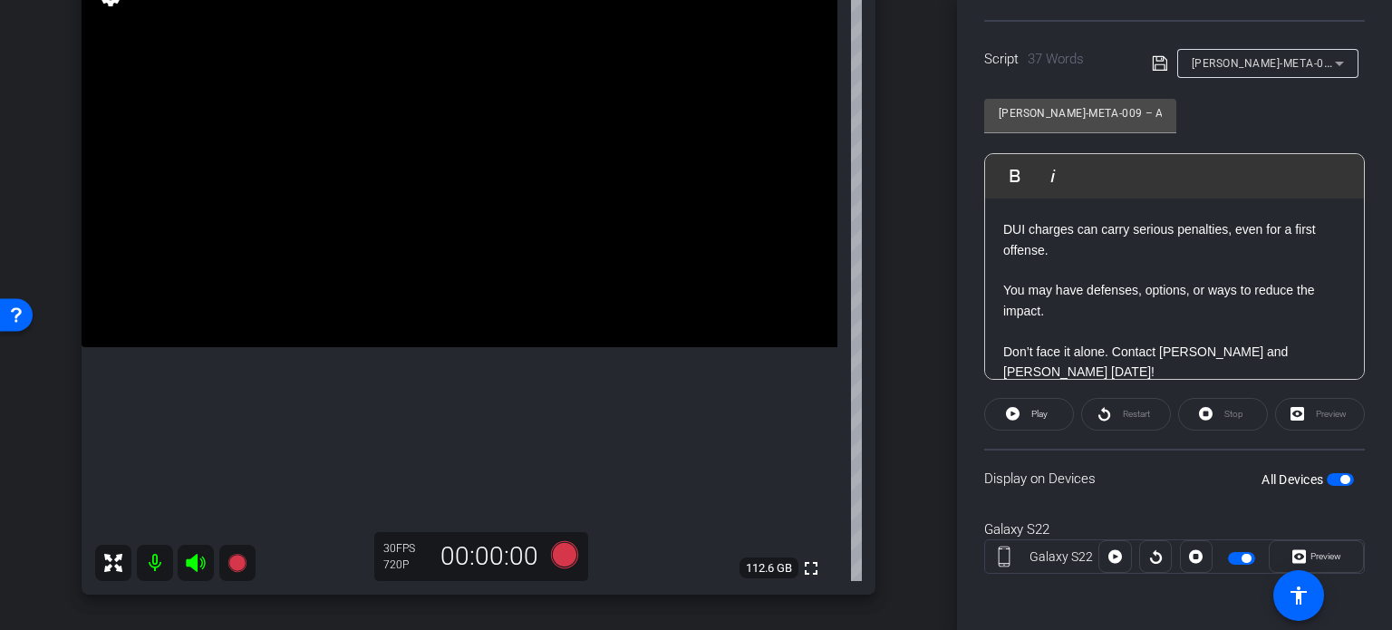
click at [1233, 411] on div "Stop" at bounding box center [1223, 414] width 90 height 33
click at [1247, 58] on span "CRIM-META-009 – Arrested for DUI? Know This First." at bounding box center [1362, 62] width 340 height 15
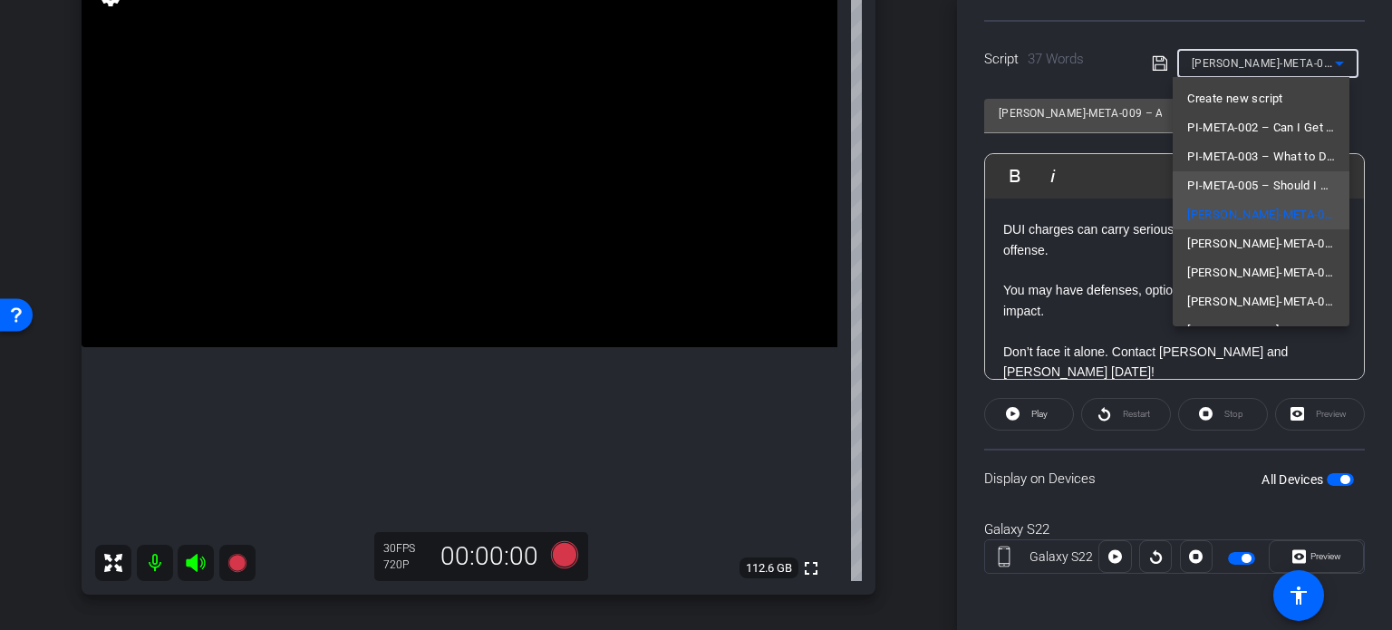
click at [1246, 184] on span "PI-META-005 – Should I Talk to the Insurance Company Alone?" at bounding box center [1261, 186] width 148 height 22
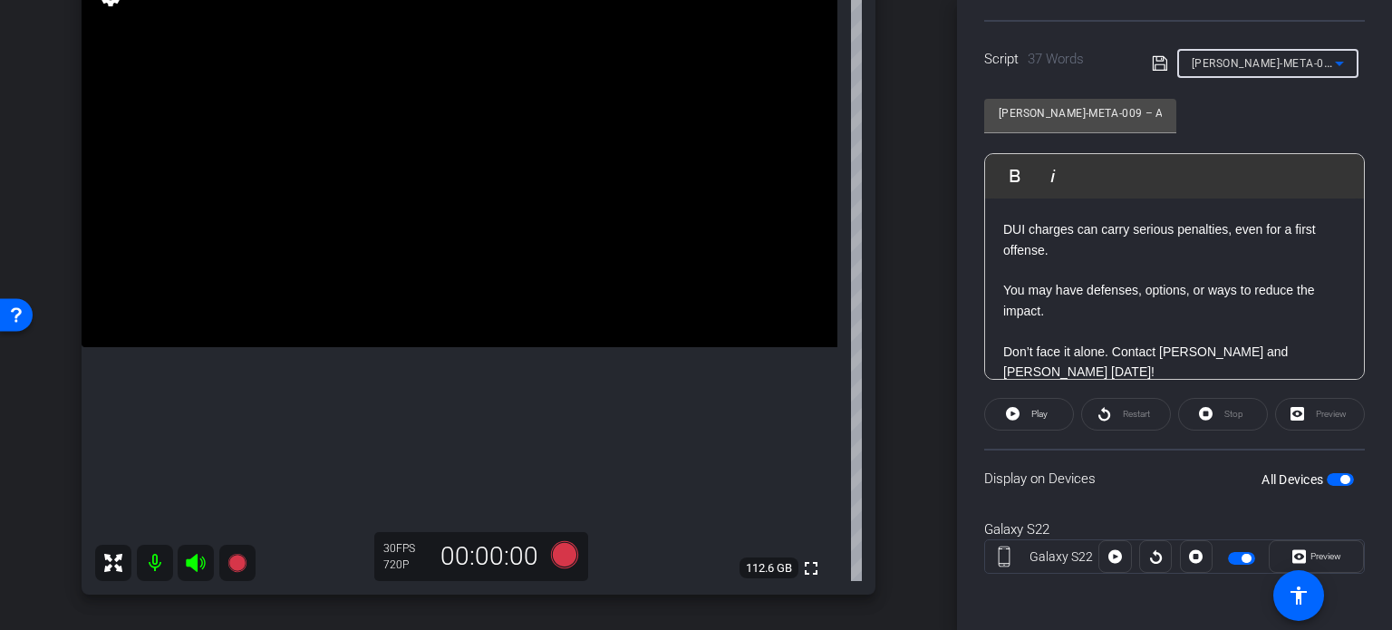
type input "PI-META-005 – Should I Talk to the Insurance Company Alone?"
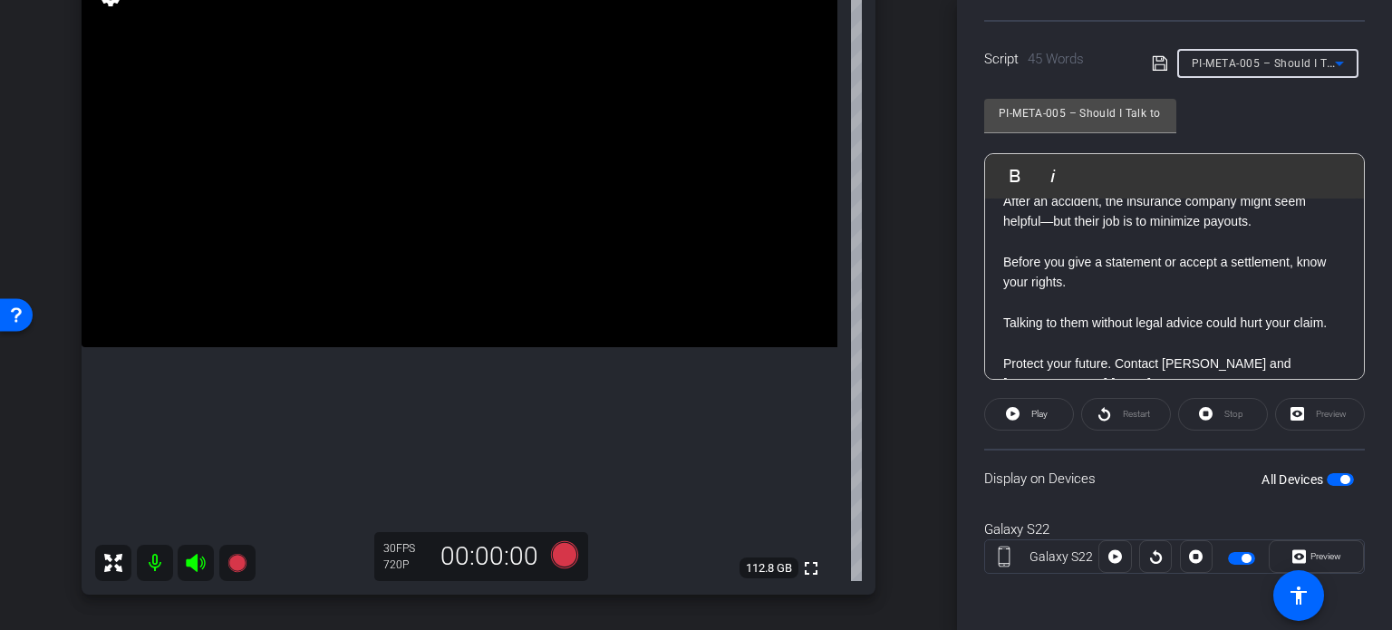
scroll to position [37, 0]
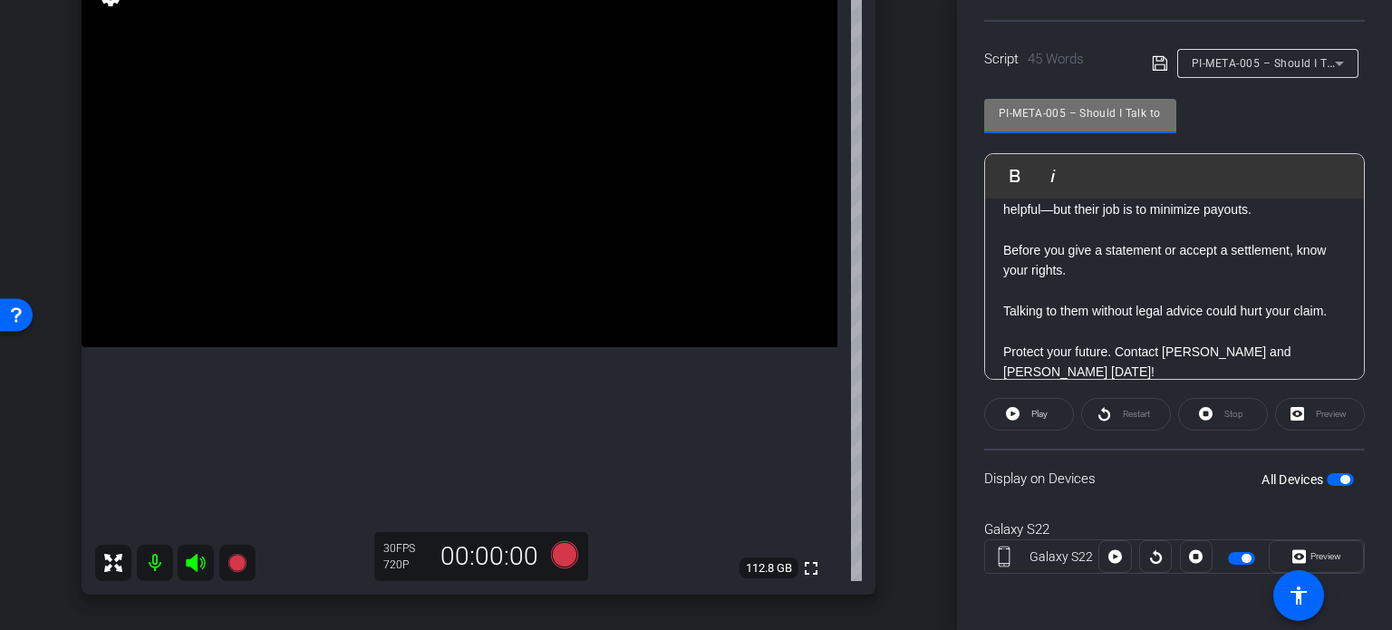
click at [844, 100] on div "arrow_back Wilson,Tom_Shoot20_08122025 Back to project Send invite account_box …" at bounding box center [696, 315] width 1392 height 630
click at [903, 351] on div "arrow_back Wilson,Tom_Shoot20_08122025 Back to project Send invite account_box …" at bounding box center [478, 145] width 957 height 630
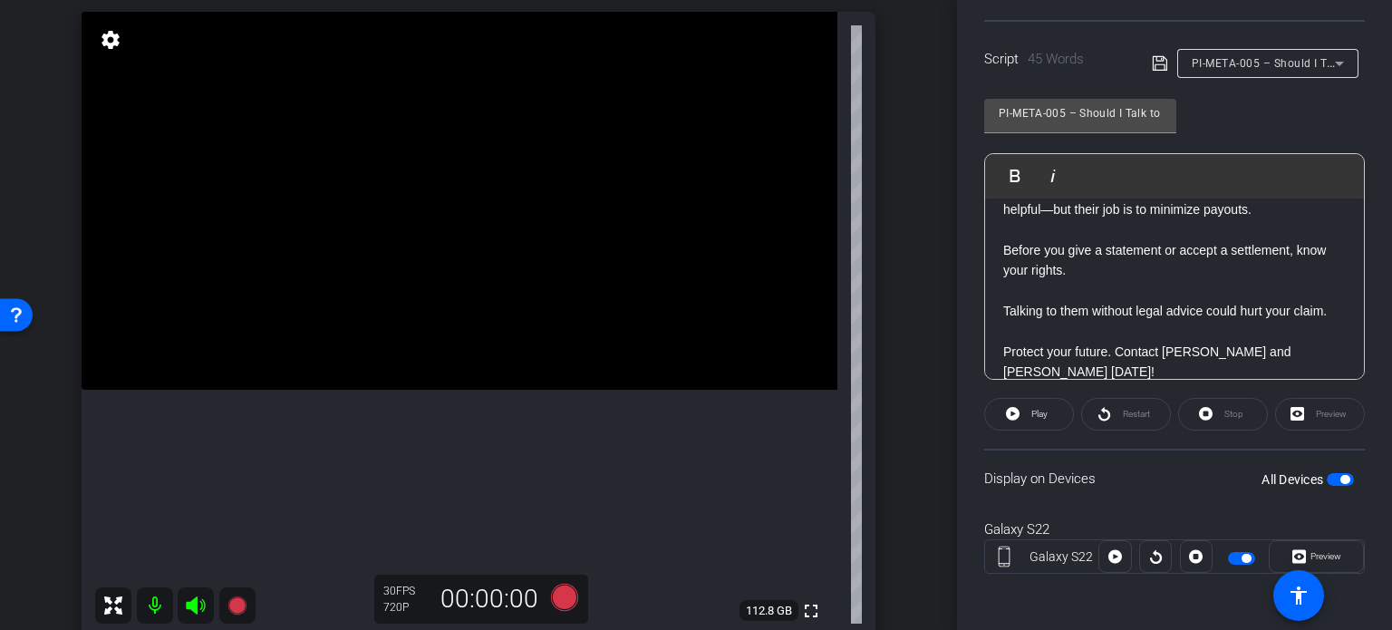
scroll to position [170, 0]
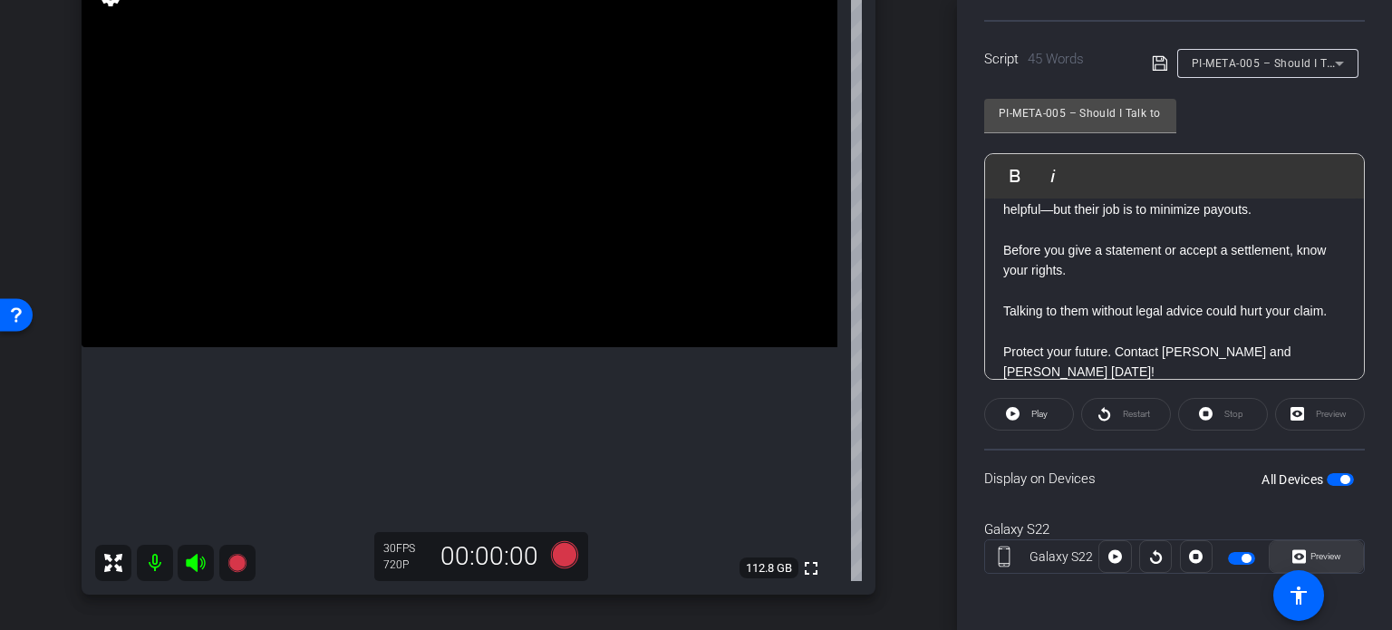
click at [1342, 550] on span at bounding box center [1316, 557] width 93 height 44
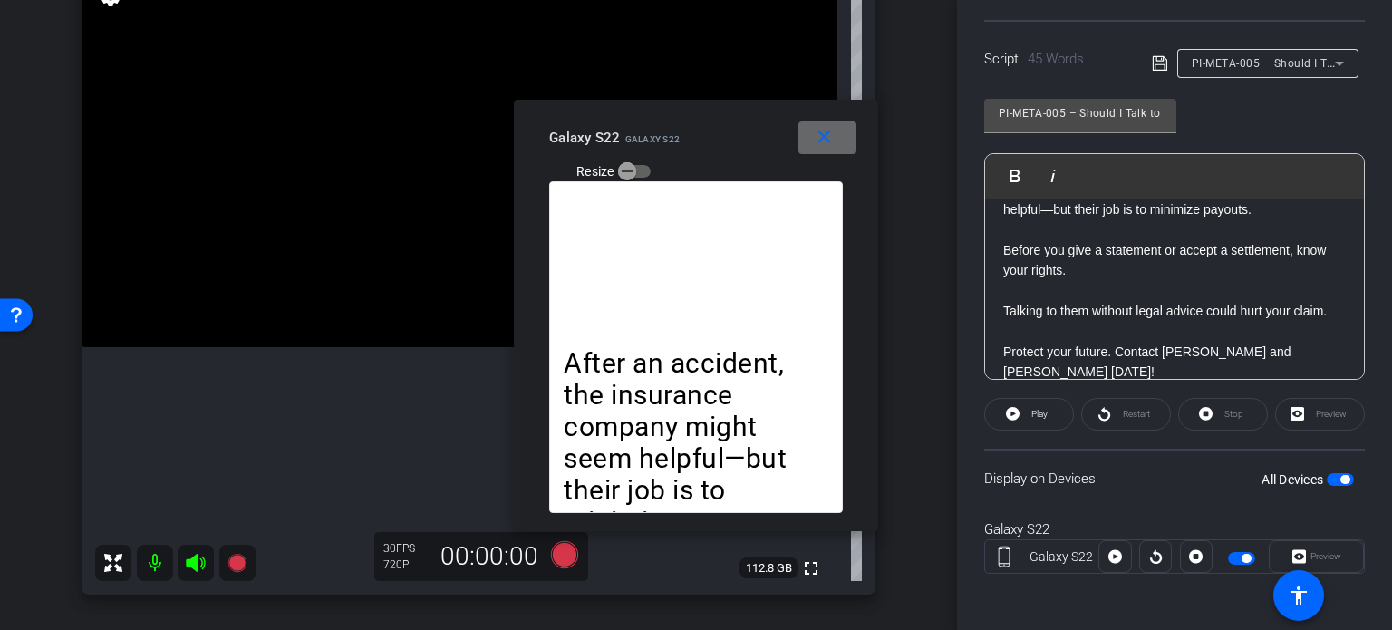
click at [829, 137] on mat-icon "close" at bounding box center [824, 137] width 23 height 23
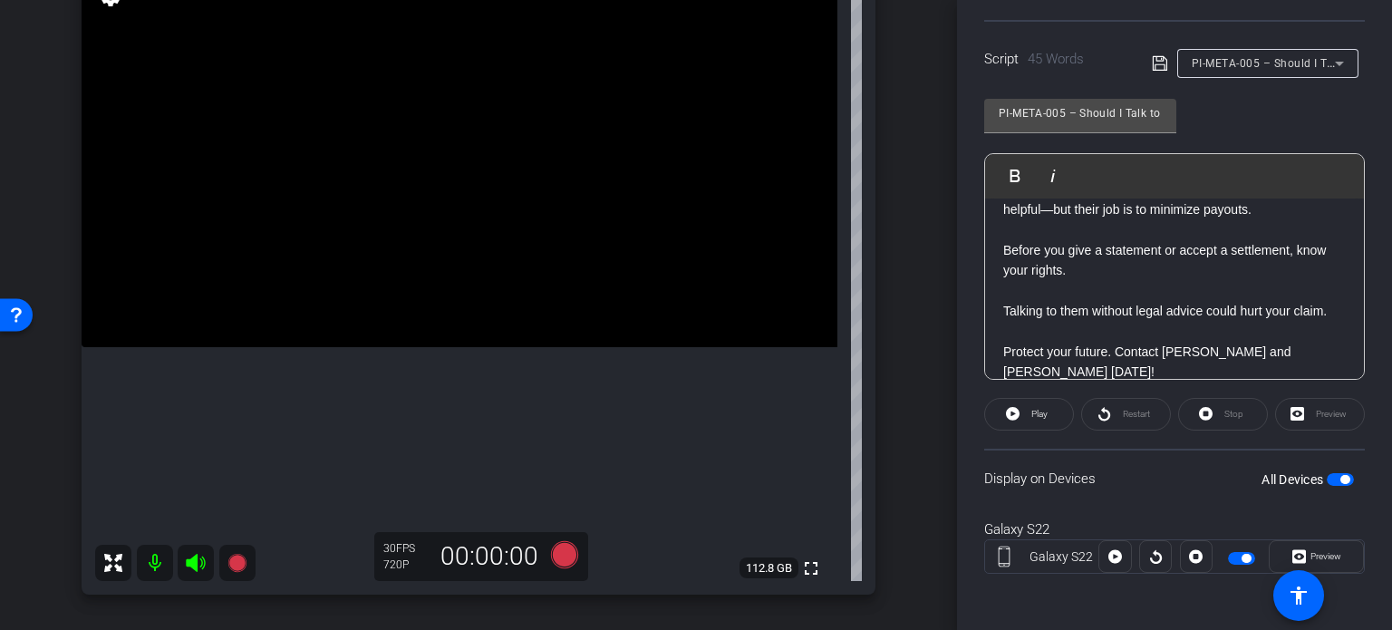
scroll to position [0, 0]
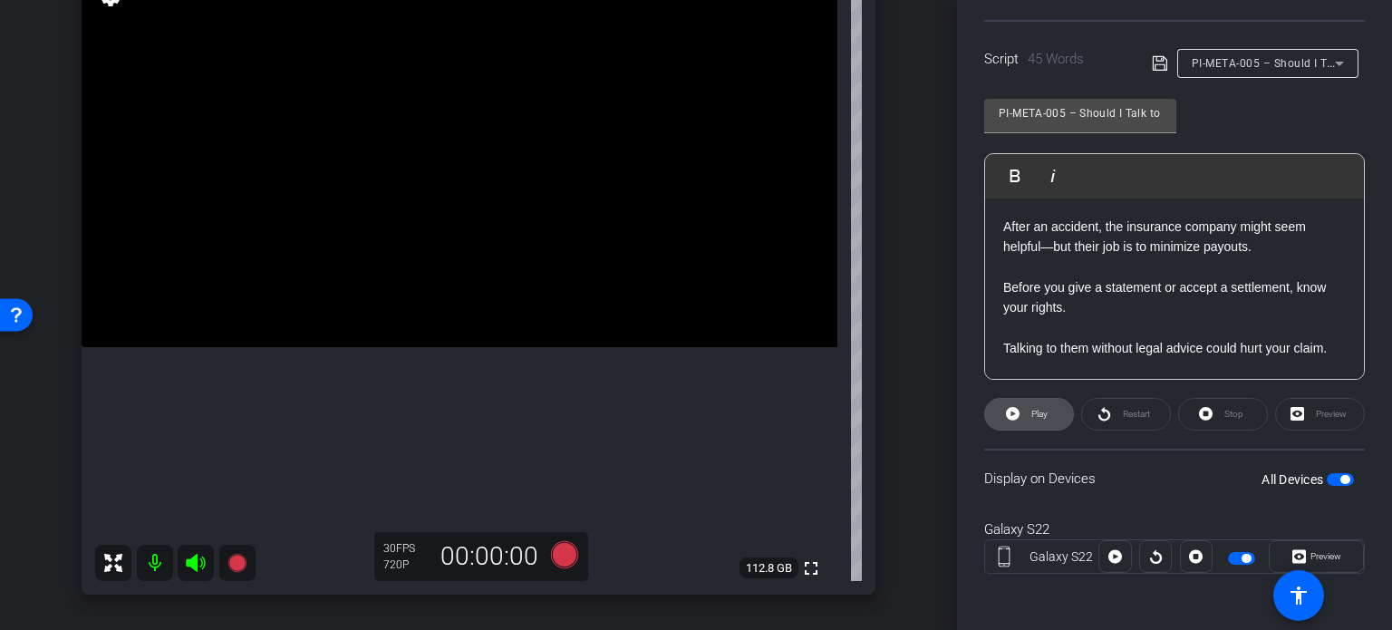
click at [1034, 410] on span "Play" at bounding box center [1039, 414] width 16 height 10
click at [1330, 554] on span "Preview" at bounding box center [1326, 556] width 31 height 10
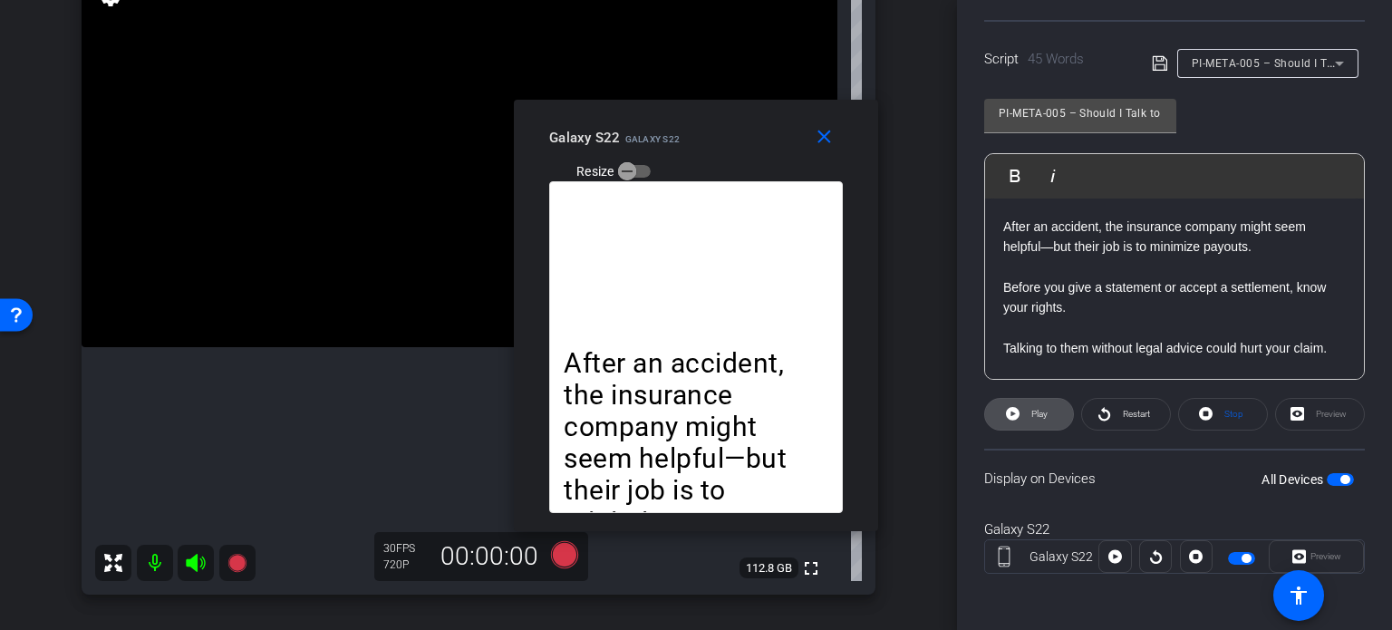
click at [1030, 402] on span "Play" at bounding box center [1037, 414] width 21 height 25
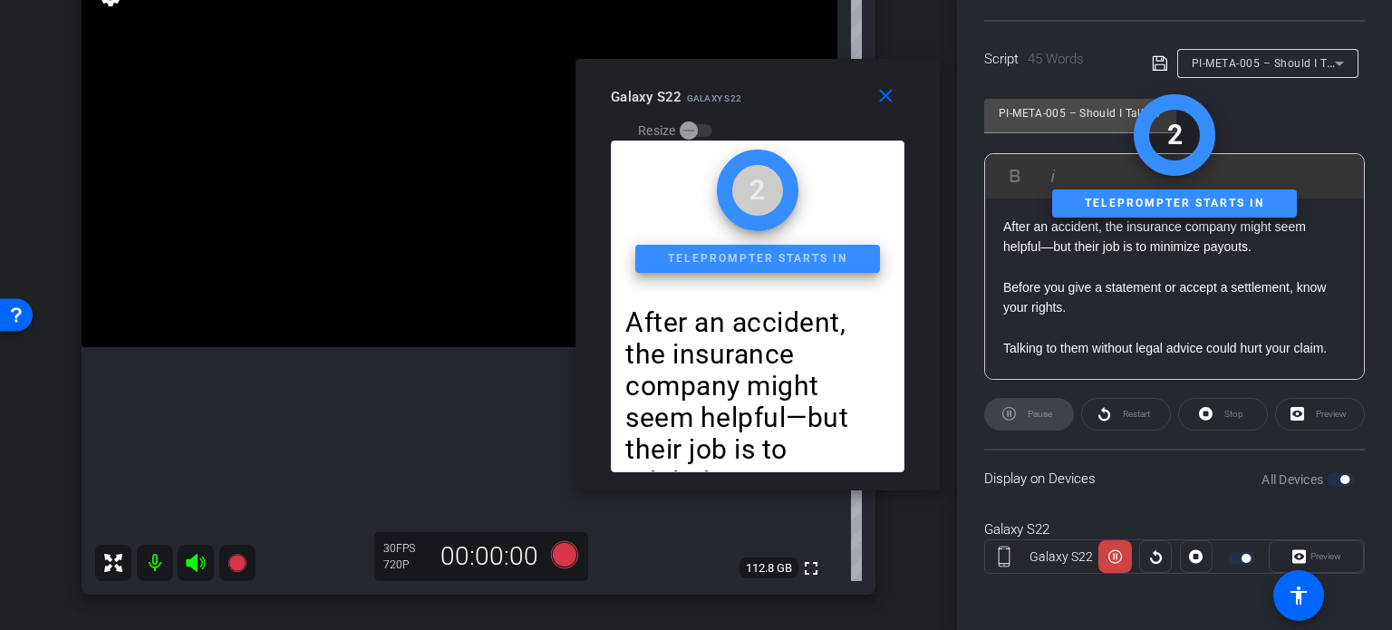
drag, startPoint x: 728, startPoint y: 151, endPoint x: 789, endPoint y: 111, distance: 73.1
click at [789, 111] on div "Galaxy S22 Galaxy S22 Resize" at bounding box center [764, 113] width 307 height 64
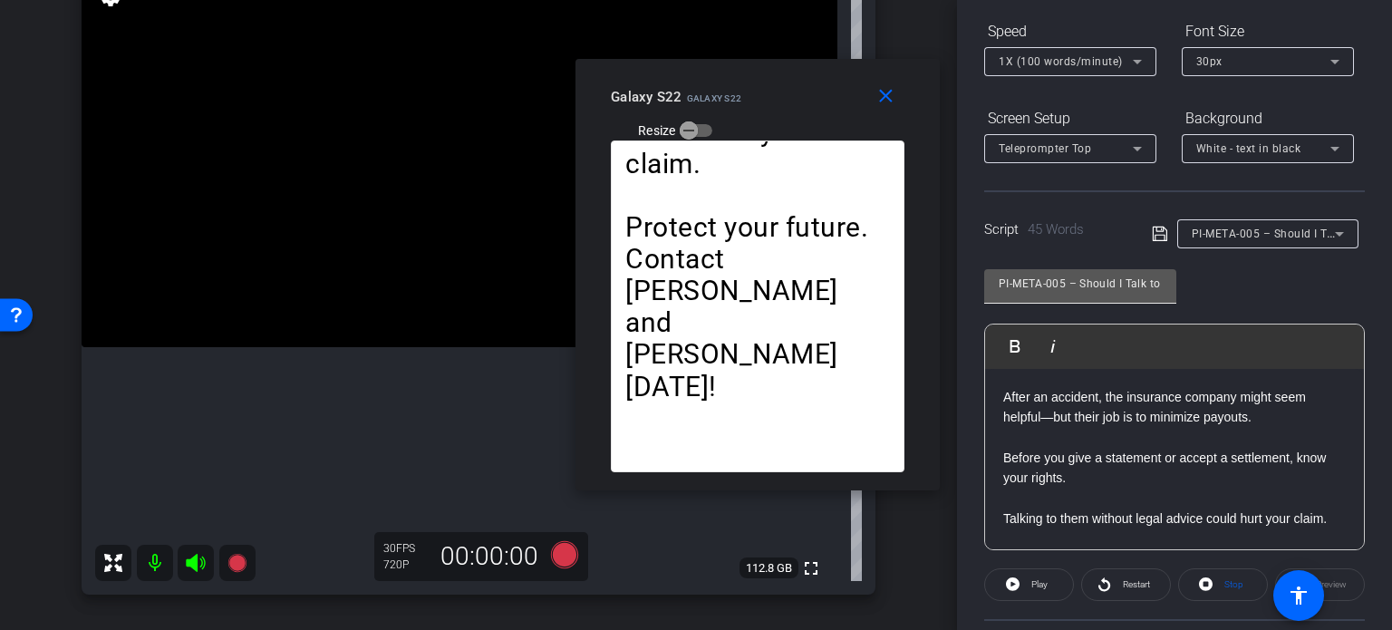
scroll to position [178, 0]
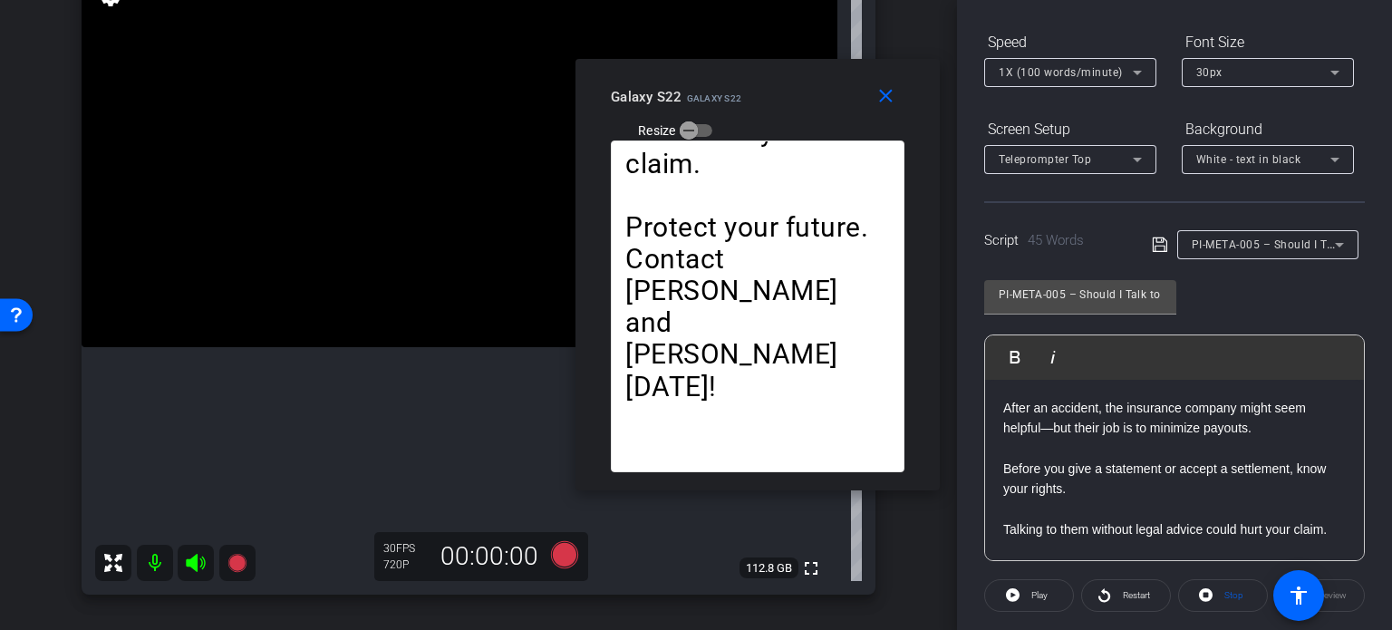
click at [1055, 66] on span "1X (100 words/minute)" at bounding box center [1061, 72] width 124 height 13
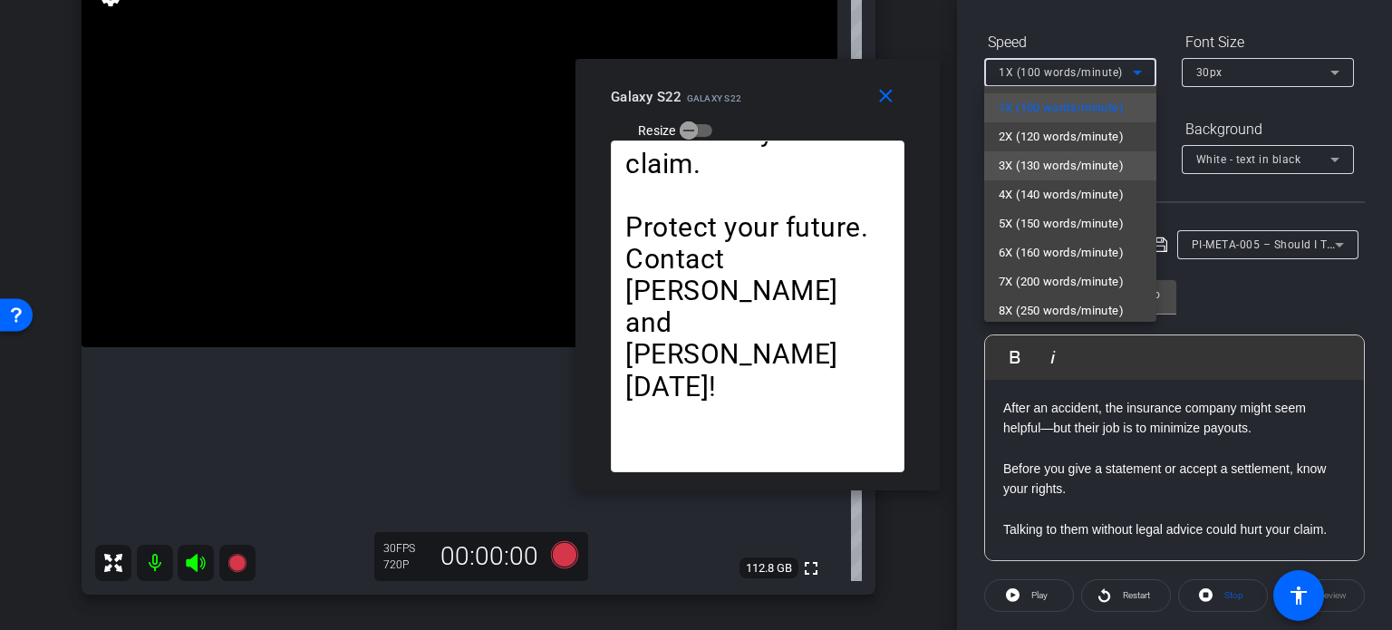
scroll to position [40, 0]
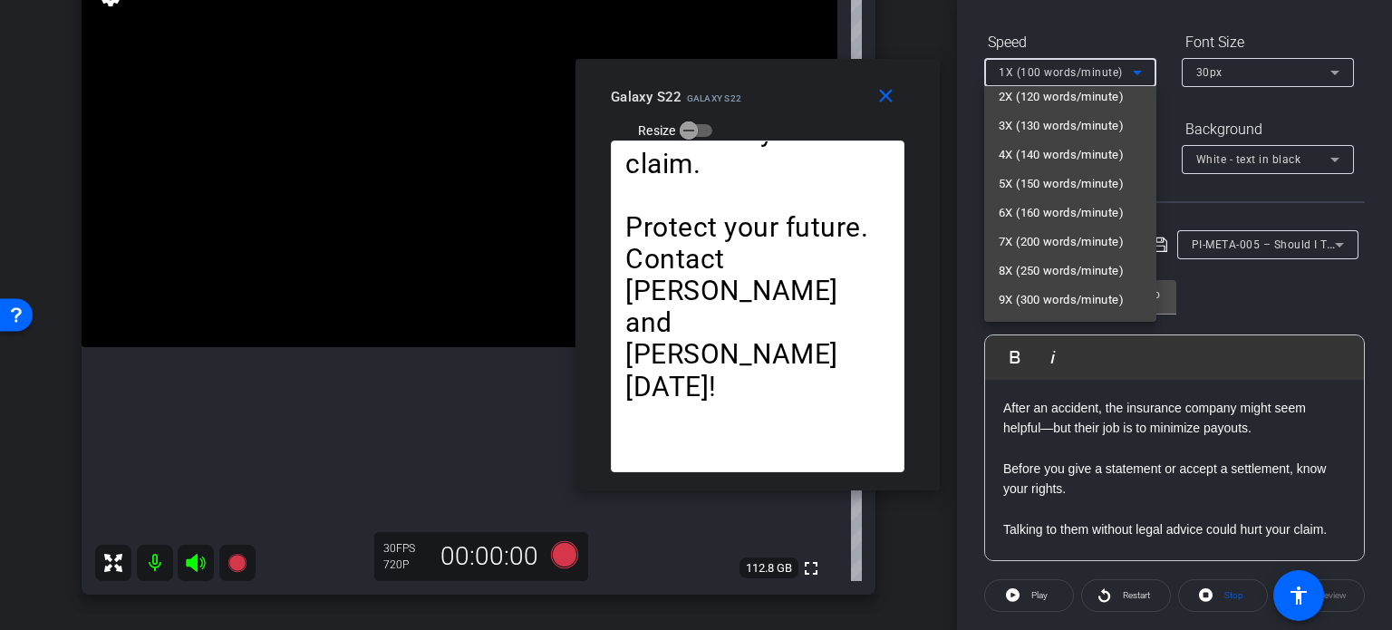
click at [895, 102] on div at bounding box center [696, 315] width 1392 height 630
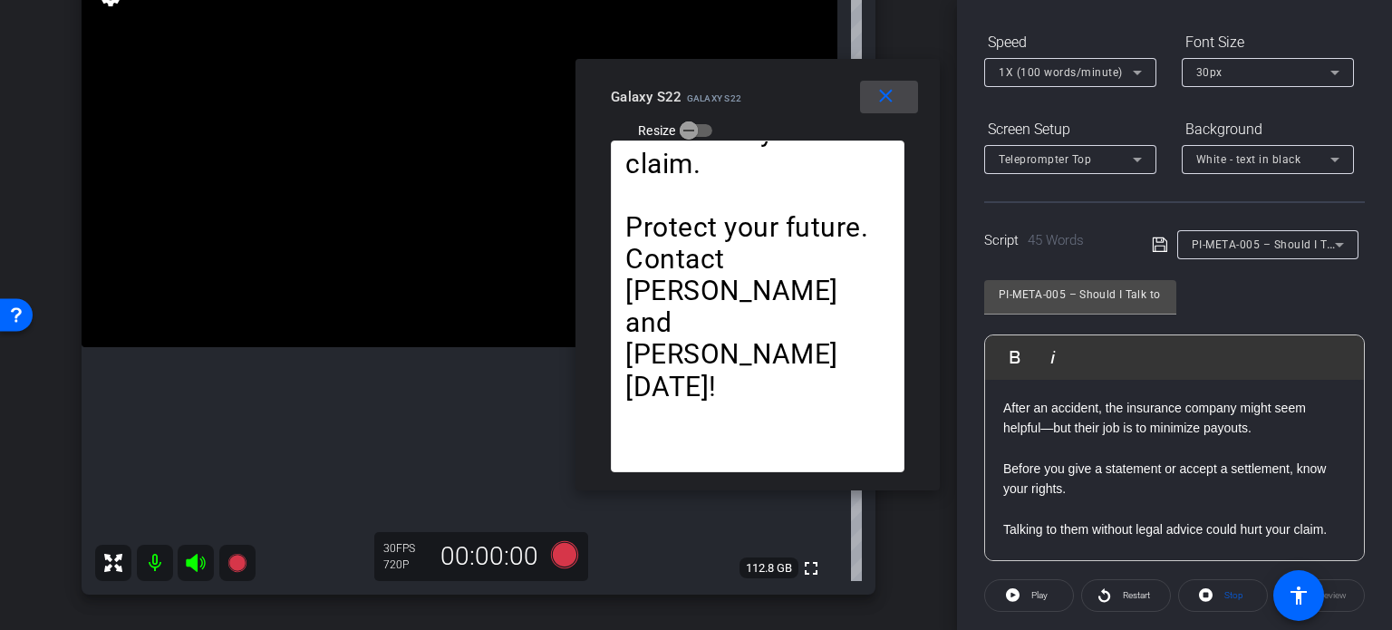
click at [895, 100] on mat-icon "close" at bounding box center [886, 96] width 23 height 23
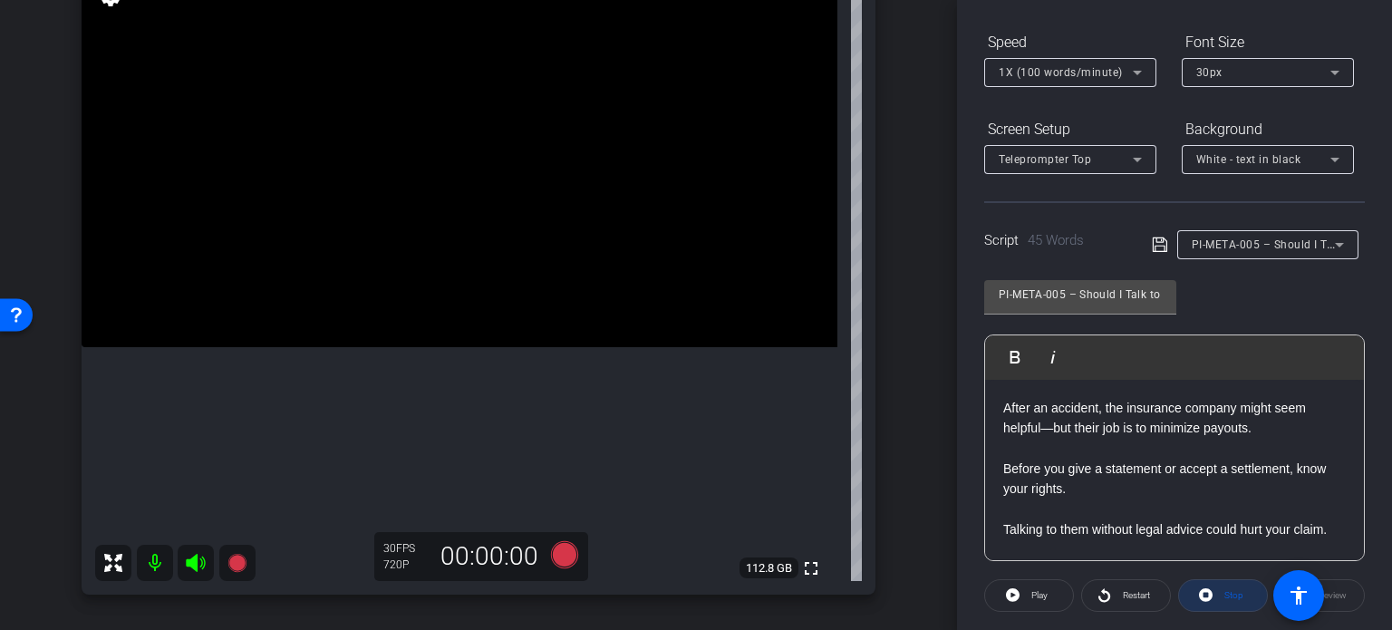
click at [1212, 603] on span at bounding box center [1223, 596] width 88 height 44
click at [1030, 603] on span "Play" at bounding box center [1037, 595] width 21 height 25
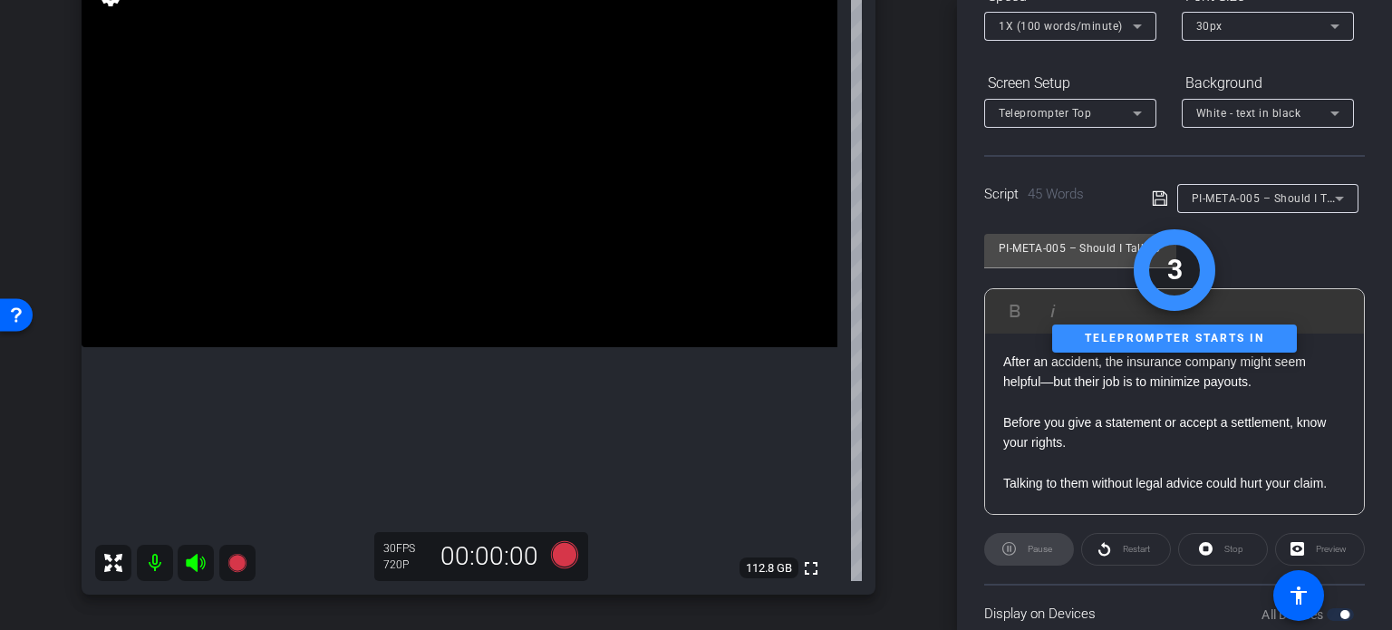
scroll to position [359, 0]
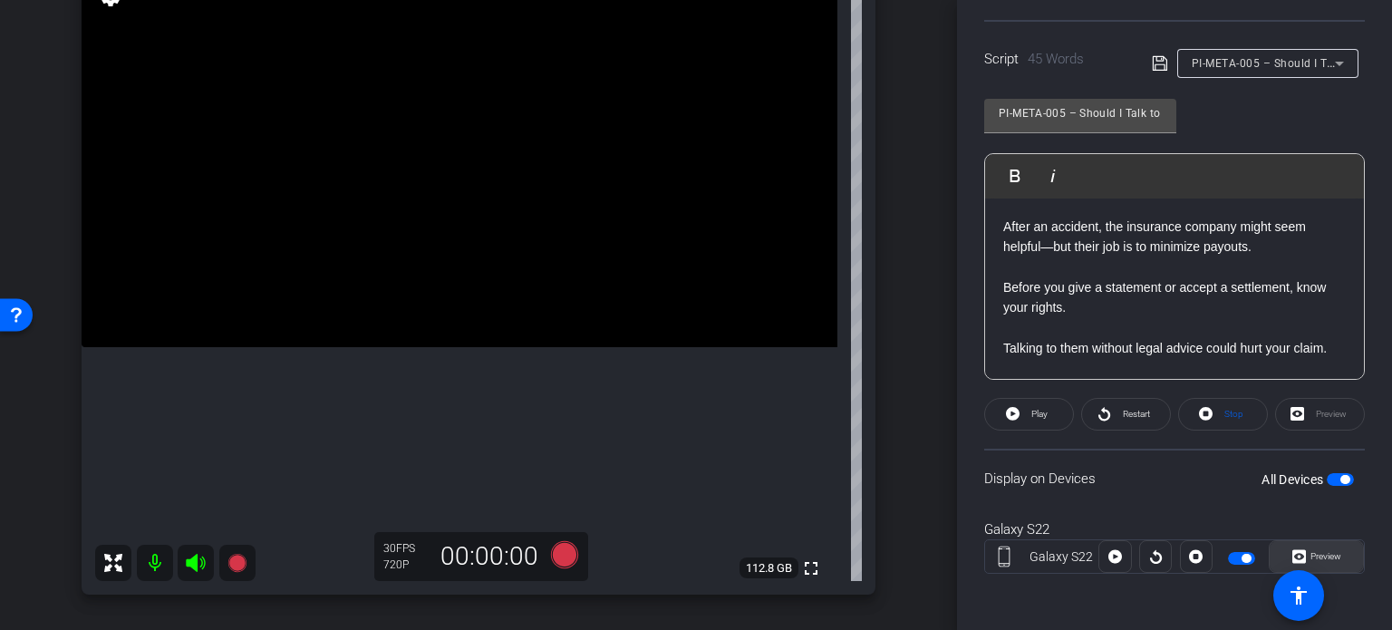
click at [1311, 557] on span "Preview" at bounding box center [1326, 556] width 31 height 10
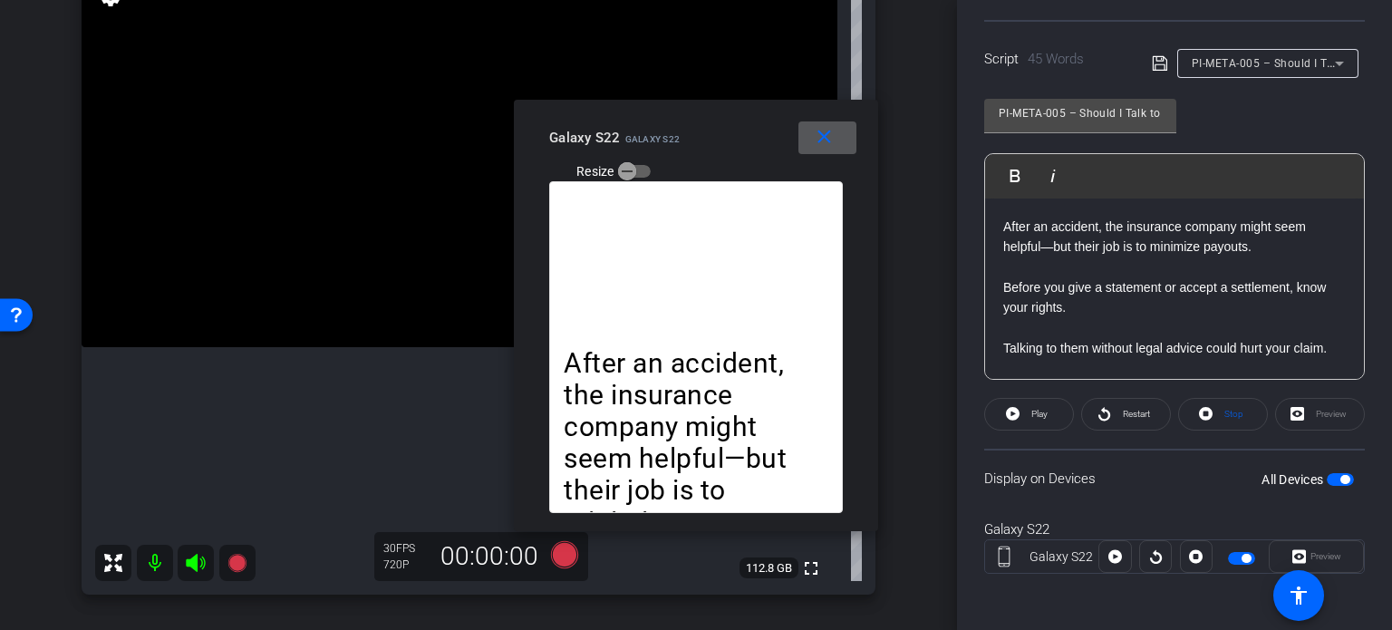
drag, startPoint x: 772, startPoint y: 131, endPoint x: 789, endPoint y: 134, distance: 16.5
click at [772, 132] on div "Galaxy S22 Galaxy S22 Resize" at bounding box center [702, 153] width 307 height 64
click at [825, 148] on mat-icon "close" at bounding box center [824, 137] width 23 height 23
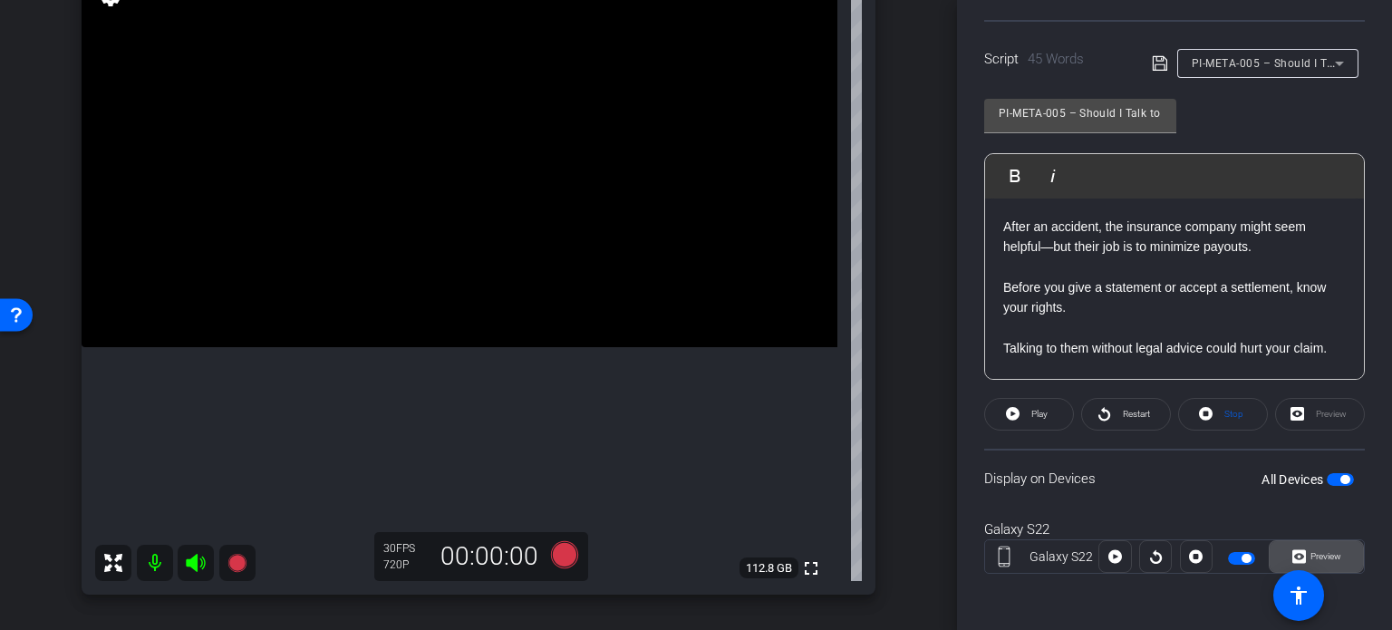
click at [1326, 554] on span "Preview" at bounding box center [1326, 556] width 31 height 10
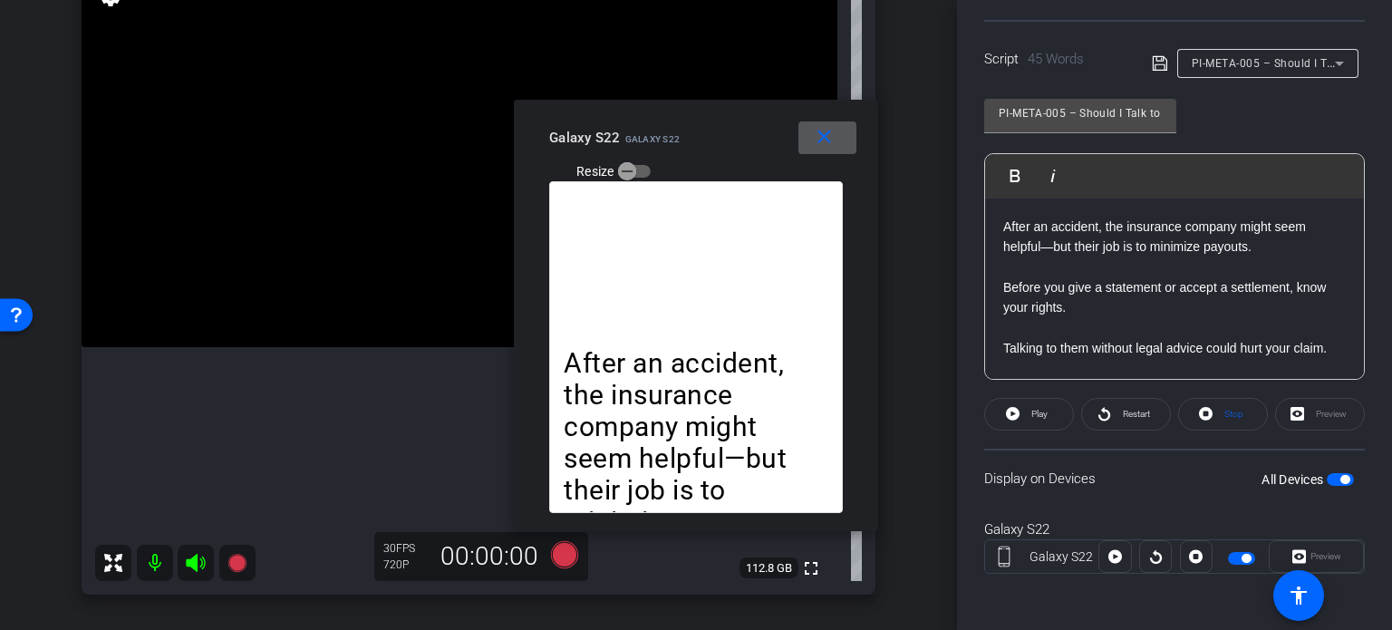
scroll to position [37, 0]
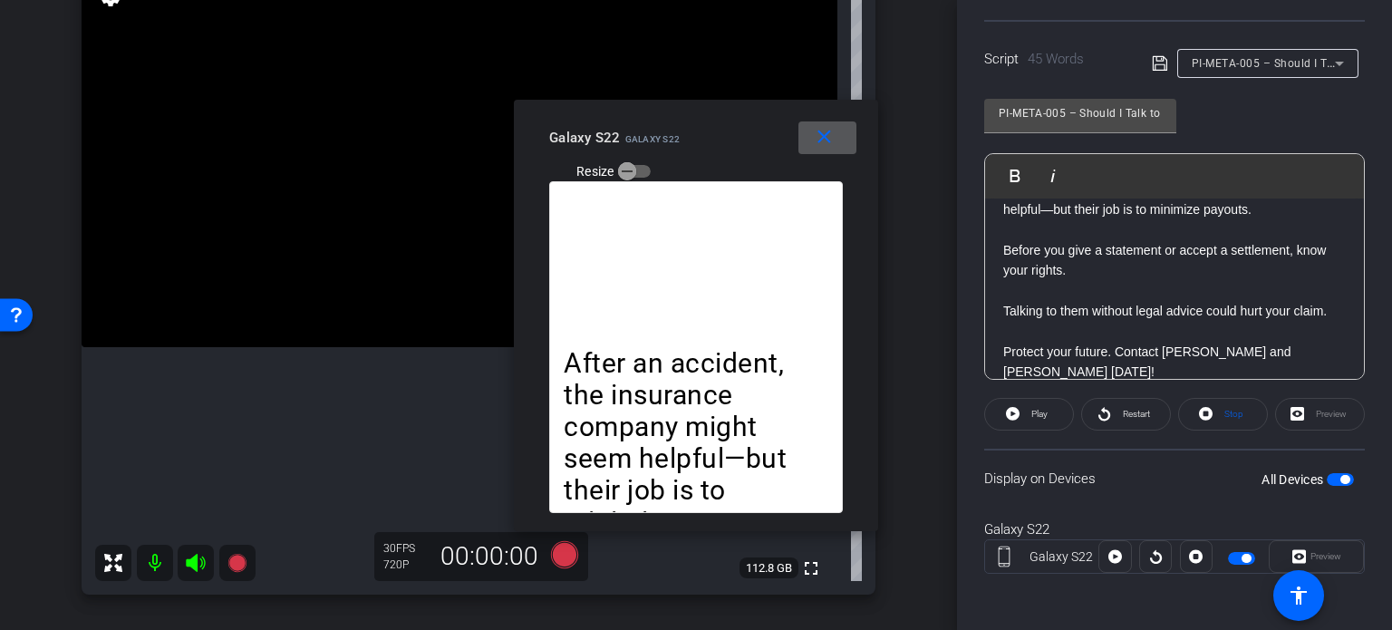
click at [816, 141] on mat-icon "close" at bounding box center [824, 137] width 23 height 23
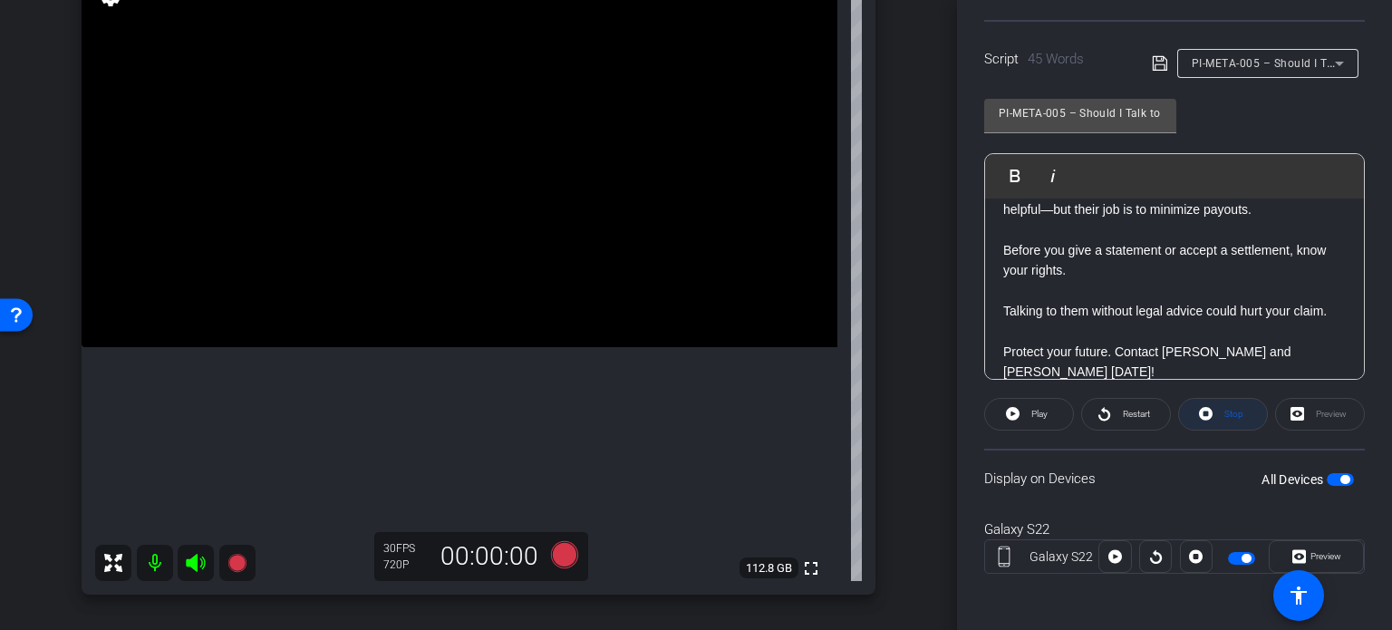
click at [1210, 409] on span at bounding box center [1223, 414] width 88 height 44
click at [1044, 412] on span "Play" at bounding box center [1039, 414] width 16 height 10
click at [1320, 556] on span "Preview" at bounding box center [1326, 556] width 31 height 10
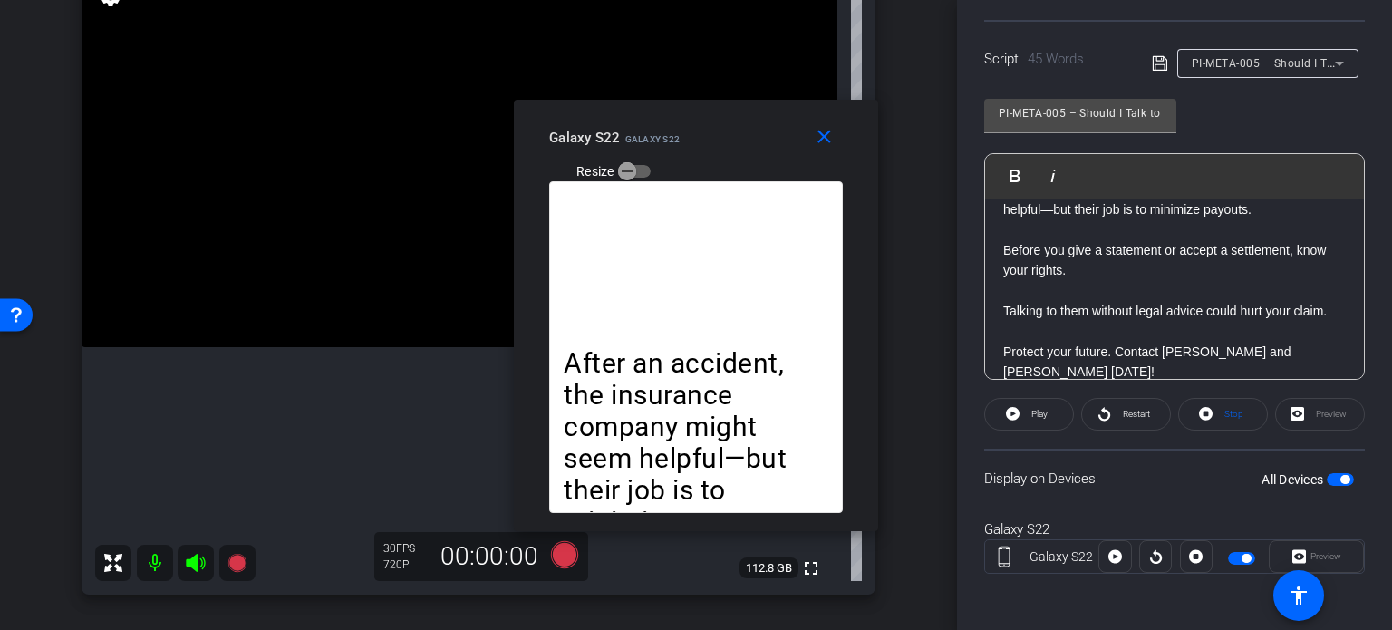
click at [711, 141] on div "Galaxy S22 Galaxy S22 Resize" at bounding box center [702, 153] width 307 height 64
click at [1137, 416] on span "Restart" at bounding box center [1136, 414] width 27 height 10
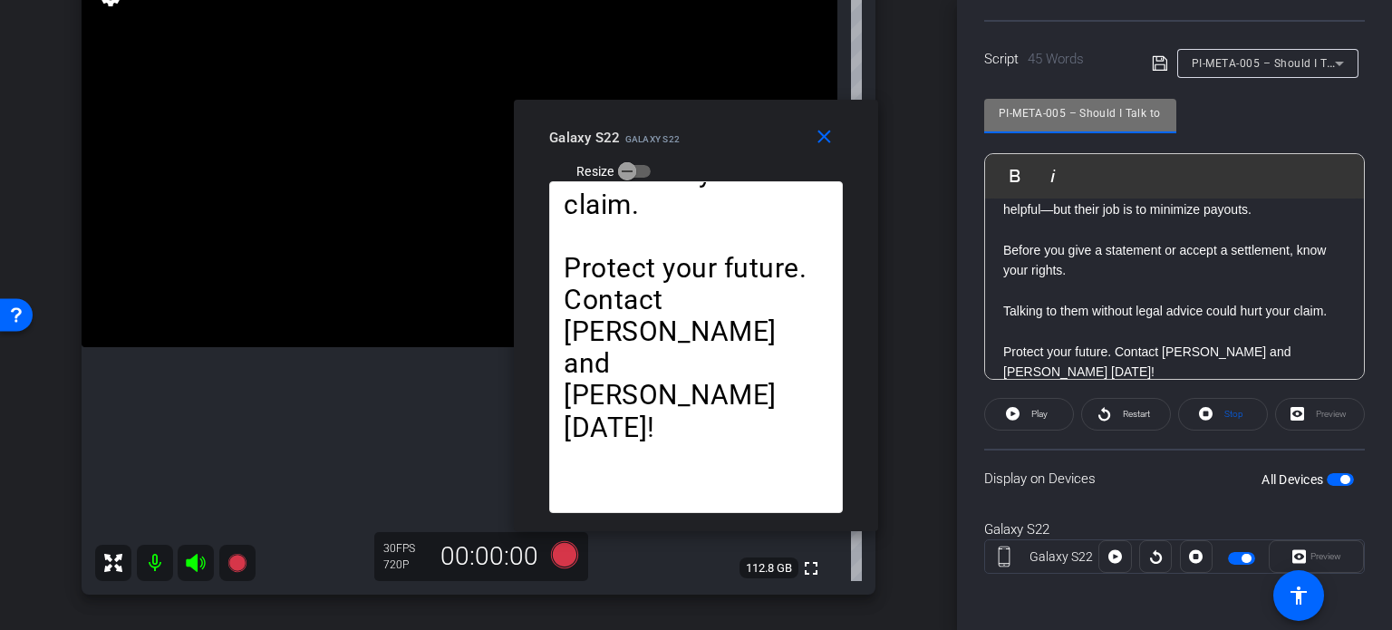
drag, startPoint x: 1067, startPoint y: 110, endPoint x: 967, endPoint y: 92, distance: 101.2
click at [967, 92] on div "Participants Teleprompter Adjustments settings Erika Centeno flip Director Ever…" at bounding box center [1174, 315] width 435 height 630
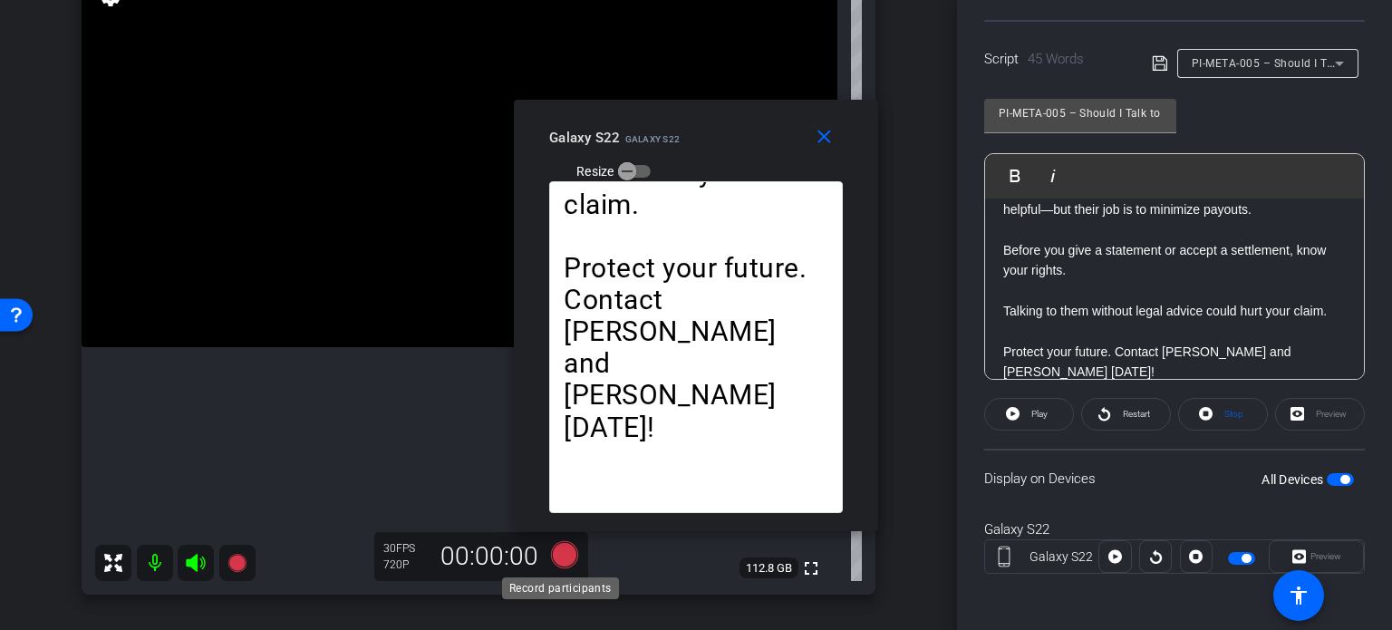
click at [556, 558] on icon at bounding box center [564, 554] width 27 height 27
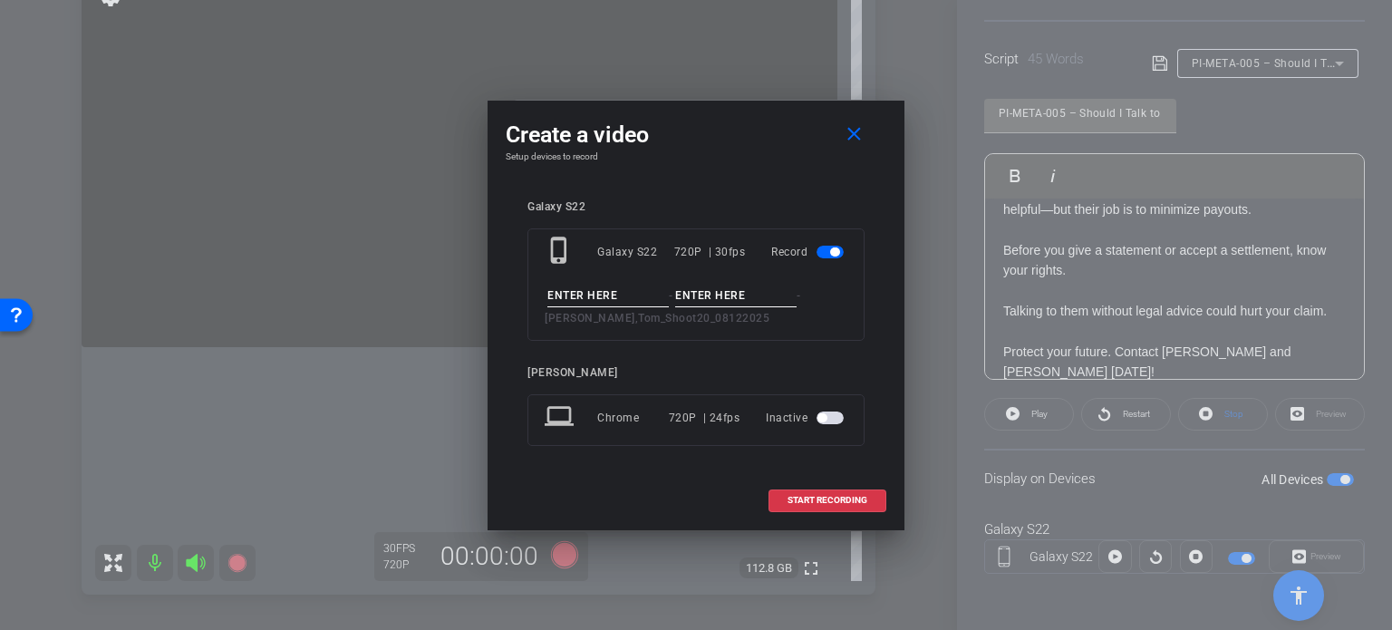
click at [616, 285] on input at bounding box center [607, 296] width 121 height 23
paste input "PI-META-005"
type input "PI-META-005"
click at [856, 113] on span at bounding box center [857, 135] width 58 height 44
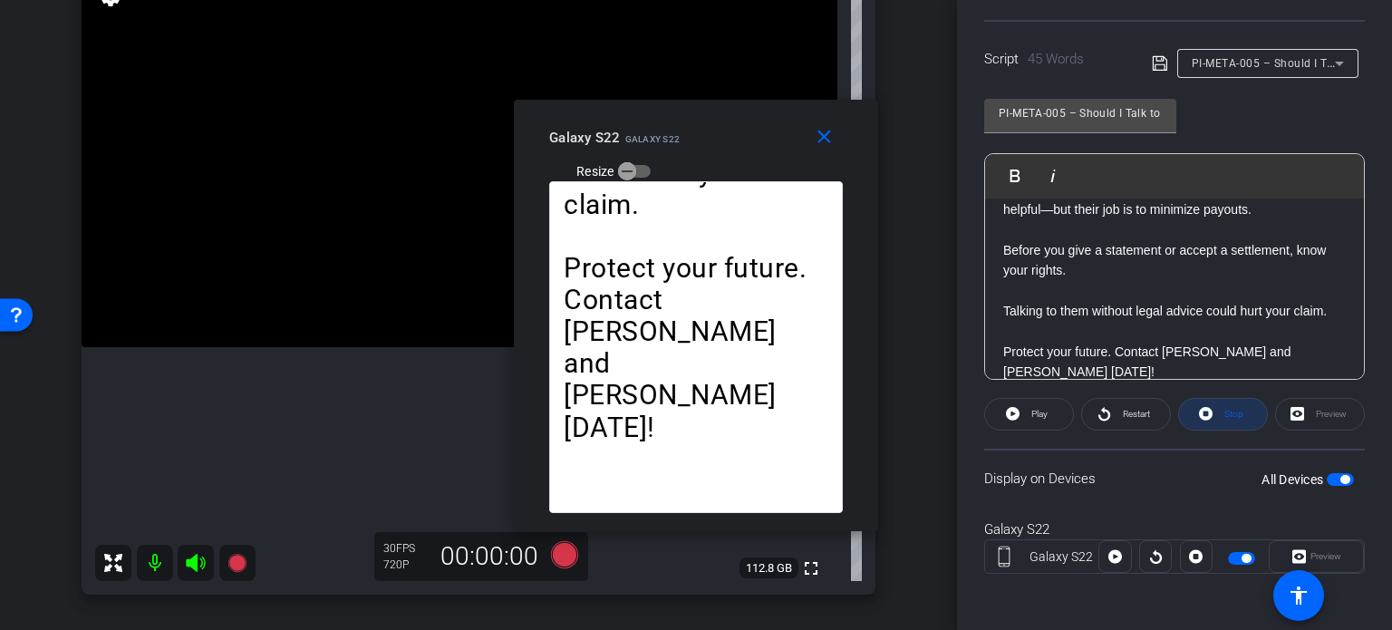
click at [1199, 409] on icon at bounding box center [1206, 414] width 14 height 14
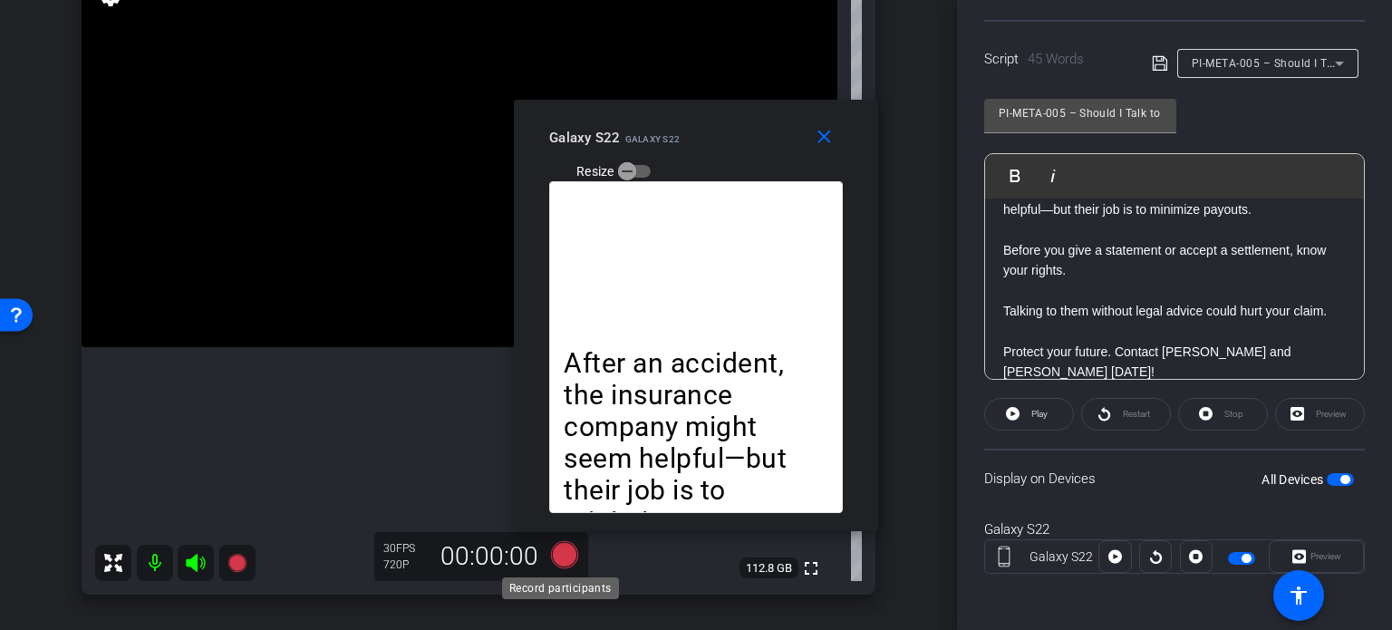
click at [562, 552] on icon at bounding box center [564, 554] width 27 height 27
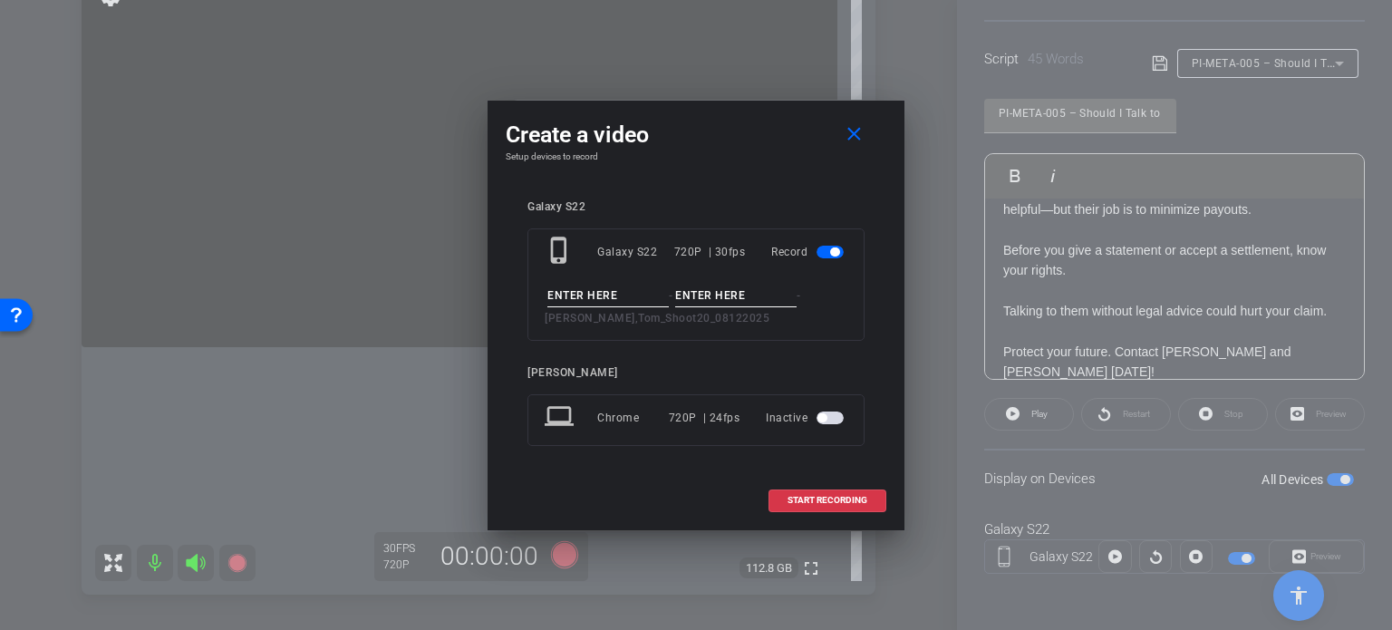
click at [653, 285] on input at bounding box center [607, 296] width 121 height 23
paste input "PI-META-005"
type input "PI-META-005"
click at [716, 300] on input at bounding box center [735, 296] width 121 height 23
type input "Take1"
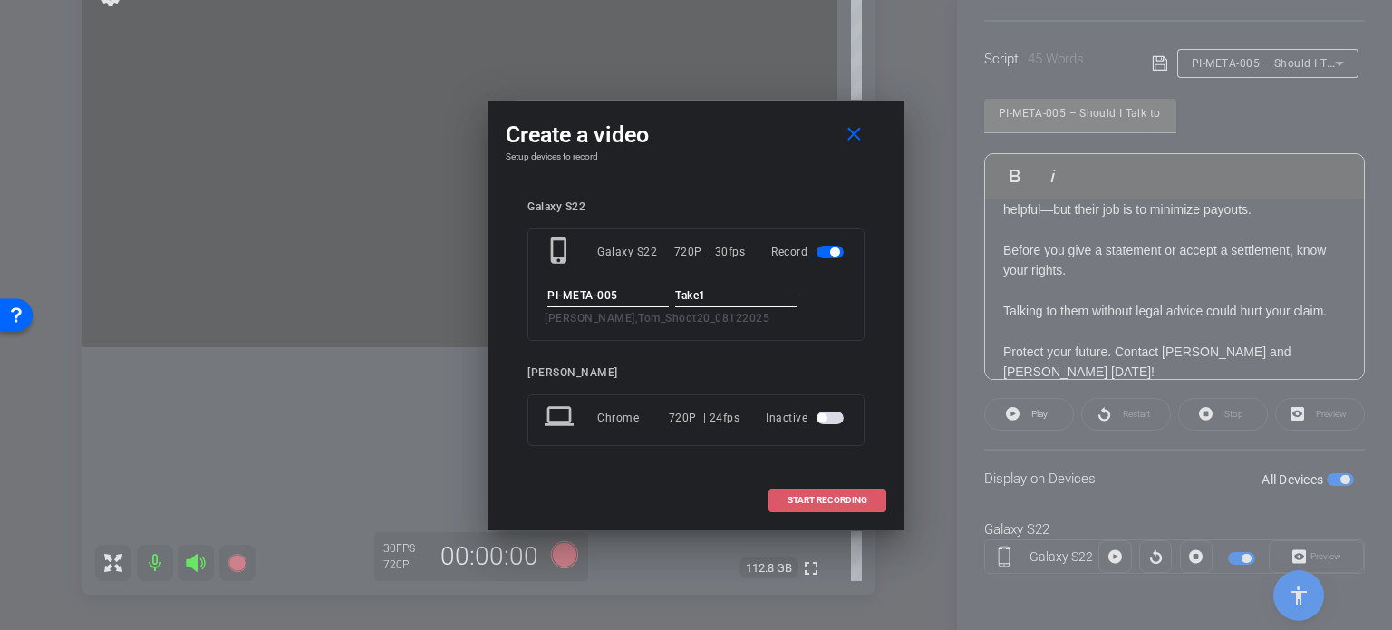
click at [841, 491] on span at bounding box center [827, 501] width 116 height 44
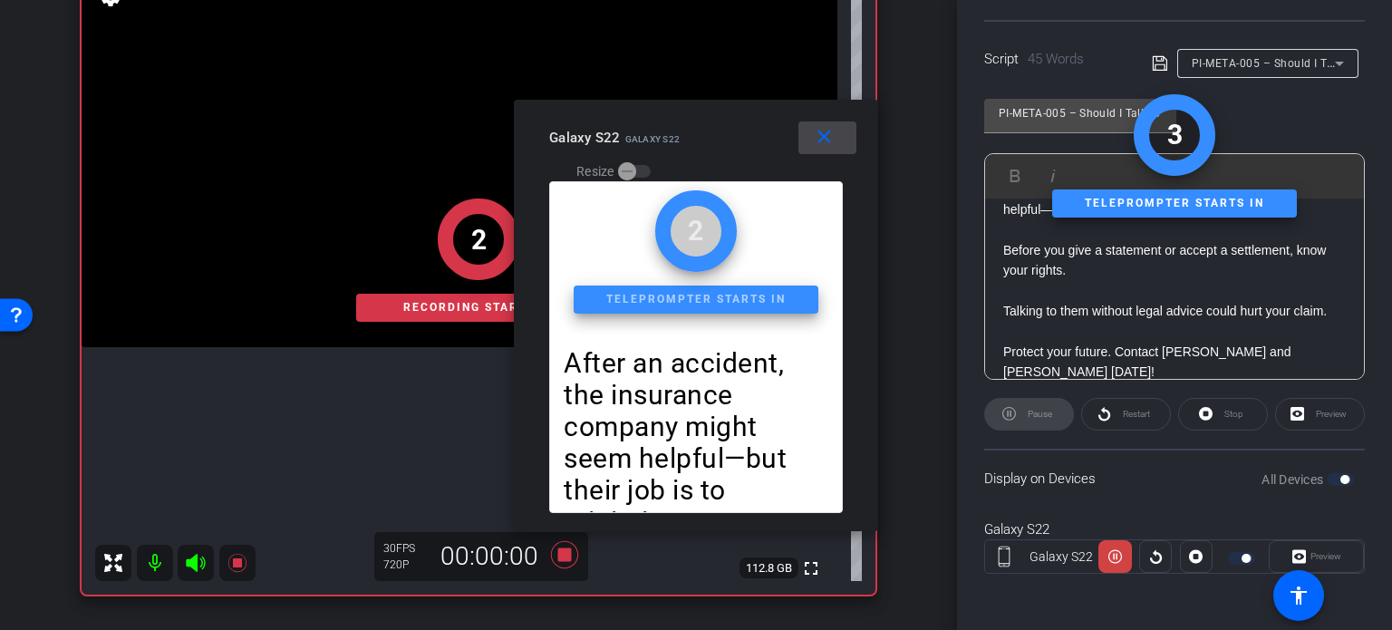
click at [835, 136] on span at bounding box center [827, 138] width 58 height 44
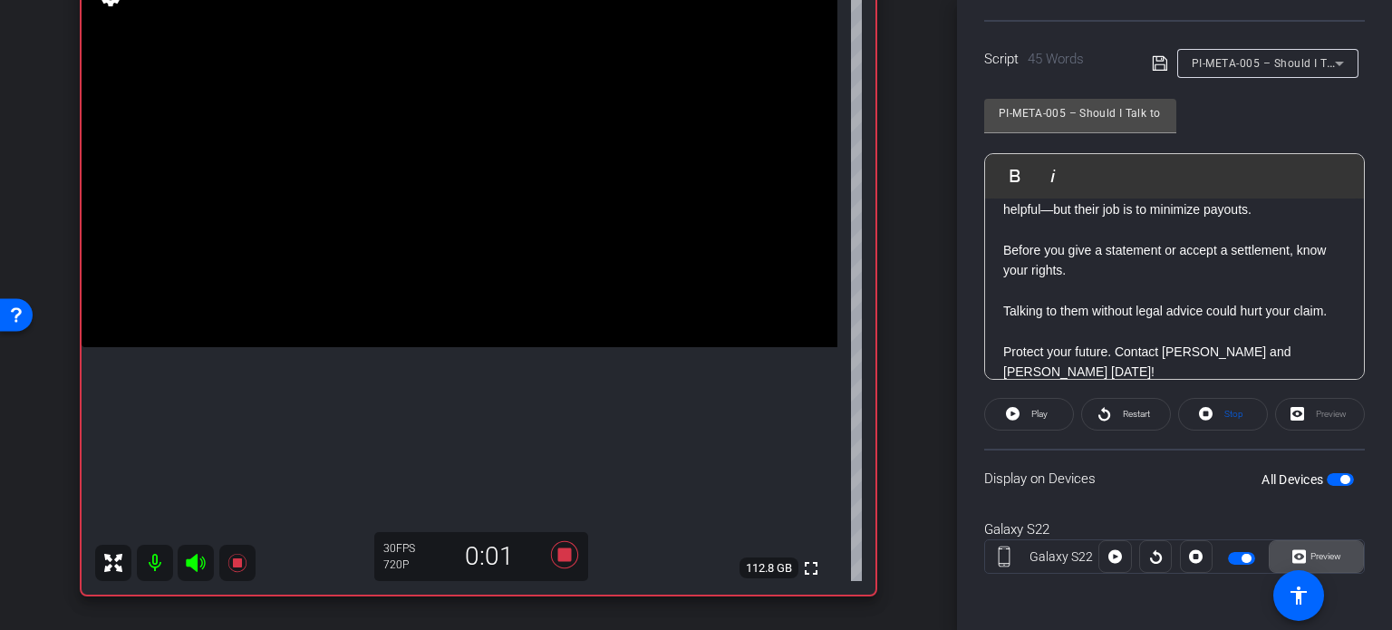
click at [1311, 551] on span "Preview" at bounding box center [1326, 556] width 31 height 10
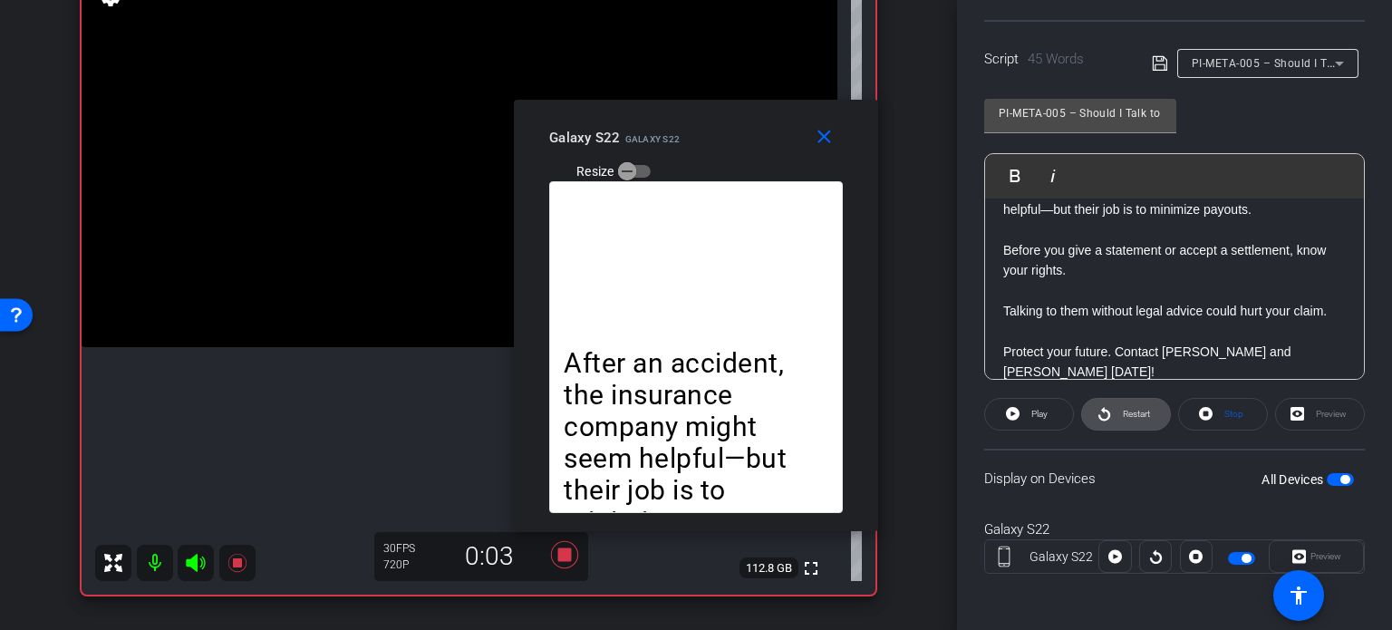
click at [1142, 421] on span "Restart" at bounding box center [1134, 414] width 32 height 25
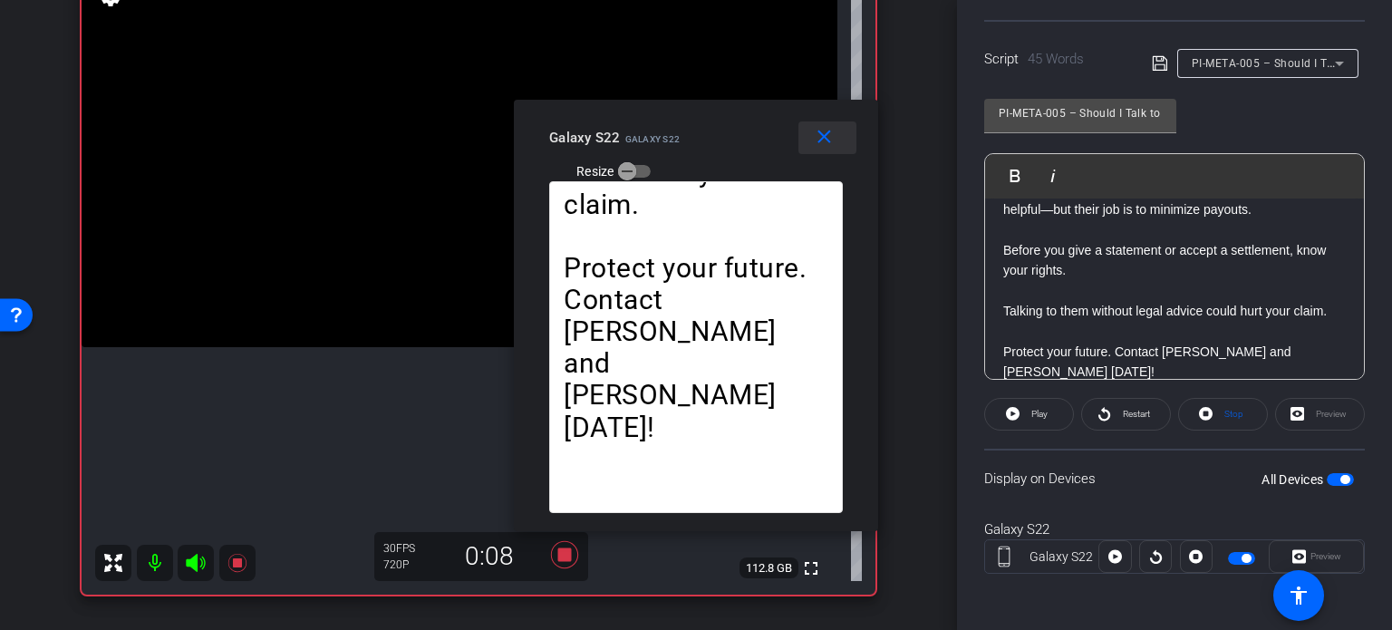
click at [827, 145] on mat-icon "close" at bounding box center [824, 137] width 23 height 23
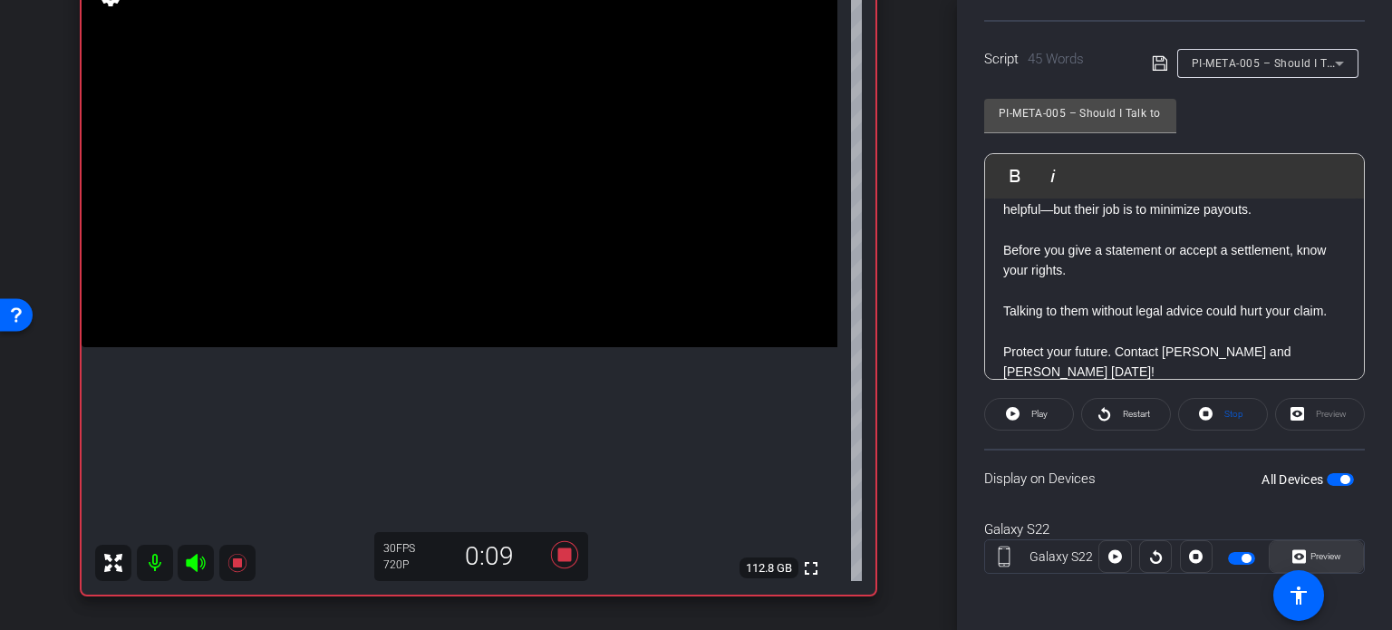
click at [1330, 551] on span "Preview" at bounding box center [1326, 556] width 31 height 10
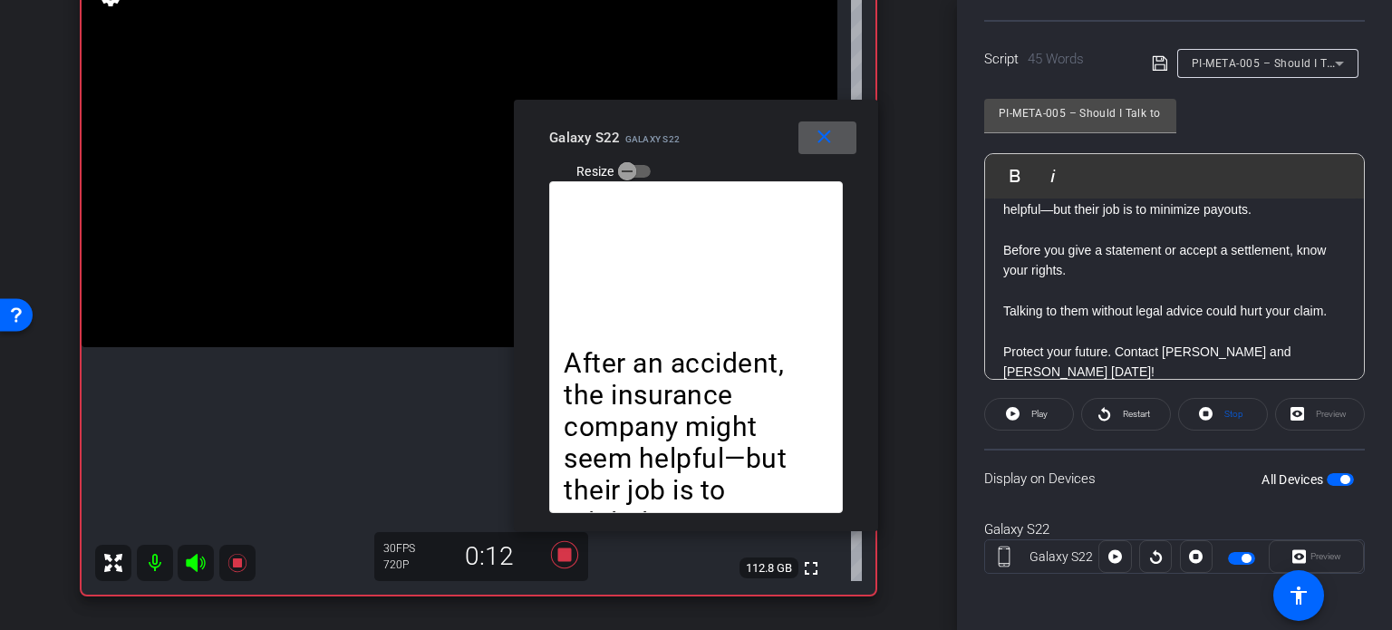
click at [830, 144] on mat-icon "close" at bounding box center [824, 137] width 23 height 23
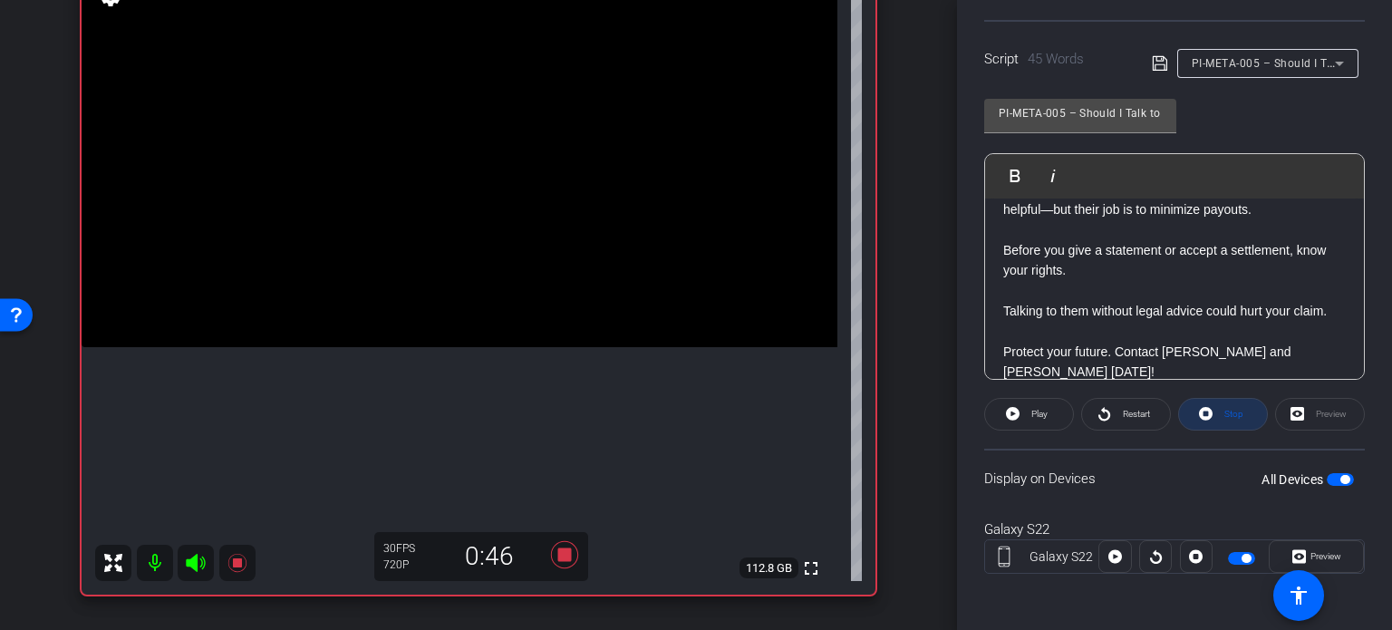
click at [1200, 420] on icon at bounding box center [1206, 413] width 14 height 23
click at [561, 546] on icon at bounding box center [565, 554] width 44 height 33
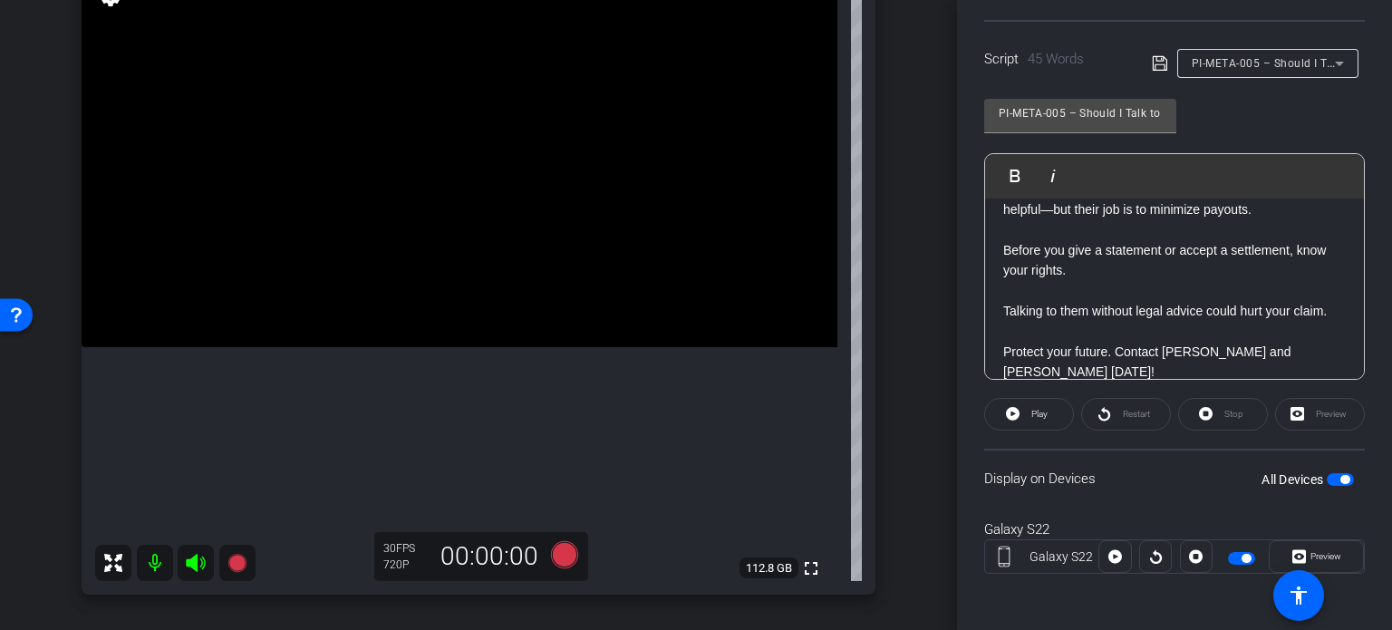
click at [1292, 67] on span "PI-META-005 – Should I Talk to the Insurance Company Alone?" at bounding box center [1359, 62] width 334 height 15
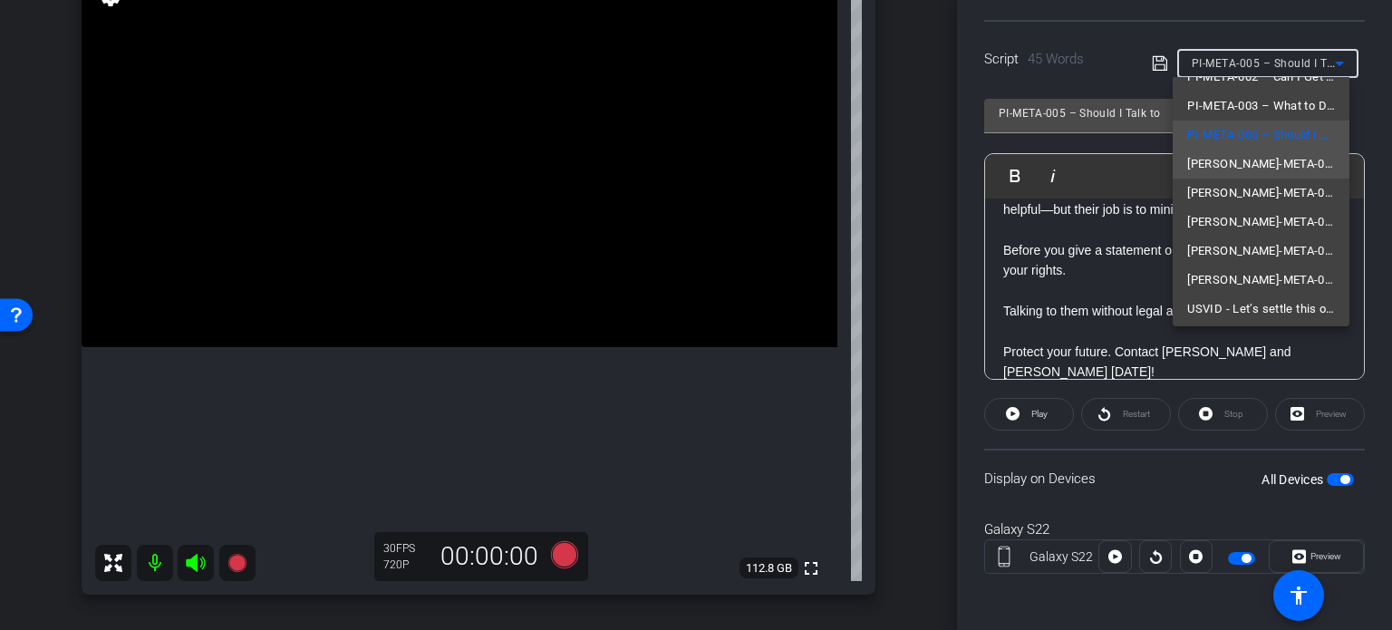
scroll to position [91, 0]
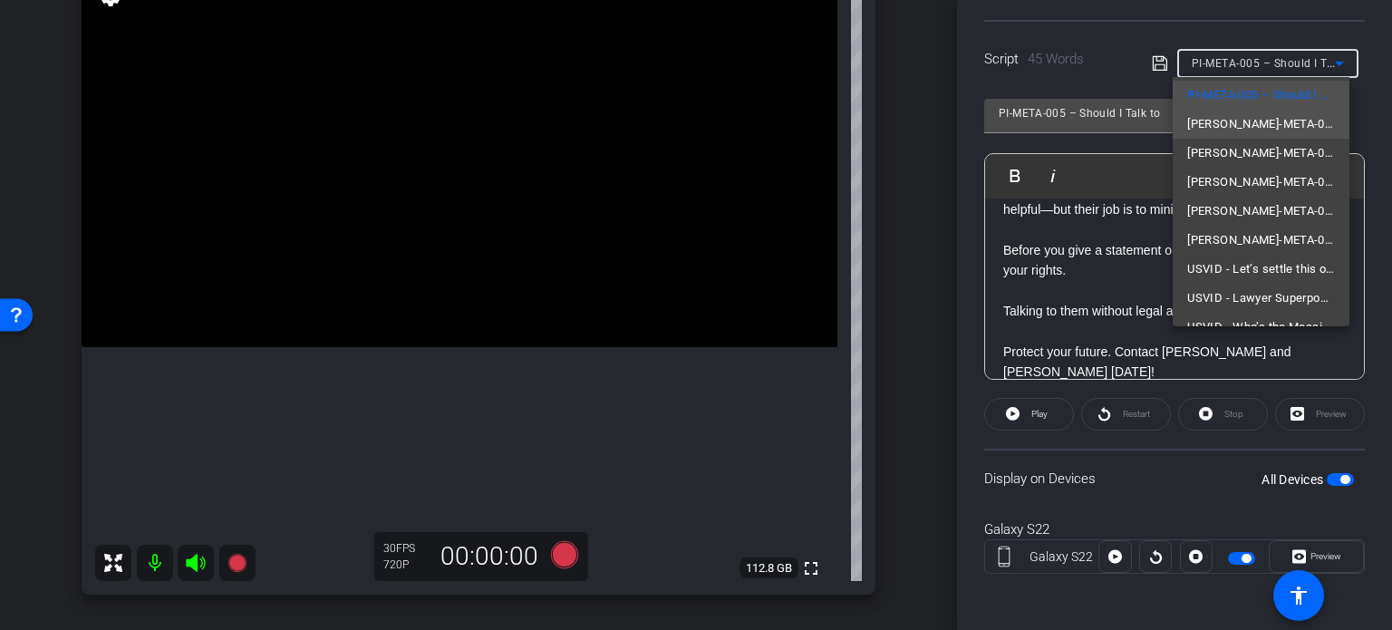
click at [1258, 130] on span "CRIM-META-009 – Arrested for DUI? Know This First." at bounding box center [1261, 124] width 148 height 22
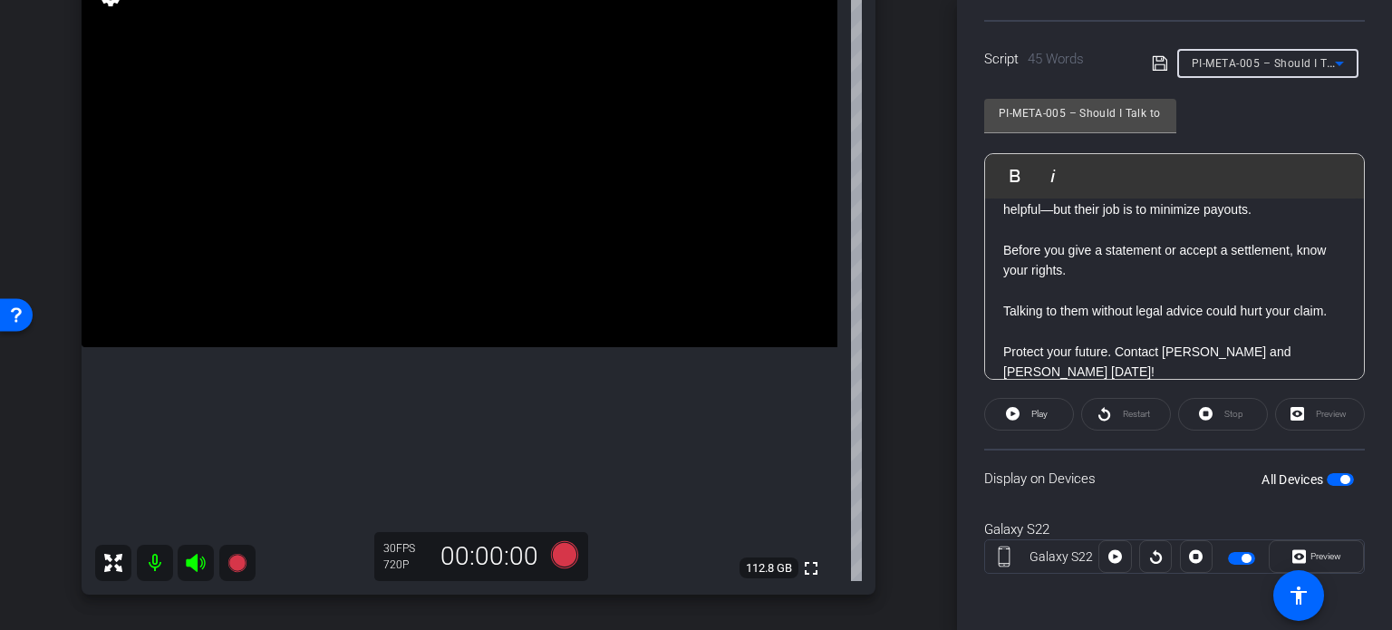
type input "CRIM-META-009 – Arrested for DUI? Know This First."
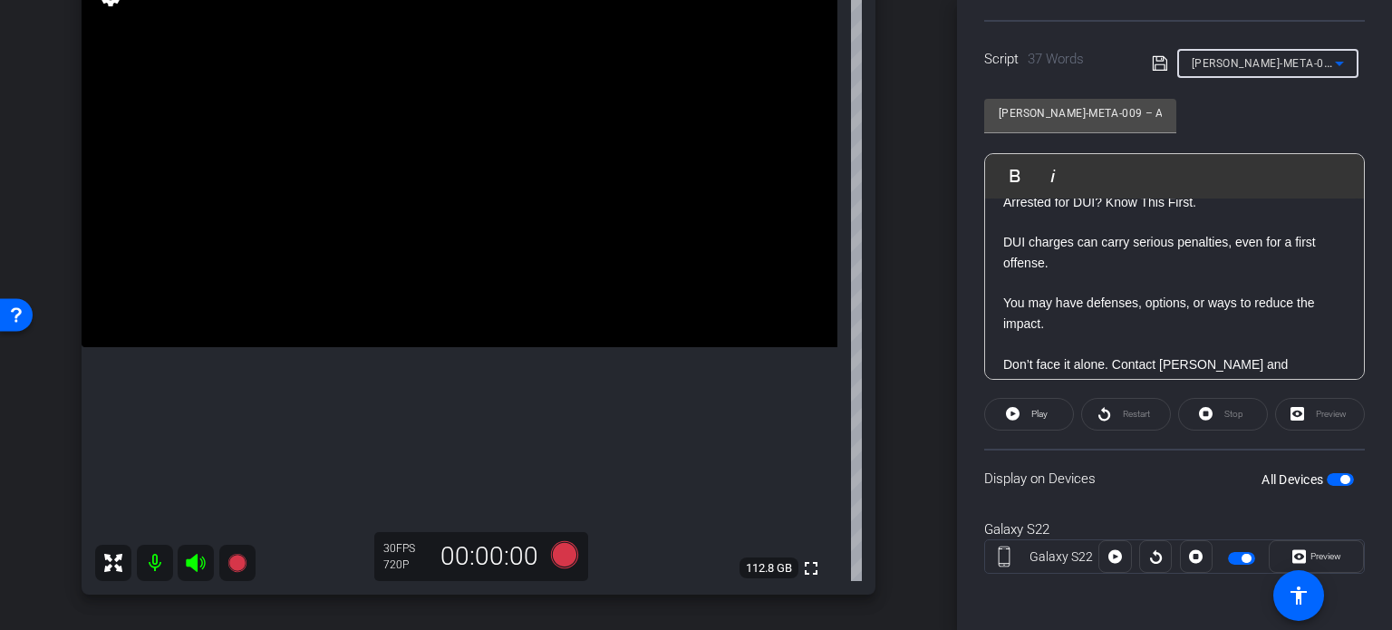
scroll to position [37, 0]
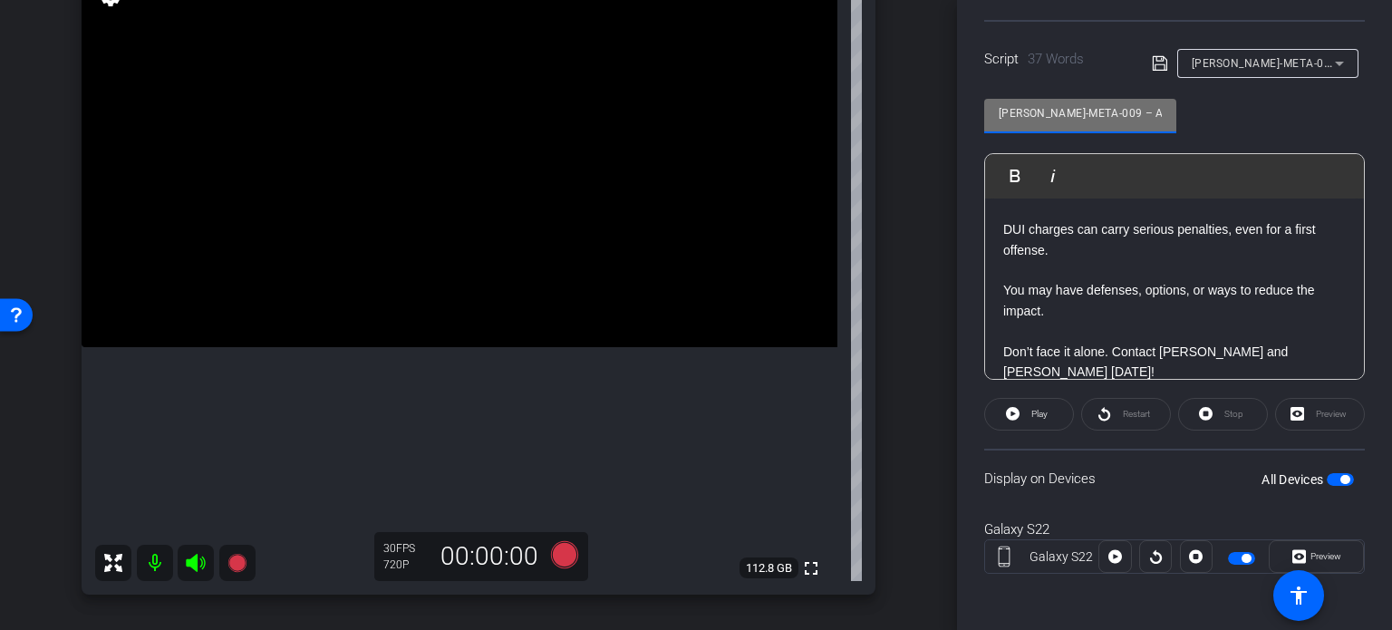
click at [1079, 111] on input "CRIM-META-009 – Arrested for DUI? Know This First." at bounding box center [1080, 113] width 163 height 22
drag, startPoint x: 1084, startPoint y: 115, endPoint x: 822, endPoint y: 79, distance: 264.4
click at [822, 79] on div "arrow_back Wilson,Tom_Shoot20_08122025 Back to project Send invite account_box …" at bounding box center [696, 315] width 1392 height 630
click at [858, 382] on div "fullscreen settings 112.8 GB" at bounding box center [479, 281] width 794 height 625
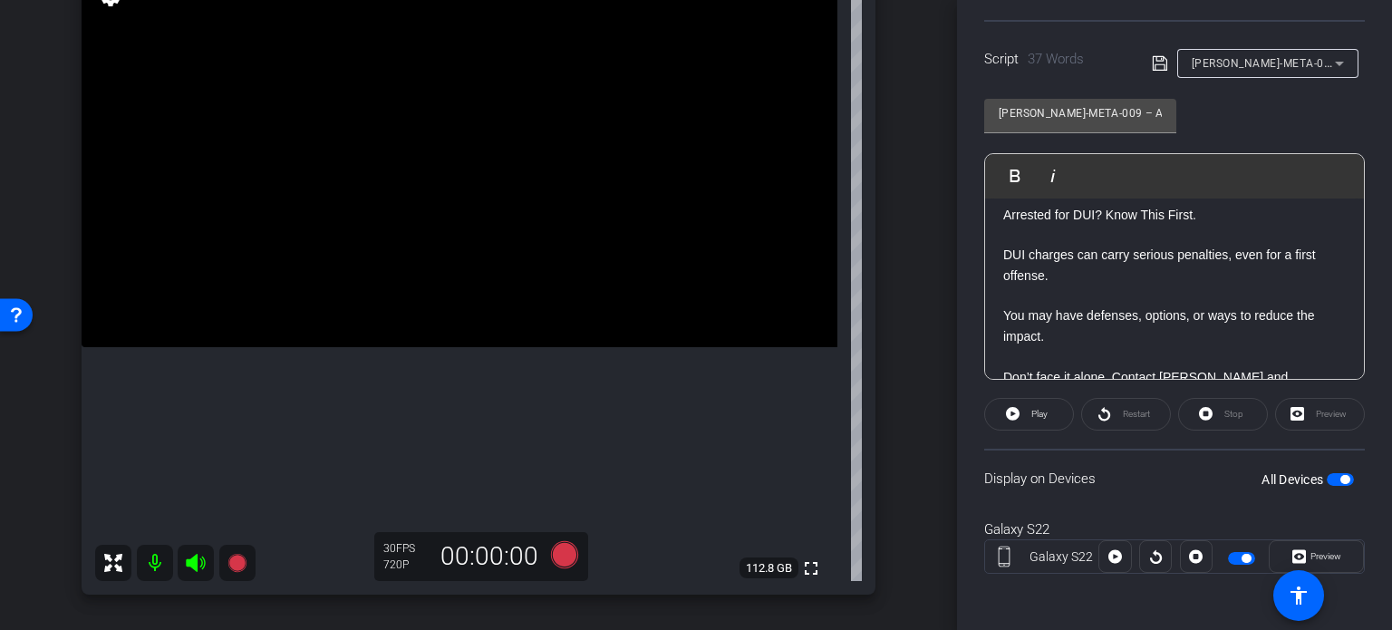
scroll to position [0, 0]
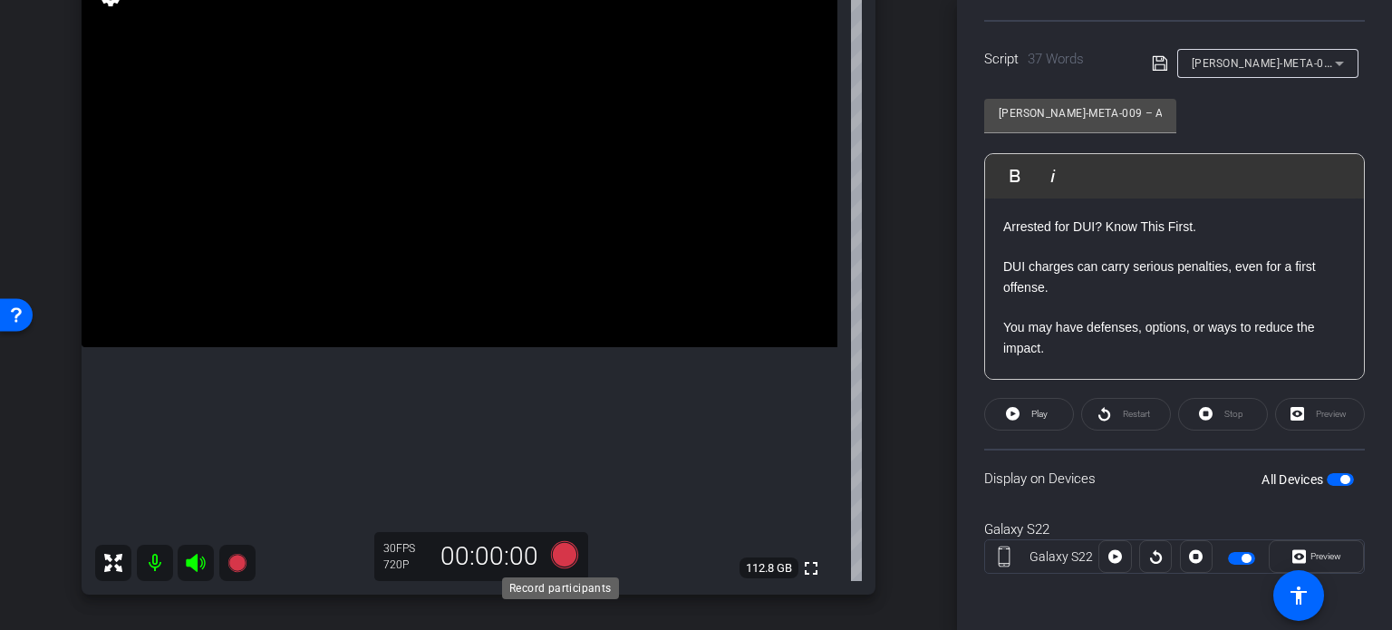
click at [561, 559] on icon at bounding box center [564, 554] width 27 height 27
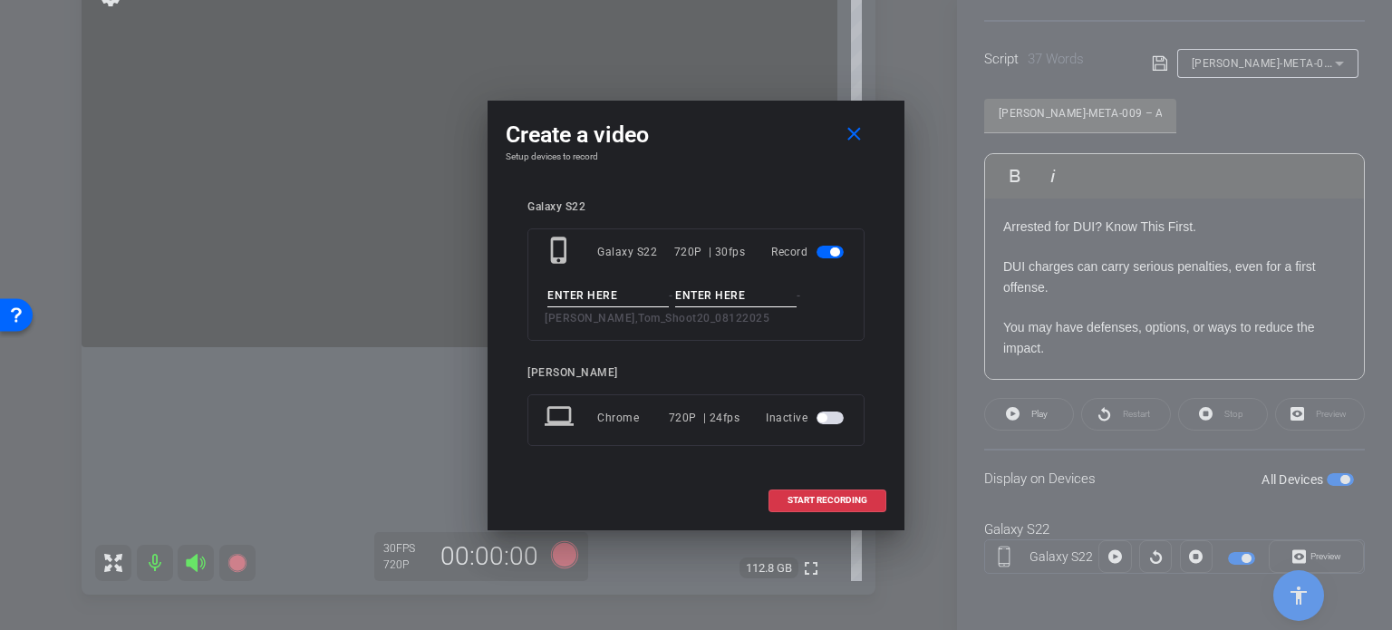
click at [583, 299] on input at bounding box center [607, 296] width 121 height 23
paste input "CRIM-META-009"
type input "CRIM-META-009"
click at [708, 296] on input at bounding box center [735, 296] width 121 height 23
type input "Take1"
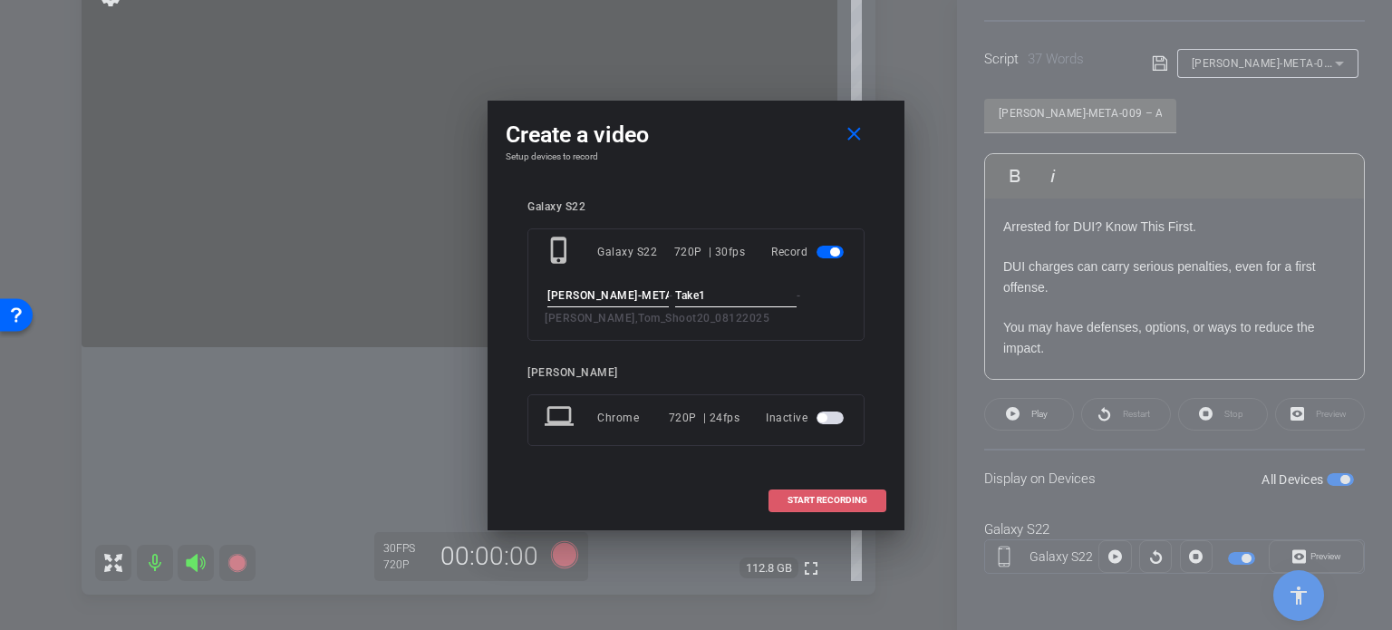
click at [783, 503] on span at bounding box center [827, 501] width 116 height 44
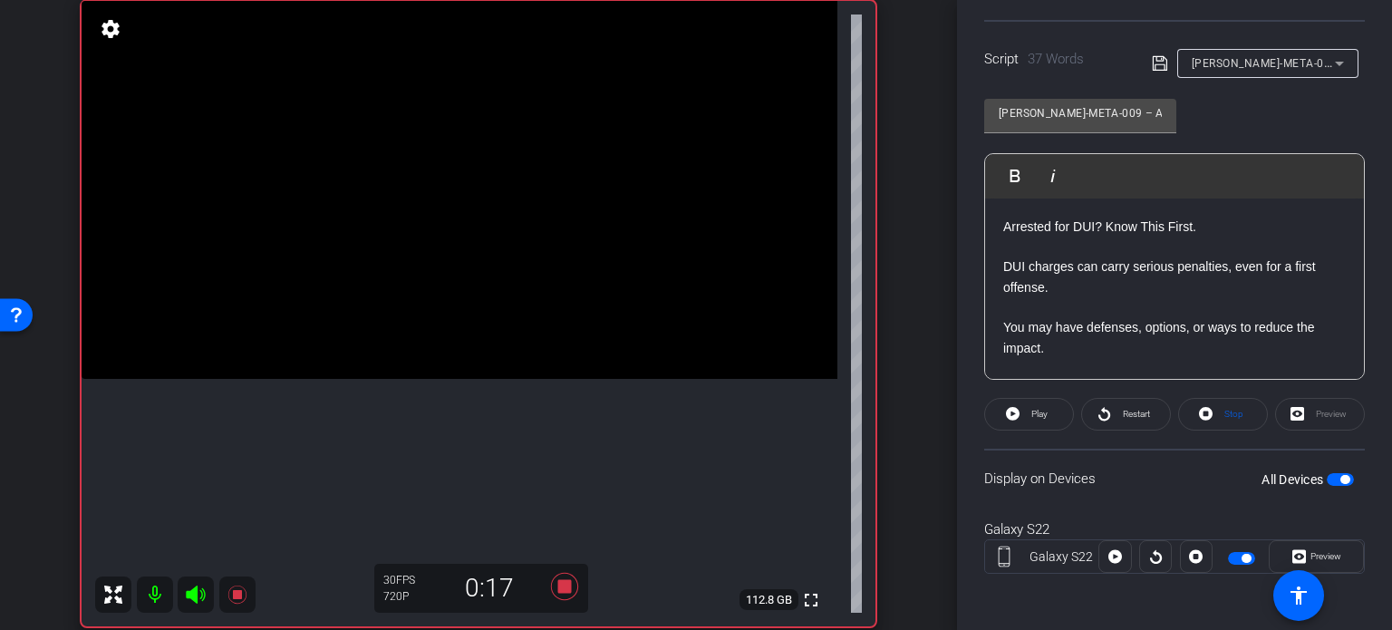
scroll to position [170, 0]
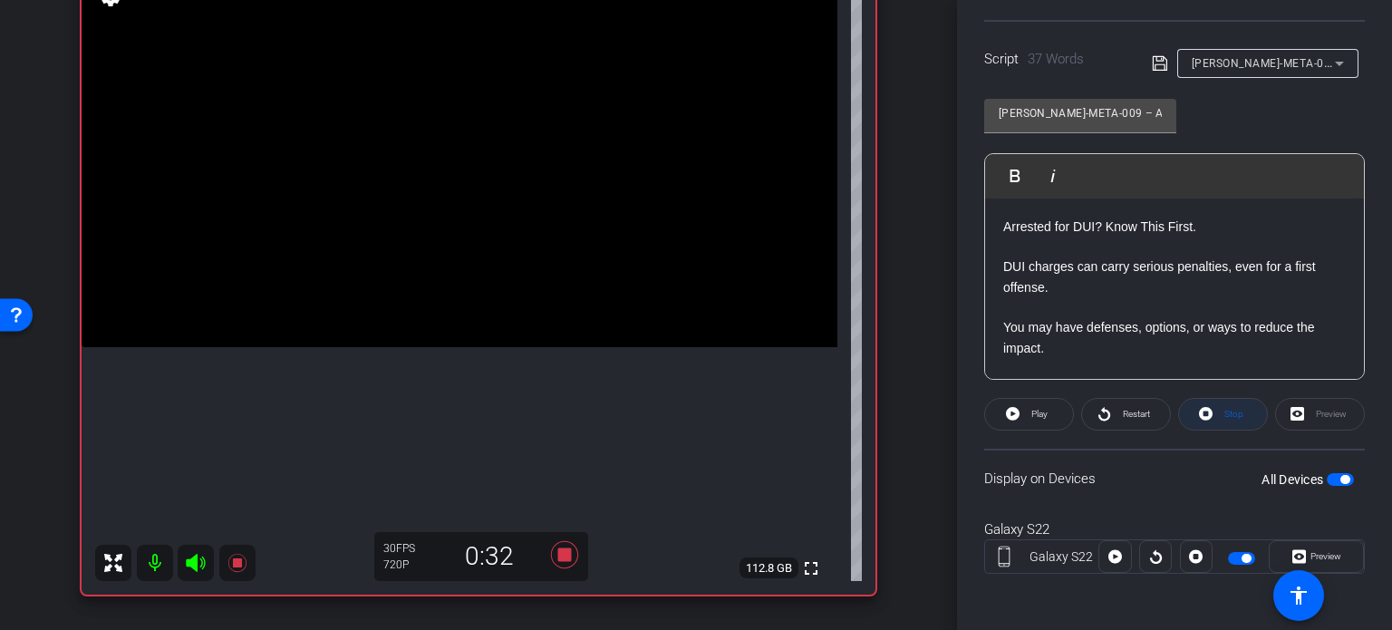
click at [1220, 412] on span "Stop" at bounding box center [1232, 414] width 24 height 25
click at [558, 555] on icon at bounding box center [564, 554] width 27 height 27
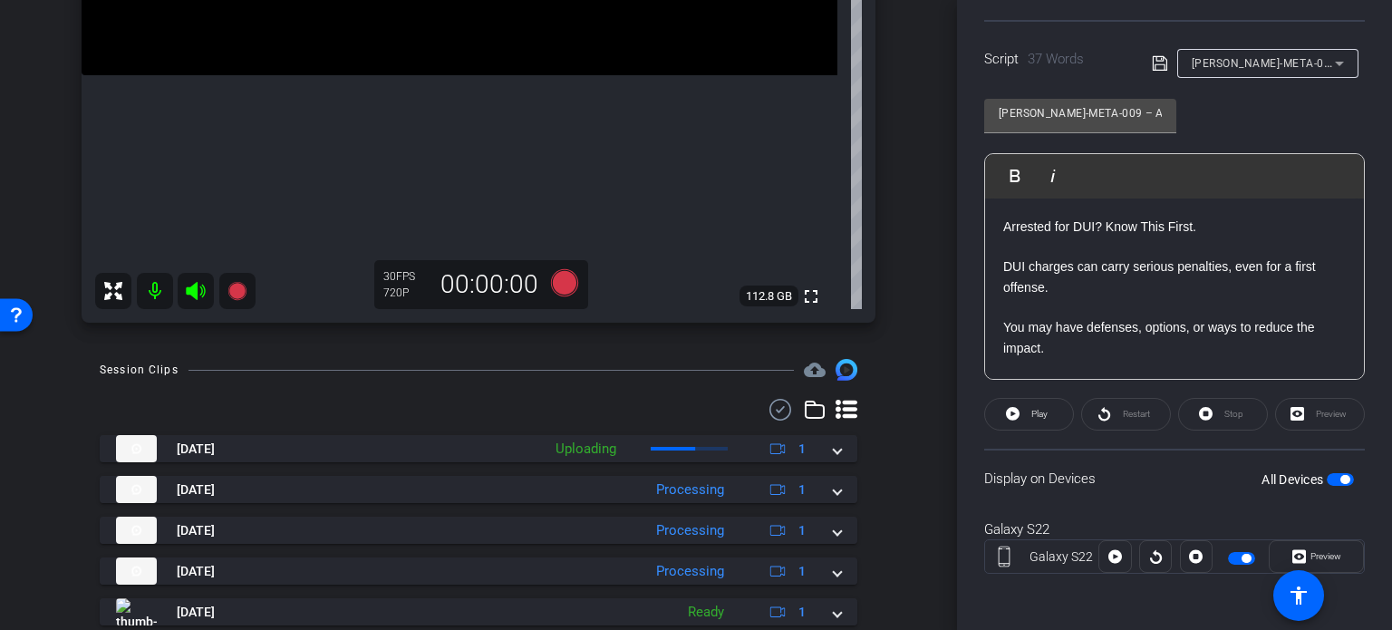
scroll to position [442, 0]
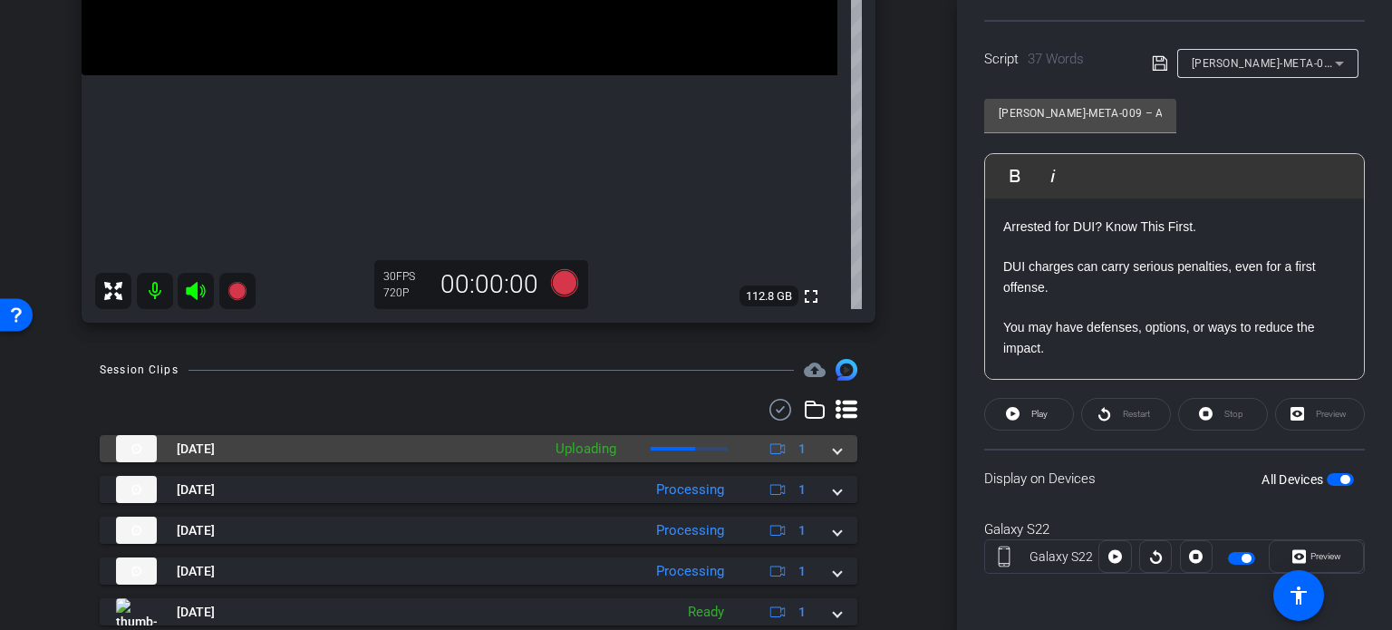
click at [836, 453] on mat-expansion-panel-header "Aug 12, 2025 Uploading 1" at bounding box center [479, 448] width 758 height 27
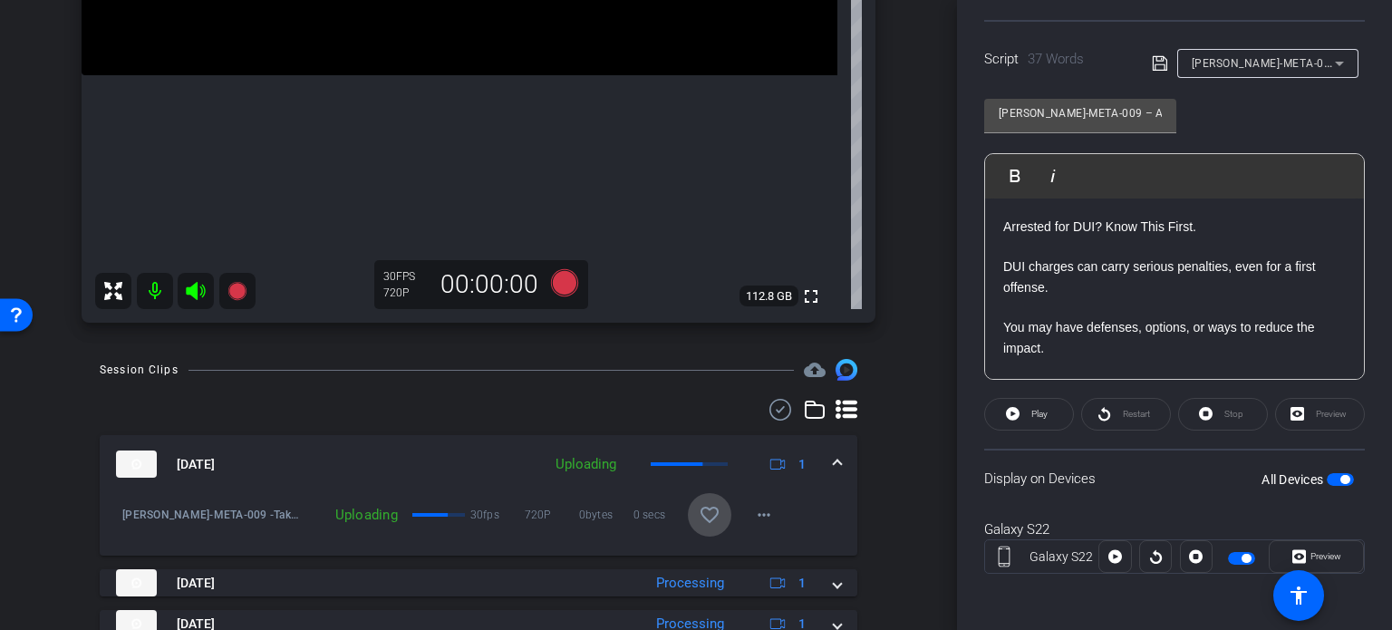
click at [699, 523] on mat-icon "favorite_border" at bounding box center [710, 515] width 22 height 22
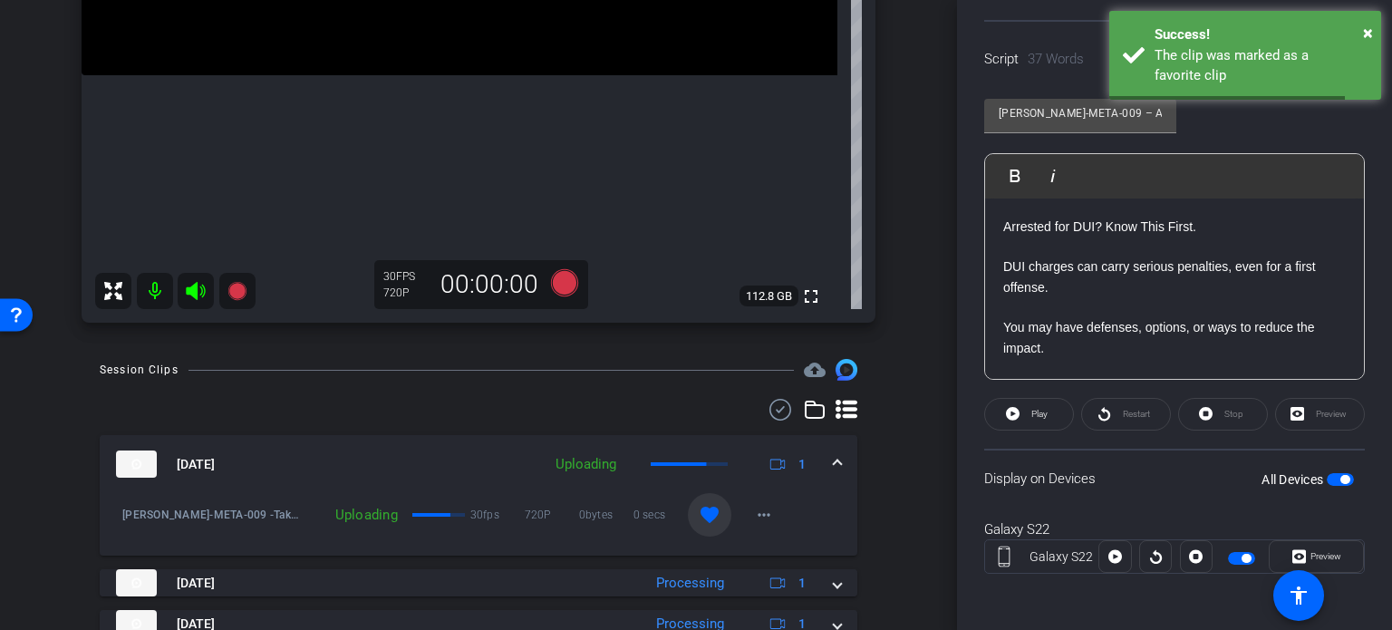
click at [832, 467] on mat-expansion-panel-header "Aug 12, 2025 Uploading 1" at bounding box center [479, 464] width 758 height 58
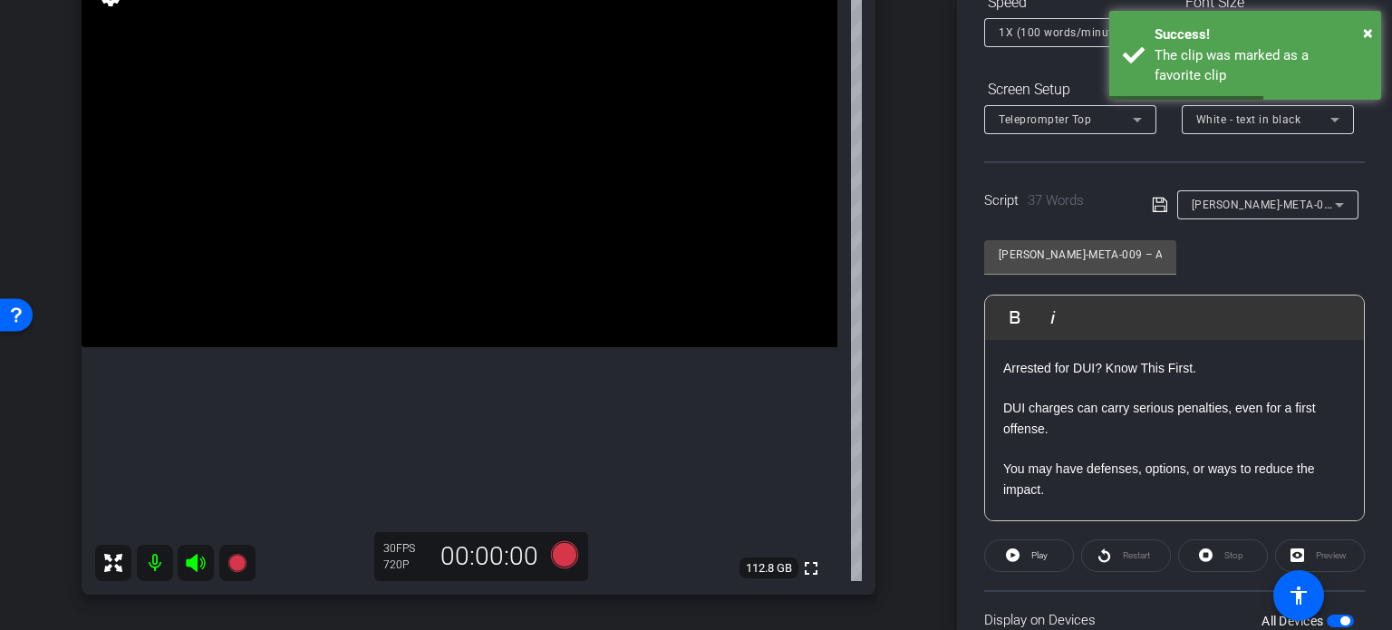
scroll to position [178, 0]
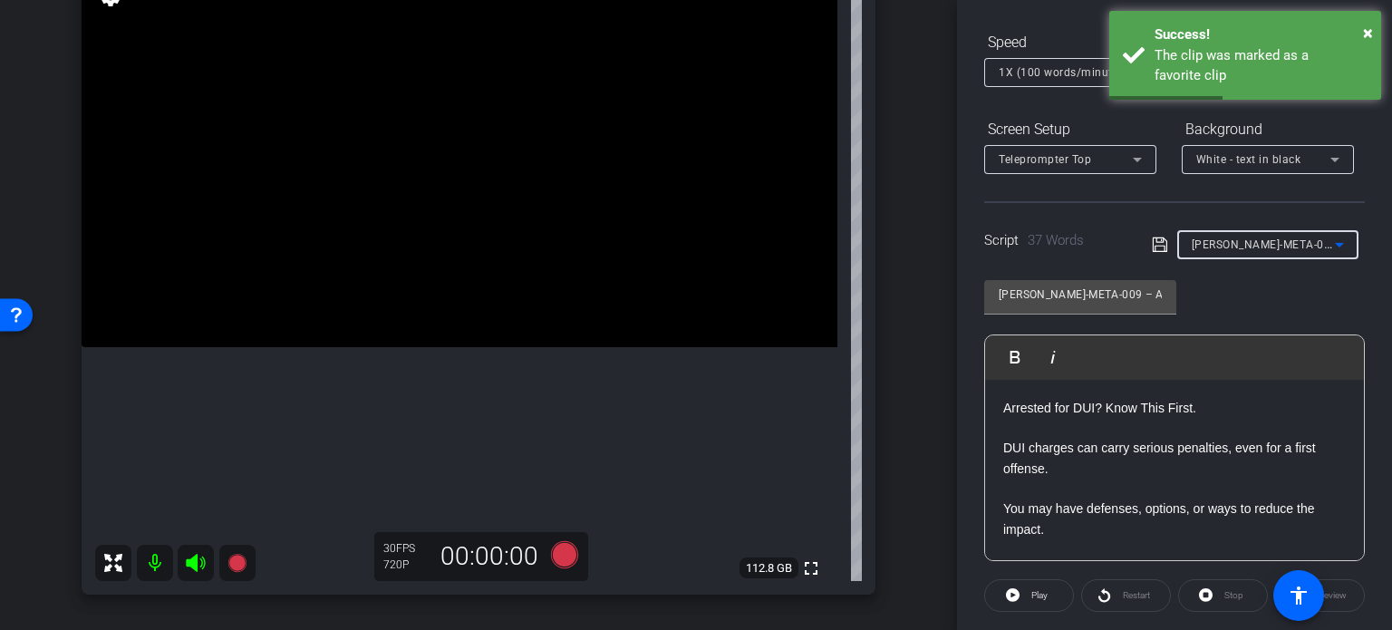
click at [1234, 245] on span "CRIM-META-009 – Arrested for DUI? Know This First." at bounding box center [1362, 244] width 340 height 15
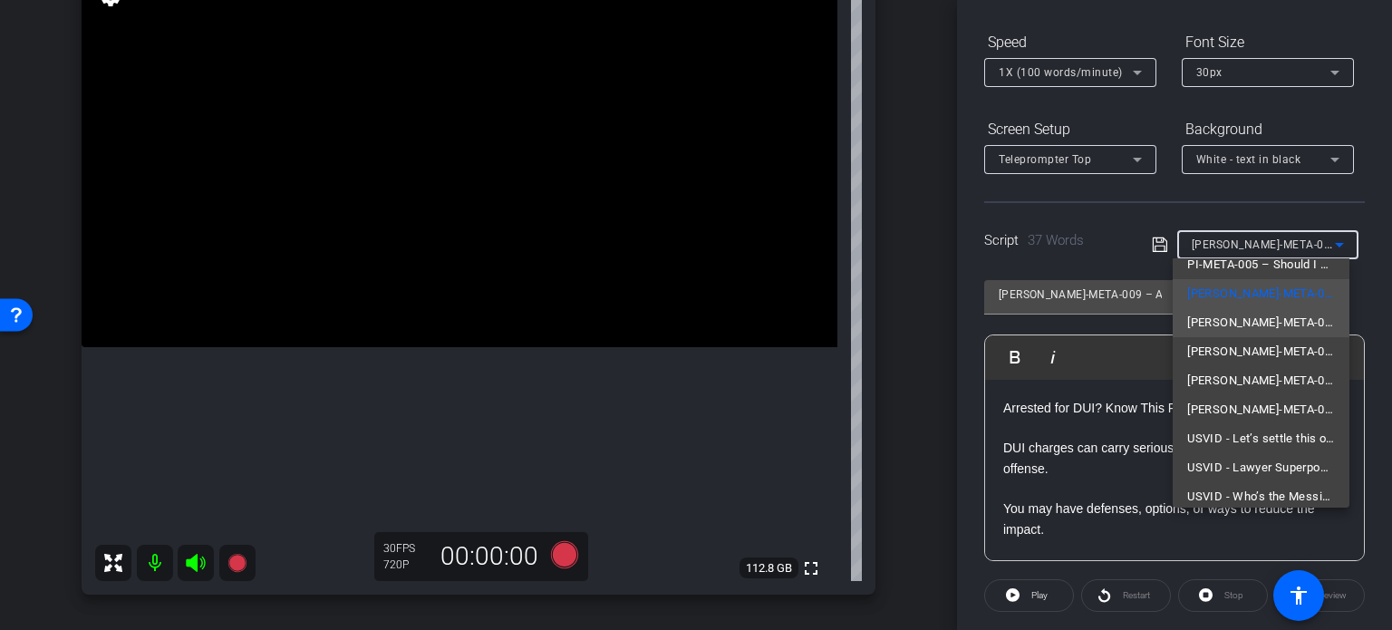
scroll to position [112, 0]
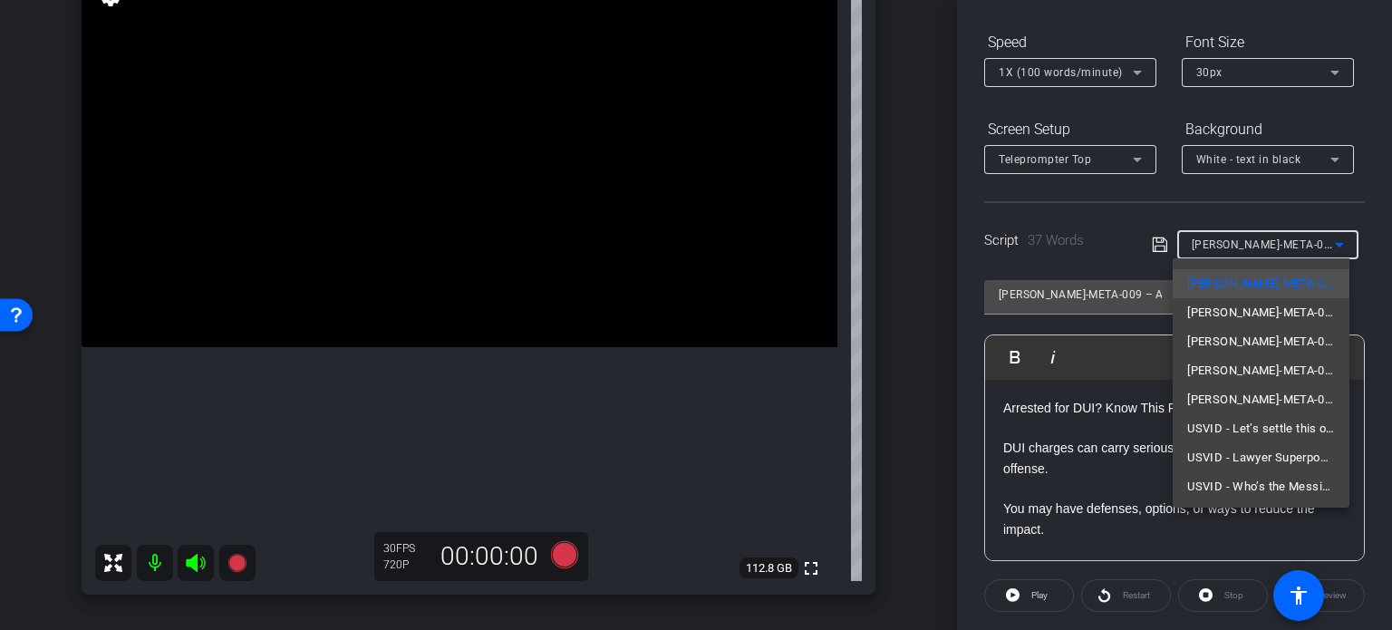
click at [890, 433] on div at bounding box center [696, 315] width 1392 height 630
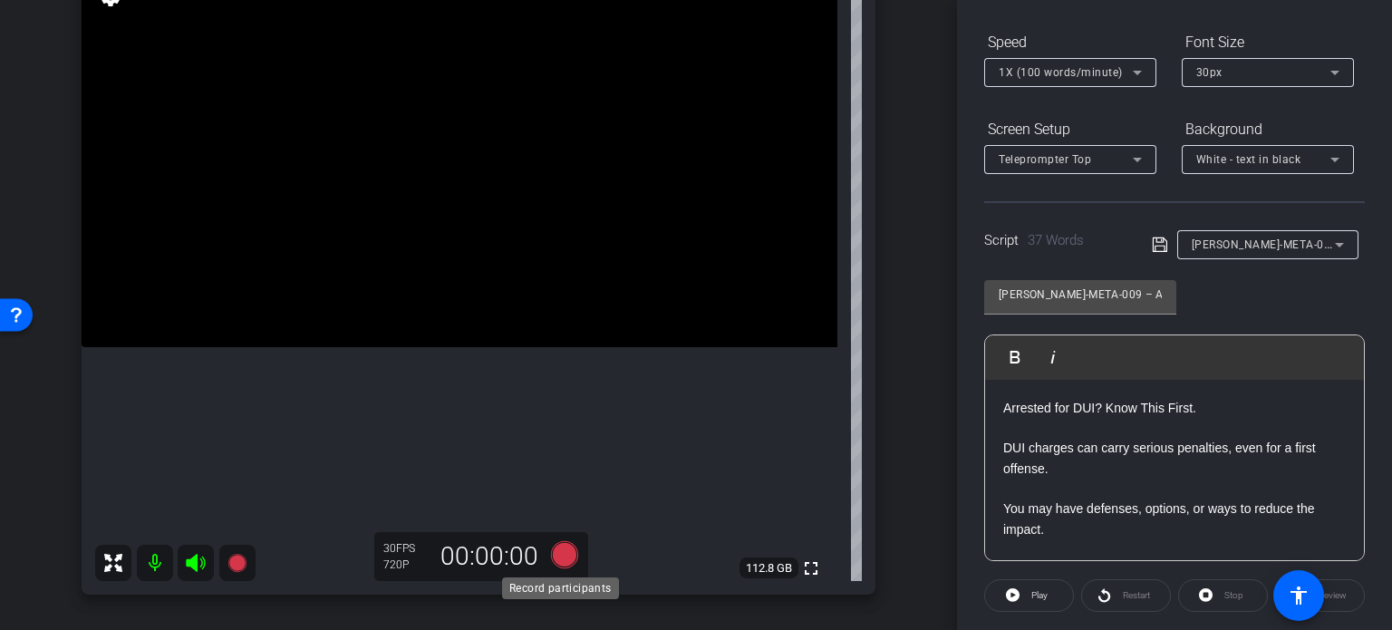
click at [558, 550] on icon at bounding box center [564, 554] width 27 height 27
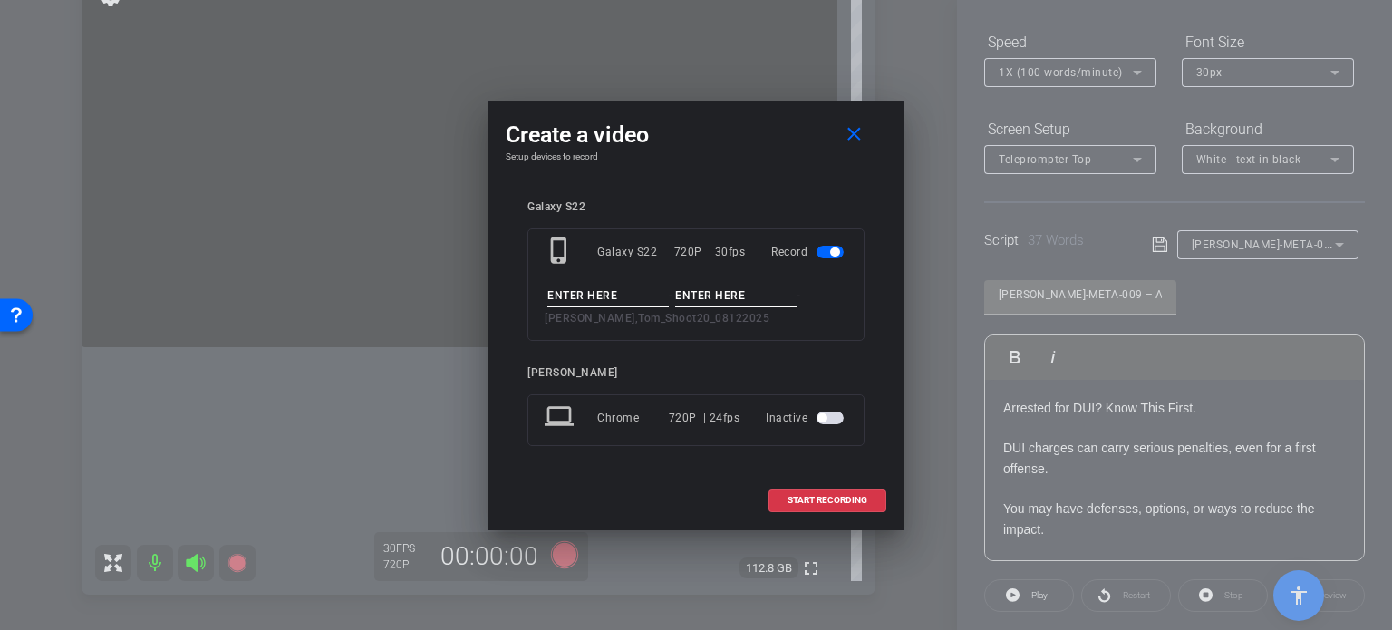
click at [642, 293] on input at bounding box center [607, 296] width 121 height 23
click at [614, 292] on input "USVID -" at bounding box center [607, 296] width 121 height 23
type input "USVID - Self check out?"
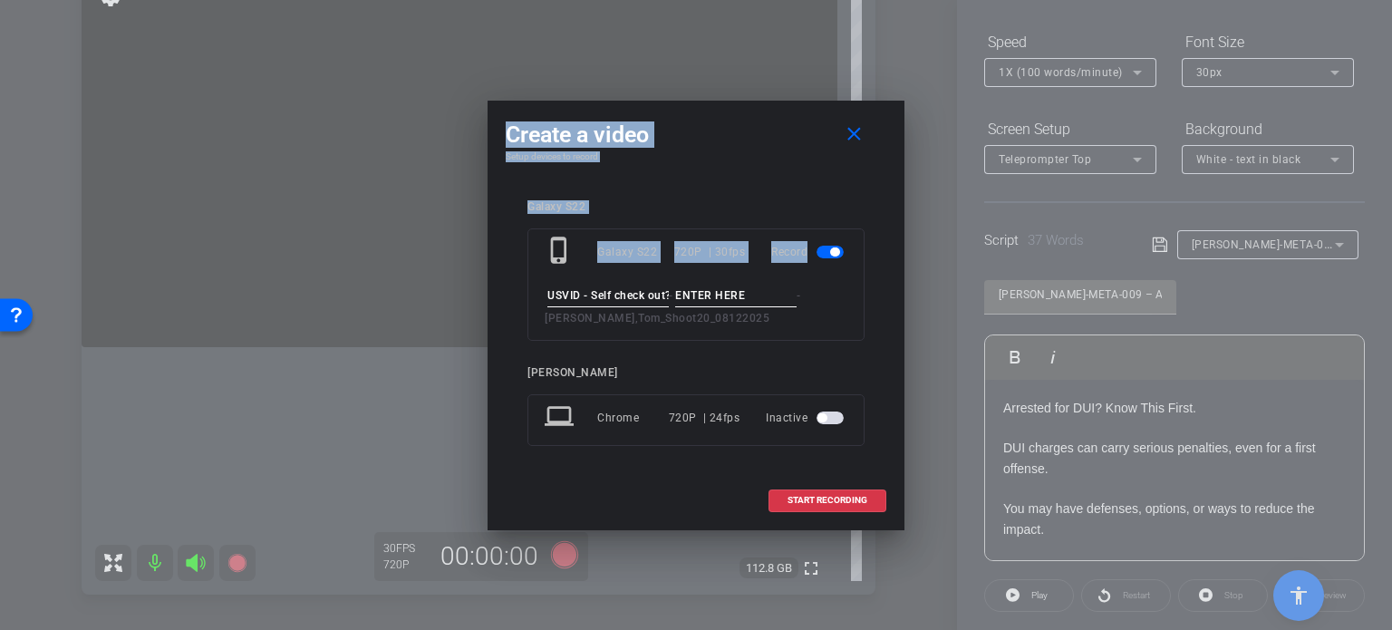
drag, startPoint x: 670, startPoint y: 295, endPoint x: 265, endPoint y: 268, distance: 406.0
click at [265, 268] on div "Create a video close Setup devices to record Galaxy S22 phone_iphone Galaxy S22…" at bounding box center [696, 315] width 1392 height 630
click at [614, 292] on input "USVID - Self check out?" at bounding box center [607, 296] width 121 height 23
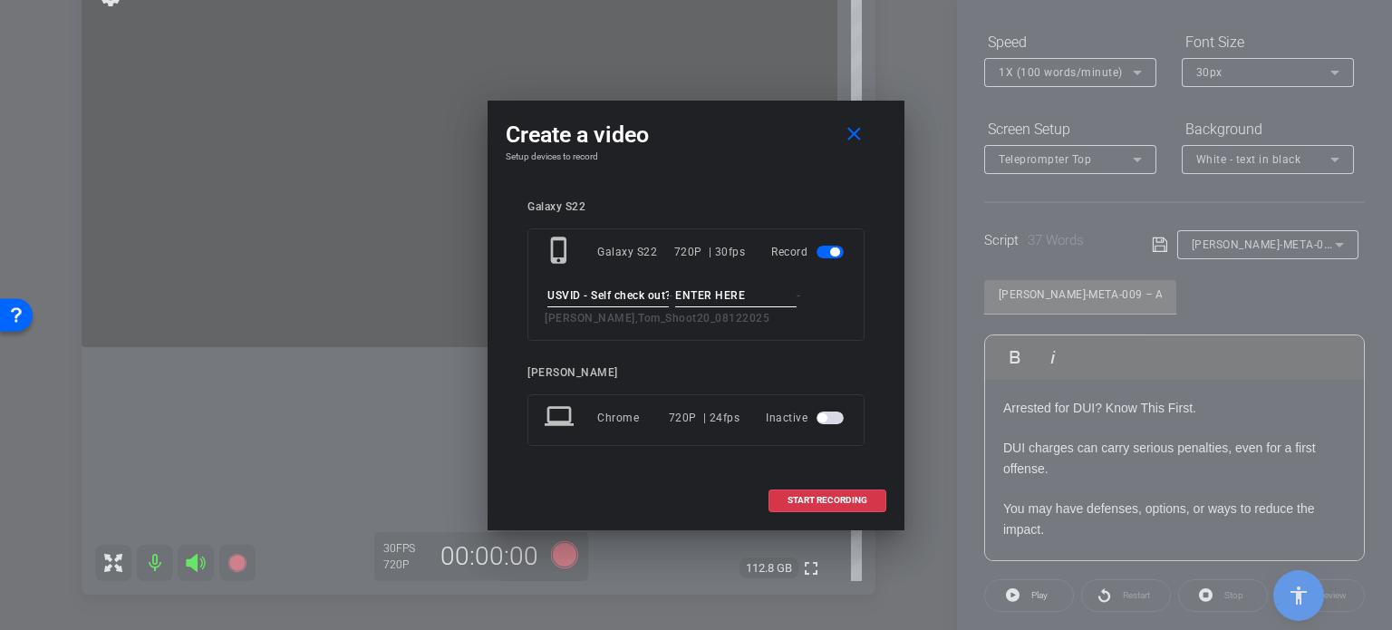
scroll to position [0, 4]
drag, startPoint x: 547, startPoint y: 295, endPoint x: 721, endPoint y: 305, distance: 174.3
click at [721, 305] on div "USVID - Self check out? - - Wilson,Tom_Shoot20_08122025" at bounding box center [696, 307] width 303 height 44
click at [737, 294] on input at bounding box center [735, 296] width 121 height 23
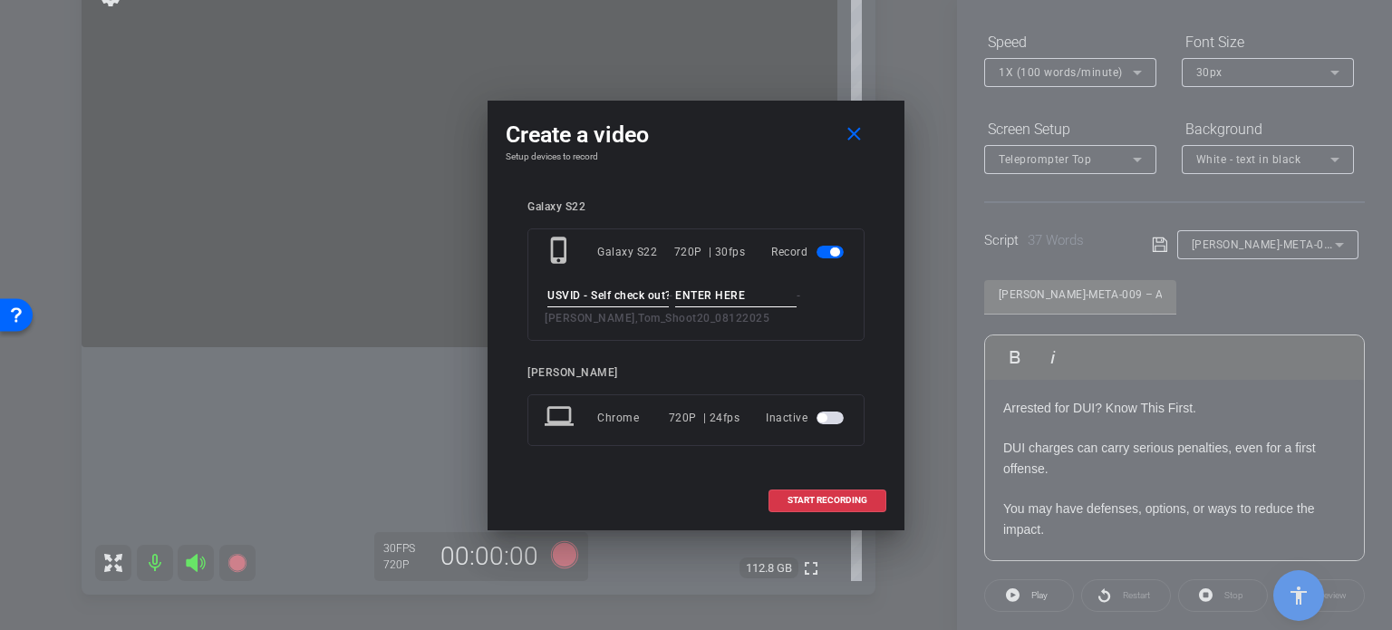
paste input "USVID - Self check out?"
type input "USVID - Self check out?"
type input "Take1"
click at [808, 489] on span at bounding box center [827, 501] width 116 height 44
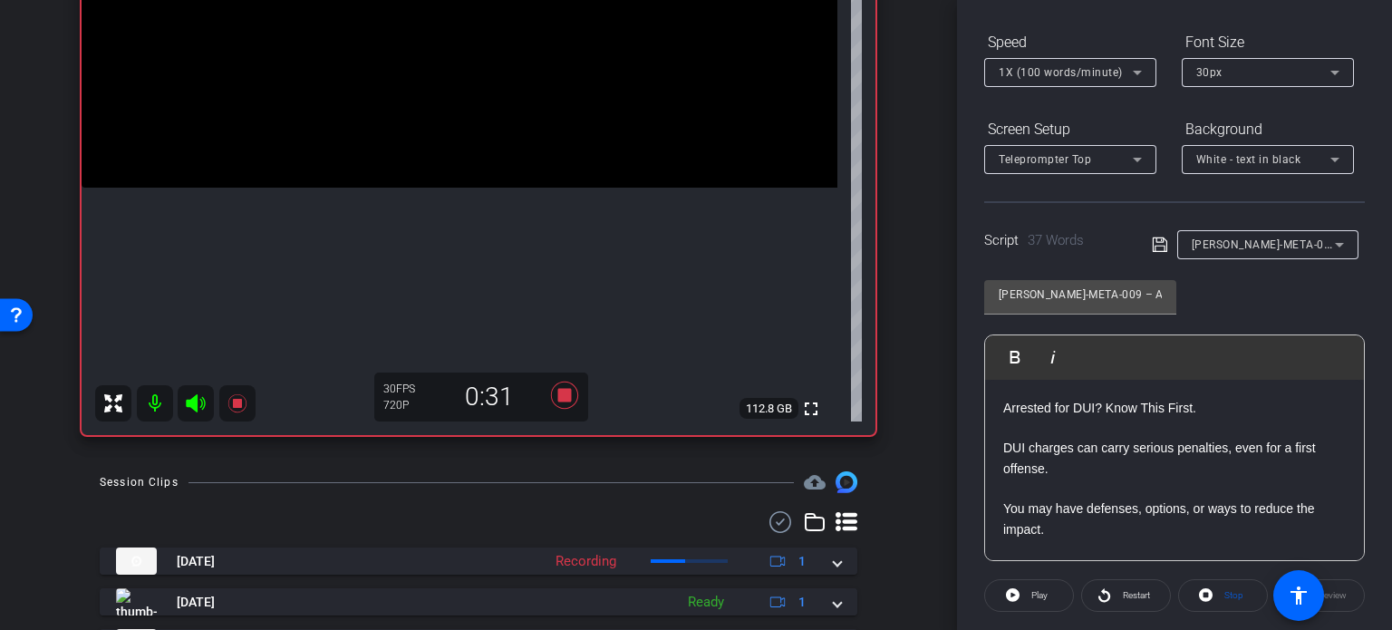
scroll to position [352, 0]
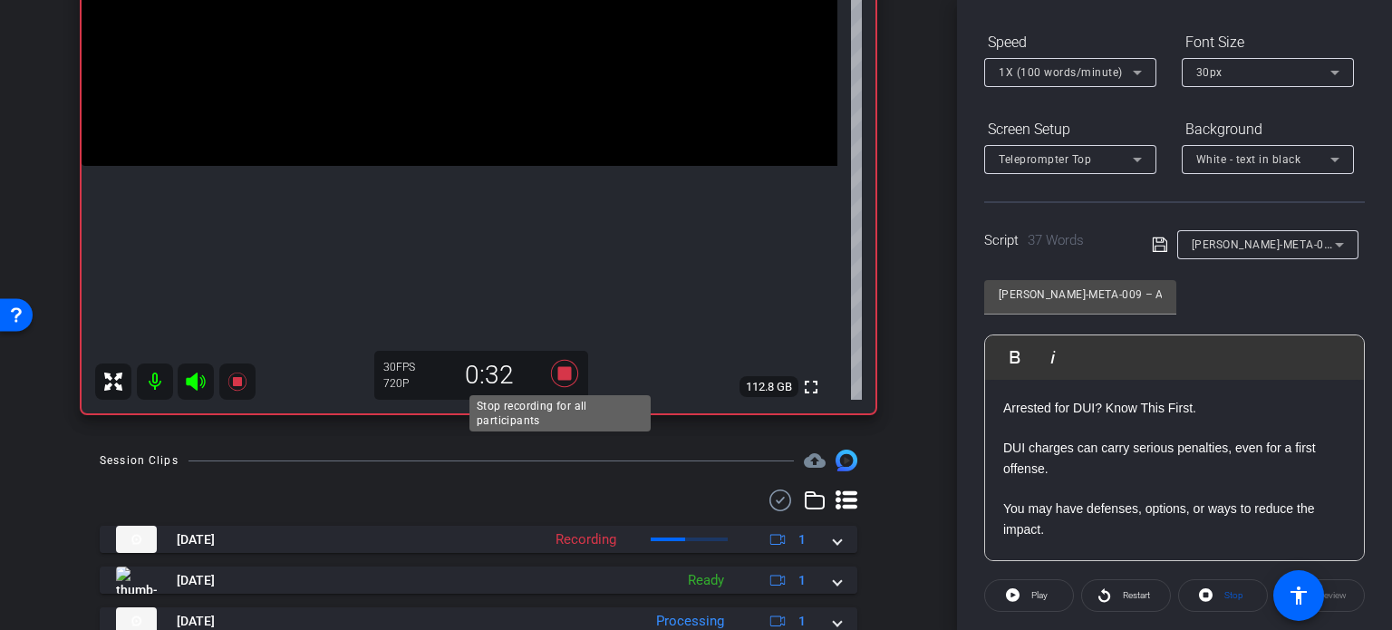
click at [566, 373] on icon at bounding box center [564, 373] width 27 height 27
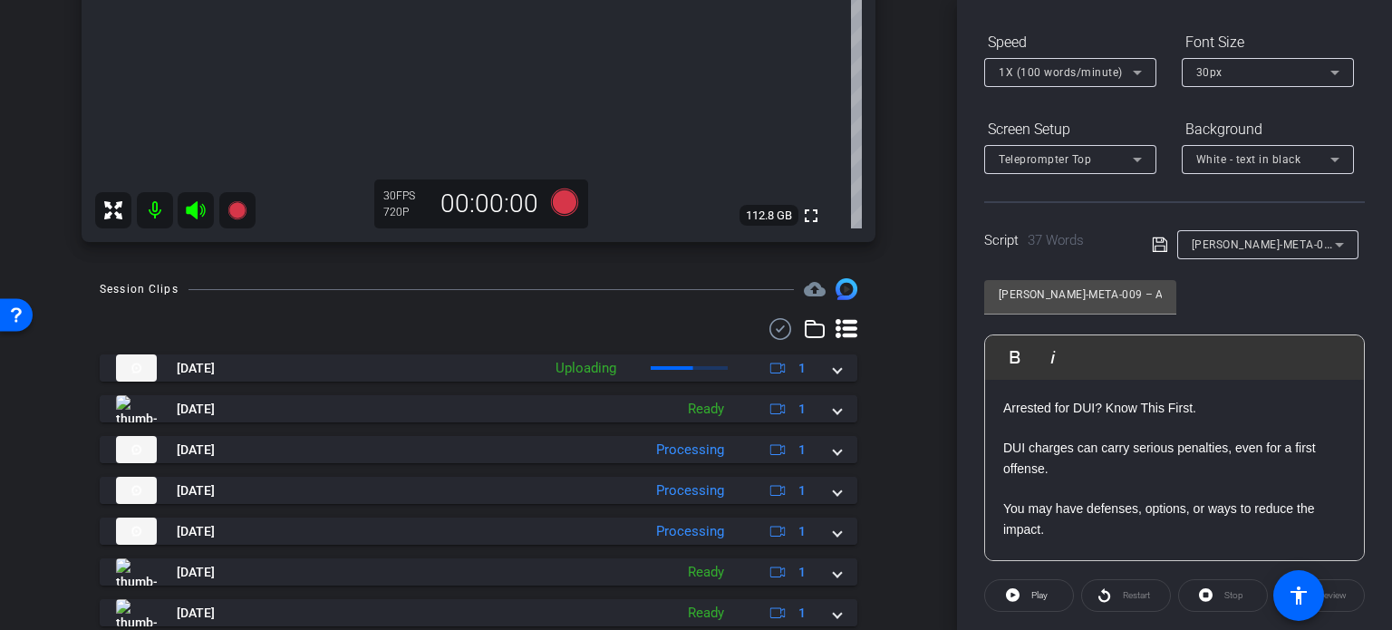
scroll to position [533, 0]
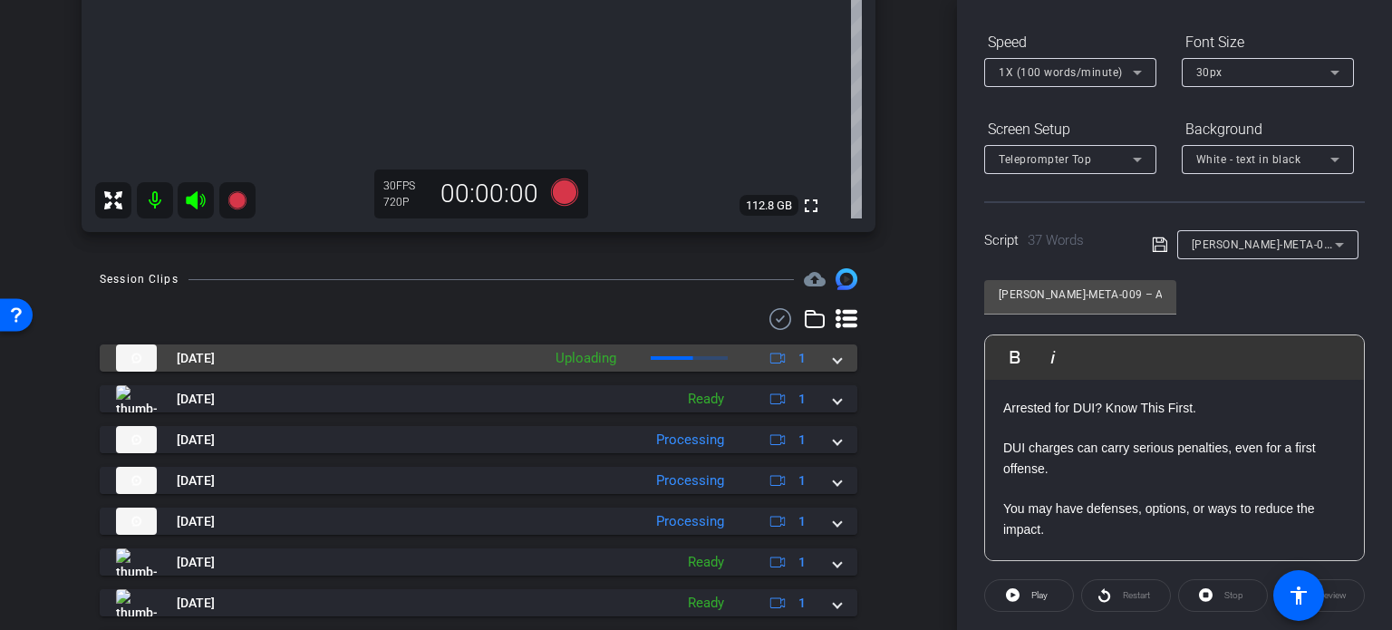
click at [833, 368] on mat-expansion-panel-header "Aug 12, 2025 Uploading 1" at bounding box center [479, 357] width 758 height 27
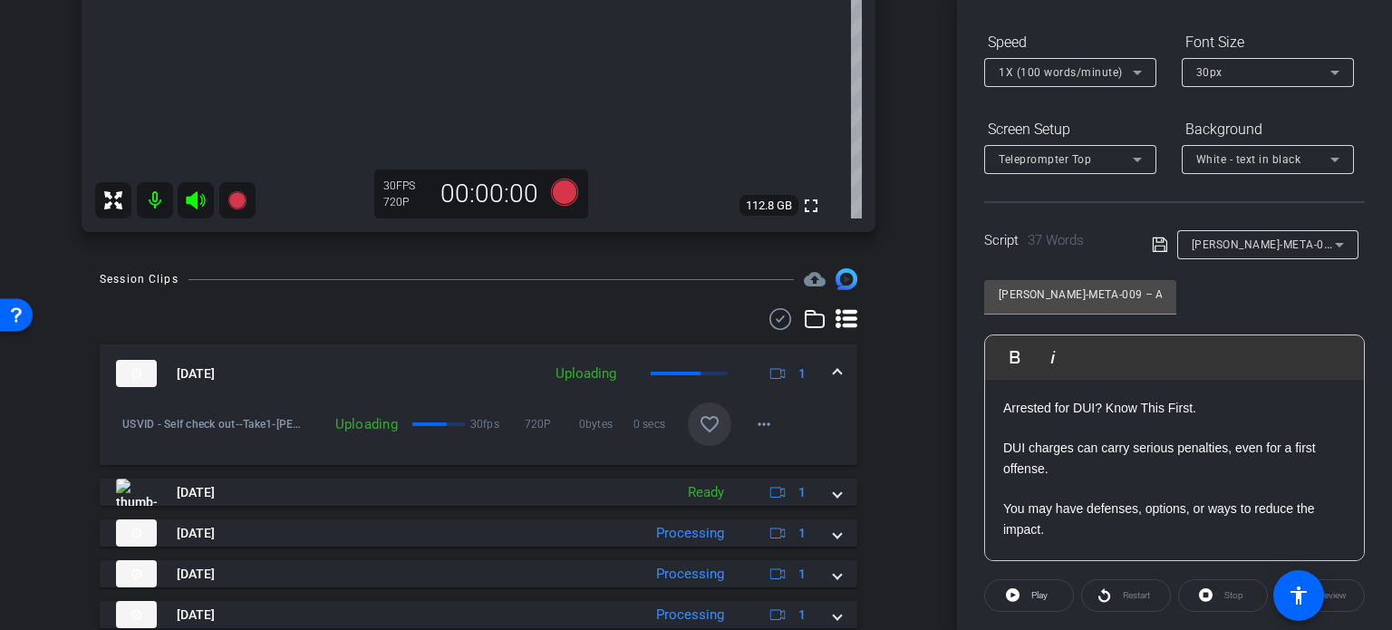
click at [700, 423] on mat-icon "favorite_border" at bounding box center [710, 424] width 22 height 22
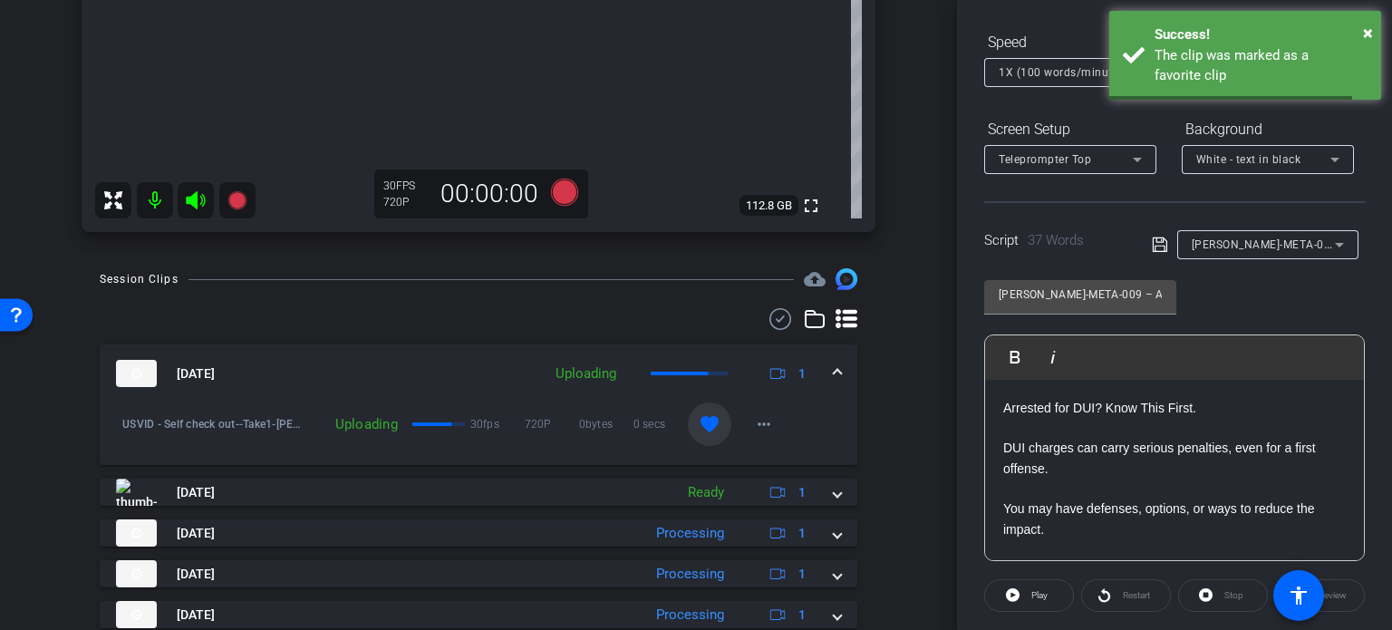
click at [832, 374] on mat-expansion-panel-header "Aug 12, 2025 Uploading 1" at bounding box center [479, 373] width 758 height 58
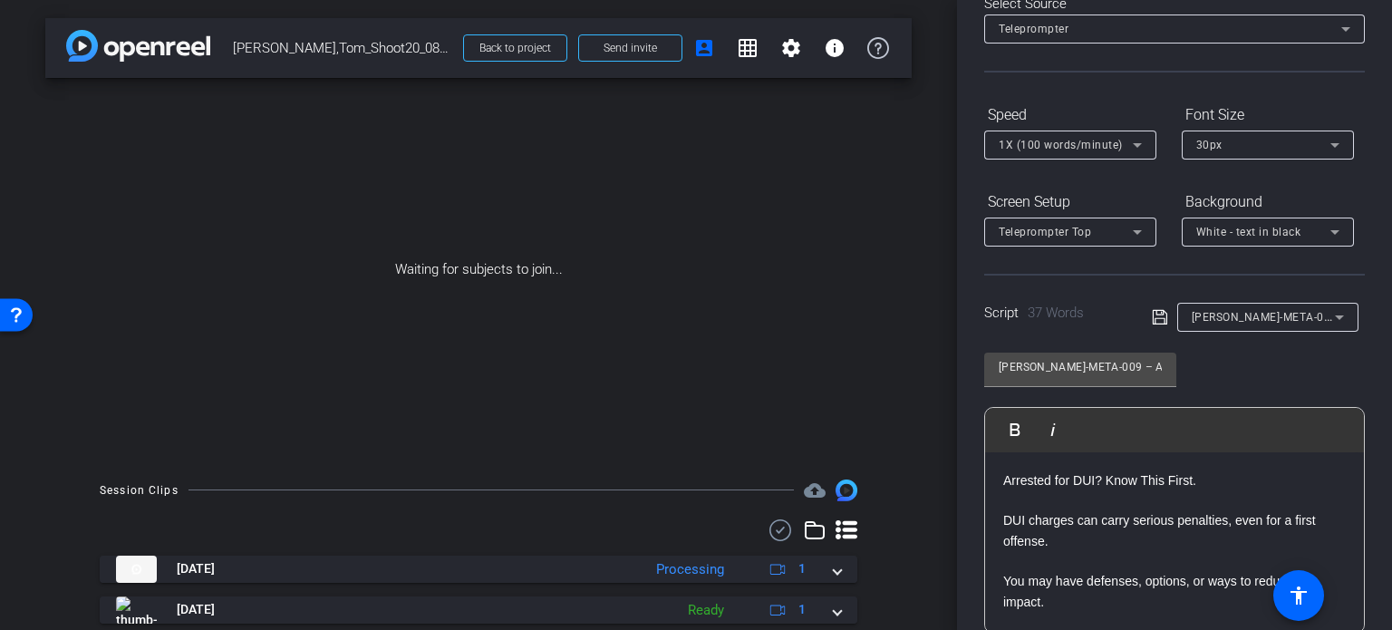
scroll to position [0, 0]
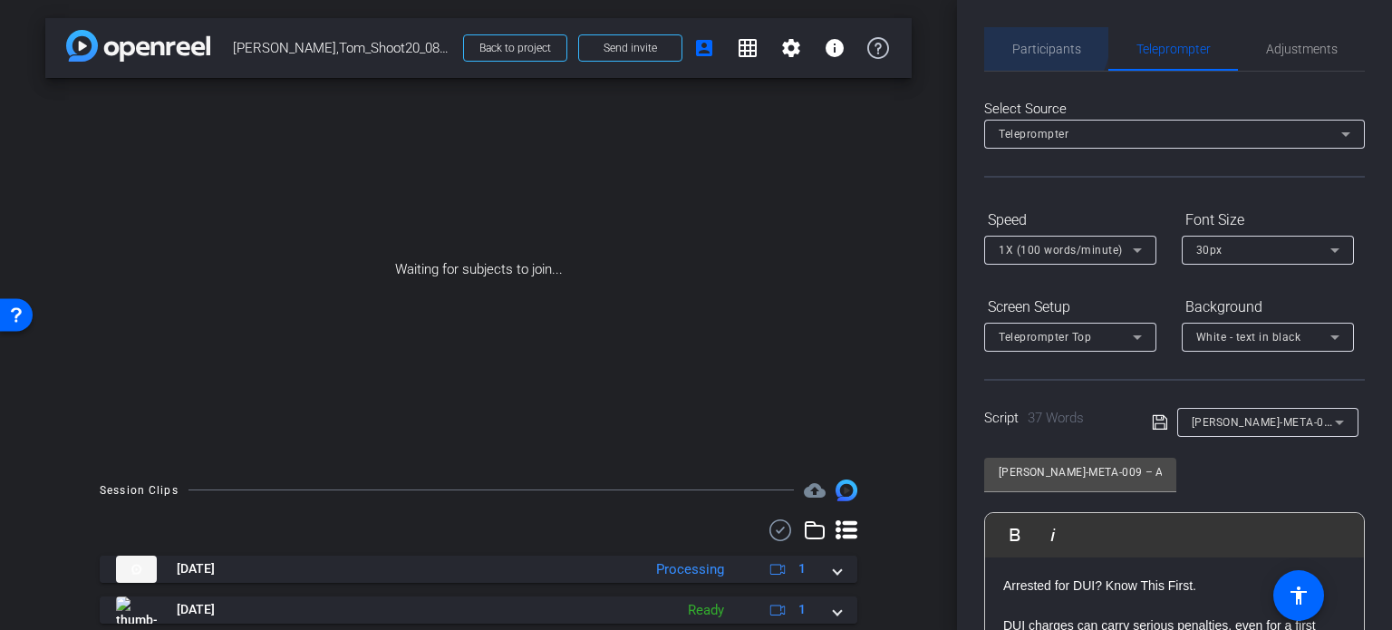
click at [1040, 43] on span "Participants" at bounding box center [1046, 49] width 69 height 13
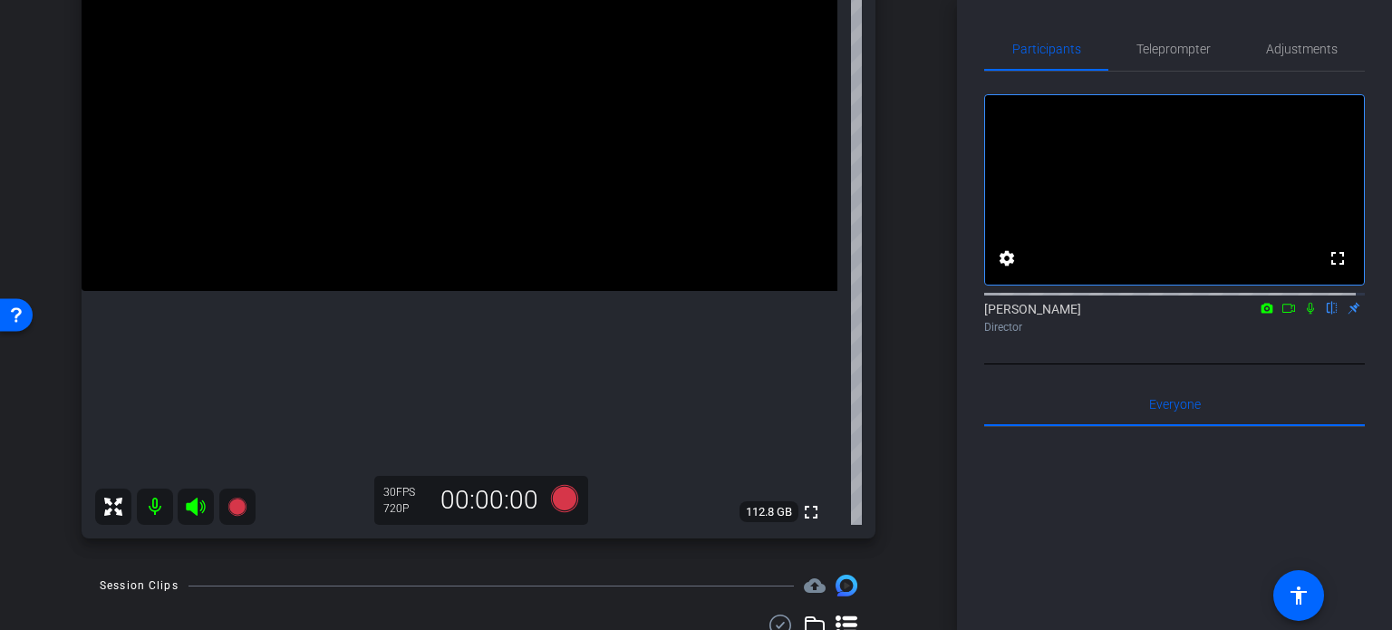
scroll to position [181, 0]
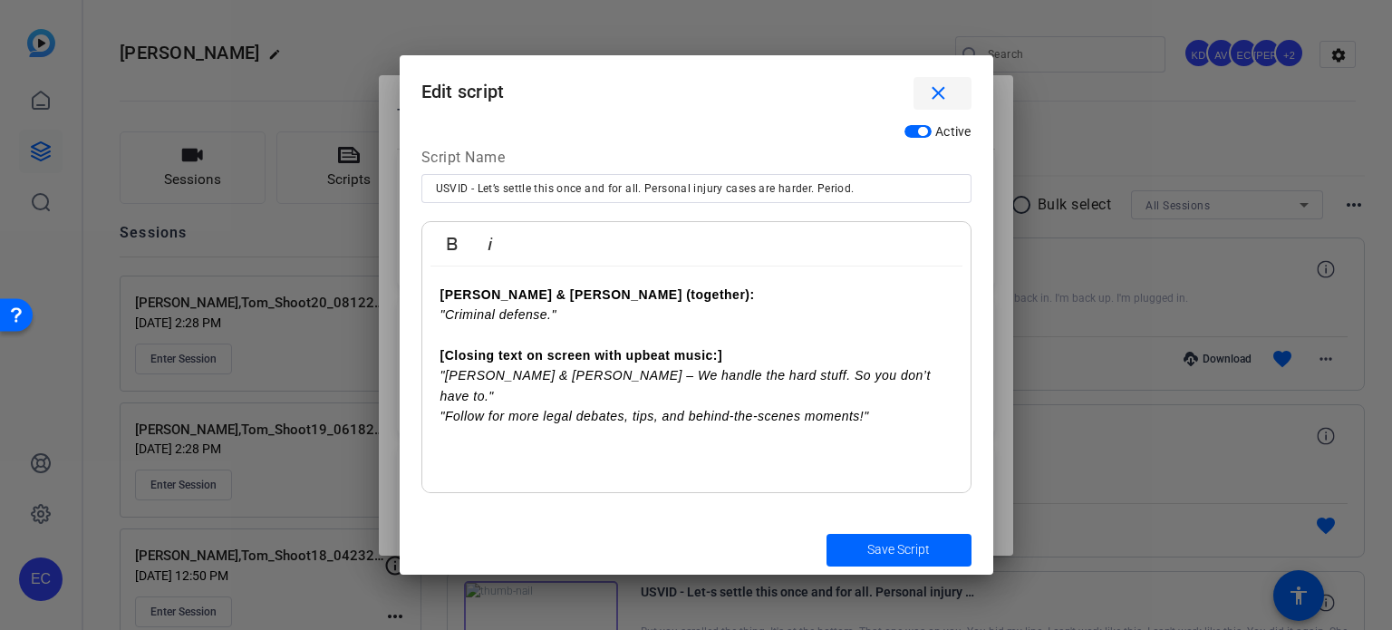
scroll to position [181, 0]
click at [946, 90] on mat-icon "close" at bounding box center [938, 93] width 23 height 23
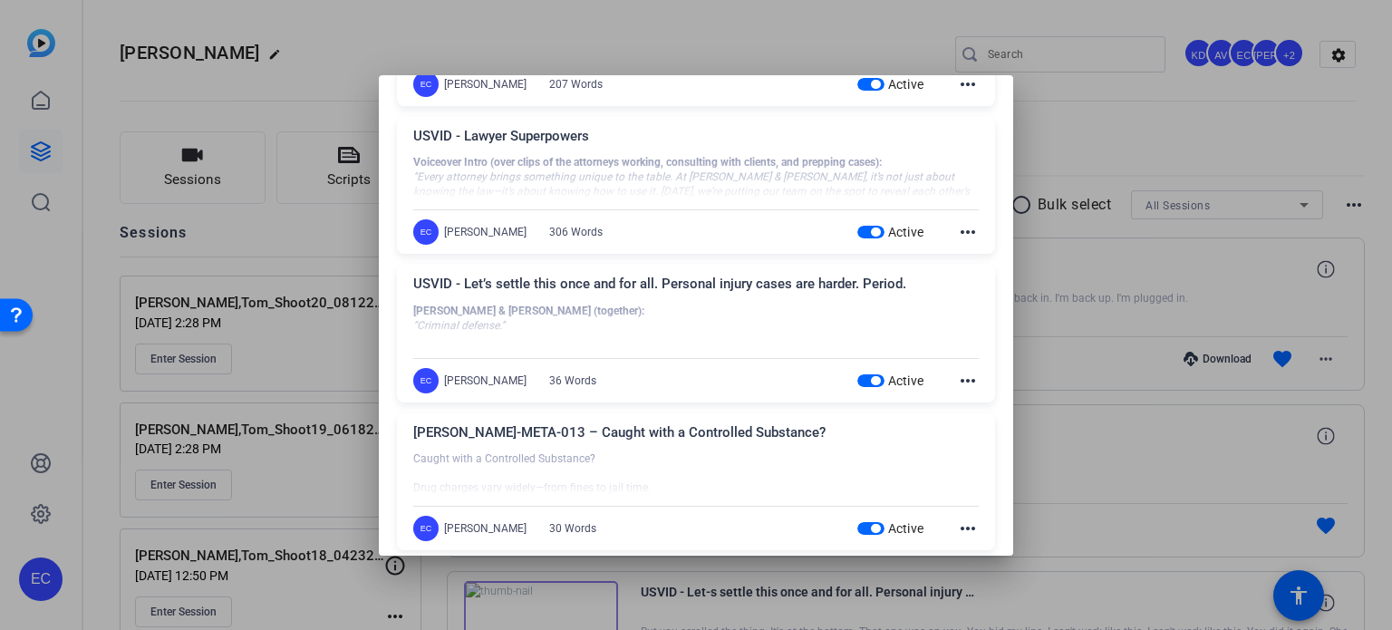
click at [869, 374] on span "button" at bounding box center [870, 380] width 27 height 13
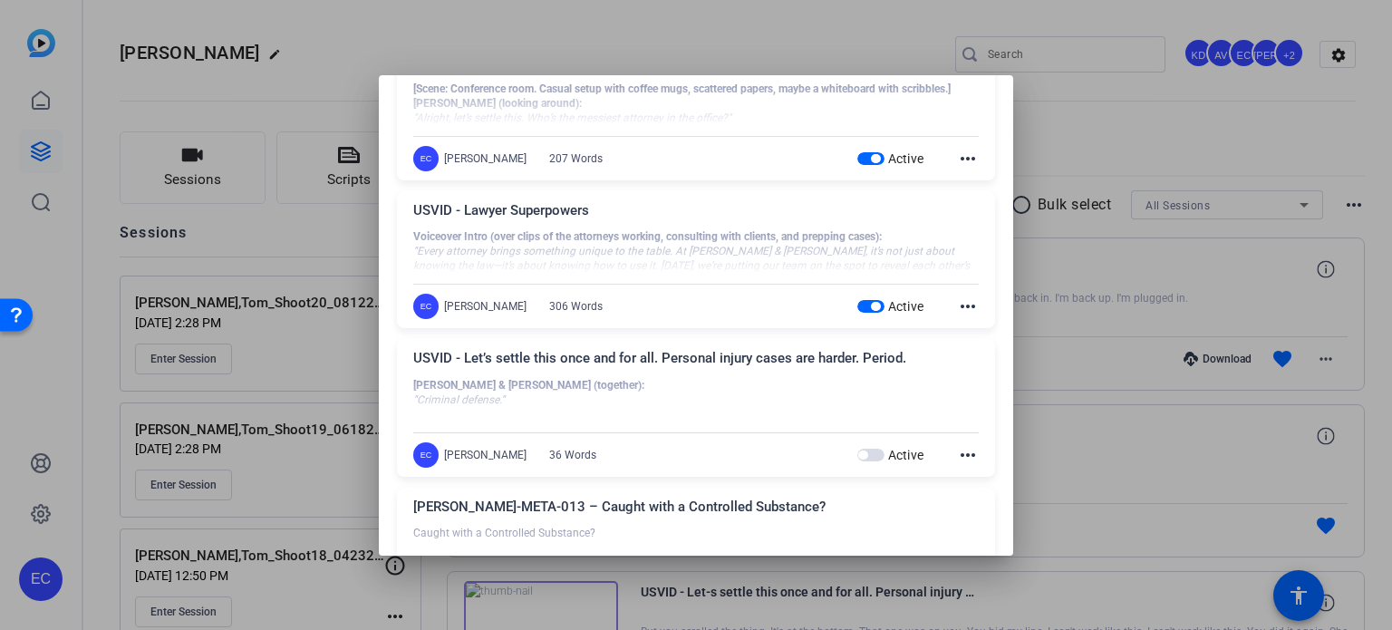
scroll to position [0, 0]
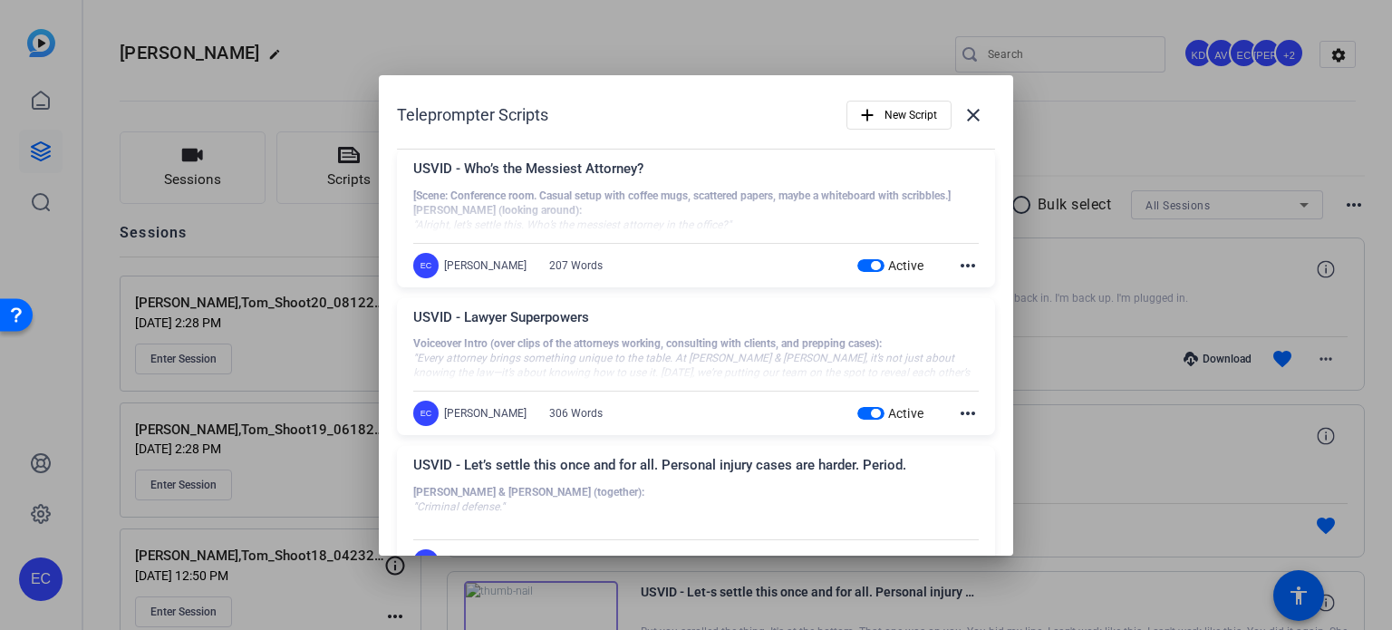
click at [857, 409] on span "button" at bounding box center [870, 413] width 27 height 13
click at [871, 260] on span "button" at bounding box center [870, 265] width 27 height 13
drag, startPoint x: 642, startPoint y: 177, endPoint x: 408, endPoint y: 169, distance: 234.0
click at [409, 169] on div "USVID - Who’s the Messiest Attorney? [Scene: Conference room. Casual setup with…" at bounding box center [696, 219] width 598 height 138
copy div "USVID - Who’s the Messiest Attorney?"
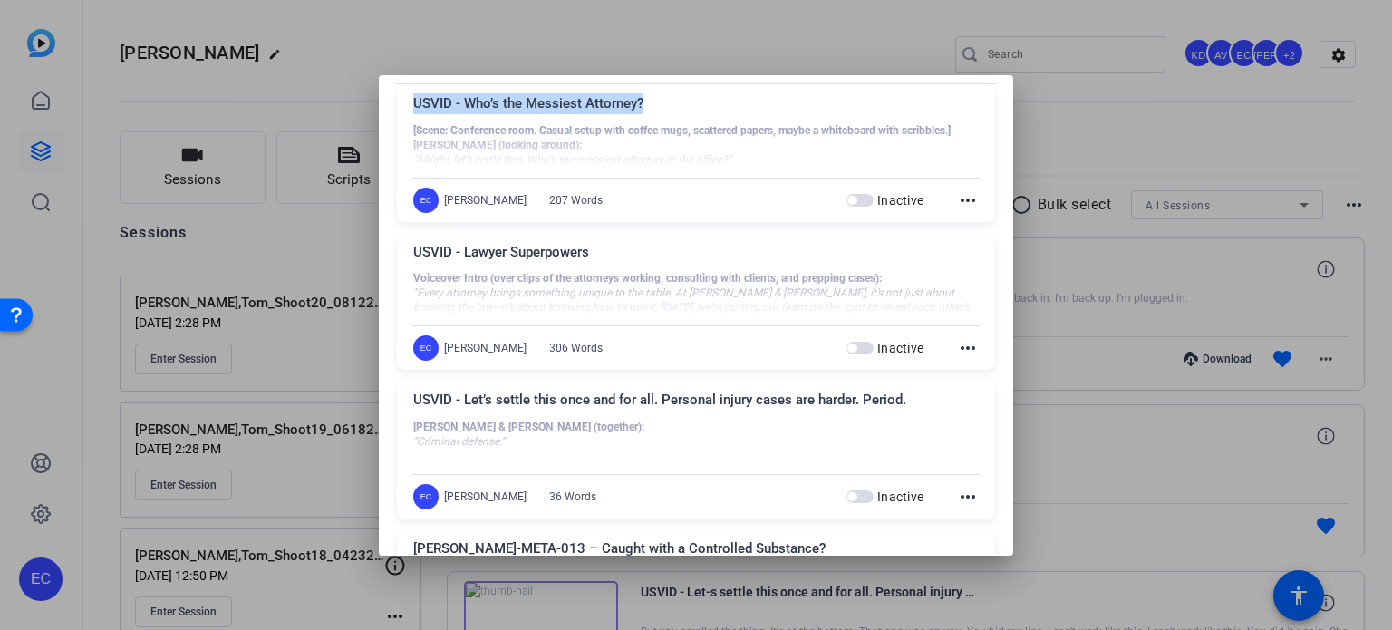
scroll to position [91, 0]
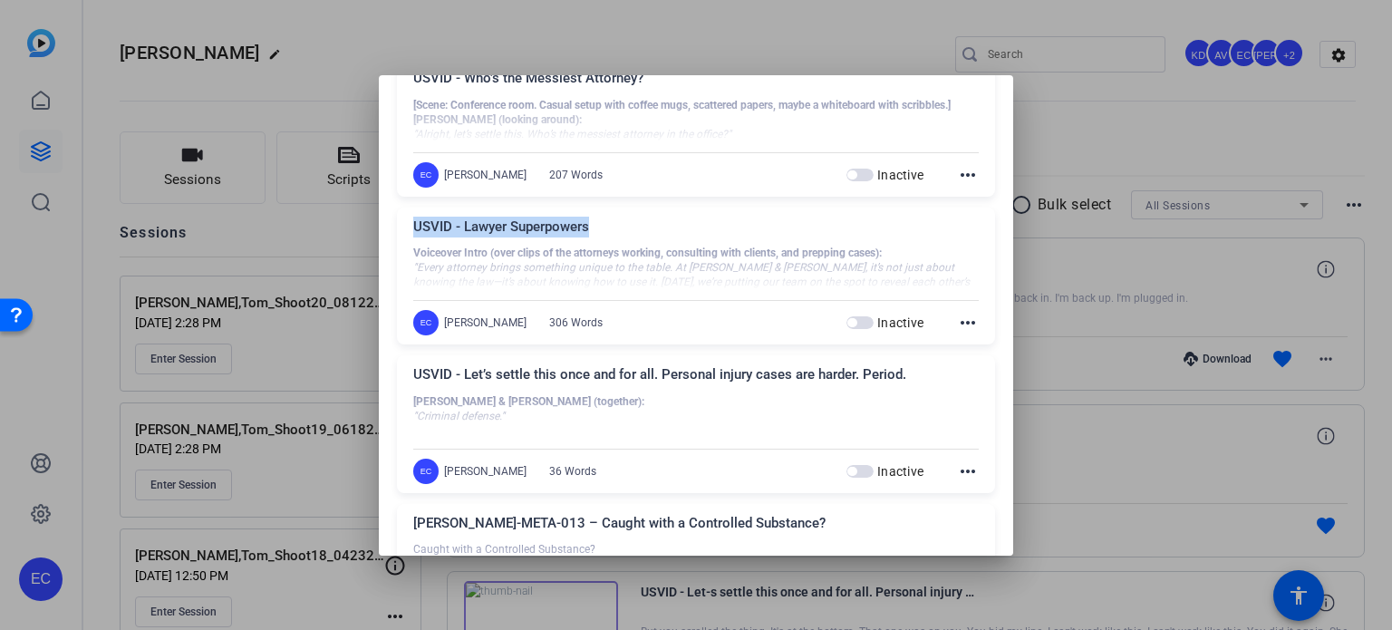
drag, startPoint x: 614, startPoint y: 224, endPoint x: 413, endPoint y: 223, distance: 200.3
click at [413, 223] on div "USVID - Lawyer Superpowers" at bounding box center [696, 232] width 566 height 30
copy div "USVID - Lawyer Superpowers"
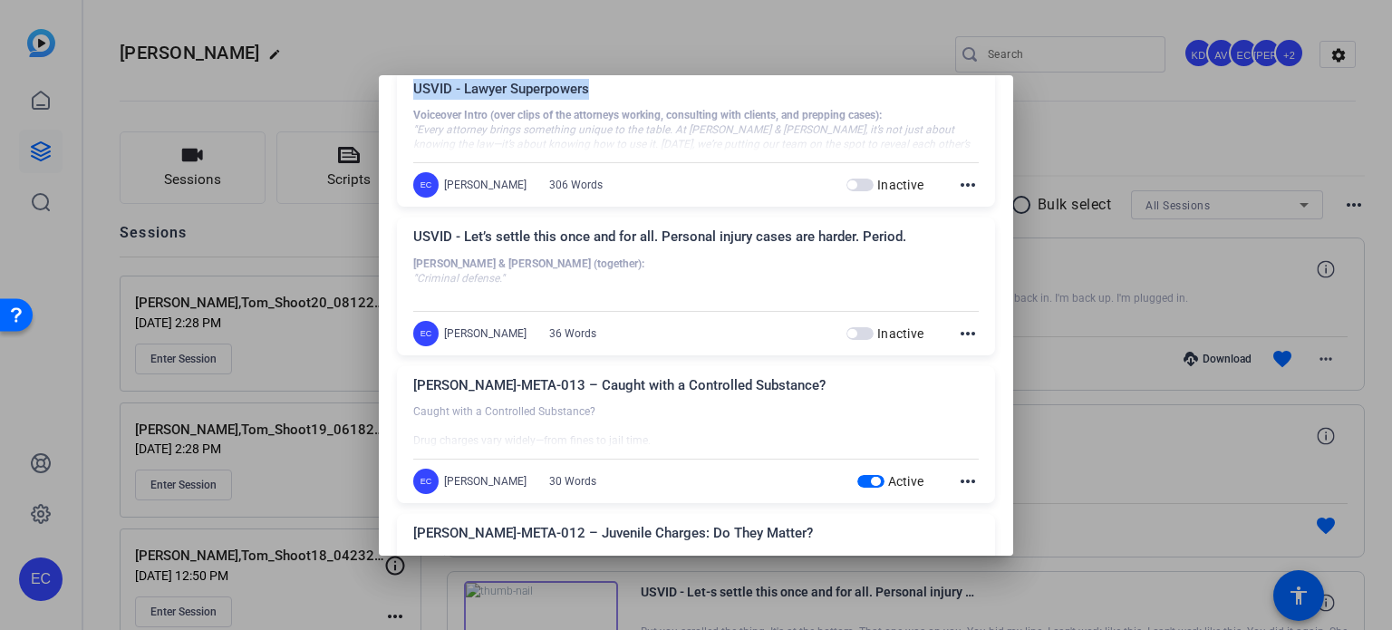
scroll to position [272, 0]
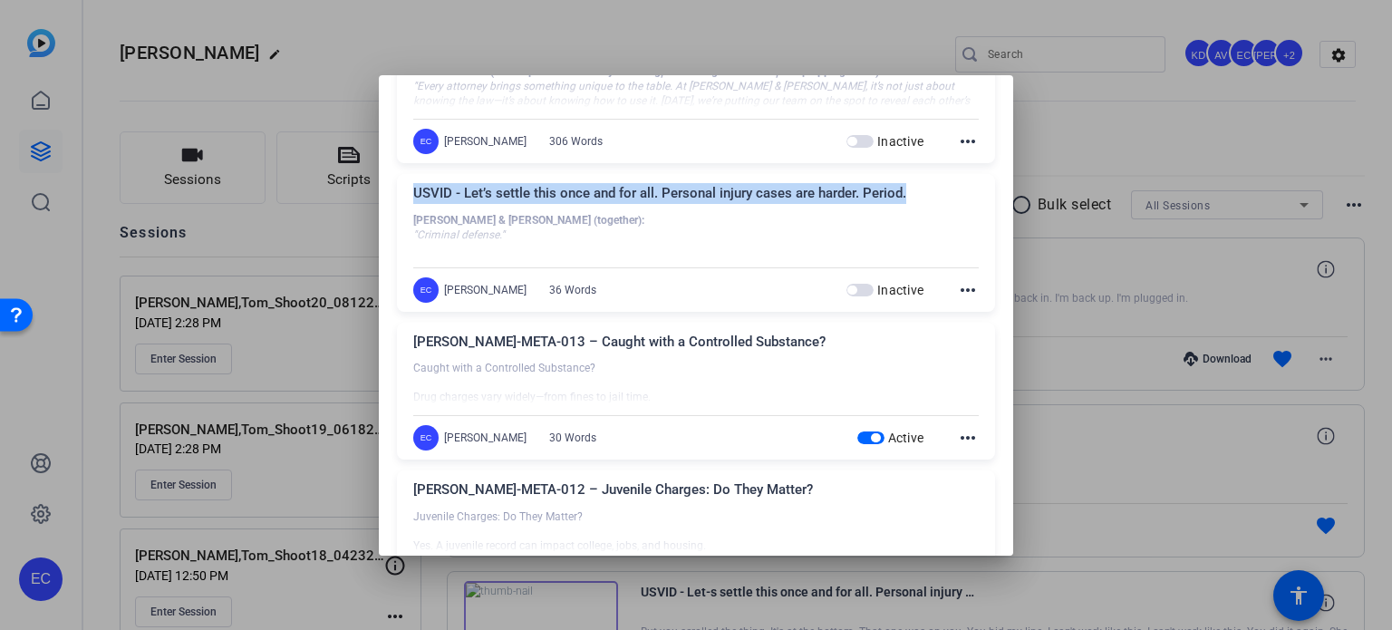
drag, startPoint x: 914, startPoint y: 191, endPoint x: 410, endPoint y: 181, distance: 504.0
click at [410, 181] on div "USVID - Let’s settle this once and for all. Personal injury cases are harder. P…" at bounding box center [696, 243] width 598 height 138
copy div "USVID - Let’s settle this once and for all. Personal injury cases are harder. P…"
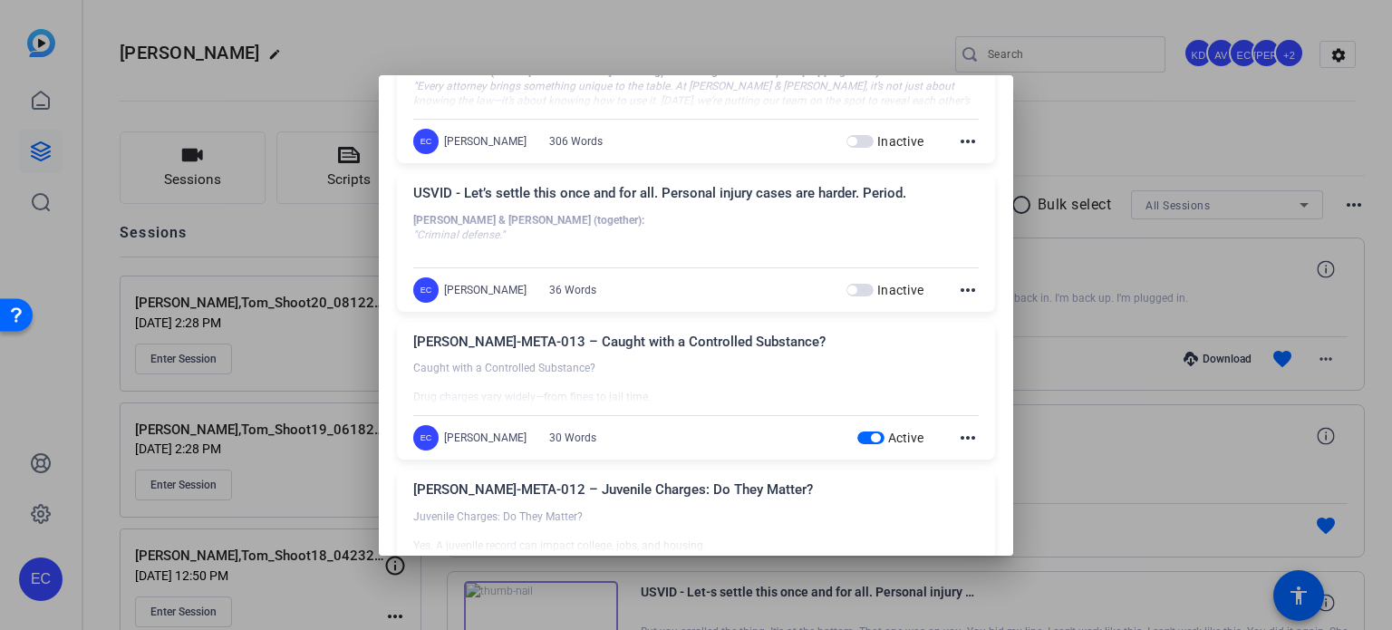
click at [1083, 334] on div at bounding box center [696, 315] width 1392 height 630
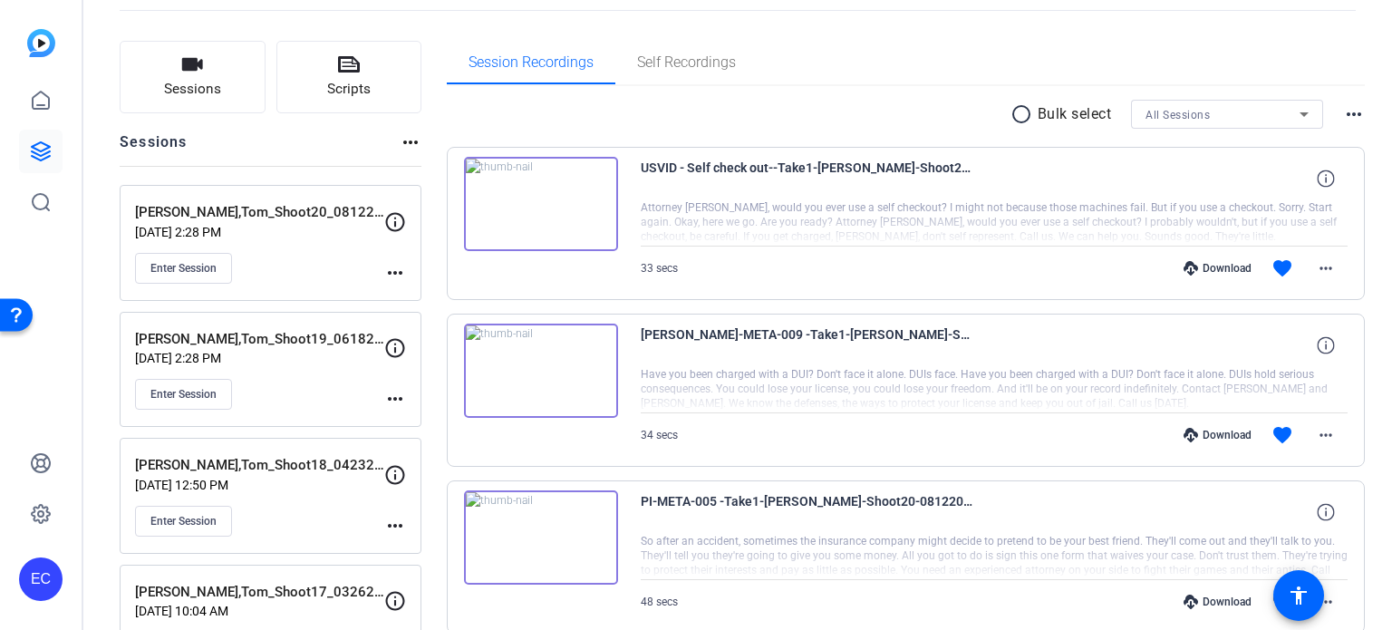
scroll to position [272, 0]
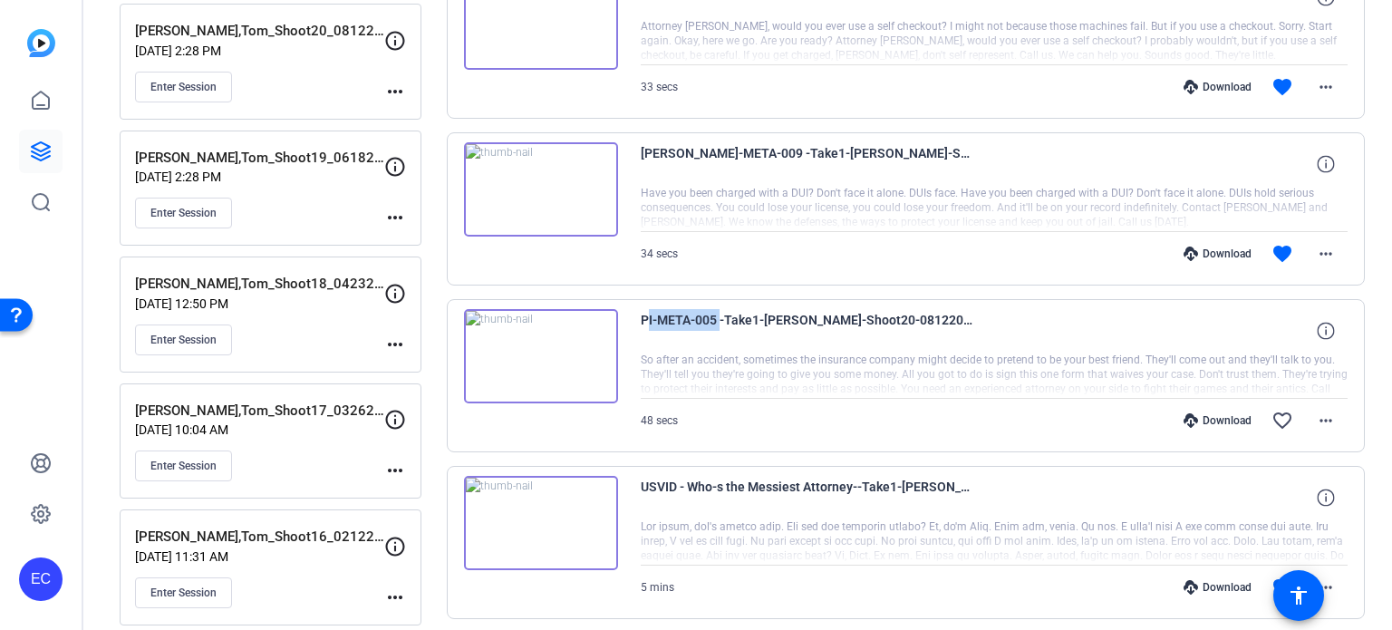
drag, startPoint x: 717, startPoint y: 315, endPoint x: 638, endPoint y: 316, distance: 78.9
click at [638, 316] on div "PI-META-005 -Take1-[PERSON_NAME]-Shoot20-08122025-2025-08-12-16-11-40-526-0 So …" at bounding box center [906, 375] width 919 height 153
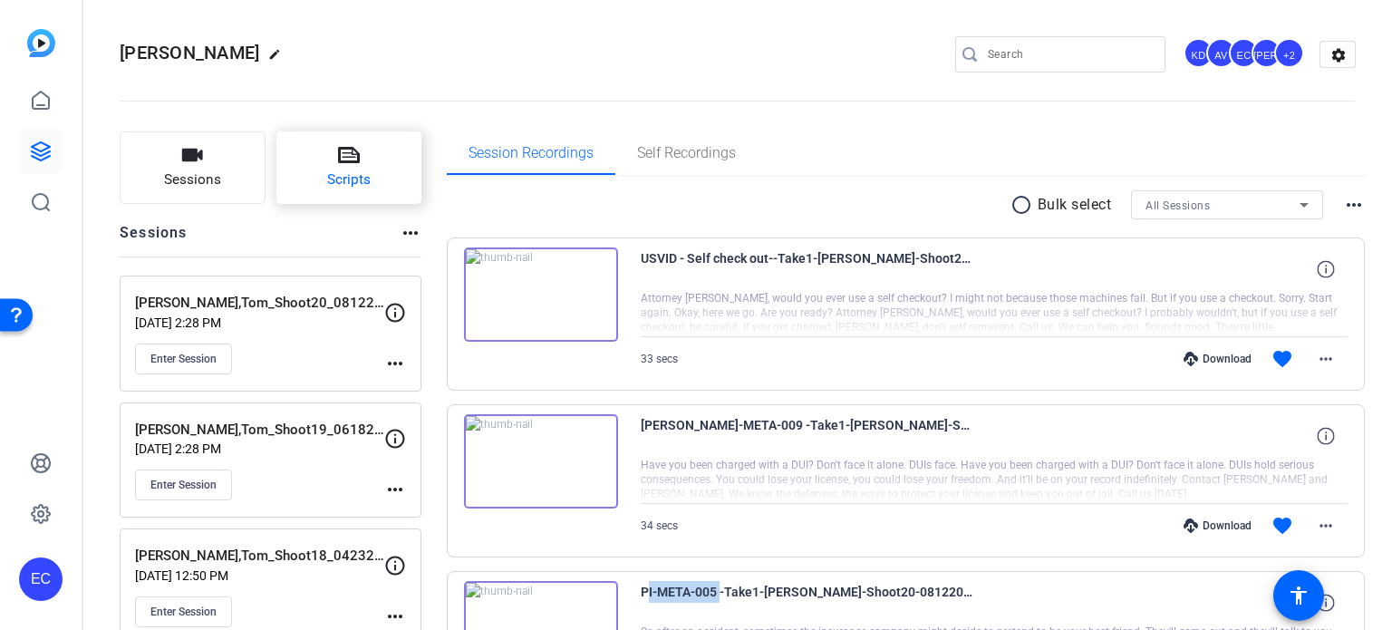
click at [330, 155] on button "Scripts" at bounding box center [349, 167] width 146 height 73
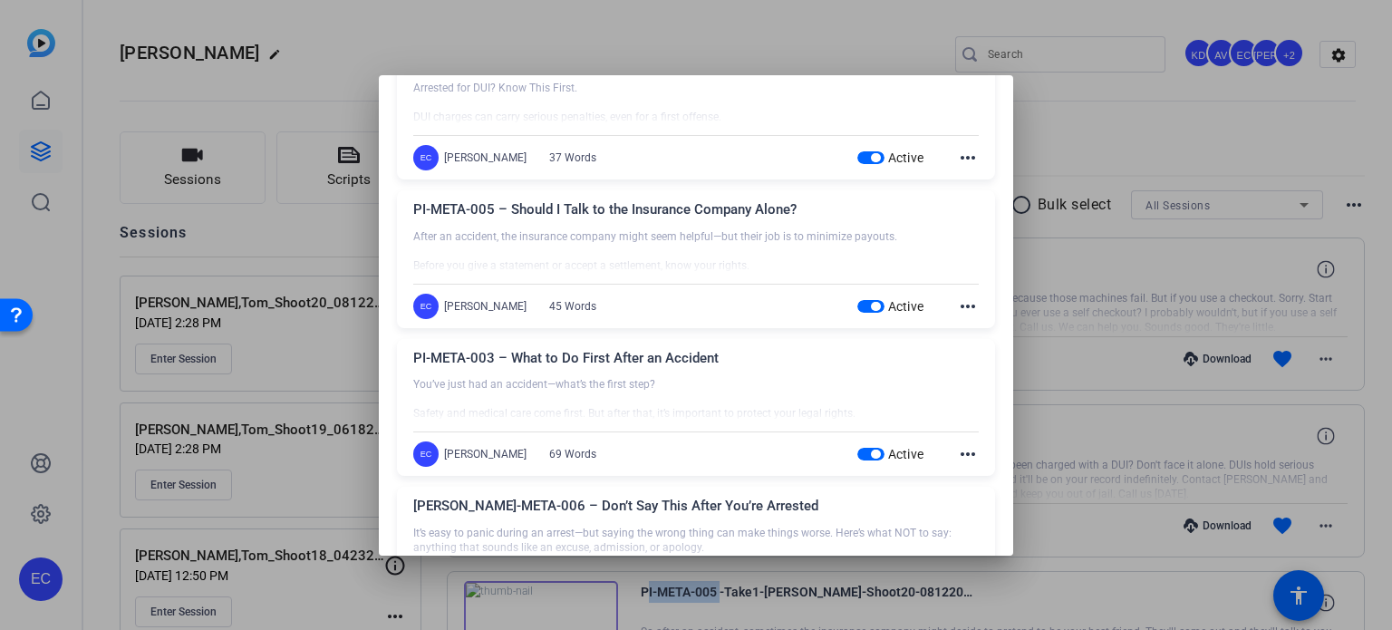
scroll to position [1178, 0]
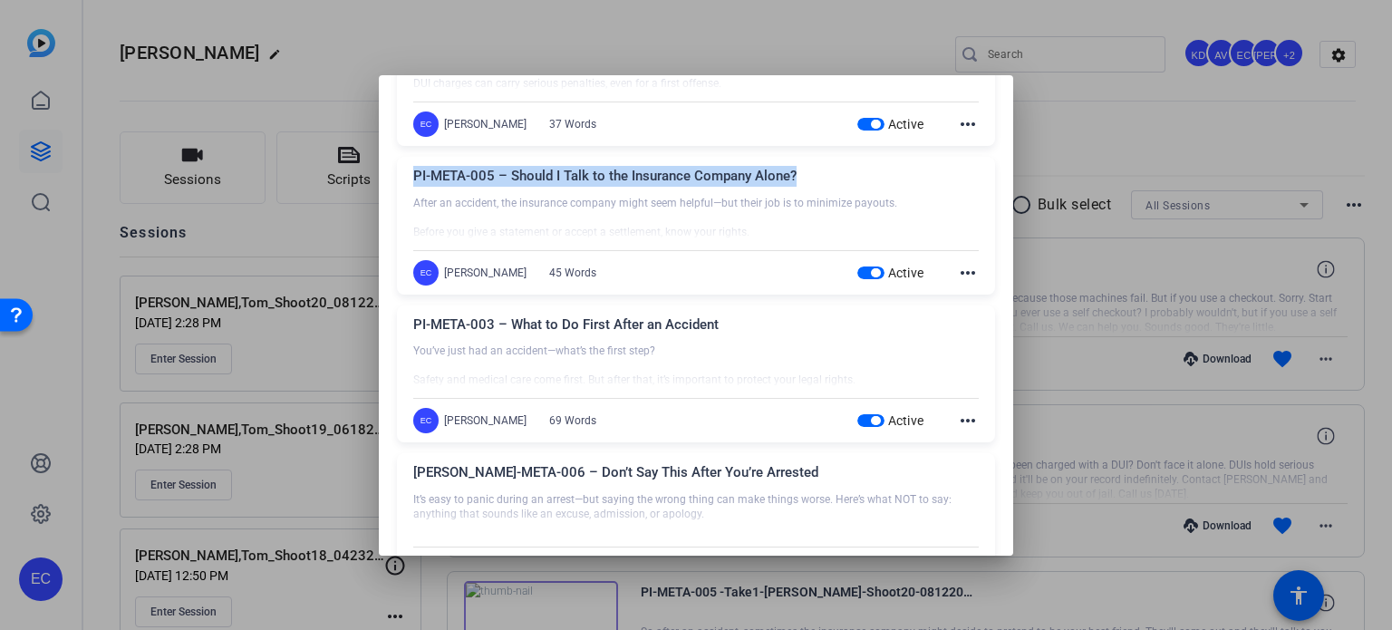
drag, startPoint x: 798, startPoint y: 175, endPoint x: 405, endPoint y: 173, distance: 393.4
click at [405, 173] on div "PI-META-005 – Should I Talk to the Insurance Company Alone? After an accident, …" at bounding box center [696, 226] width 598 height 138
copy div "PI-META-005 – Should I Talk to the Insurance Company Alone?"
click at [1106, 197] on div at bounding box center [696, 315] width 1392 height 630
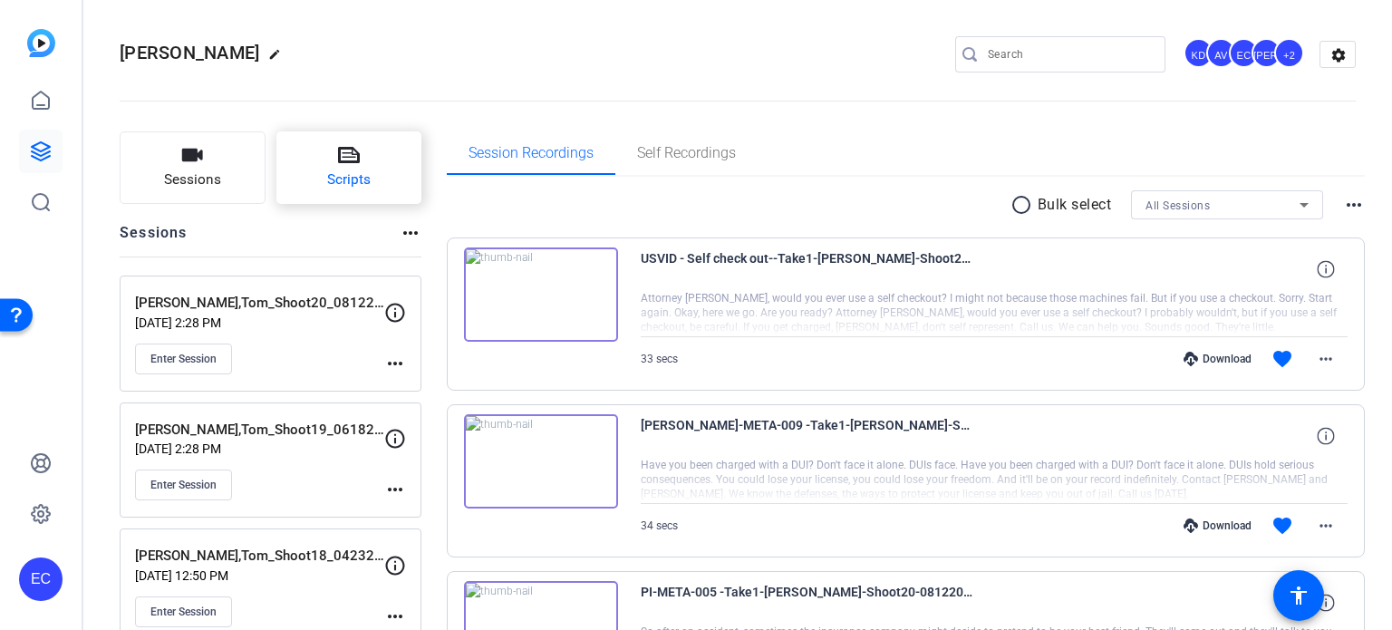
click at [313, 150] on button "Scripts" at bounding box center [349, 167] width 146 height 73
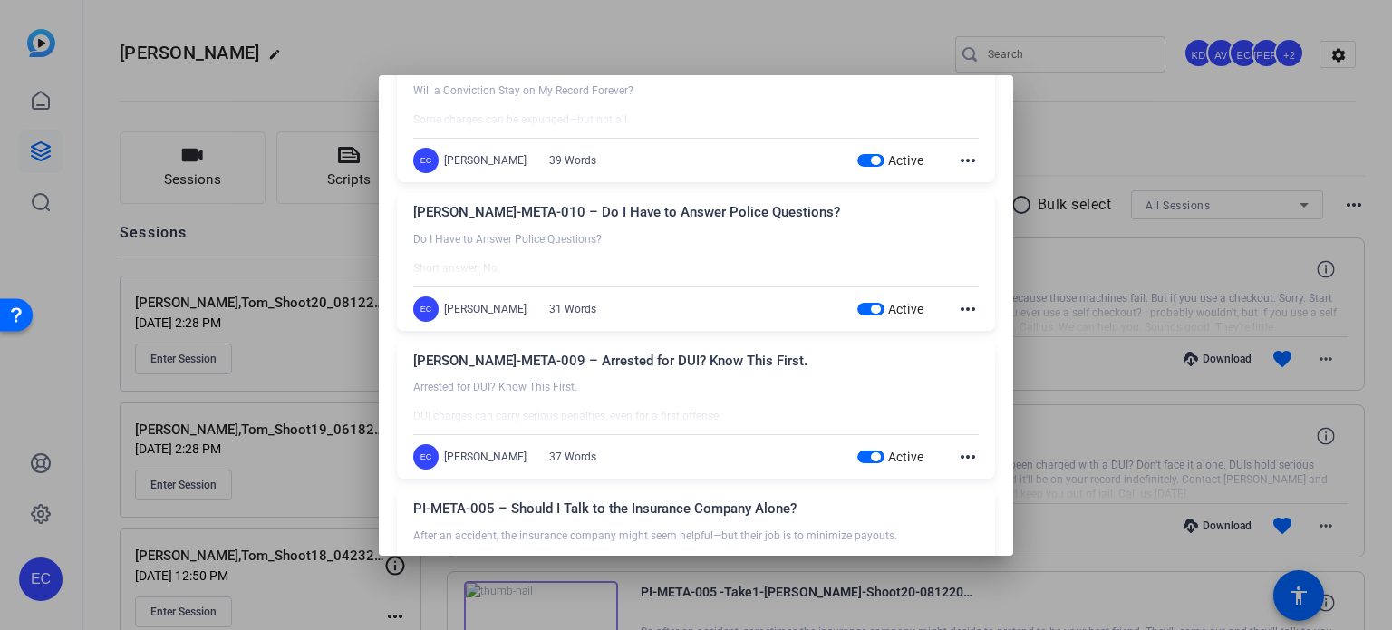
scroll to position [906, 0]
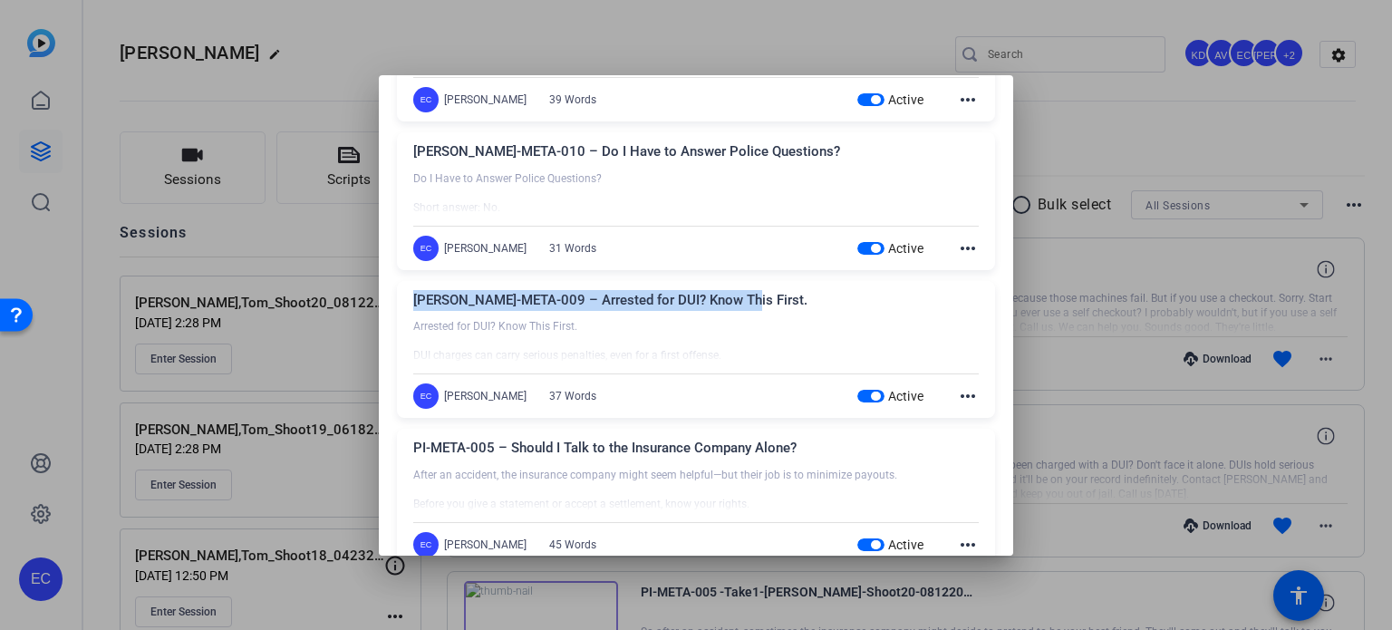
drag, startPoint x: 664, startPoint y: 275, endPoint x: 413, endPoint y: 287, distance: 251.4
click at [413, 287] on div "CRIM-META-009 – Arrested for DUI? Know This First. Arrested for DUI? Know This …" at bounding box center [696, 350] width 598 height 138
copy div "CRIM-META-009 – Arrested for DUI? Know This First."
click at [857, 393] on span "button" at bounding box center [870, 396] width 27 height 13
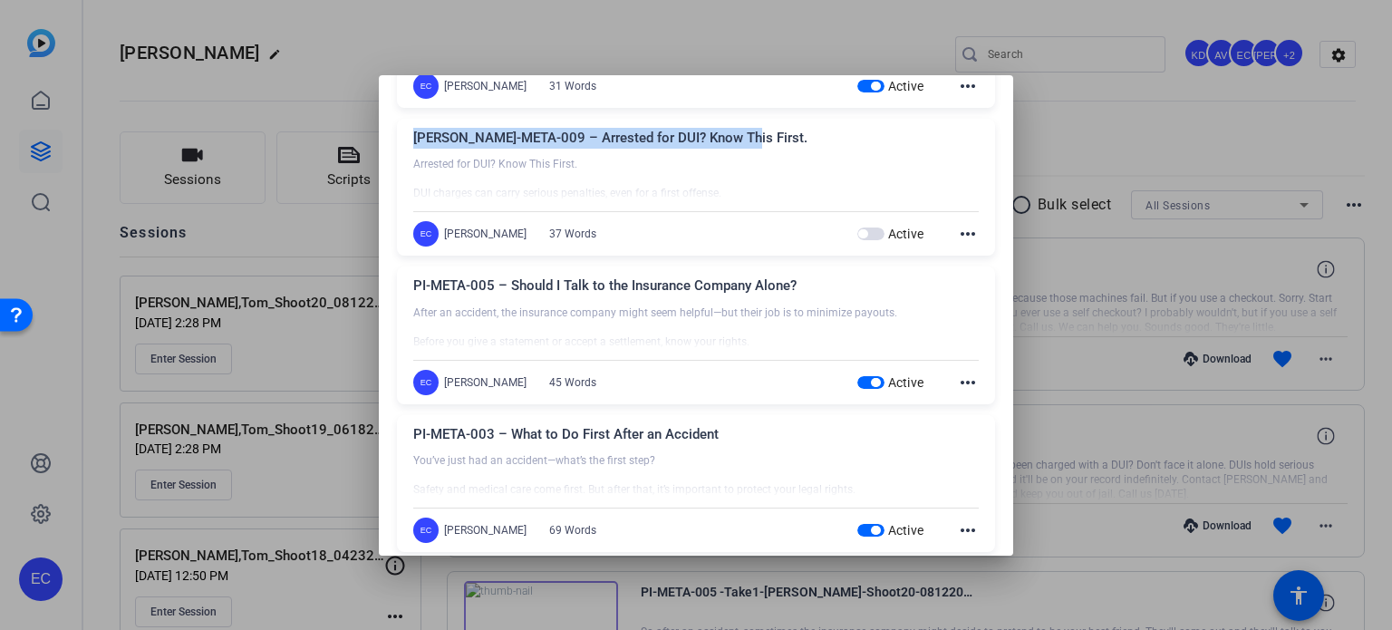
scroll to position [1088, 0]
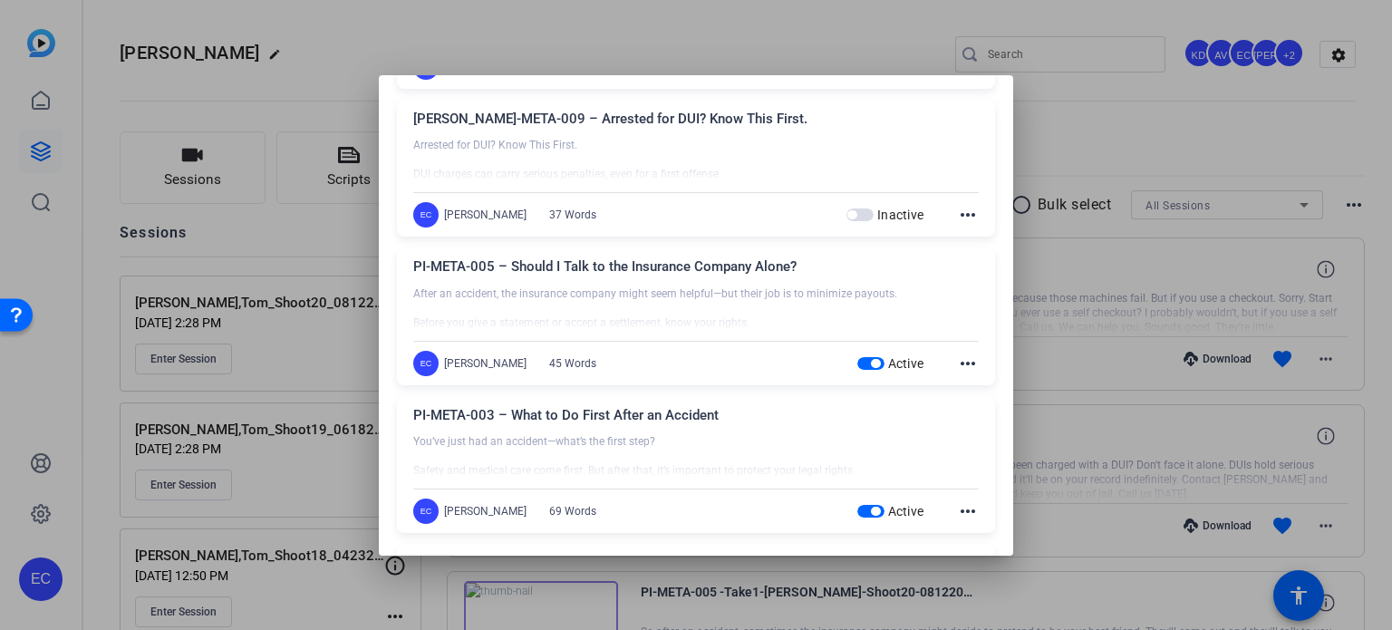
click at [857, 362] on span "button" at bounding box center [870, 363] width 27 height 13
click at [1069, 271] on div at bounding box center [696, 315] width 1392 height 630
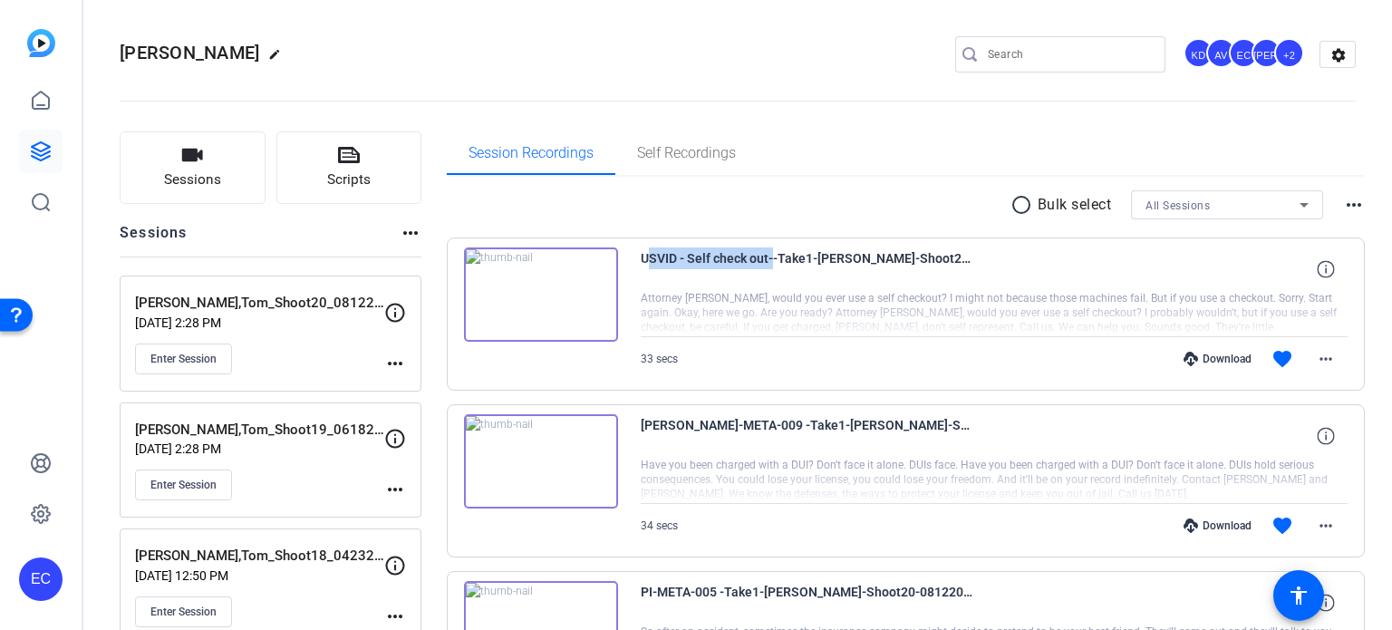
drag, startPoint x: 769, startPoint y: 258, endPoint x: 637, endPoint y: 242, distance: 132.4
click at [637, 242] on div "USVID - Self check out--Take1-Wilson-Tom-Shoot20-08122025-2025-08-12-16-14-55-0…" at bounding box center [906, 313] width 919 height 153
copy span "USVID - Self check out"
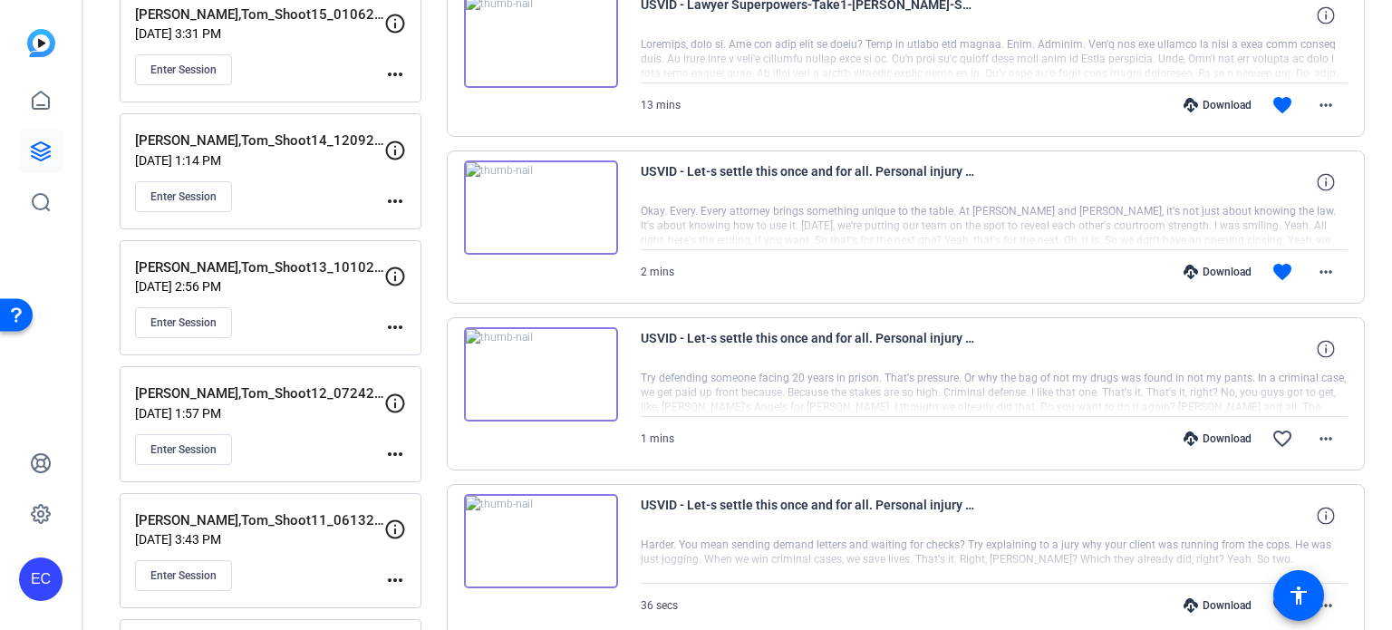
scroll to position [906, 0]
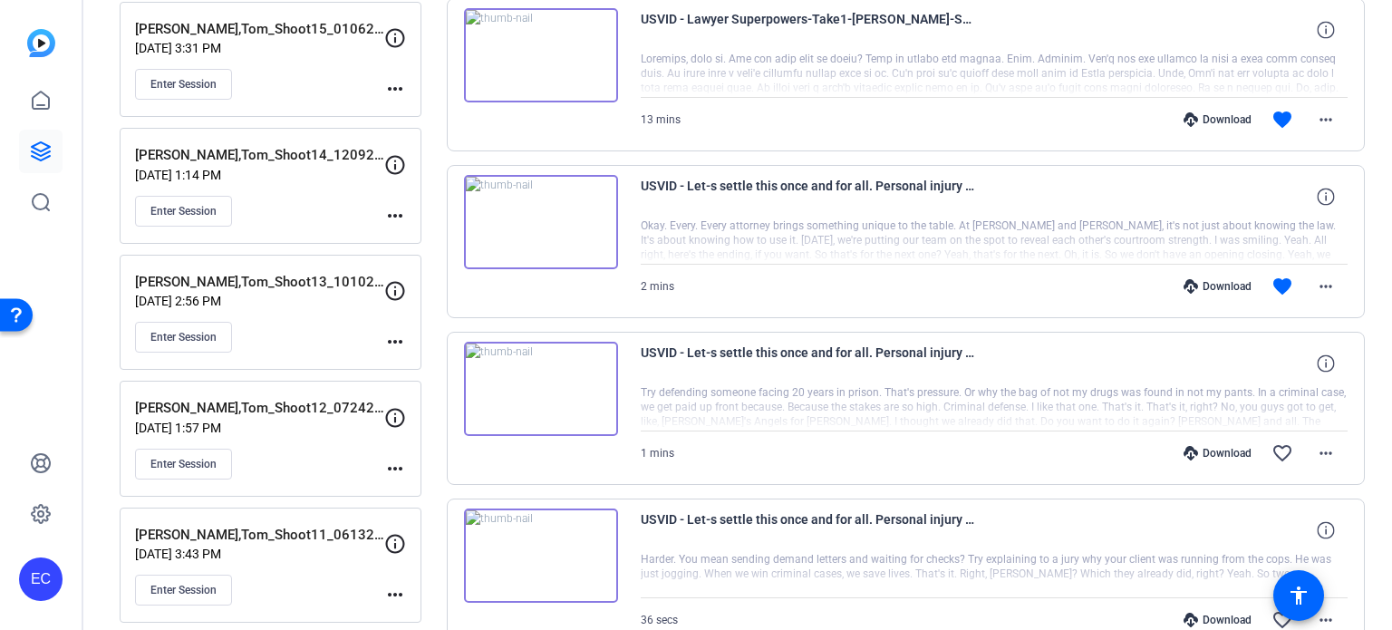
click at [532, 206] on img at bounding box center [541, 222] width 154 height 94
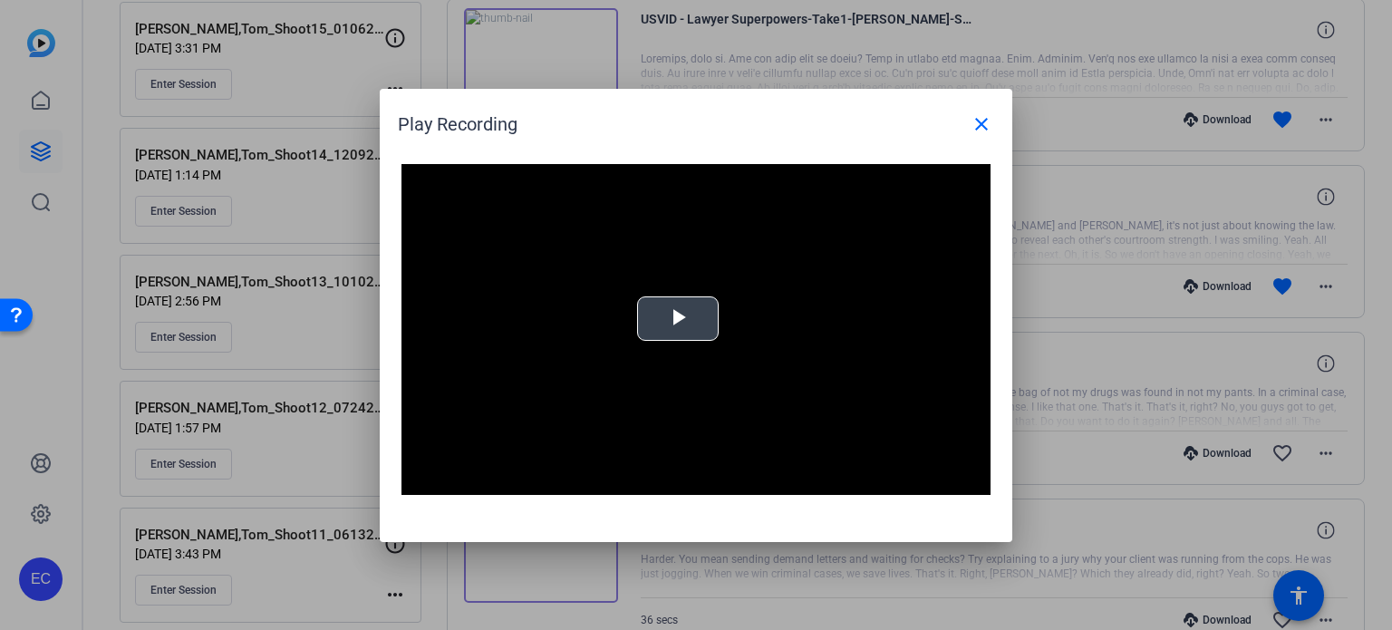
click at [678, 318] on span "Video Player" at bounding box center [678, 318] width 0 height 0
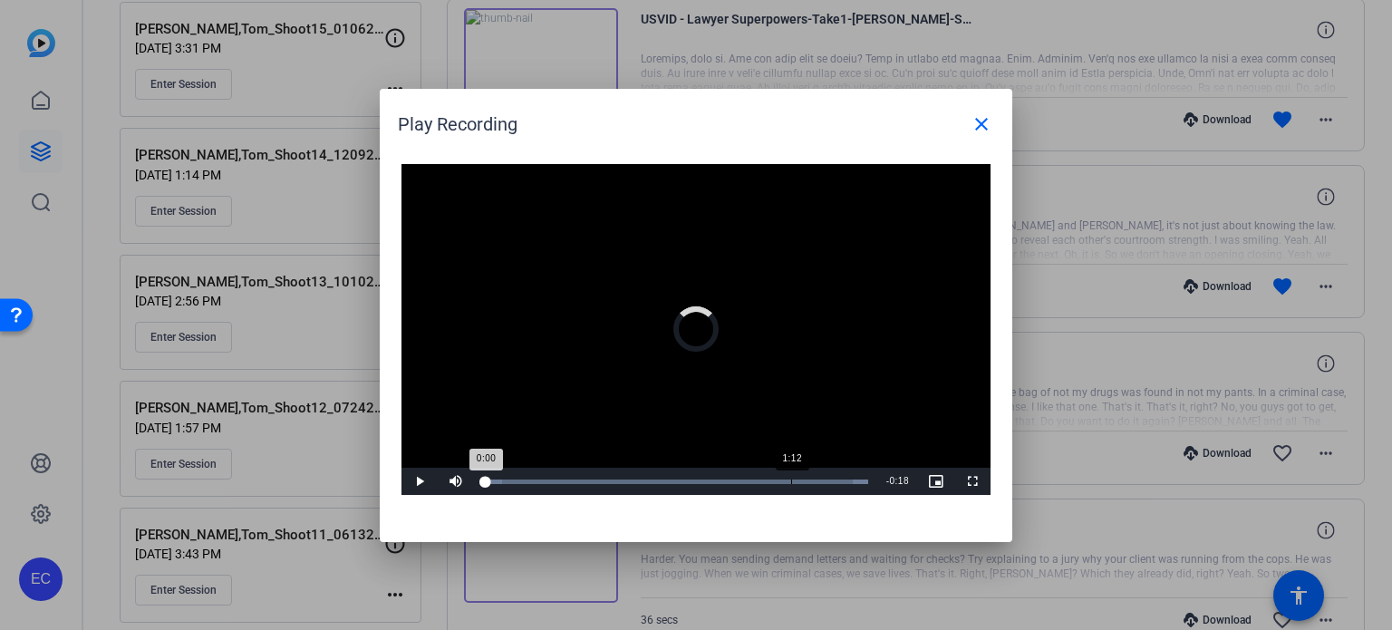
click at [790, 475] on div "Loaded : 100.00% 1:12 0:00" at bounding box center [675, 481] width 403 height 27
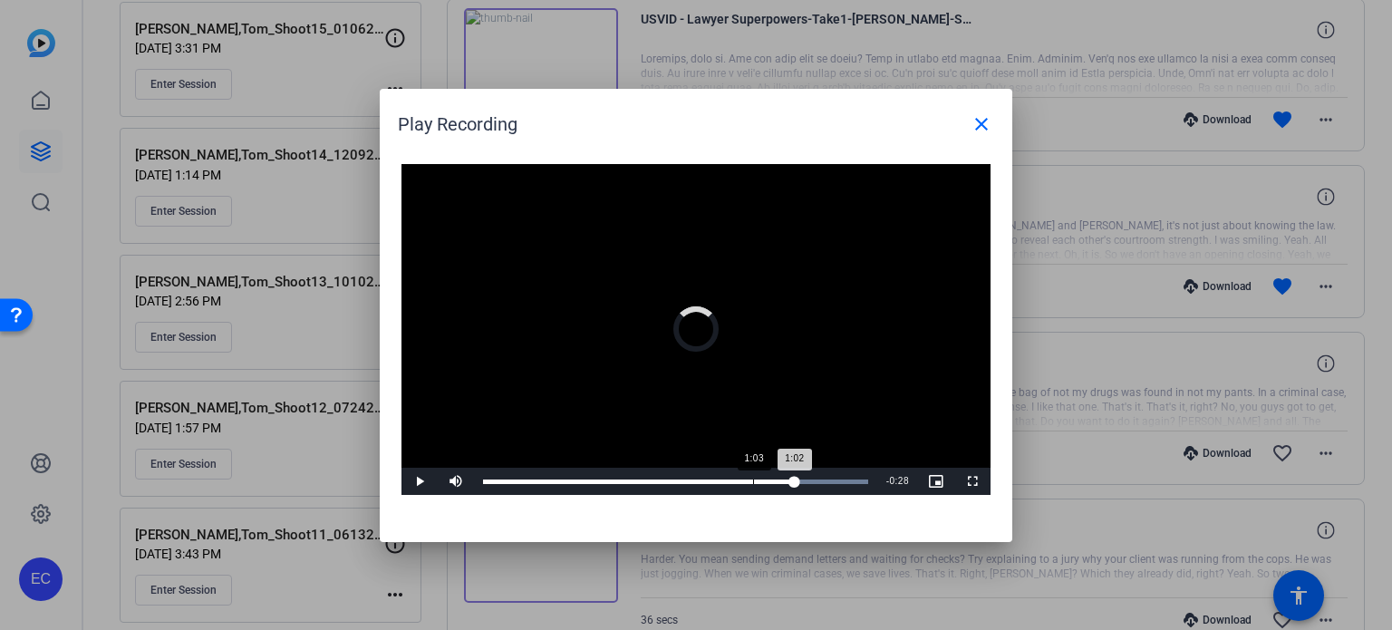
click at [752, 478] on div "Loaded : 100.00% 1:03 1:02" at bounding box center [675, 481] width 403 height 27
click at [707, 481] on div "Loaded : 100.00% 0:52 0:52" at bounding box center [675, 481] width 385 height 5
click at [634, 480] on div "Loaded : 100.00% 0:35 0:53" at bounding box center [675, 481] width 385 height 5
click at [582, 474] on div "Loaded : 100.00% 0:23 0:23" at bounding box center [675, 481] width 403 height 27
click at [601, 485] on div "Loaded : 100.00% 0:27 0:27" at bounding box center [675, 481] width 403 height 27
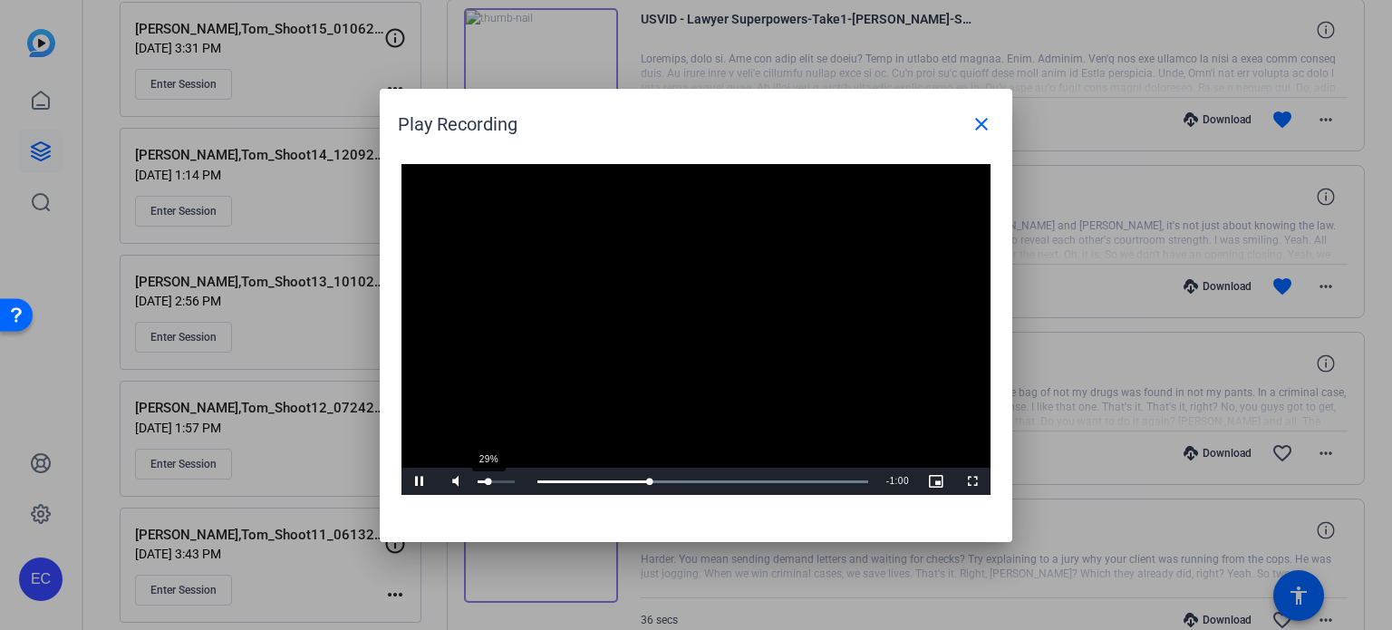
click at [489, 487] on div "29%" at bounding box center [495, 481] width 45 height 27
click at [528, 480] on div "0:10" at bounding box center [528, 481] width 1 height 5
click at [573, 483] on div "Loaded : 100.00% 0:20 0:10" at bounding box center [675, 481] width 385 height 5
click at [601, 481] on div "0:27" at bounding box center [600, 481] width 1 height 5
click at [628, 488] on div "Loaded : 100.00% 0:33 0:34" at bounding box center [675, 481] width 403 height 27
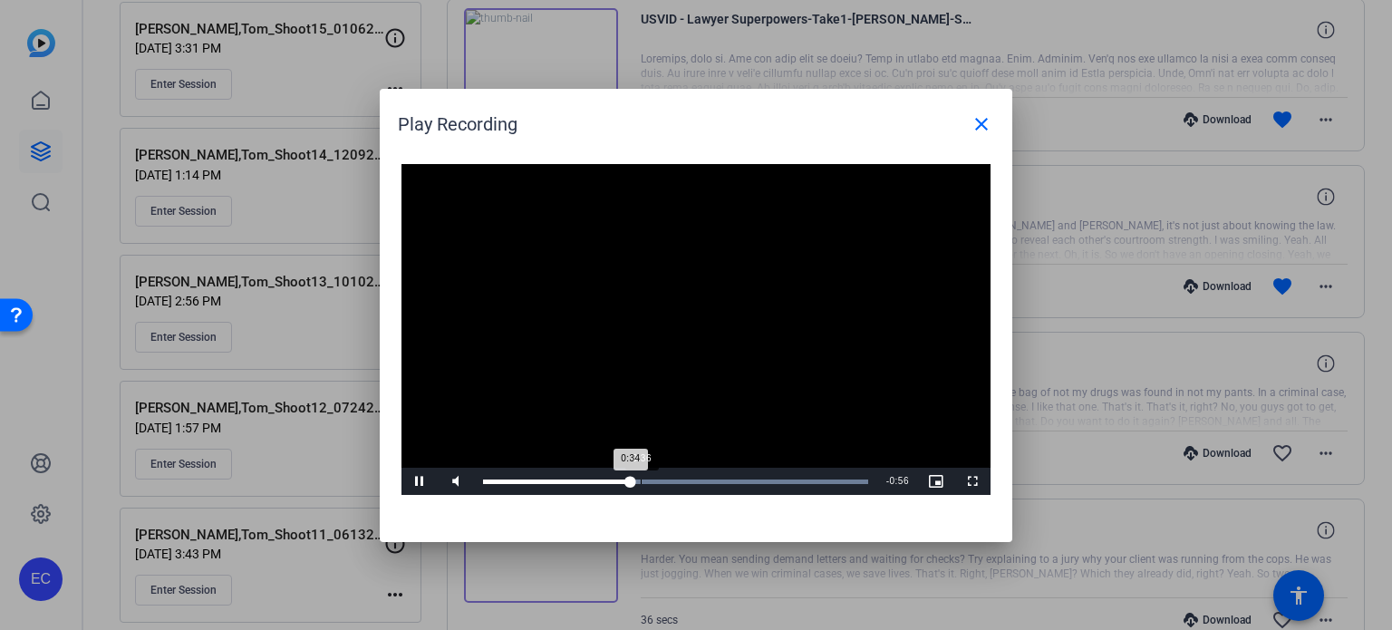
click at [642, 489] on div "Loaded : 100.00% 0:36 0:34" at bounding box center [675, 481] width 403 height 27
click at [661, 482] on div "Loaded : 100.00% 0:41 0:41" at bounding box center [675, 481] width 385 height 5
click at [677, 482] on div "Loaded : 100.00% 0:45 0:45" at bounding box center [675, 481] width 385 height 5
click at [688, 482] on div "Loaded : 100.00% 0:47 0:45" at bounding box center [675, 481] width 385 height 5
click at [706, 485] on div "Loaded : 100.00% 0:52 0:48" at bounding box center [675, 481] width 403 height 27
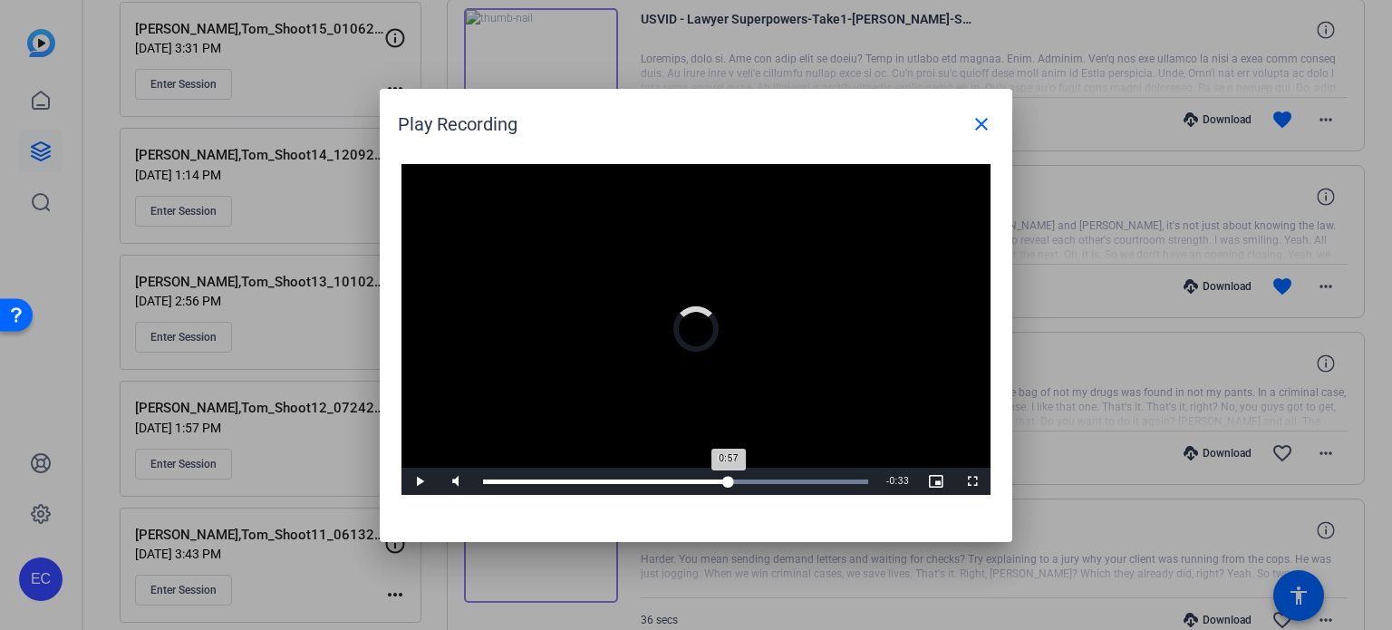
click at [729, 482] on div "Loaded : 100.00% 0:56 0:57" at bounding box center [675, 481] width 385 height 5
click at [752, 485] on div "Loaded : 100.00% 1:02 0:57" at bounding box center [675, 481] width 403 height 27
click at [789, 469] on div "Loaded : 100.00% 1:11 1:03" at bounding box center [675, 481] width 403 height 27
click at [823, 482] on div "1:19" at bounding box center [823, 481] width 1 height 5
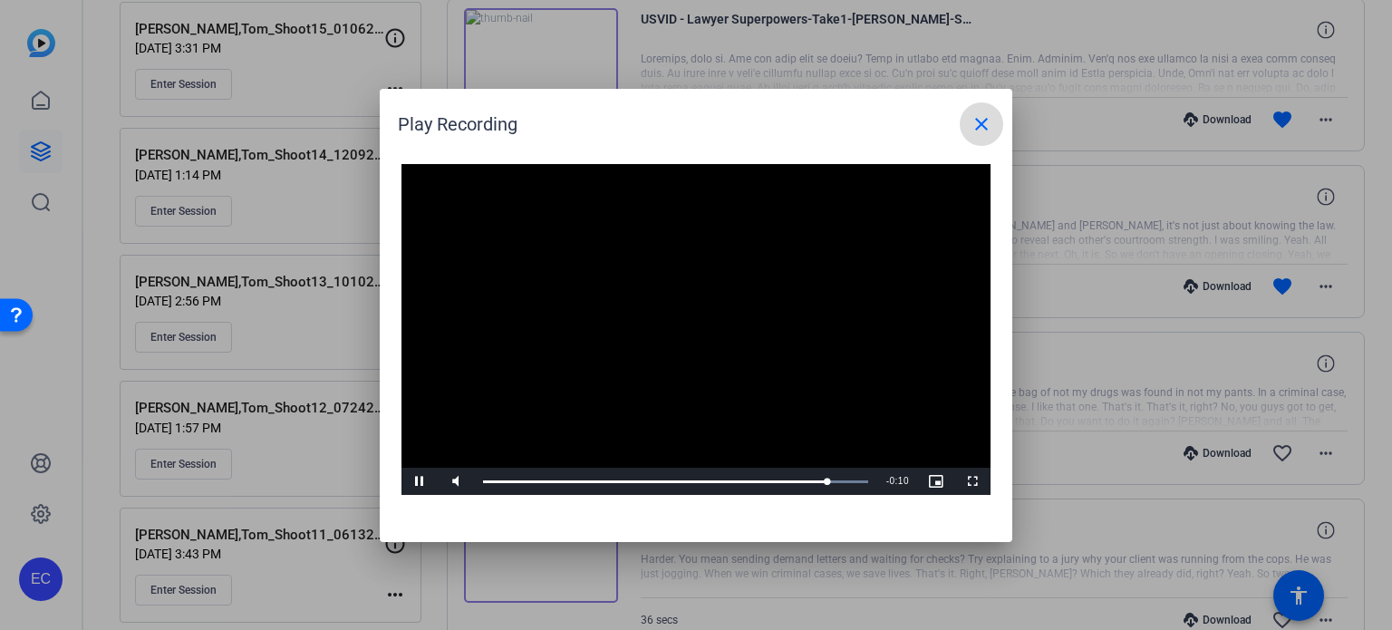
click at [992, 108] on span at bounding box center [982, 124] width 44 height 44
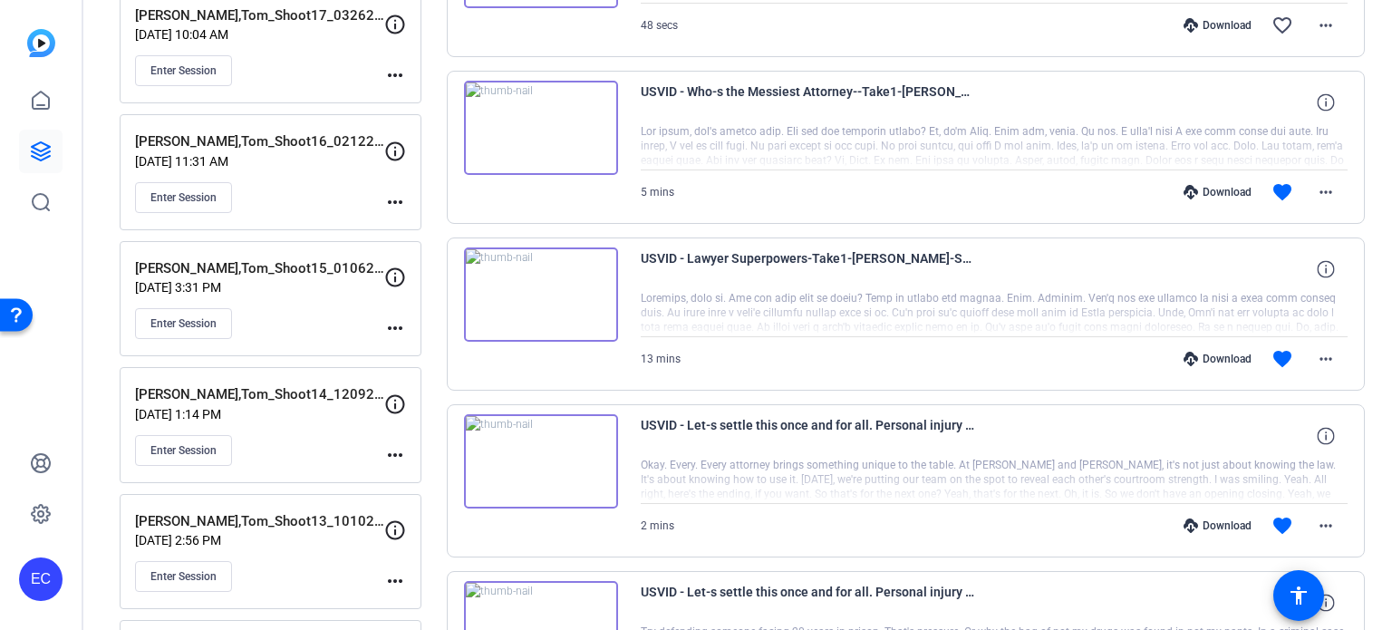
scroll to position [634, 0]
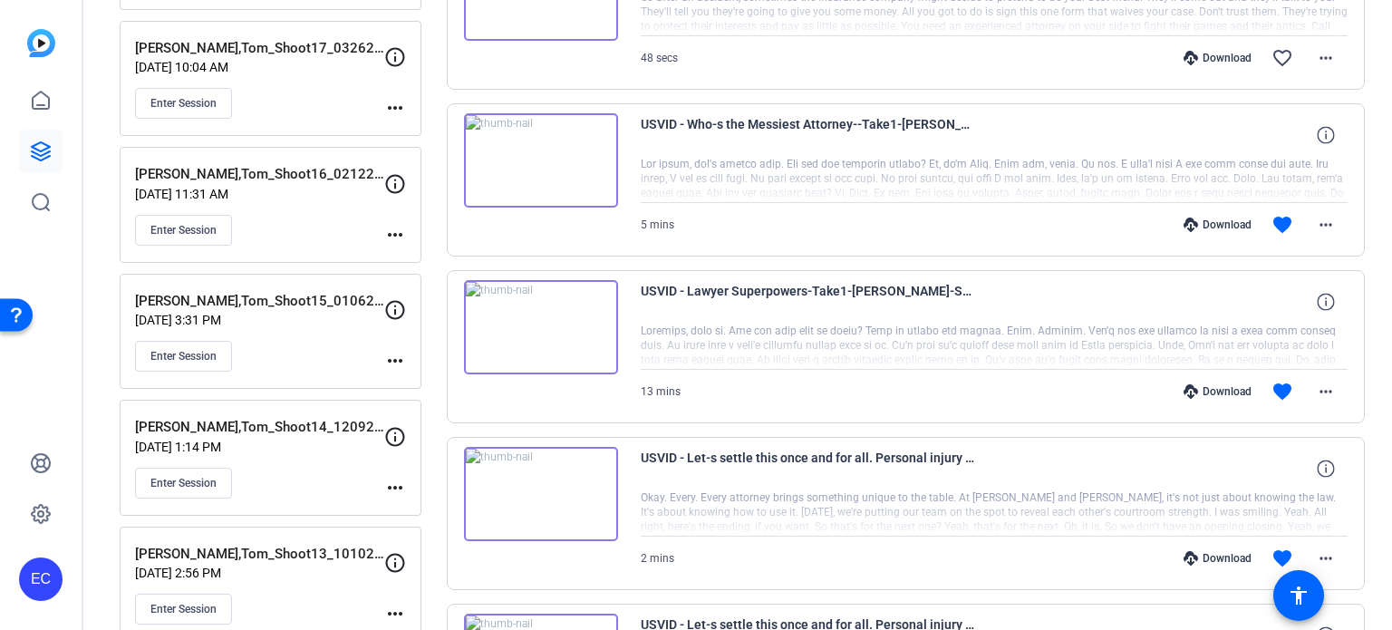
click at [566, 321] on img at bounding box center [541, 327] width 154 height 94
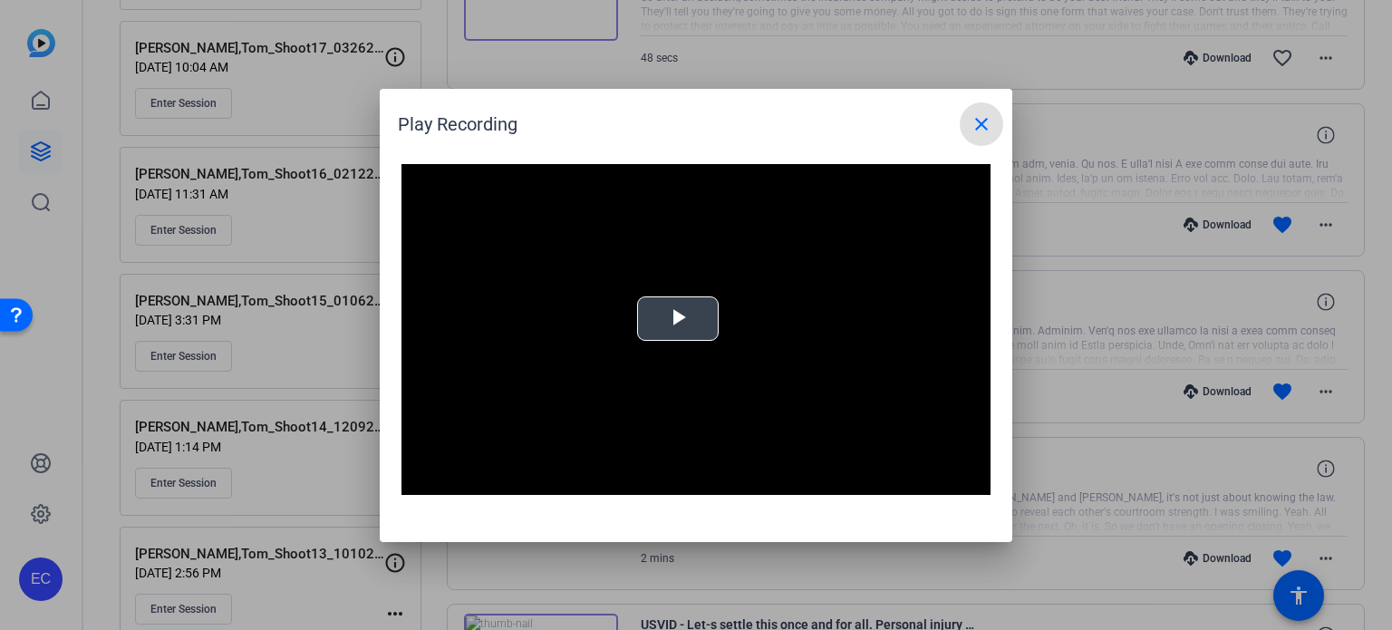
click at [667, 348] on video "Video Player" at bounding box center [696, 330] width 589 height 332
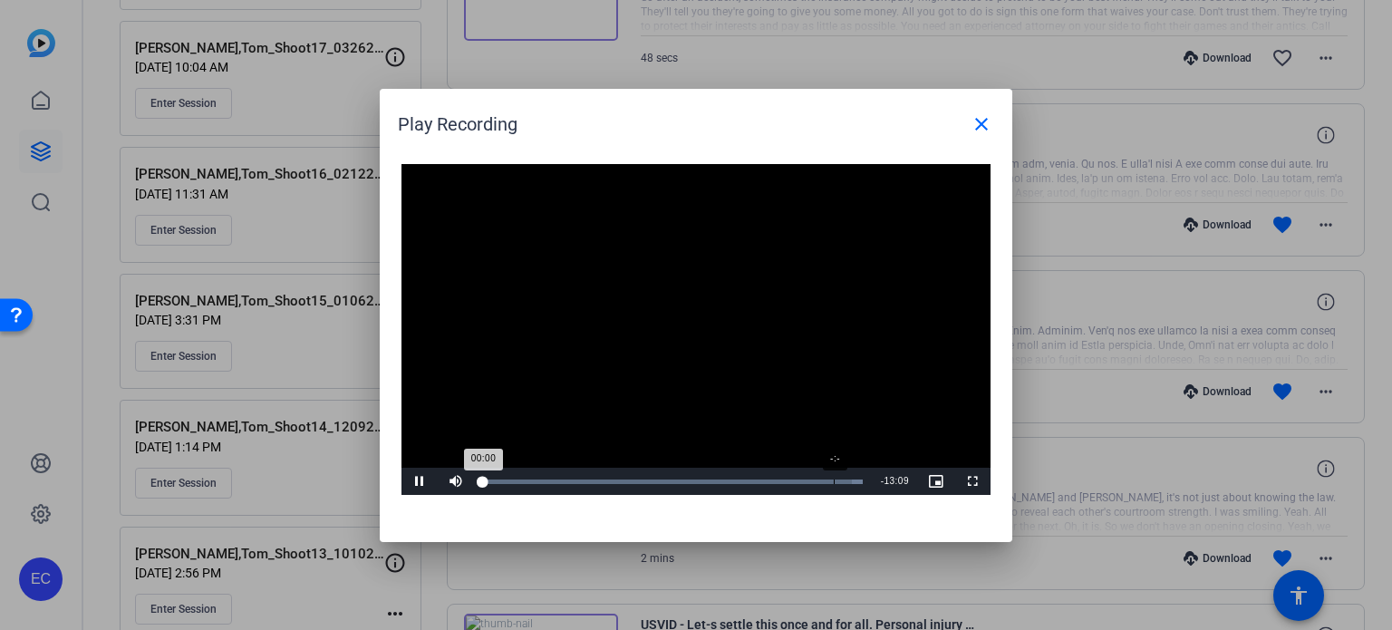
click at [834, 481] on div "-:-" at bounding box center [834, 481] width 1 height 5
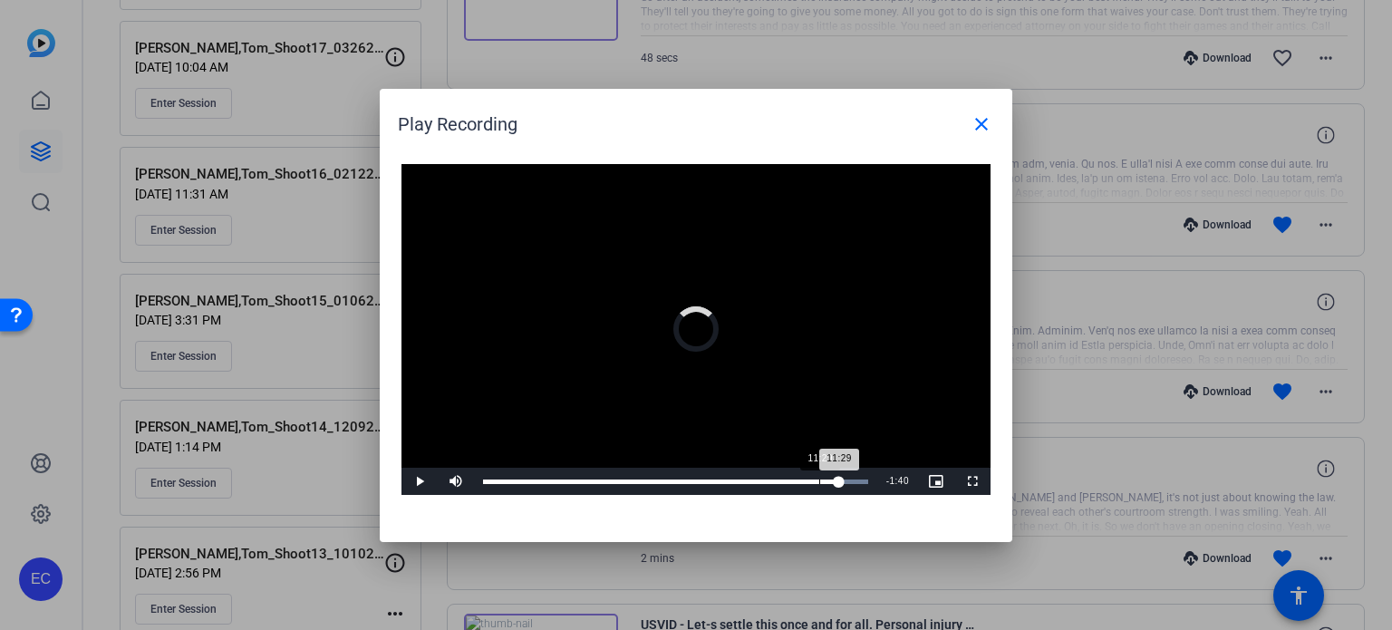
click at [819, 478] on div "Loaded : 100.00% 11:29 11:29" at bounding box center [675, 481] width 403 height 27
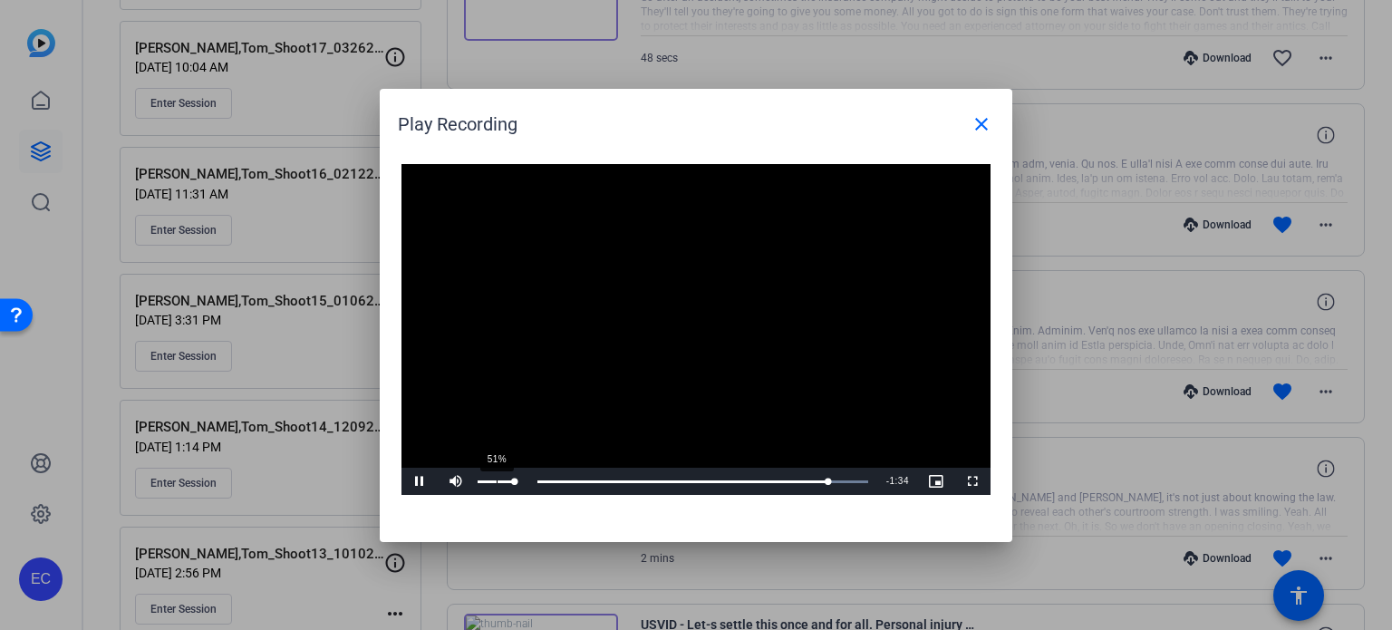
click at [497, 492] on div "51%" at bounding box center [495, 481] width 45 height 27
click at [497, 487] on div "54%" at bounding box center [495, 481] width 45 height 27
click at [499, 481] on div "61%" at bounding box center [496, 481] width 37 height 3
click at [499, 481] on div "Volume Level" at bounding box center [489, 481] width 23 height 3
click at [974, 481] on span "Video Player" at bounding box center [972, 481] width 36 height 0
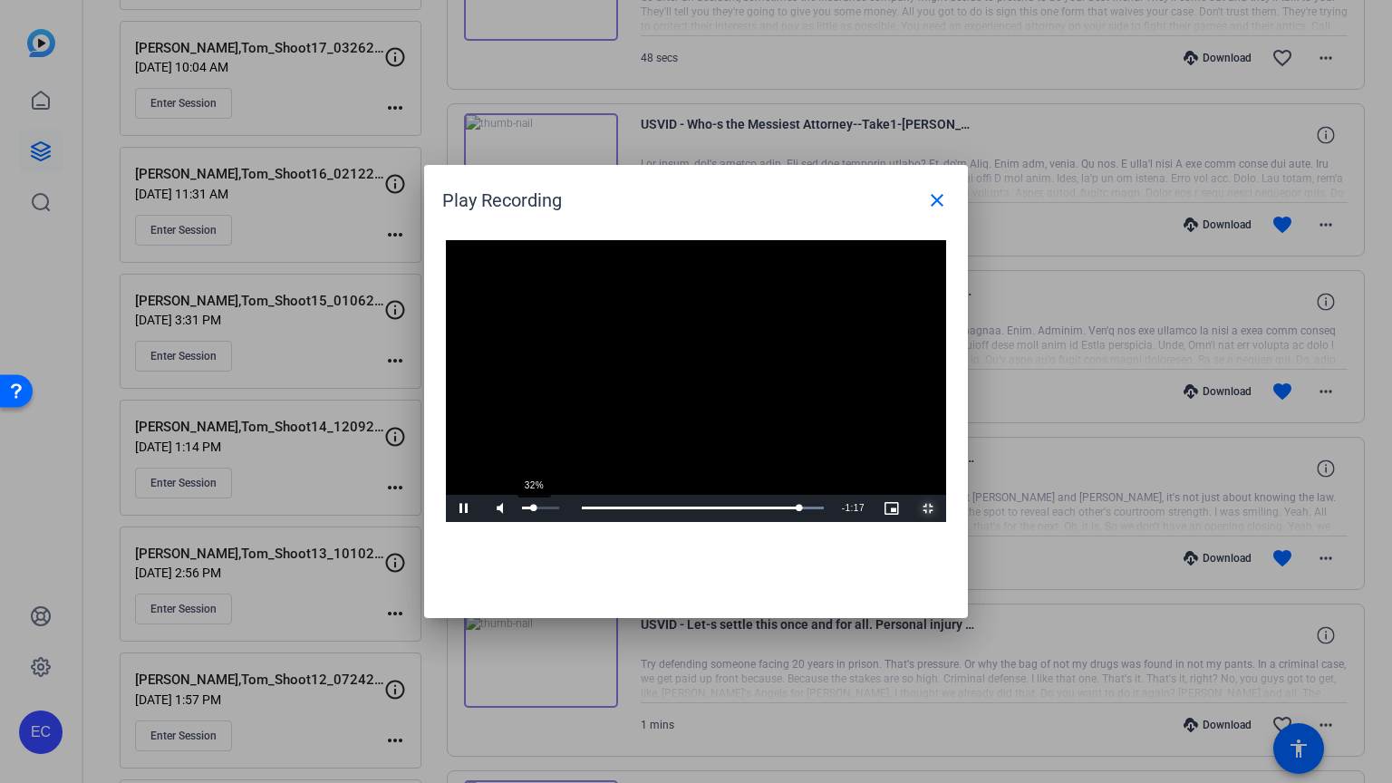
drag, startPoint x: 94, startPoint y: 770, endPoint x: 85, endPoint y: 774, distance: 9.8
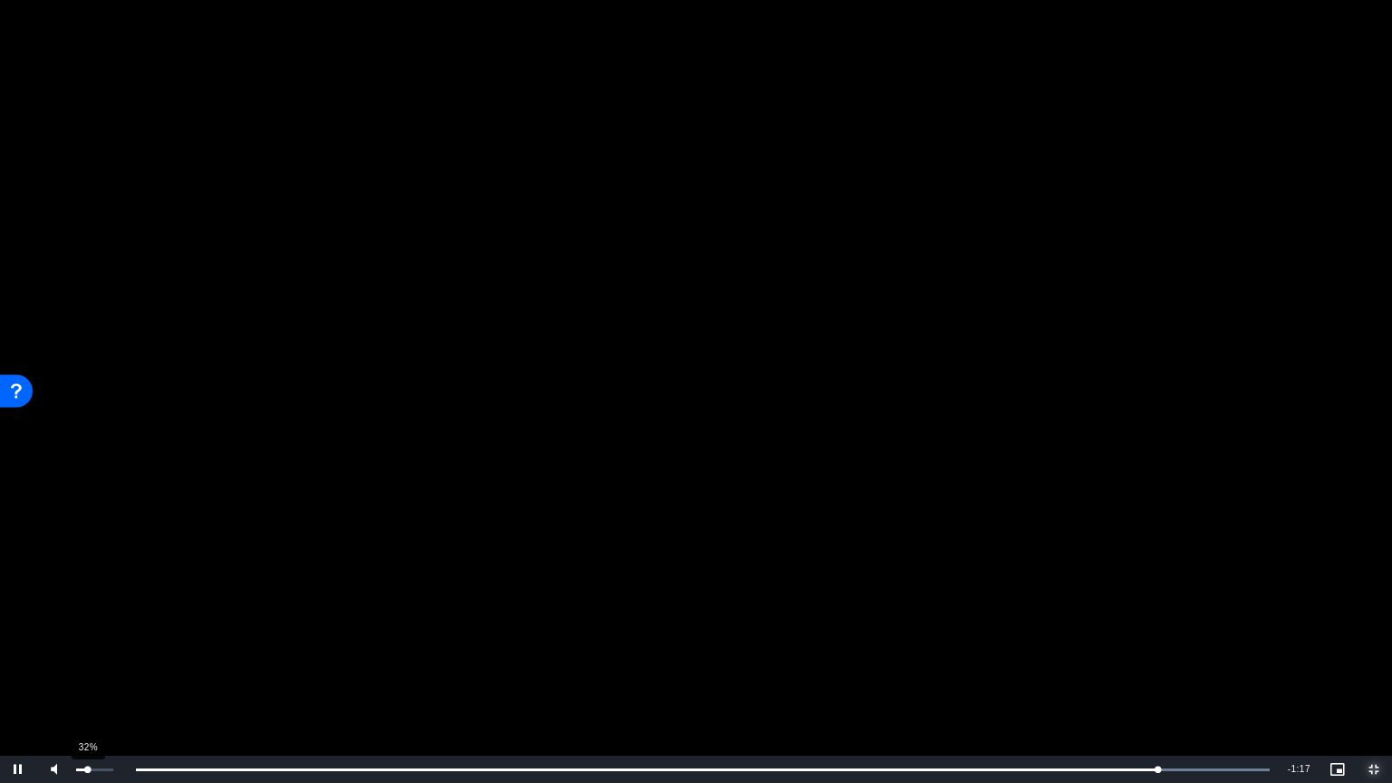
click at [85, 629] on div "Volume Level" at bounding box center [82, 770] width 12 height 3
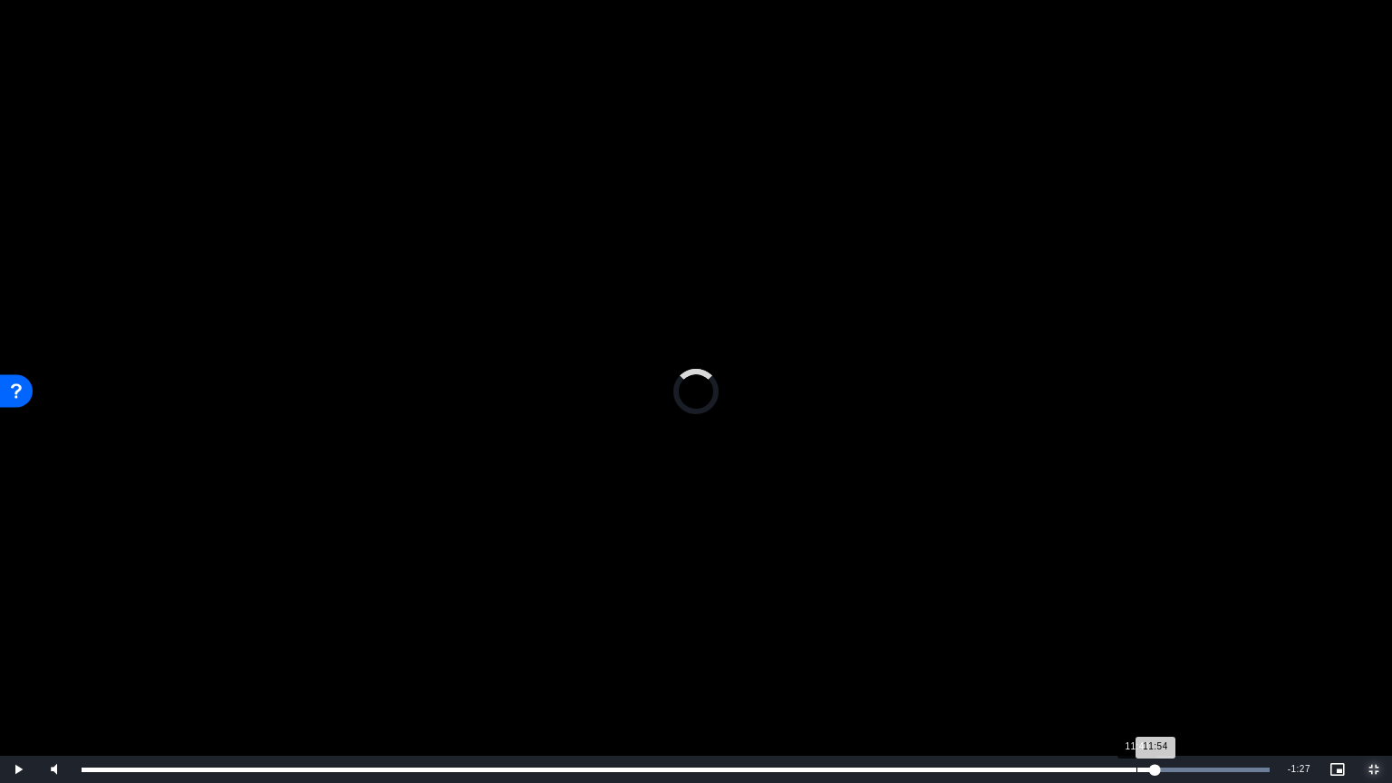
click at [1138, 629] on div "11:54" at bounding box center [619, 770] width 1074 height 5
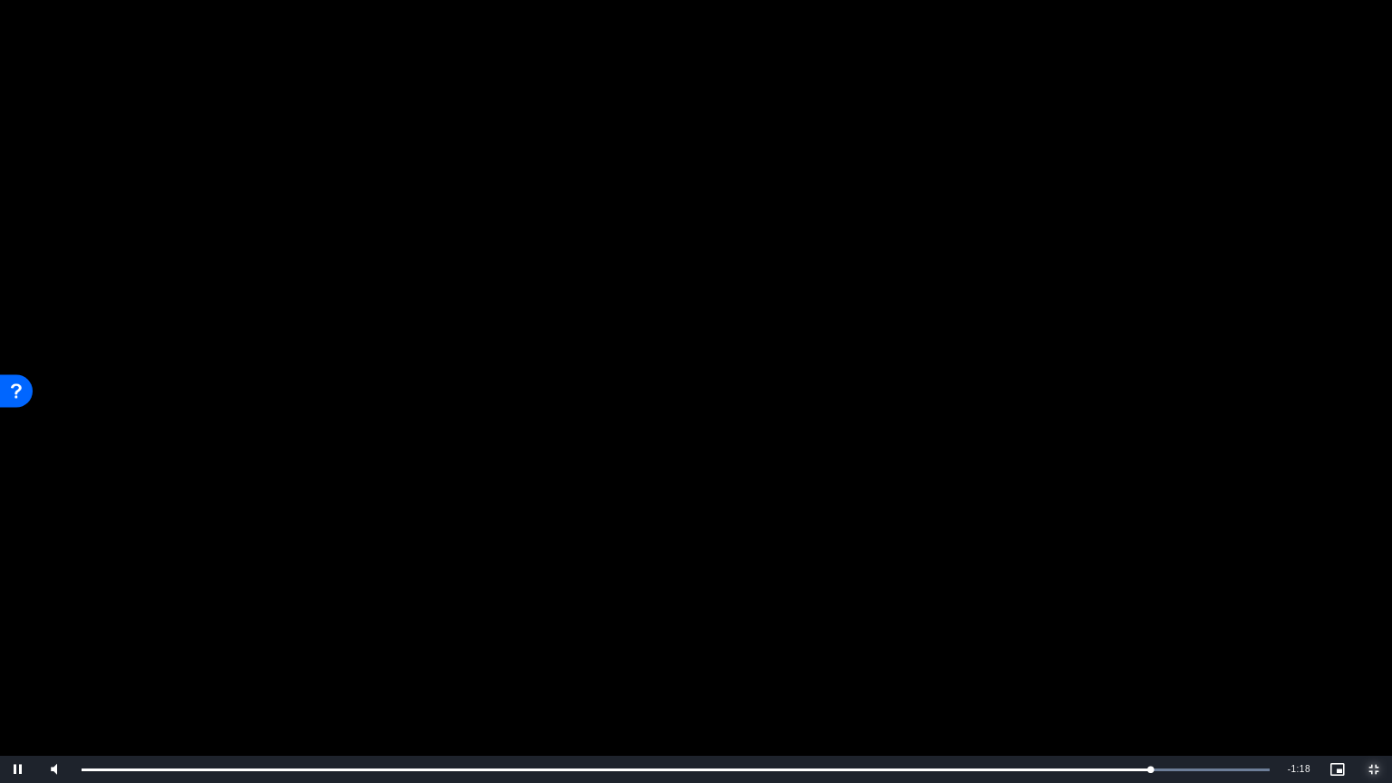
click at [1369, 629] on span "Video Player" at bounding box center [1374, 769] width 36 height 0
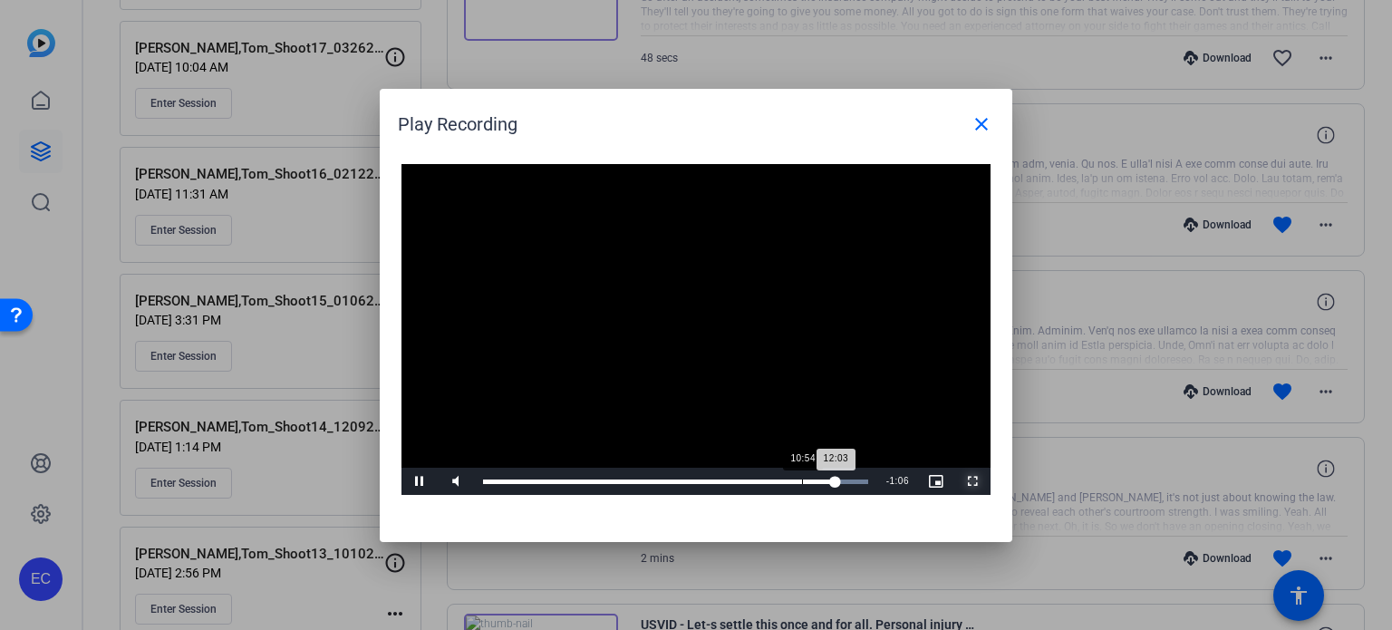
click at [801, 485] on div "Loaded : 100.00% 10:54 12:03" at bounding box center [675, 481] width 403 height 27
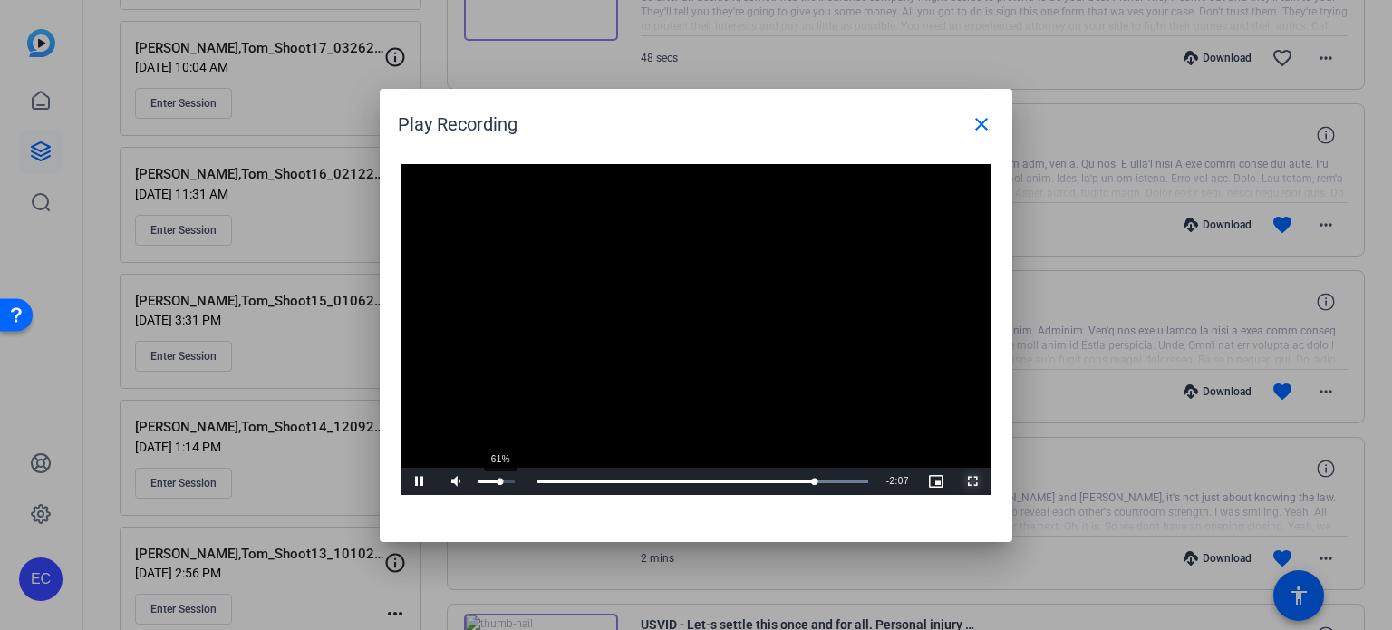
drag, startPoint x: 482, startPoint y: 484, endPoint x: 500, endPoint y: 489, distance: 18.9
click at [500, 489] on div "61%" at bounding box center [495, 481] width 45 height 27
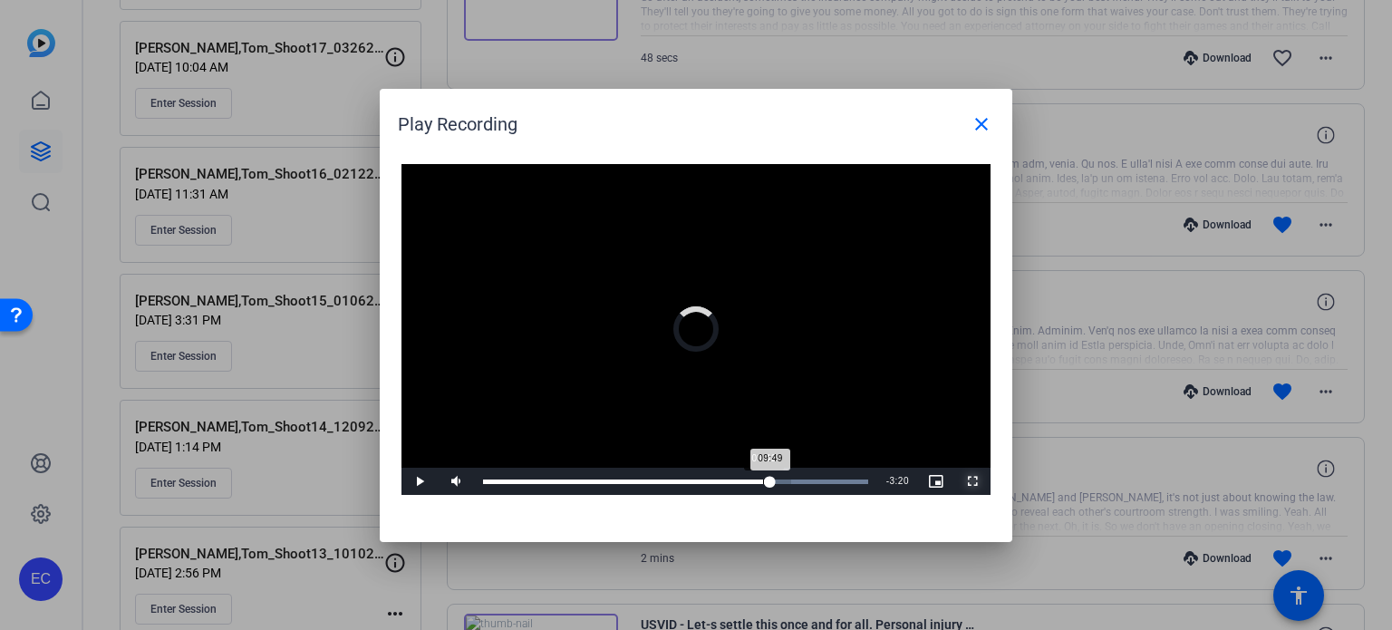
click at [769, 481] on div "09:49" at bounding box center [626, 481] width 287 height 5
click at [973, 481] on span "Video Player" at bounding box center [972, 481] width 36 height 0
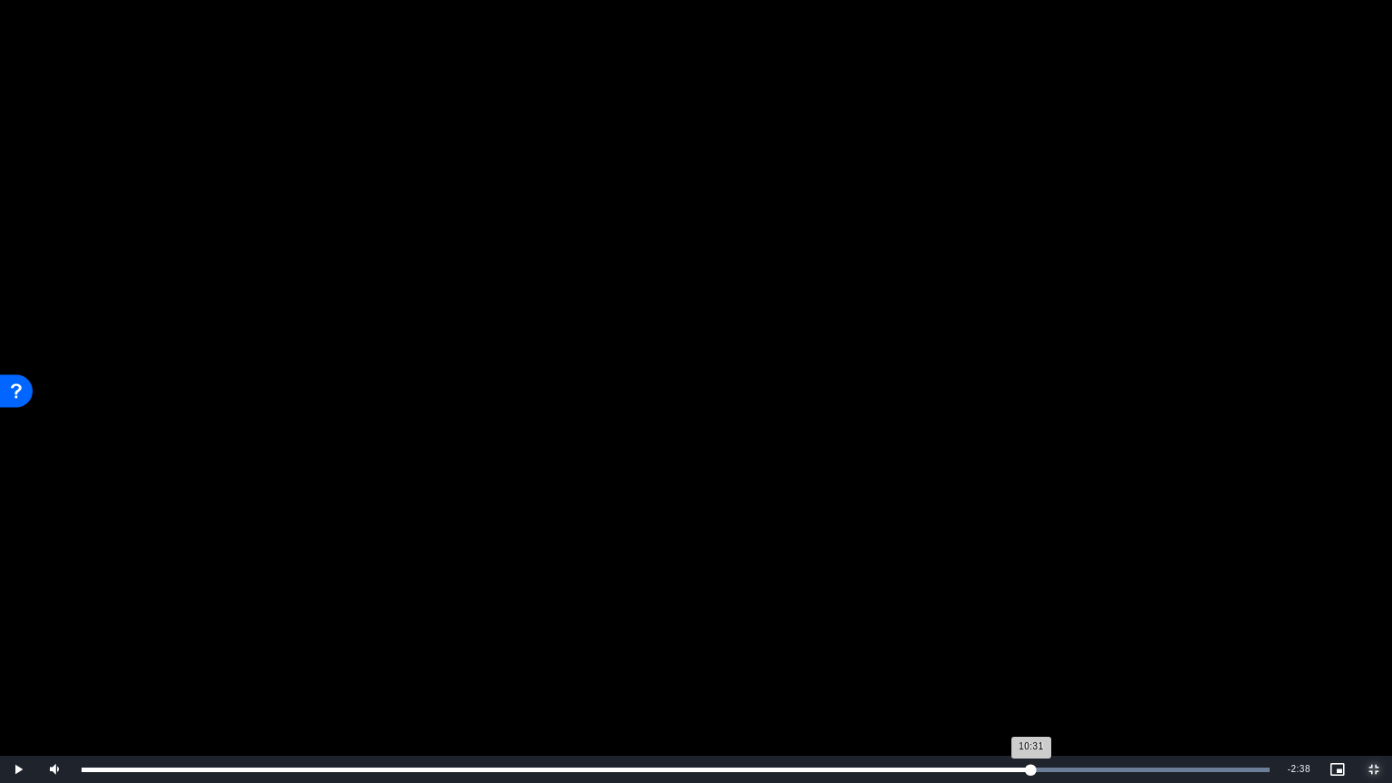
click at [1030, 629] on div "Loaded : 100.00% 10:31 10:31" at bounding box center [676, 769] width 1206 height 27
click at [1082, 629] on div "Loaded : 100.00% 11:05 11:05" at bounding box center [676, 769] width 1206 height 27
click at [1067, 629] on div "Loaded : 100.00% 10:55 11:08" at bounding box center [676, 769] width 1206 height 27
click at [1053, 629] on div "Loaded : 100.00% 10:45 10:45" at bounding box center [676, 769] width 1206 height 27
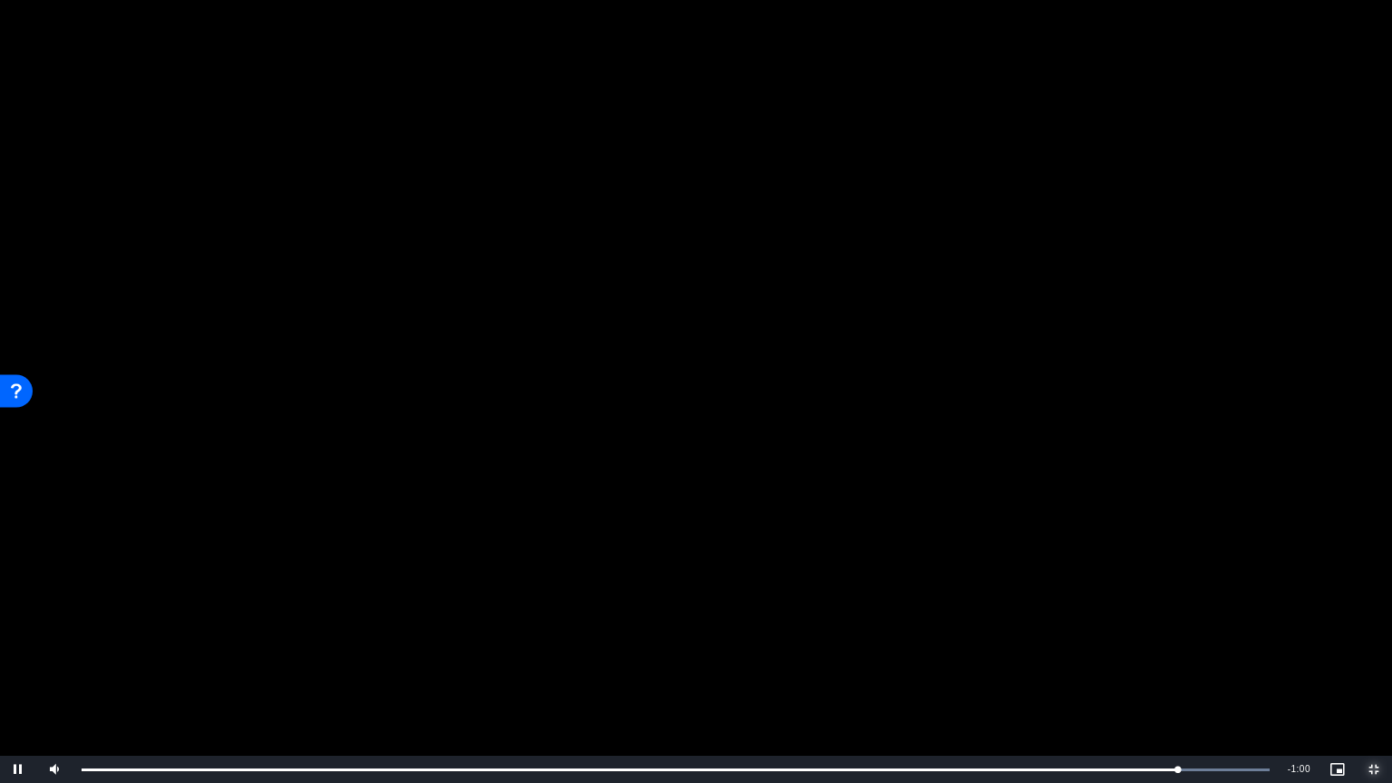
click at [1385, 629] on span "Video Player" at bounding box center [1374, 769] width 36 height 0
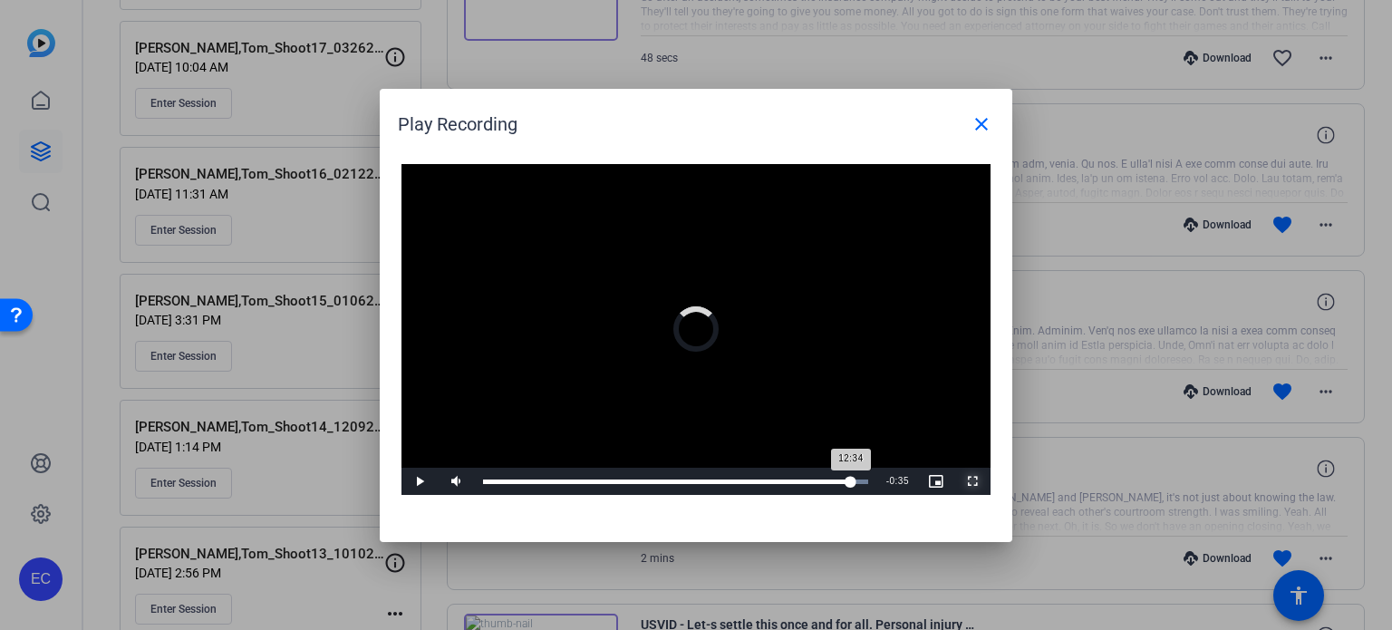
click at [851, 481] on div "Loaded : 100.00% 12:34 12:34" at bounding box center [675, 481] width 385 height 5
click at [857, 483] on div "12:47" at bounding box center [670, 481] width 374 height 5
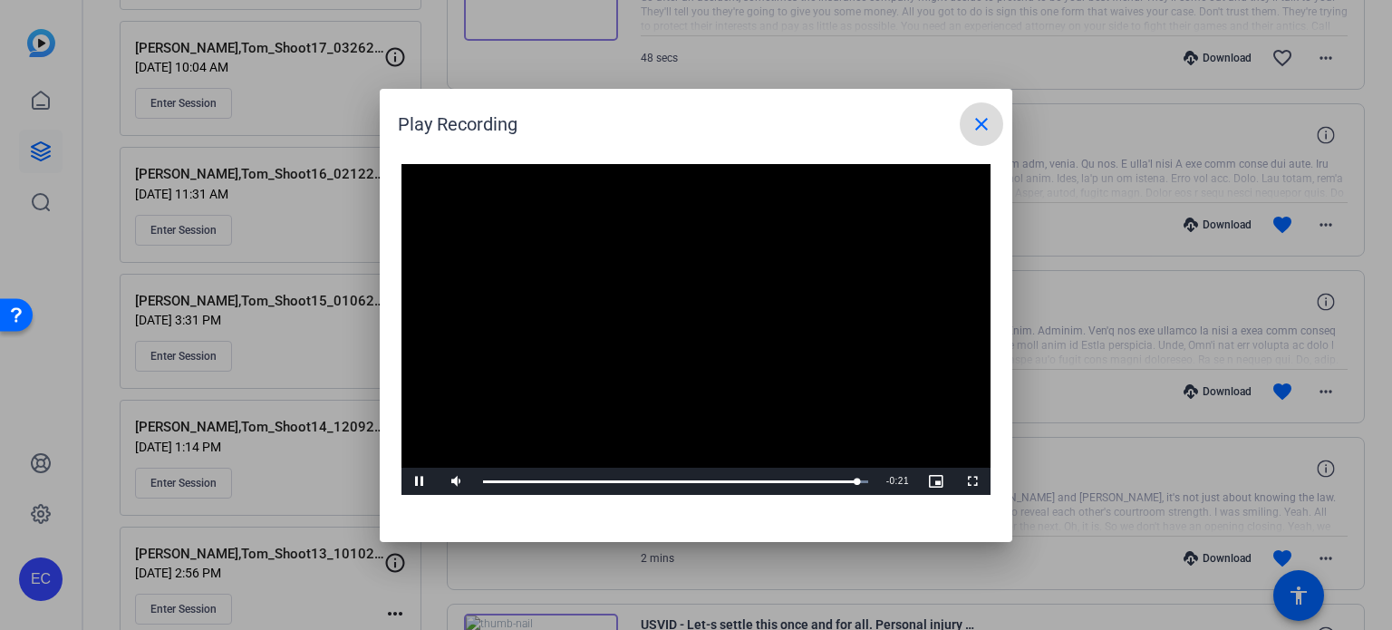
click at [977, 121] on mat-icon "close" at bounding box center [982, 124] width 22 height 22
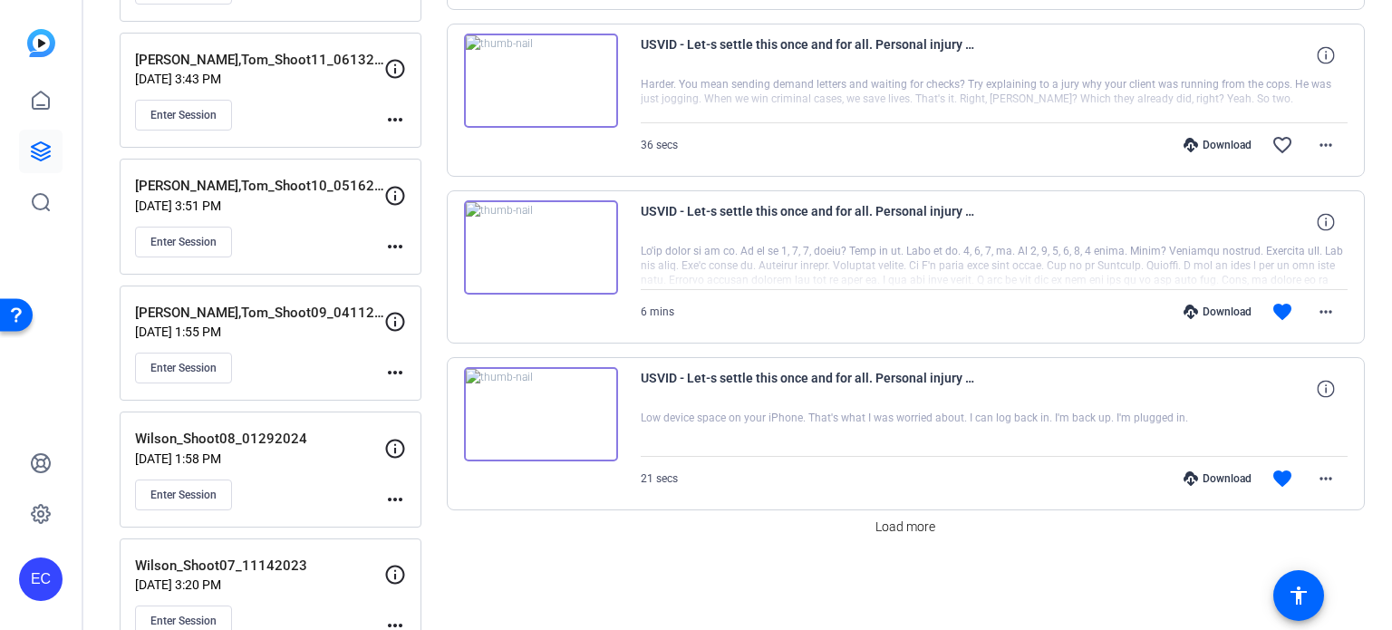
scroll to position [1450, 0]
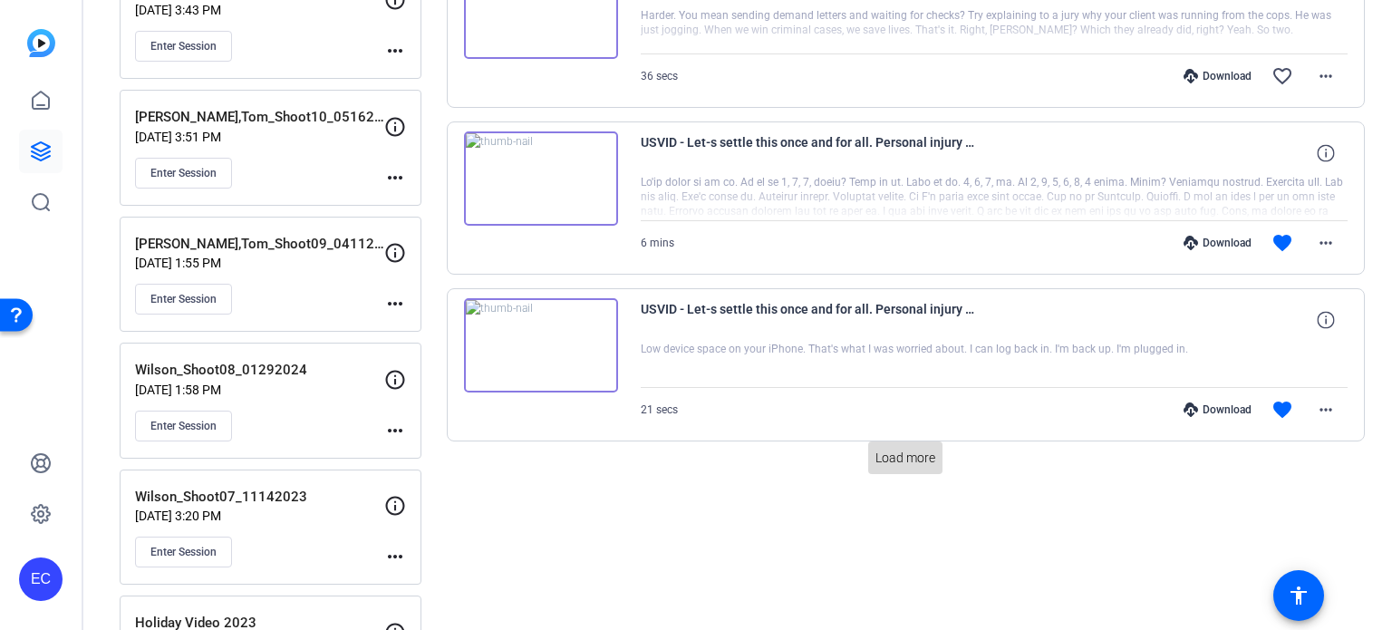
click at [914, 449] on span "Load more" at bounding box center [906, 458] width 60 height 19
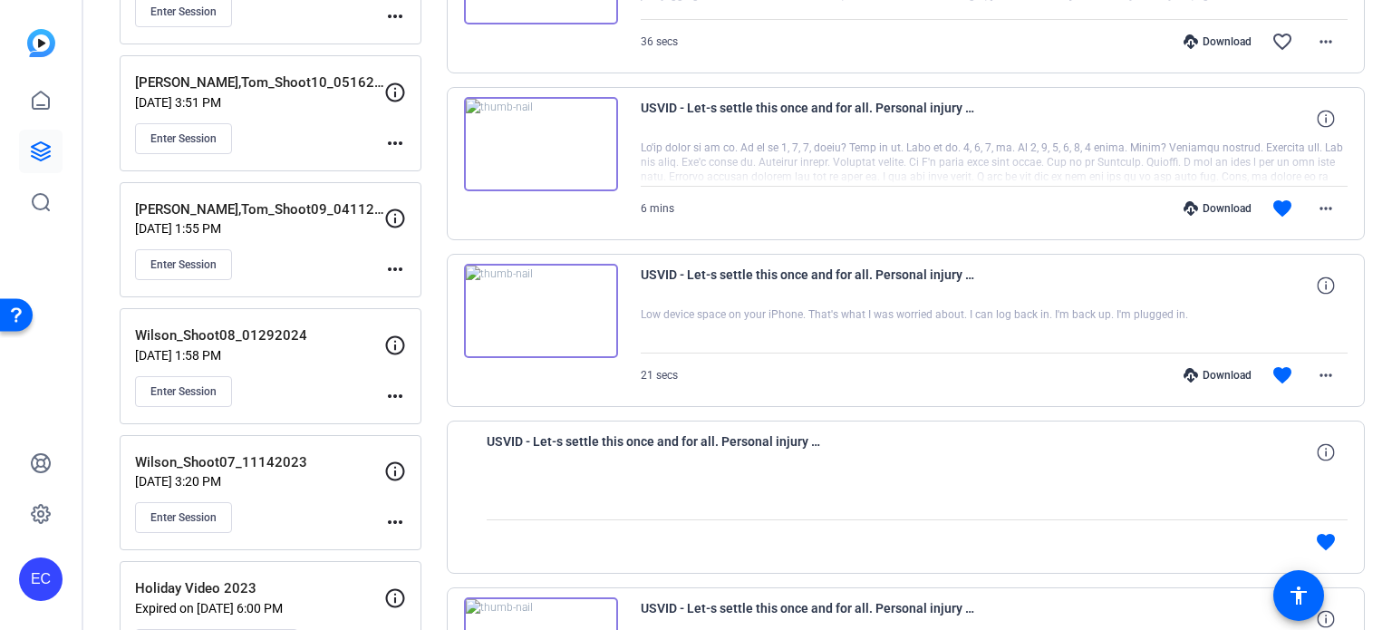
scroll to position [1722, 0]
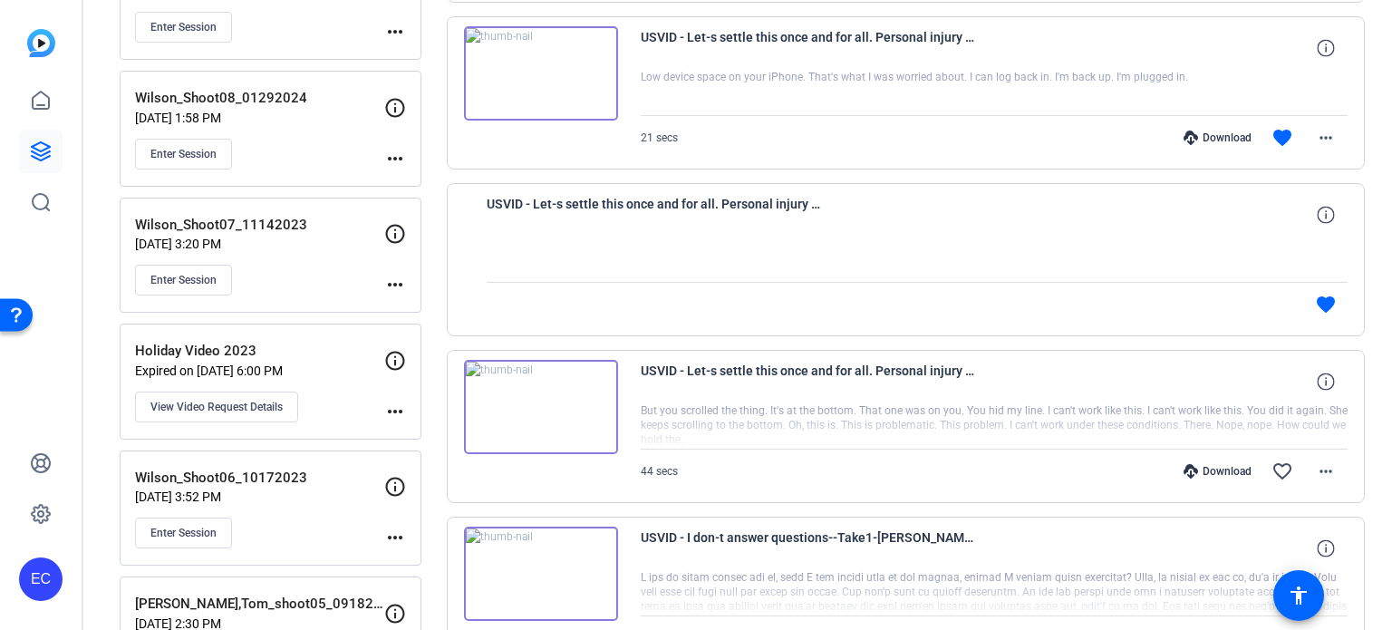
click at [1214, 469] on div "Download" at bounding box center [1218, 471] width 86 height 15
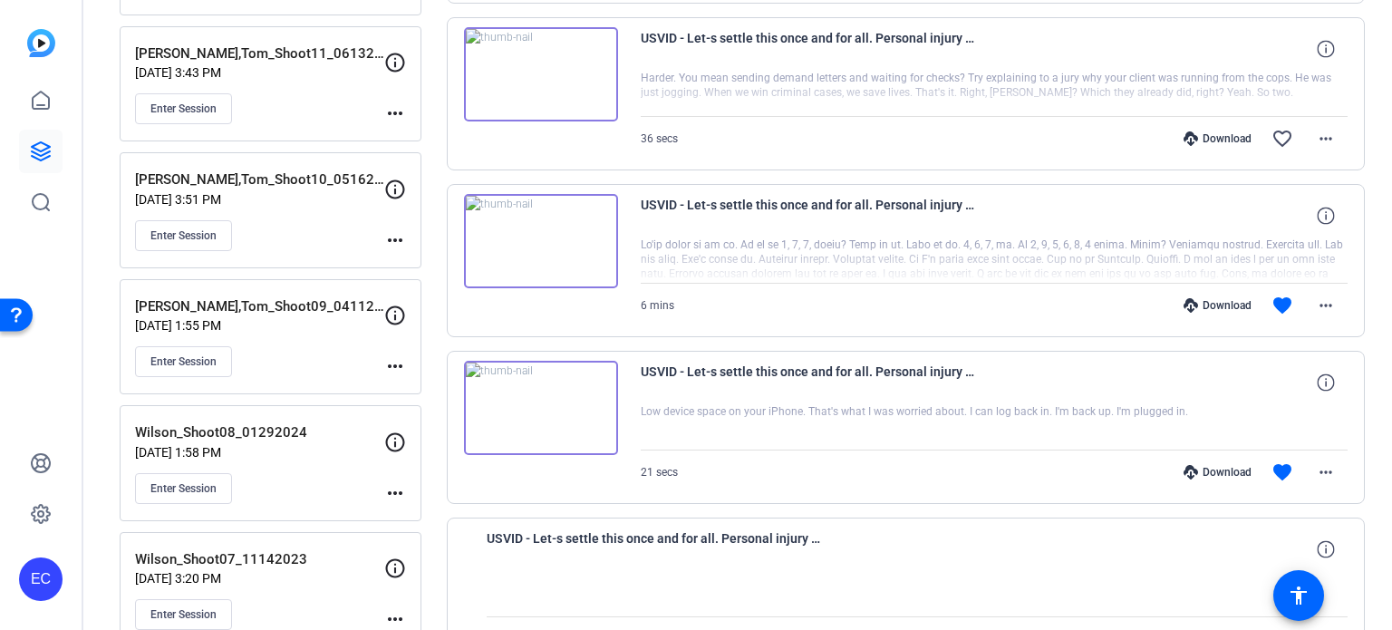
scroll to position [1359, 0]
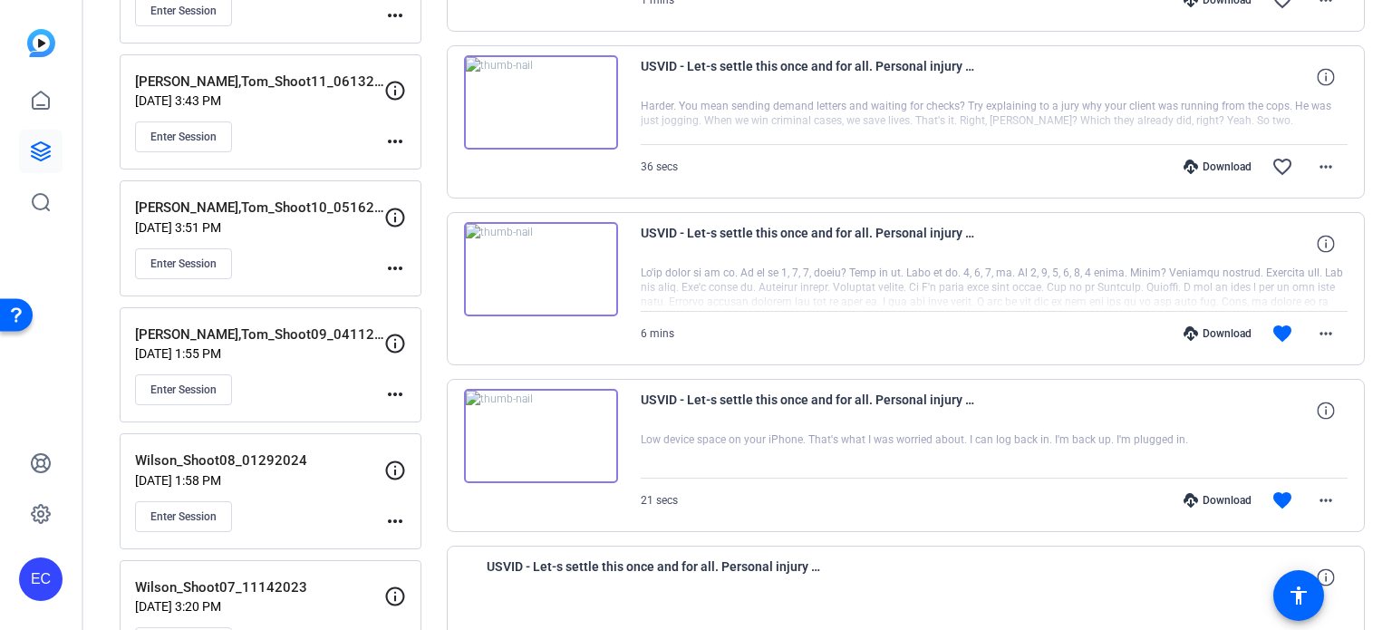
click at [1234, 493] on div "Download" at bounding box center [1218, 500] width 86 height 15
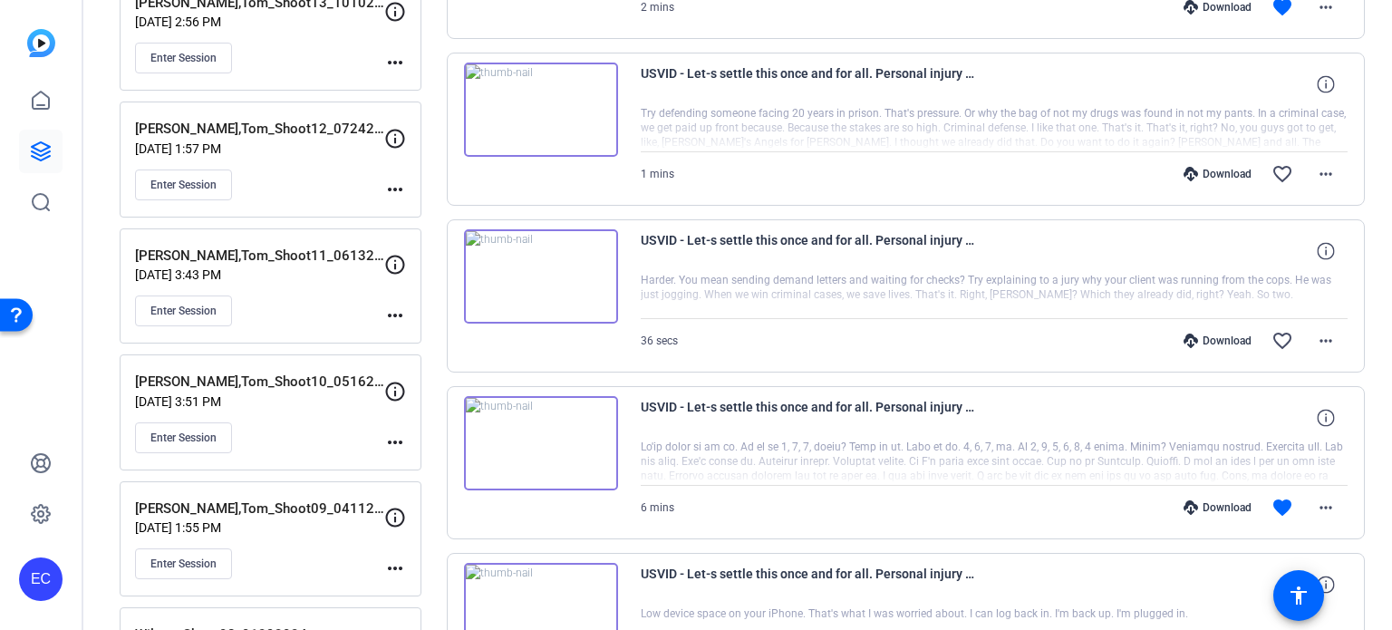
scroll to position [1178, 0]
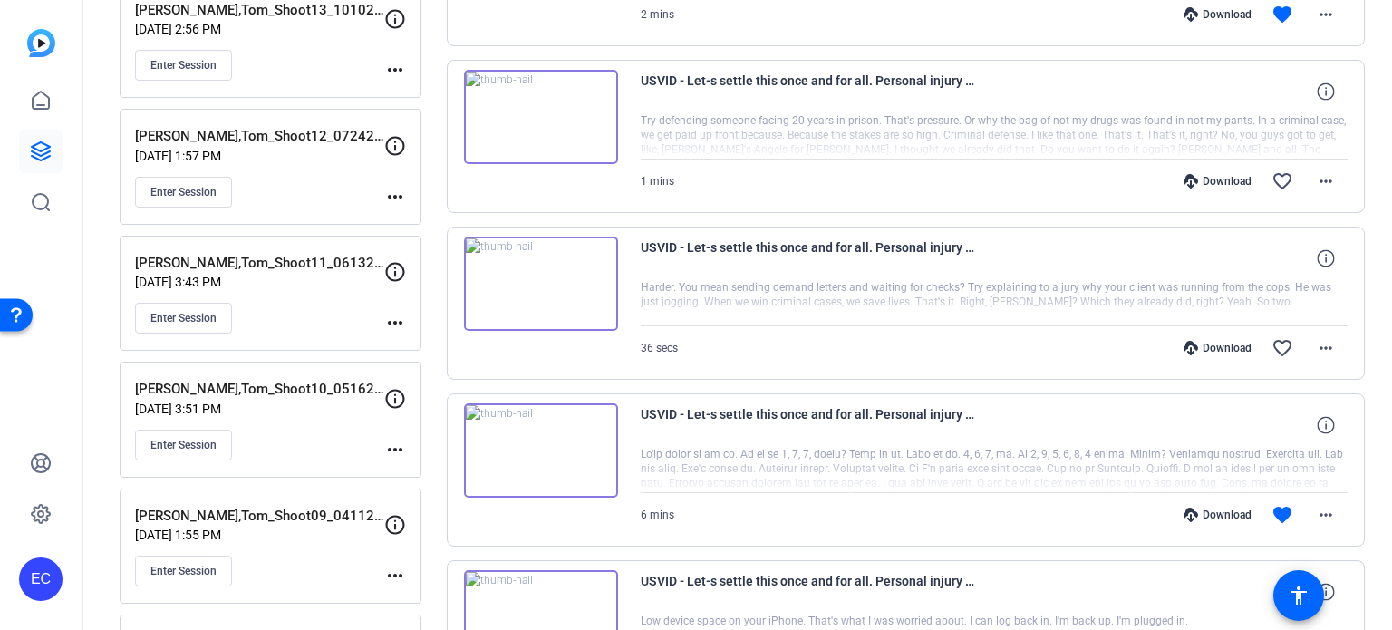
click at [1207, 508] on div "Download" at bounding box center [1218, 515] width 86 height 15
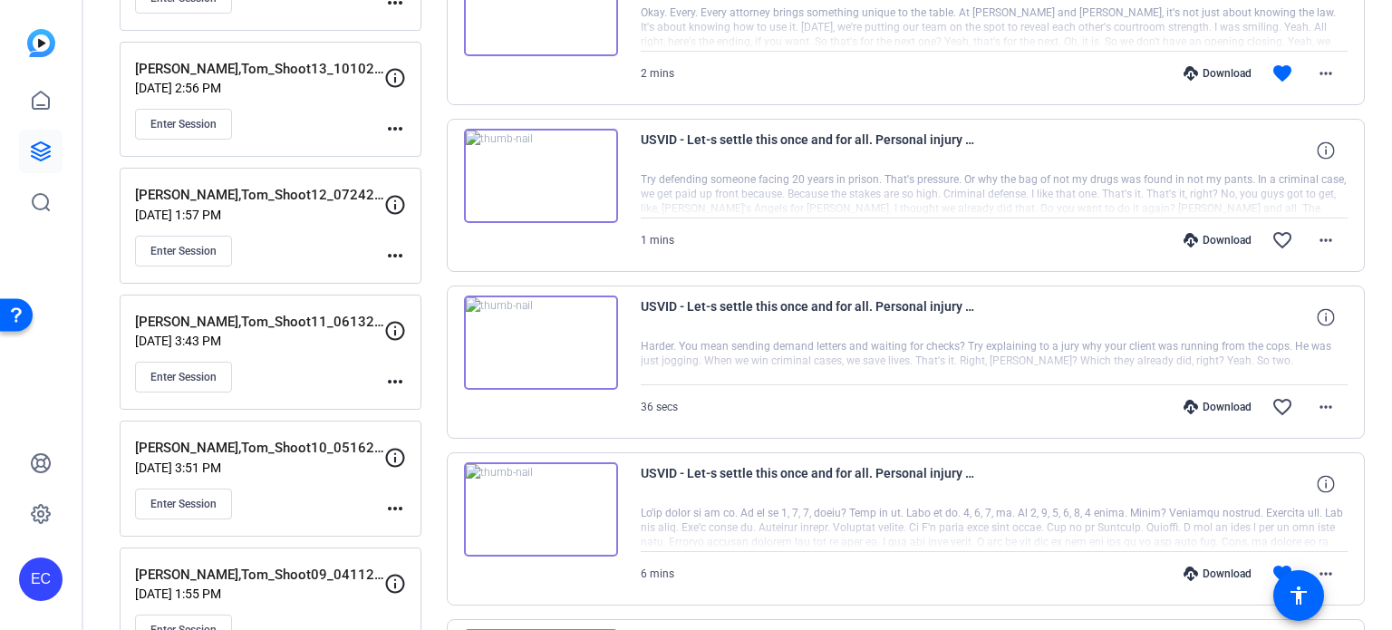
scroll to position [1088, 0]
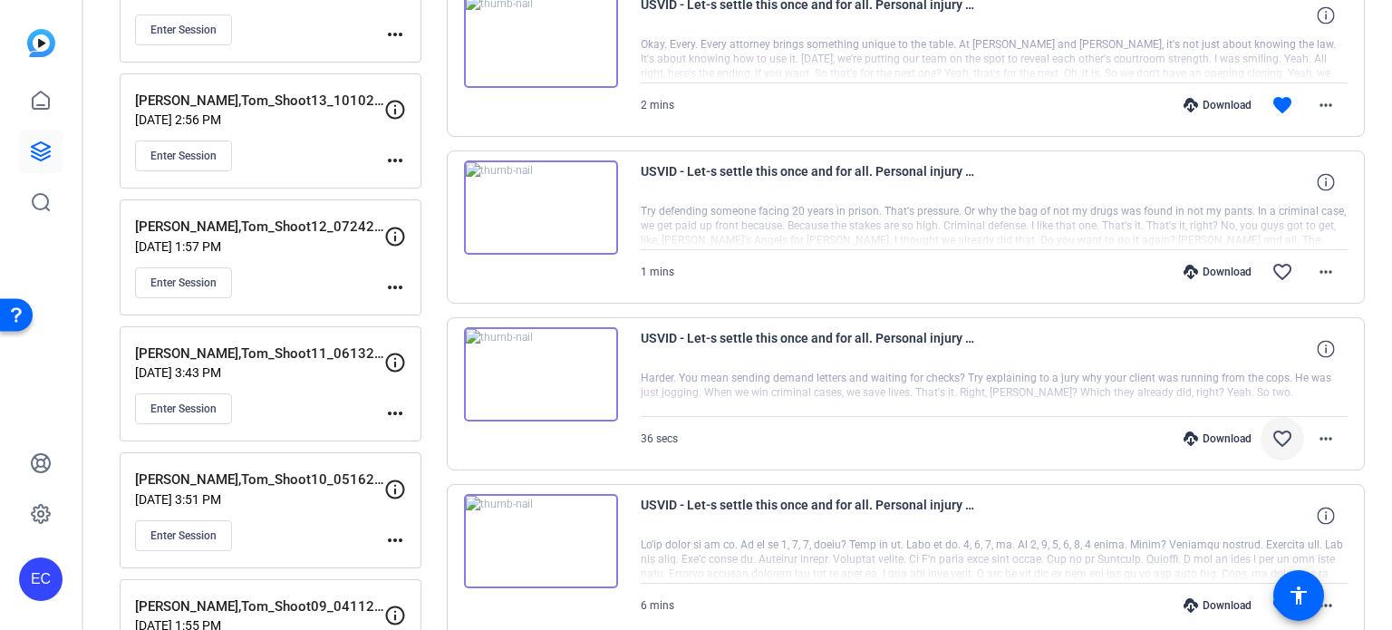
click at [1276, 428] on mat-icon "favorite_border" at bounding box center [1283, 439] width 22 height 22
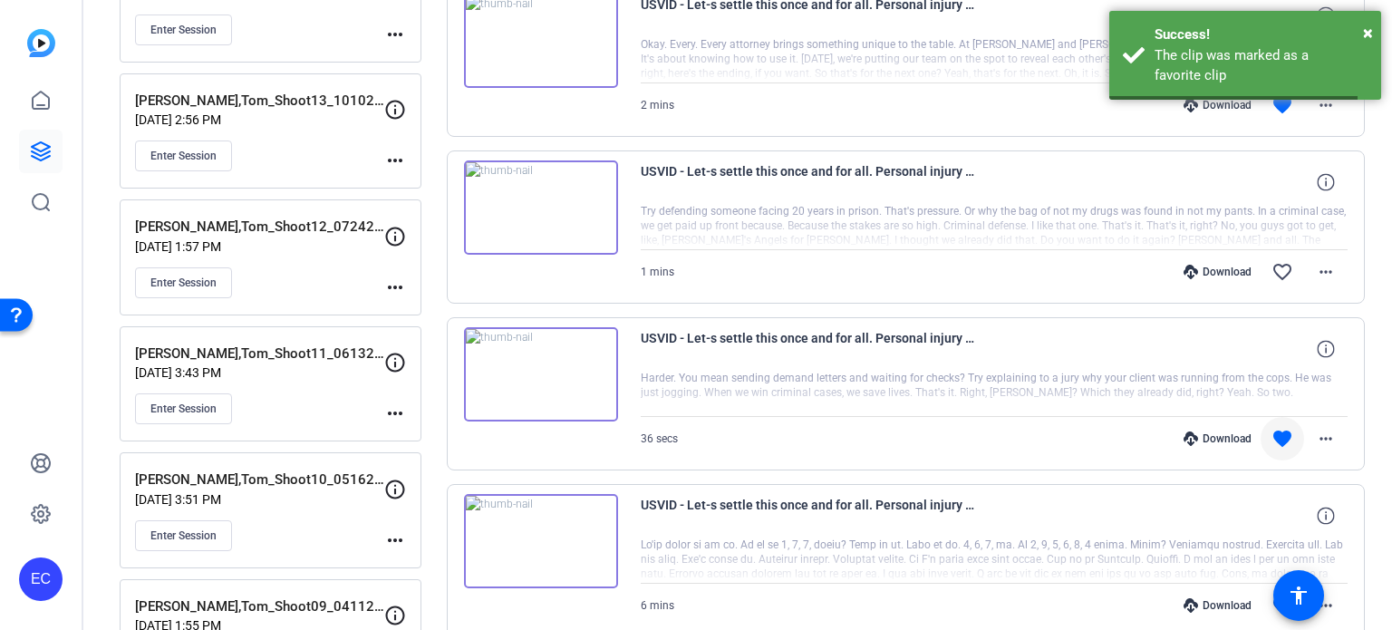
click at [1219, 431] on div "Download" at bounding box center [1218, 438] width 86 height 15
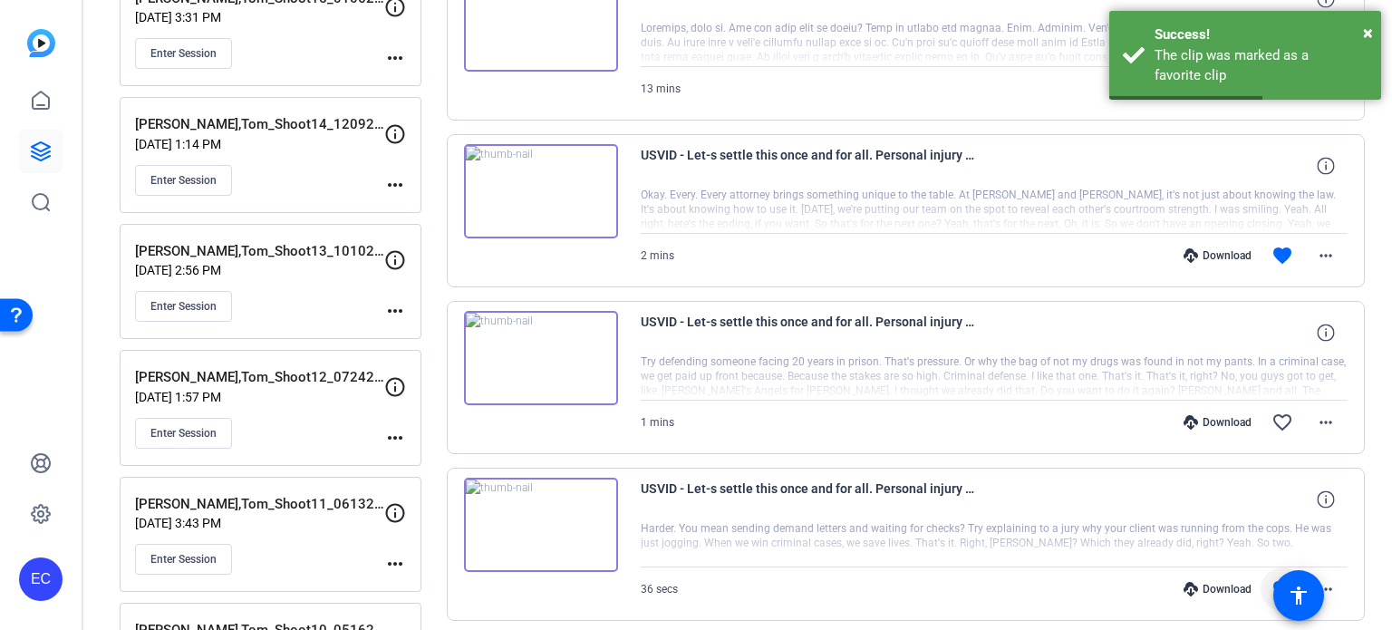
scroll to position [906, 0]
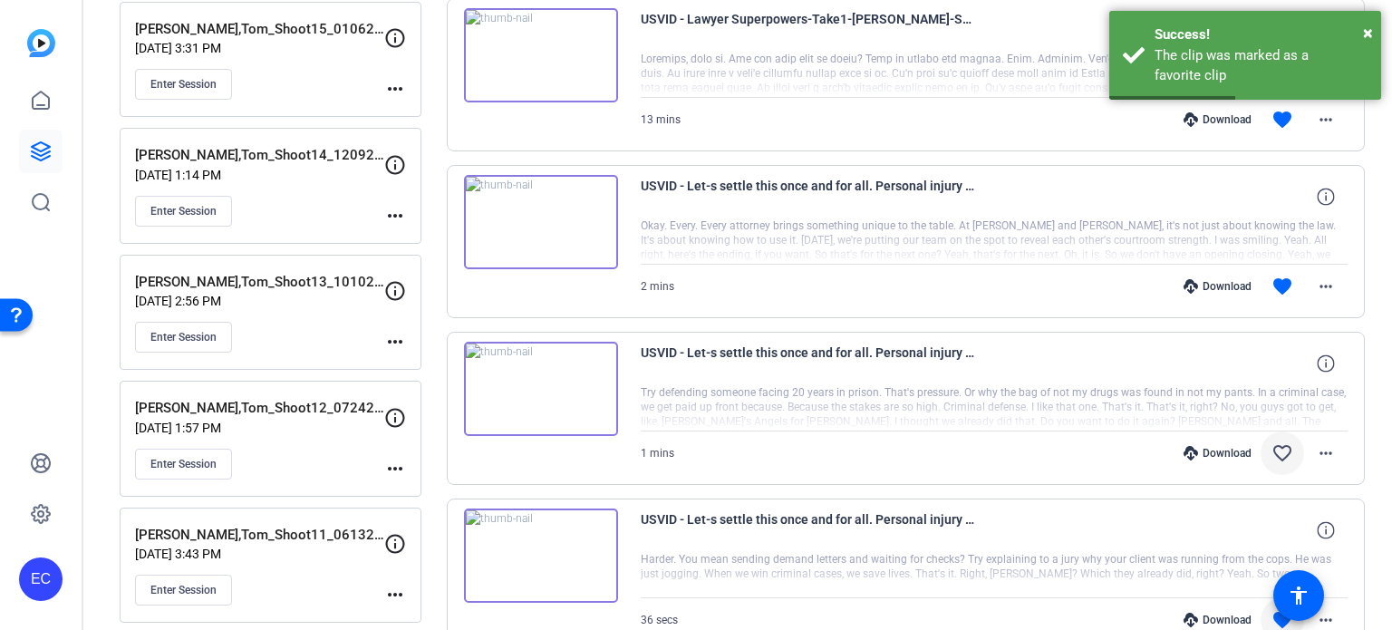
click at [1276, 446] on mat-icon "favorite_border" at bounding box center [1283, 453] width 22 height 22
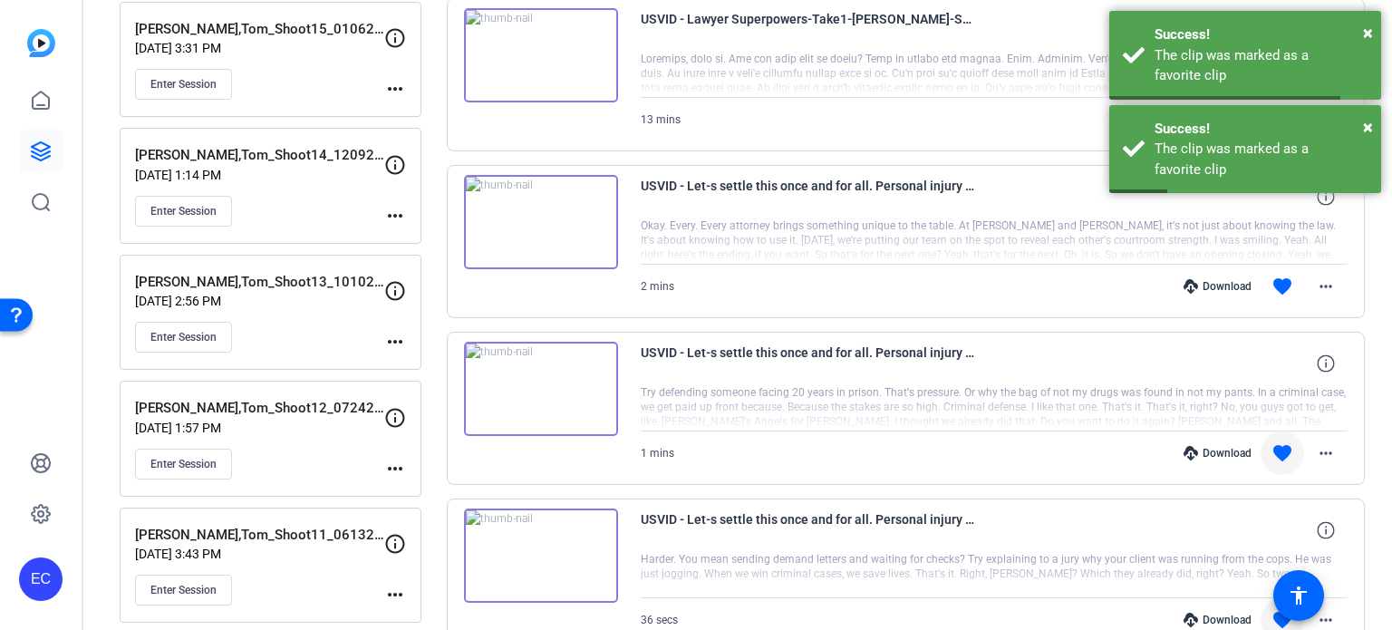
click at [1224, 449] on div "Download" at bounding box center [1218, 453] width 86 height 15
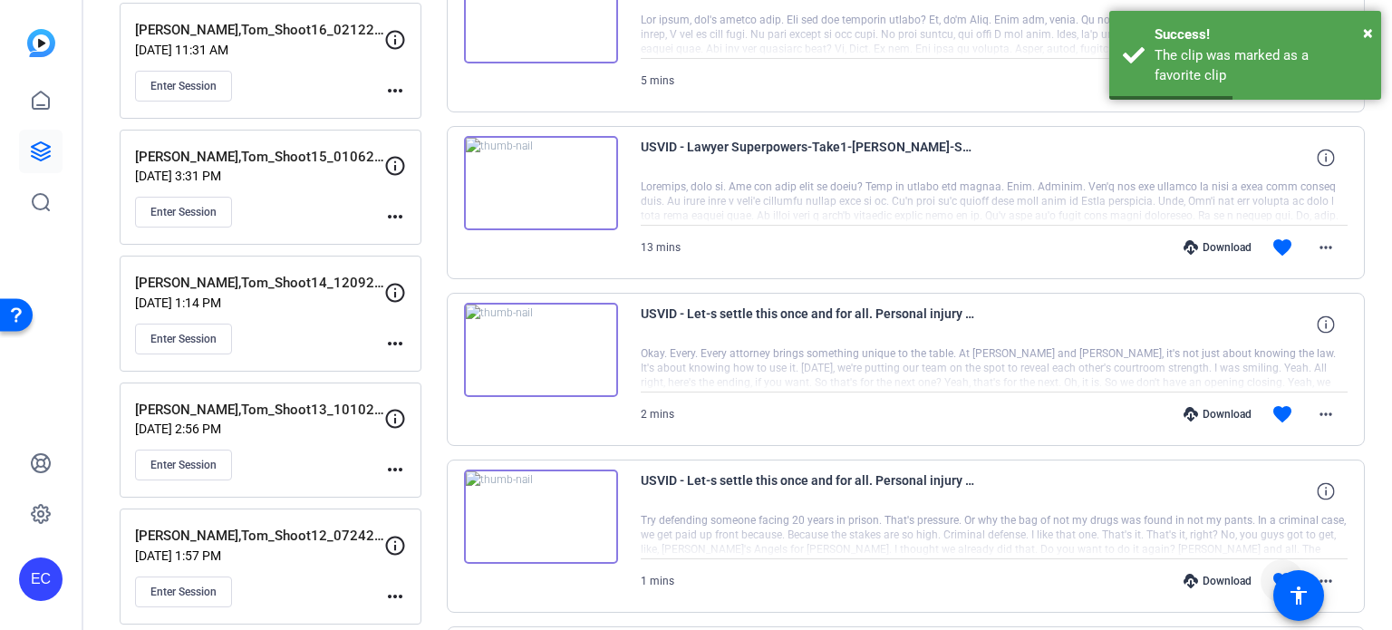
scroll to position [725, 0]
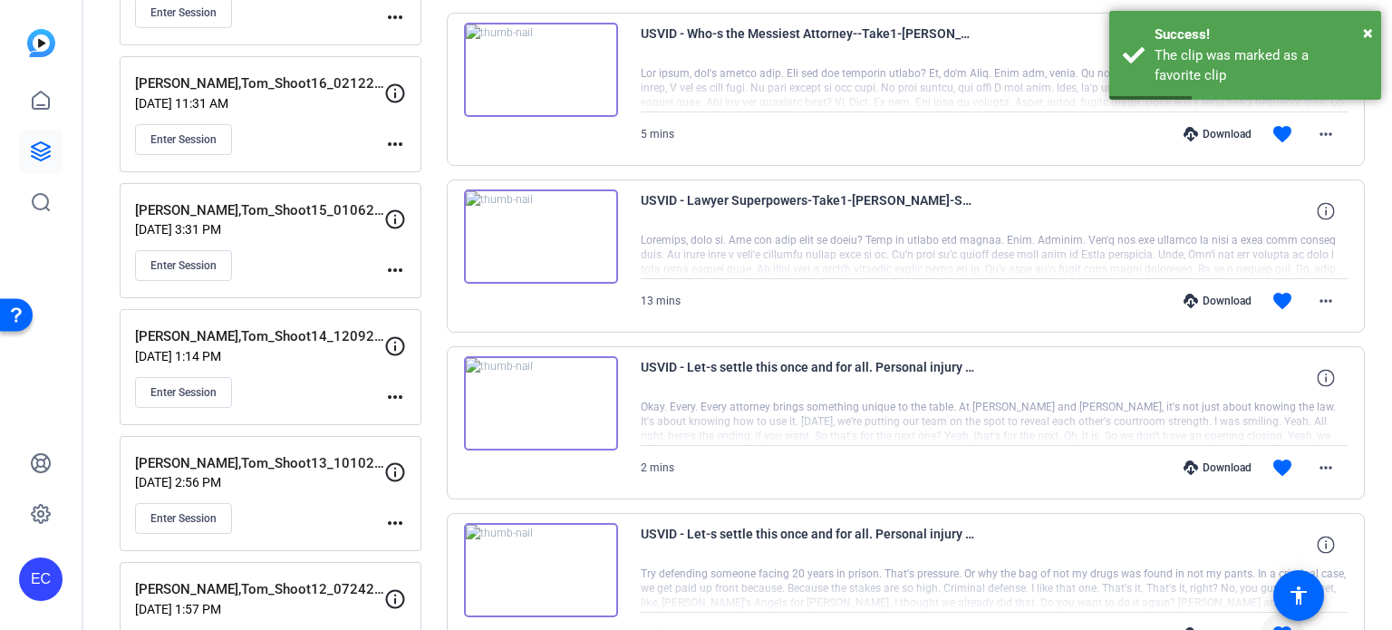
click at [1219, 465] on div "Download" at bounding box center [1218, 467] width 86 height 15
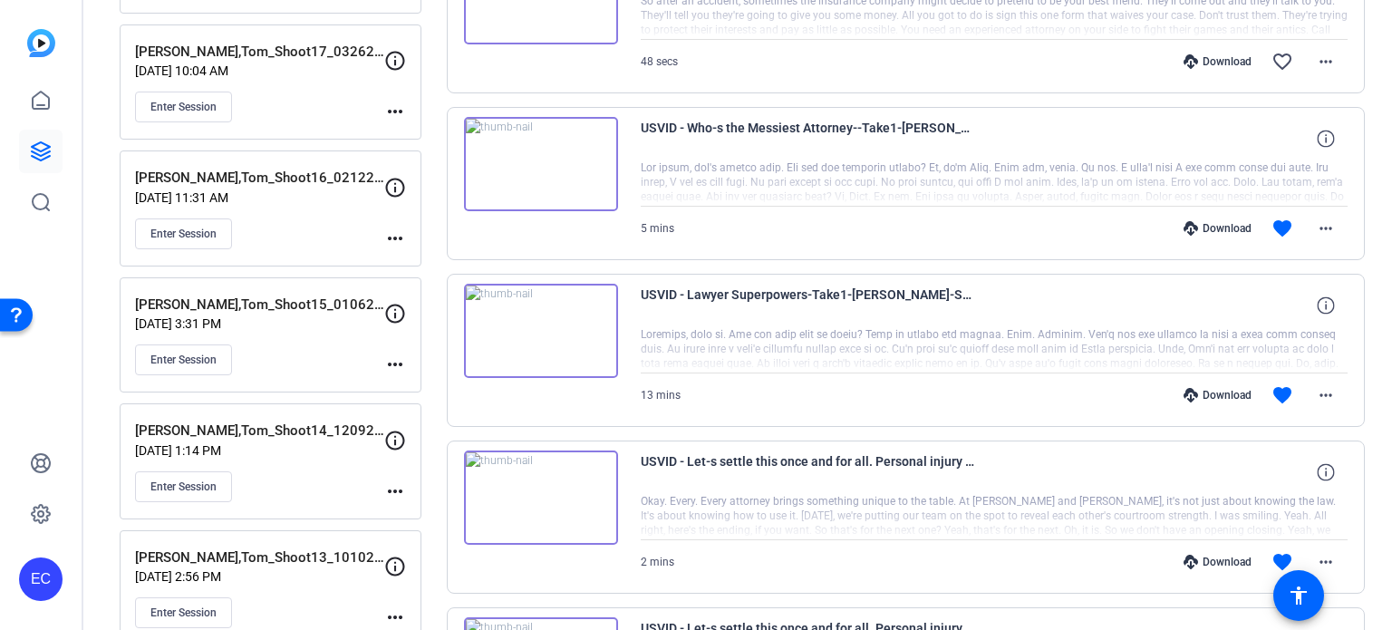
scroll to position [544, 0]
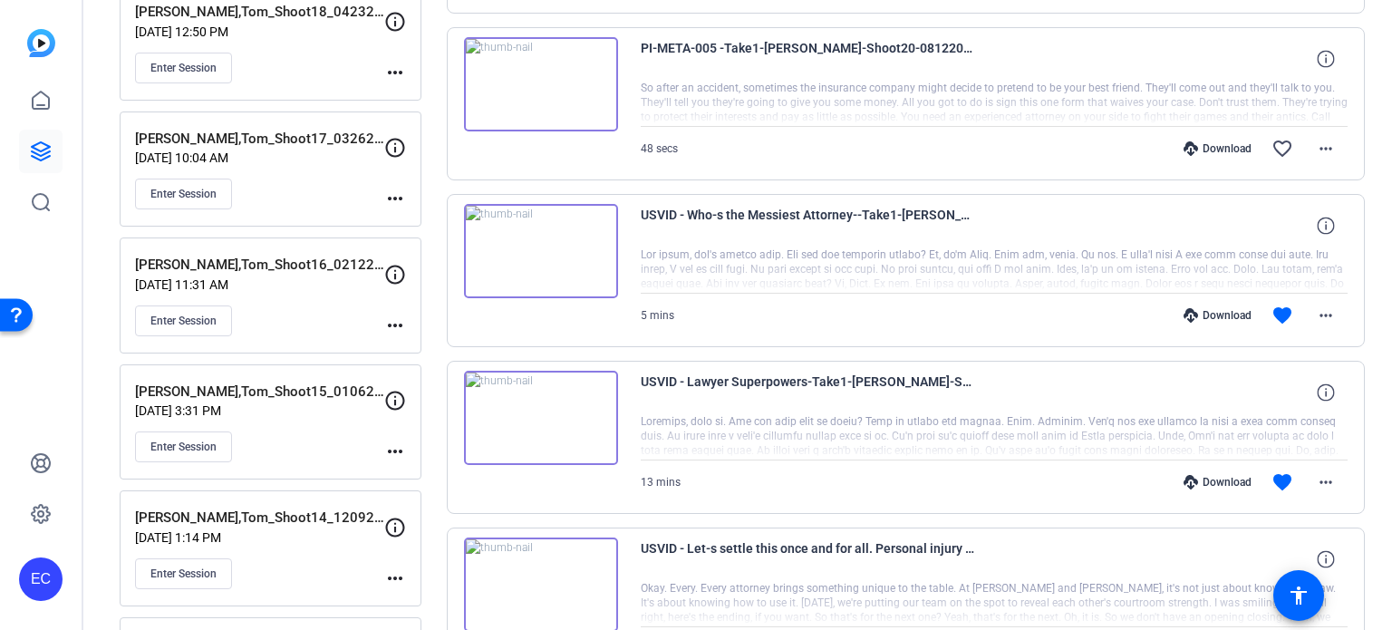
click at [1218, 489] on div "Download favorite more_horiz" at bounding box center [1100, 482] width 495 height 44
click at [1215, 475] on div "Download" at bounding box center [1218, 482] width 86 height 15
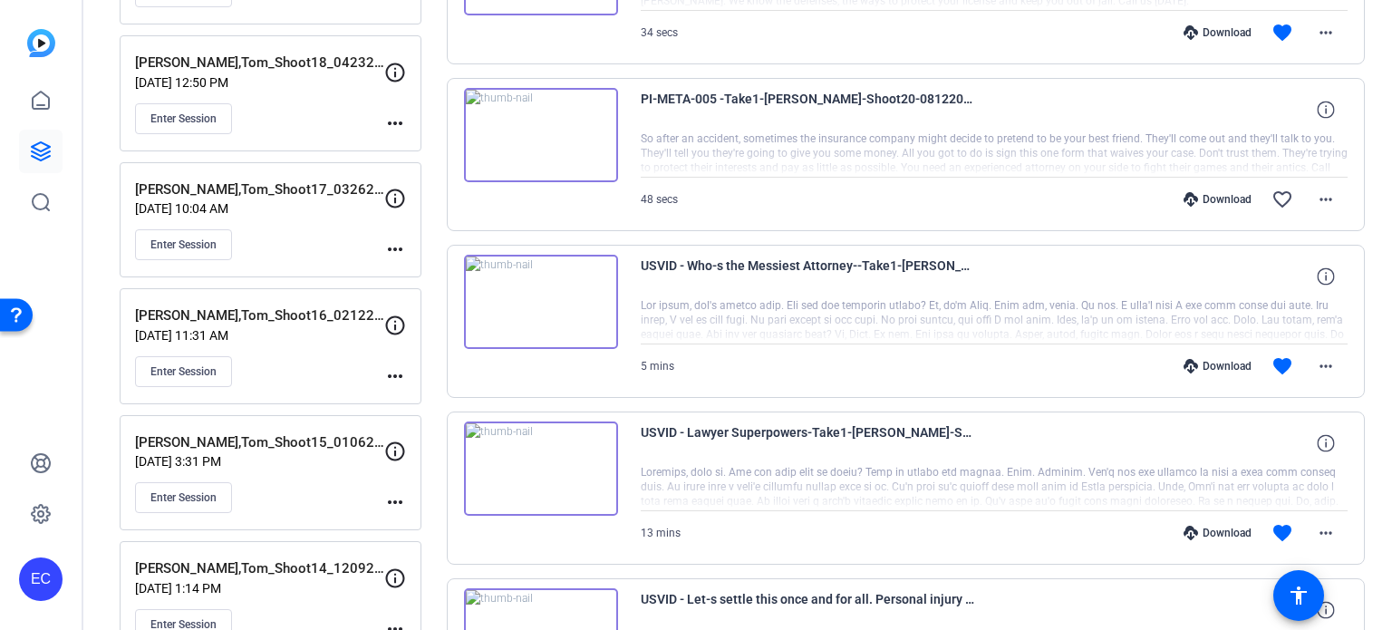
scroll to position [453, 0]
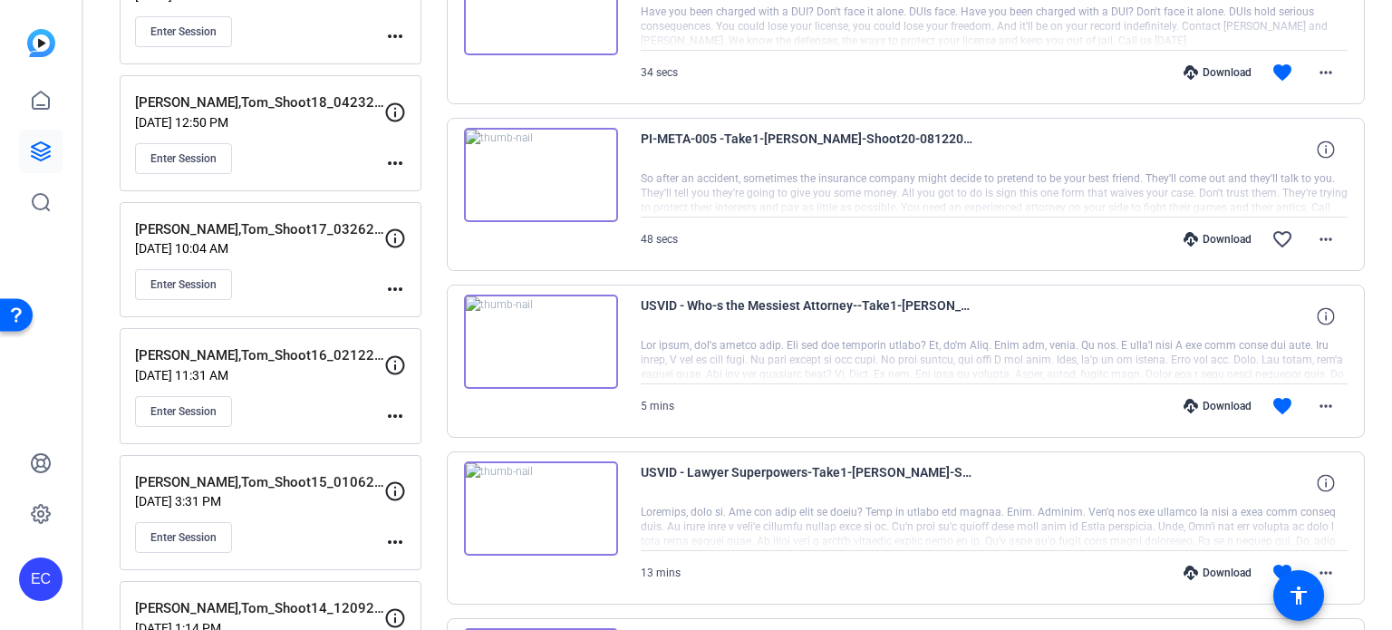
click at [1214, 402] on div "Download" at bounding box center [1218, 406] width 86 height 15
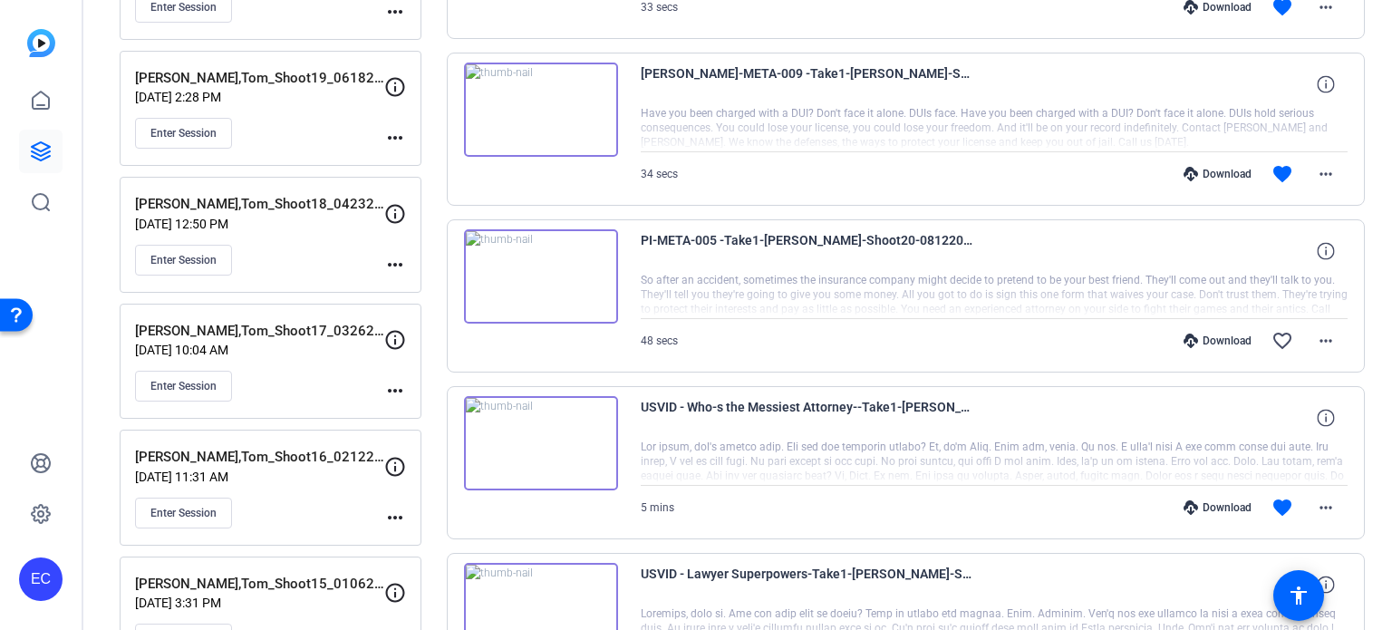
scroll to position [272, 0]
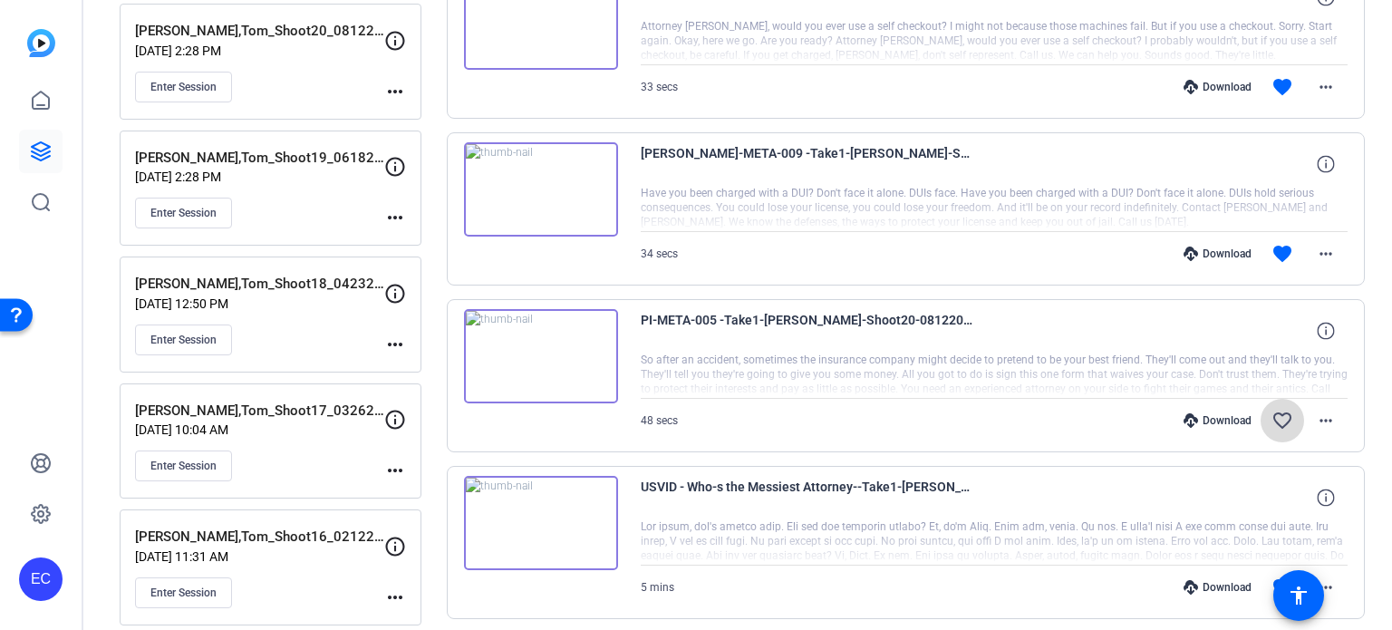
click at [1272, 416] on mat-icon "favorite_border" at bounding box center [1283, 421] width 22 height 22
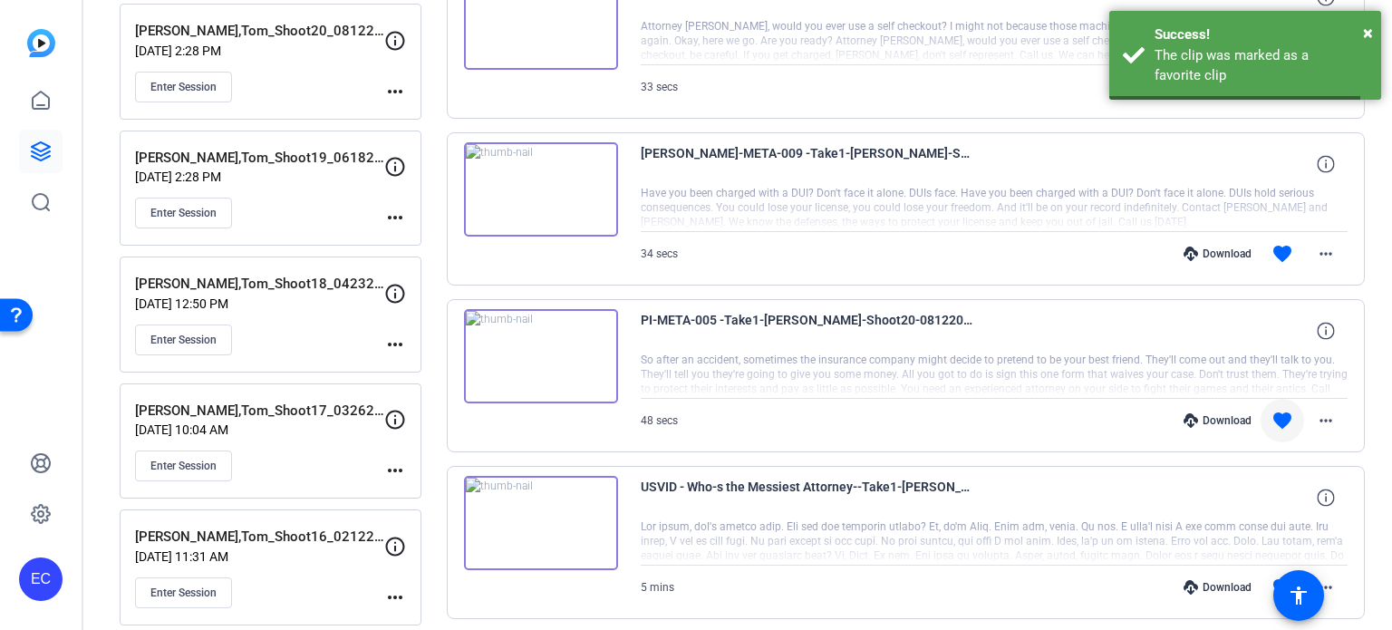
click at [1215, 415] on div "Download" at bounding box center [1218, 420] width 86 height 15
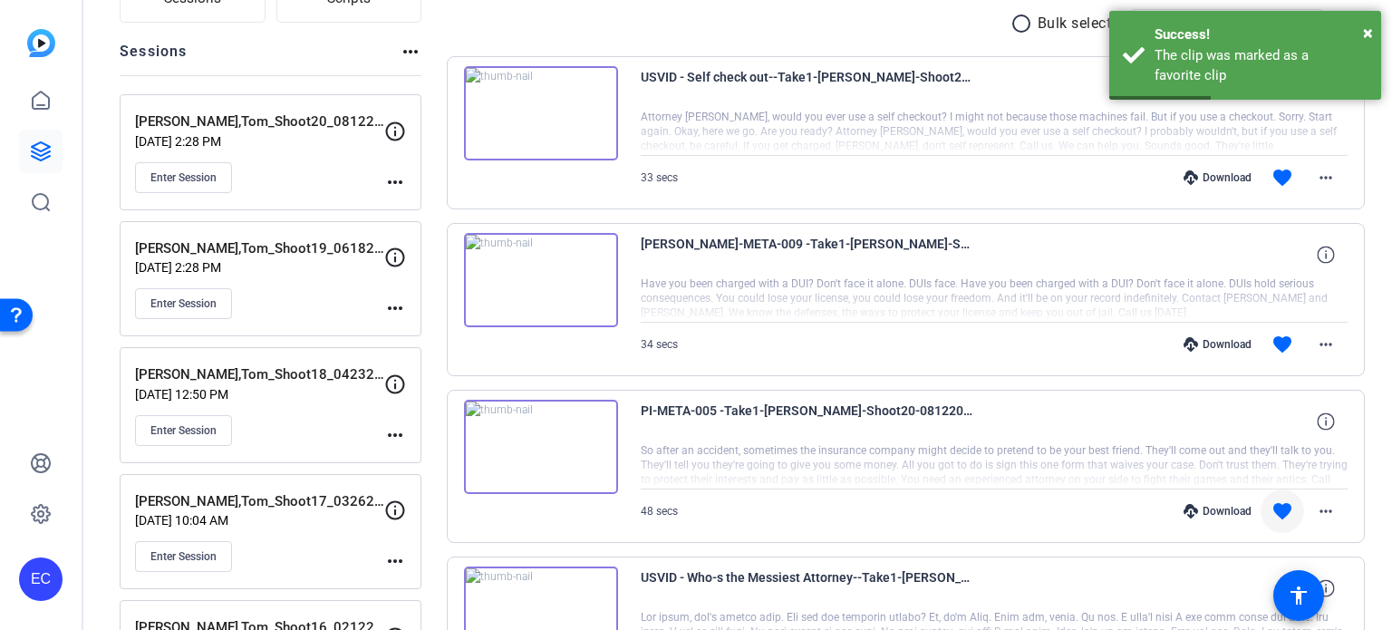
click at [1224, 342] on div "Download" at bounding box center [1218, 344] width 86 height 15
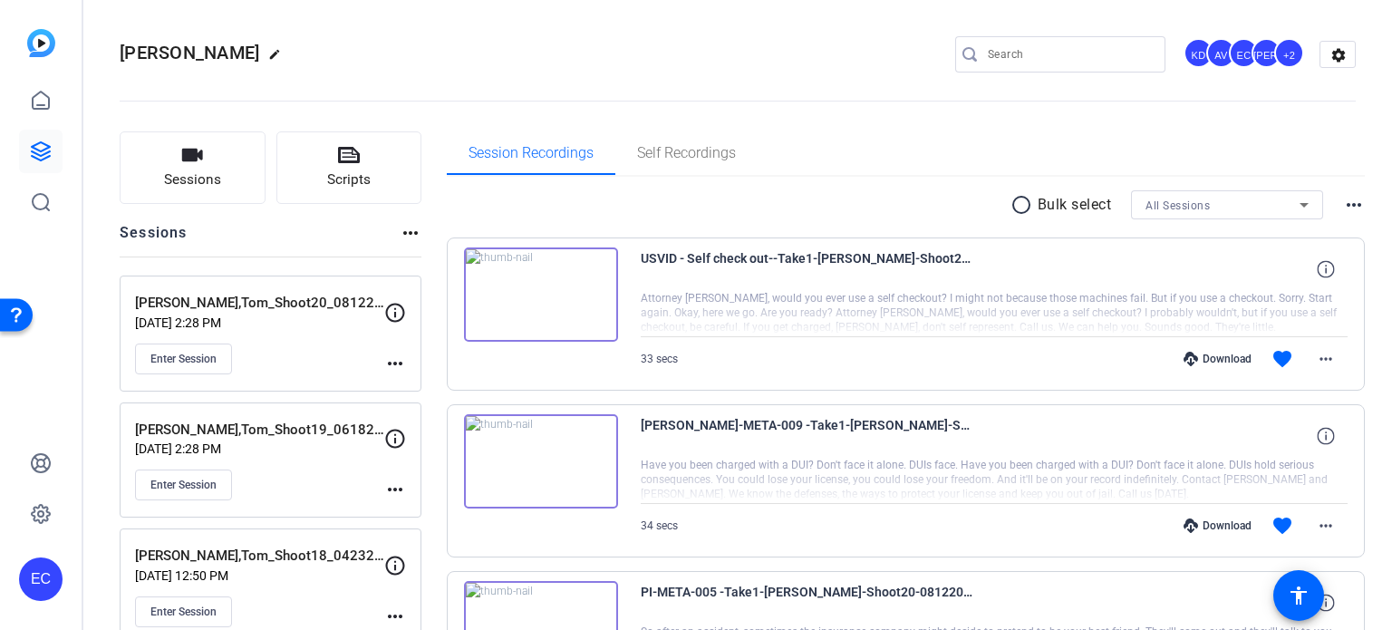
click at [1207, 360] on div "Download" at bounding box center [1218, 359] width 86 height 15
click at [392, 359] on mat-icon "more_horiz" at bounding box center [395, 364] width 22 height 22
click at [408, 383] on span "Edit Session" at bounding box center [440, 389] width 82 height 22
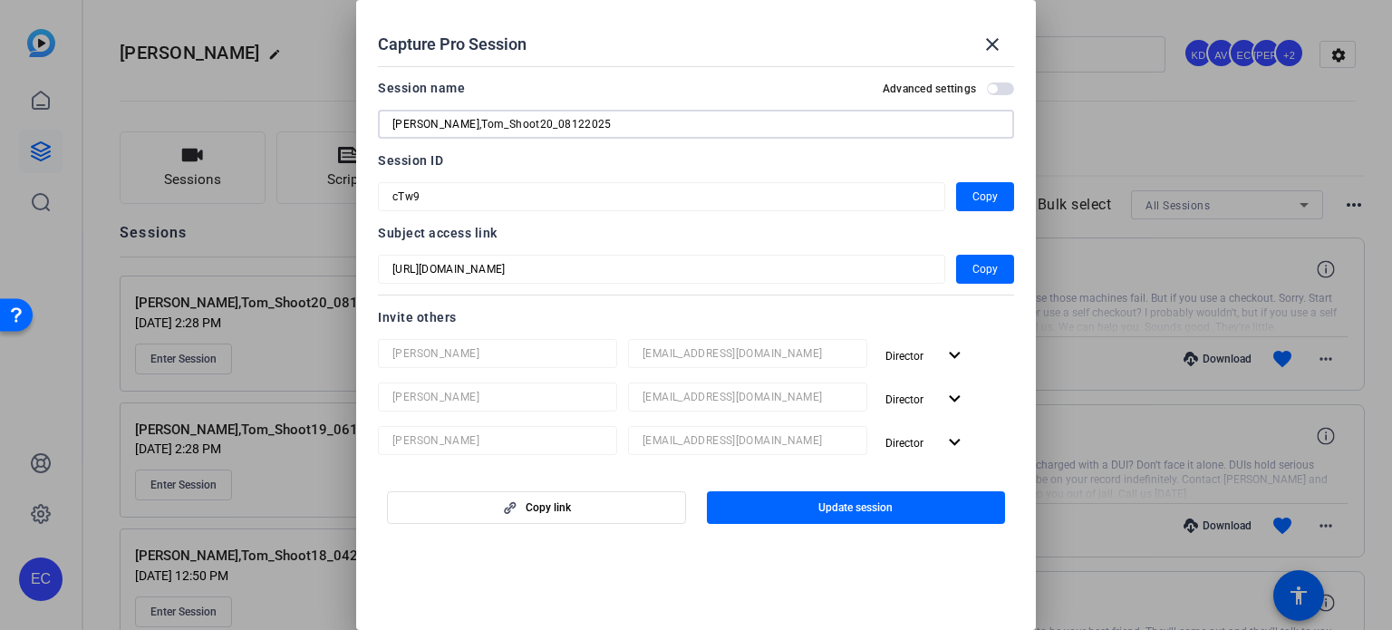
drag, startPoint x: 573, startPoint y: 120, endPoint x: 91, endPoint y: 5, distance: 495.7
click at [94, 5] on div "Capture Pro Session close Session name Advanced settings Wilson,Tom_Shoot20_081…" at bounding box center [696, 315] width 1392 height 630
drag, startPoint x: 996, startPoint y: 34, endPoint x: 972, endPoint y: 37, distance: 24.6
click at [996, 34] on mat-icon "close" at bounding box center [993, 45] width 22 height 22
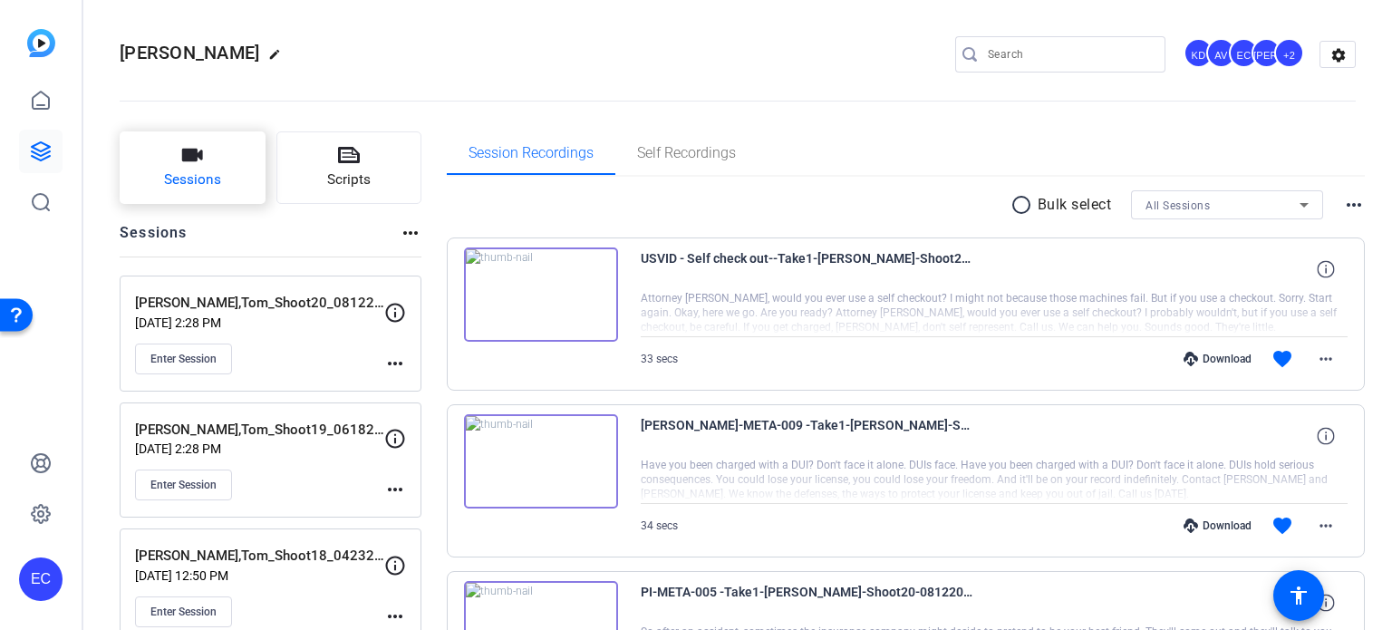
click at [239, 156] on button "Sessions" at bounding box center [193, 167] width 146 height 73
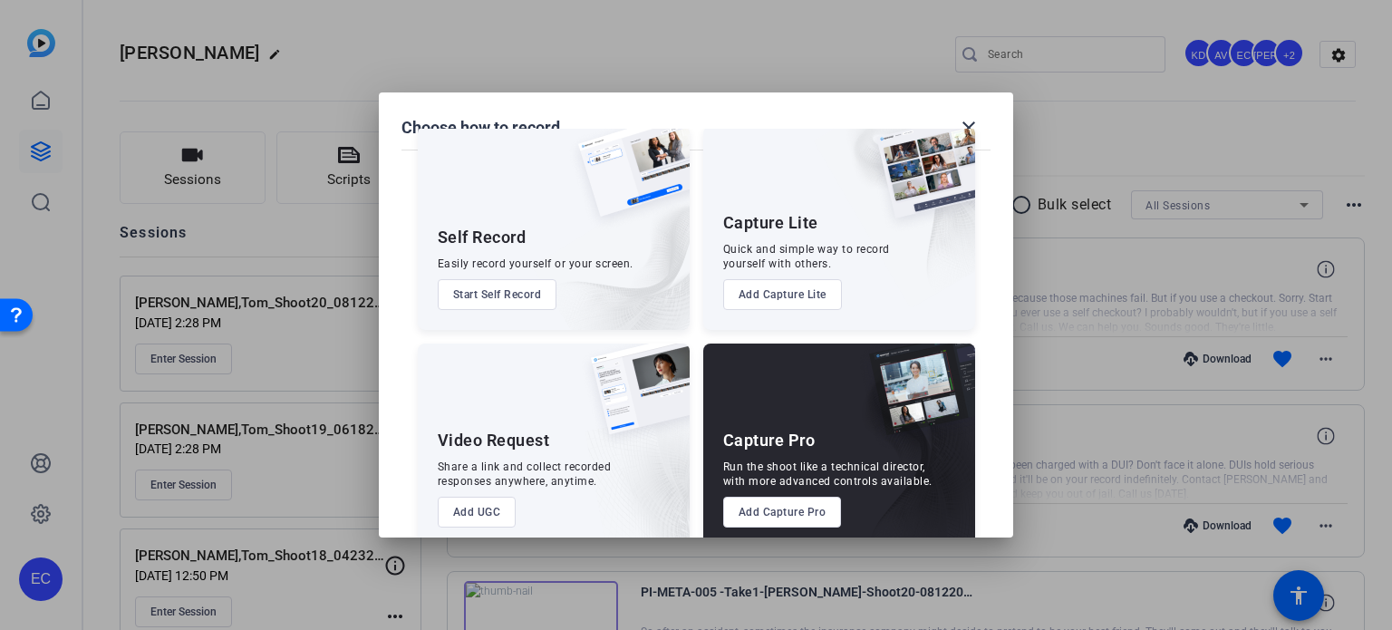
scroll to position [65, 0]
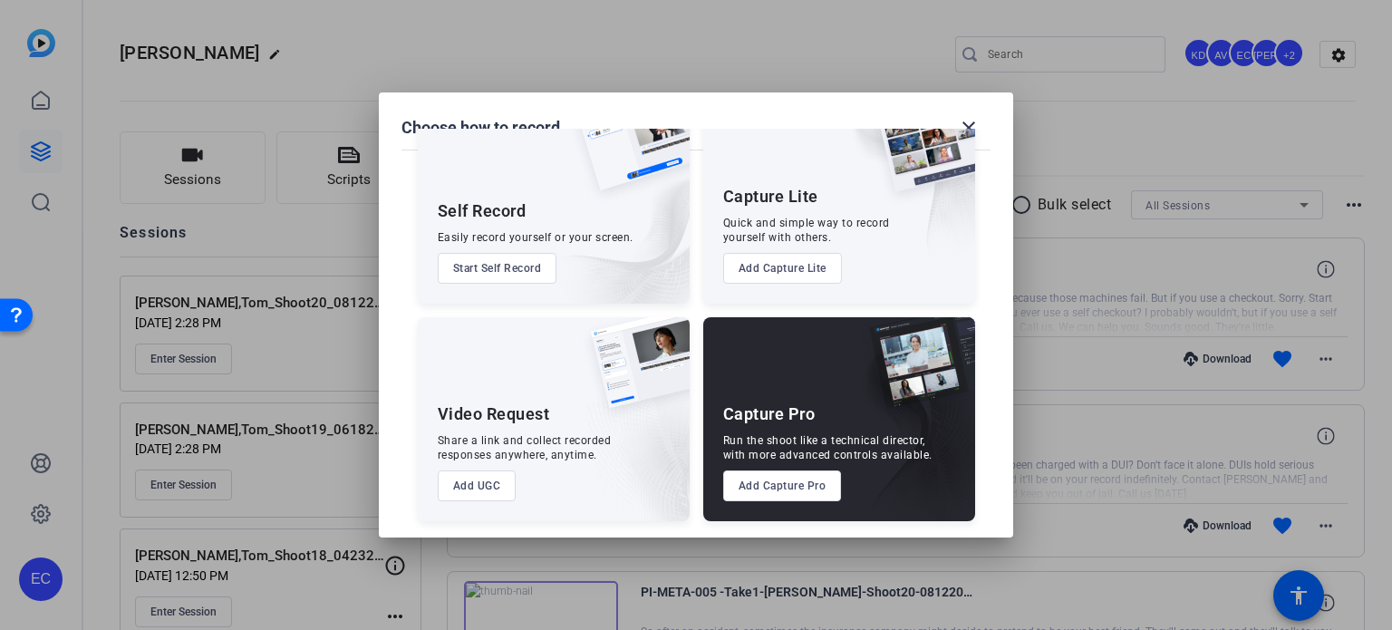
click at [776, 485] on button "Add Capture Pro" at bounding box center [782, 485] width 119 height 31
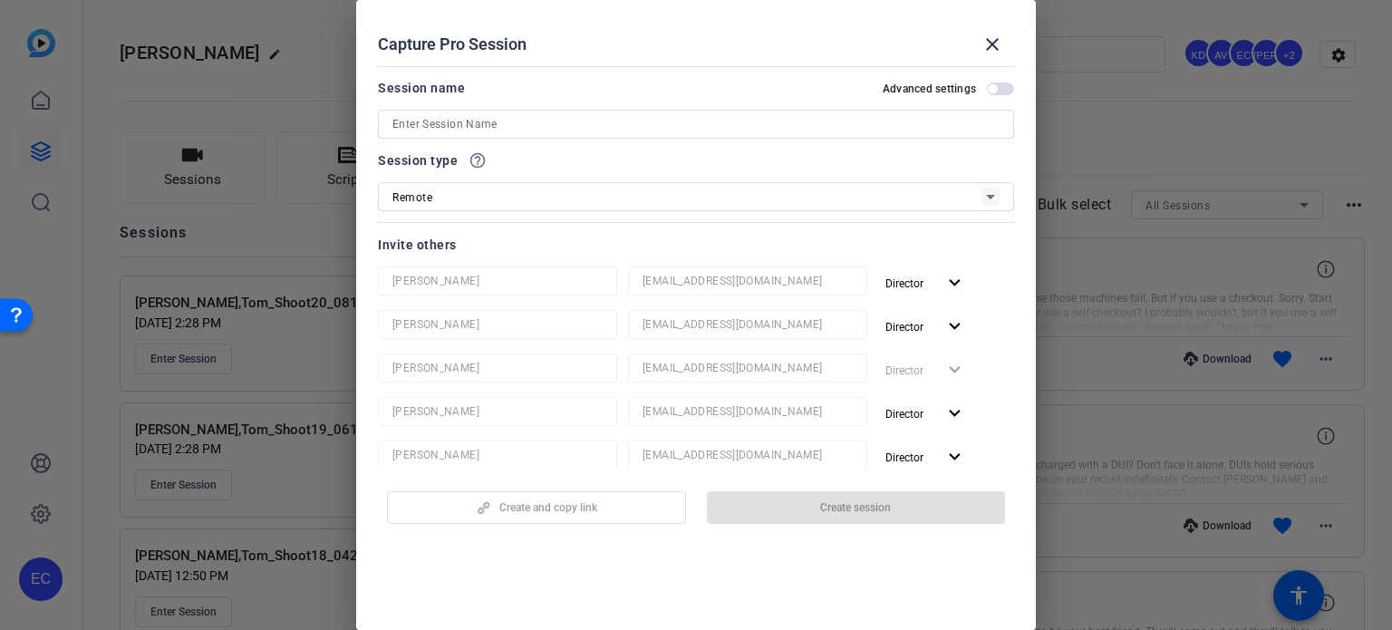
click at [516, 114] on input at bounding box center [695, 124] width 607 height 22
paste input "Wilson,Tom_Shoot20_08122025"
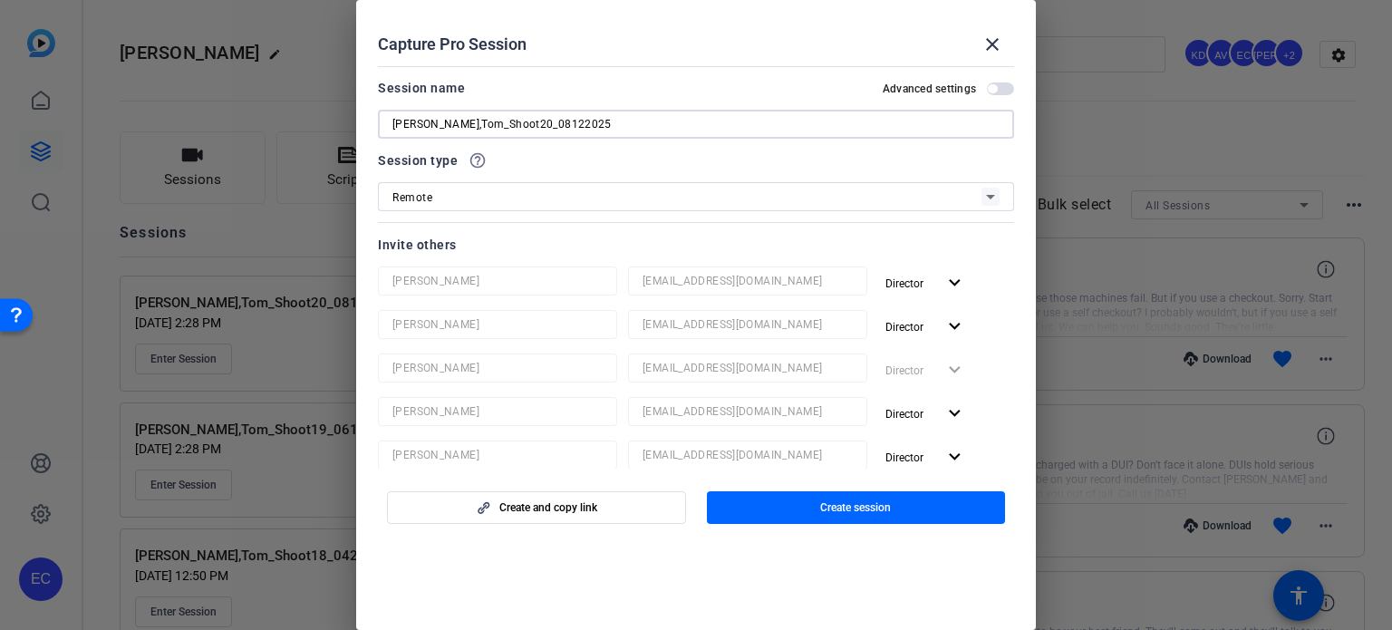
click at [500, 127] on input "Wilson,Tom_Shoot20_08122025" at bounding box center [695, 124] width 607 height 22
drag, startPoint x: 508, startPoint y: 127, endPoint x: 761, endPoint y: 202, distance: 264.7
click at [761, 202] on div "Session name Advanced settings Wilson,Tom_Shoot21_08122025 Session type help_ou…" at bounding box center [696, 507] width 636 height 860
type input "Wilson,Tom_Shoot21_TBD"
click at [827, 501] on span "Create session" at bounding box center [855, 507] width 71 height 15
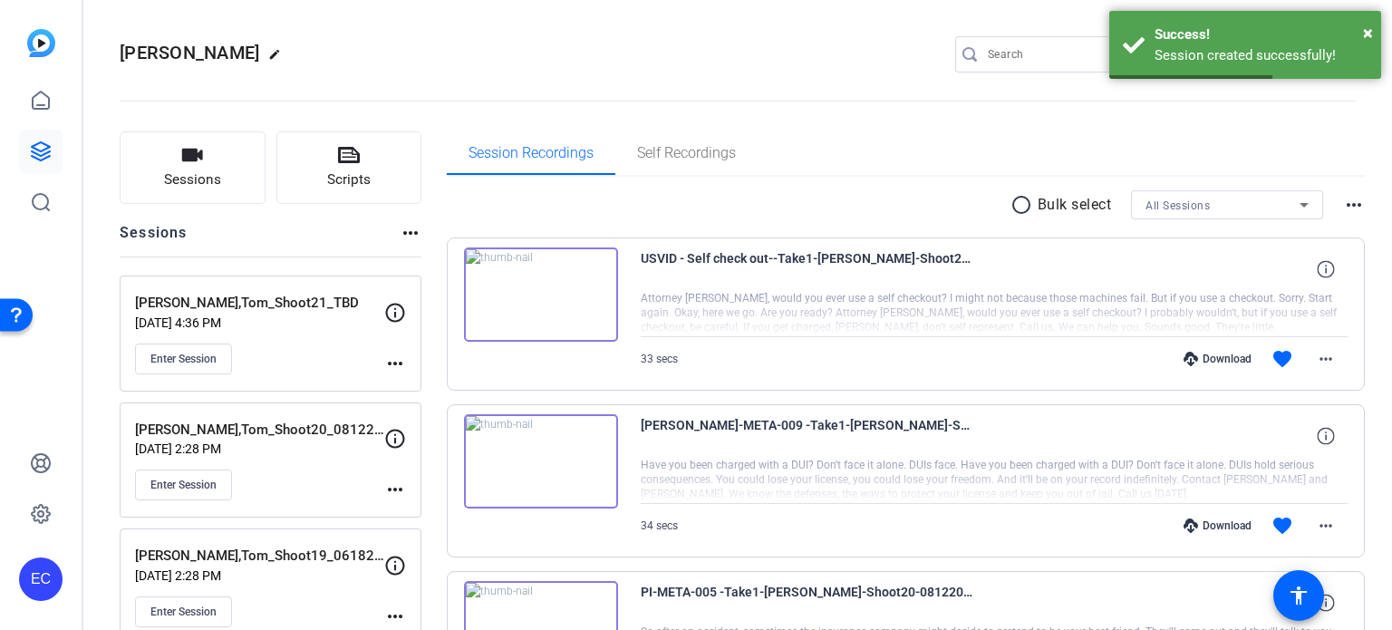
click at [399, 362] on mat-icon "more_horiz" at bounding box center [395, 364] width 22 height 22
click at [410, 380] on span "Edit Session" at bounding box center [440, 389] width 82 height 22
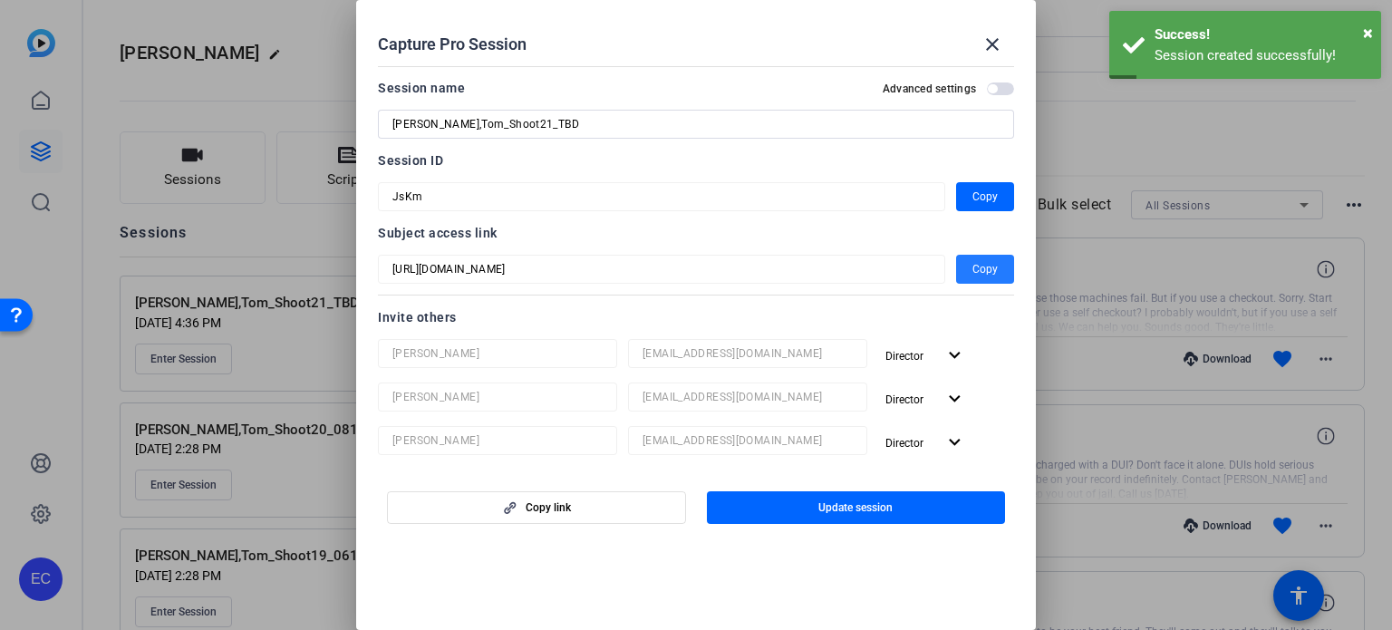
click at [972, 275] on span "Copy" at bounding box center [984, 269] width 25 height 22
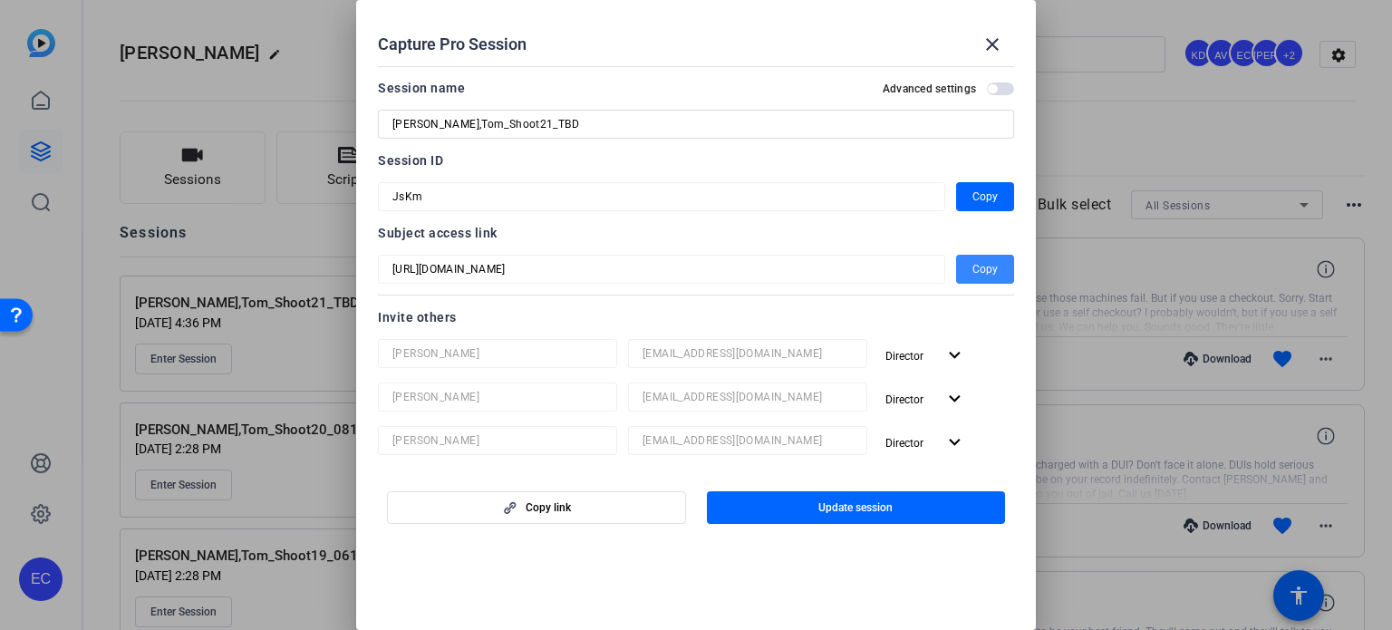
click at [975, 256] on span "button" at bounding box center [985, 269] width 58 height 44
click at [983, 44] on mat-icon "close" at bounding box center [993, 45] width 22 height 22
